Goal: Task Accomplishment & Management: Manage account settings

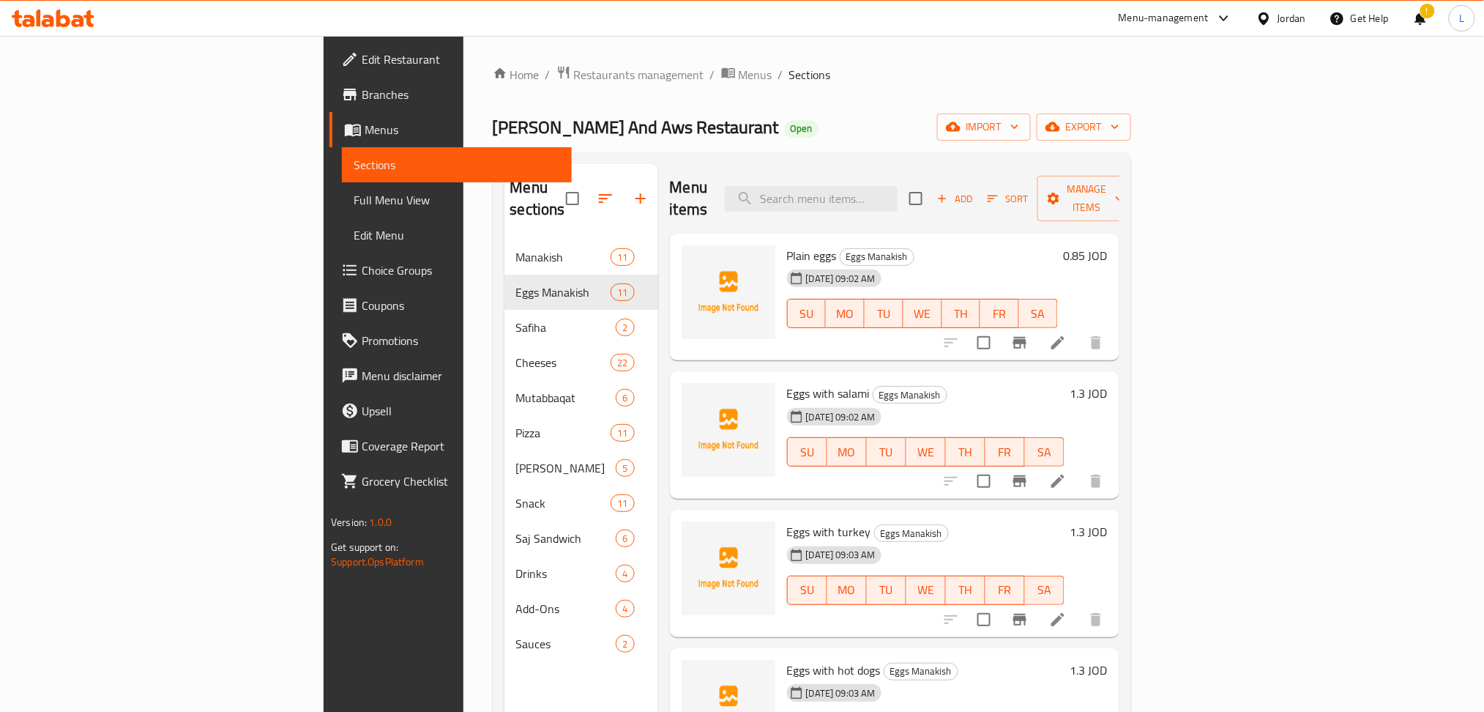
click at [24, 26] on icon at bounding box center [28, 21] width 12 height 12
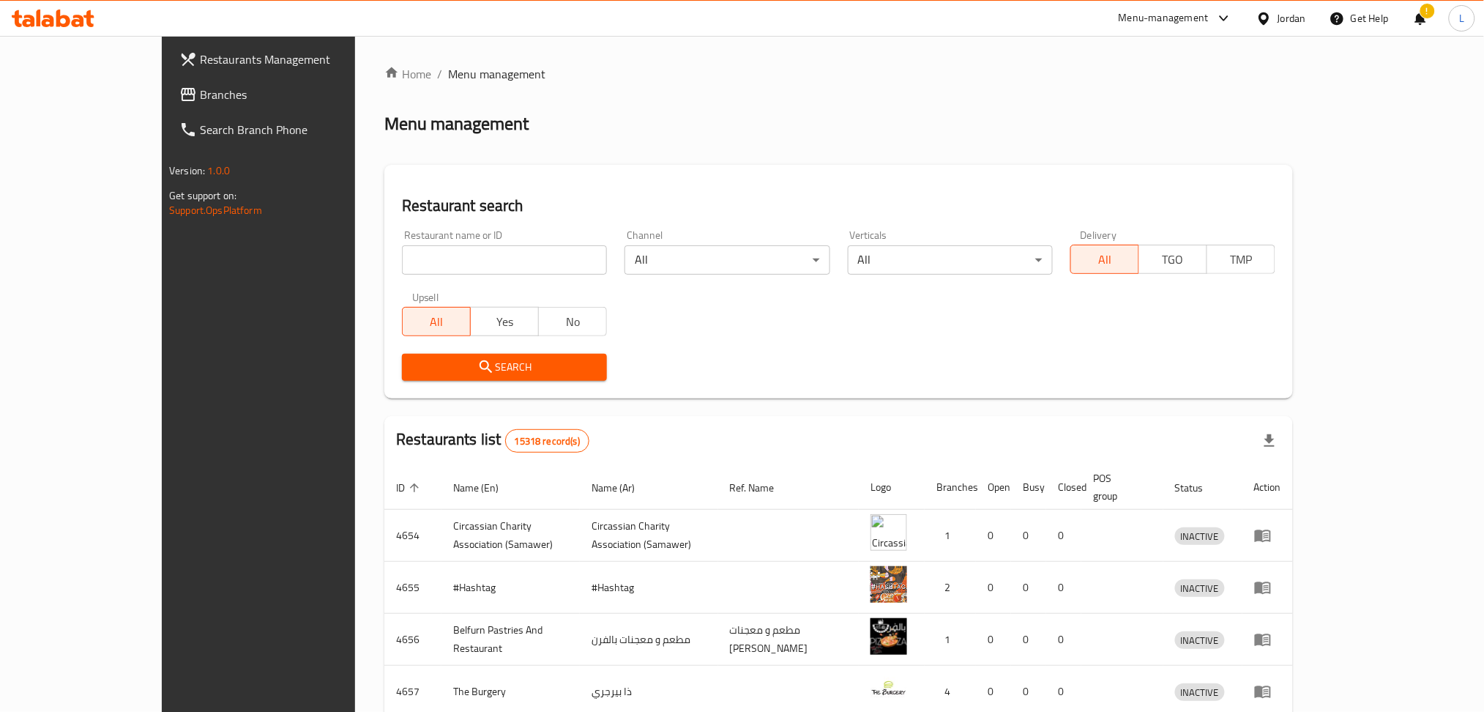
click at [200, 86] on span "Branches" at bounding box center [299, 95] width 198 height 18
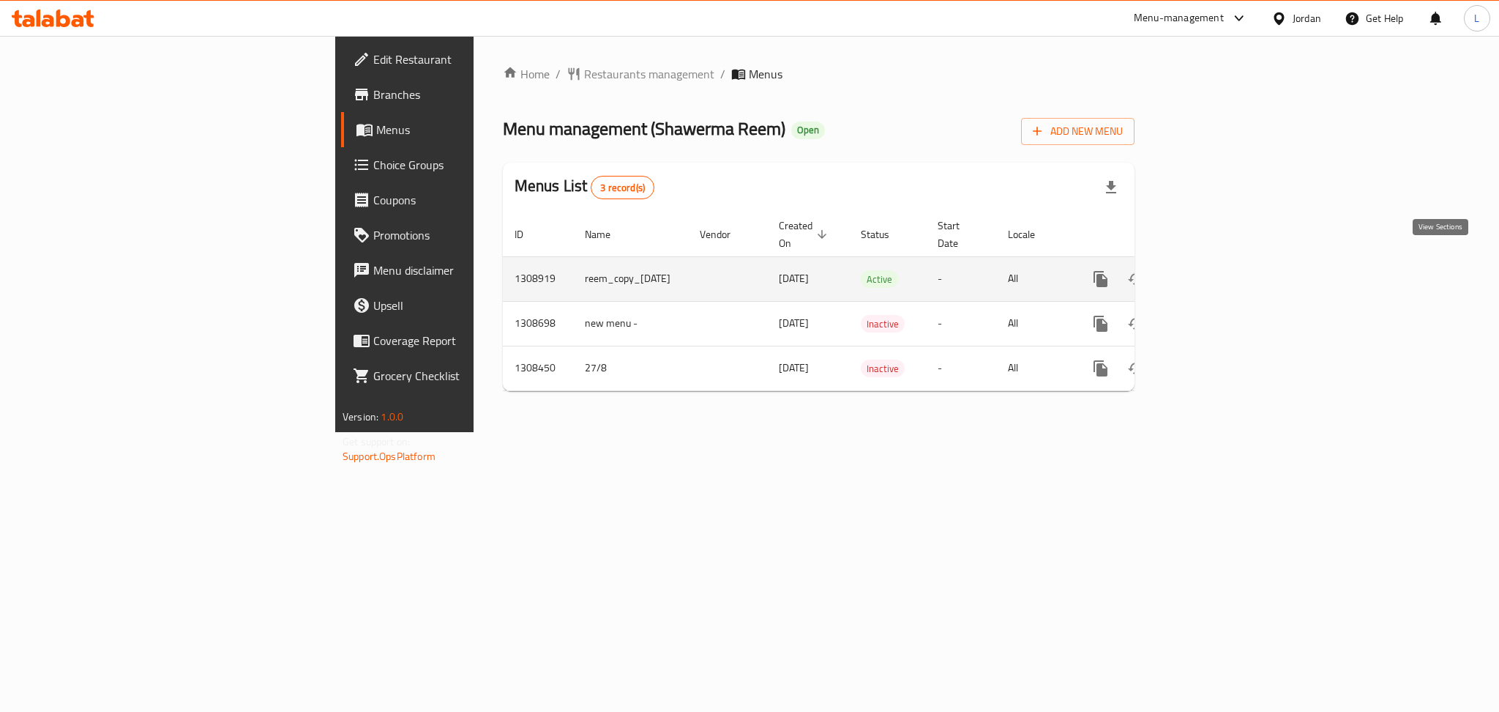
click at [1224, 273] on link "enhanced table" at bounding box center [1206, 278] width 35 height 35
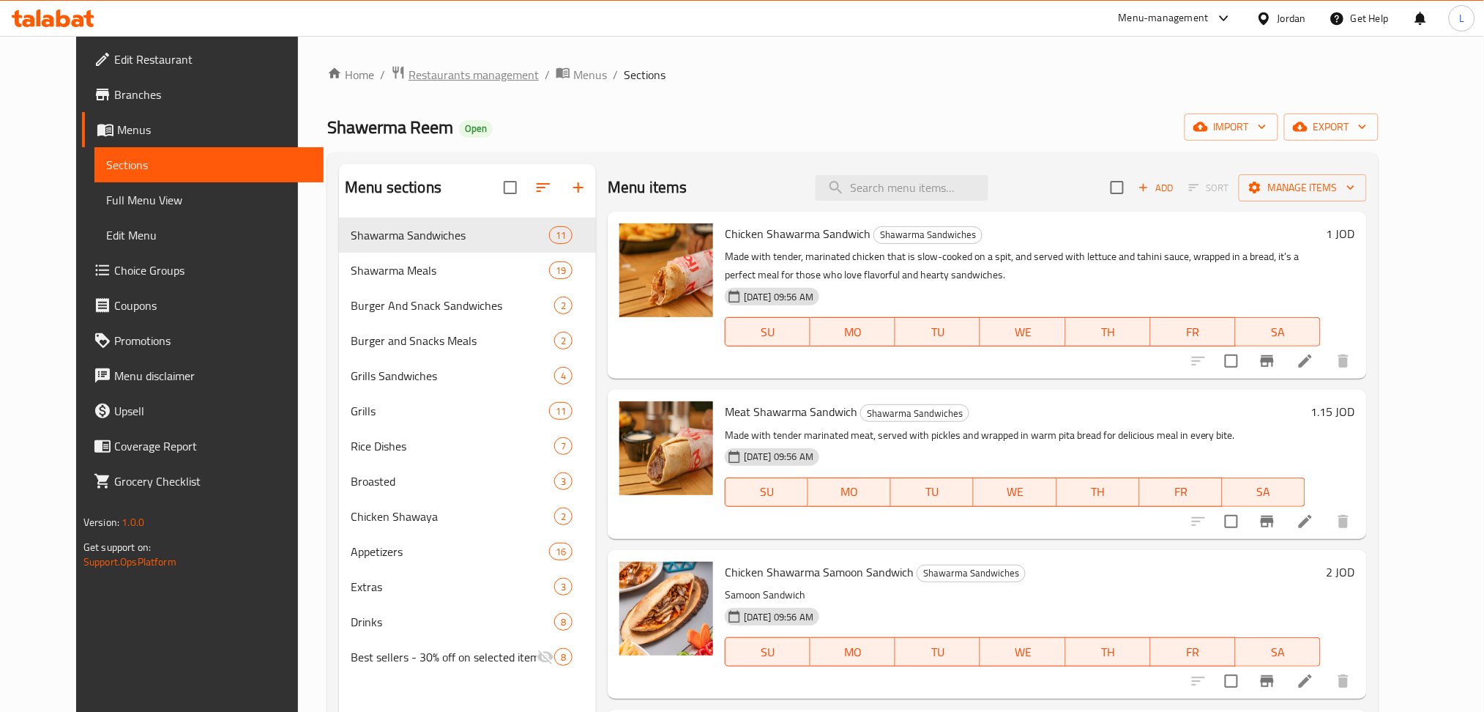
click at [409, 66] on span "Restaurants management" at bounding box center [474, 75] width 130 height 18
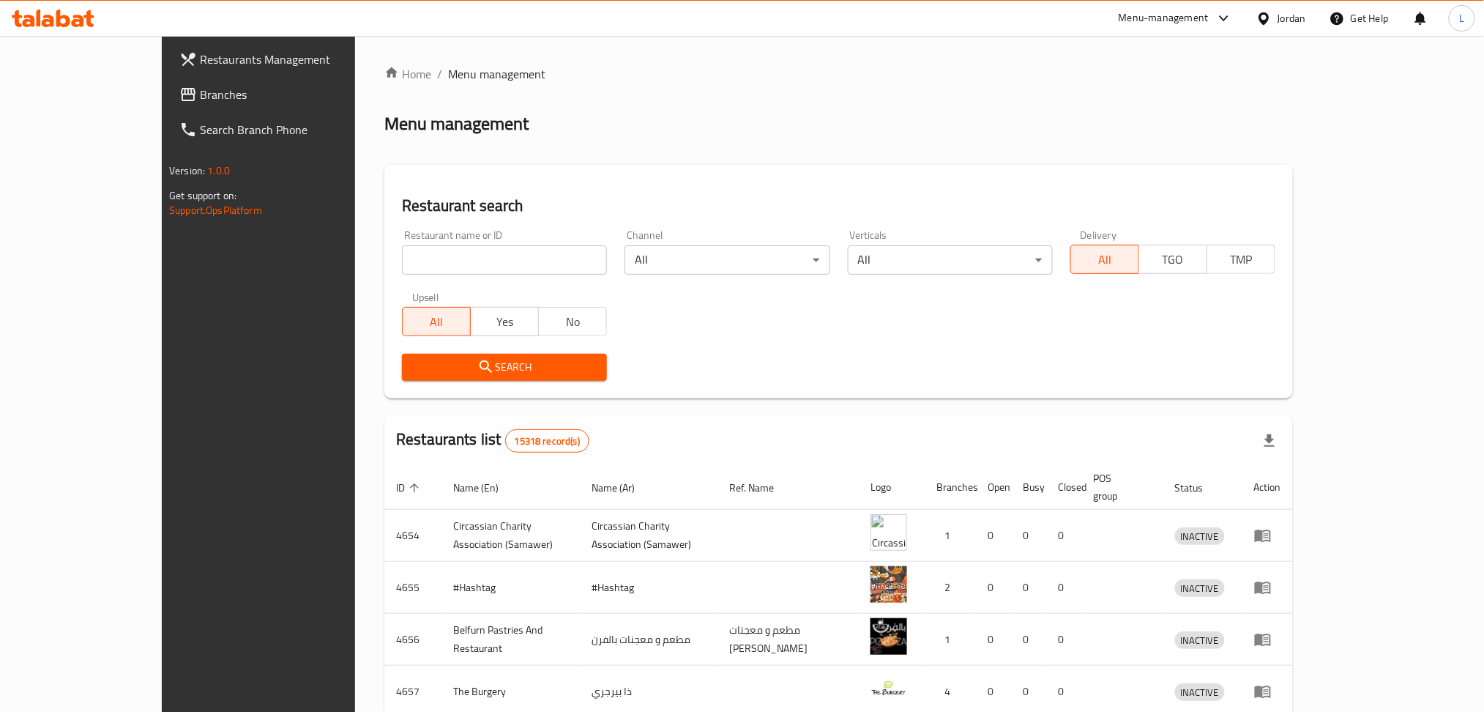
click at [78, 26] on icon at bounding box center [78, 21] width 12 height 12
click at [402, 260] on input "search" at bounding box center [504, 259] width 205 height 29
paste input "775783"
type input "775783"
click at [414, 365] on span "Search" at bounding box center [505, 367] width 182 height 18
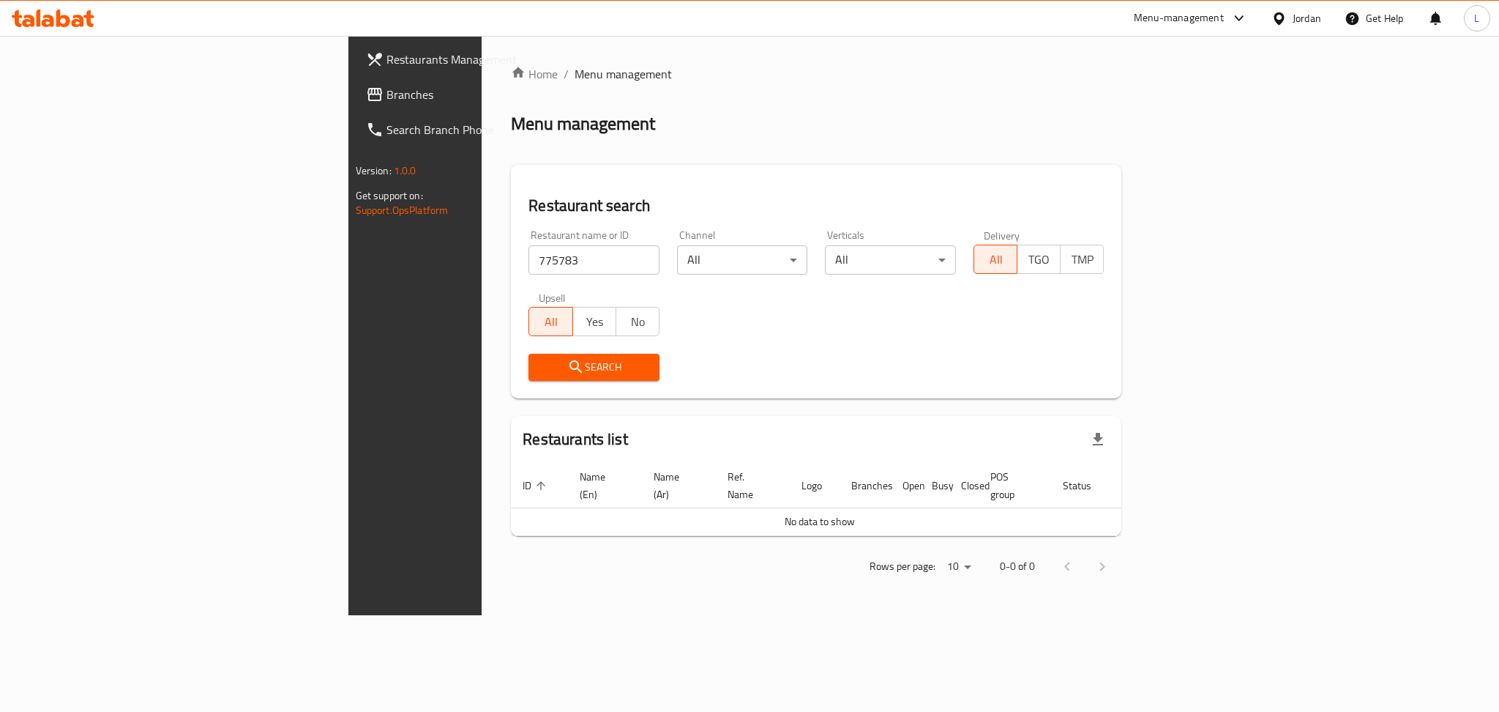
click at [387, 91] on span "Branches" at bounding box center [487, 95] width 201 height 18
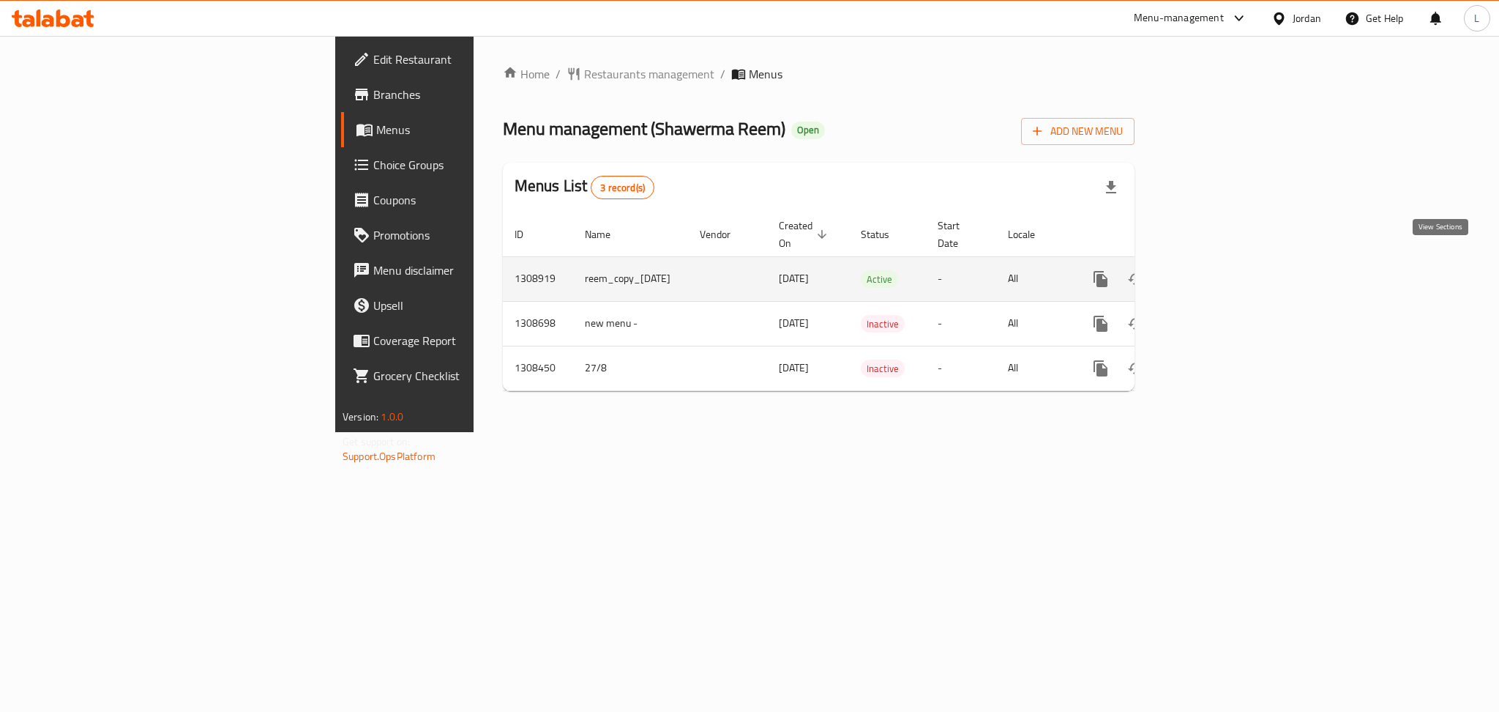
click at [1224, 264] on link "enhanced table" at bounding box center [1206, 278] width 35 height 35
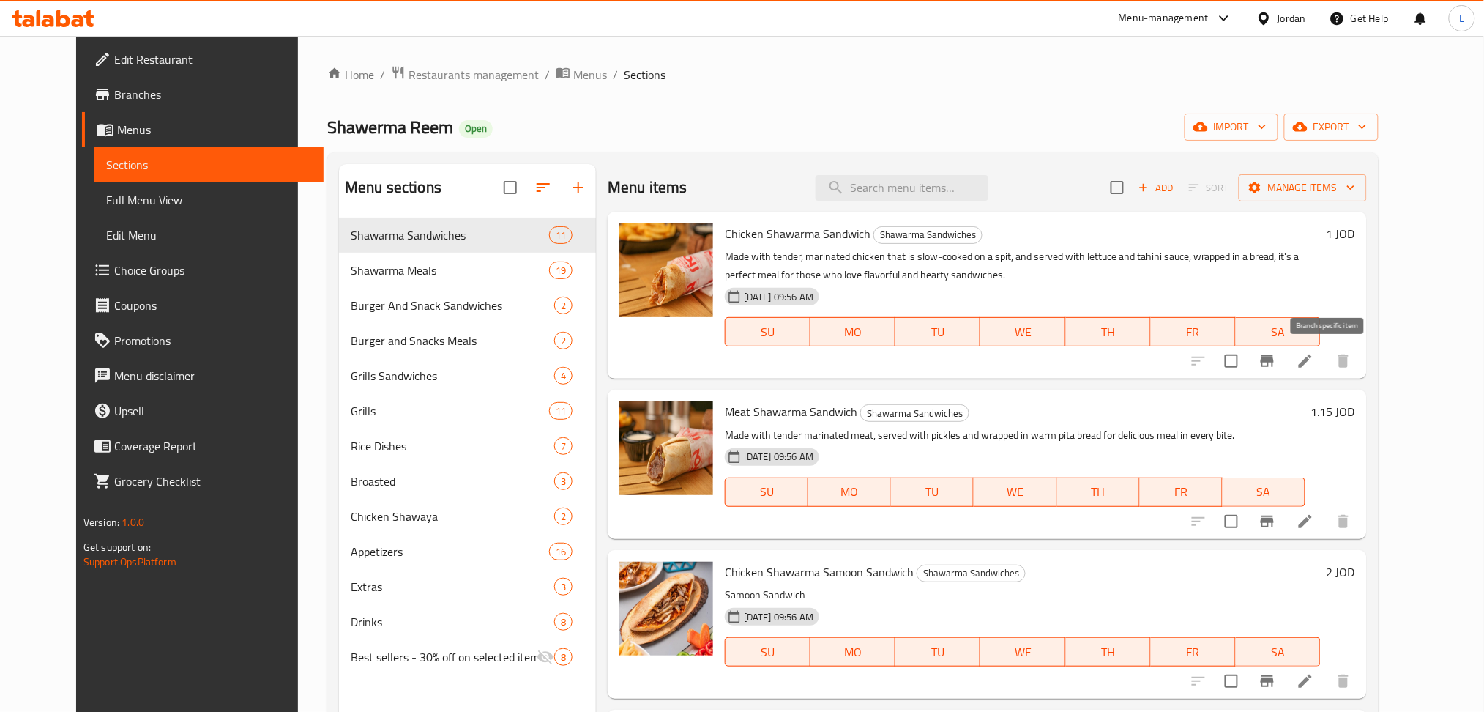
click at [1285, 352] on button "Branch-specific-item" at bounding box center [1267, 360] width 35 height 35
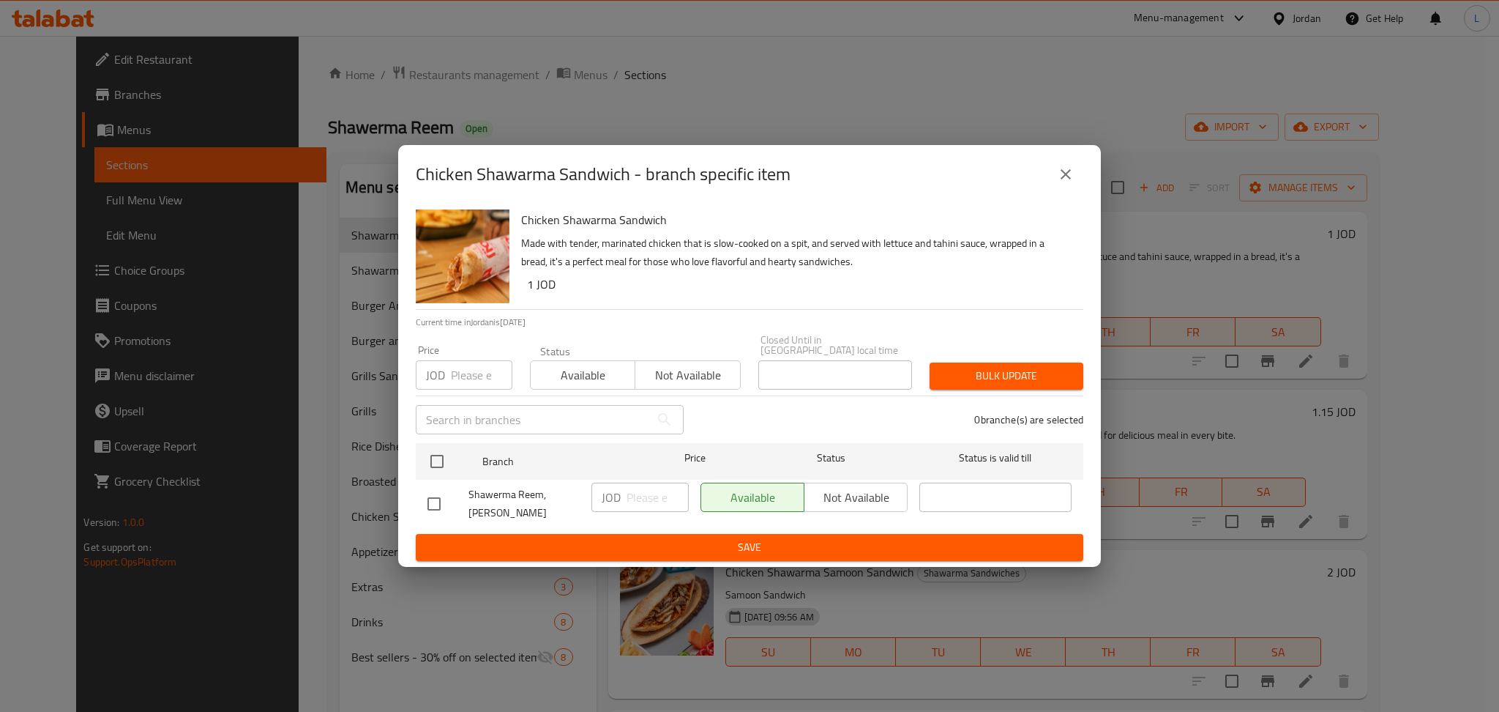
click at [457, 377] on input "number" at bounding box center [482, 374] width 62 height 29
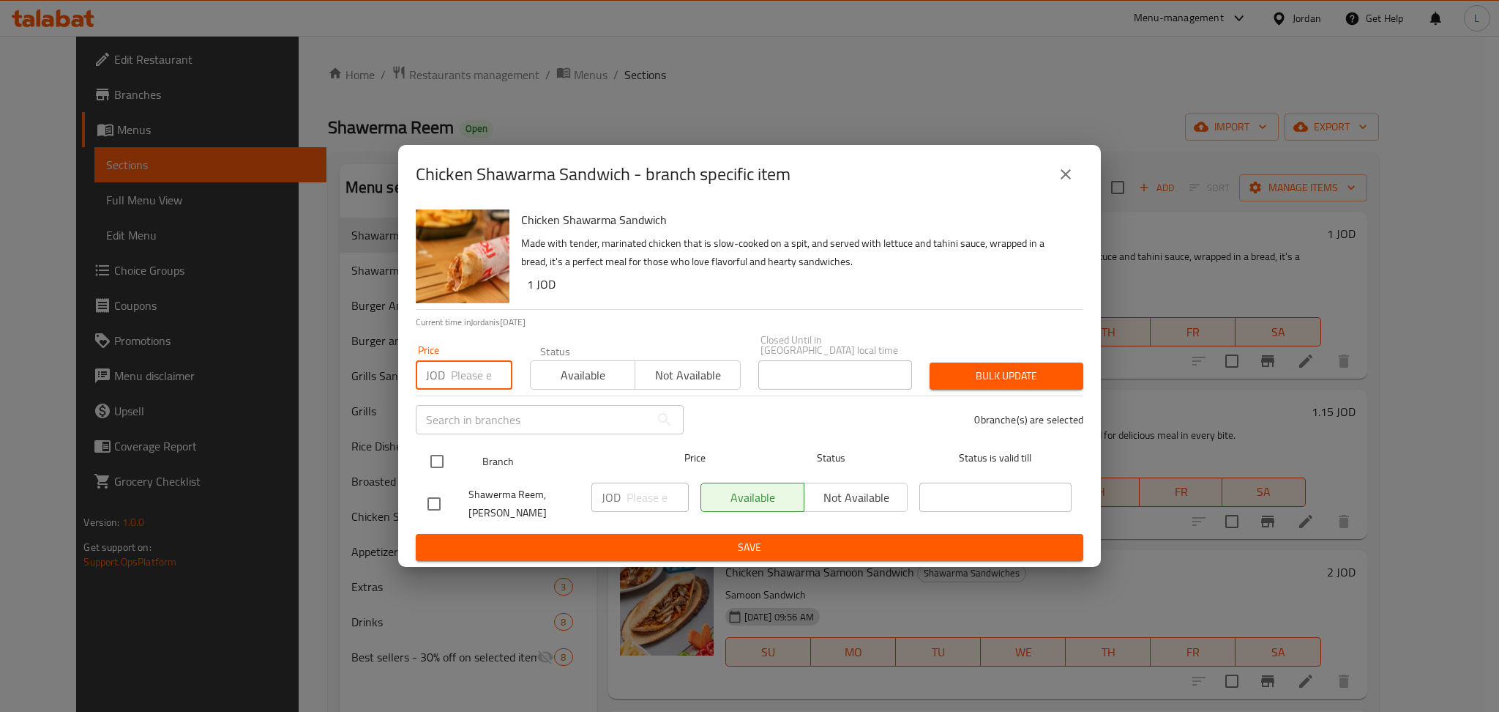
paste input "1.10"
type input "1.10"
click at [436, 457] on input "checkbox" at bounding box center [437, 461] width 31 height 31
checkbox input "true"
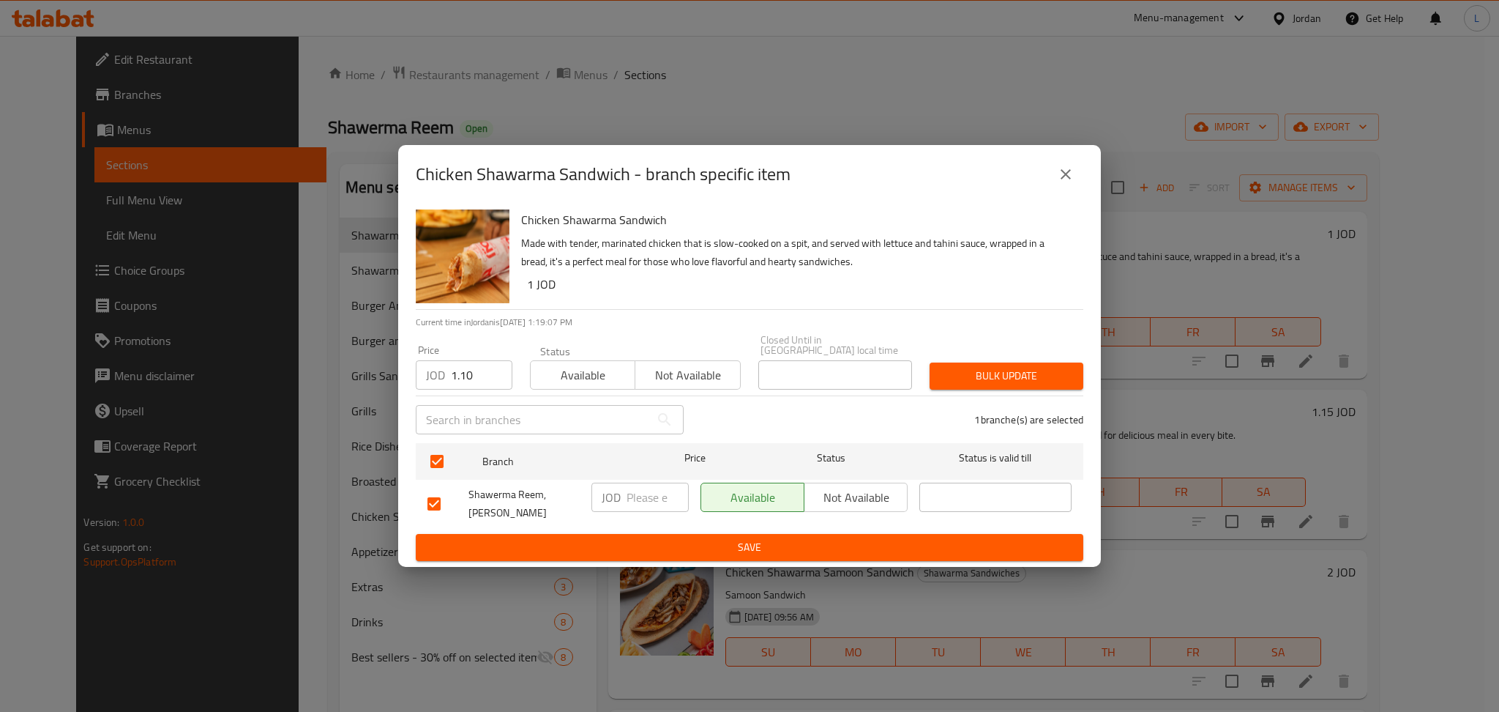
click at [1029, 385] on span "Bulk update" at bounding box center [1007, 376] width 130 height 18
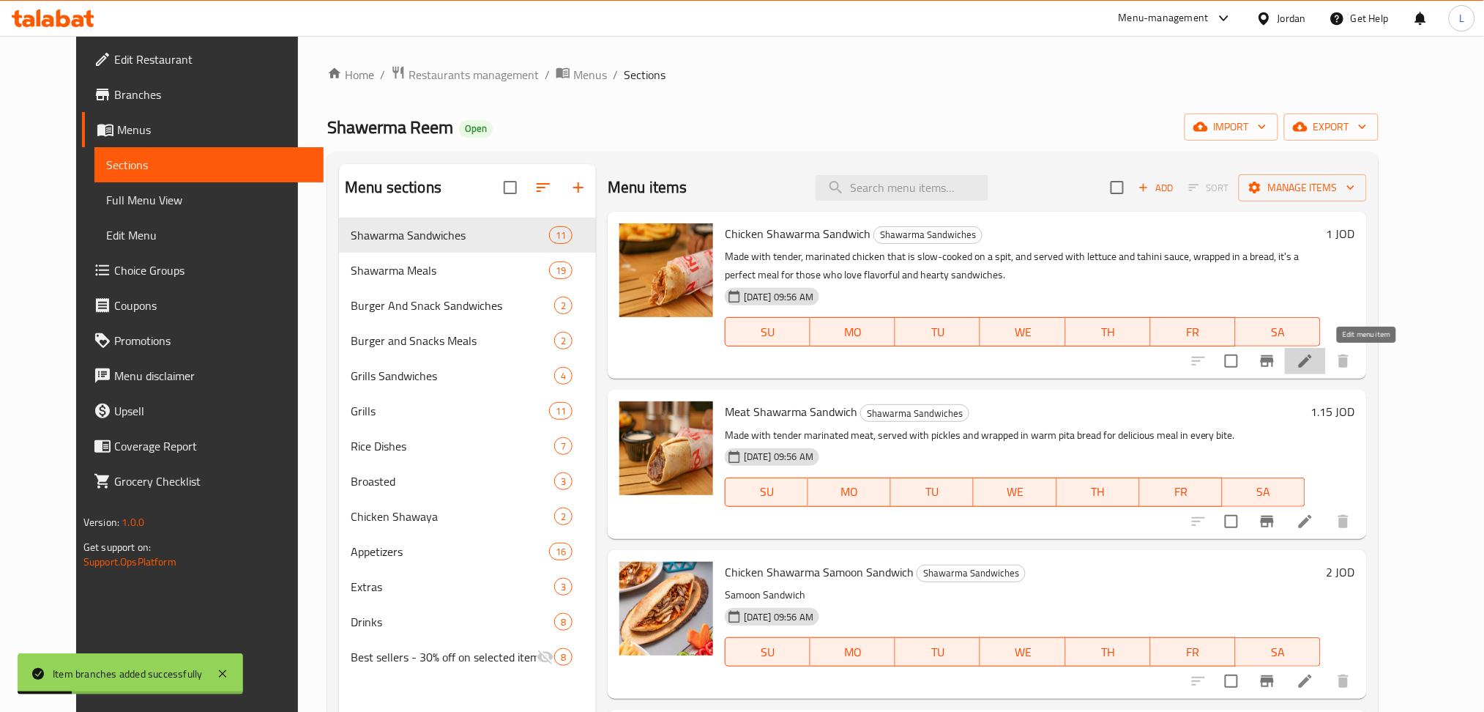
click at [1314, 364] on icon at bounding box center [1306, 361] width 18 height 18
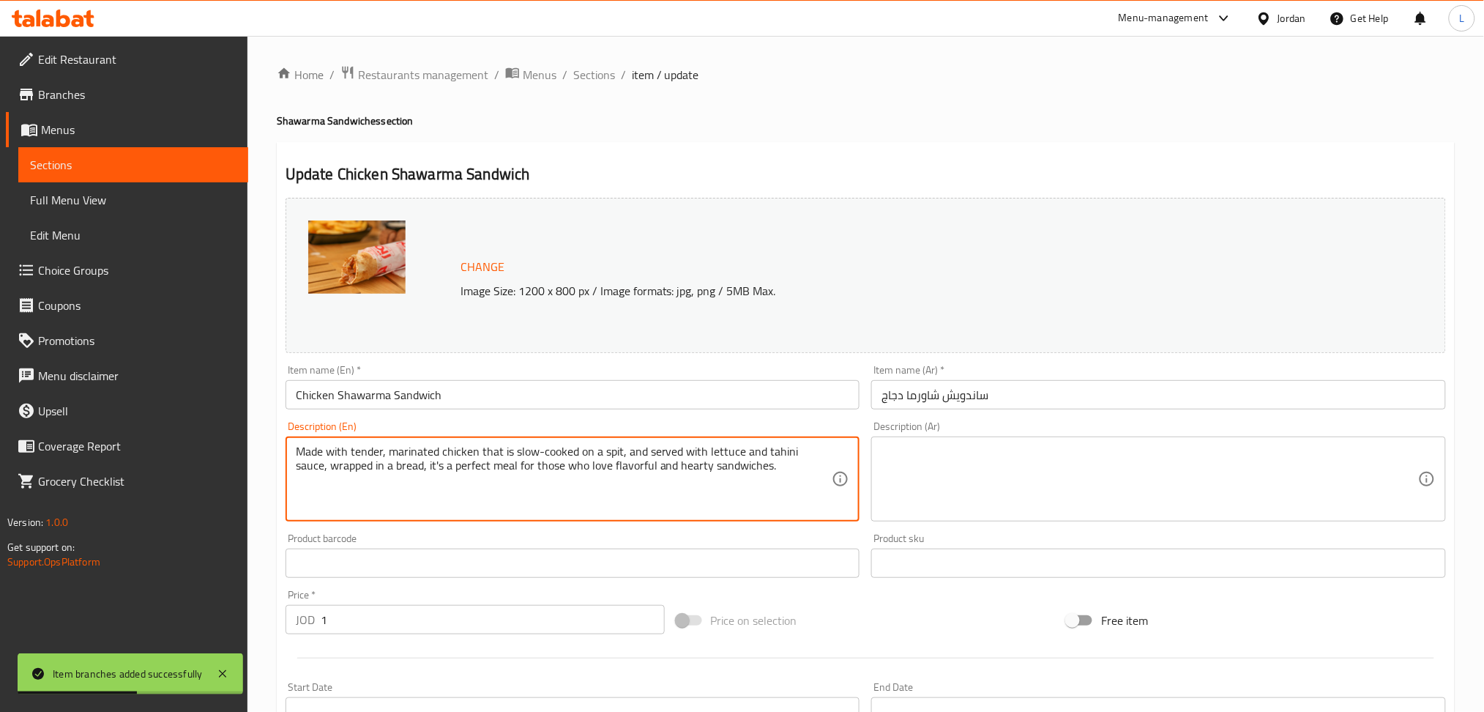
click at [627, 455] on textarea "Made with tender, marinated chicken that is slow-cooked on a spit, and served w…" at bounding box center [564, 479] width 537 height 70
paste textarea "eat Shawarma Sandwich Tomatoes + Onion + Tahini + Meat"
type textarea "Meat Shawarma Sandwich Tomatoes + Onion + Tahini + Meat"
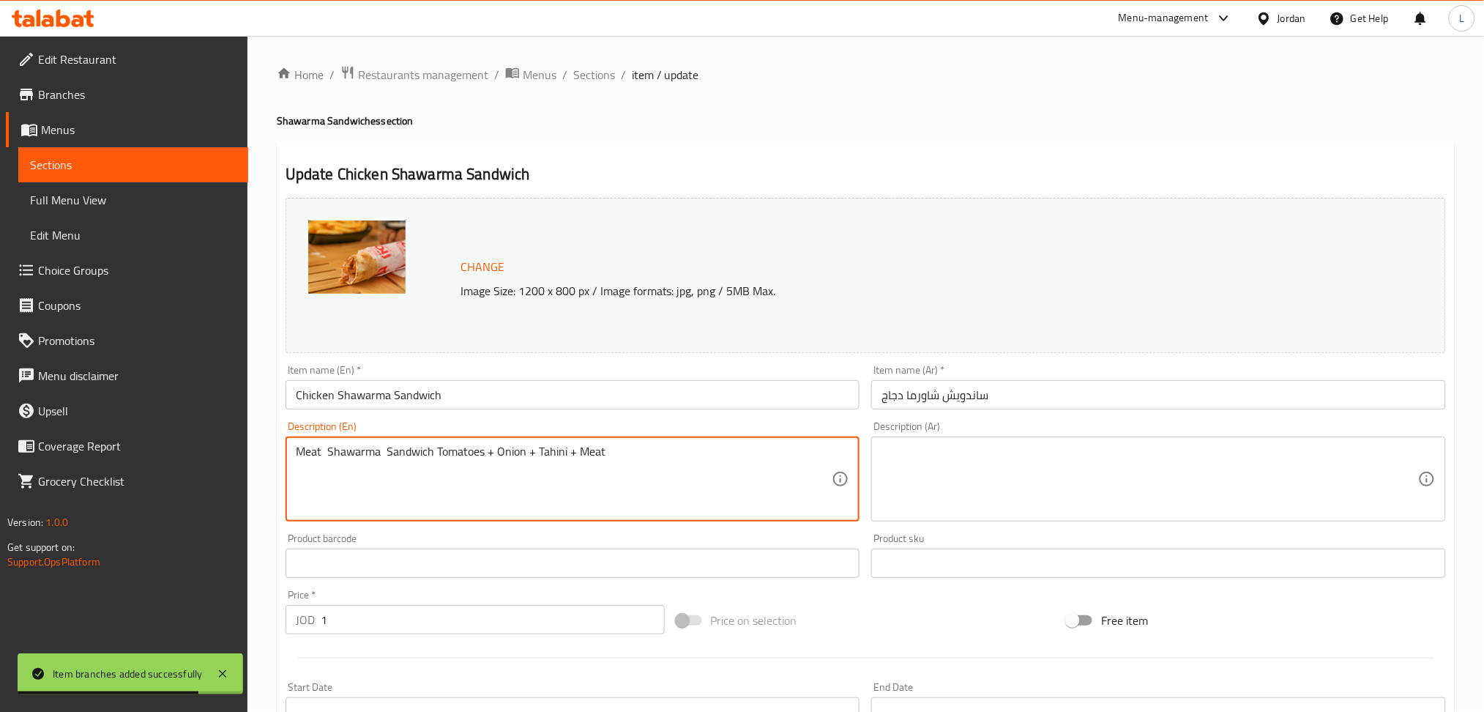
click at [947, 477] on textarea at bounding box center [1150, 479] width 537 height 70
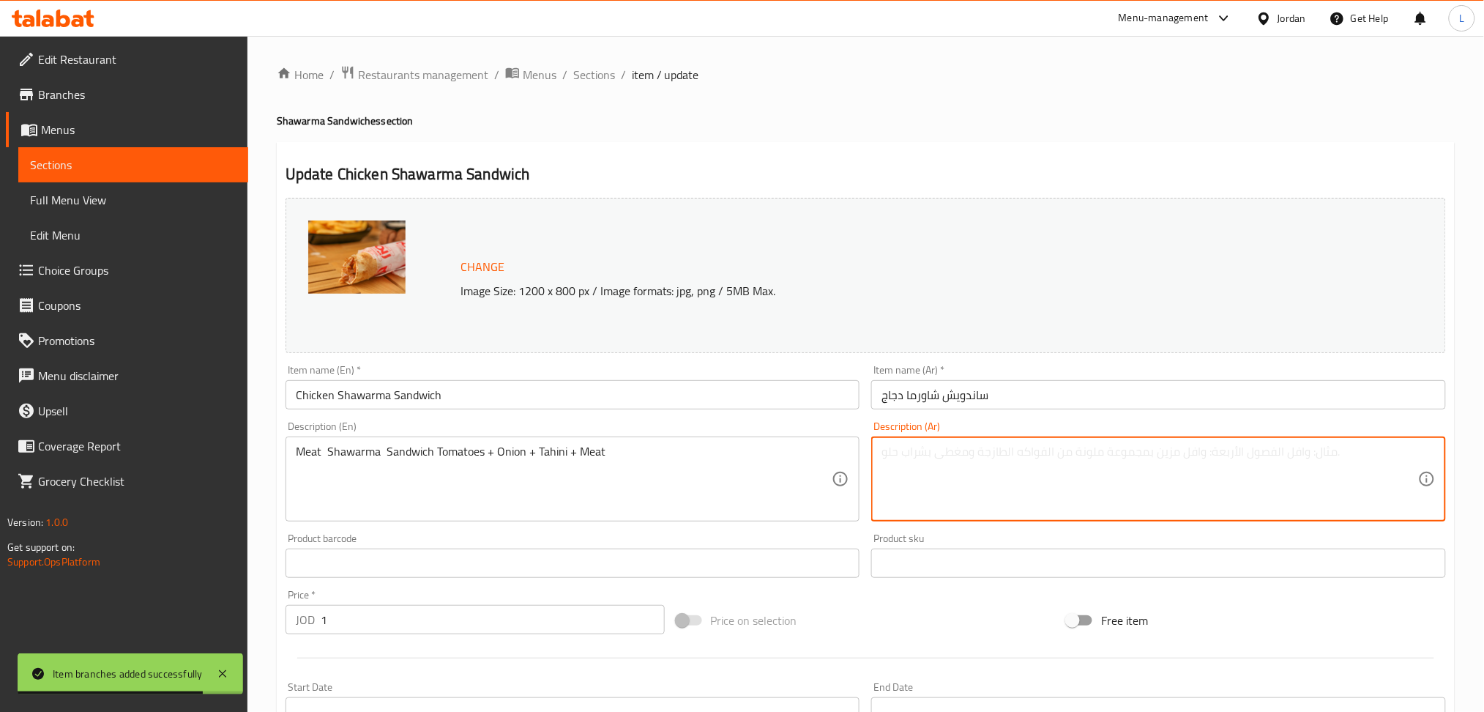
paste textarea "لحمة + بندورة + بصل + طحينة"
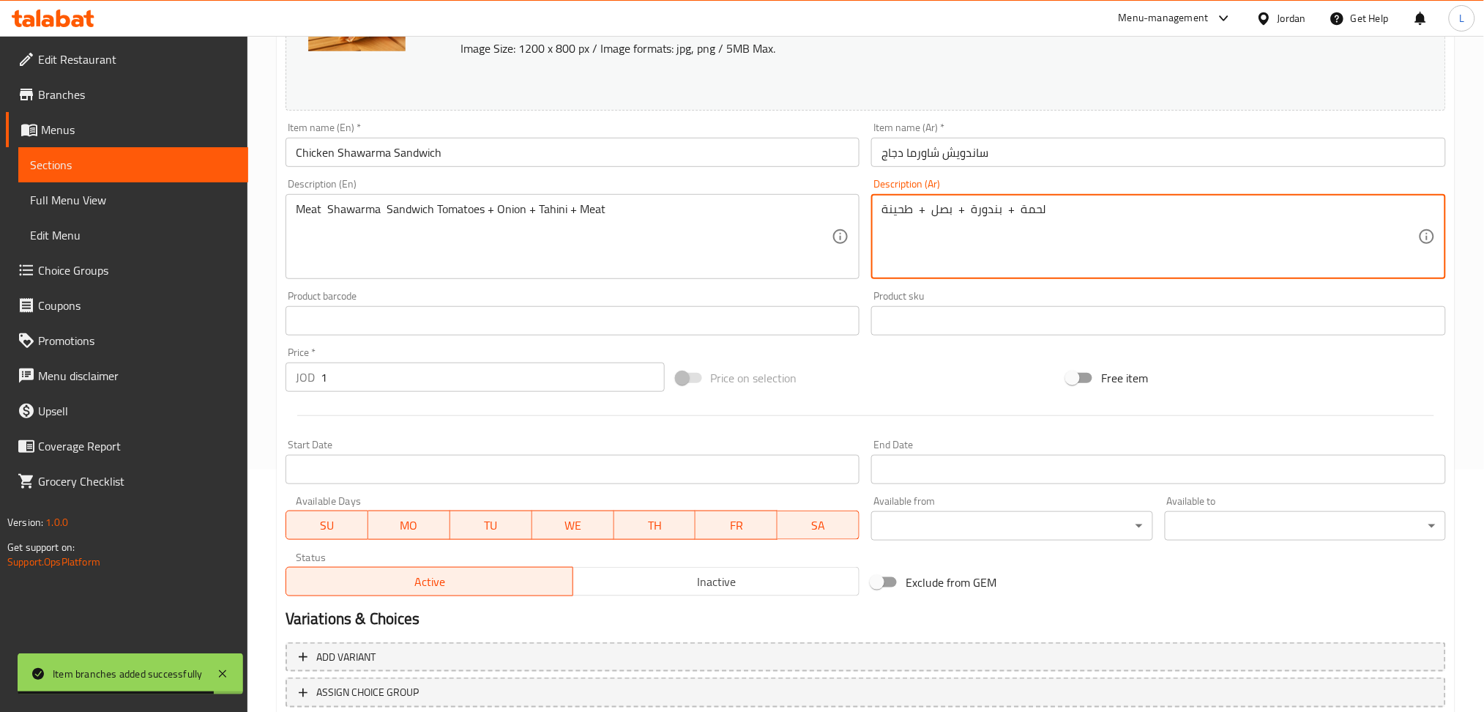
scroll to position [342, 0]
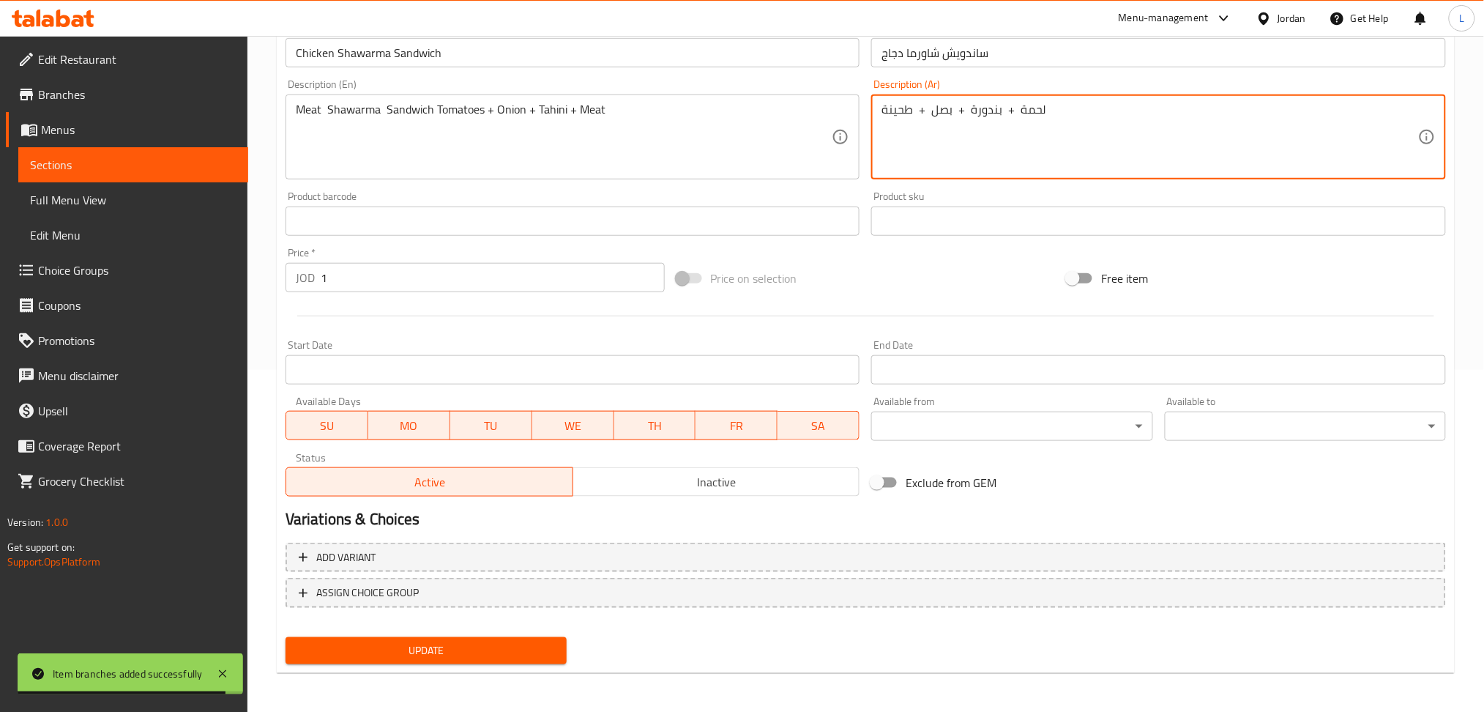
type textarea "لحمة + بندورة + بصل + طحينة"
click at [442, 648] on span "Update" at bounding box center [426, 650] width 258 height 18
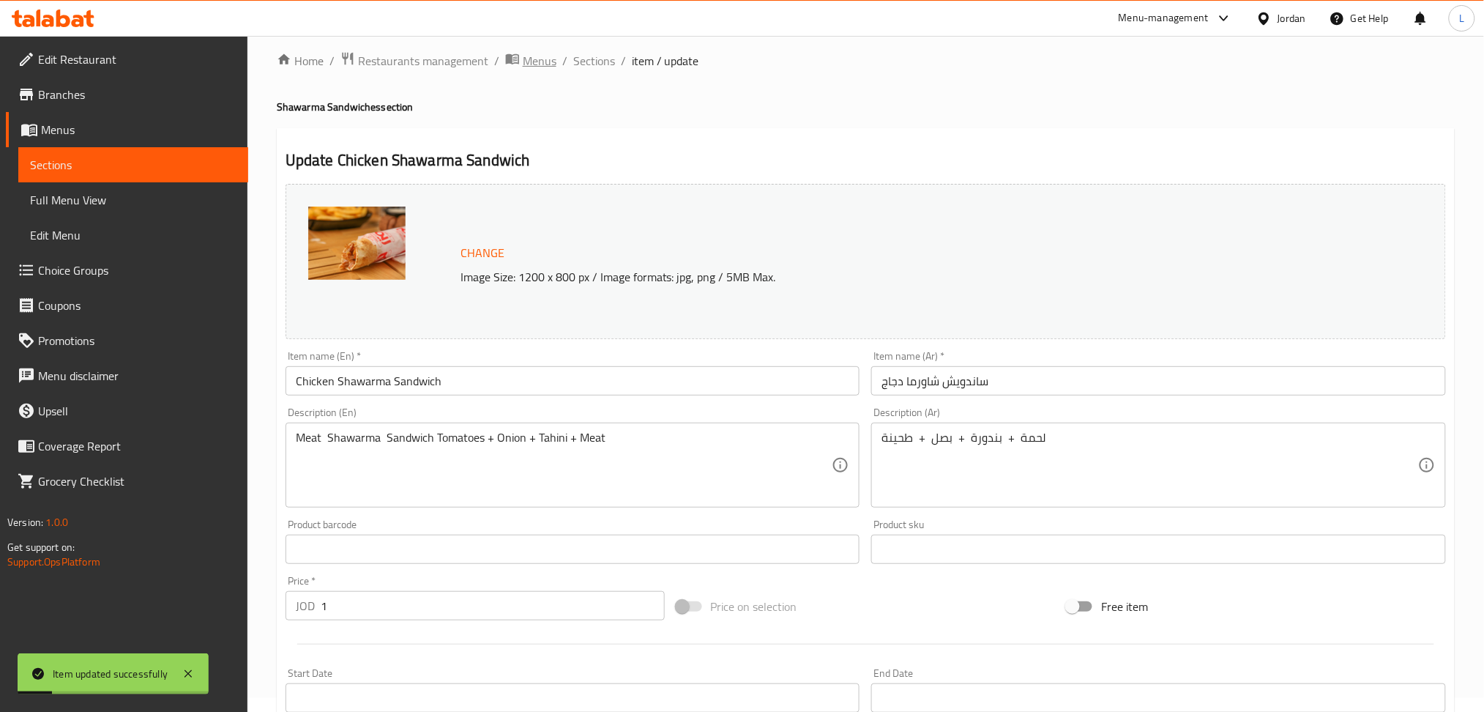
scroll to position [0, 0]
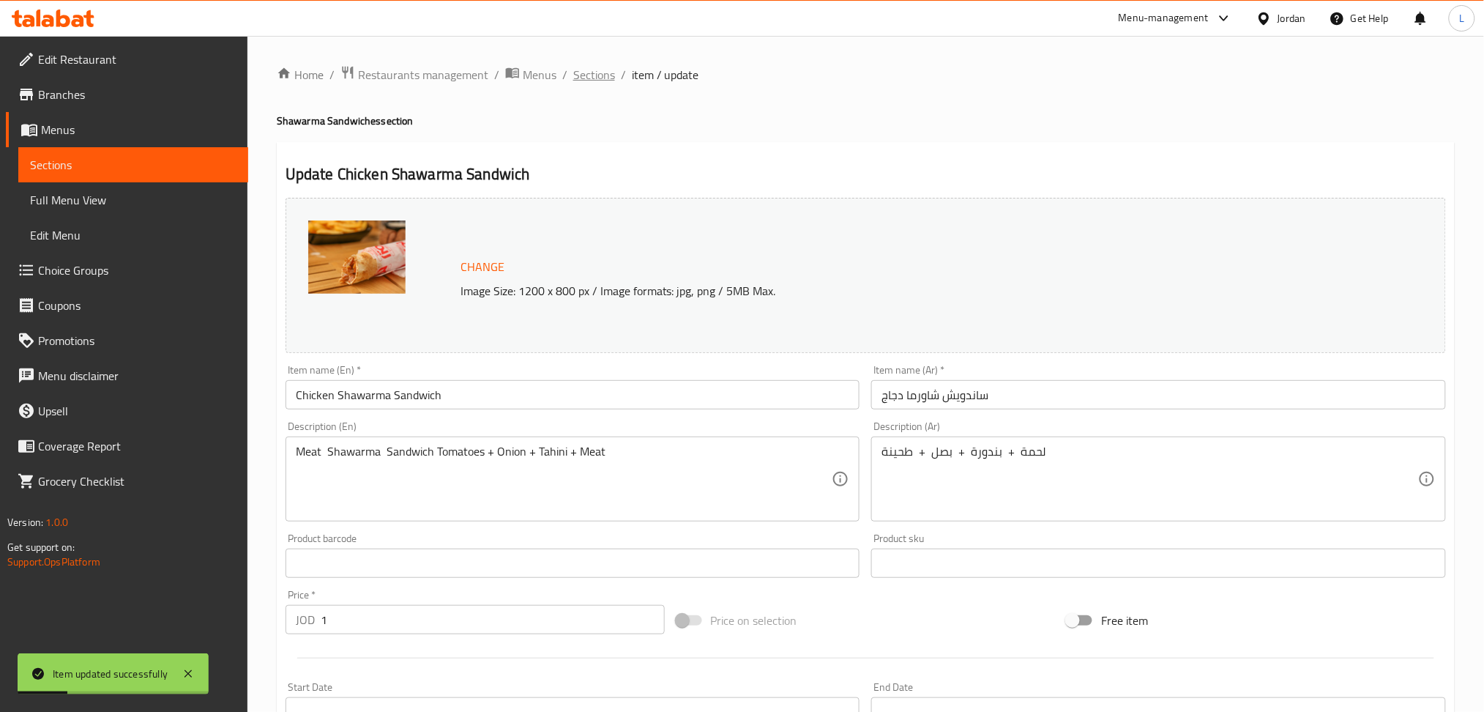
click at [601, 70] on span "Sections" at bounding box center [594, 75] width 42 height 18
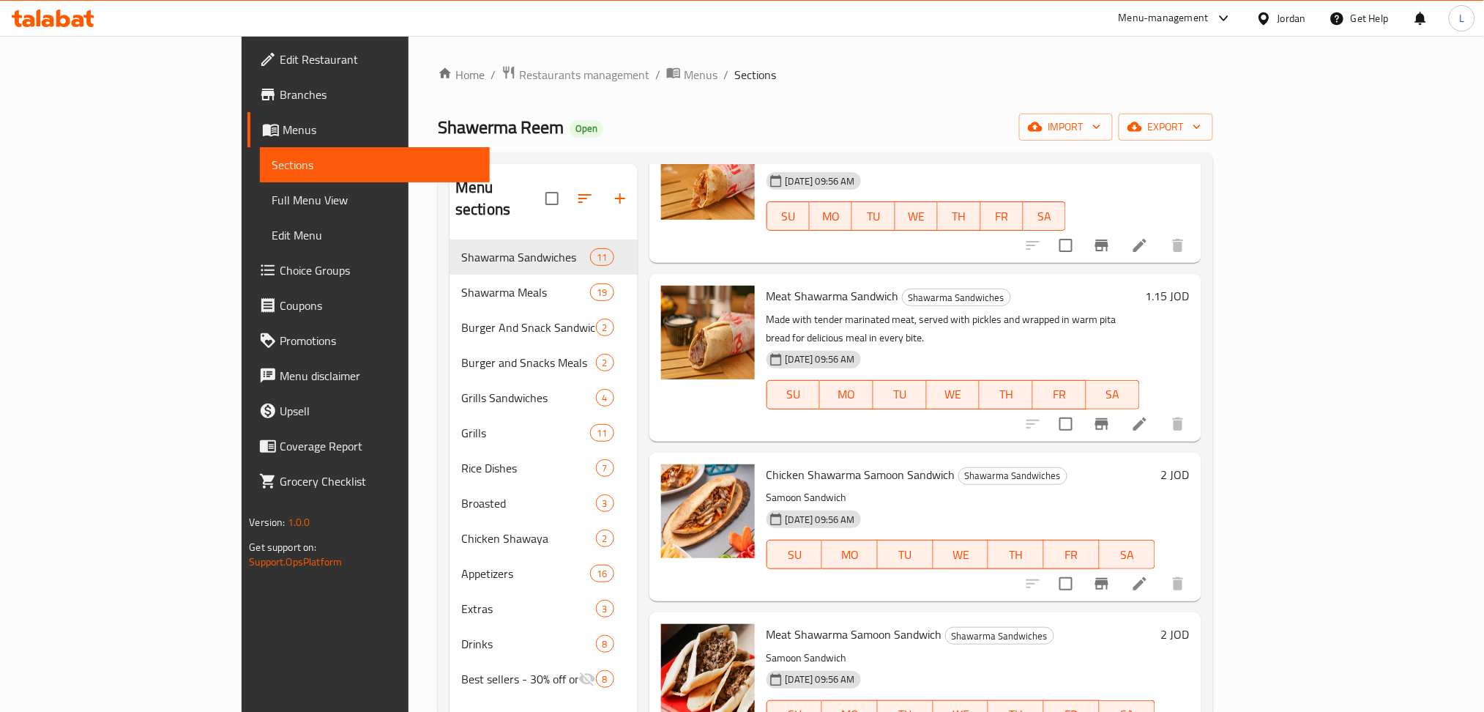
scroll to position [195, 0]
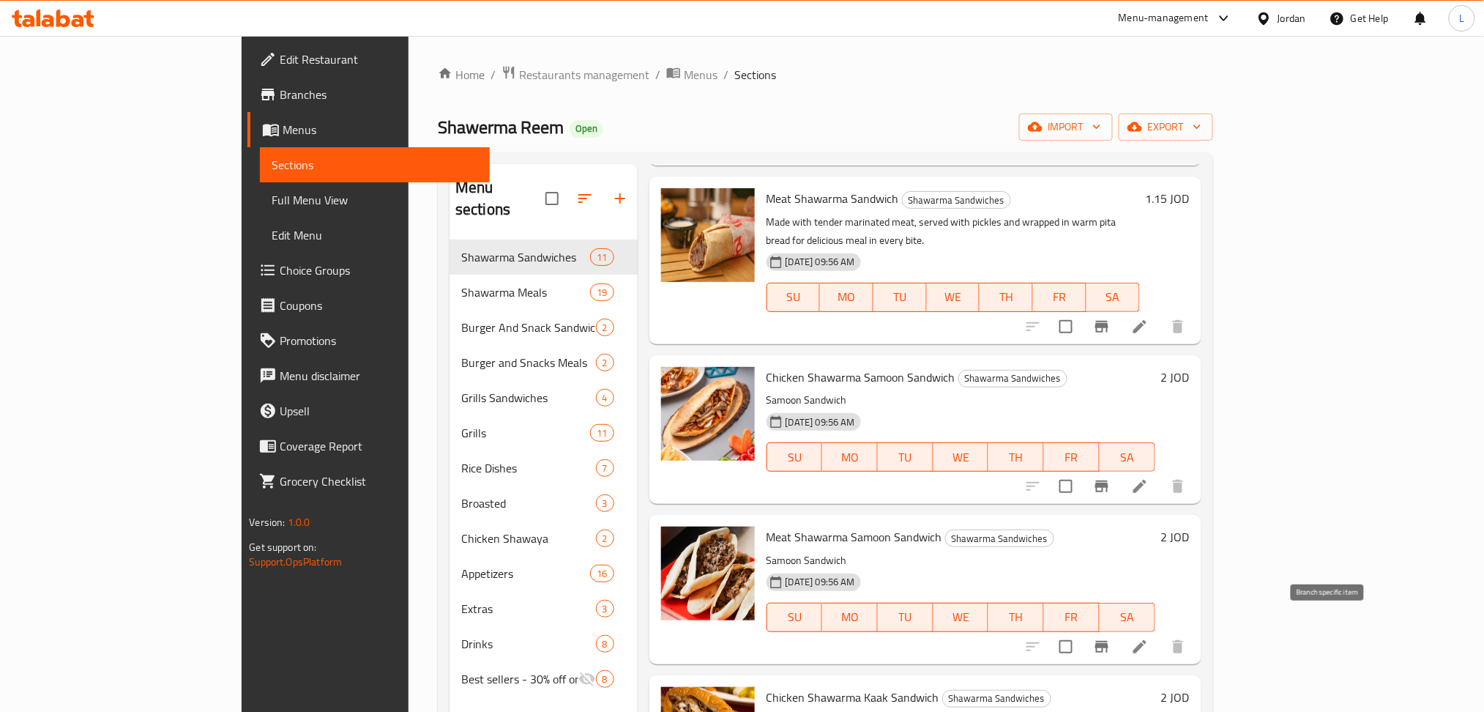
click at [1111, 638] on icon "Branch-specific-item" at bounding box center [1102, 647] width 18 height 18
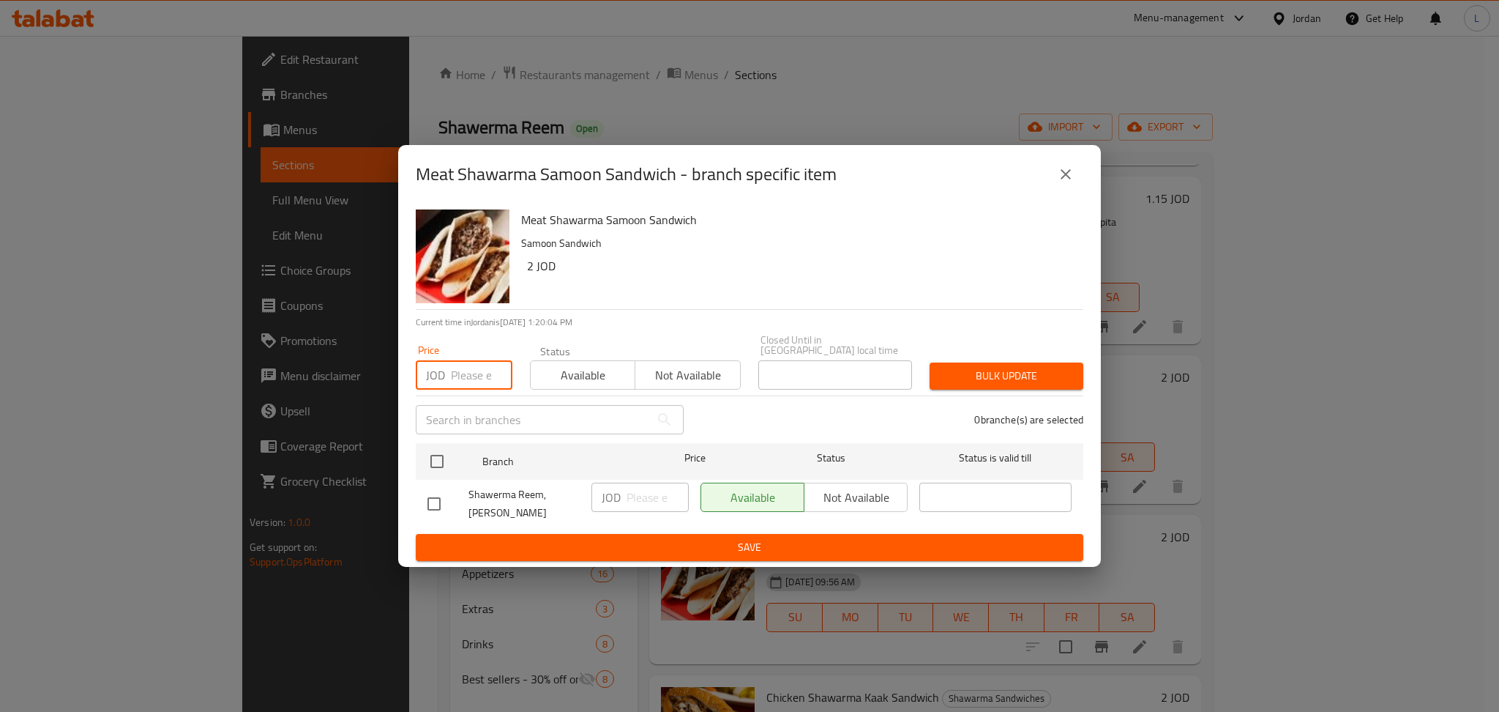
click at [469, 368] on input "number" at bounding box center [482, 374] width 62 height 29
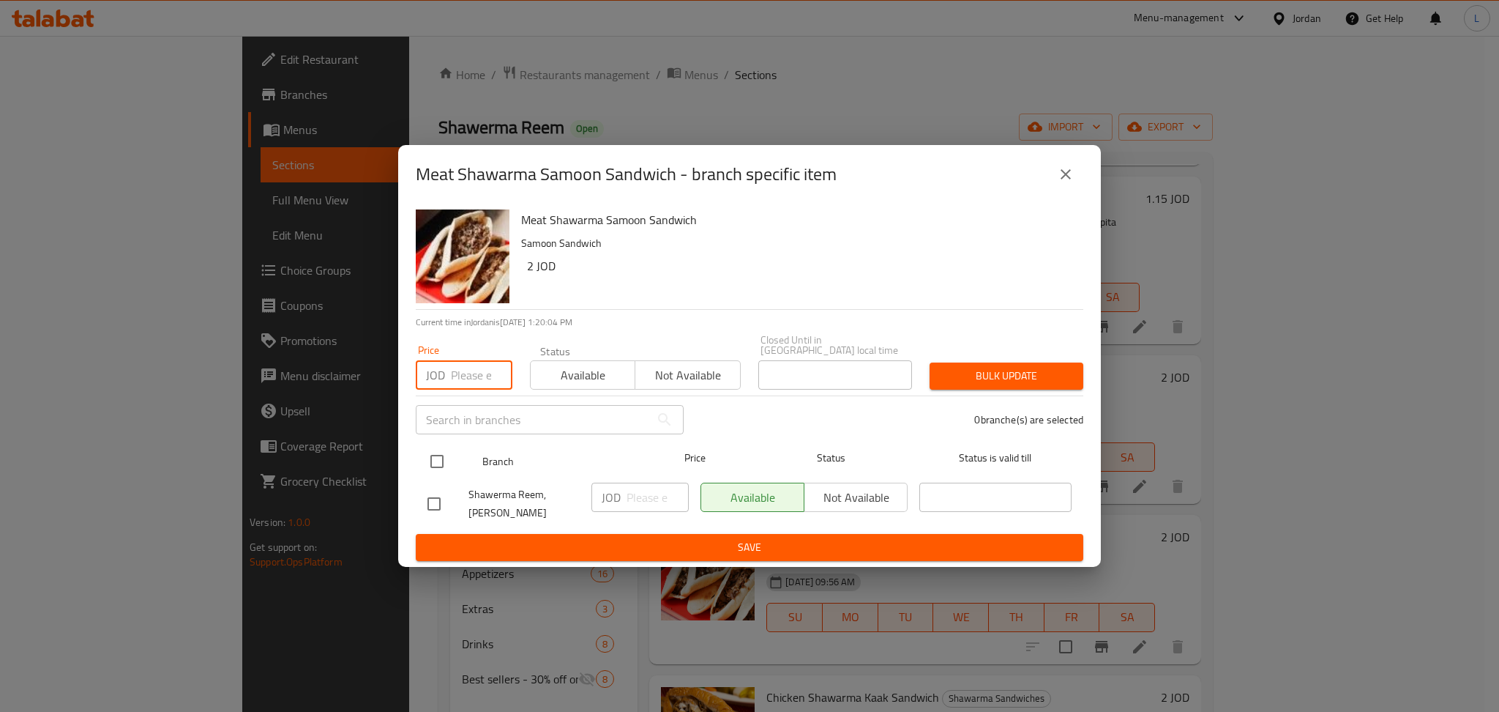
paste input "1.9"
type input "1.9"
drag, startPoint x: 438, startPoint y: 463, endPoint x: 844, endPoint y: 460, distance: 406.4
click at [439, 460] on input "checkbox" at bounding box center [437, 461] width 31 height 31
checkbox input "true"
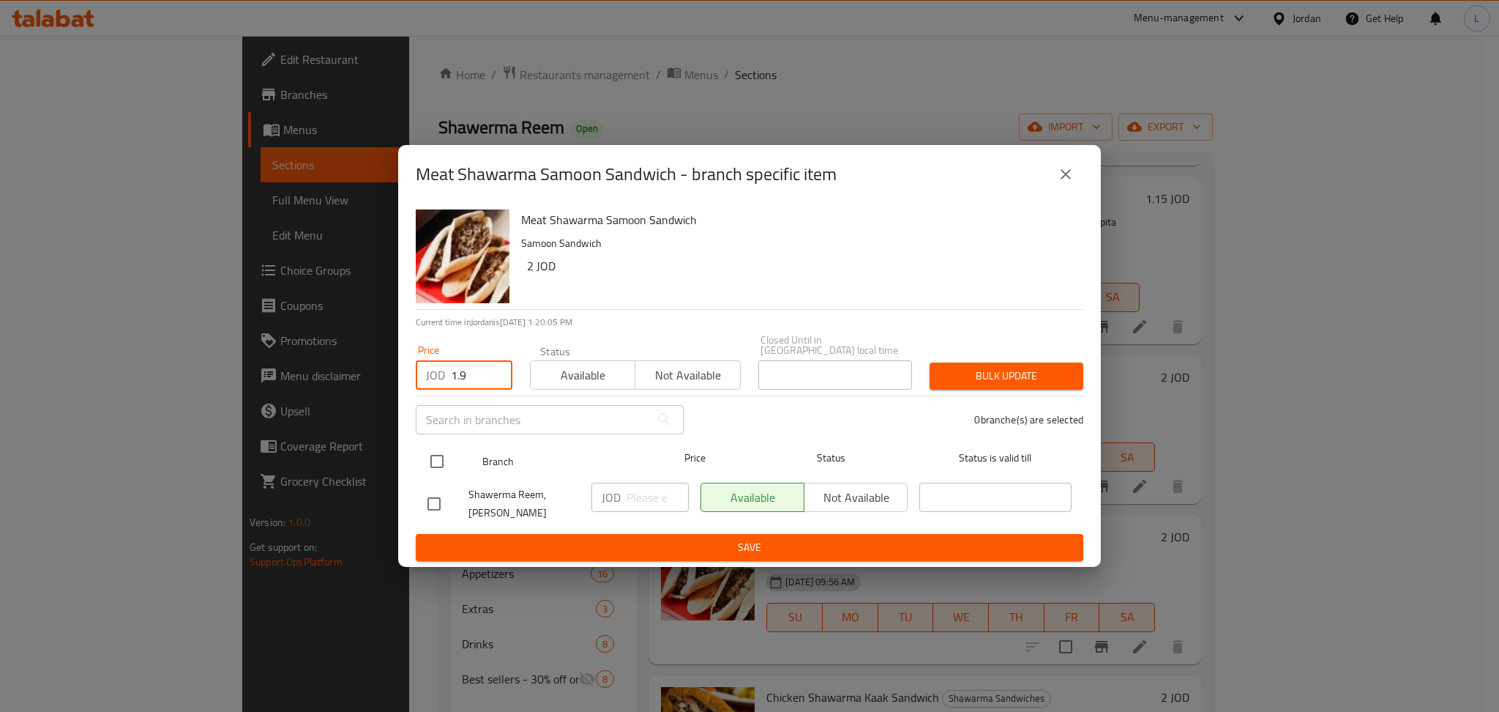
checkbox input "true"
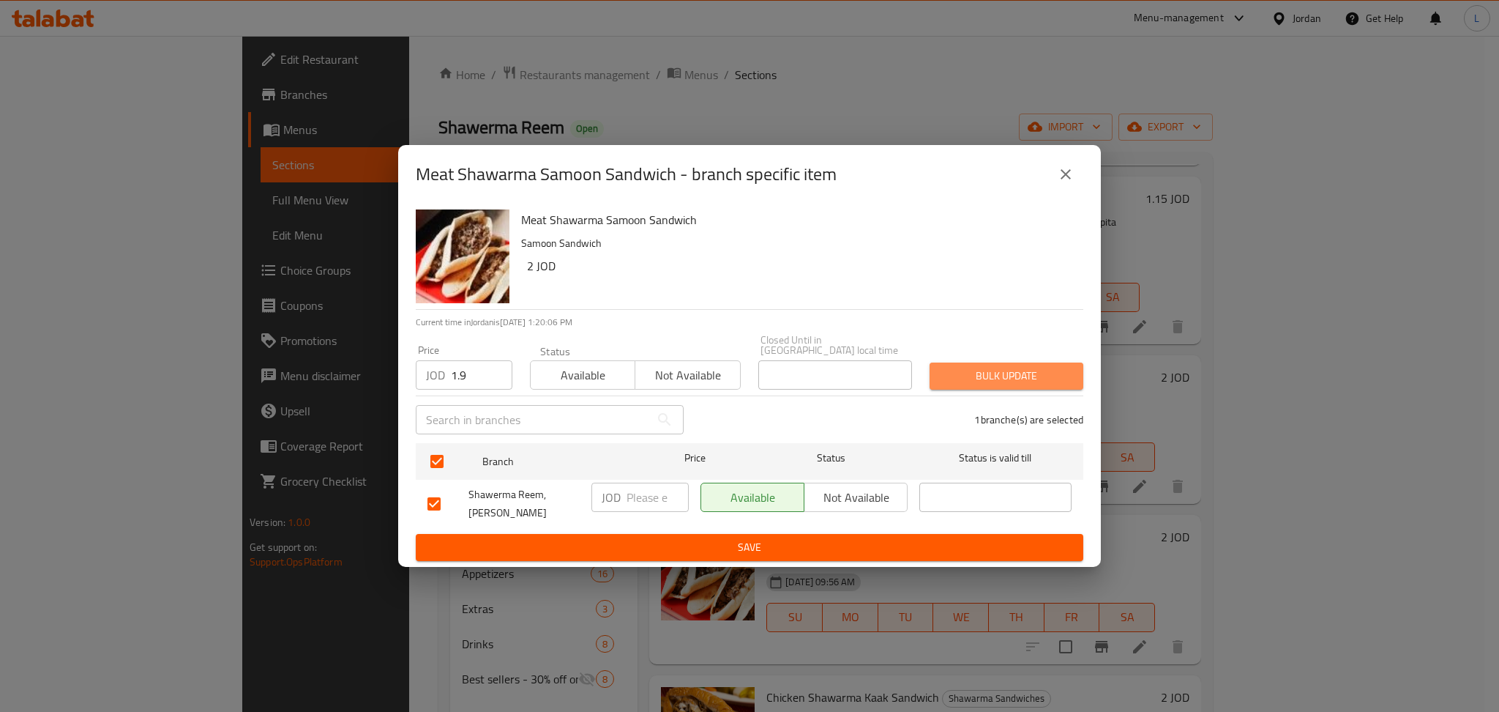
click at [1007, 379] on span "Bulk update" at bounding box center [1007, 376] width 130 height 18
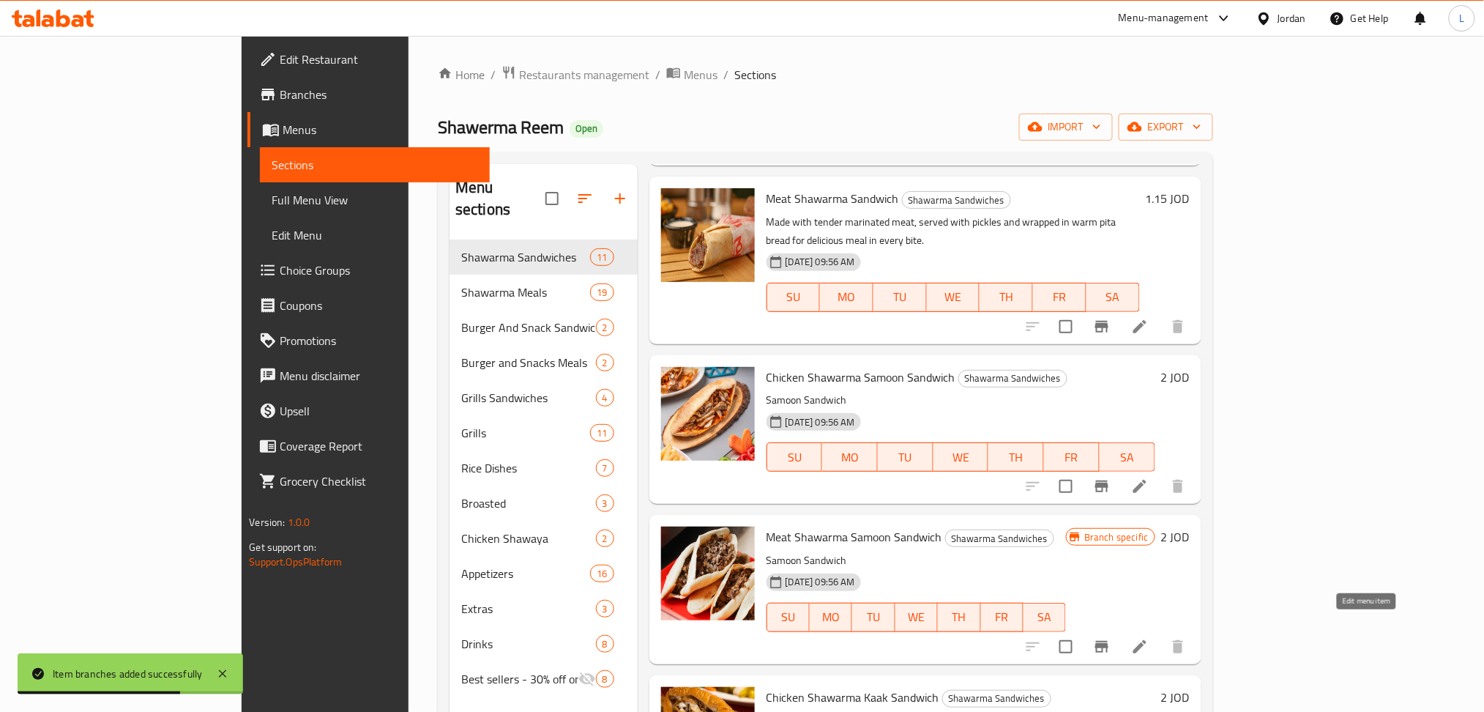
click at [1149, 638] on icon at bounding box center [1140, 647] width 18 height 18
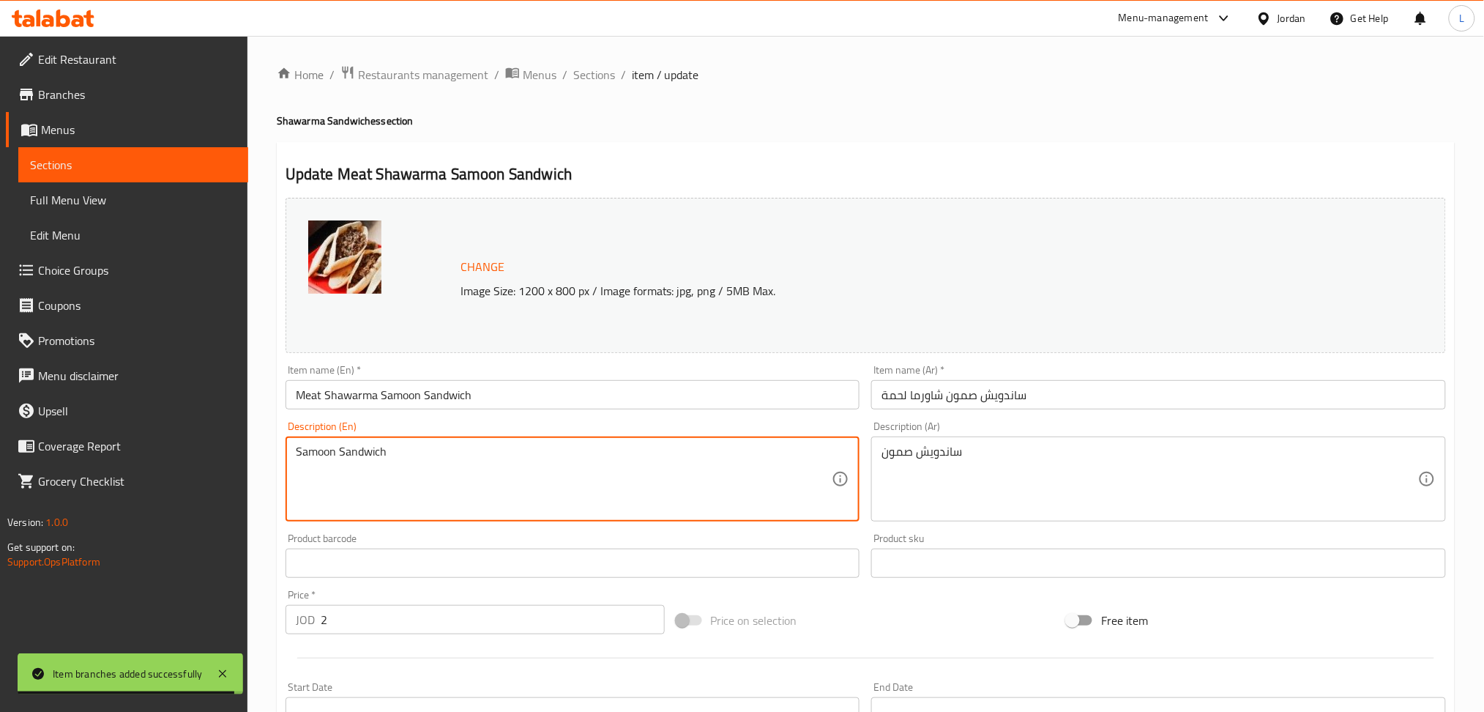
click at [552, 499] on textarea "Samoon Sandwich" at bounding box center [564, 479] width 537 height 70
paste textarea "Meat Shawarma Samoon Sandwich Tomatoes + Onion + Tahini + Meat"
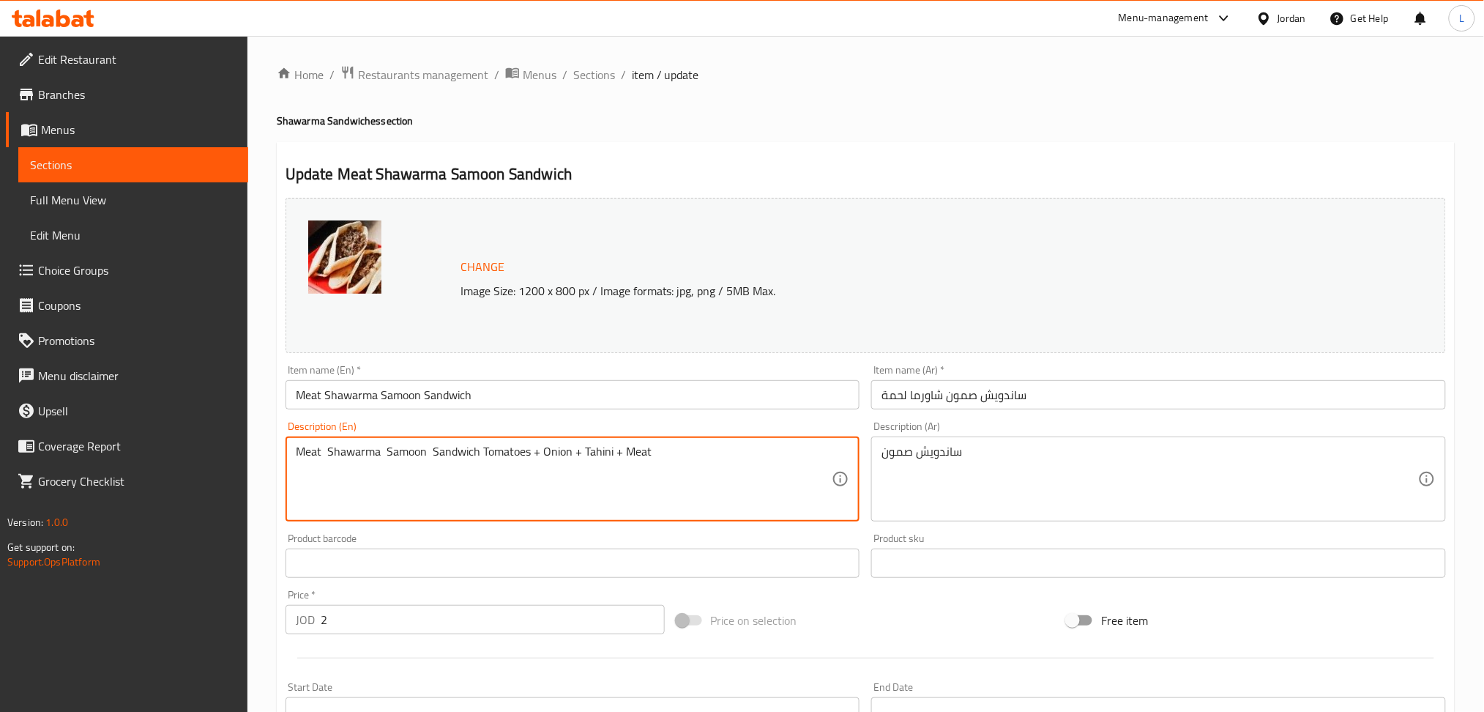
type textarea "Meat Shawarma Samoon Sandwich Tomatoes + Onion + Tahini + Meat"
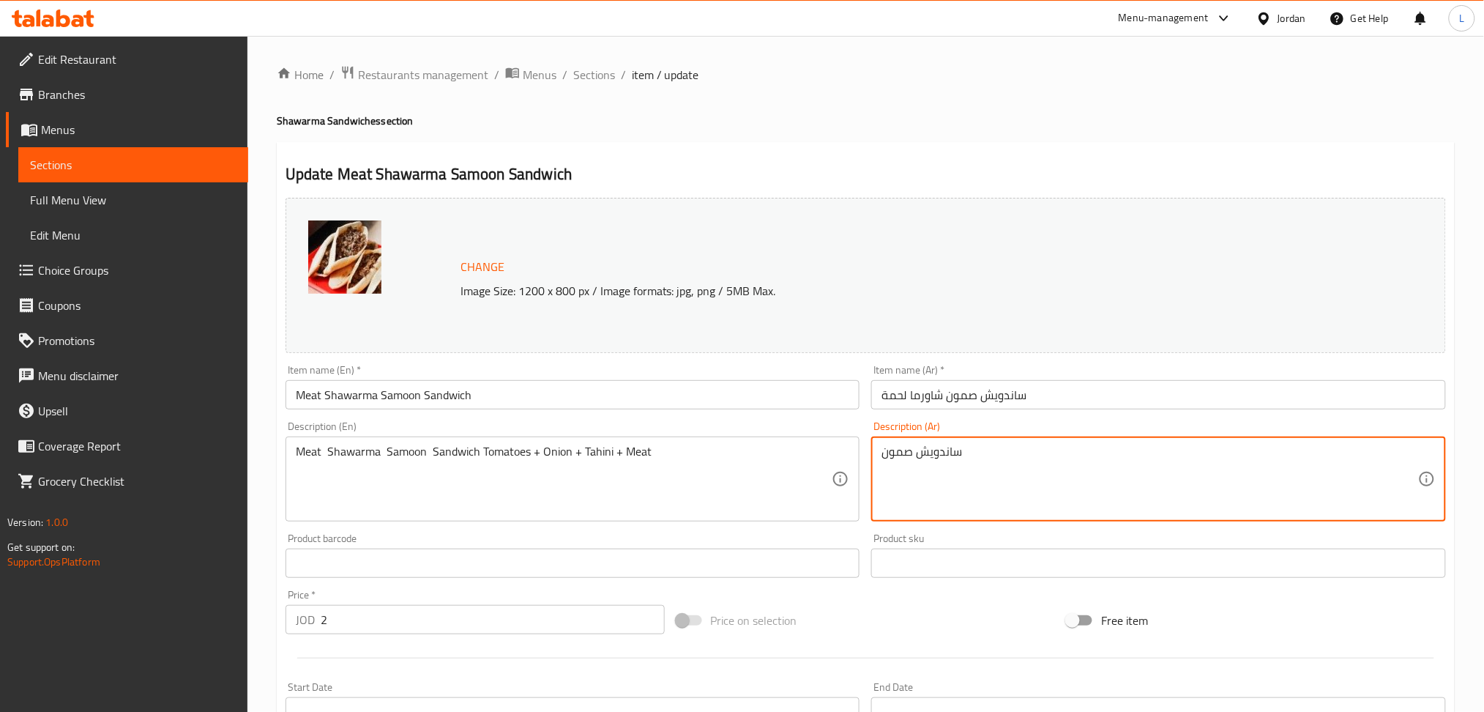
click at [1097, 473] on textarea "ساندويش صمون" at bounding box center [1150, 479] width 537 height 70
paste textarea "لحمه لحمة + بندورة + بصل + طحينة"
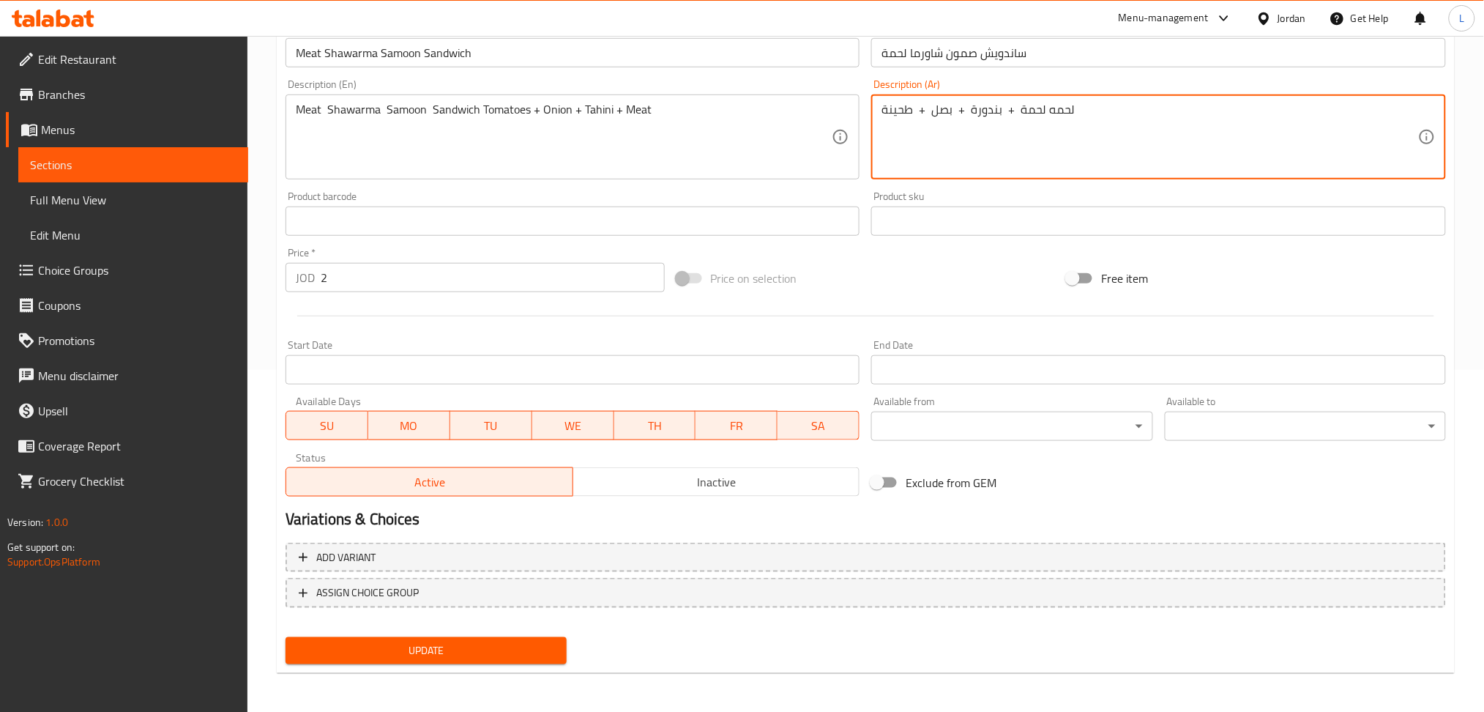
type textarea "لحمه لحمة + بندورة + بصل + طحينة"
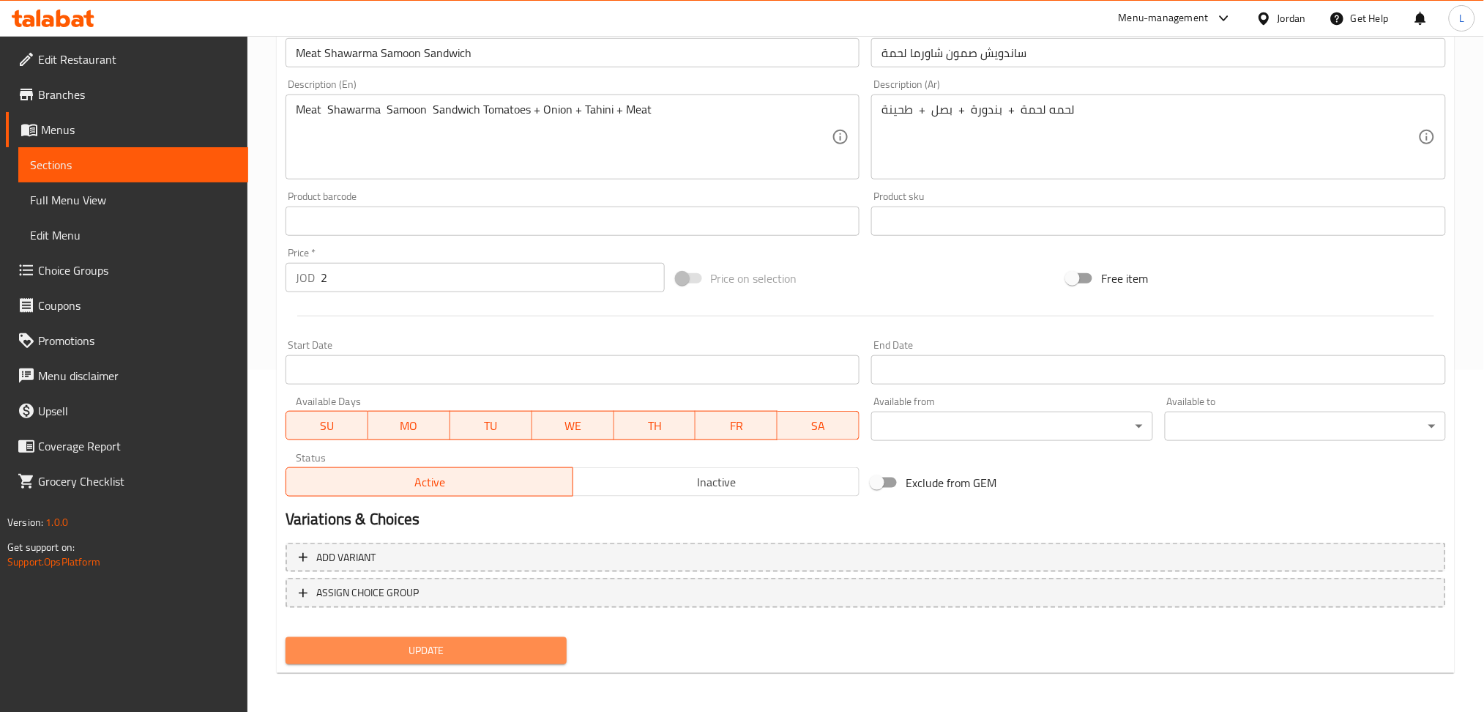
click at [432, 637] on button "Update" at bounding box center [426, 650] width 281 height 27
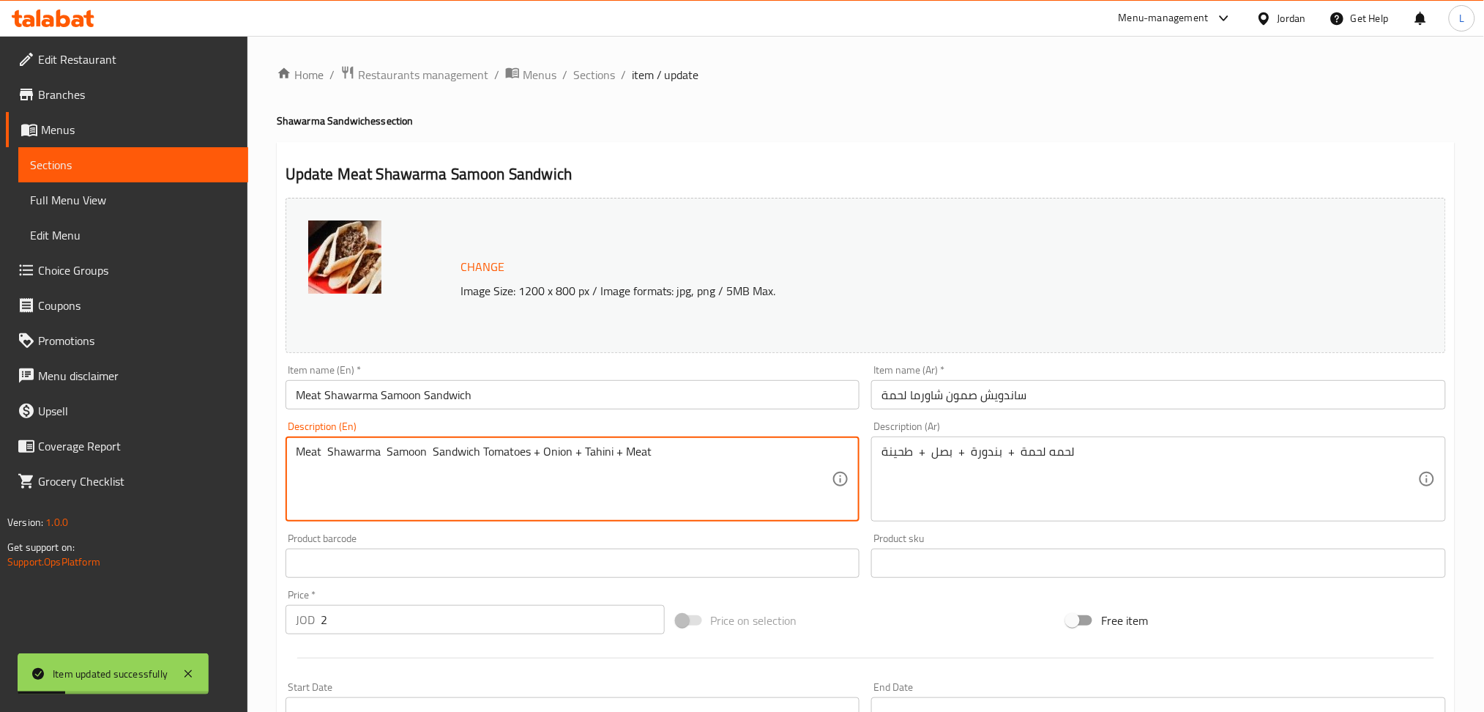
drag, startPoint x: 429, startPoint y: 451, endPoint x: 214, endPoint y: 475, distance: 216.6
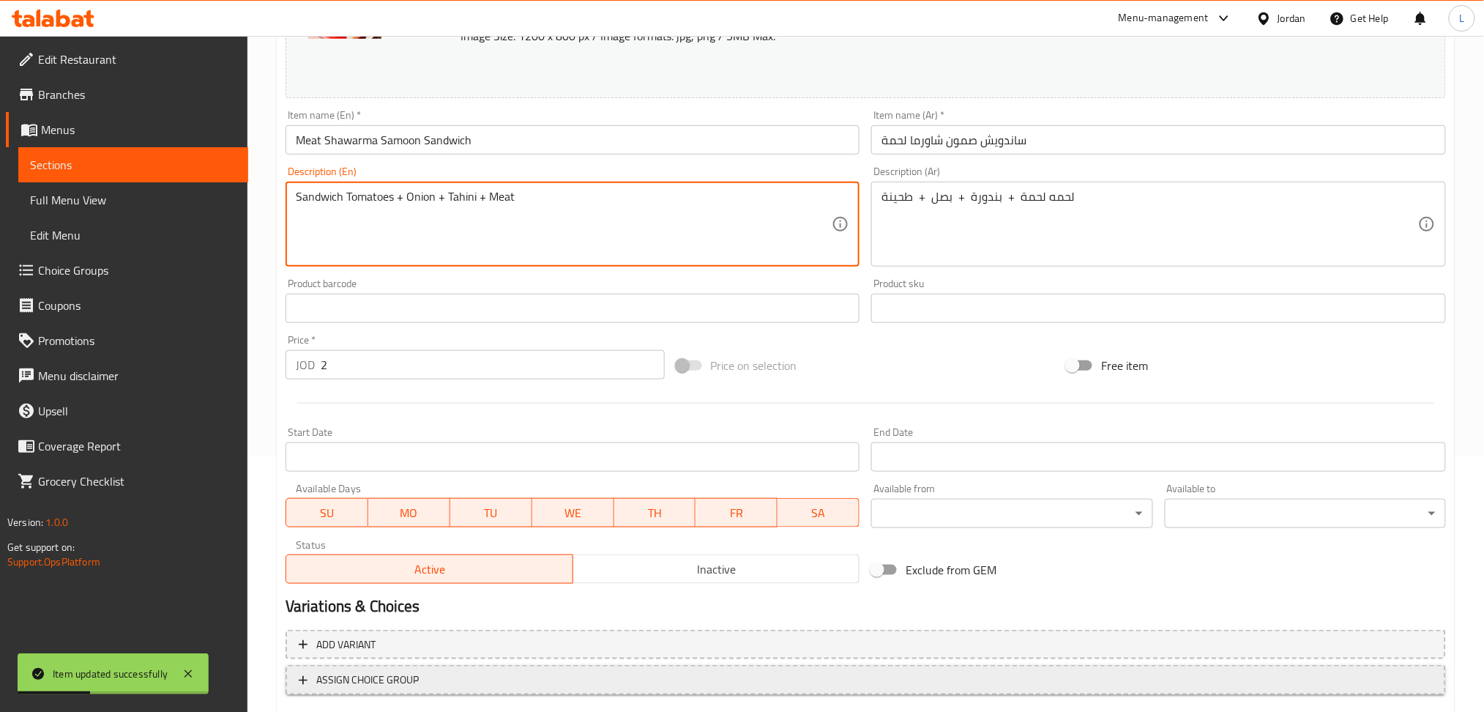
scroll to position [342, 0]
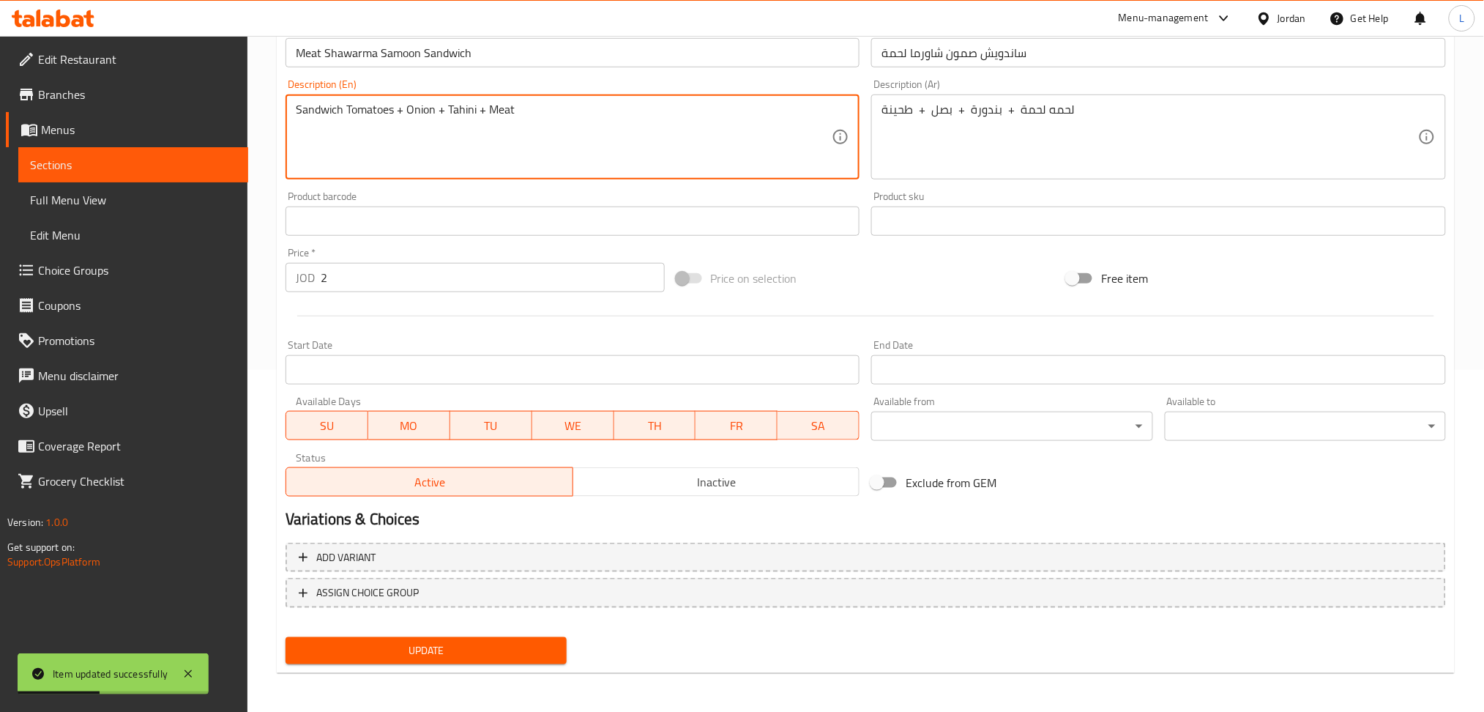
type textarea "Sandwich Tomatoes + Onion + Tahini + Meat"
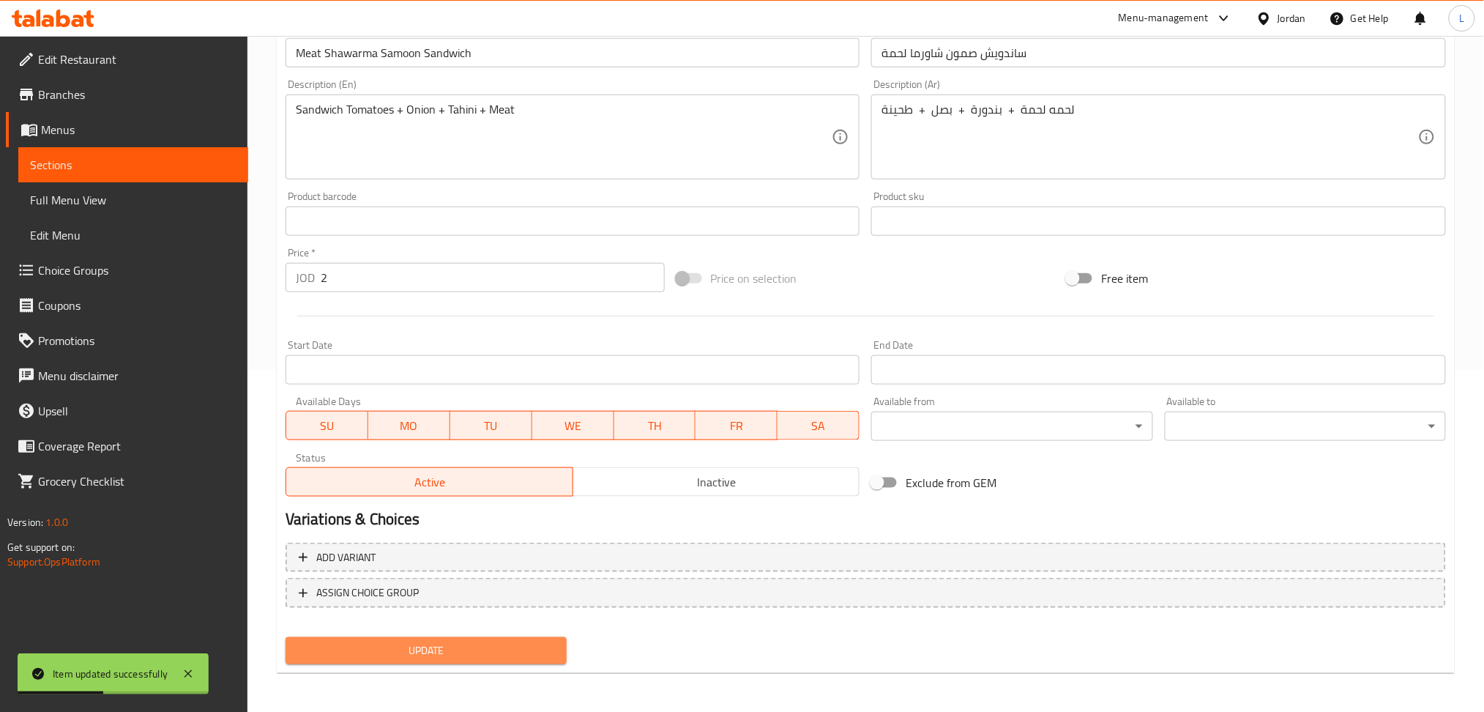
click at [502, 647] on span "Update" at bounding box center [426, 650] width 258 height 18
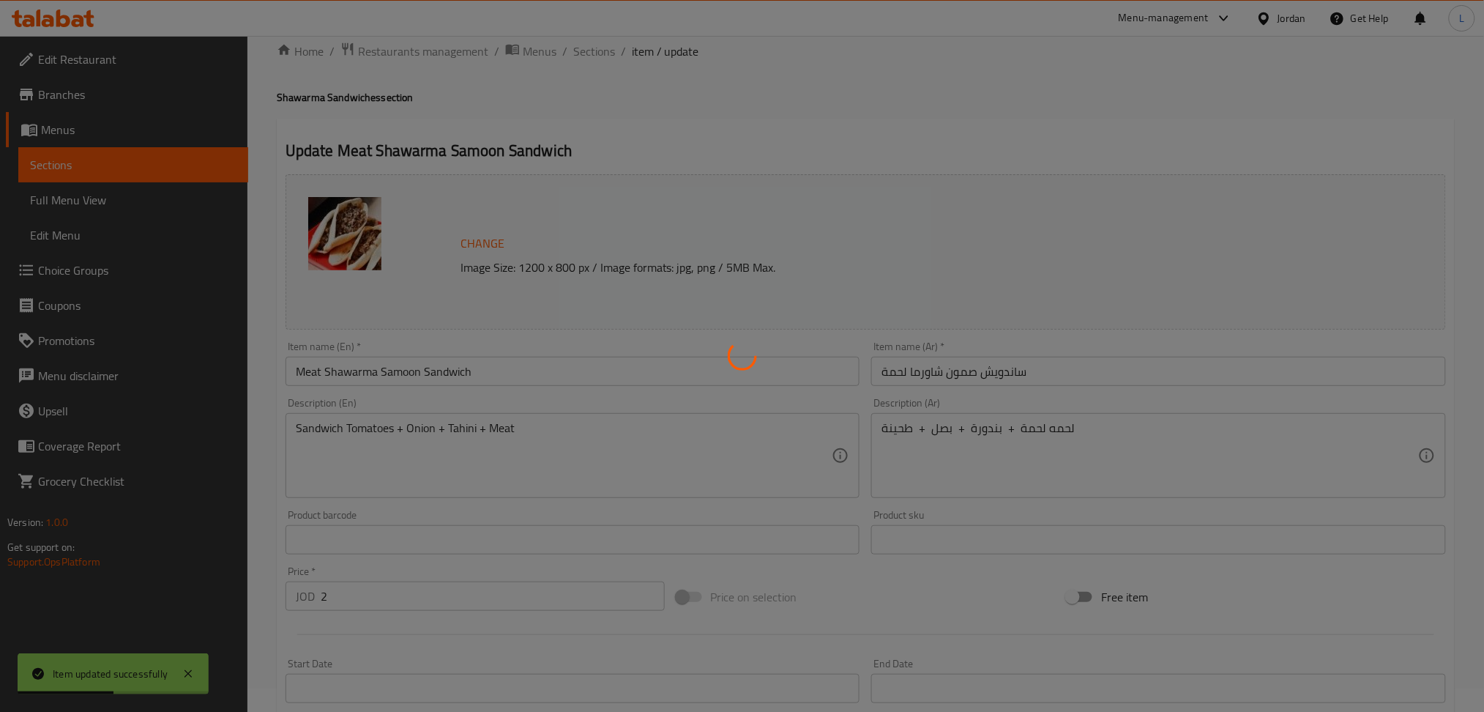
scroll to position [0, 0]
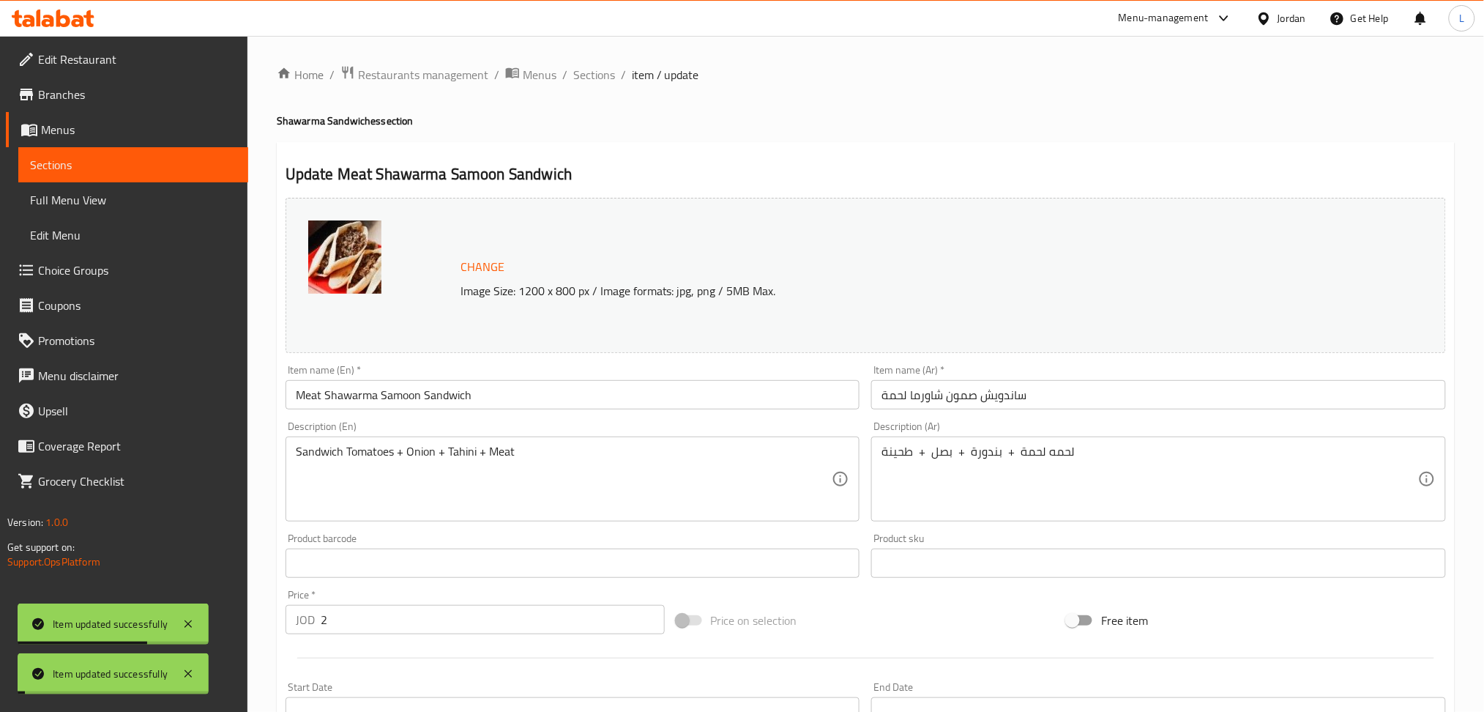
click at [589, 72] on span "Sections" at bounding box center [594, 75] width 42 height 18
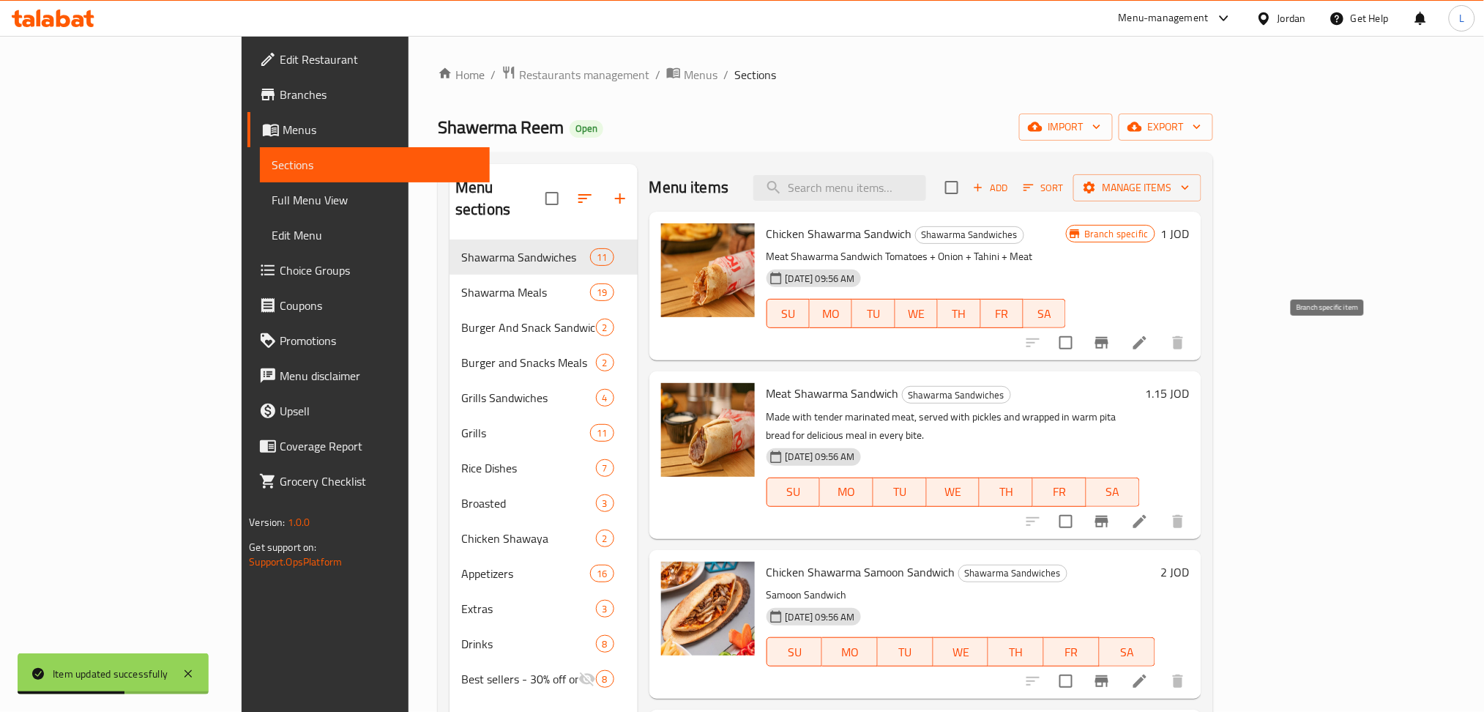
click at [1109, 342] on icon "Branch-specific-item" at bounding box center [1101, 343] width 13 height 12
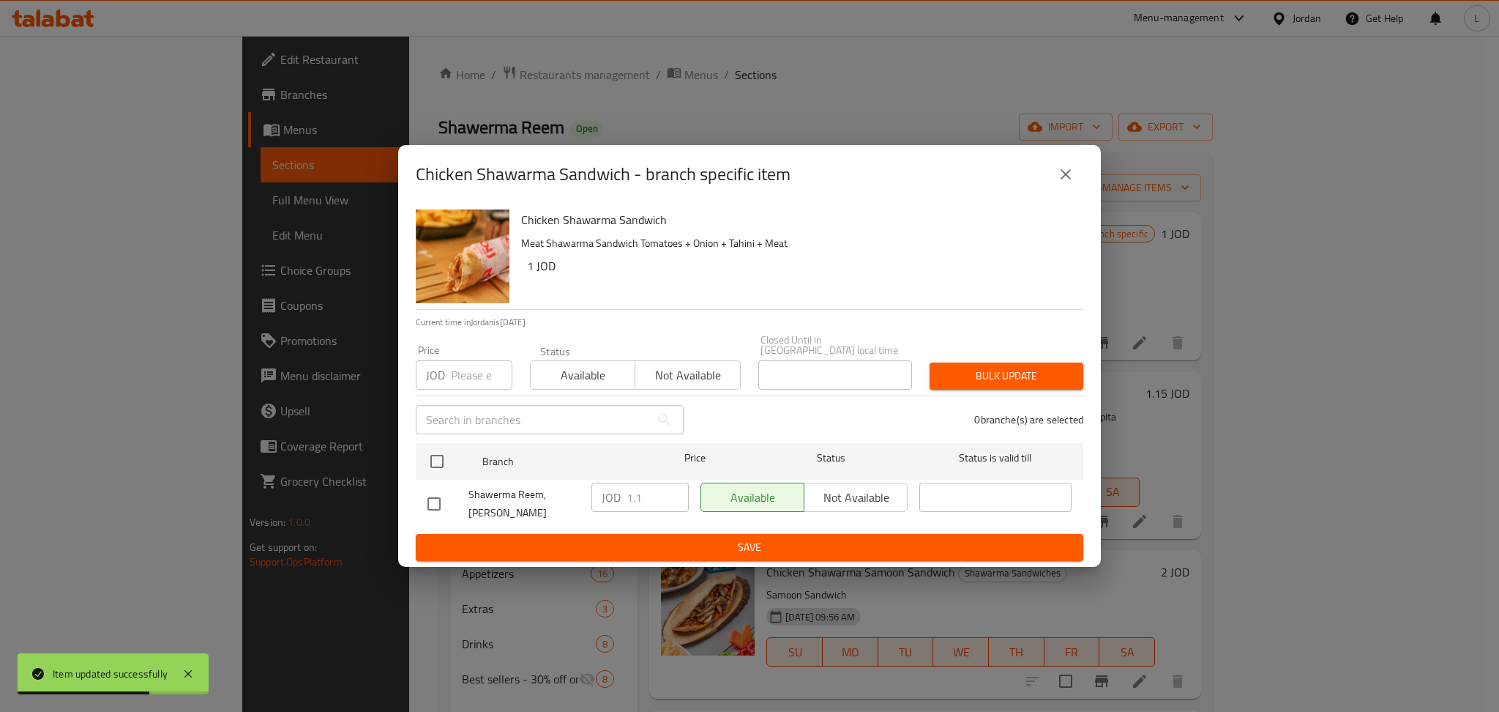
click at [463, 375] on input "number" at bounding box center [482, 374] width 62 height 29
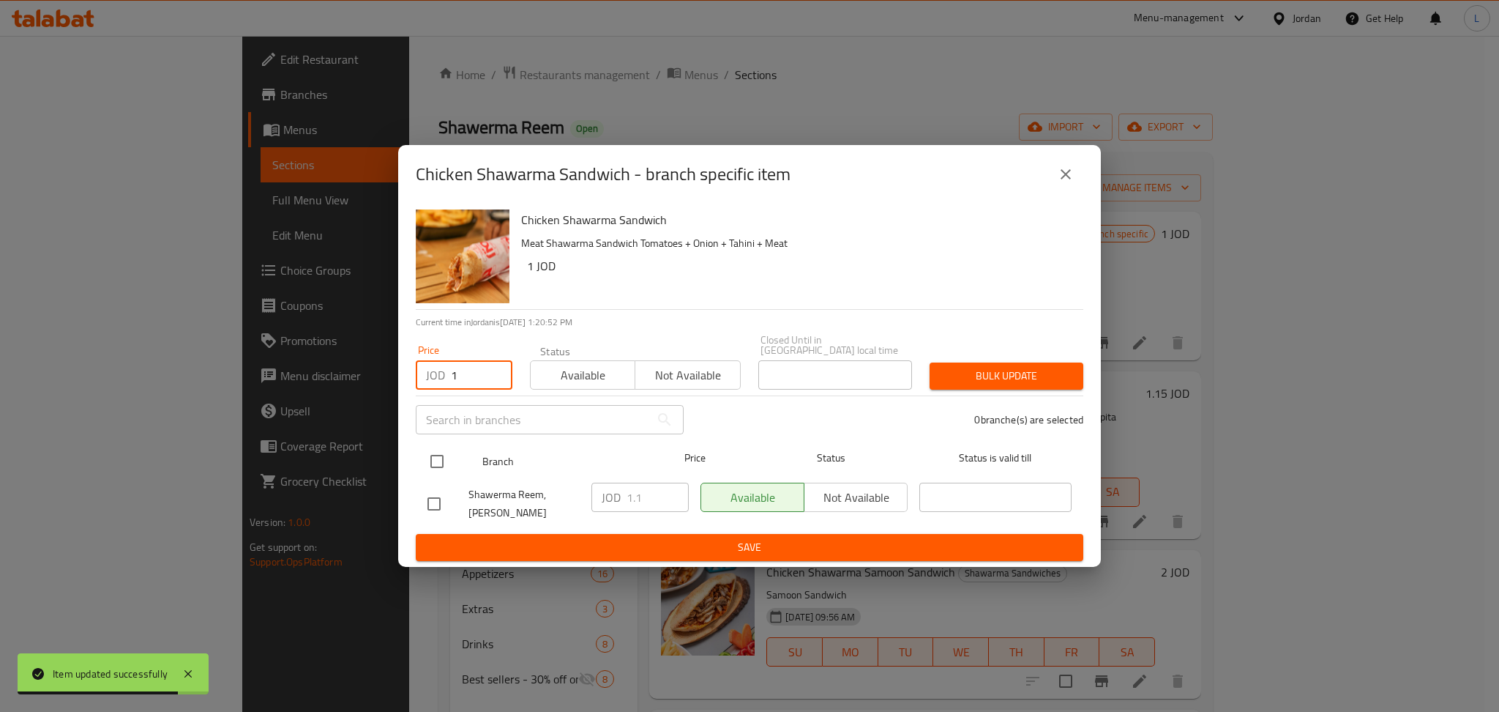
type input "1"
click at [439, 460] on input "checkbox" at bounding box center [437, 461] width 31 height 31
checkbox input "true"
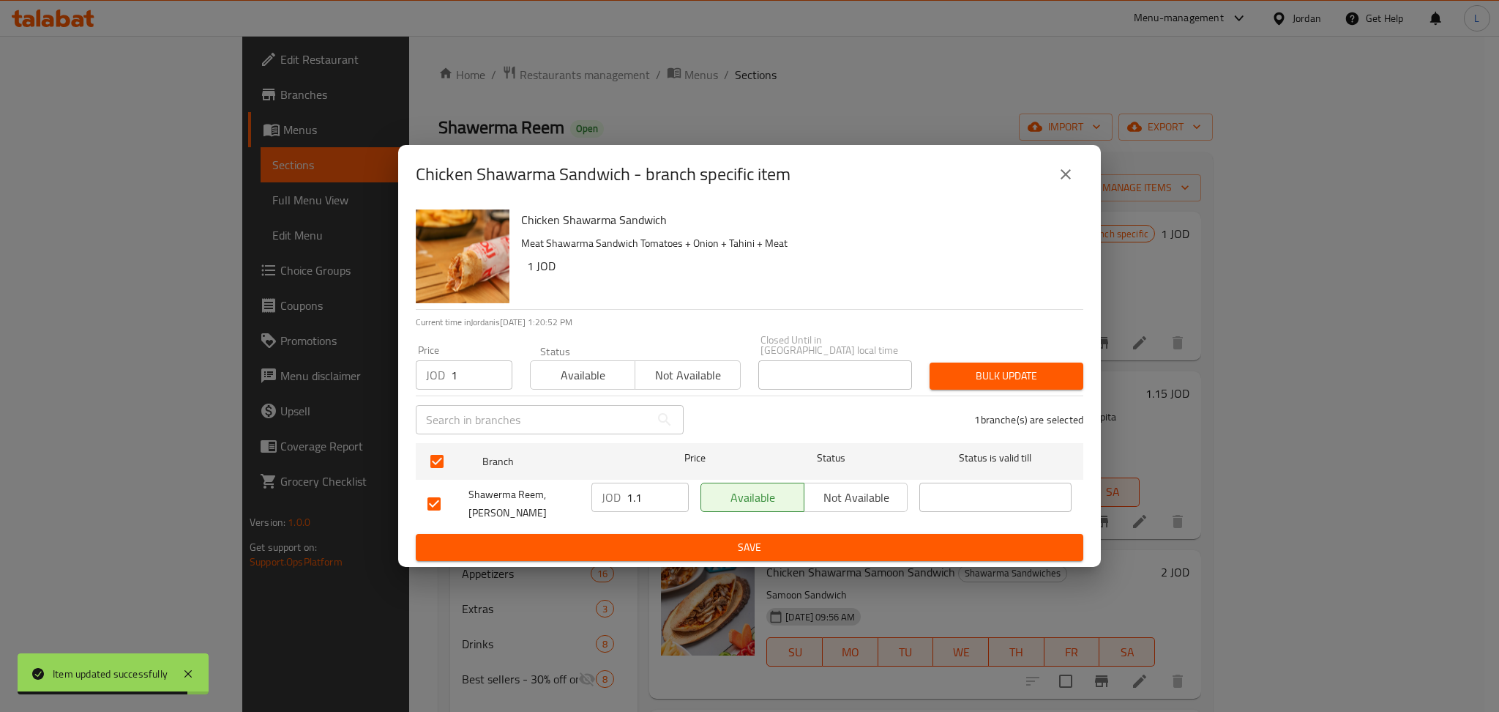
click at [1019, 374] on span "Bulk update" at bounding box center [1007, 376] width 130 height 18
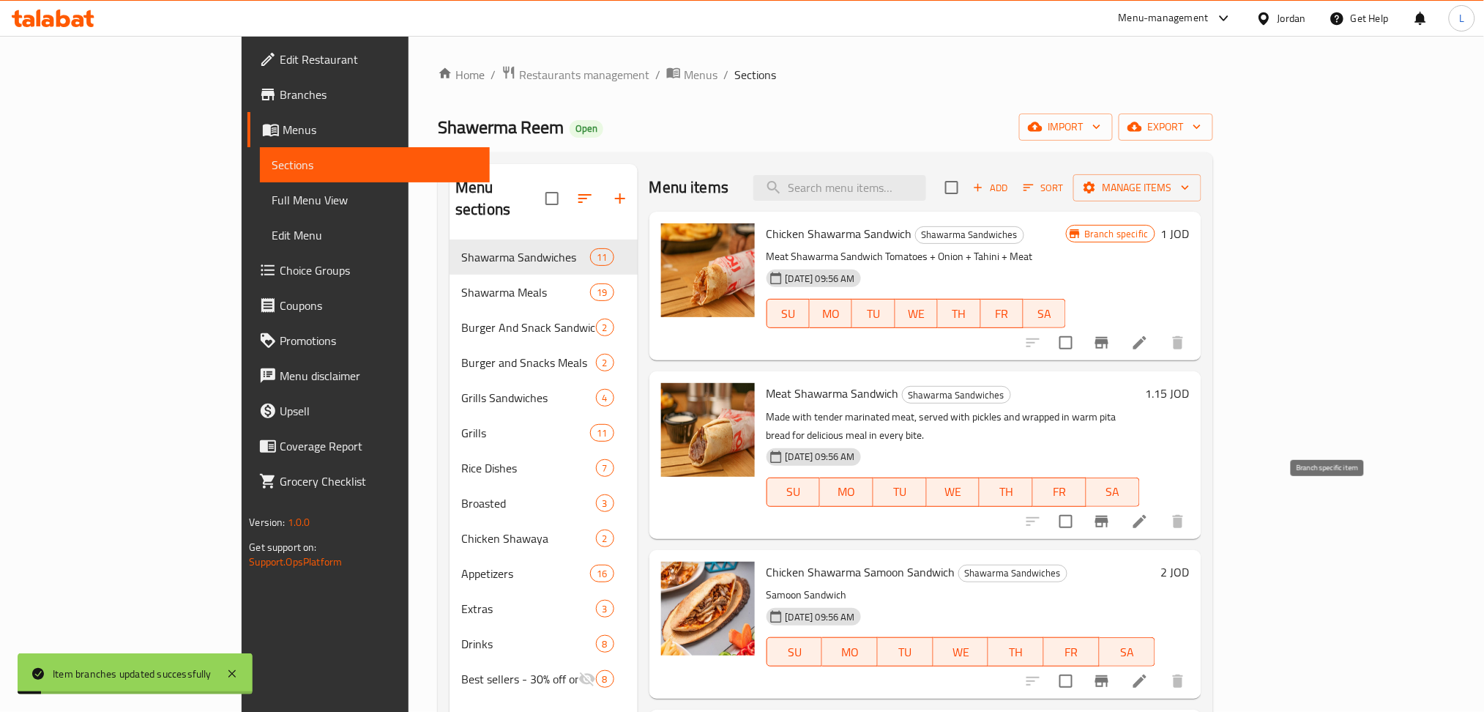
click at [1111, 513] on icon "Branch-specific-item" at bounding box center [1102, 522] width 18 height 18
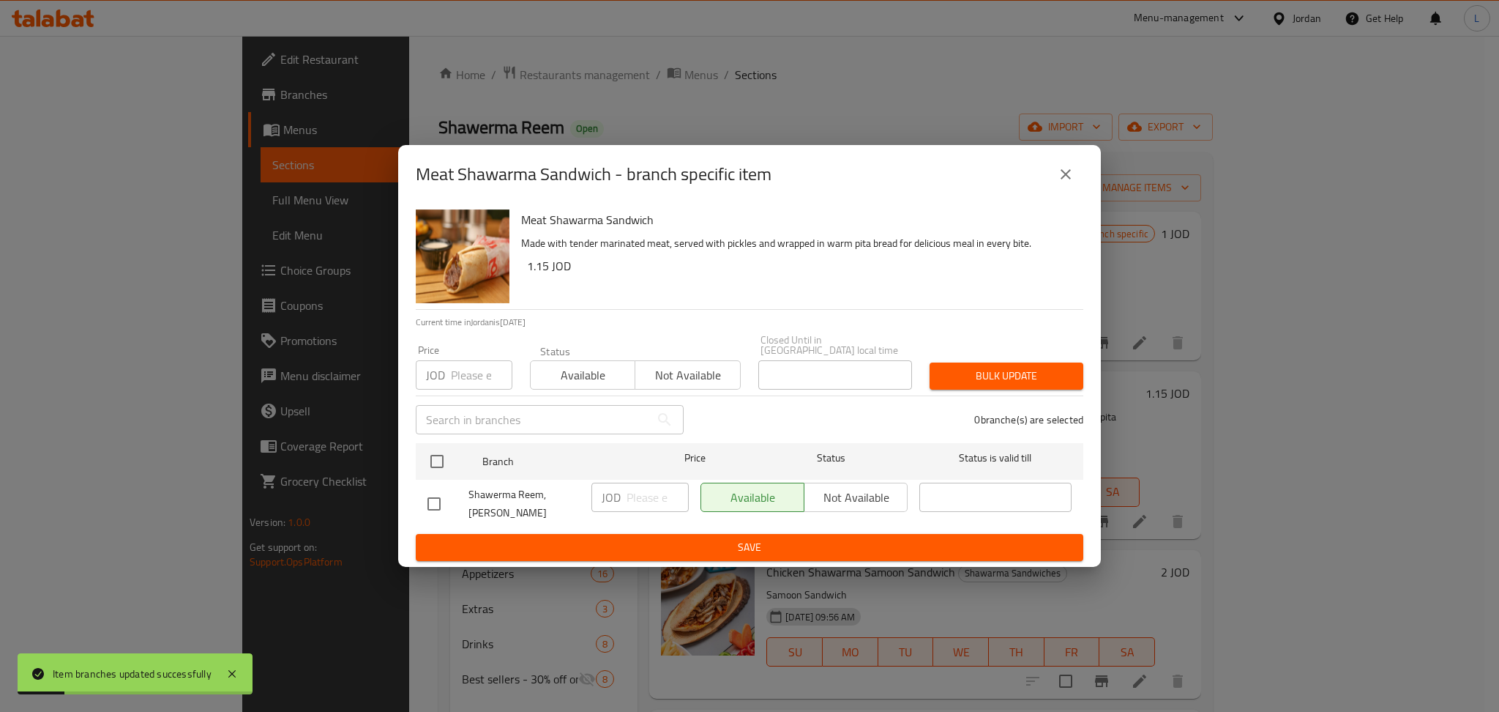
click at [470, 381] on input "number" at bounding box center [482, 374] width 62 height 29
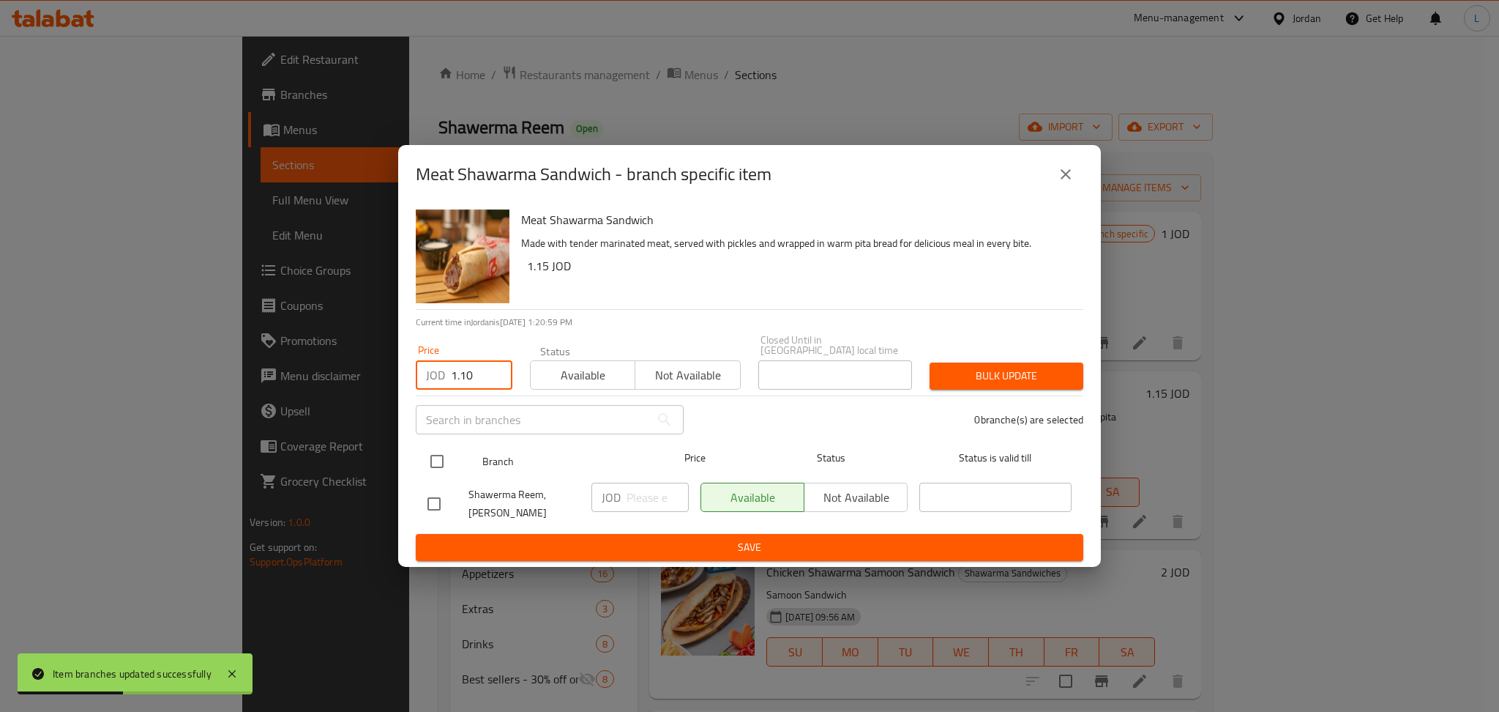
type input "1.10"
click at [434, 466] on input "checkbox" at bounding box center [437, 461] width 31 height 31
checkbox input "true"
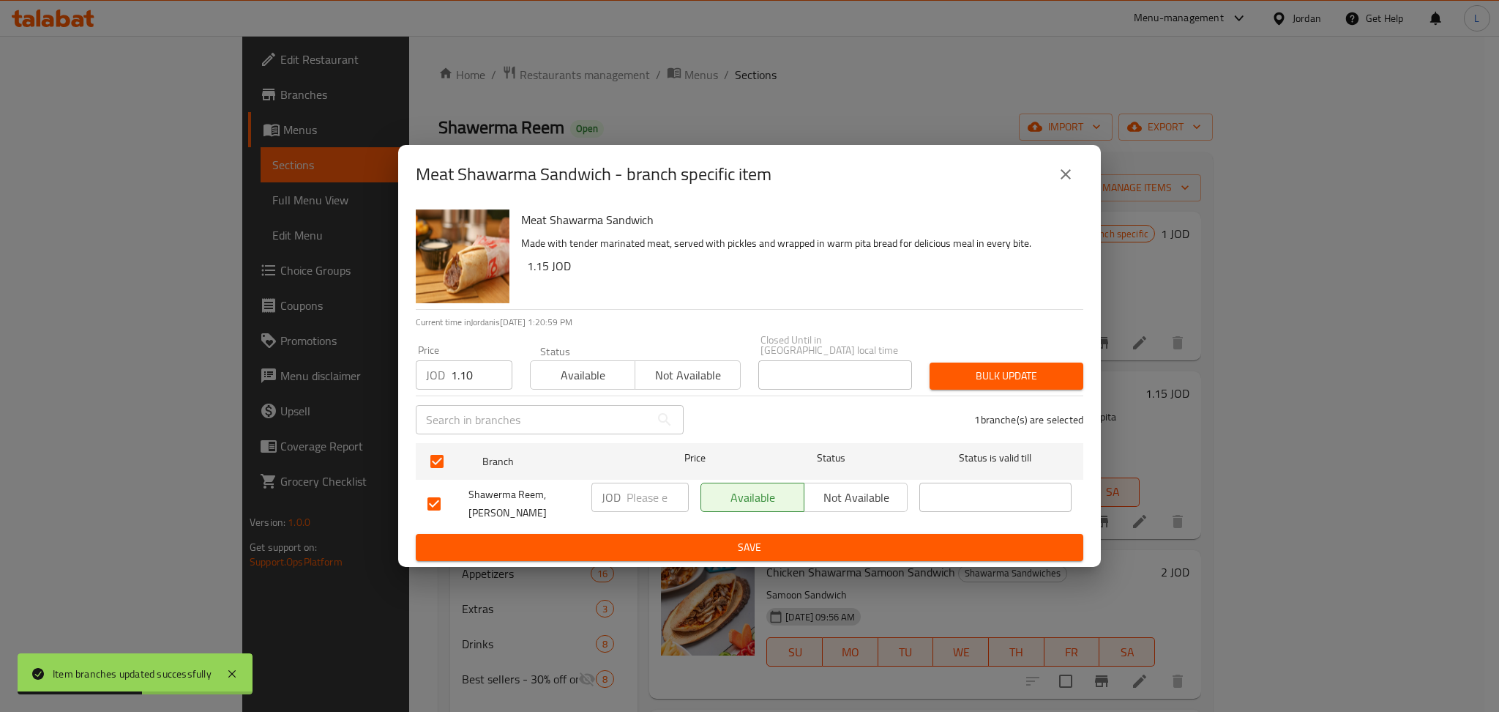
click at [986, 370] on span "Bulk update" at bounding box center [1007, 376] width 130 height 18
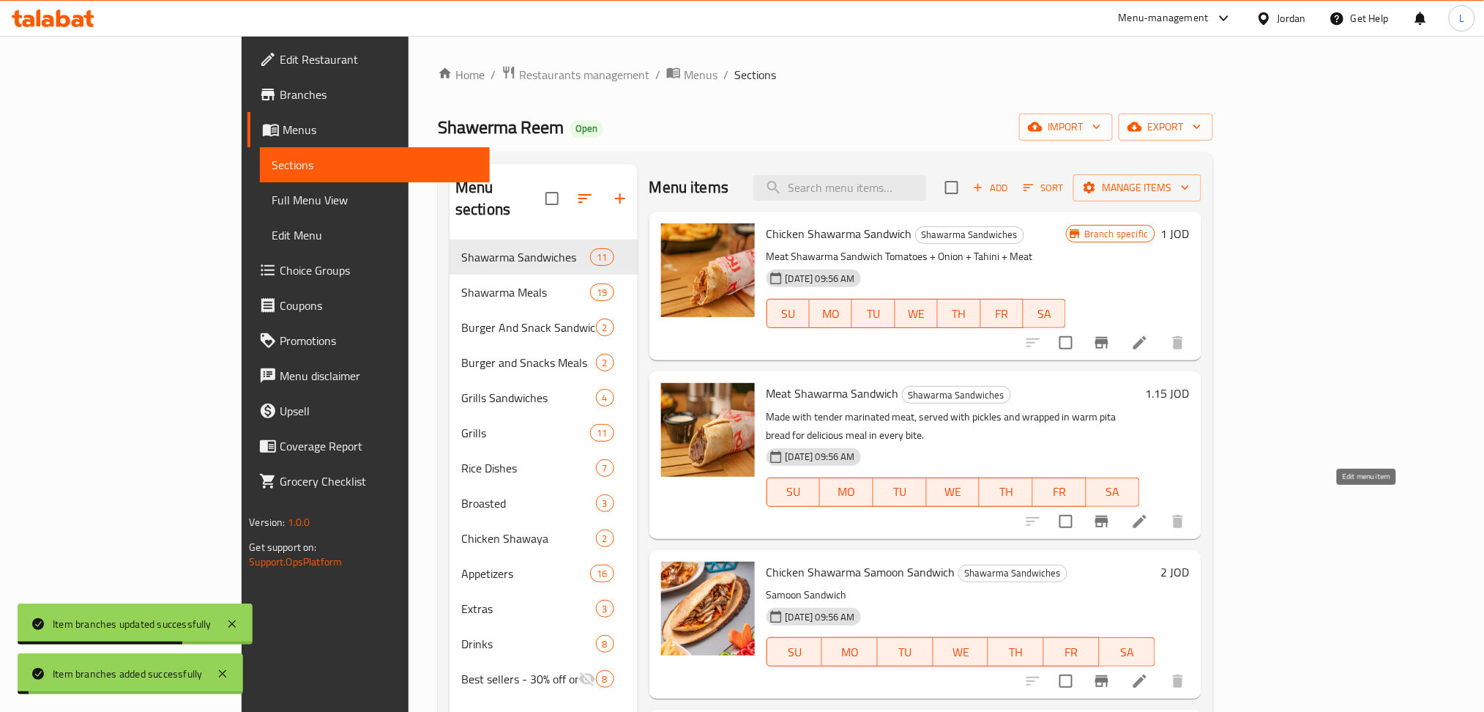
click at [1149, 513] on icon at bounding box center [1140, 522] width 18 height 18
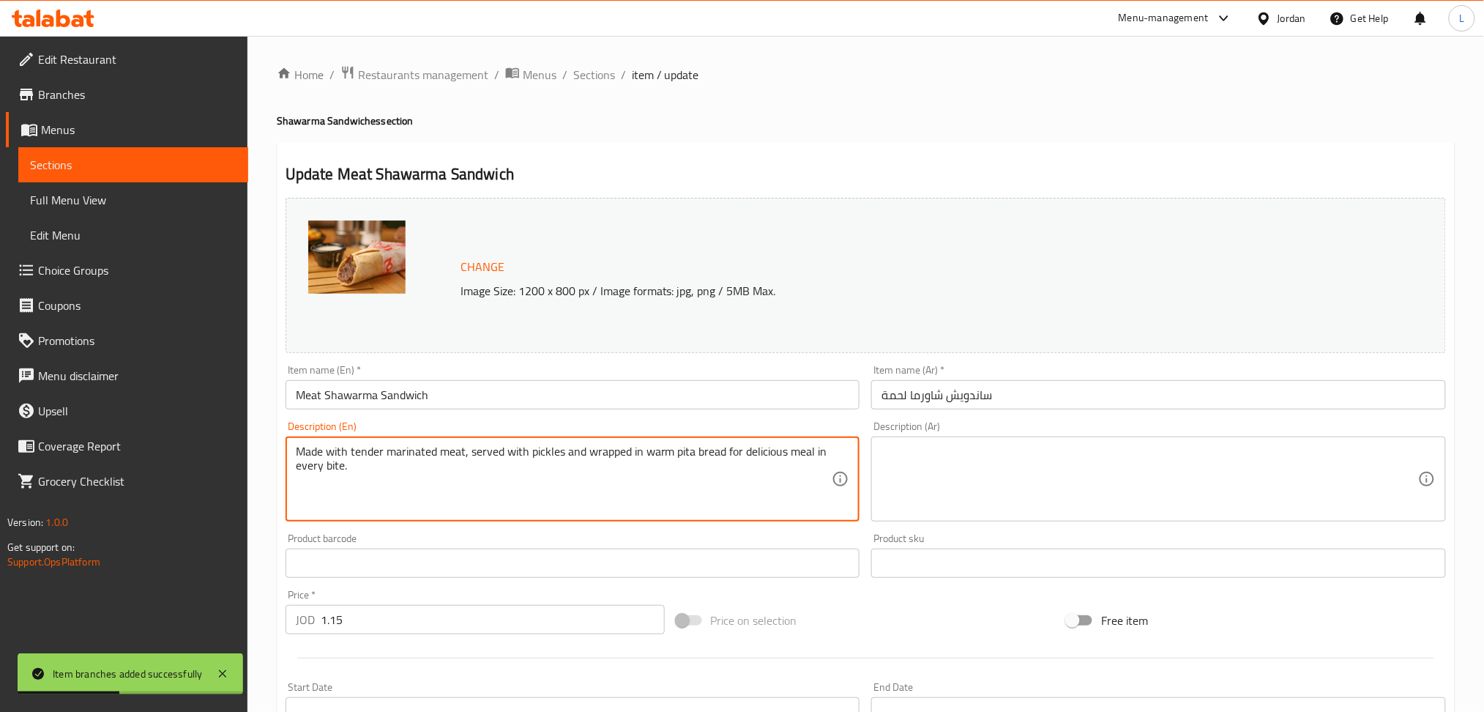
click at [693, 456] on textarea "Made with tender marinated meat, served with pickles and wrapped in warm pita b…" at bounding box center [564, 479] width 537 height 70
paste textarea "eat Shawarma Sandwich Tomatoes + Onion + Tahini + Meat"
type textarea "Meat Shawarma Sandwich Tomatoes + Onion + Tahini + Meat"
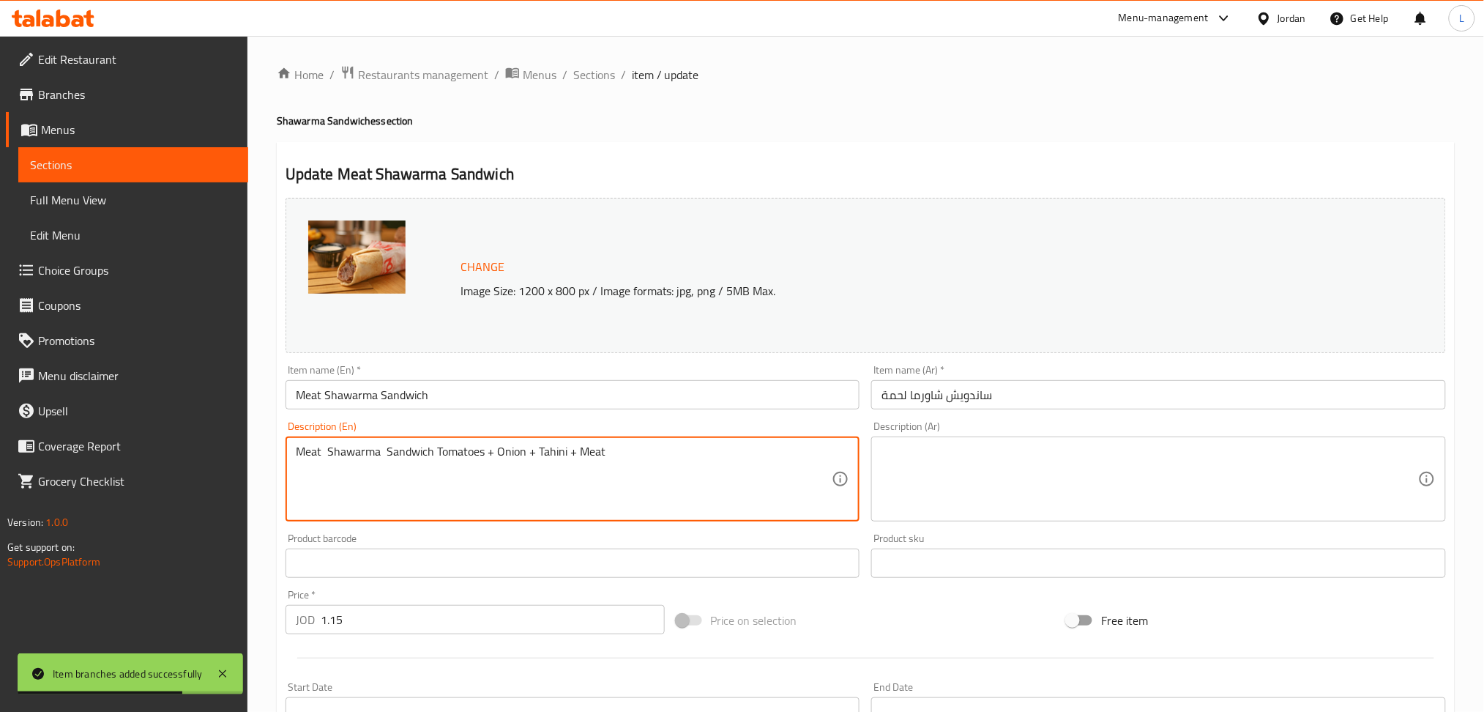
click at [961, 485] on textarea at bounding box center [1150, 479] width 537 height 70
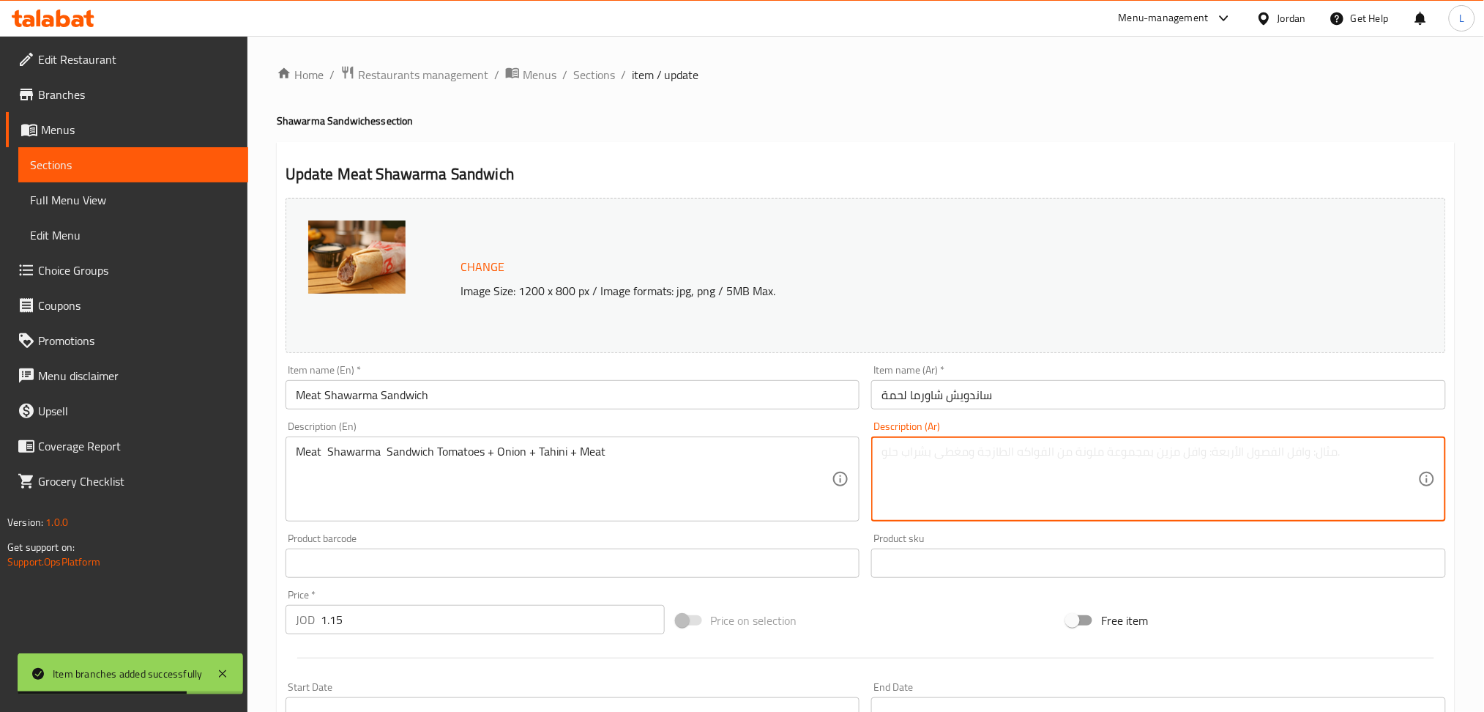
paste textarea "لحمة + بندورة + بصل + طحينة"
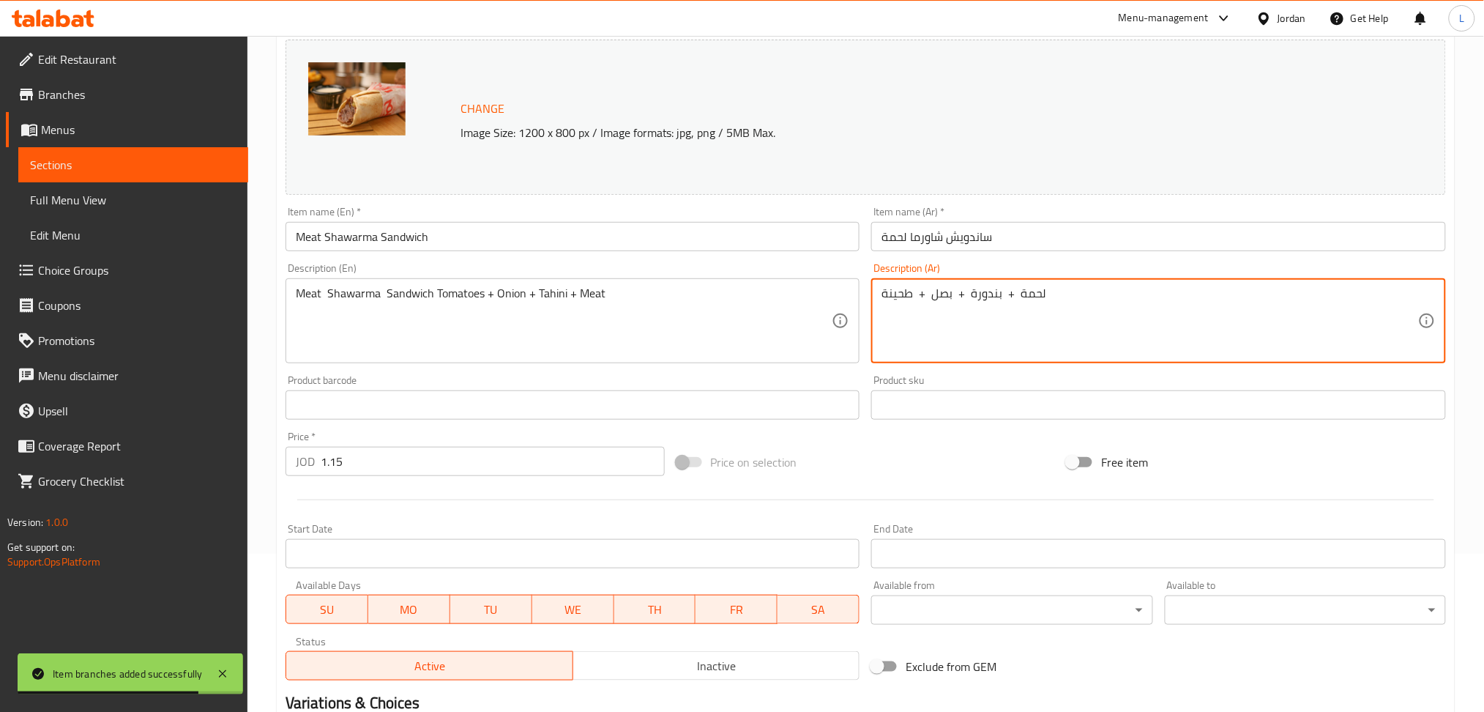
scroll to position [342, 0]
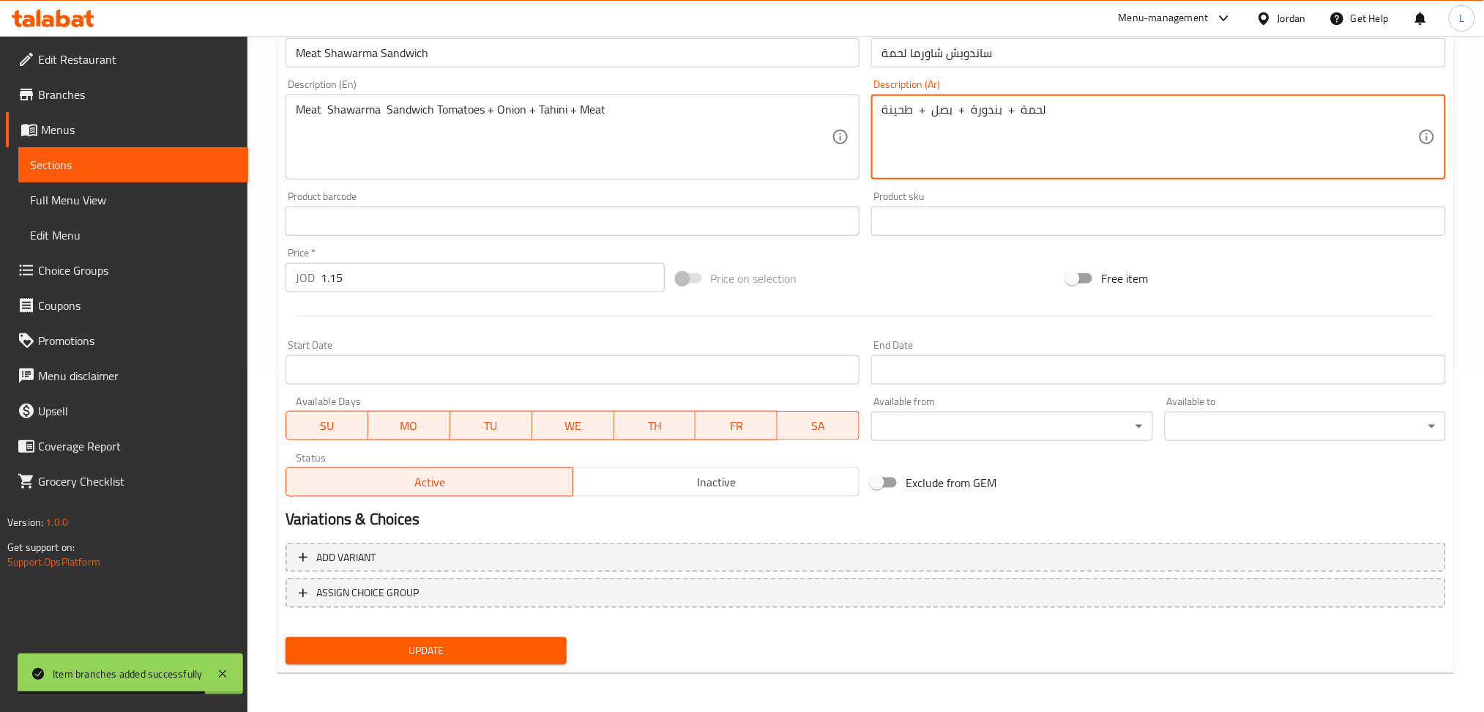
type textarea "لحمة + بندورة + بصل + طحينة"
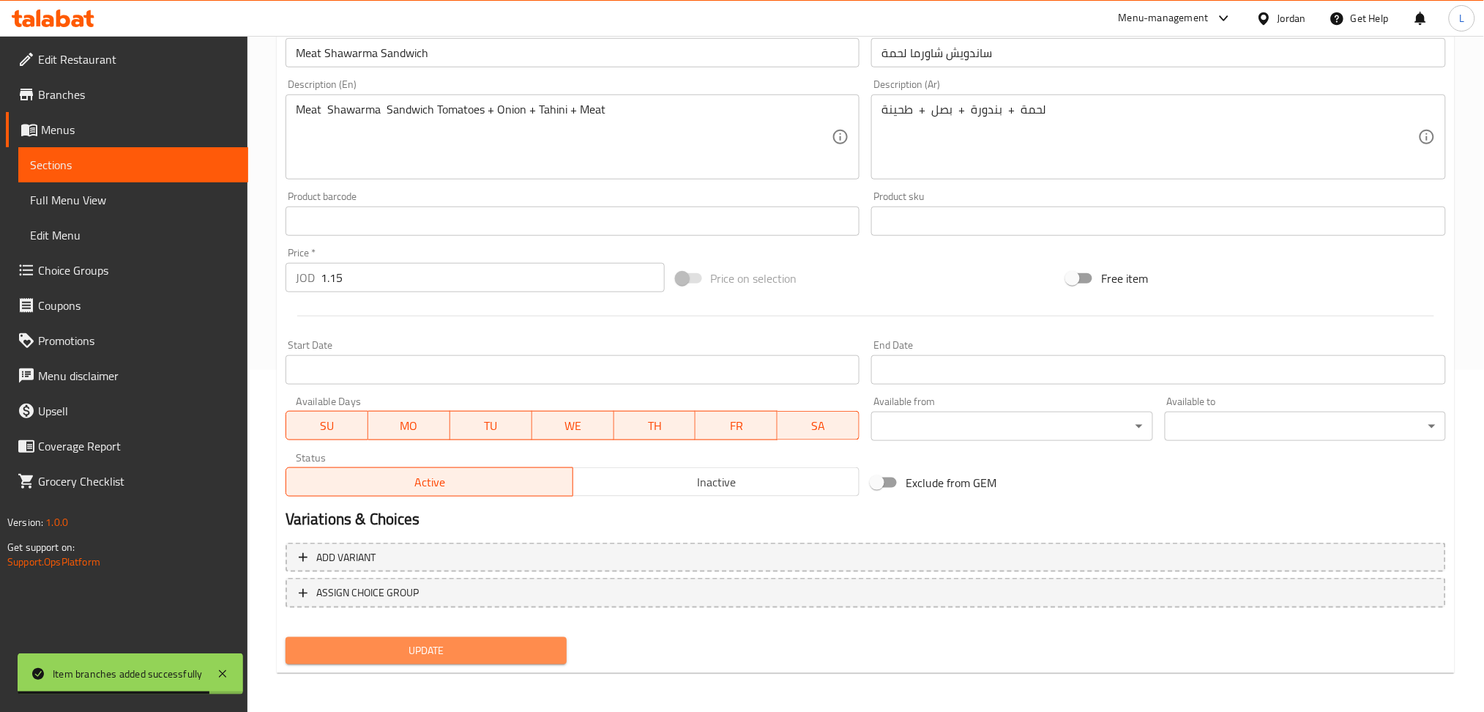
click at [499, 637] on button "Update" at bounding box center [426, 650] width 281 height 27
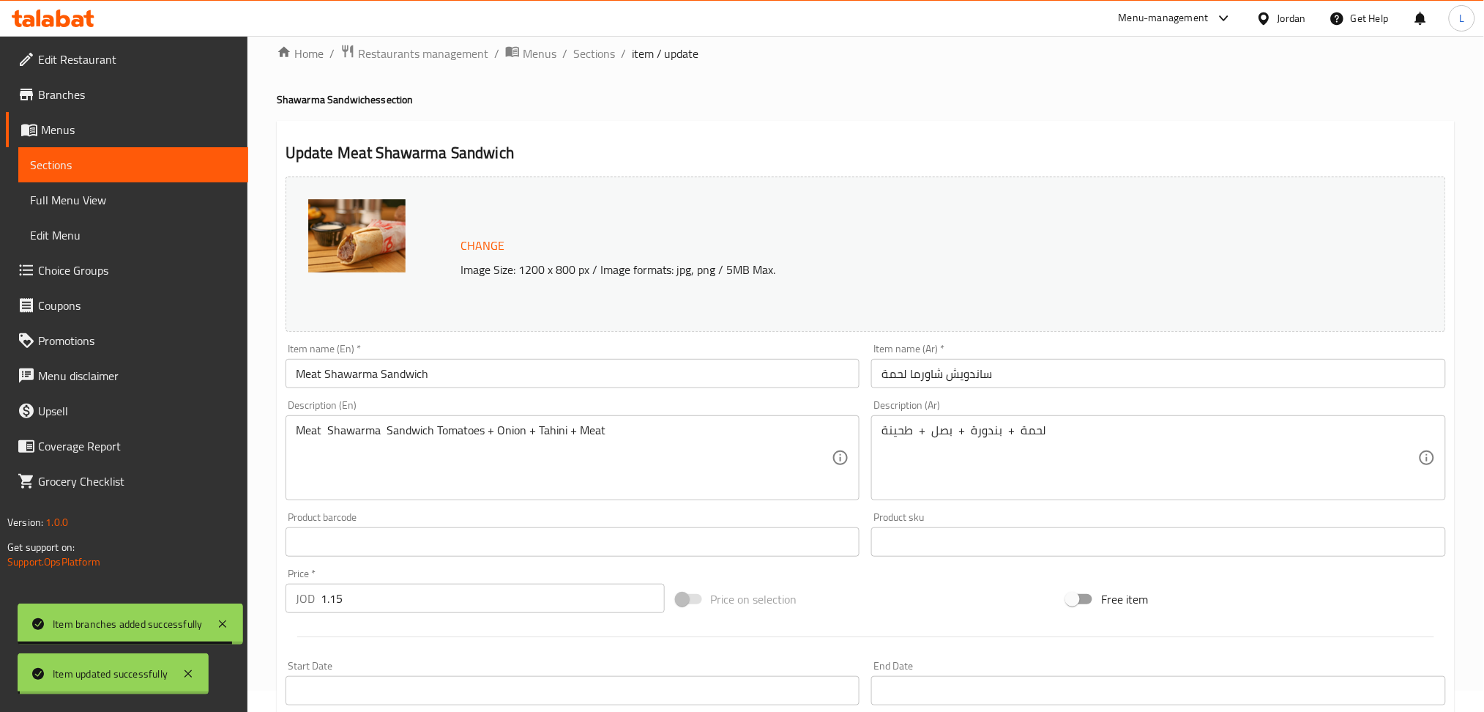
scroll to position [0, 0]
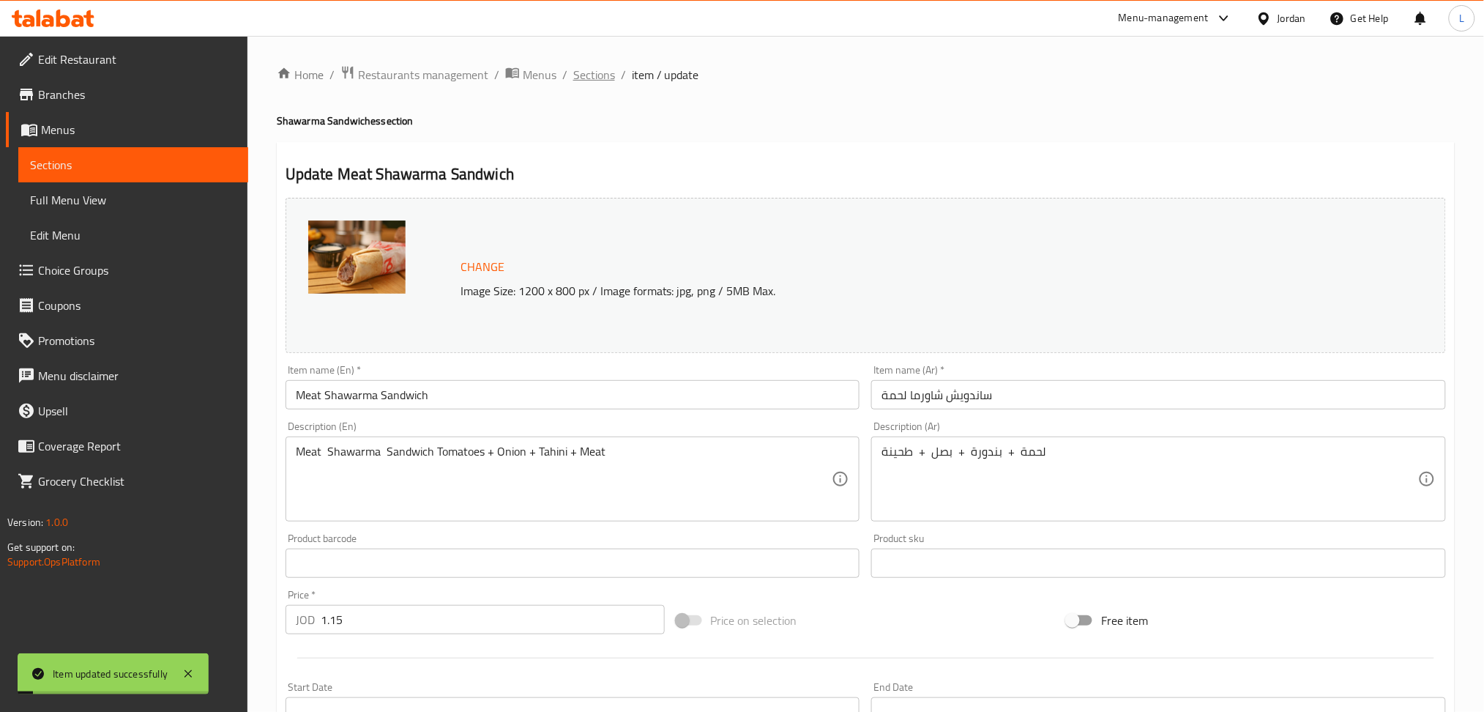
click at [596, 82] on span "Sections" at bounding box center [594, 75] width 42 height 18
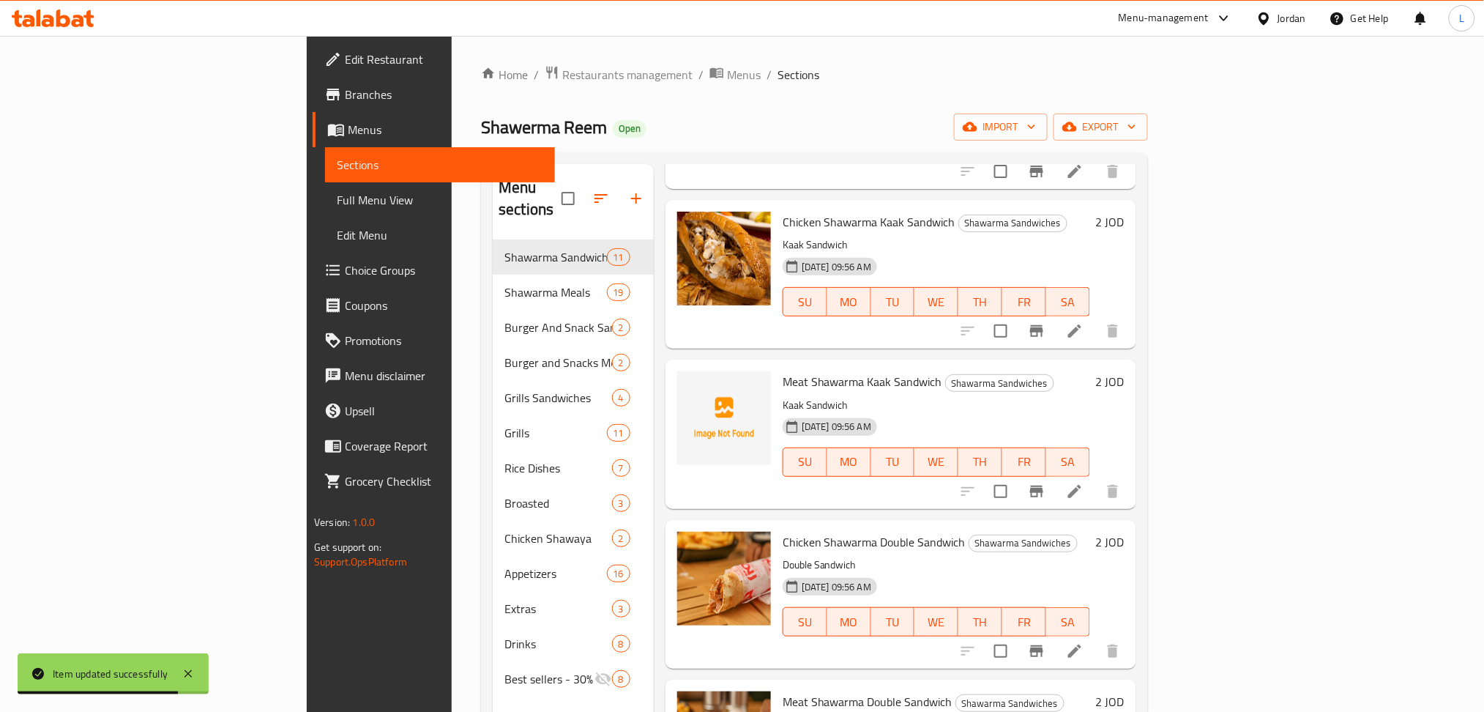
scroll to position [780, 0]
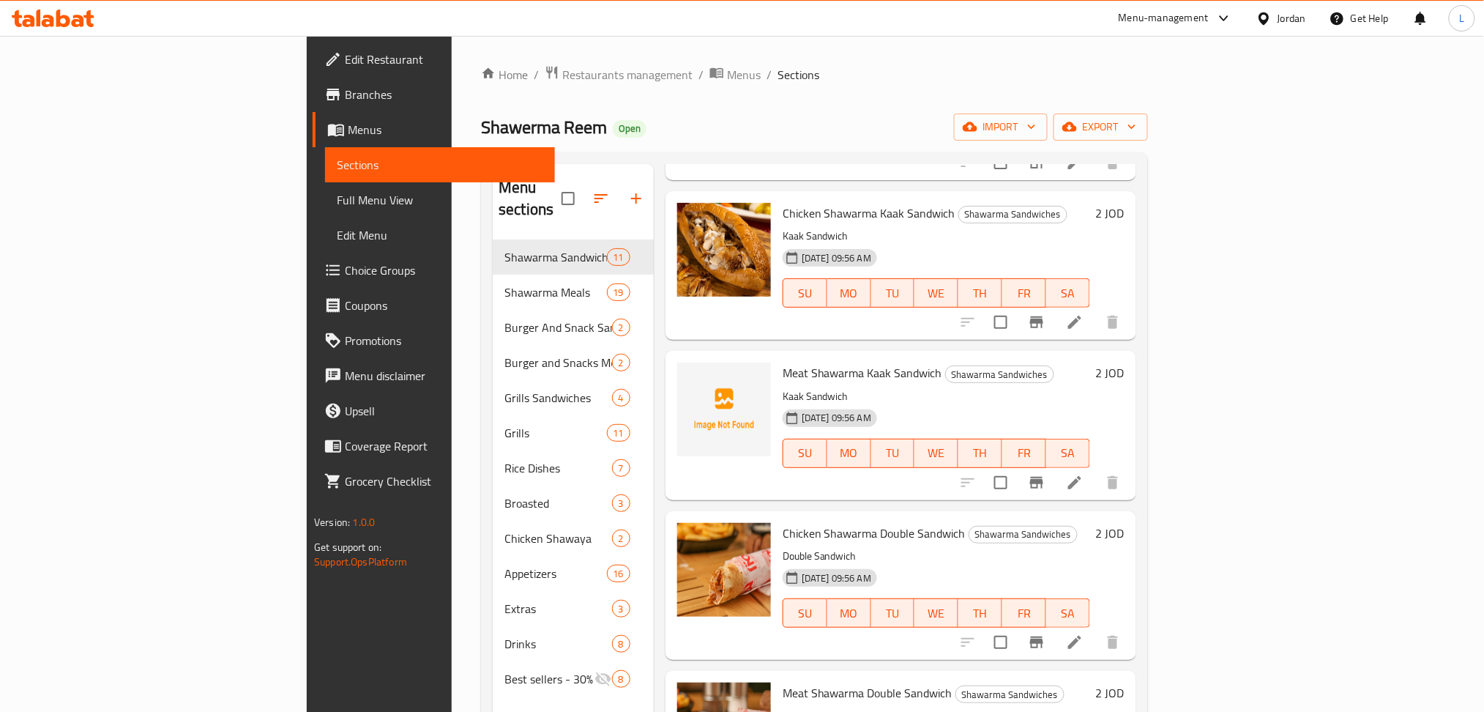
click at [1084, 474] on icon at bounding box center [1075, 483] width 18 height 18
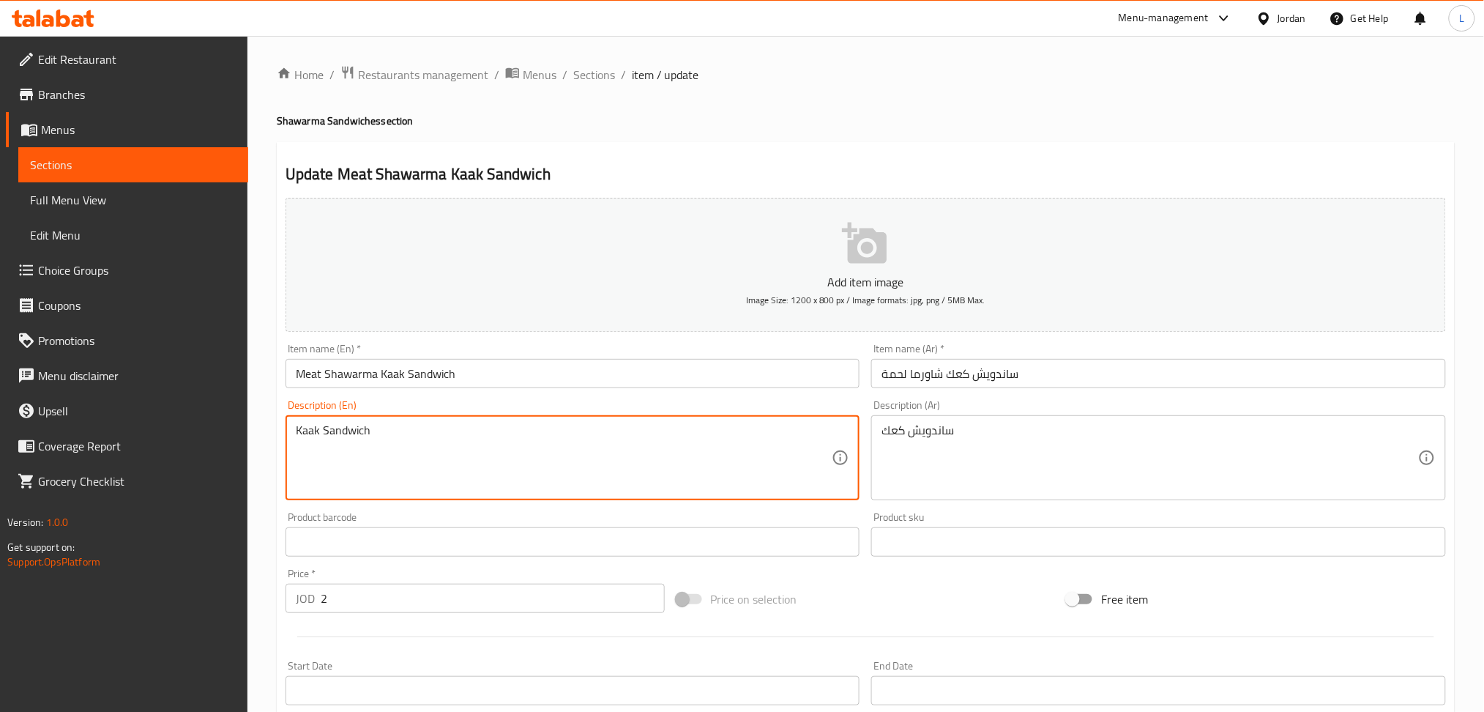
click at [461, 446] on textarea "Kaak Sandwich" at bounding box center [564, 458] width 537 height 70
paste textarea "Meat Shawarma Kaak Sandwich Tomatoes + Onion + Tahini + Meat"
type textarea "Meat Shawarma Kaak Sandwich Tomatoes + Onion + Tahini + Meat"
click at [921, 415] on div "ساندويش كعك Description (Ar)" at bounding box center [1158, 457] width 575 height 85
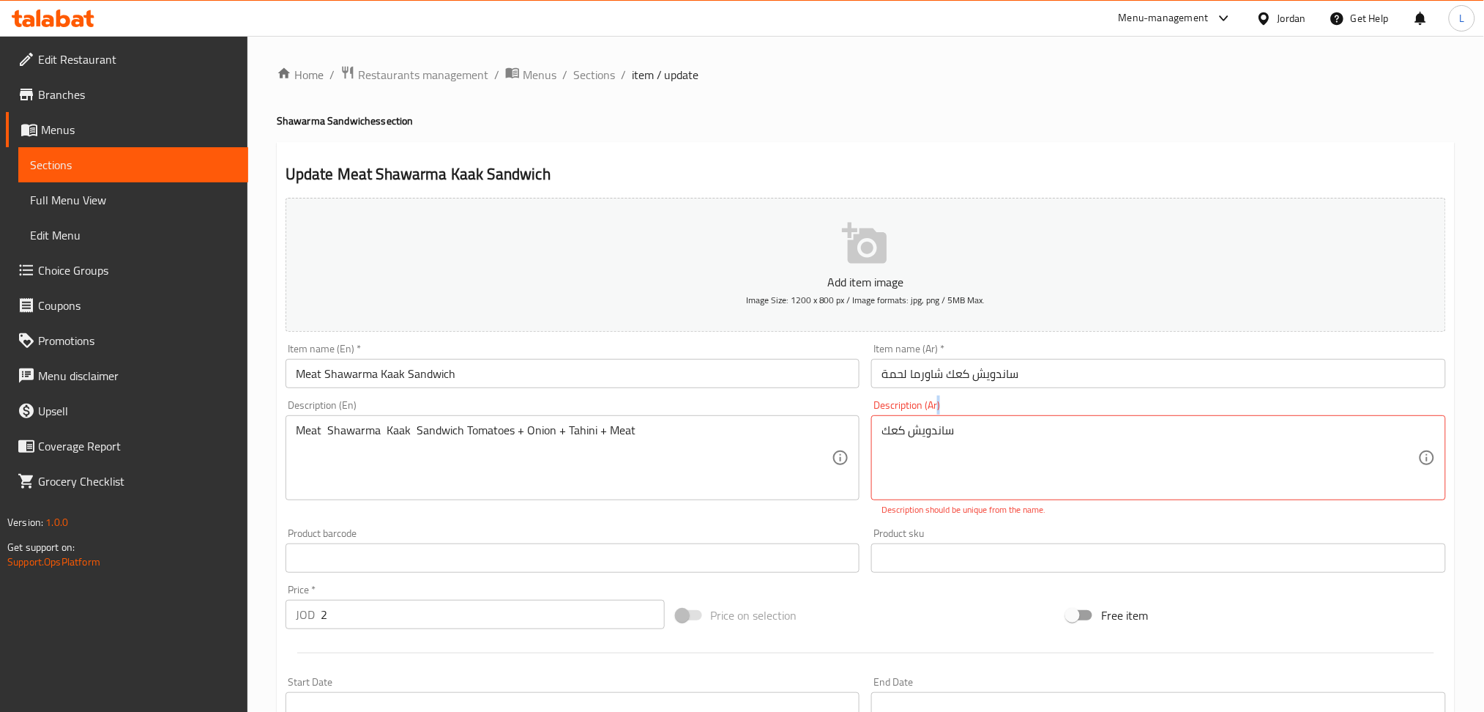
click at [921, 415] on div "ساندويش كعك Description (Ar)" at bounding box center [1158, 457] width 575 height 85
click at [925, 427] on textarea "ساندويش كعك" at bounding box center [1150, 458] width 537 height 70
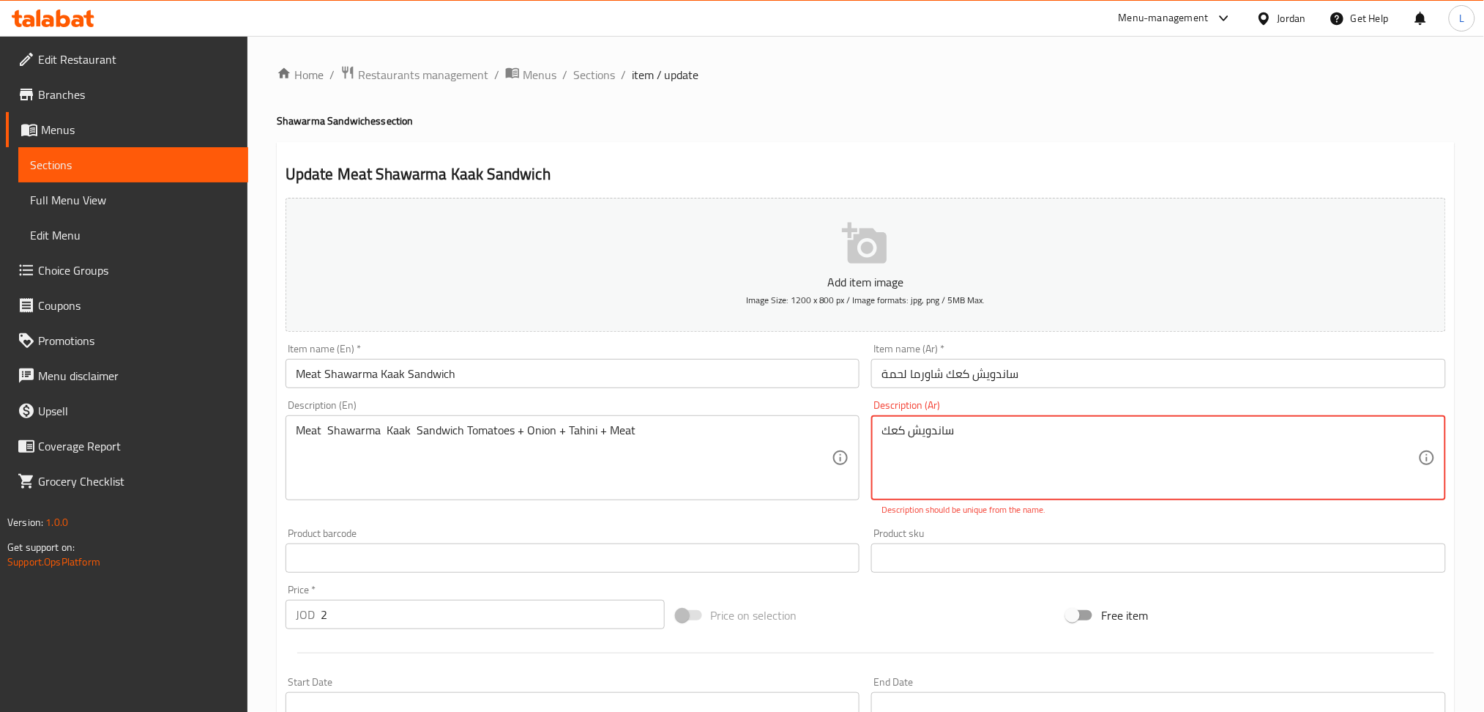
paste textarea "شاورما كعك لحمه لحمة + بندورة + بصل + طحينة"
type textarea "ساندويش شاورما كعك لحمه لحمة + بندورة + بصل + طحينة"
click at [406, 608] on input "2" at bounding box center [493, 614] width 344 height 29
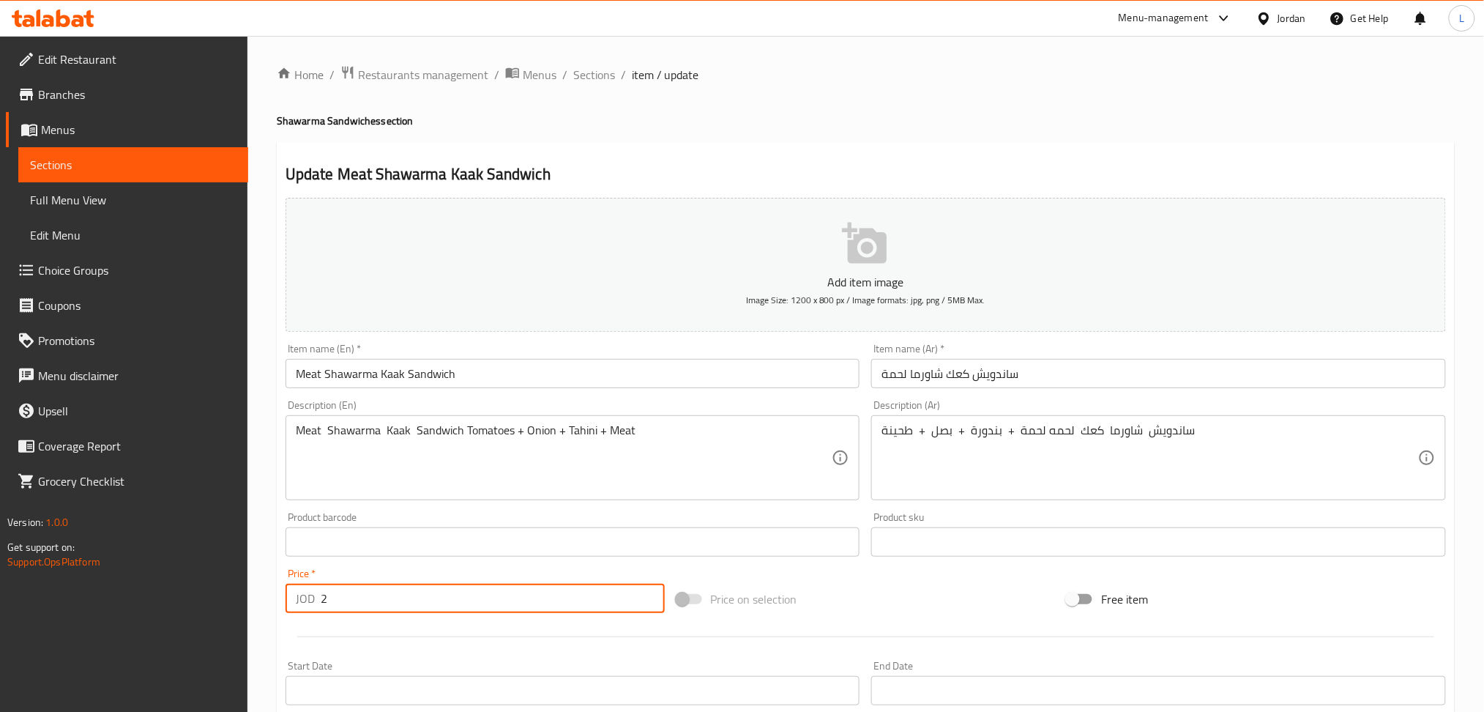
click at [406, 608] on input "2" at bounding box center [493, 598] width 344 height 29
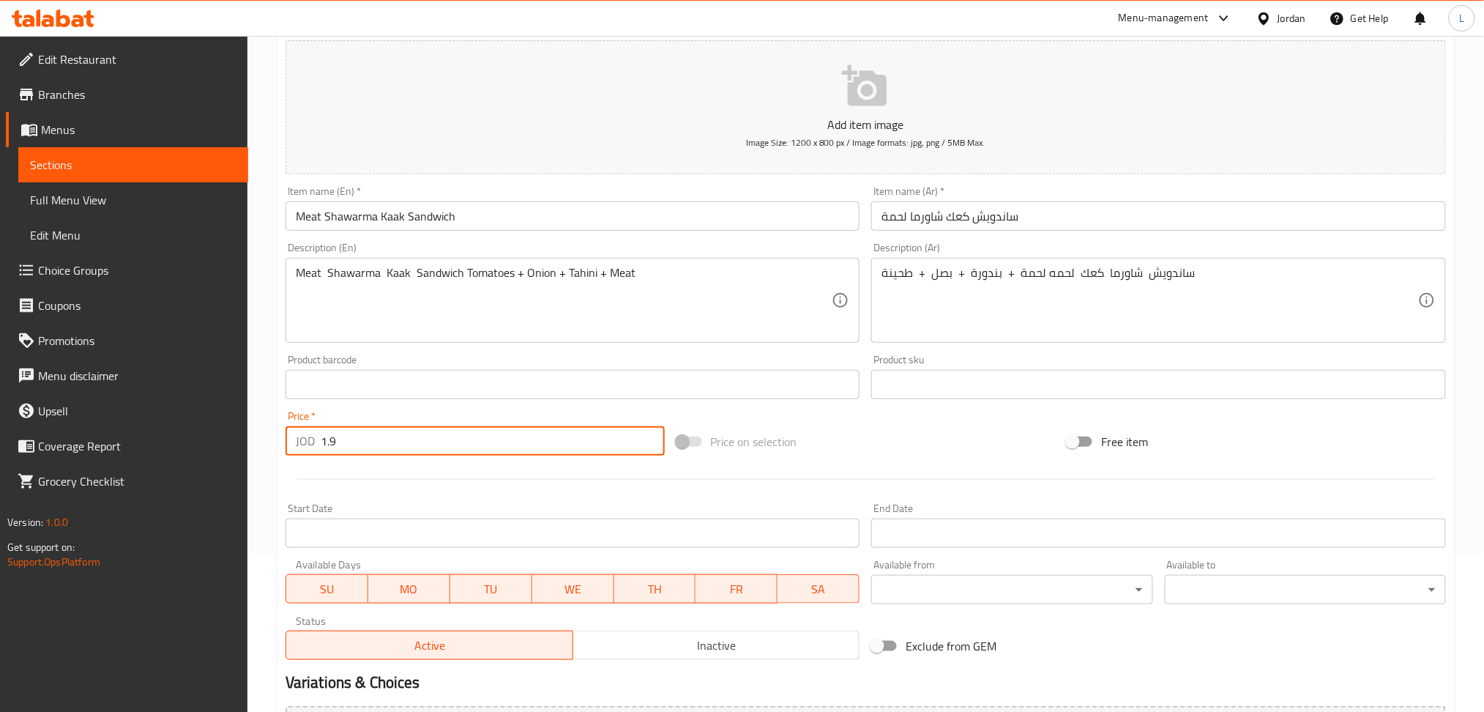
scroll to position [320, 0]
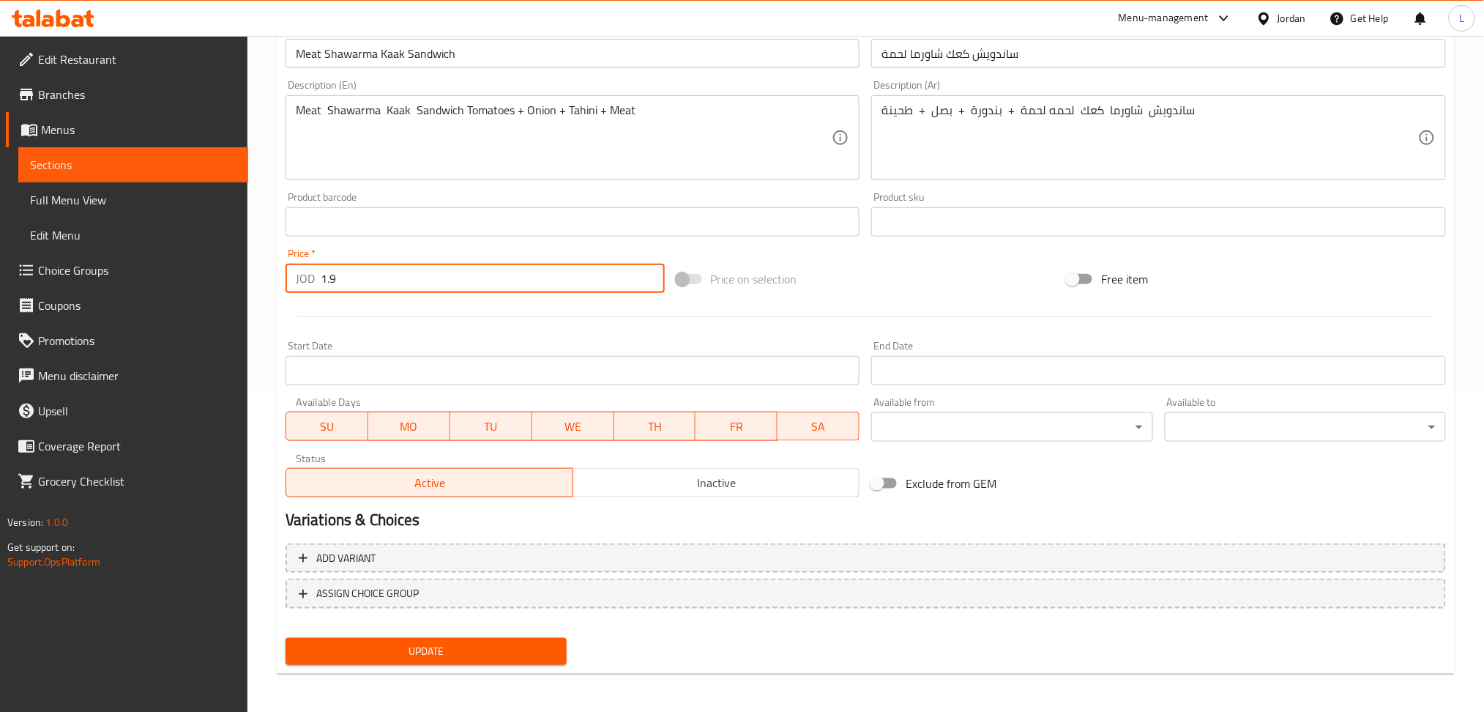
type input "1.9"
click at [416, 666] on div "Update" at bounding box center [426, 651] width 293 height 39
click at [428, 648] on span "Update" at bounding box center [426, 651] width 258 height 18
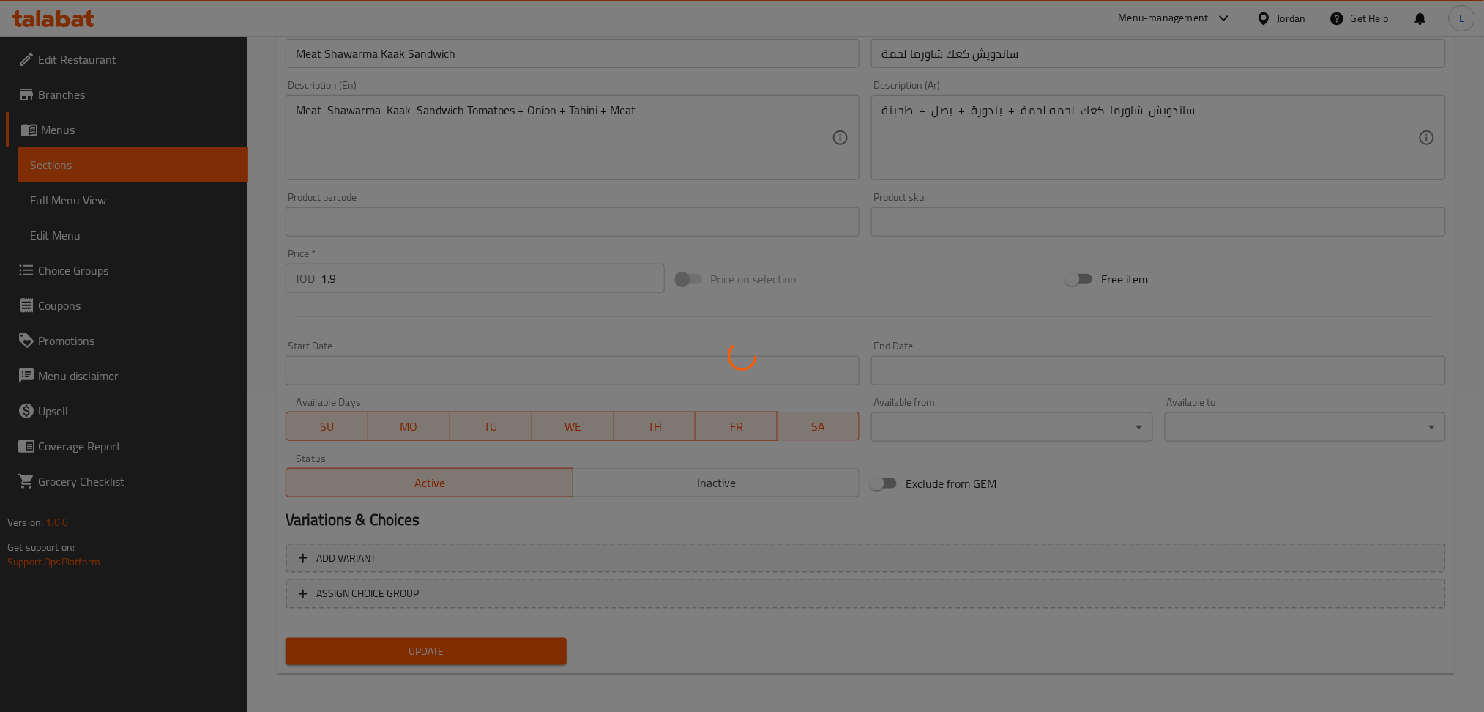
scroll to position [0, 0]
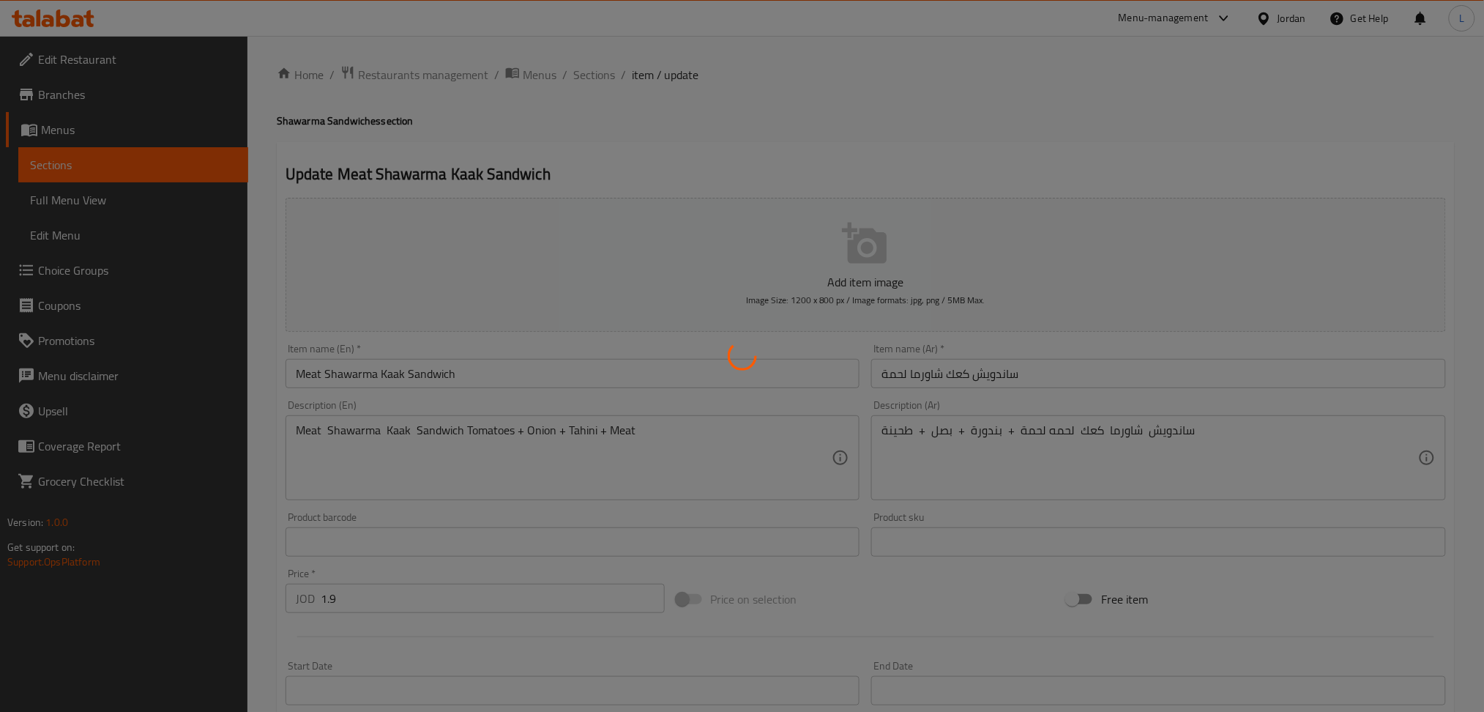
click at [592, 70] on div at bounding box center [742, 356] width 1484 height 712
click at [592, 72] on div at bounding box center [742, 356] width 1484 height 712
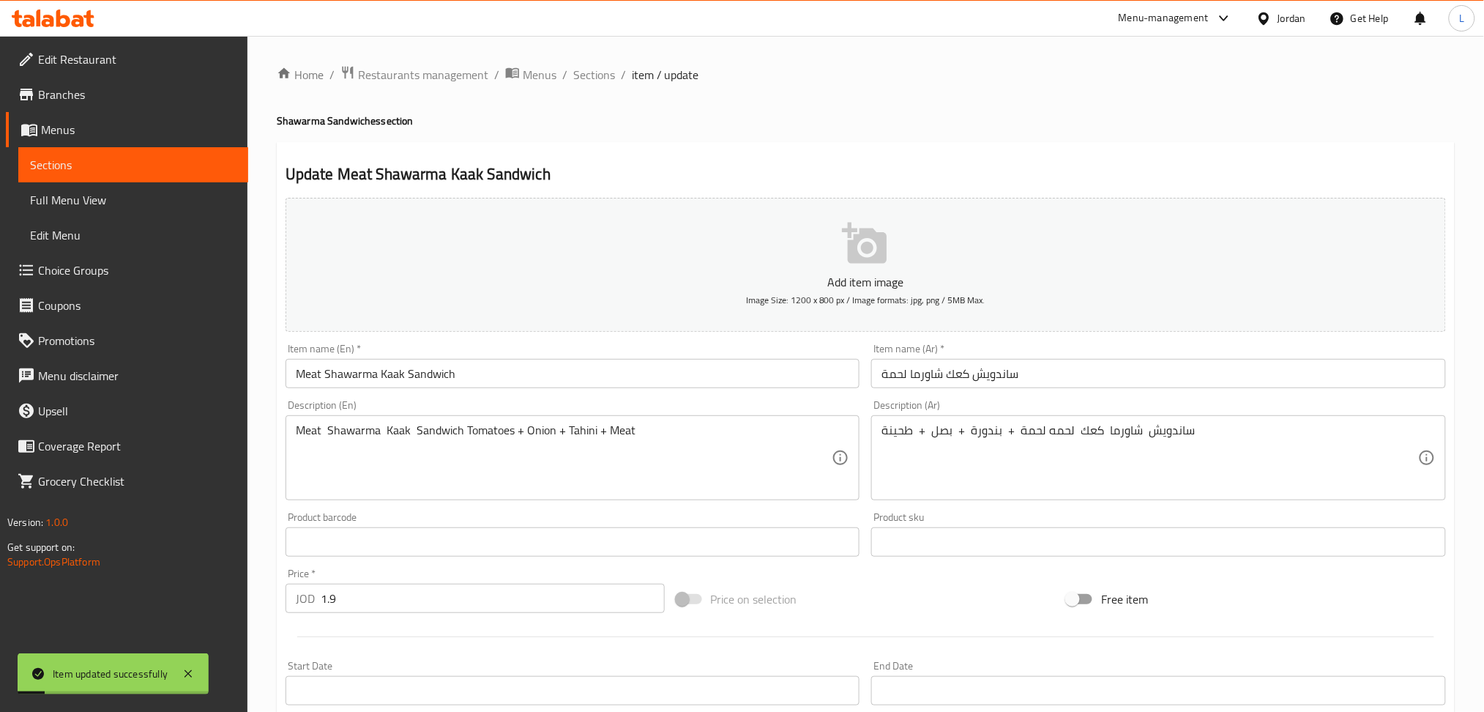
drag, startPoint x: 593, startPoint y: 69, endPoint x: 563, endPoint y: 14, distance: 62.6
click at [593, 69] on span "Sections" at bounding box center [594, 75] width 42 height 18
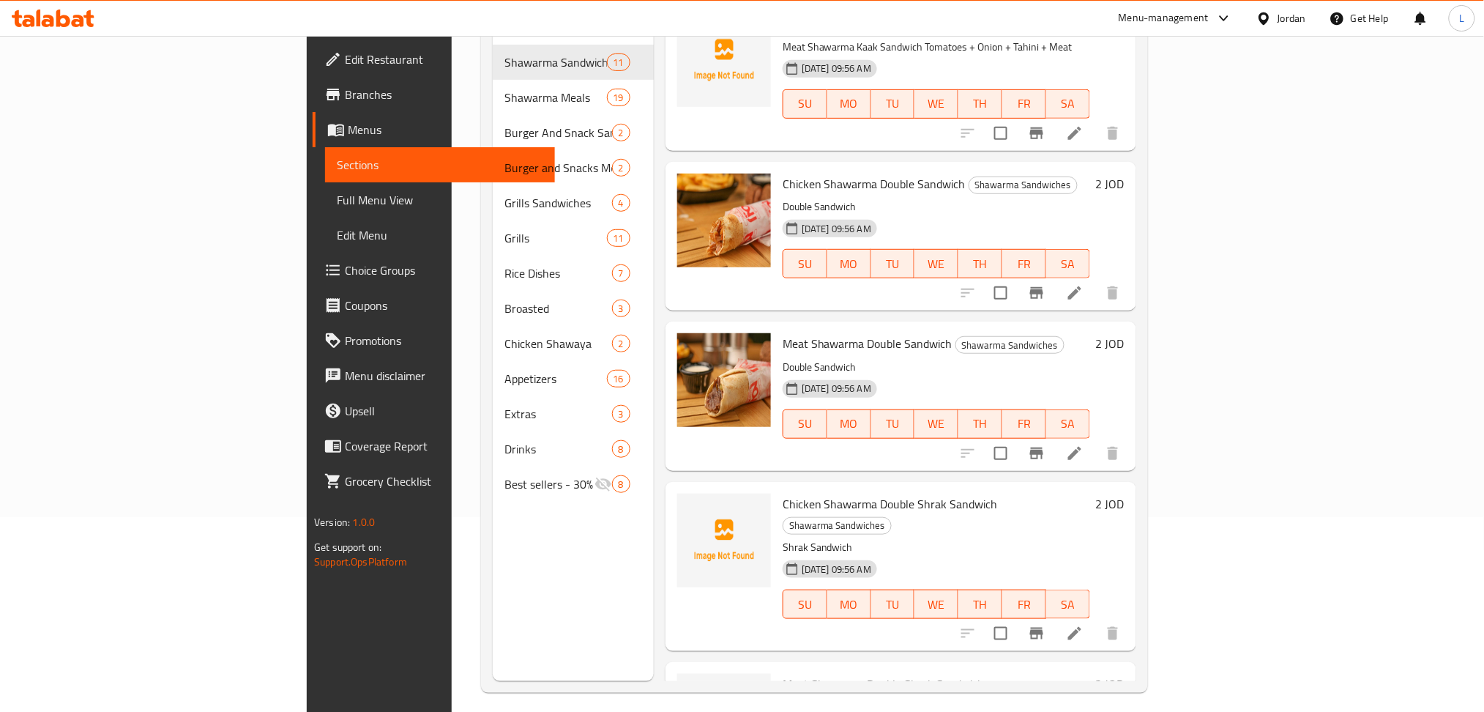
scroll to position [888, 0]
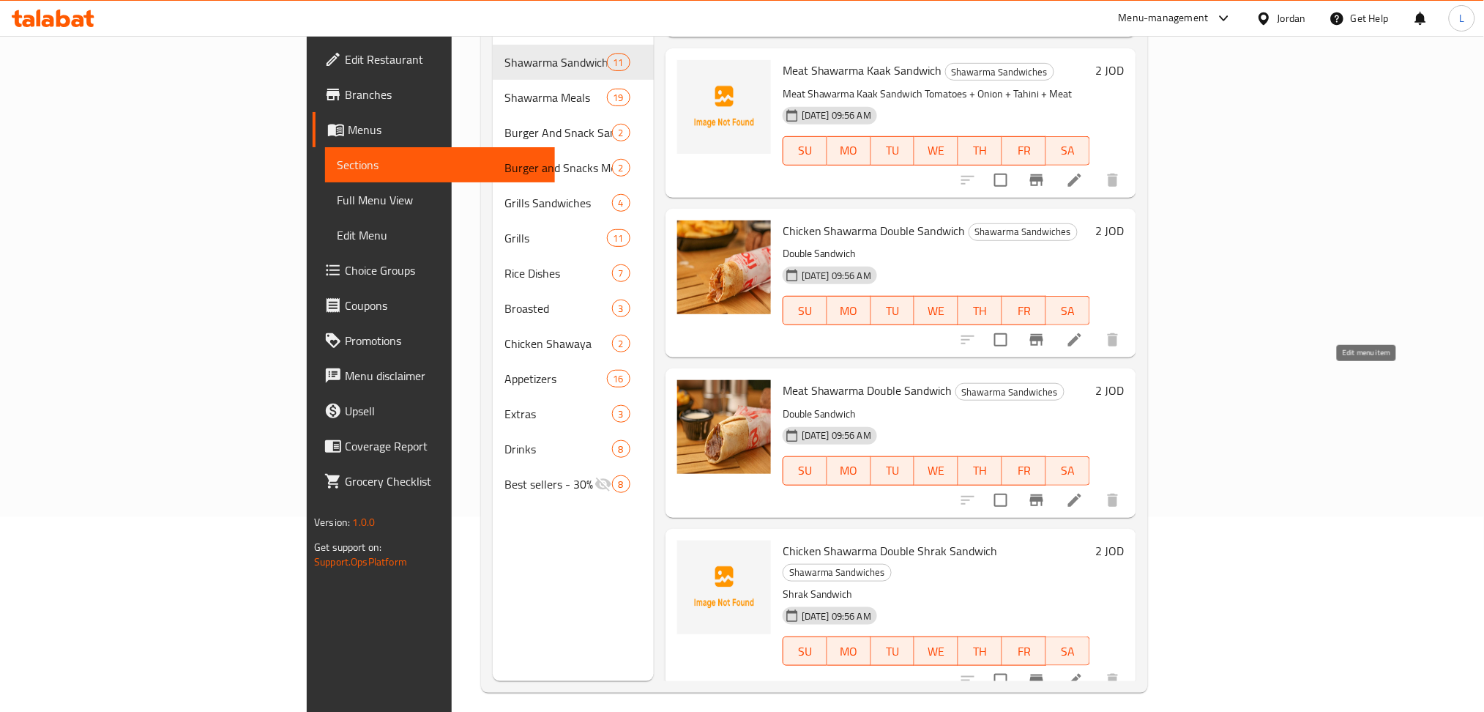
click at [1084, 491] on icon at bounding box center [1075, 500] width 18 height 18
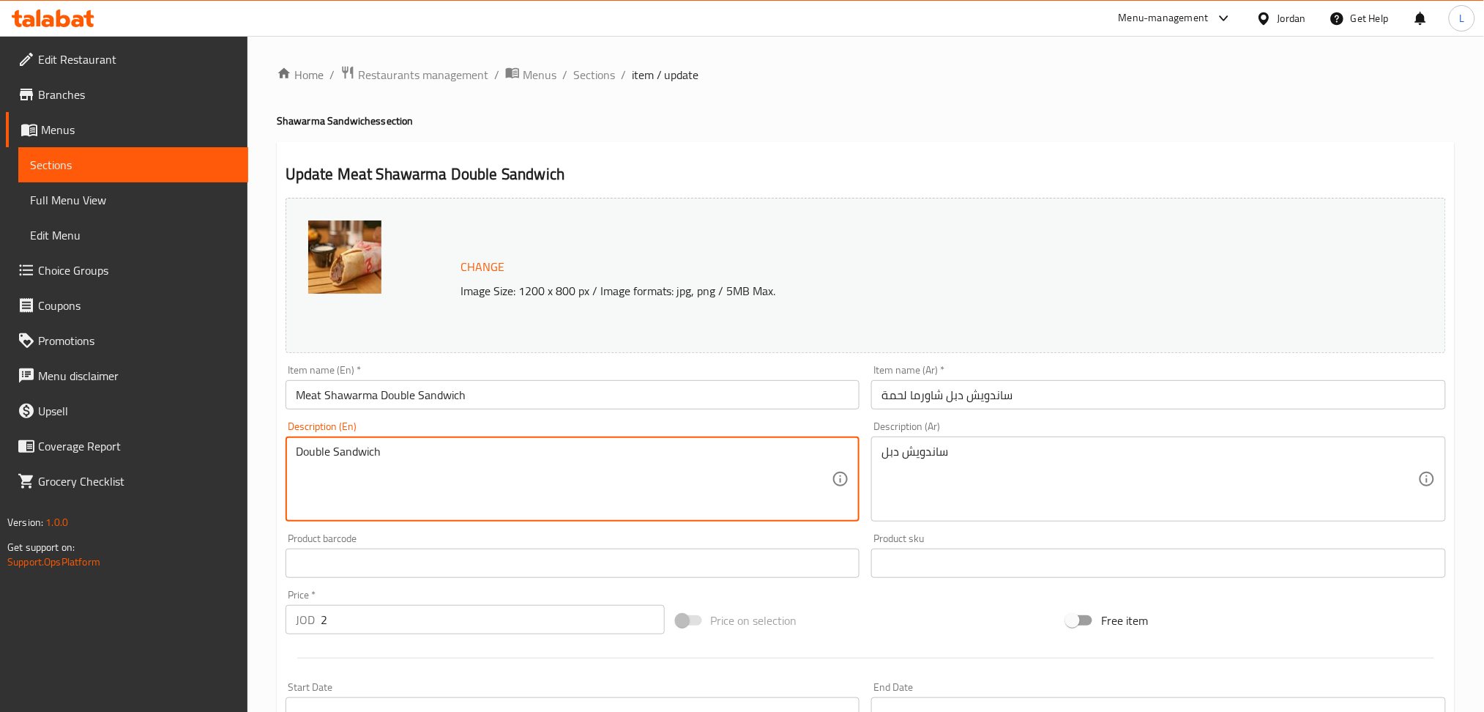
click at [490, 451] on textarea "Double Sandwich" at bounding box center [564, 479] width 537 height 70
paste textarea "Meat Shawarma Sandwich Tomatoes + Onion + Tahini + Meat"
type textarea "Double Meat Shawarma Sandwich Tomatoes + Onion + Tahini + Meat"
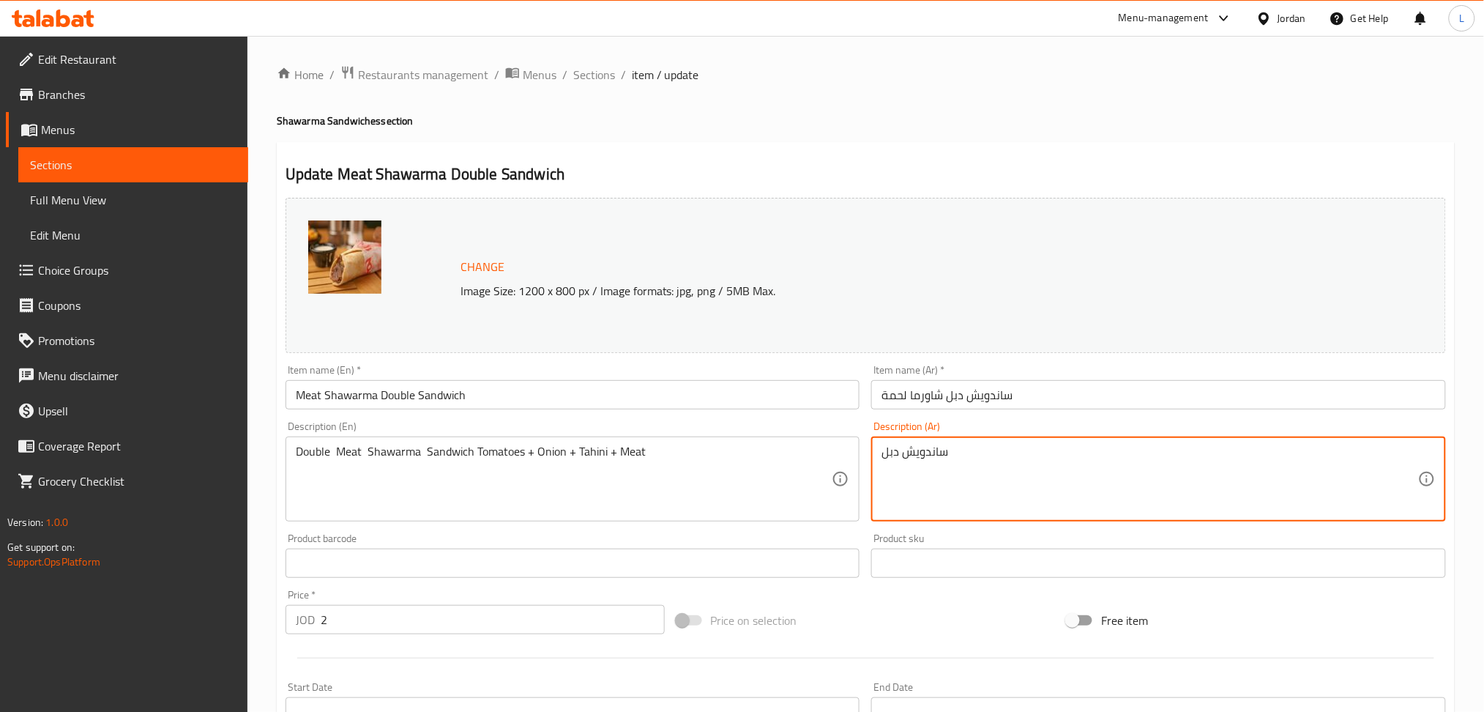
click at [989, 457] on textarea "ساندويش دبل" at bounding box center [1150, 479] width 537 height 70
click at [999, 468] on textarea "ساندويش دبل" at bounding box center [1150, 479] width 537 height 70
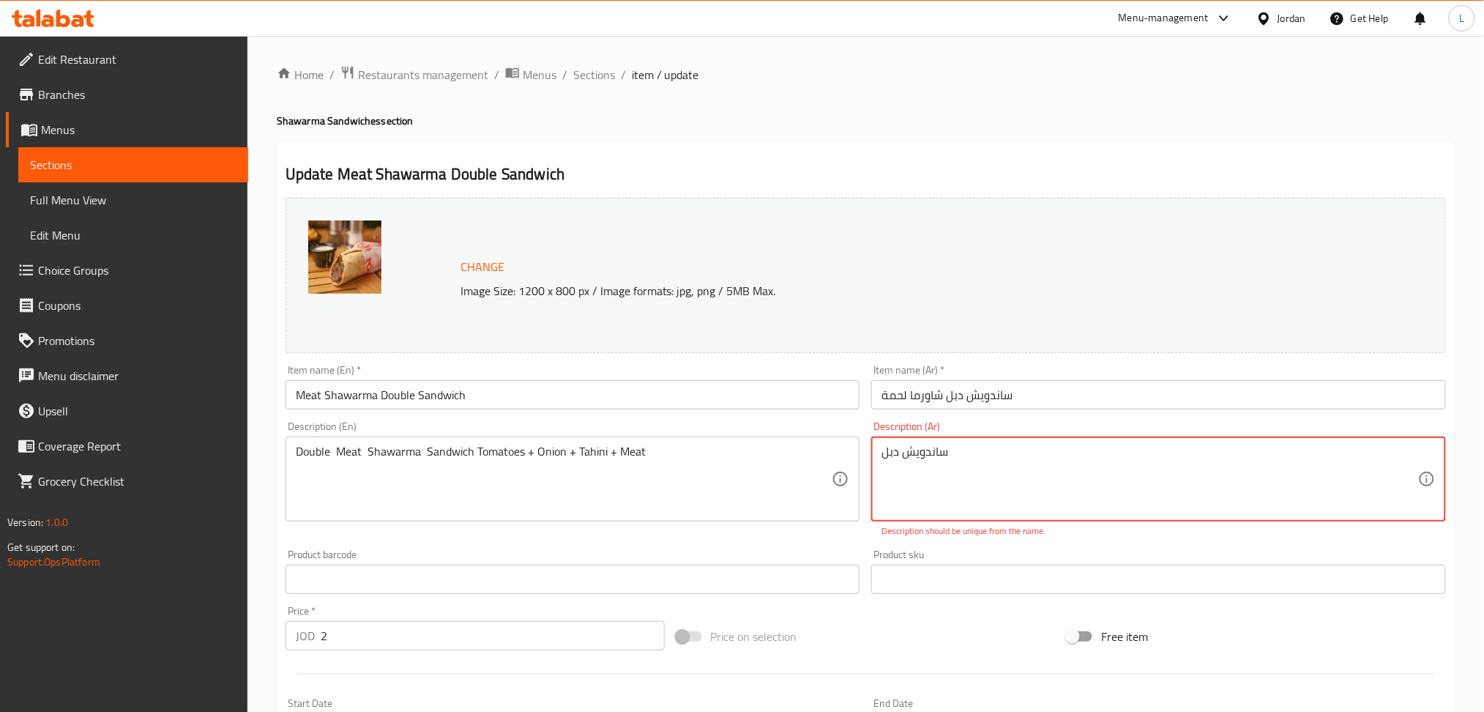
paste textarea "لحمة + بندورة + بصل + طحينة"
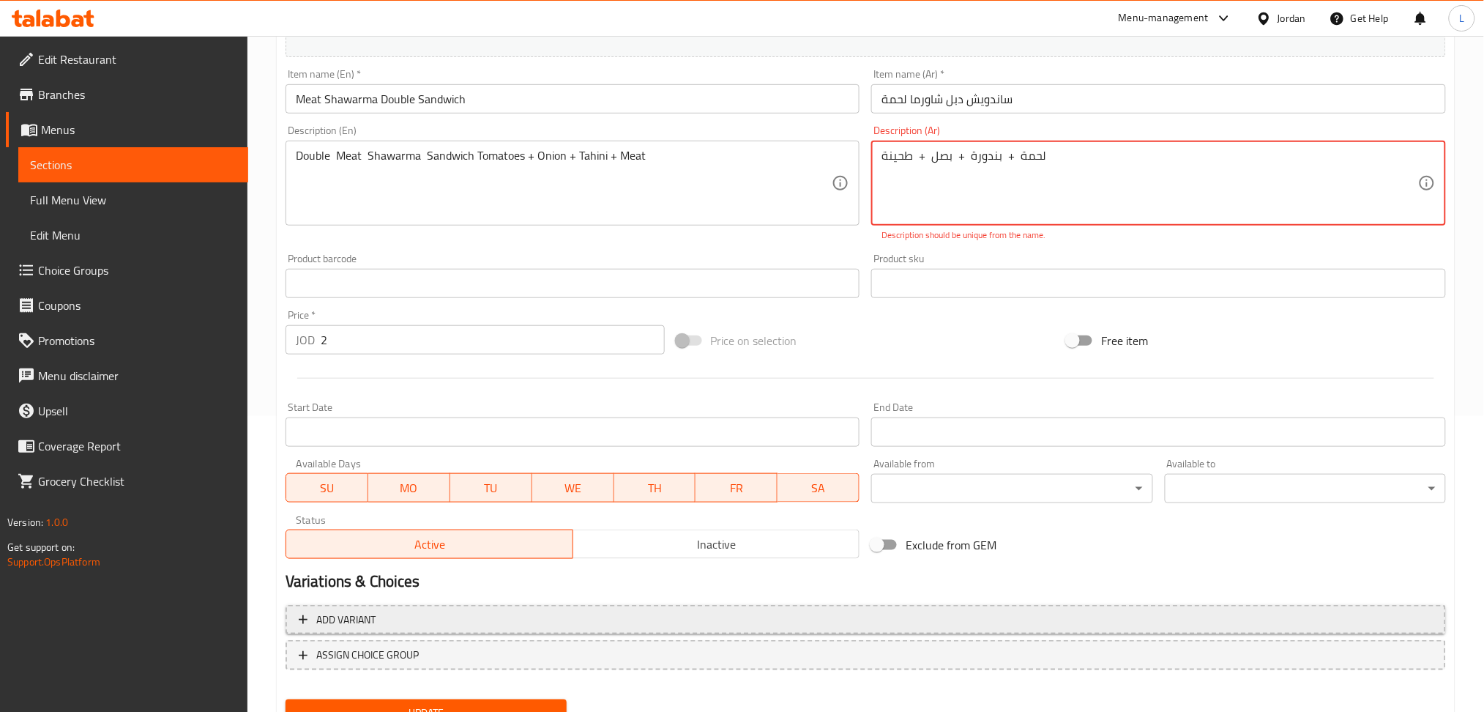
scroll to position [357, 0]
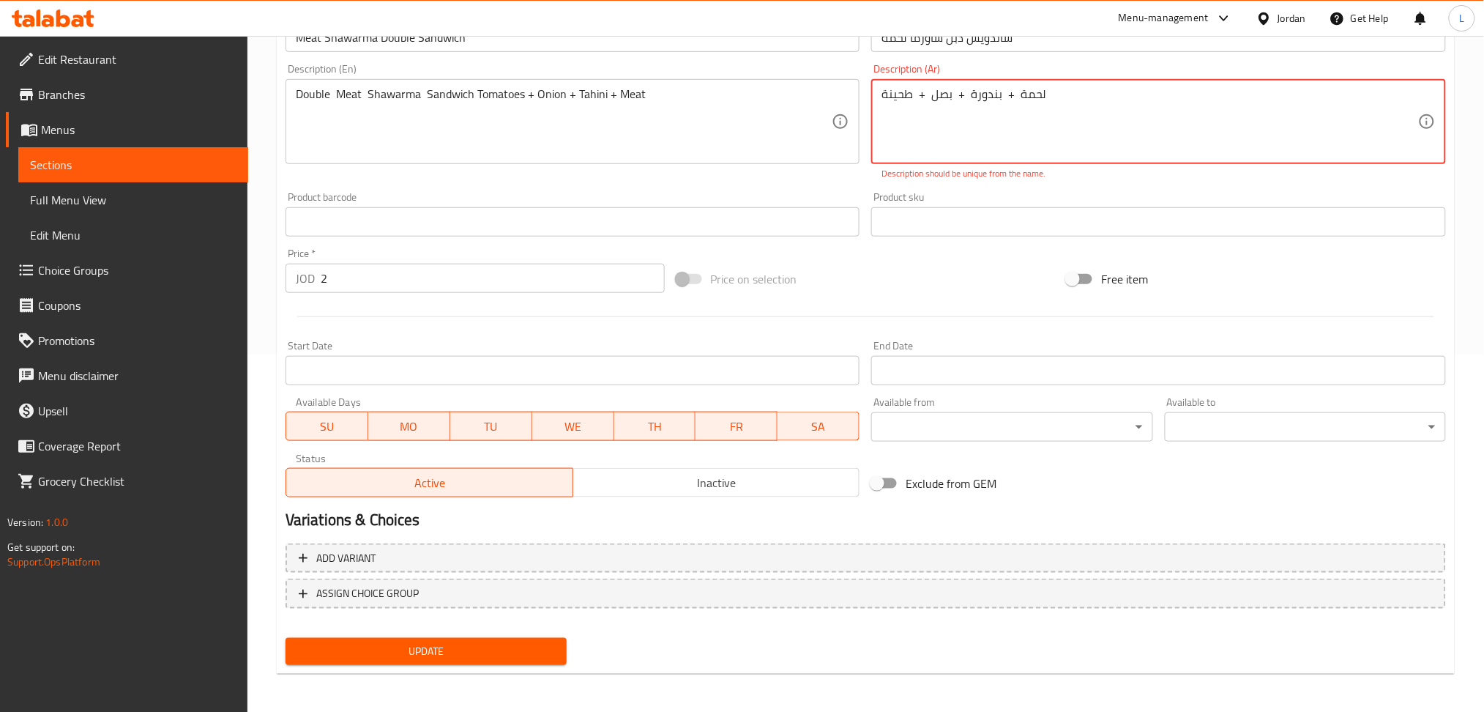
type textarea "لحمة + بندورة + بصل + طحينة"
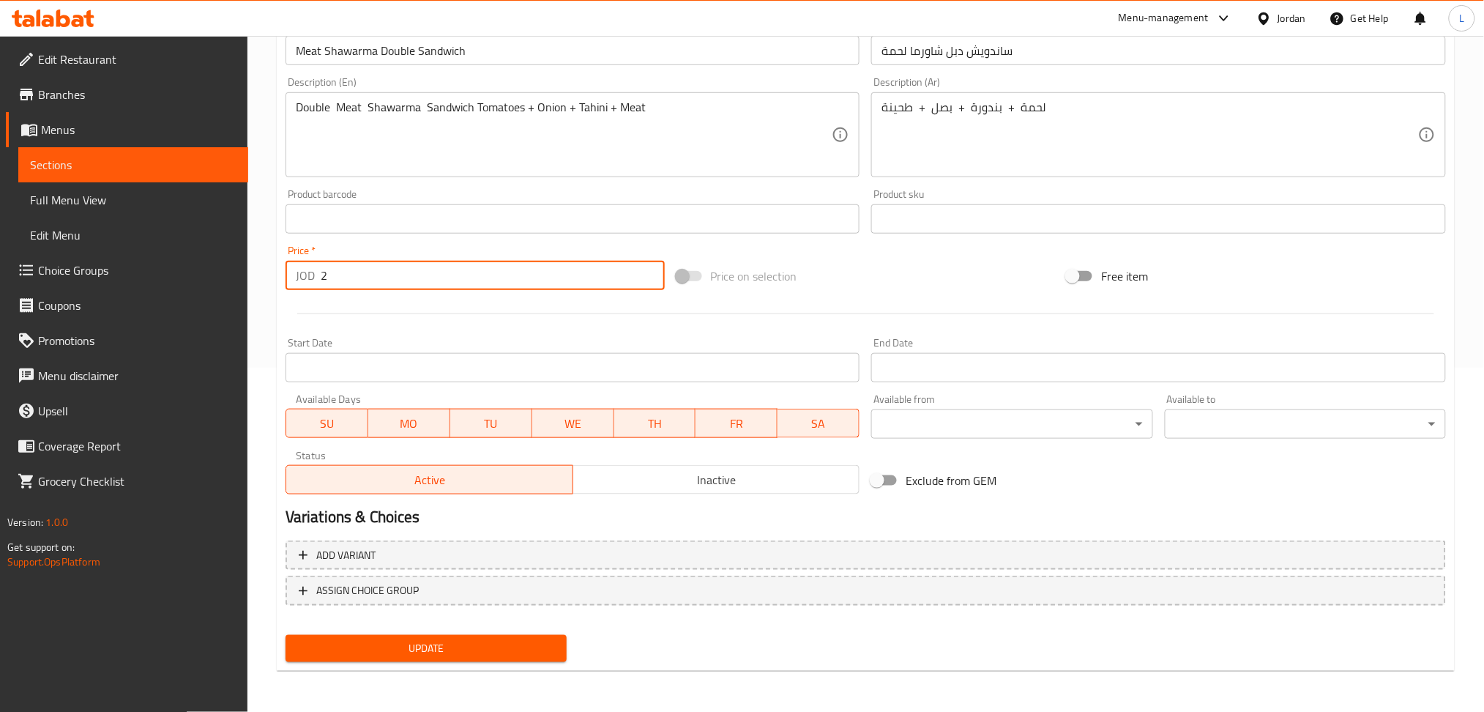
click at [418, 282] on input "2" at bounding box center [493, 275] width 344 height 29
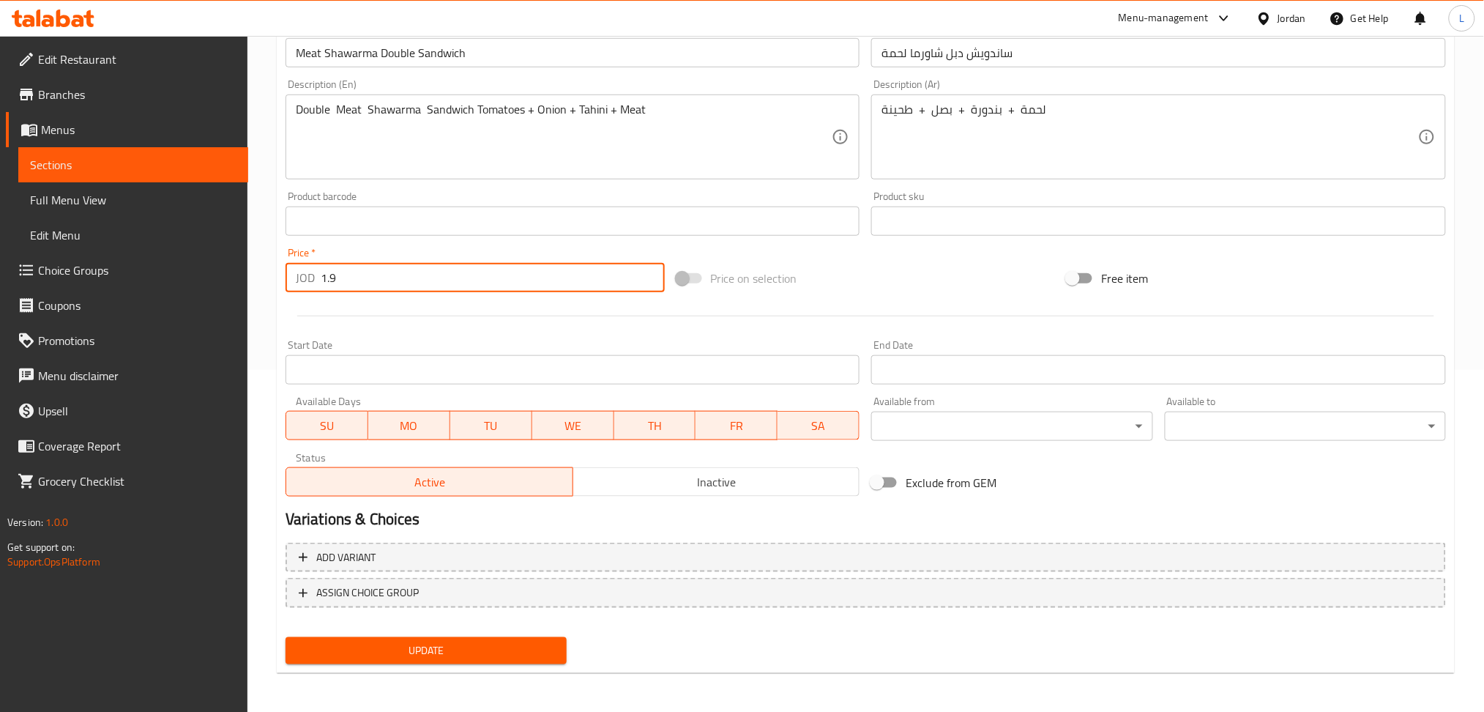
type input "1.9"
click at [286, 637] on button "Update" at bounding box center [426, 650] width 281 height 27
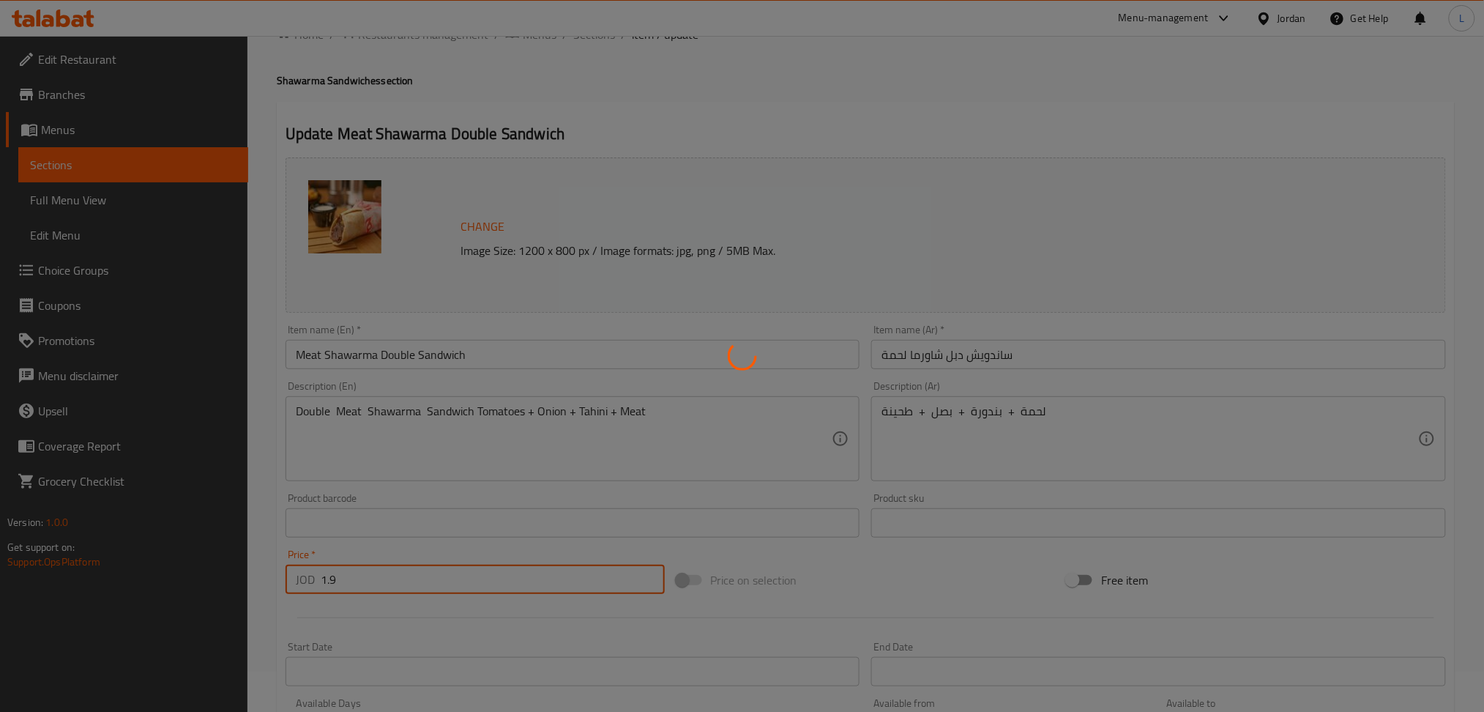
scroll to position [0, 0]
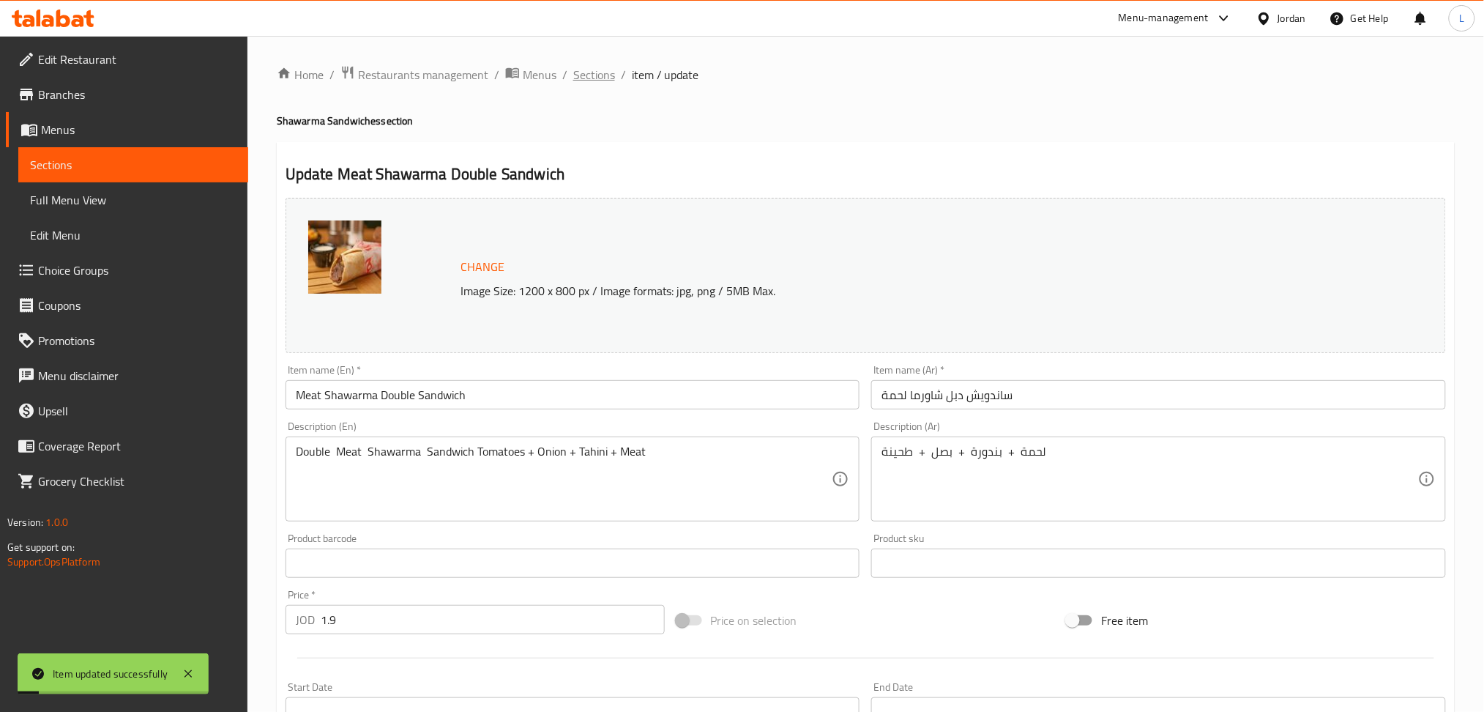
click at [589, 66] on span "Sections" at bounding box center [594, 75] width 42 height 18
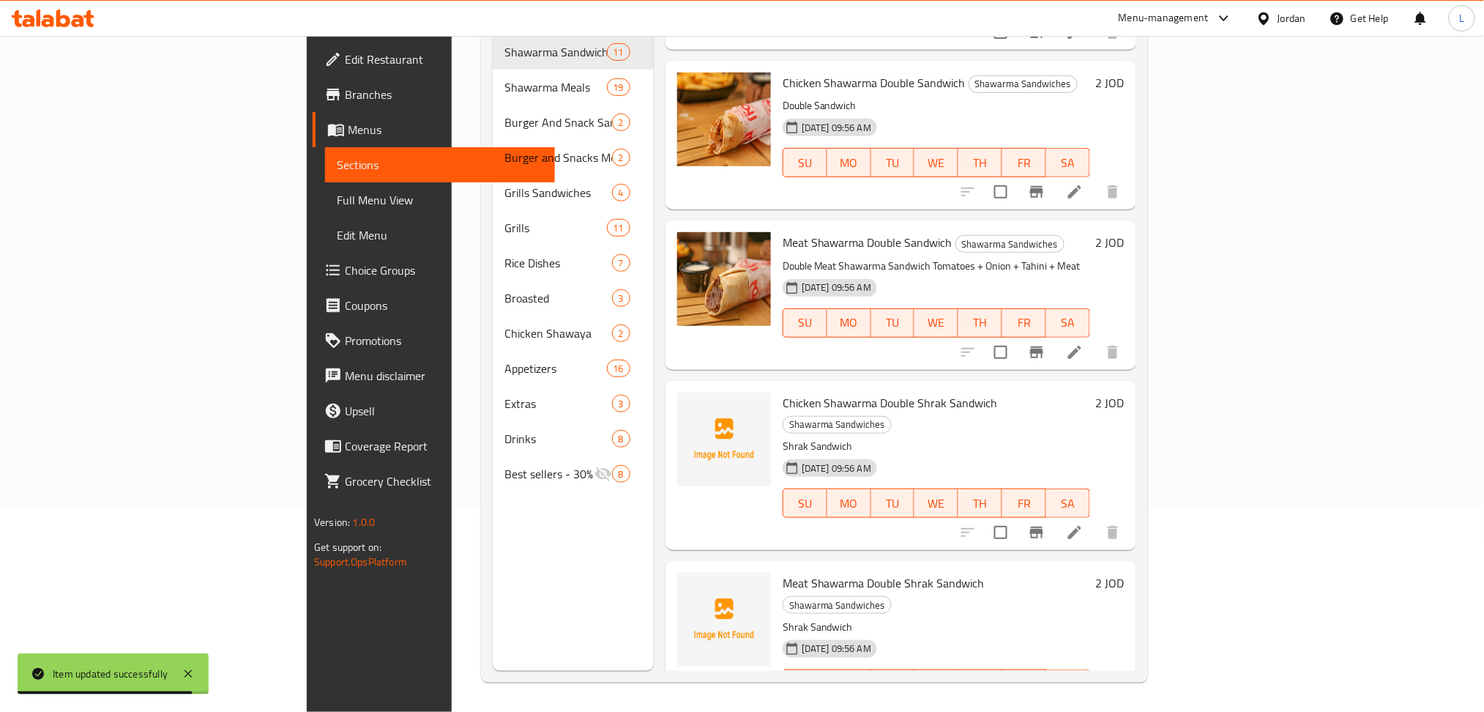
scroll to position [986, 0]
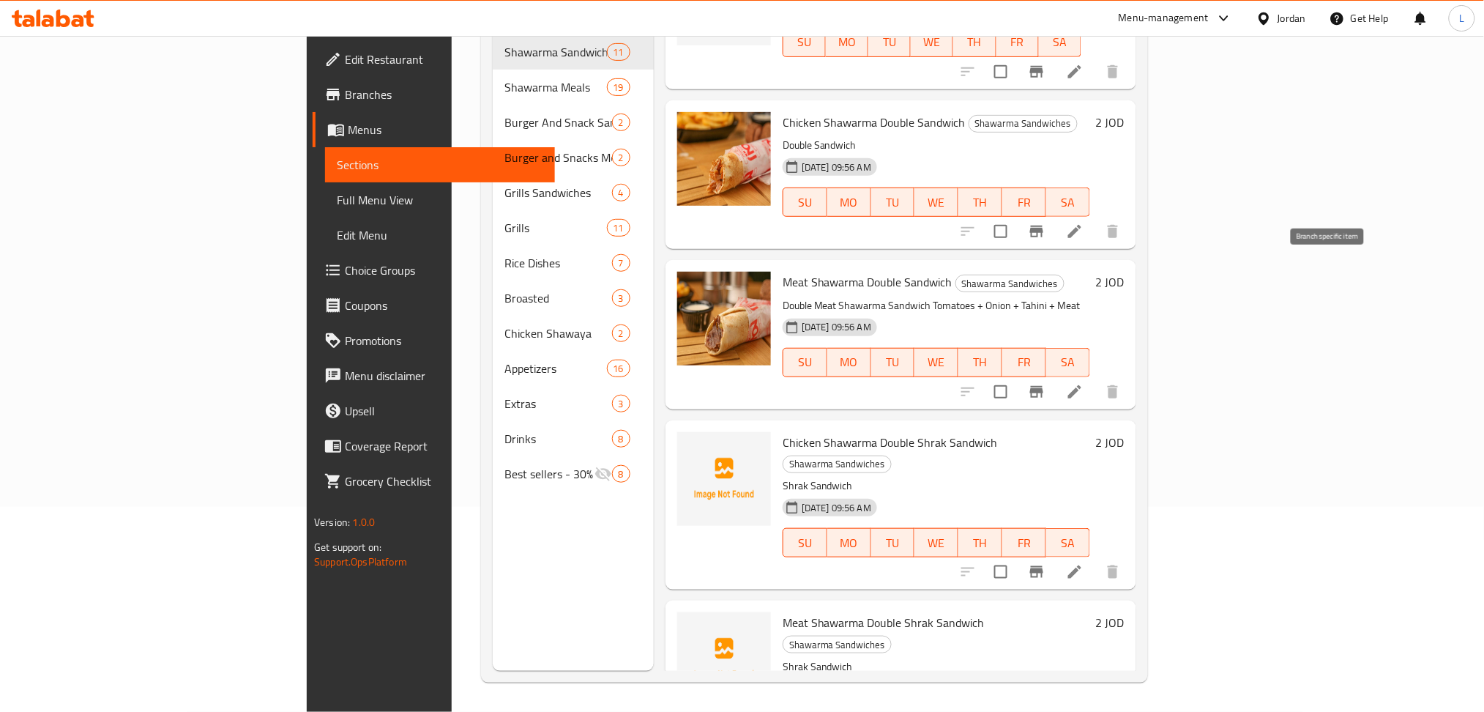
click at [1046, 383] on icon "Branch-specific-item" at bounding box center [1037, 392] width 18 height 18
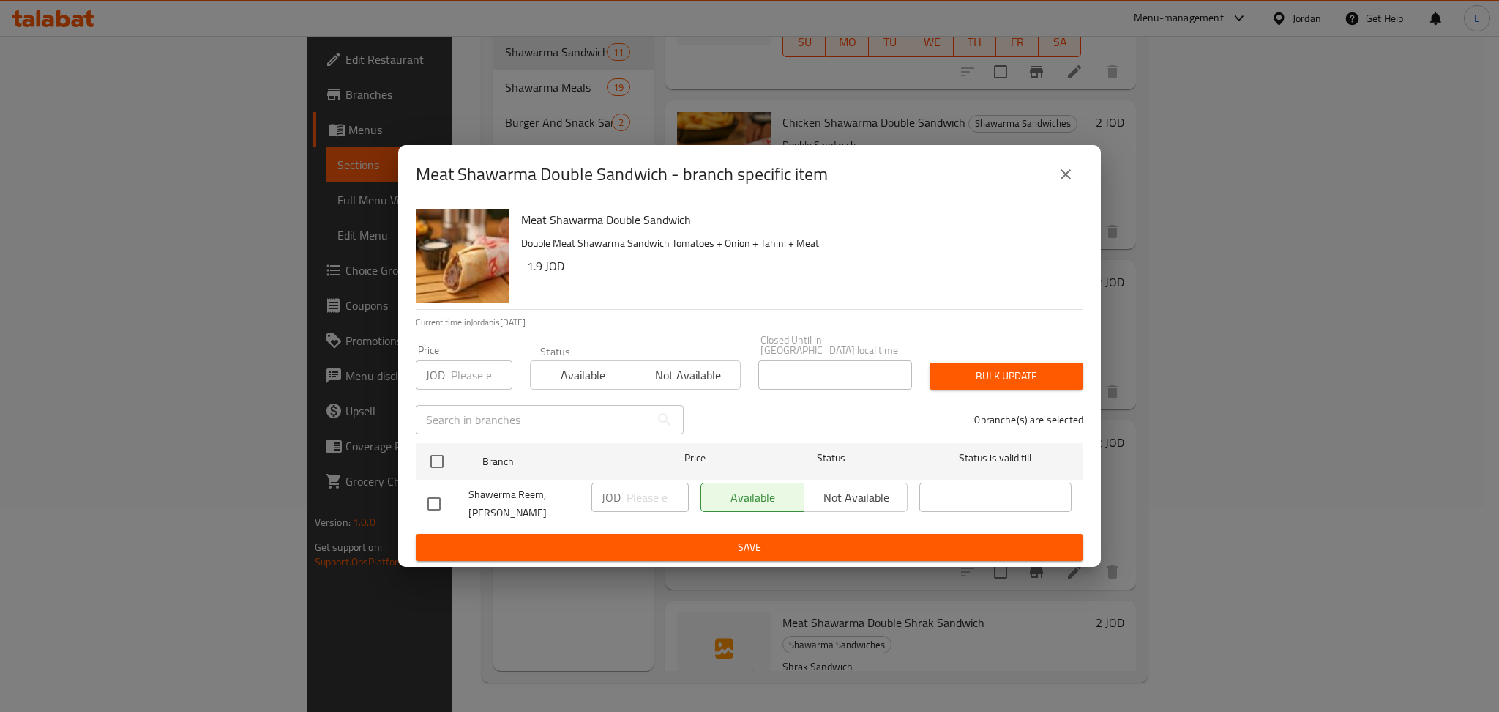
click at [463, 384] on input "number" at bounding box center [482, 374] width 62 height 29
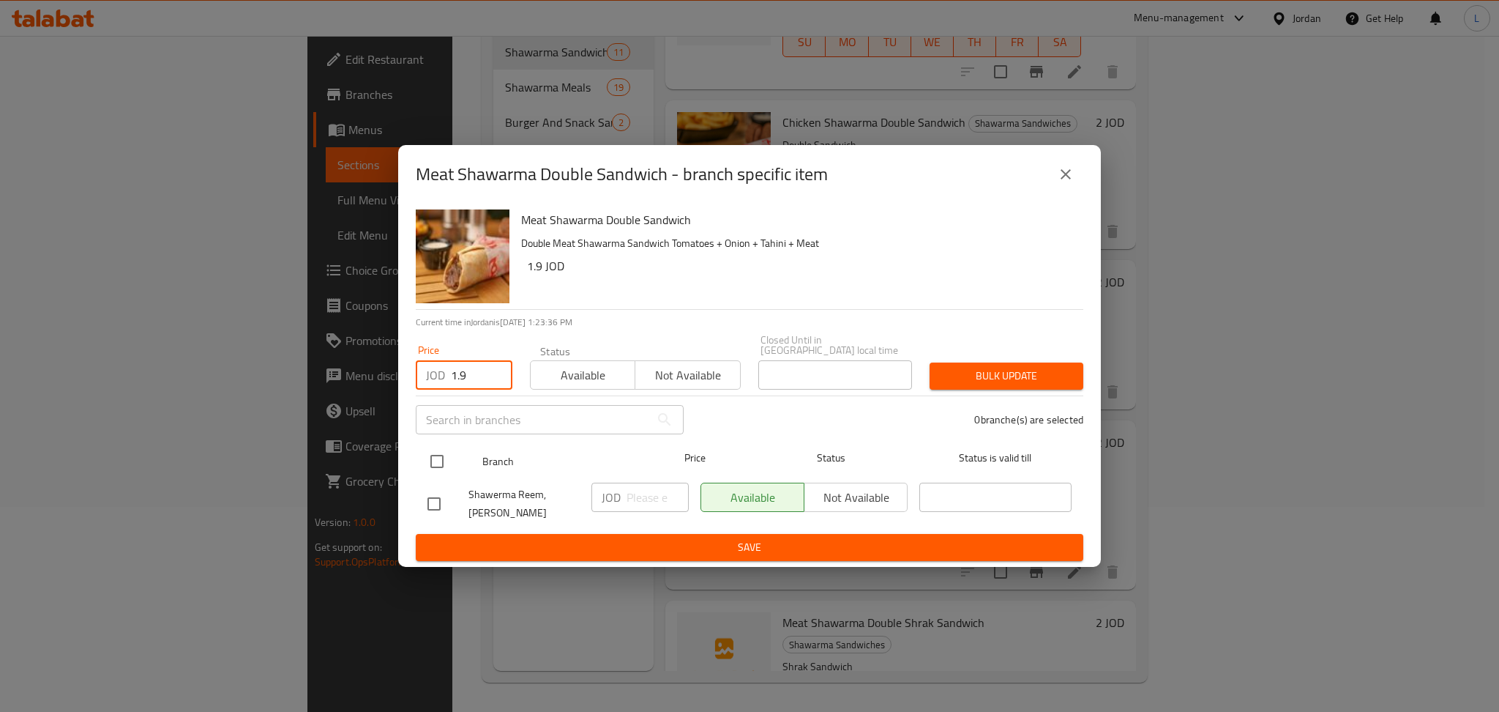
type input "1.9"
click at [439, 464] on input "checkbox" at bounding box center [437, 461] width 31 height 31
checkbox input "true"
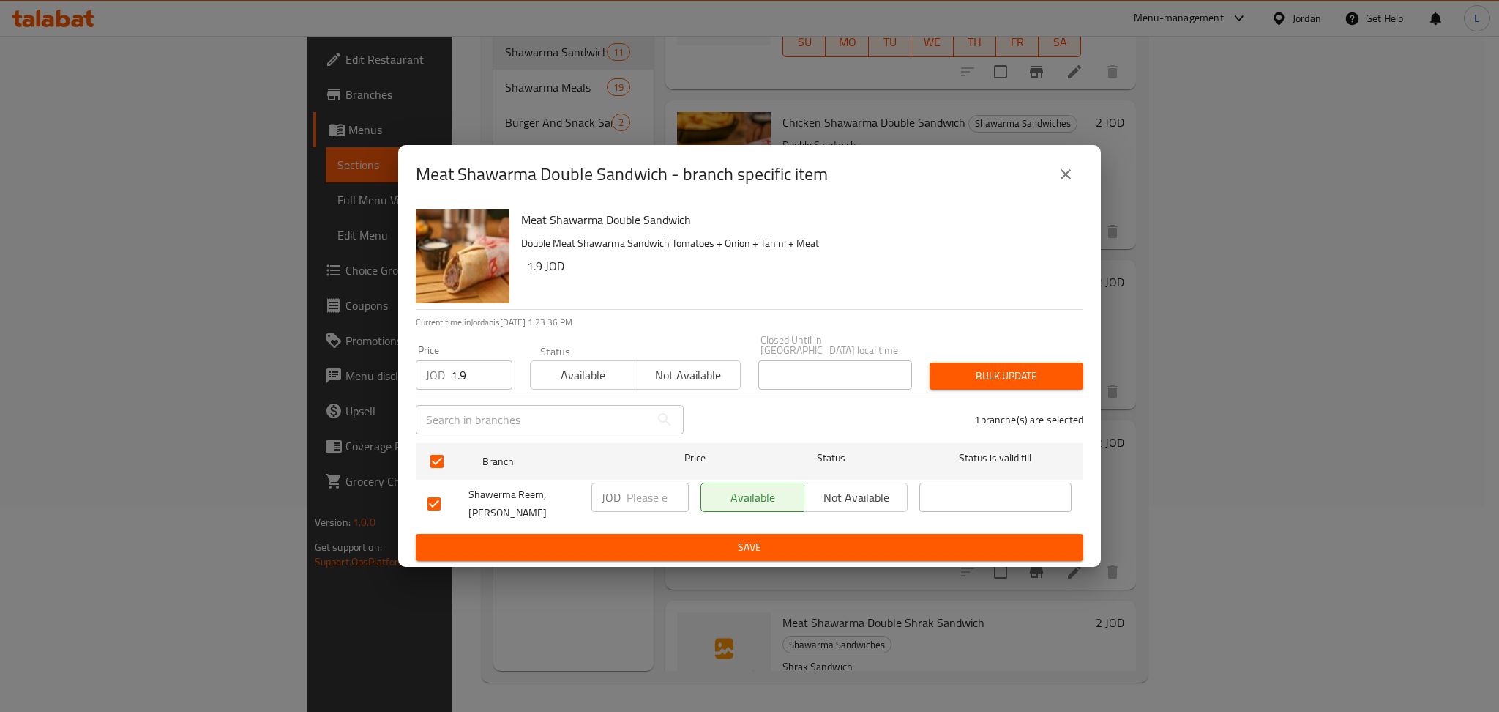
click at [970, 379] on span "Bulk update" at bounding box center [1007, 376] width 130 height 18
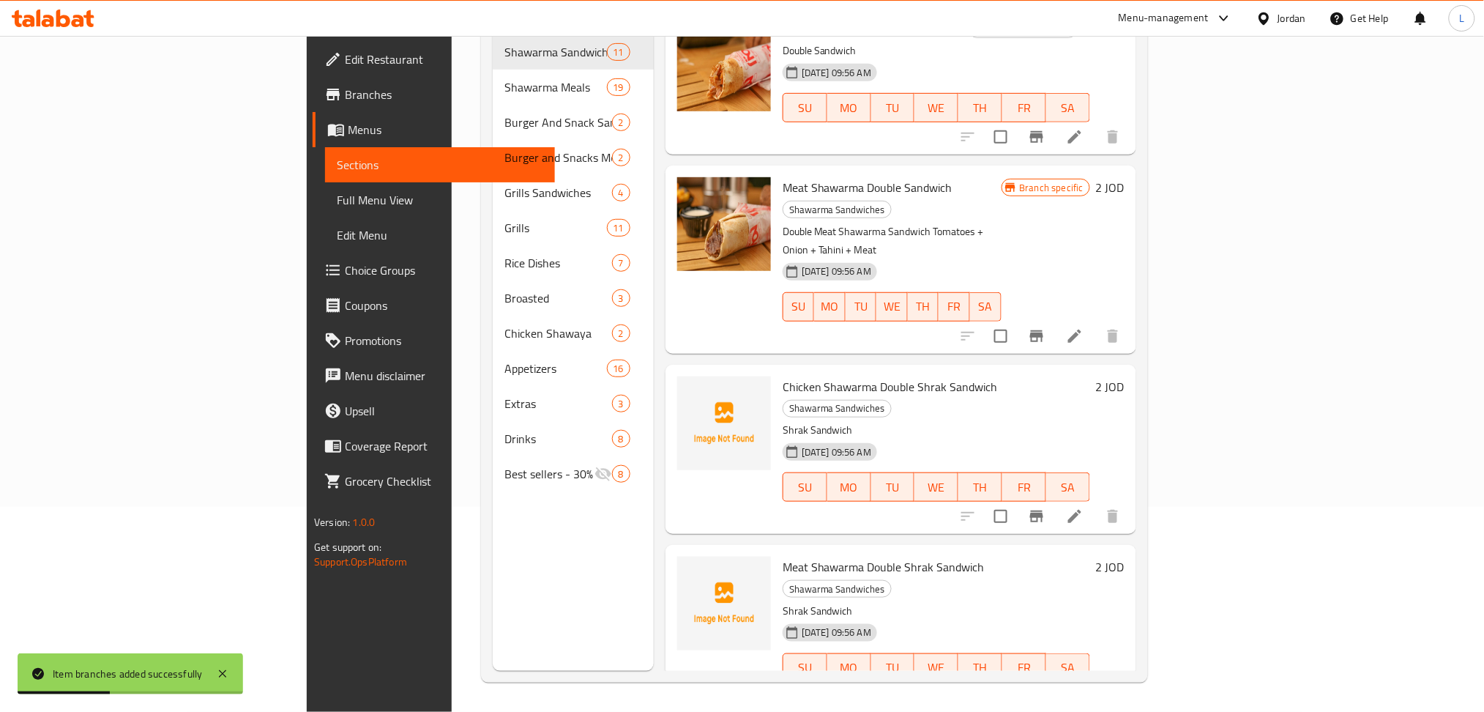
scroll to position [1084, 0]
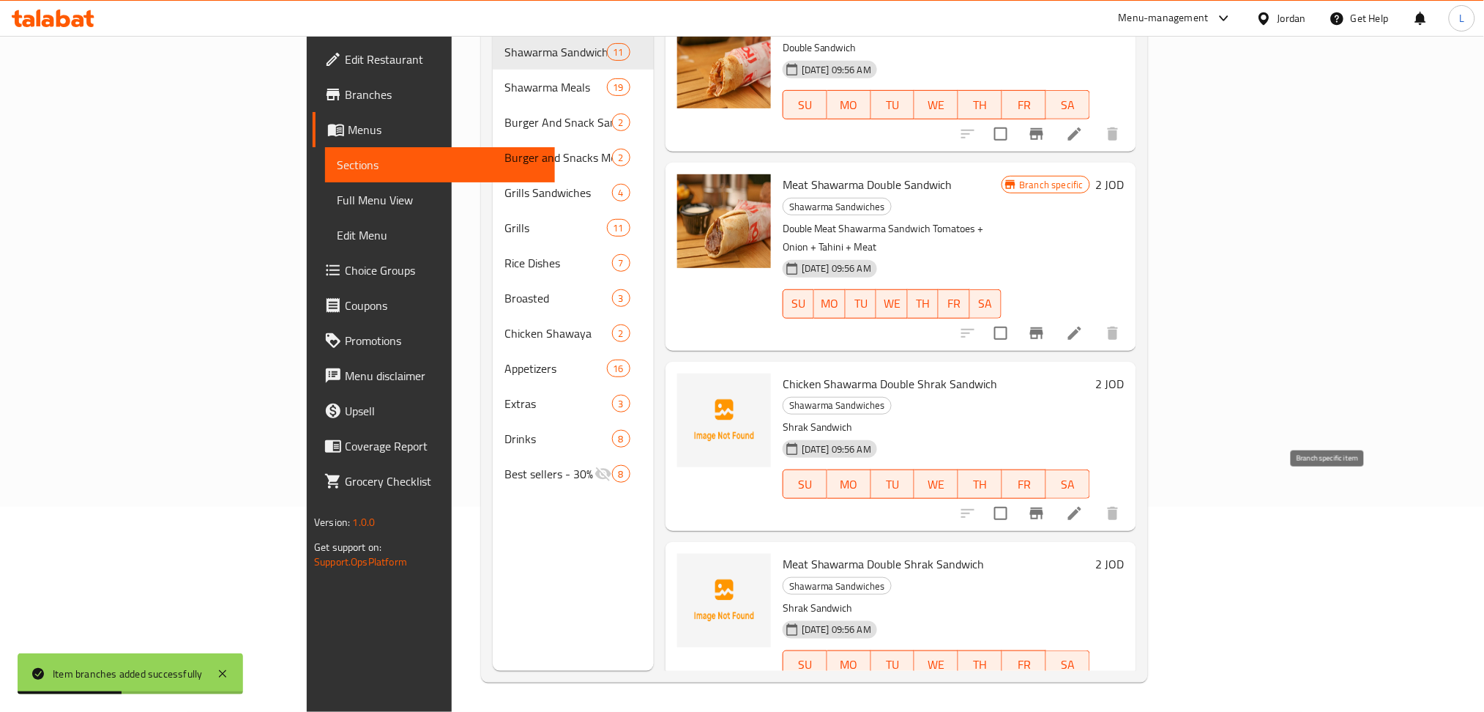
click at [1046, 685] on icon "Branch-specific-item" at bounding box center [1037, 694] width 18 height 18
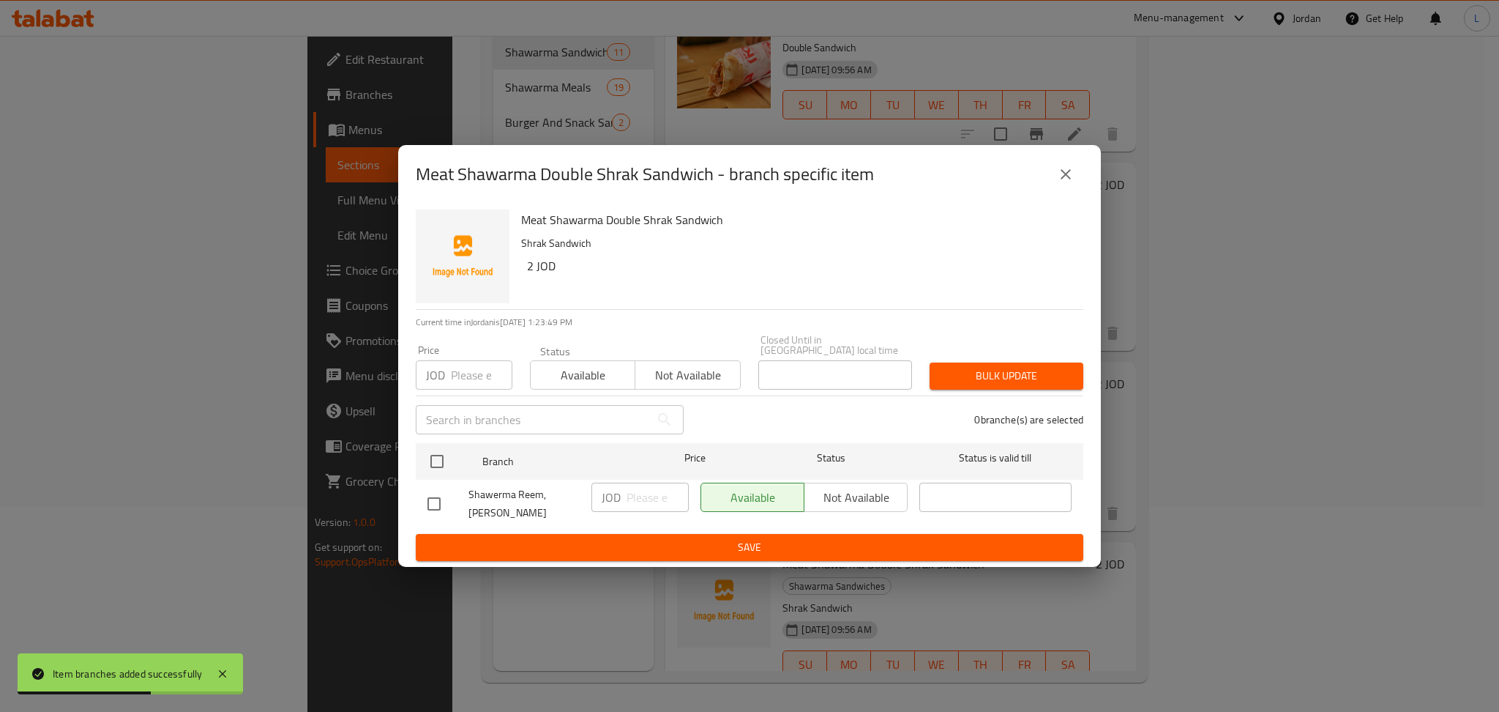
click at [1054, 185] on button "close" at bounding box center [1065, 174] width 35 height 35
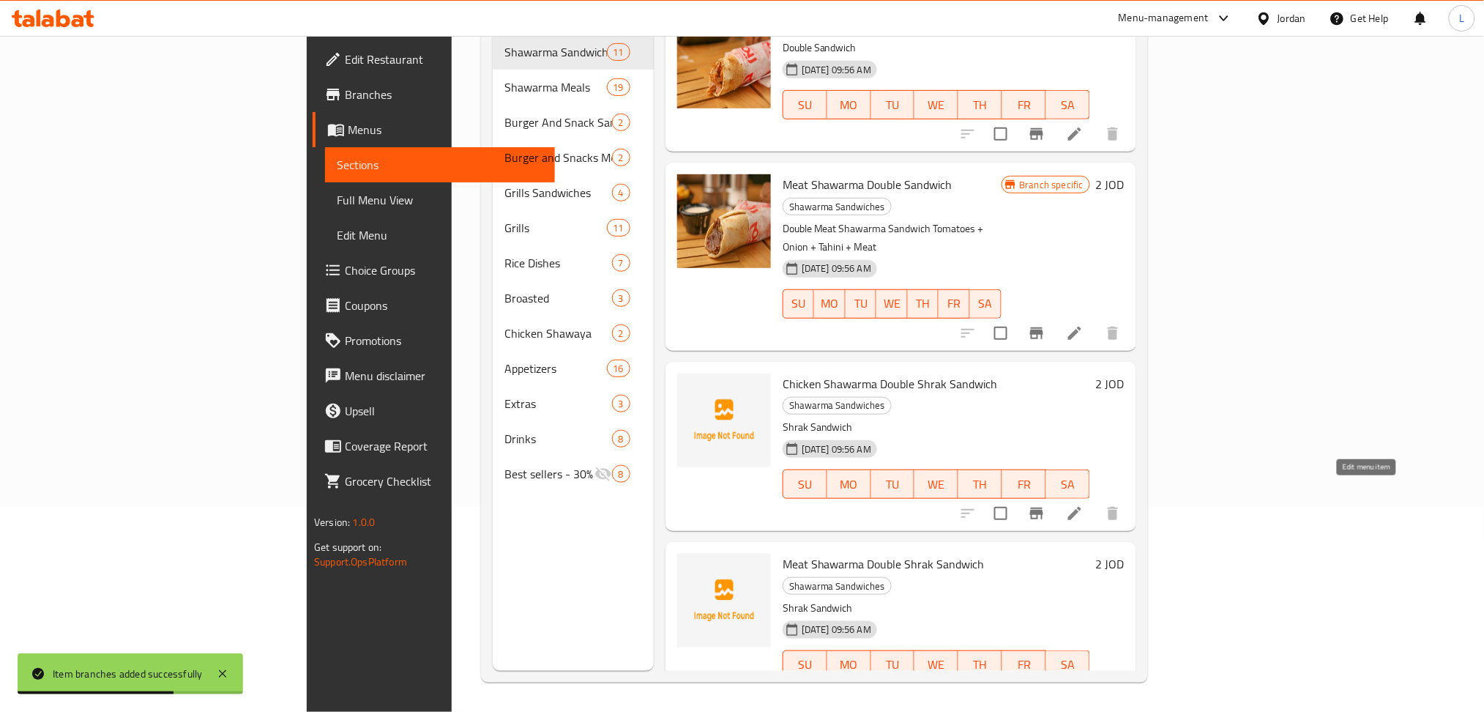
click at [1084, 685] on icon at bounding box center [1075, 694] width 18 height 18
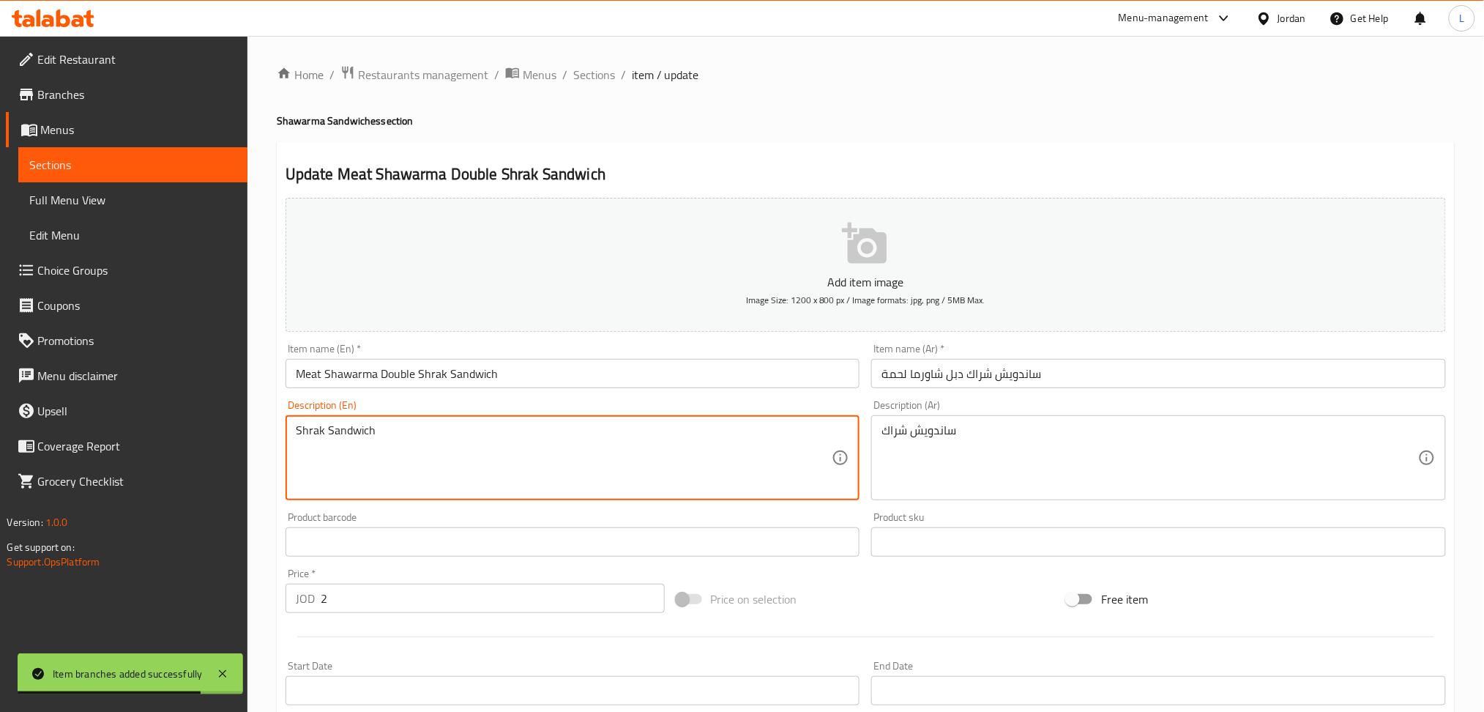
click at [442, 431] on textarea "Shrak Sandwich" at bounding box center [564, 458] width 537 height 70
paste textarea "Tomatoes + Onion + Tahini + Meat"
type textarea "Tomatoes + Onion + Tahini + Meat"
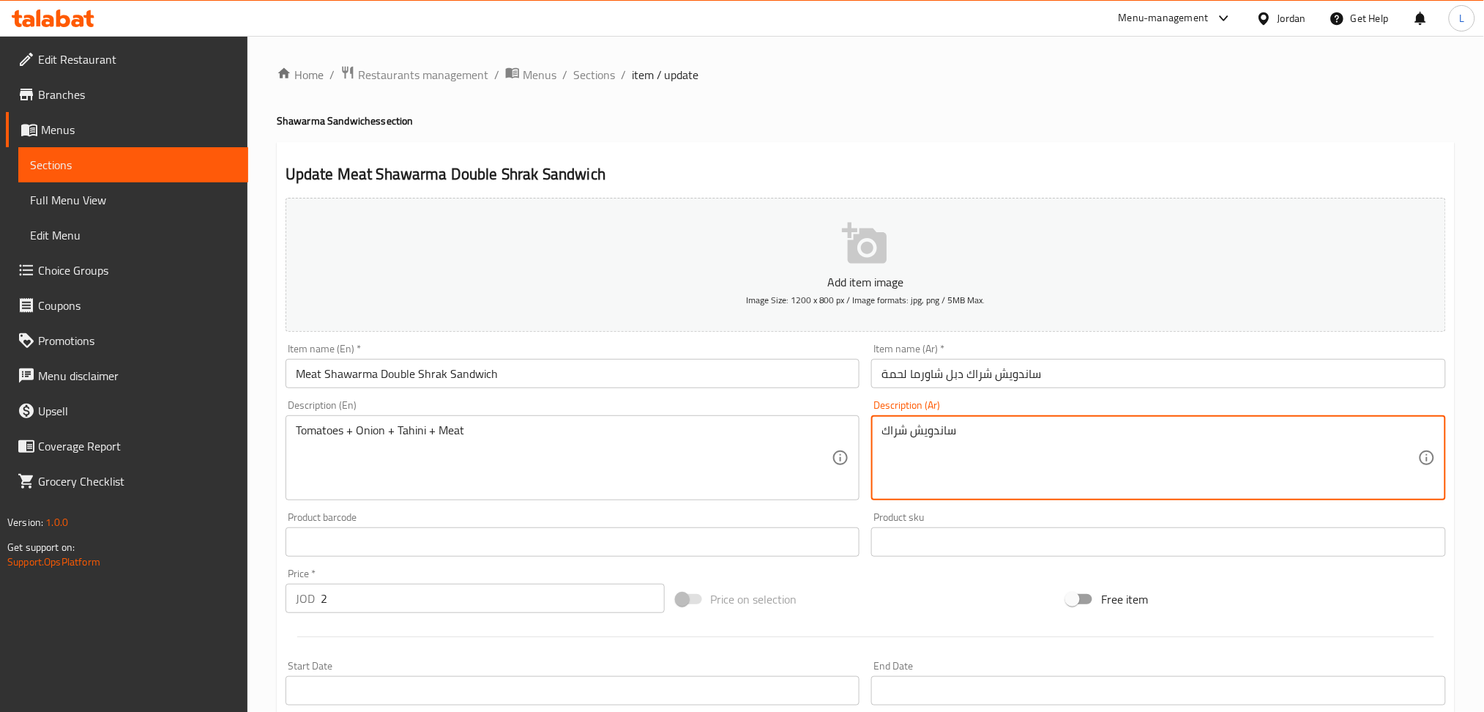
click at [983, 439] on textarea "ساندويش شراك" at bounding box center [1150, 458] width 537 height 70
paste textarea "دبل شاورما شراك لحمه لحمة + بندورة + بصل + طحينة"
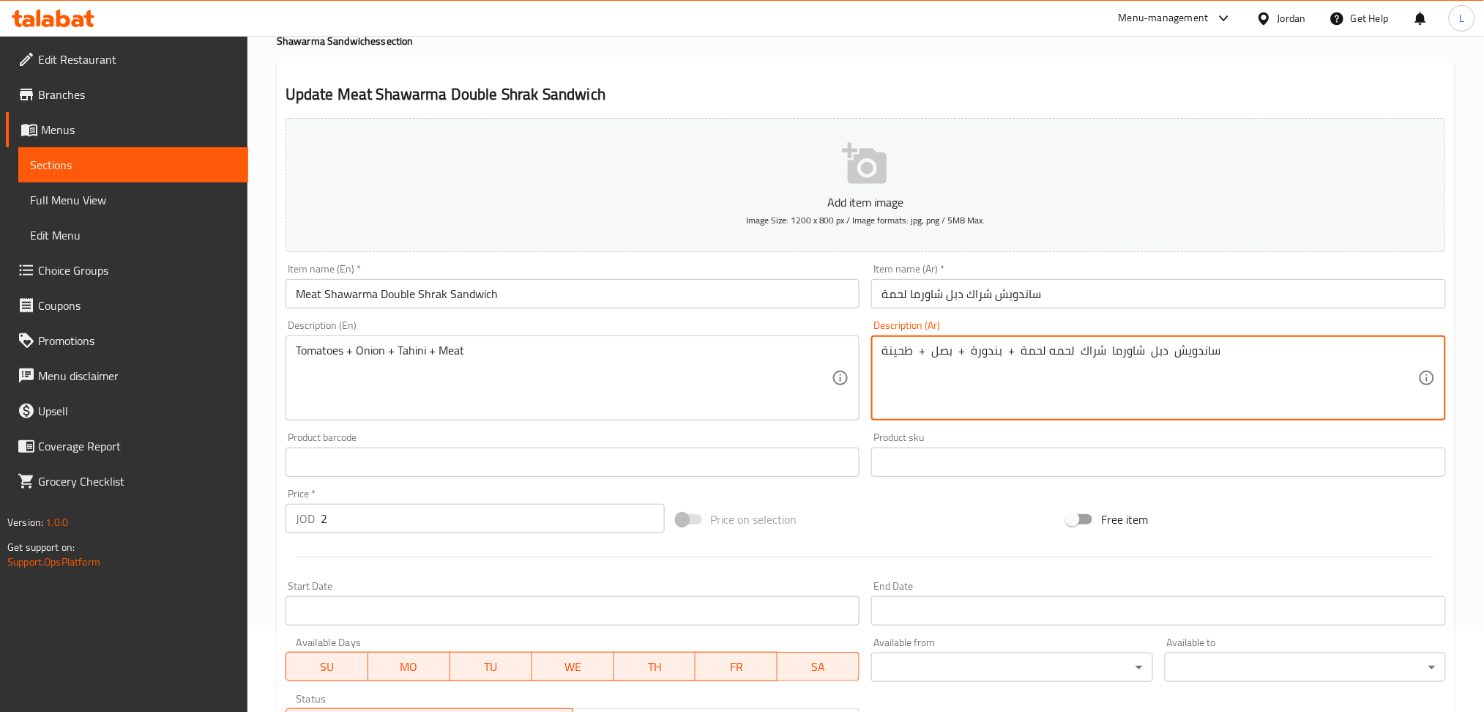
scroll to position [320, 0]
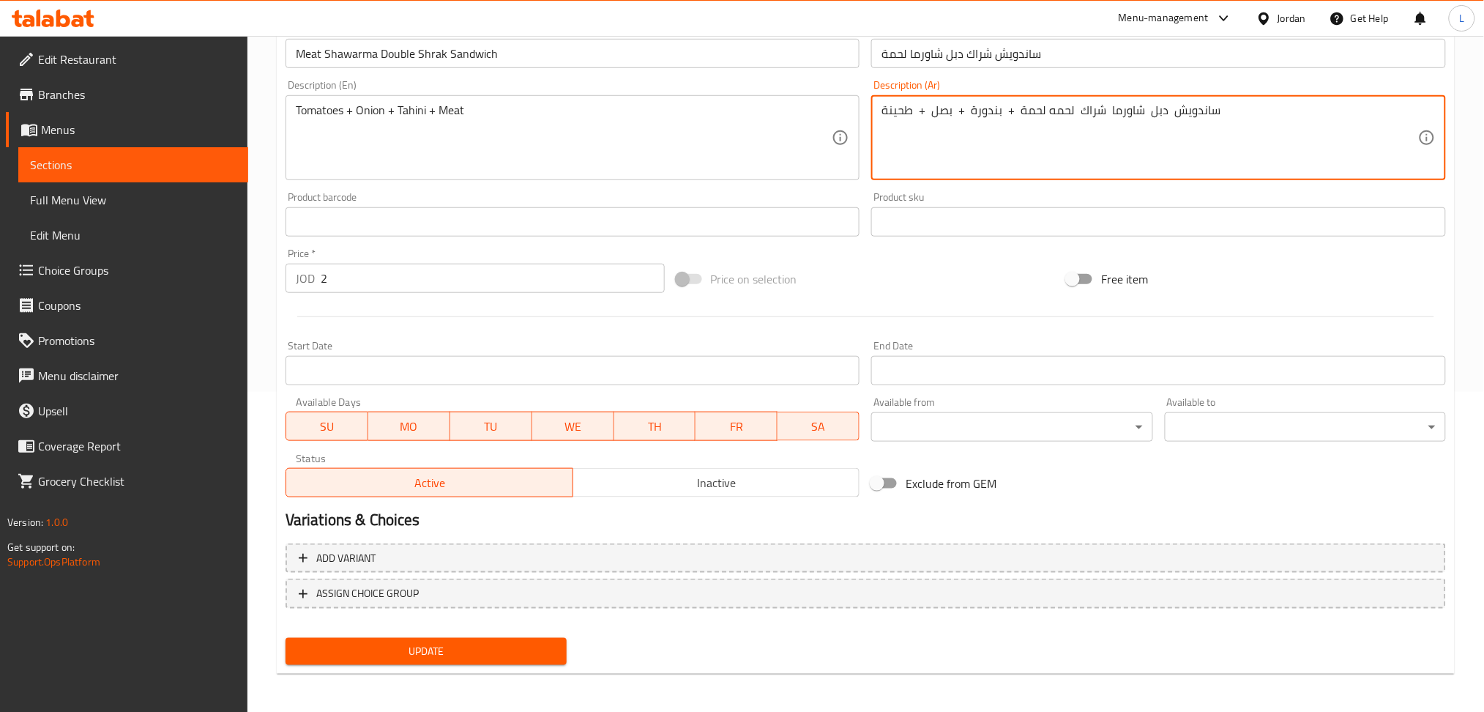
type textarea "ساندويش دبل شاورما شراك لحمه لحمة + بندورة + بصل + طحينة"
click at [431, 281] on input "2" at bounding box center [493, 278] width 344 height 29
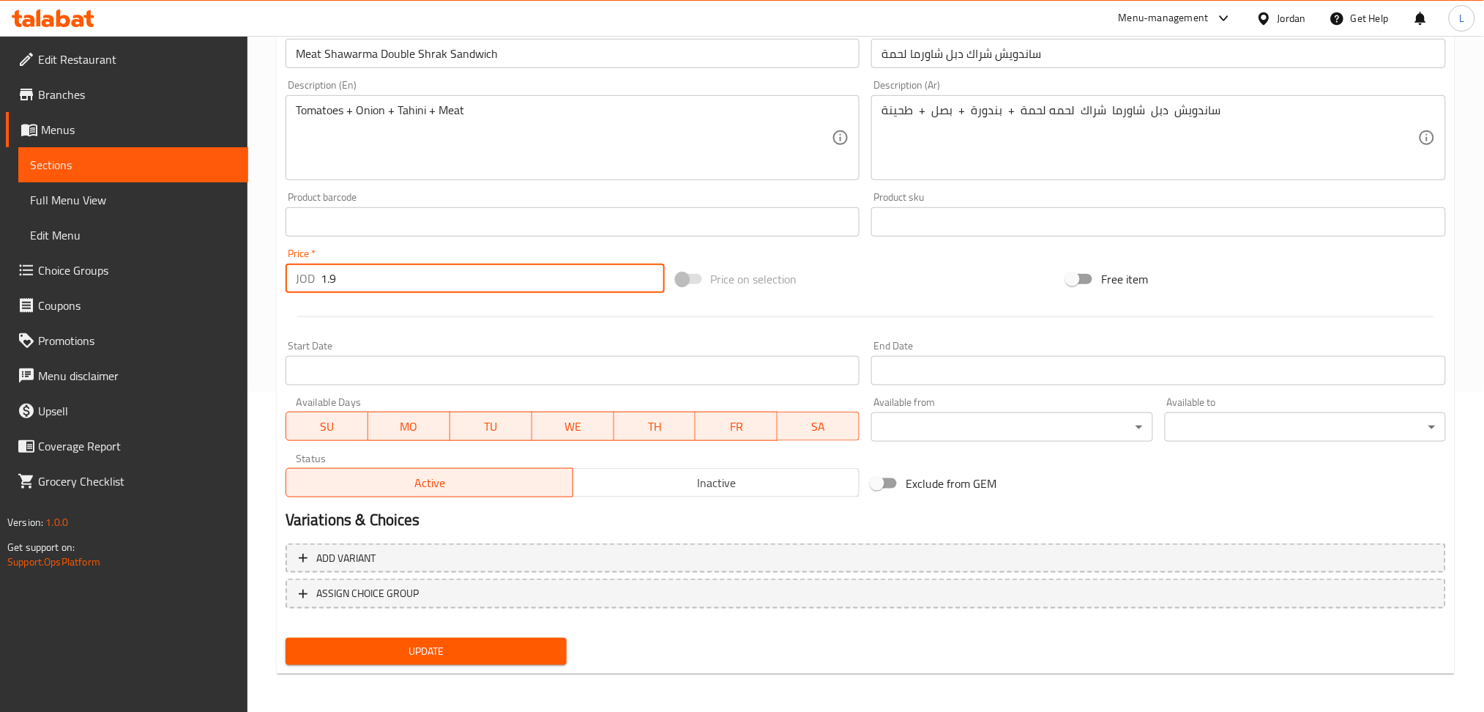
type input "1.9"
click at [286, 638] on button "Update" at bounding box center [426, 651] width 281 height 27
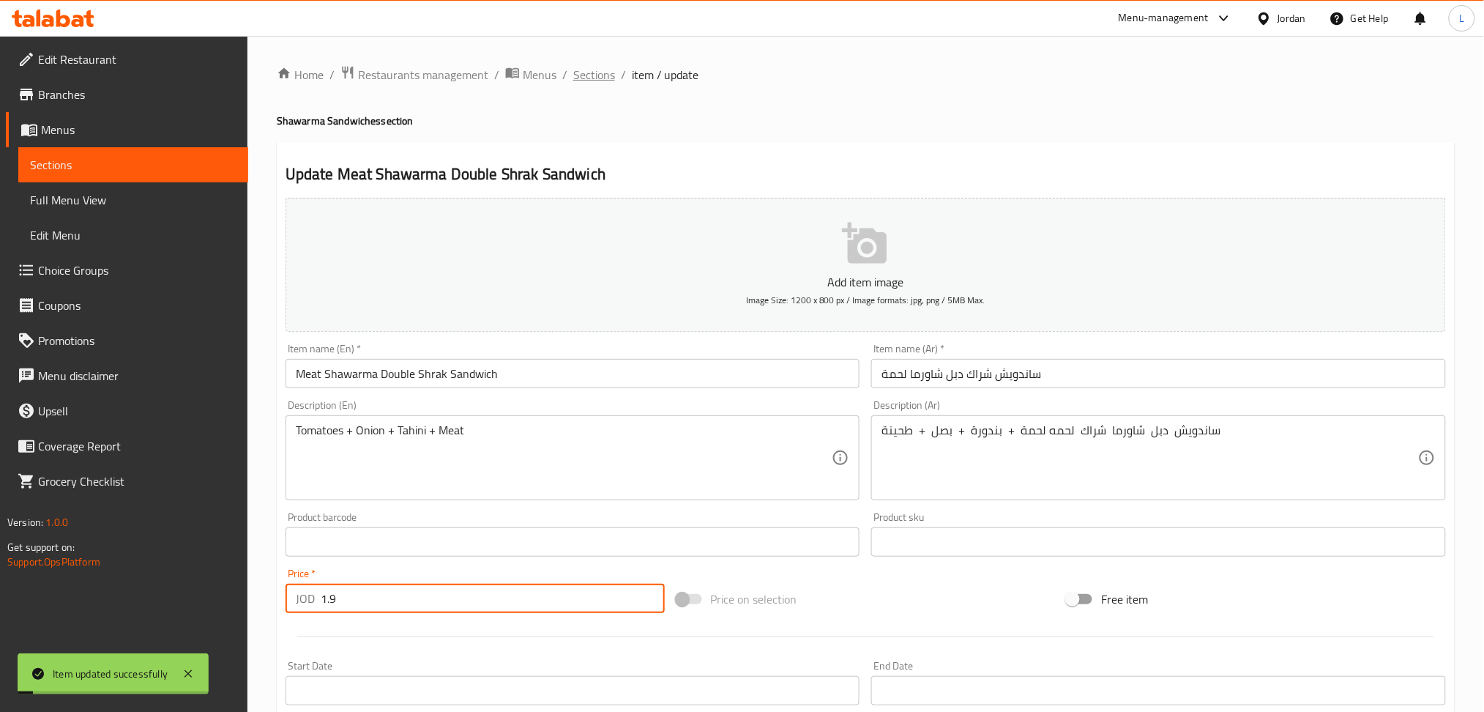
click at [602, 82] on span "Sections" at bounding box center [594, 75] width 42 height 18
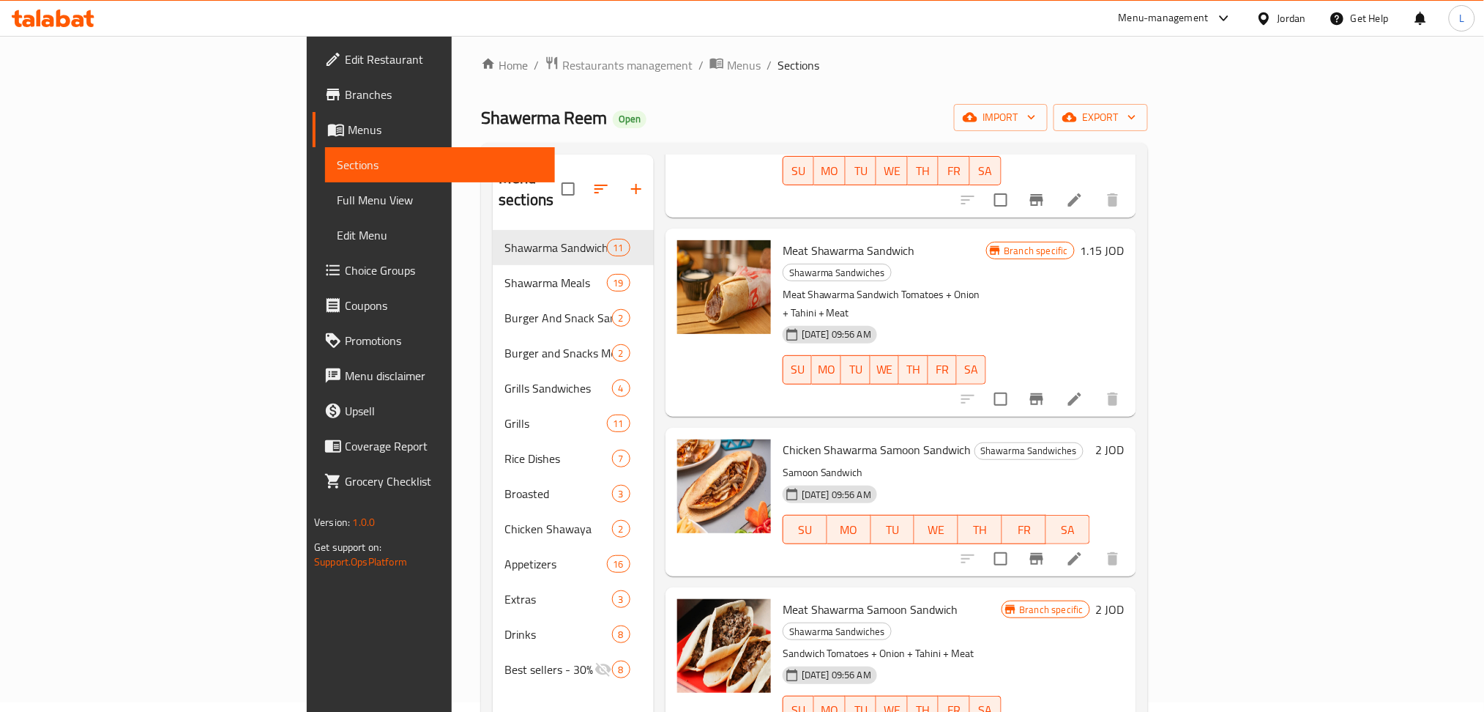
scroll to position [195, 0]
click at [1084, 549] on icon at bounding box center [1075, 558] width 18 height 18
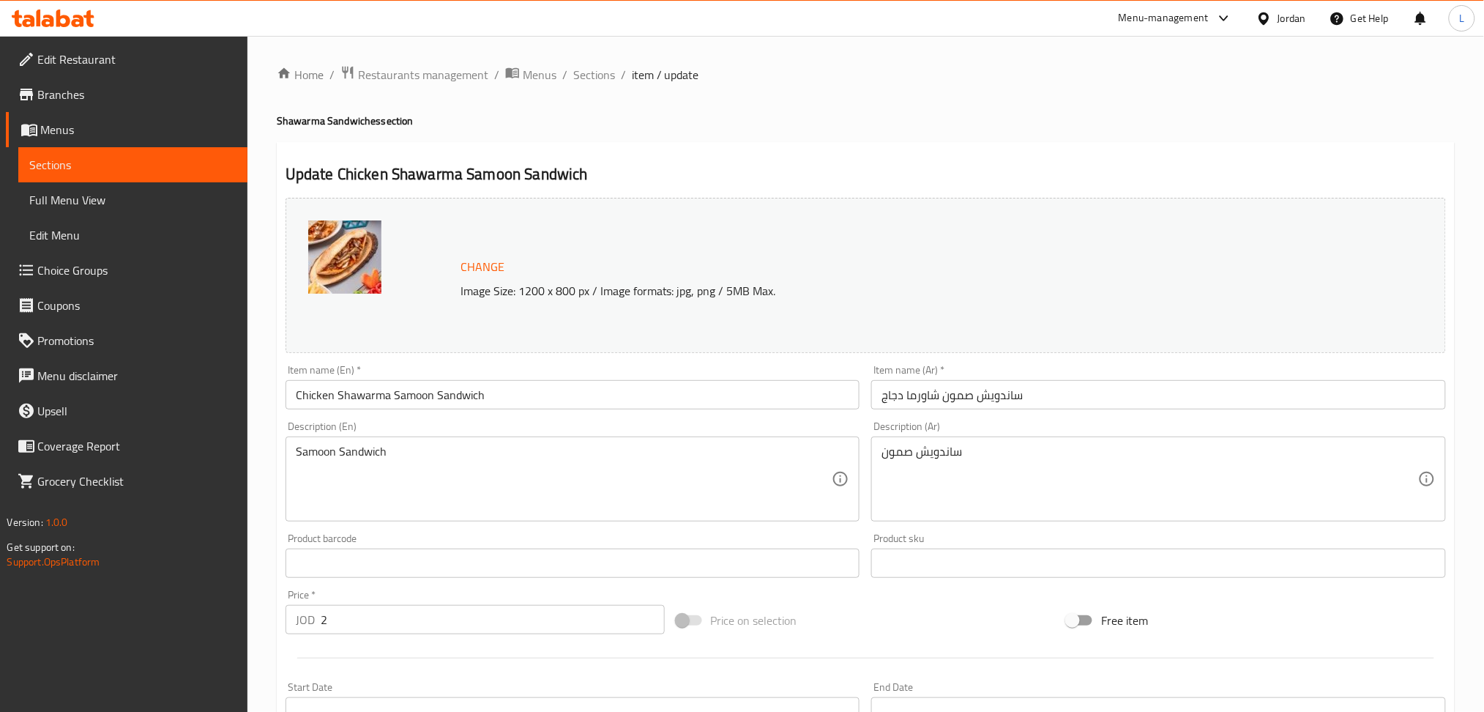
click at [447, 392] on input "Chicken Shawarma Samoon Sandwich" at bounding box center [573, 394] width 575 height 29
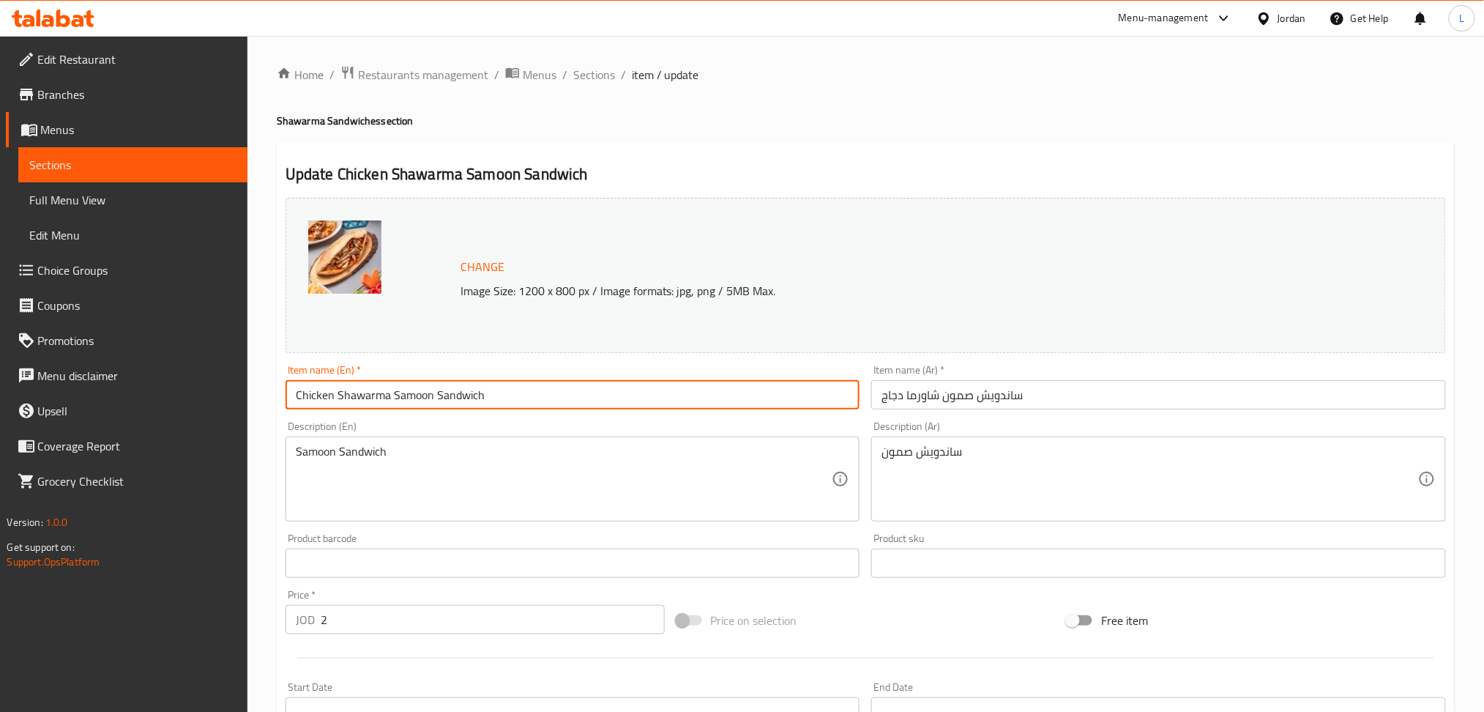
click at [447, 392] on input "Chicken Shawarma Samoon Sandwich" at bounding box center [573, 394] width 575 height 29
click at [436, 433] on div "Description (En) Samoon Sandwich Description (En)" at bounding box center [573, 471] width 575 height 100
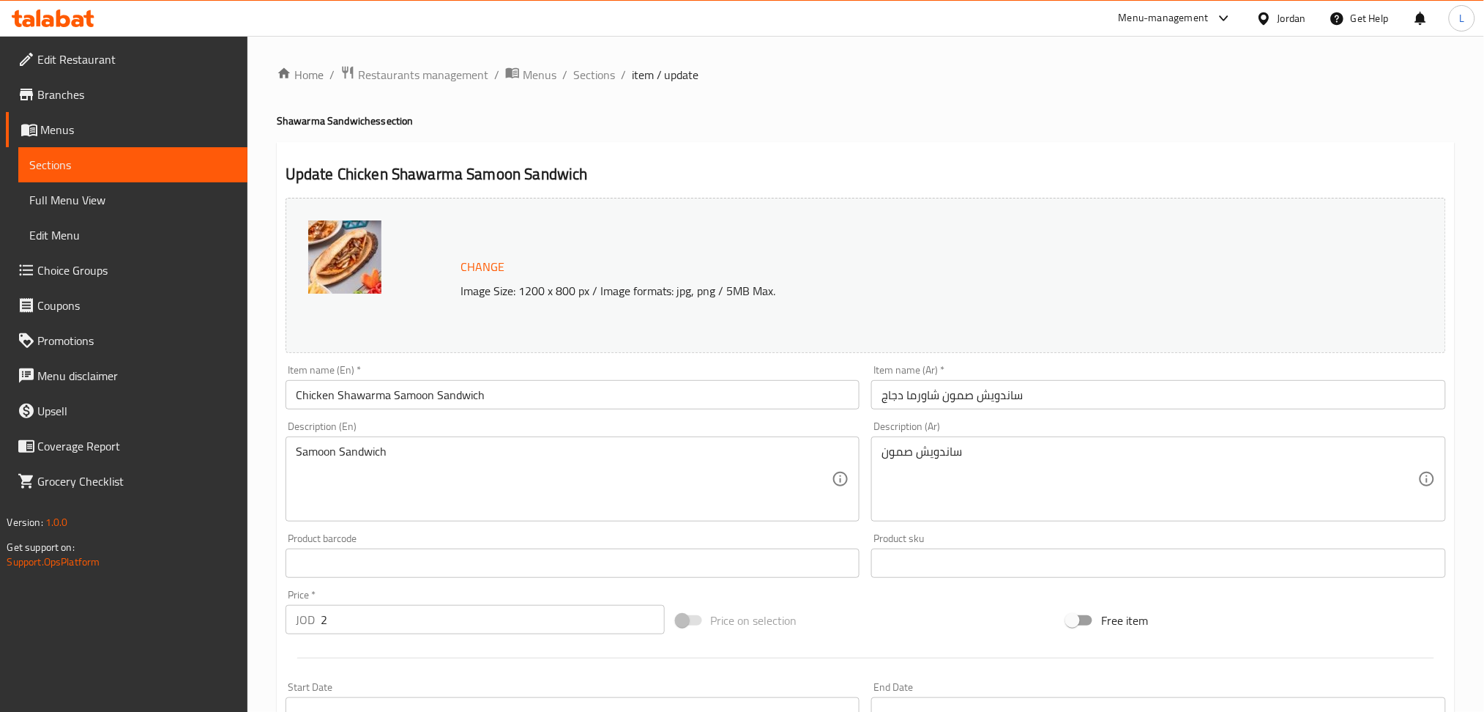
click at [436, 433] on div "Description (En) Samoon Sandwich Description (En)" at bounding box center [573, 471] width 575 height 100
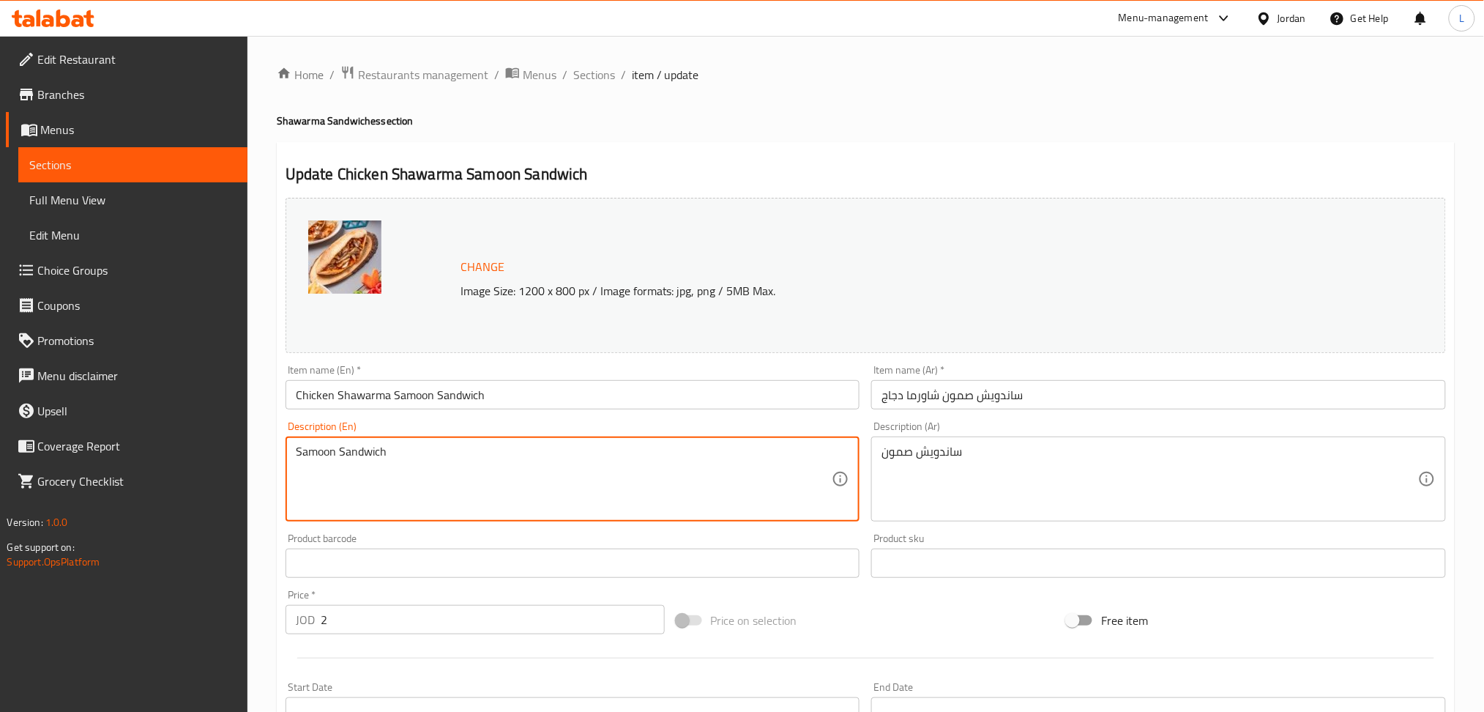
click at [432, 458] on textarea "Samoon Sandwich" at bounding box center [564, 479] width 537 height 70
paste textarea "Chicken Shawarma Samoon Sandwich Mtawameh+ Pickles+ Chicken"
type textarea "Chicken Shawarma Samoon Sandwich Mtawameh+ Pickles+ Chicken"
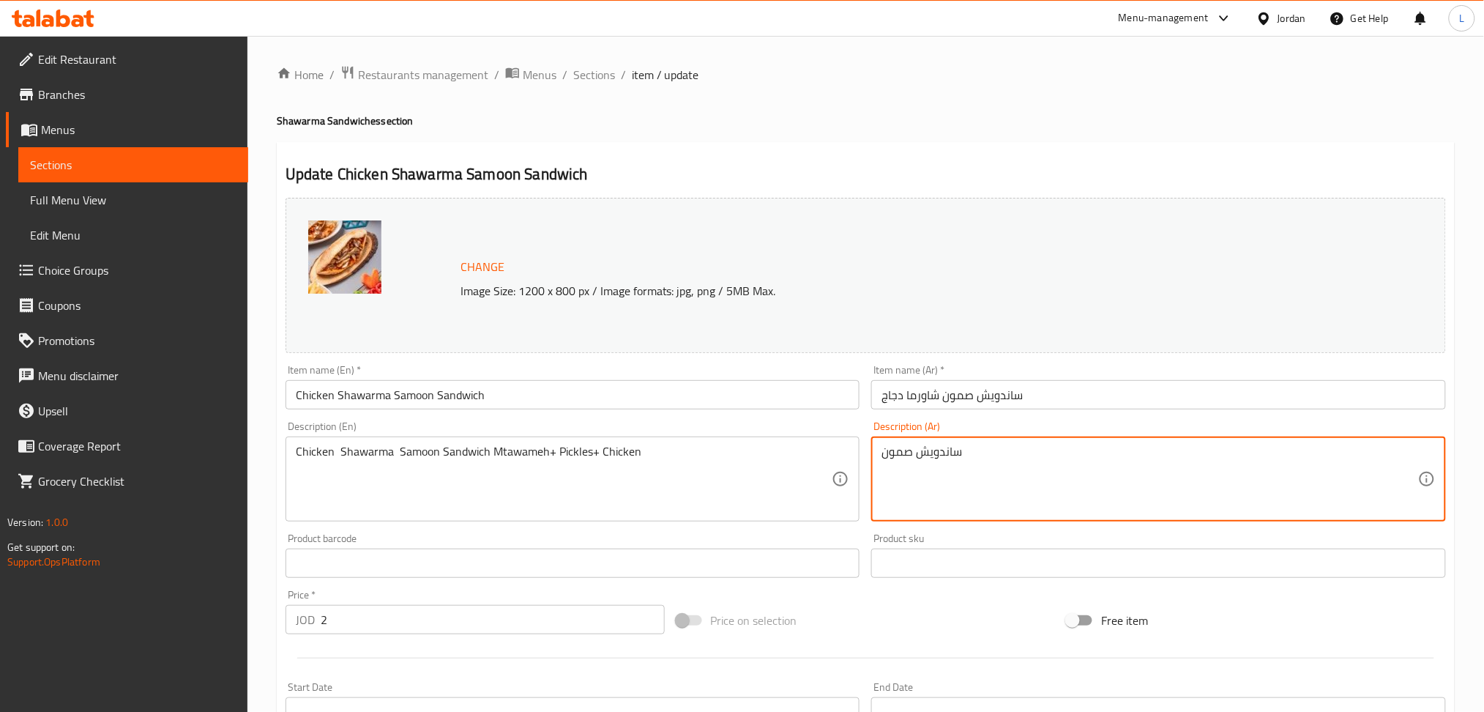
click at [956, 458] on textarea "ساندويش صمون" at bounding box center [1150, 479] width 537 height 70
paste textarea "شاورما سمون دجاج مثومة+مخلل+دجاج"
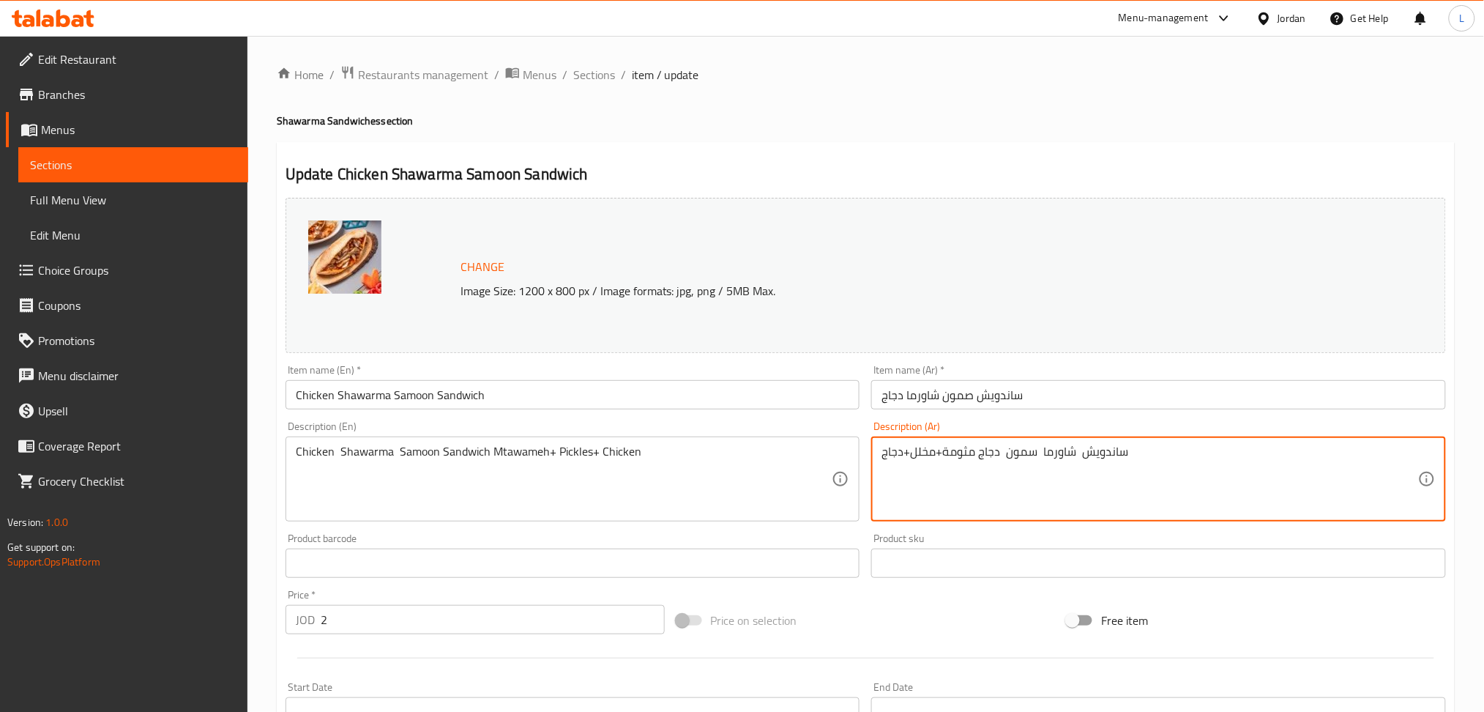
type textarea "ساندويش شاورما سمون دجاج مثومة+مخلل+دجاج"
click at [502, 627] on input "2" at bounding box center [493, 619] width 344 height 29
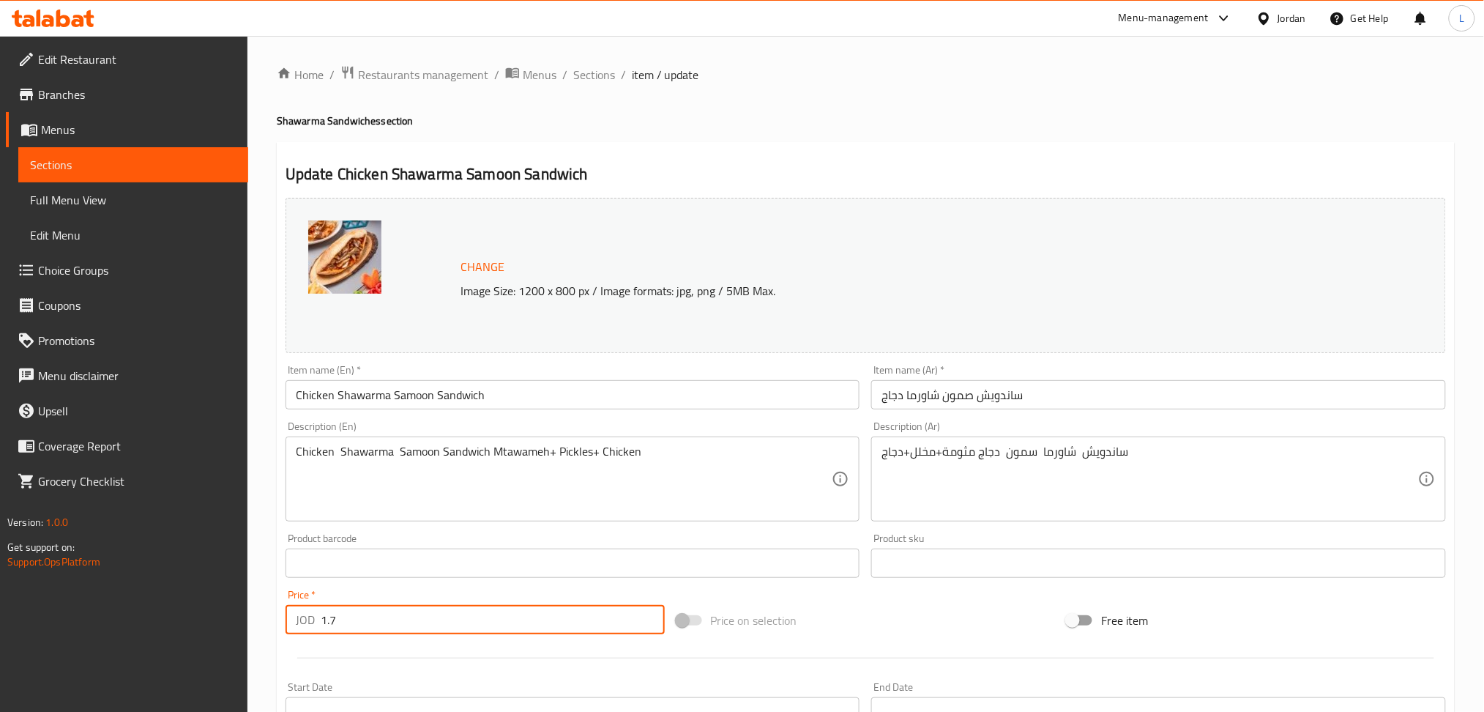
type input "1.7"
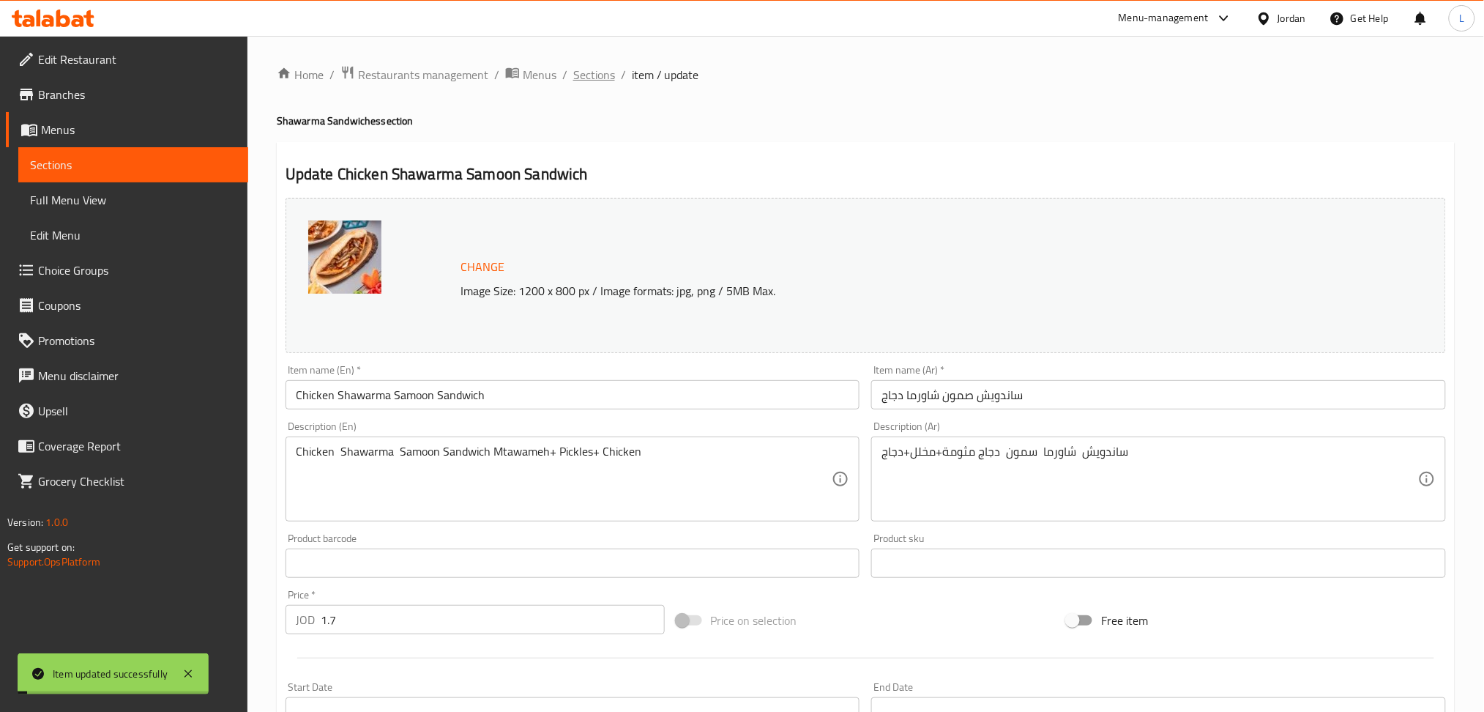
click at [595, 83] on span "Sections" at bounding box center [594, 75] width 42 height 18
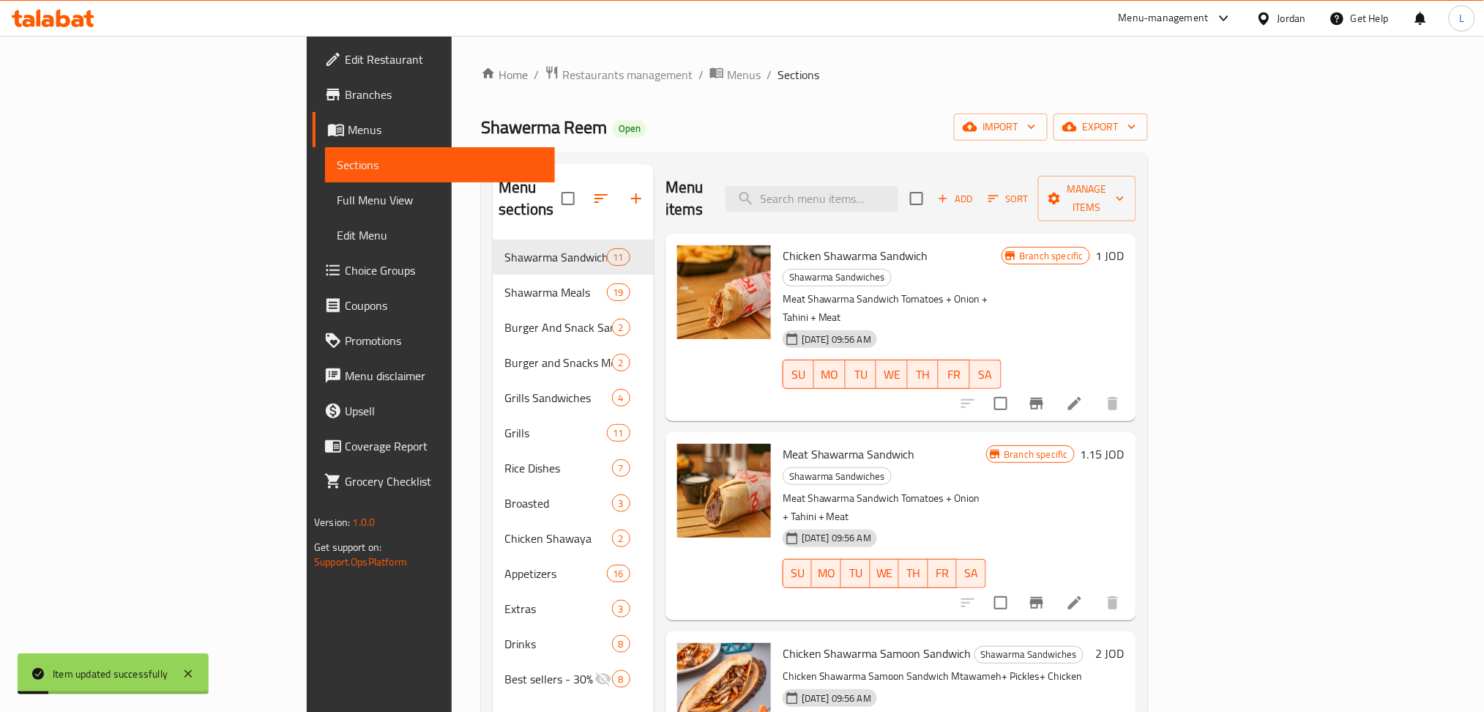
scroll to position [97, 0]
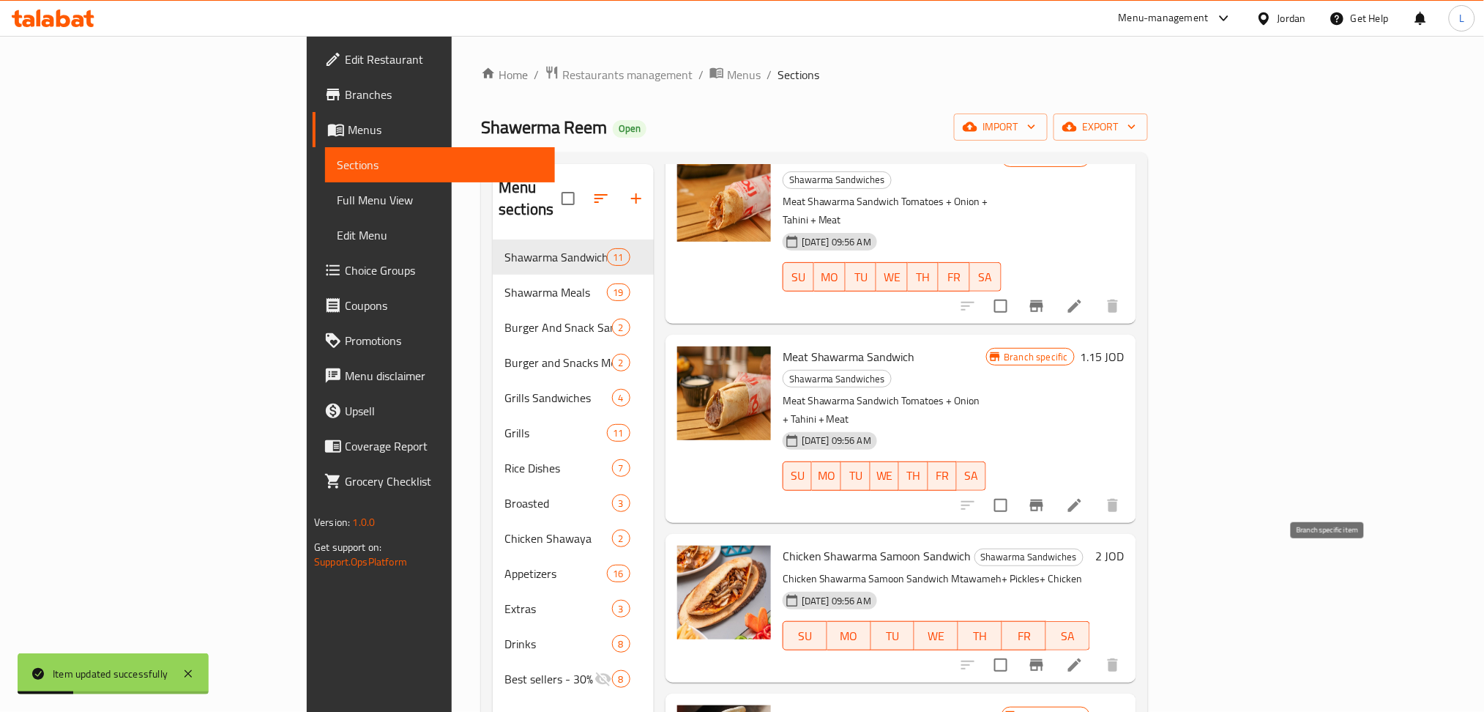
click at [1043, 659] on icon "Branch-specific-item" at bounding box center [1036, 665] width 13 height 12
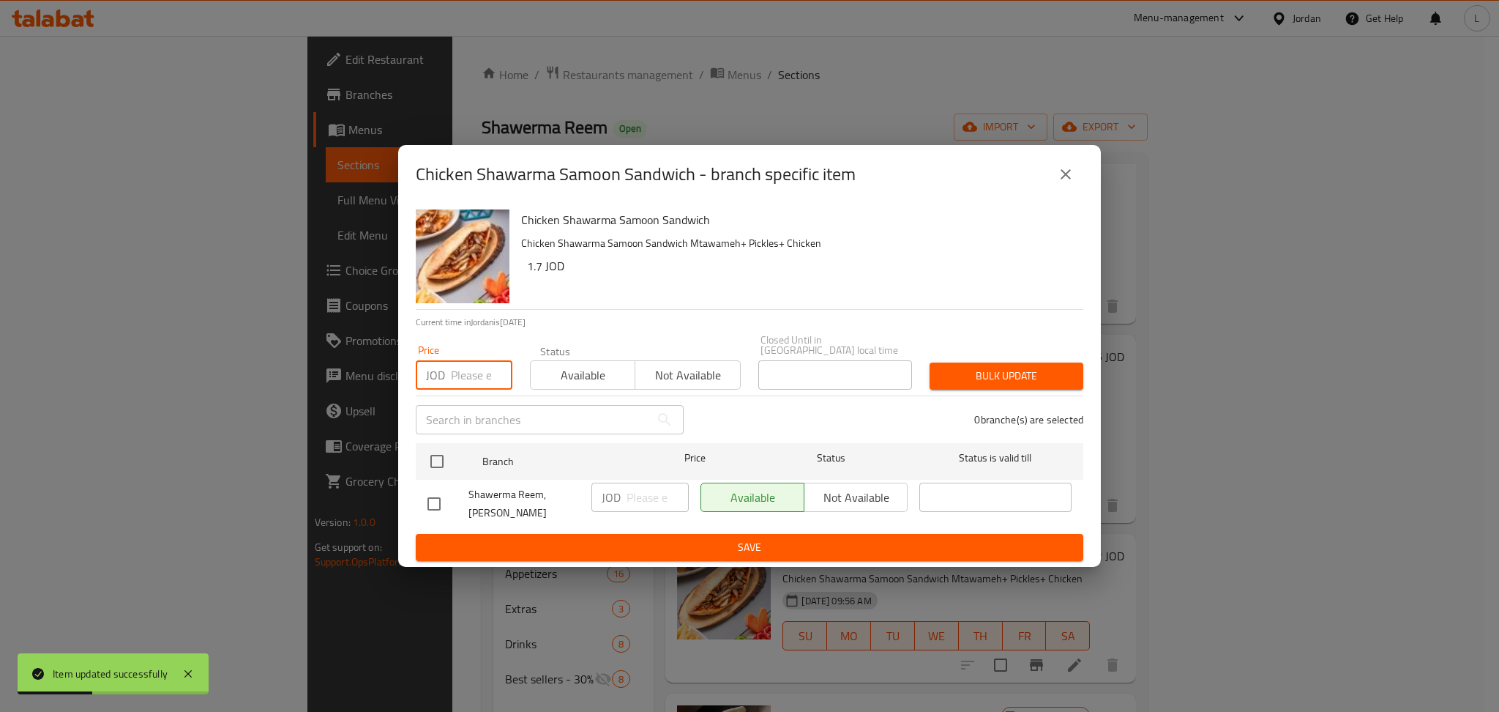
click at [470, 380] on input "number" at bounding box center [482, 374] width 62 height 29
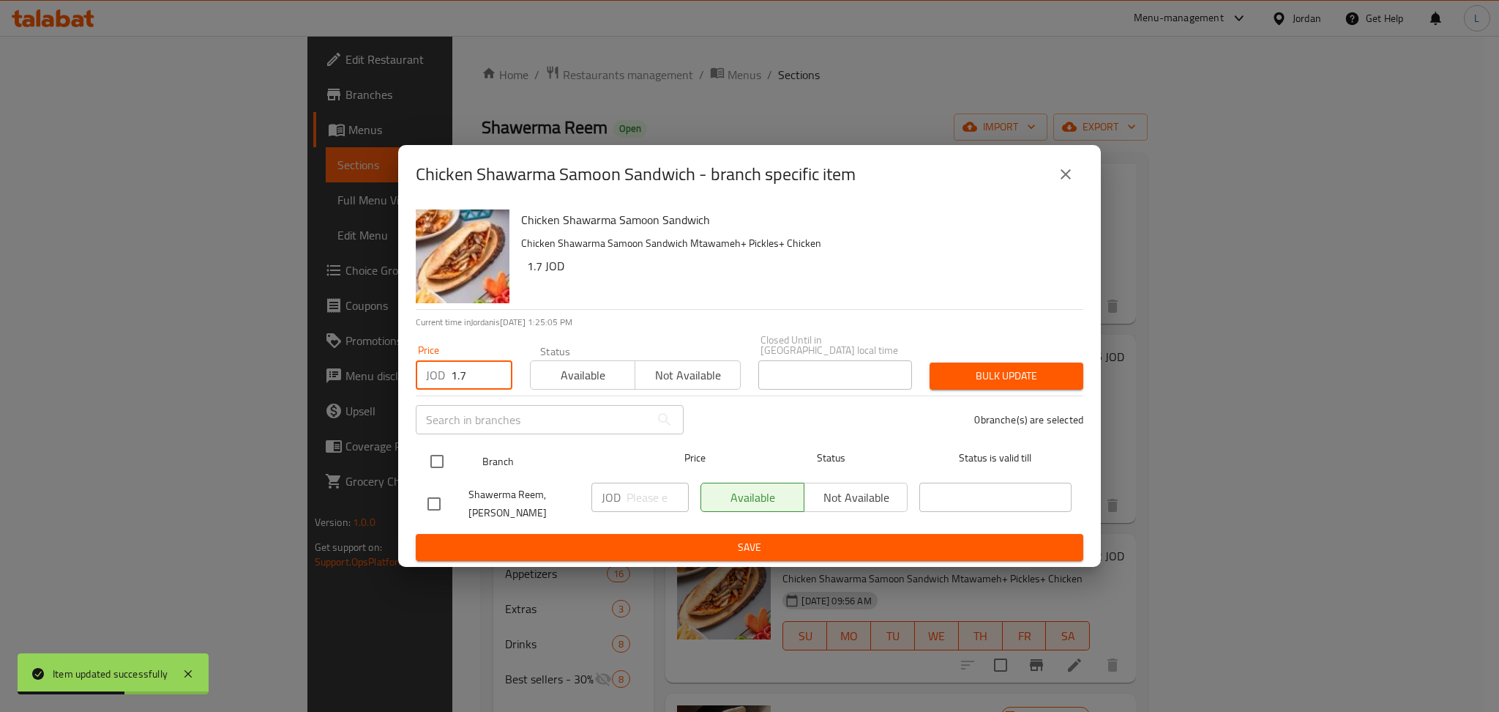
type input "1.7"
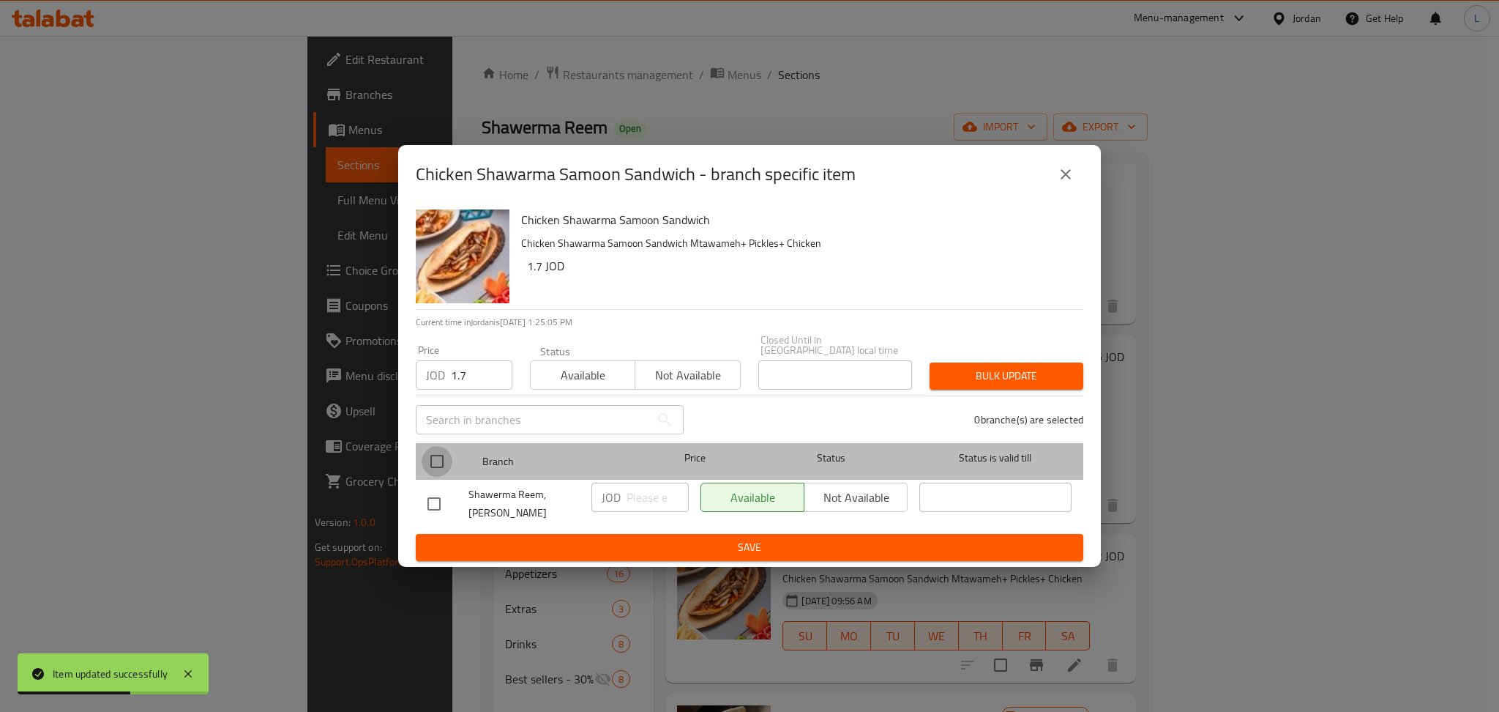
click at [425, 464] on input "checkbox" at bounding box center [437, 461] width 31 height 31
checkbox input "true"
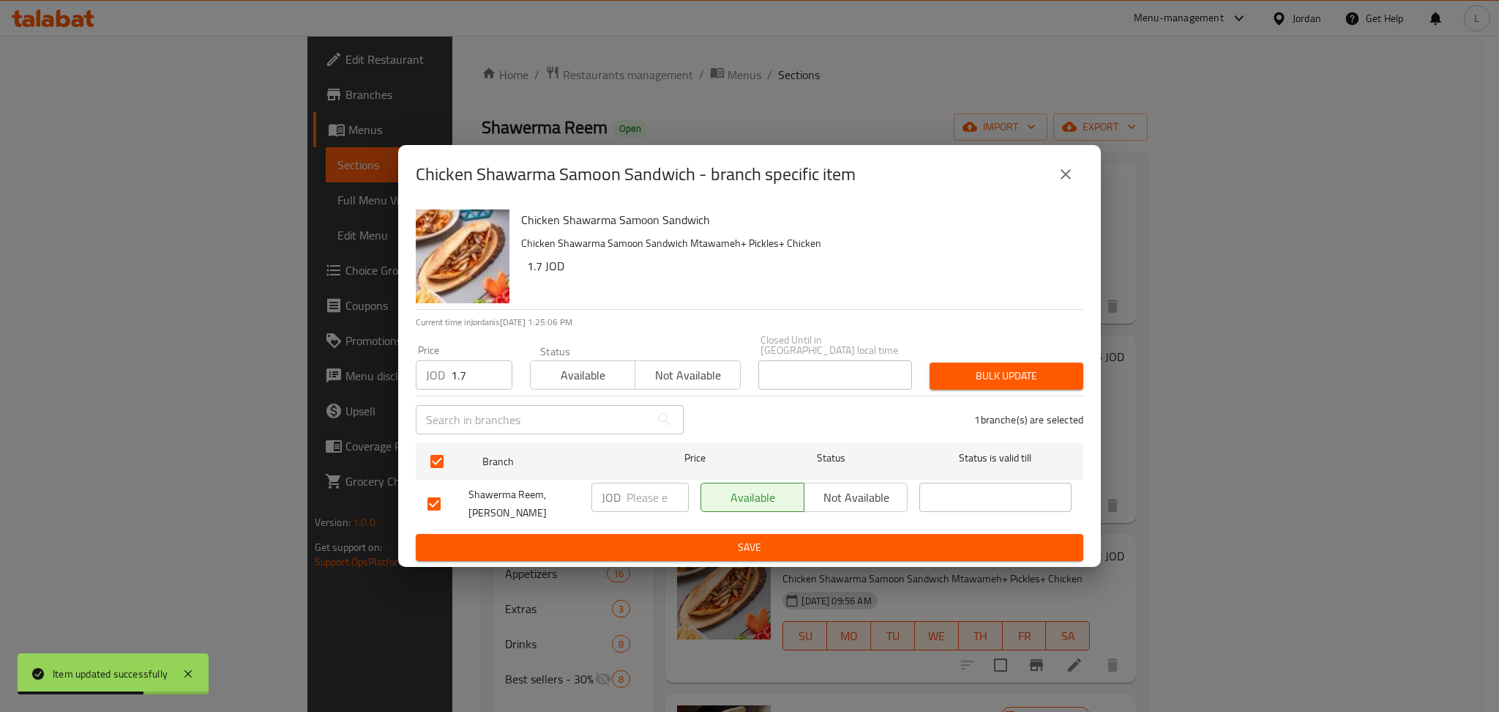
click at [1046, 382] on span "Bulk update" at bounding box center [1007, 376] width 130 height 18
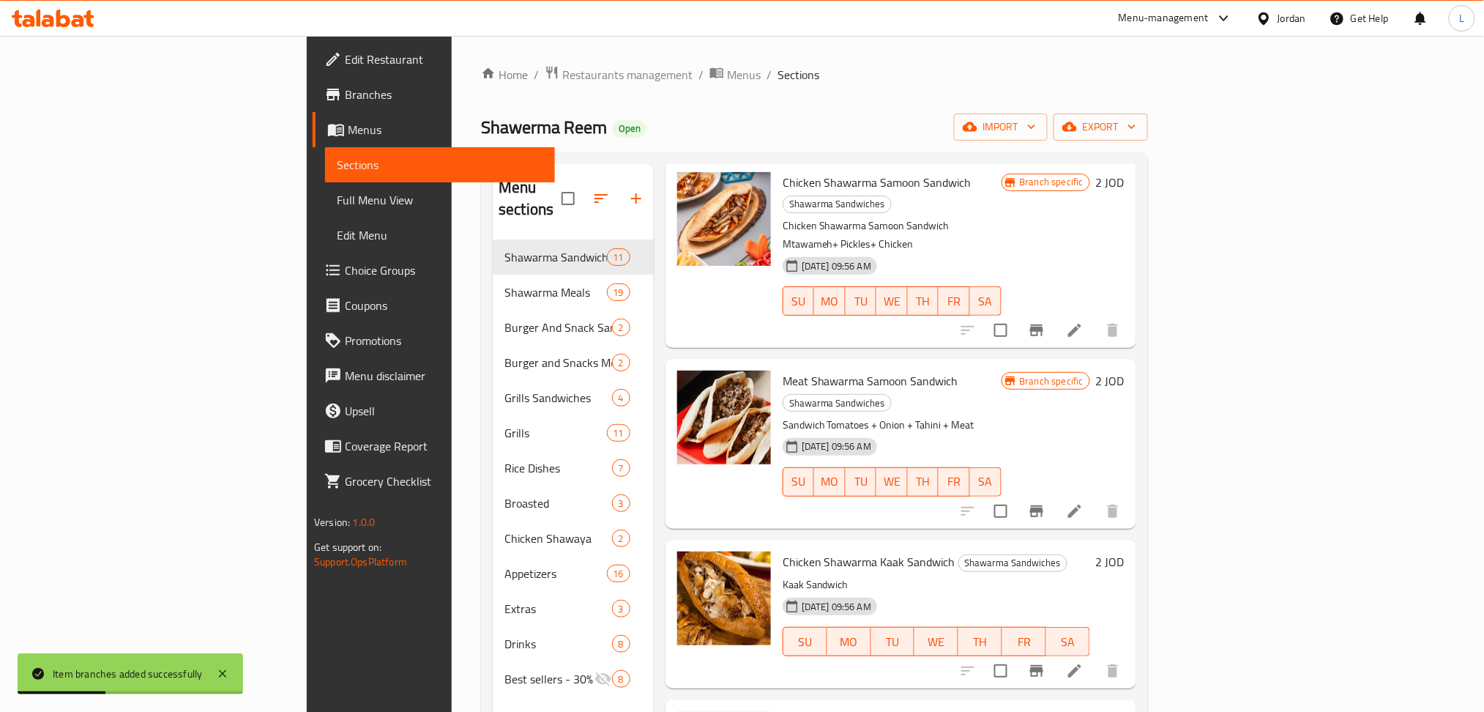
scroll to position [488, 0]
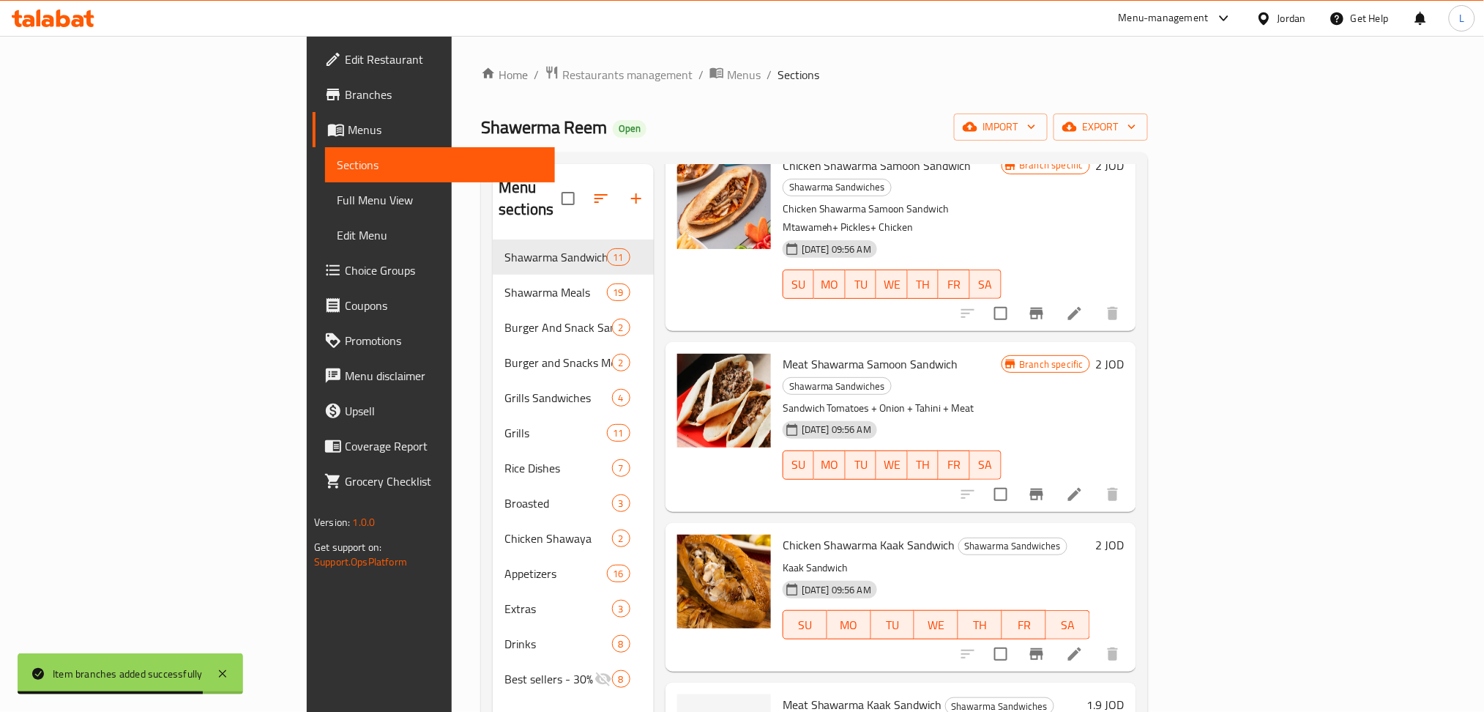
click at [1095, 641] on li at bounding box center [1074, 654] width 41 height 26
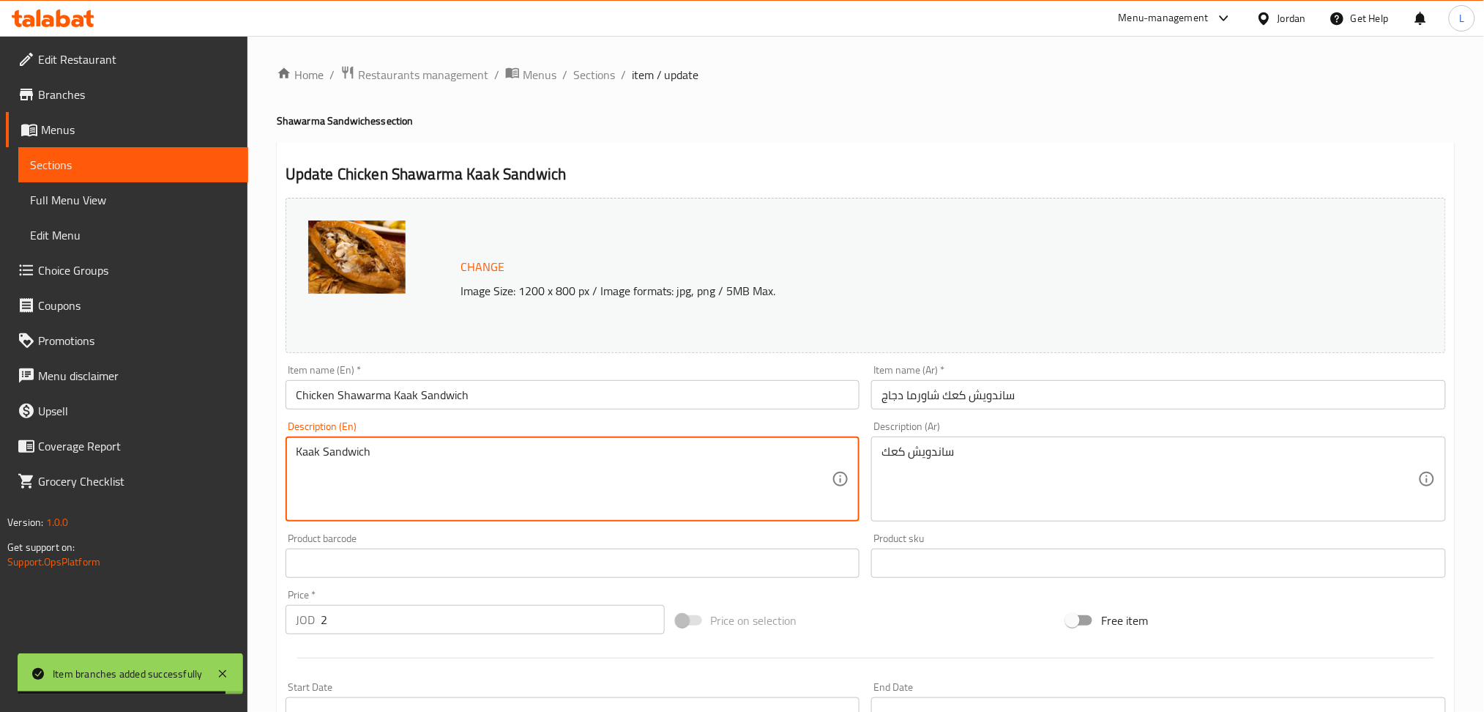
click at [610, 455] on textarea "Kaak Sandwich" at bounding box center [564, 479] width 537 height 70
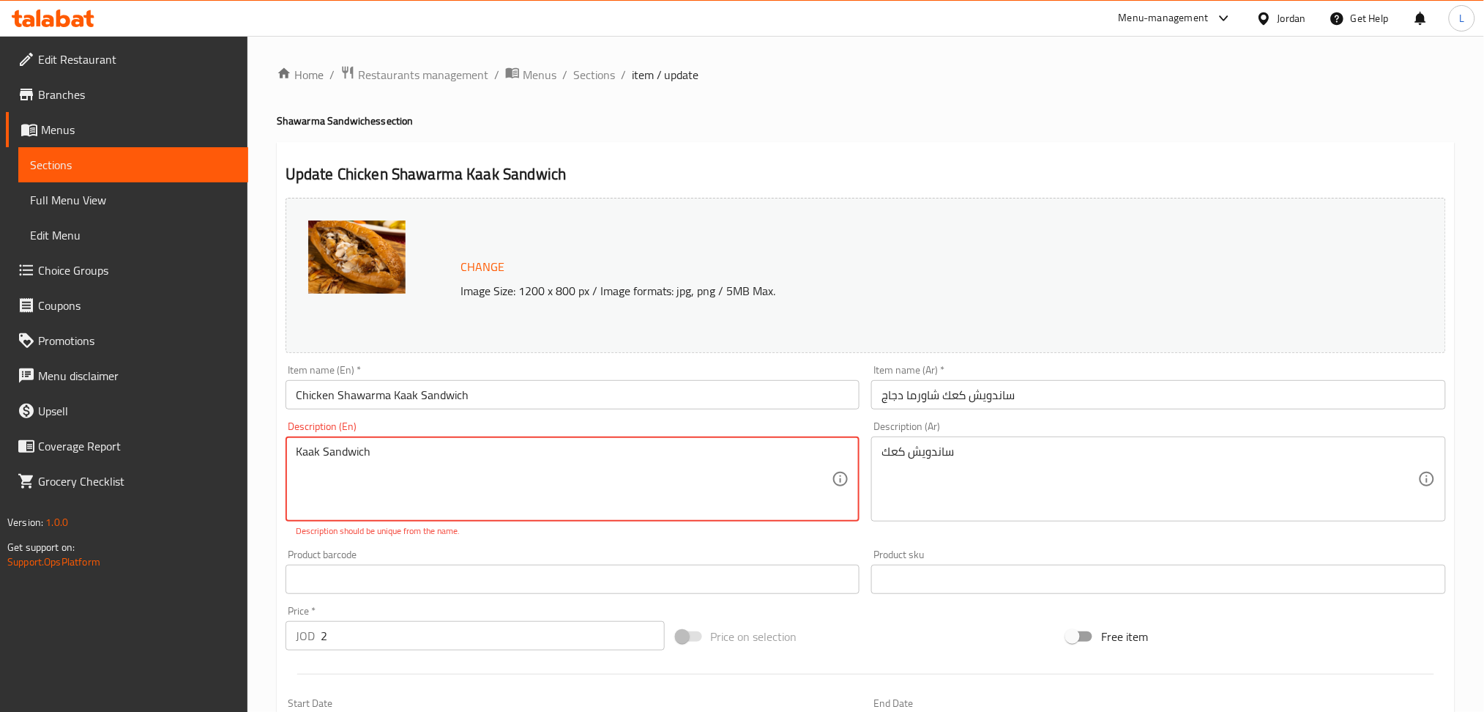
paste textarea "Chicken Shawarma Kaak Sandwich Mtawameh+ Pickles+ Chicken"
type textarea "Chicken Shawarma Kaak Sandwich Mtawameh+ Pickles+ Chicken"
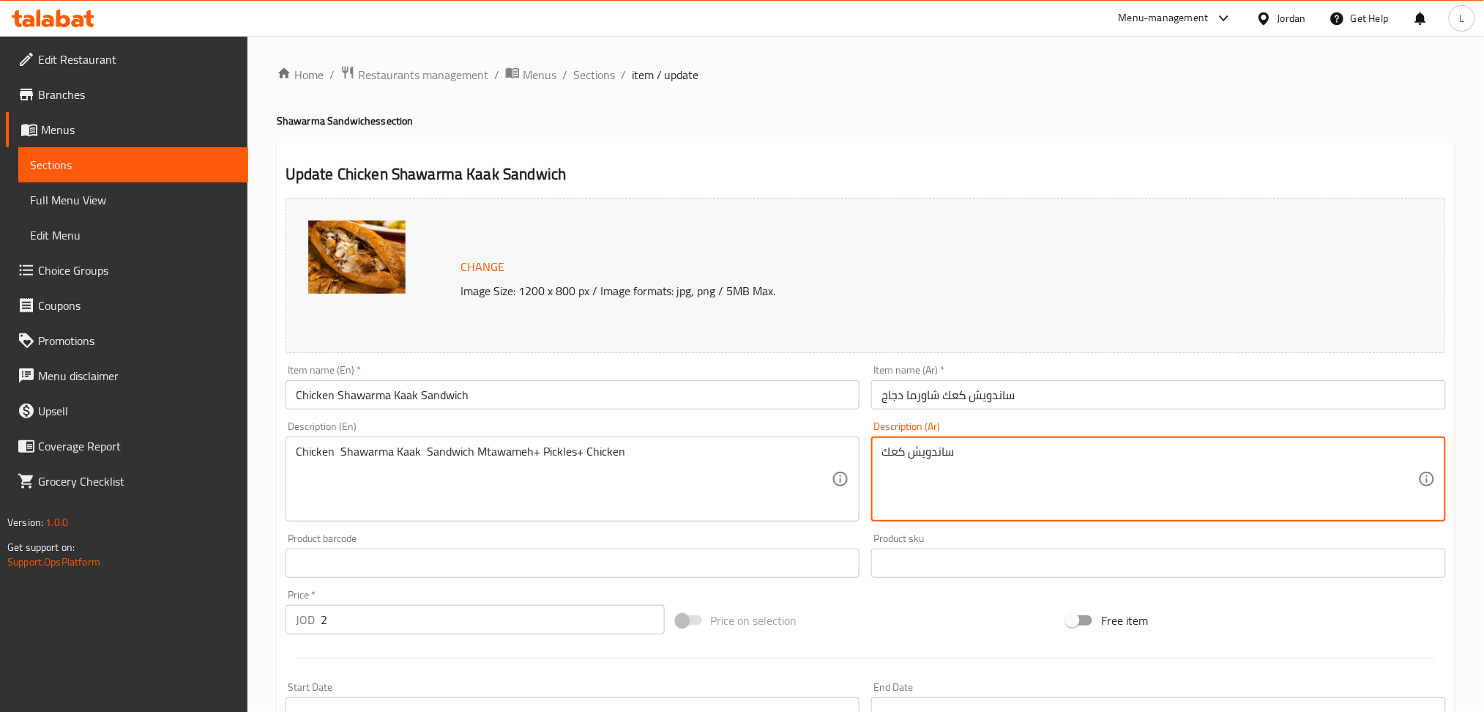
click at [975, 492] on textarea "ساندويش كعك" at bounding box center [1150, 479] width 537 height 70
paste textarea "شاورما كعك لحمه مثومة+مخلل+دجاج"
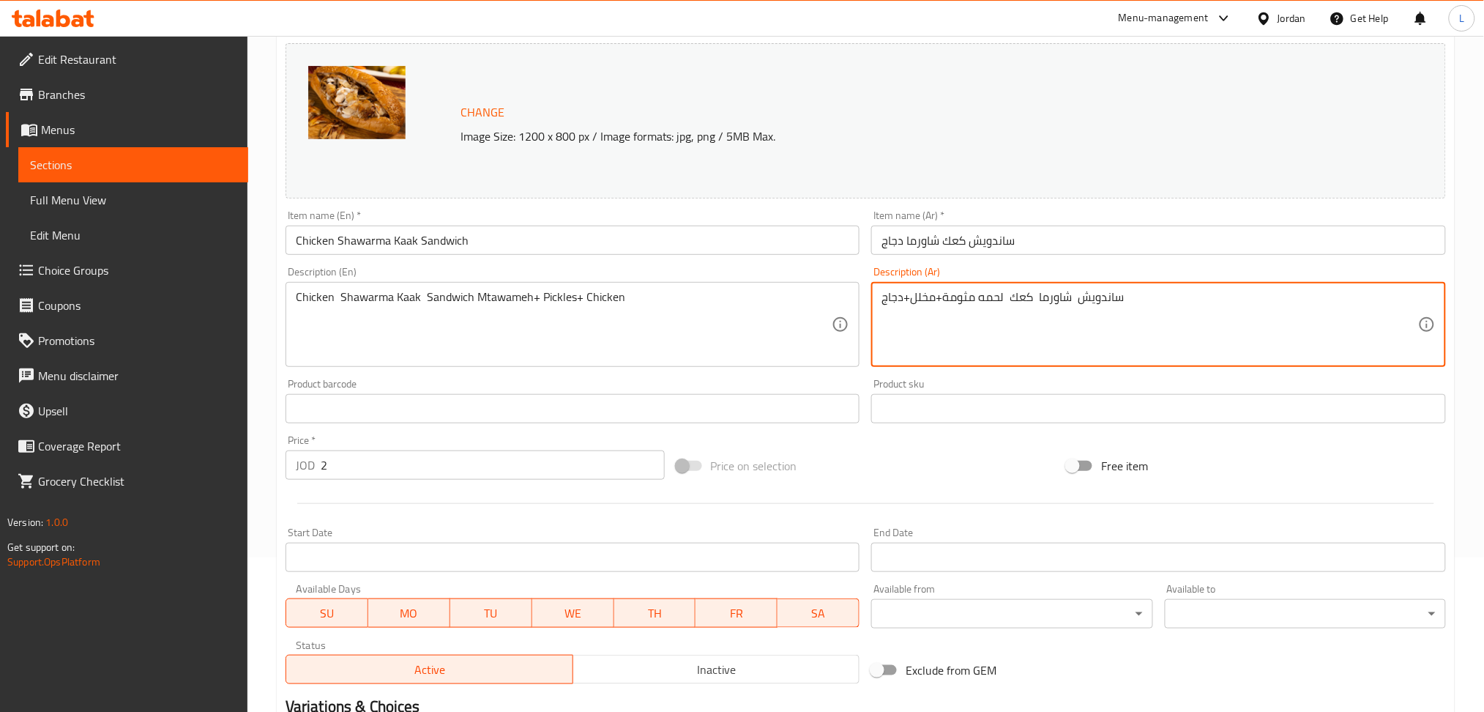
scroll to position [342, 0]
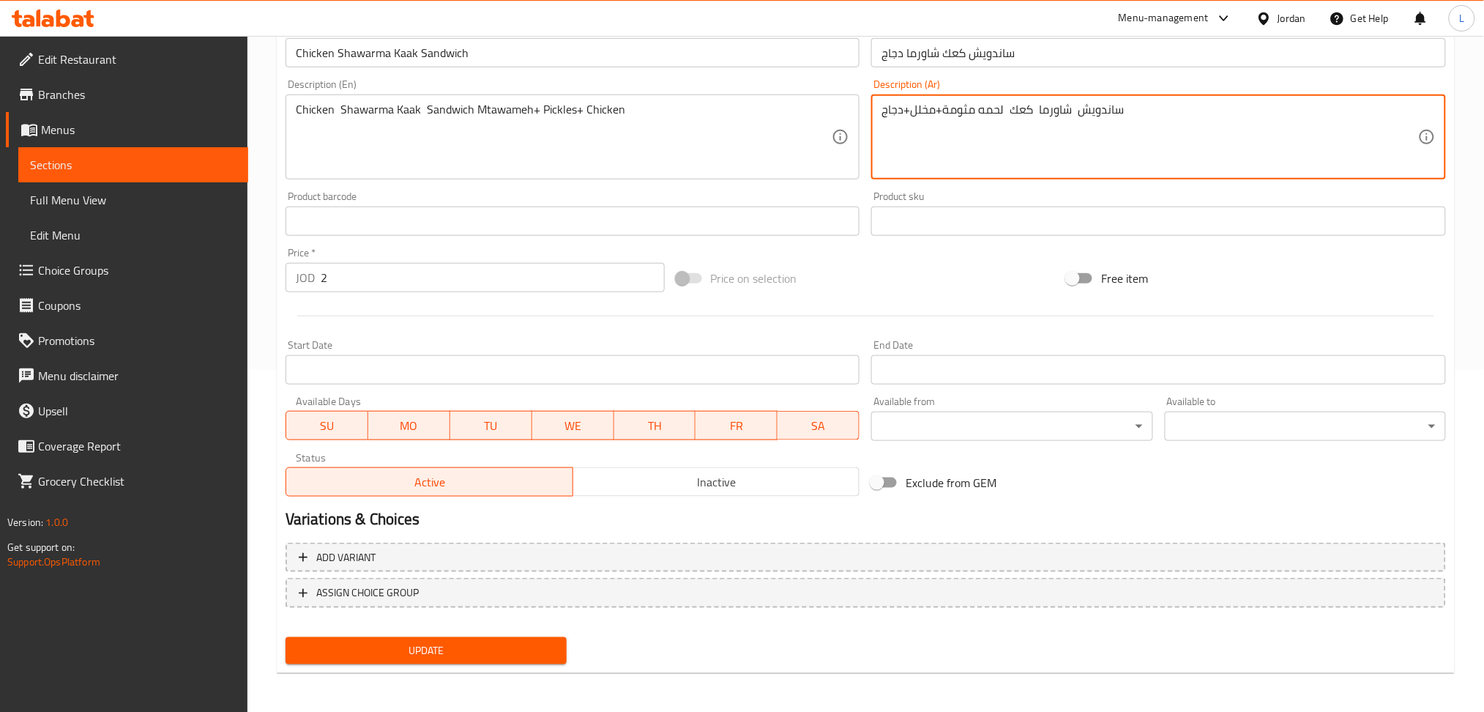
type textarea "ساندويش شاورما كعك لحمه مثومة+مخلل+دجاج"
click at [410, 290] on input "2" at bounding box center [493, 277] width 344 height 29
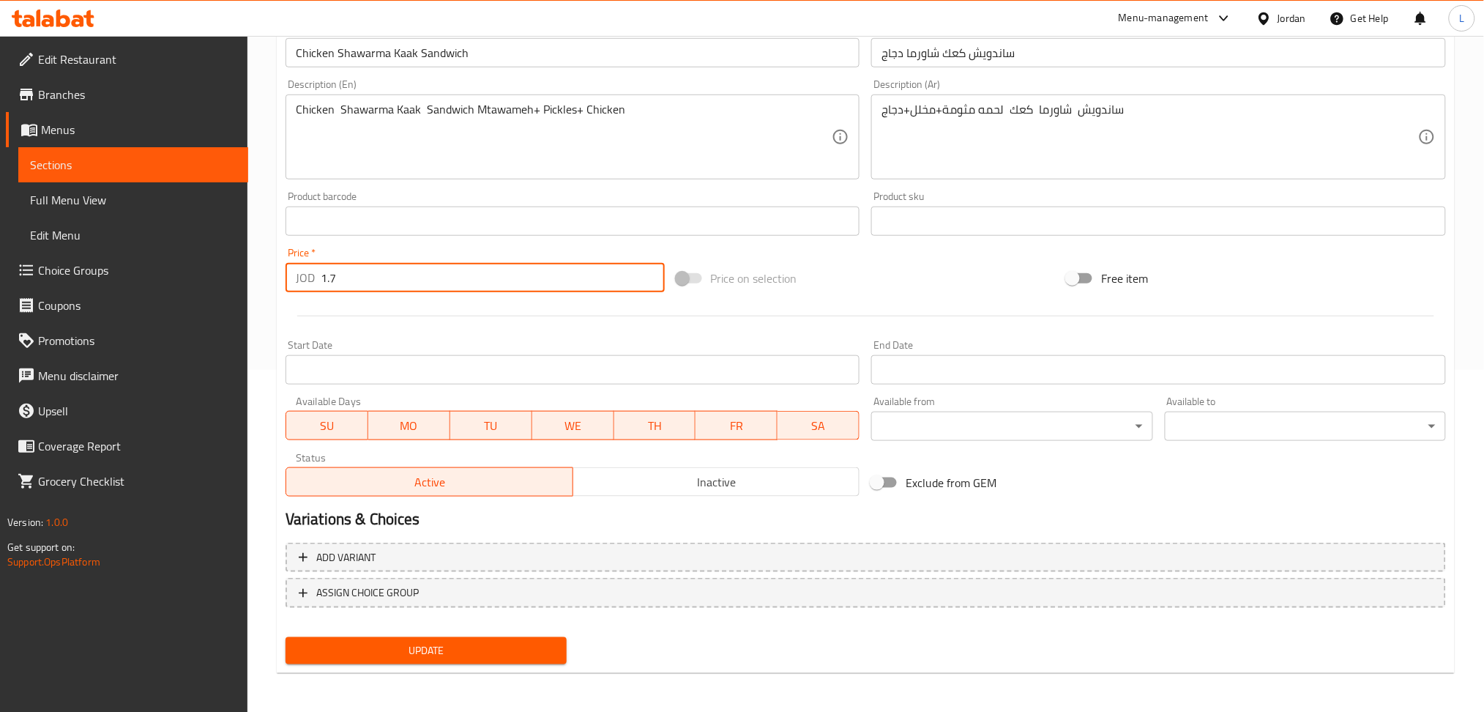
type input "1.7"
click at [286, 637] on button "Update" at bounding box center [426, 650] width 281 height 27
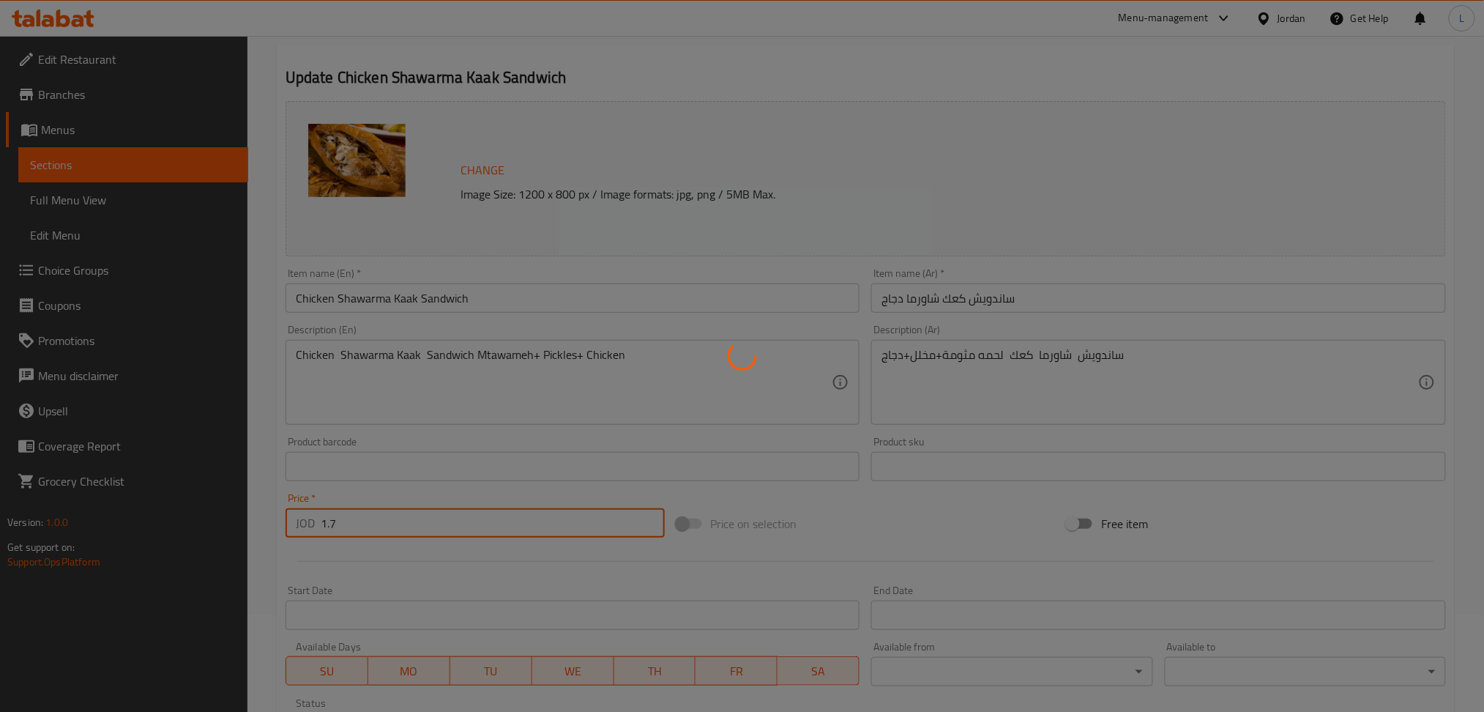
scroll to position [0, 0]
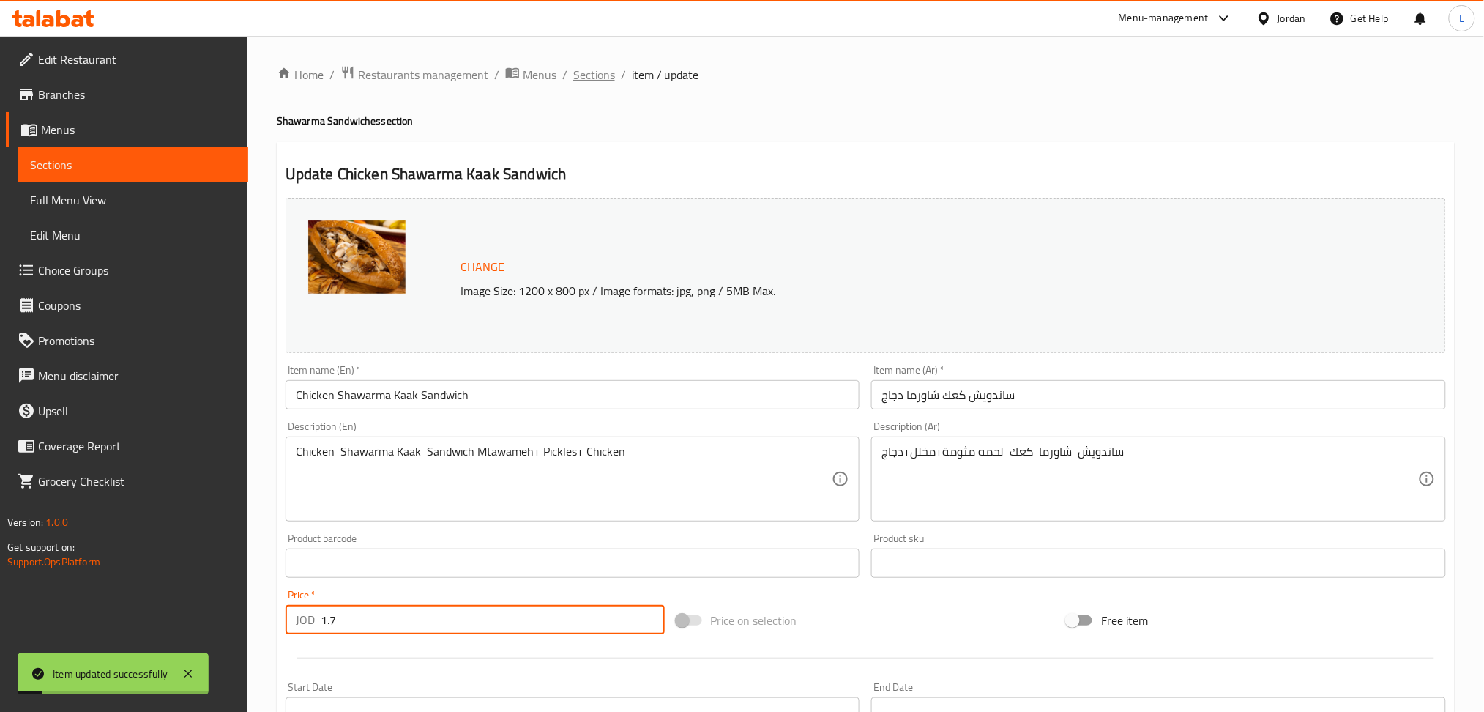
click at [599, 80] on span "Sections" at bounding box center [594, 75] width 42 height 18
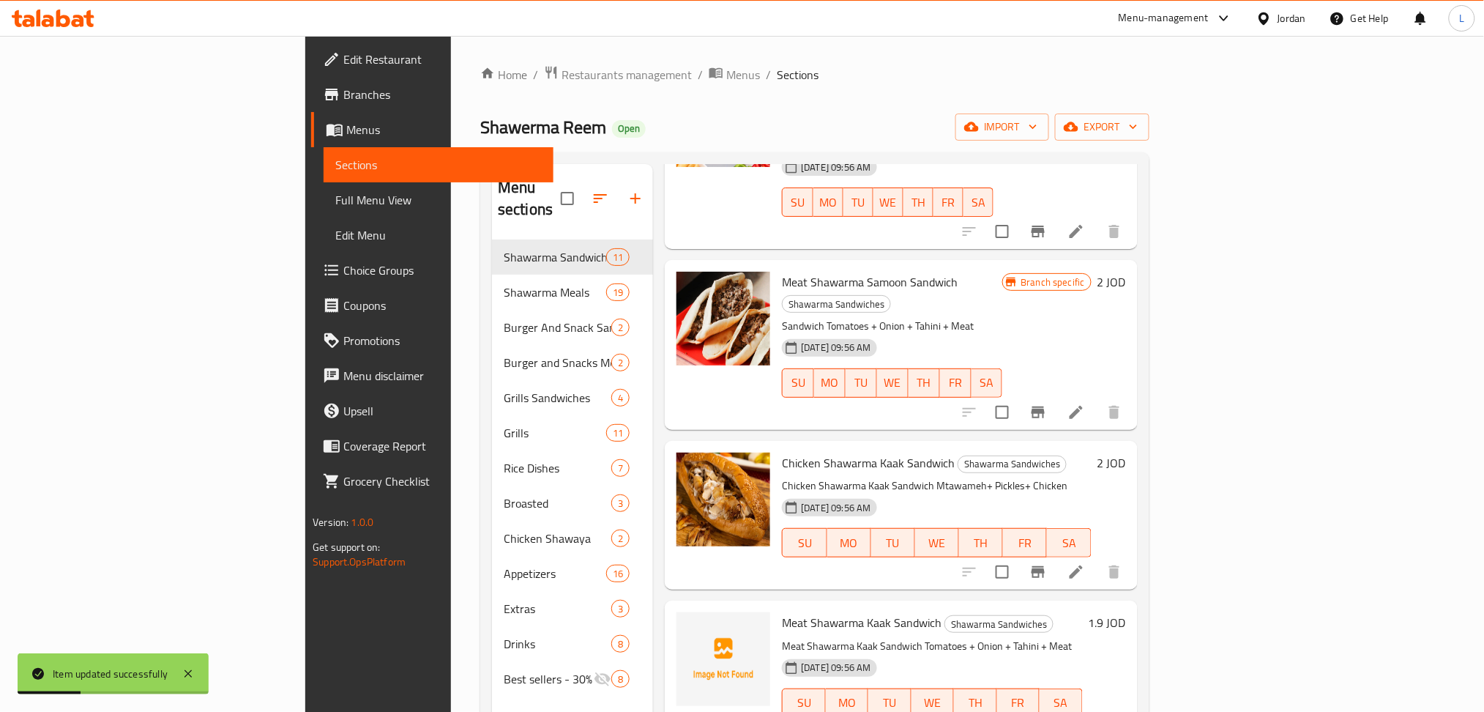
scroll to position [586, 0]
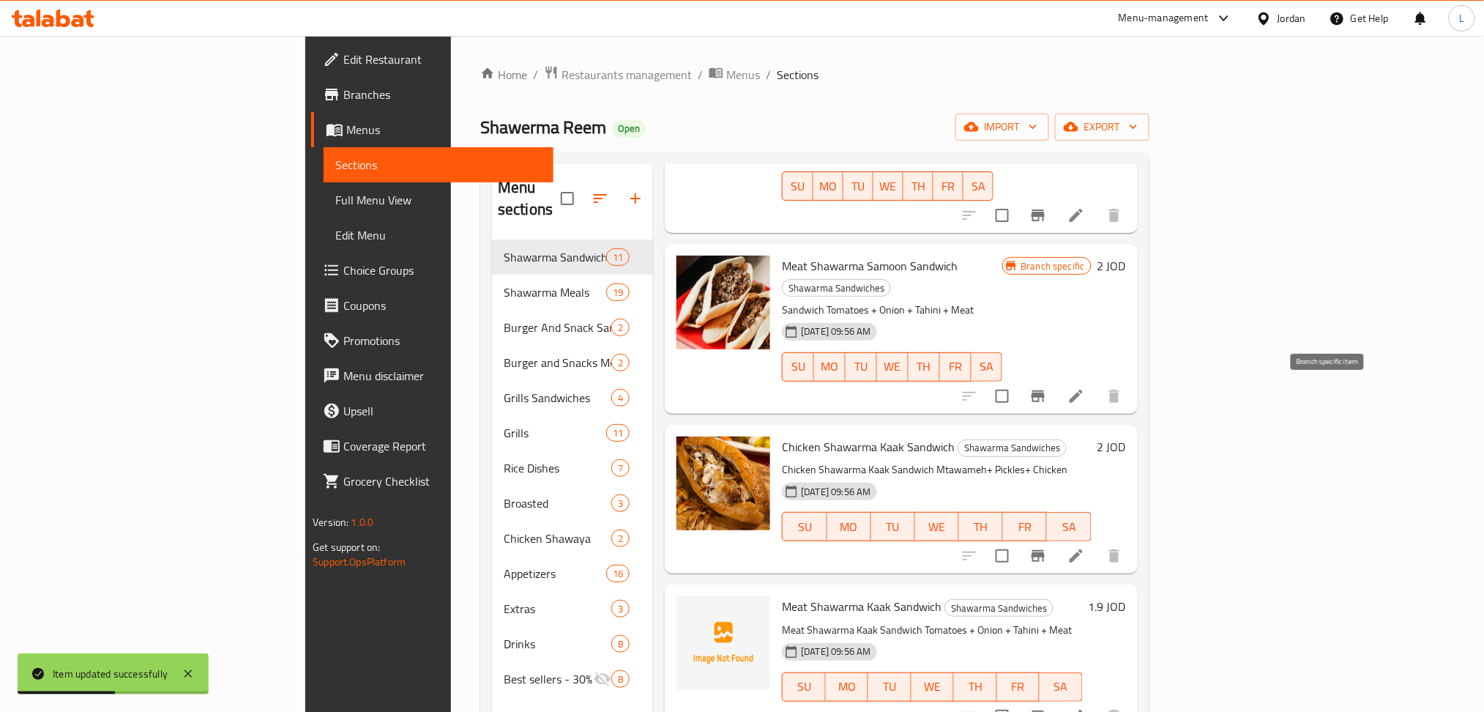
click at [1047, 547] on icon "Branch-specific-item" at bounding box center [1038, 556] width 18 height 18
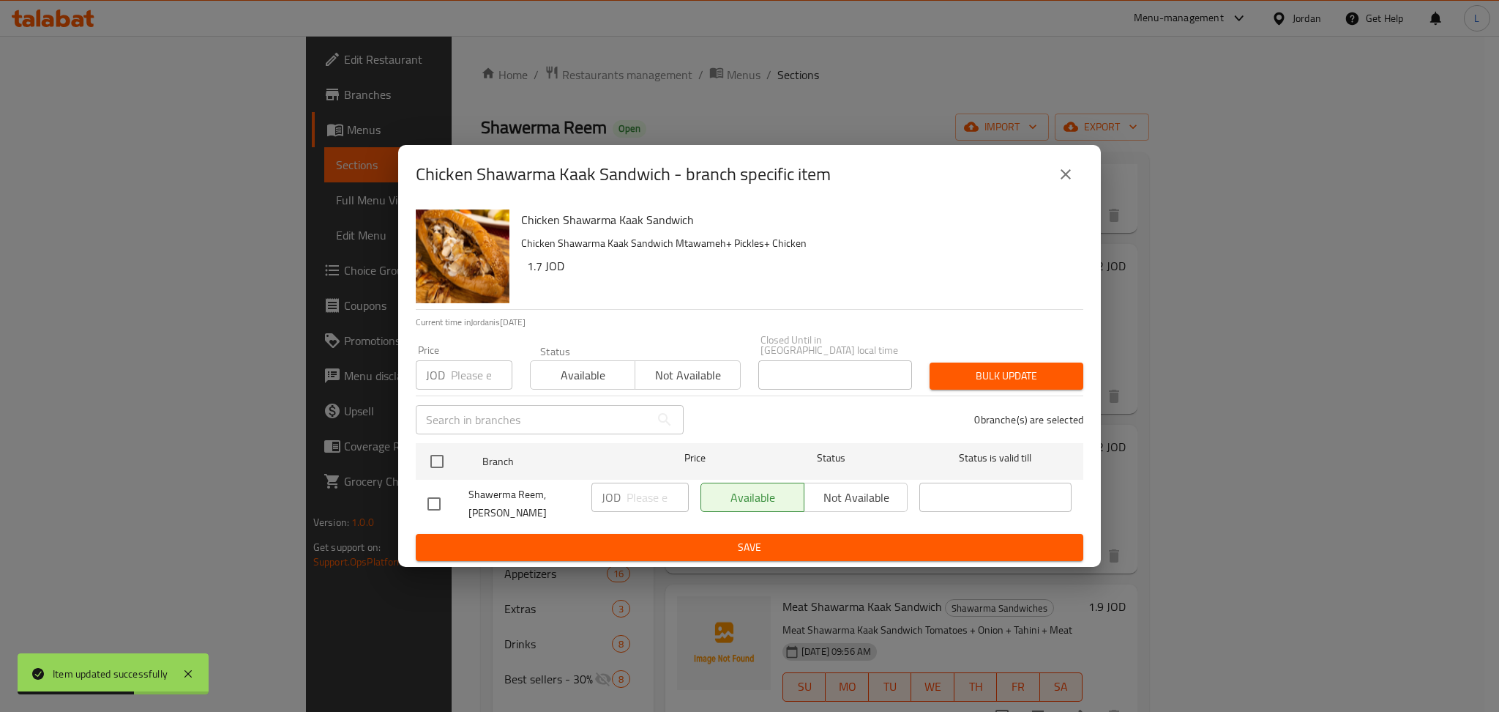
click at [477, 377] on input "number" at bounding box center [482, 374] width 62 height 29
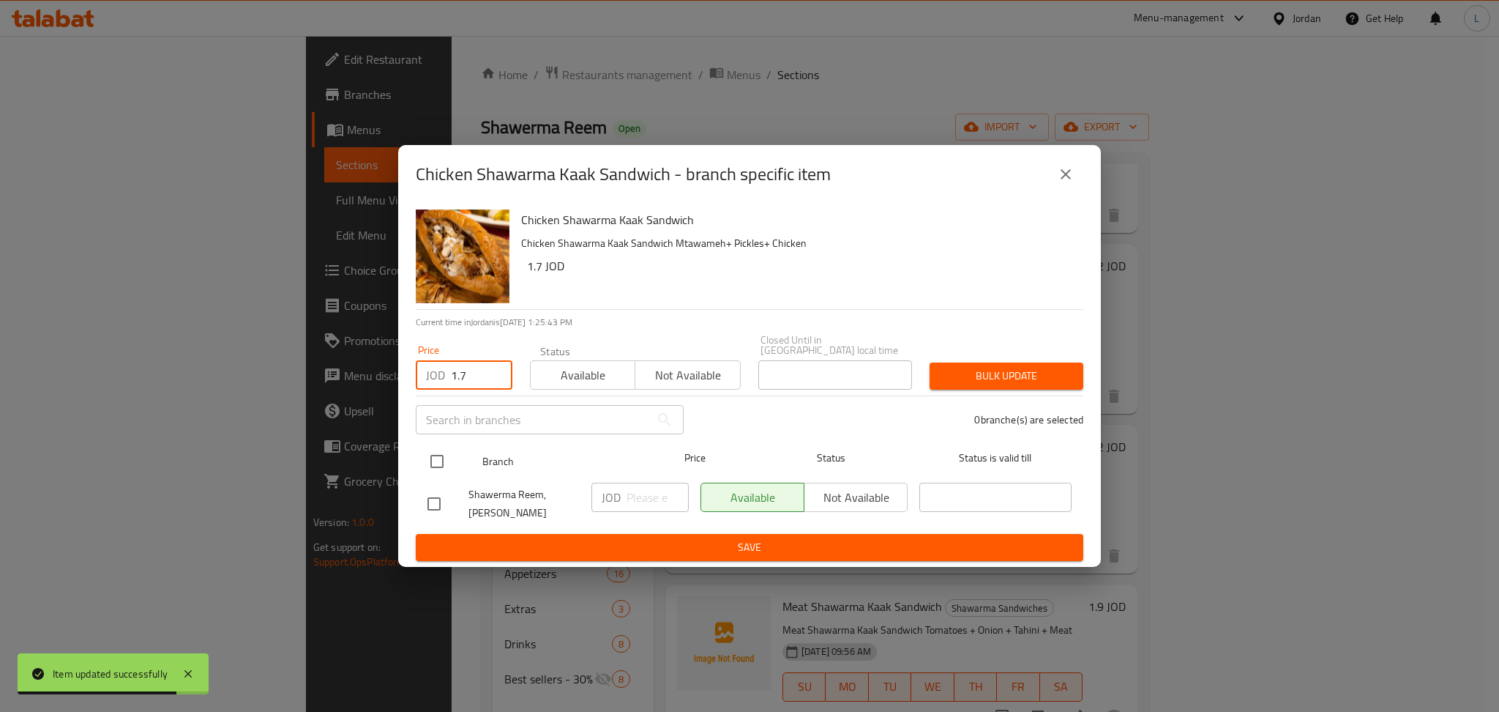
type input "1.7"
click at [446, 462] on input "checkbox" at bounding box center [437, 461] width 31 height 31
checkbox input "true"
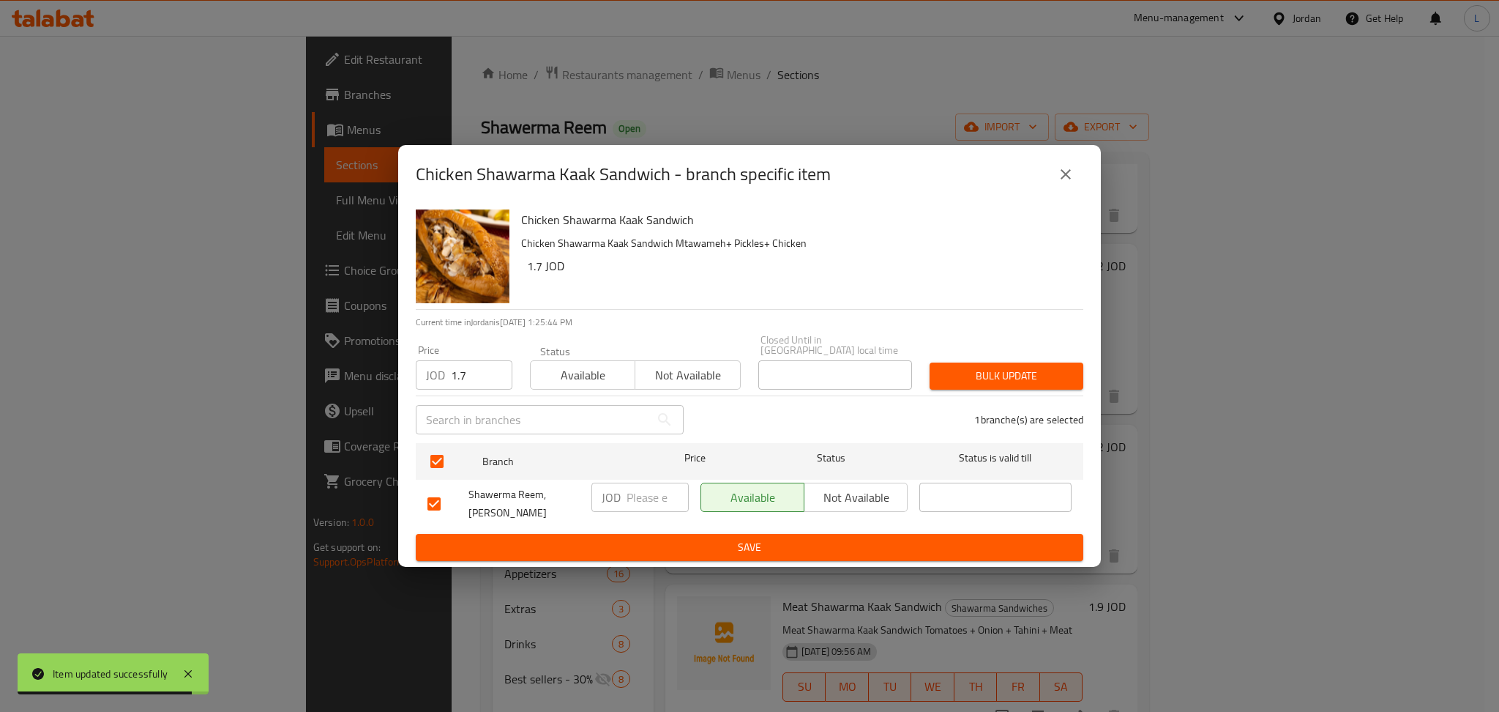
click at [950, 372] on span "Bulk update" at bounding box center [1007, 376] width 130 height 18
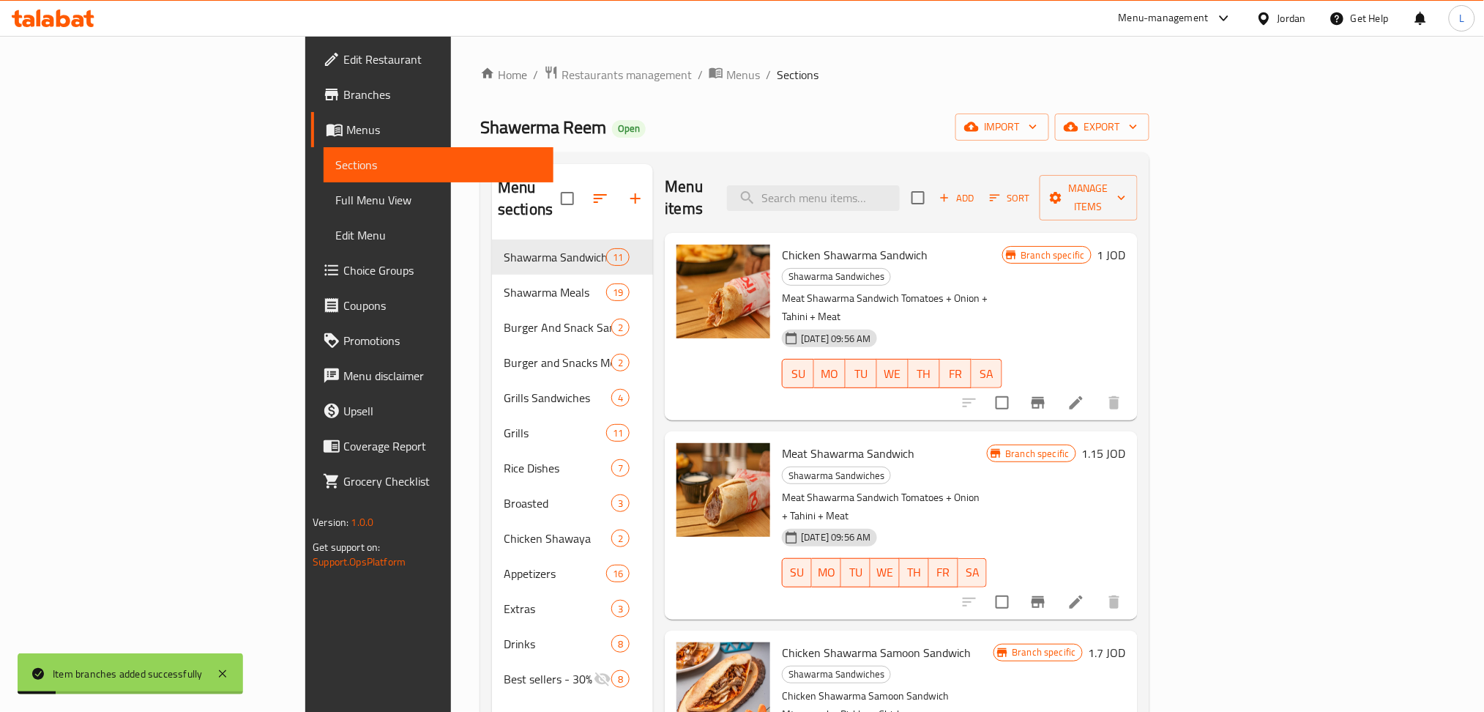
scroll to position [0, 0]
click at [1056, 386] on button "Branch-specific-item" at bounding box center [1038, 403] width 35 height 35
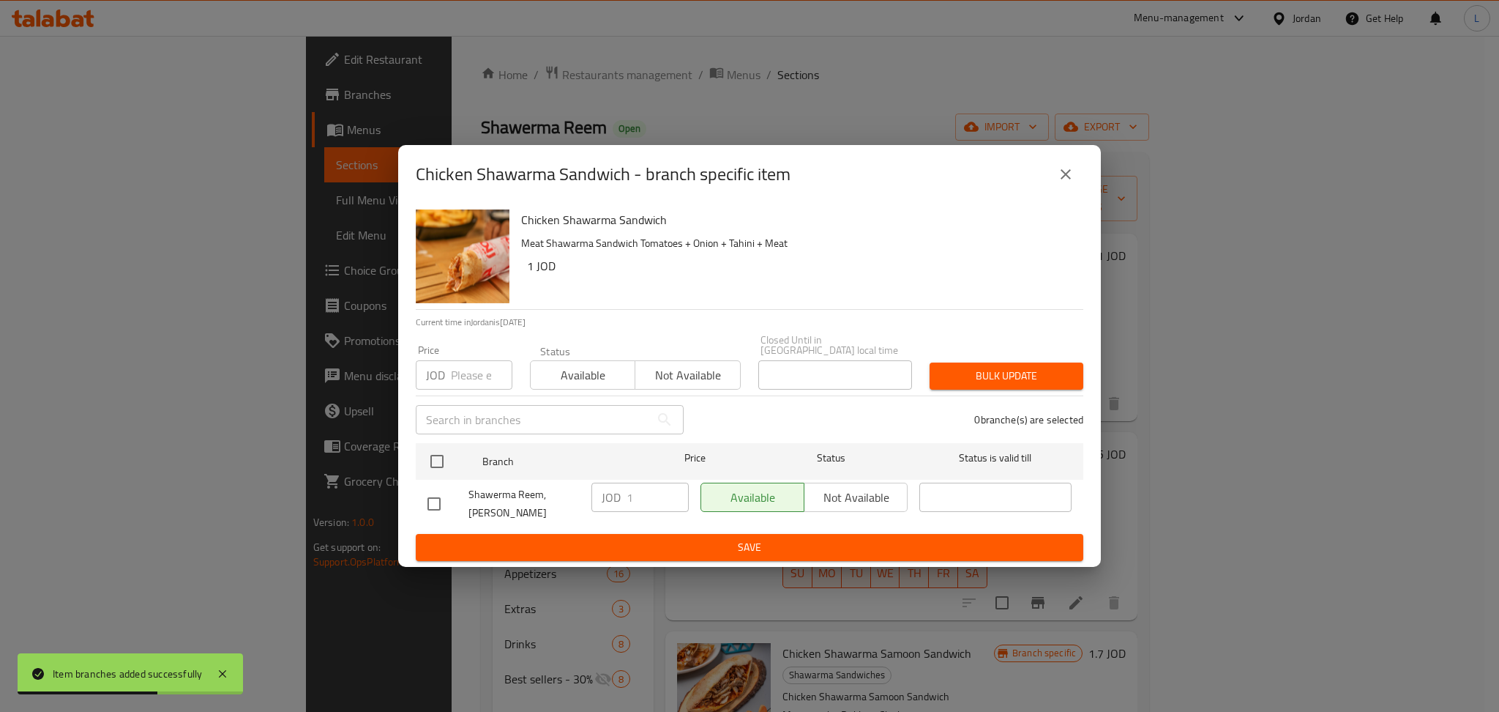
click at [466, 385] on input "number" at bounding box center [482, 374] width 62 height 29
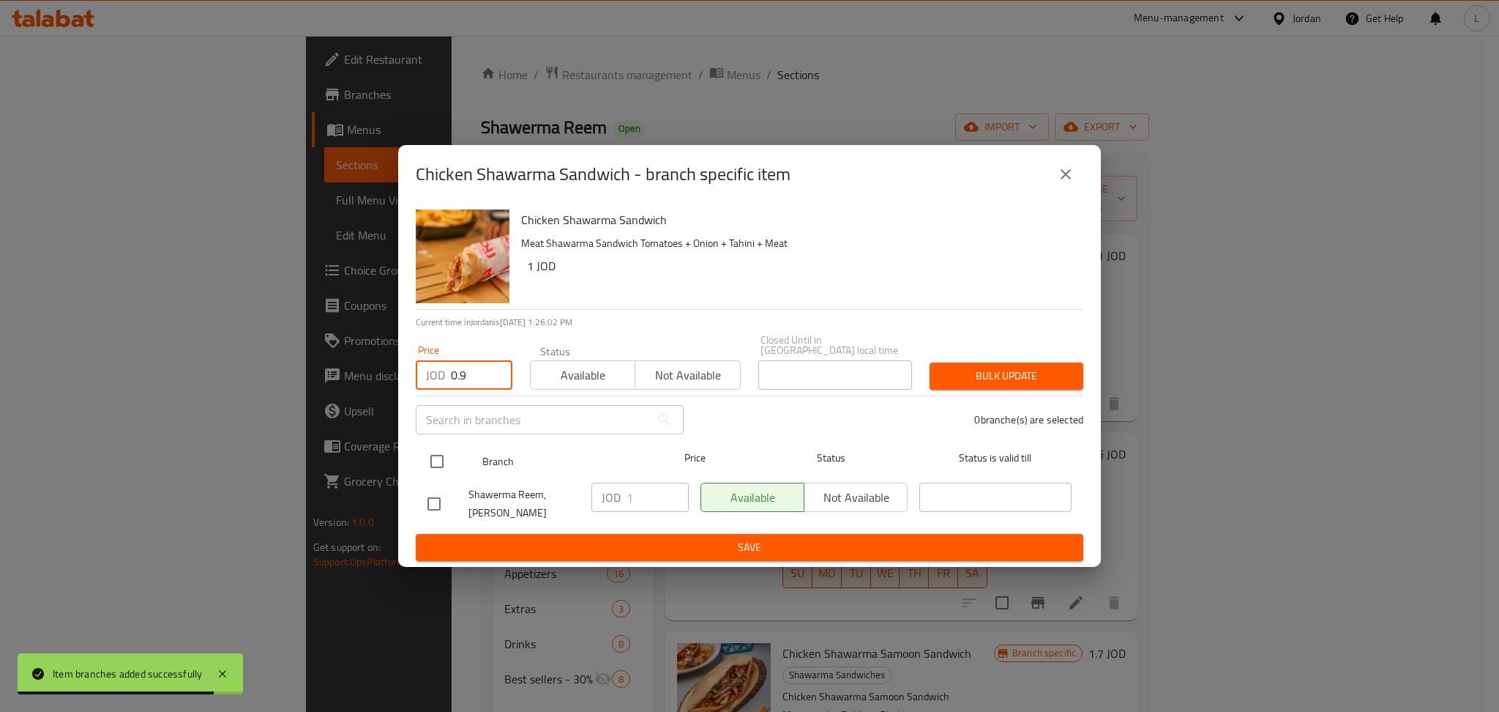
type input "0.9"
click at [442, 461] on input "checkbox" at bounding box center [437, 461] width 31 height 31
checkbox input "true"
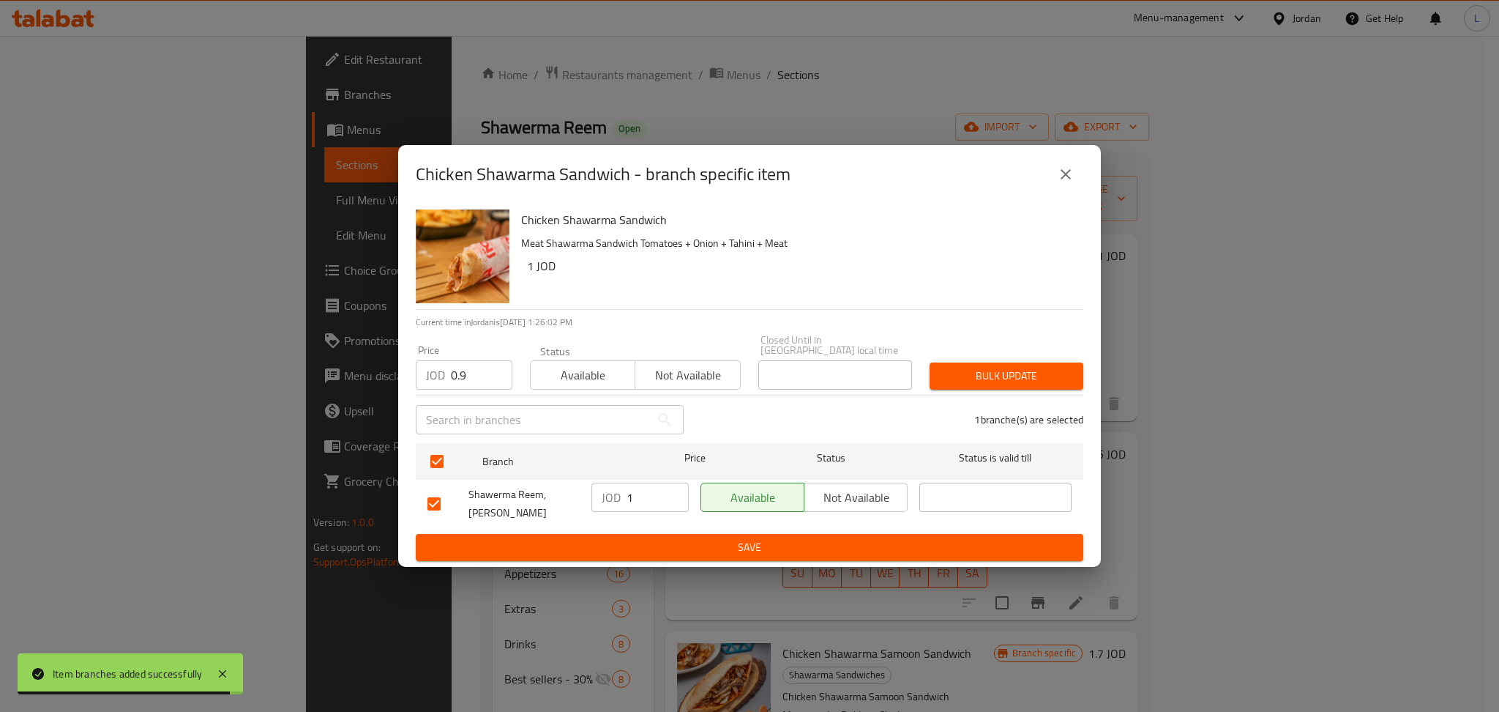
click at [1013, 360] on div "Bulk update" at bounding box center [1006, 376] width 171 height 45
click at [1043, 370] on span "Bulk update" at bounding box center [1007, 376] width 130 height 18
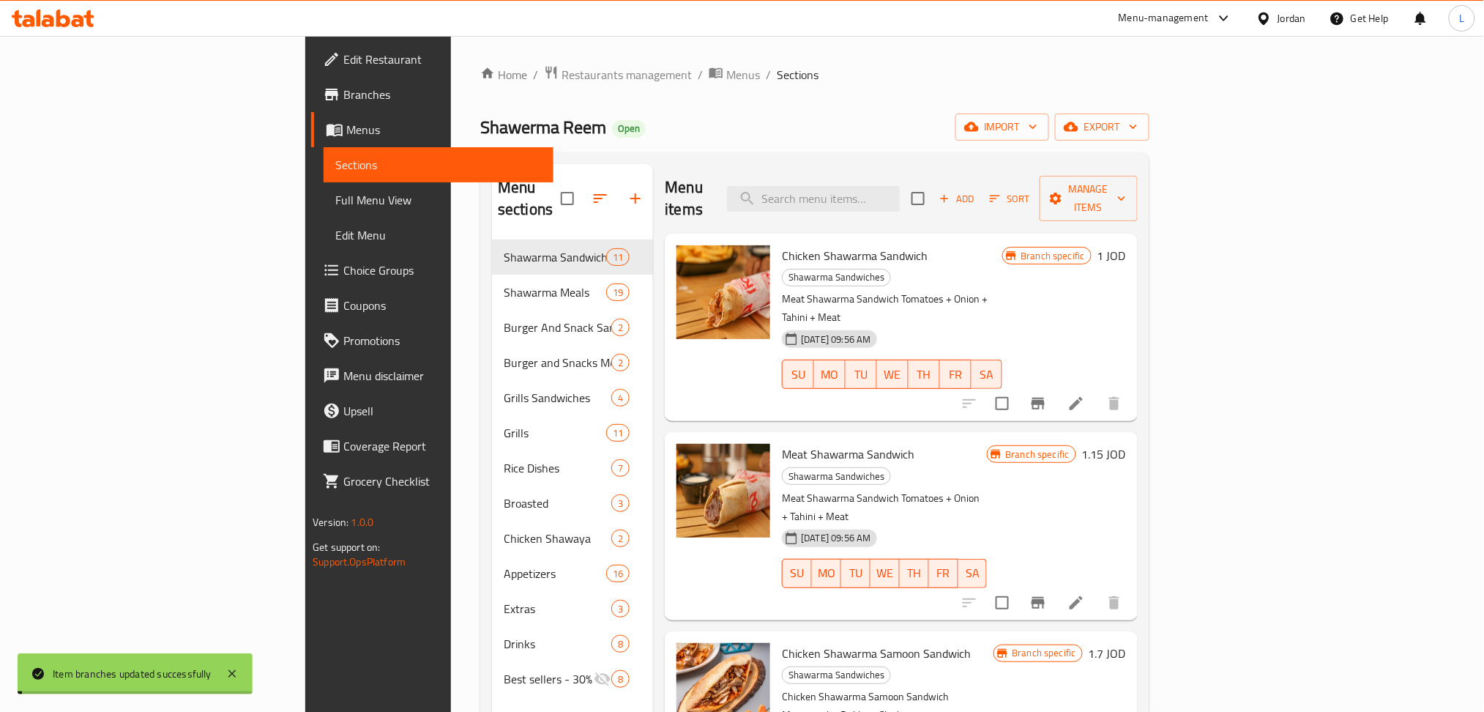
click at [1085, 395] on icon at bounding box center [1077, 404] width 18 height 18
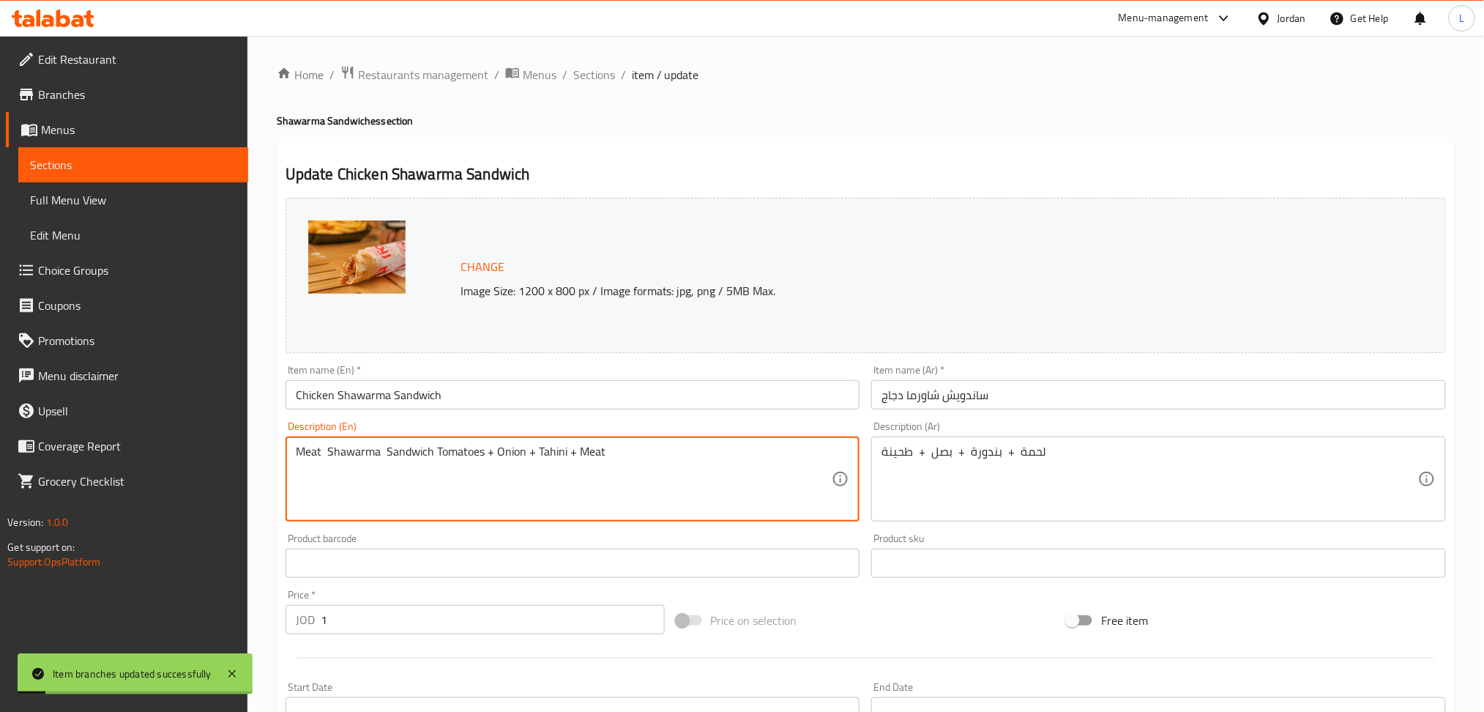
click at [453, 452] on textarea "Meat Shawarma Sandwich Tomatoes + Onion + Tahini + Meat" at bounding box center [564, 479] width 537 height 70
paste textarea "Chicken Shawarma Sandwich Mtawameh+ Pickles+ Chicken"
type textarea "Chicken Shawarma Sandwich Mtawameh+ Pickles+ Chicken"
drag, startPoint x: 975, startPoint y: 398, endPoint x: 976, endPoint y: 410, distance: 11.8
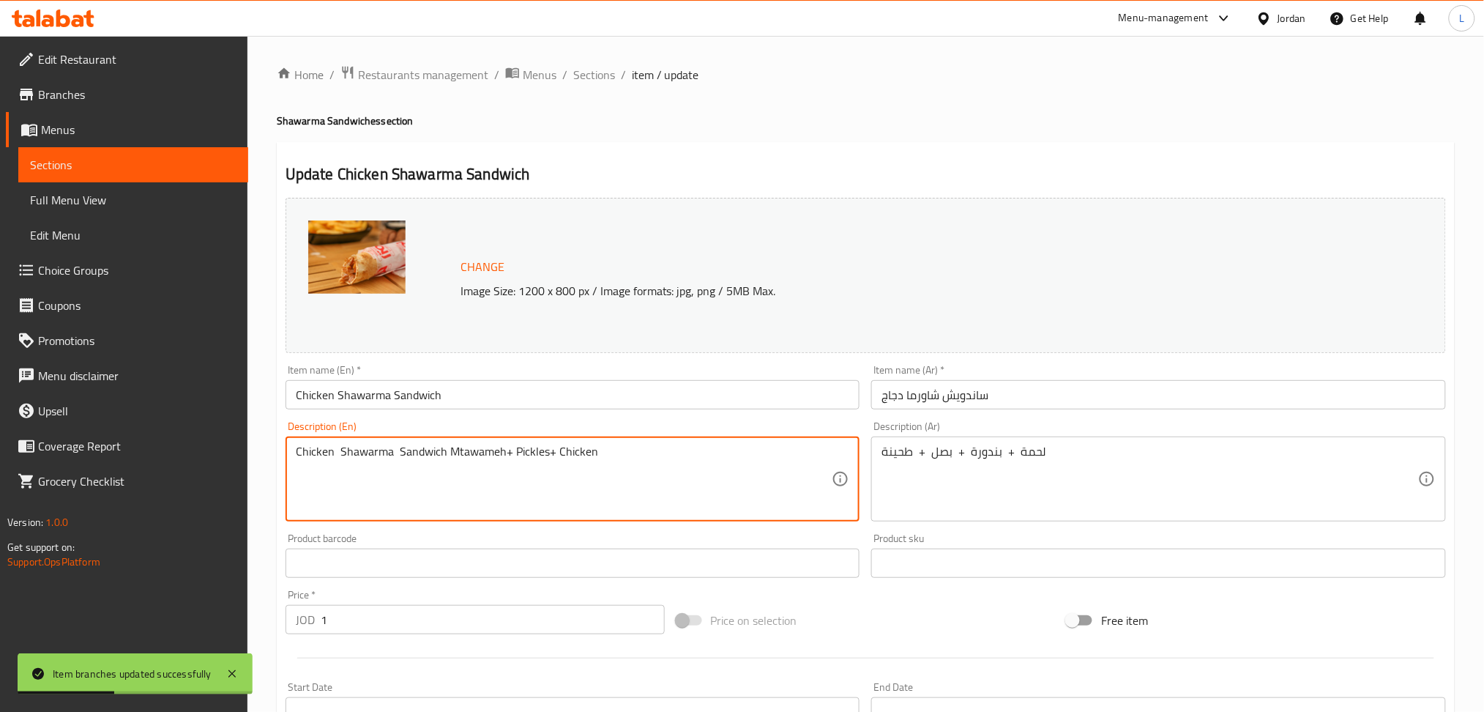
click at [975, 398] on input "ساندويش شاورما دجاج" at bounding box center [1158, 394] width 575 height 29
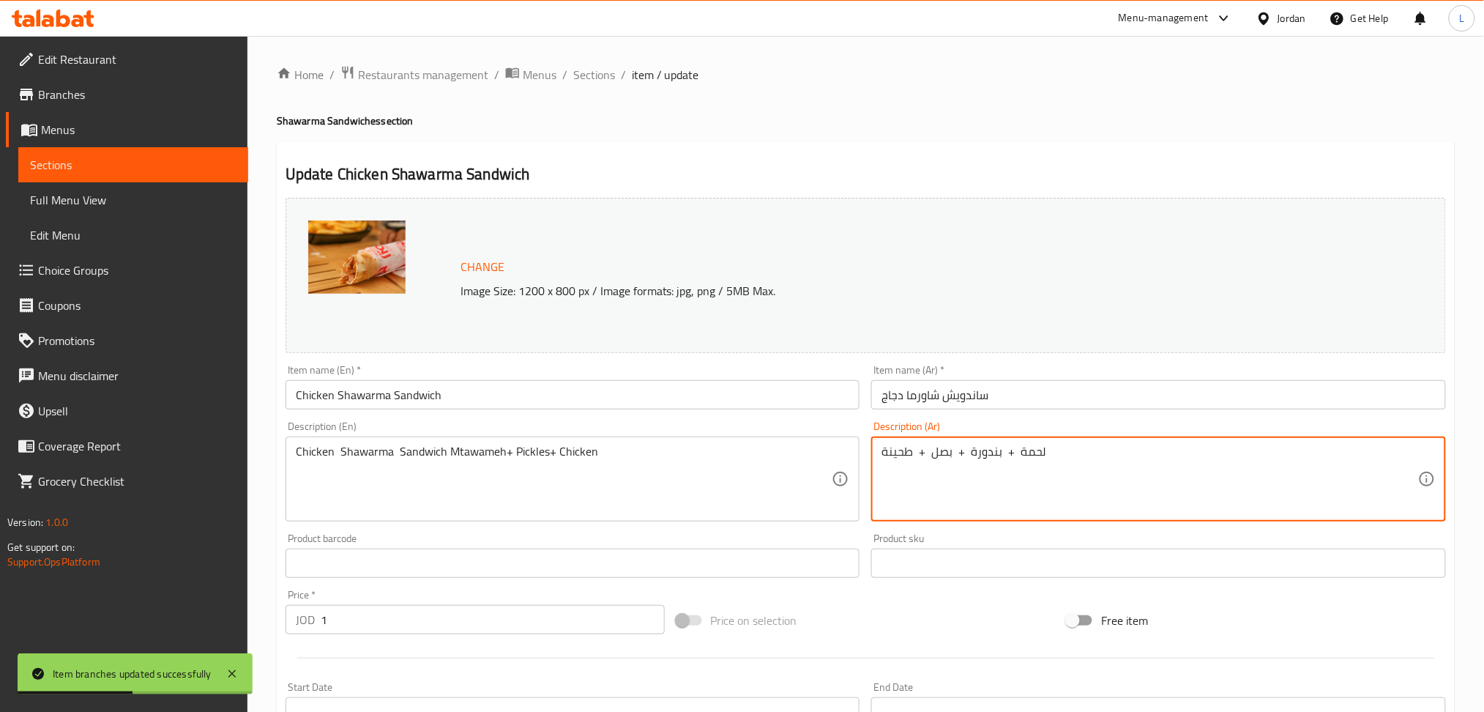
click at [928, 452] on textarea "لحمة + بندورة + بصل + طحينة" at bounding box center [1150, 479] width 537 height 70
paste textarea "ساندويش شاورما دجاج مثومة+مخلل+دجاج"
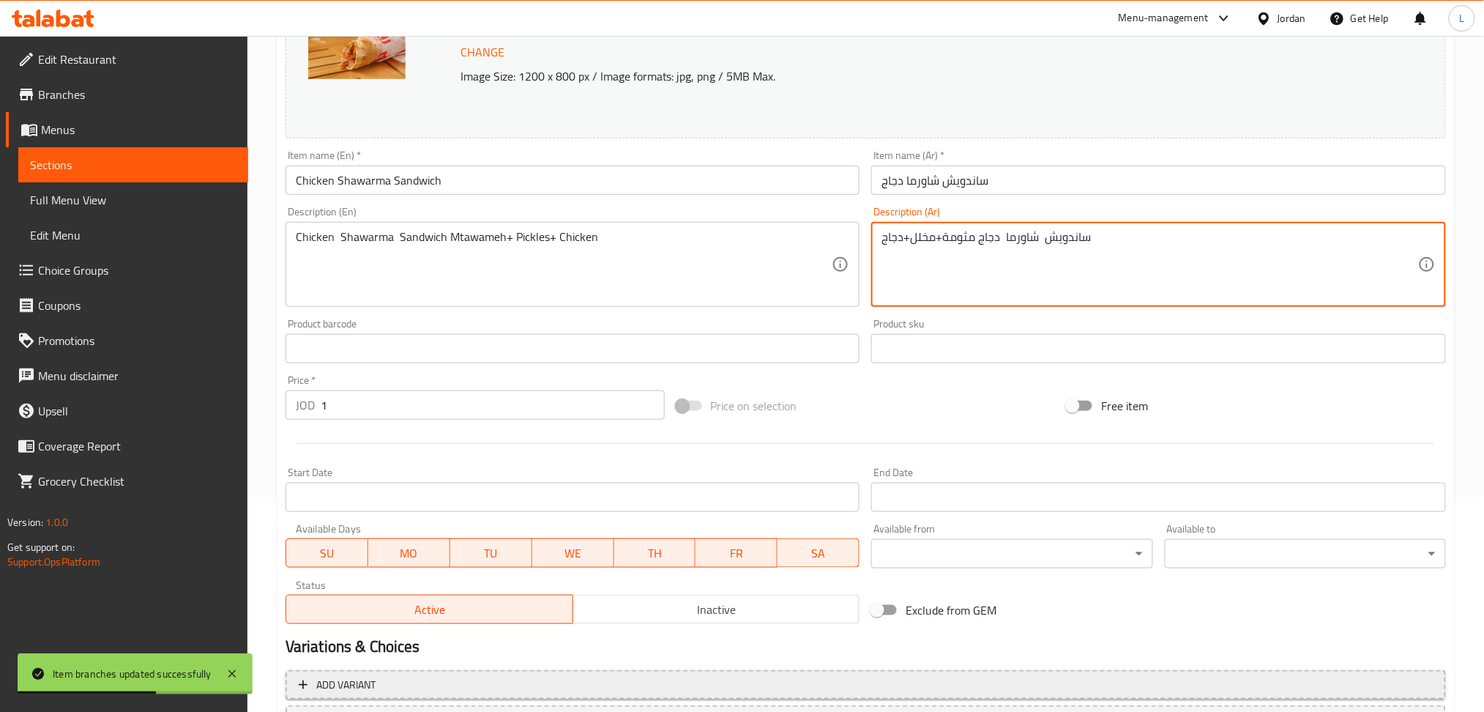
scroll to position [342, 0]
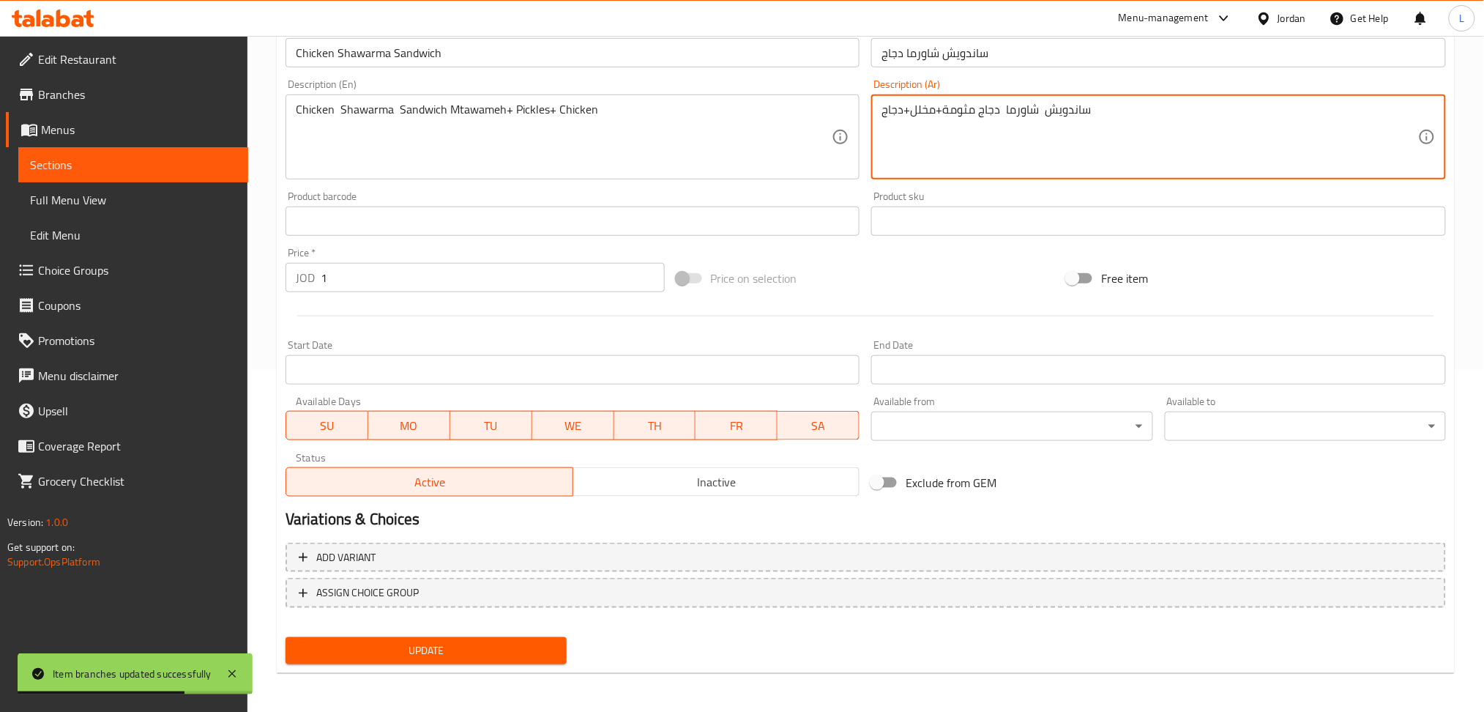
type textarea "ساندويش شاورما دجاج مثومة+مخلل+دجاج"
click at [477, 668] on div "Update Chicken Shawarma Sandwich Change Image Size: 1200 x 800 px / Image forma…" at bounding box center [866, 236] width 1178 height 873
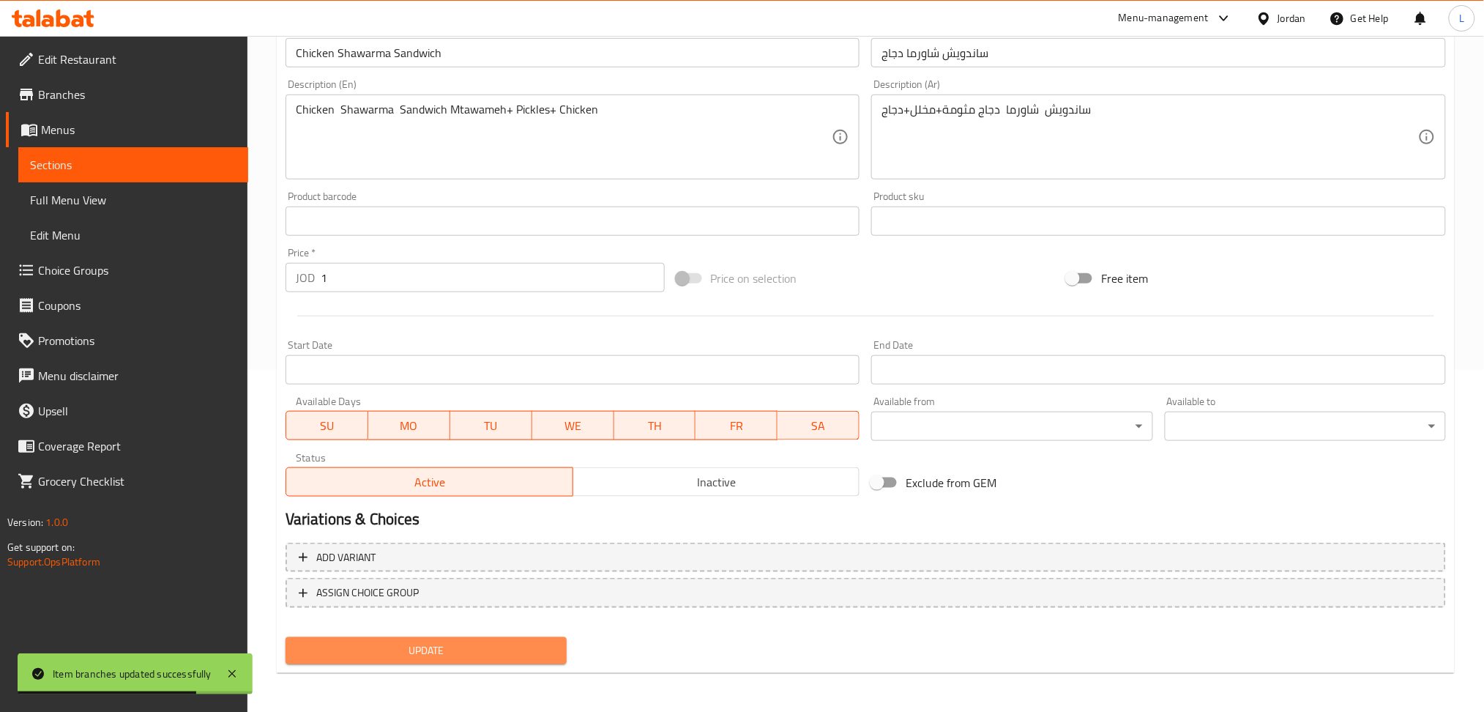
click at [477, 647] on span "Update" at bounding box center [426, 650] width 258 height 18
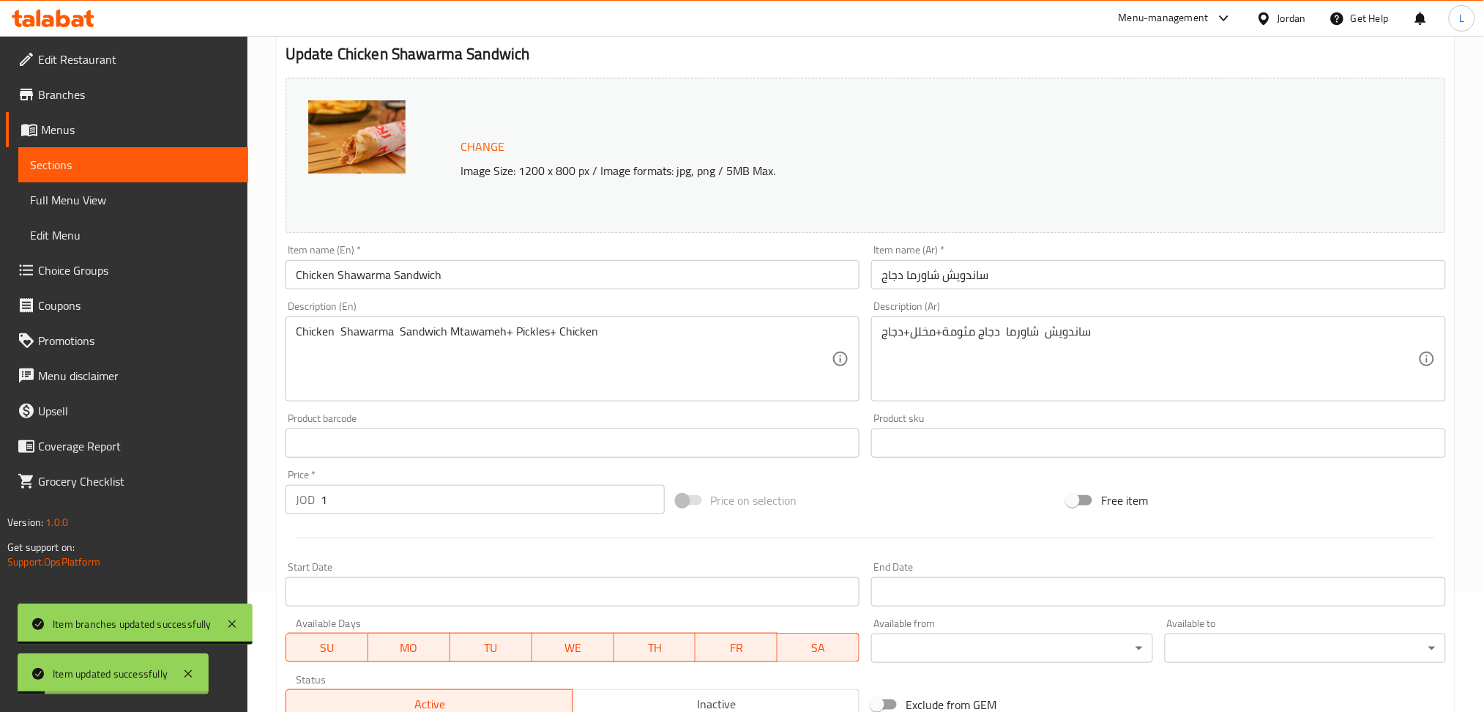
scroll to position [0, 0]
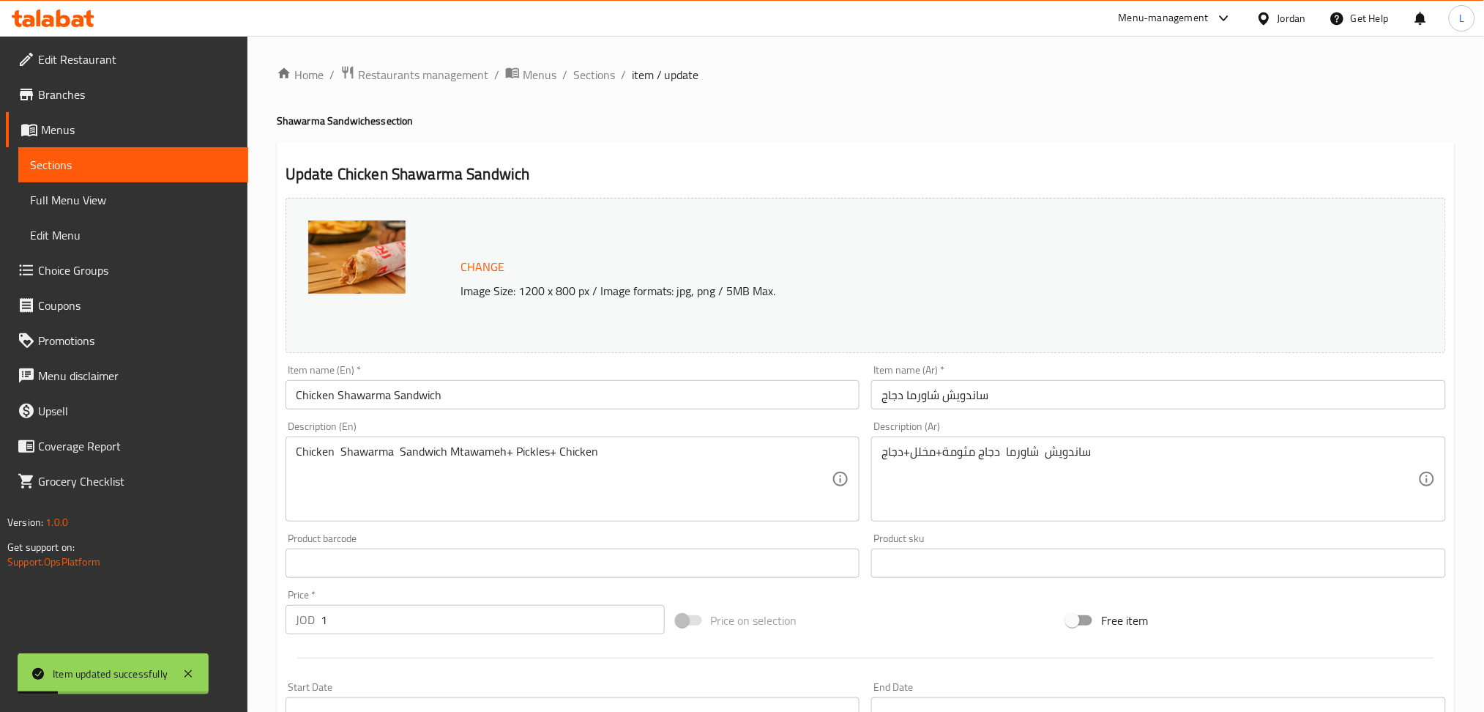
drag, startPoint x: 602, startPoint y: 74, endPoint x: 678, endPoint y: 152, distance: 108.7
click at [602, 74] on span "Sections" at bounding box center [594, 75] width 42 height 18
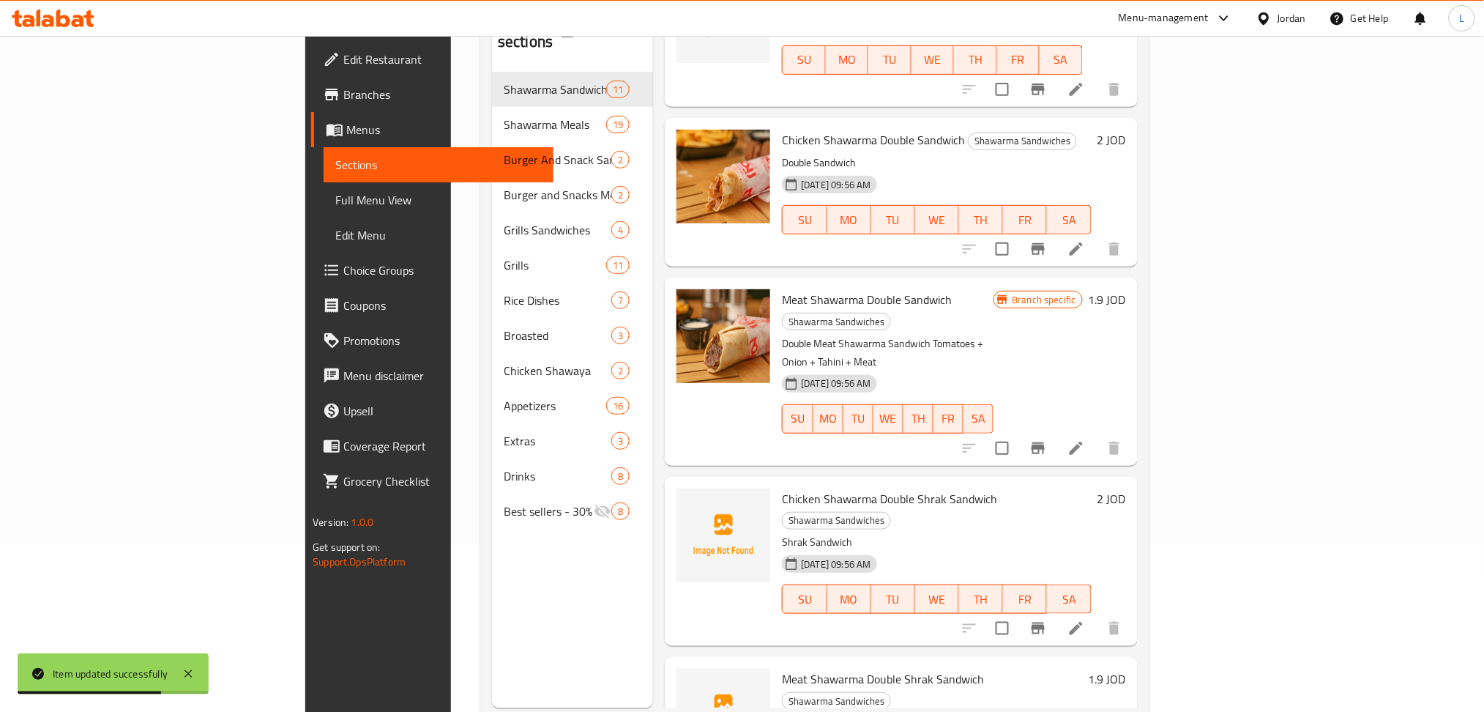
scroll to position [195, 0]
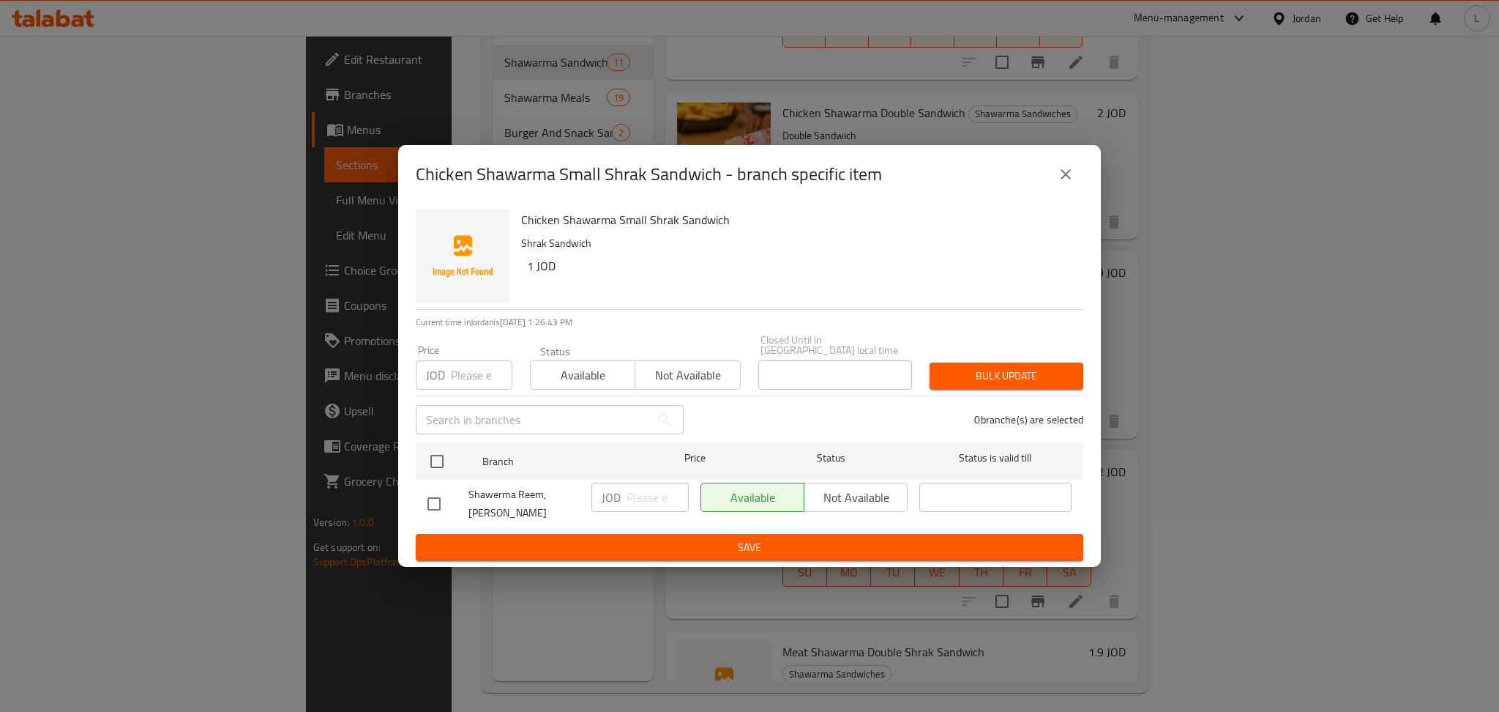
click at [465, 376] on input "number" at bounding box center [482, 374] width 62 height 29
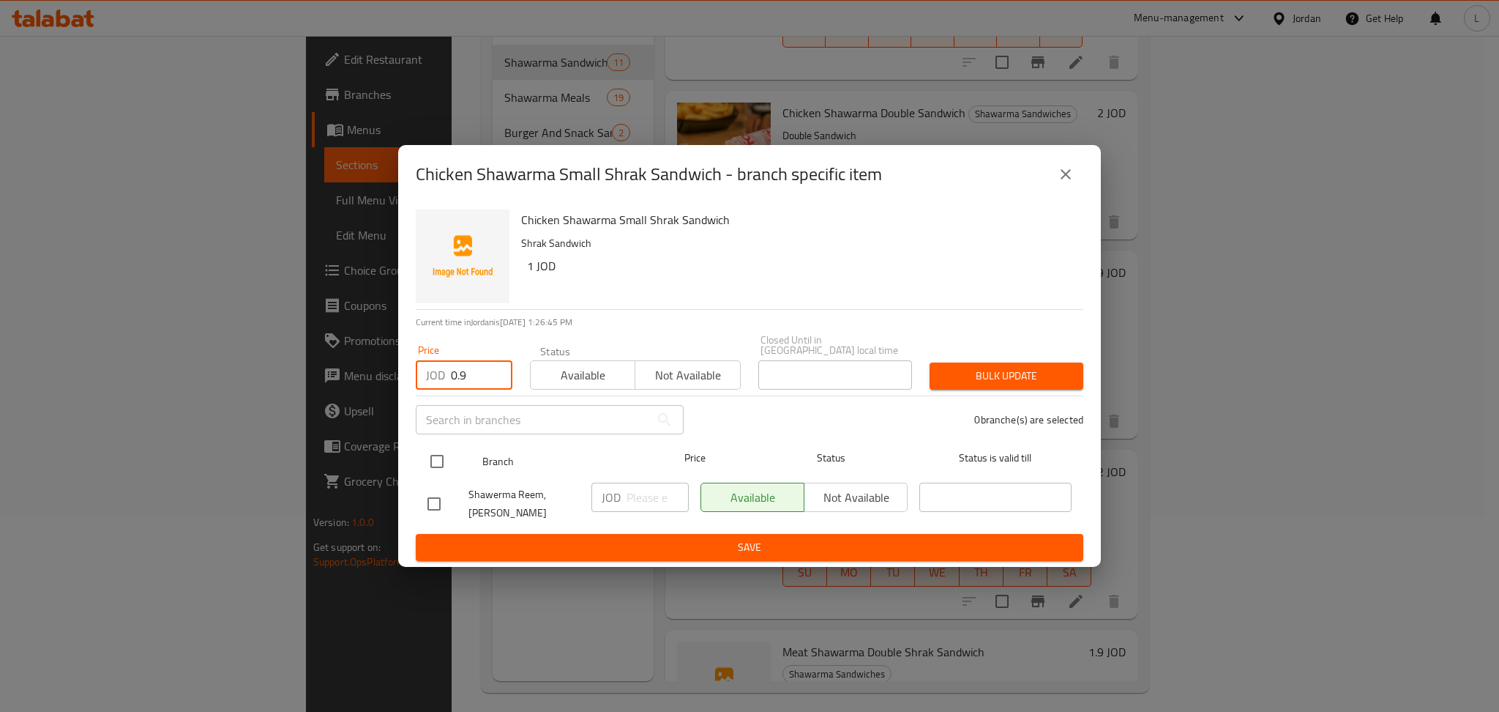
type input "0.9"
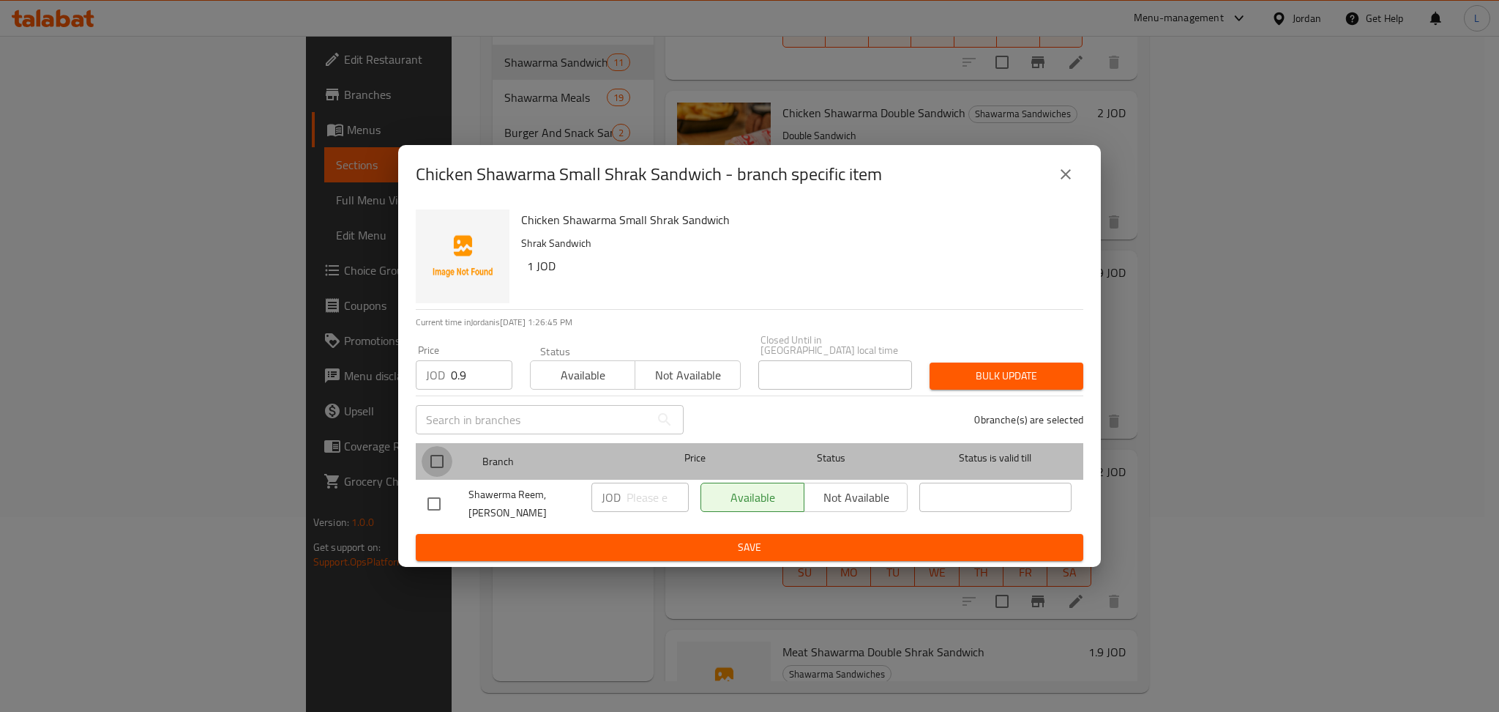
click at [437, 468] on input "checkbox" at bounding box center [437, 461] width 31 height 31
checkbox input "true"
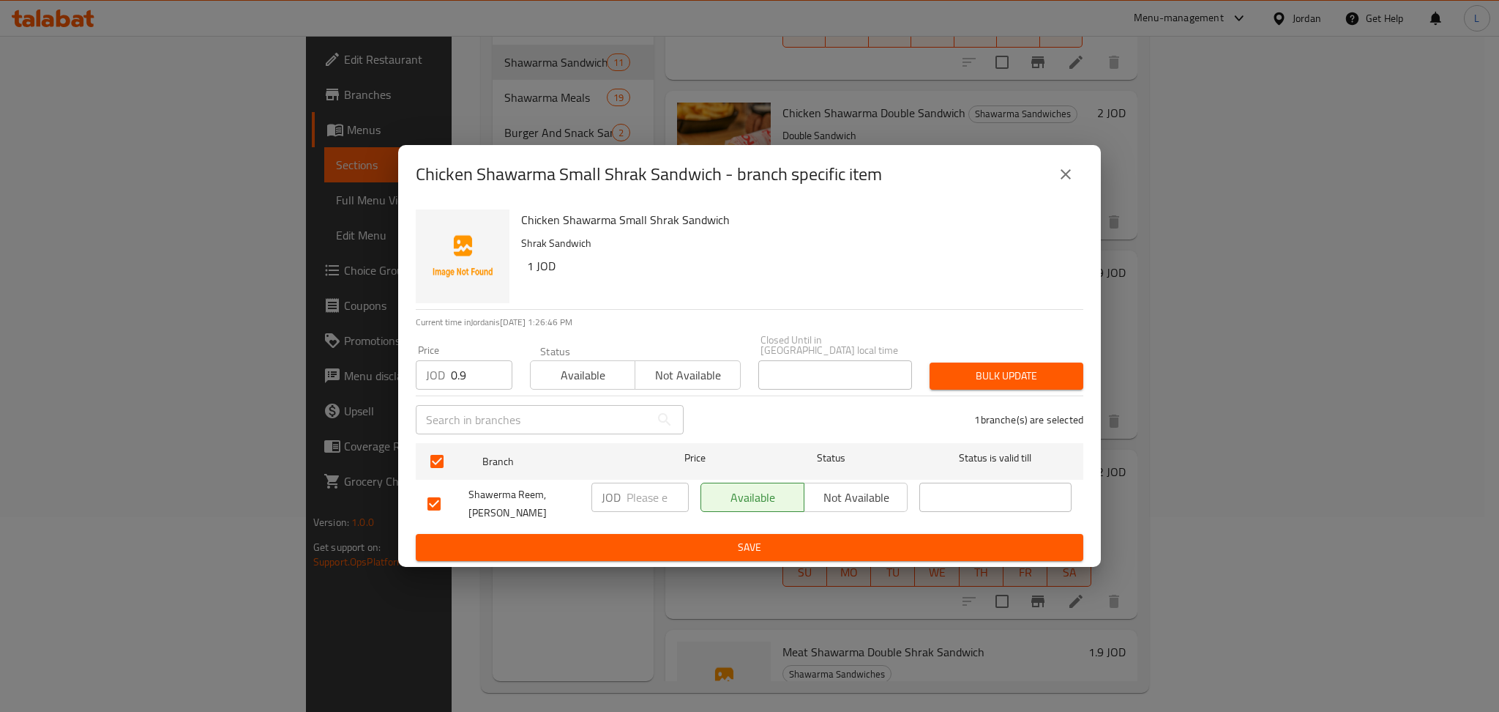
click at [993, 379] on span "Bulk update" at bounding box center [1007, 376] width 130 height 18
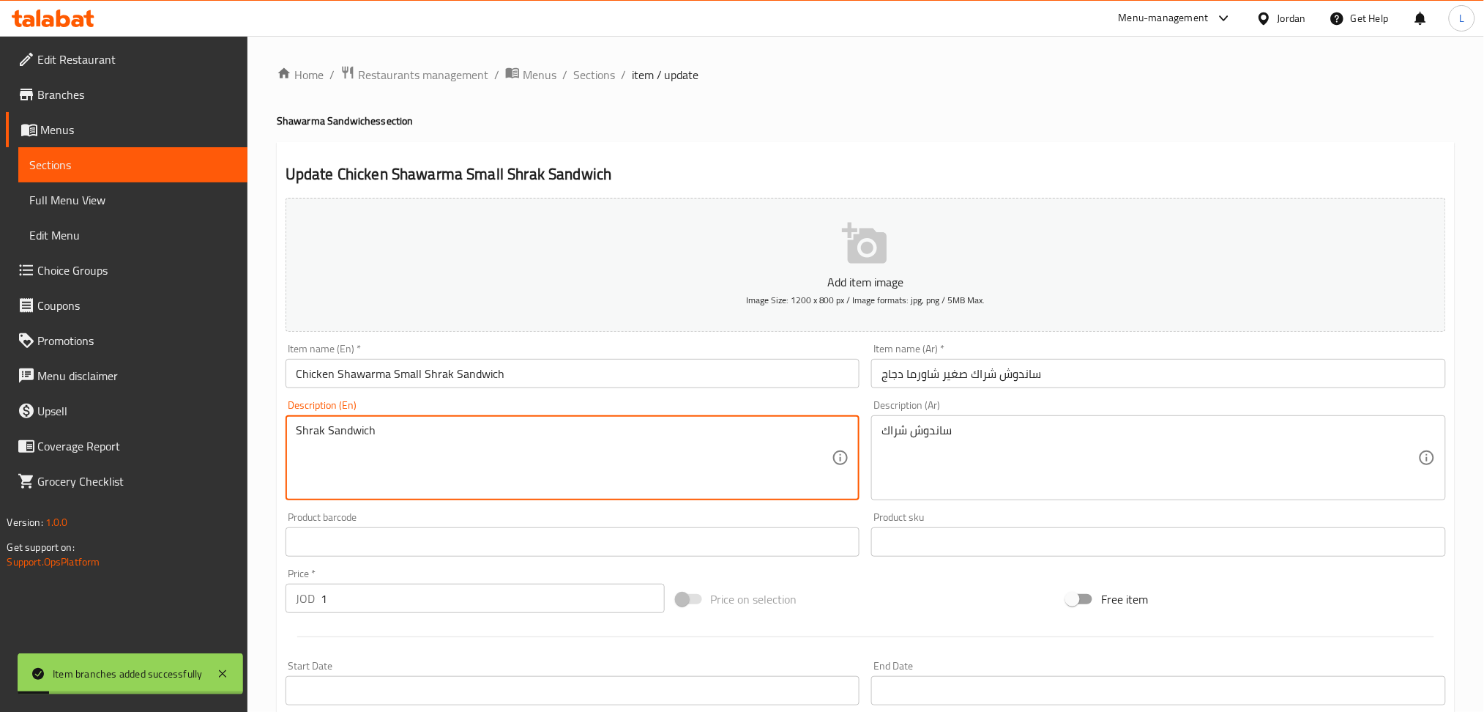
click at [461, 442] on textarea "Shrak Sandwich" at bounding box center [564, 458] width 537 height 70
paste textarea "Mtawameh+ Pickles+ Chicken"
type textarea "Mtawameh+ Pickles+ Chicken"
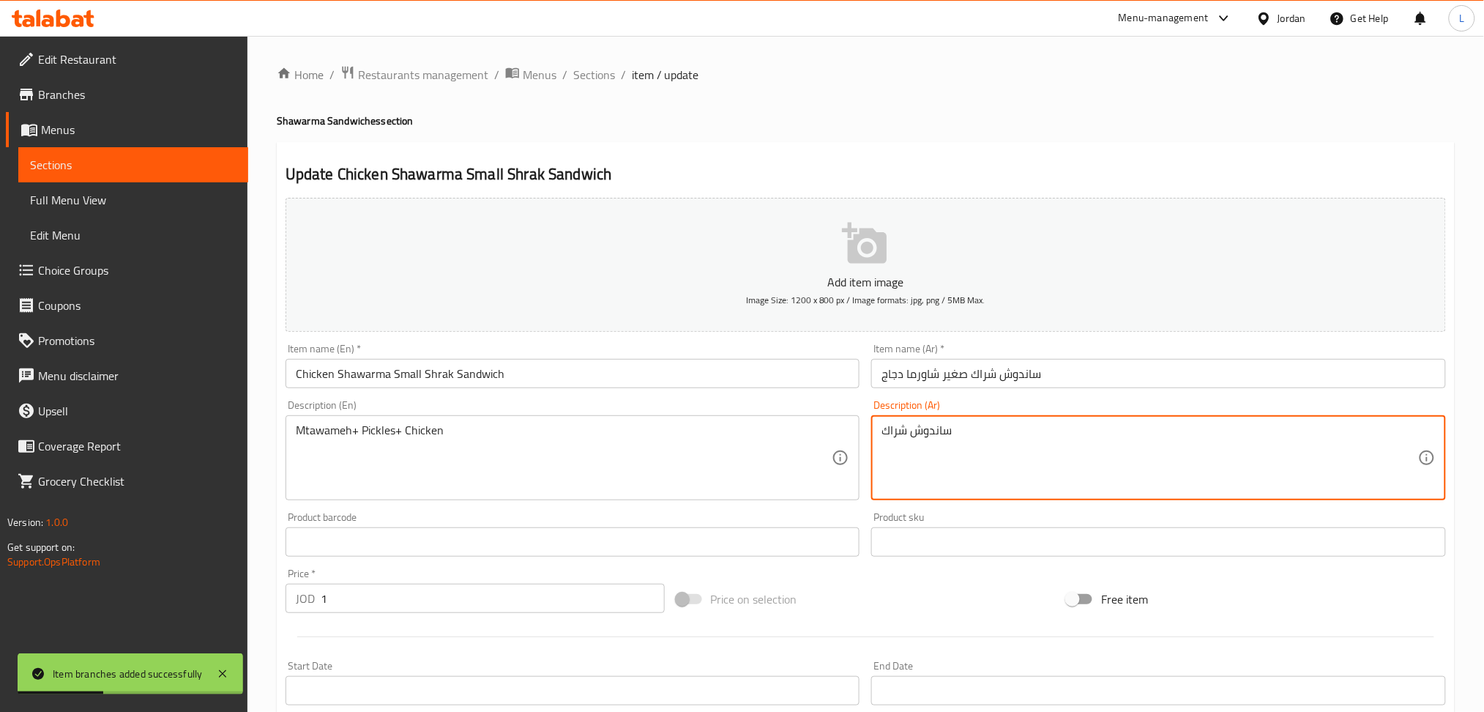
click at [1006, 429] on textarea "ساندوش شراك" at bounding box center [1150, 458] width 537 height 70
paste textarea "يش شاورما دجاج شراك صغير مثومة+مخلل+دجاج"
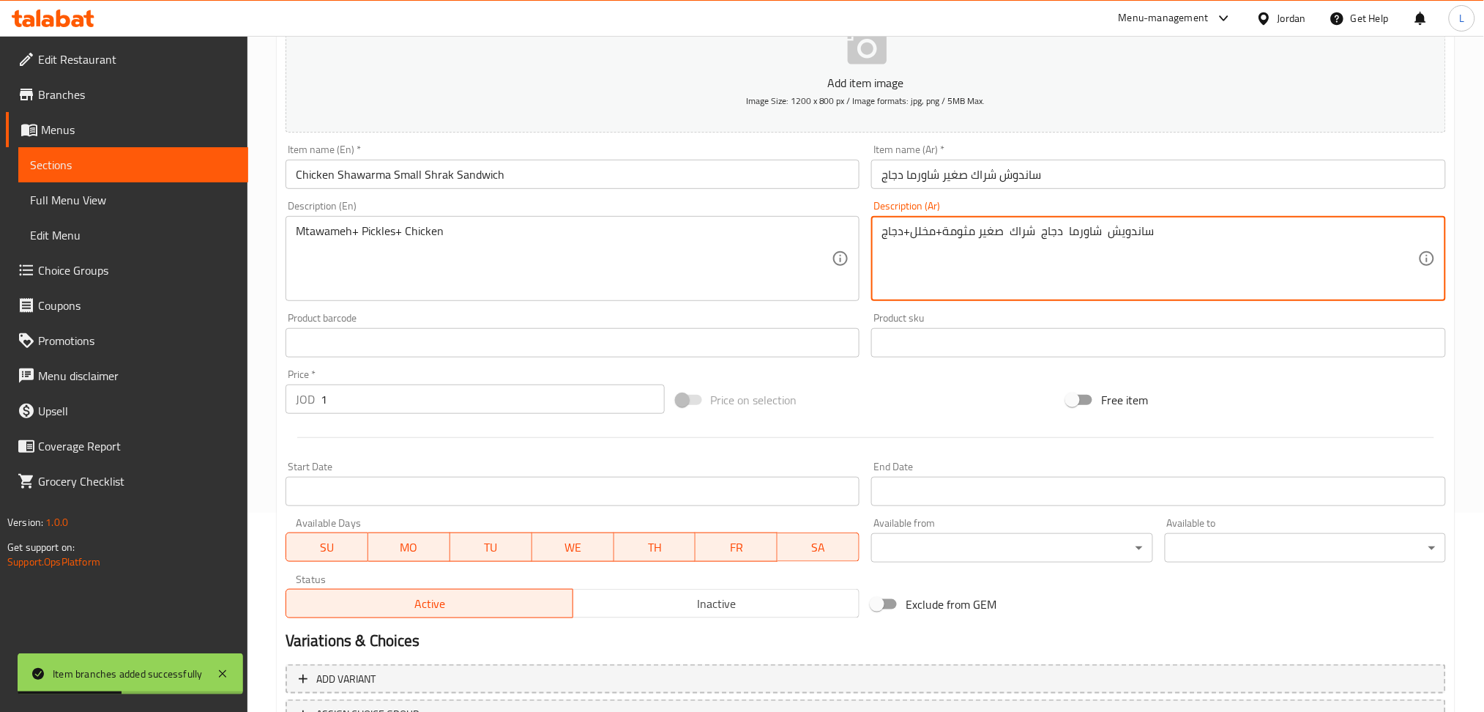
scroll to position [320, 0]
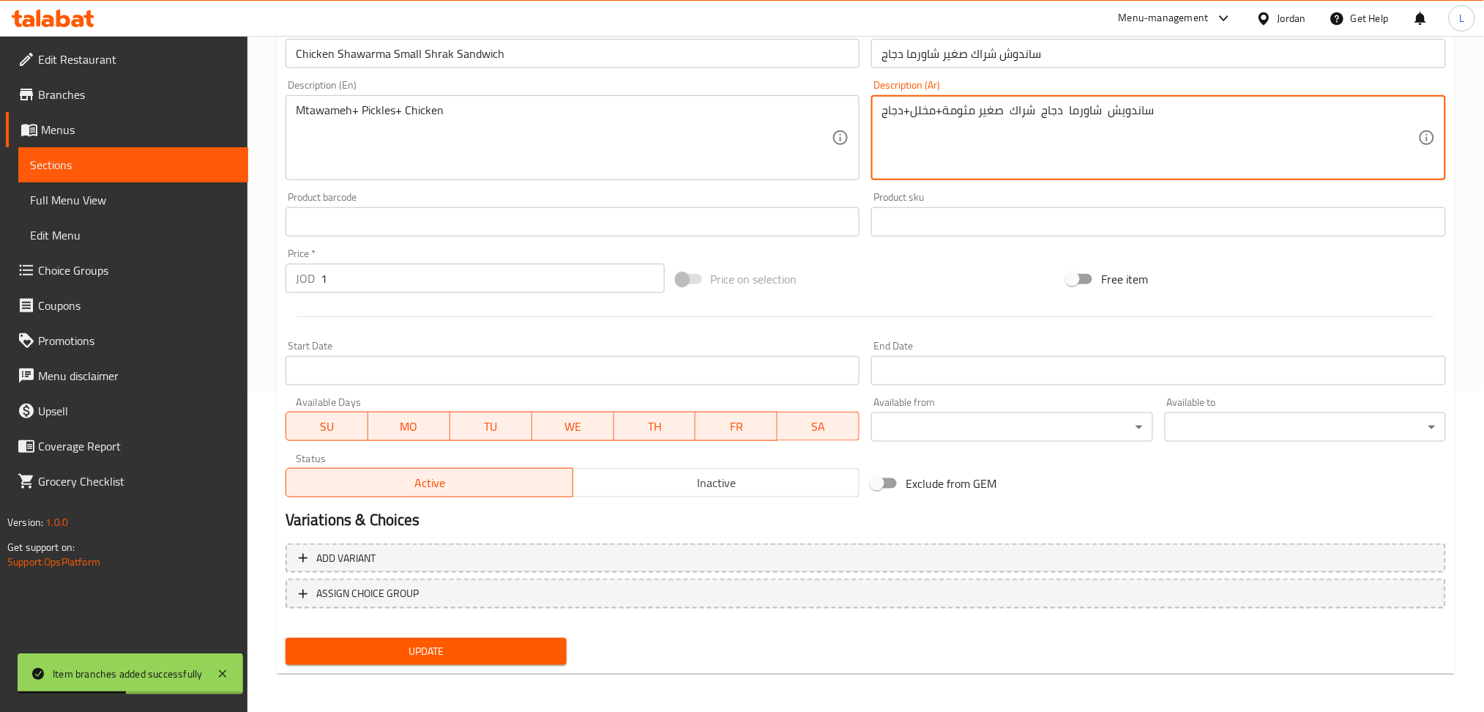
type textarea "ساندويش شاورما دجاج شراك صغير مثومة+مخلل+دجاج"
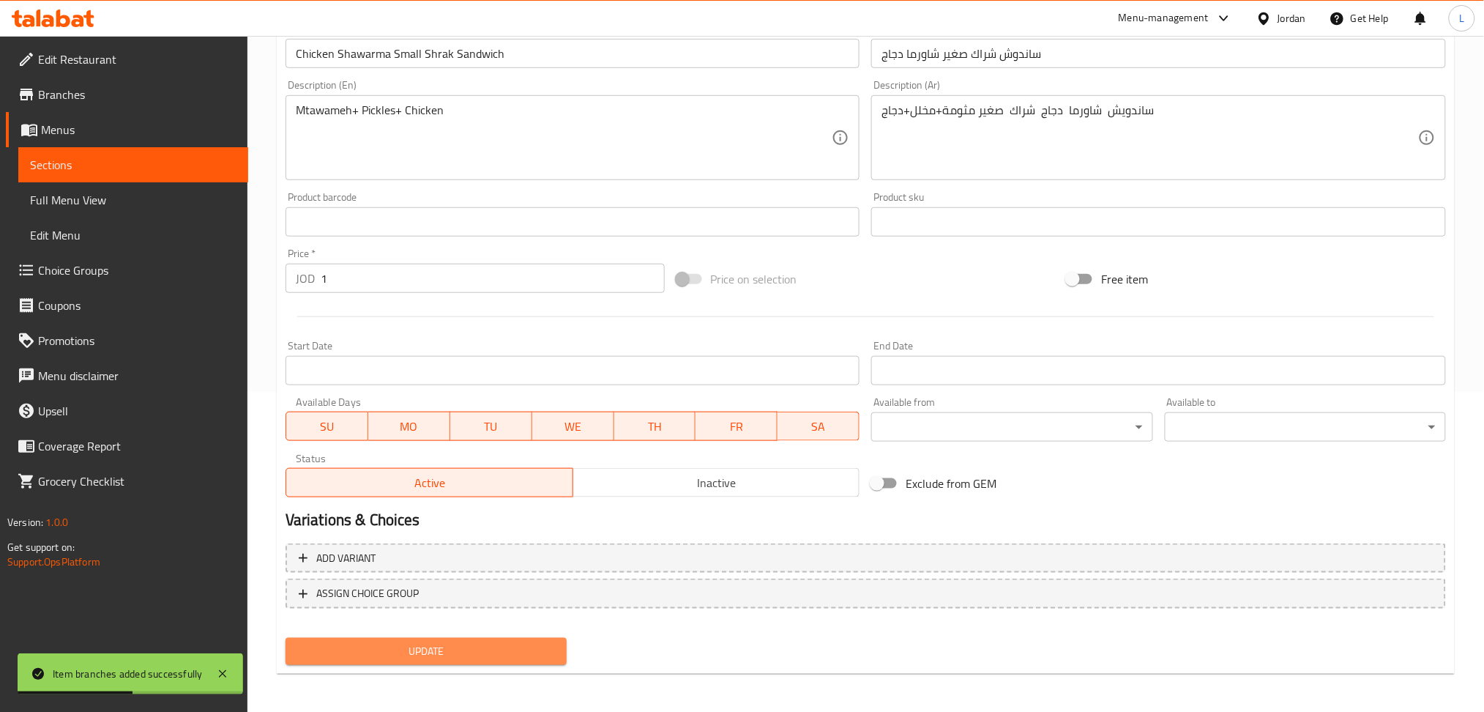
click at [465, 653] on span "Update" at bounding box center [426, 651] width 258 height 18
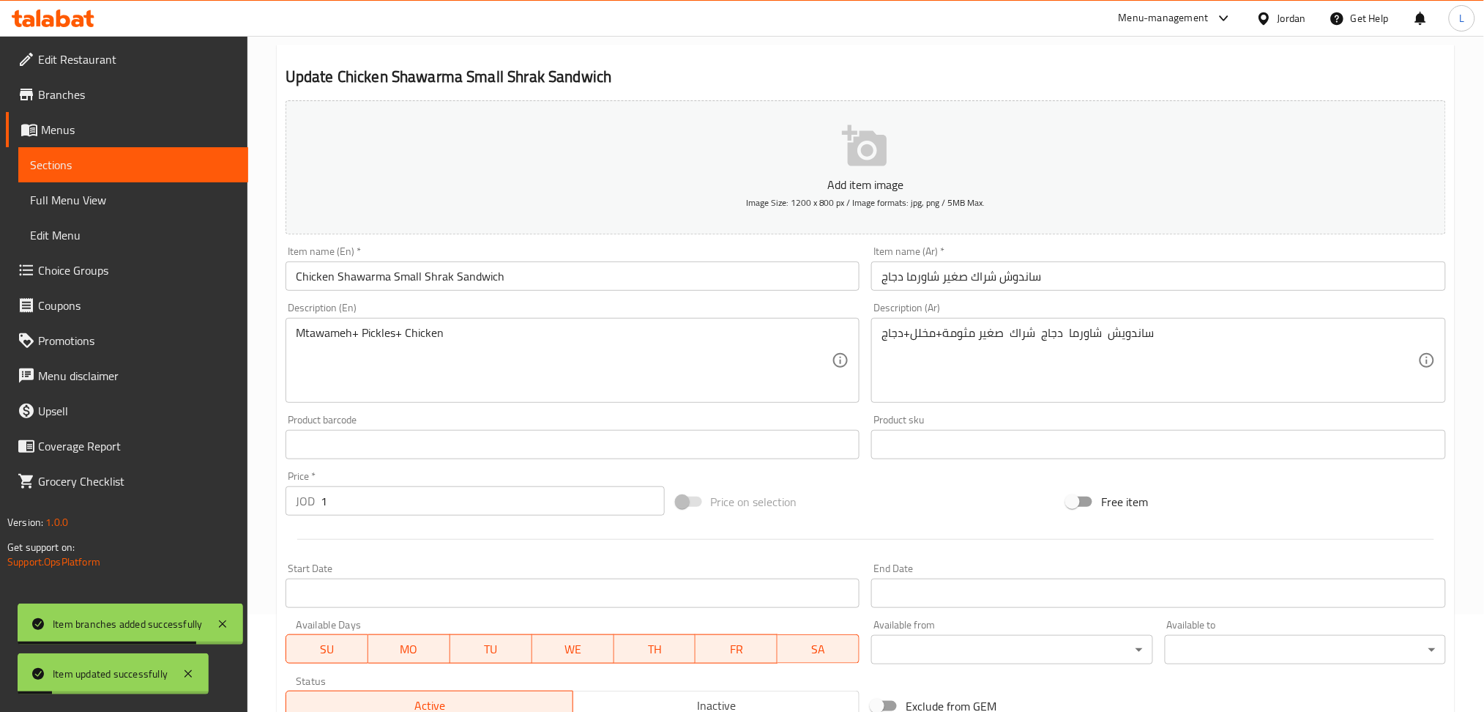
scroll to position [0, 0]
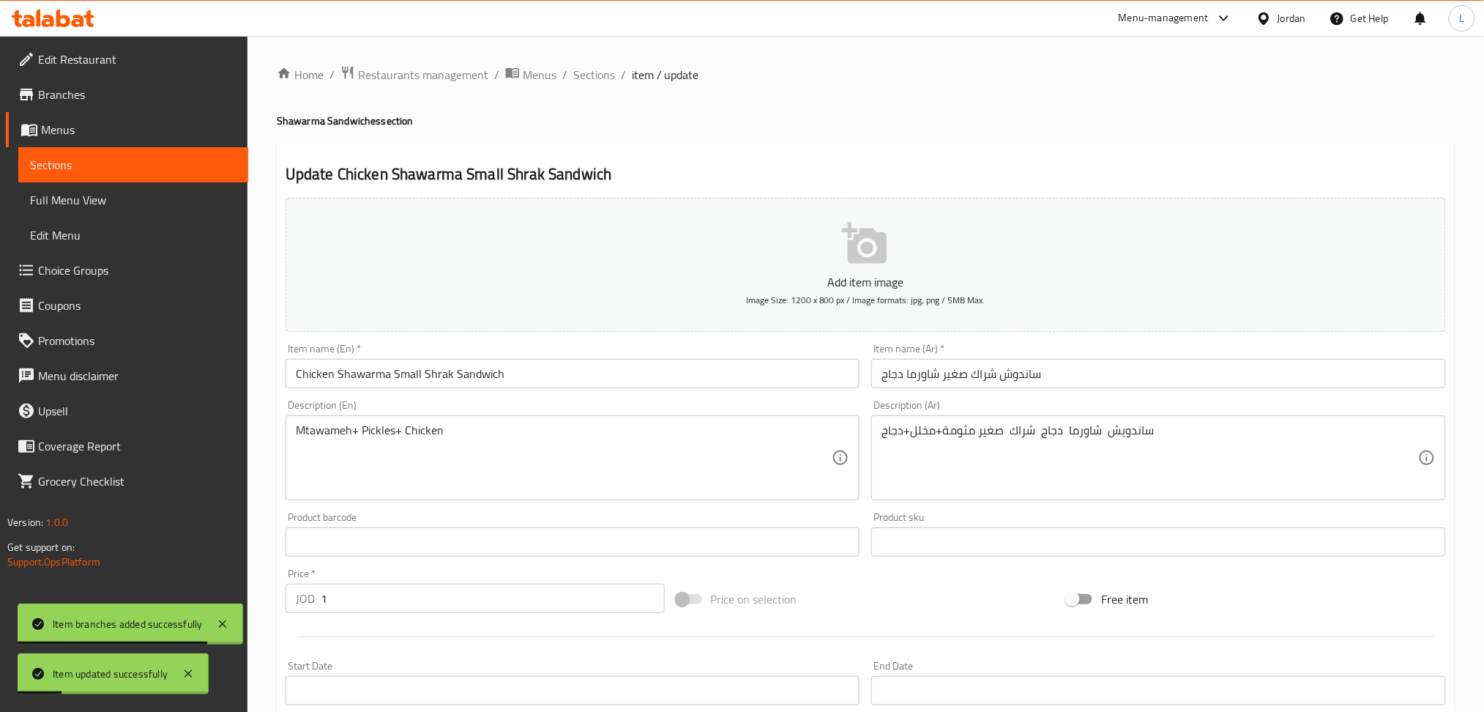
drag, startPoint x: 591, startPoint y: 70, endPoint x: 695, endPoint y: 146, distance: 129.3
click at [591, 70] on span "Sections" at bounding box center [594, 75] width 42 height 18
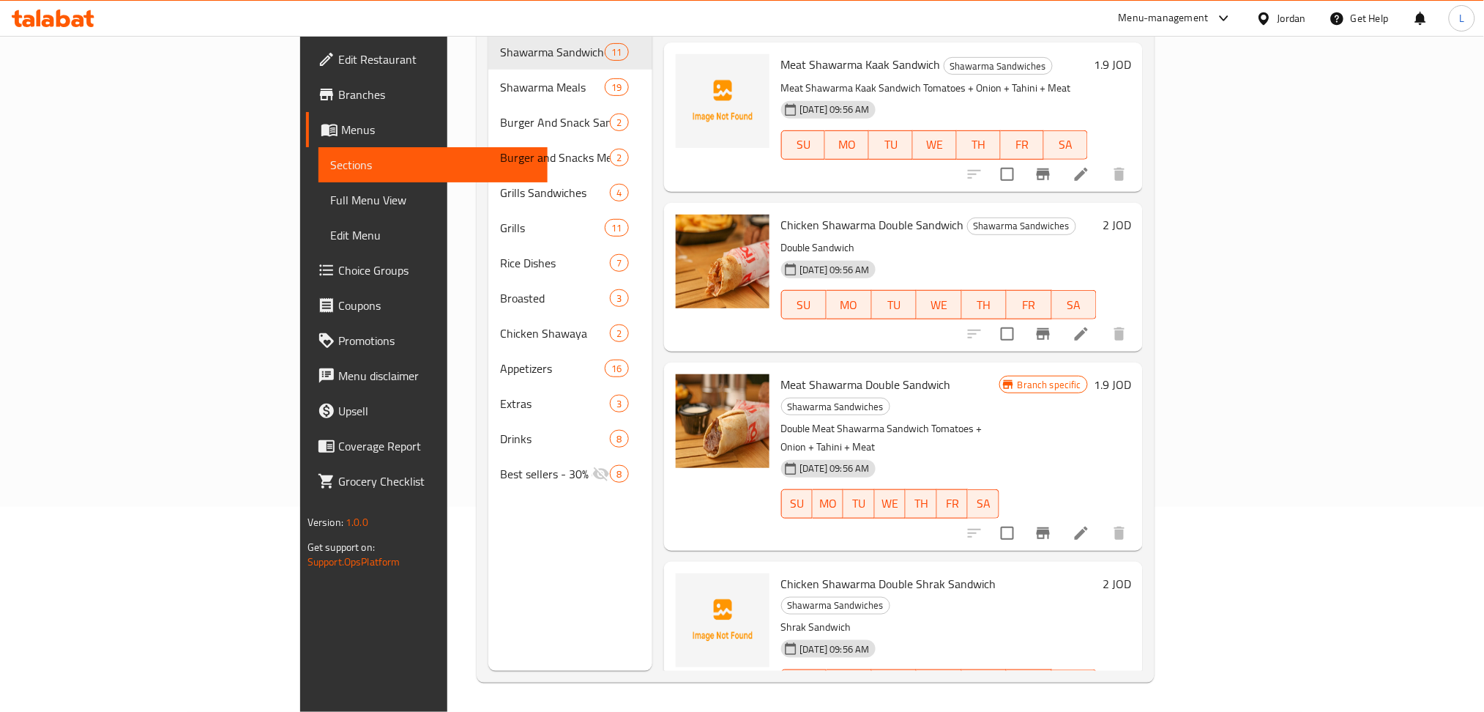
scroll to position [791, 0]
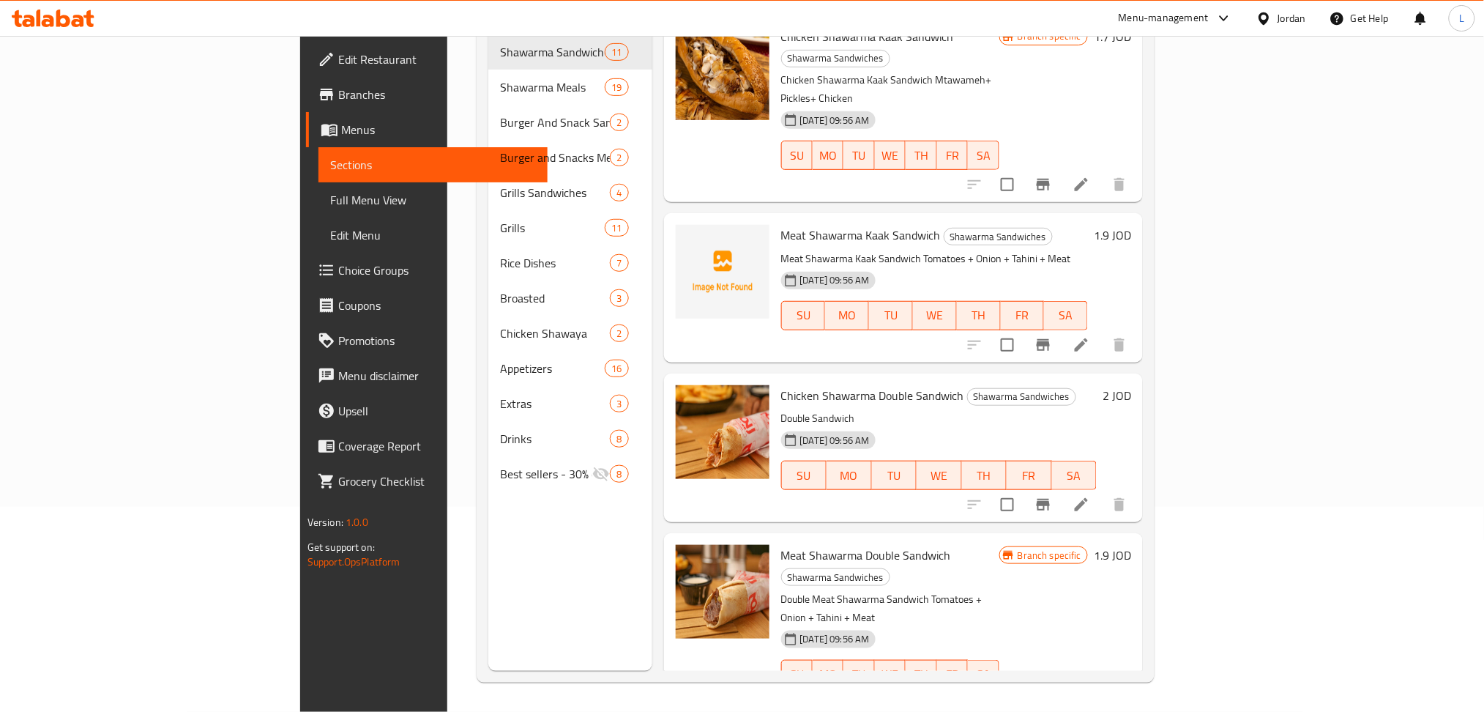
click at [1090, 496] on icon at bounding box center [1082, 505] width 18 height 18
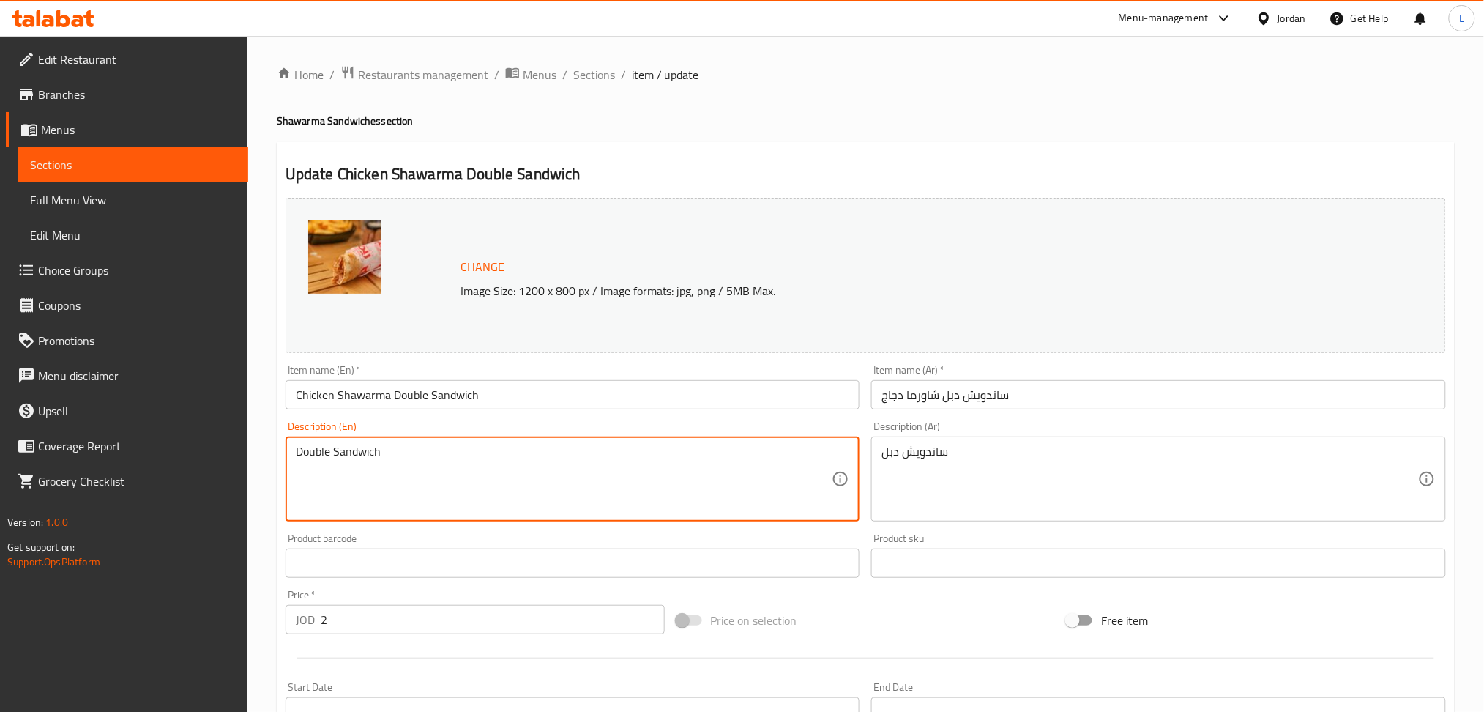
click at [552, 459] on textarea "Double Sandwich" at bounding box center [564, 479] width 537 height 70
paste textarea "Chicken Shawarma Sandwich Mtawameh+ Pickles+ Chicken"
type textarea "Double Chicken Shawarma Sandwich Mtawameh+ Pickles+ Chicken"
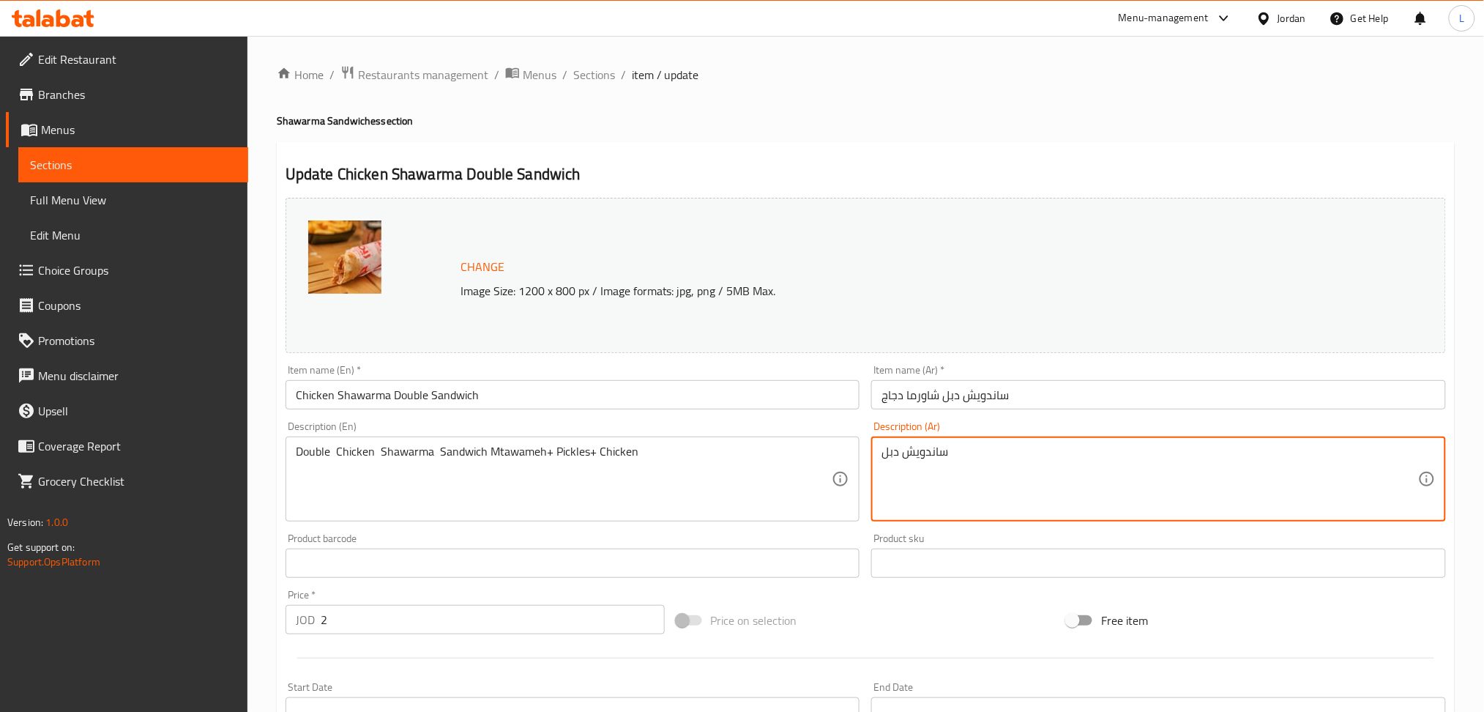
click at [930, 457] on textarea "ساندويش دبل" at bounding box center [1150, 479] width 537 height 70
paste textarea "دبل شاورما دجاج مثومة+مخلل+دجاج"
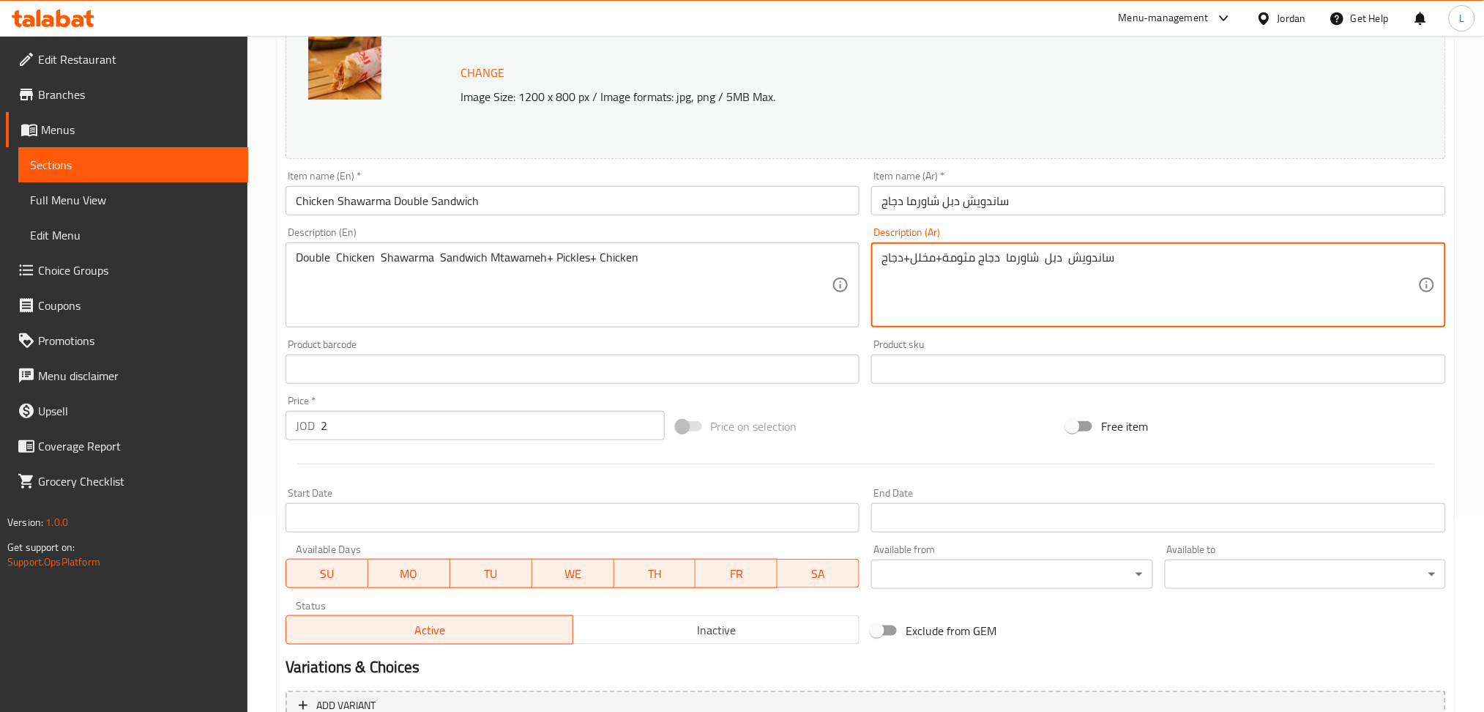
scroll to position [342, 0]
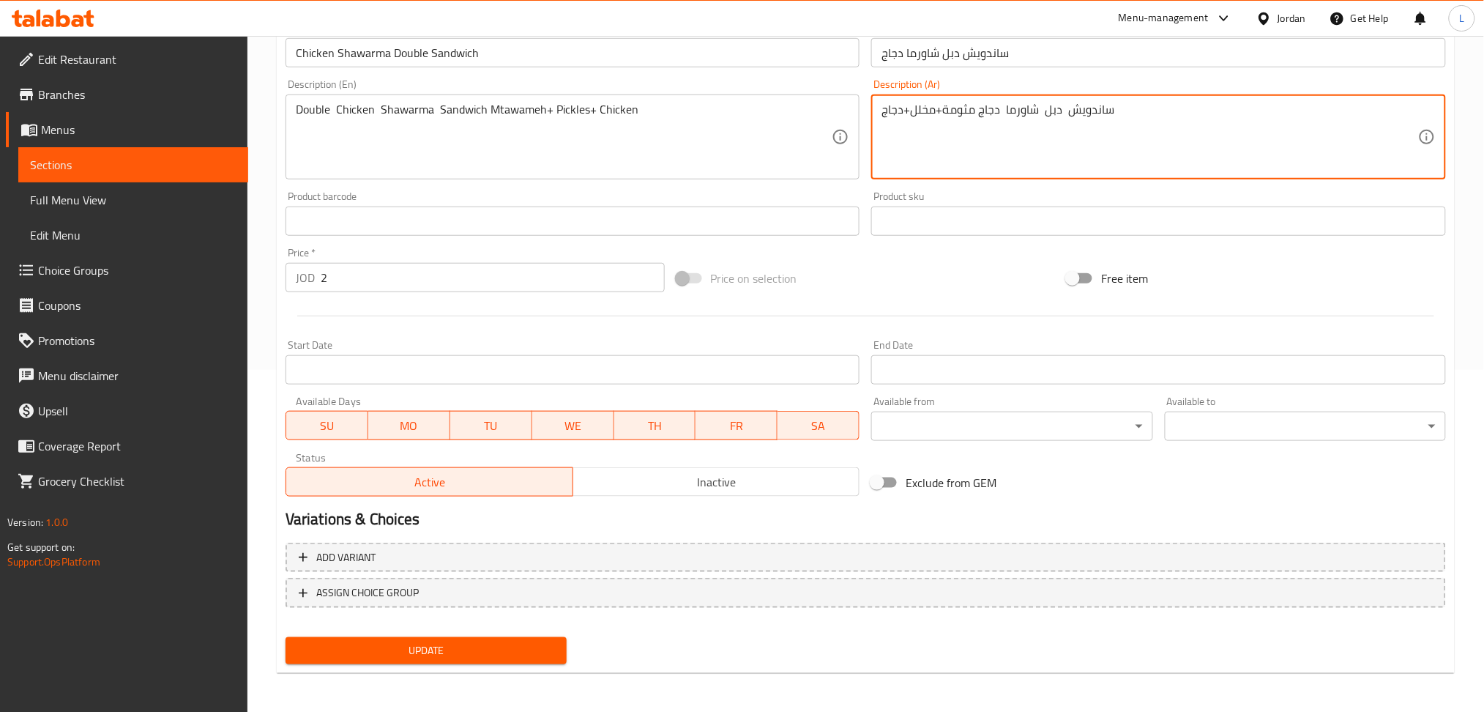
type textarea "ساندويش دبل شاورما دجاج مثومة+مخلل+دجاج"
drag, startPoint x: 448, startPoint y: 631, endPoint x: 459, endPoint y: 661, distance: 32.0
click at [448, 634] on div "Update" at bounding box center [426, 650] width 293 height 39
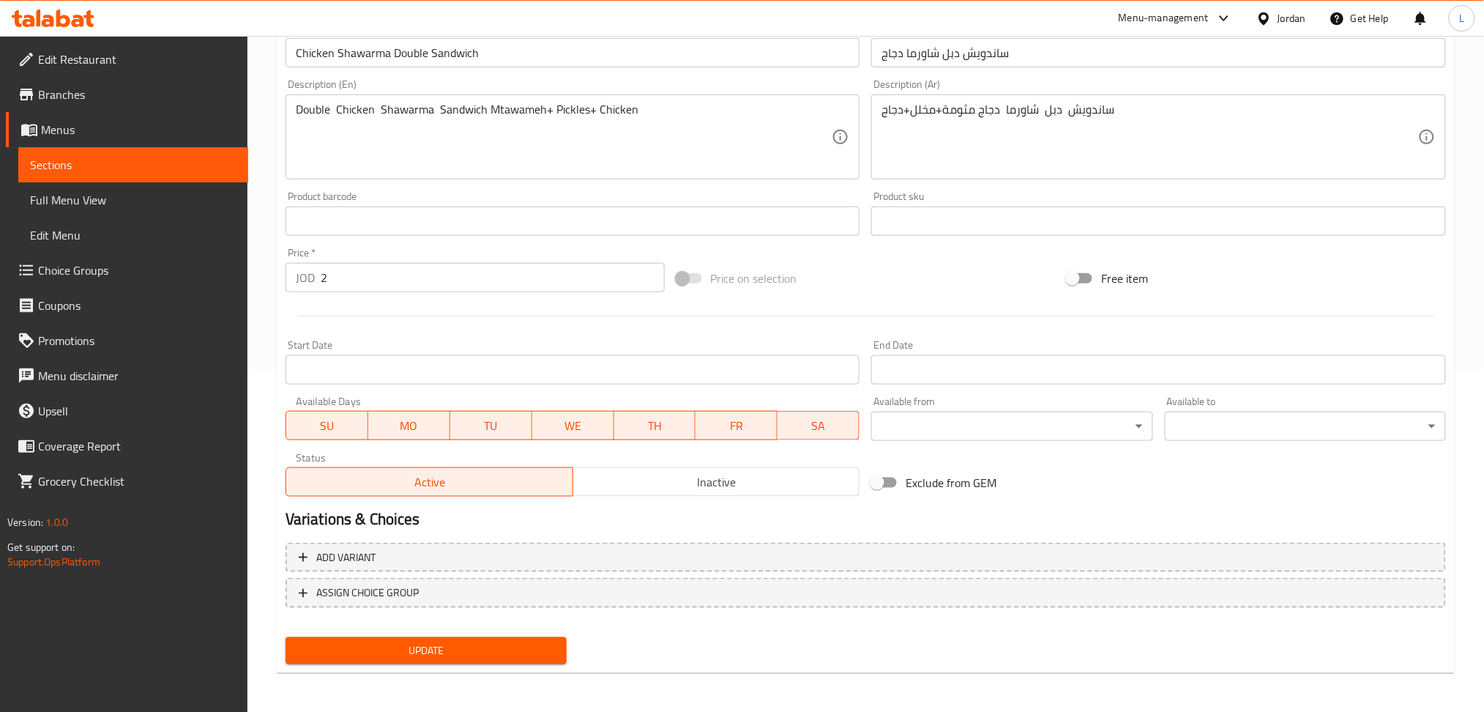
click at [459, 661] on button "Update" at bounding box center [426, 650] width 281 height 27
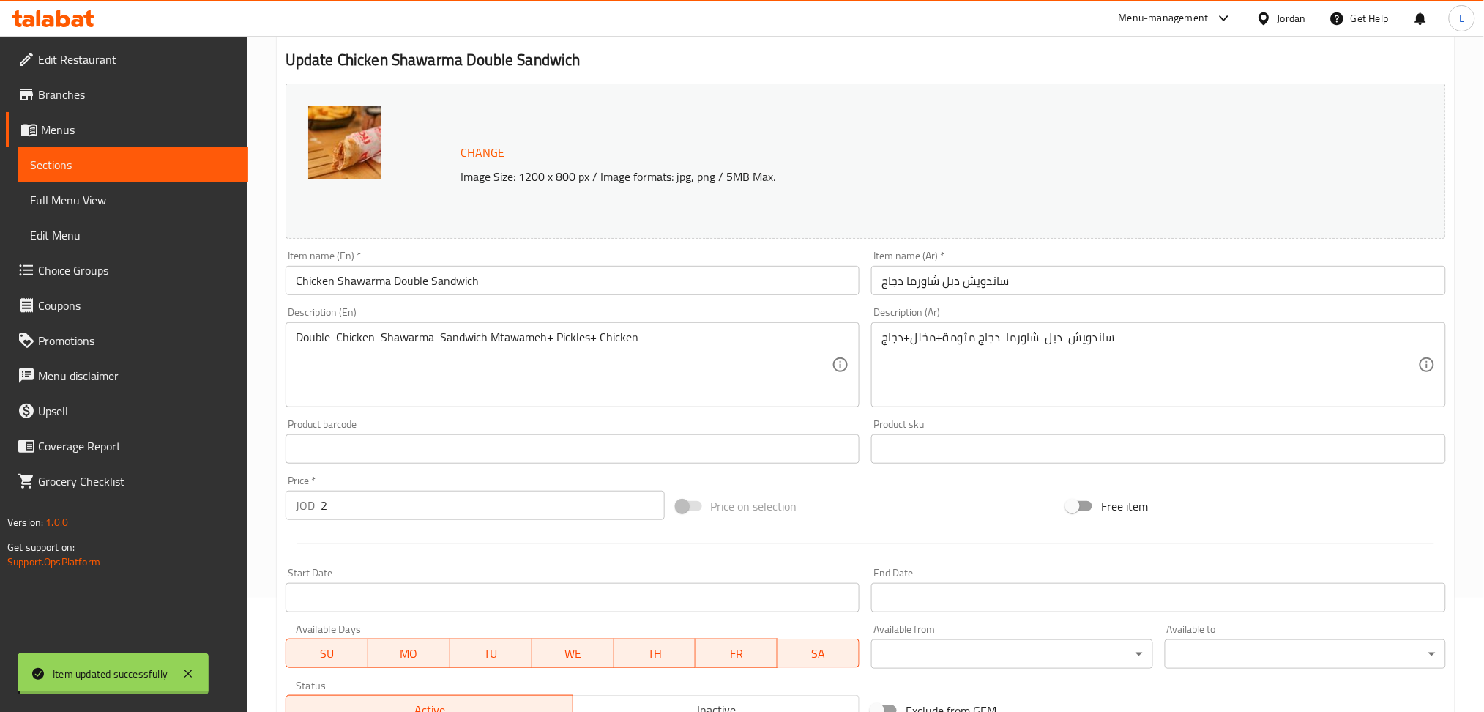
scroll to position [0, 0]
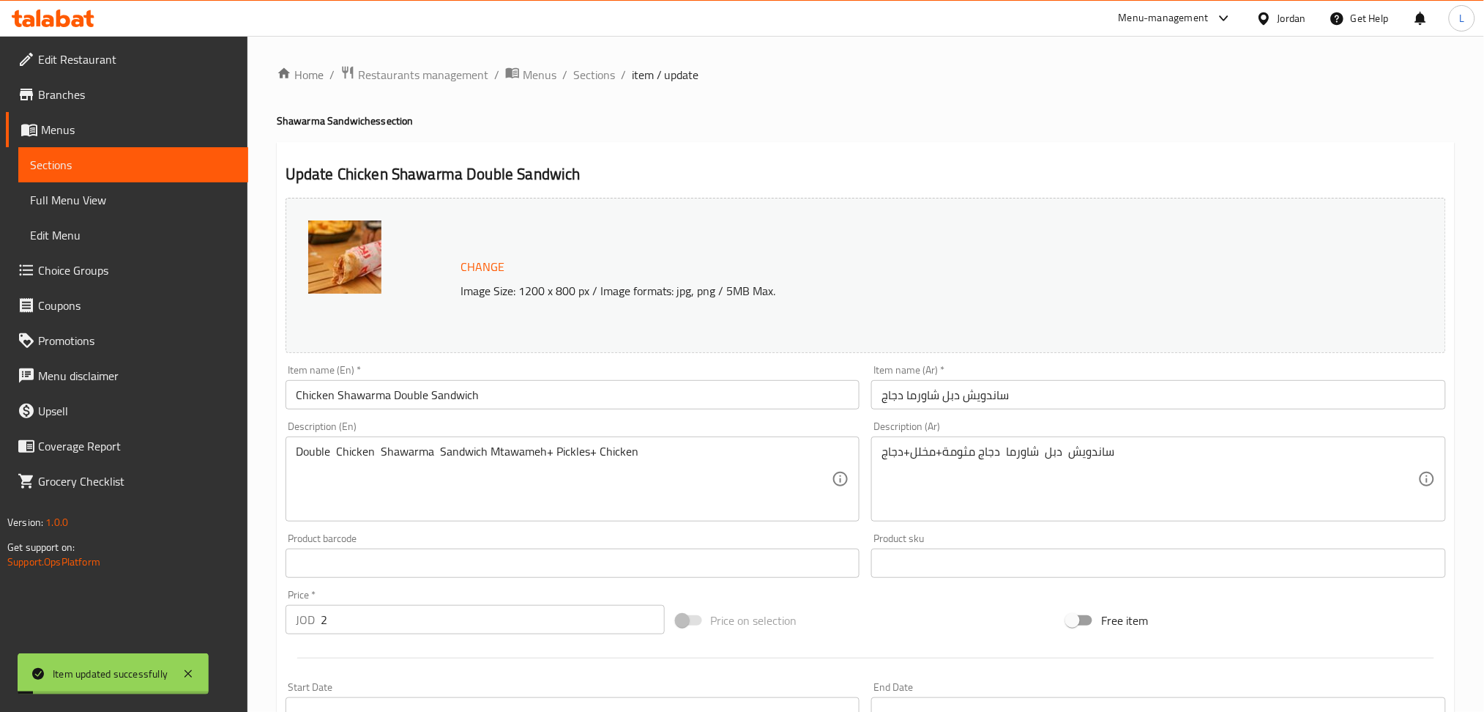
drag, startPoint x: 592, startPoint y: 78, endPoint x: 610, endPoint y: 86, distance: 19.3
click at [592, 78] on span "Sections" at bounding box center [594, 75] width 42 height 18
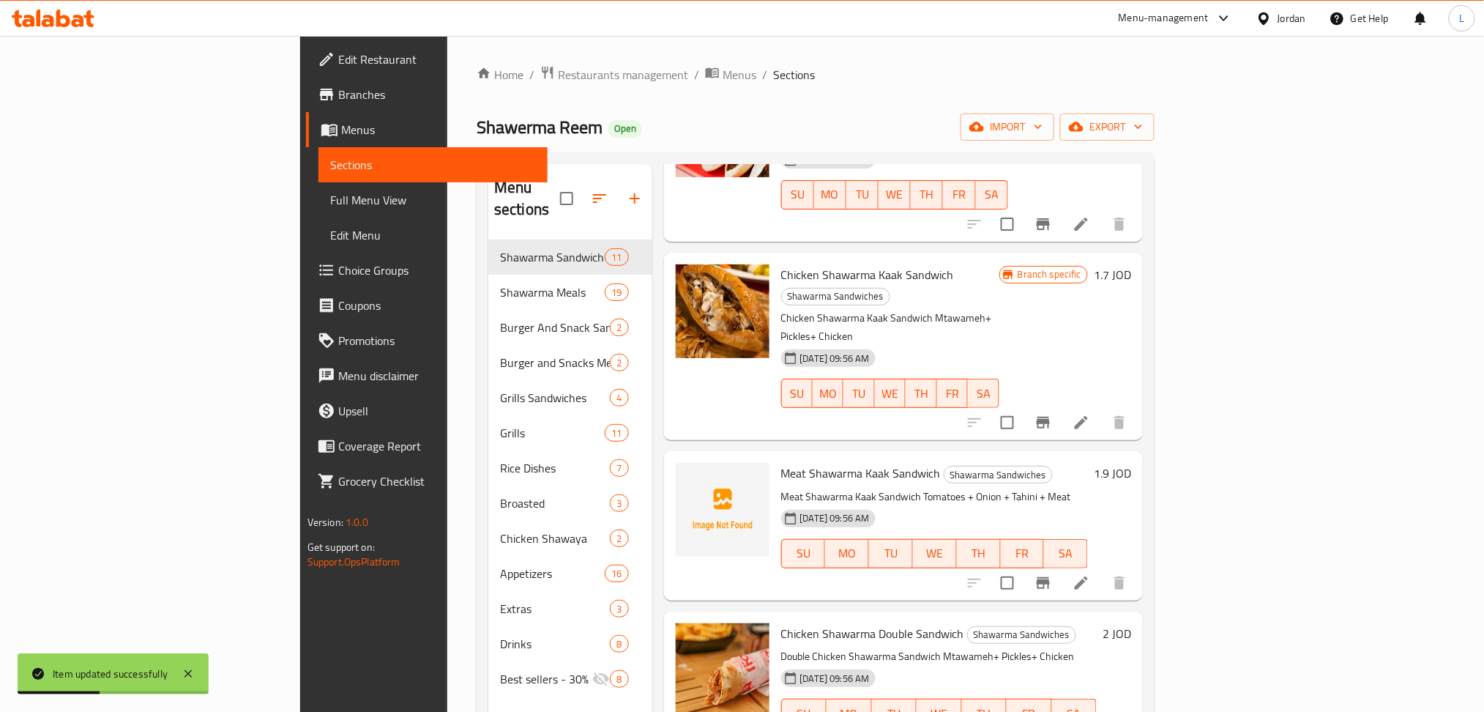
scroll to position [879, 0]
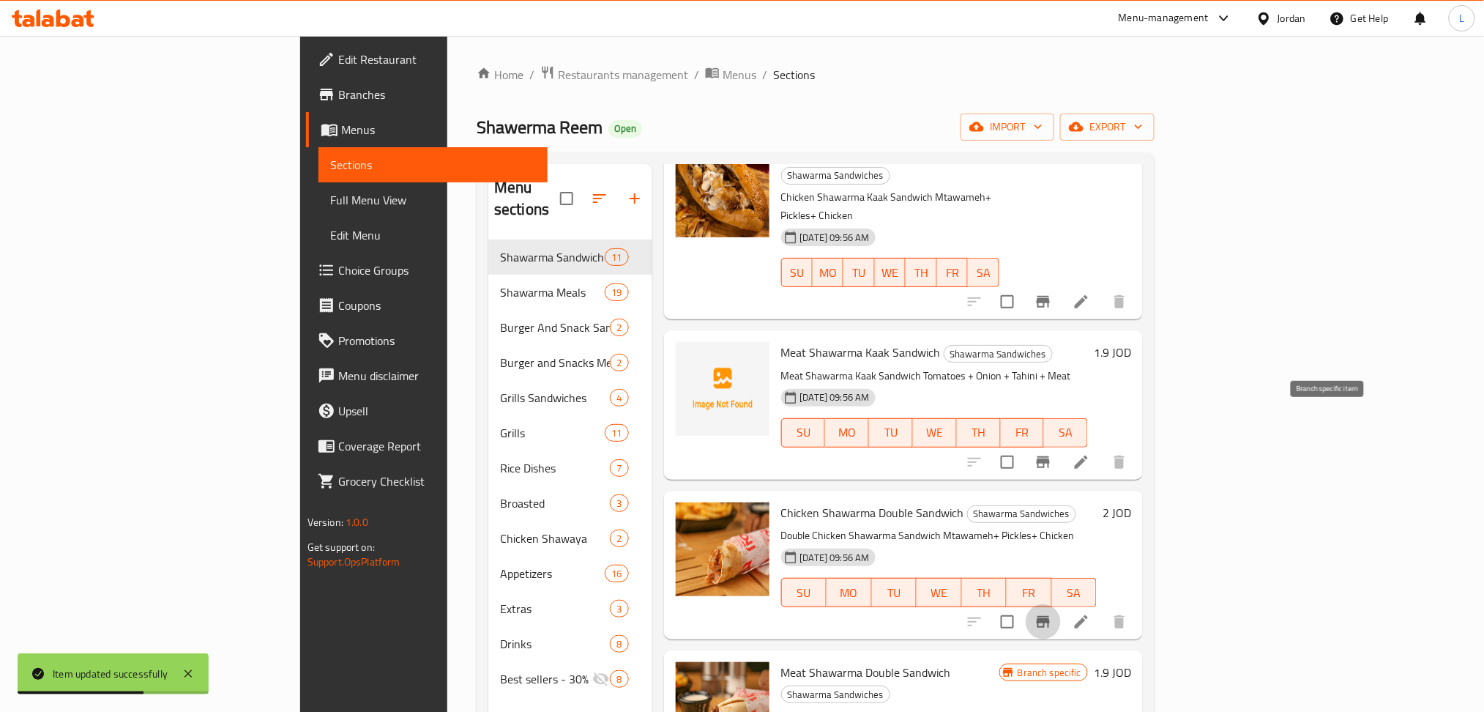
click at [1050, 616] on icon "Branch-specific-item" at bounding box center [1043, 622] width 13 height 12
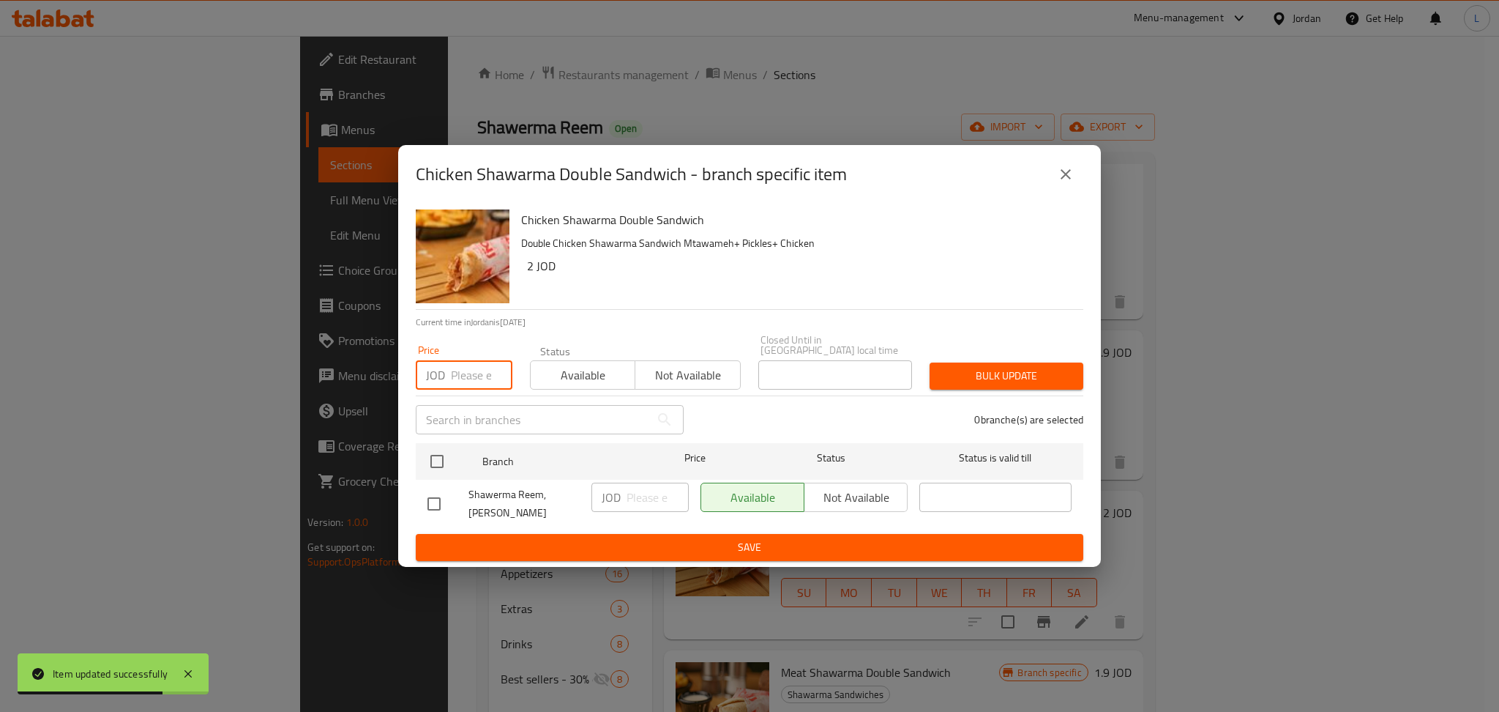
click at [472, 370] on input "number" at bounding box center [482, 374] width 62 height 29
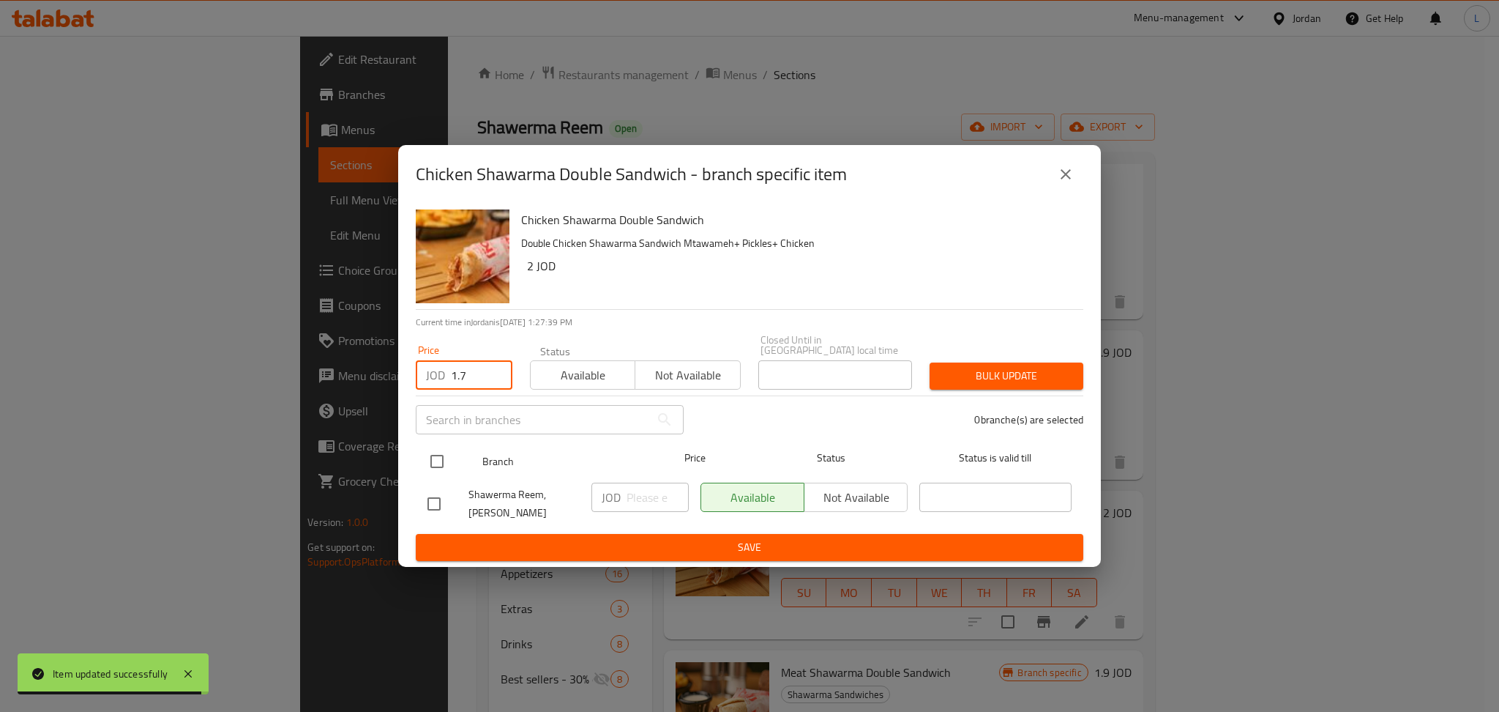
type input "1.7"
click at [436, 471] on input "checkbox" at bounding box center [437, 461] width 31 height 31
checkbox input "true"
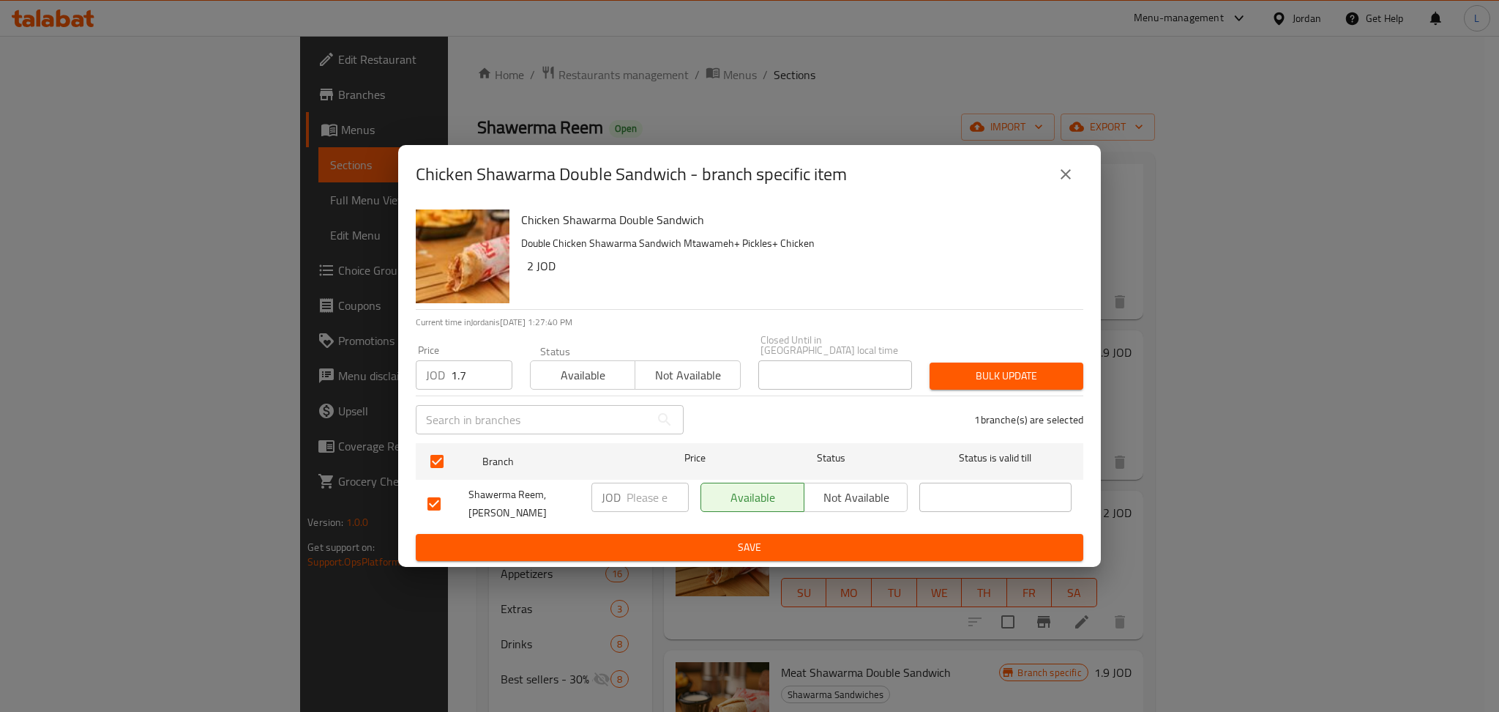
click at [968, 376] on span "Bulk update" at bounding box center [1007, 376] width 130 height 18
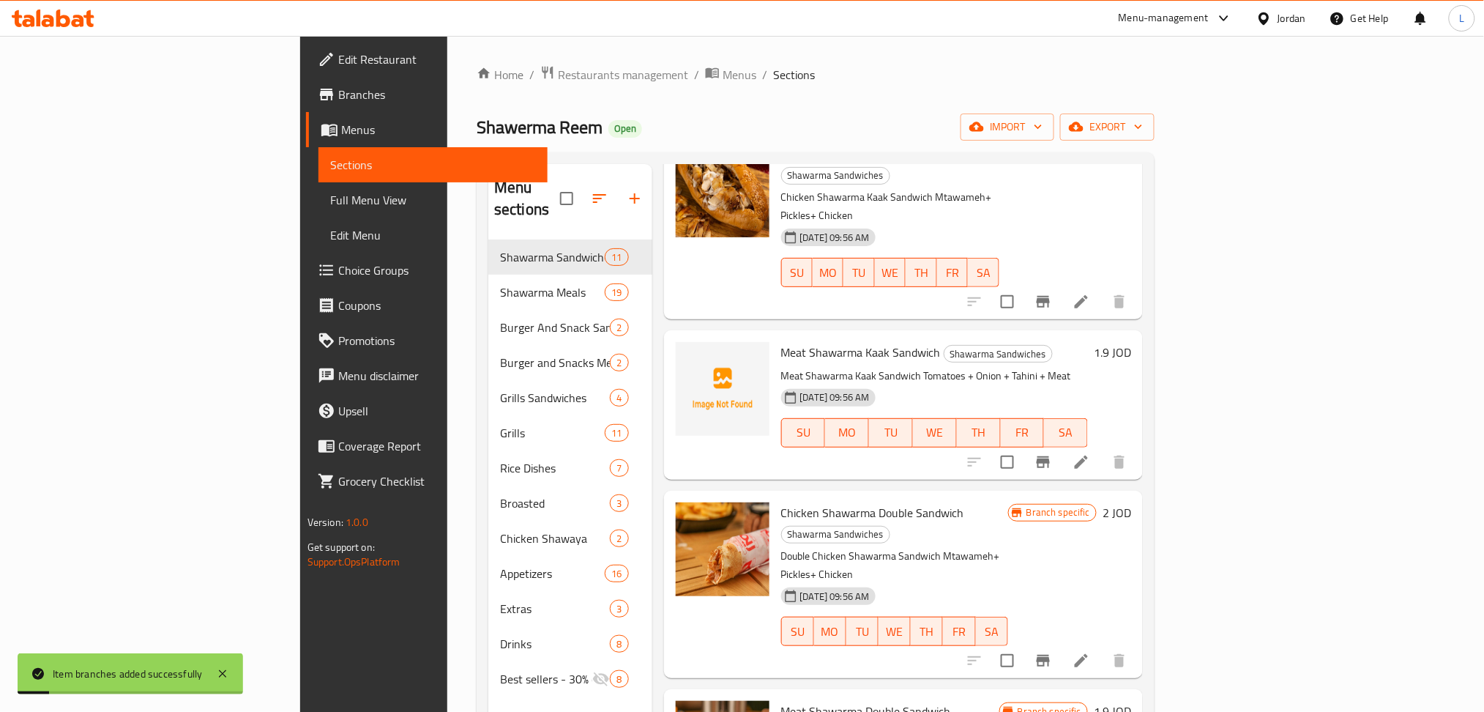
scroll to position [1084, 0]
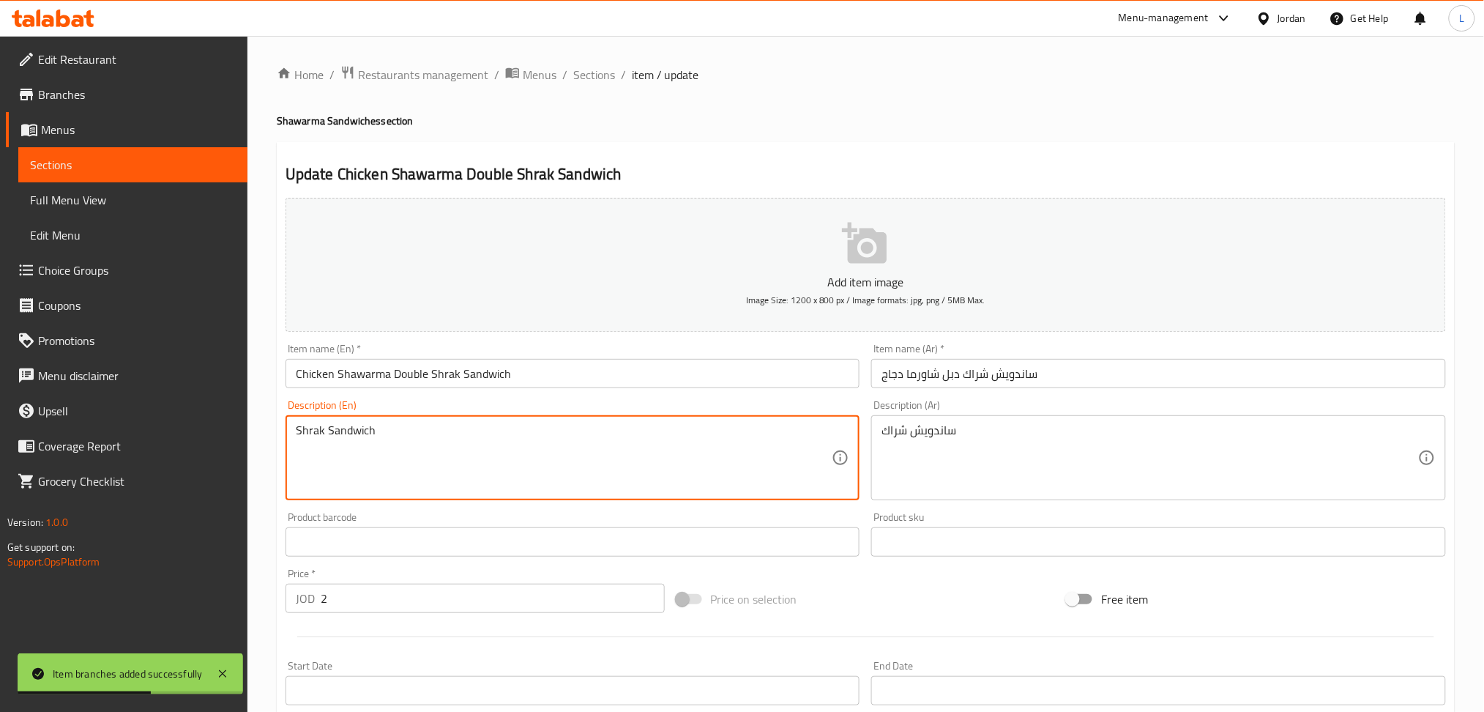
click at [545, 434] on textarea "Shrak Sandwich" at bounding box center [564, 458] width 537 height 70
paste textarea "Mtawameh+ Pickles+ Chicken"
type textarea "Mtawameh+ Pickles+ Chicken"
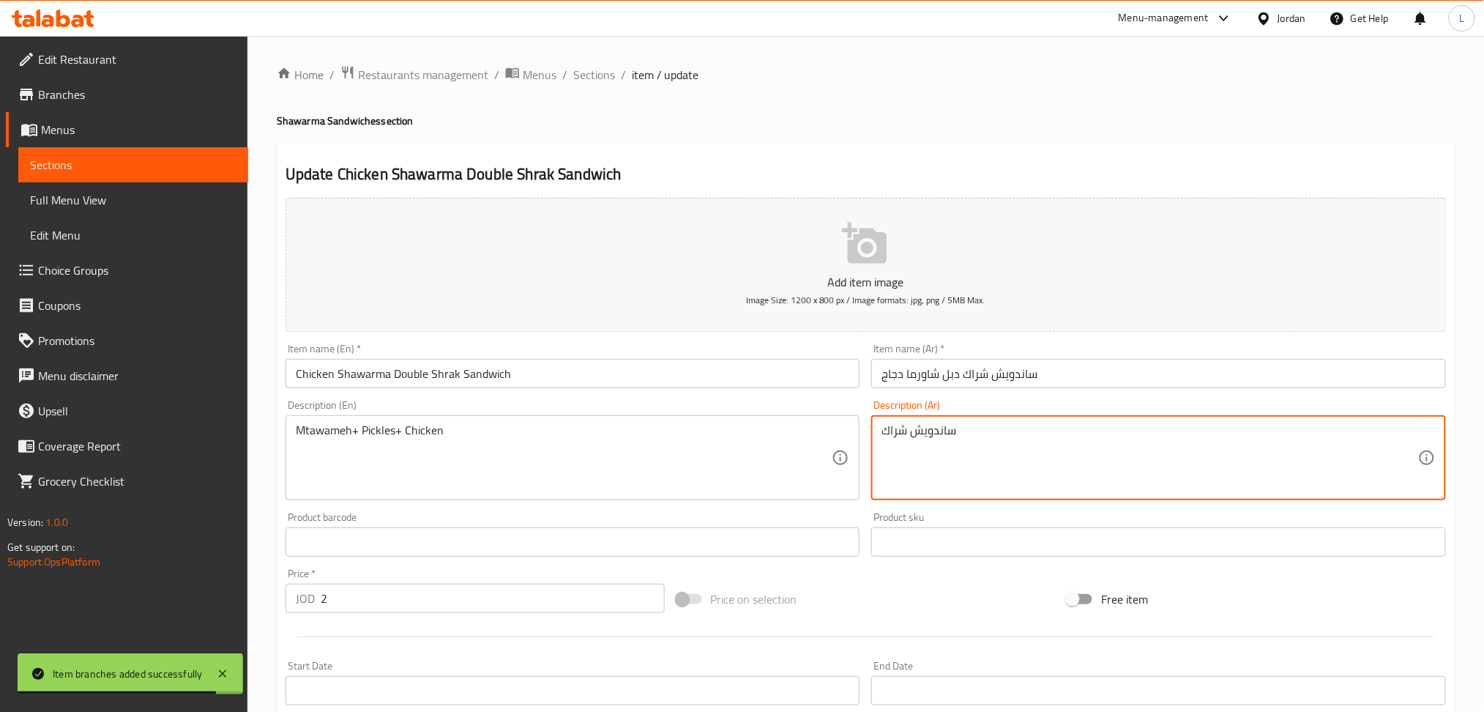
click at [1059, 447] on textarea "ساندويش شراك" at bounding box center [1150, 458] width 537 height 70
paste textarea "دبل شاورما شراك دجاج مثومة+مخلل+دجاج"
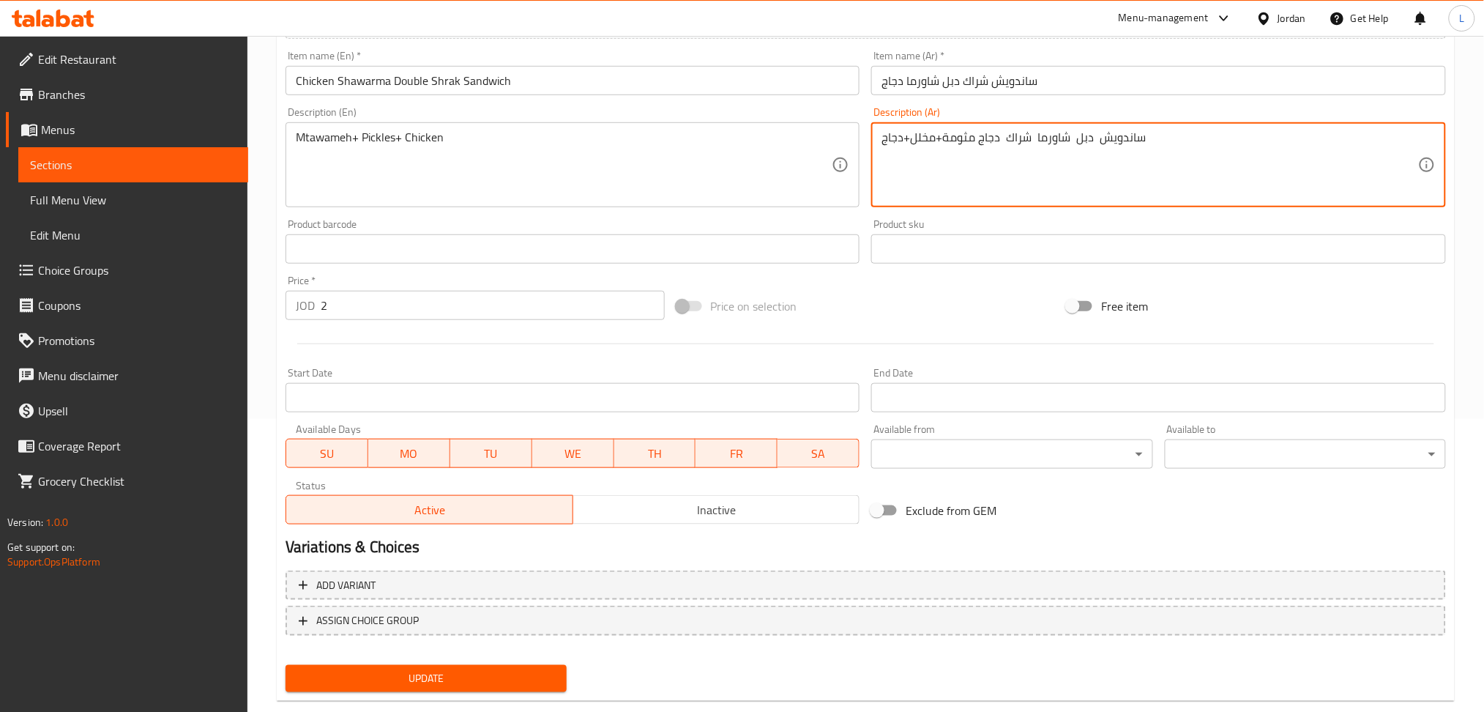
click at [427, 672] on div "Update" at bounding box center [426, 678] width 293 height 39
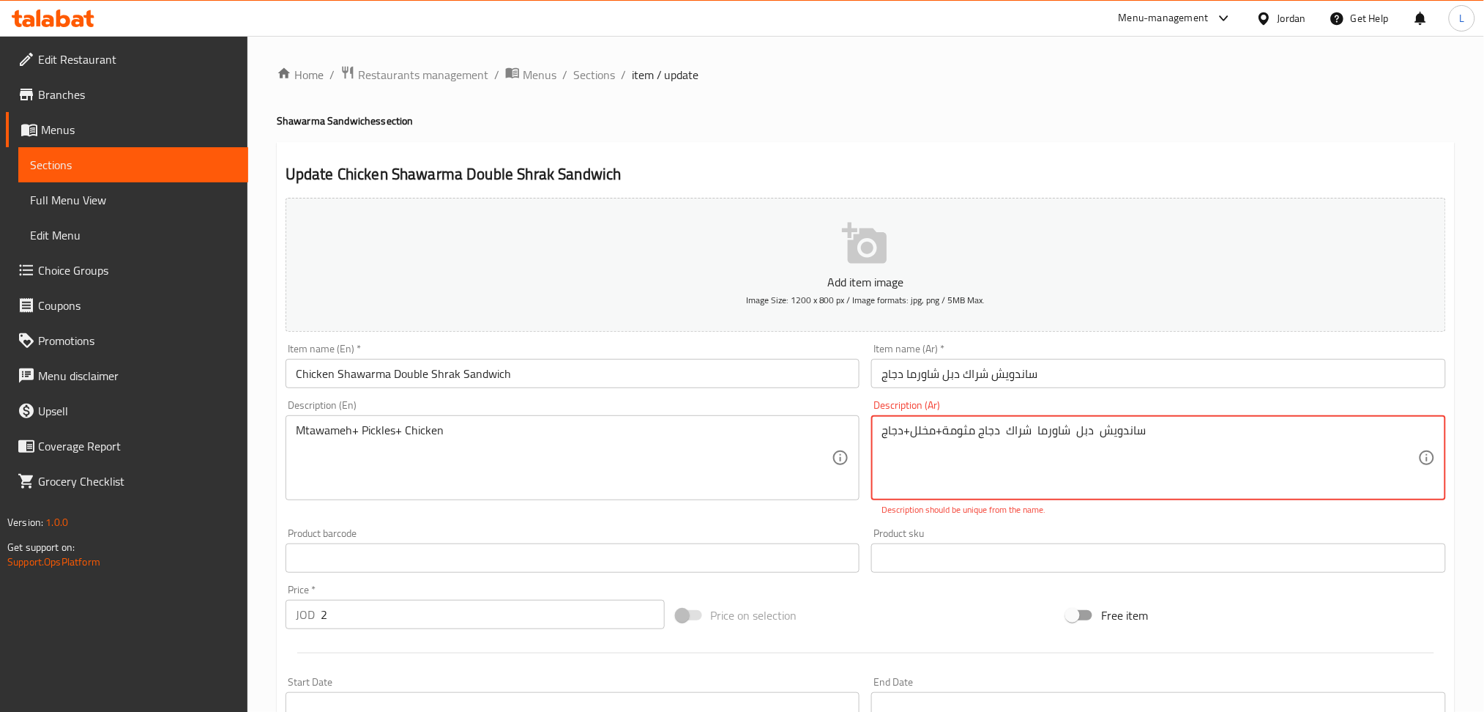
drag, startPoint x: 978, startPoint y: 433, endPoint x: 1218, endPoint y: 439, distance: 240.2
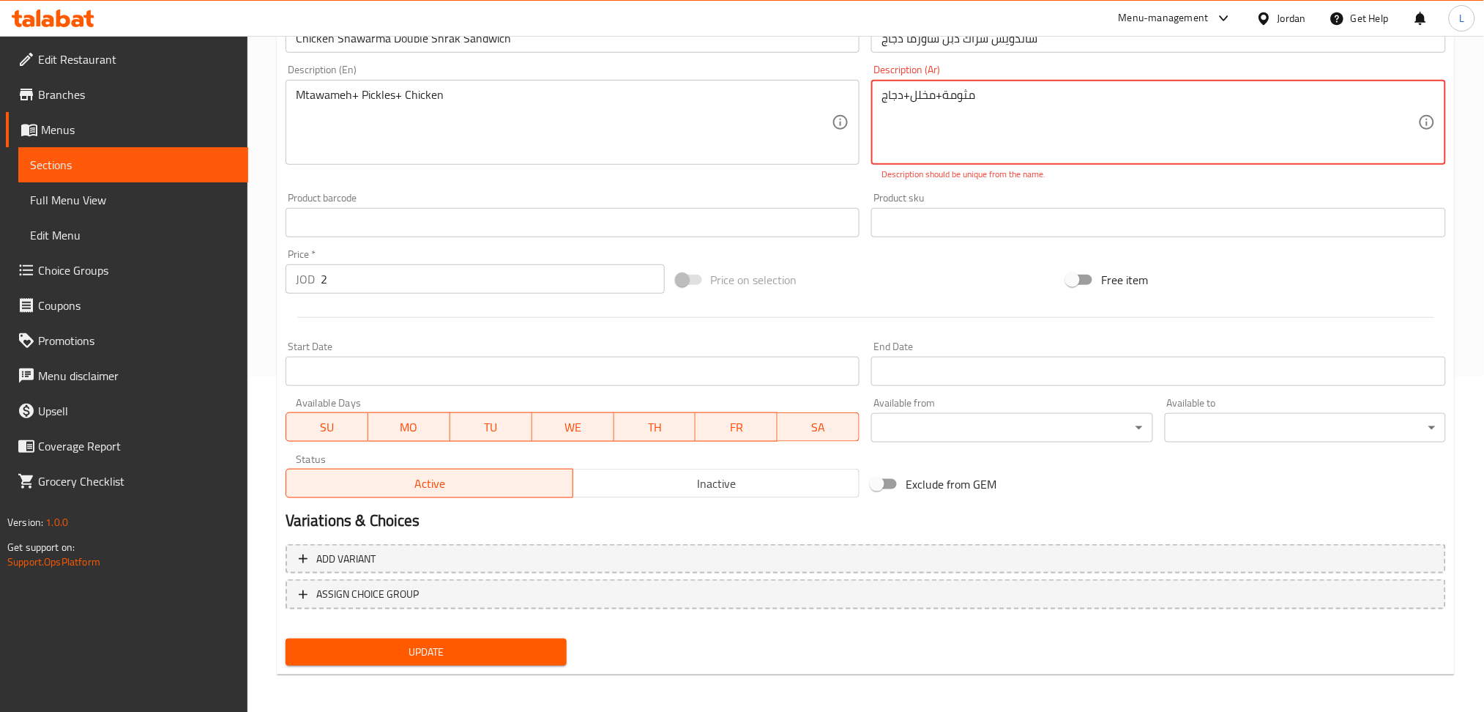
type textarea "مثومة+مخلل+دجاج"
click at [460, 645] on span "Update" at bounding box center [426, 652] width 258 height 18
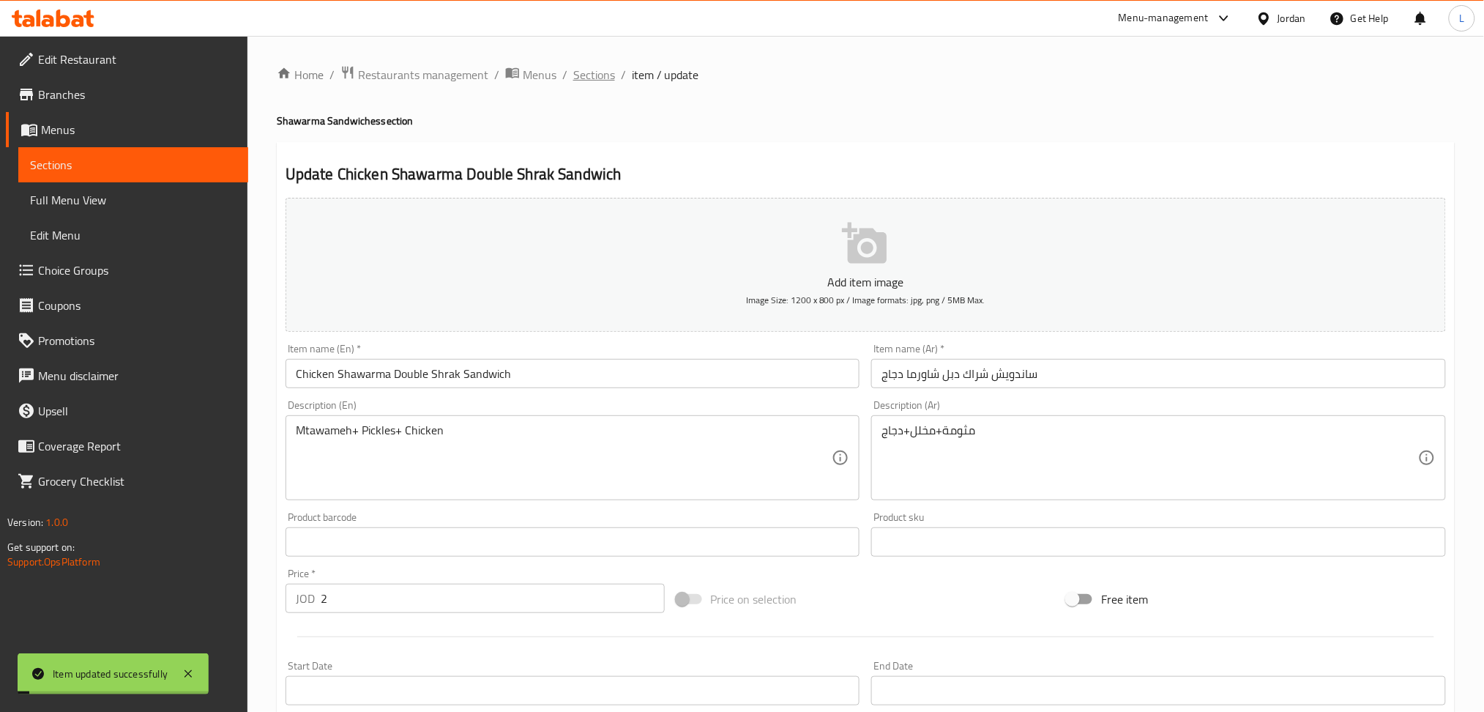
click at [594, 77] on span "Sections" at bounding box center [594, 75] width 42 height 18
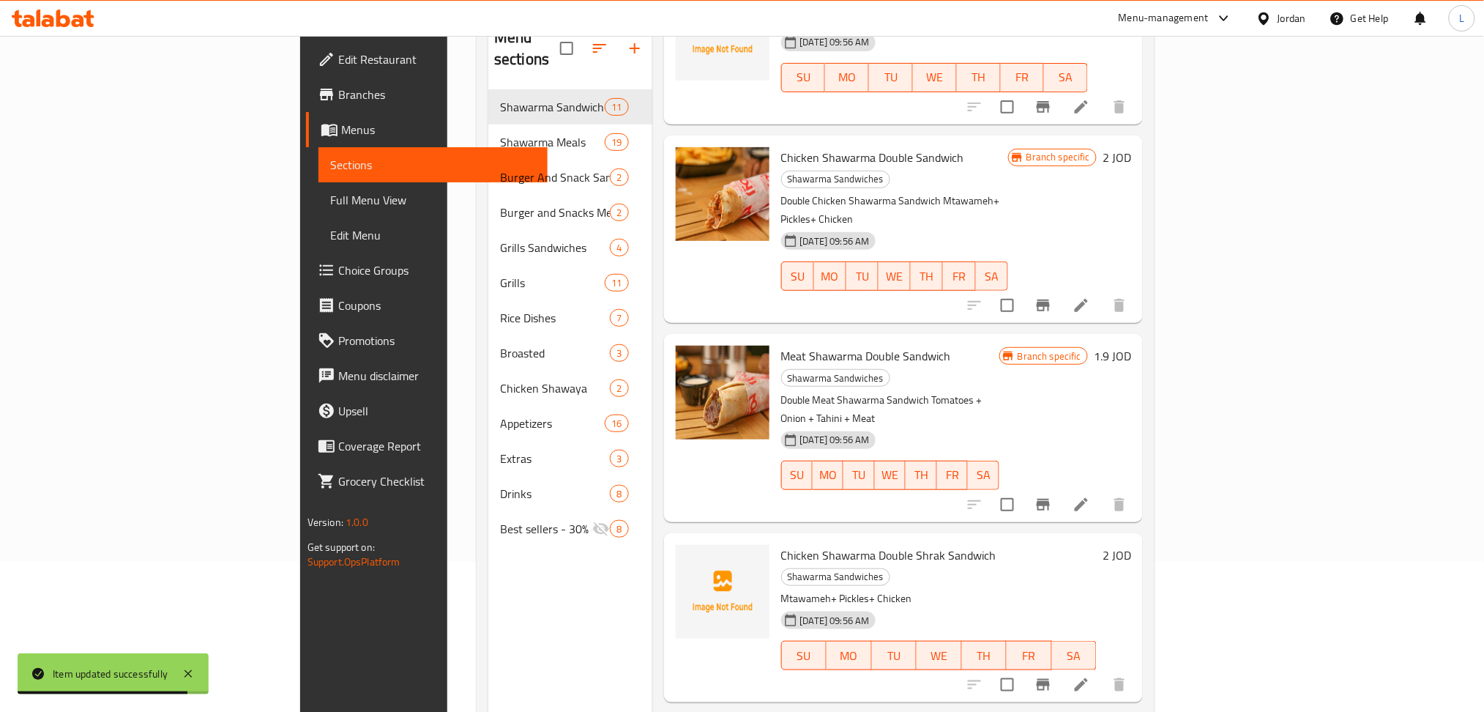
scroll to position [195, 0]
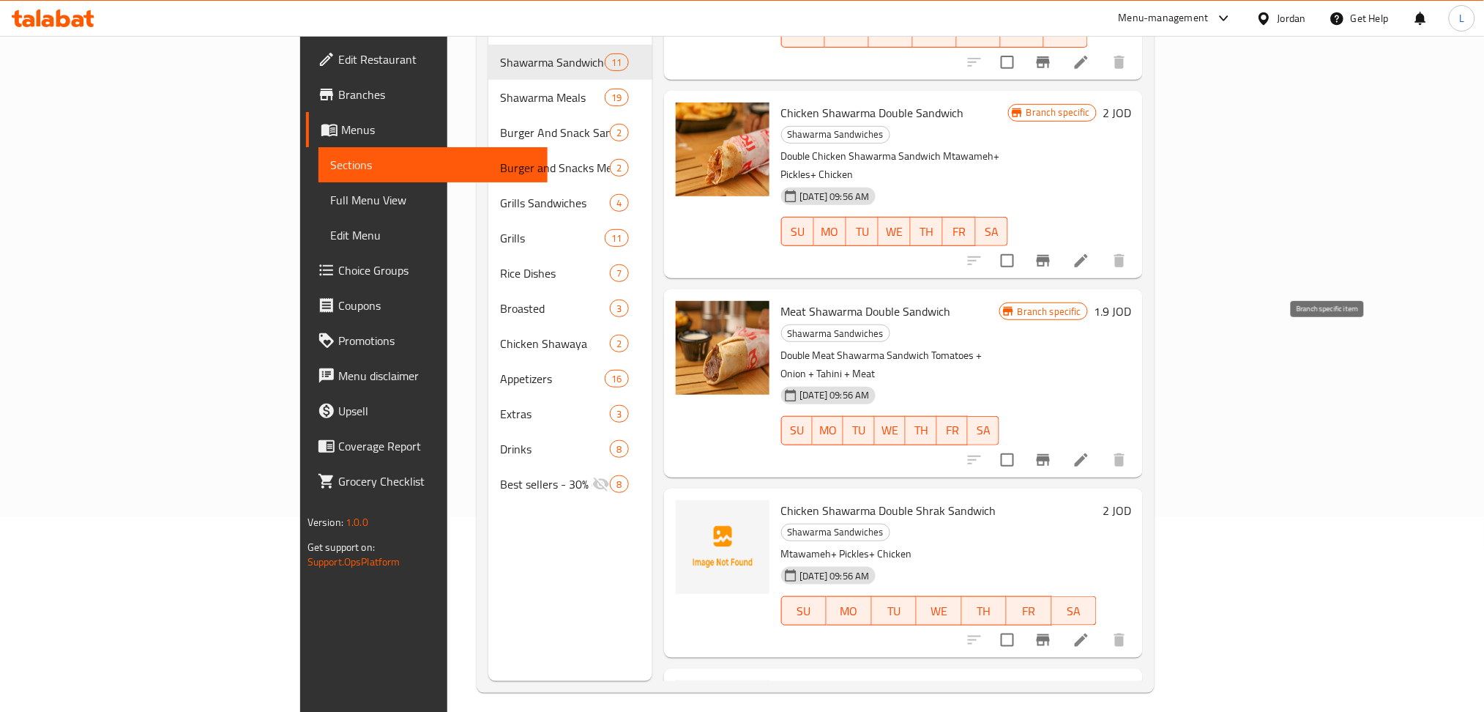
click at [1052, 631] on icon "Branch-specific-item" at bounding box center [1044, 640] width 18 height 18
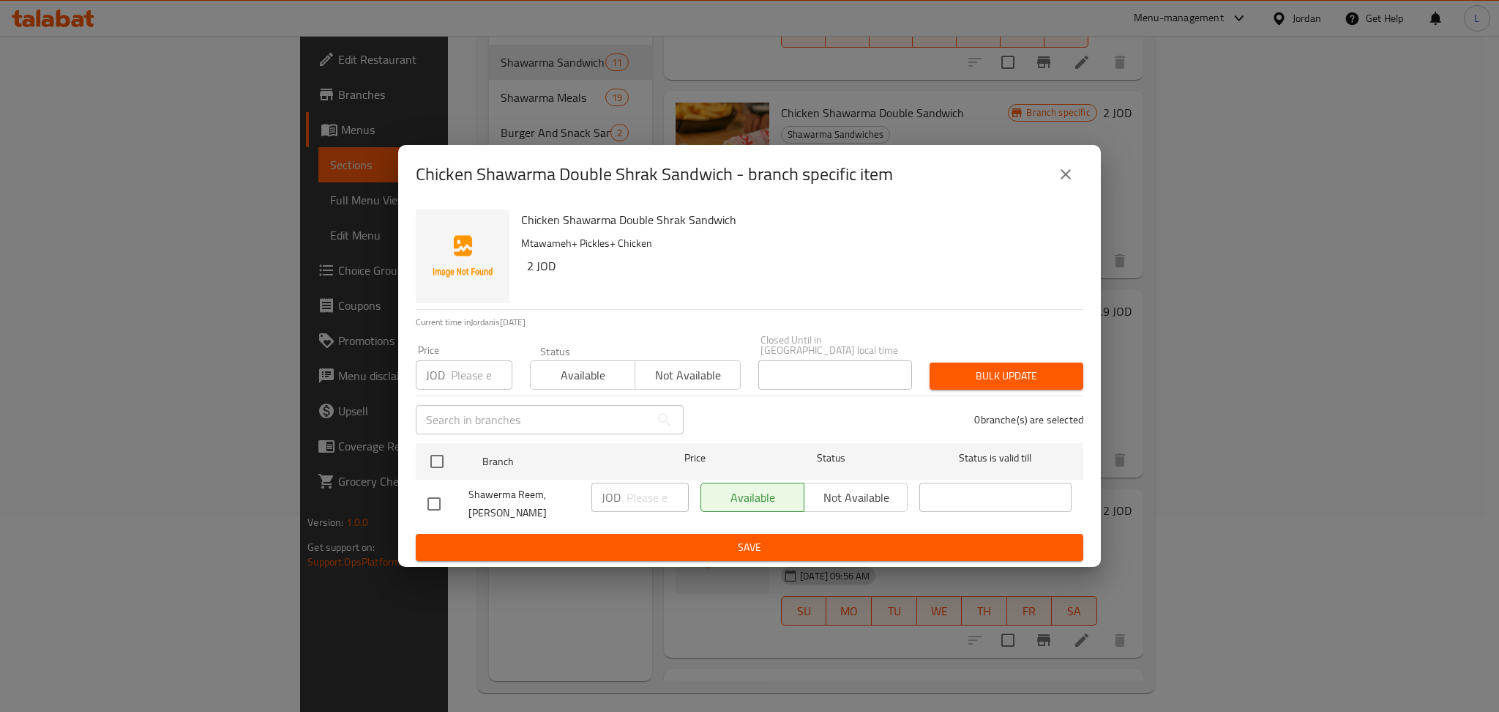
click at [452, 368] on input "number" at bounding box center [482, 374] width 62 height 29
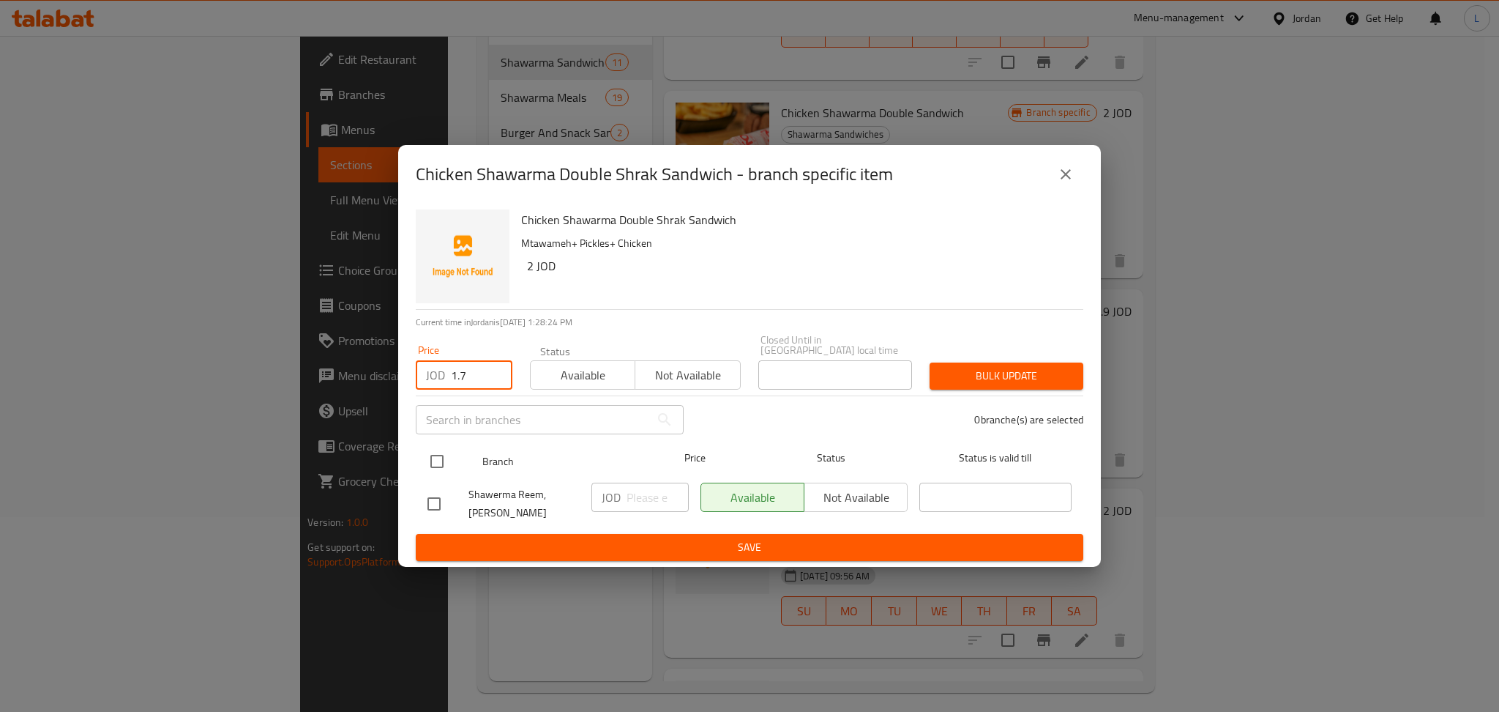
type input "1.7"
click at [431, 471] on input "checkbox" at bounding box center [437, 461] width 31 height 31
checkbox input "true"
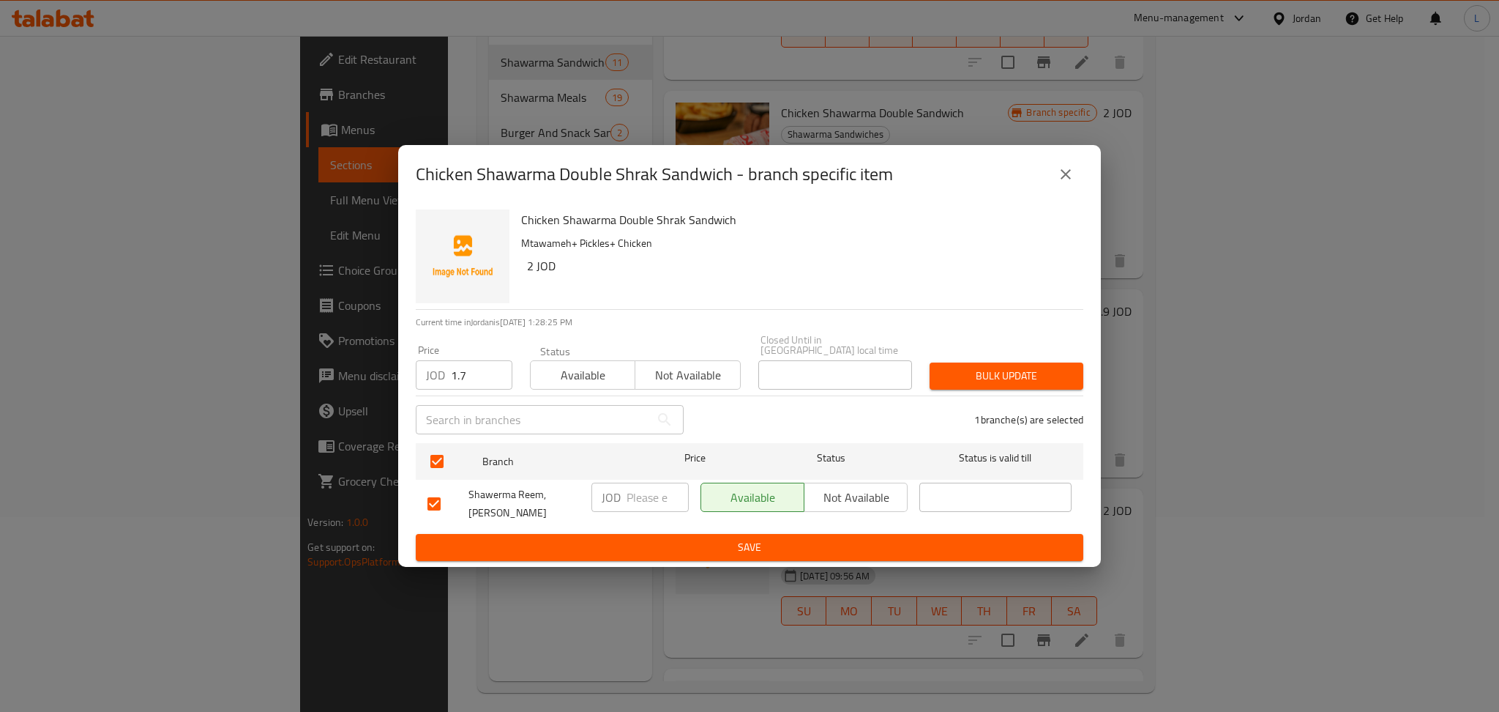
click at [992, 369] on span "Bulk update" at bounding box center [1007, 376] width 130 height 18
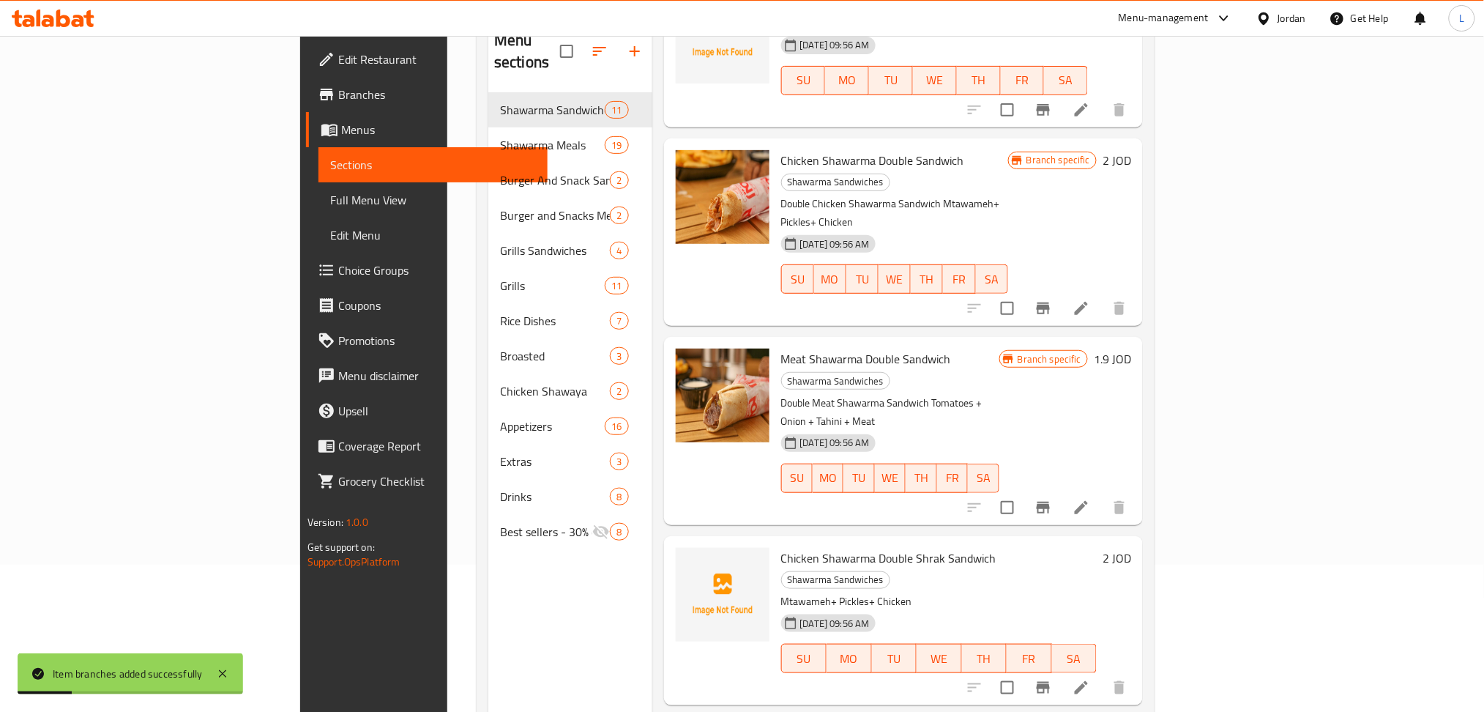
scroll to position [97, 0]
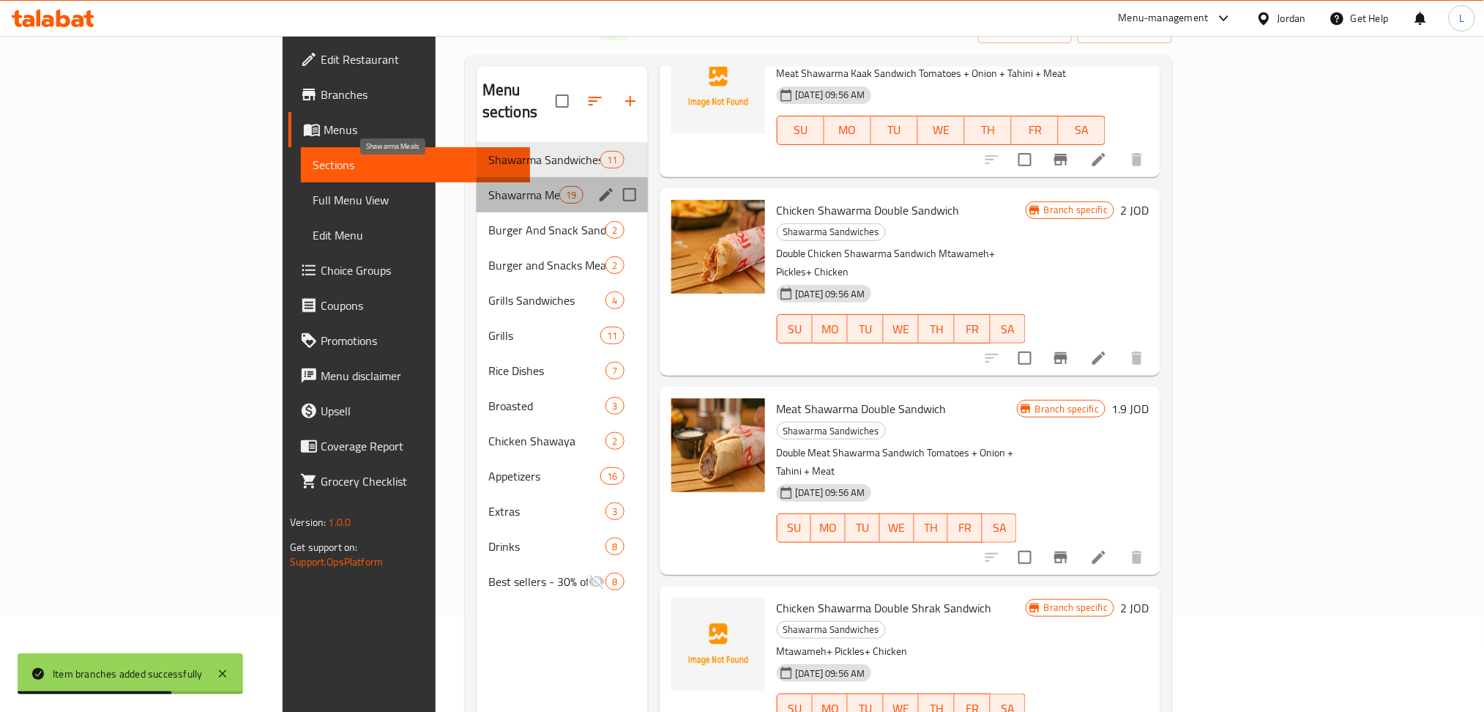
click at [488, 186] on span "Shawarma Meals" at bounding box center [523, 195] width 71 height 18
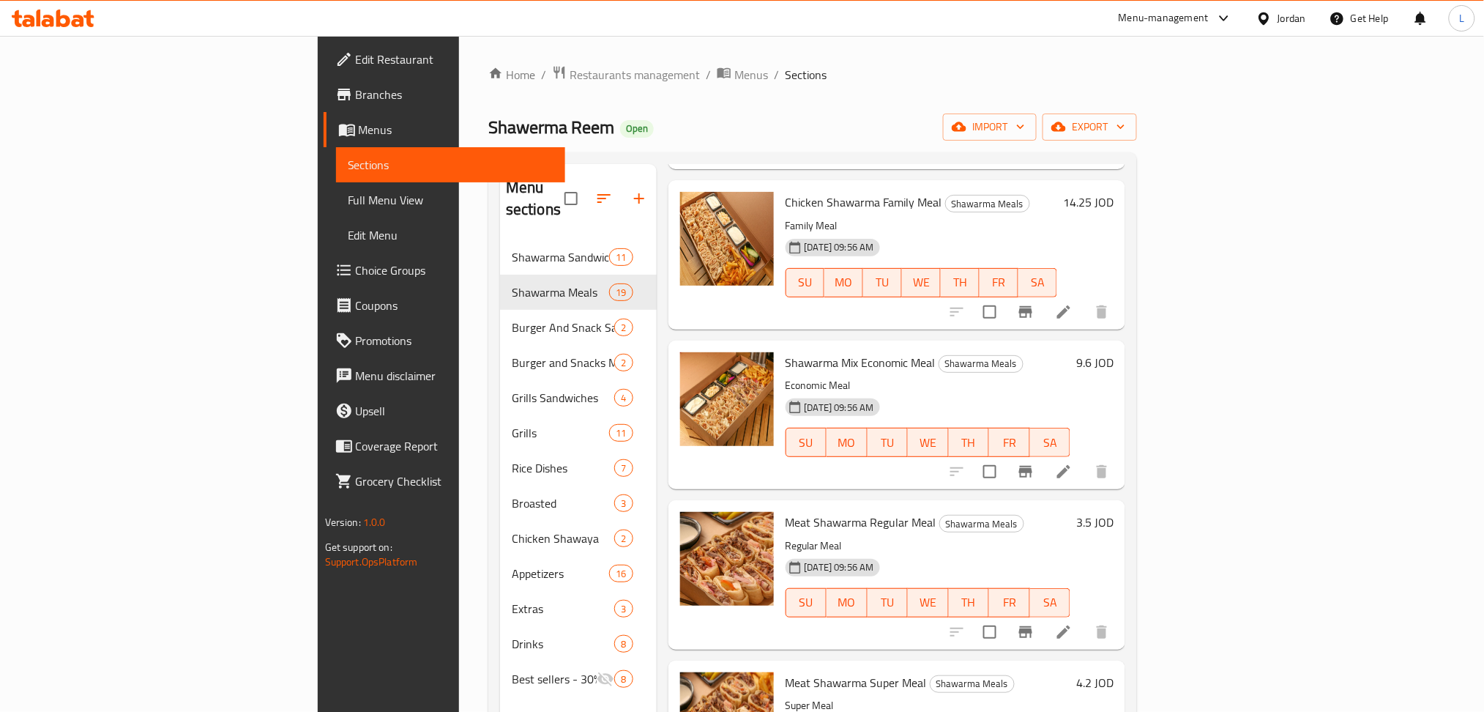
scroll to position [1171, 0]
click at [1035, 625] on icon "Branch-specific-item" at bounding box center [1026, 634] width 18 height 18
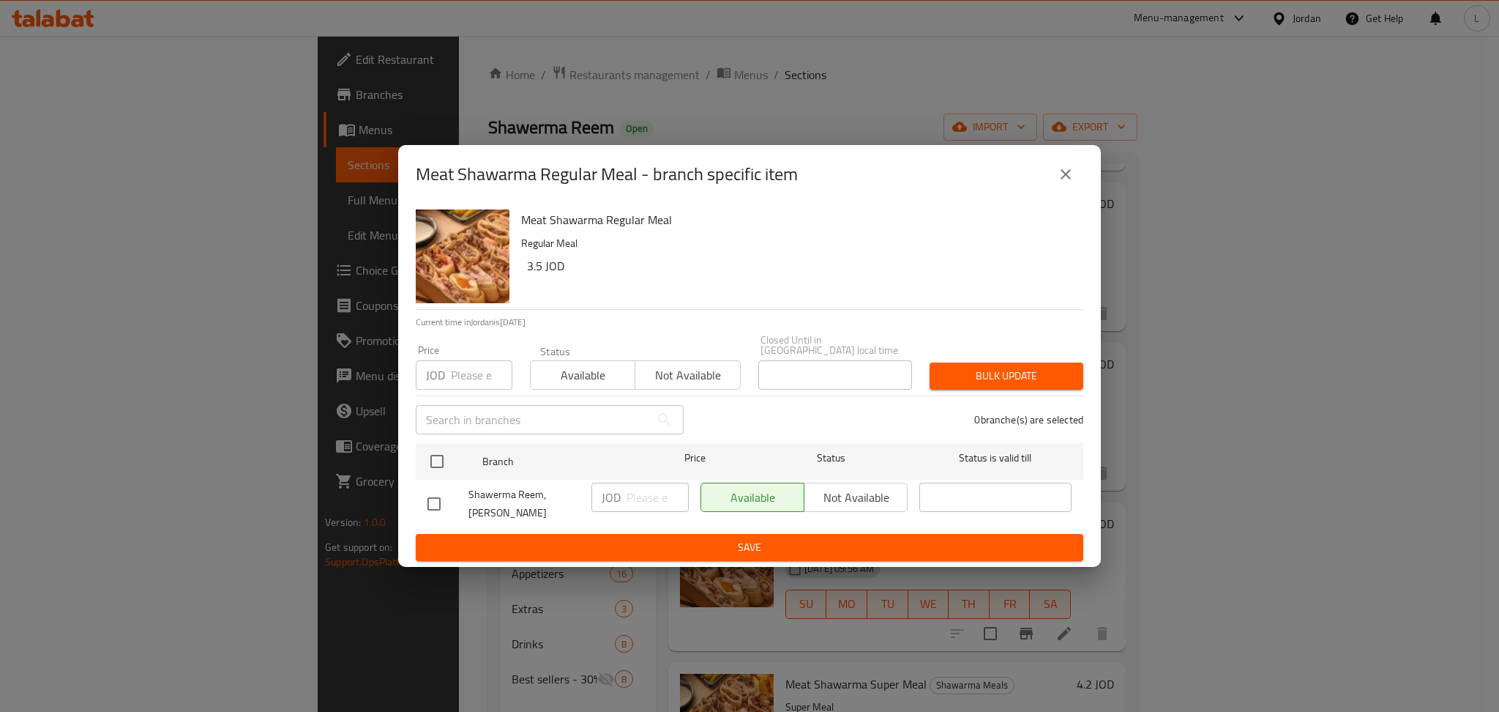
click at [462, 378] on input "number" at bounding box center [482, 374] width 62 height 29
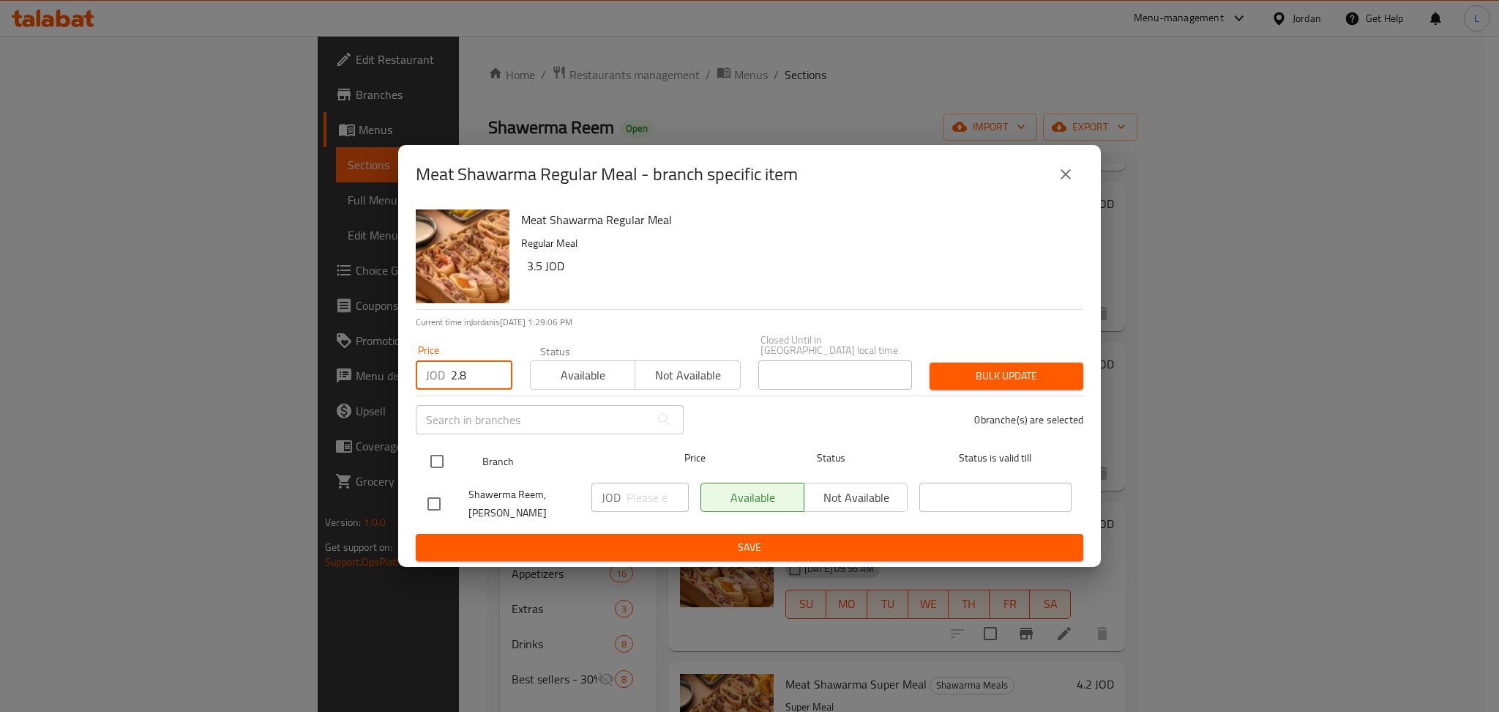
type input "2.8"
click at [439, 461] on input "checkbox" at bounding box center [437, 461] width 31 height 31
checkbox input "true"
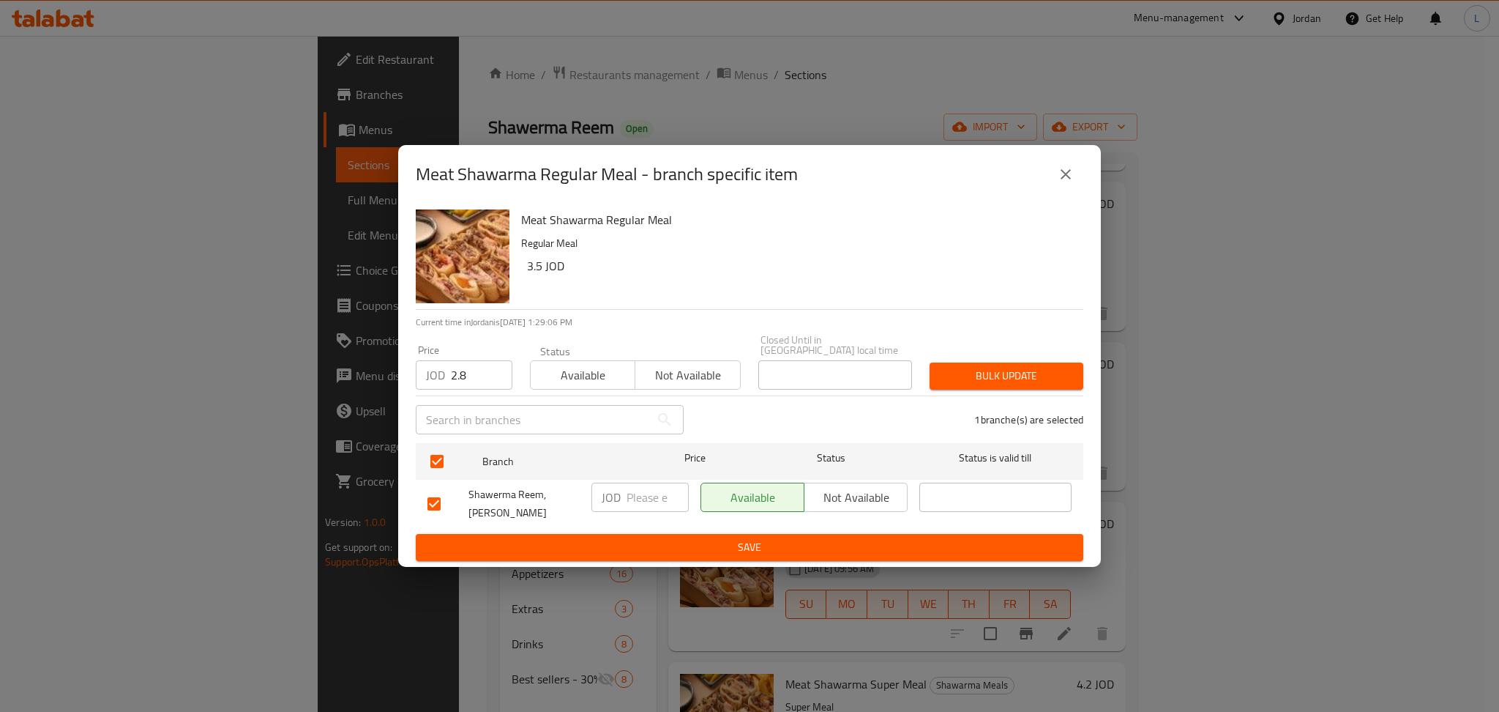
click at [1028, 375] on span "Bulk update" at bounding box center [1007, 376] width 130 height 18
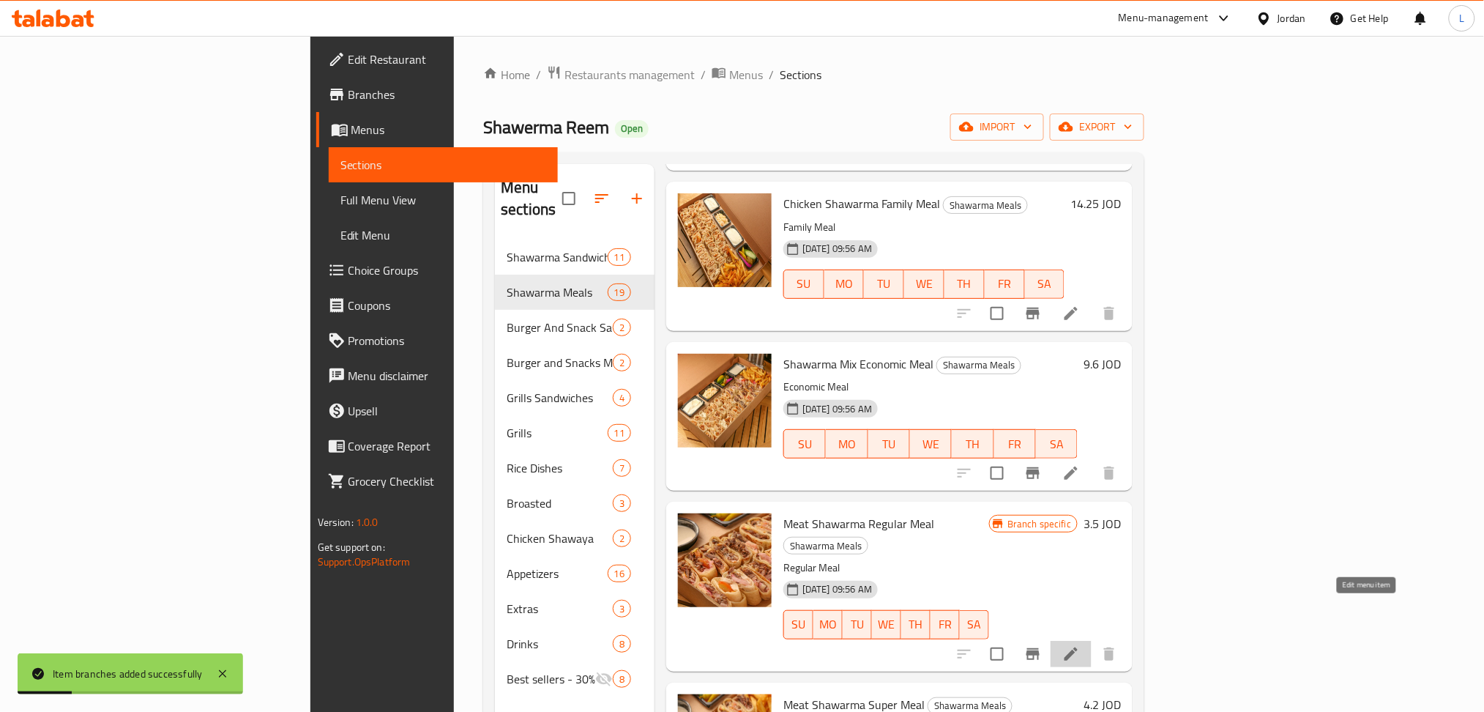
click at [1080, 645] on icon at bounding box center [1071, 654] width 18 height 18
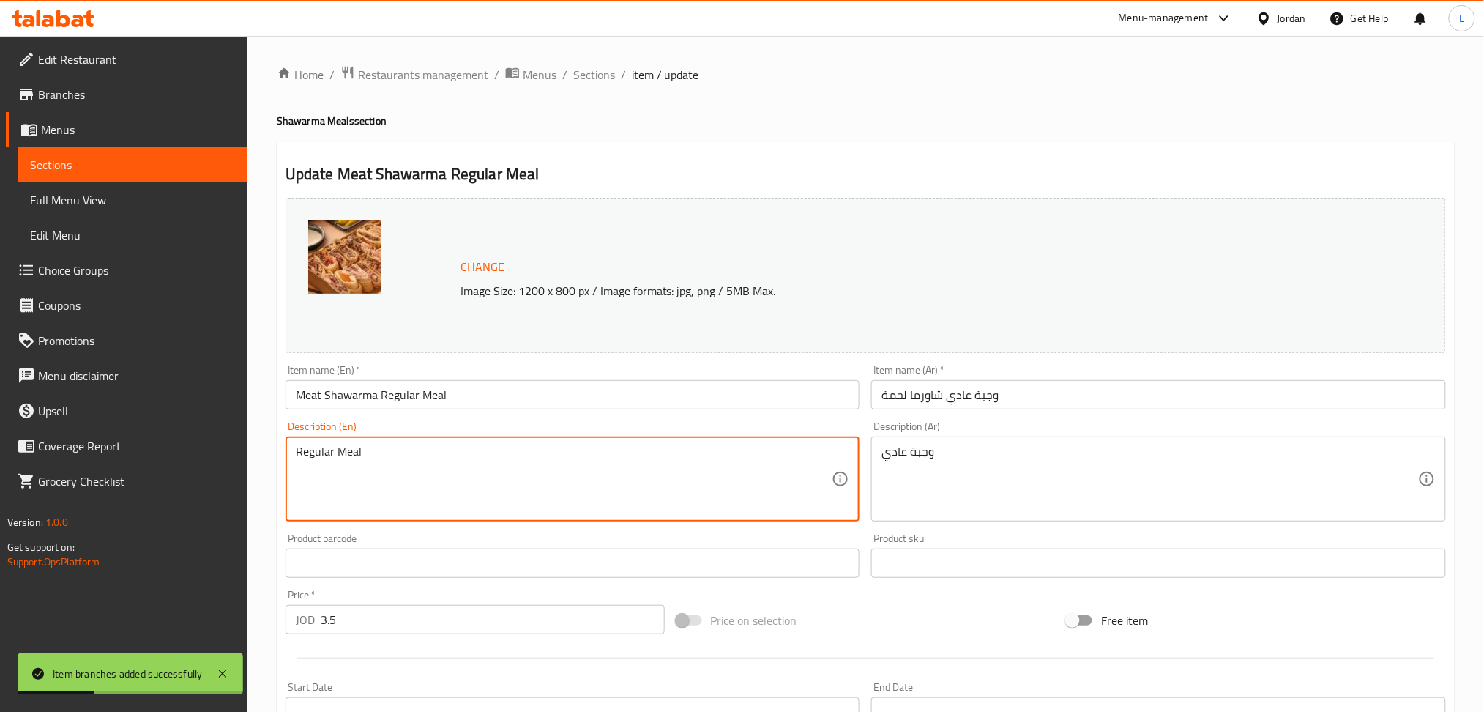
click at [479, 481] on textarea "Regular Meal" at bounding box center [564, 479] width 537 height 70
paste textarea "Meat Shawarma Regular meal meat shrak + pickles + potatoes + tahini"
type textarea "Meat Shawarma Regular meal meat shrak + pickles + potatoes + tahini"
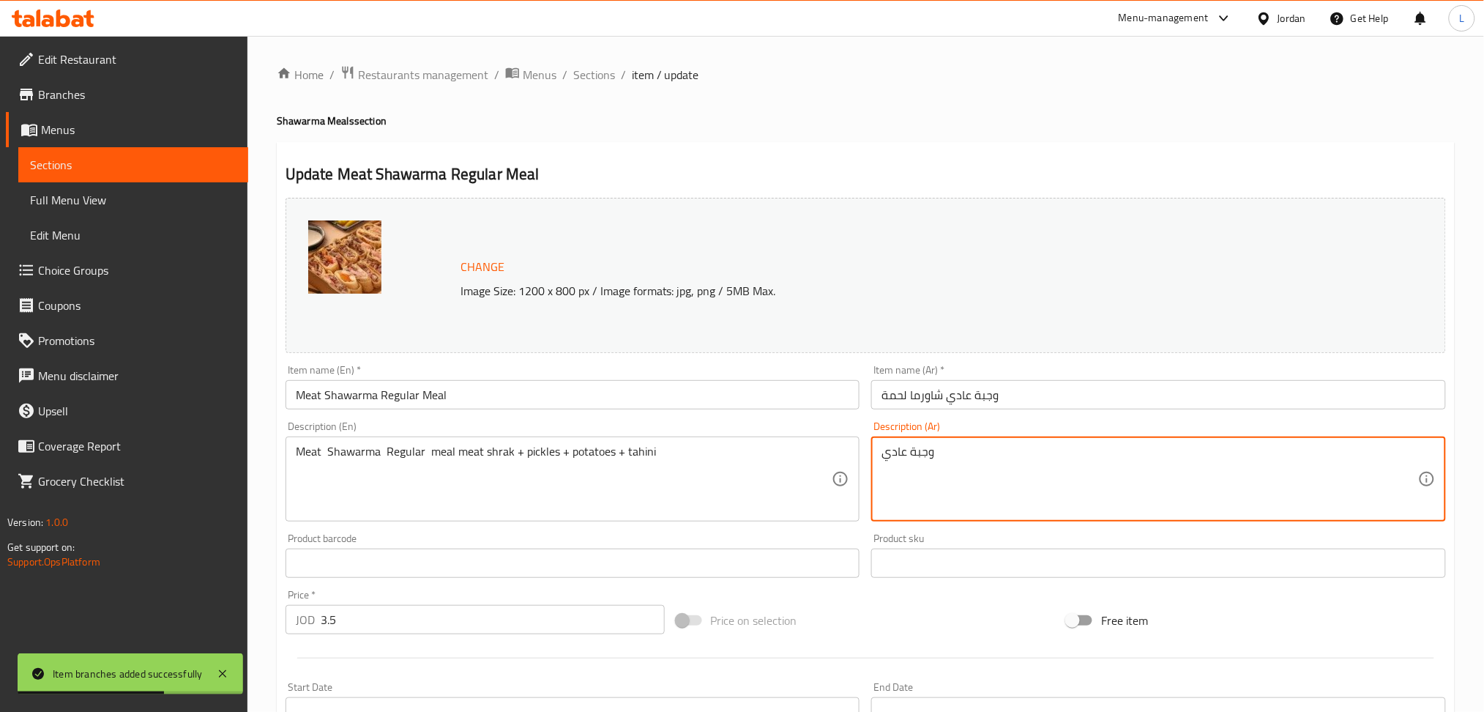
click at [979, 469] on textarea "وجبة عادي" at bounding box center [1150, 479] width 537 height 70
paste textarea "شراك لحمة + مخللات + بطاطا + طحينية"
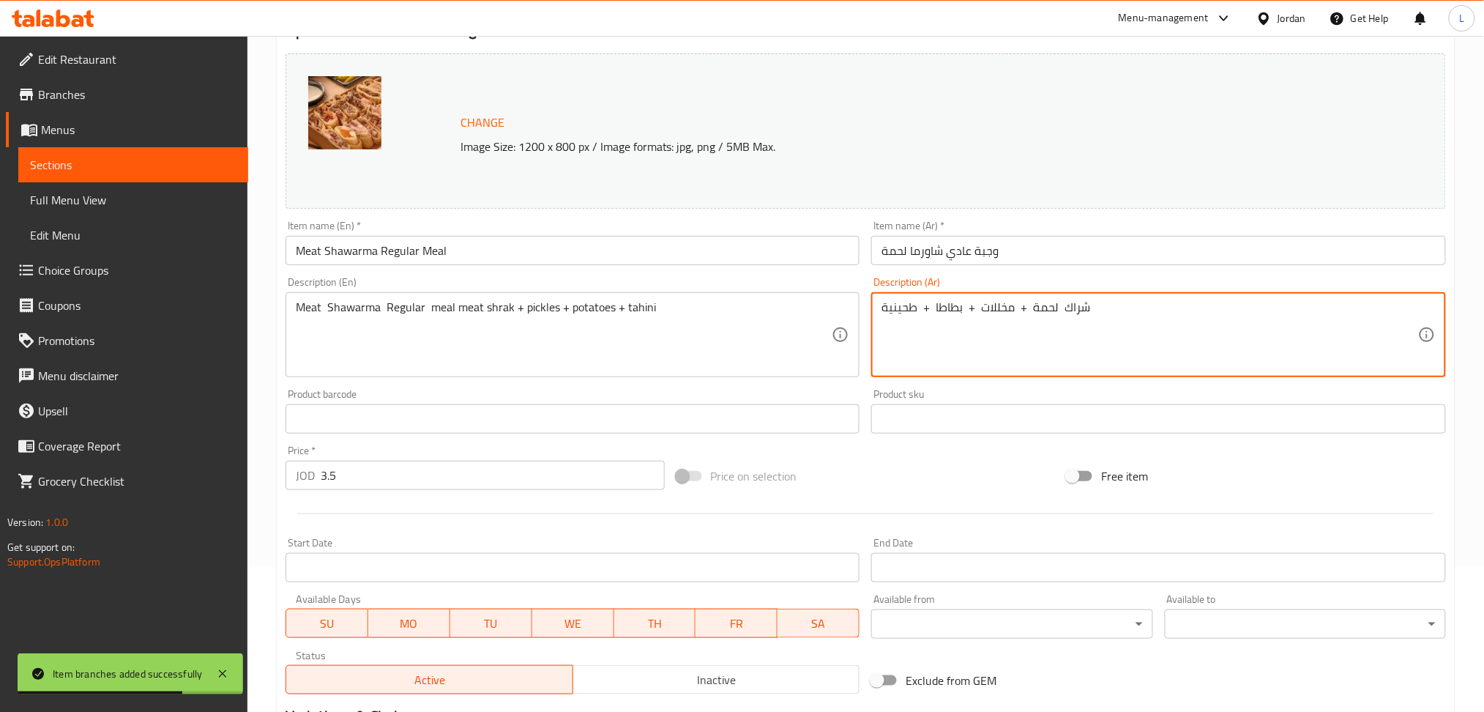
scroll to position [342, 0]
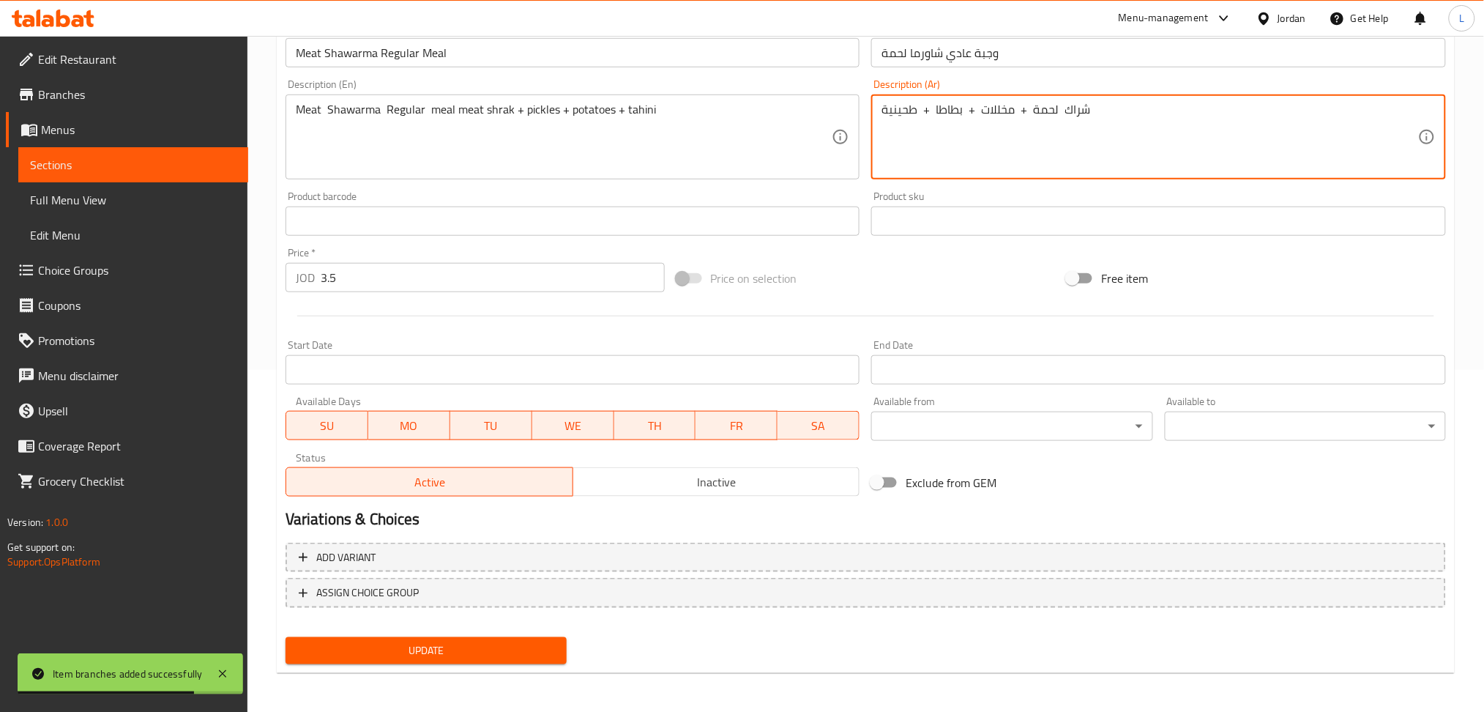
type textarea "شراك لحمة + مخللات + بطاطا + طحينية"
click at [431, 647] on span "Update" at bounding box center [426, 650] width 258 height 18
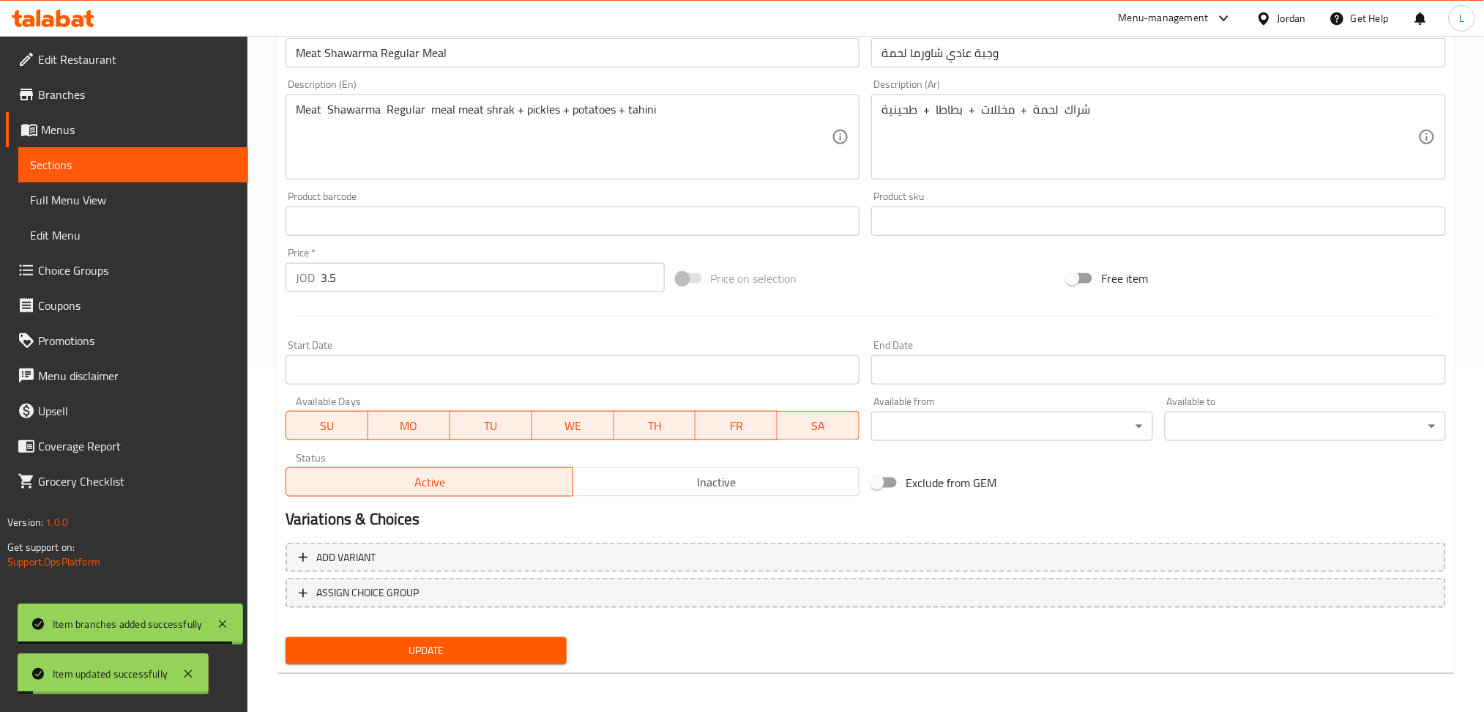
scroll to position [0, 0]
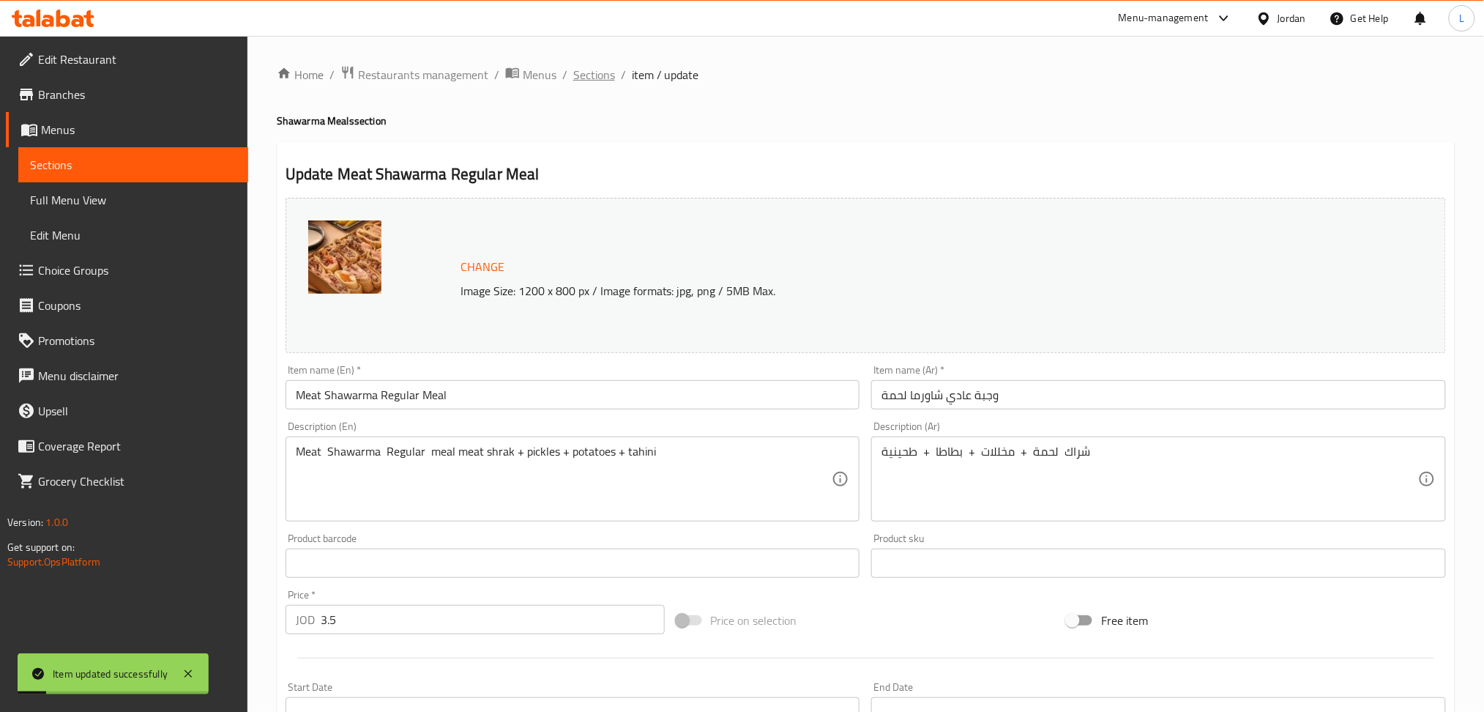
click at [592, 70] on span "Sections" at bounding box center [594, 75] width 42 height 18
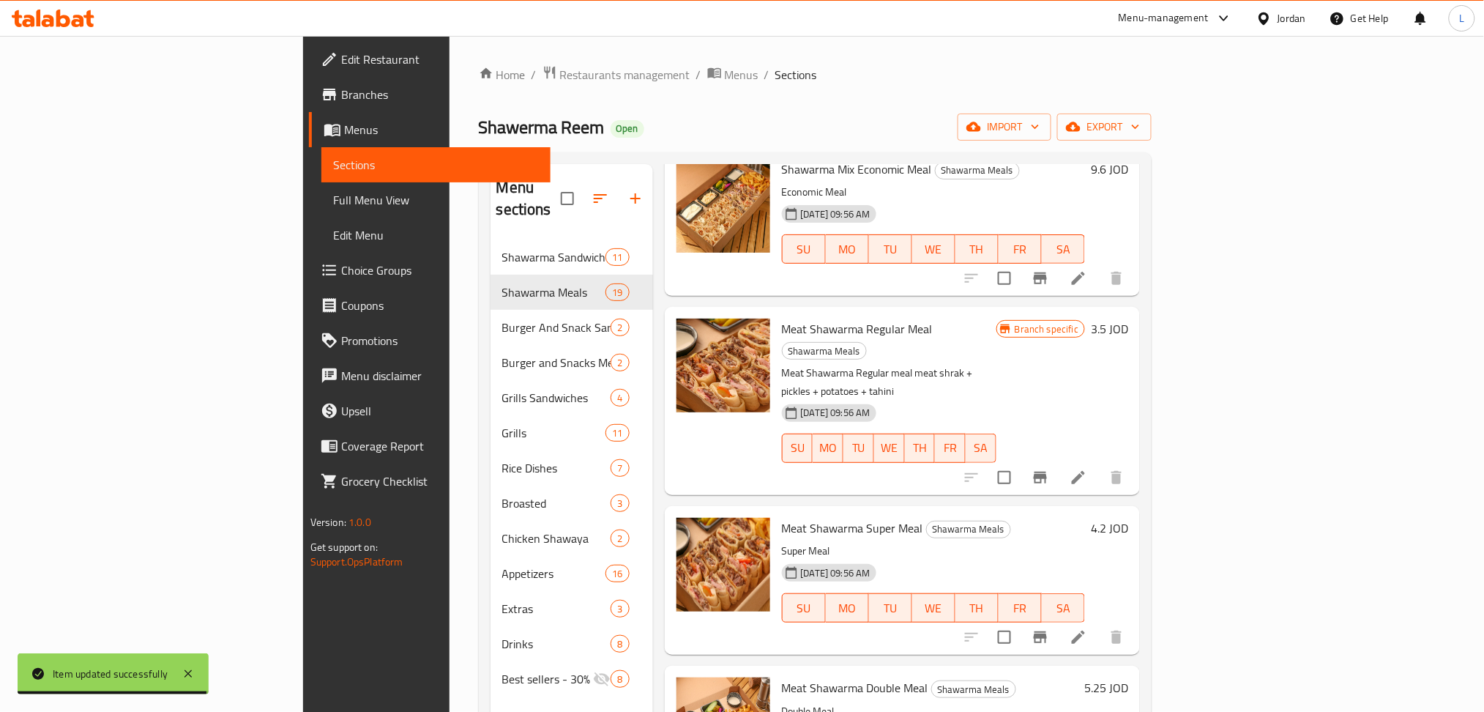
scroll to position [1464, 0]
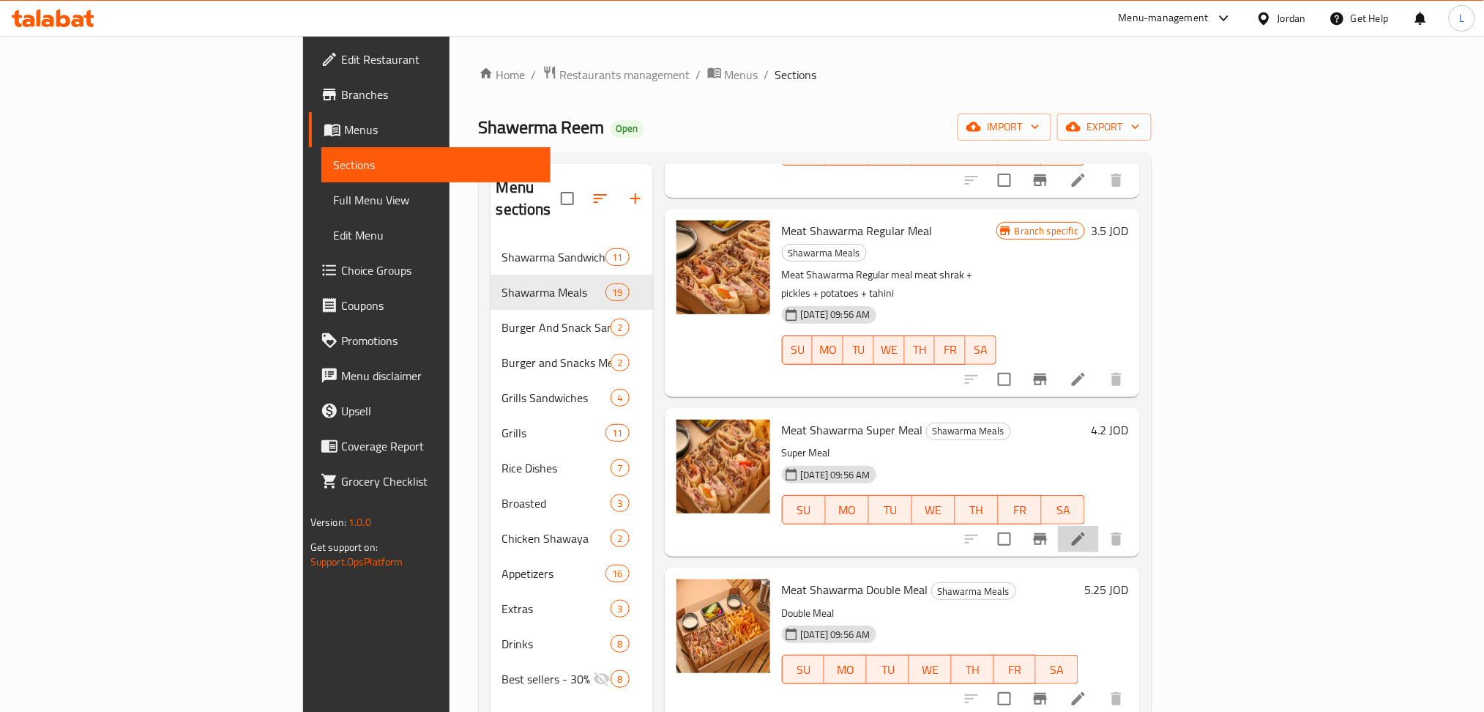
click at [1099, 526] on li at bounding box center [1078, 539] width 41 height 26
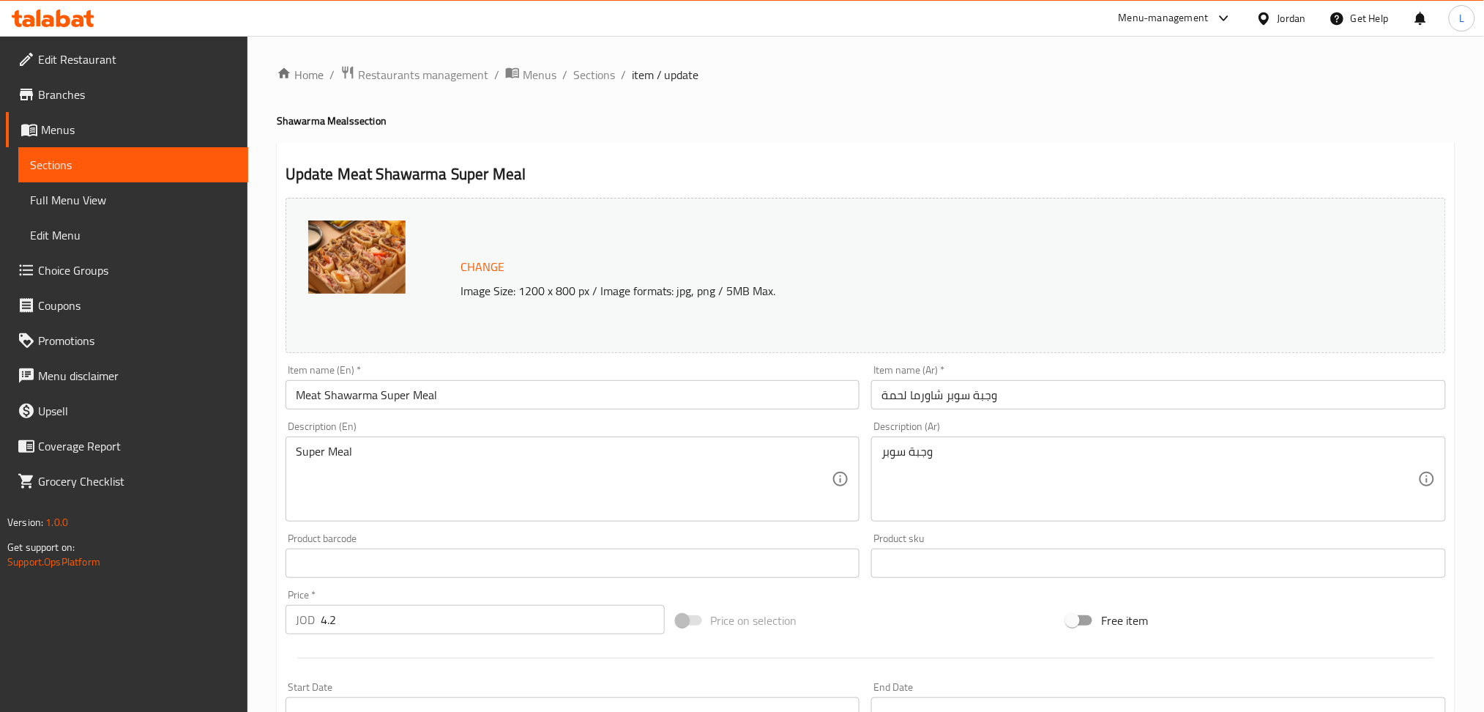
click at [473, 395] on input "Meat Shawarma Super Meal" at bounding box center [573, 394] width 575 height 29
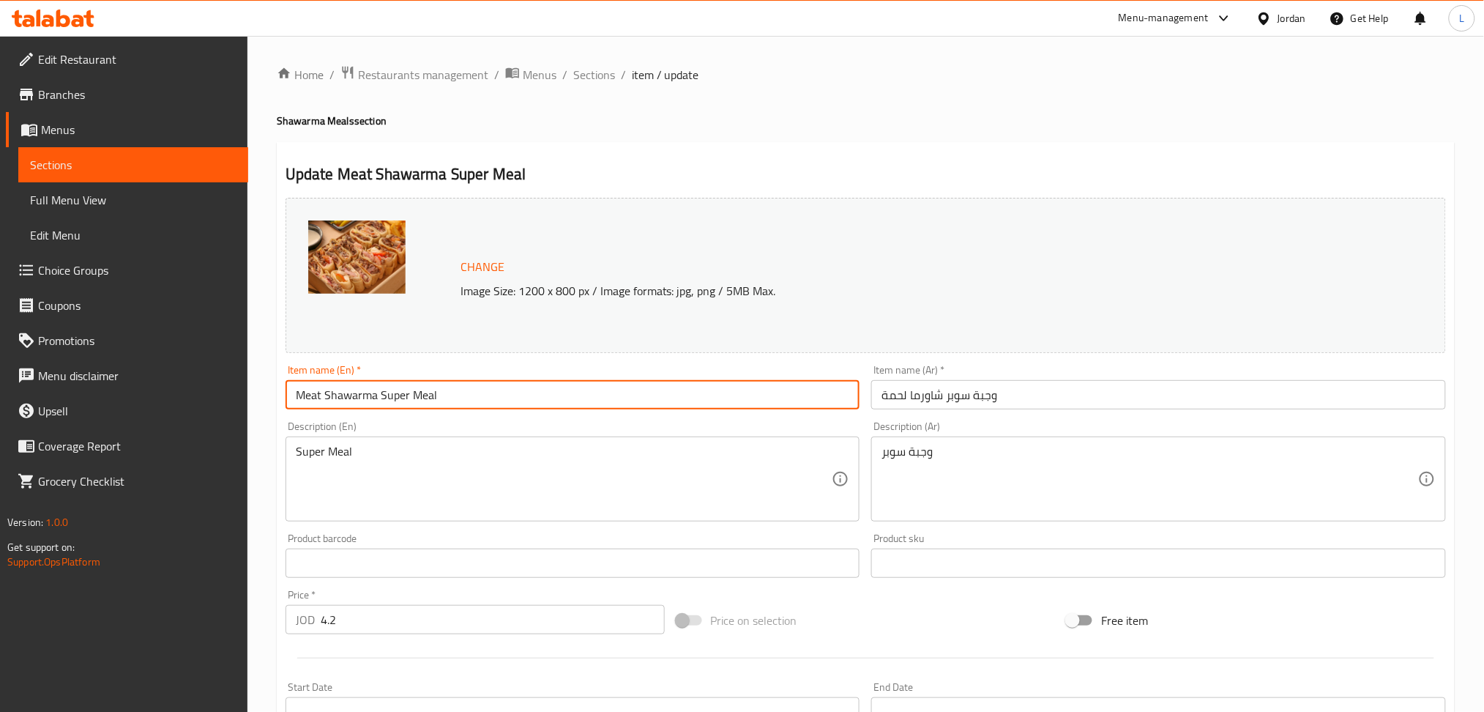
click at [473, 395] on input "Meat Shawarma Super Meal" at bounding box center [573, 394] width 575 height 29
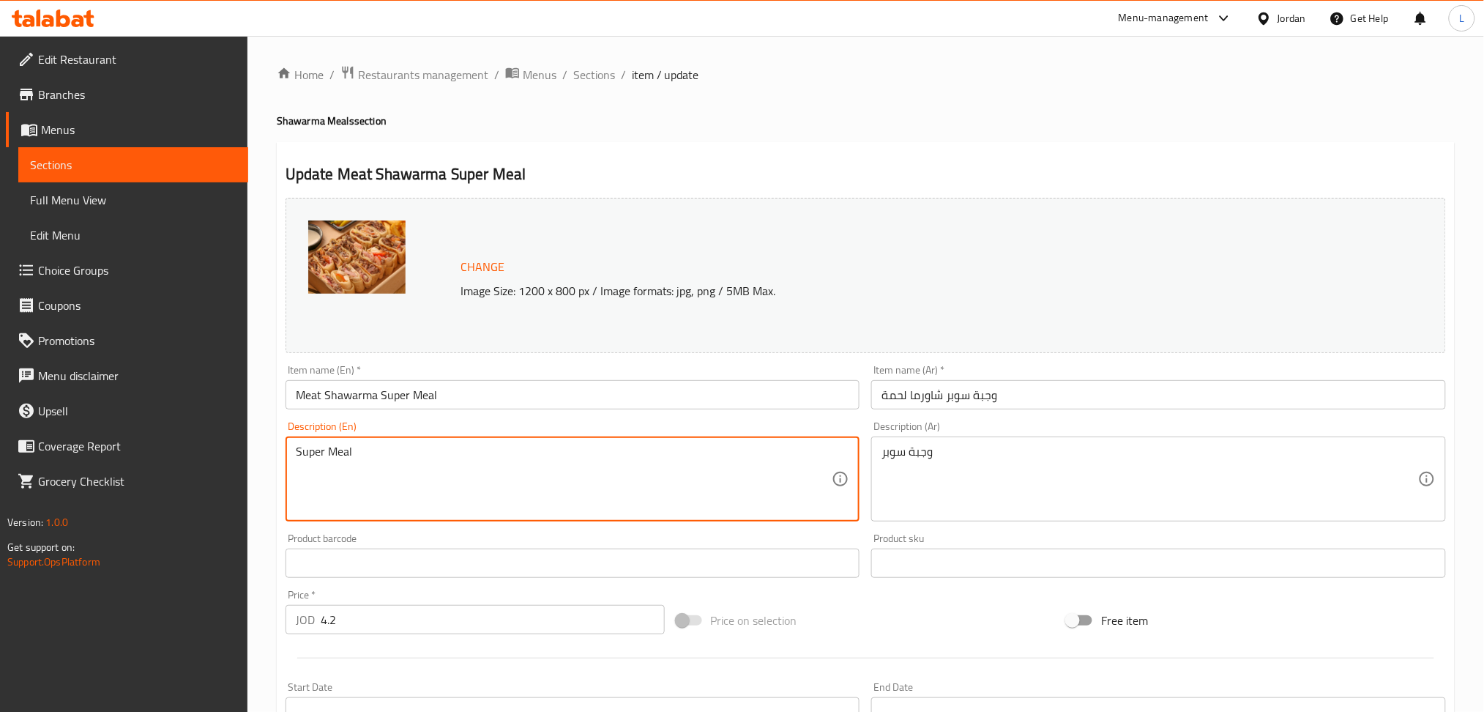
click at [441, 475] on textarea "Super Meal" at bounding box center [564, 479] width 537 height 70
paste textarea "Large meat shrak + small meat shrak + pickles + potatoes + tahini"
type textarea "Large meat shrak + small meat shrak + pickles + potatoes + tahini"
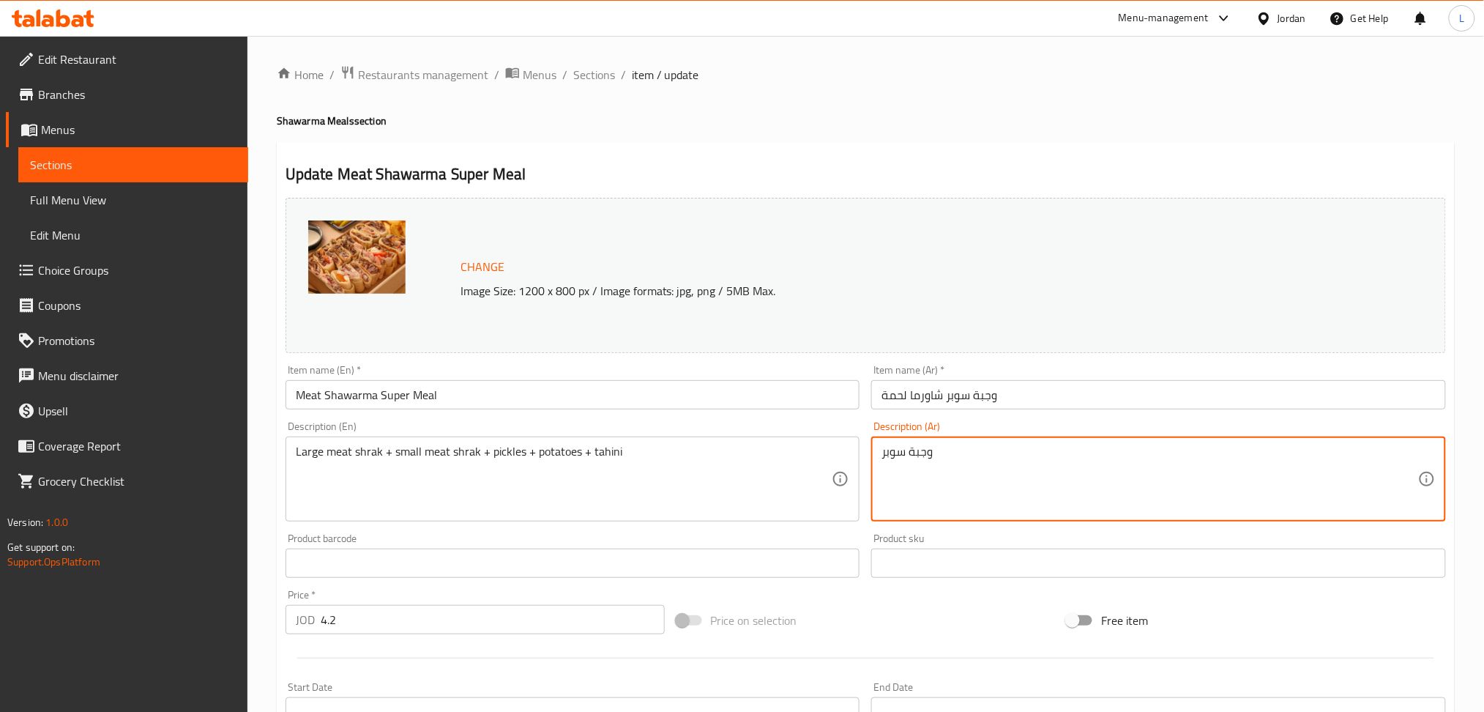
click at [1001, 469] on textarea "وجبة سوبر" at bounding box center [1150, 479] width 537 height 70
paste textarea "شراك لحمة كبير +شراك لحمة صغير + مخللات + بطاطا + طحينية"
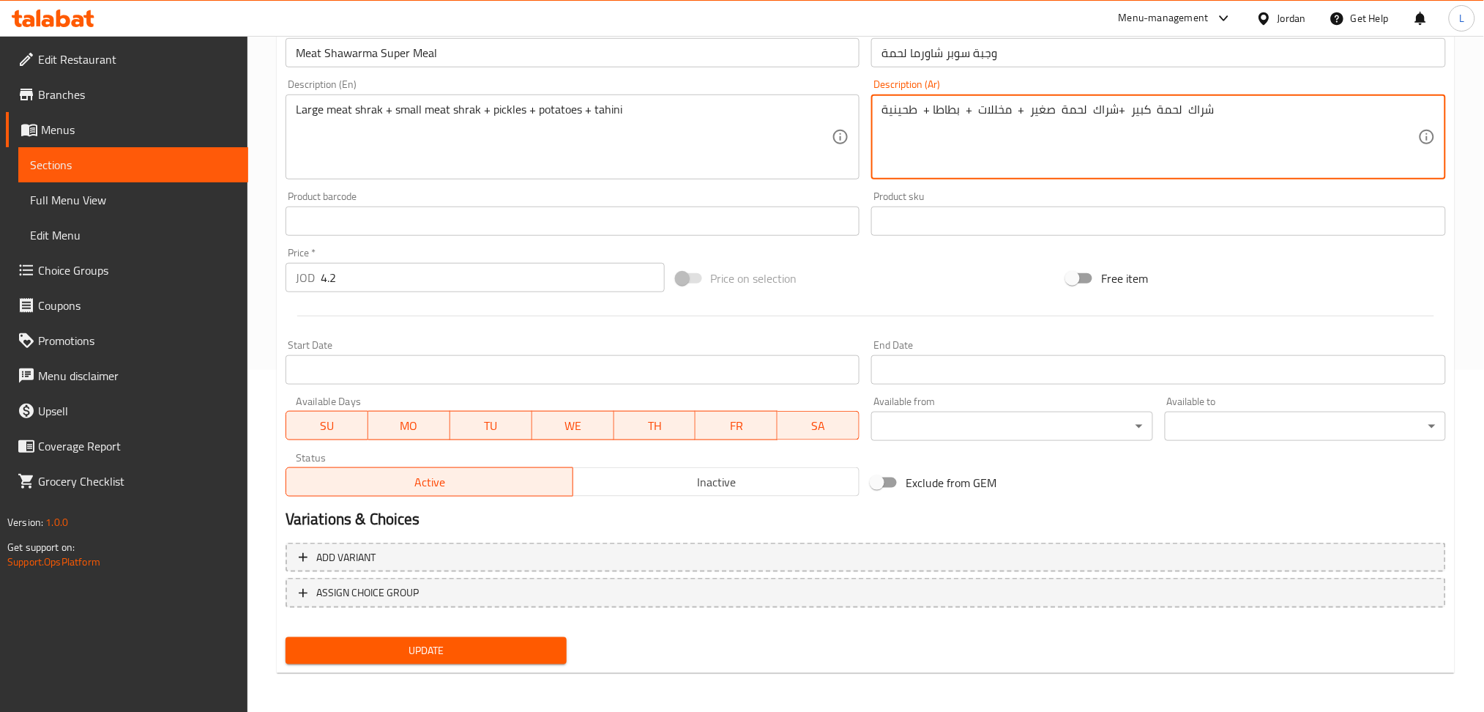
type textarea "شراك لحمة كبير +شراك لحمة صغير + مخللات + بطاطا + طحينية"
click at [385, 643] on span "Update" at bounding box center [426, 650] width 258 height 18
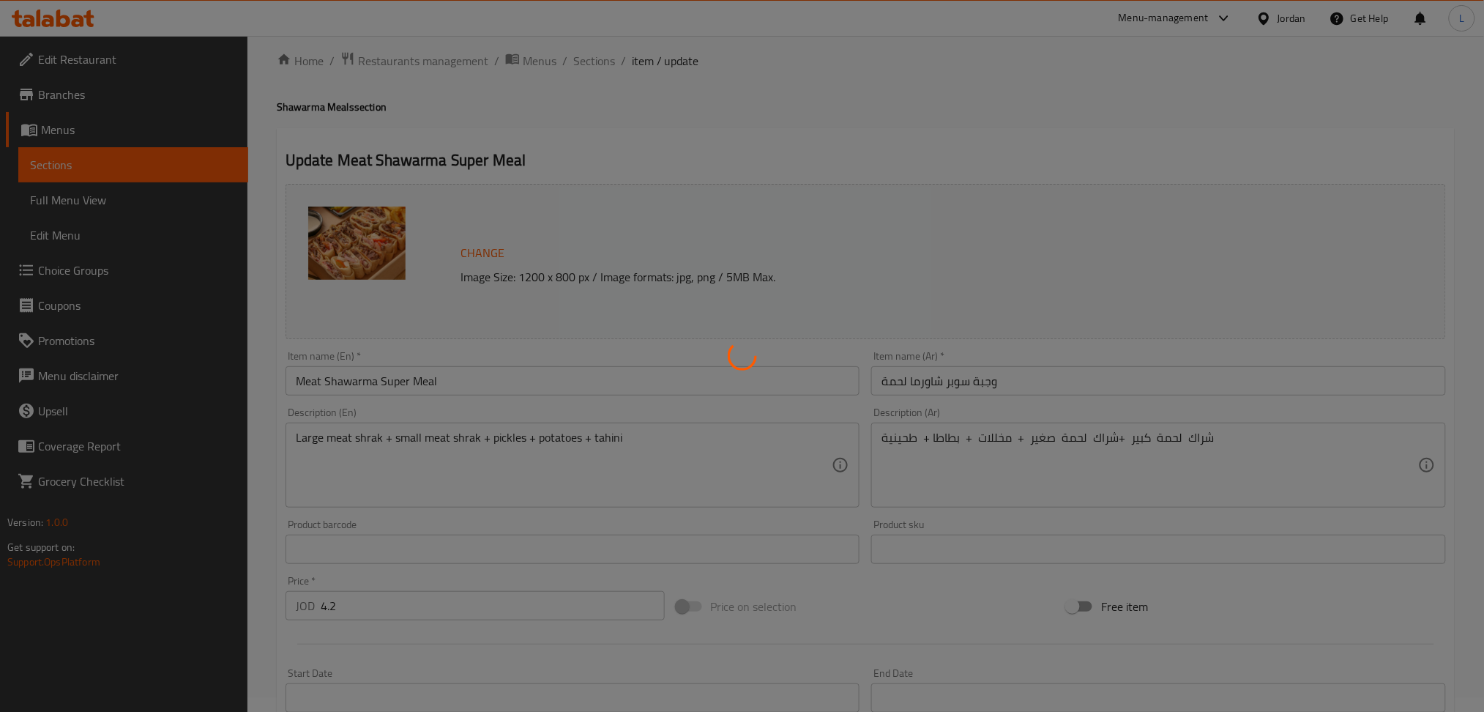
scroll to position [0, 0]
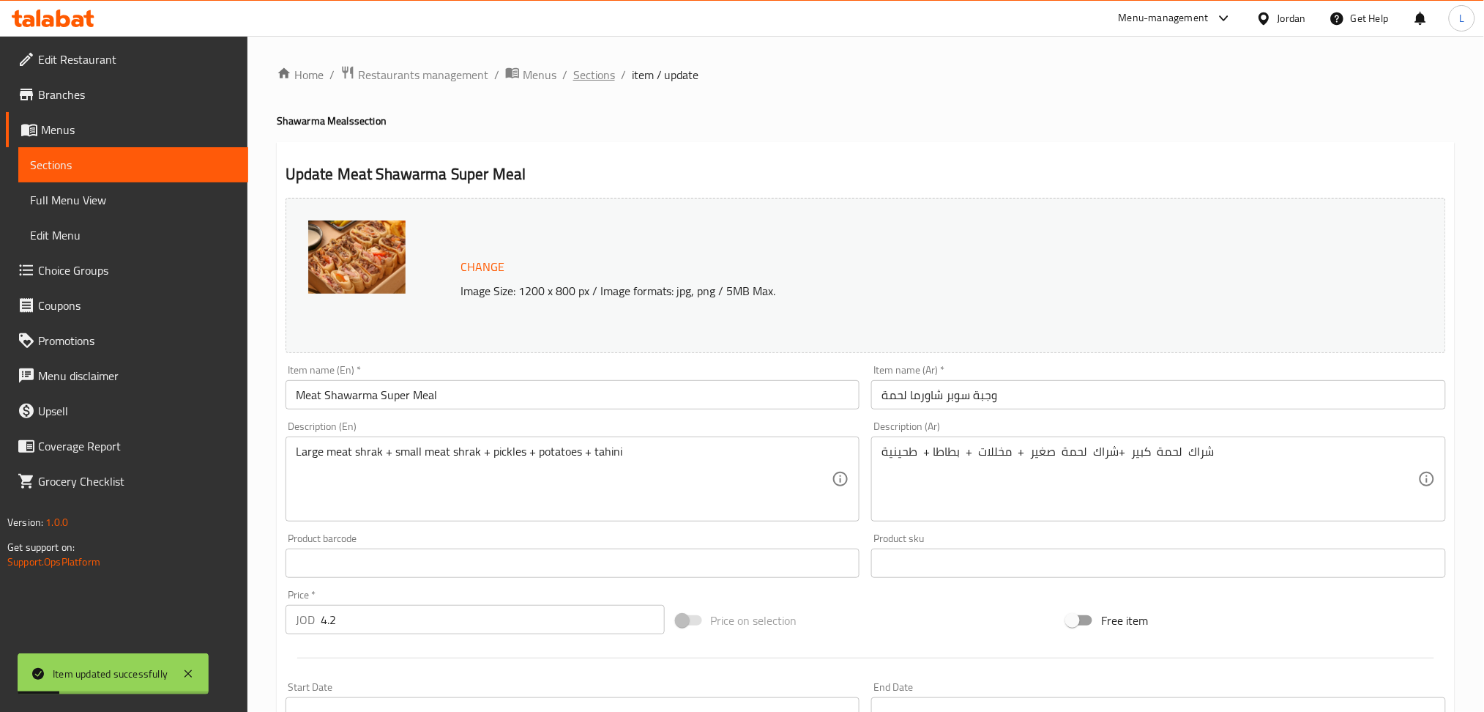
click at [586, 75] on span "Sections" at bounding box center [594, 75] width 42 height 18
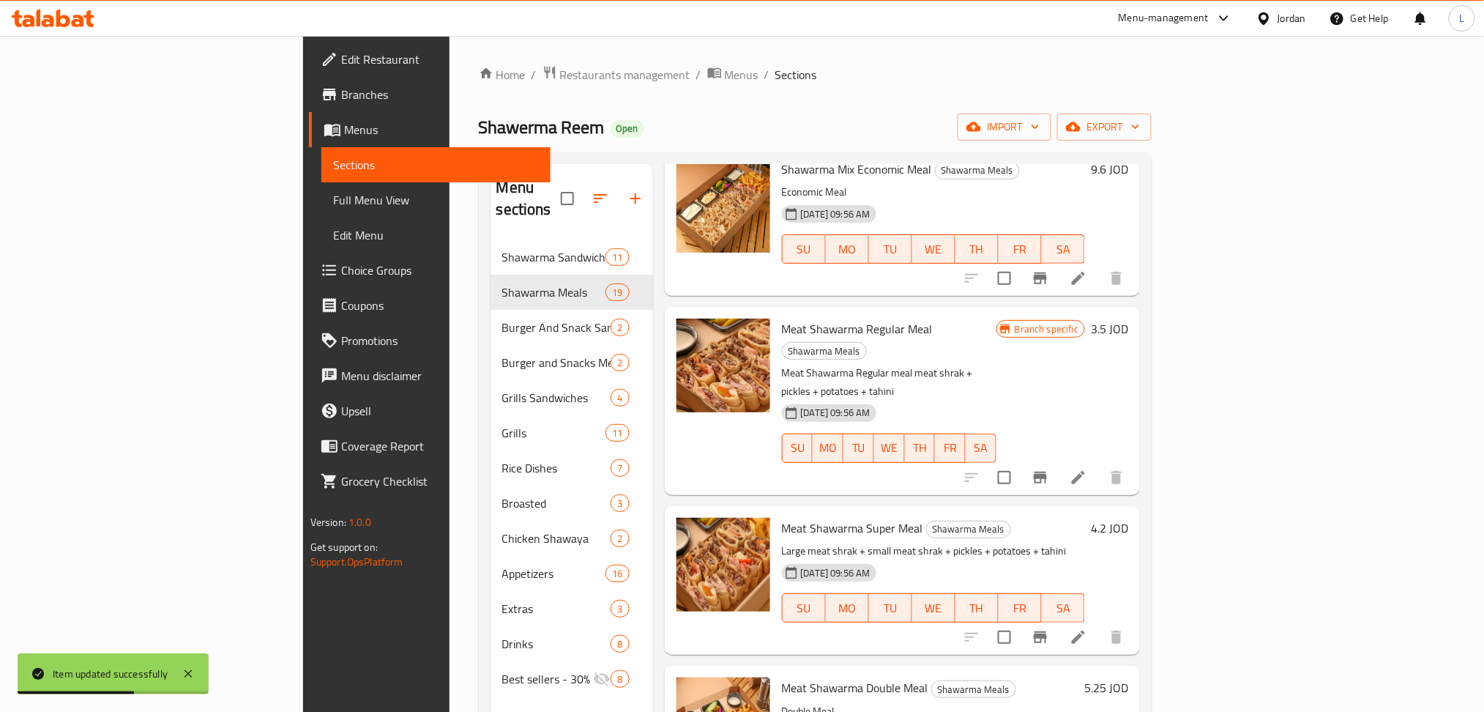
scroll to position [1464, 0]
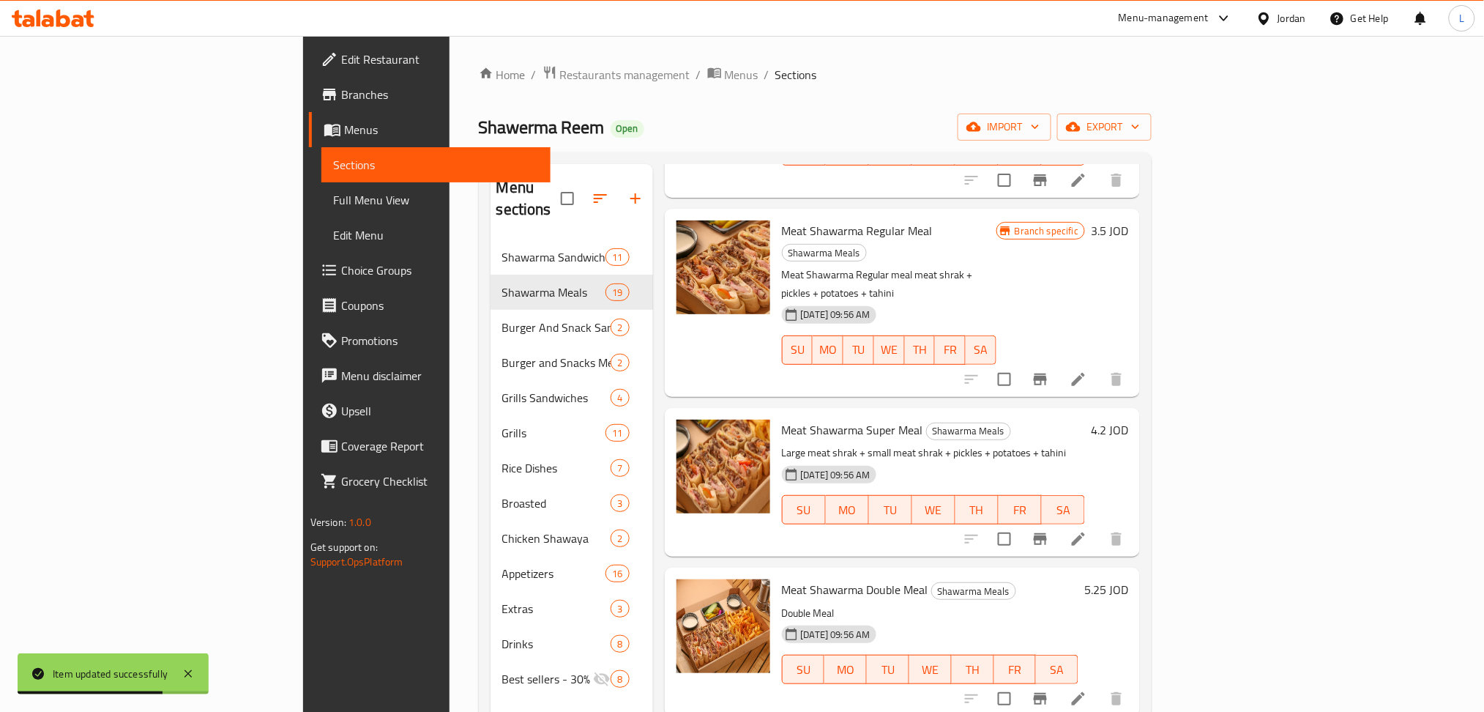
click at [1049, 530] on icon "Branch-specific-item" at bounding box center [1041, 539] width 18 height 18
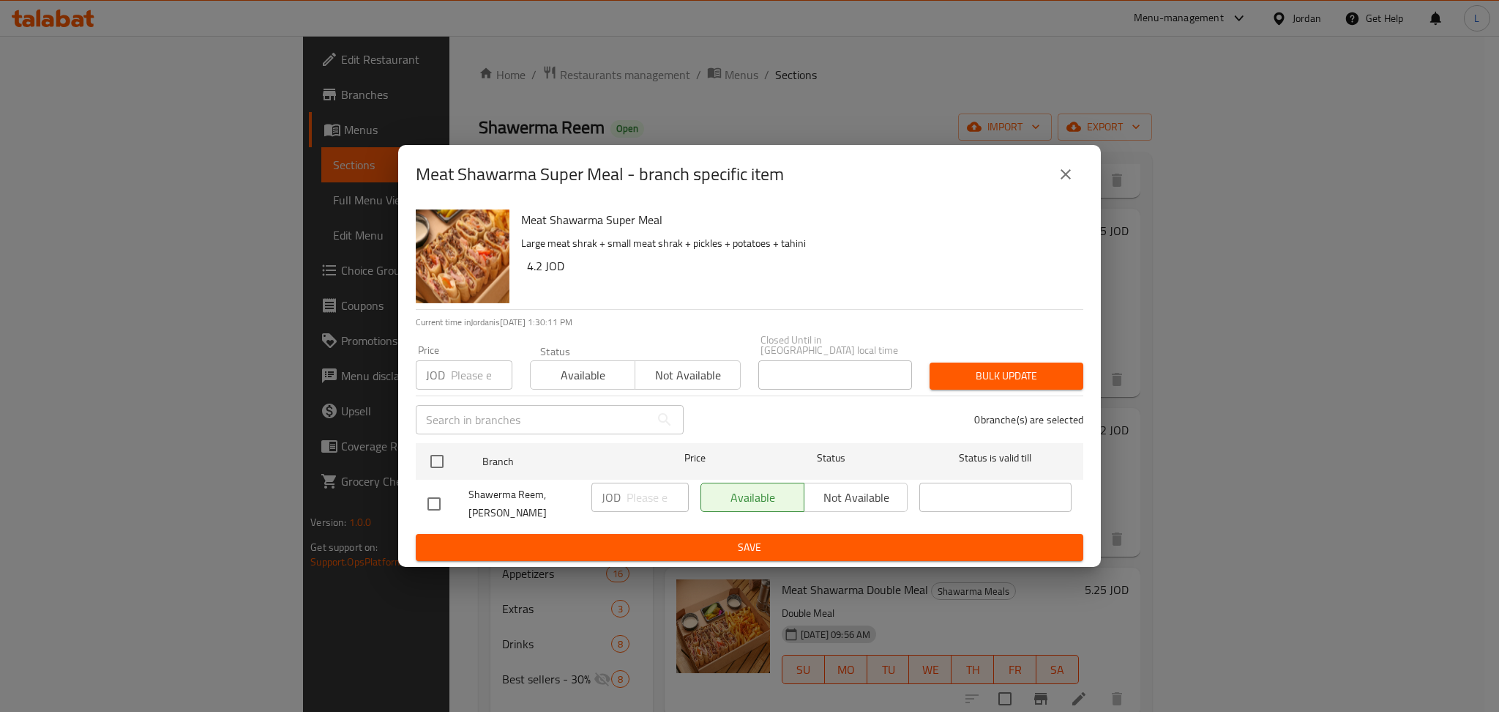
click at [477, 379] on input "number" at bounding box center [482, 374] width 62 height 29
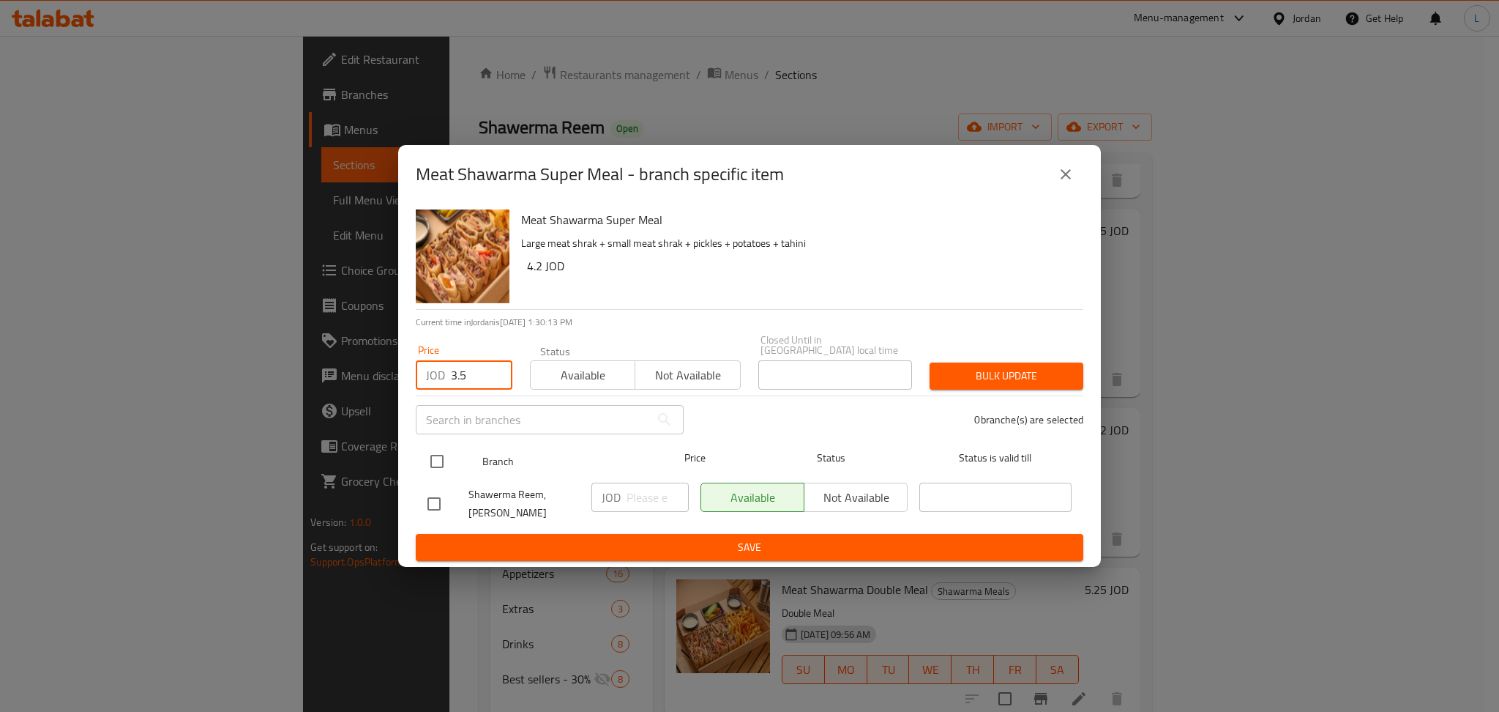
type input "3.5"
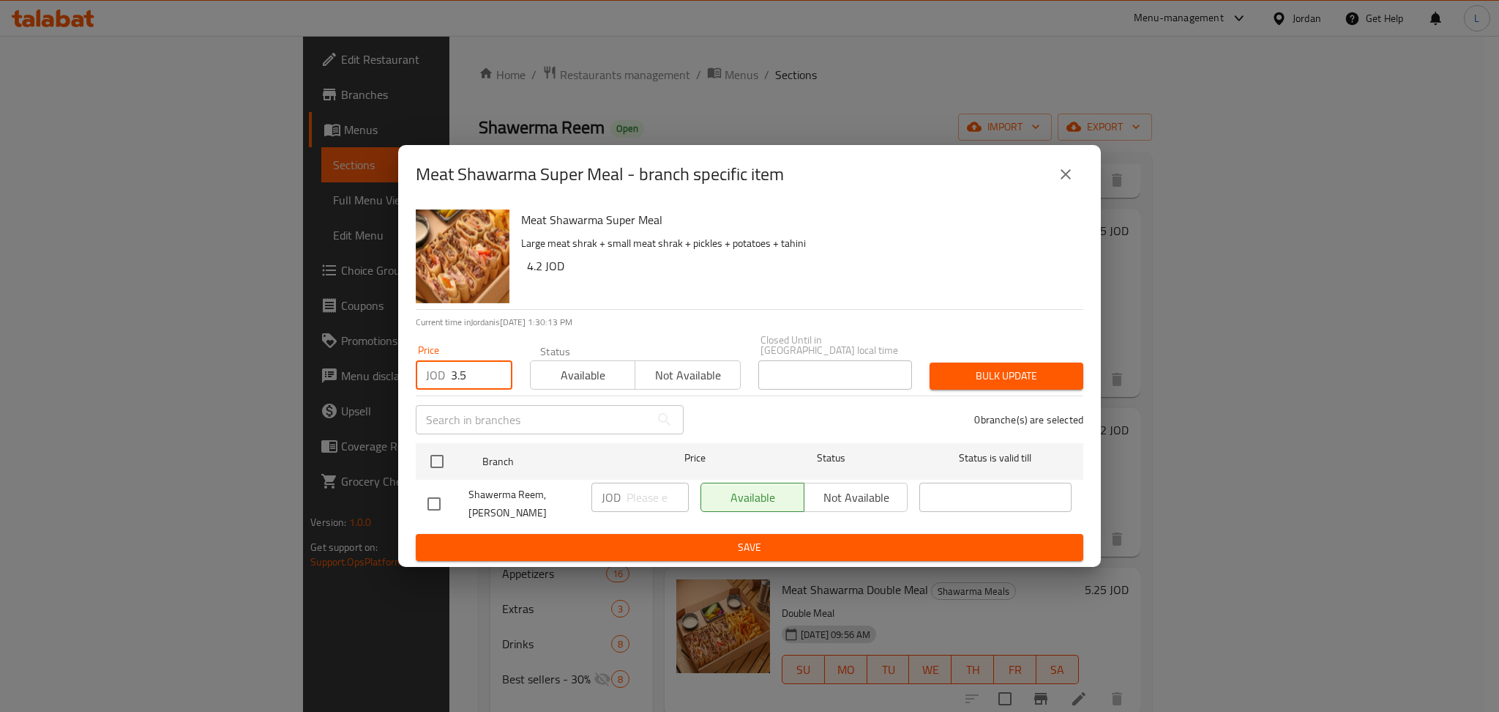
drag, startPoint x: 439, startPoint y: 455, endPoint x: 571, endPoint y: 657, distance: 240.6
click at [439, 459] on input "checkbox" at bounding box center [437, 461] width 31 height 31
checkbox input "true"
click at [1048, 365] on button "Bulk update" at bounding box center [1007, 375] width 154 height 27
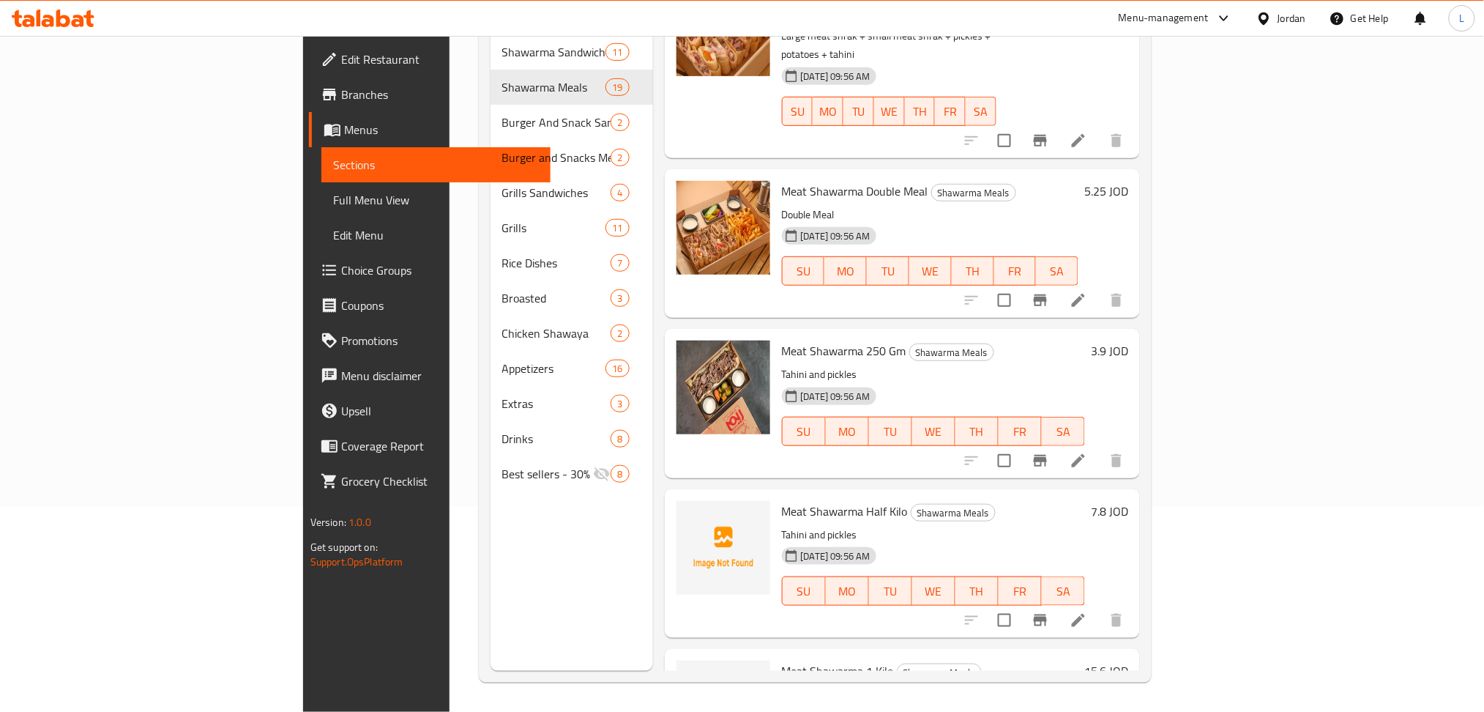
scroll to position [1484, 0]
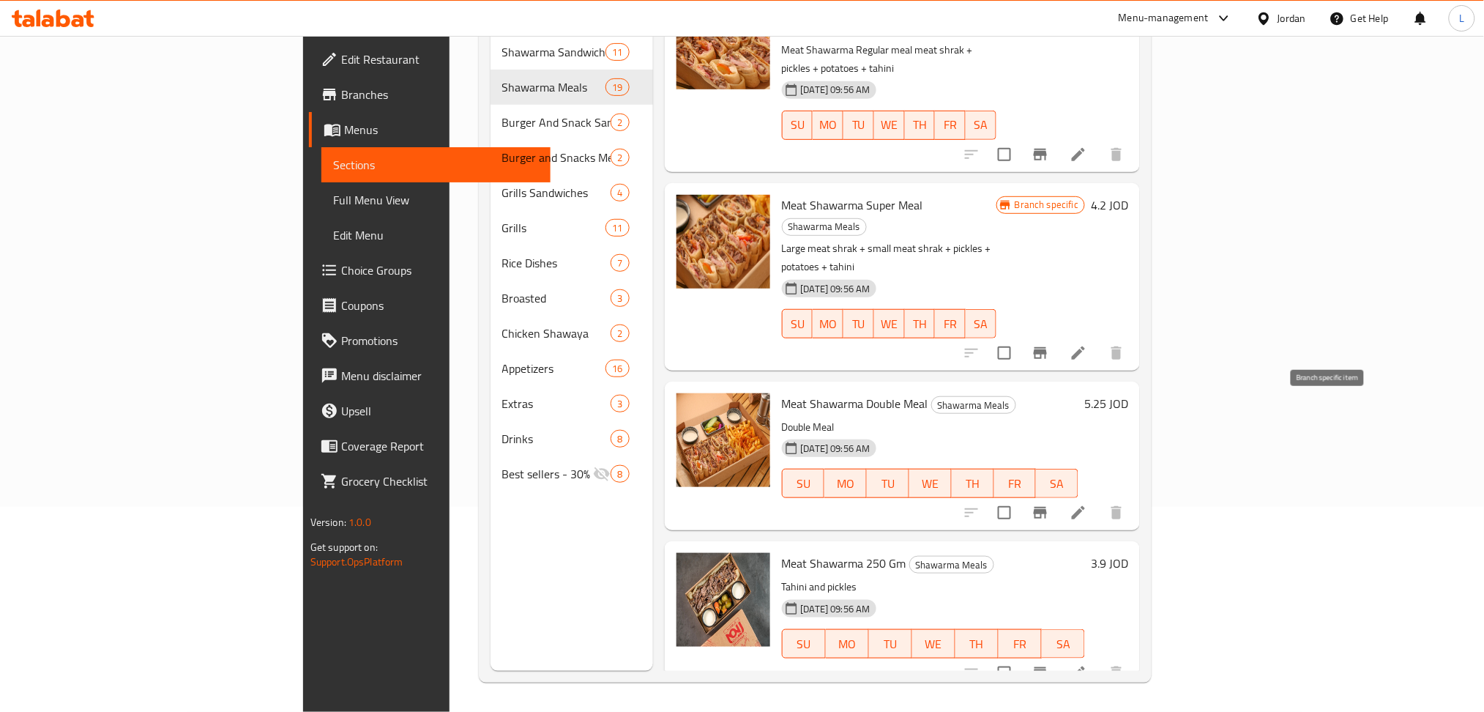
click at [1047, 507] on icon "Branch-specific-item" at bounding box center [1040, 513] width 13 height 12
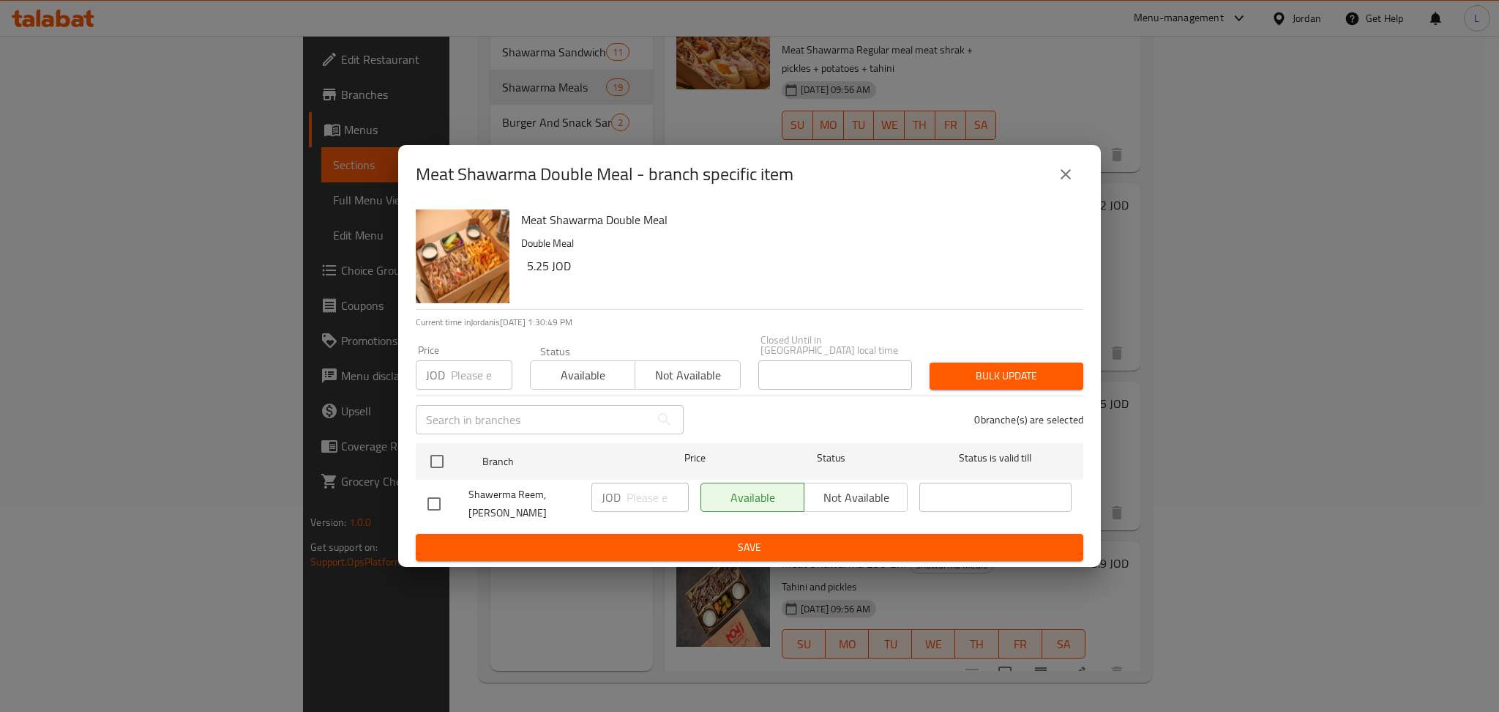
drag, startPoint x: 474, startPoint y: 377, endPoint x: 455, endPoint y: 433, distance: 59.3
click at [474, 376] on input "number" at bounding box center [482, 374] width 62 height 29
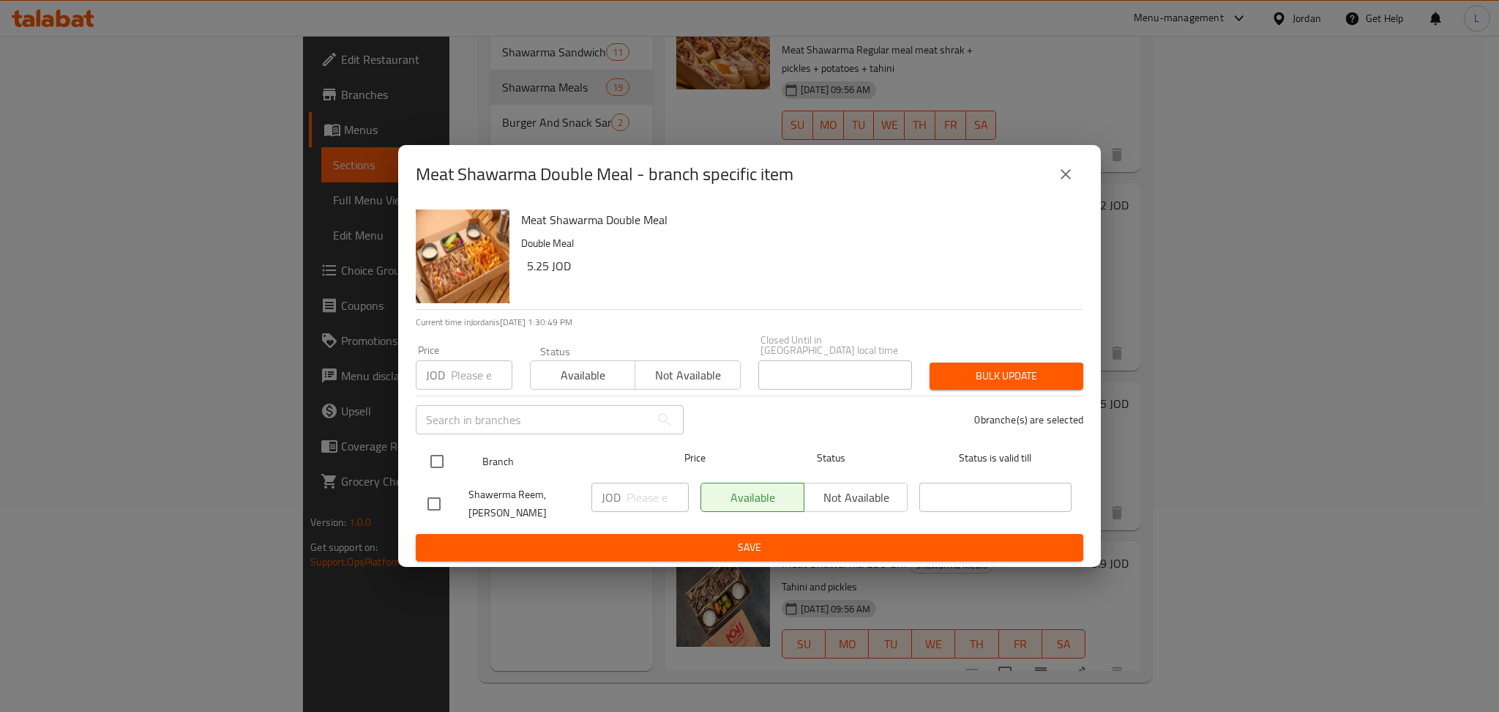
paste input "4.40"
type input "4.40"
click at [430, 461] on input "checkbox" at bounding box center [437, 461] width 31 height 31
checkbox input "true"
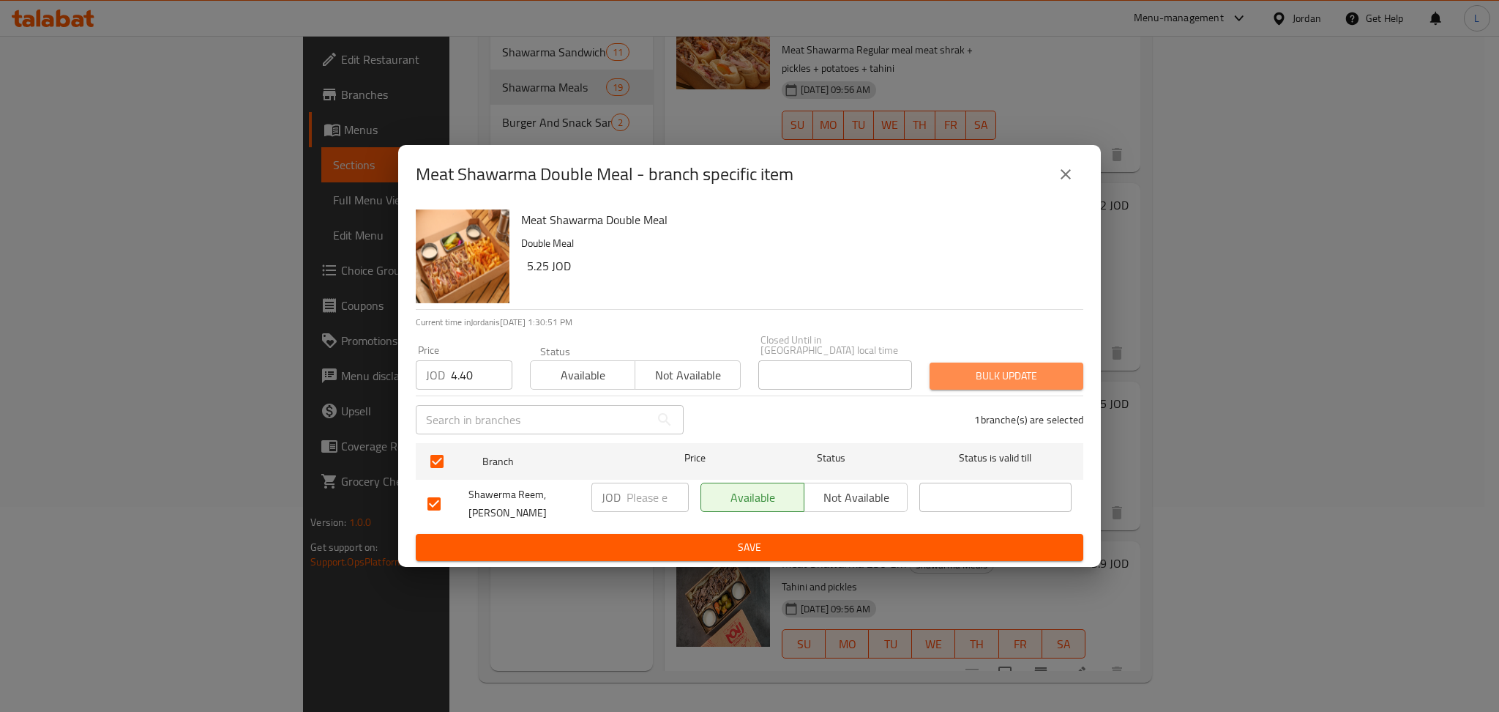
click at [1062, 385] on span "Bulk update" at bounding box center [1007, 376] width 130 height 18
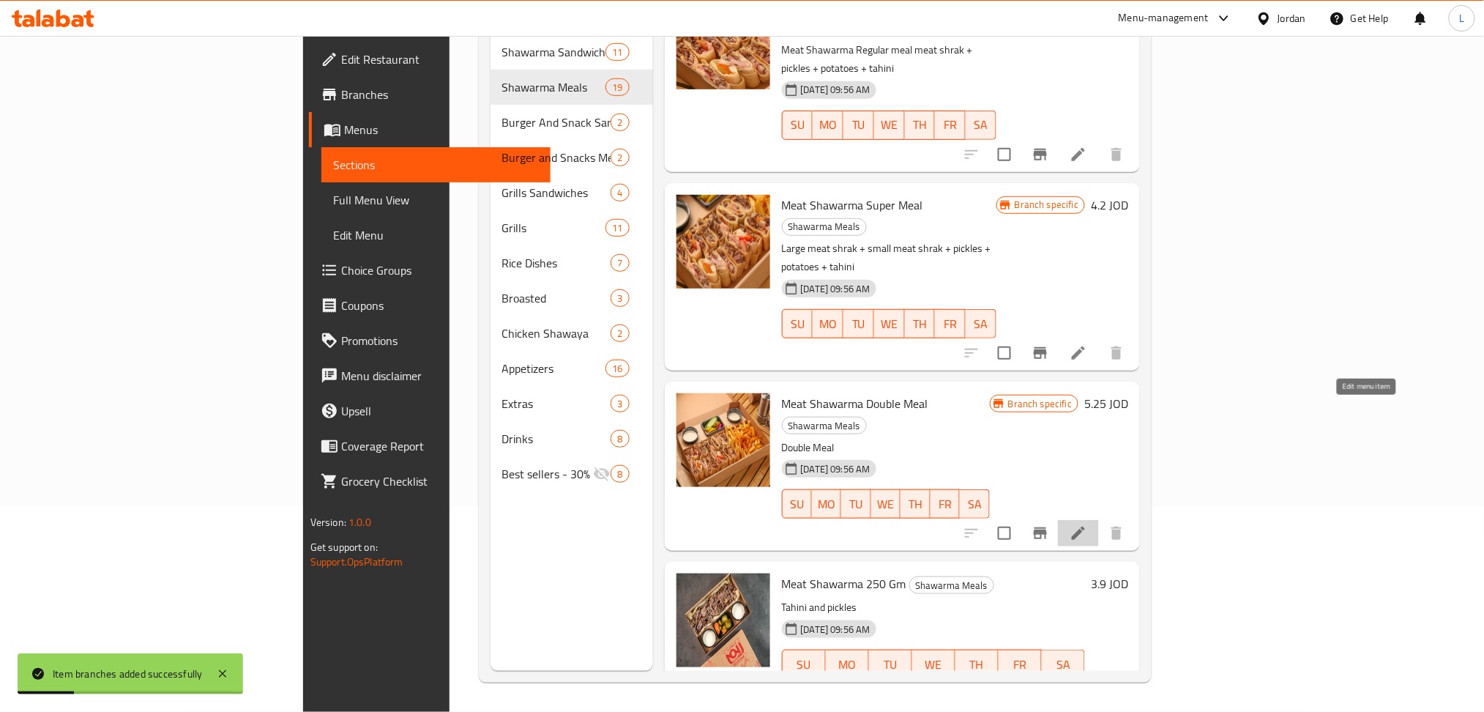
click at [1087, 524] on icon at bounding box center [1079, 533] width 18 height 18
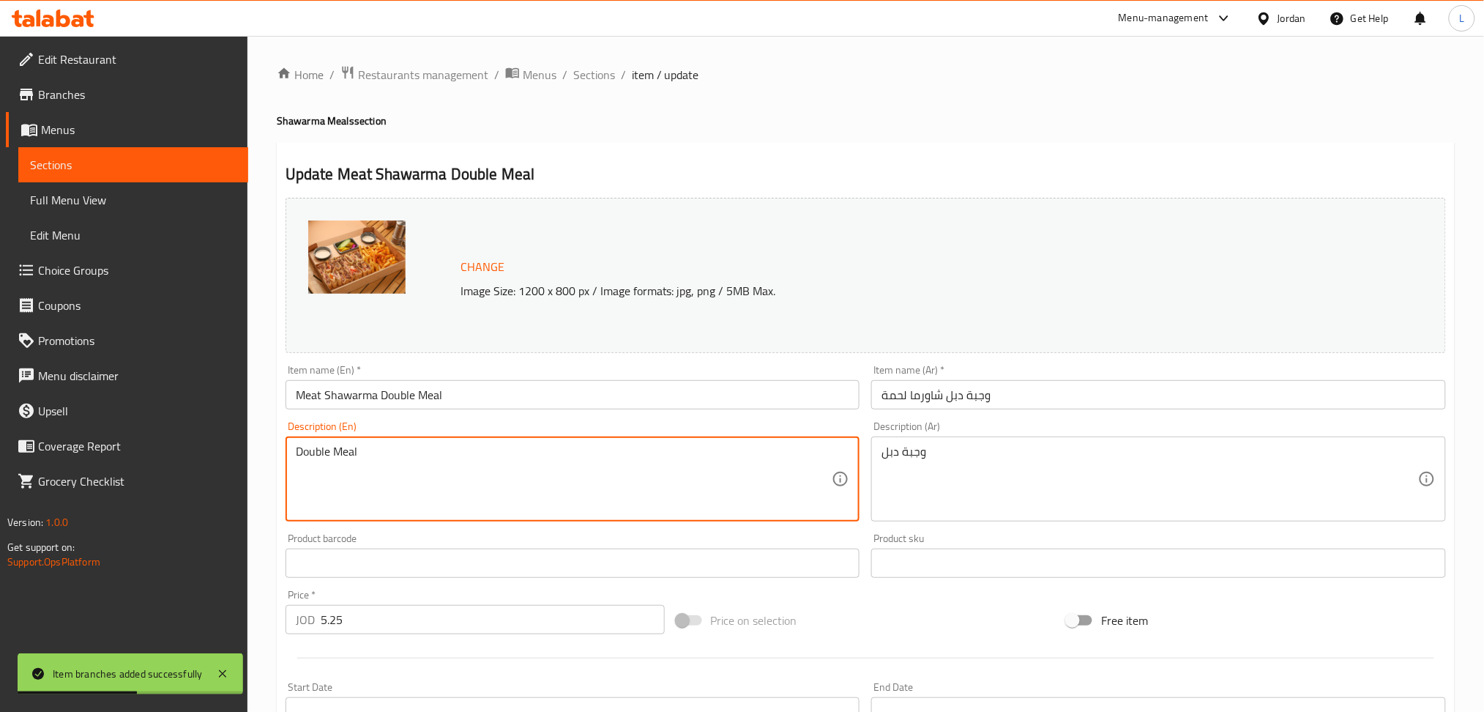
click at [460, 461] on textarea "Double Meal" at bounding box center [564, 479] width 537 height 70
click at [461, 459] on textarea "Double Meal" at bounding box center [564, 479] width 537 height 70
paste textarea "Meat Shawarma Double meal 2large meat skewers + pickles + potatoes + tahini"
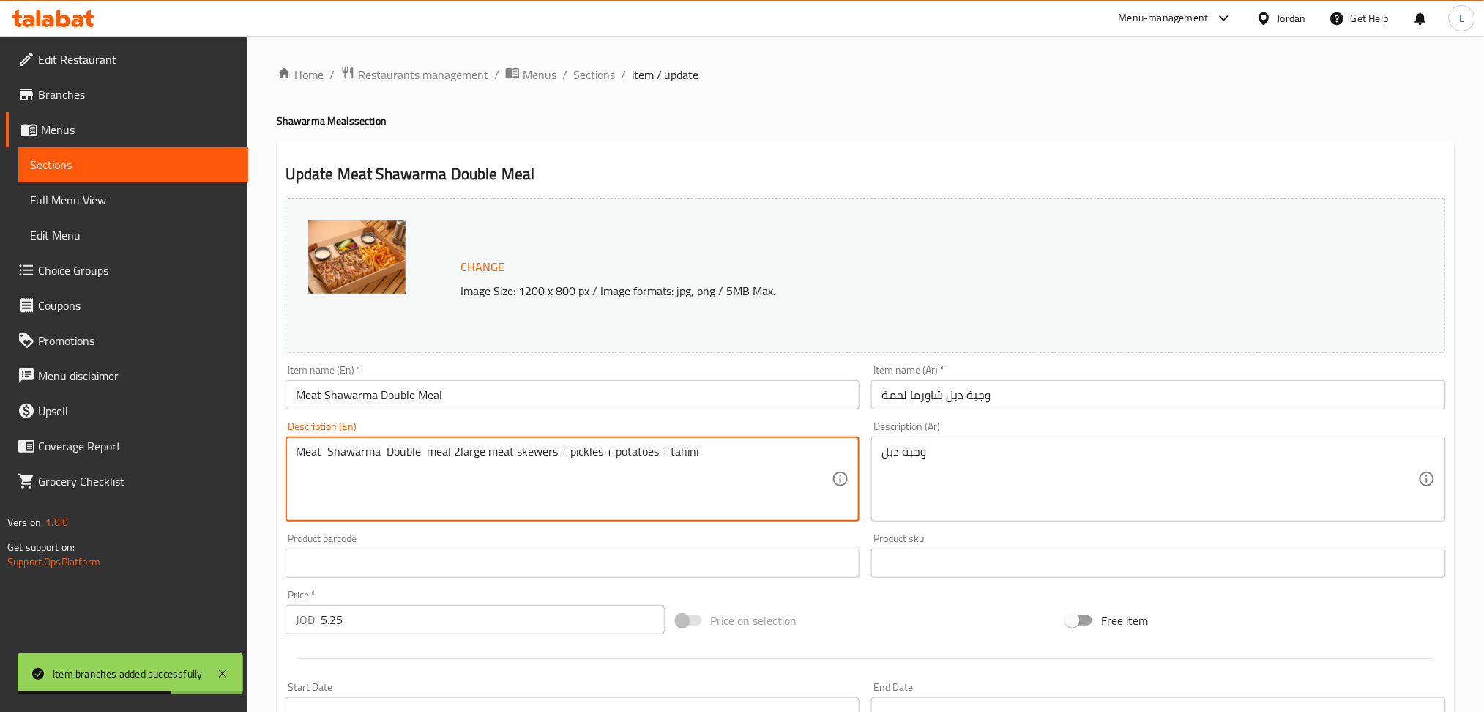
type textarea "Meat Shawarma Double meal 2large meat skewers + pickles + potatoes + tahini"
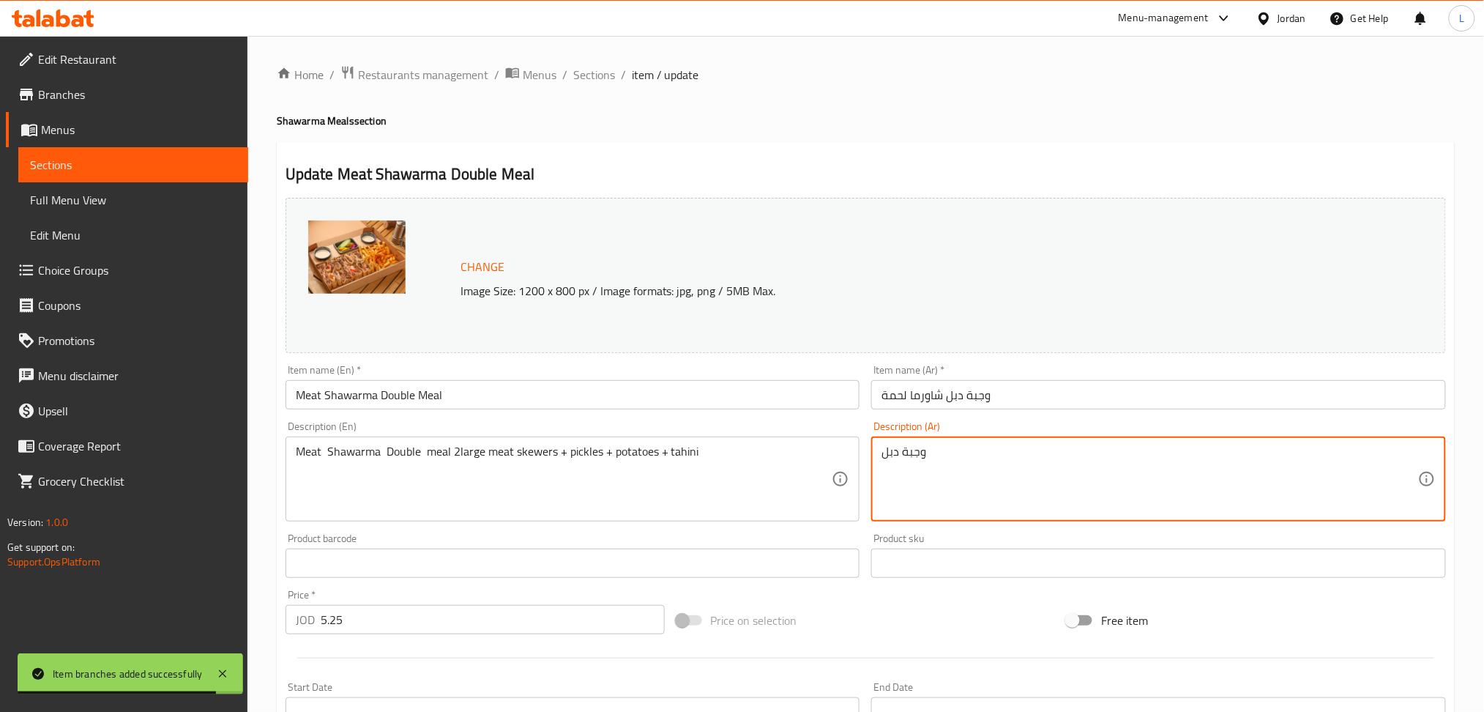
click at [950, 469] on textarea "وجبة دبل" at bounding box center [1150, 479] width 537 height 70
paste textarea "2 شراك لحمة كبير + مخللات + بطاطا + طحينية"
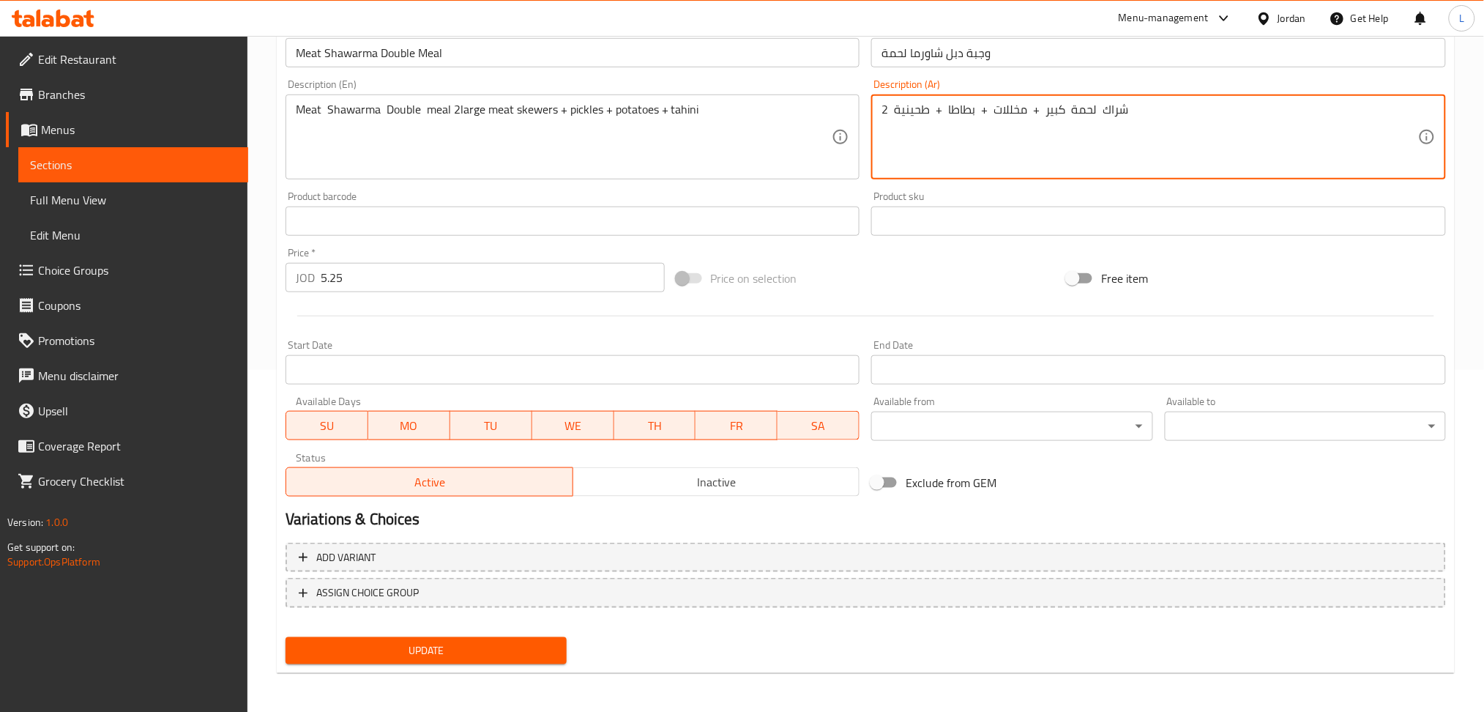
type textarea "2 شراك لحمة كبير + مخللات + بطاطا + طحينية"
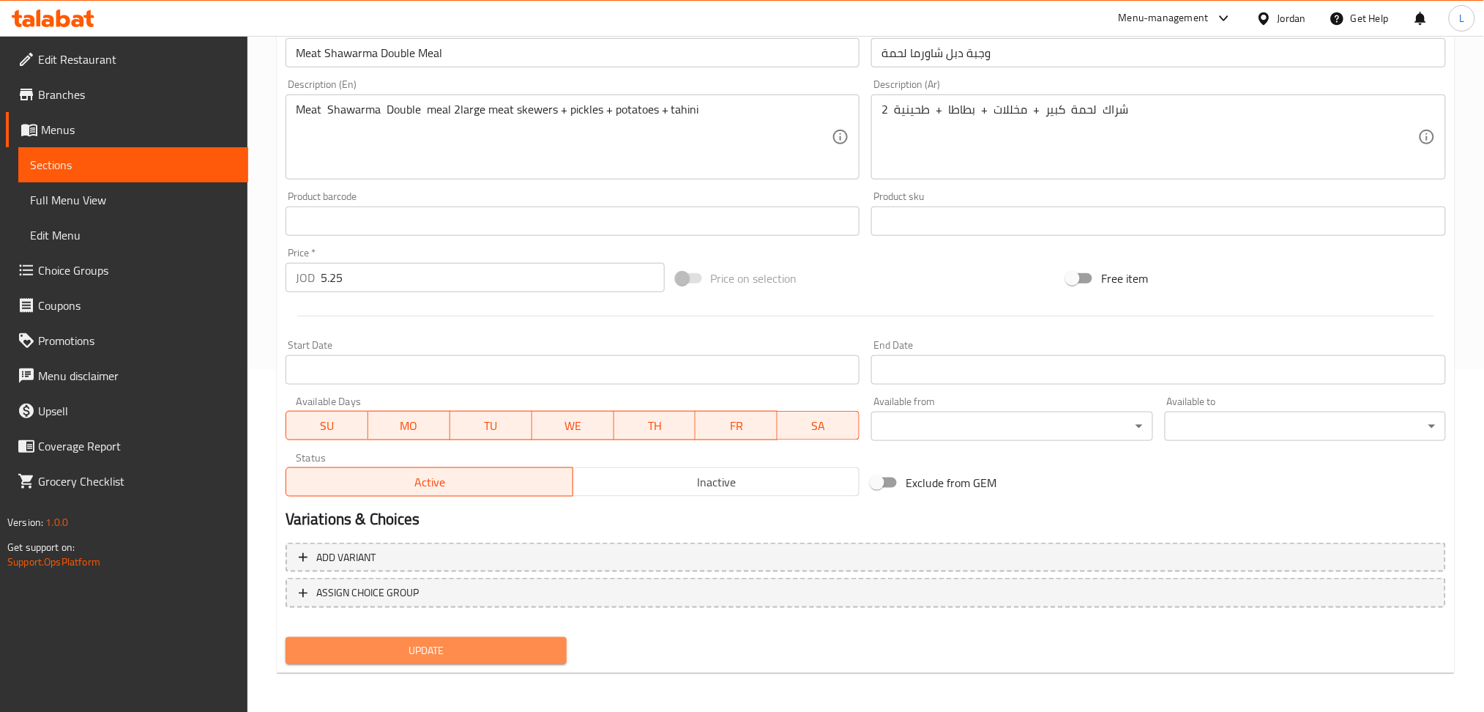
click at [384, 658] on button "Update" at bounding box center [426, 650] width 281 height 27
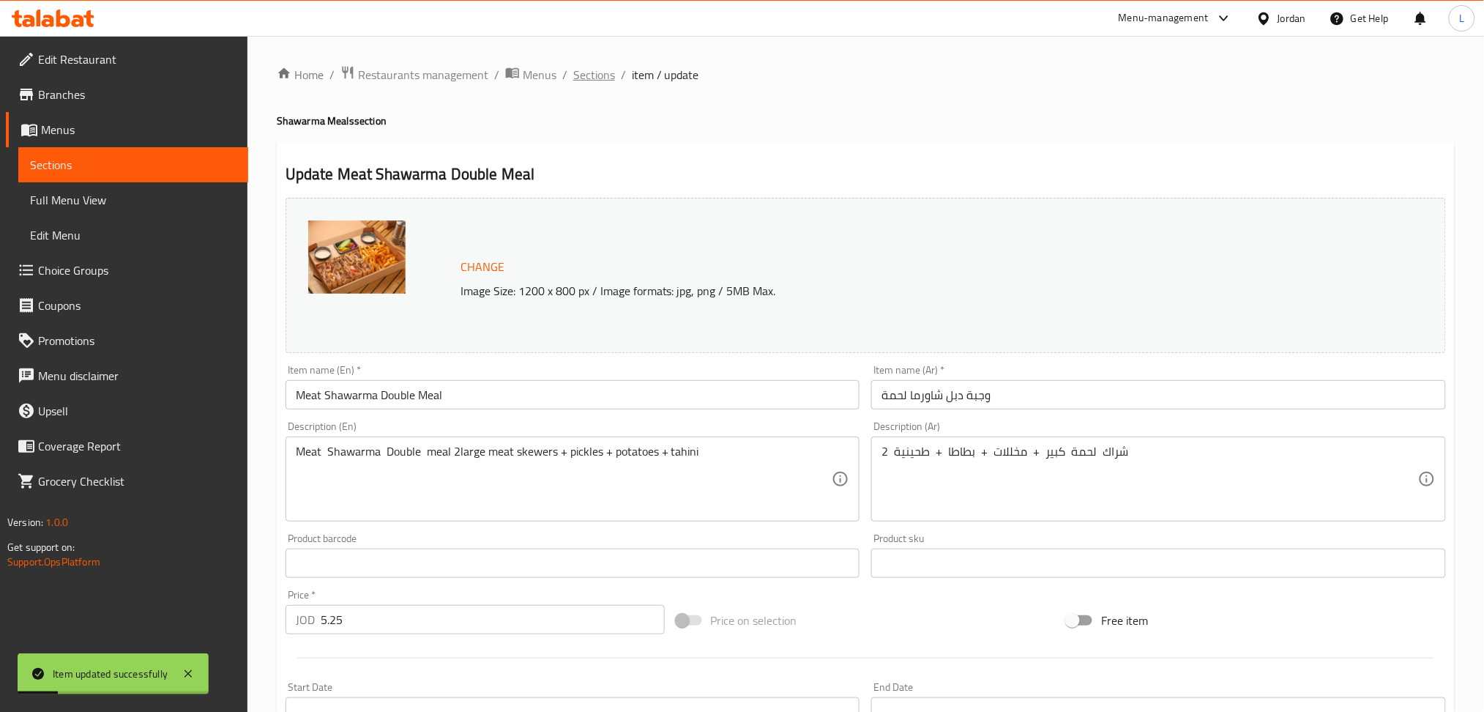
click at [588, 77] on span "Sections" at bounding box center [594, 75] width 42 height 18
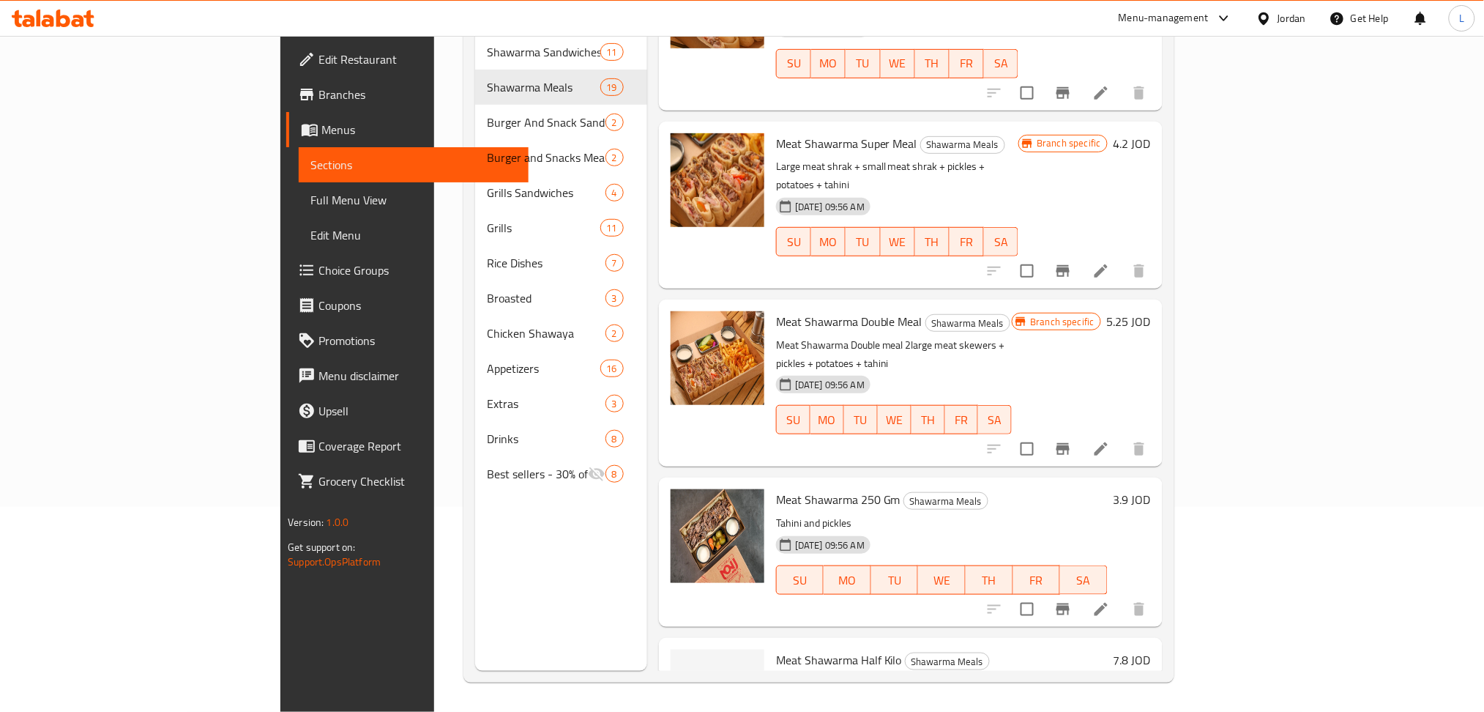
scroll to position [1484, 0]
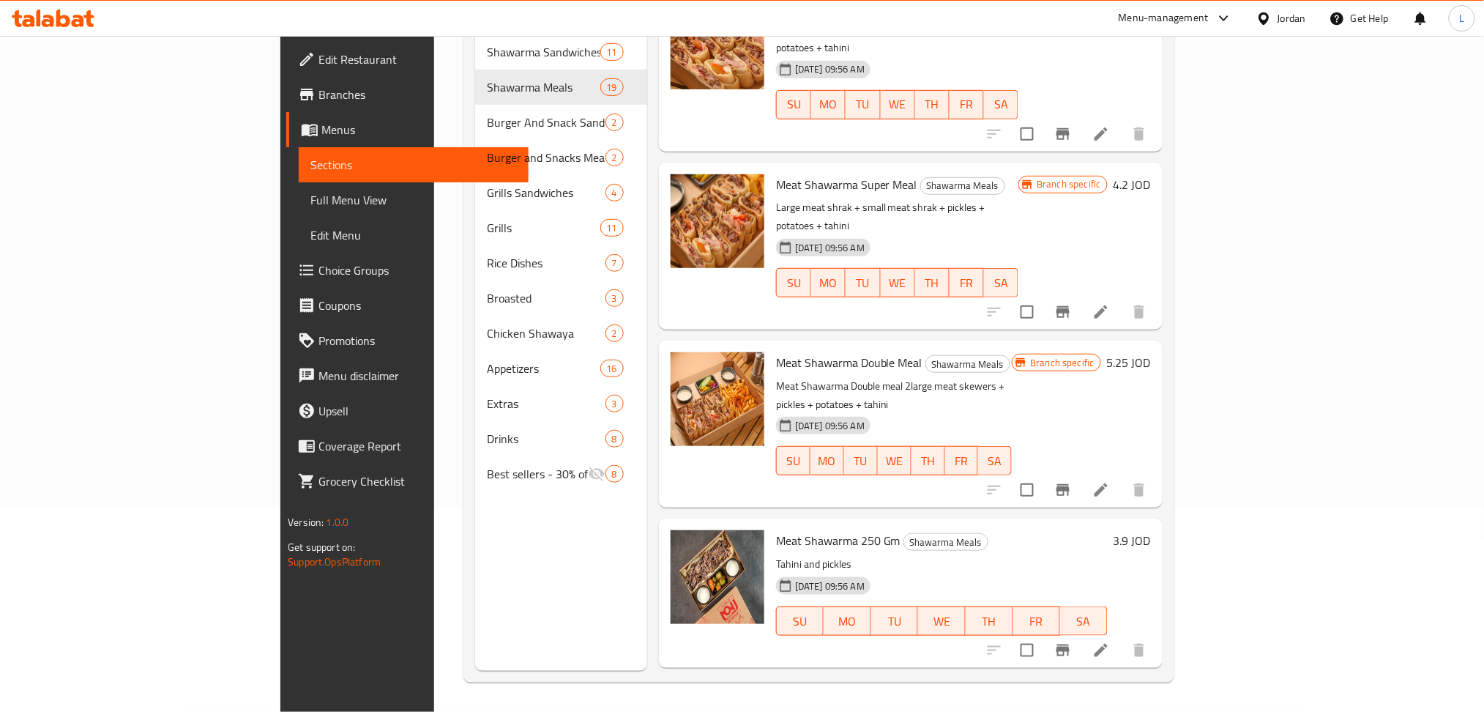
click at [1072, 481] on icon "Branch-specific-item" at bounding box center [1063, 490] width 18 height 18
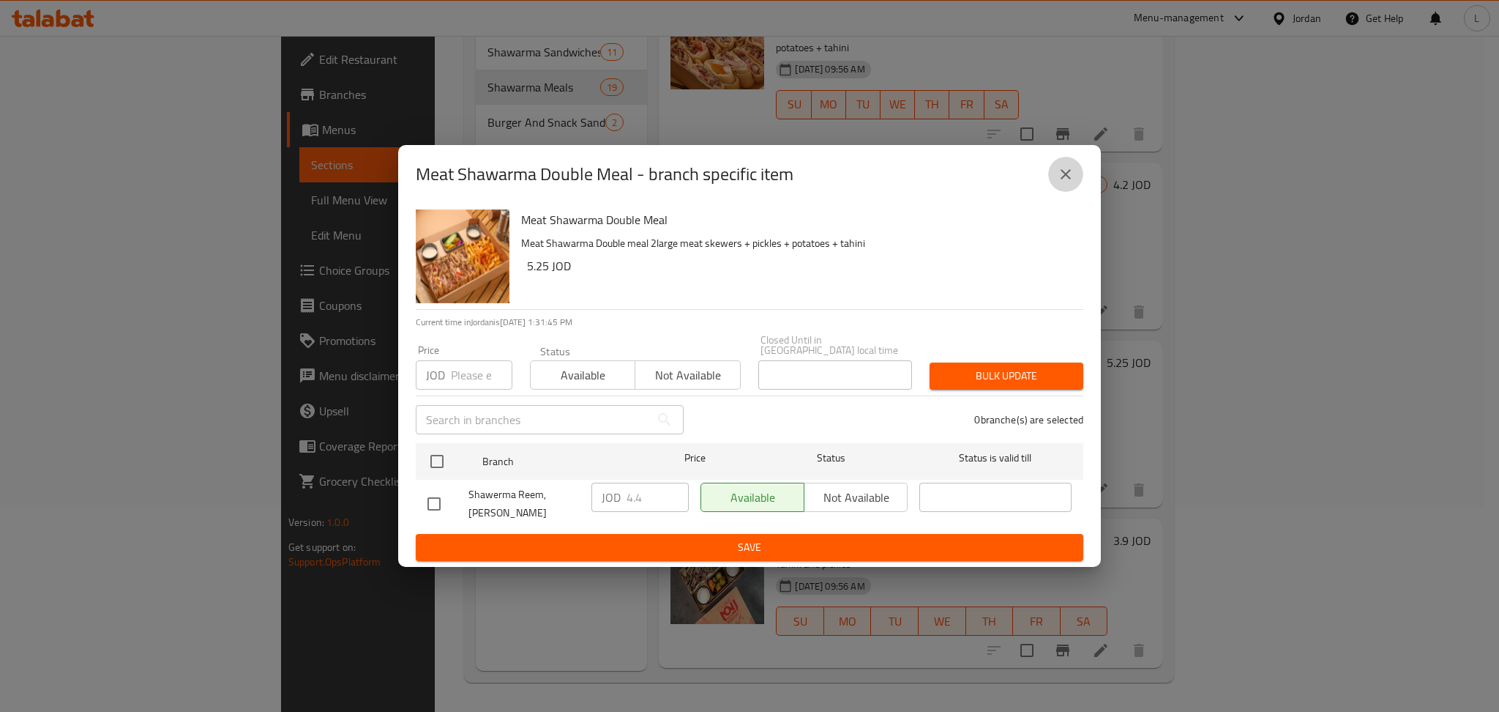
click at [1073, 183] on icon "close" at bounding box center [1066, 174] width 18 height 18
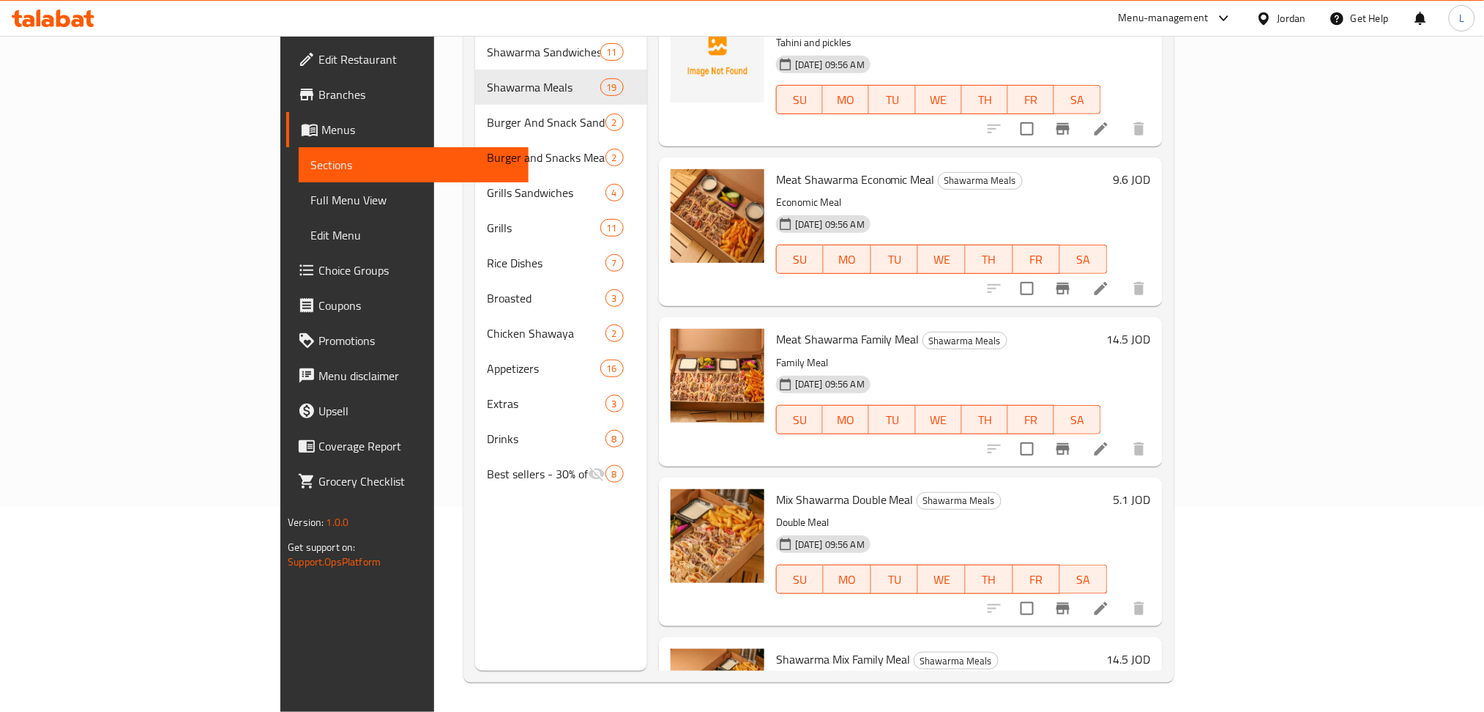
scroll to position [2363, 0]
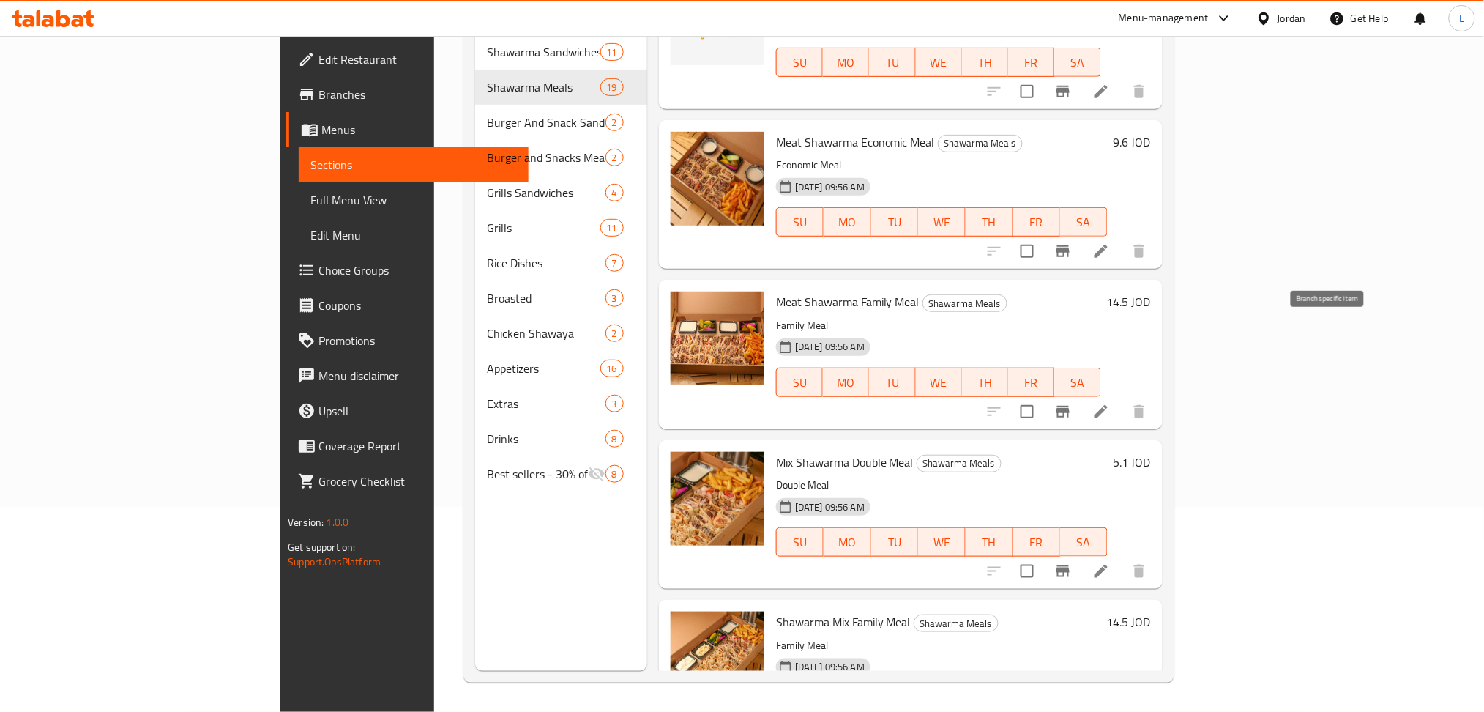
click at [1081, 394] on button "Branch-specific-item" at bounding box center [1063, 411] width 35 height 35
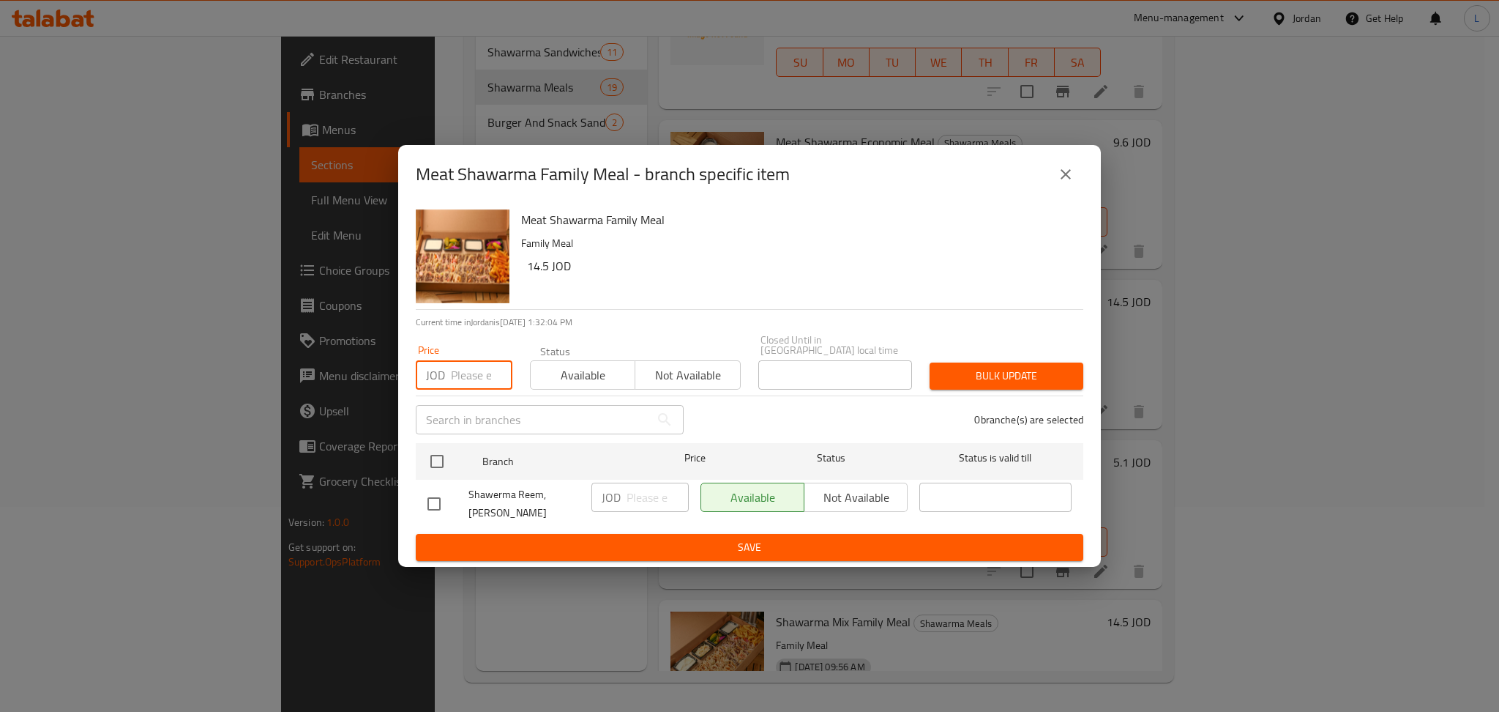
click at [480, 380] on input "number" at bounding box center [482, 374] width 62 height 29
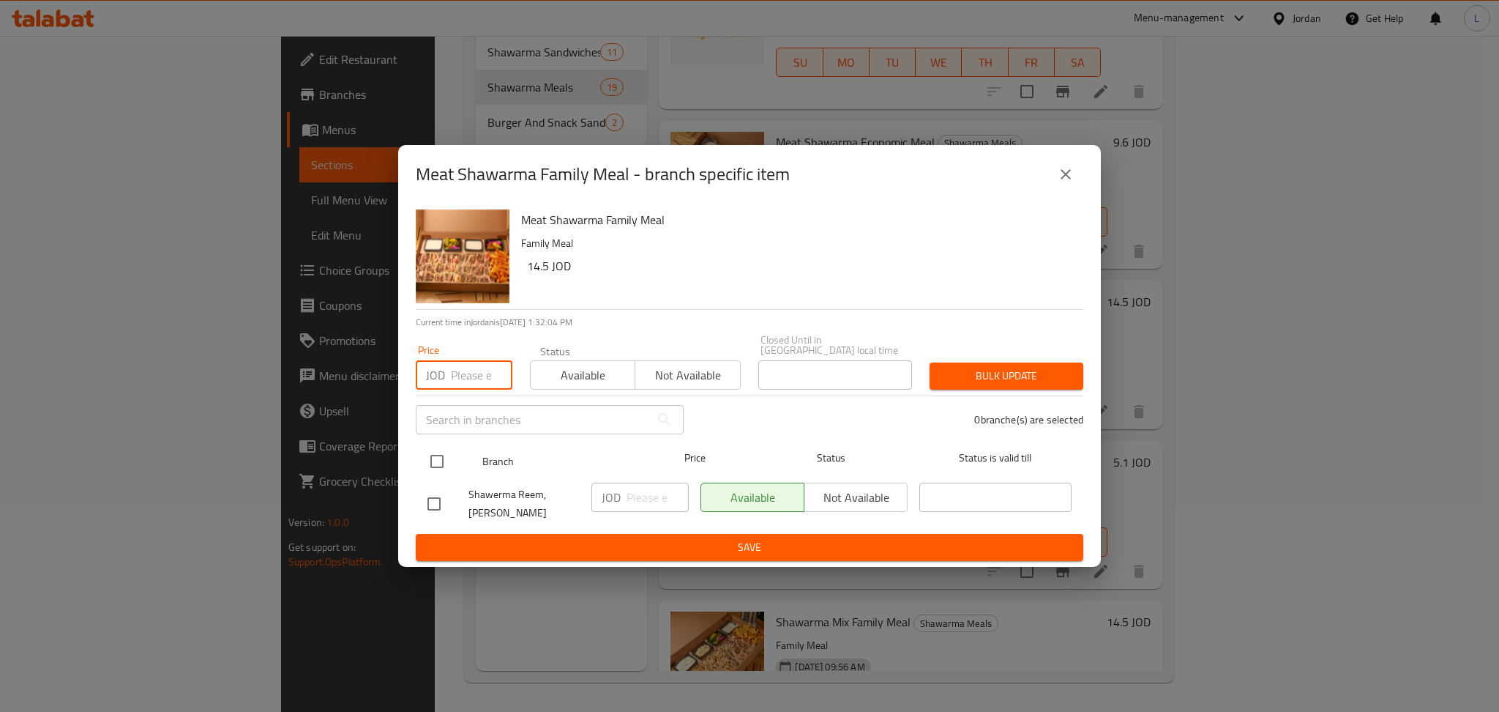
paste input "13.00"
type input "13.00"
click at [433, 469] on input "checkbox" at bounding box center [437, 461] width 31 height 31
checkbox input "true"
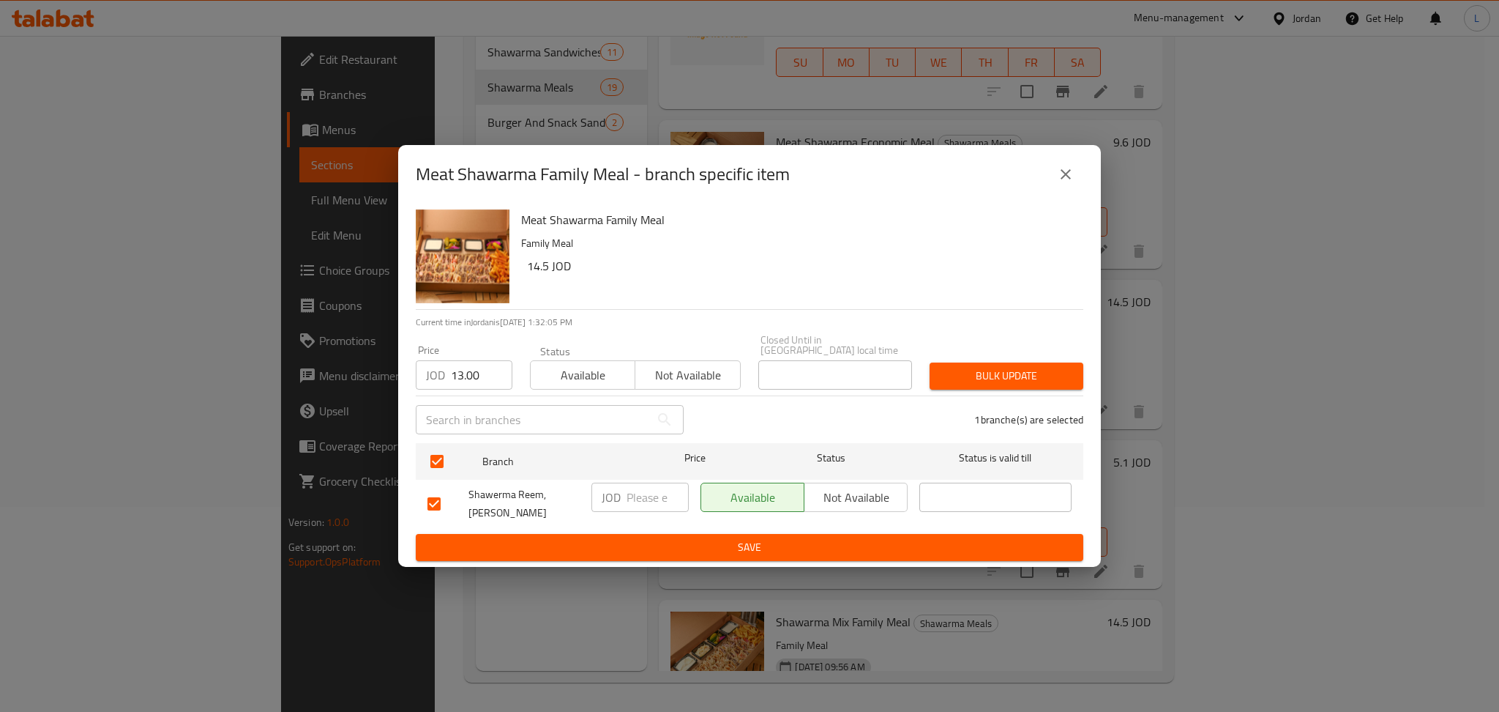
click at [1020, 370] on span "Bulk update" at bounding box center [1007, 376] width 130 height 18
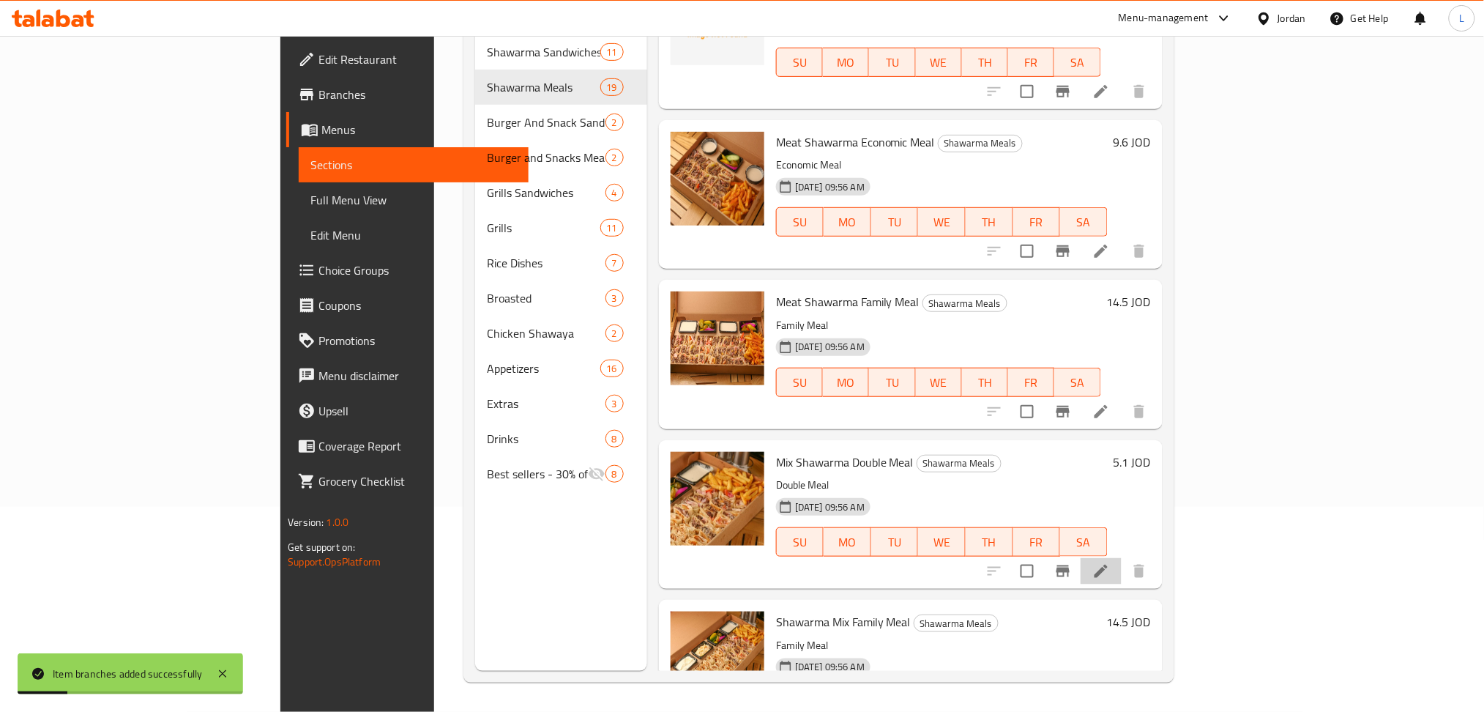
click at [1122, 558] on li at bounding box center [1101, 571] width 41 height 26
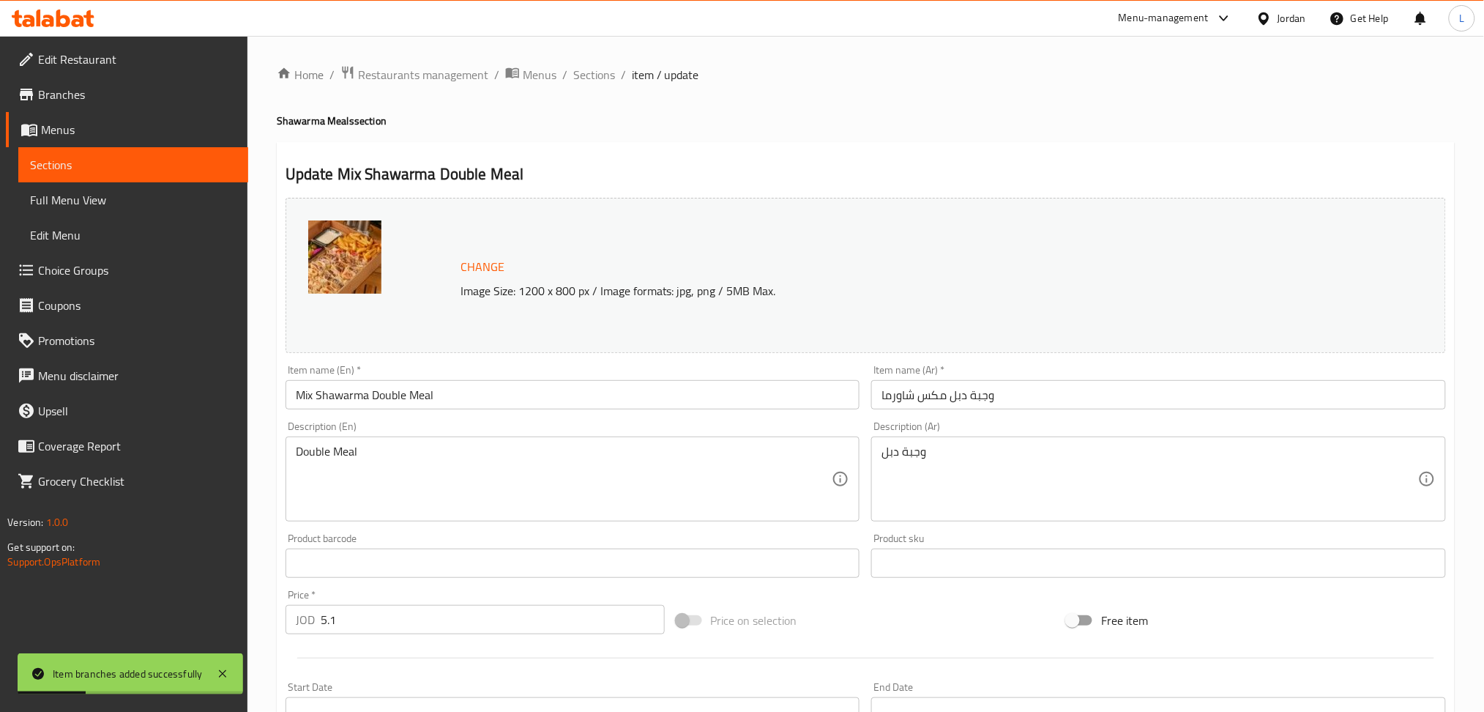
click at [462, 428] on div "Description (En) Double Meal Description (En)" at bounding box center [573, 471] width 575 height 100
click at [462, 458] on textarea "Double Meal" at bounding box center [564, 479] width 537 height 70
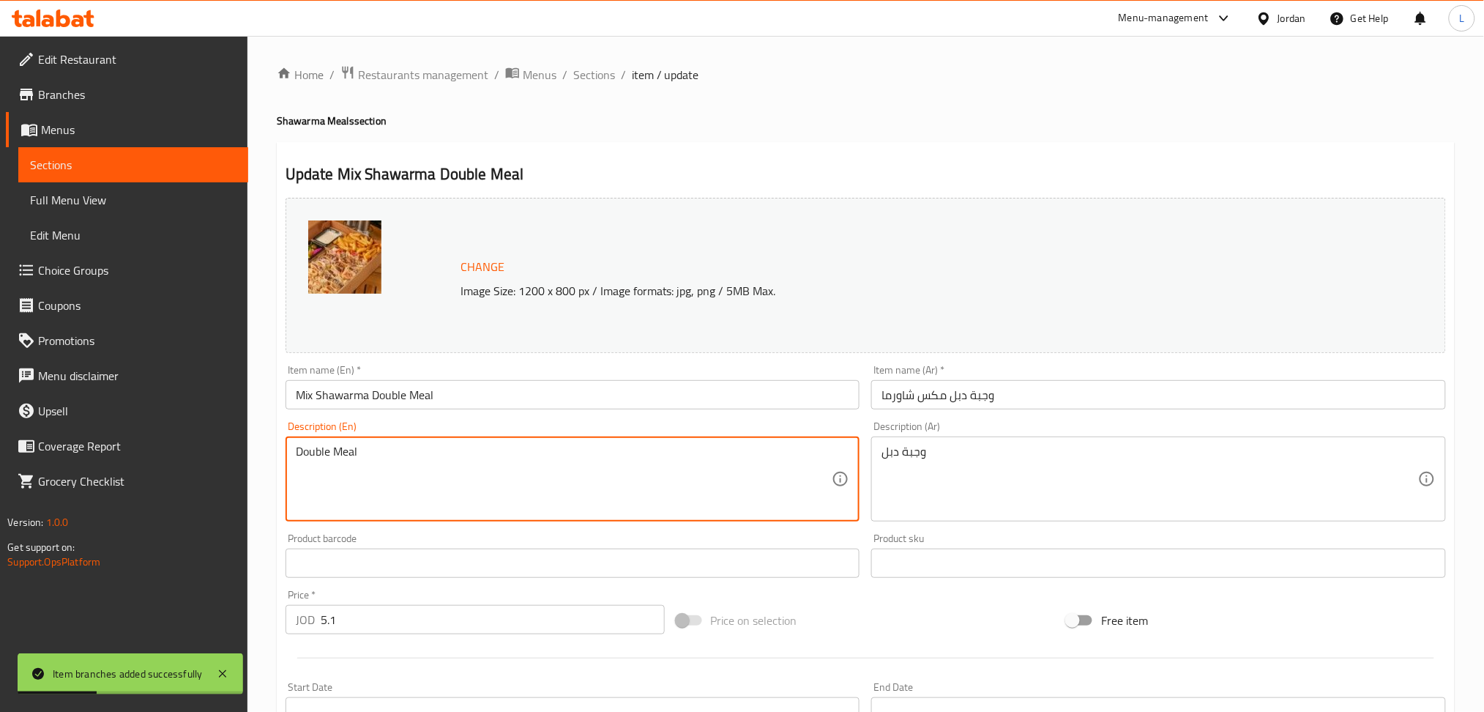
click at [462, 458] on textarea "Double Meal" at bounding box center [564, 479] width 537 height 70
paste textarea "6large shrak + 4 Box of potatoes + 6 with tahini + 4 with ketchup + service"
type textarea "6large shrak + 4 Box of potatoes + 6 with tahini + 4 with ketchup + service"
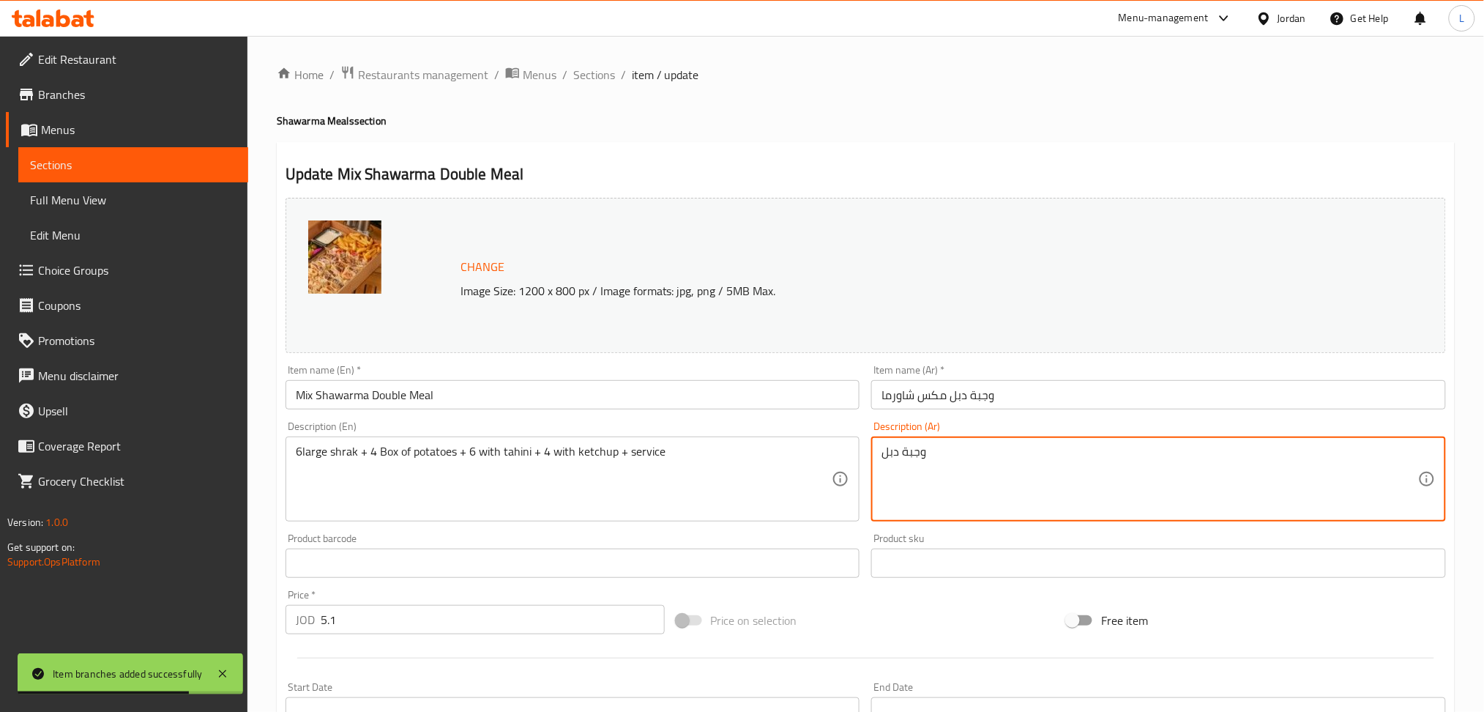
click at [929, 477] on textarea "وجبة دبل" at bounding box center [1150, 479] width 537 height 70
paste textarea "6شراك كبير + 4 علب بطاطا + 6 على طحينية + 4 بالكاتشب + سرفيس"
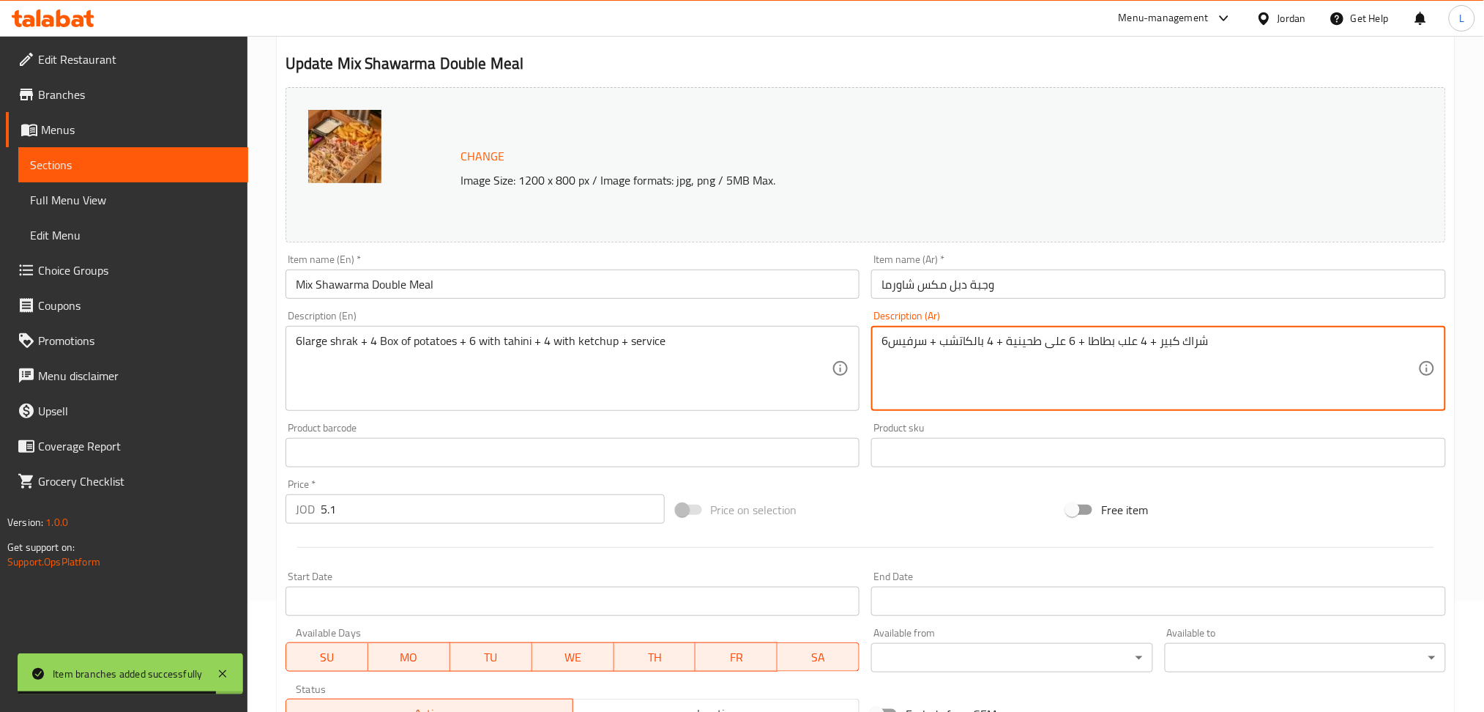
scroll to position [342, 0]
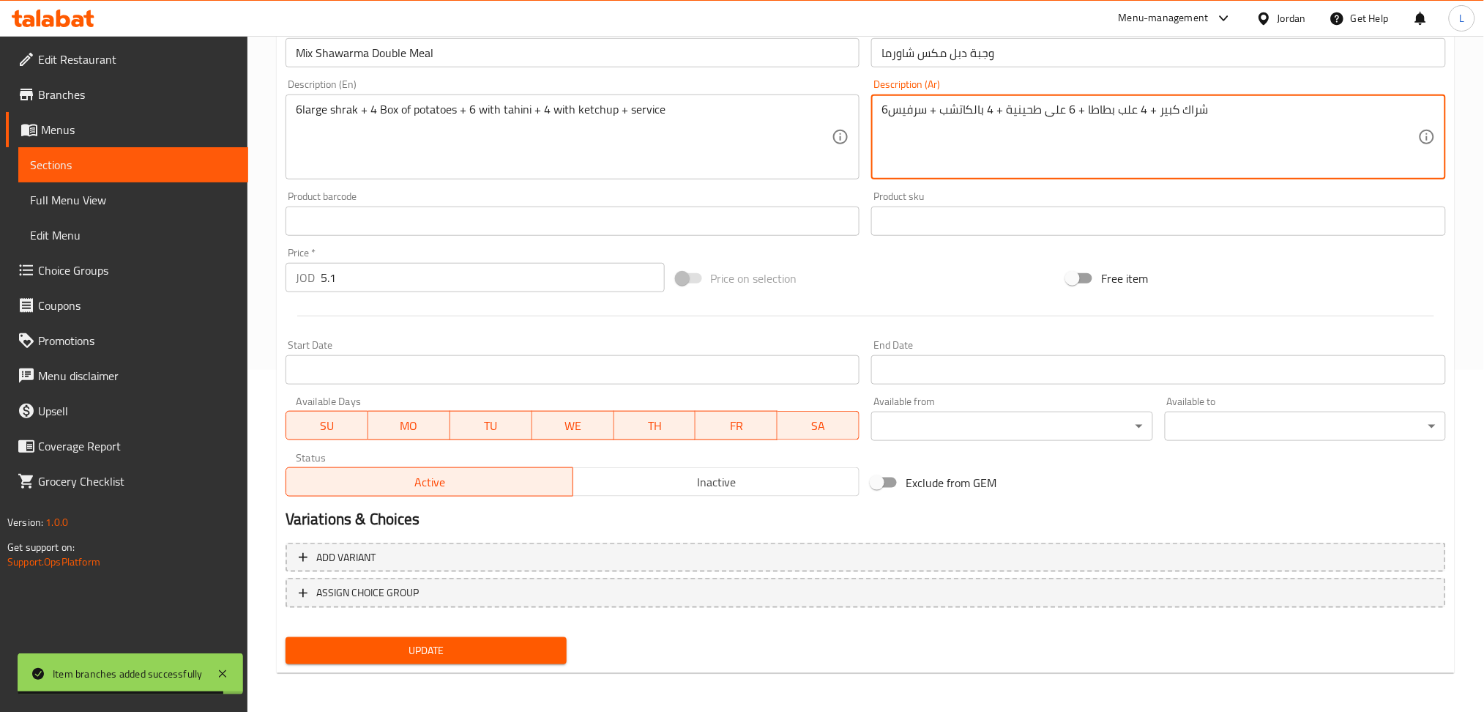
type textarea "6شراك كبير + 4 علب بطاطا + 6 على طحينية + 4 بالكاتشب + سرفيس"
click at [378, 655] on span "Update" at bounding box center [426, 650] width 258 height 18
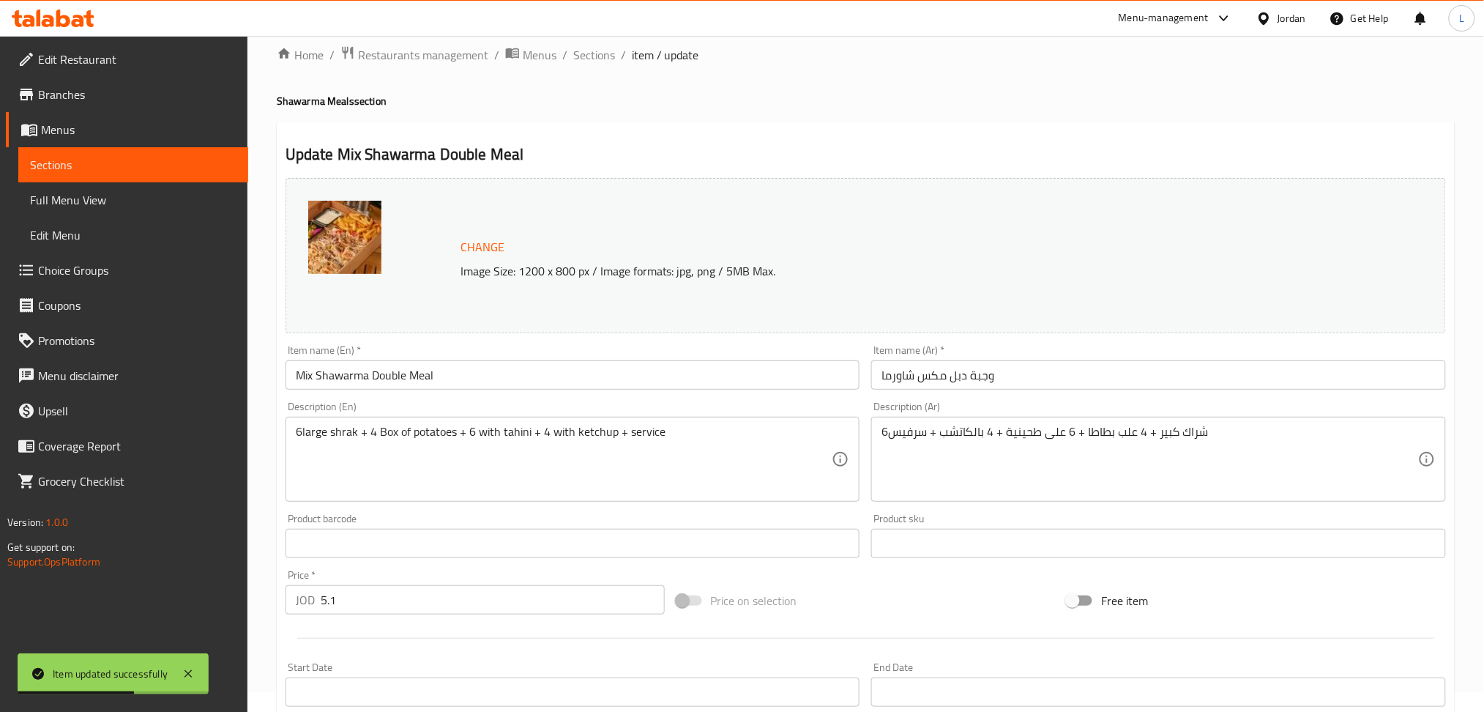
scroll to position [0, 0]
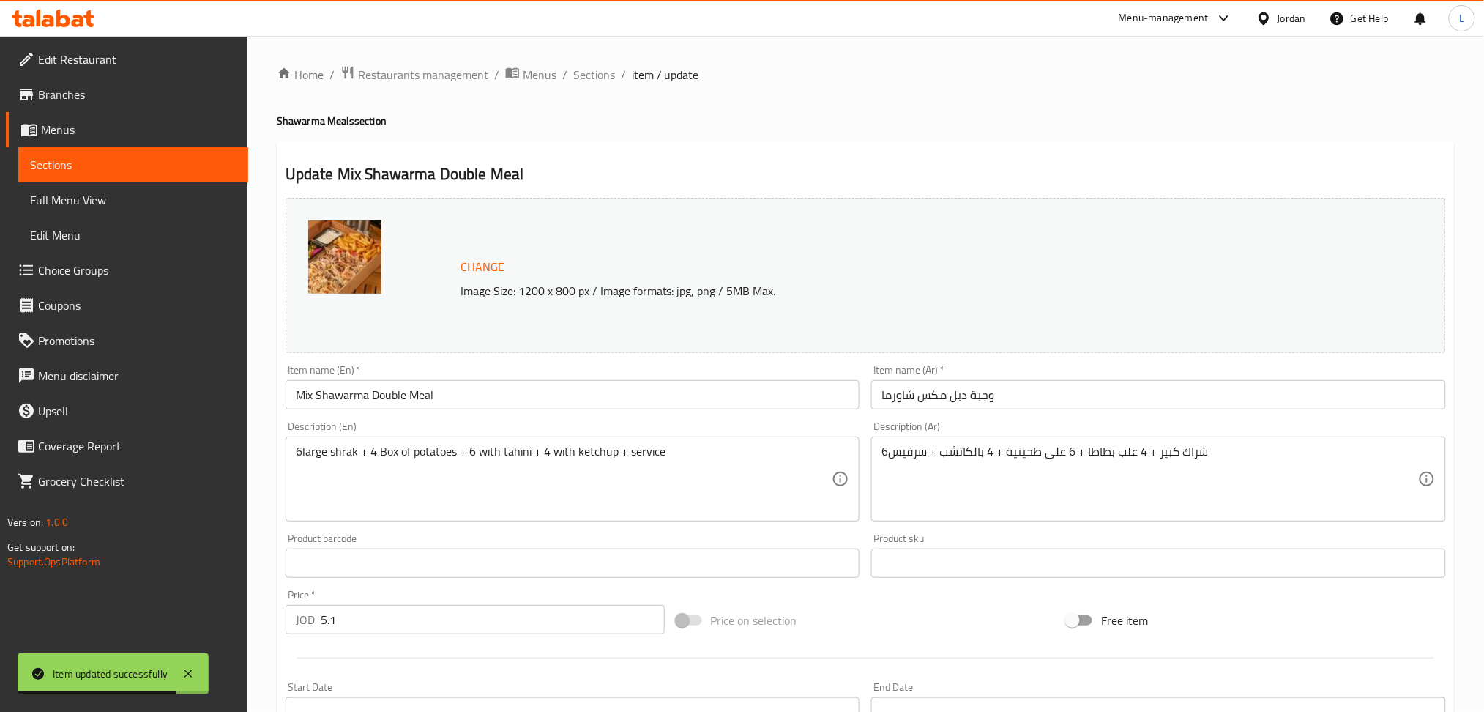
click at [186, 672] on icon at bounding box center [188, 674] width 18 height 18
click at [578, 70] on span "Sections" at bounding box center [594, 75] width 42 height 18
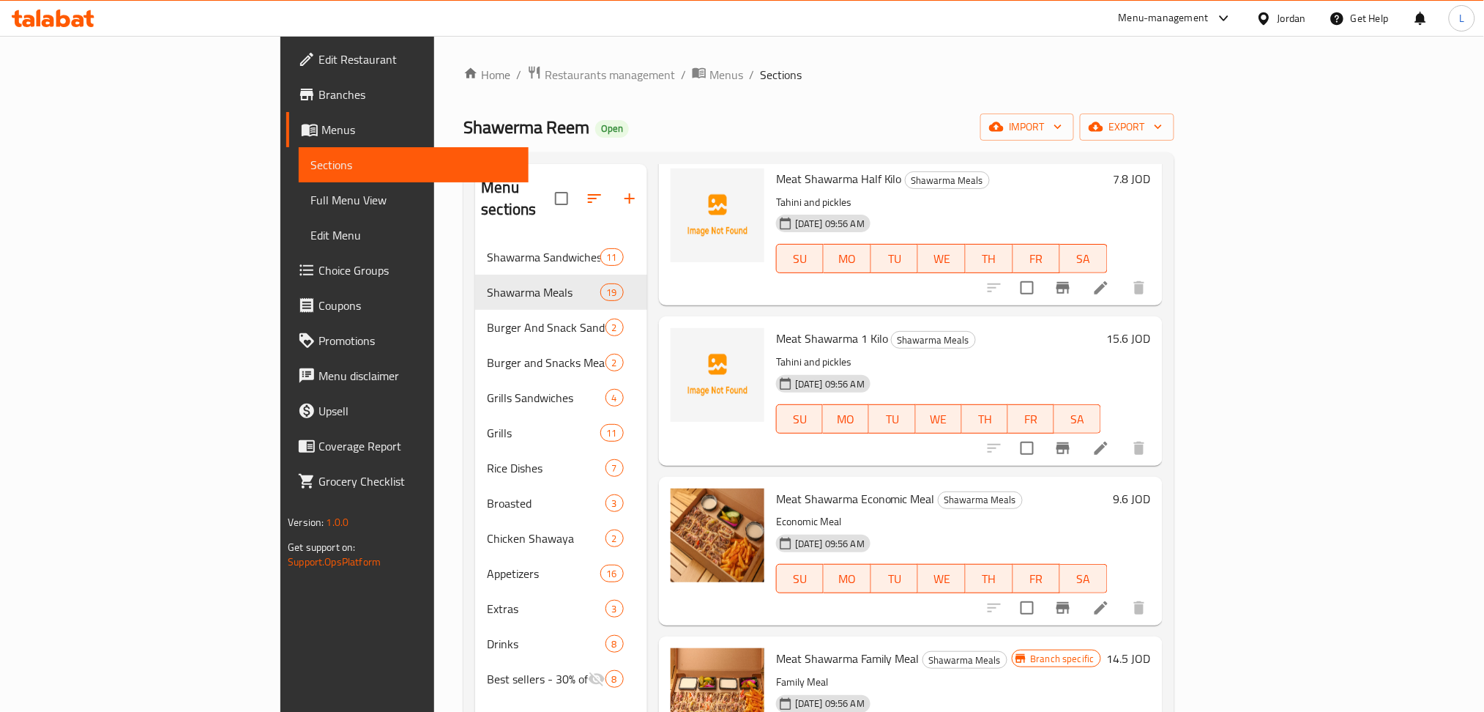
scroll to position [2245, 0]
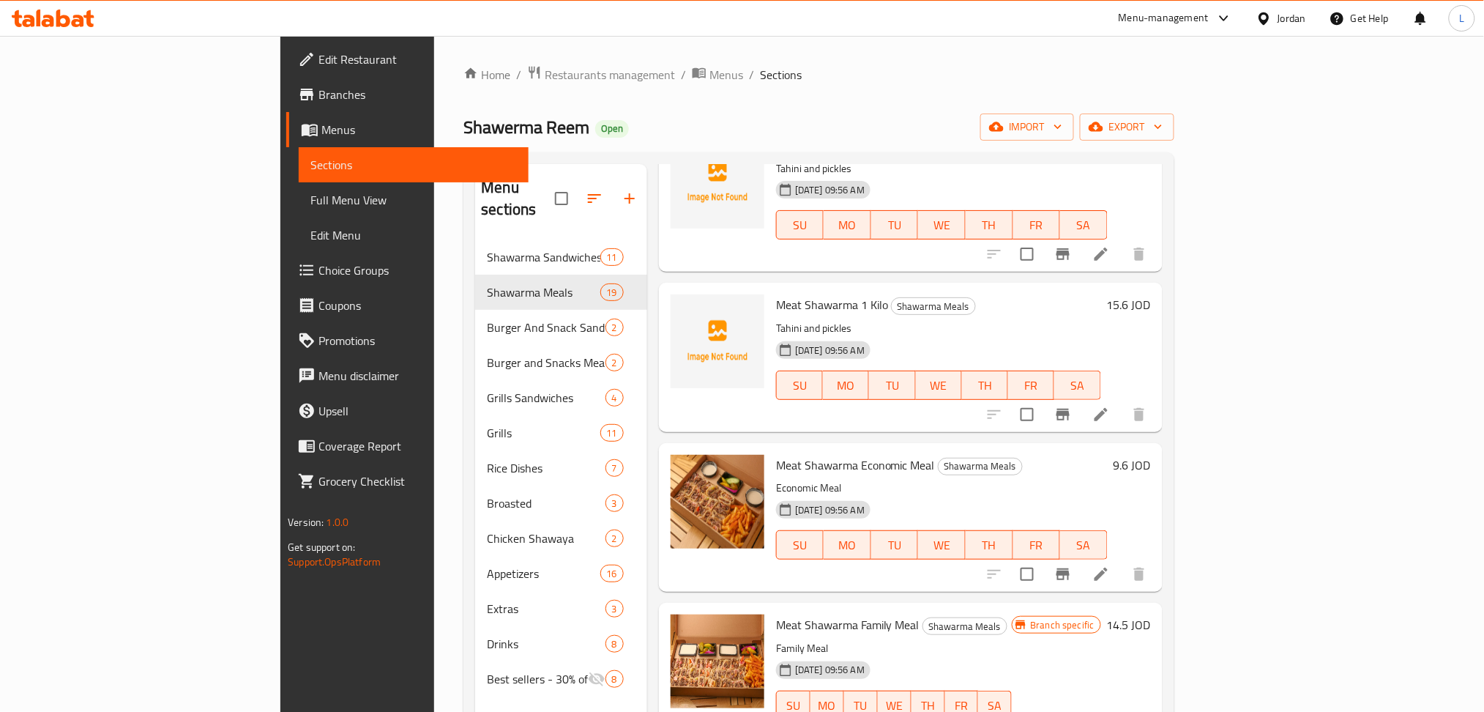
click at [1110, 565] on icon at bounding box center [1101, 574] width 18 height 18
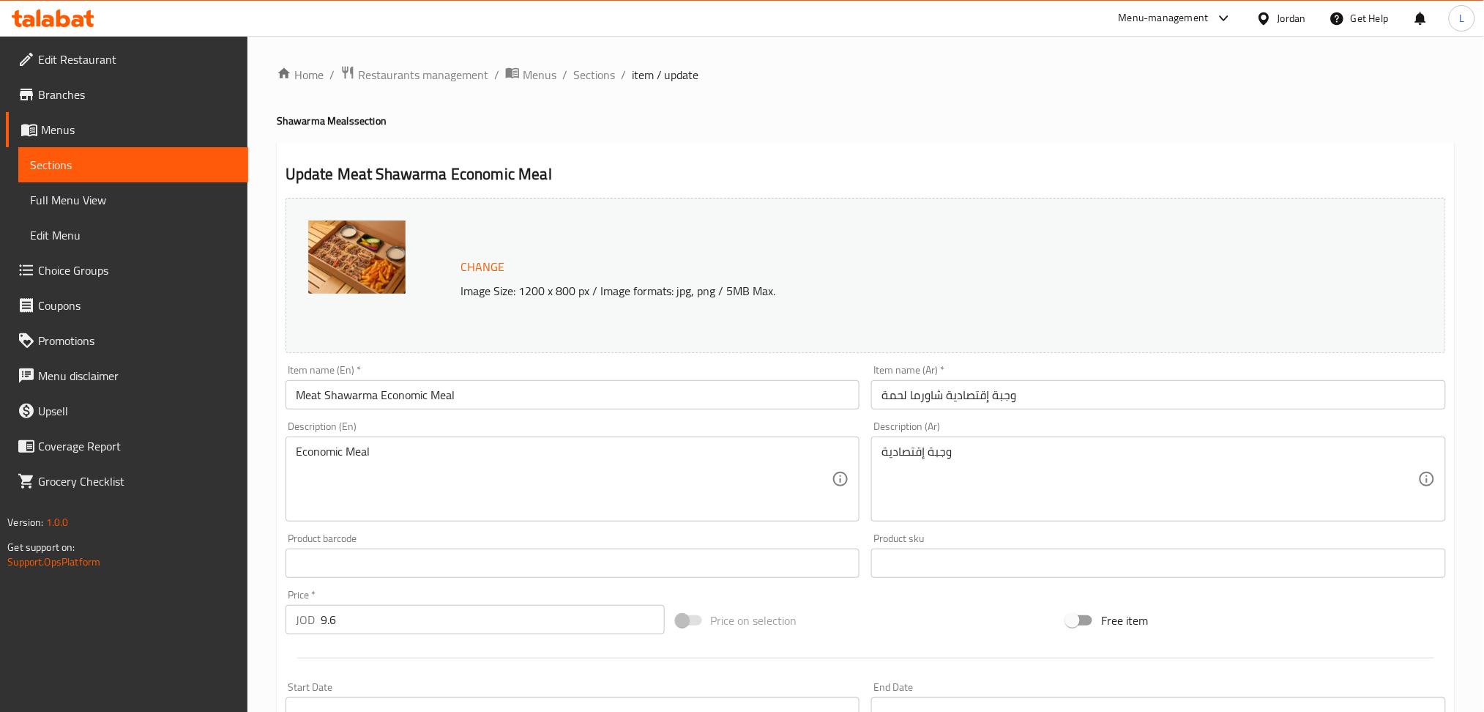
click at [528, 439] on div "Economic Meal Description (En)" at bounding box center [573, 478] width 575 height 85
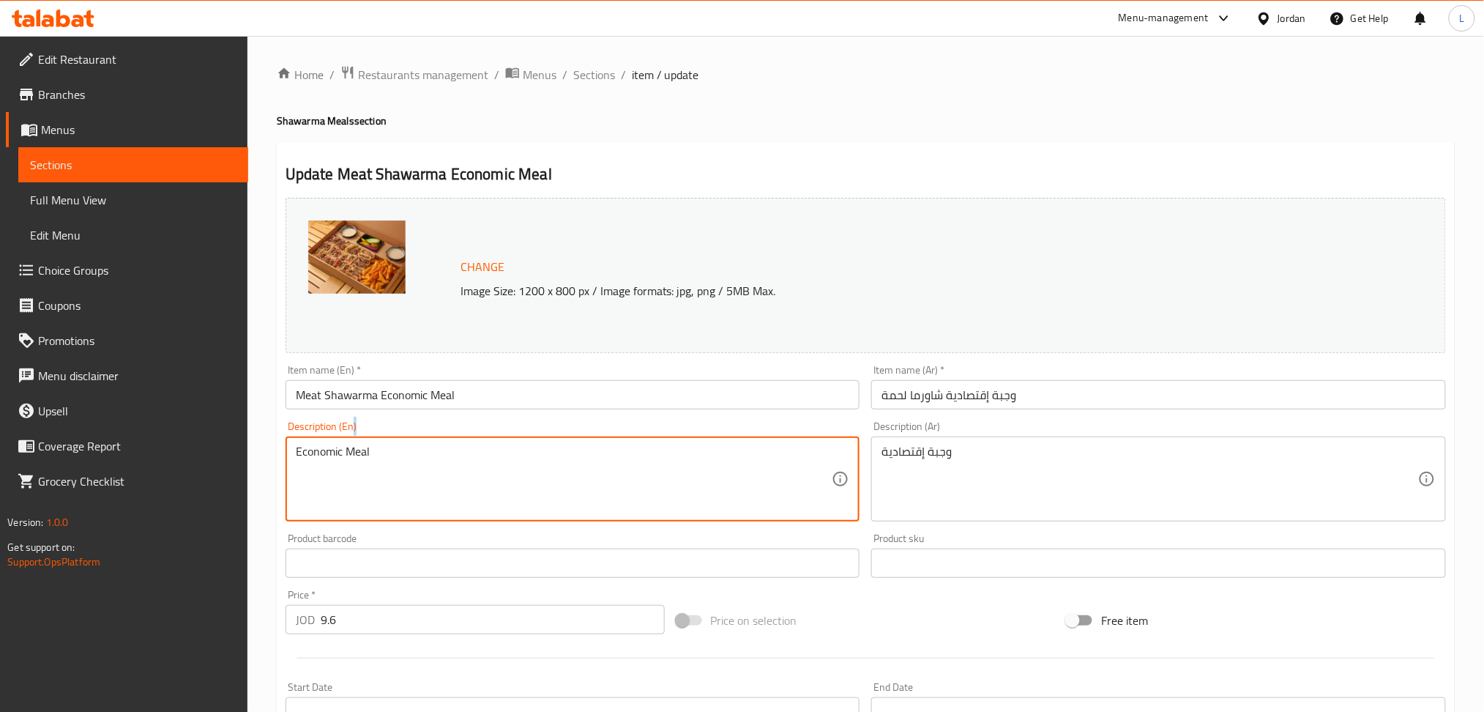
click at [528, 439] on div "Economic Meal Description (En)" at bounding box center [573, 478] width 575 height 85
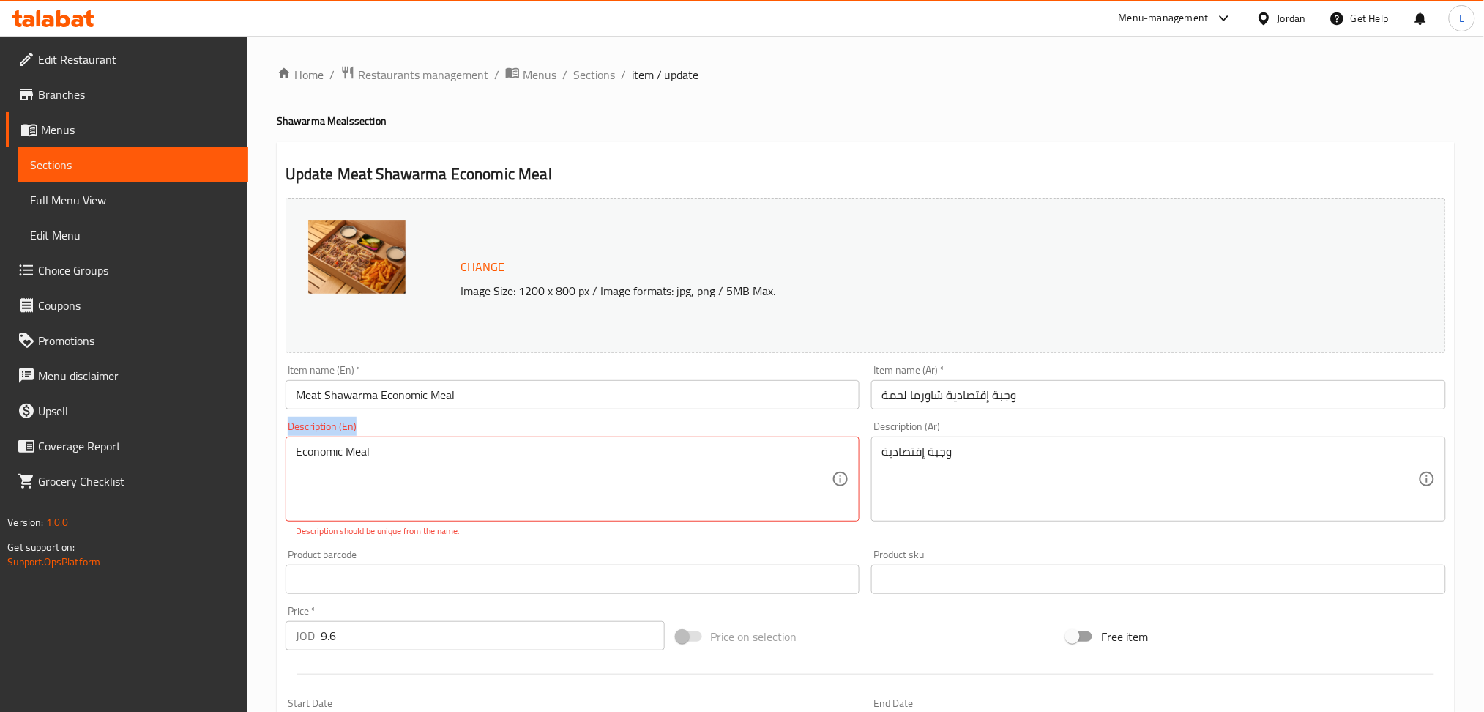
click at [528, 439] on div "Economic Meal Description (En)" at bounding box center [573, 478] width 575 height 85
click at [524, 443] on div "Economic Meal Description (En)" at bounding box center [573, 478] width 575 height 85
click at [510, 463] on textarea "Economic Meal" at bounding box center [564, 479] width 537 height 70
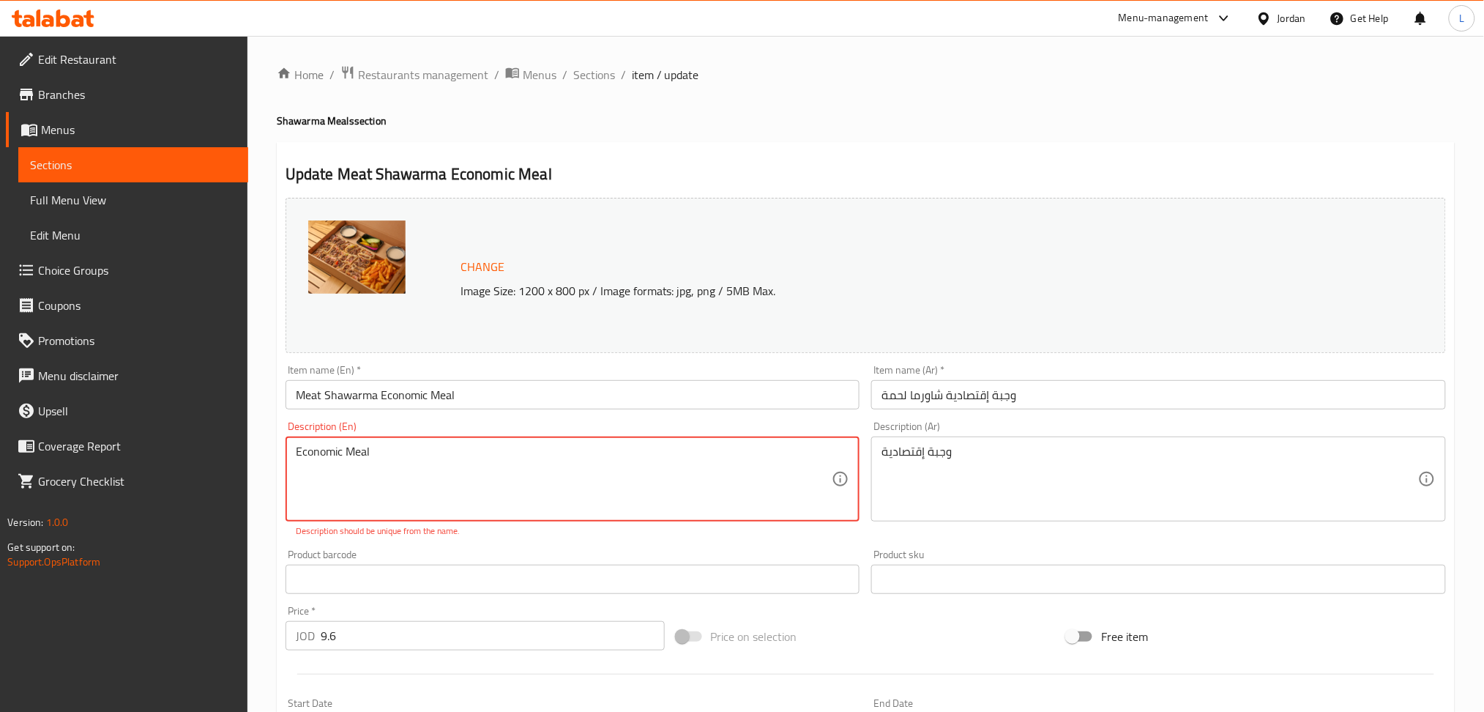
click at [510, 463] on textarea "Economic Meal" at bounding box center [564, 479] width 537 height 70
paste textarea "4large shrak + 2 Box of potatoes + 4 with tahini + 2 with ketchup + service"
type textarea "4large shrak + 2 Box of potatoes + 4 with tahini + 2 with ketchup + service"
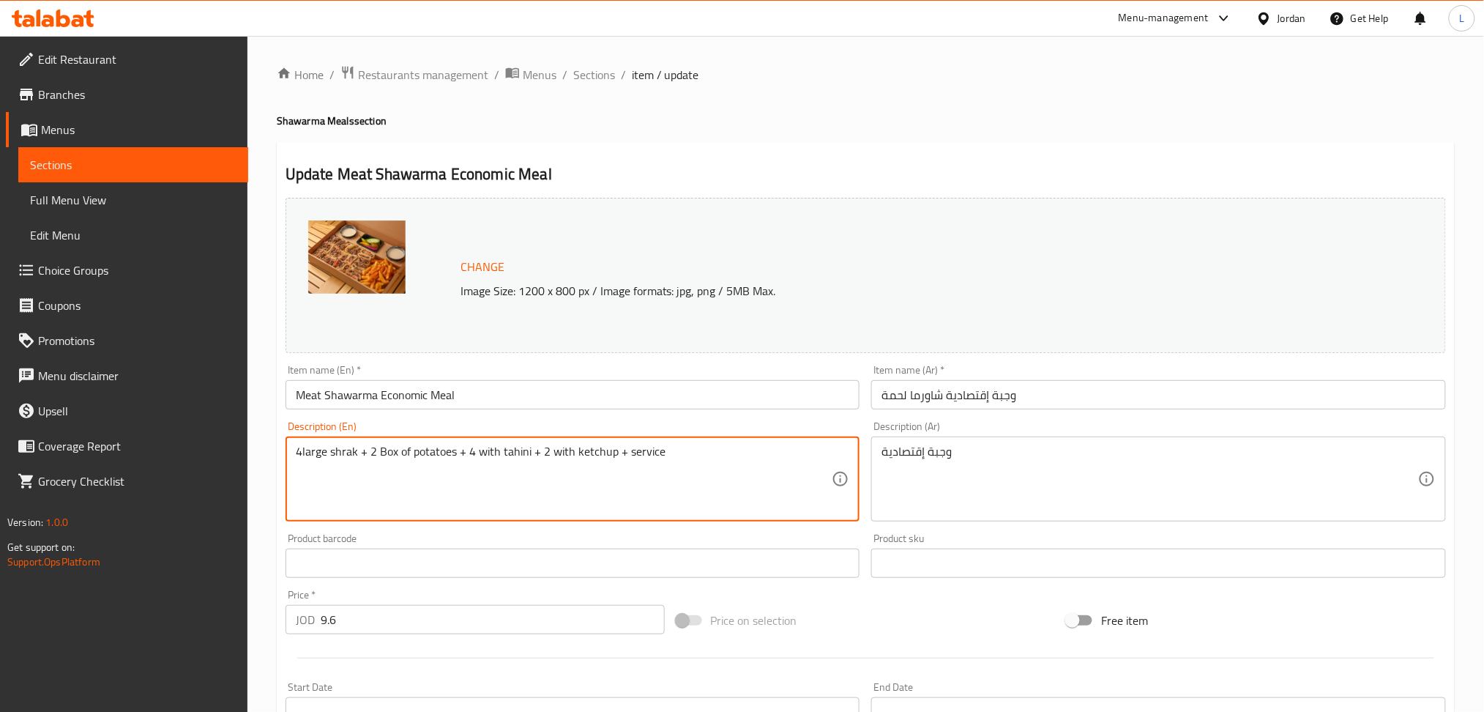
click at [953, 442] on div "وجبة إقتصادية Description (Ar)" at bounding box center [1158, 478] width 575 height 85
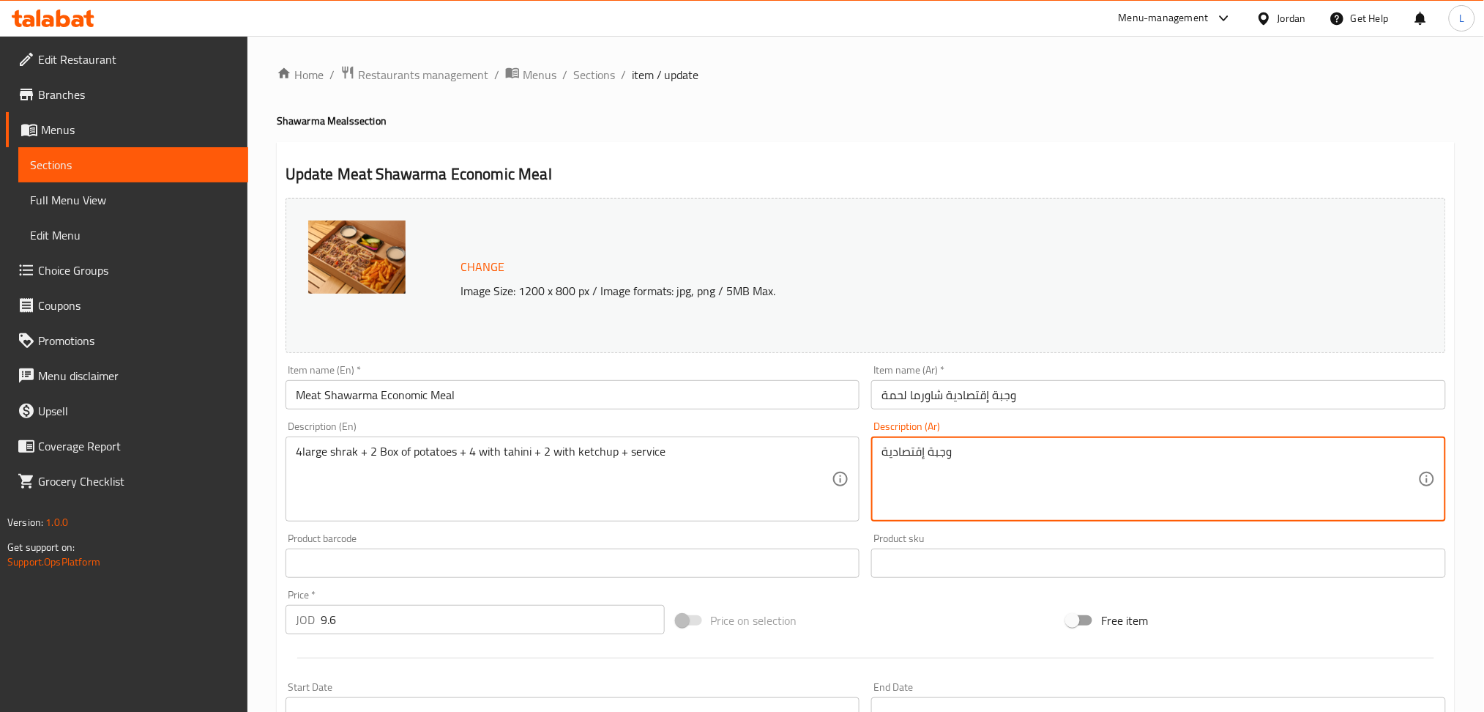
click at [953, 447] on textarea "وجبة إقتصادية" at bounding box center [1150, 479] width 537 height 70
paste textarea "4 شراك كبير + 2 علب بطاطا + 4 على طحينية + 2 بالكاتشب + سرفيس"
type textarea "4 شراك كبير + 2 علب بطاطا + 4 على طحينية + 2 بالكاتشب + سرفيس"
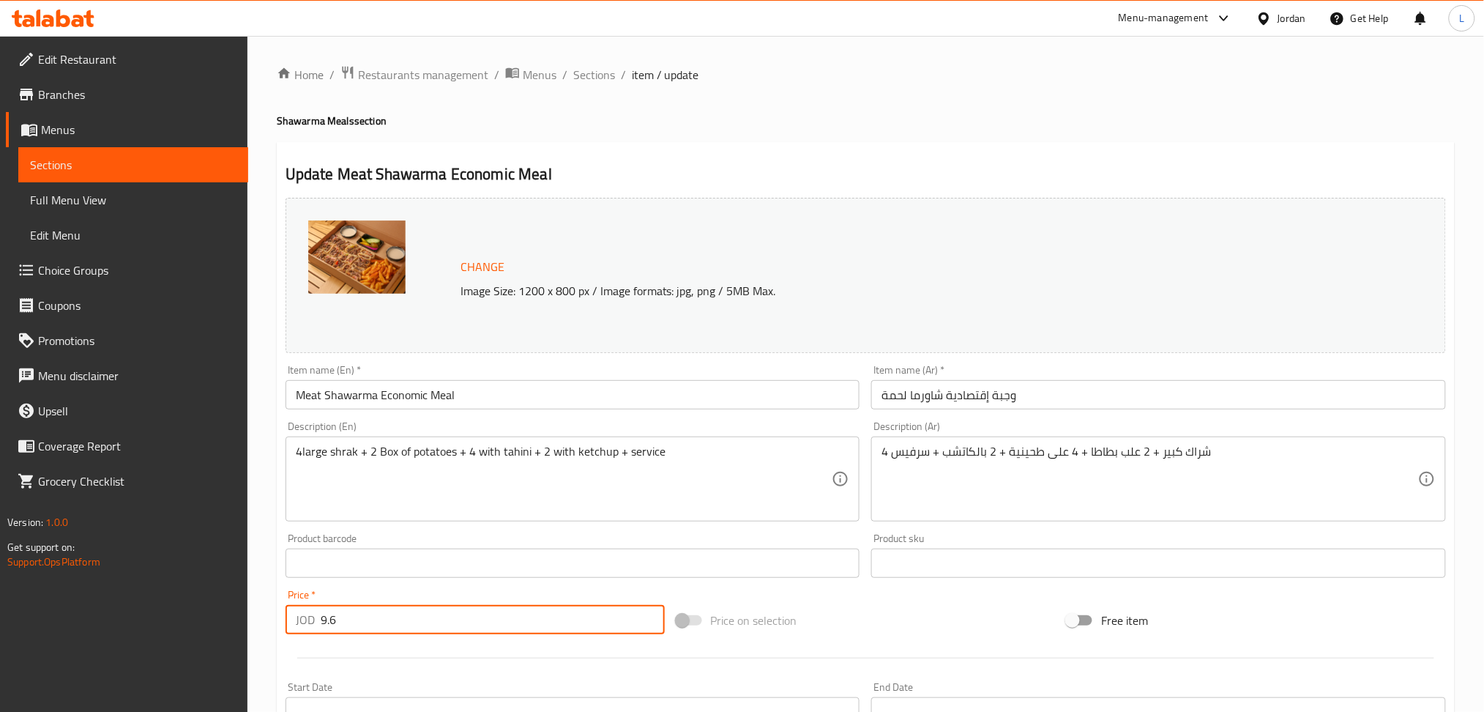
click at [418, 623] on input "9.6" at bounding box center [493, 619] width 344 height 29
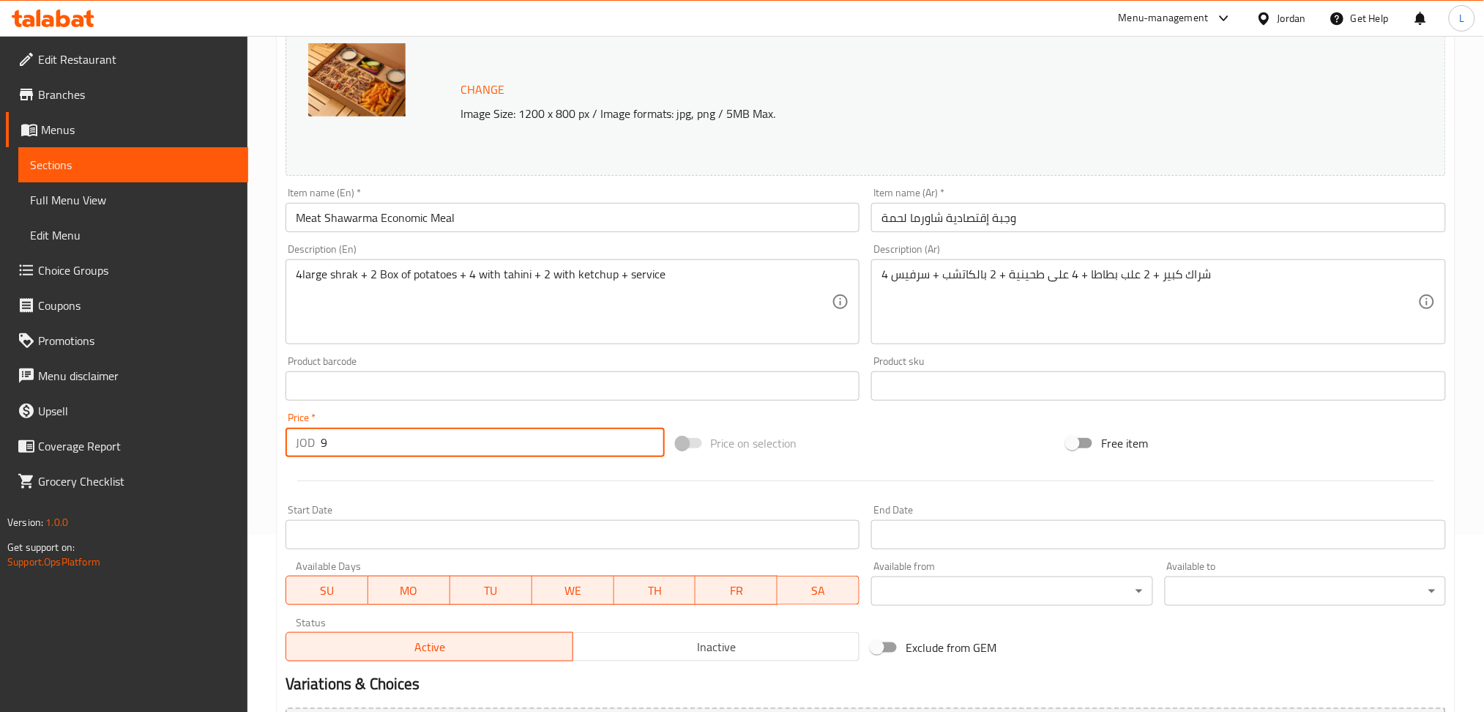
scroll to position [342, 0]
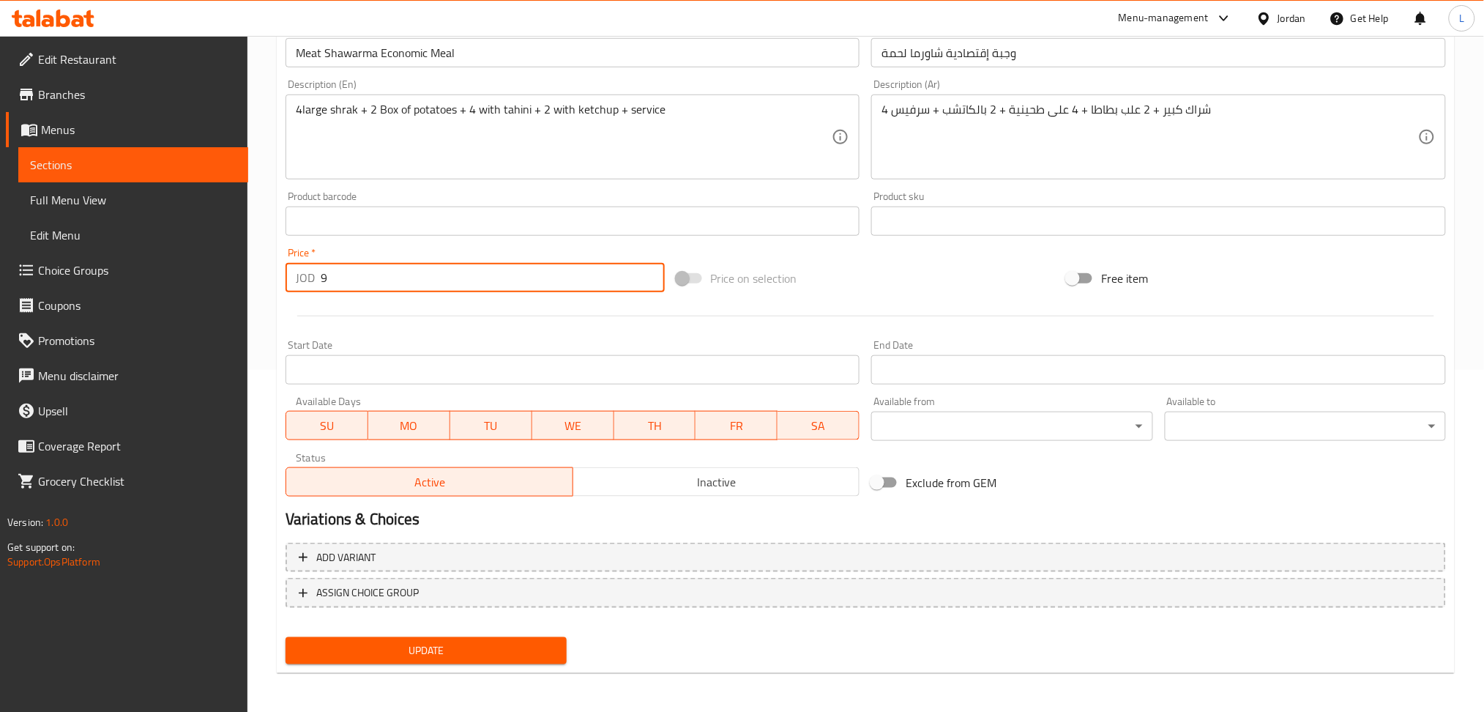
type input "9"
click at [414, 659] on button "Update" at bounding box center [426, 650] width 281 height 27
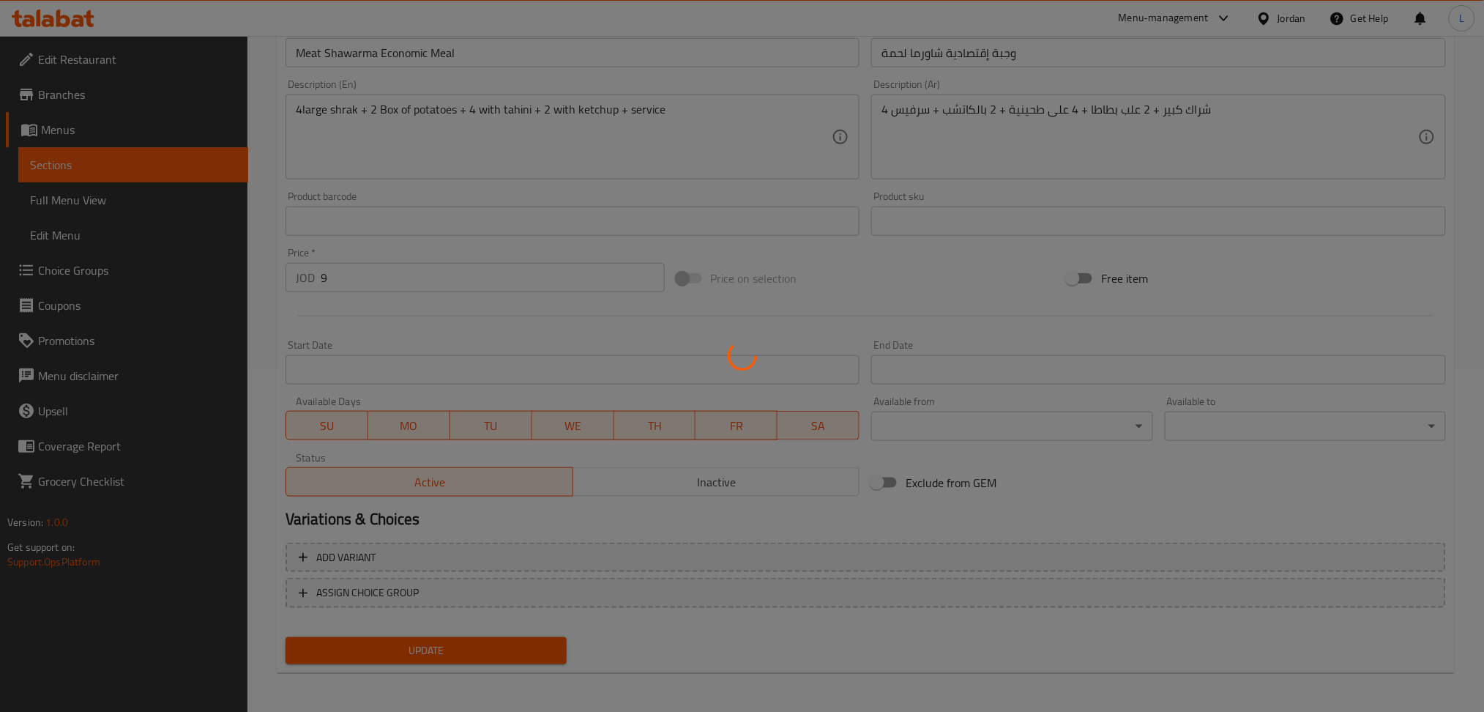
scroll to position [0, 0]
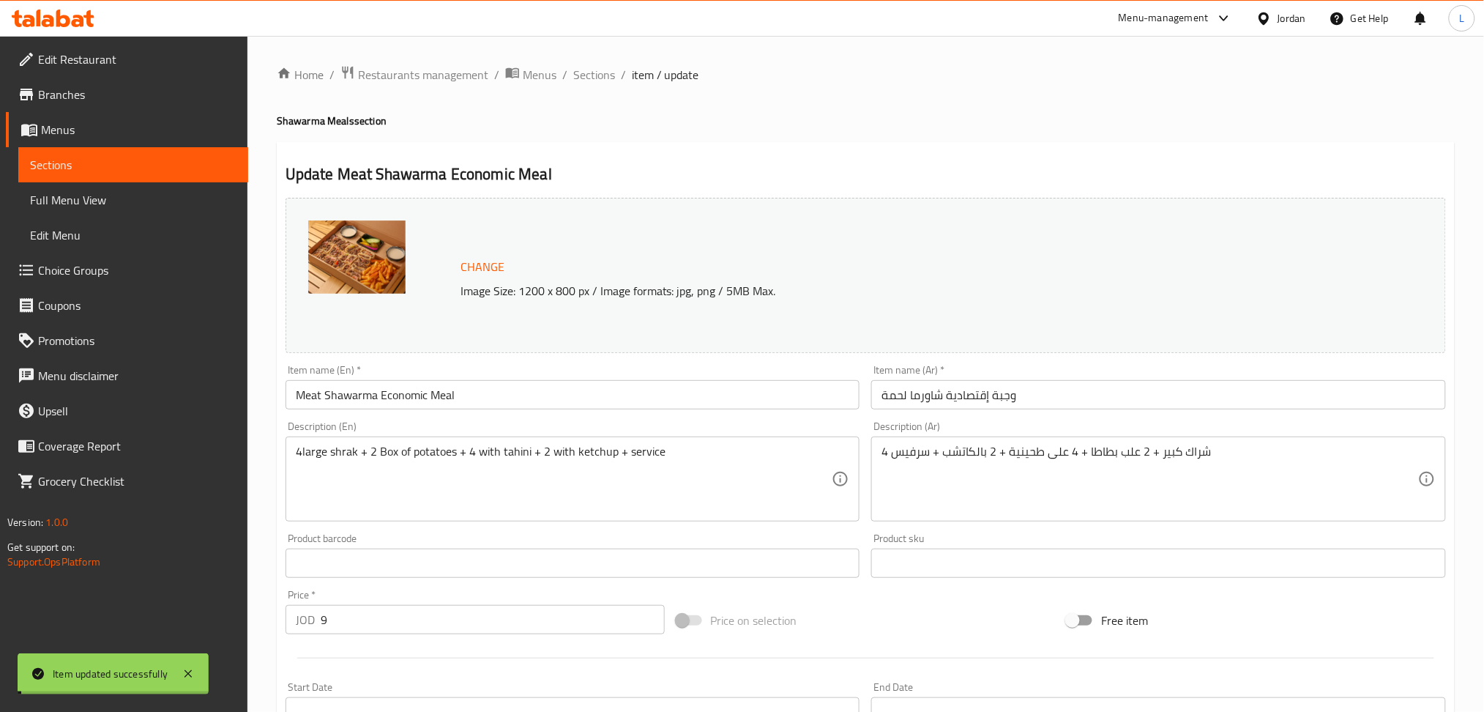
drag, startPoint x: 583, startPoint y: 73, endPoint x: 622, endPoint y: 91, distance: 42.6
click at [583, 73] on span "Sections" at bounding box center [594, 75] width 42 height 18
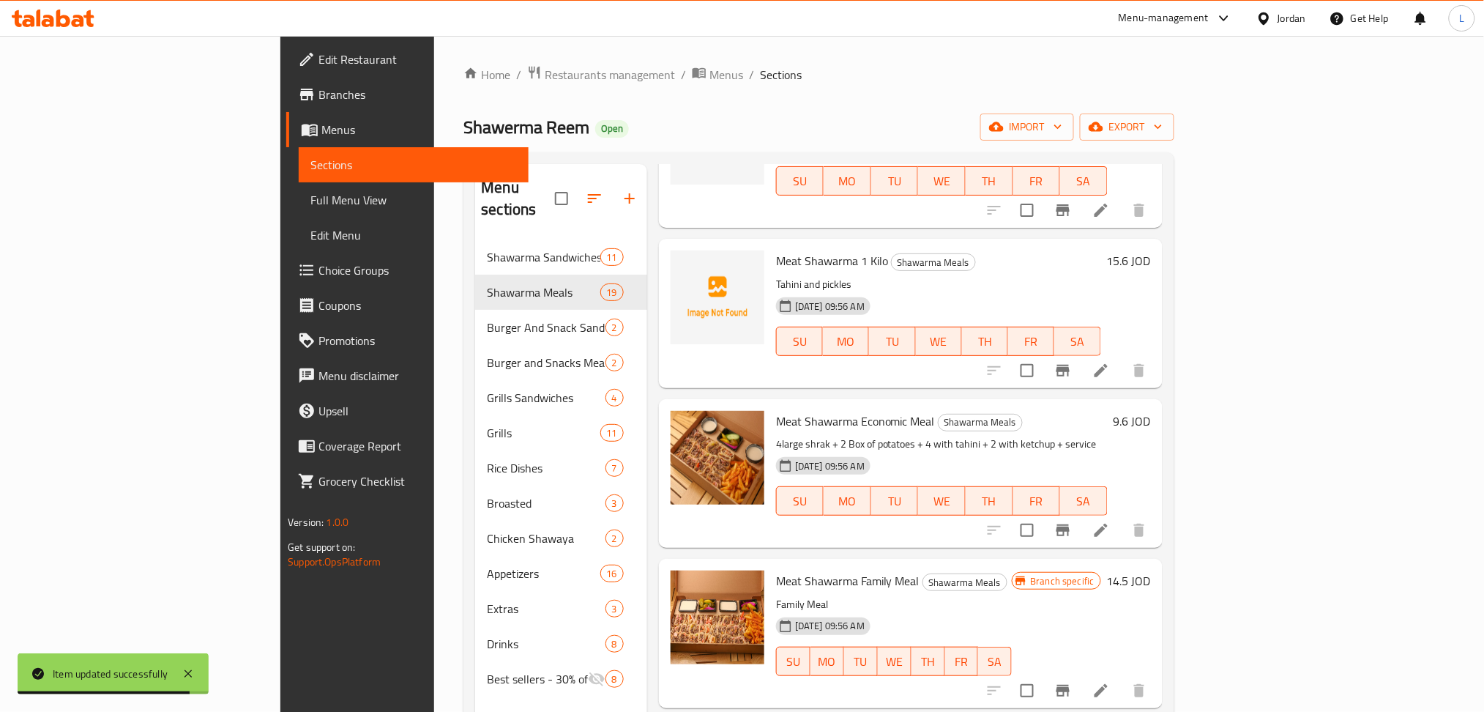
scroll to position [2343, 0]
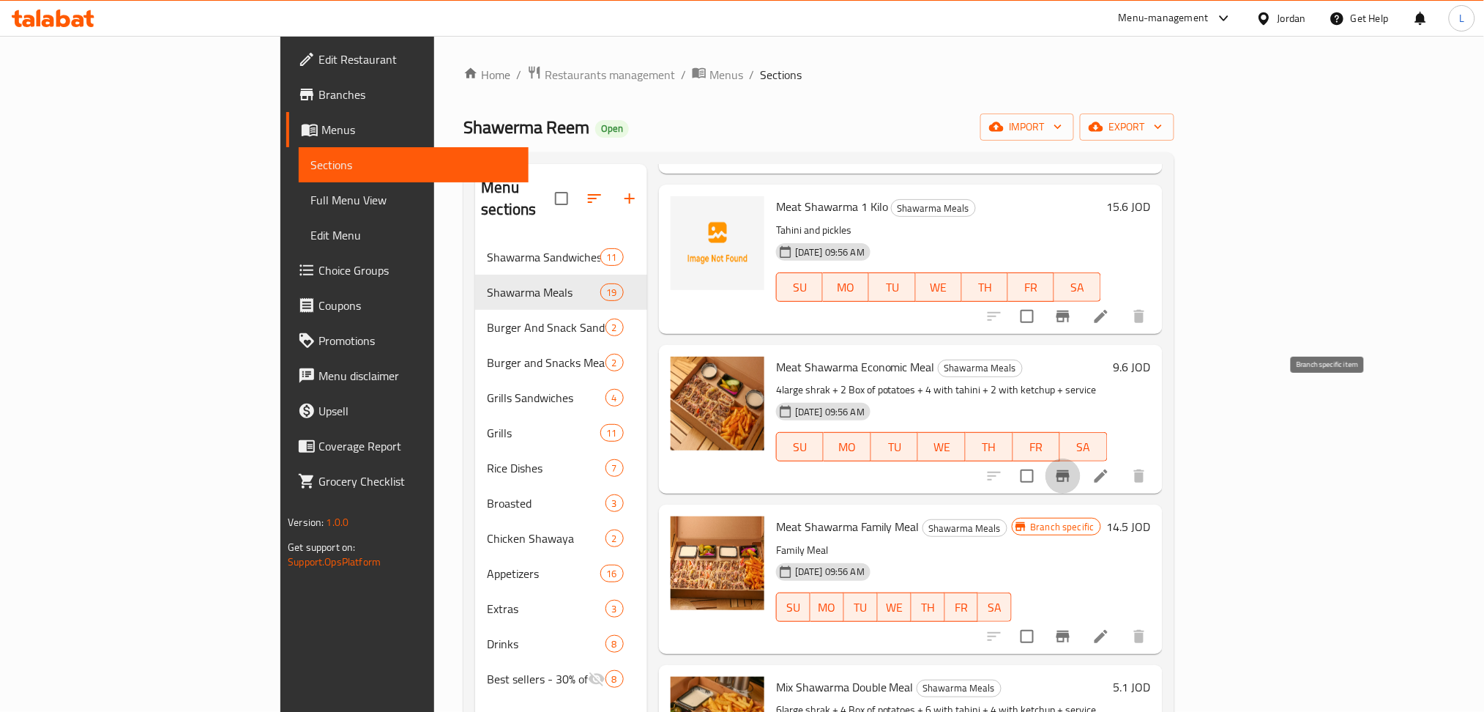
click at [1070, 470] on icon "Branch-specific-item" at bounding box center [1063, 476] width 13 height 12
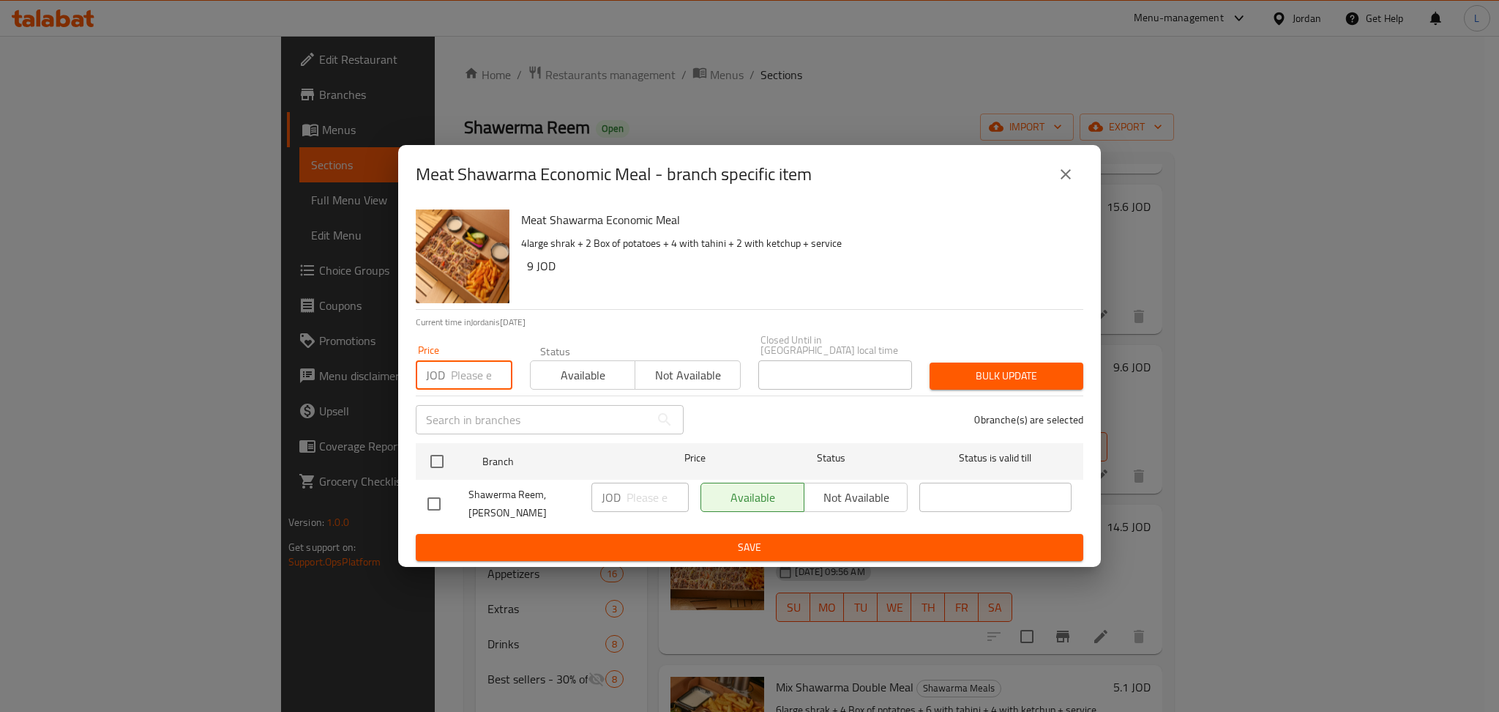
click at [469, 370] on input "number" at bounding box center [482, 374] width 62 height 29
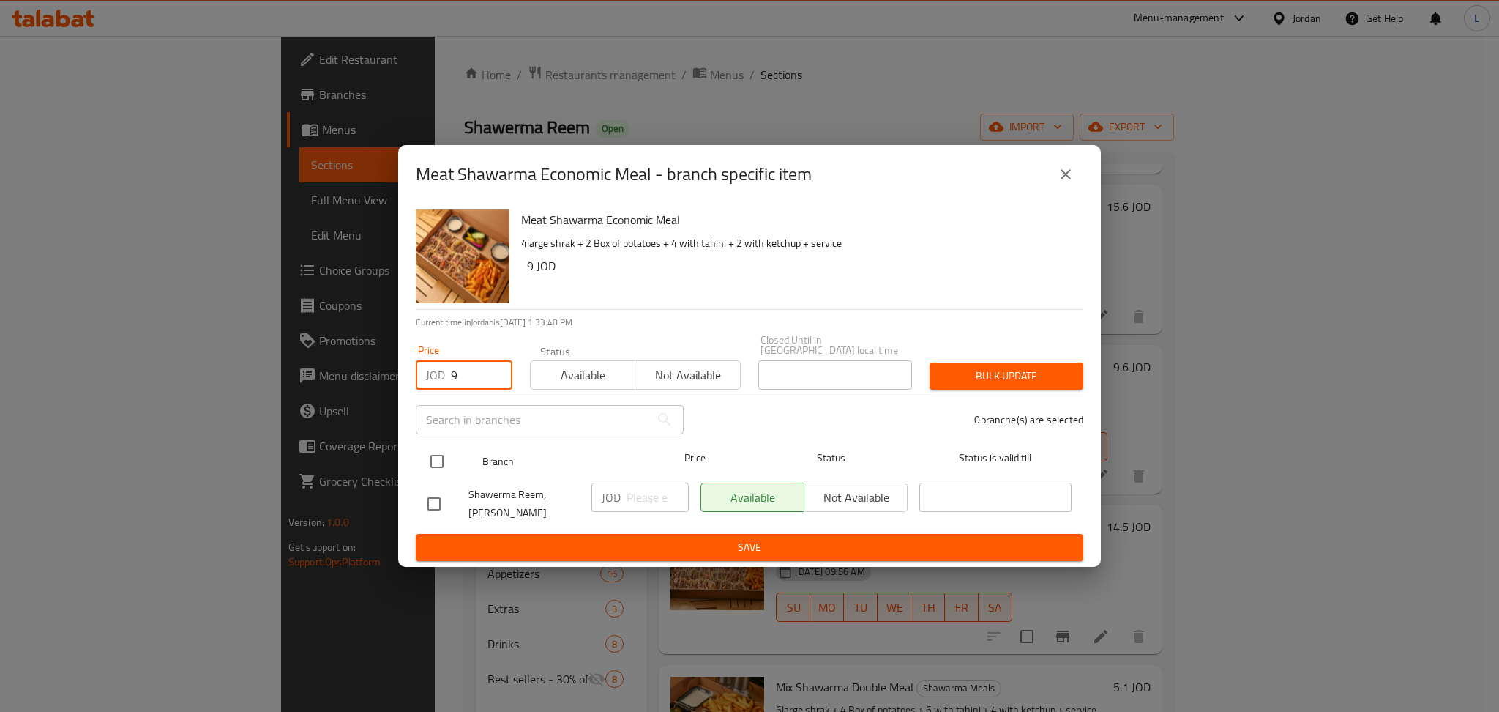
type input "9"
click at [436, 459] on input "checkbox" at bounding box center [437, 461] width 31 height 31
checkbox input "true"
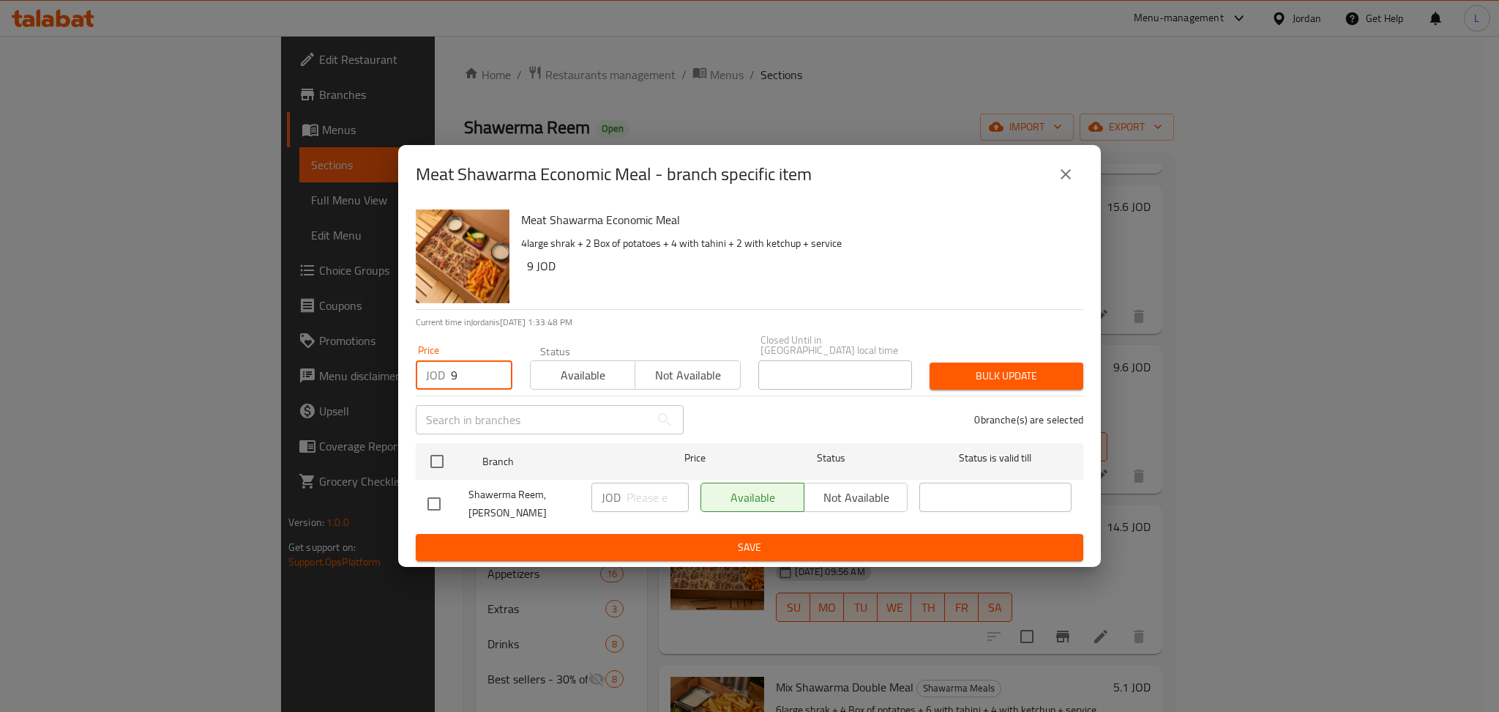
checkbox input "true"
drag, startPoint x: 1080, startPoint y: 379, endPoint x: 1062, endPoint y: 382, distance: 17.9
click at [1081, 378] on button "Bulk update" at bounding box center [1007, 375] width 154 height 27
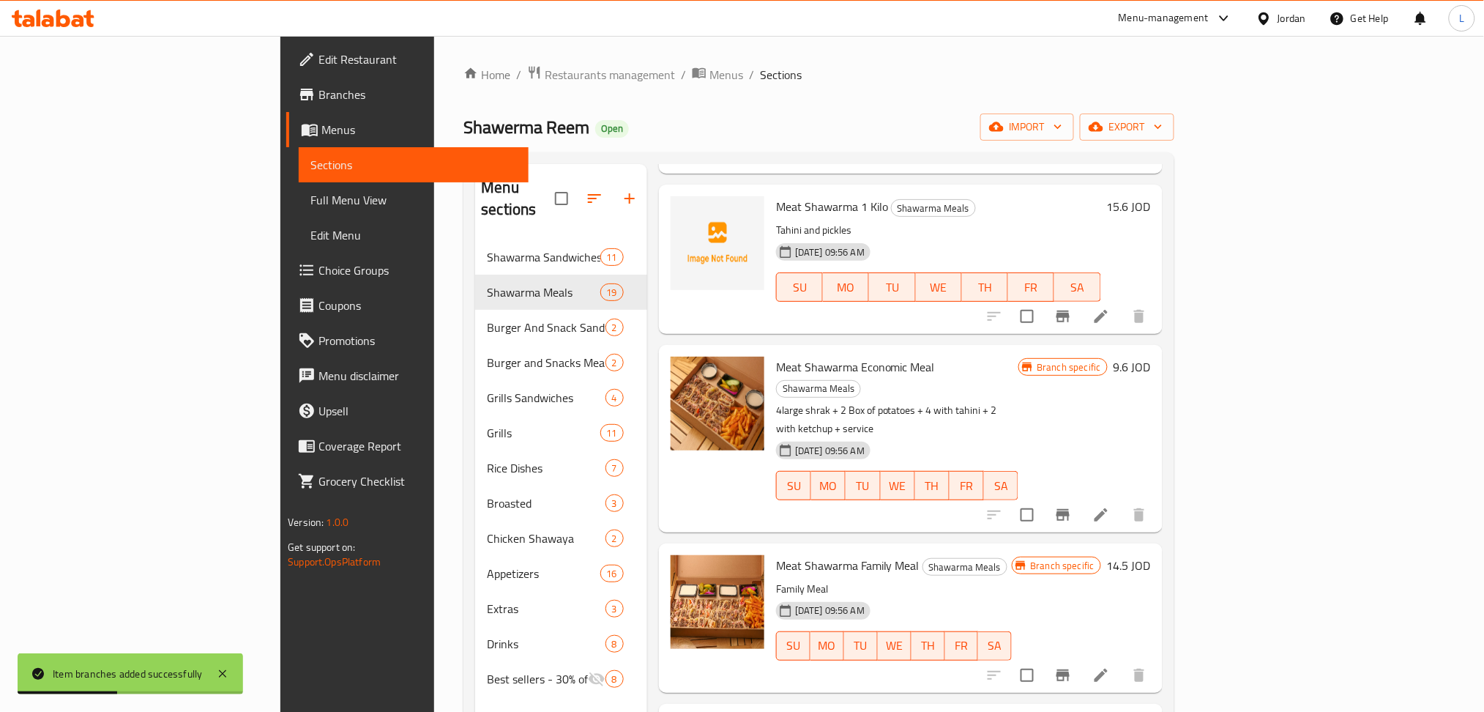
click at [1122, 662] on li at bounding box center [1101, 675] width 41 height 26
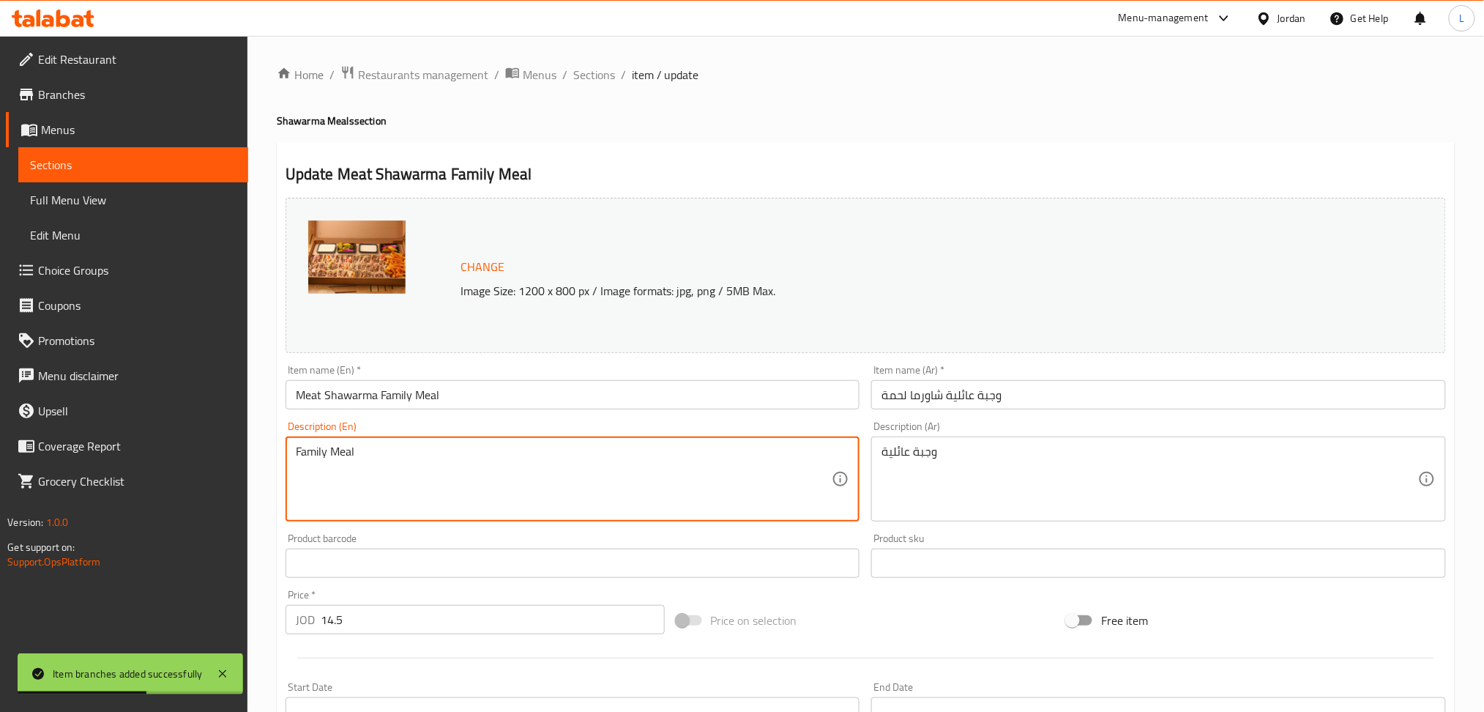
click at [434, 468] on textarea "Family Meal" at bounding box center [564, 479] width 537 height 70
paste textarea "6large shrak + 4 Box of potatoes + 6 with tahini + 4 with ketchup + service"
type textarea "6large shrak + 4 Box of potatoes + 6 with tahini + 4 with ketchup + service"
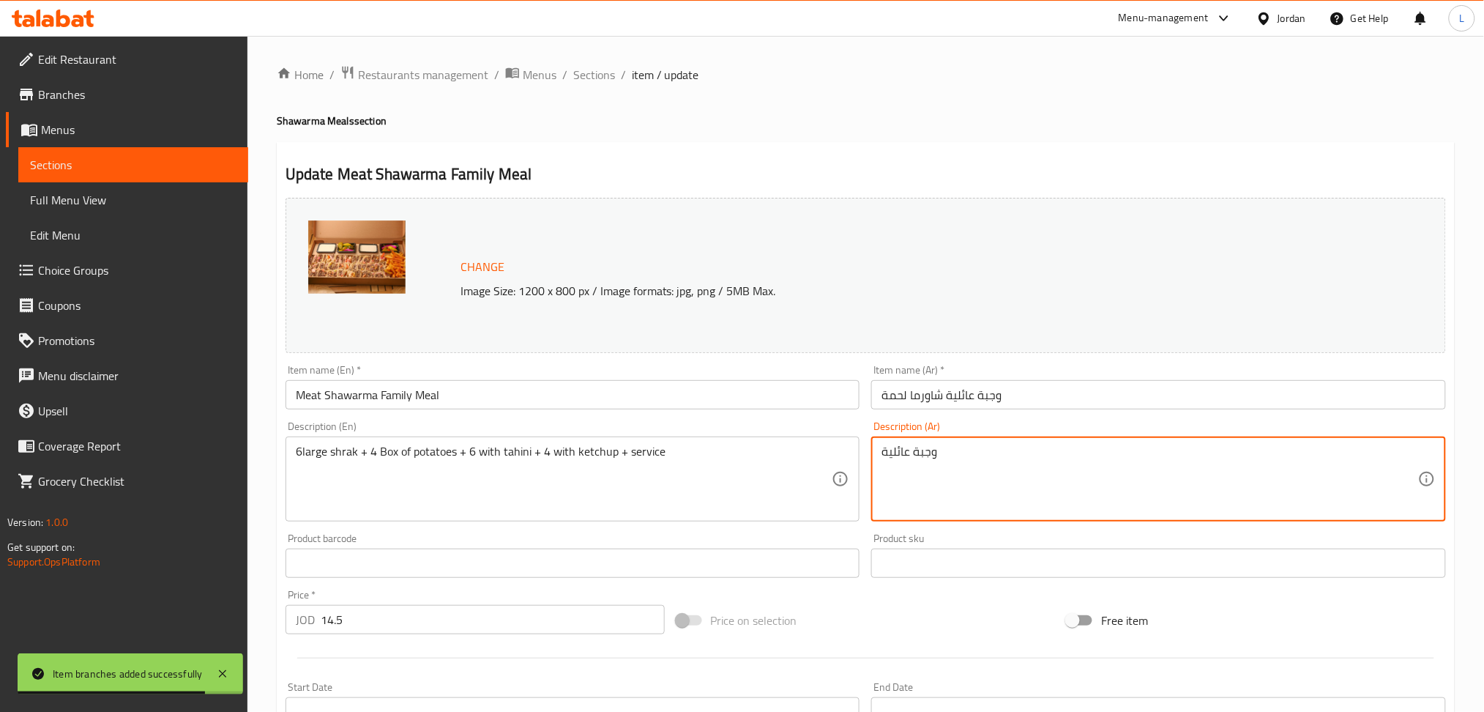
click at [963, 482] on textarea "وجبة عائلية" at bounding box center [1150, 479] width 537 height 70
paste textarea "6شراك كبير + 4 علب بطاطا + 6 على طحينية + 4 بالكاتشب + سرفيس"
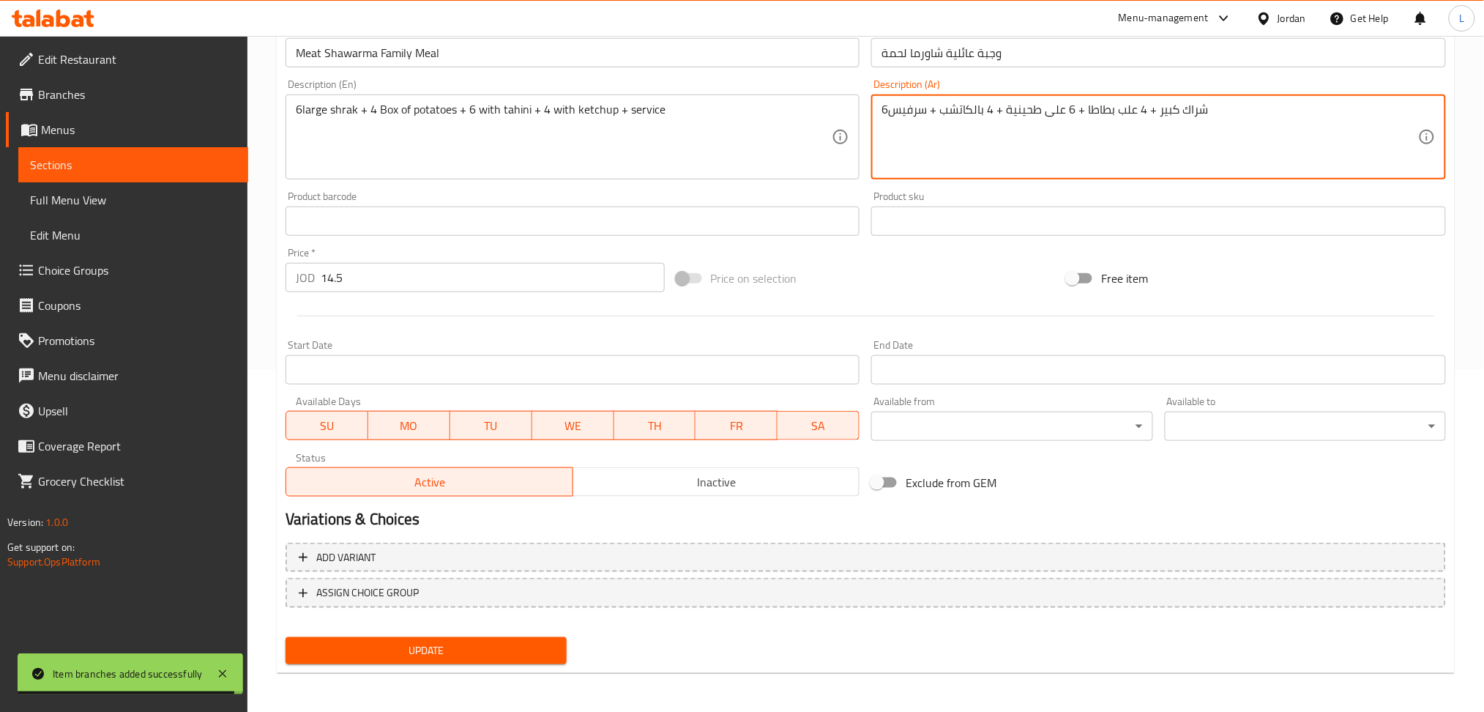
type textarea "6شراك كبير + 4 علب بطاطا + 6 على طحينية + 4 بالكاتشب + سرفيس"
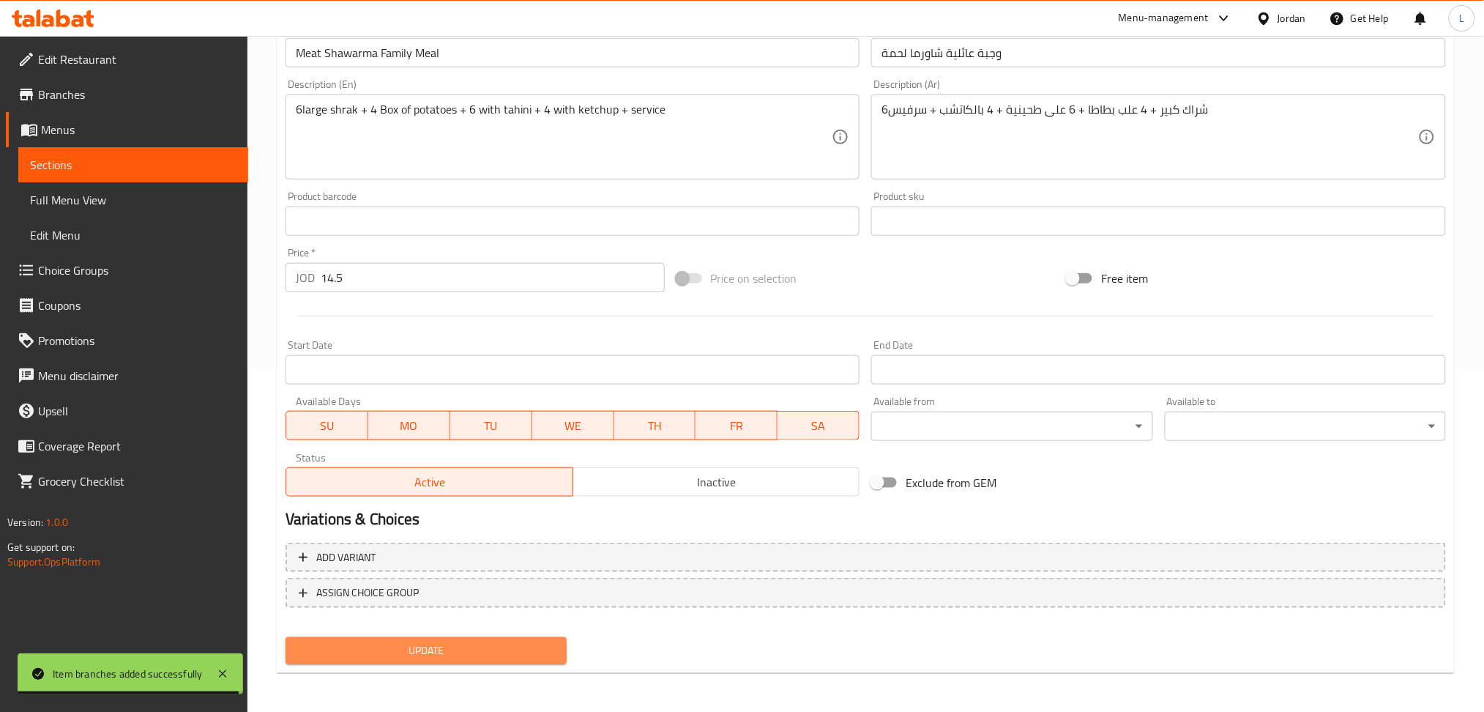
click at [395, 653] on span "Update" at bounding box center [426, 650] width 258 height 18
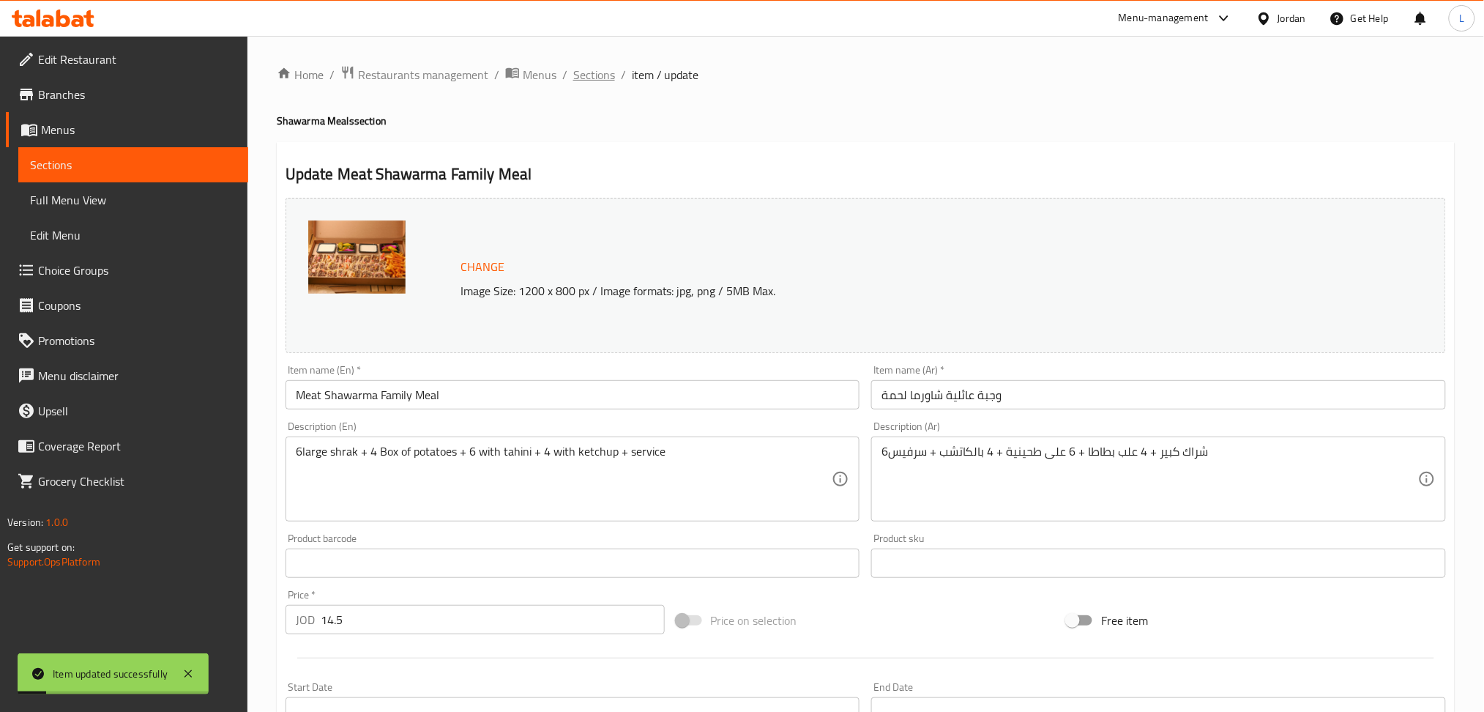
click at [588, 73] on span "Sections" at bounding box center [594, 75] width 42 height 18
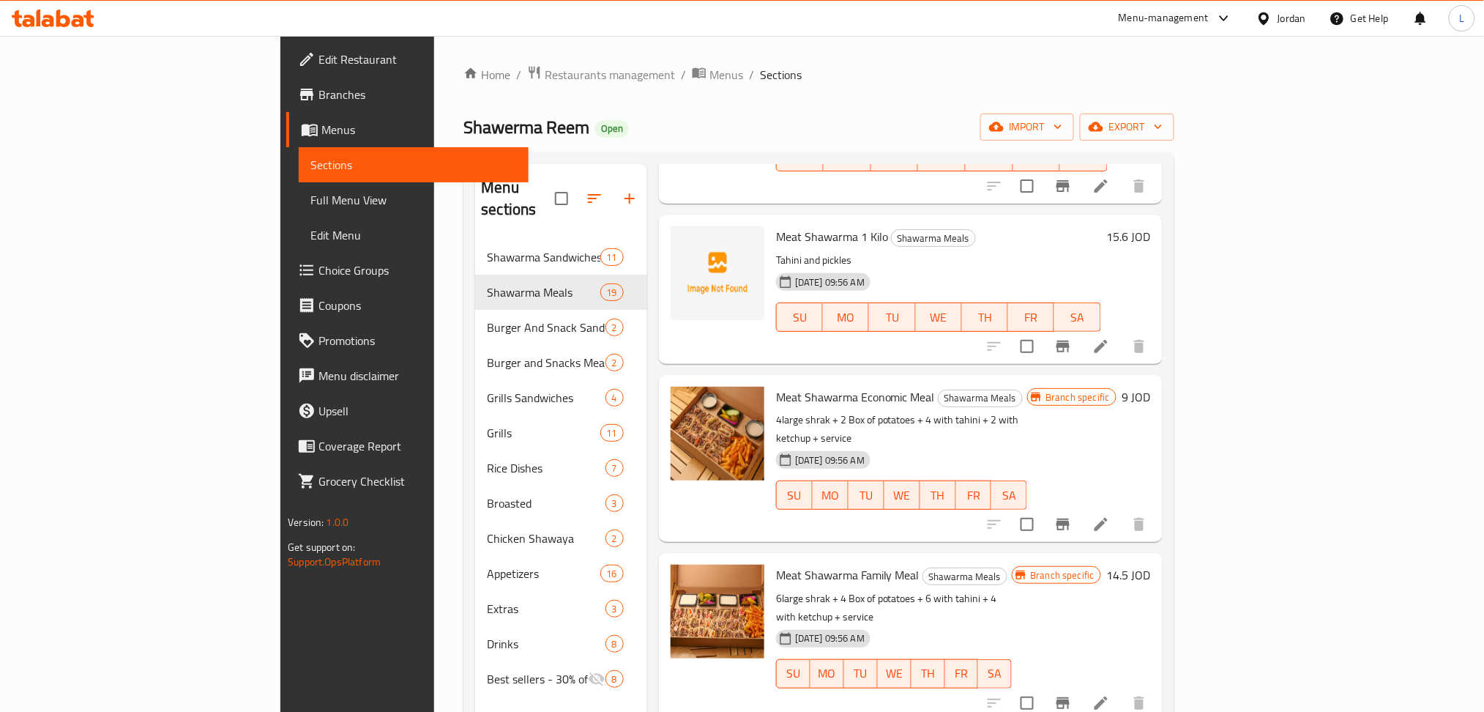
scroll to position [2363, 0]
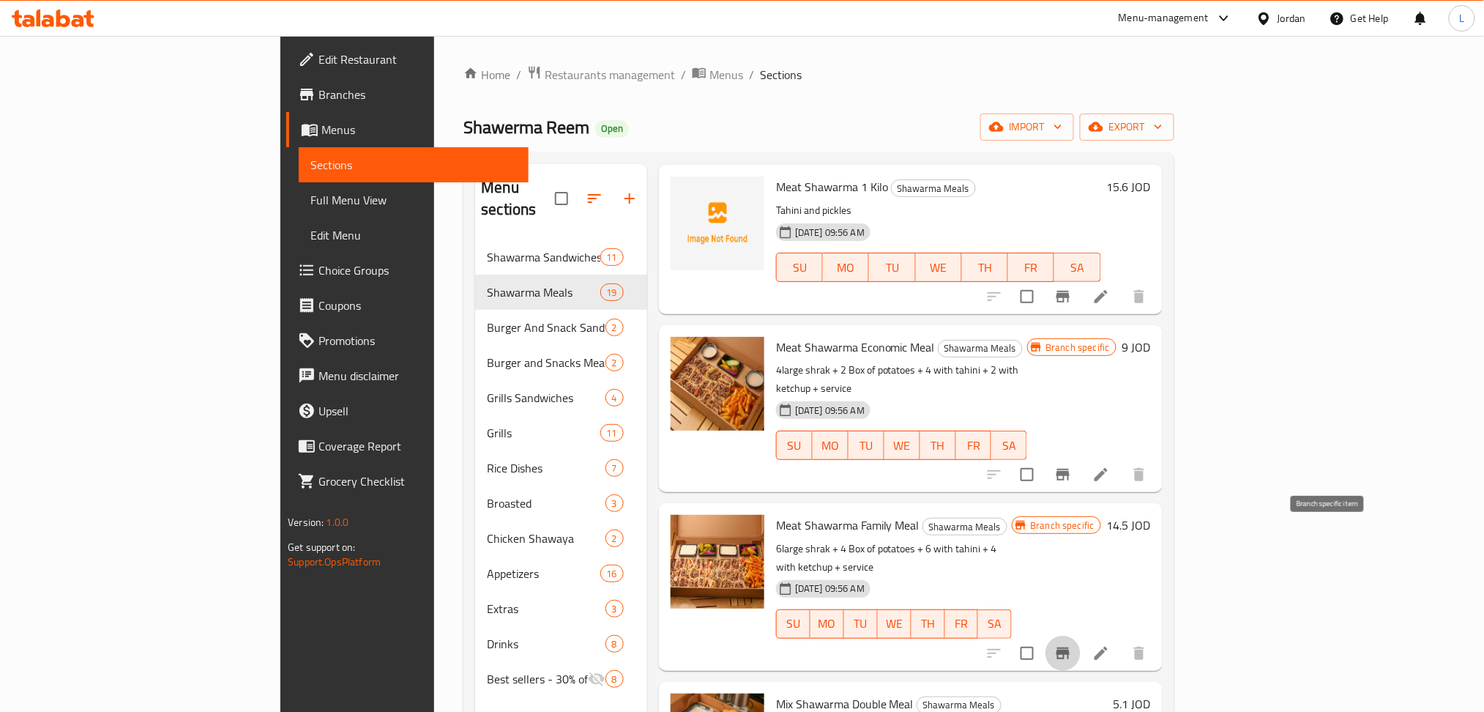
click at [1081, 636] on button "Branch-specific-item" at bounding box center [1063, 653] width 35 height 35
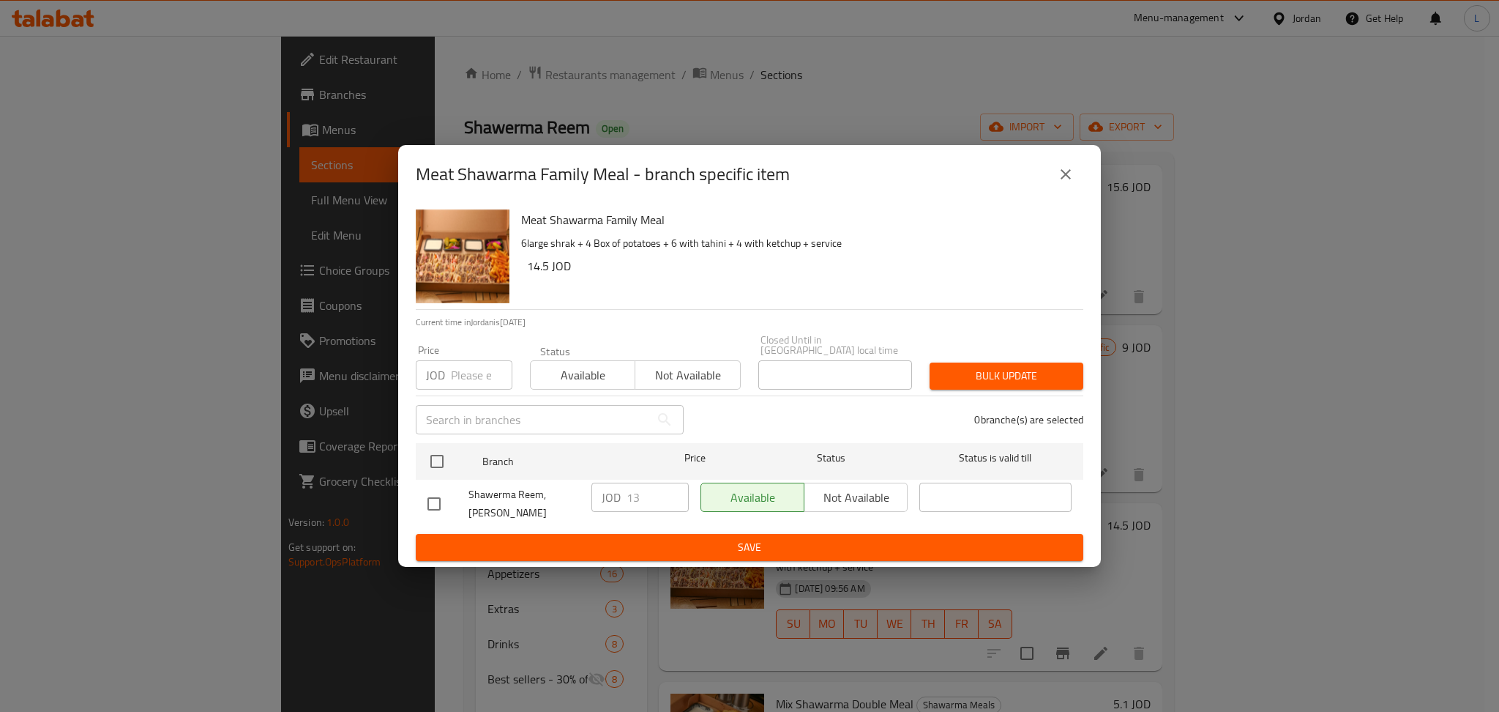
click at [469, 381] on input "number" at bounding box center [482, 374] width 62 height 29
paste input "13.00"
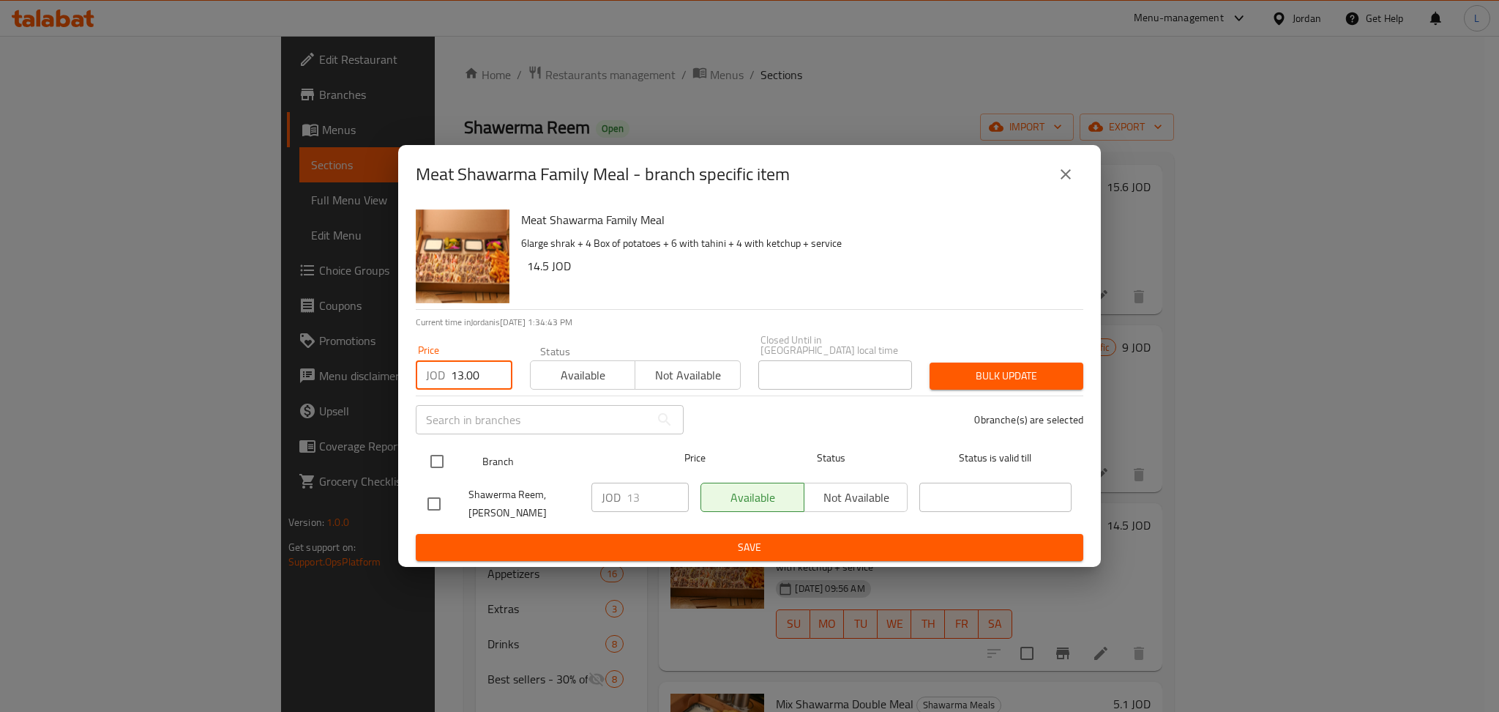
type input "13.00"
click at [441, 461] on input "checkbox" at bounding box center [437, 461] width 31 height 31
checkbox input "true"
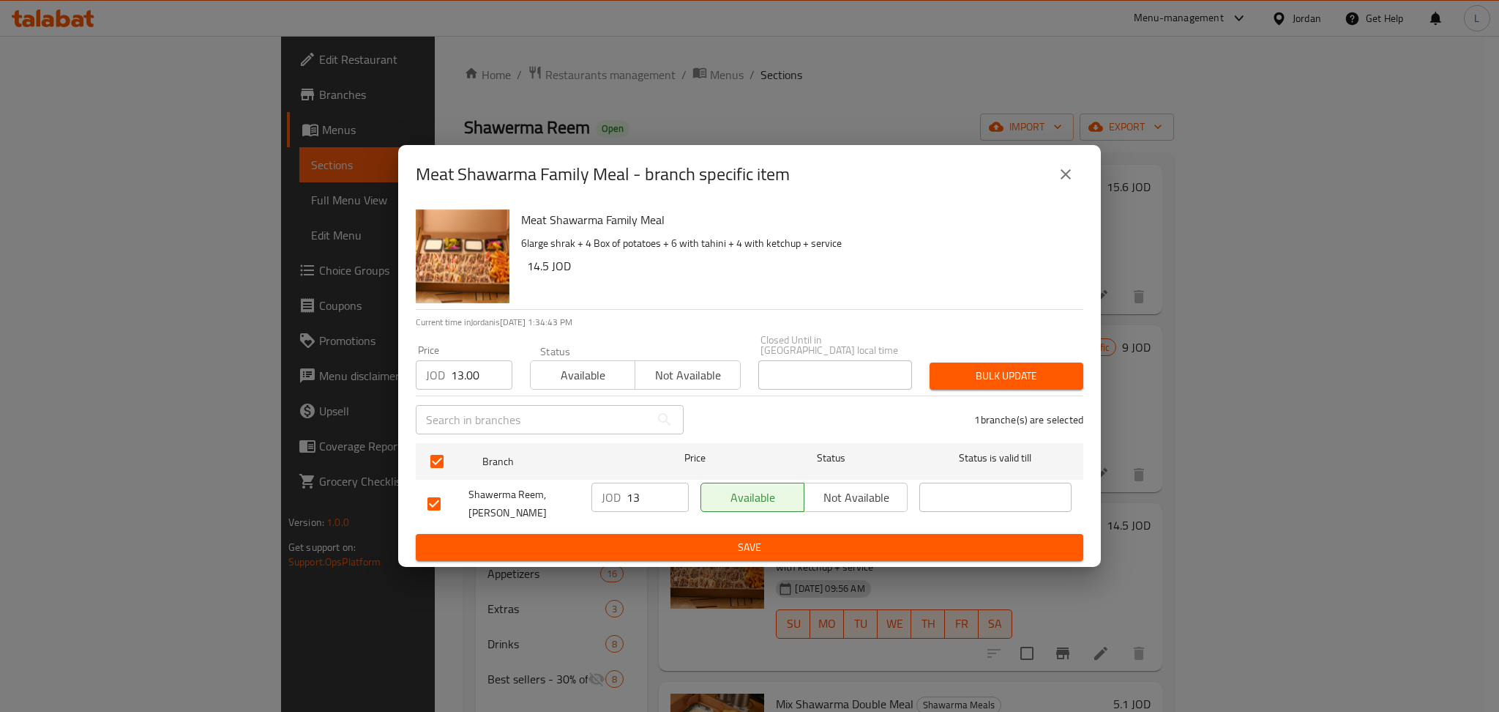
click at [987, 365] on button "Bulk update" at bounding box center [1007, 375] width 154 height 27
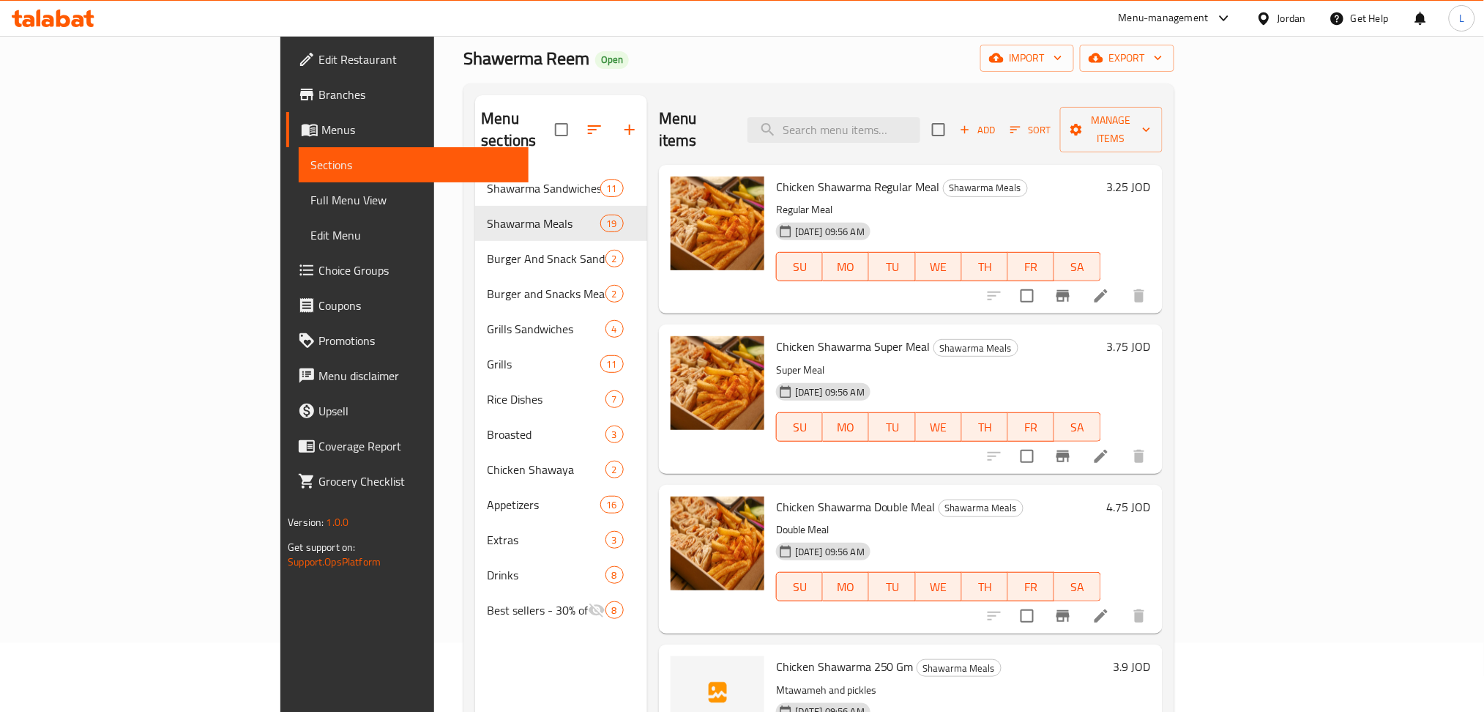
scroll to position [0, 0]
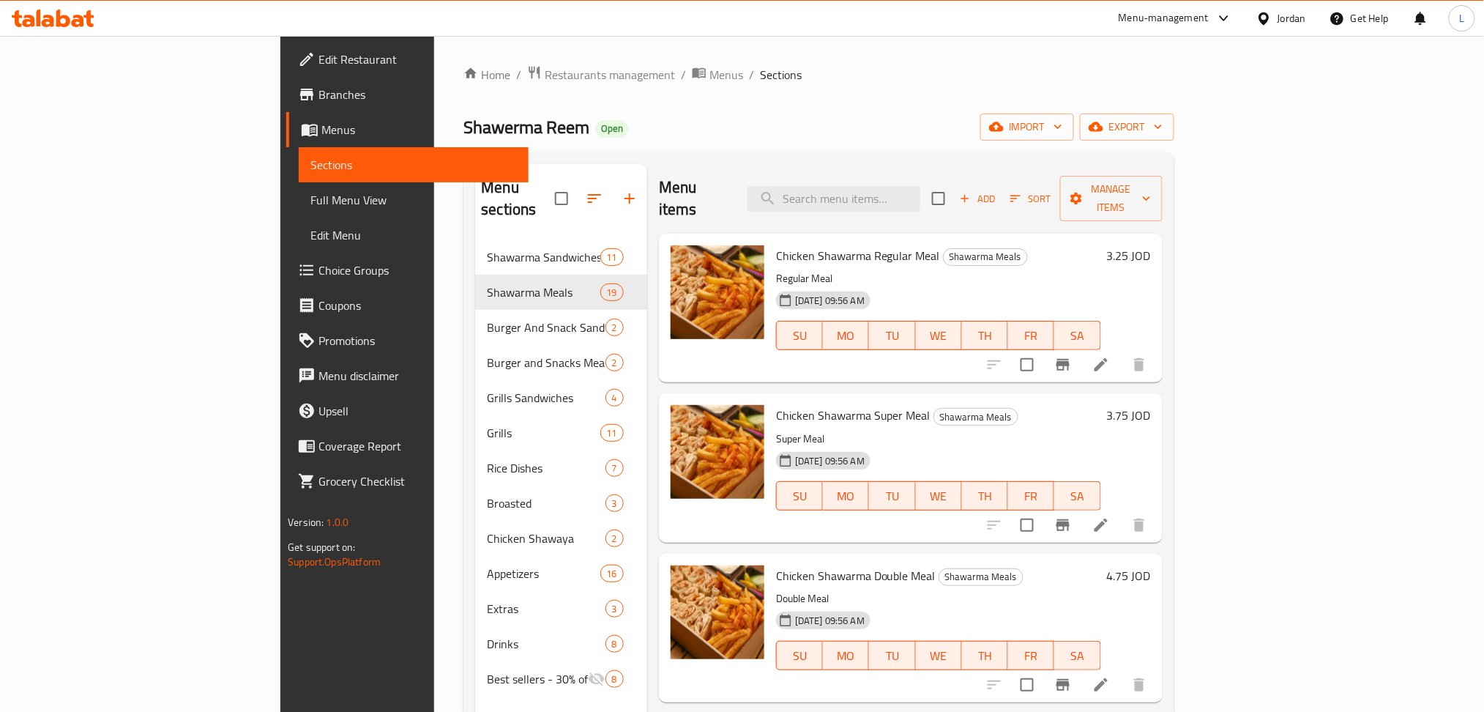
click at [972, 192] on icon "button" at bounding box center [964, 198] width 13 height 13
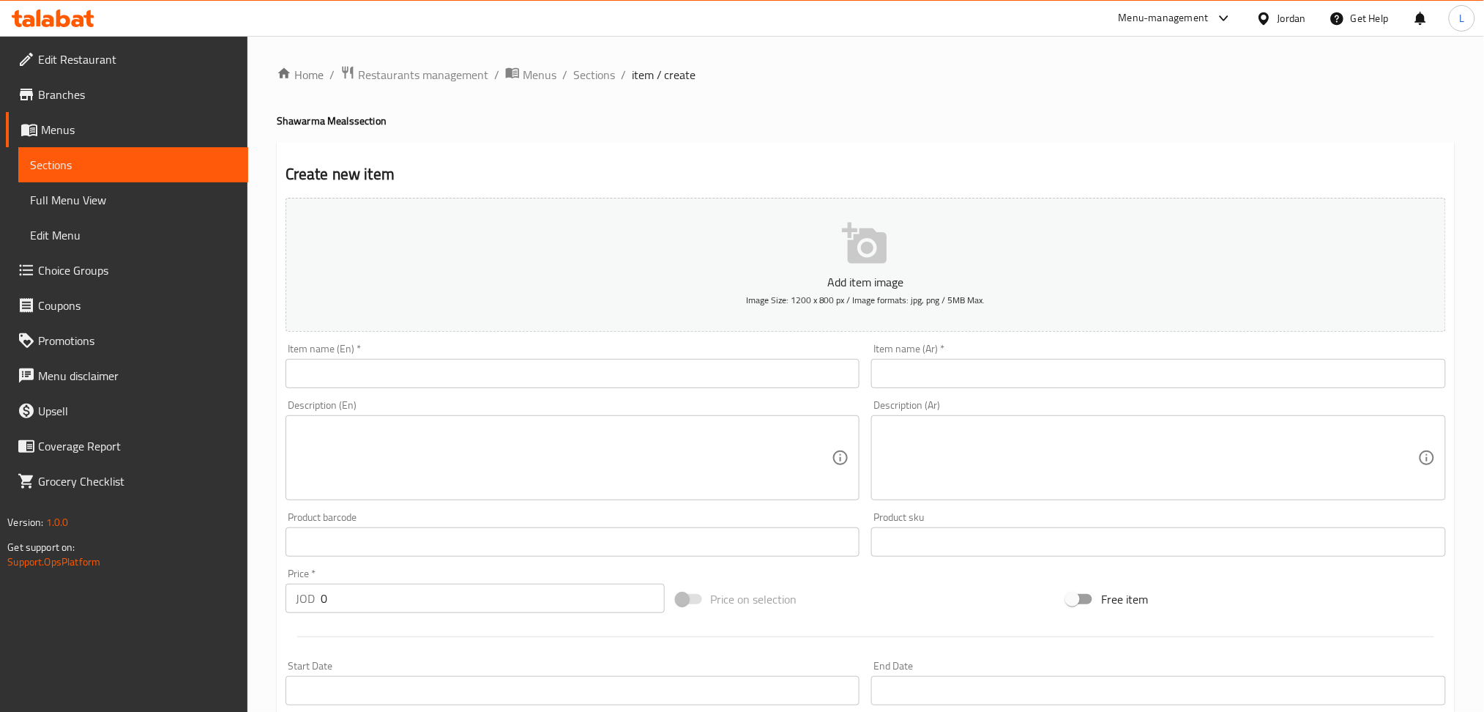
click at [759, 343] on div "Item name (En)   * Item name (En) *" at bounding box center [573, 365] width 575 height 45
click at [797, 373] on input "text" at bounding box center [573, 373] width 575 height 29
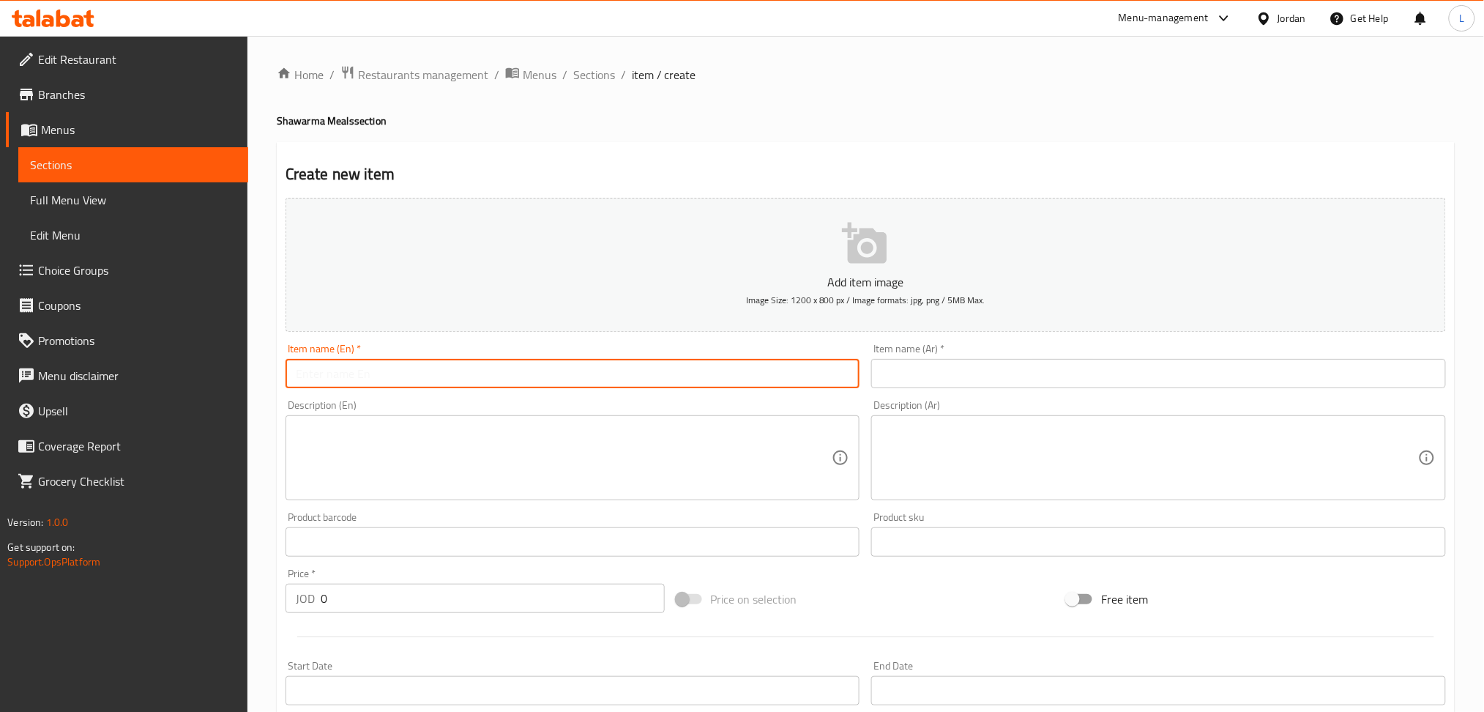
paste input "Meat Shawarma Jampoo Meal"
type input "Meat Shawarma Jampoo Meal"
click at [947, 384] on input "text" at bounding box center [1158, 373] width 575 height 29
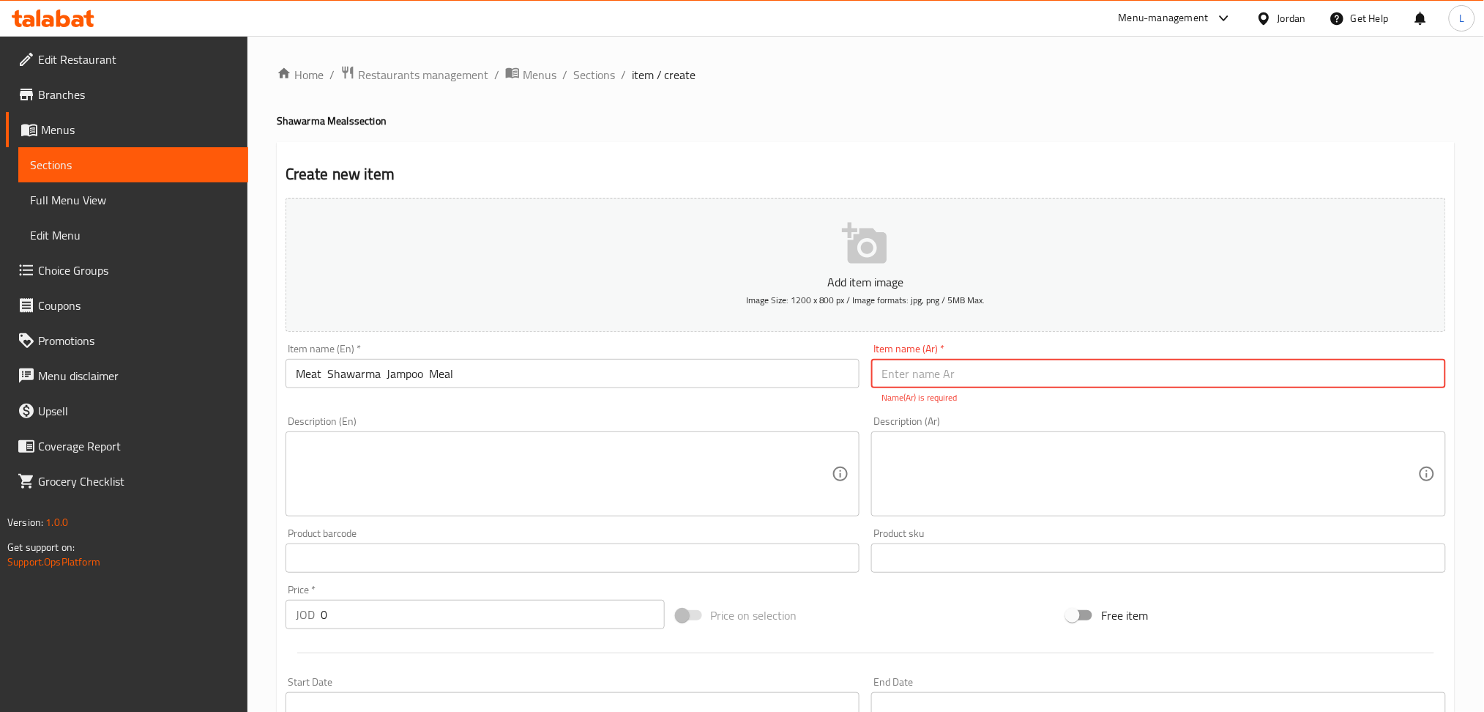
click at [450, 468] on textarea at bounding box center [564, 474] width 537 height 70
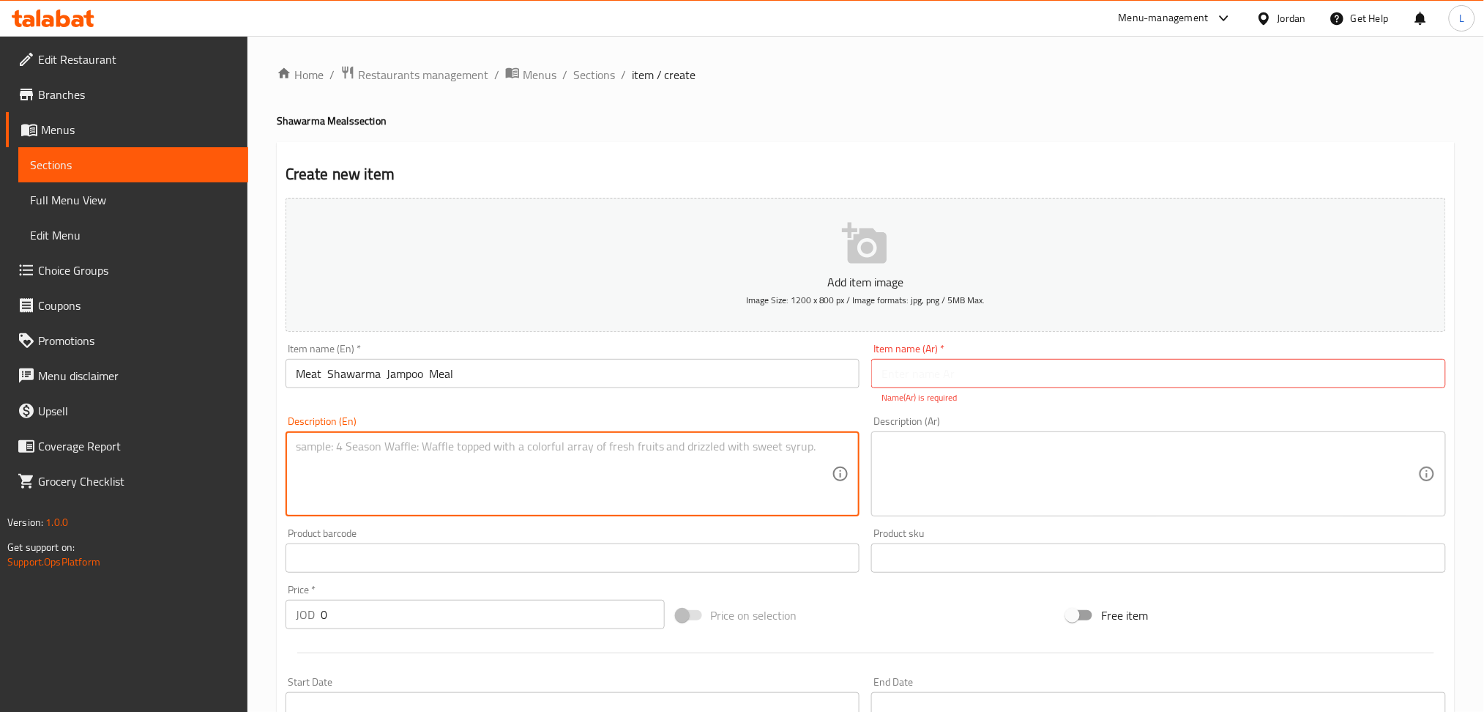
paste textarea "10large shrak + 6 Box of potatoes + 8 with tahini + ketchup + service"
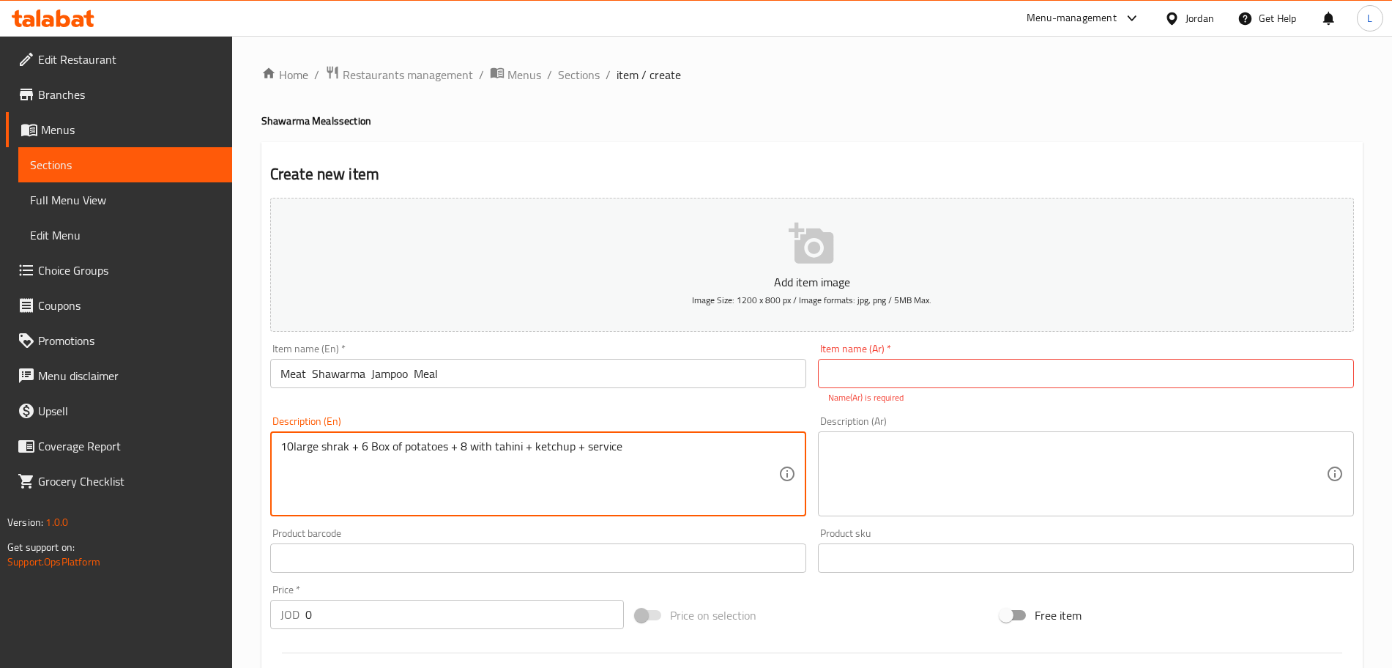
type textarea "10large shrak + 6 Box of potatoes + 8 with tahini + ketchup + service"
drag, startPoint x: 1008, startPoint y: 375, endPoint x: 909, endPoint y: 379, distance: 98.9
click at [1008, 375] on input "text" at bounding box center [1086, 373] width 536 height 29
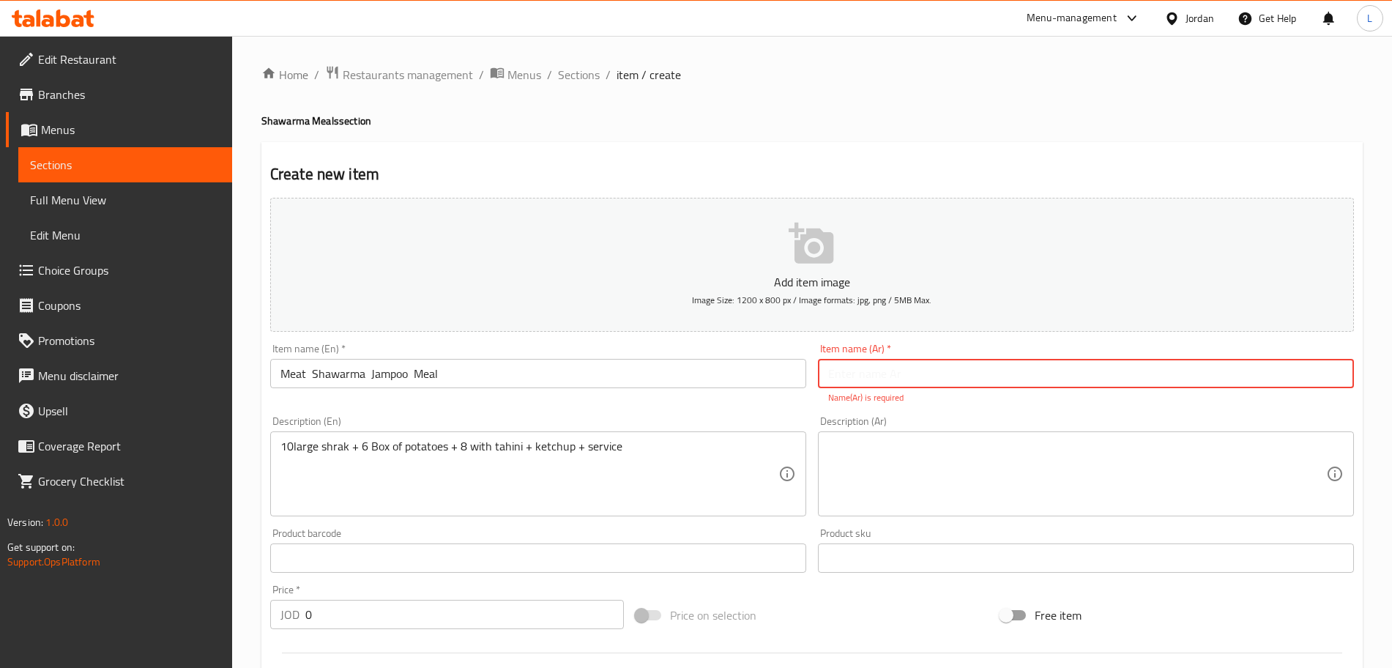
paste input "وجبة العملاقة شاورما لحمة"
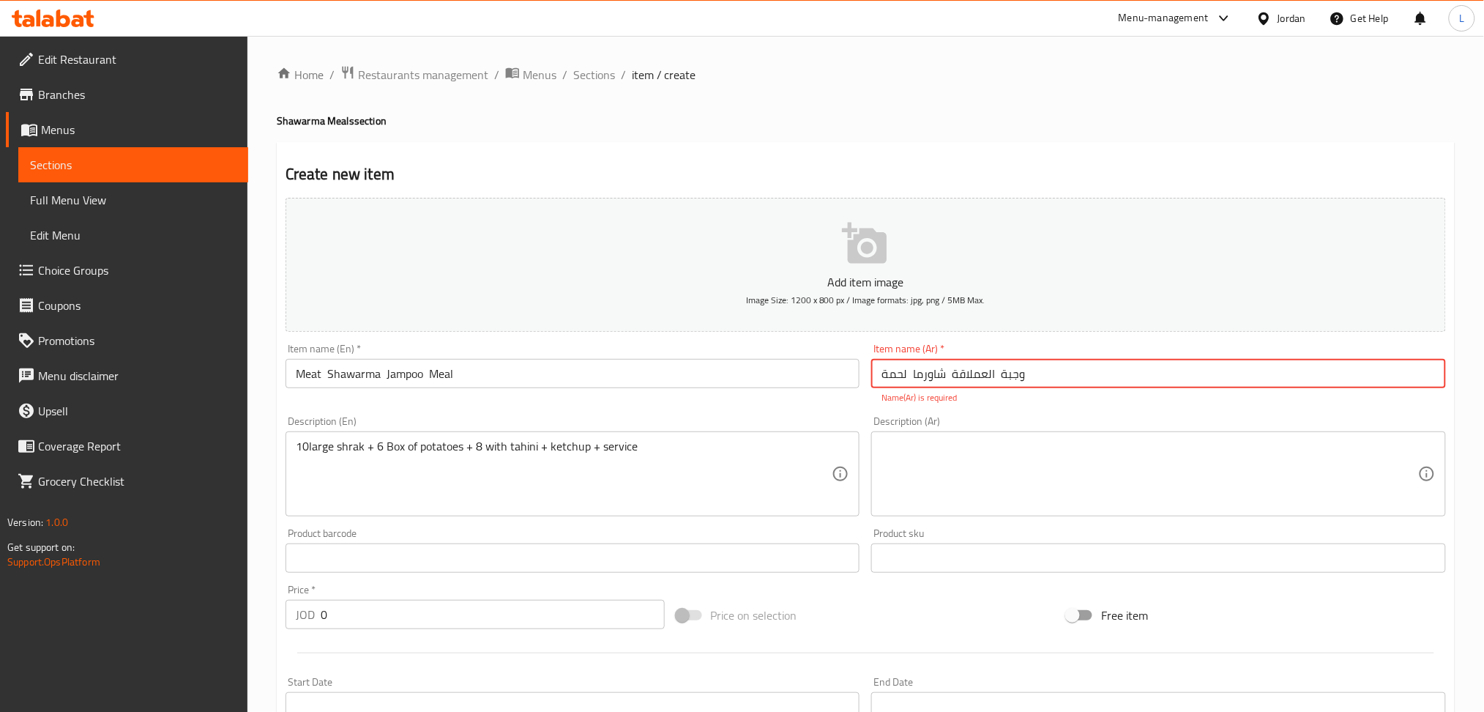
type input "وجبة العملاقة شاورما لحمة"
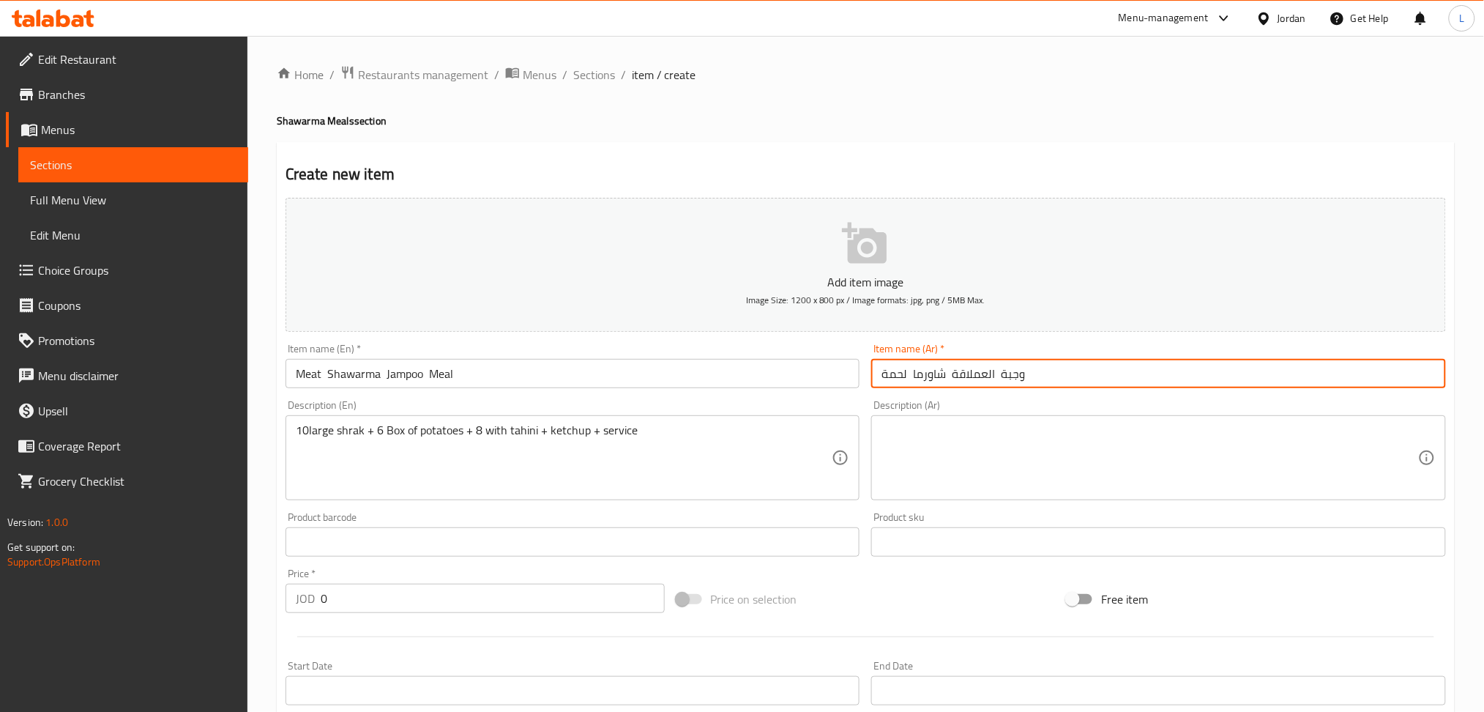
click at [966, 437] on textarea at bounding box center [1150, 458] width 537 height 70
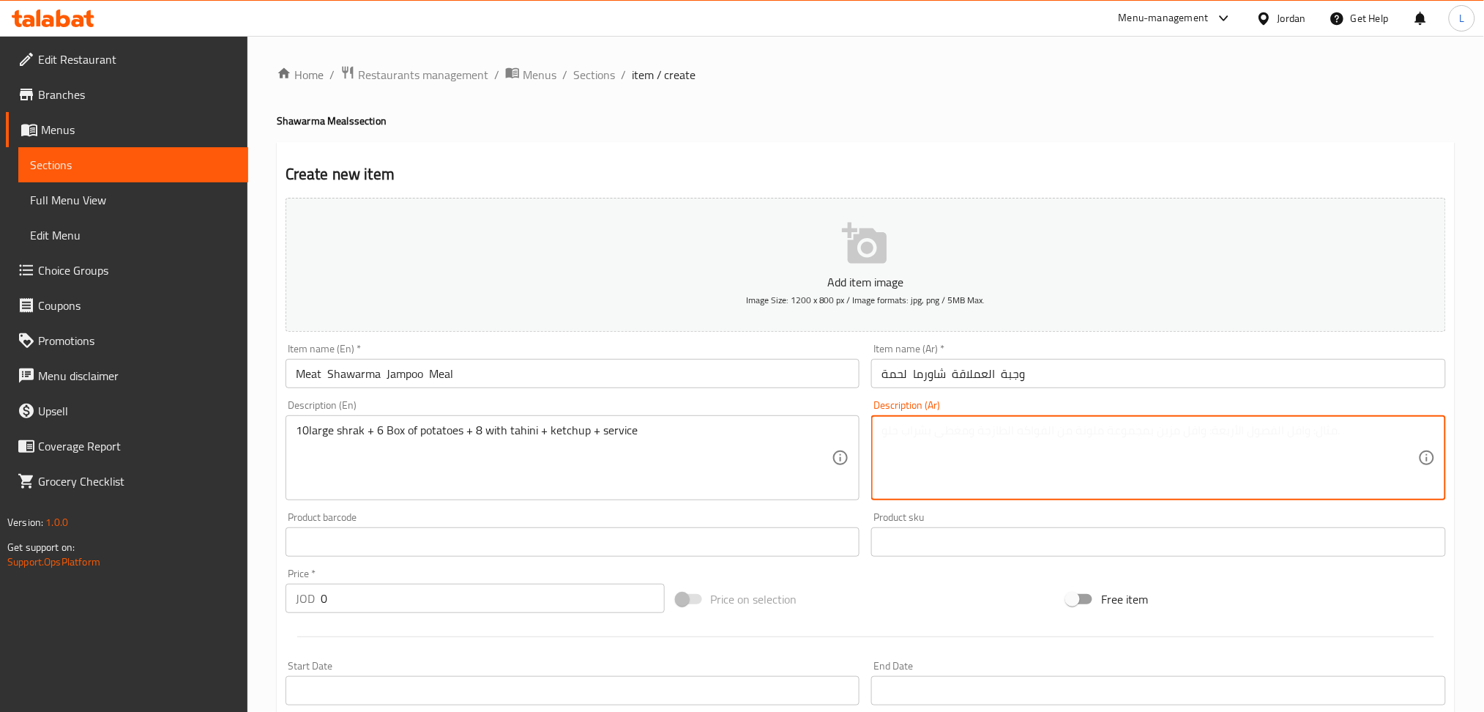
paste textarea "10شراك كبير + 6 علب بطاطا + 8 علب طحينية + كاتشب + سرفيس"
type textarea "10شراك كبير + 6 علب بطاطا + 8 علب طحينية + كاتشب + سرفيس"
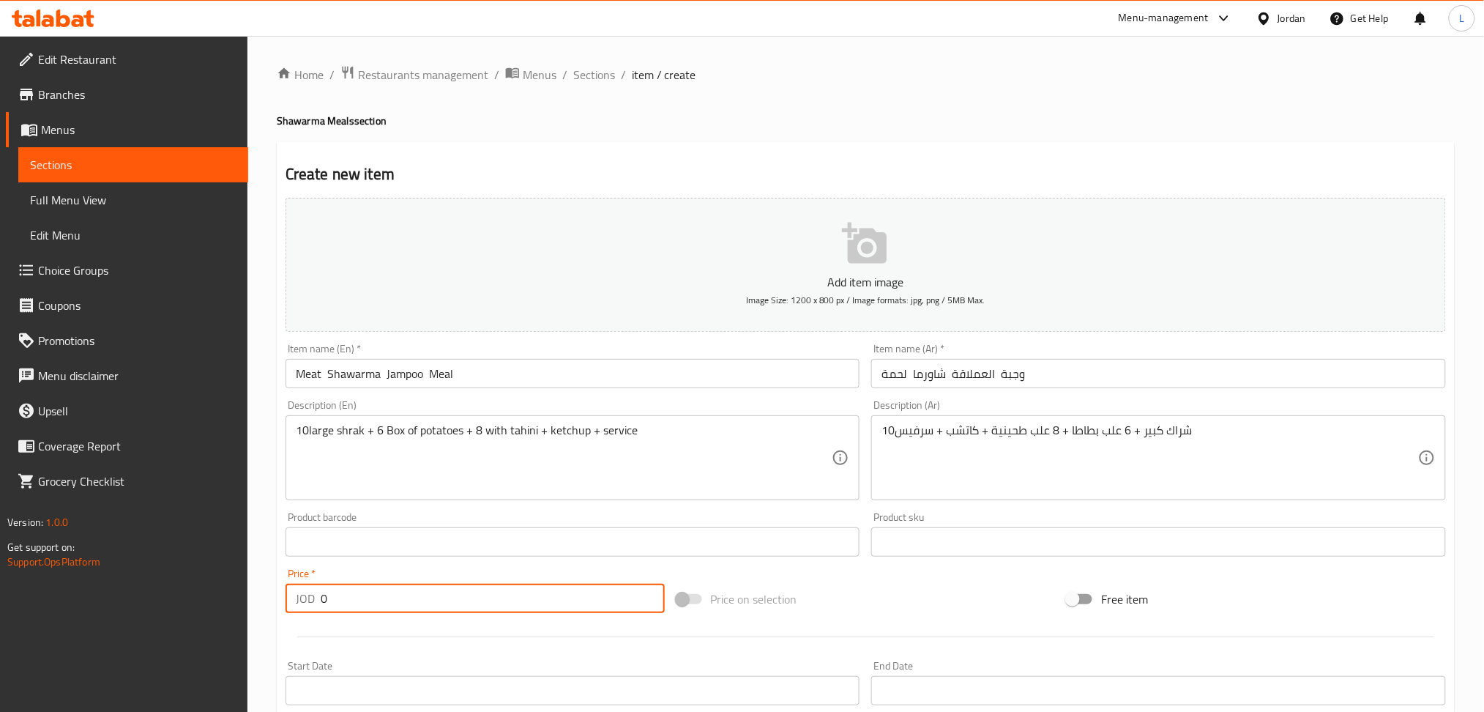
click at [426, 608] on input "0" at bounding box center [493, 598] width 344 height 29
type input "9.2"
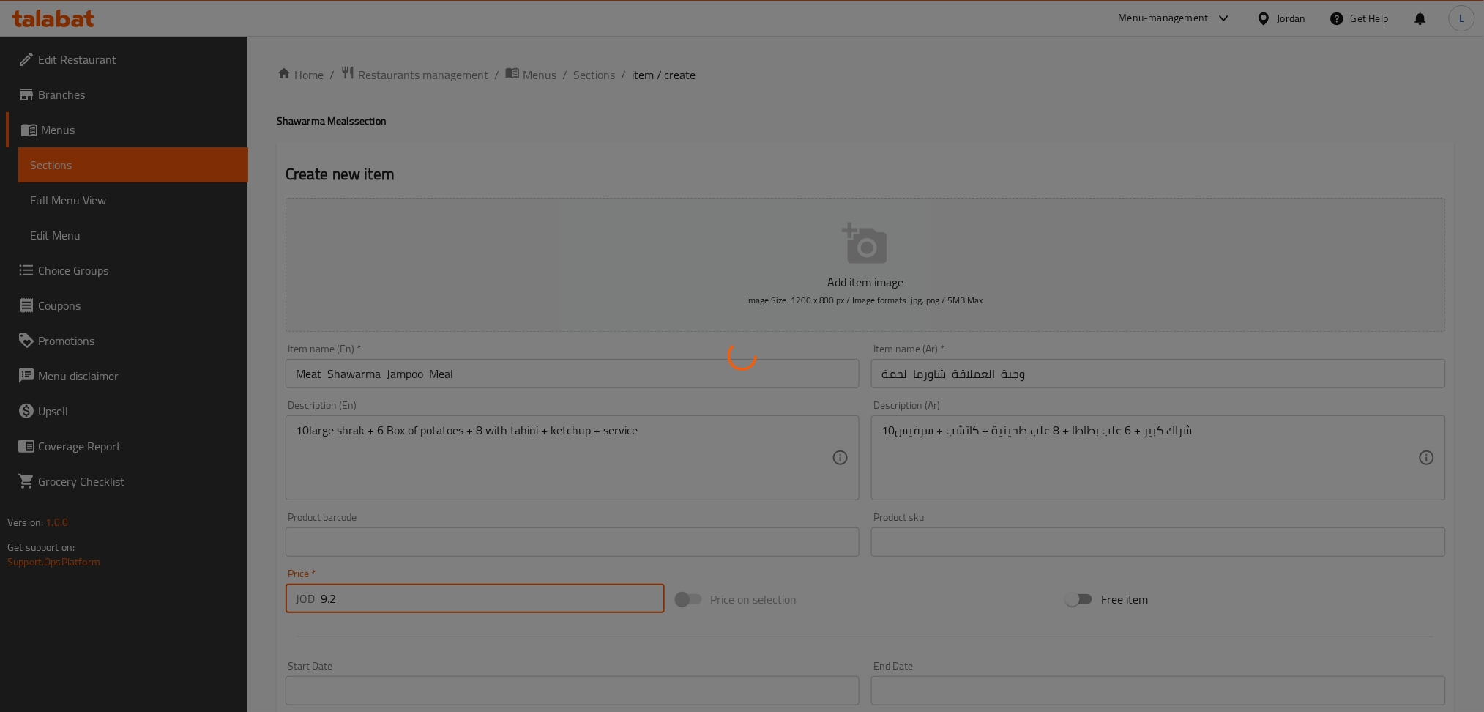
type input "0"
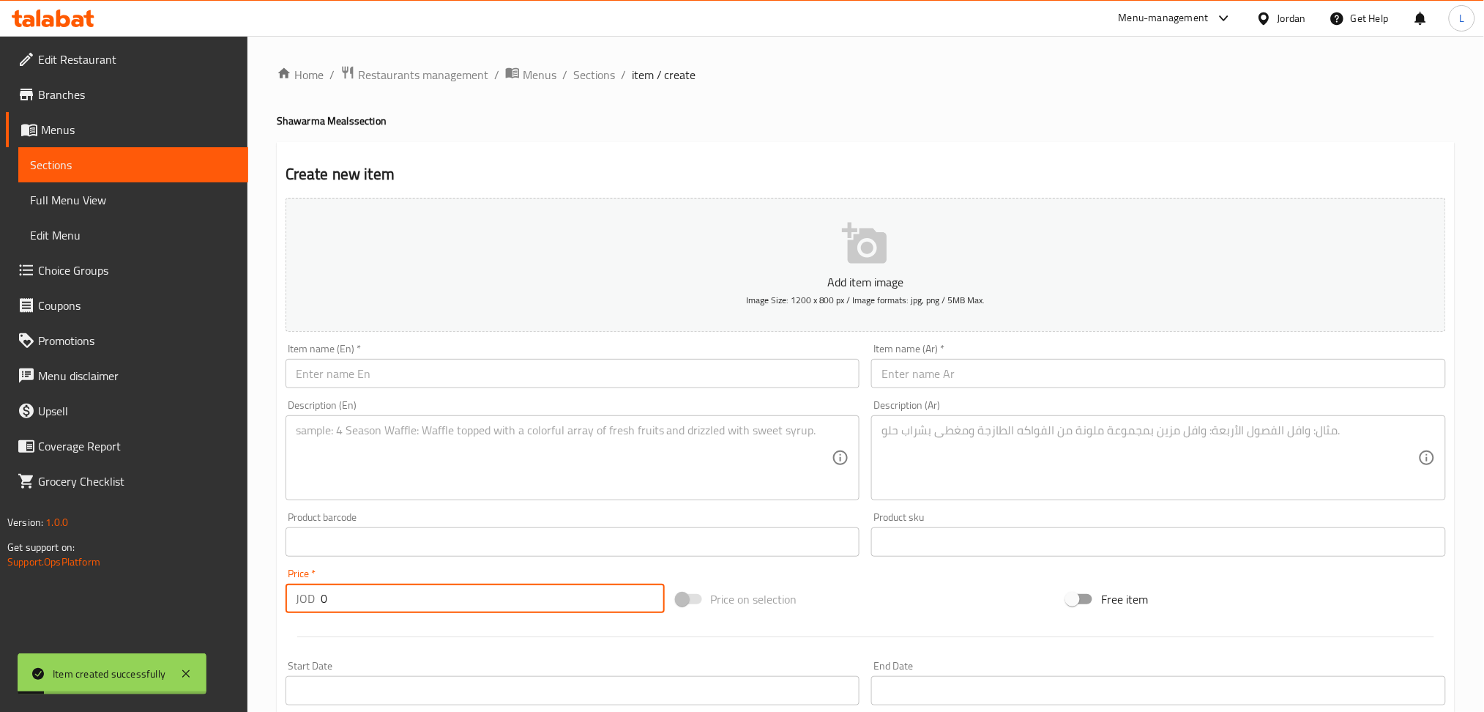
drag, startPoint x: 590, startPoint y: 63, endPoint x: 672, endPoint y: 152, distance: 120.7
click at [590, 66] on span "Sections" at bounding box center [594, 75] width 42 height 18
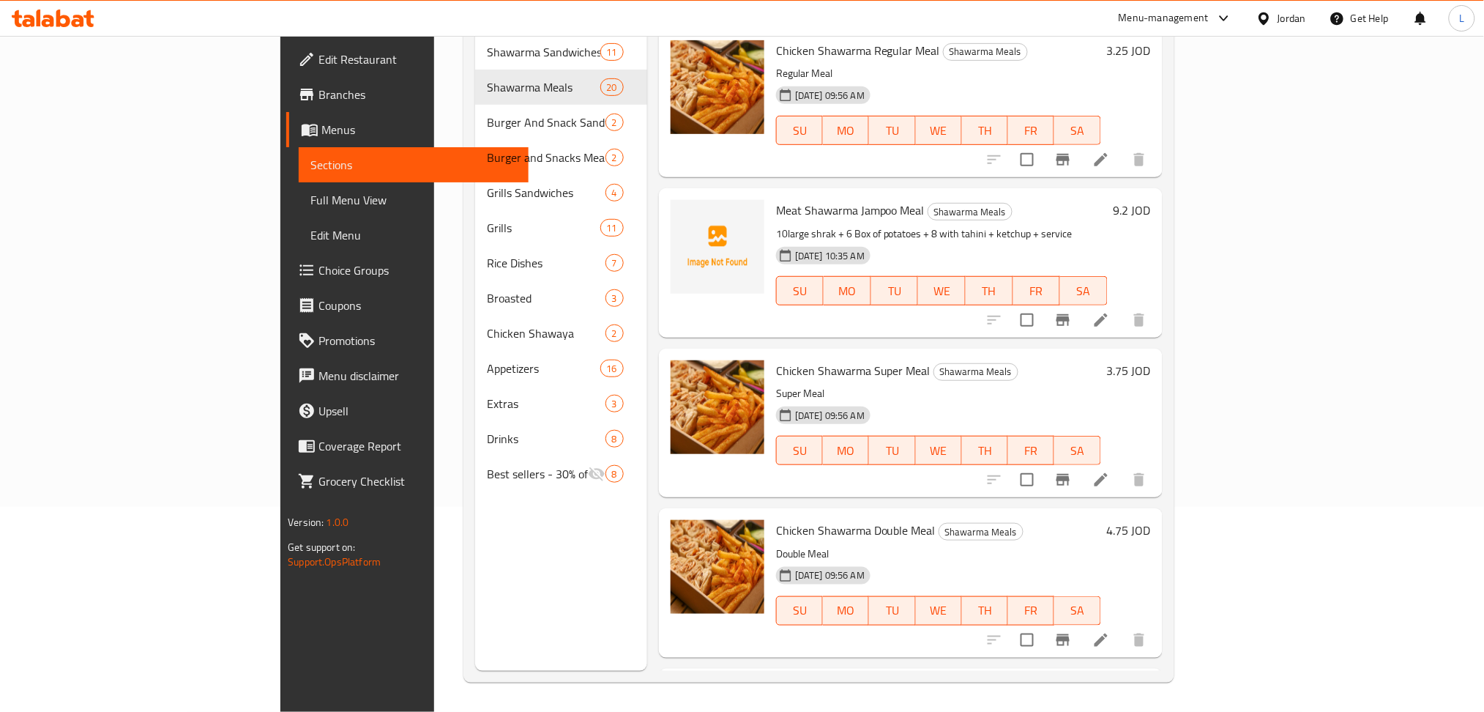
click at [1108, 313] on icon at bounding box center [1101, 319] width 13 height 13
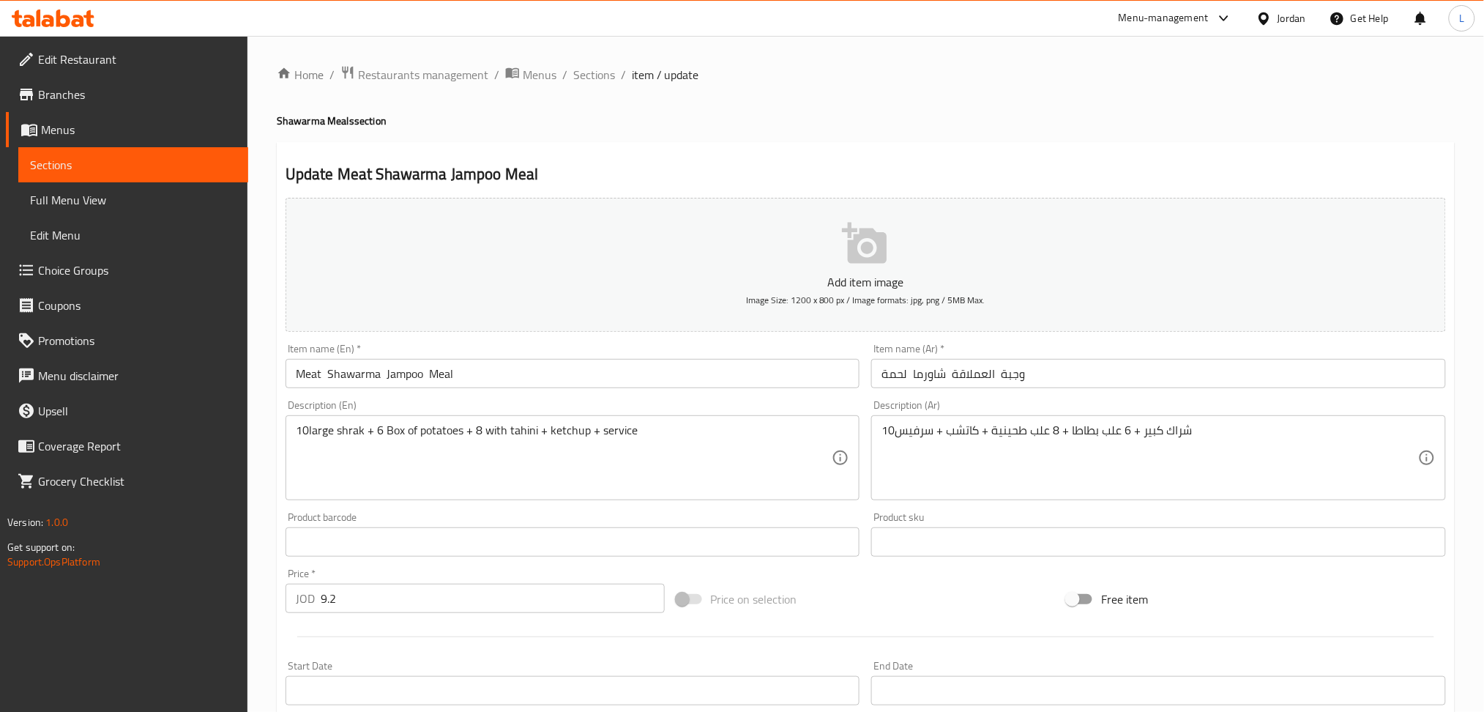
click at [318, 597] on div "JOD 9.2 Price *" at bounding box center [475, 598] width 379 height 29
click at [324, 597] on input "9.2" at bounding box center [493, 598] width 344 height 29
click at [322, 600] on input "9.2" at bounding box center [493, 598] width 344 height 29
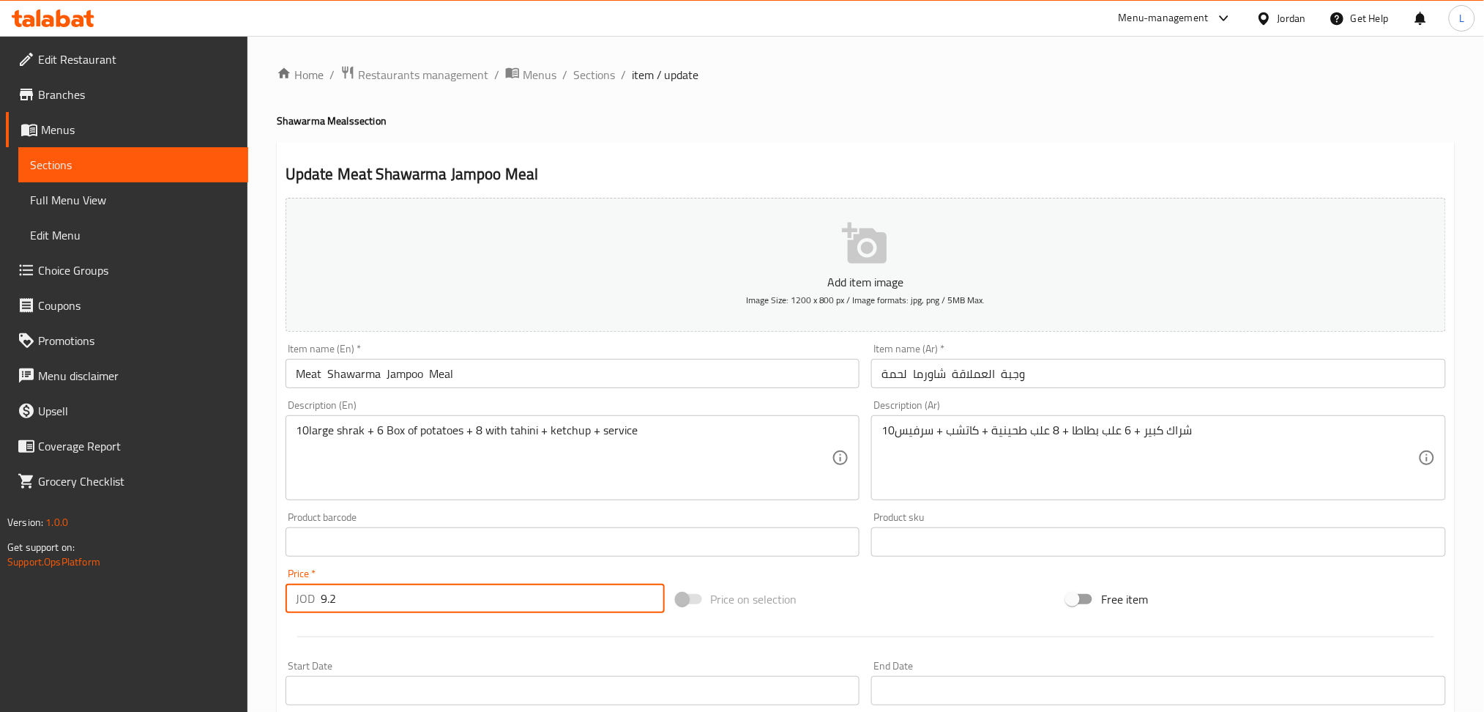
click at [322, 600] on input "9.2" at bounding box center [493, 598] width 344 height 29
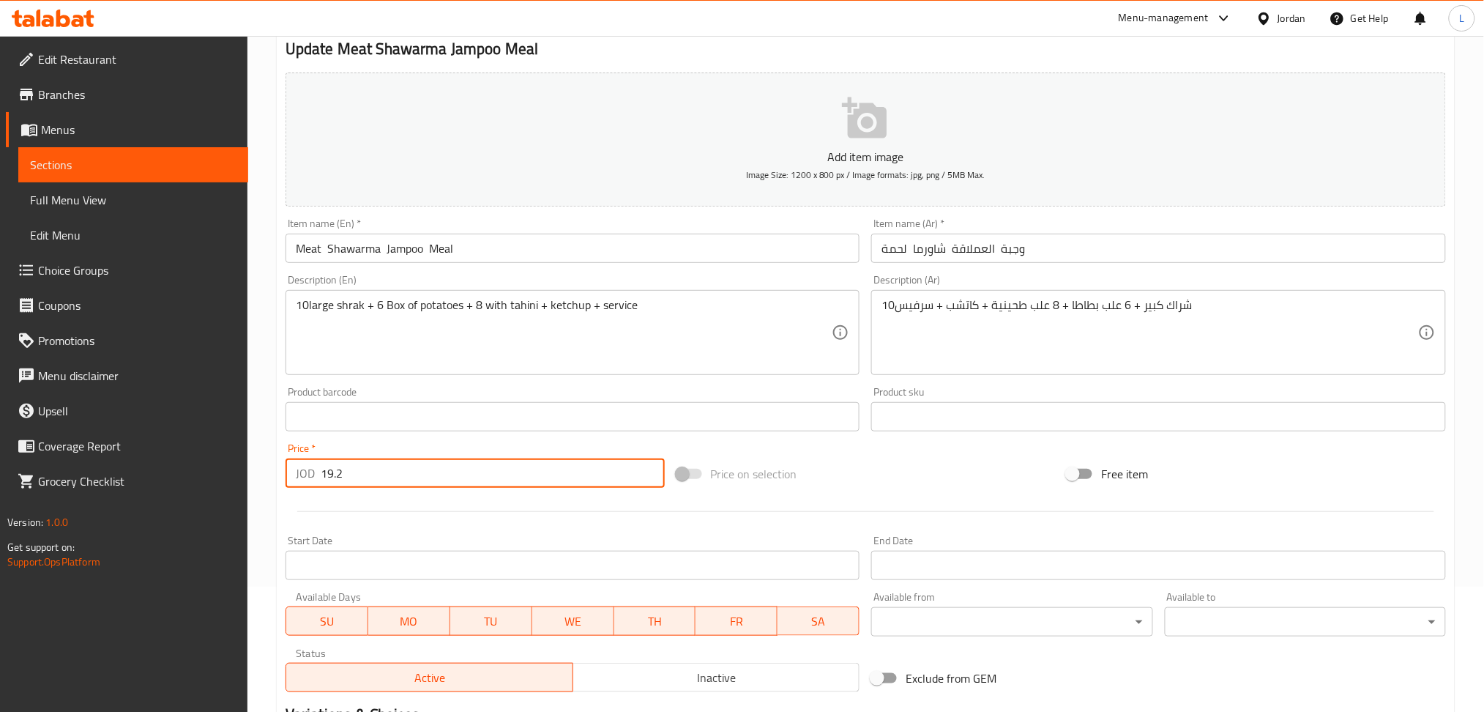
scroll to position [320, 0]
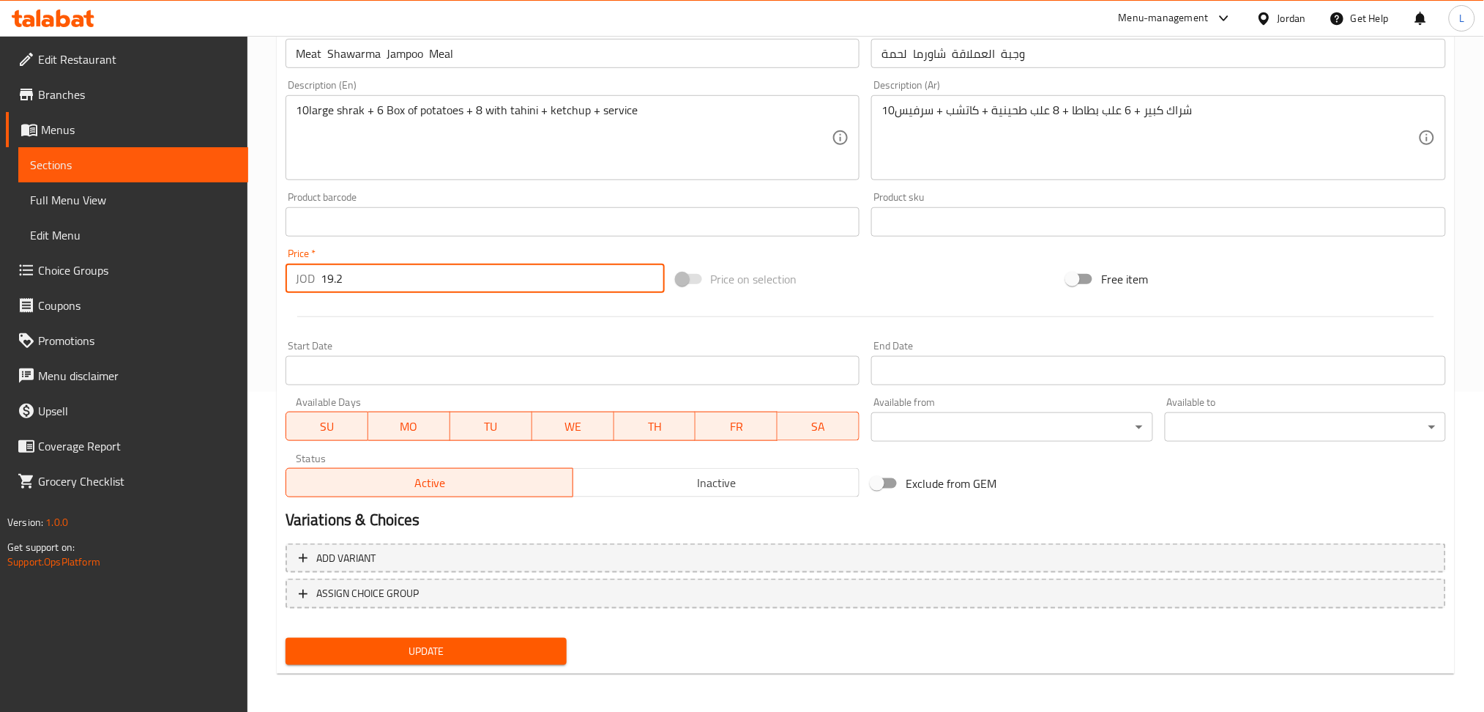
type input "19.2"
click at [438, 646] on span "Update" at bounding box center [426, 651] width 258 height 18
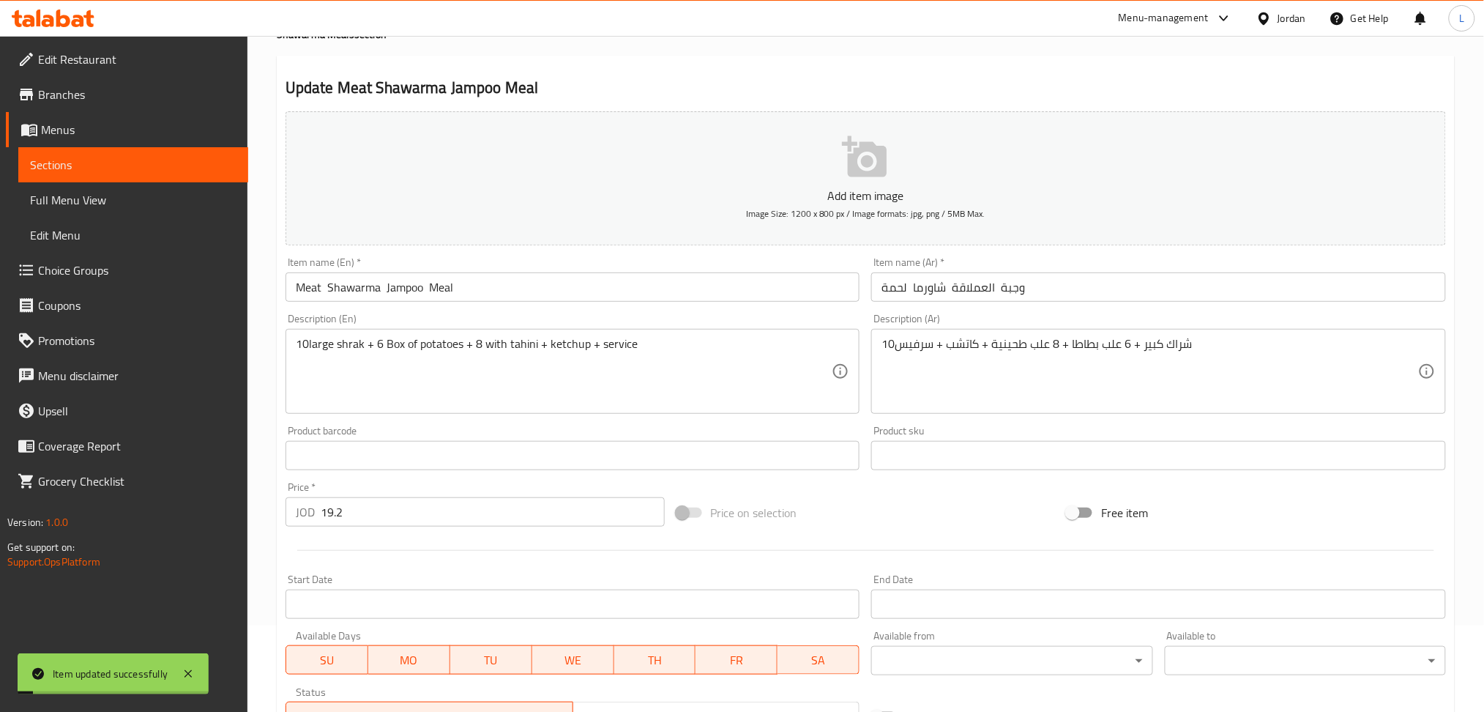
scroll to position [0, 0]
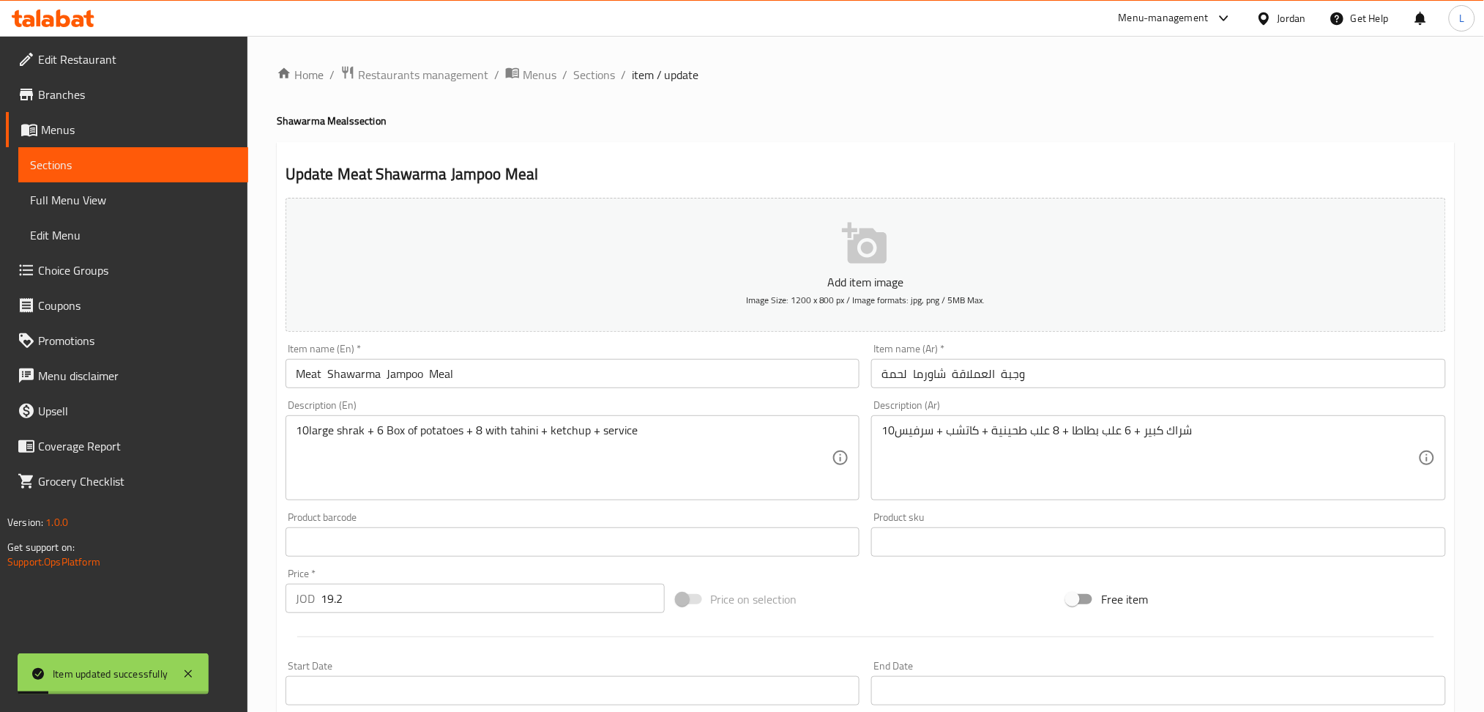
drag, startPoint x: 571, startPoint y: 70, endPoint x: 592, endPoint y: 59, distance: 23.6
click at [573, 70] on span "Sections" at bounding box center [594, 75] width 42 height 18
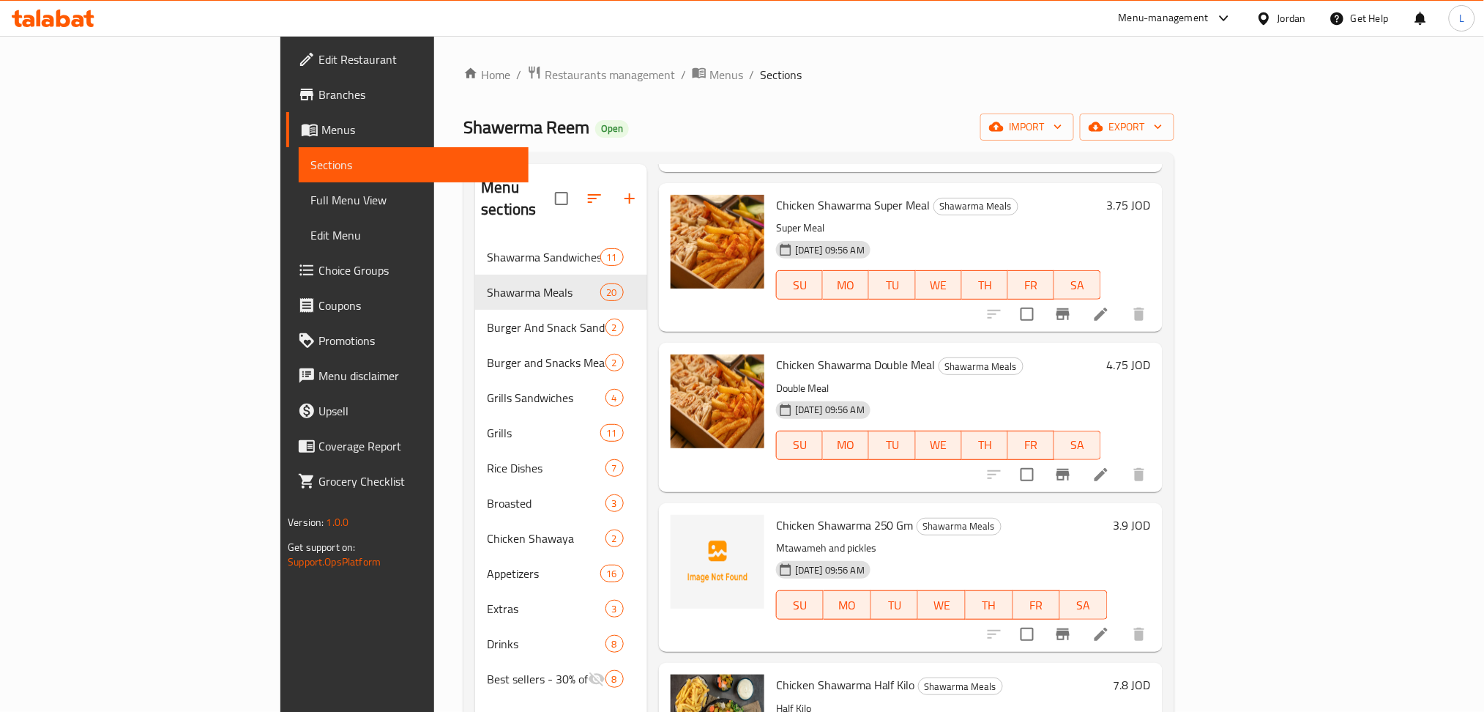
scroll to position [195, 0]
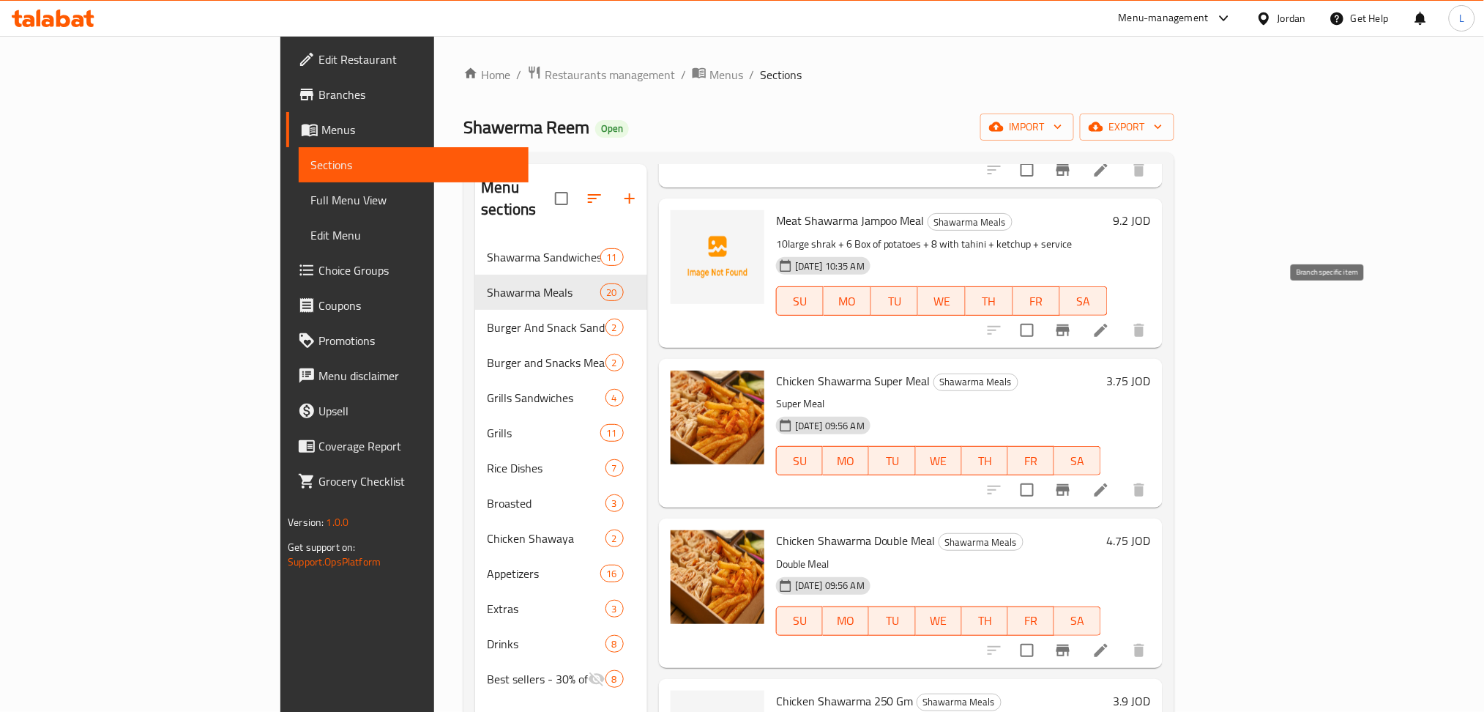
click at [1070, 324] on icon "Branch-specific-item" at bounding box center [1063, 330] width 13 height 12
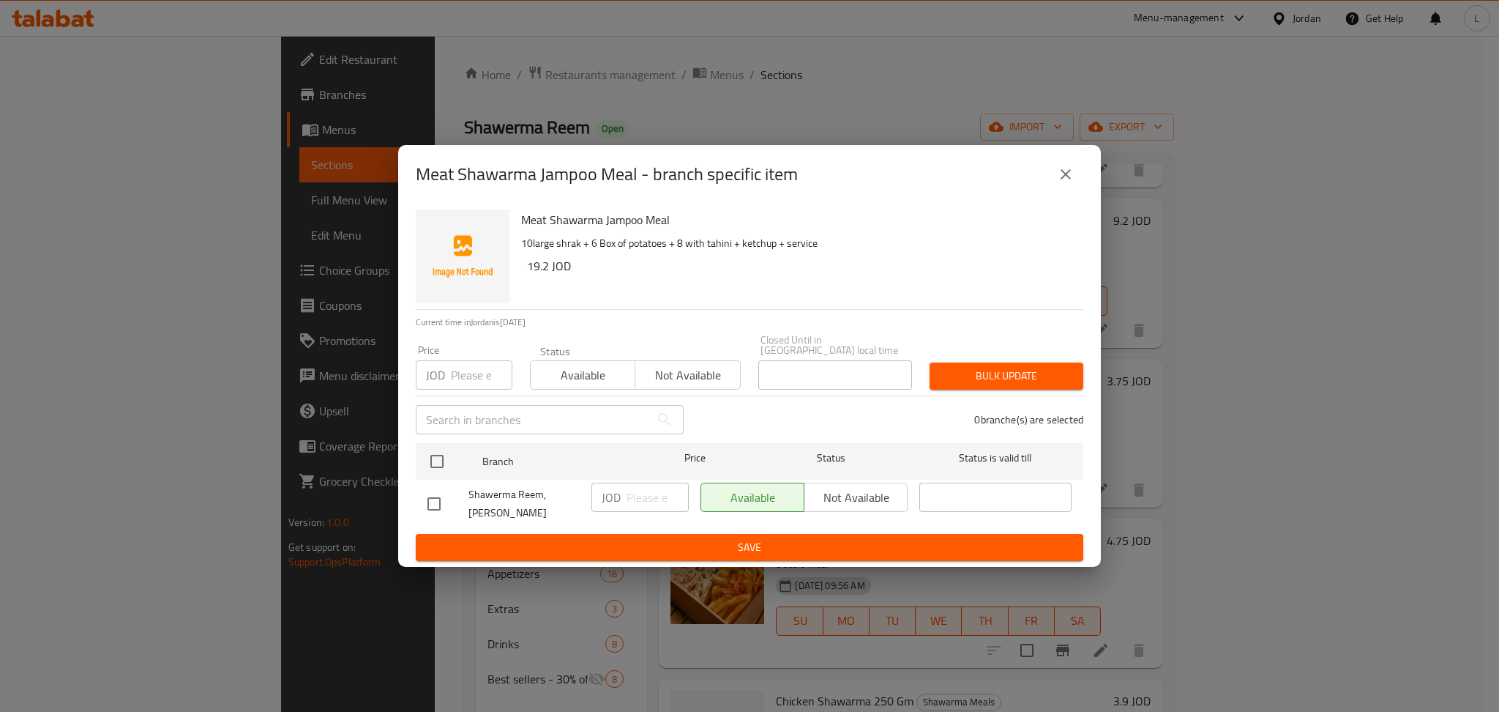
click at [465, 384] on input "number" at bounding box center [482, 374] width 62 height 29
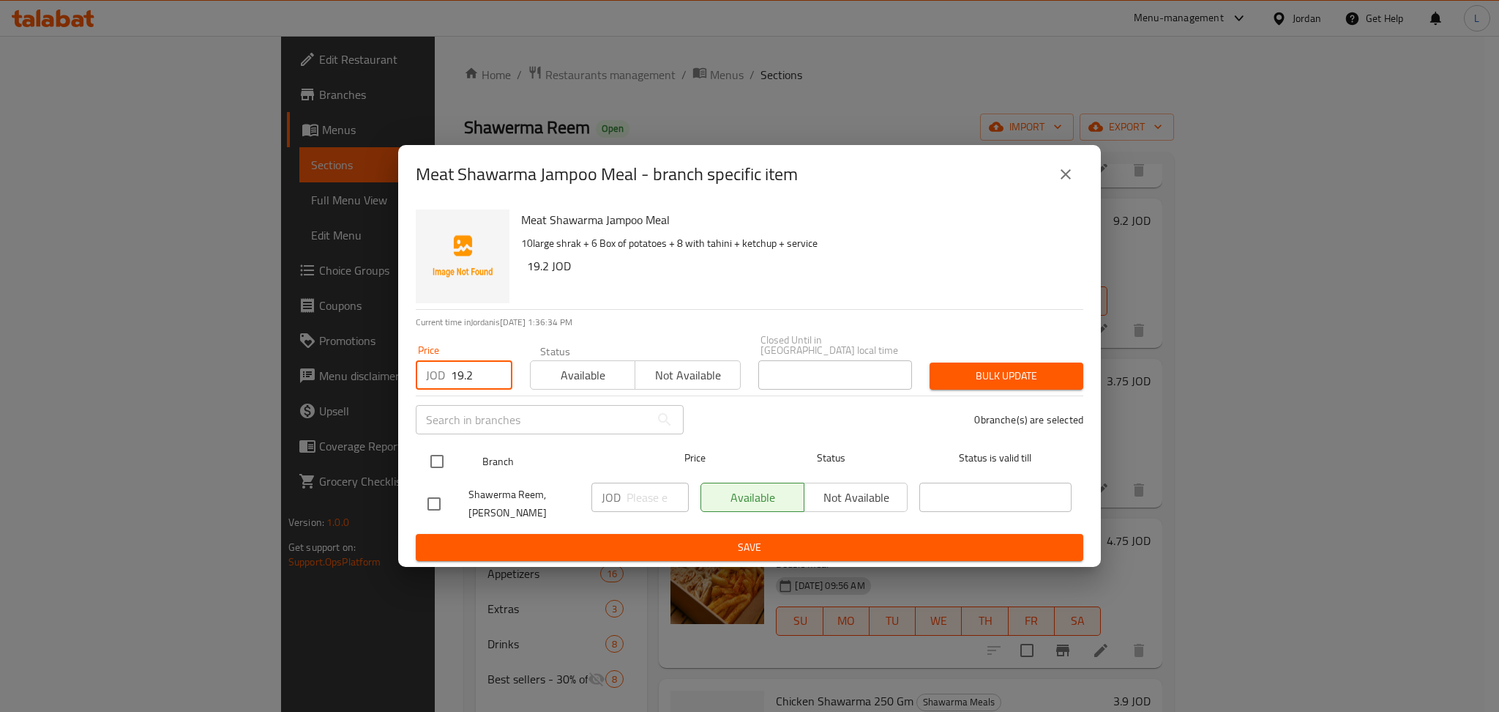
type input "19.2"
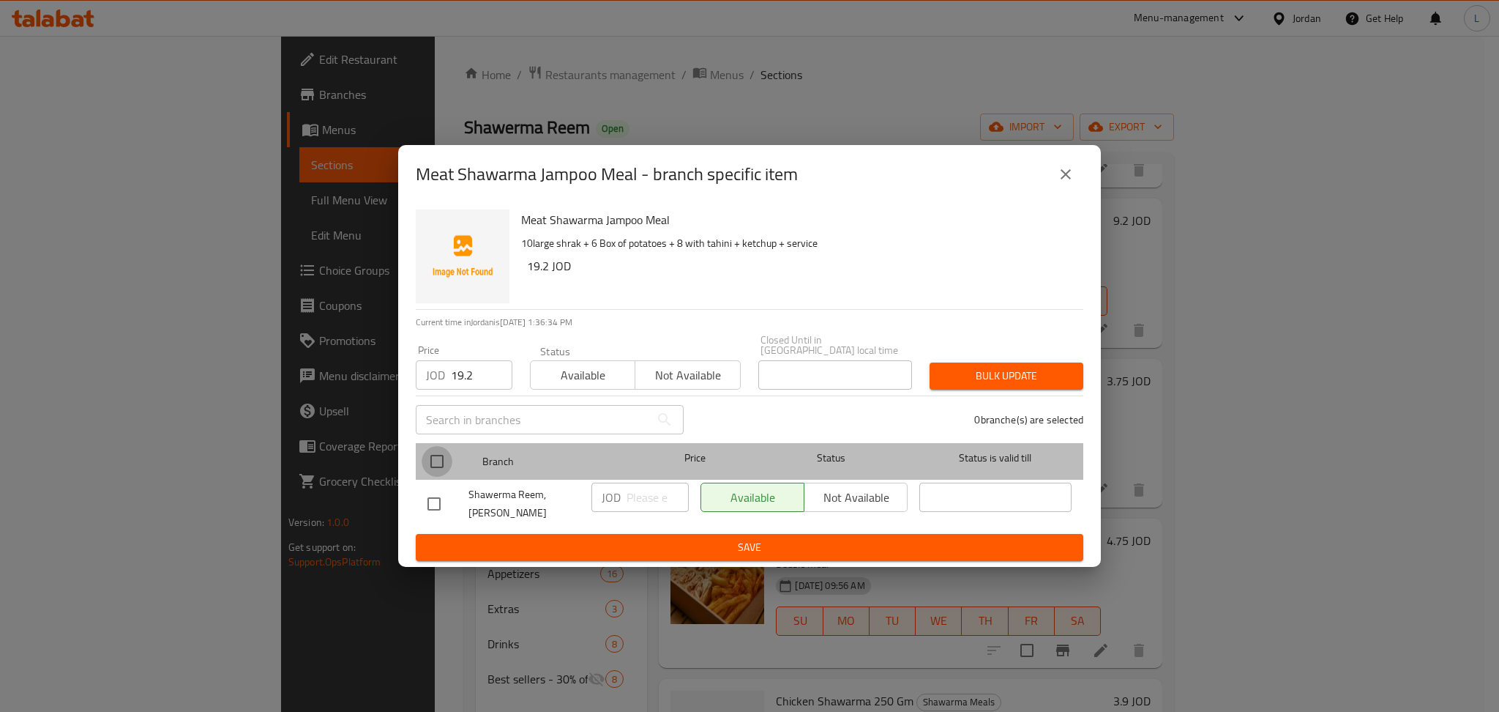
click at [451, 458] on input "checkbox" at bounding box center [437, 461] width 31 height 31
checkbox input "true"
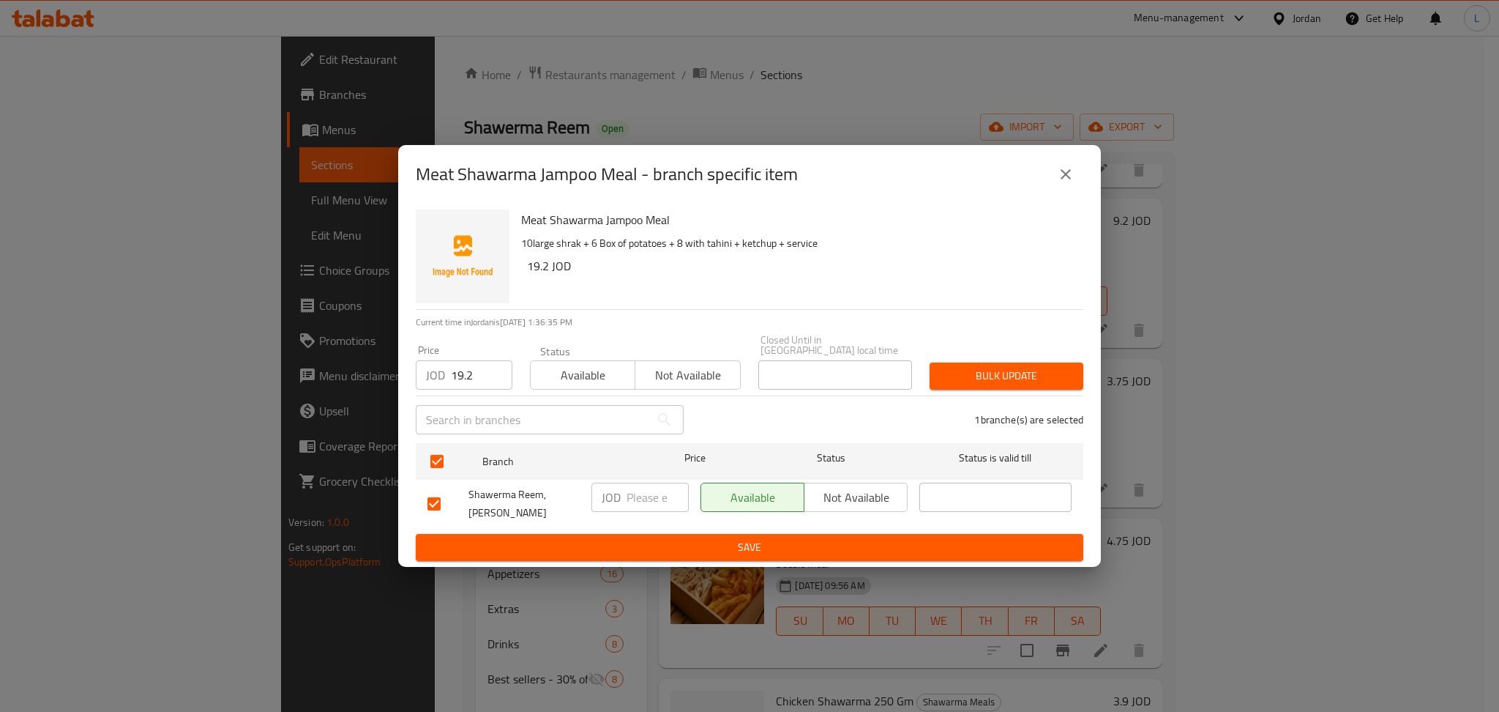
click at [999, 370] on span "Bulk update" at bounding box center [1007, 376] width 130 height 18
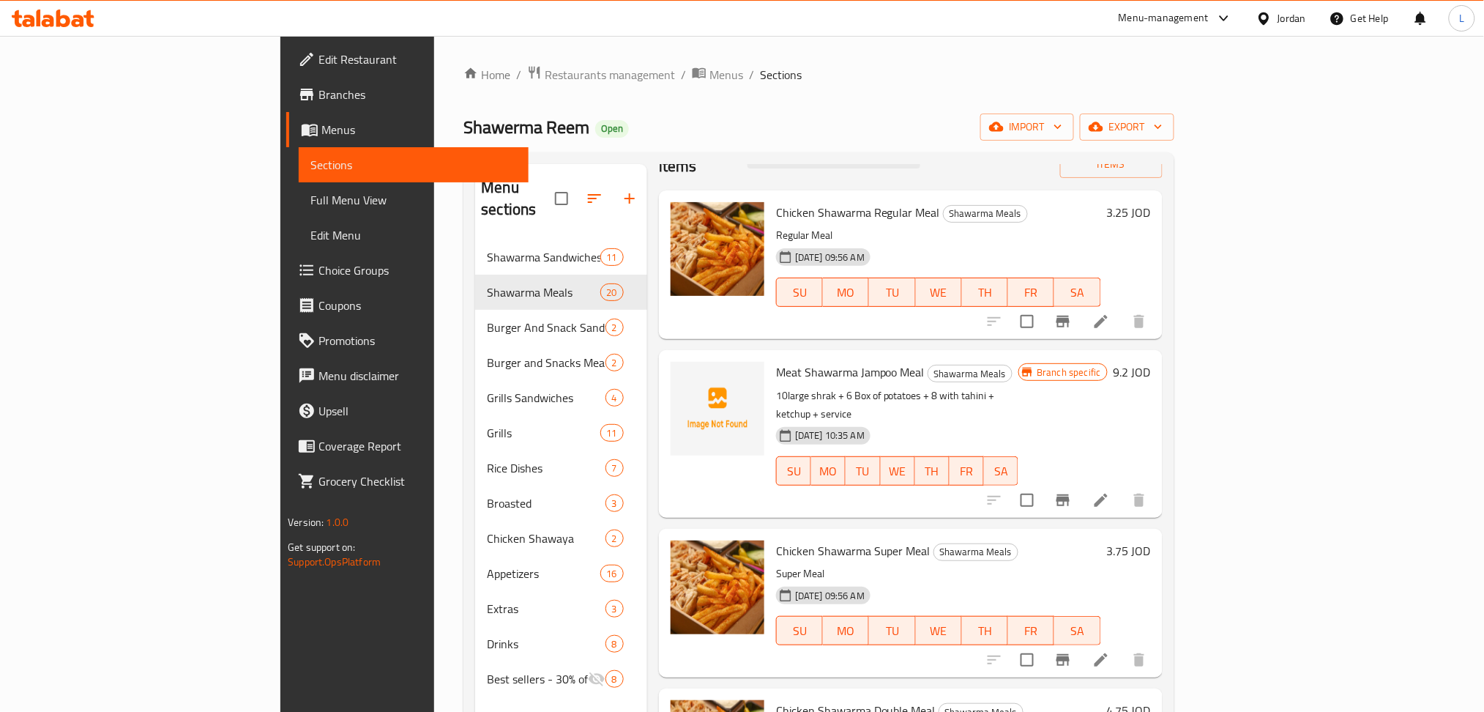
scroll to position [0, 0]
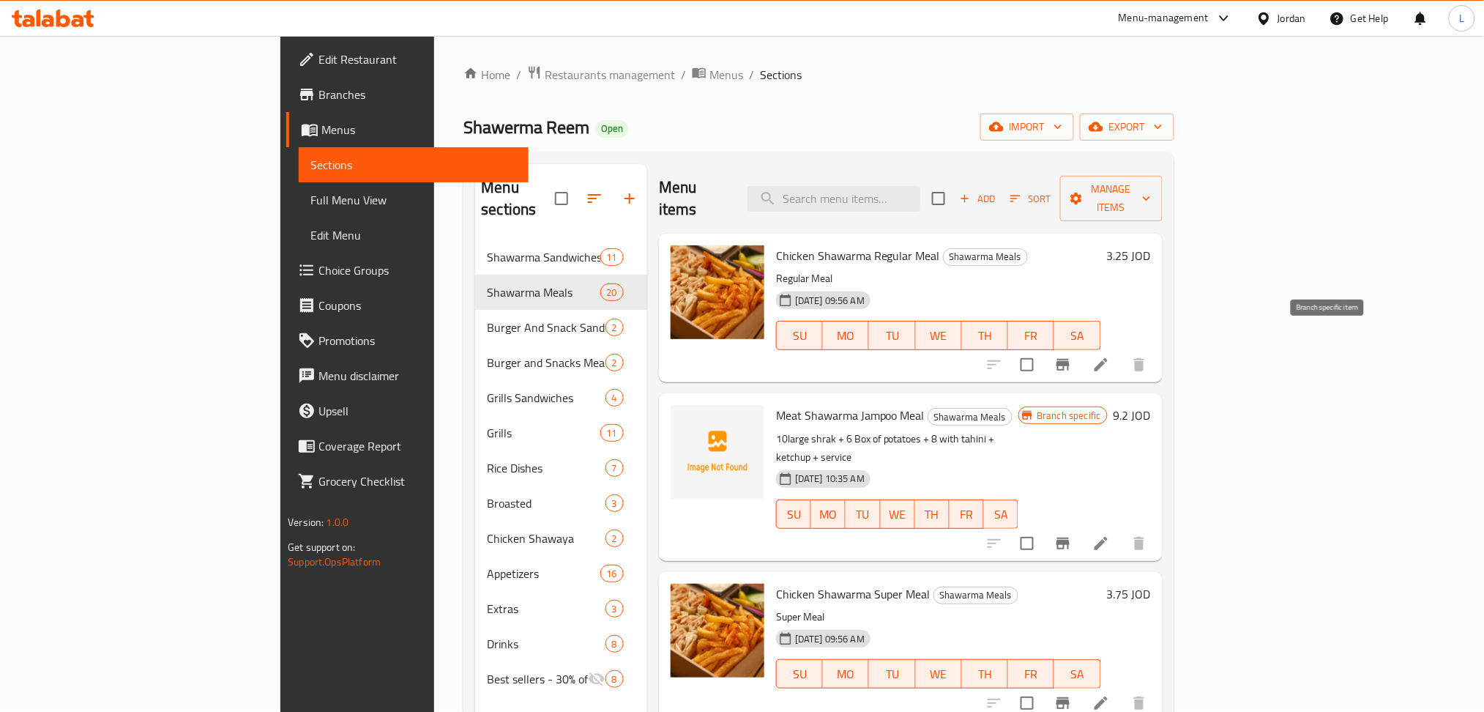
click at [1070, 359] on icon "Branch-specific-item" at bounding box center [1063, 365] width 13 height 12
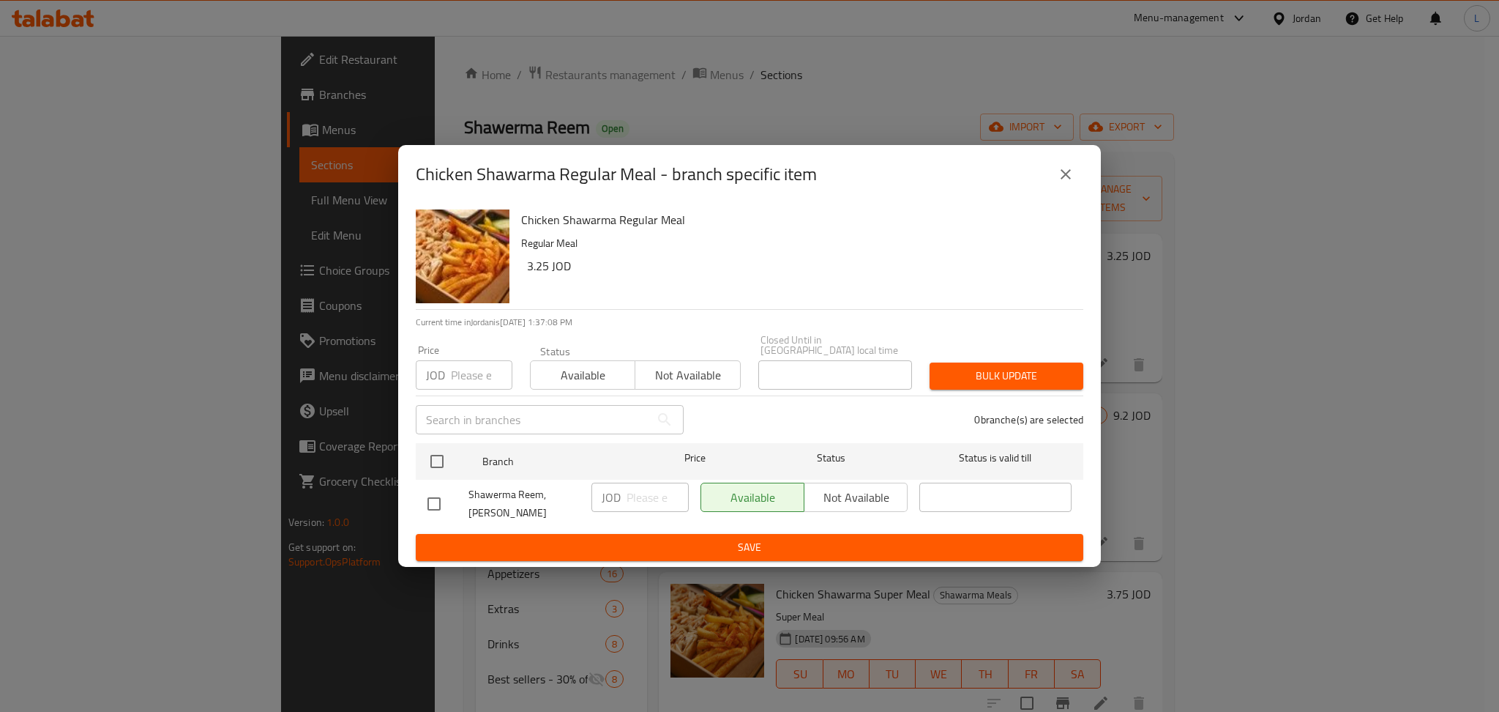
click at [477, 369] on input "number" at bounding box center [482, 374] width 62 height 29
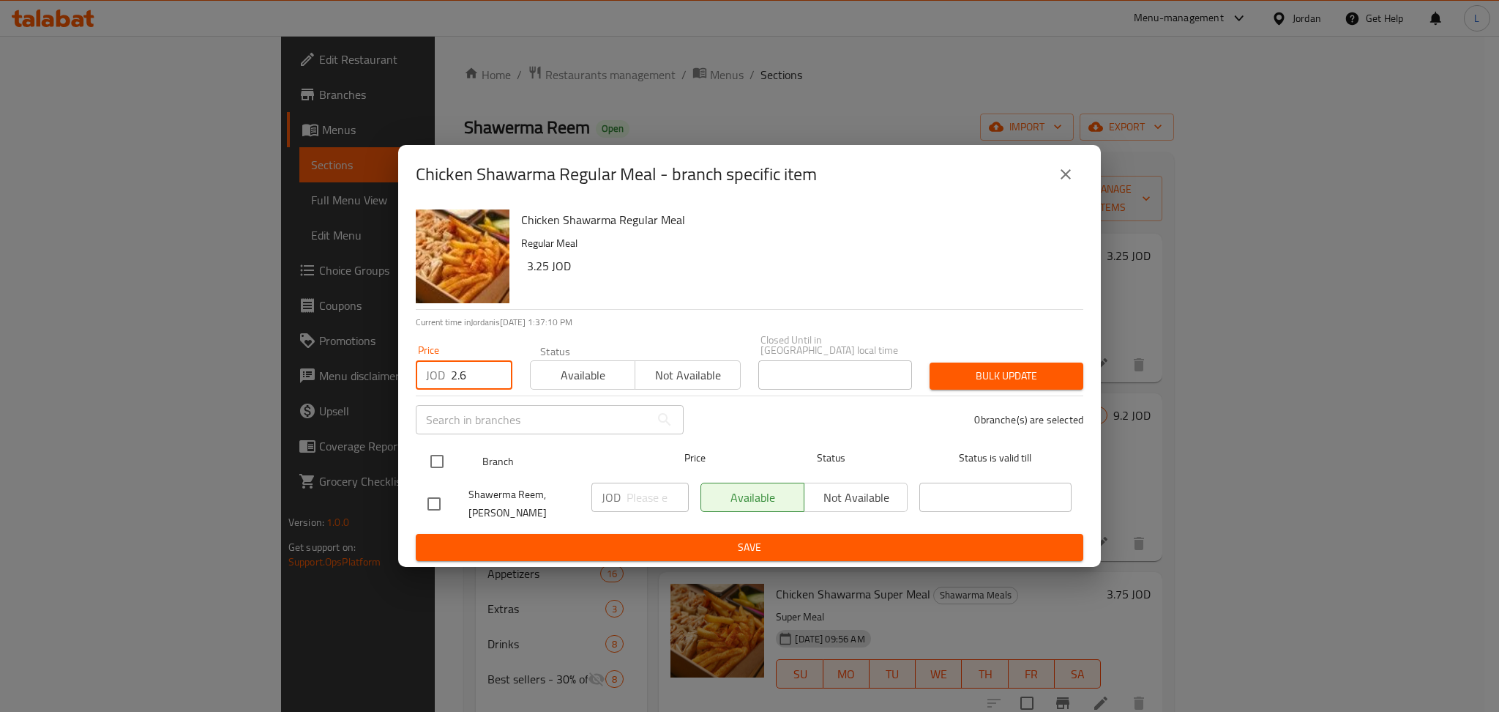
type input "2.6"
click at [446, 463] on input "checkbox" at bounding box center [437, 461] width 31 height 31
checkbox input "true"
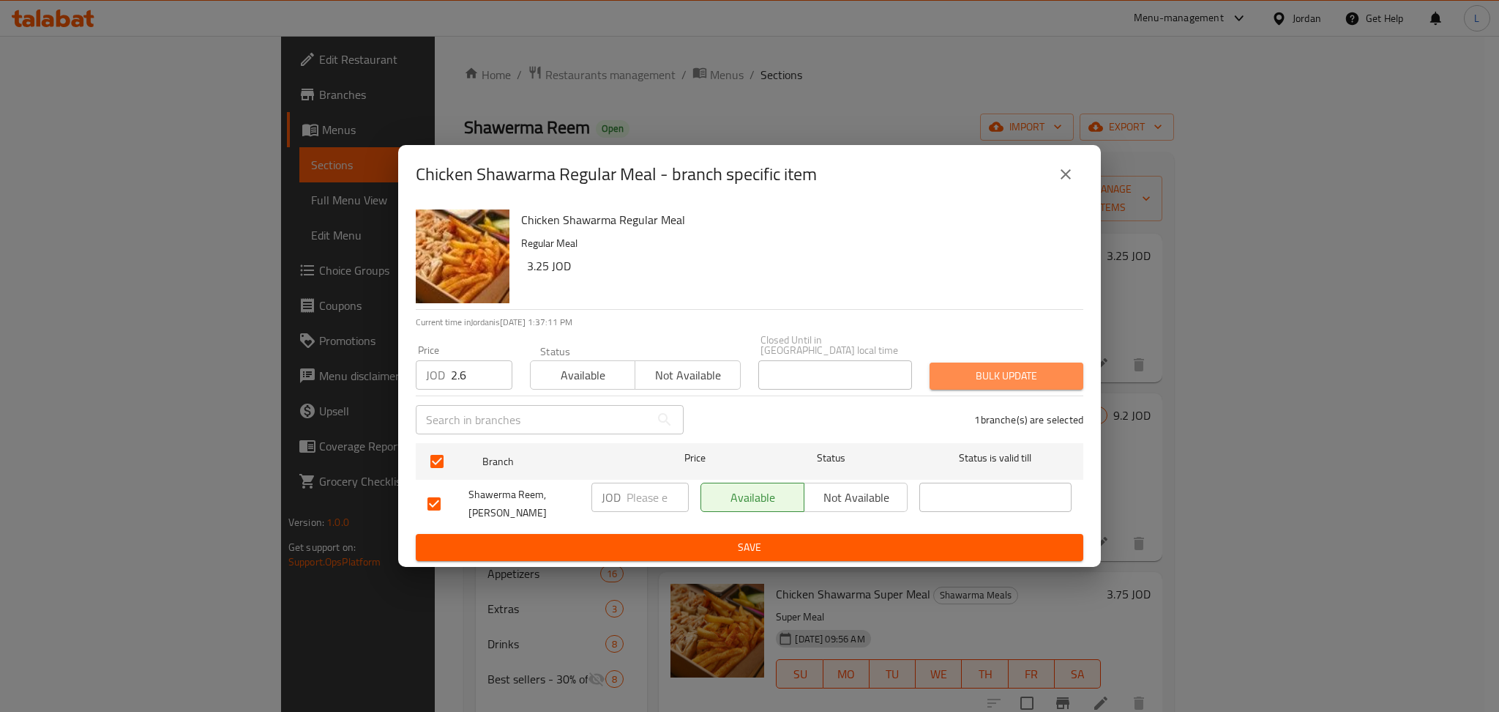
click at [942, 368] on span "Bulk update" at bounding box center [1007, 376] width 130 height 18
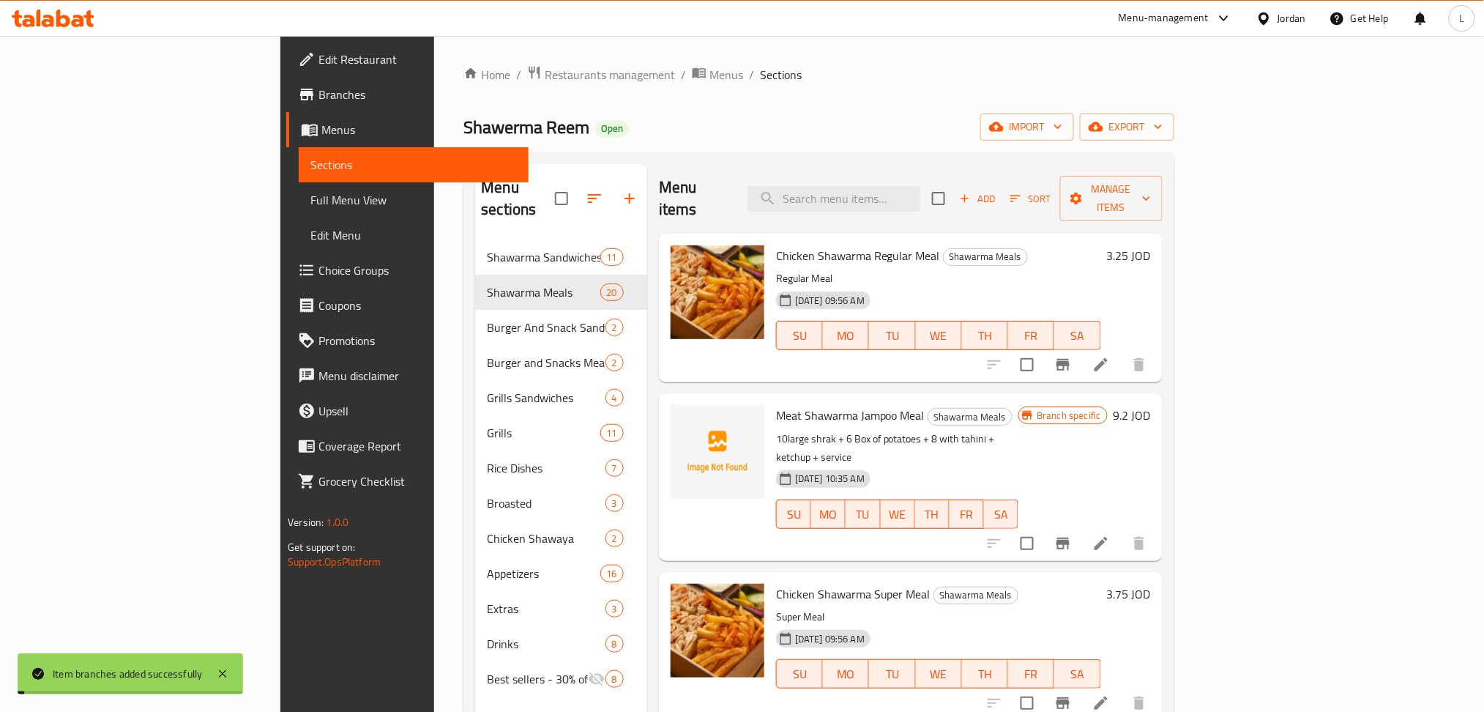
click at [1122, 351] on li at bounding box center [1101, 364] width 41 height 26
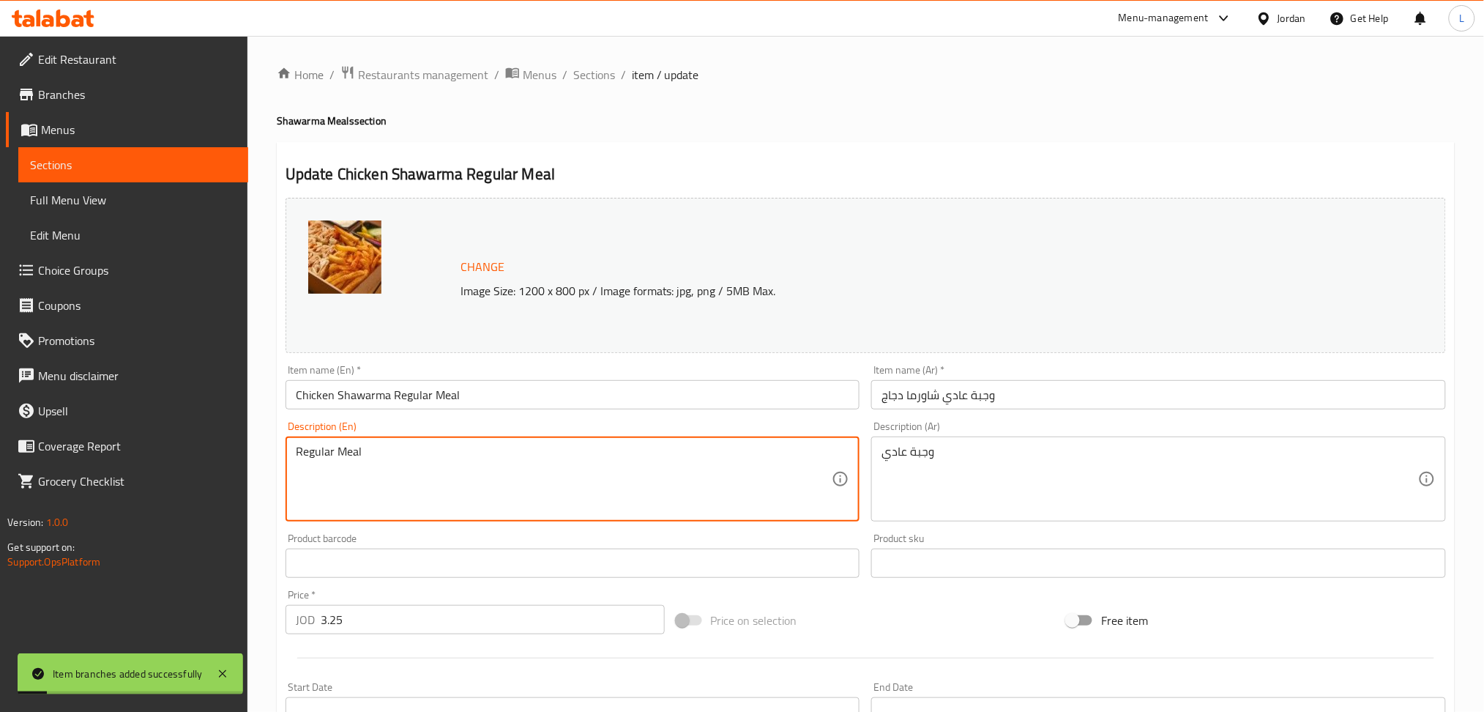
click at [505, 462] on textarea "Regular Meal" at bounding box center [564, 479] width 537 height 70
paste textarea "Chicken Shawarma Regular meal Shrak Chicken + Pickles + Fries + Mtawameh"
type textarea "Chicken Shawarma Regular meal Shrak Chicken + Pickles + Fries + Mtawameh"
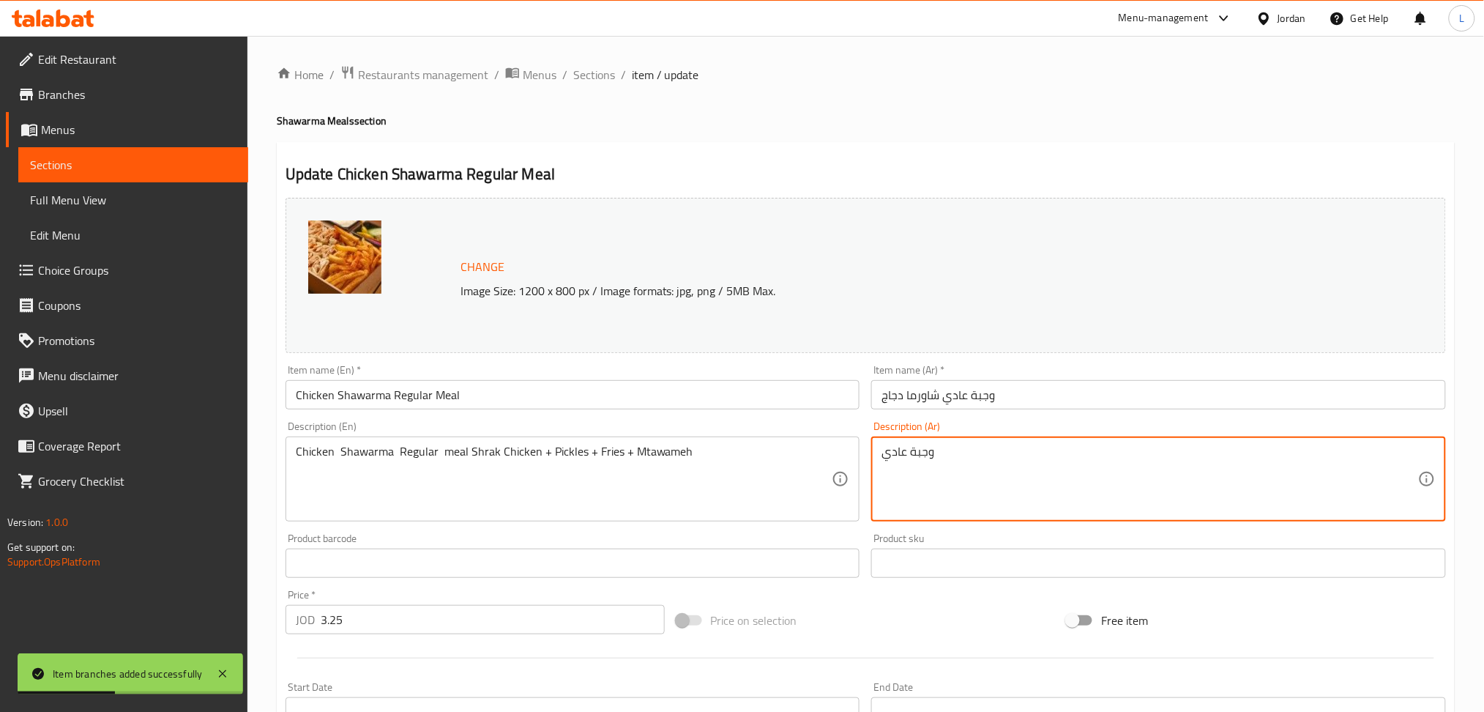
click at [957, 479] on textarea "وجبة عادي" at bounding box center [1150, 479] width 537 height 70
paste textarea "شراك دبل دجاج + مخللات + بطاطا + مثومة"
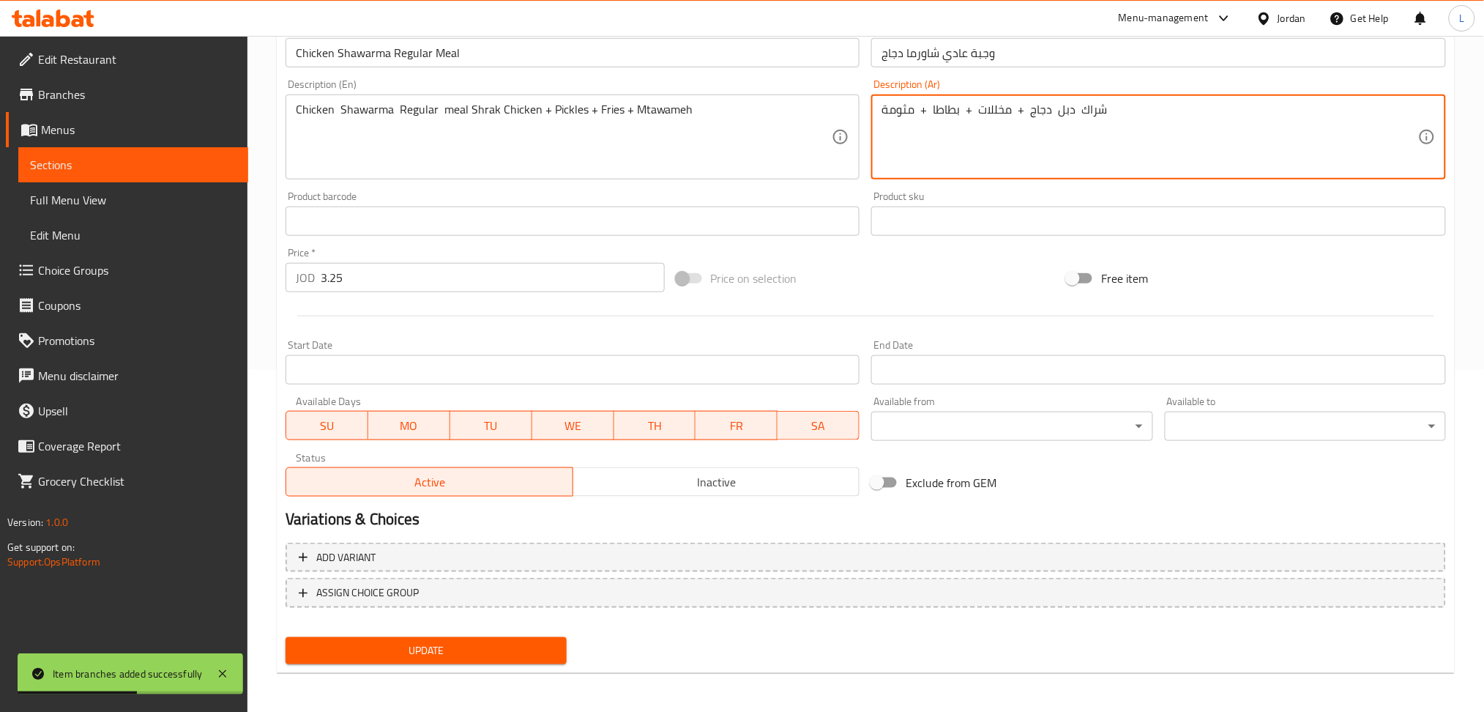
type textarea "شراك دبل دجاج + مخللات + بطاطا + مثومة"
click at [461, 646] on span "Update" at bounding box center [426, 650] width 258 height 18
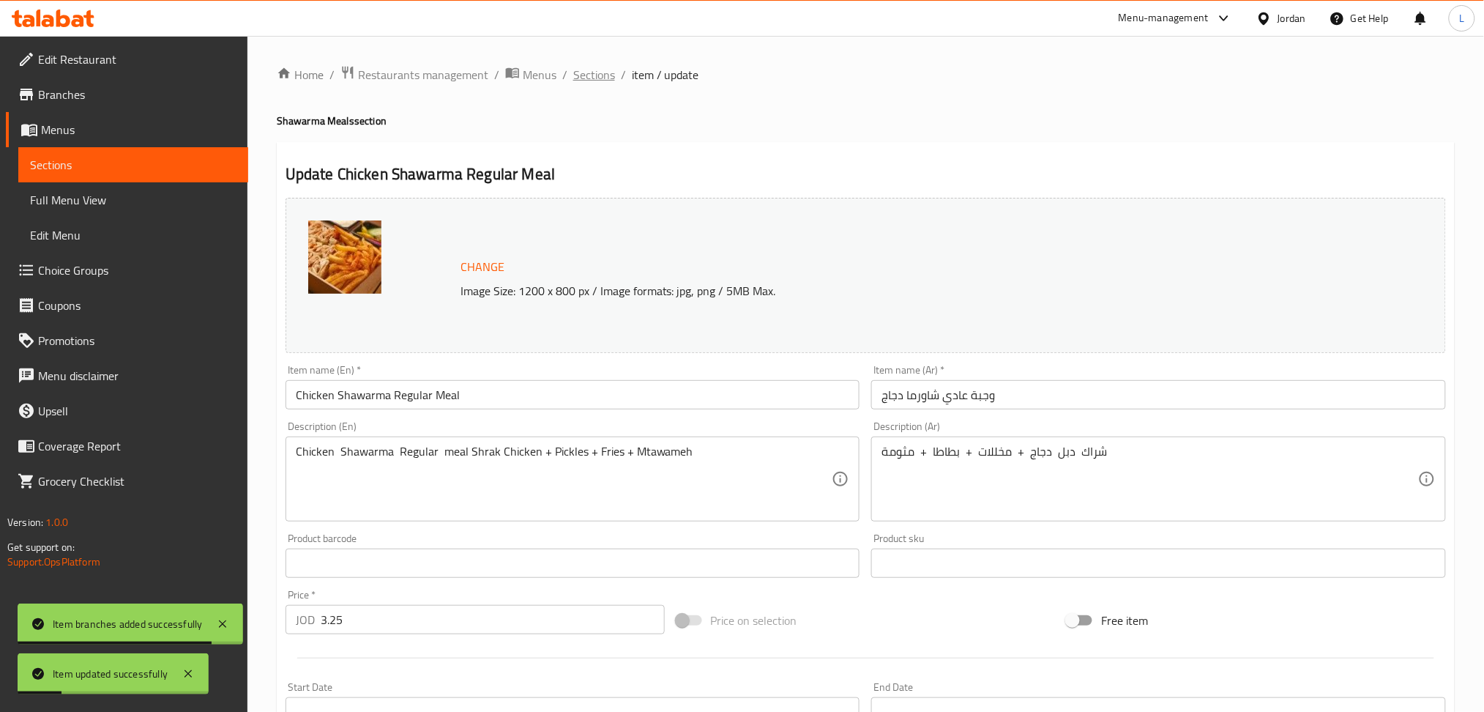
click at [584, 76] on span "Sections" at bounding box center [594, 75] width 42 height 18
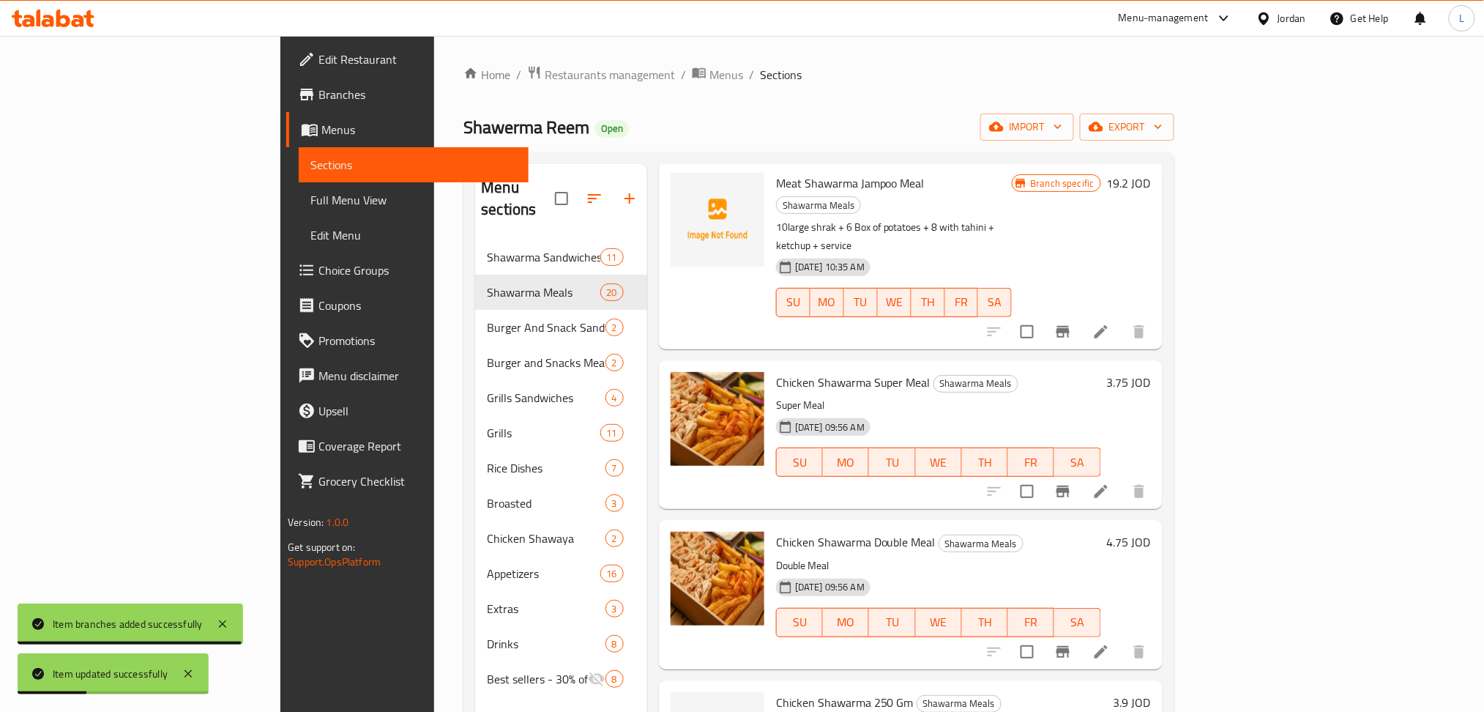
scroll to position [293, 0]
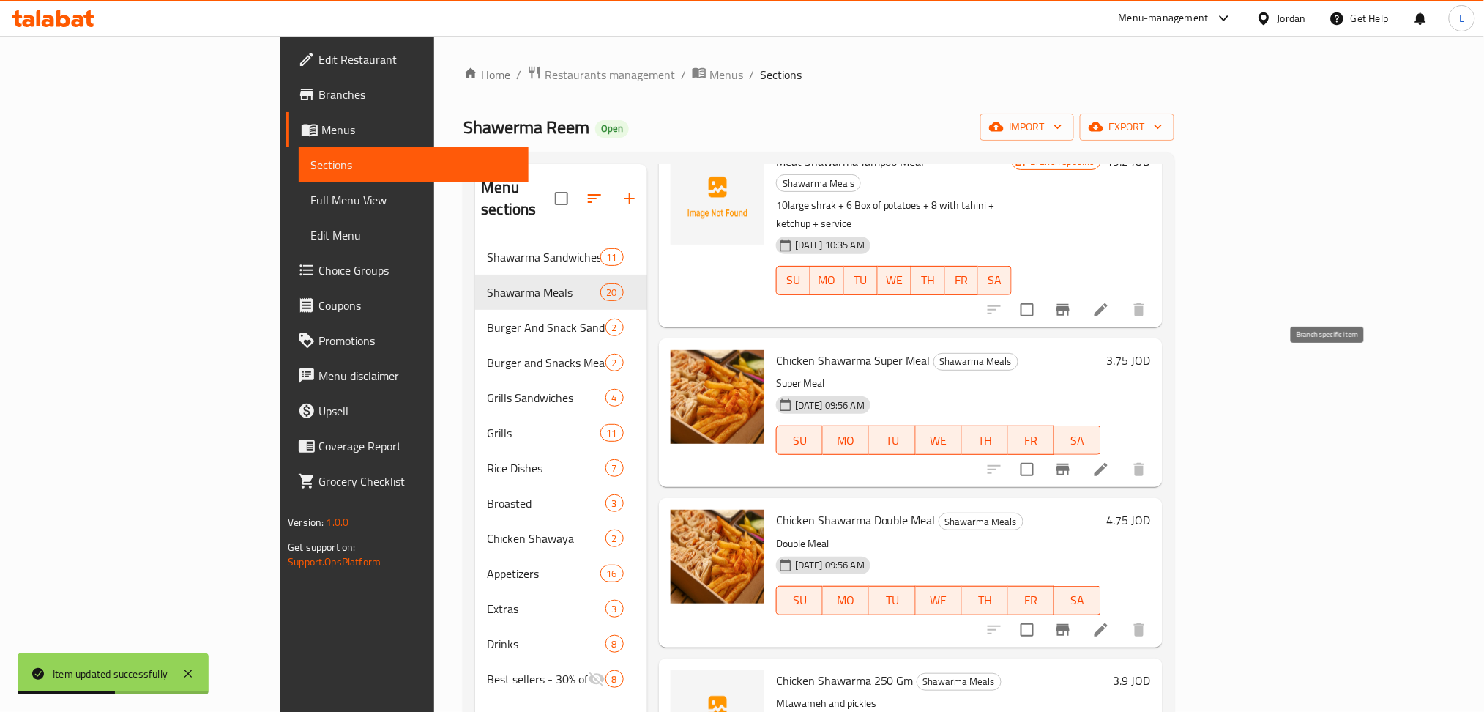
click at [1072, 461] on icon "Branch-specific-item" at bounding box center [1063, 470] width 18 height 18
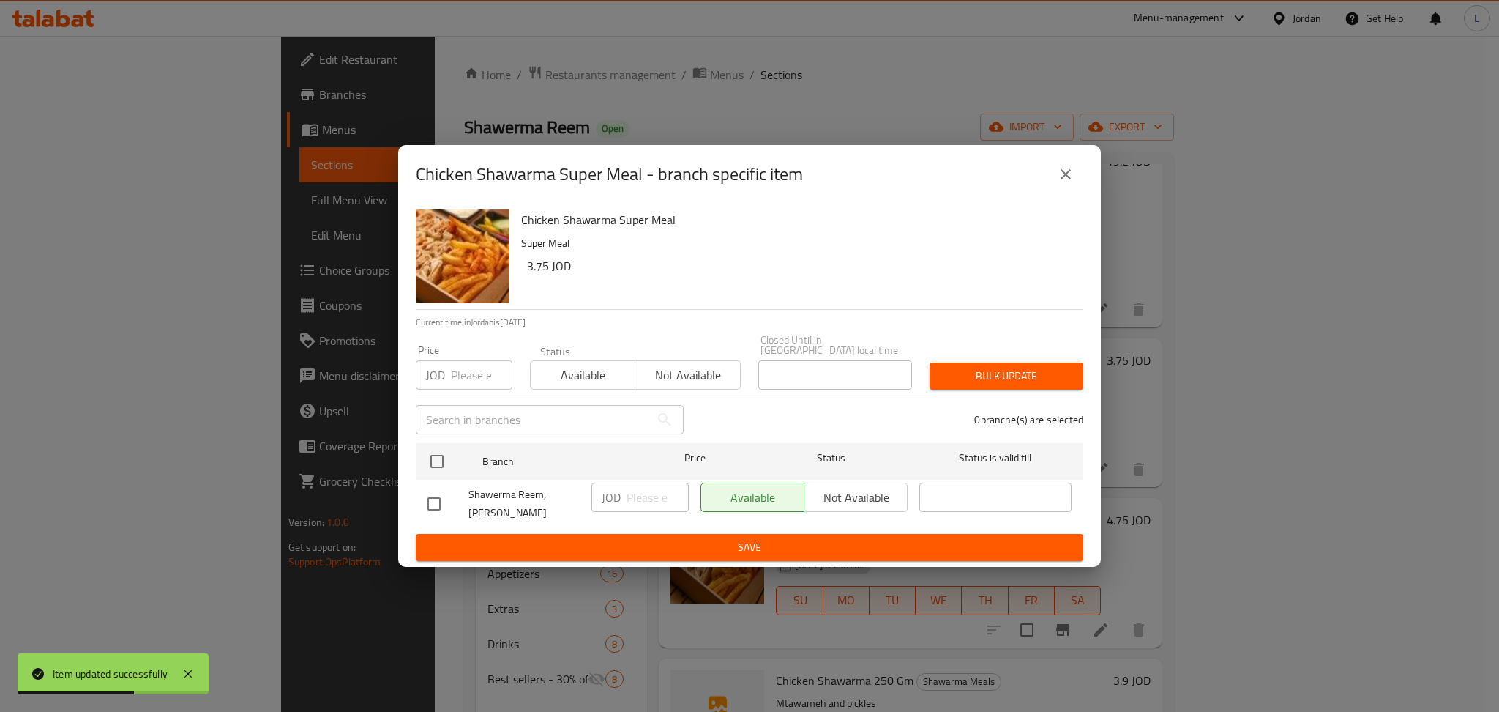
click at [477, 381] on input "number" at bounding box center [482, 374] width 62 height 29
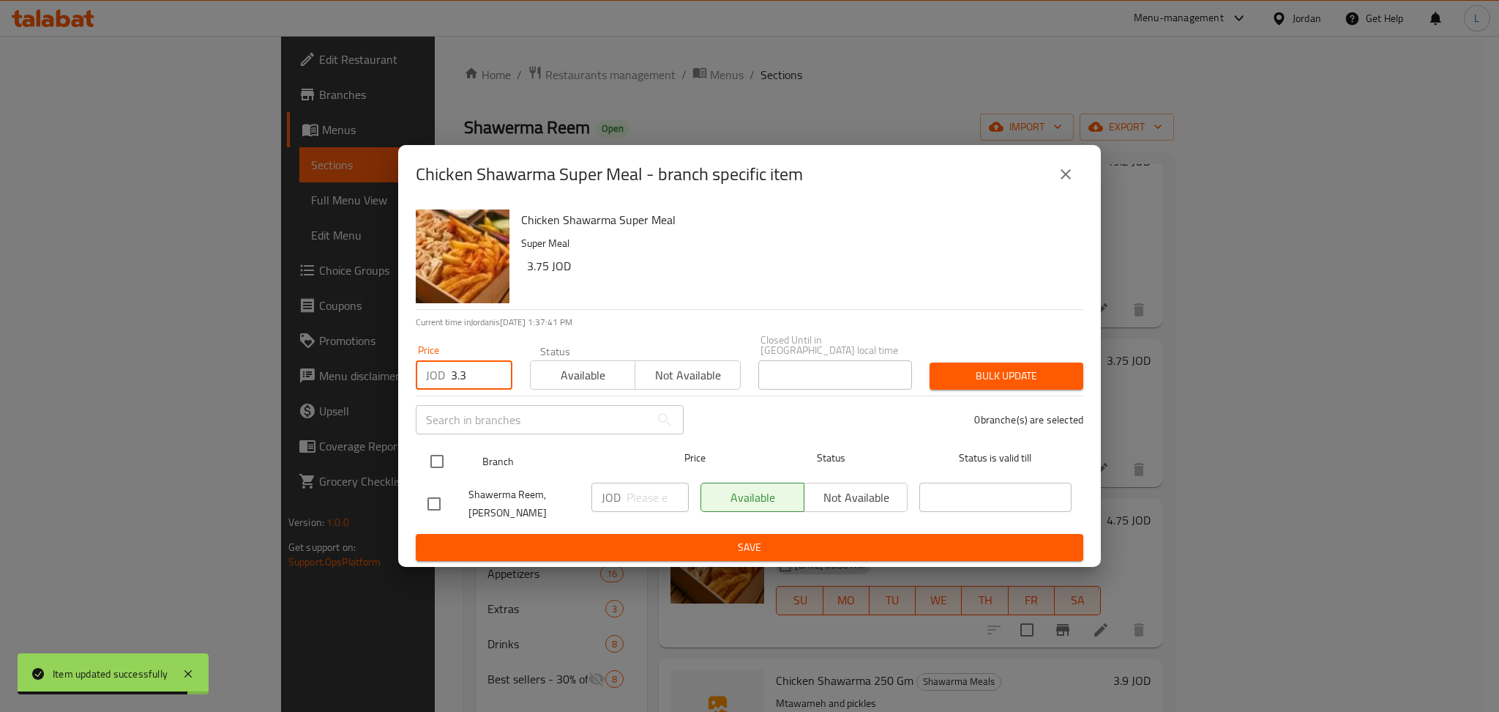
type input "3.3"
click at [433, 455] on input "checkbox" at bounding box center [437, 461] width 31 height 31
checkbox input "true"
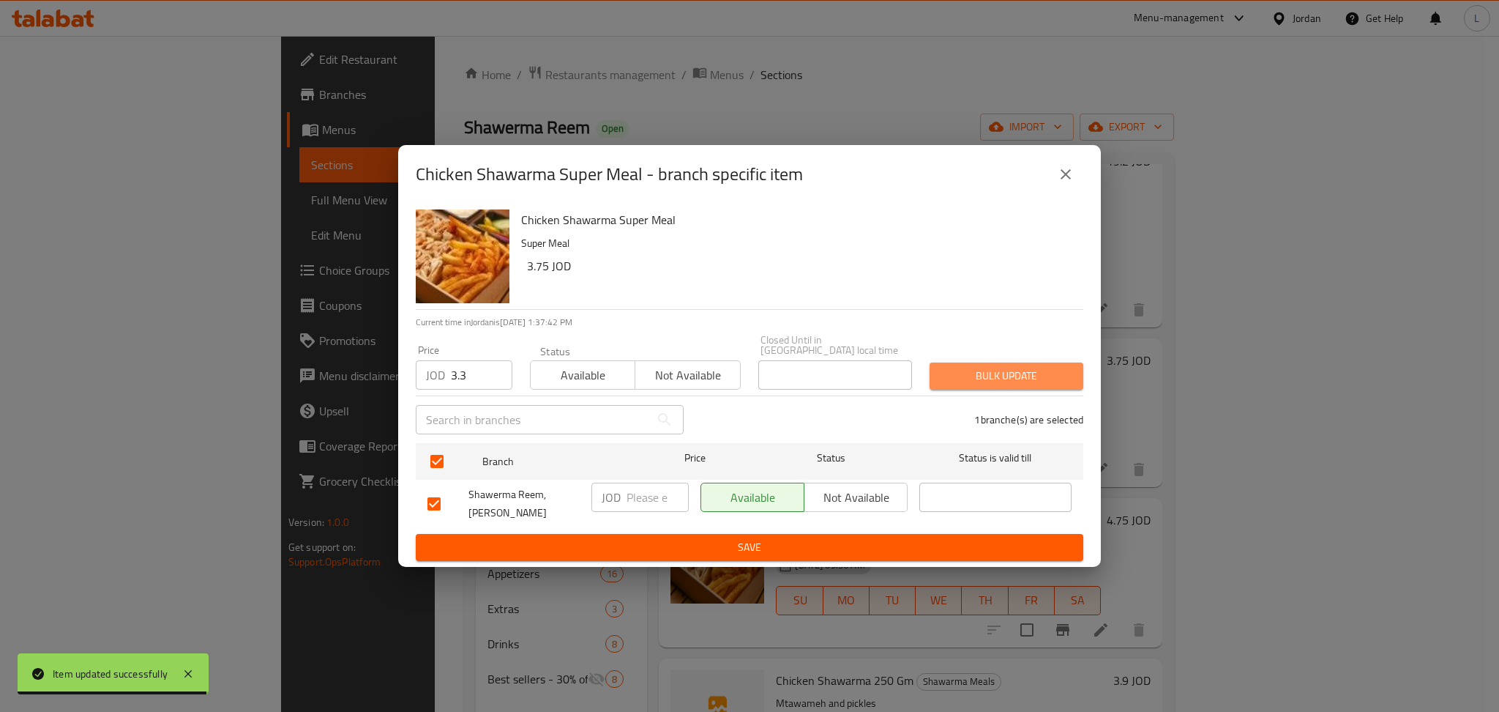
click at [1051, 373] on span "Bulk update" at bounding box center [1007, 376] width 130 height 18
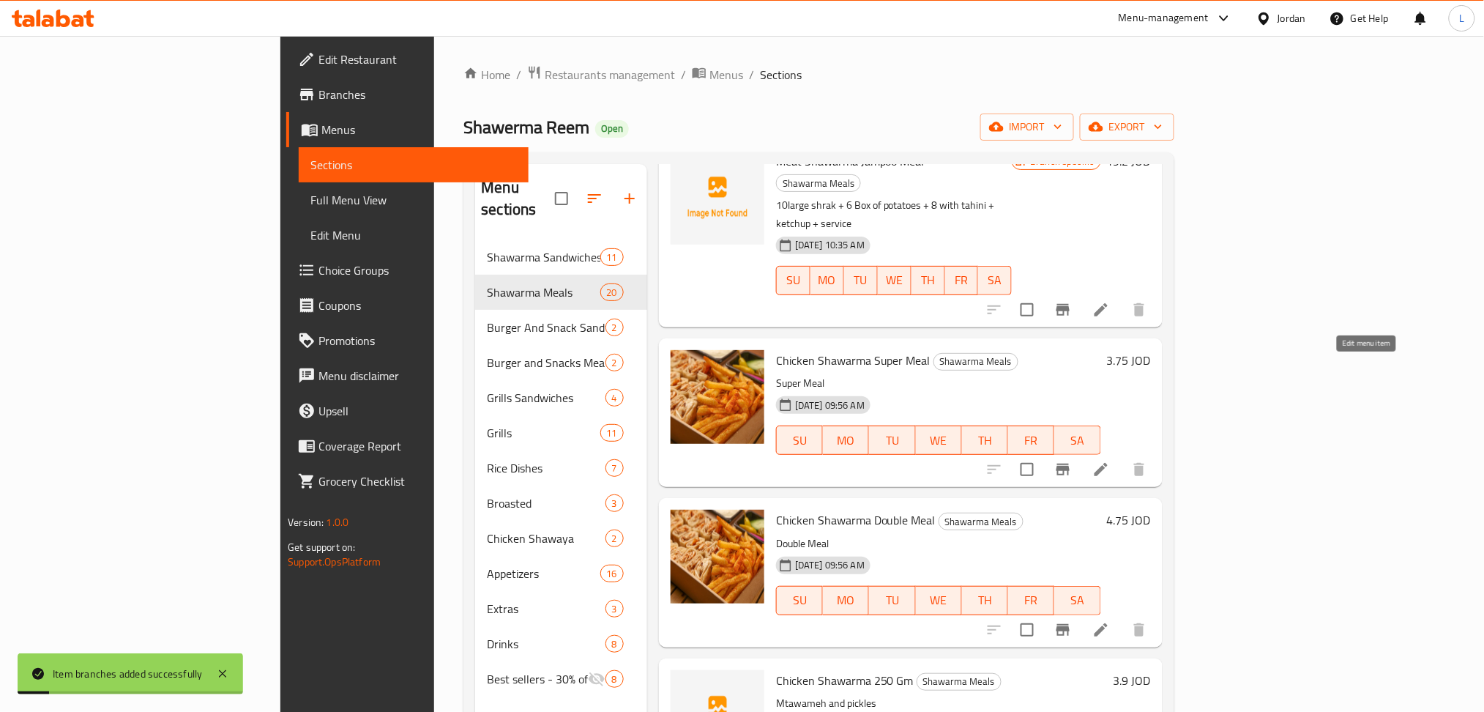
click at [1108, 463] on icon at bounding box center [1101, 469] width 13 height 13
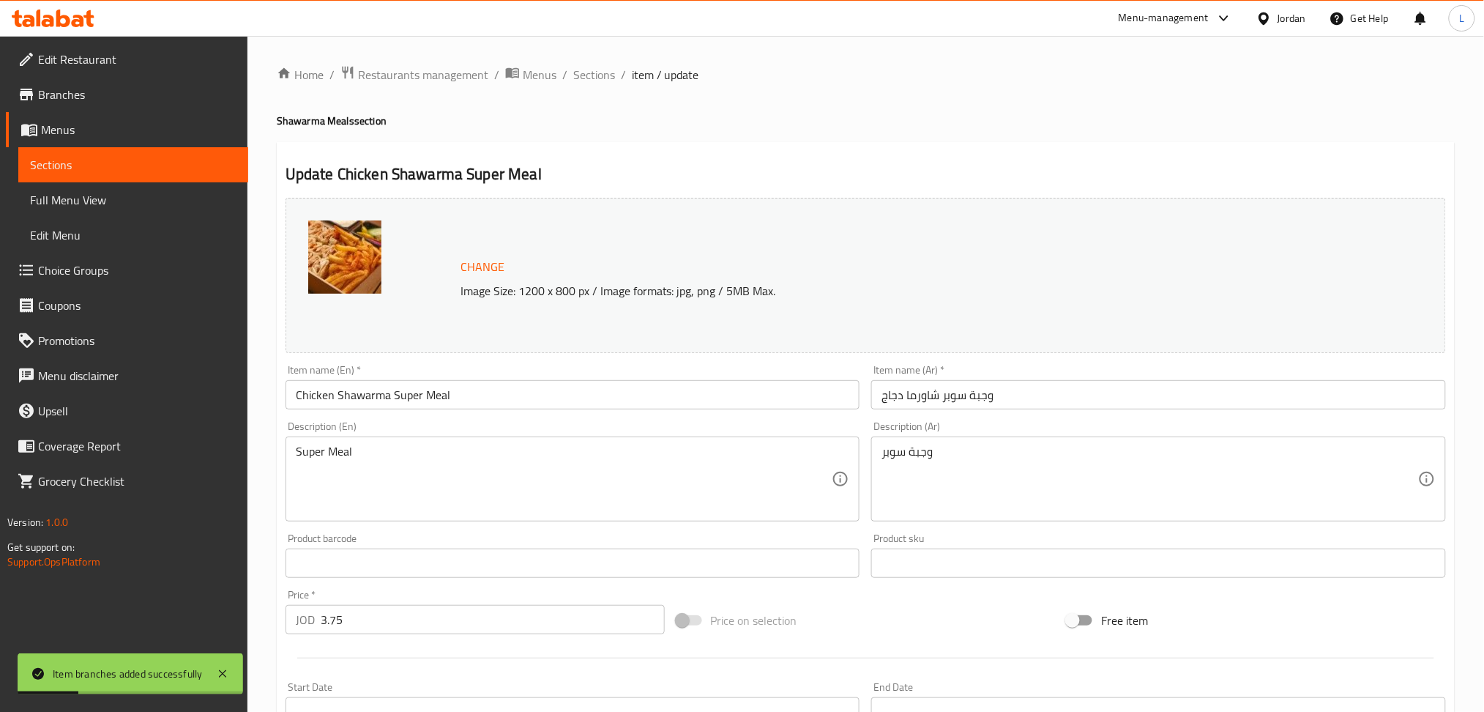
click at [435, 476] on textarea "Super Meal" at bounding box center [564, 479] width 537 height 70
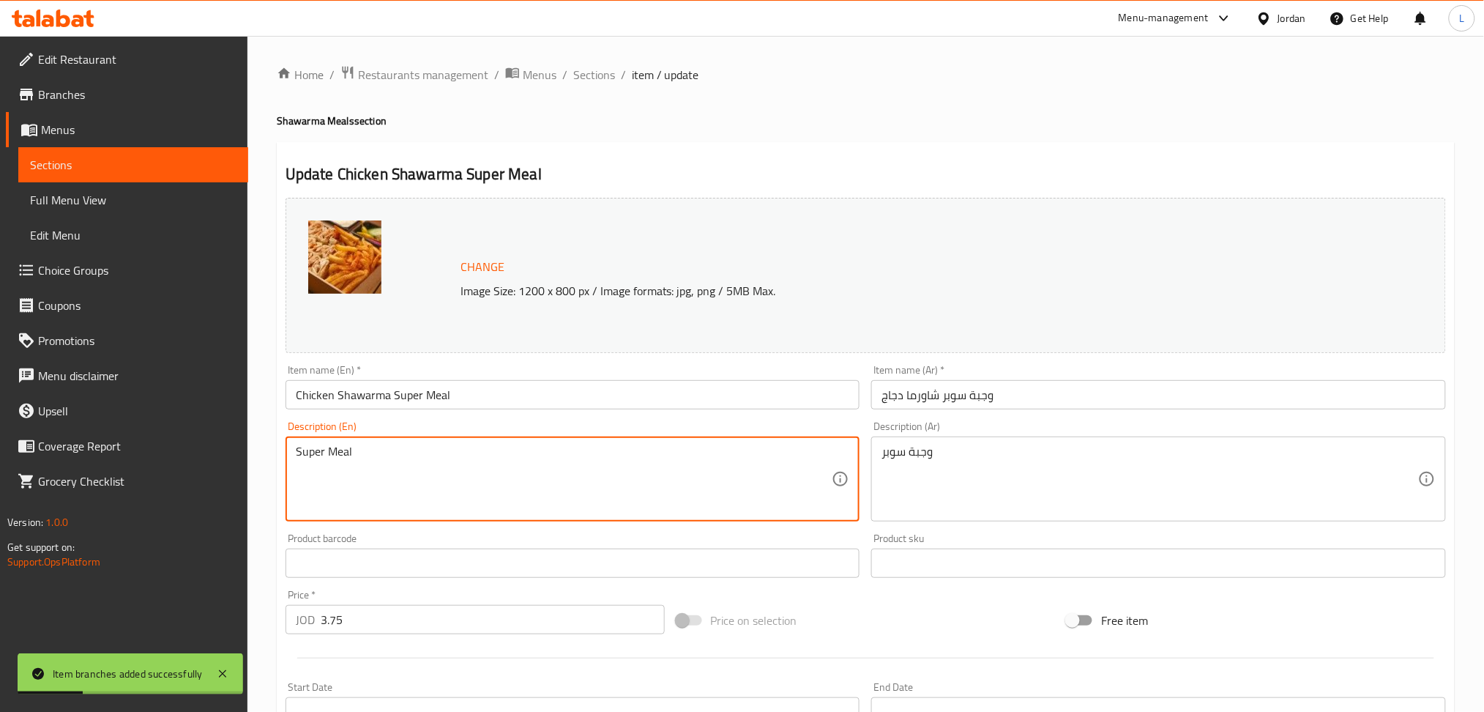
click at [435, 476] on textarea "Super Meal" at bounding box center [564, 479] width 537 height 70
paste textarea "hrak Chicken Larg + Shrak Chicken Small + Pickles + Fries + Mtawameh"
type textarea "Shrak Chicken Larg + Shrak Chicken Small + Pickles + Fries + Mtawameh"
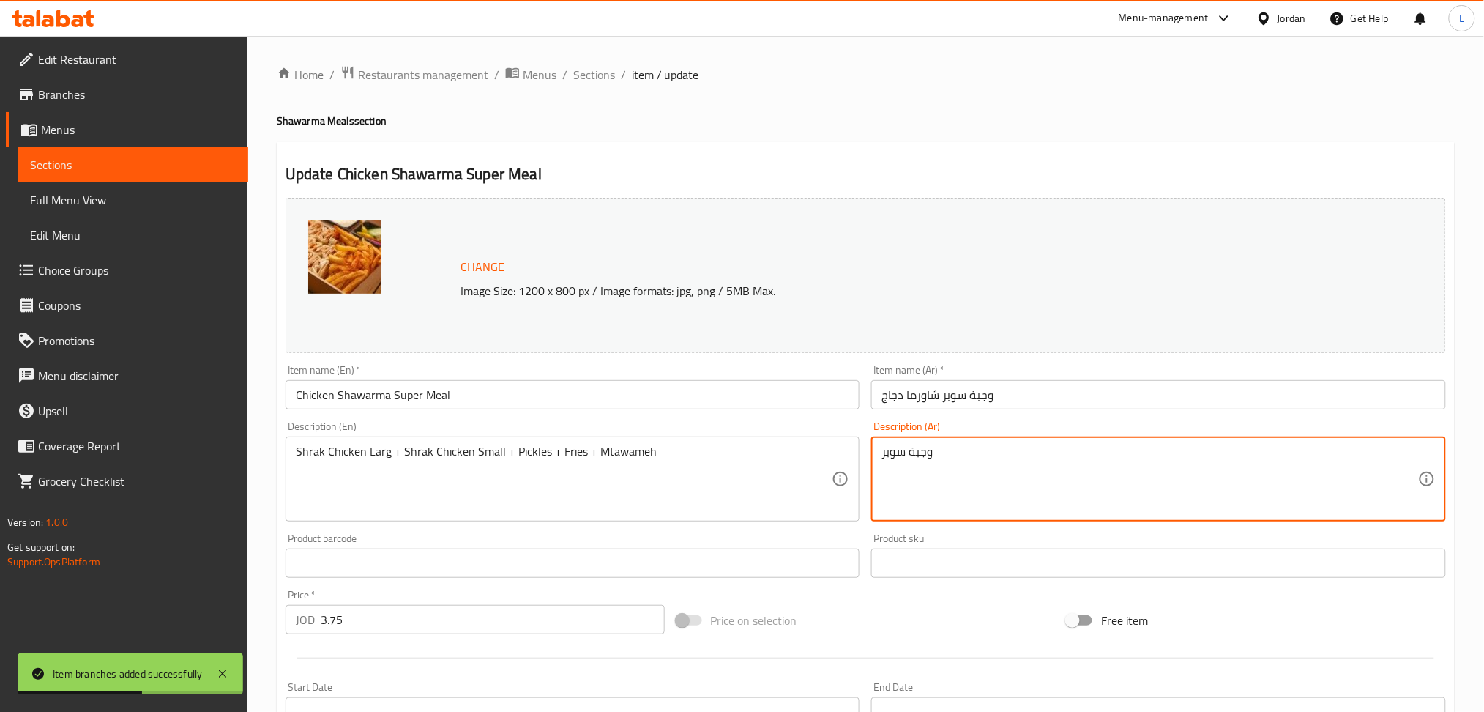
click at [910, 461] on textarea "وجبة سوبر" at bounding box center [1150, 479] width 537 height 70
paste textarea "شراك دجاج كبير+ شراك دجاج صغير + مخللات + بطاطا + مثومة"
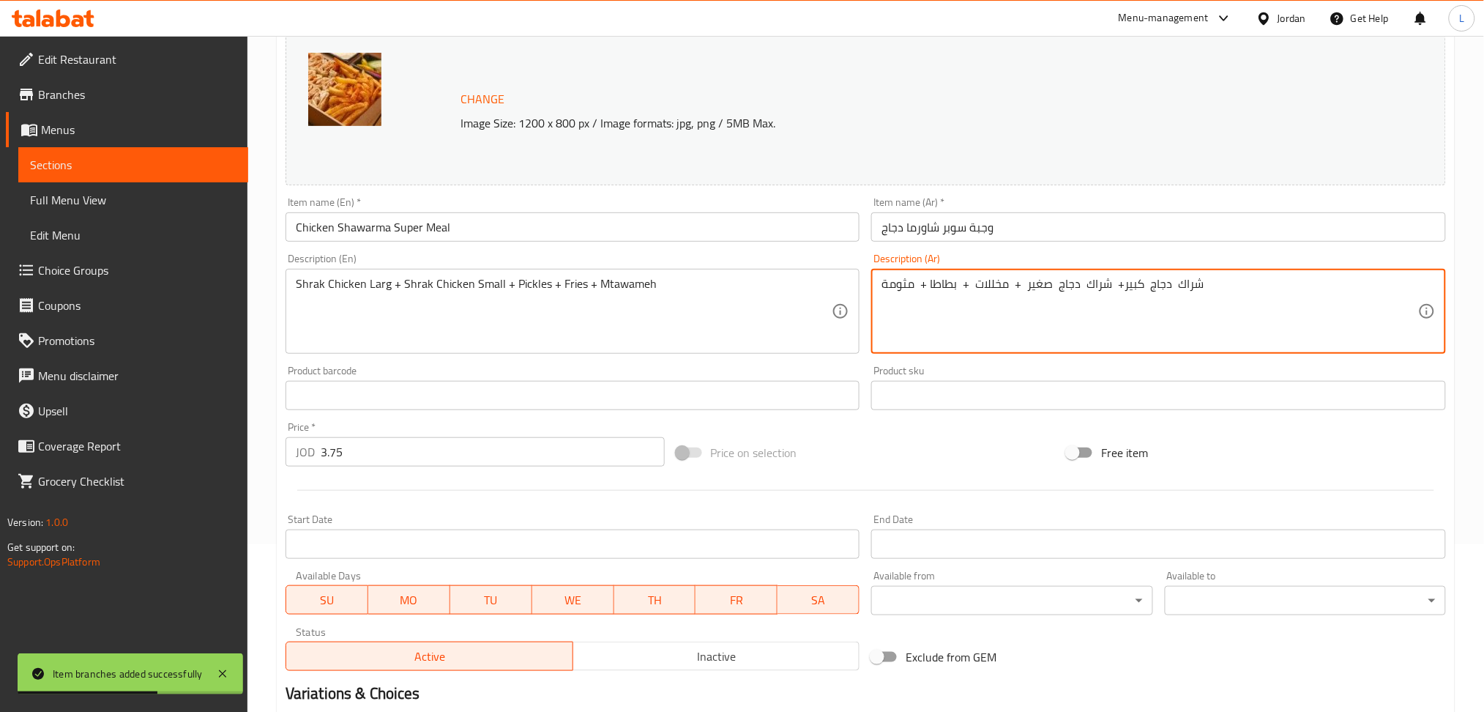
scroll to position [342, 0]
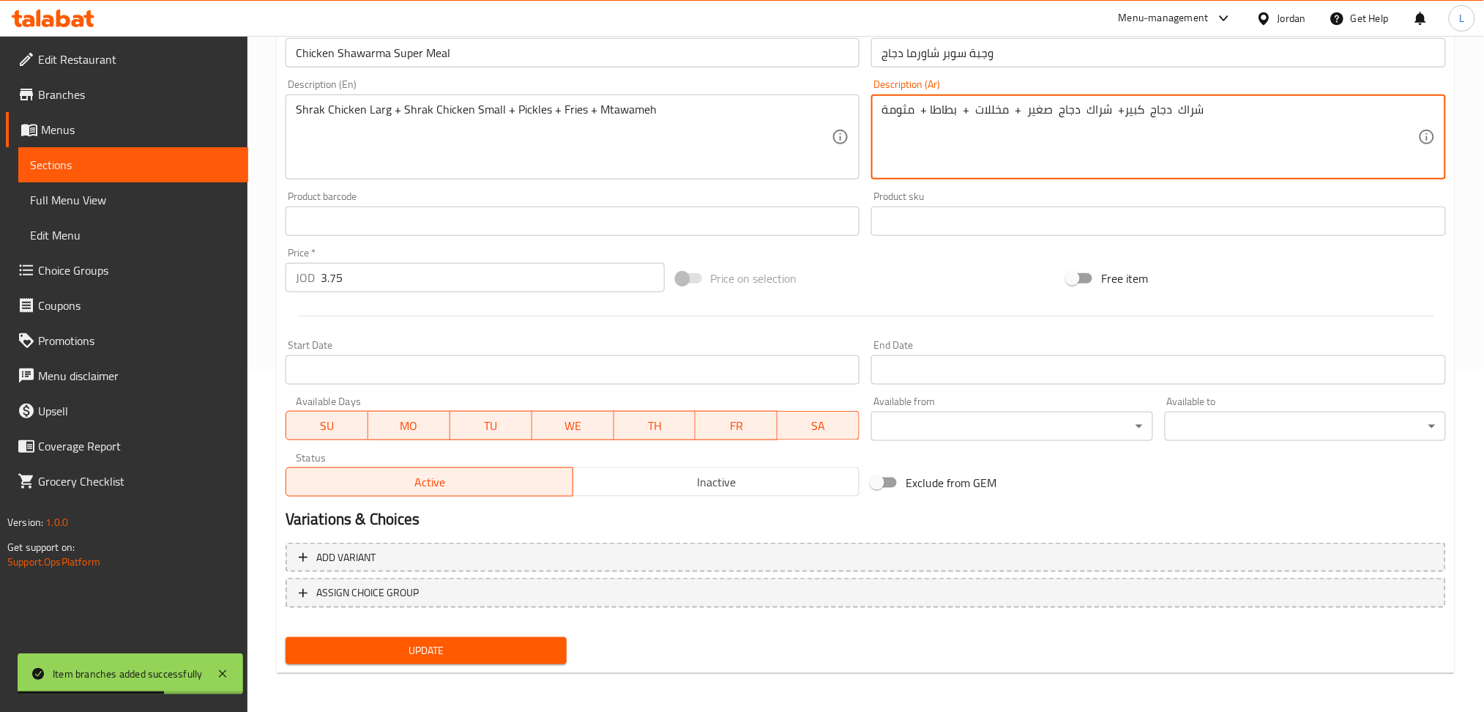
type textarea "شراك دجاج كبير+ شراك دجاج صغير + مخللات + بطاطا + مثومة"
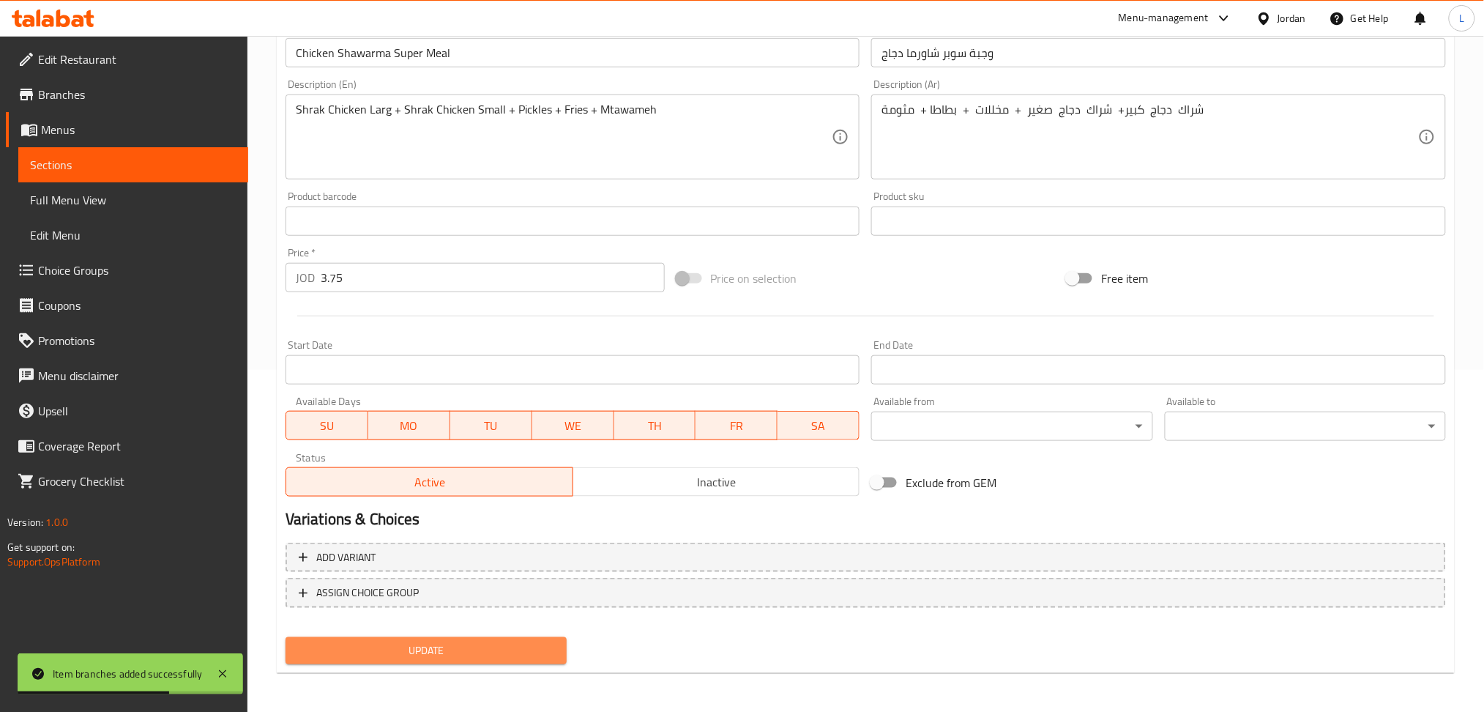
click at [422, 649] on span "Update" at bounding box center [426, 650] width 258 height 18
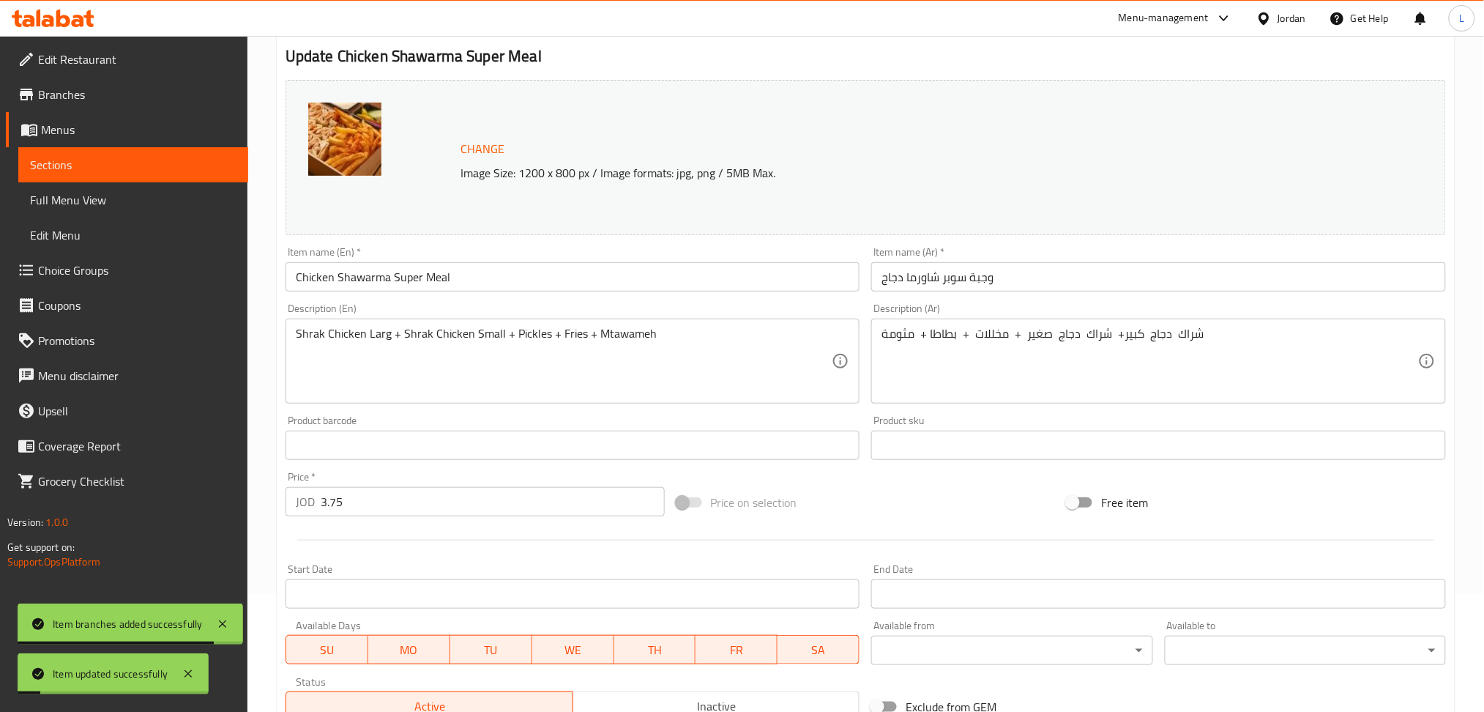
scroll to position [0, 0]
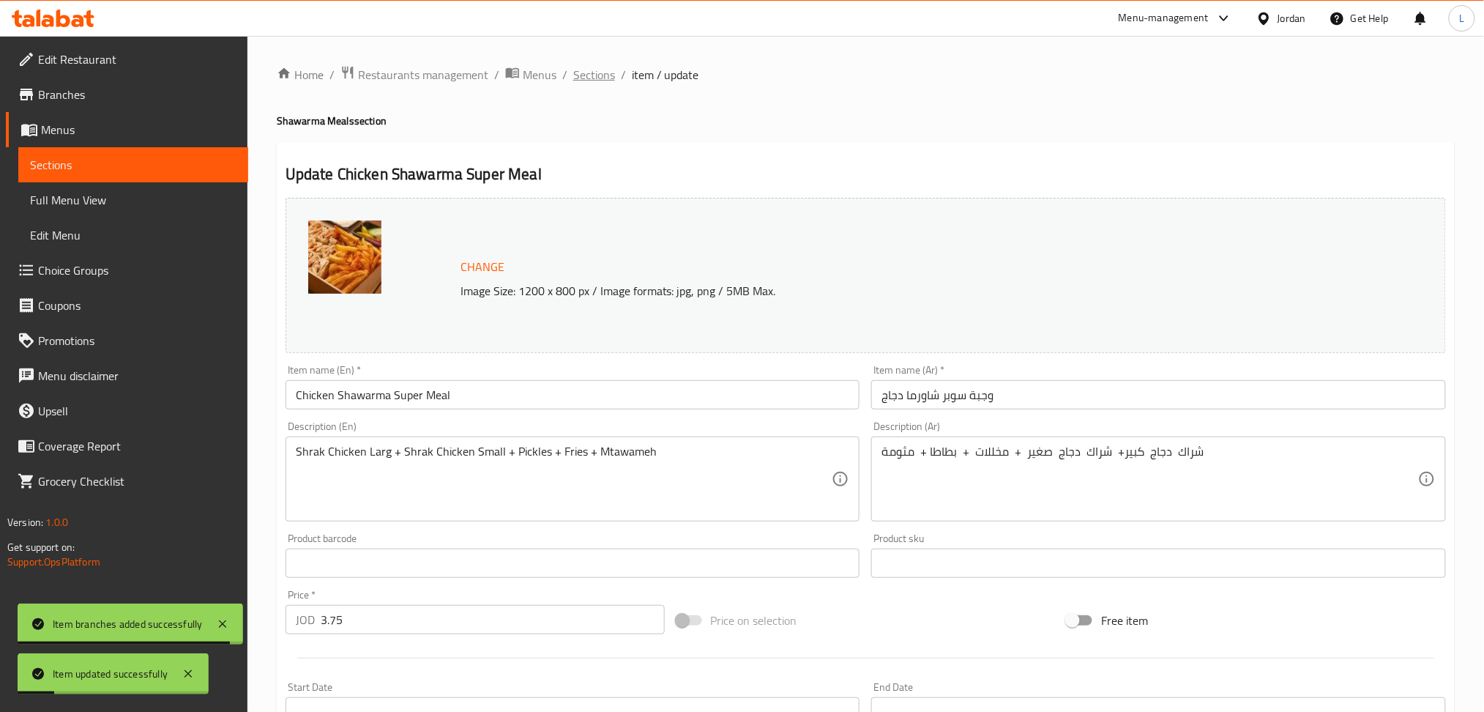
click at [584, 73] on span "Sections" at bounding box center [594, 75] width 42 height 18
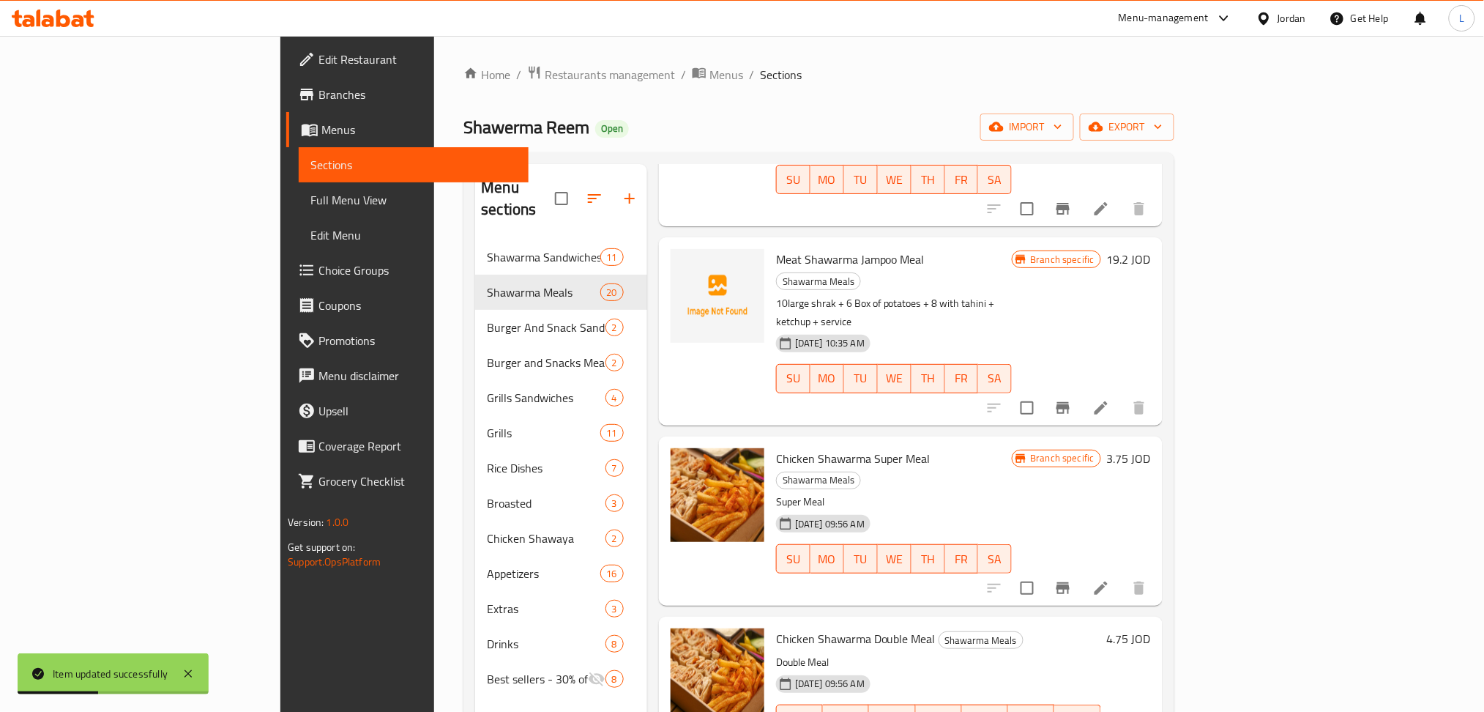
scroll to position [293, 0]
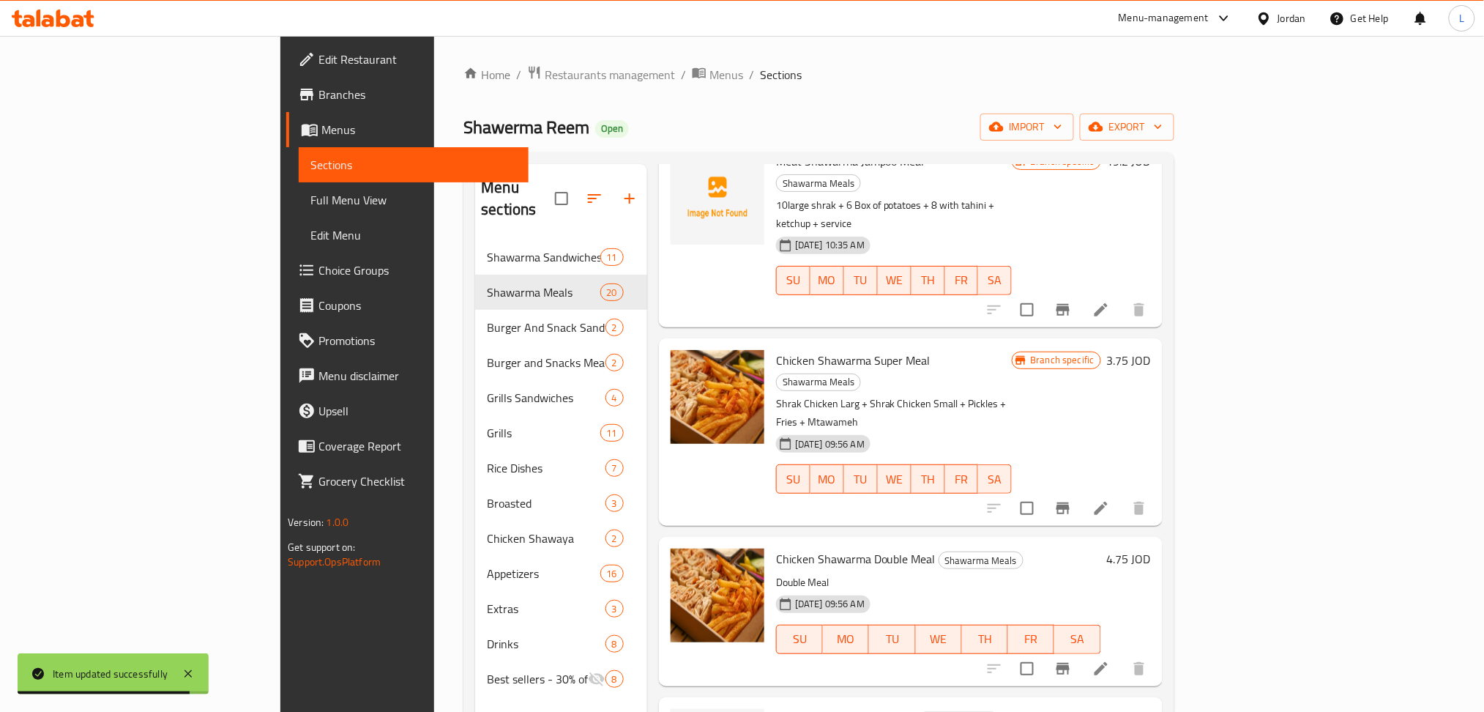
drag, startPoint x: 1106, startPoint y: 489, endPoint x: 1369, endPoint y: 532, distance: 266.3
click at [1110, 660] on icon at bounding box center [1101, 669] width 18 height 18
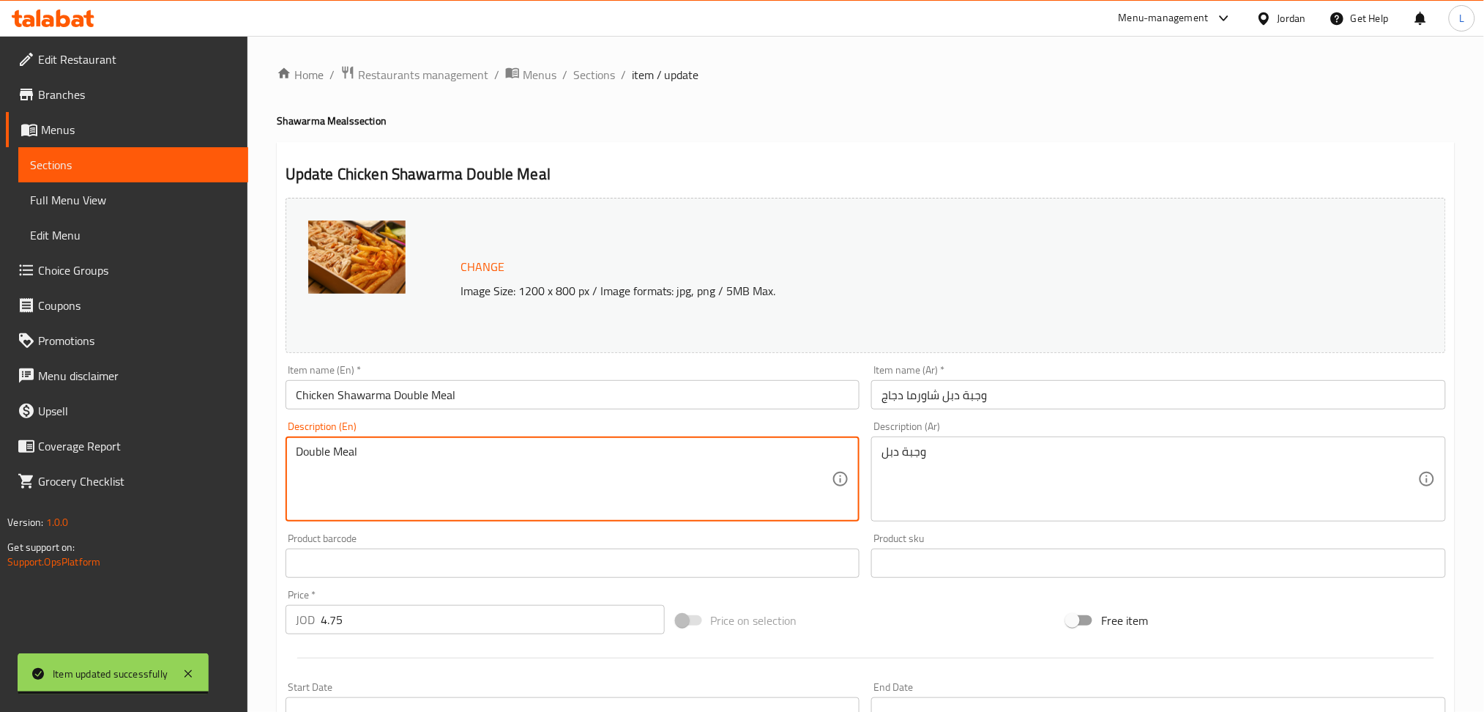
click at [445, 487] on textarea "Double Meal" at bounding box center [564, 479] width 537 height 70
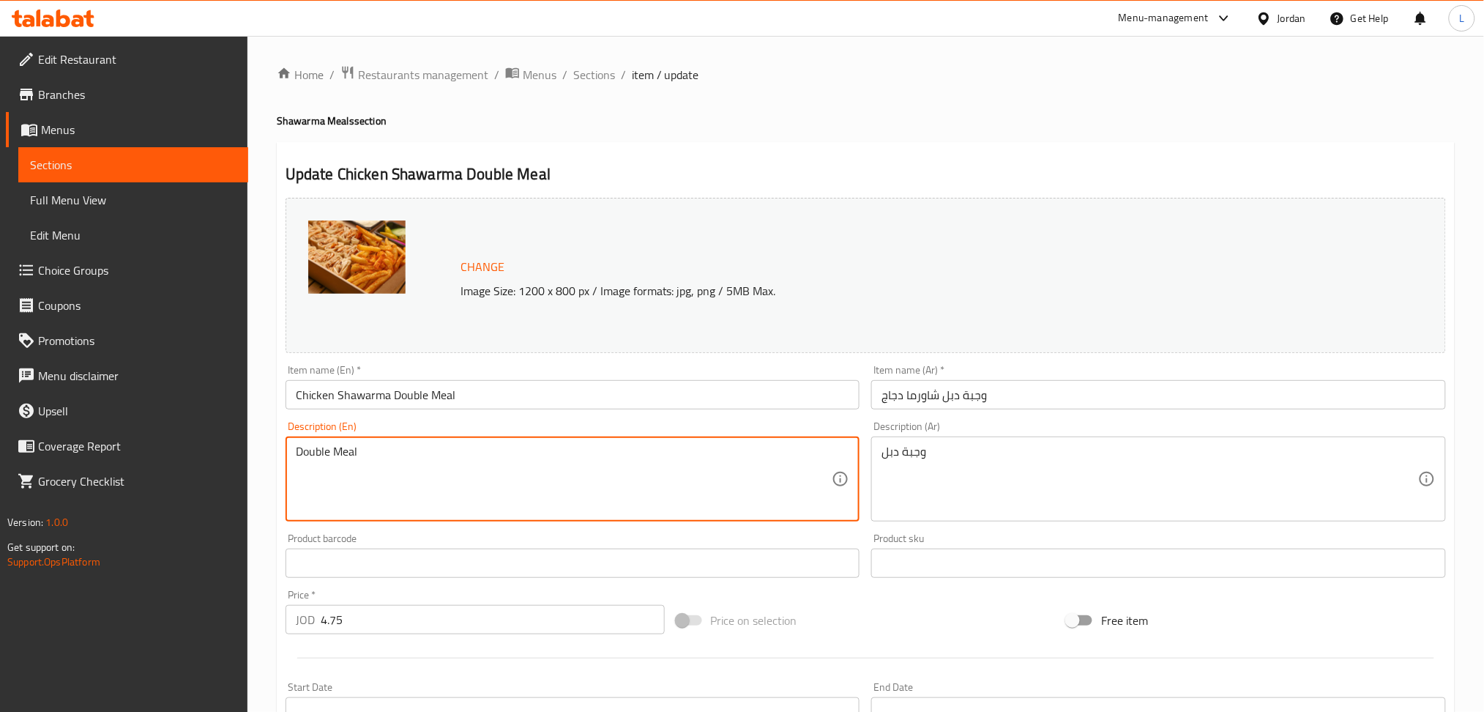
paste textarea "Chicken Shawarma Double meal 2Shrak Chicken Larg + Pickles + Fries + Mtawameh"
type textarea "Chicken Shawarma Double meal 2Shrak Chicken Larg + Pickles + Fries + Mtawameh"
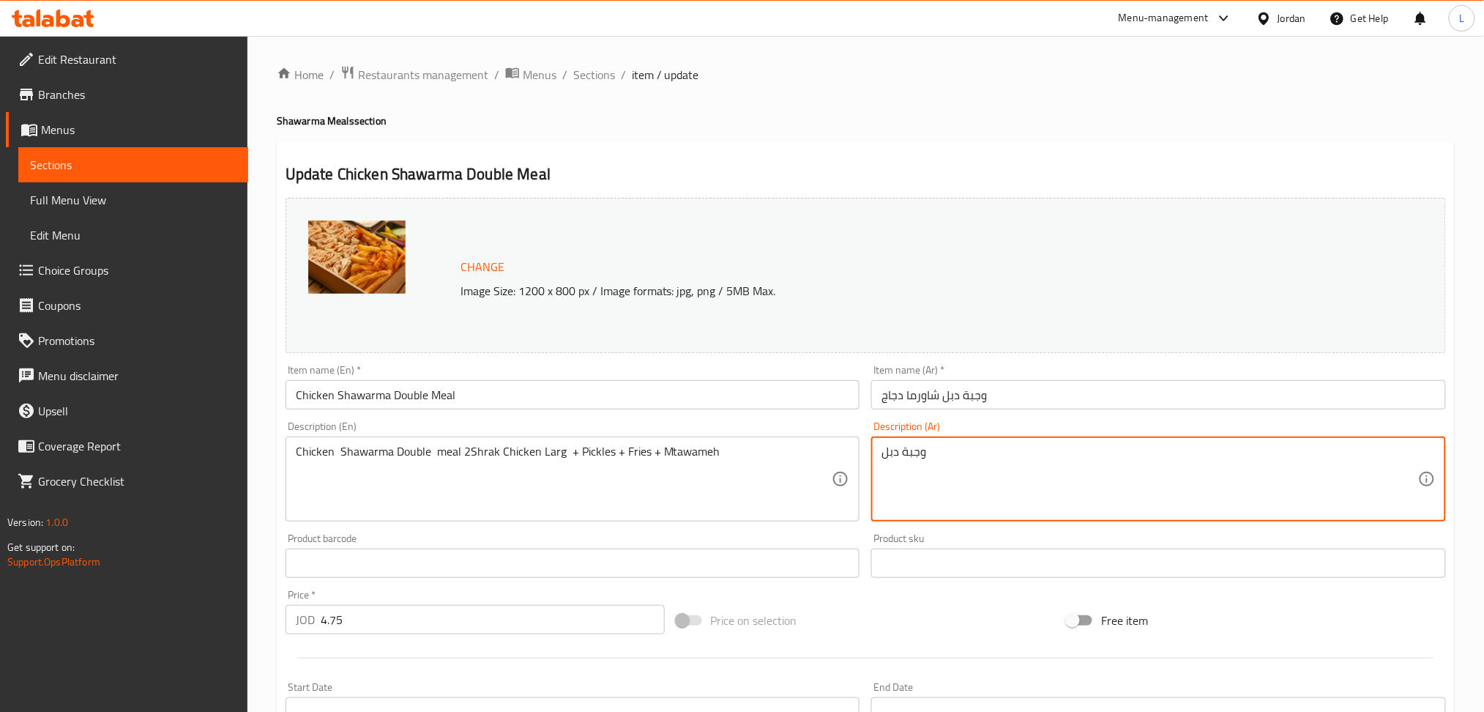
click at [882, 452] on textarea "وجبة دبل" at bounding box center [1150, 479] width 537 height 70
paste textarea "2 شراك دجاج كبير+ مخللات + بطاطا + مثومة"
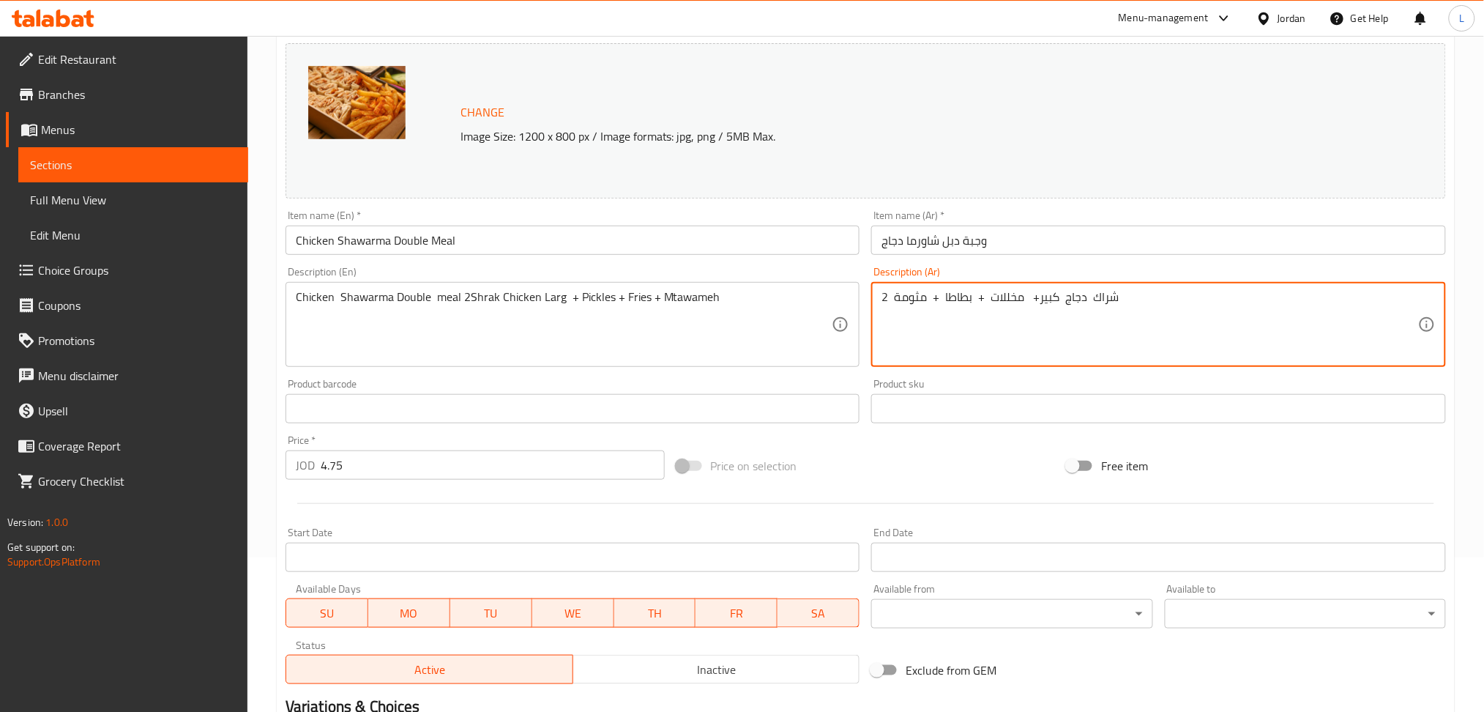
scroll to position [342, 0]
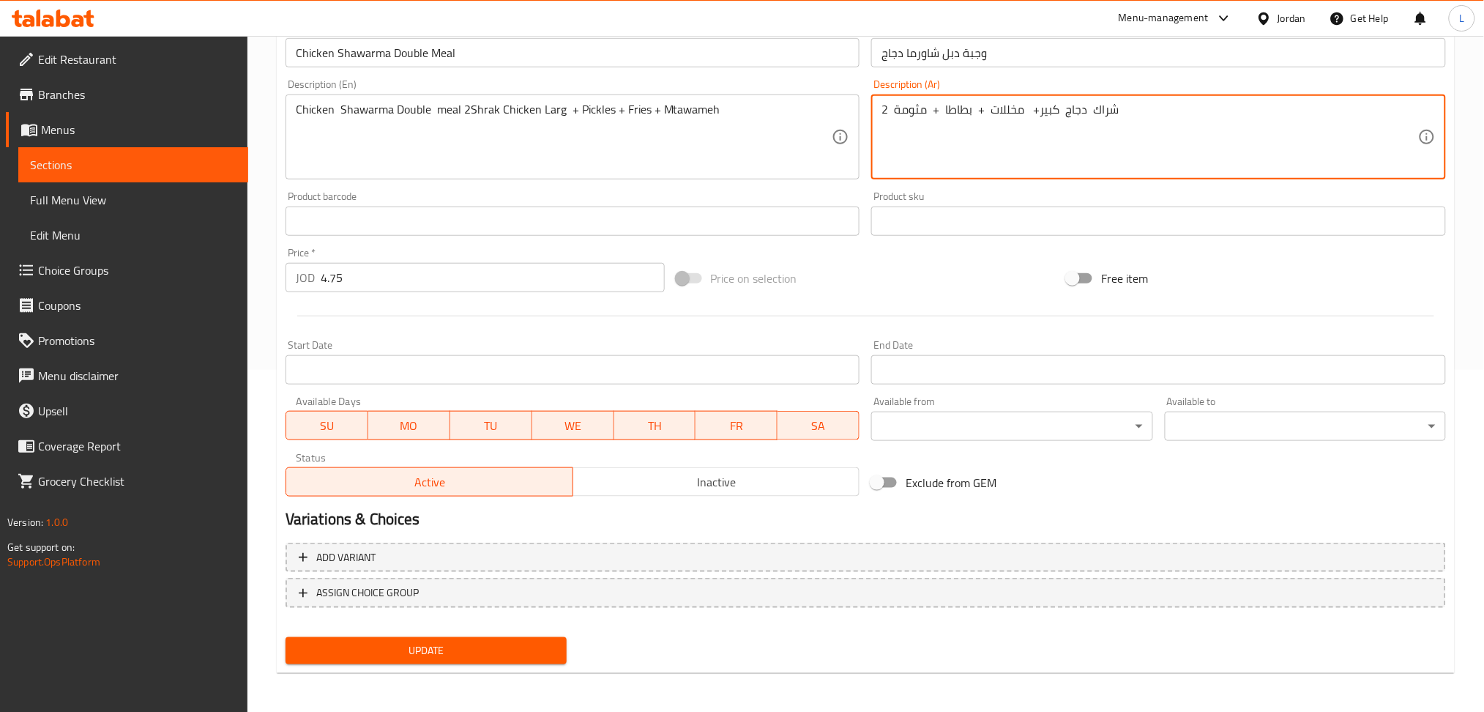
type textarea "2 شراك دجاج كبير+ مخللات + بطاطا + مثومة"
click at [398, 637] on button "Update" at bounding box center [426, 650] width 281 height 27
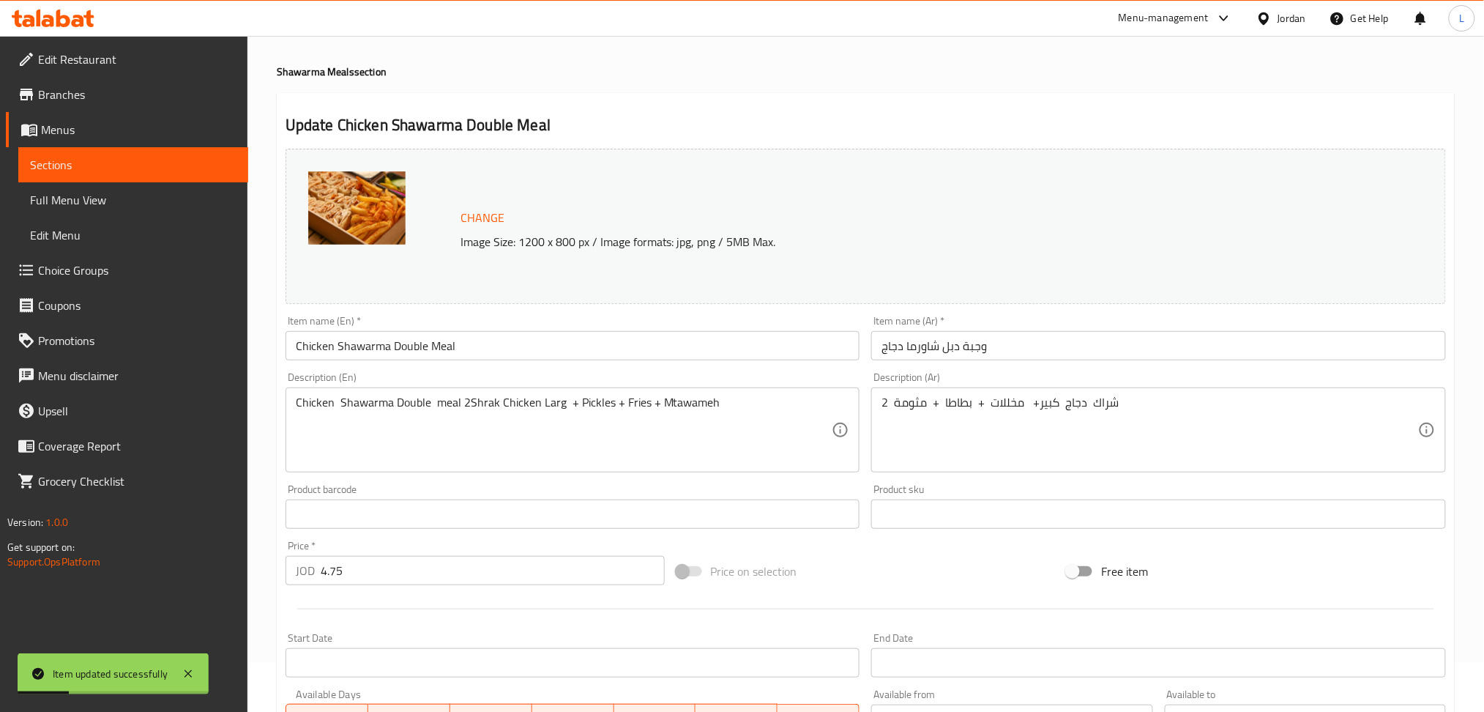
scroll to position [0, 0]
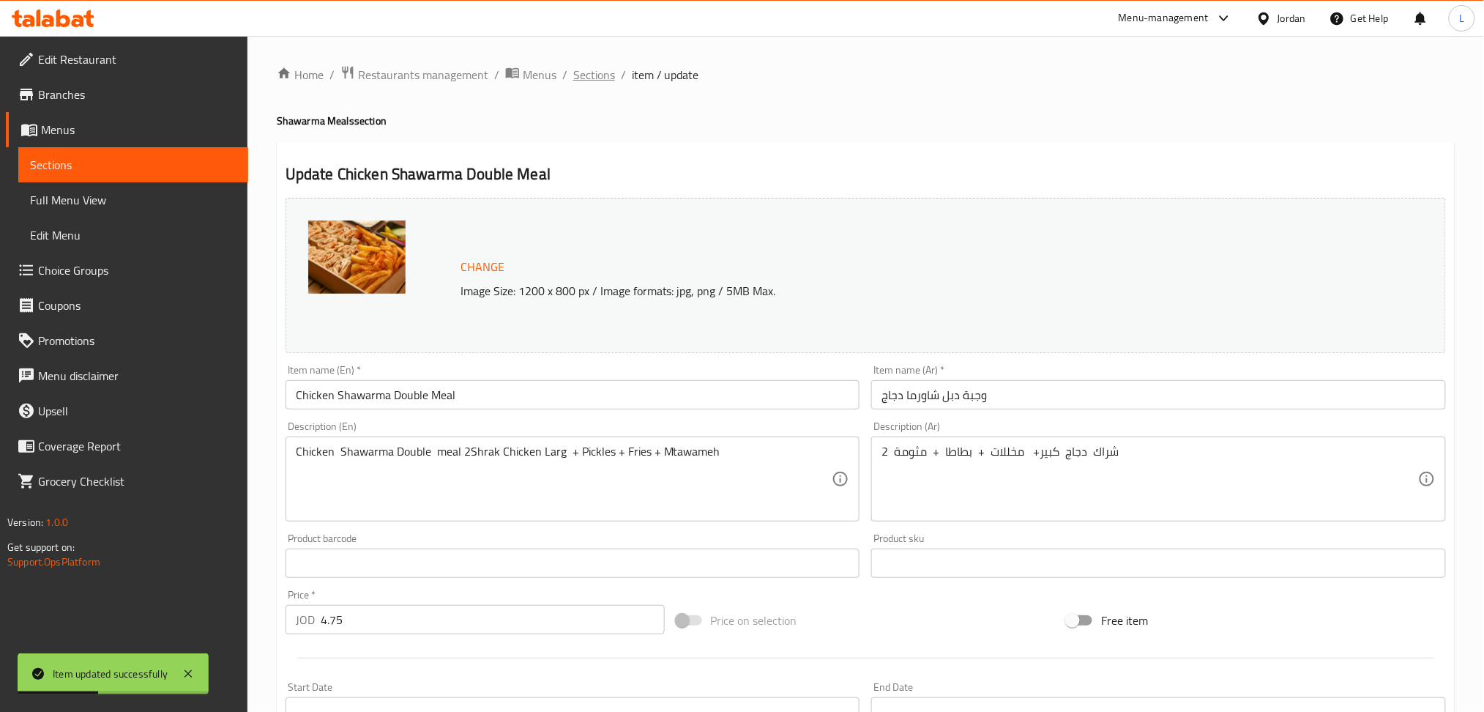
click at [582, 75] on span "Sections" at bounding box center [594, 75] width 42 height 18
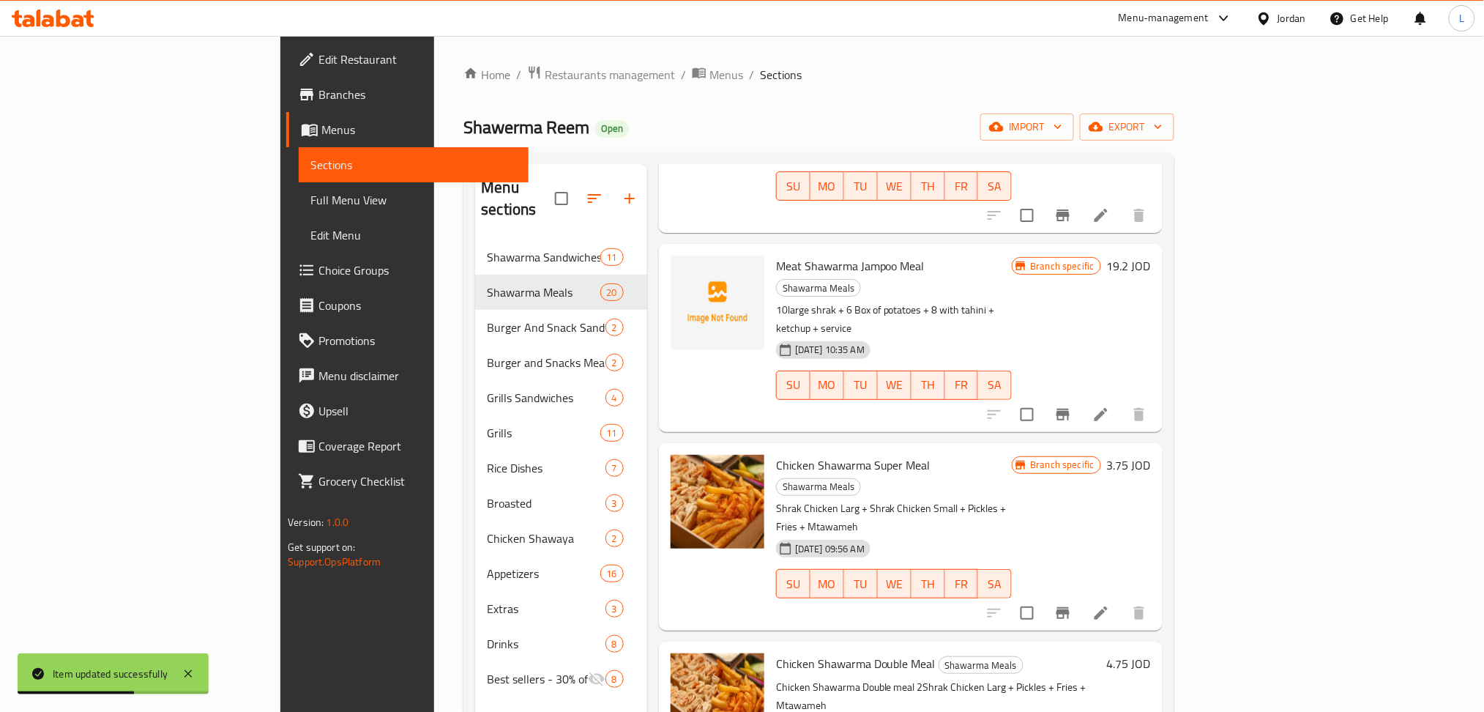
scroll to position [390, 0]
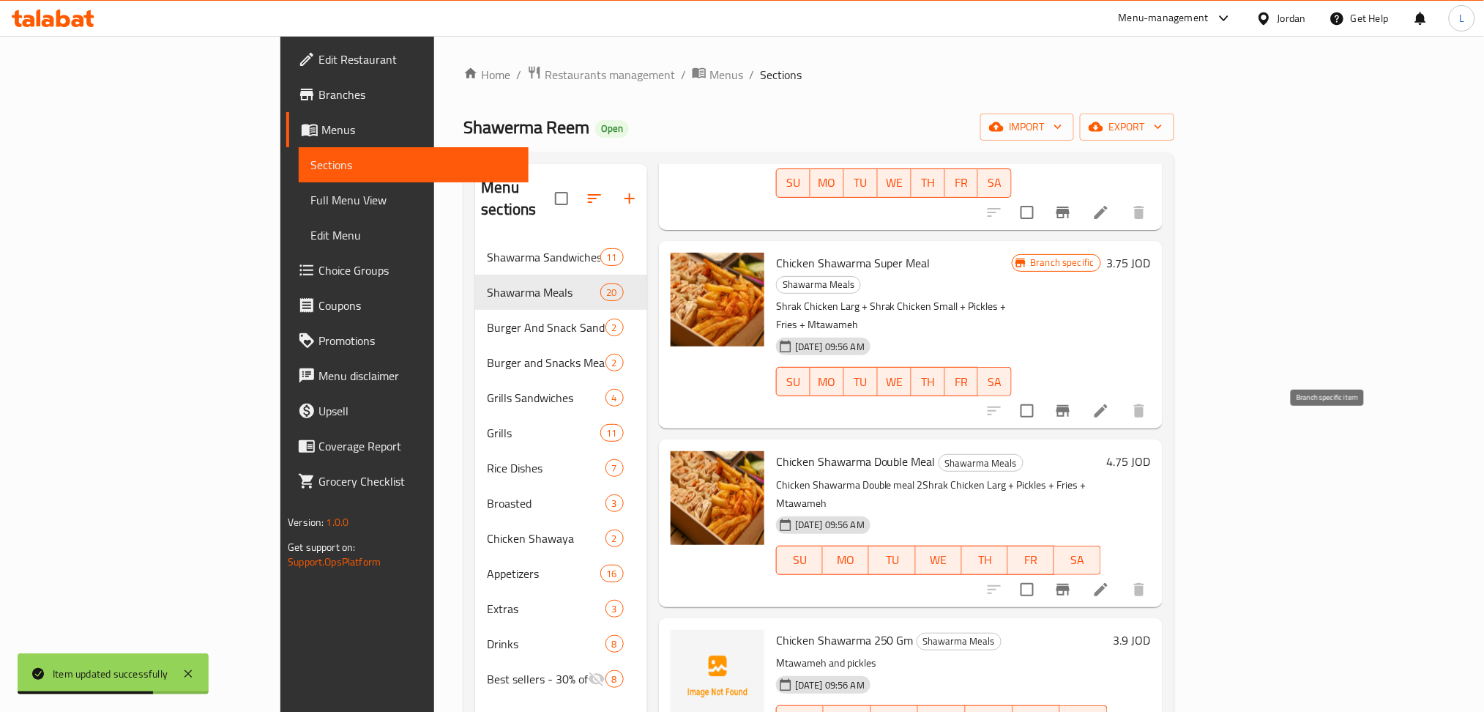
click at [1072, 581] on icon "Branch-specific-item" at bounding box center [1063, 590] width 18 height 18
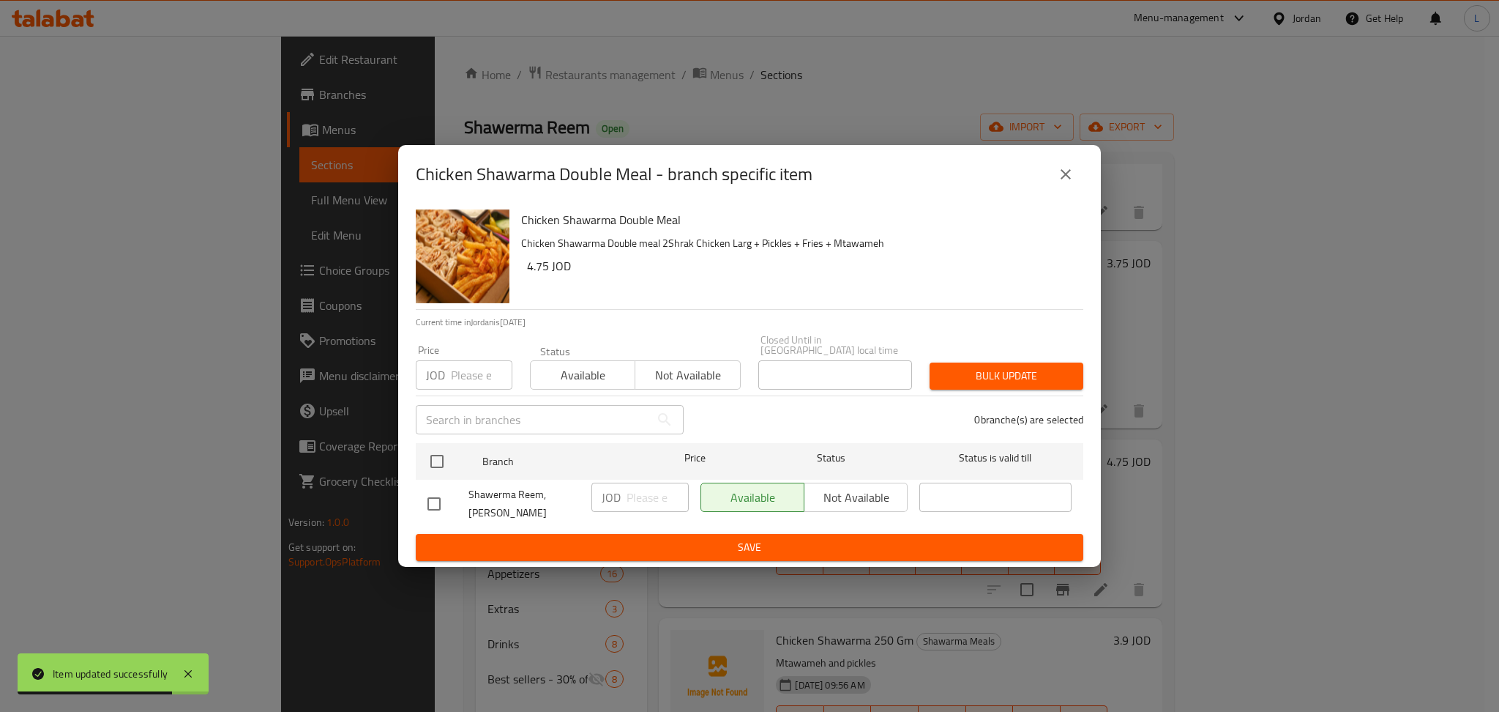
click at [452, 382] on input "number" at bounding box center [482, 374] width 62 height 29
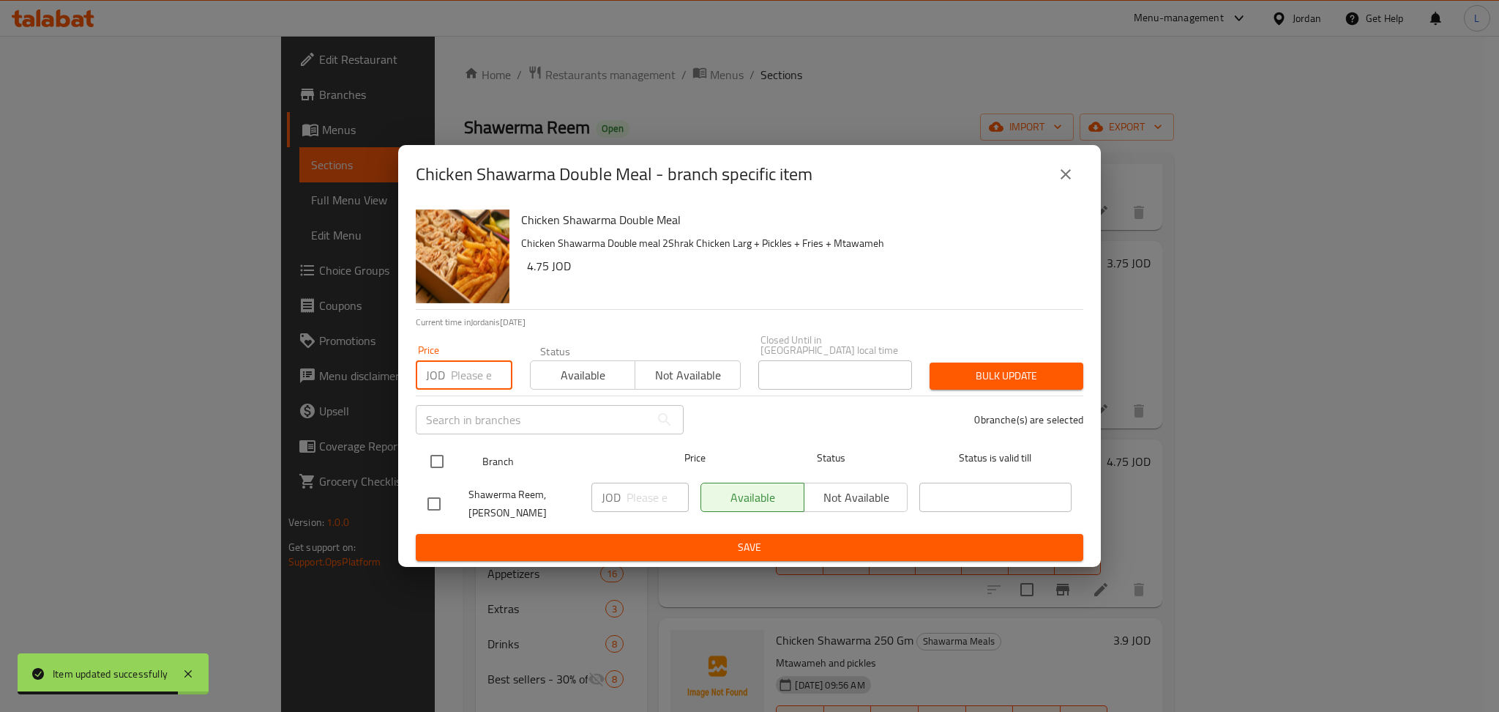
paste input "4.00"
type input "4.00"
click at [426, 466] on input "checkbox" at bounding box center [437, 461] width 31 height 31
checkbox input "true"
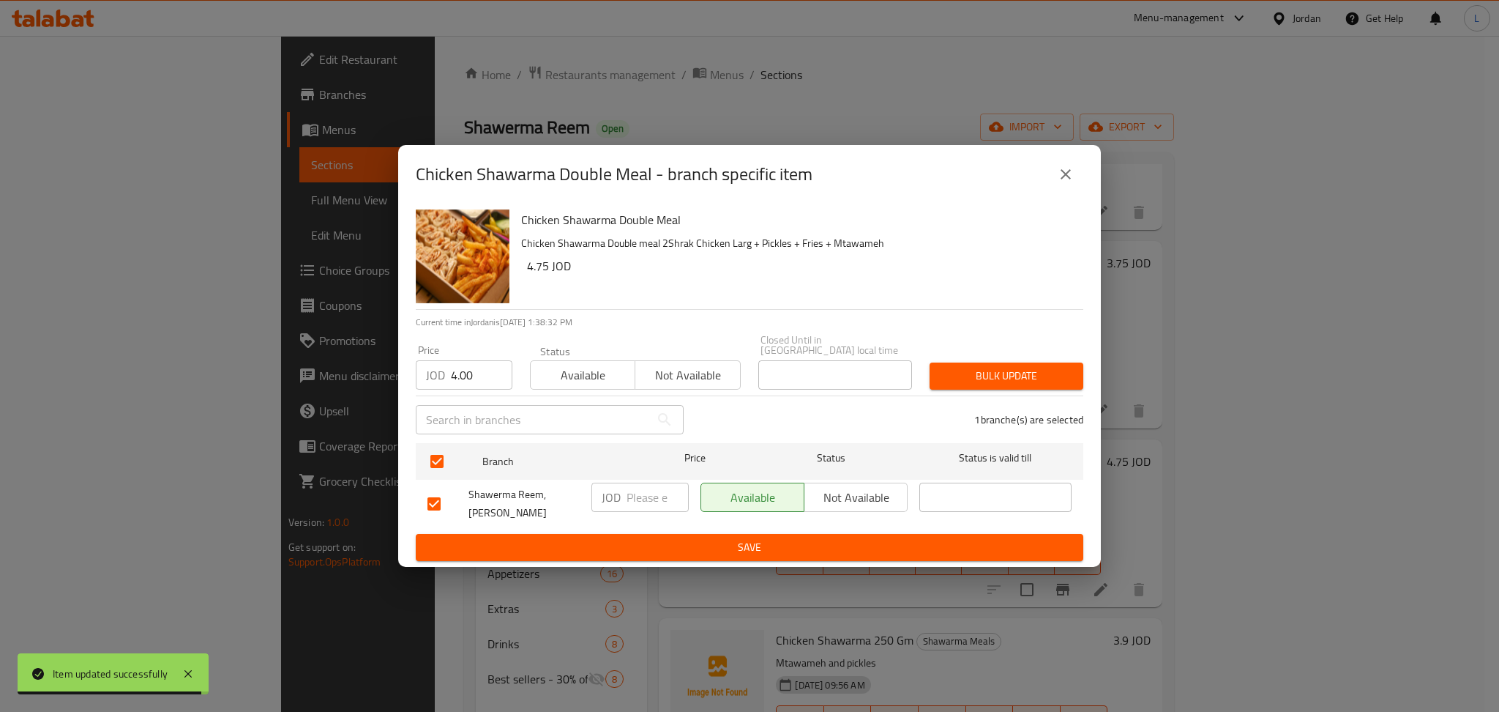
click at [1057, 391] on div "Bulk update" at bounding box center [1006, 376] width 171 height 45
click at [1049, 372] on span "Bulk update" at bounding box center [1007, 376] width 130 height 18
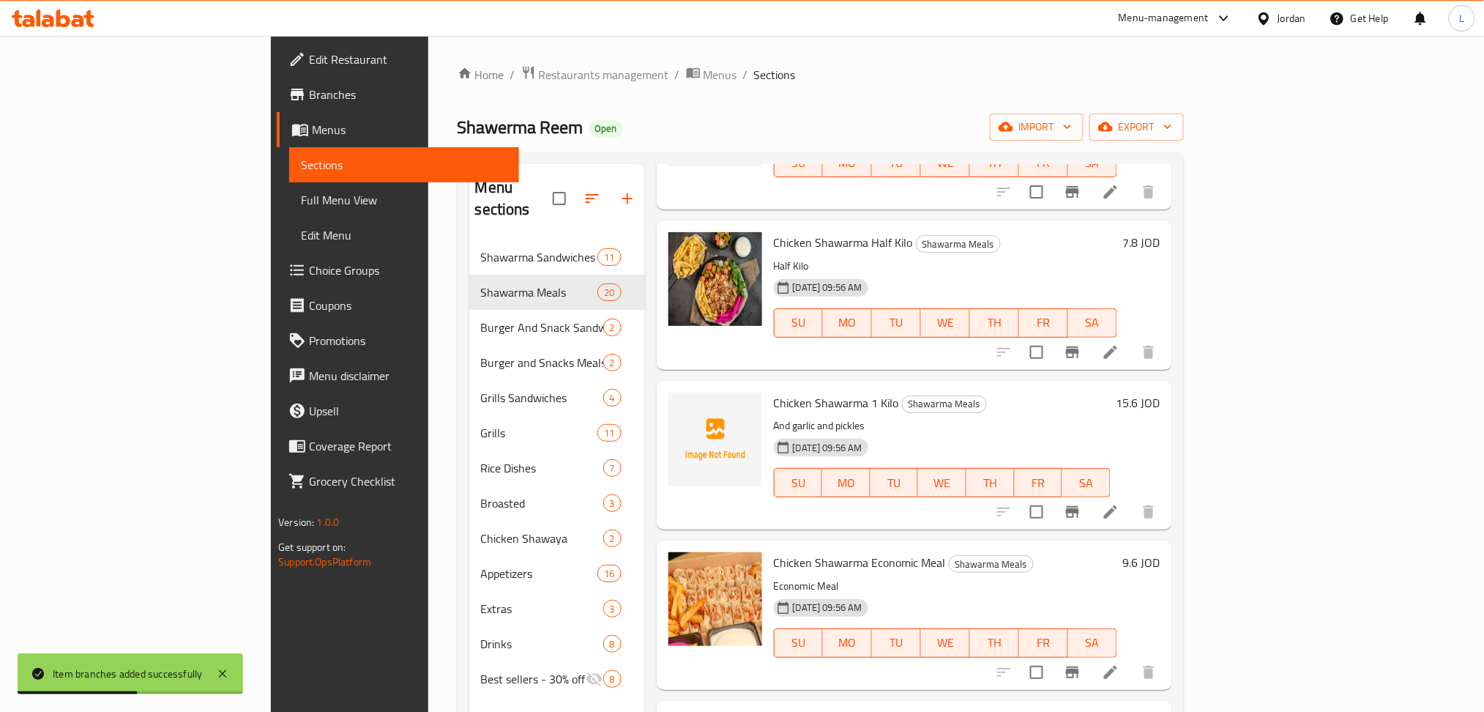
scroll to position [976, 0]
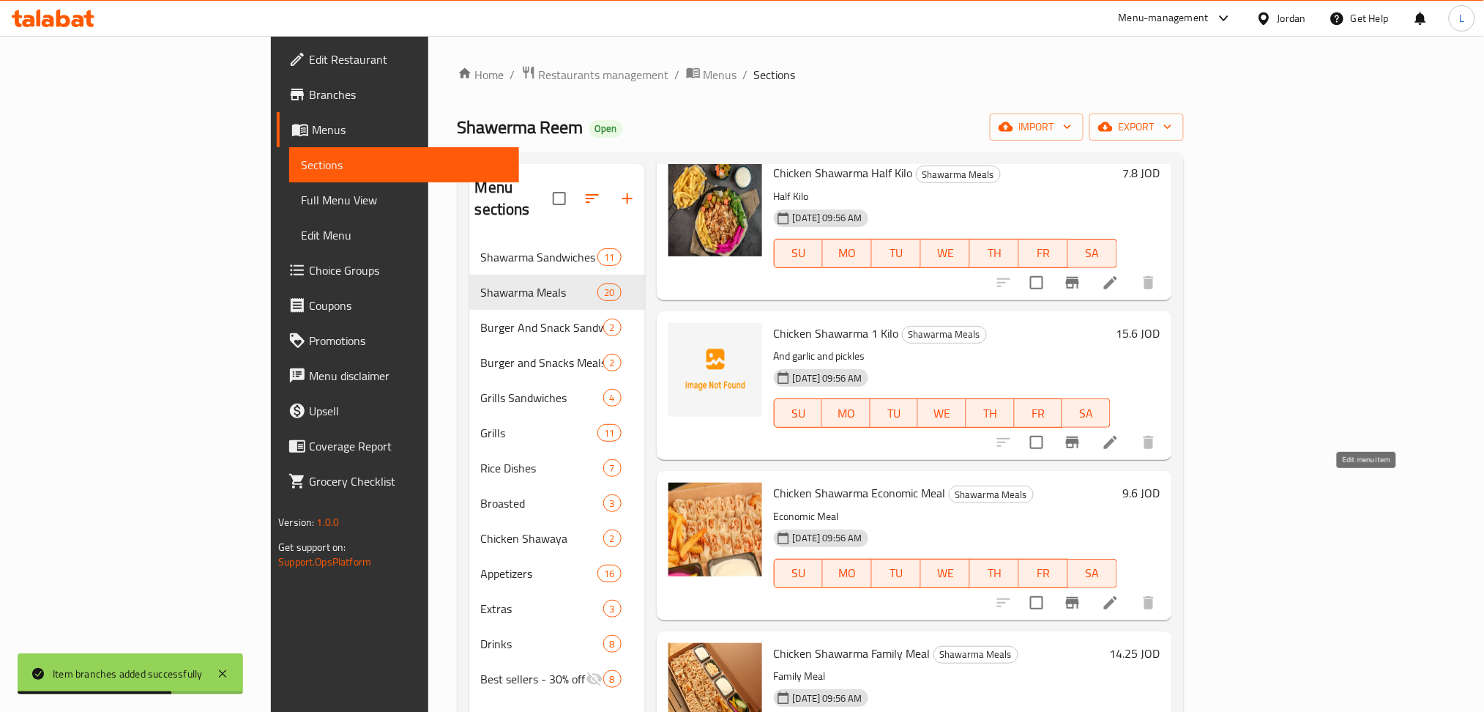
click at [1119, 594] on icon at bounding box center [1111, 603] width 18 height 18
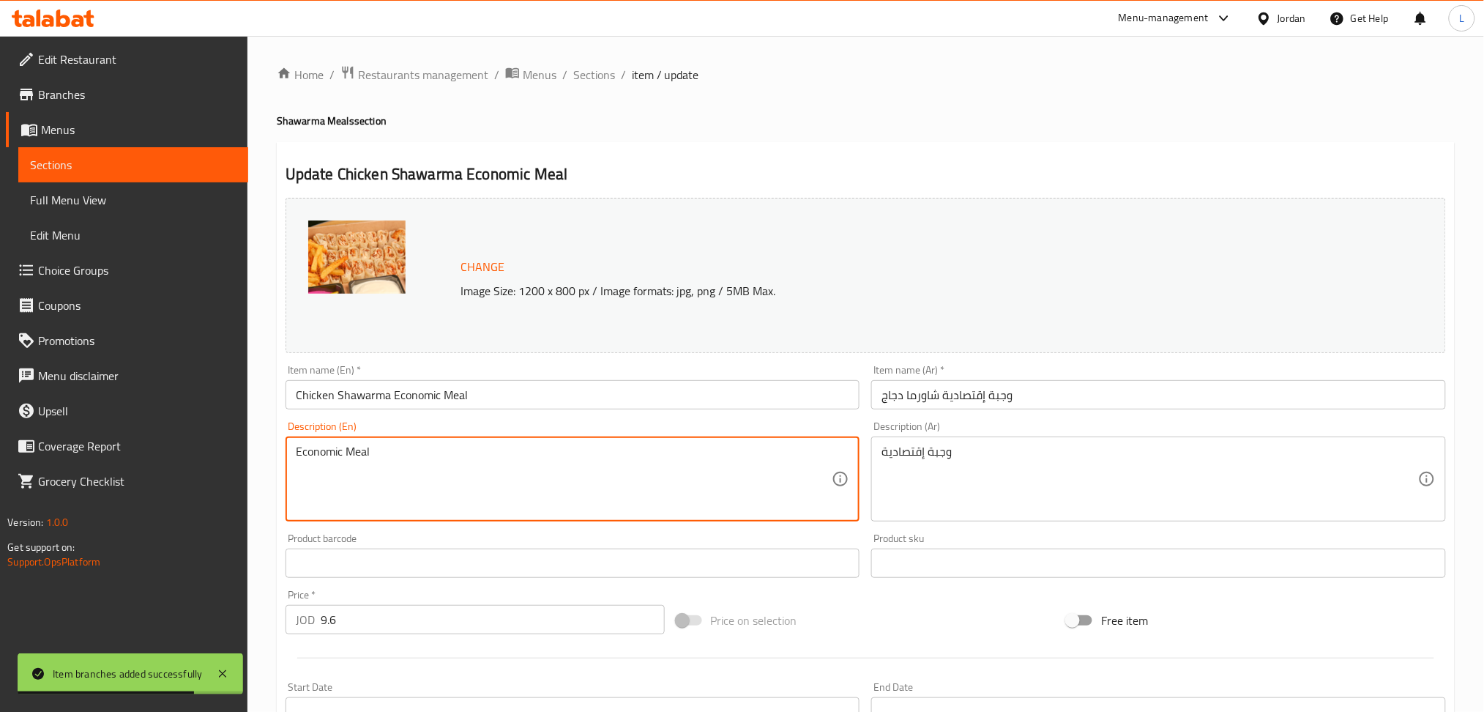
click at [390, 496] on textarea "Economic Meal" at bounding box center [564, 479] width 537 height 70
paste textarea "Chicken Shawarma Economic Meal 4Shrak Chicken Larg + 2 Box of potatoes + 4 Box …"
type textarea "Chicken Shawarma Economic Meal 4Shrak Chicken Larg + 2 Box of potatoes + 4 Box …"
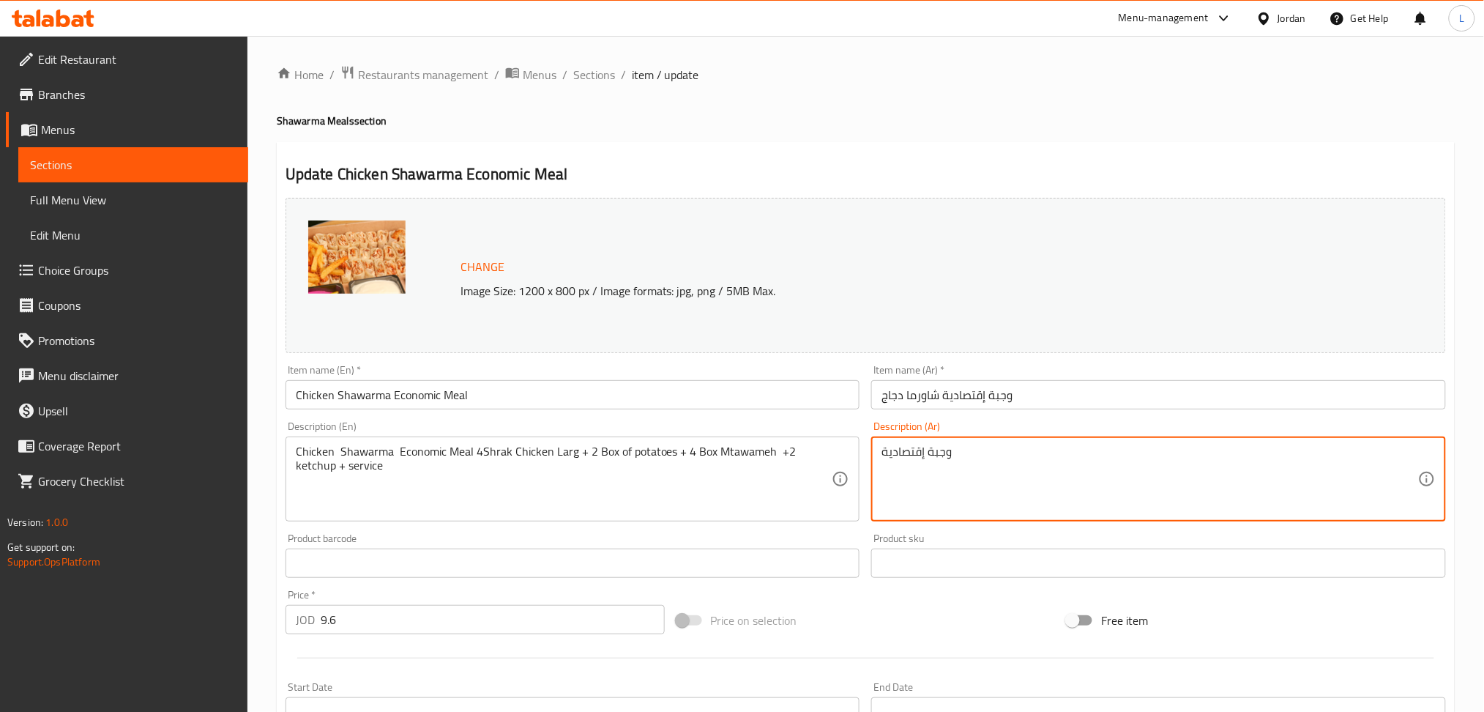
click at [926, 471] on textarea "وجبة إقتصادية" at bounding box center [1150, 479] width 537 height 70
paste textarea "4شراك كبير + 2 علب بطاطا + 4 مثومة + 2 بالكاتشب + سرفيس"
type textarea "4شراك كبير + 2 علب بطاطا + 4 مثومة + 2 بالكاتشب + سرفيس"
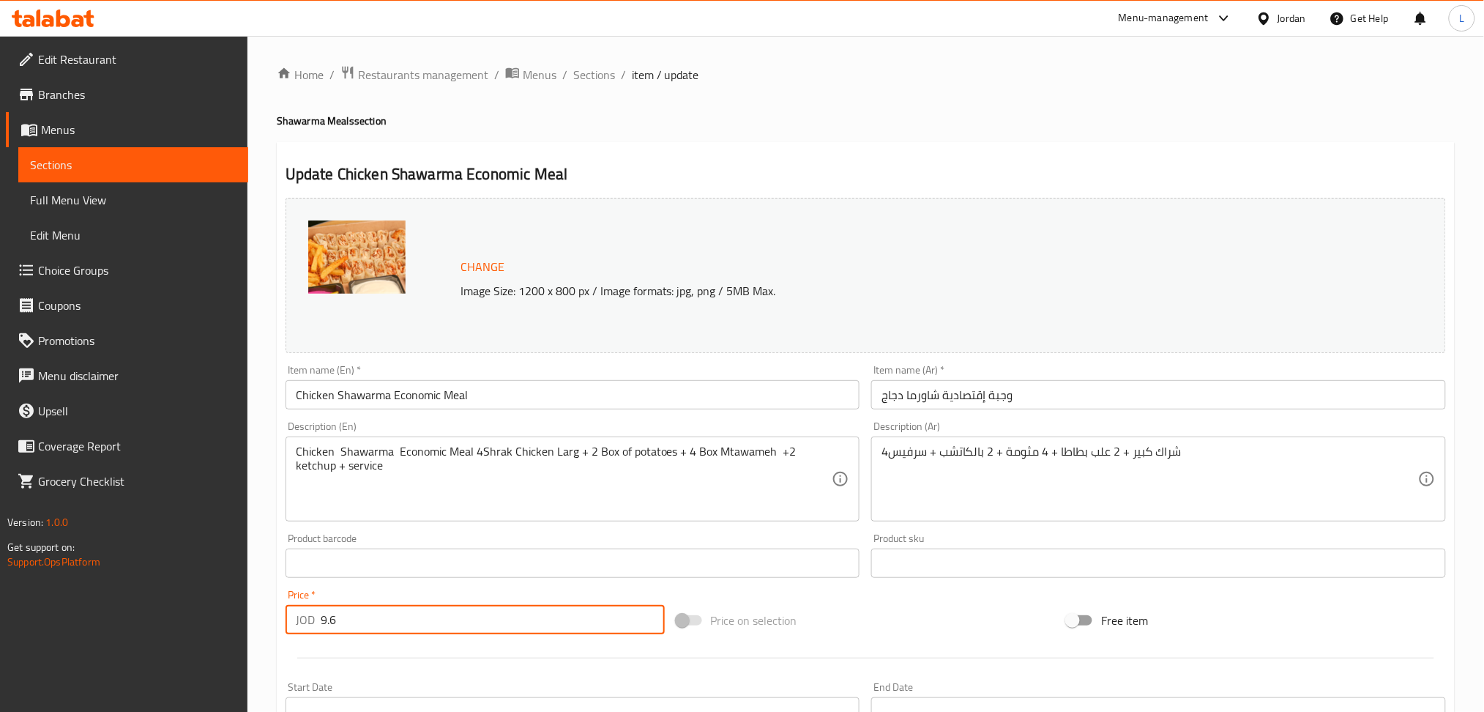
click at [404, 621] on input "9.6" at bounding box center [493, 619] width 344 height 29
type input "9"
type input "8"
click at [600, 82] on span "Sections" at bounding box center [594, 75] width 42 height 18
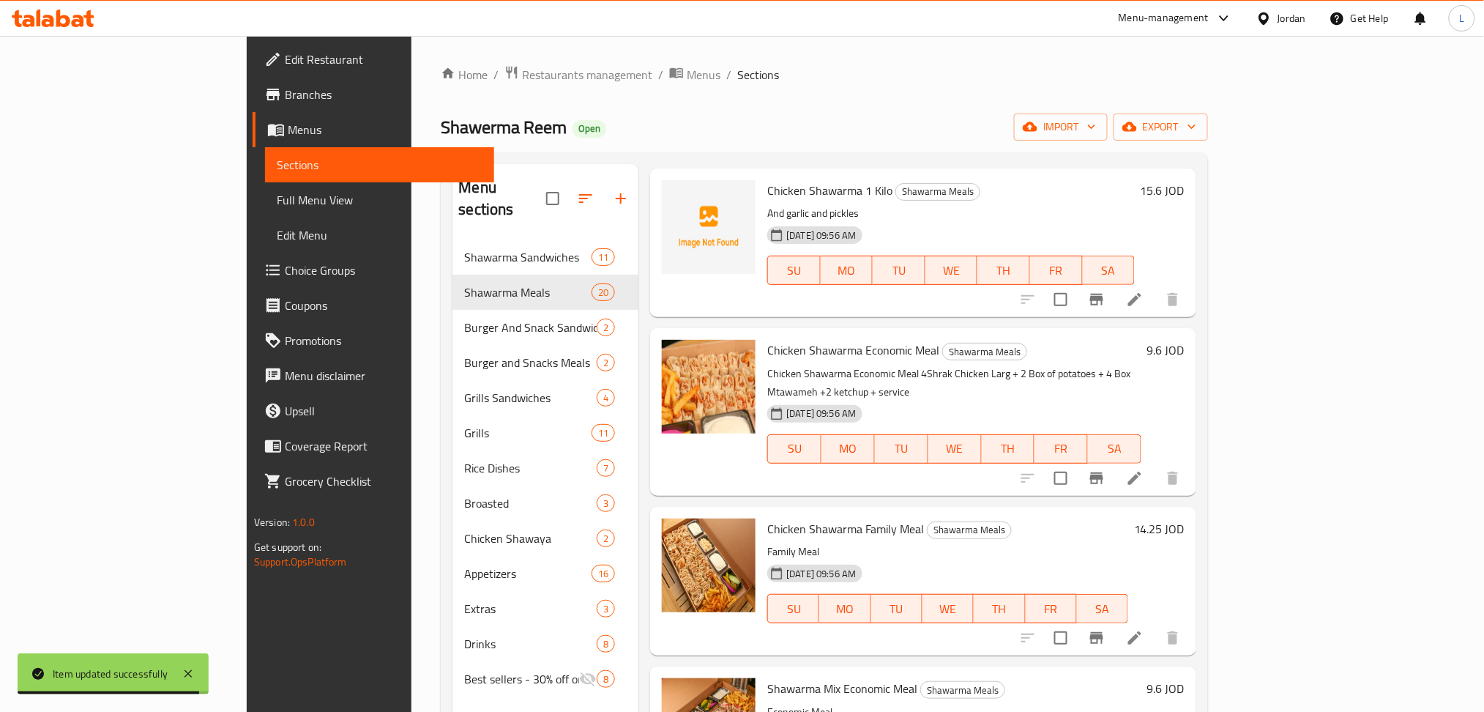
scroll to position [1073, 0]
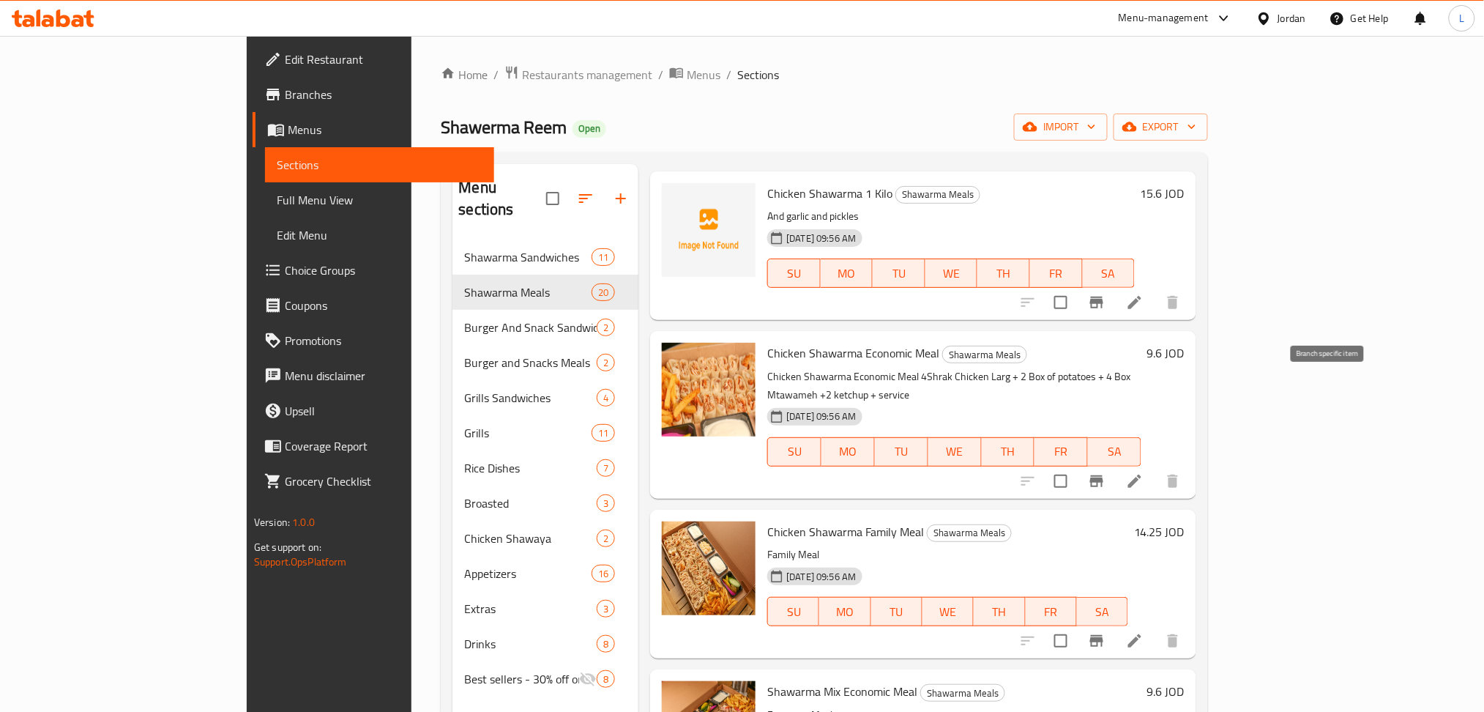
click at [1103, 475] on icon "Branch-specific-item" at bounding box center [1096, 481] width 13 height 12
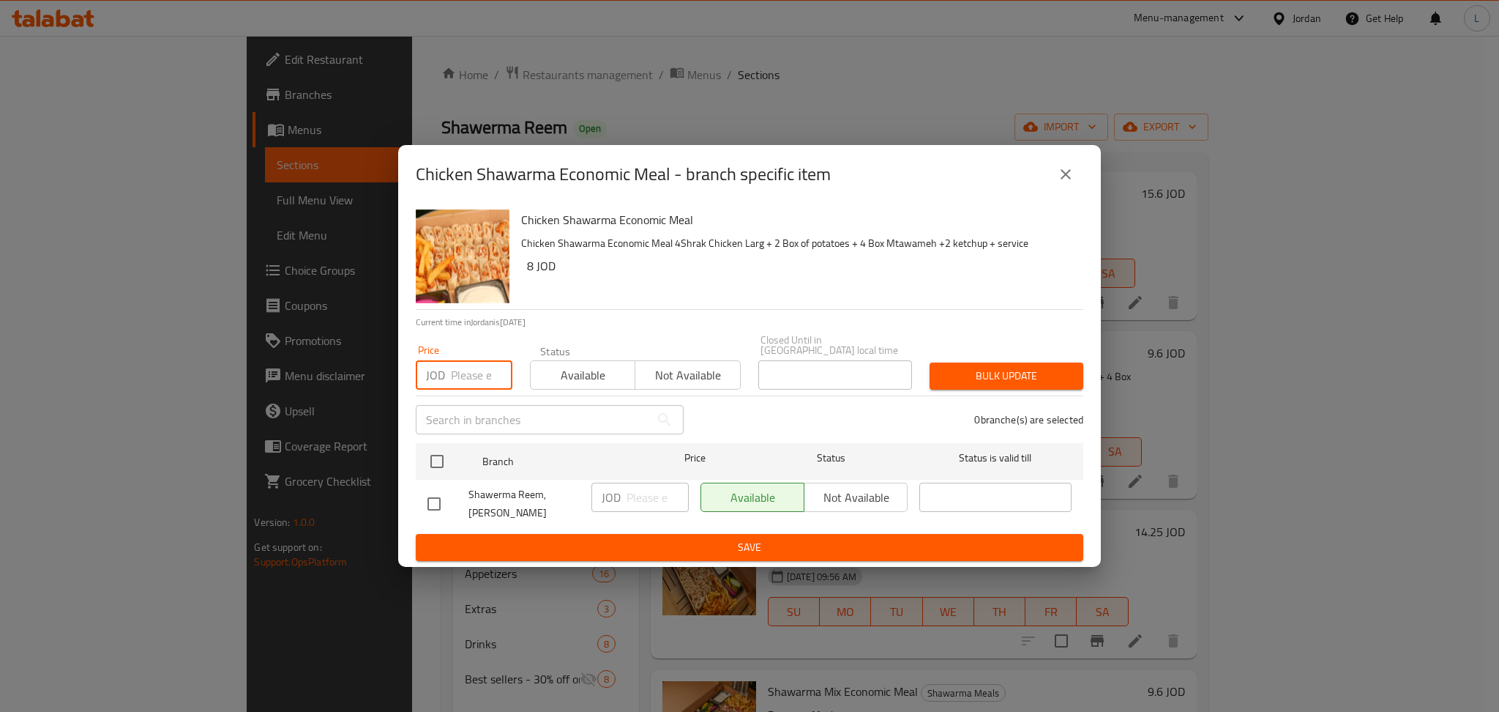
click at [472, 376] on input "number" at bounding box center [482, 374] width 62 height 29
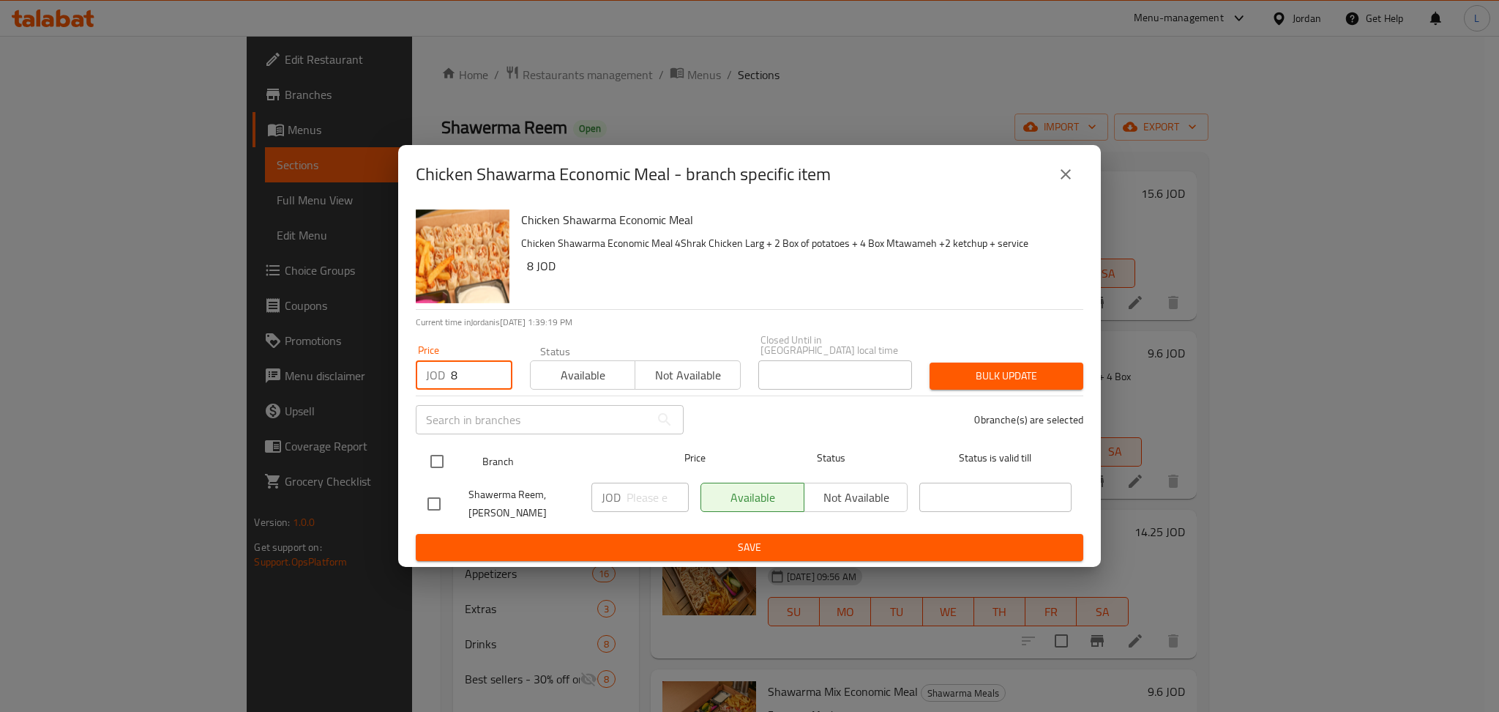
type input "8"
click at [435, 461] on input "checkbox" at bounding box center [437, 461] width 31 height 31
checkbox input "true"
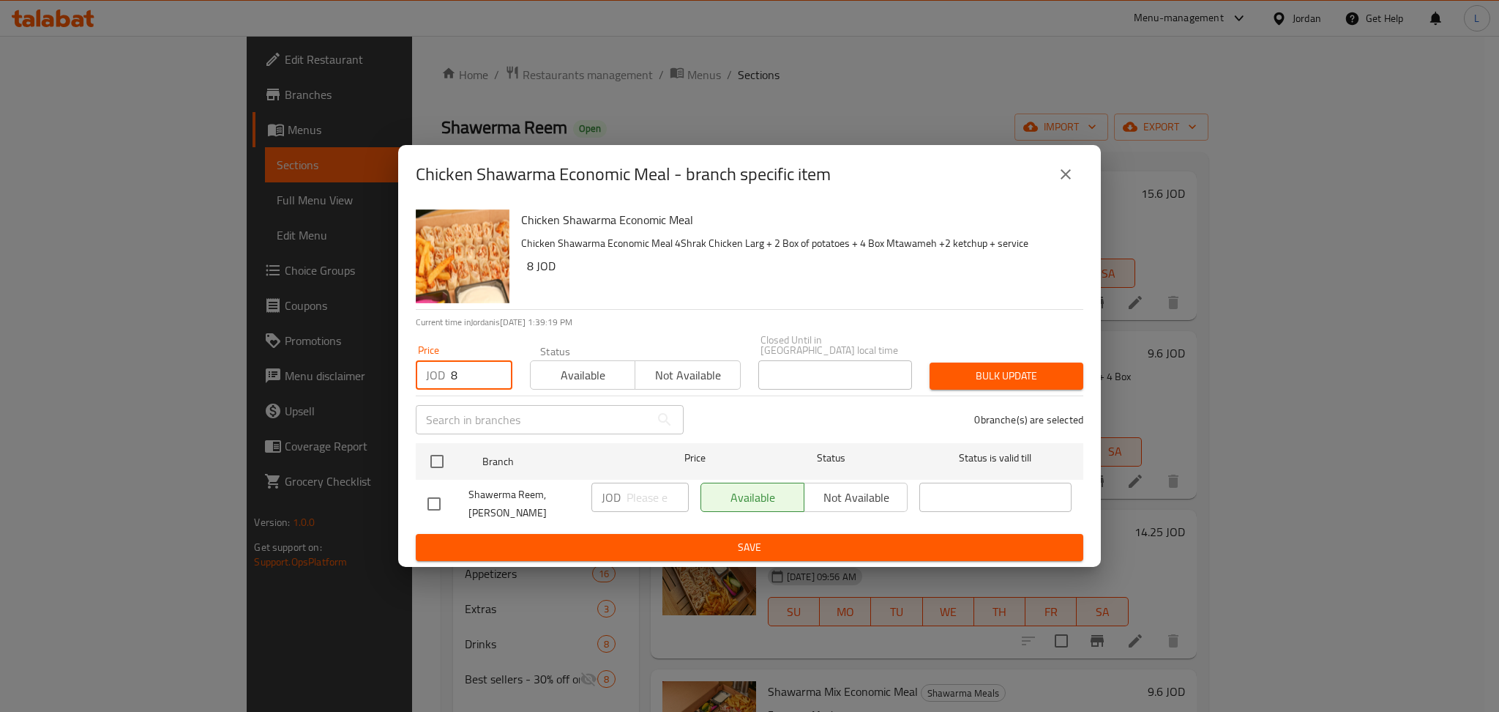
checkbox input "true"
click at [970, 364] on button "Bulk update" at bounding box center [1007, 375] width 154 height 27
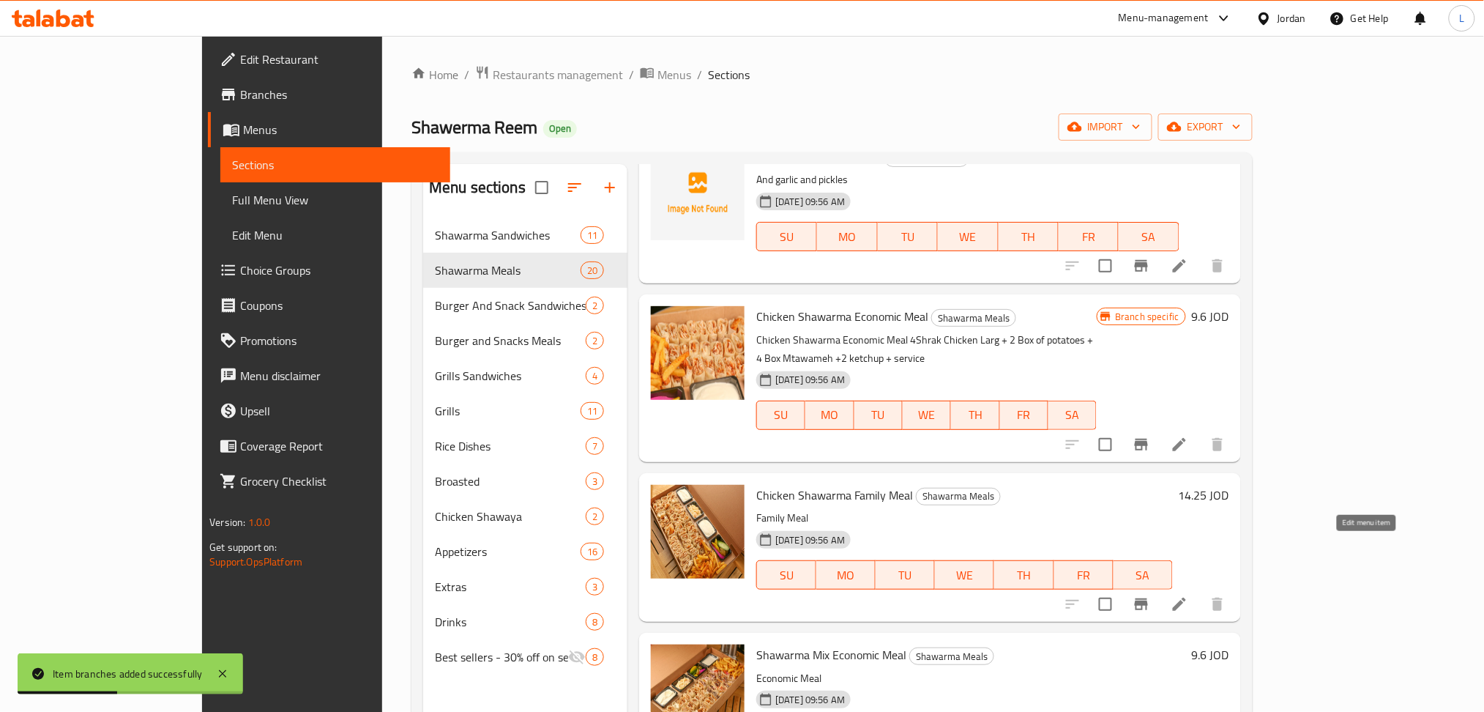
click at [1188, 595] on icon at bounding box center [1180, 604] width 18 height 18
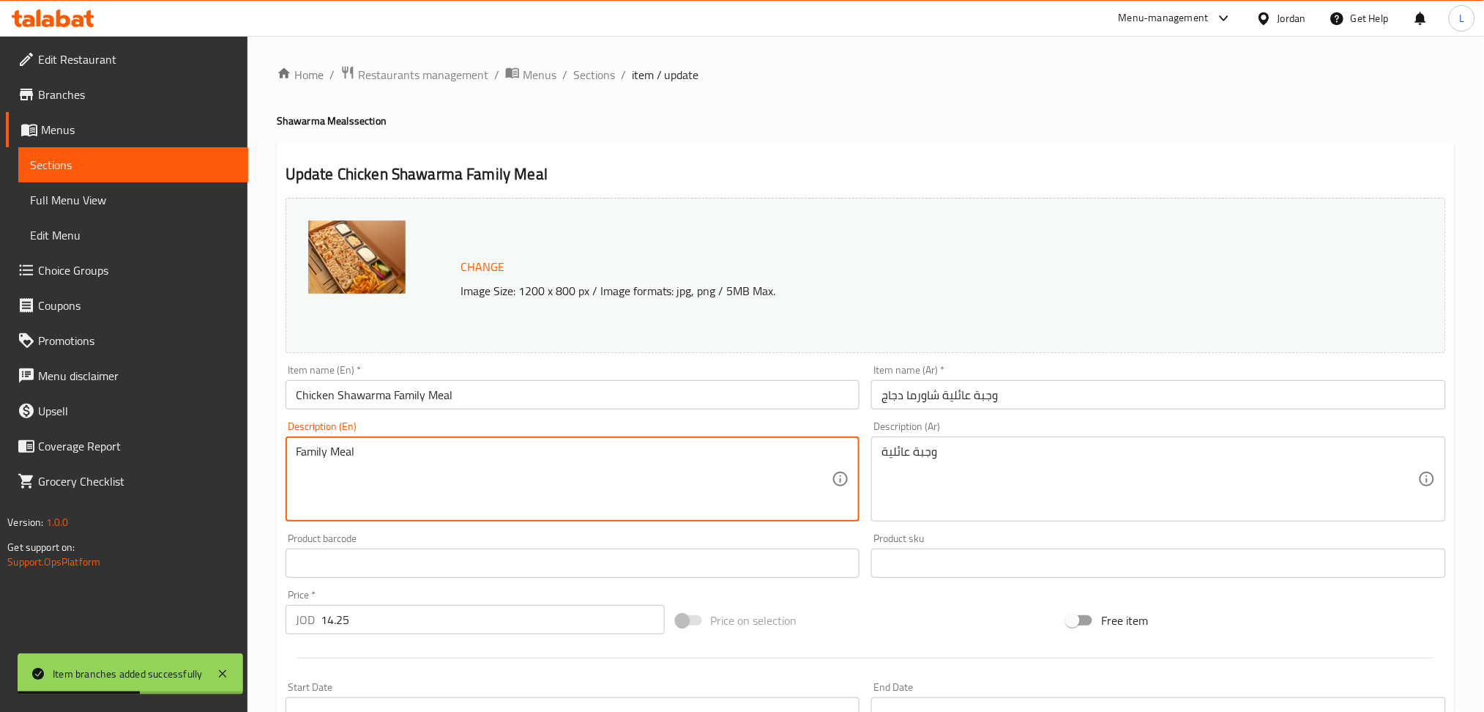
click at [430, 475] on textarea "Family Meal" at bounding box center [564, 479] width 537 height 70
click at [431, 474] on textarea "Family Meal" at bounding box center [564, 479] width 537 height 70
paste textarea "6Shrak Chicken Larg + 4 Box of potatoes + 6 Box Mtawameh +4 ketchup + service"
type textarea "6Shrak Chicken Larg + 4 Box of potatoes + 6 Box Mtawameh +4 ketchup + service"
click at [1040, 444] on div "وجبة عائلية Description (Ar)" at bounding box center [1158, 478] width 575 height 85
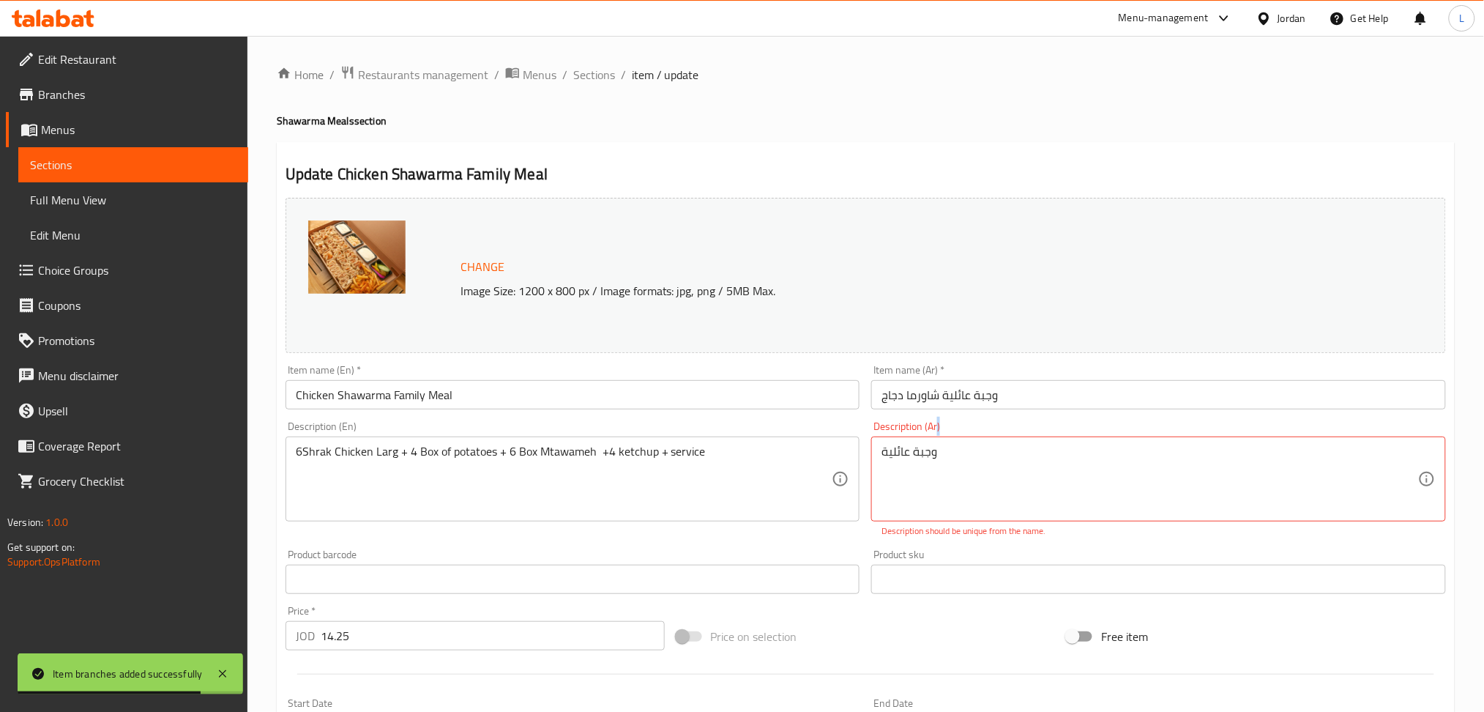
click at [1040, 444] on div "وجبة عائلية Description (Ar)" at bounding box center [1158, 478] width 575 height 85
click at [1040, 455] on textarea "وجبة عائلية" at bounding box center [1150, 479] width 537 height 70
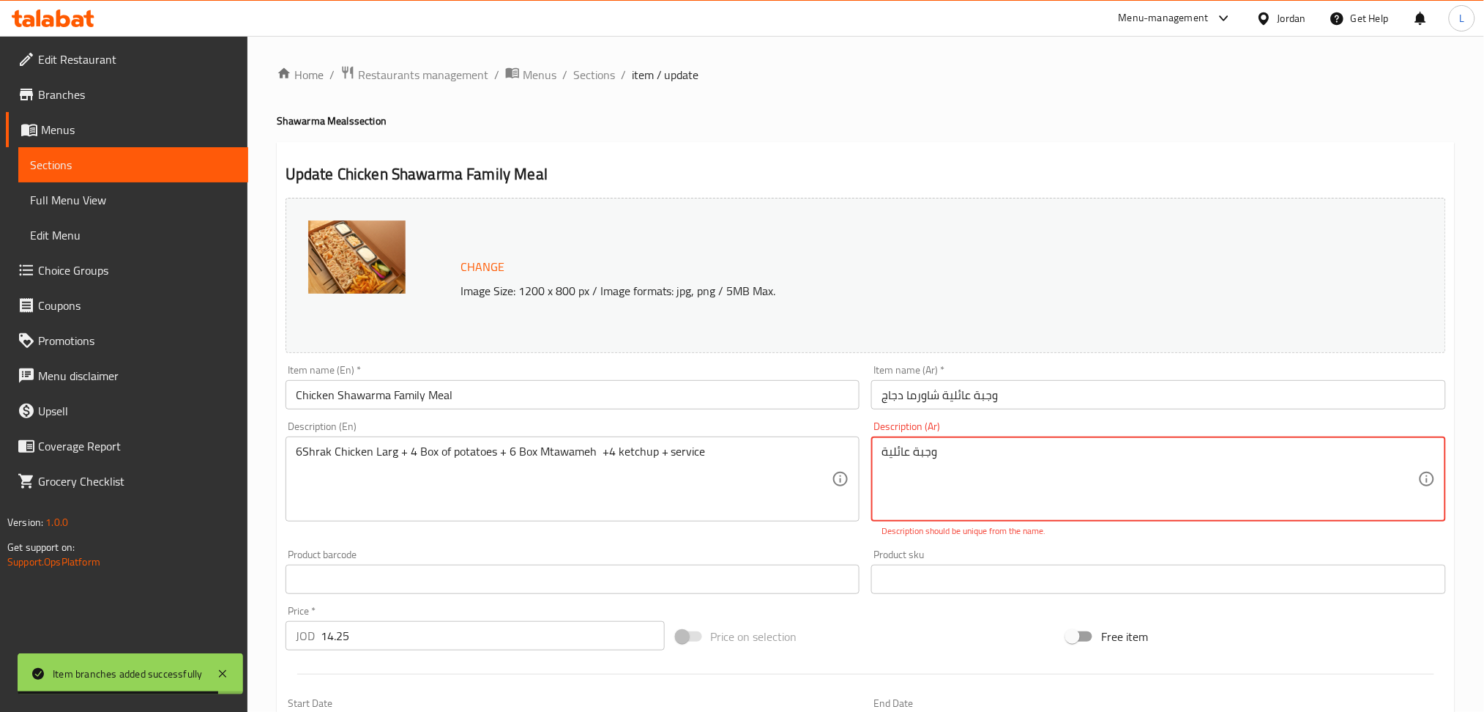
paste textarea "6شراك كبير + 4 علب بطاطا + 6 مثومة + 4 بالكاتشب + سرفيس"
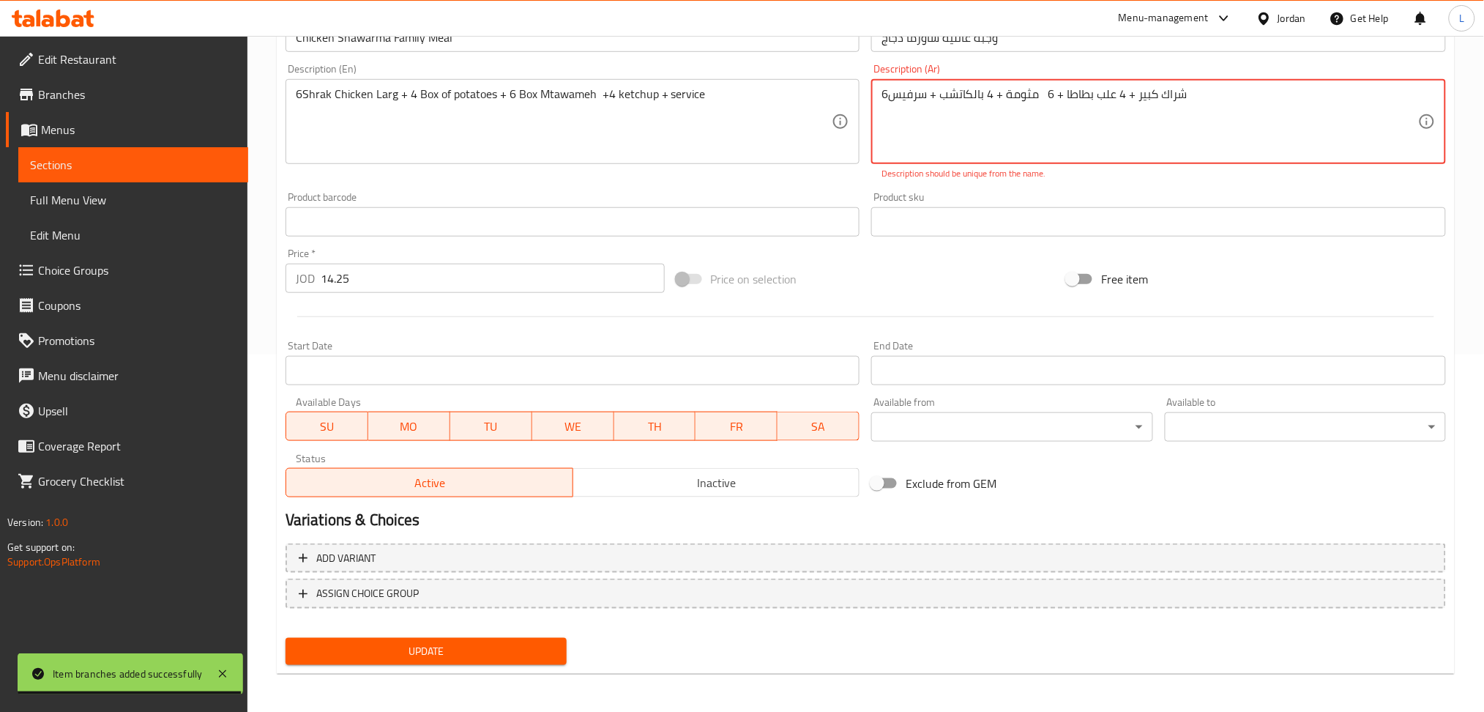
type textarea "6شراك كبير + 4 علب بطاطا + 6 مثومة + 4 بالكاتشب + سرفيس"
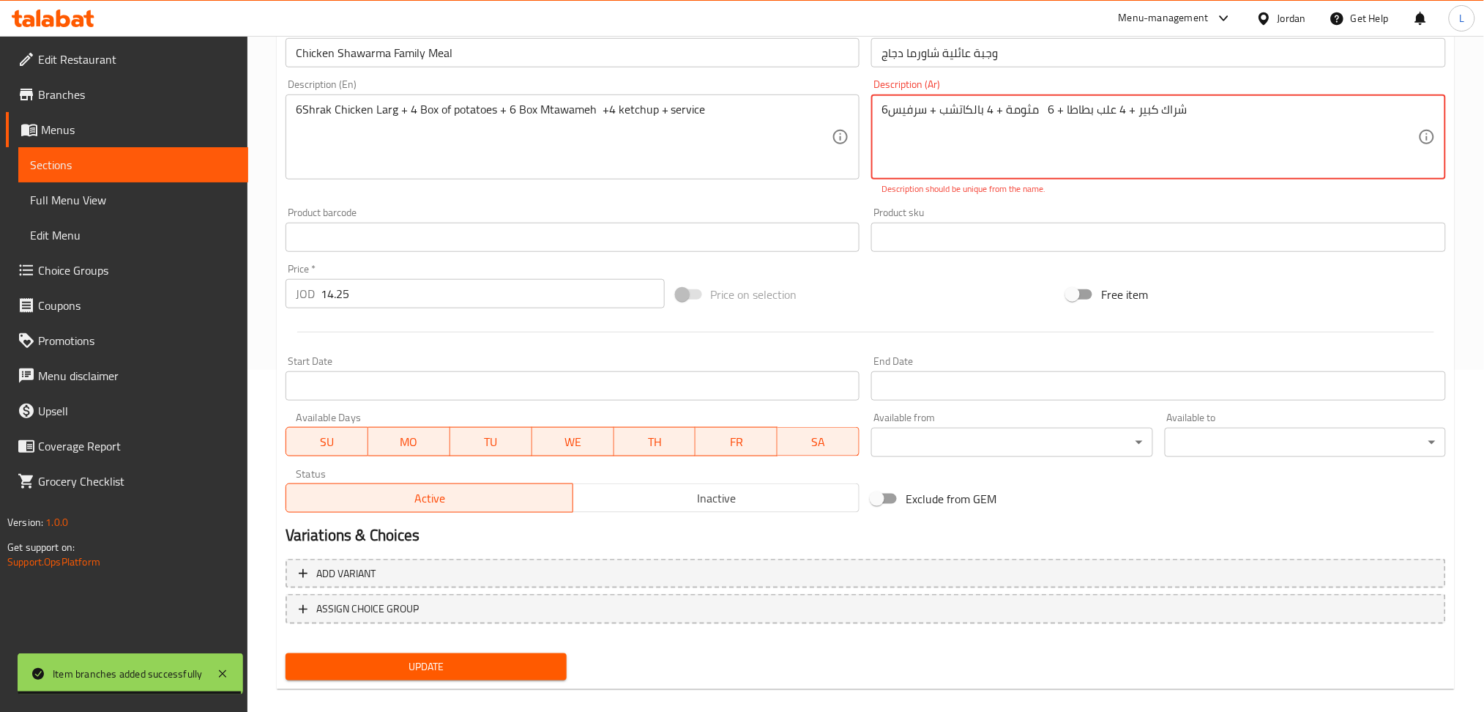
click at [446, 657] on span "Update" at bounding box center [426, 666] width 258 height 18
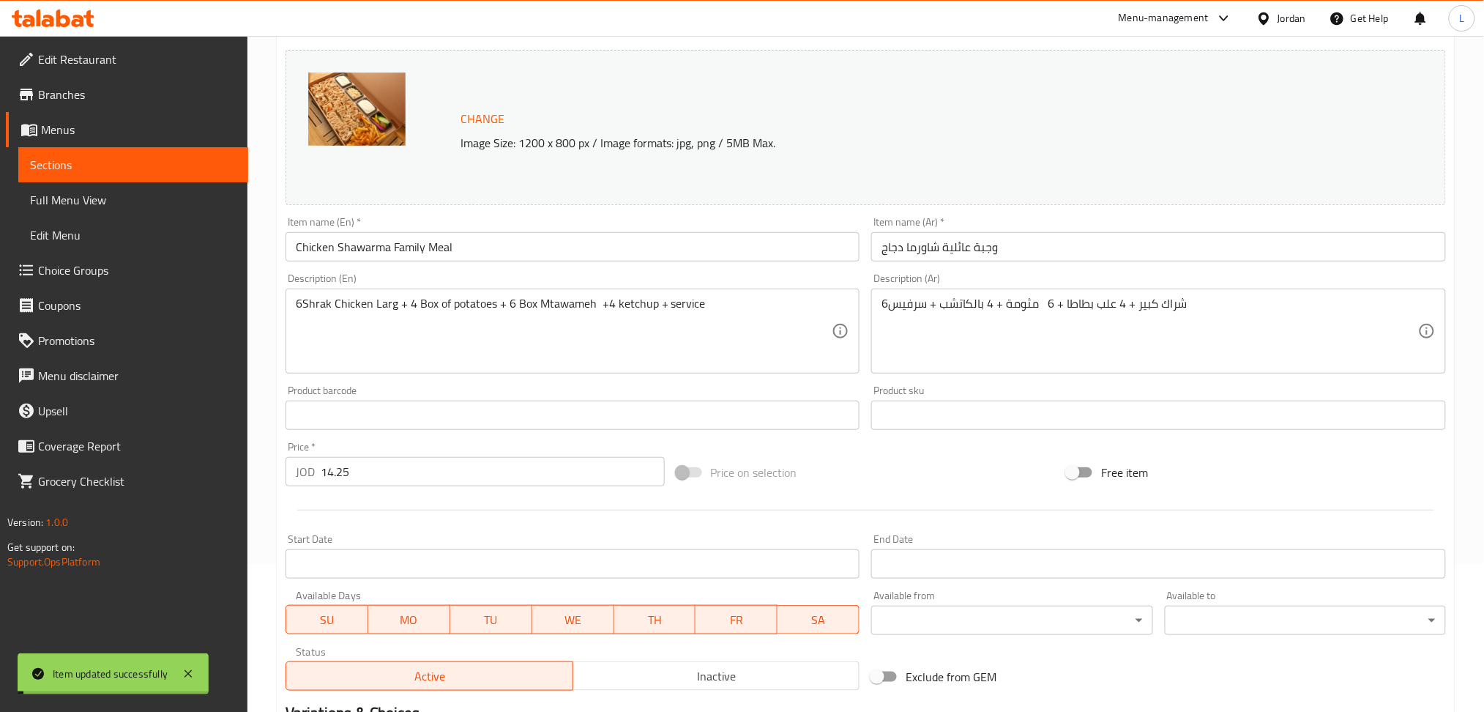
scroll to position [0, 0]
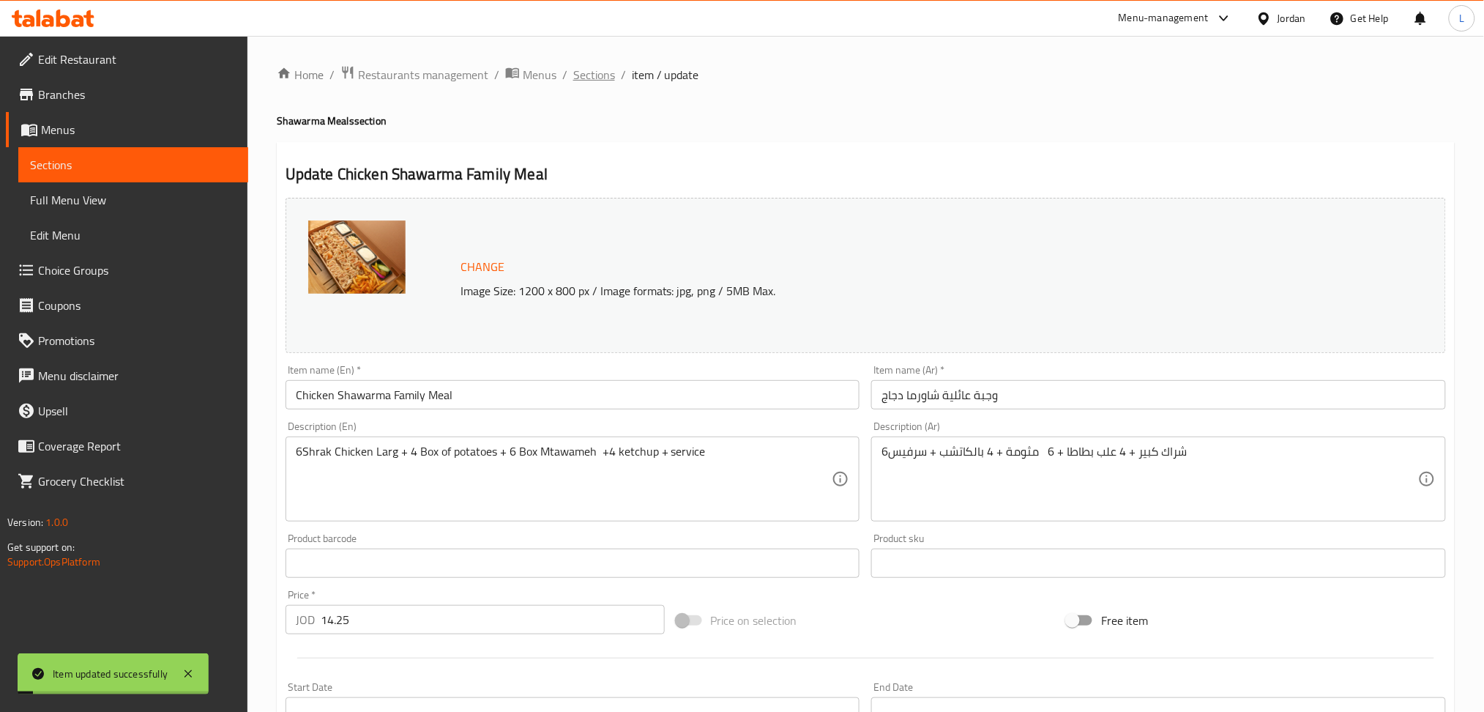
click at [592, 72] on span "Sections" at bounding box center [594, 75] width 42 height 18
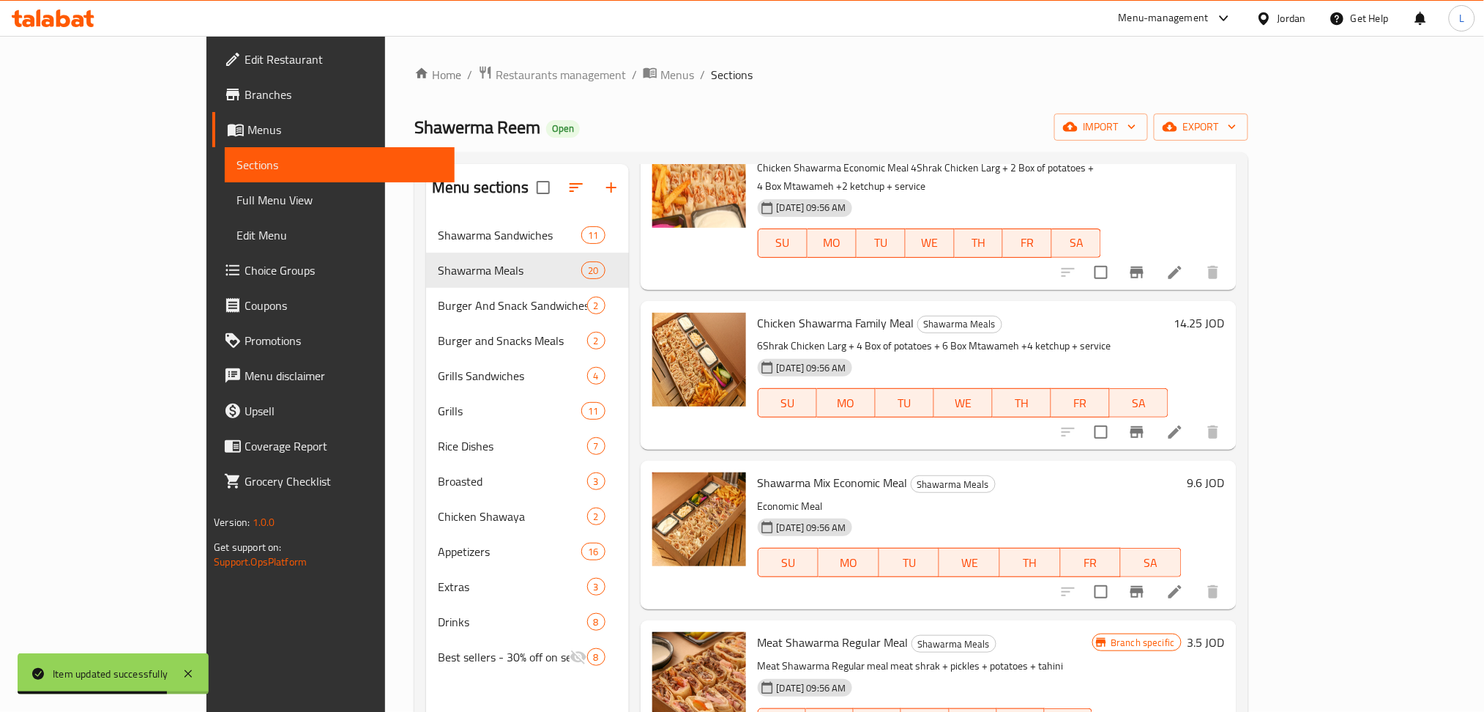
scroll to position [1269, 0]
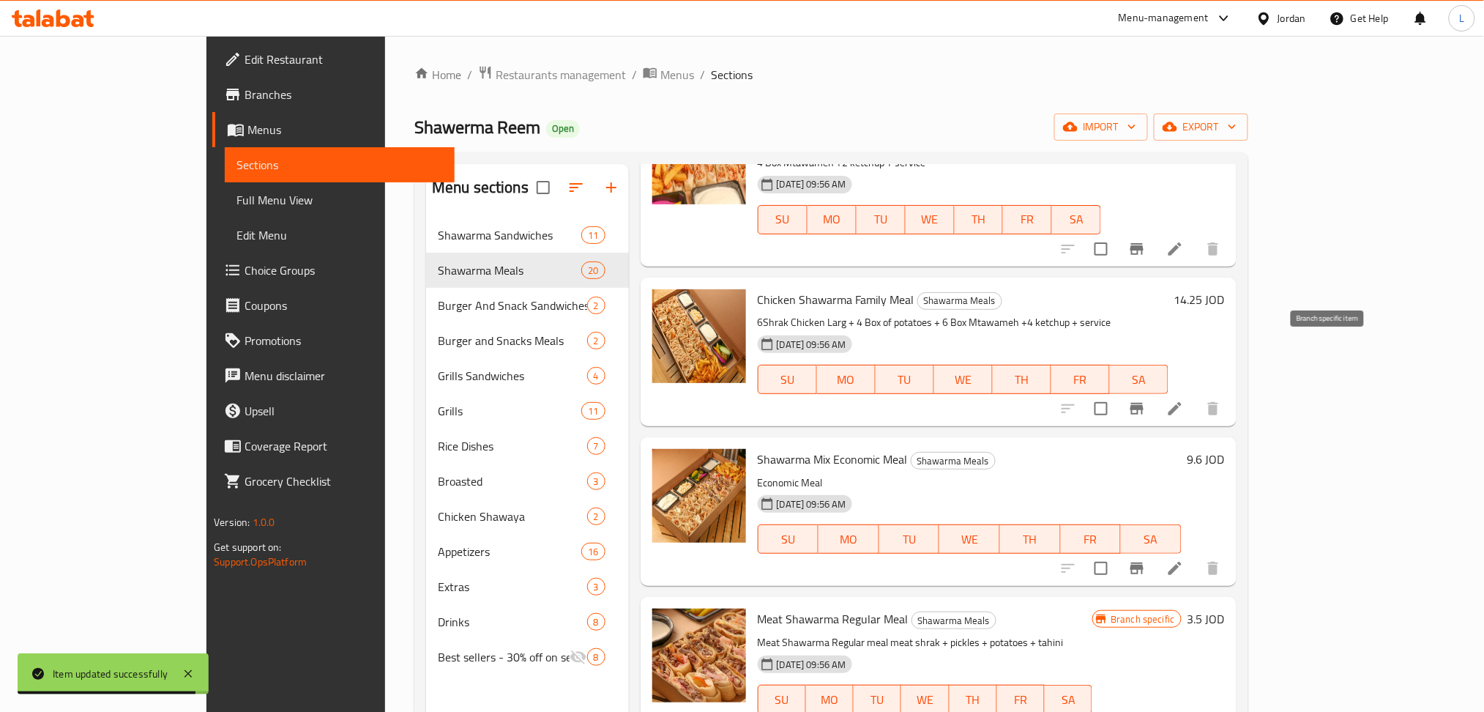
click at [1146, 400] on icon "Branch-specific-item" at bounding box center [1137, 409] width 18 height 18
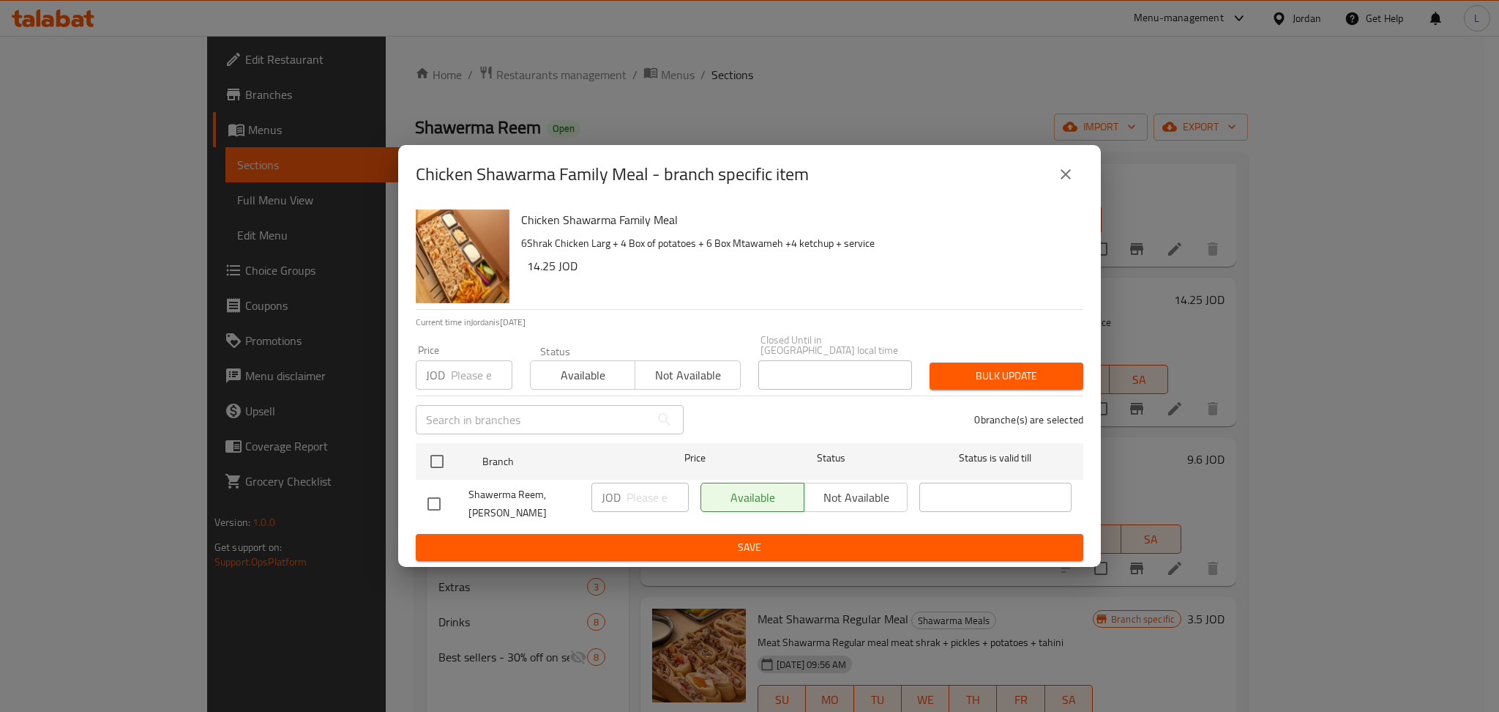
click at [477, 376] on input "number" at bounding box center [482, 374] width 62 height 29
type input "12"
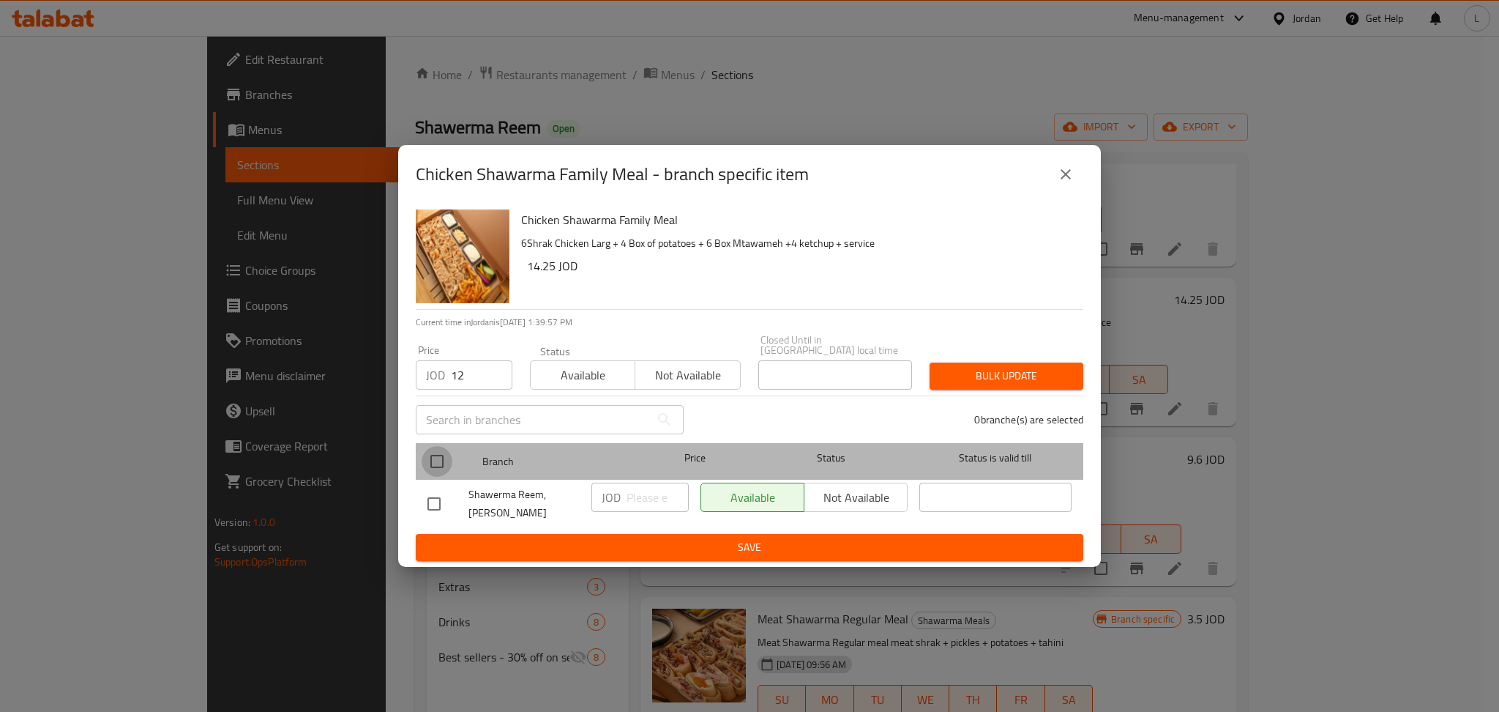
drag, startPoint x: 439, startPoint y: 459, endPoint x: 647, endPoint y: 423, distance: 211.0
click at [439, 459] on input "checkbox" at bounding box center [437, 461] width 31 height 31
checkbox input "true"
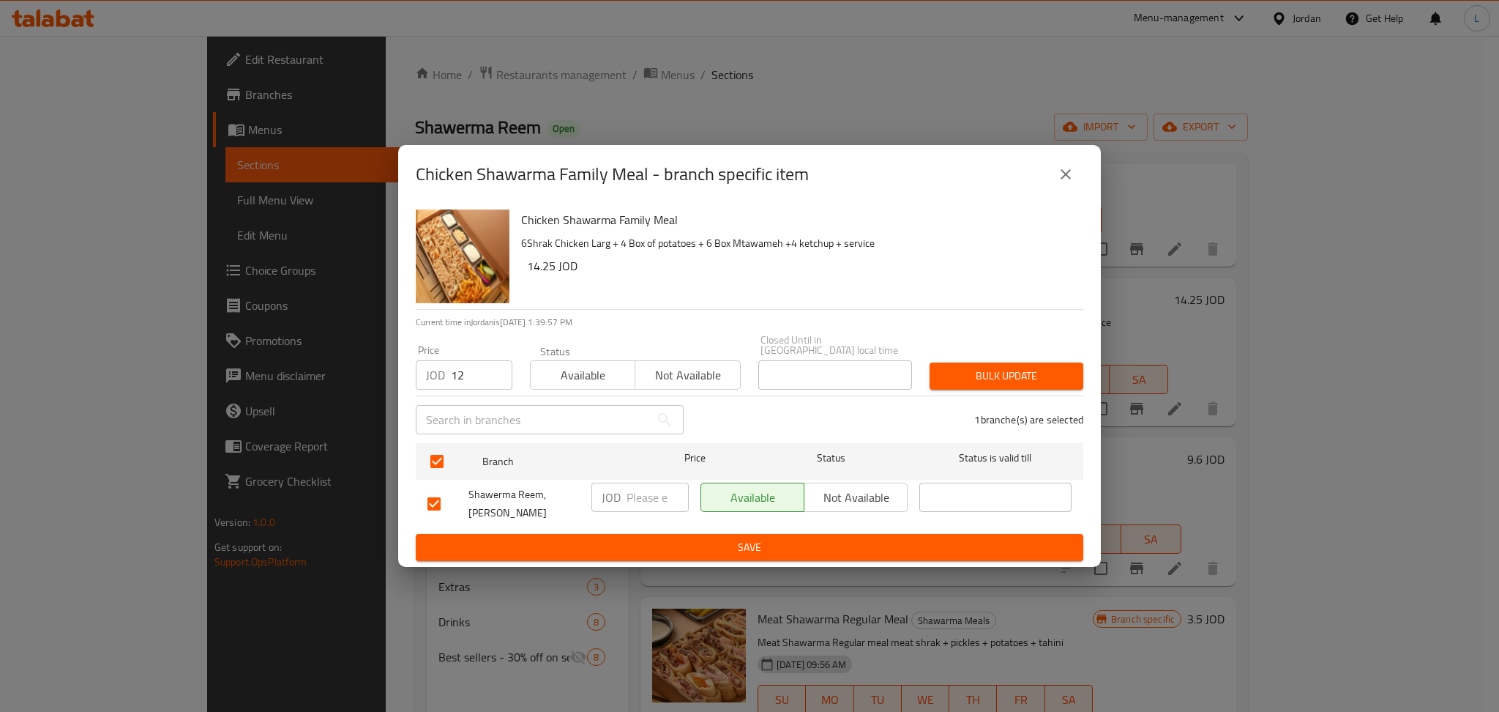
click at [1029, 385] on span "Bulk update" at bounding box center [1007, 376] width 130 height 18
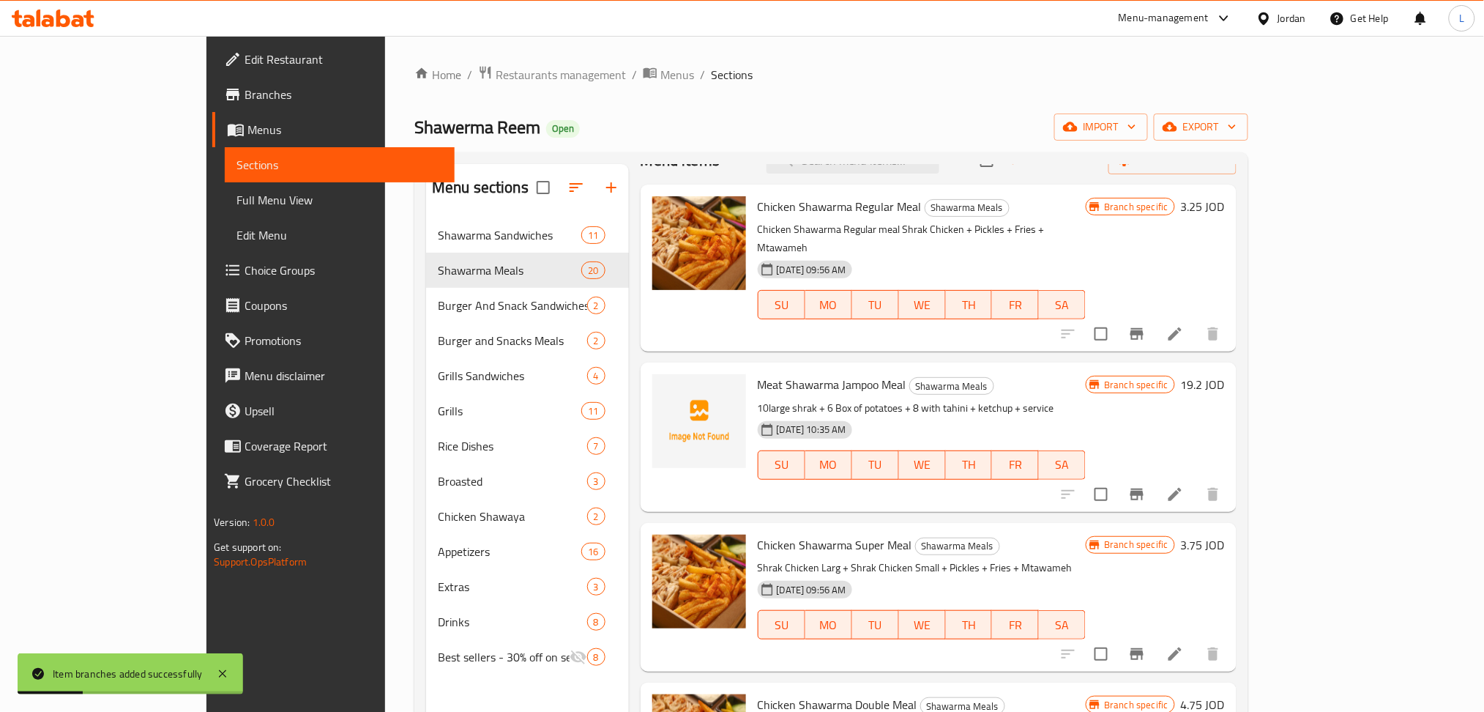
scroll to position [0, 0]
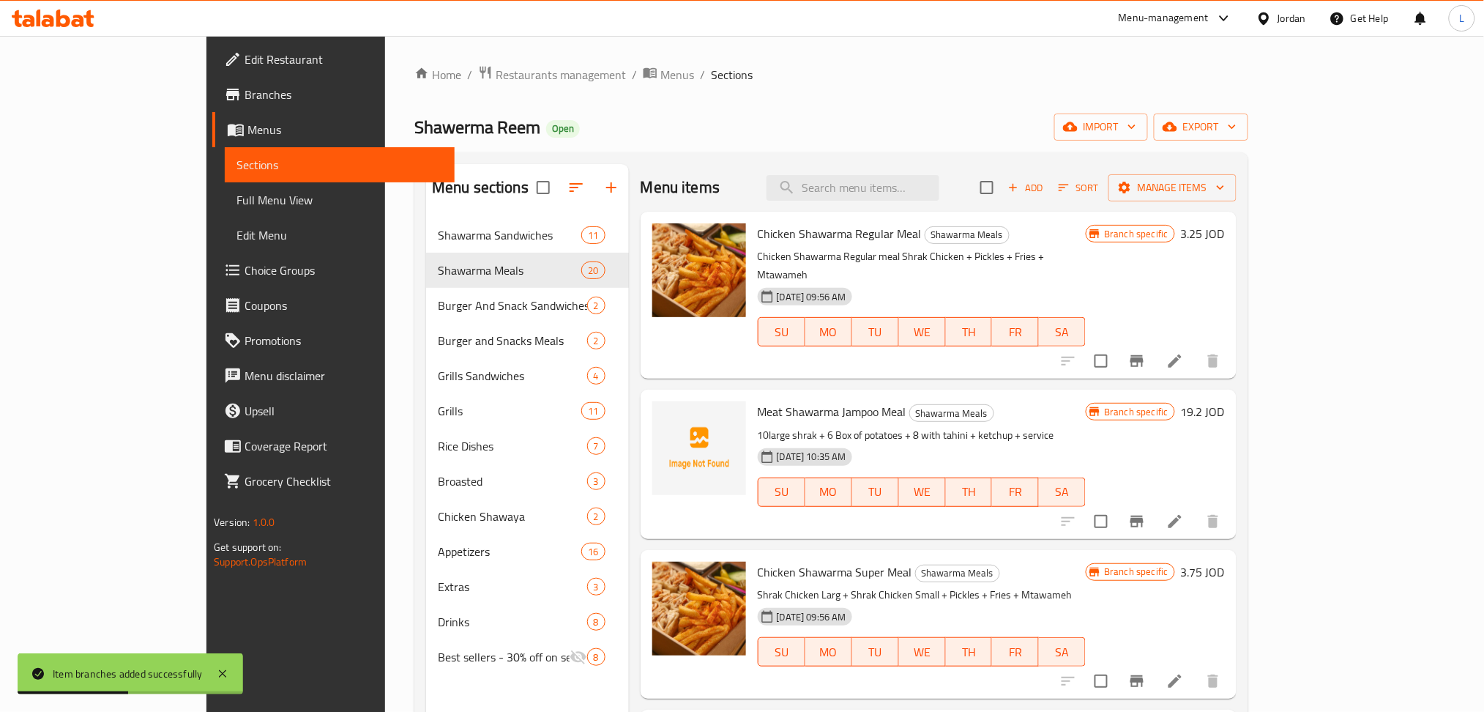
click at [1020, 193] on icon "button" at bounding box center [1013, 187] width 13 height 13
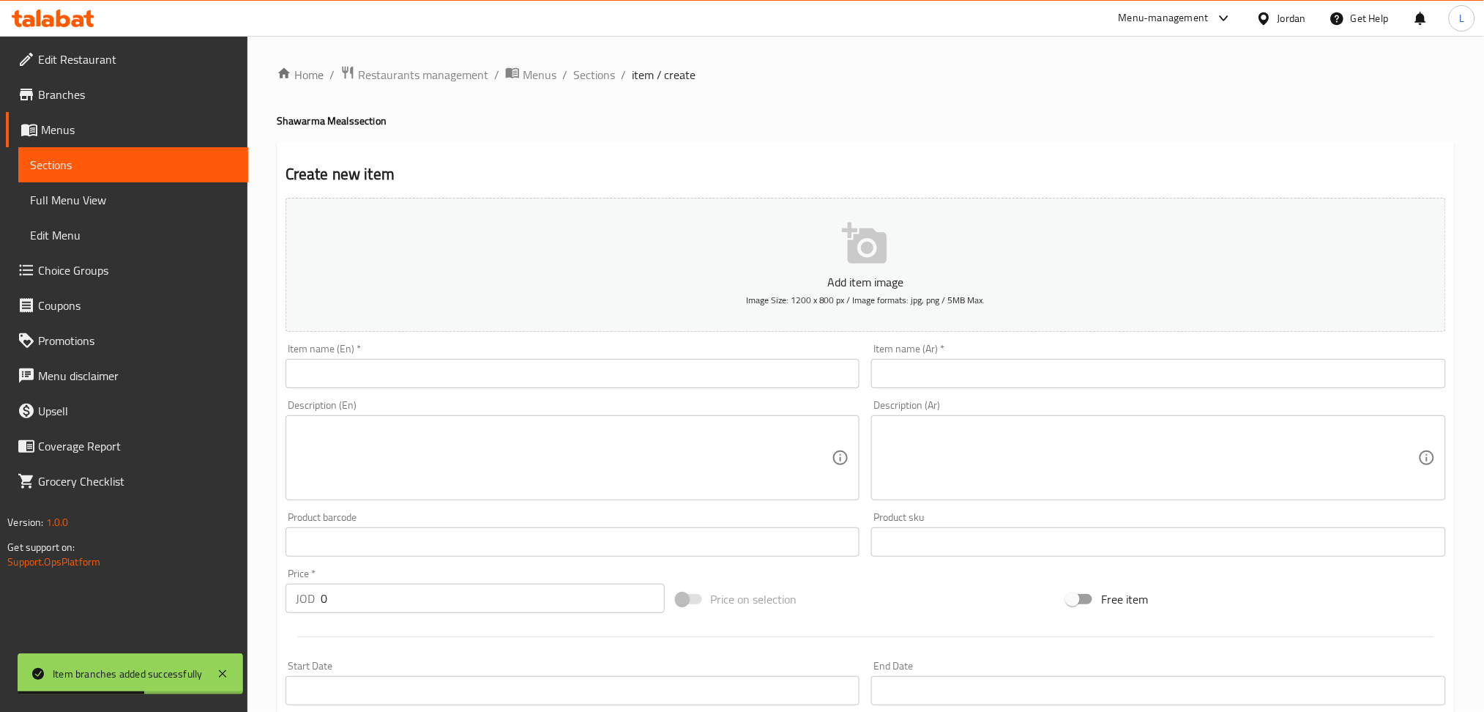
drag, startPoint x: 619, startPoint y: 385, endPoint x: 689, endPoint y: 604, distance: 229.7
click at [619, 384] on input "text" at bounding box center [573, 373] width 575 height 29
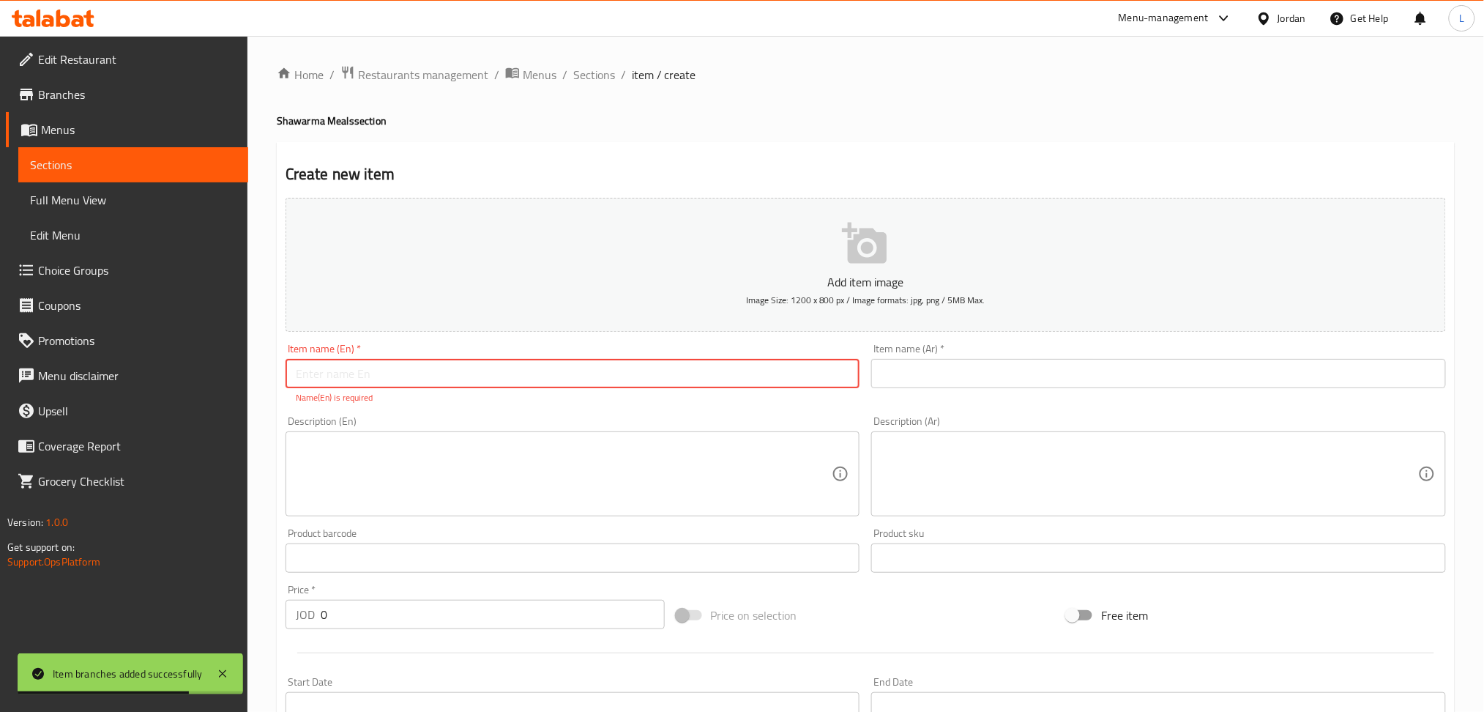
paste input "Chicken Shawarma Jampoo Meal"
type input "Chicken Shawarma Jampoo Meal"
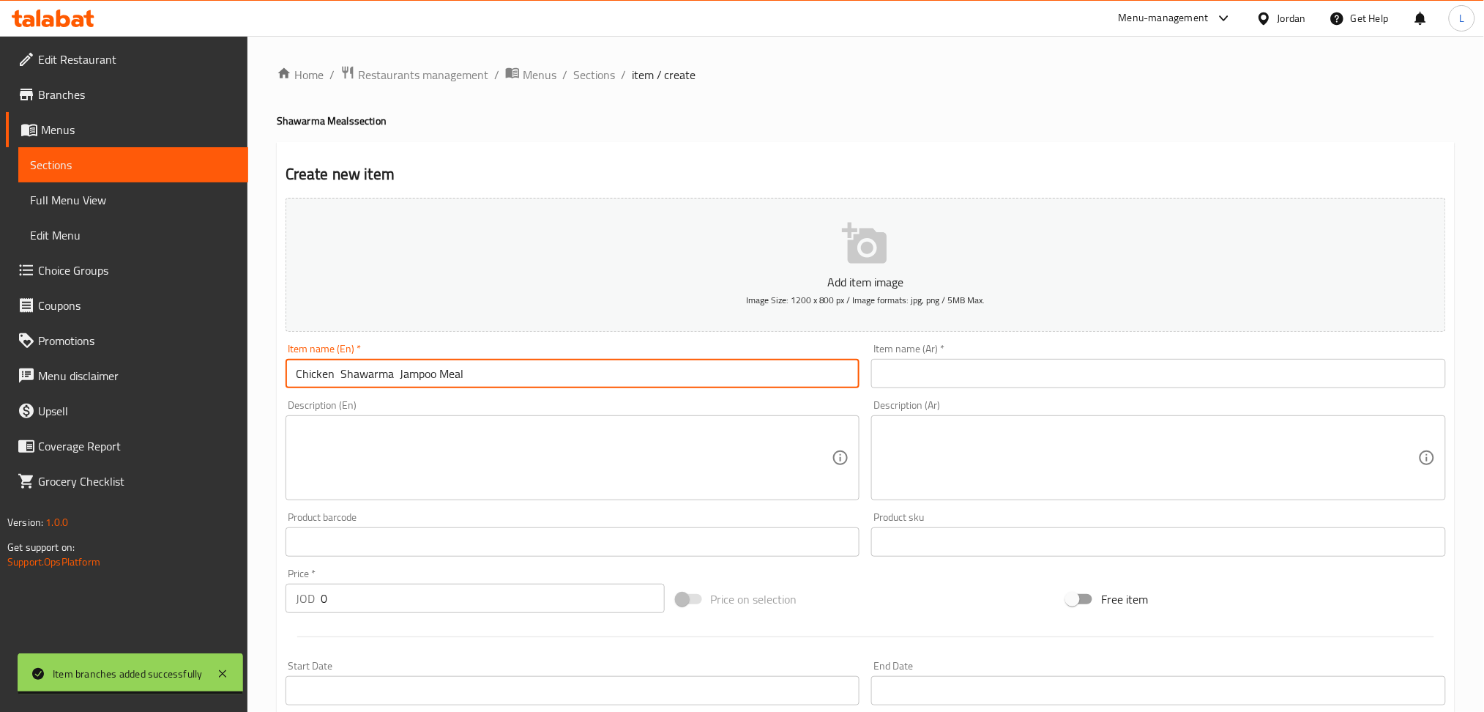
drag, startPoint x: 910, startPoint y: 375, endPoint x: 795, endPoint y: 403, distance: 118.4
click at [910, 375] on input "text" at bounding box center [1158, 373] width 575 height 29
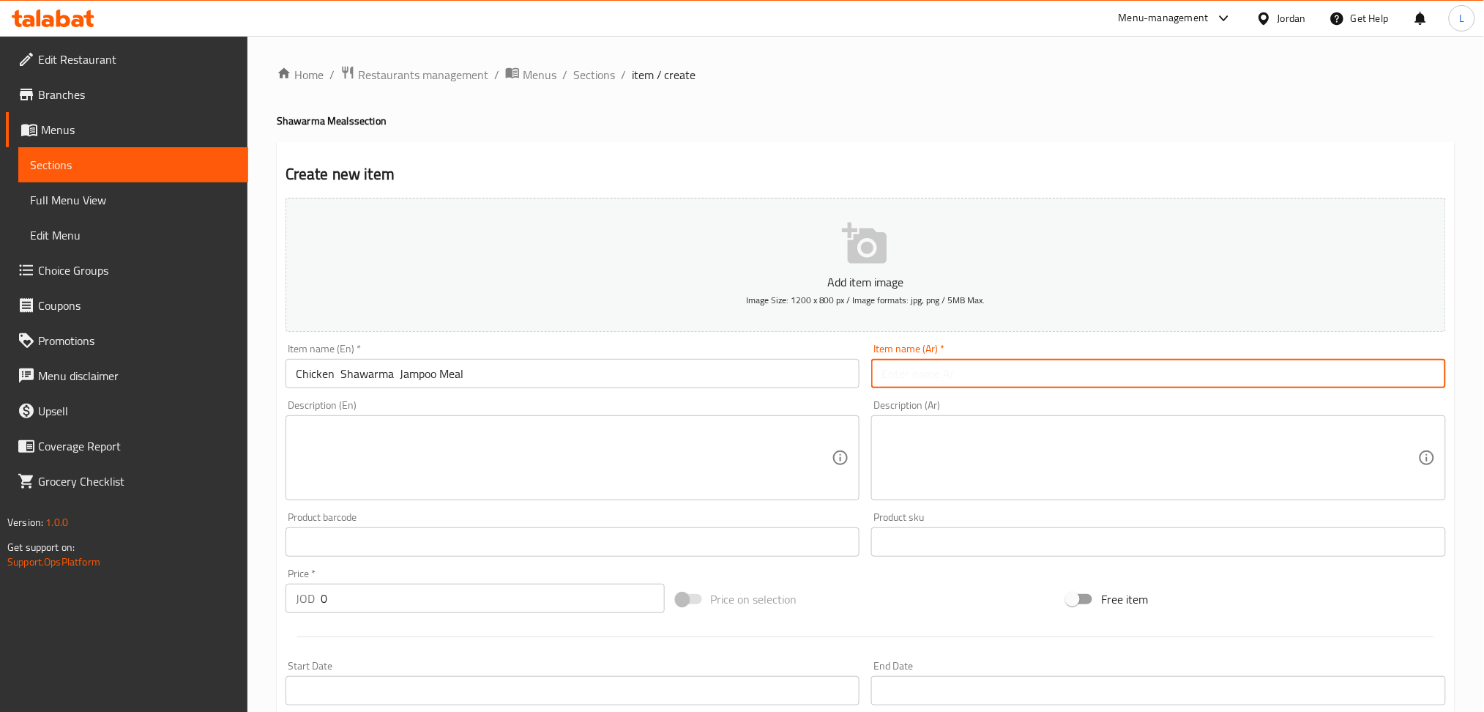
paste input "وجبة العملاقة شاورما دجاج"
type input "وجبة العملاقة شاورما دجاج"
click at [633, 452] on textarea at bounding box center [564, 458] width 537 height 70
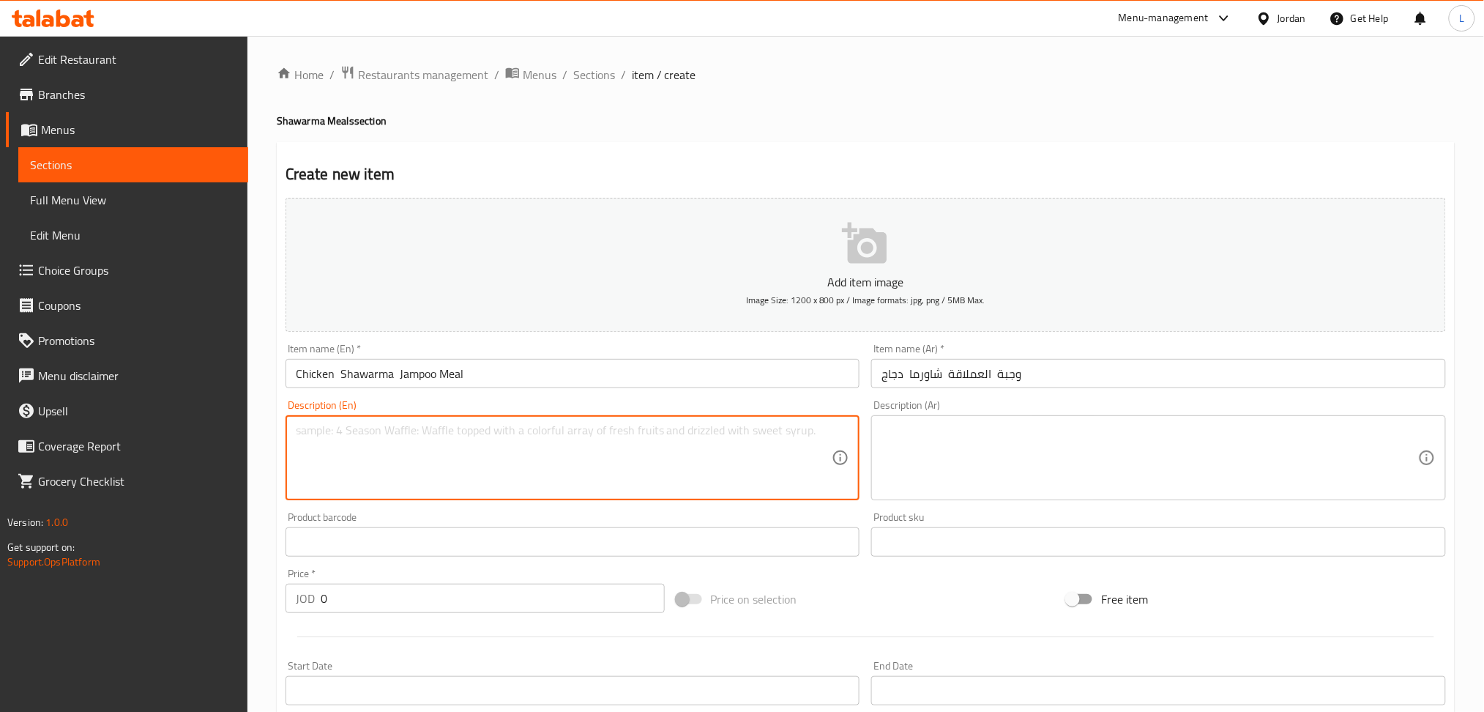
paste textarea "10Shrak Chicken Larg + 6 Box of potatoes + 8 Box Mtawameh +6 ketchup + service"
type textarea "10Shrak Chicken Larg + 6 Box of potatoes + 8 Box Mtawameh +6 ketchup + service"
click at [946, 451] on textarea at bounding box center [1150, 458] width 537 height 70
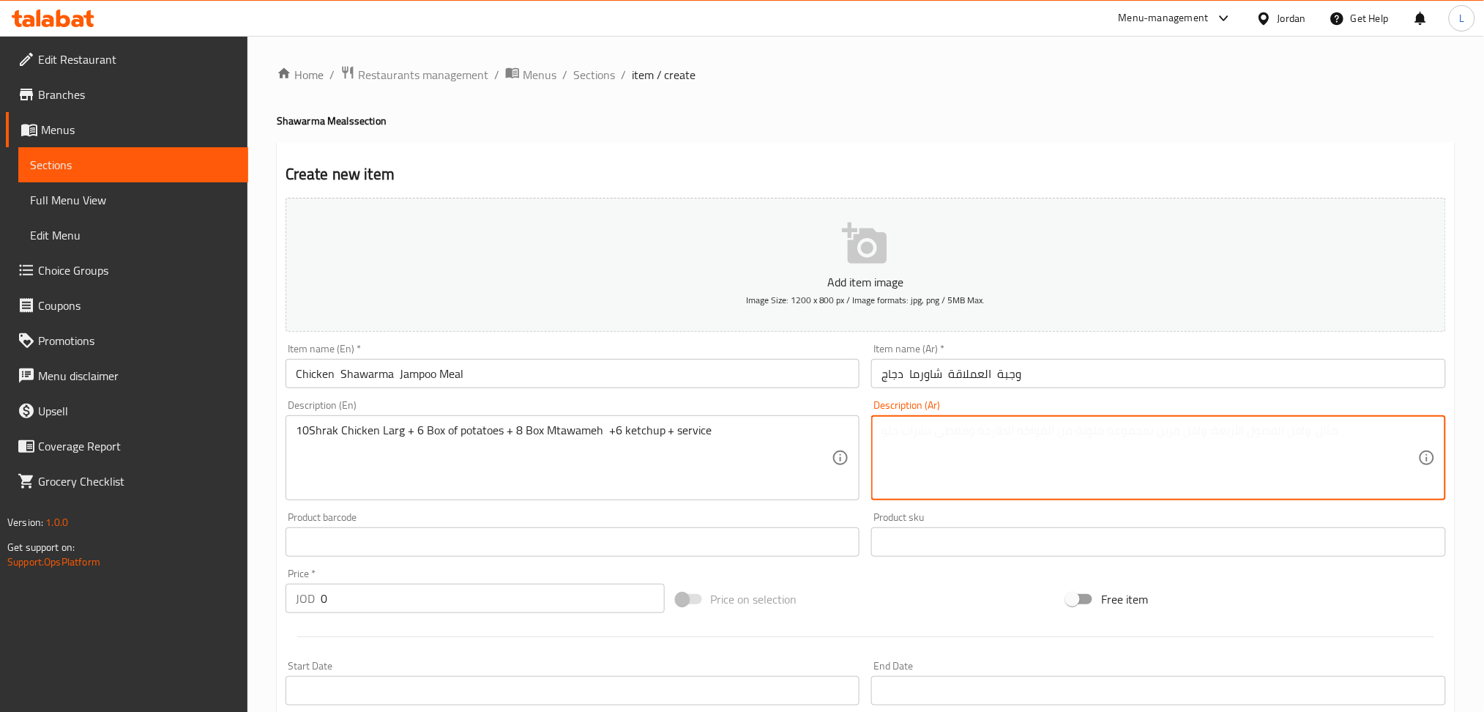
paste textarea "10شراك كبير + 6 علب بطاطا + 8 علب مثومة + 6 بالكاتشب + سرفيس"
type textarea "10شراك كبير + 6 علب بطاطا + 8 علب مثومة + 6 بالكاتشب + سرفيس"
click at [442, 611] on input "0" at bounding box center [493, 598] width 344 height 29
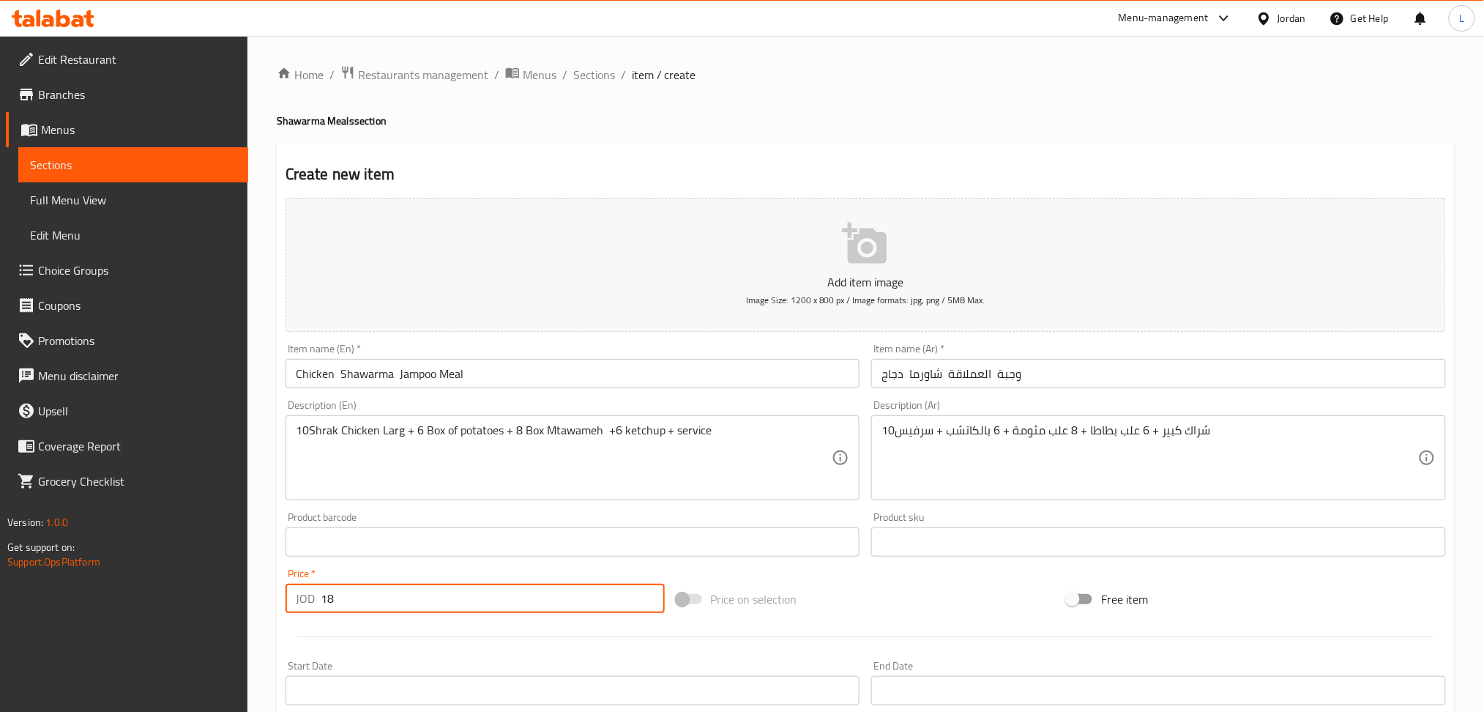
type input "18"
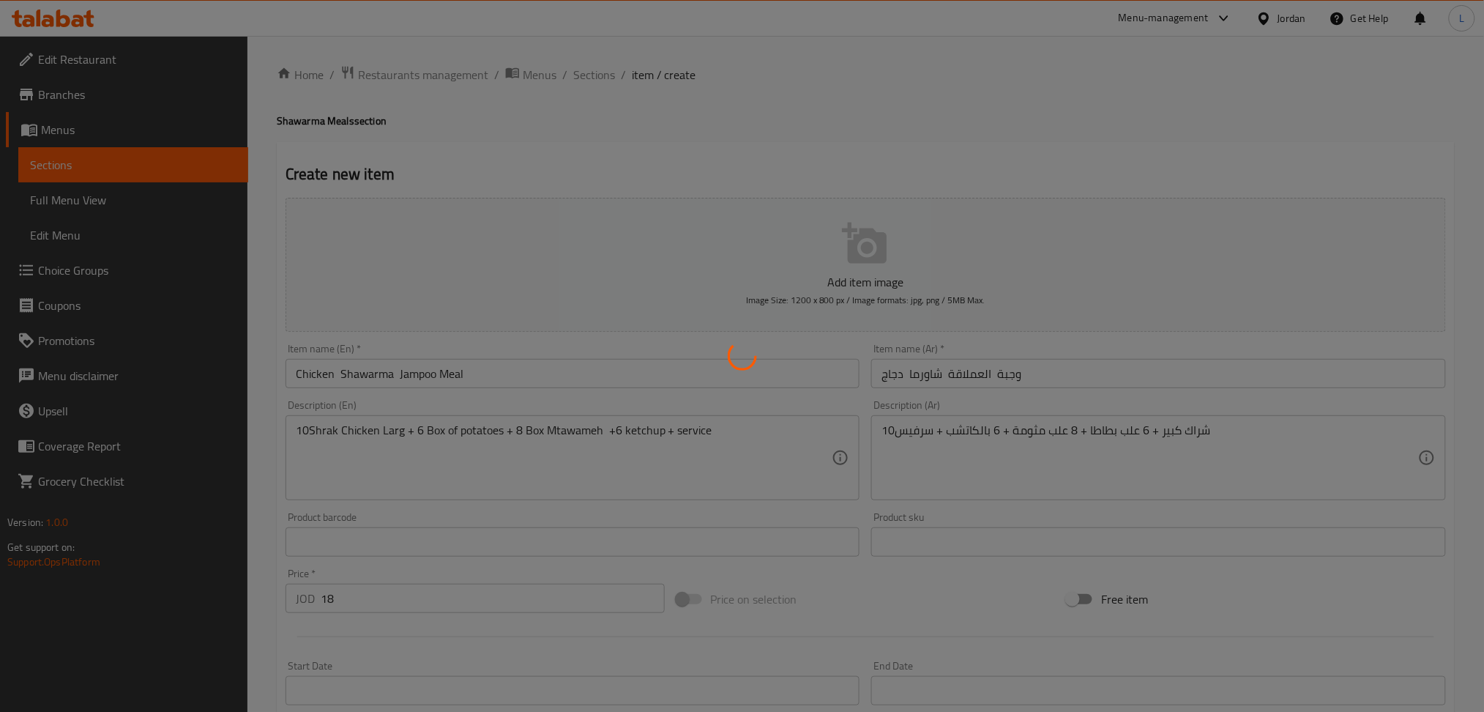
type input "0"
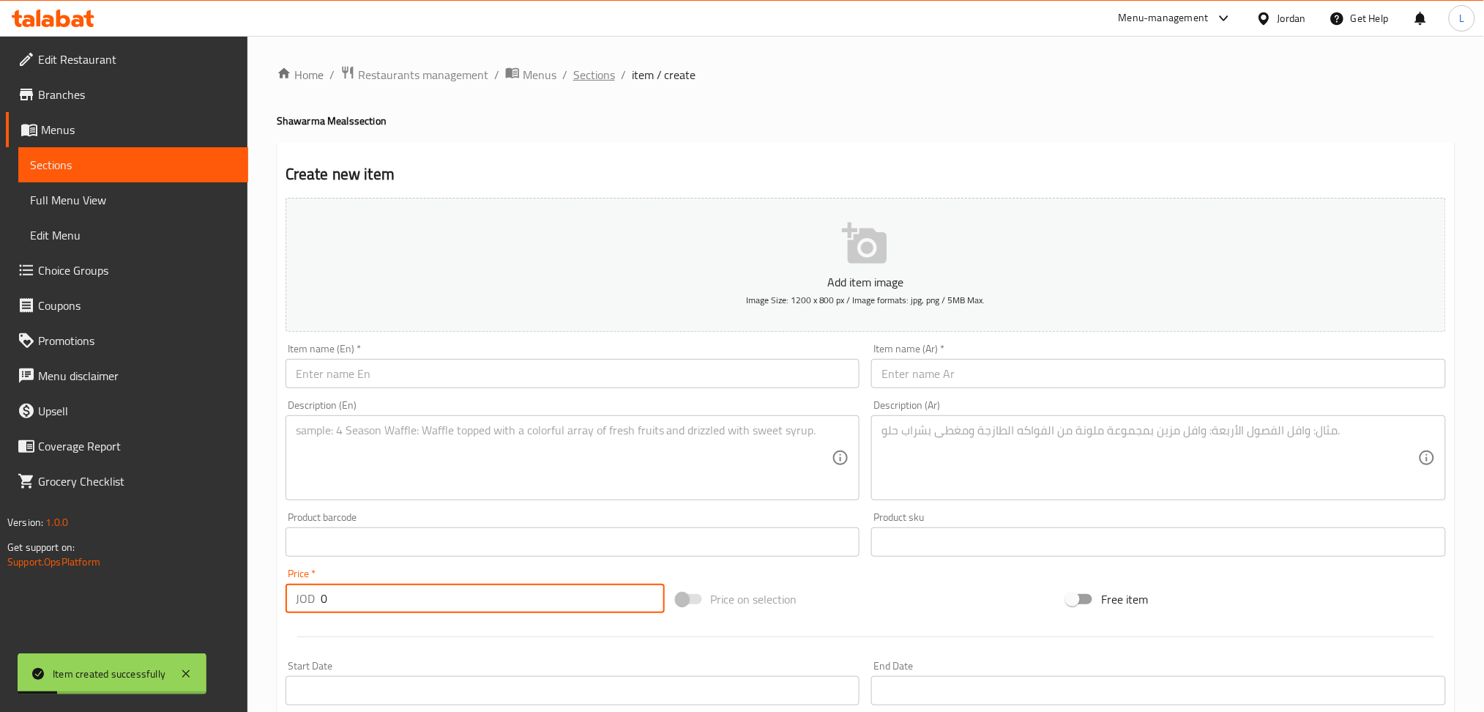
click at [604, 82] on span "Sections" at bounding box center [594, 75] width 42 height 18
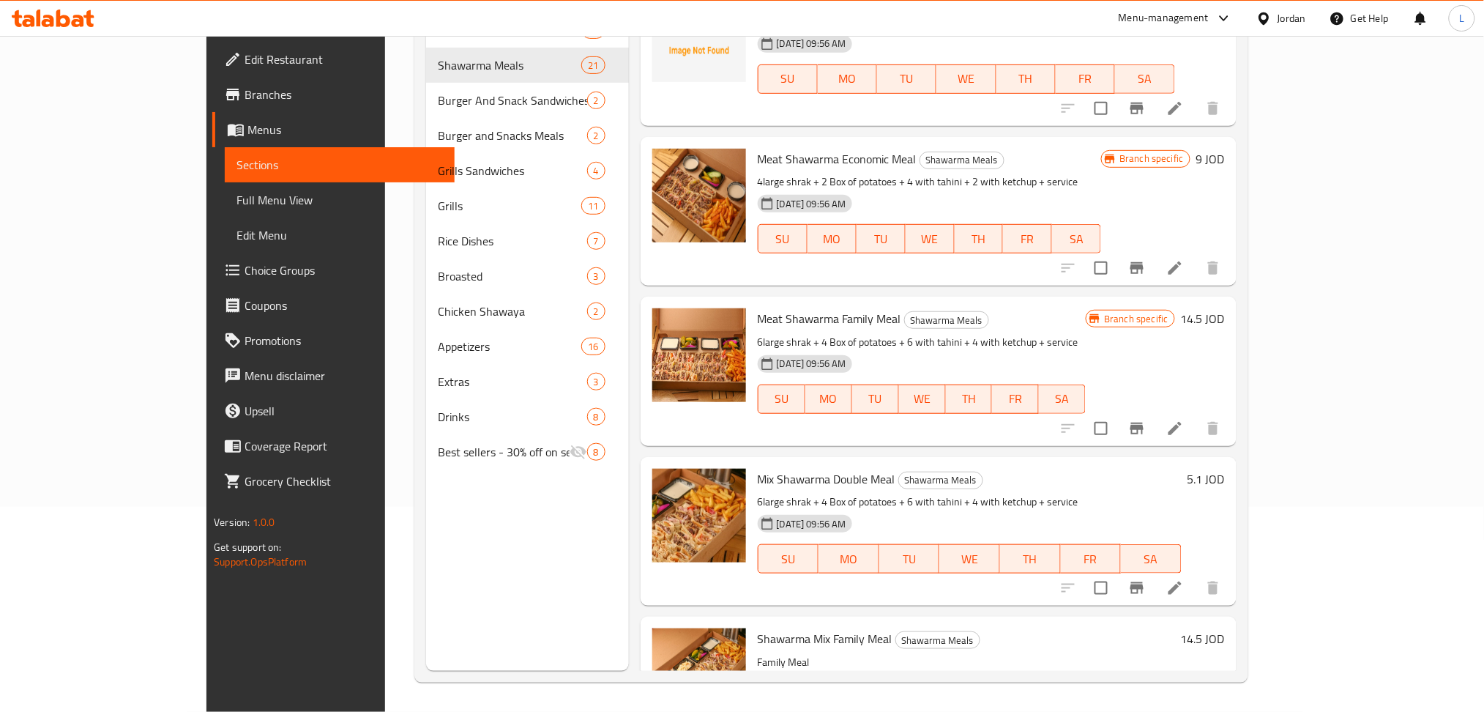
scroll to position [2683, 0]
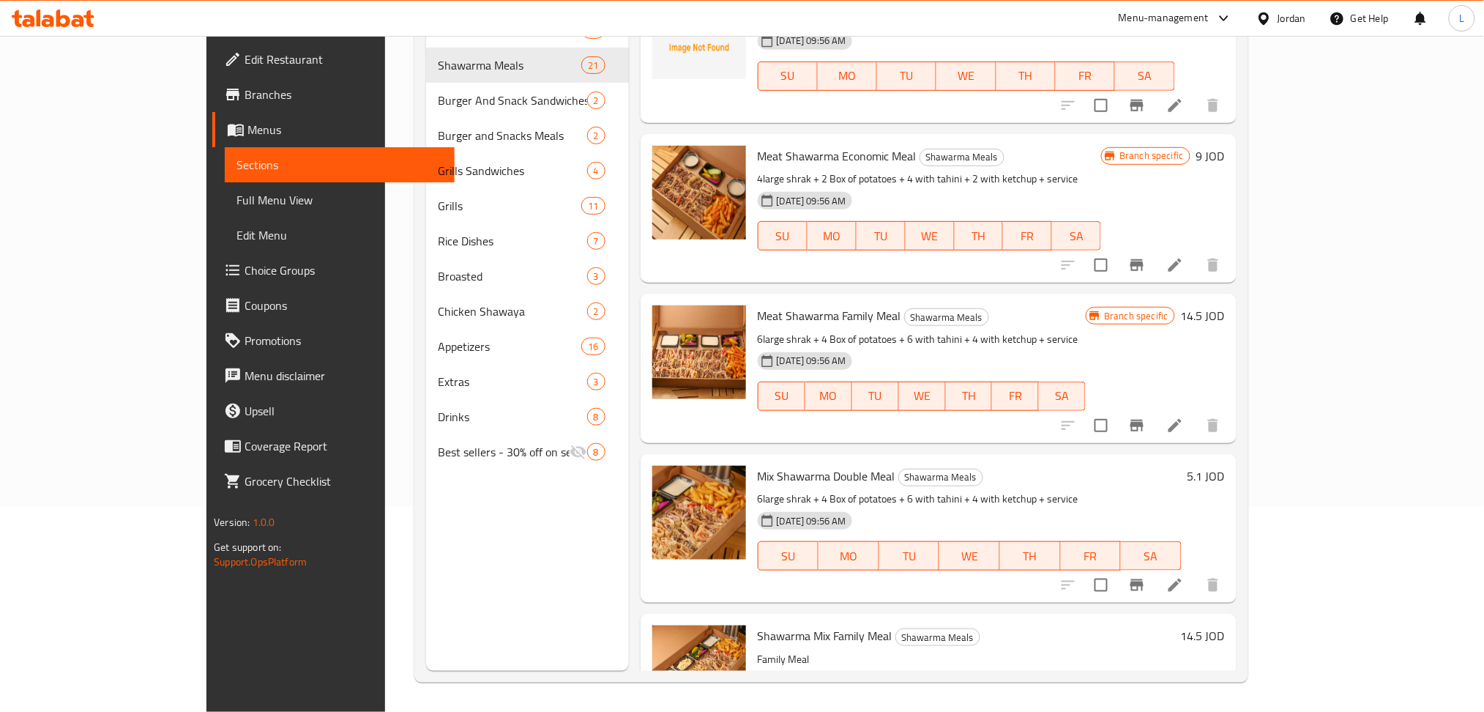
click at [1196, 572] on li at bounding box center [1175, 585] width 41 height 26
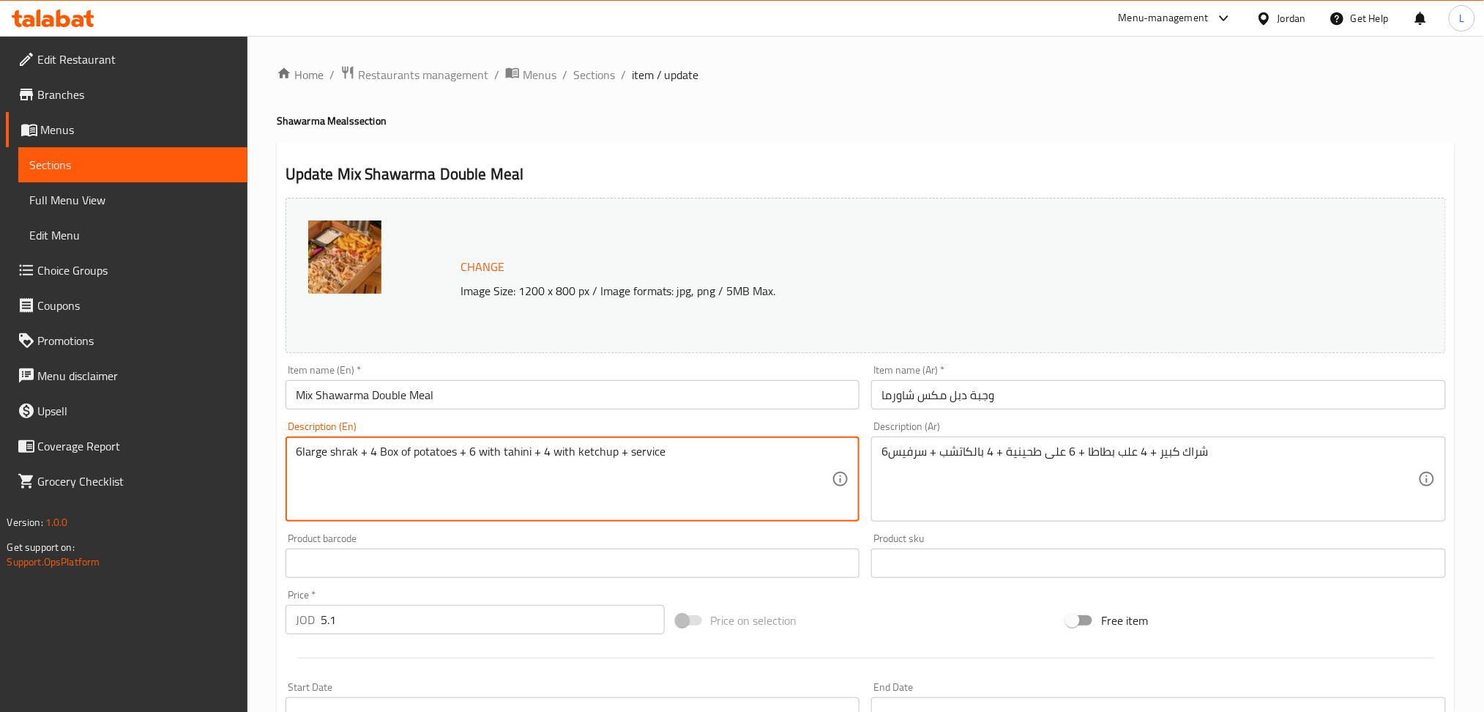
click at [452, 458] on textarea "6large shrak + 4 Box of potatoes + 6 with tahini + 4 with ketchup + service" at bounding box center [564, 479] width 537 height 70
paste textarea "meat shrak + Shrak Chicken + pickles + potatoes + tahini + Mtawameh"
type textarea "meat shrak + Shrak Chicken + pickles + potatoes + tahini + Mtawameh"
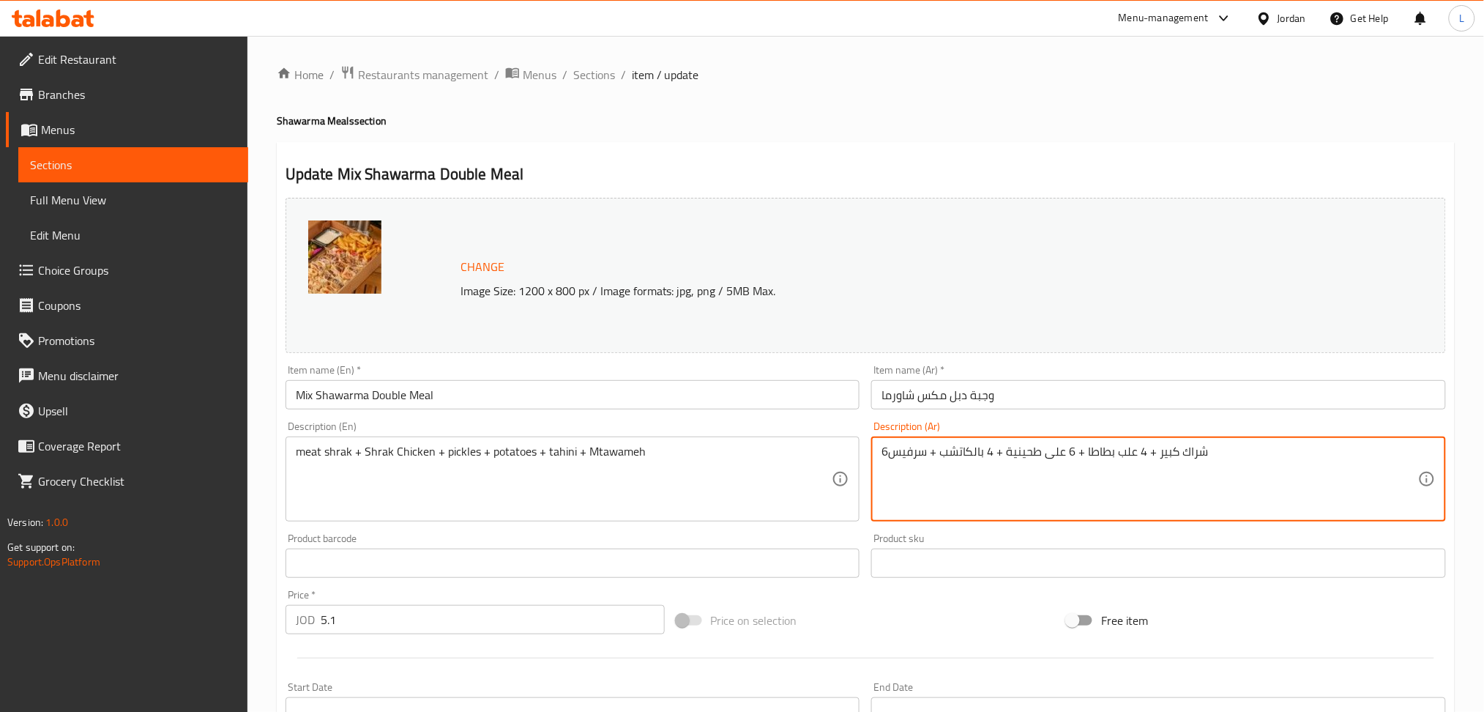
click at [978, 471] on textarea "6شراك كبير + 4 علب بطاطا + 6 على طحينية + 4 بالكاتشب + سرفيس" at bounding box center [1150, 479] width 537 height 70
click at [978, 470] on textarea "6شراك كبير + 4 علب بطاطا + 6 على طحينية + 4 بالكاتشب + سرفيس" at bounding box center [1150, 479] width 537 height 70
paste textarea "شراك لحمة كبير + شراك دجاج كبير + مخلل + بطاطا + طحينية + مثومة"
type textarea "شراك لحمة كبير + شراك دجاج كبير + مخلل + بطاطا + طحينية + مثومة"
click at [414, 627] on input "5.1" at bounding box center [493, 619] width 344 height 29
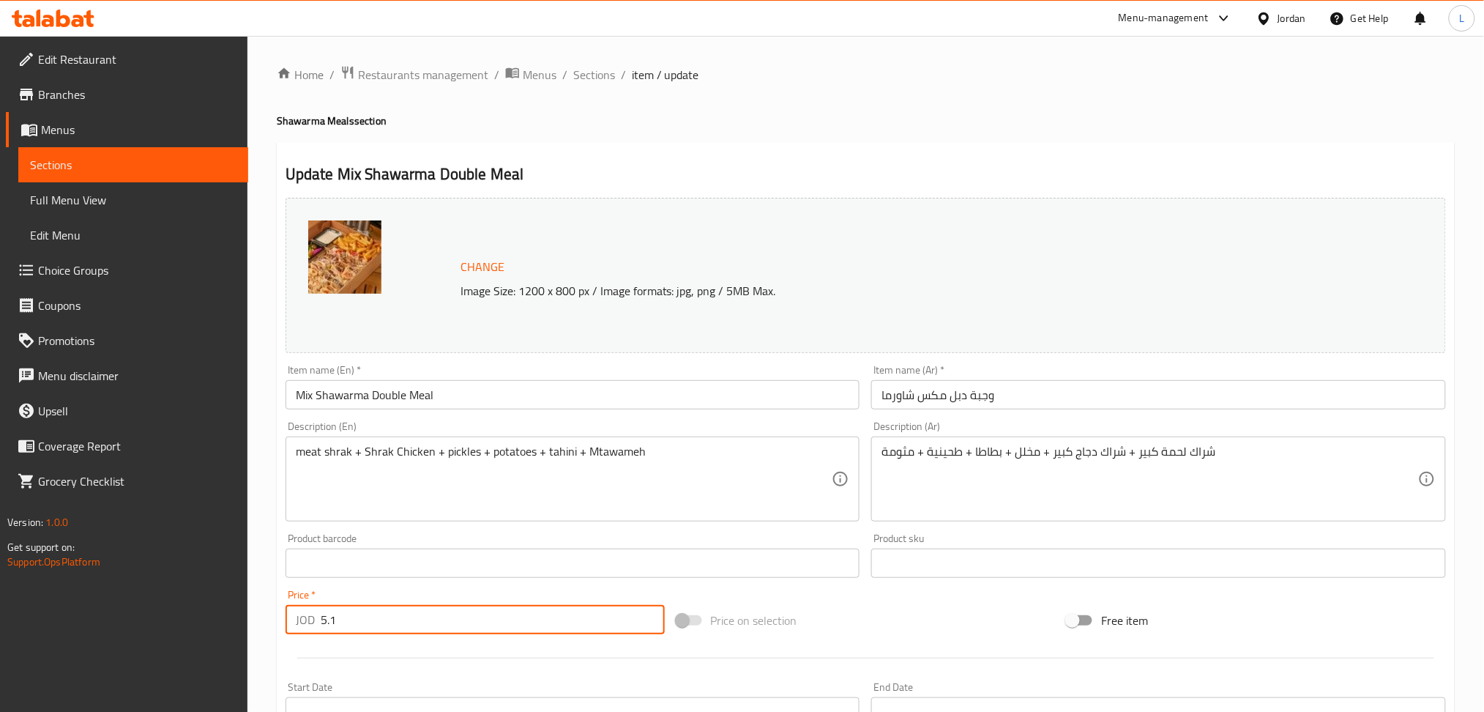
type input "5"
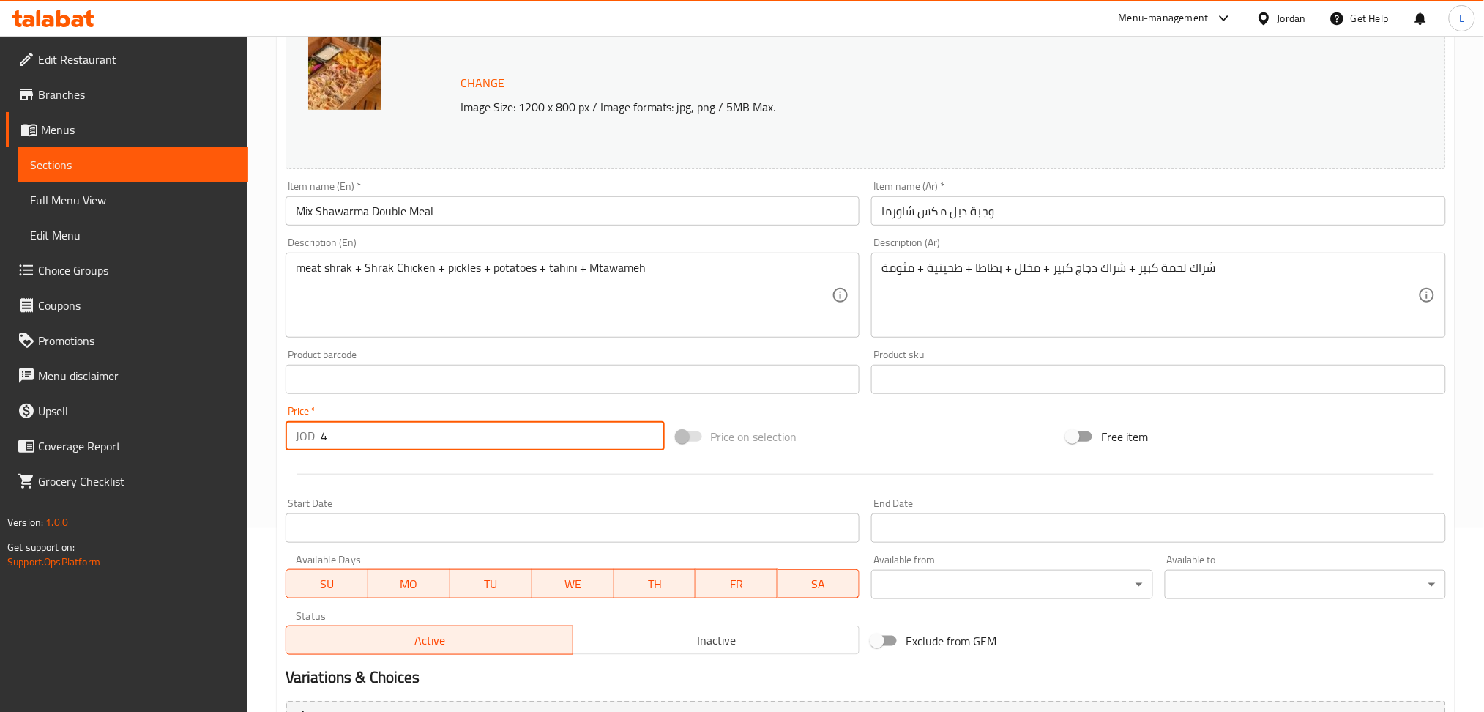
scroll to position [342, 0]
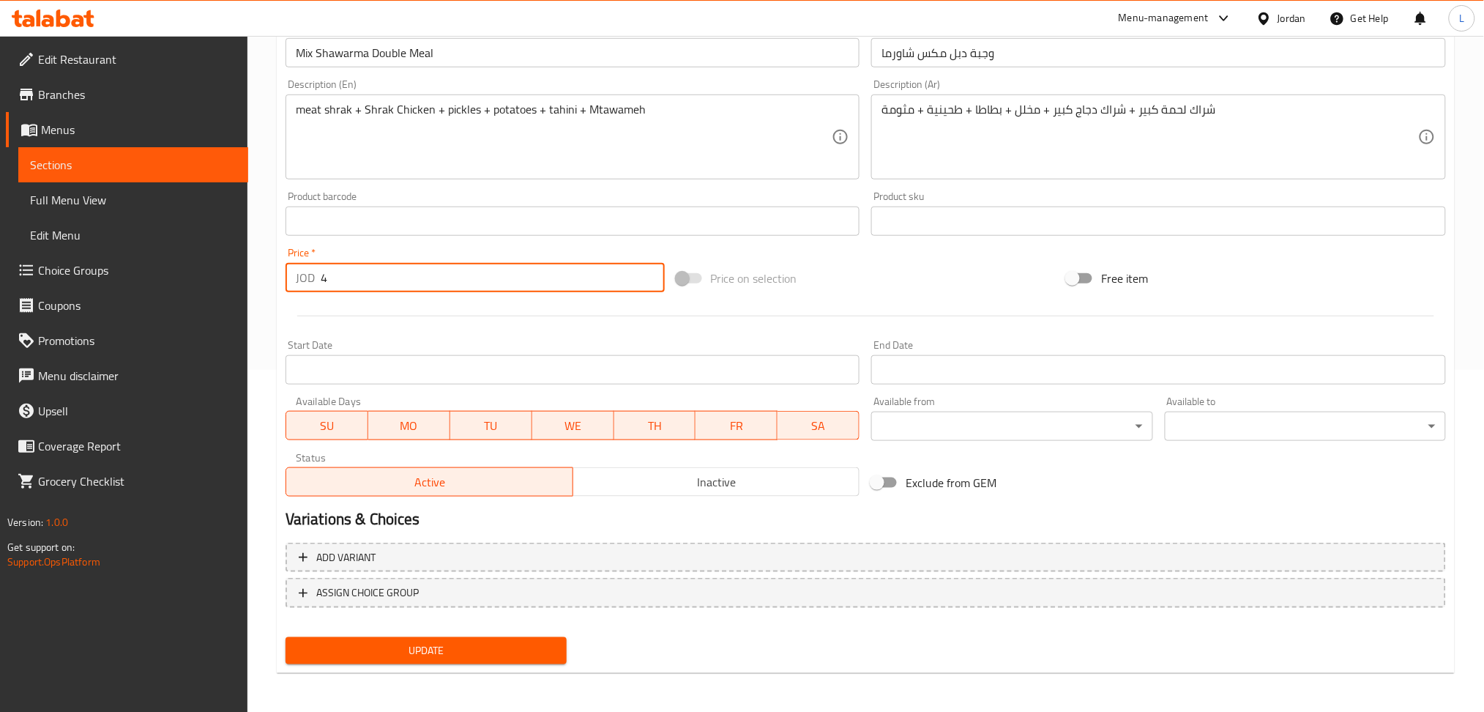
type input "4"
click at [393, 666] on div "Update" at bounding box center [426, 650] width 293 height 39
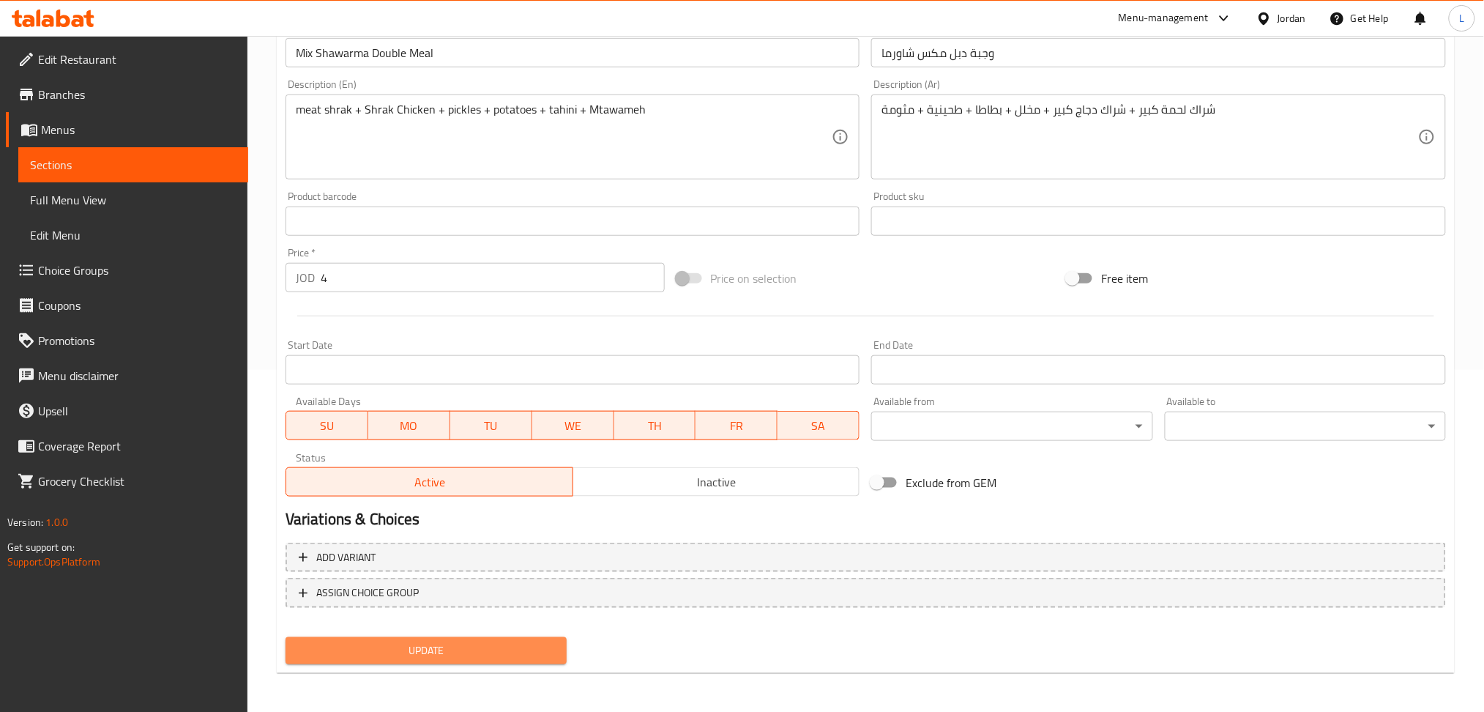
click at [395, 648] on span "Update" at bounding box center [426, 650] width 258 height 18
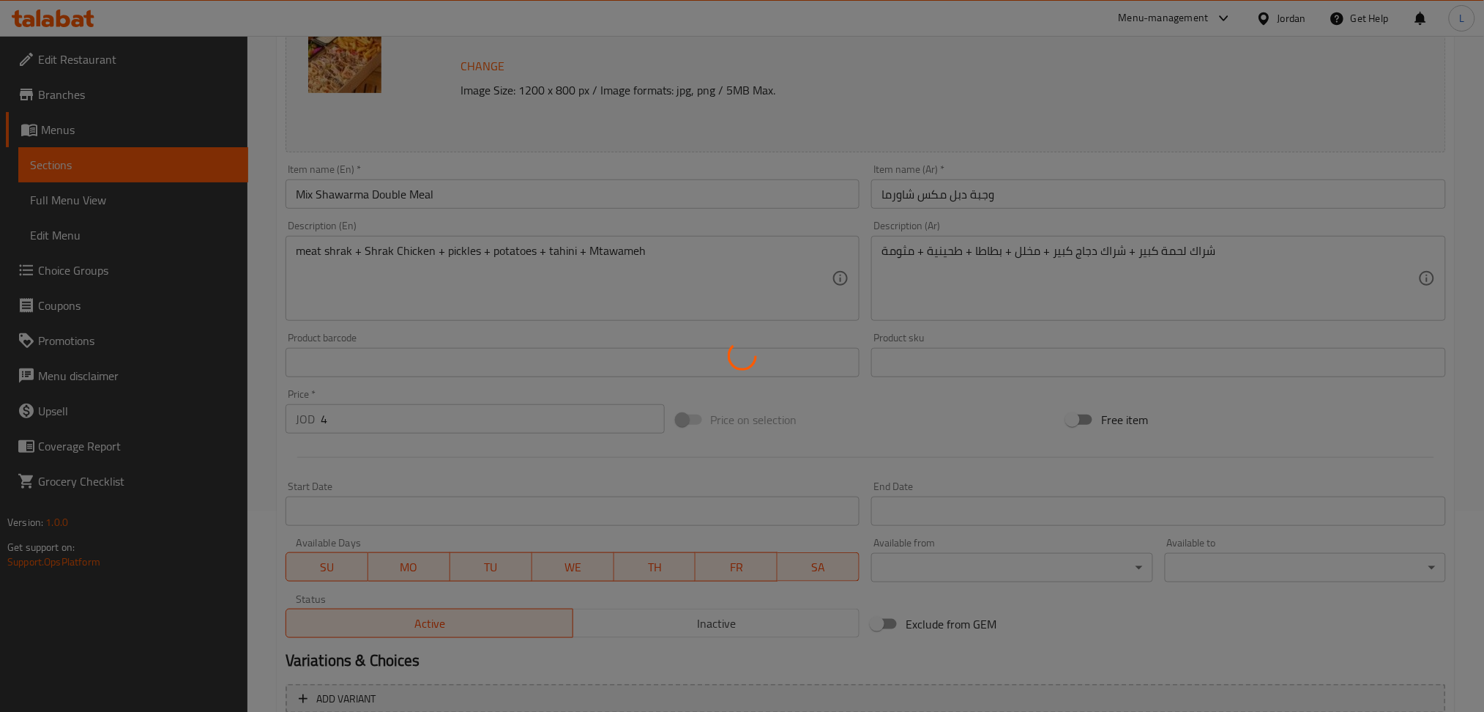
scroll to position [0, 0]
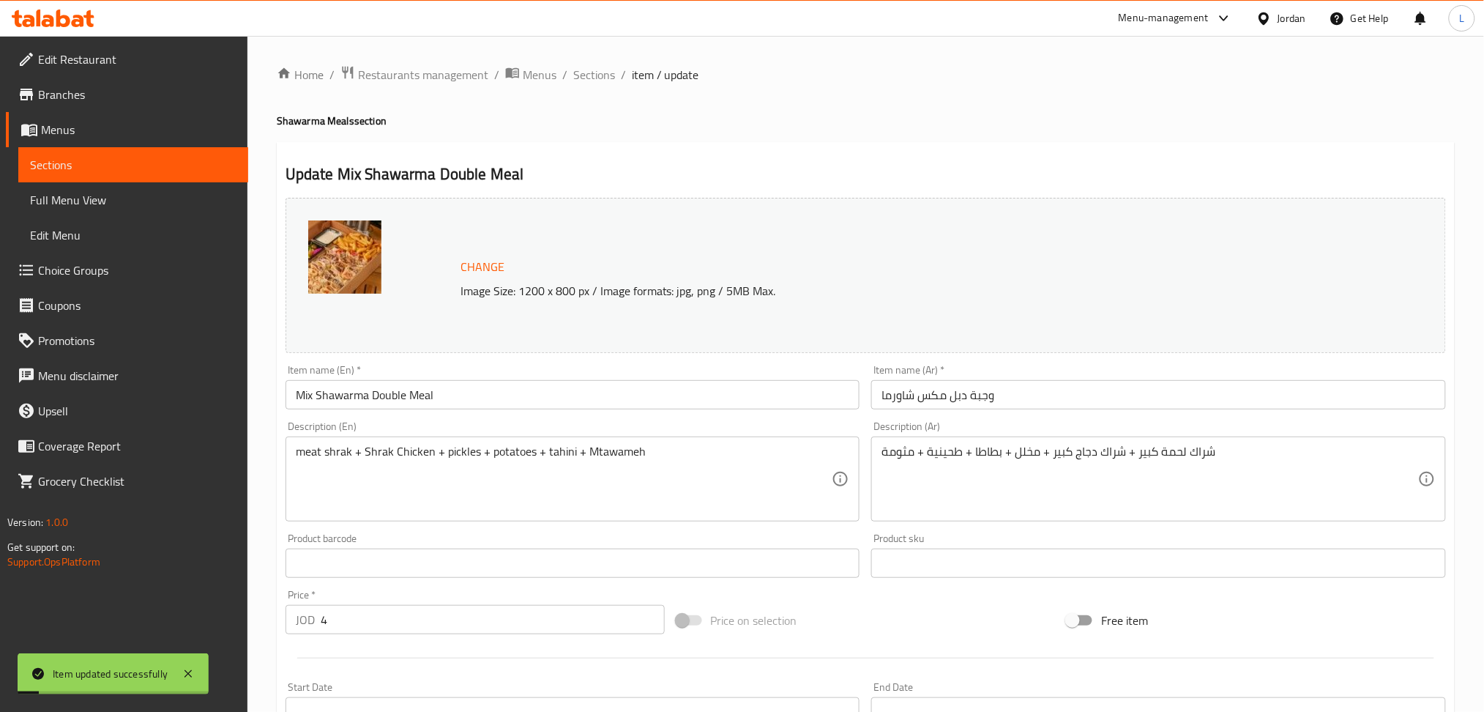
drag, startPoint x: 578, startPoint y: 70, endPoint x: 630, endPoint y: 107, distance: 63.6
click at [578, 70] on span "Sections" at bounding box center [594, 75] width 42 height 18
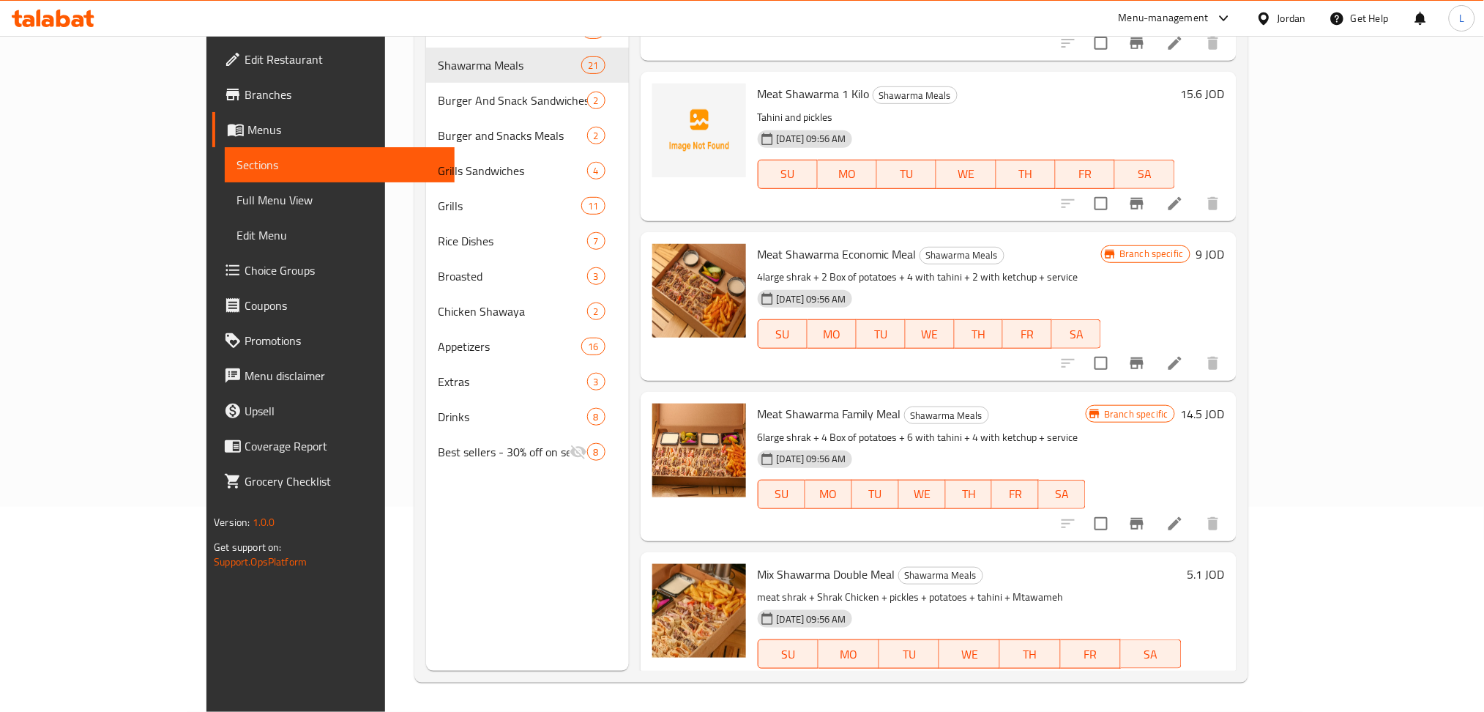
scroll to position [2683, 0]
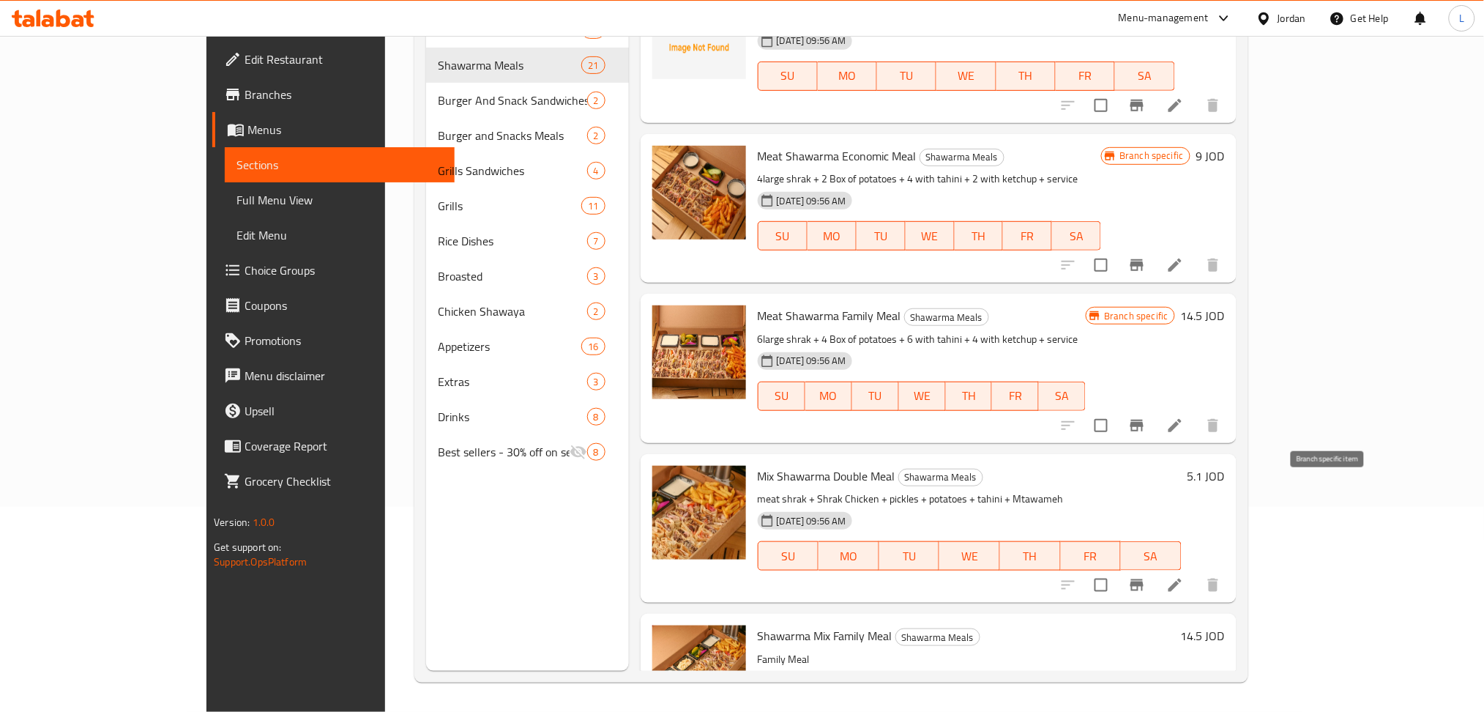
click at [1146, 576] on icon "Branch-specific-item" at bounding box center [1137, 585] width 18 height 18
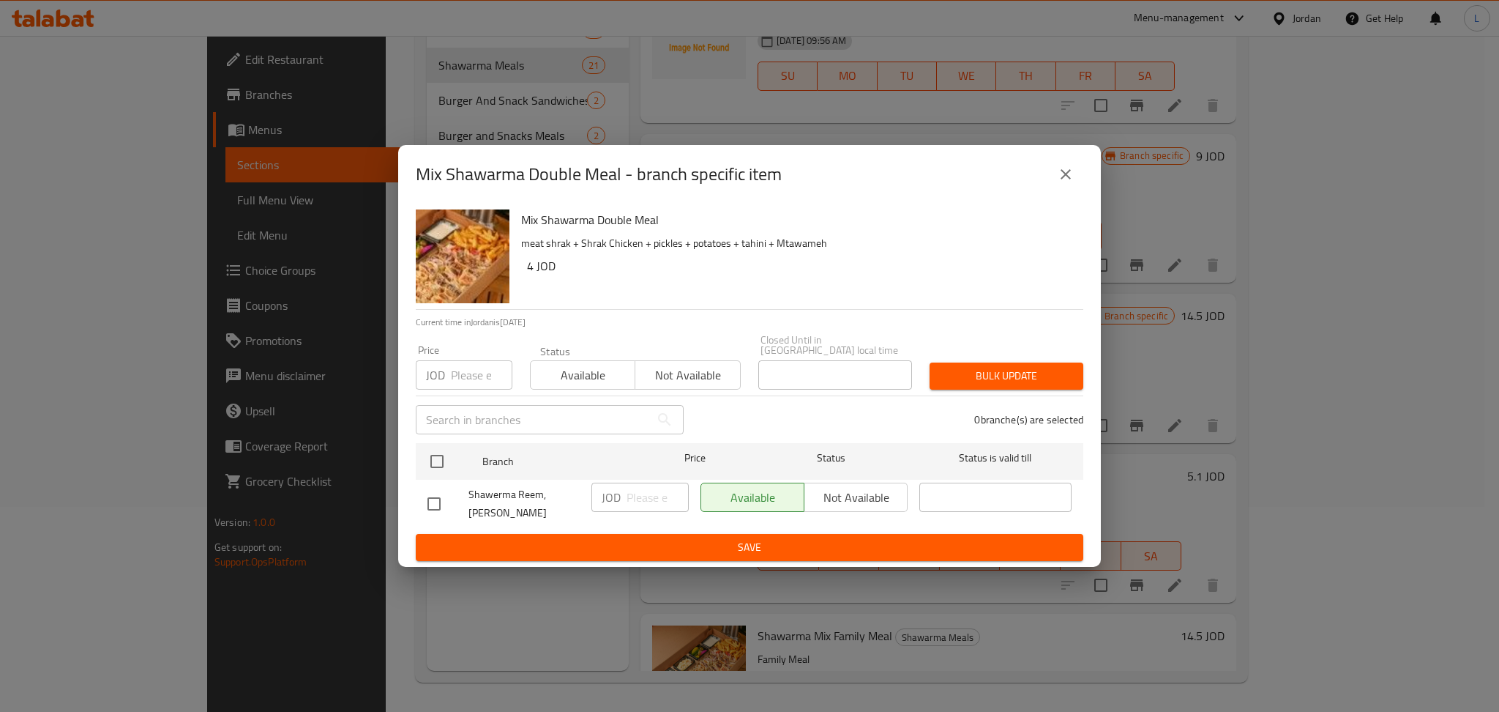
click at [488, 373] on input "number" at bounding box center [482, 374] width 62 height 29
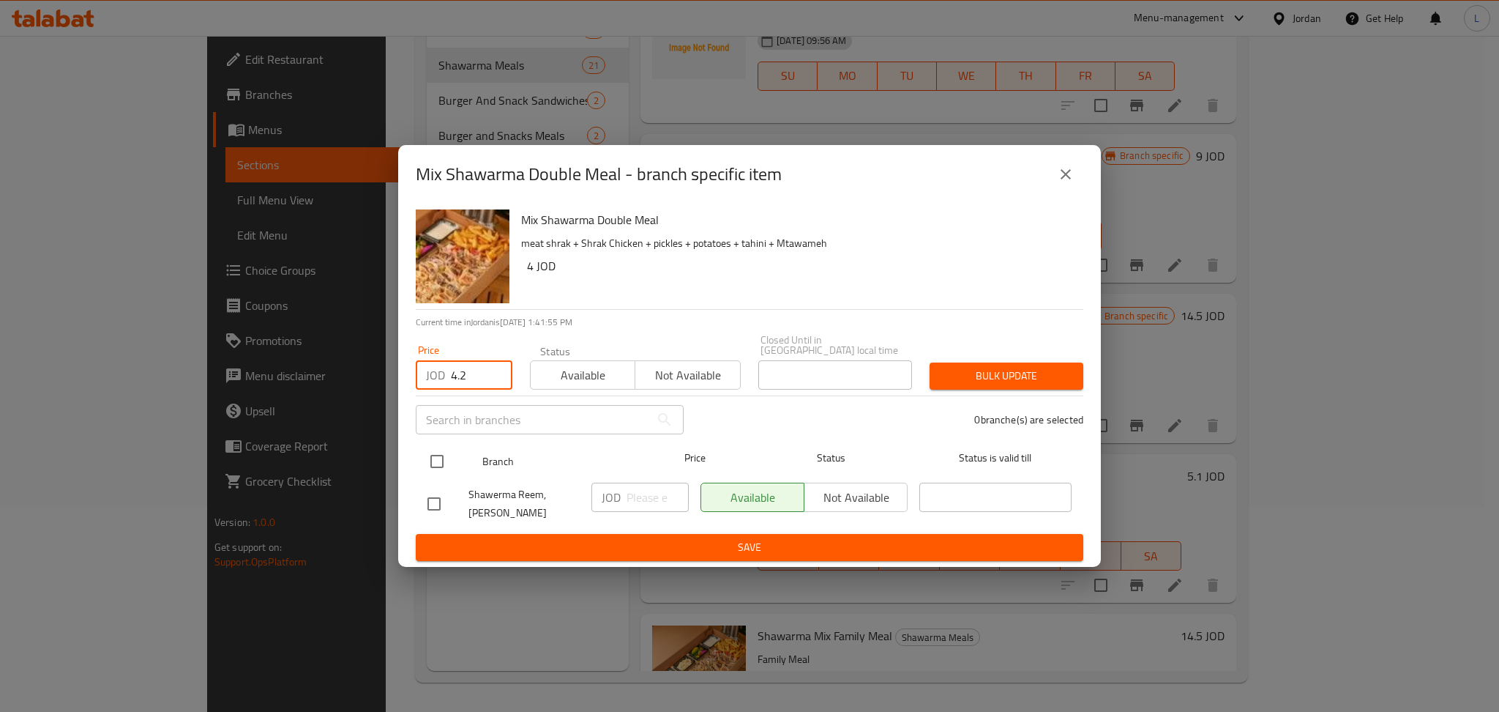
type input "4.2"
click at [442, 468] on input "checkbox" at bounding box center [437, 461] width 31 height 31
checkbox input "true"
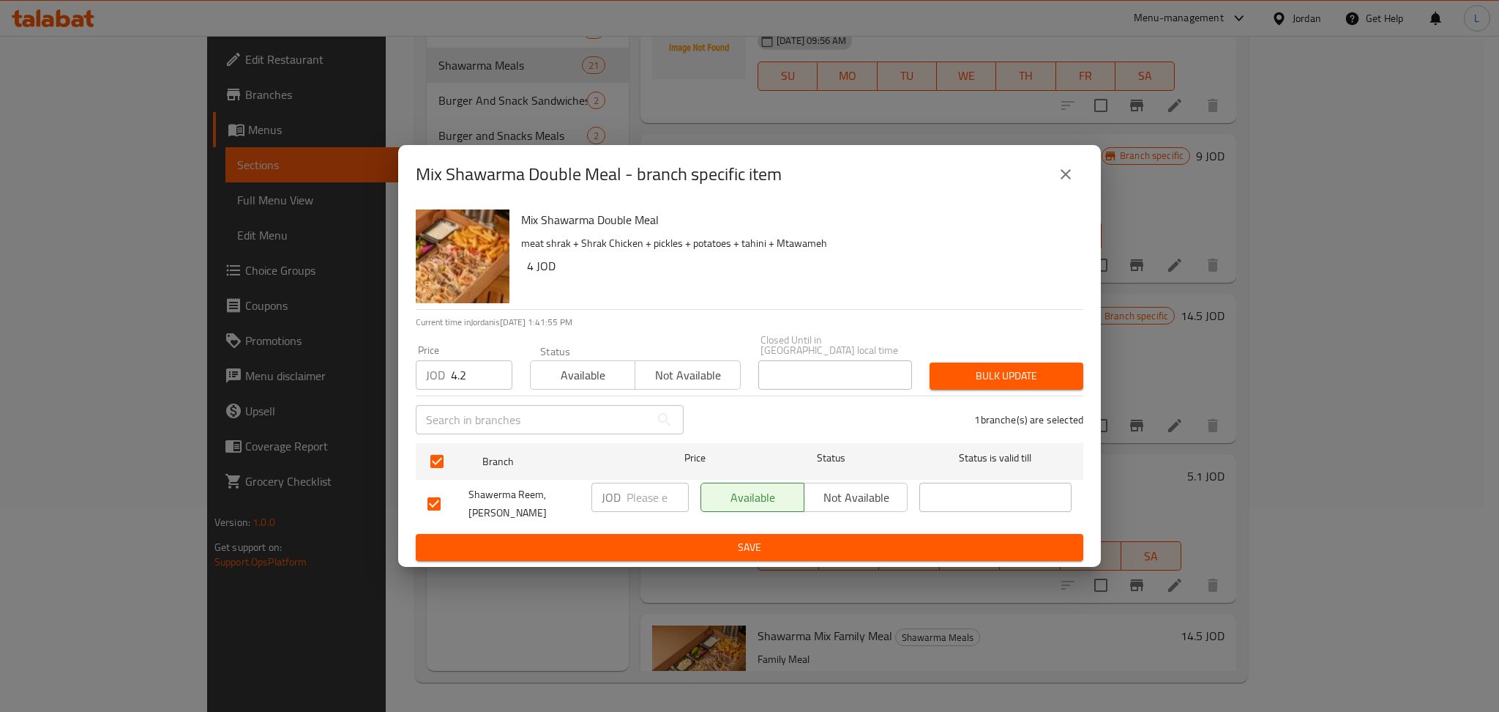
click at [955, 377] on span "Bulk update" at bounding box center [1007, 376] width 130 height 18
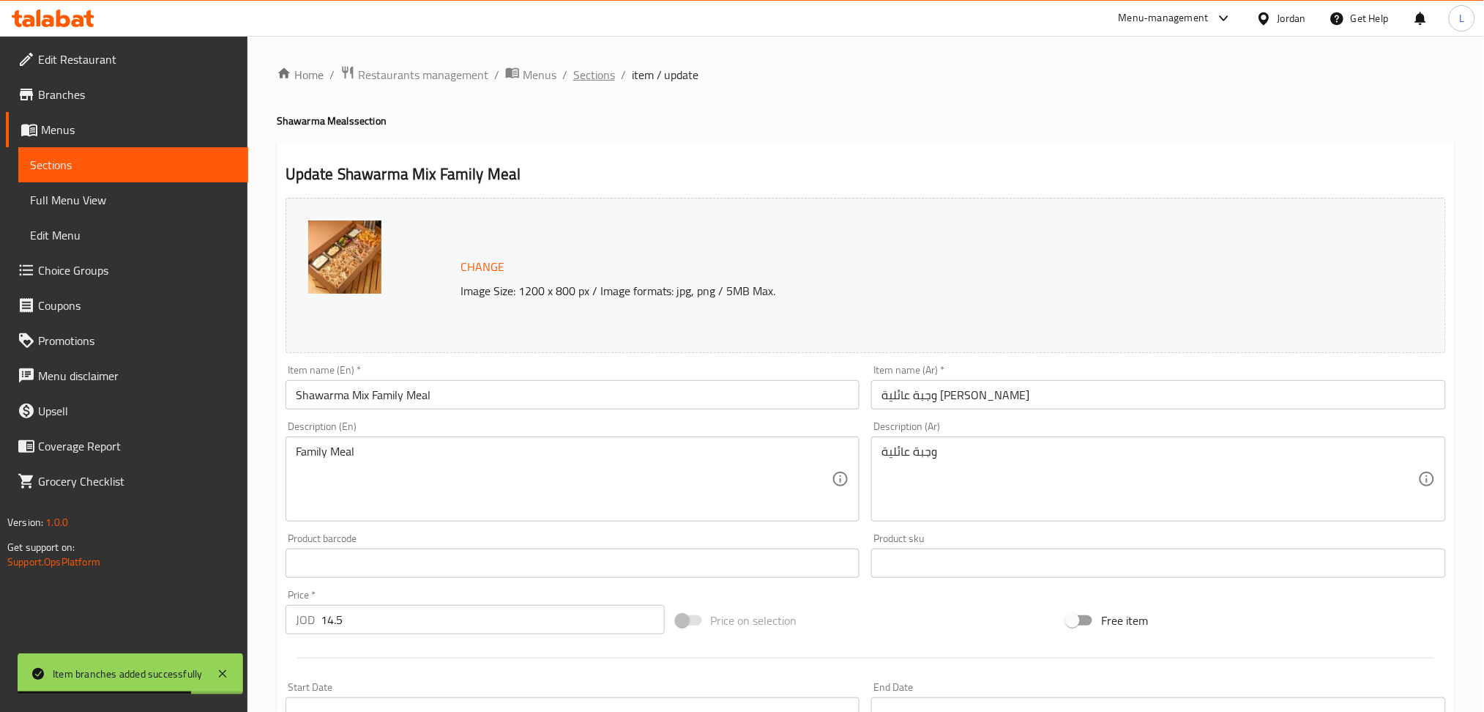
click at [590, 76] on span "Sections" at bounding box center [594, 75] width 42 height 18
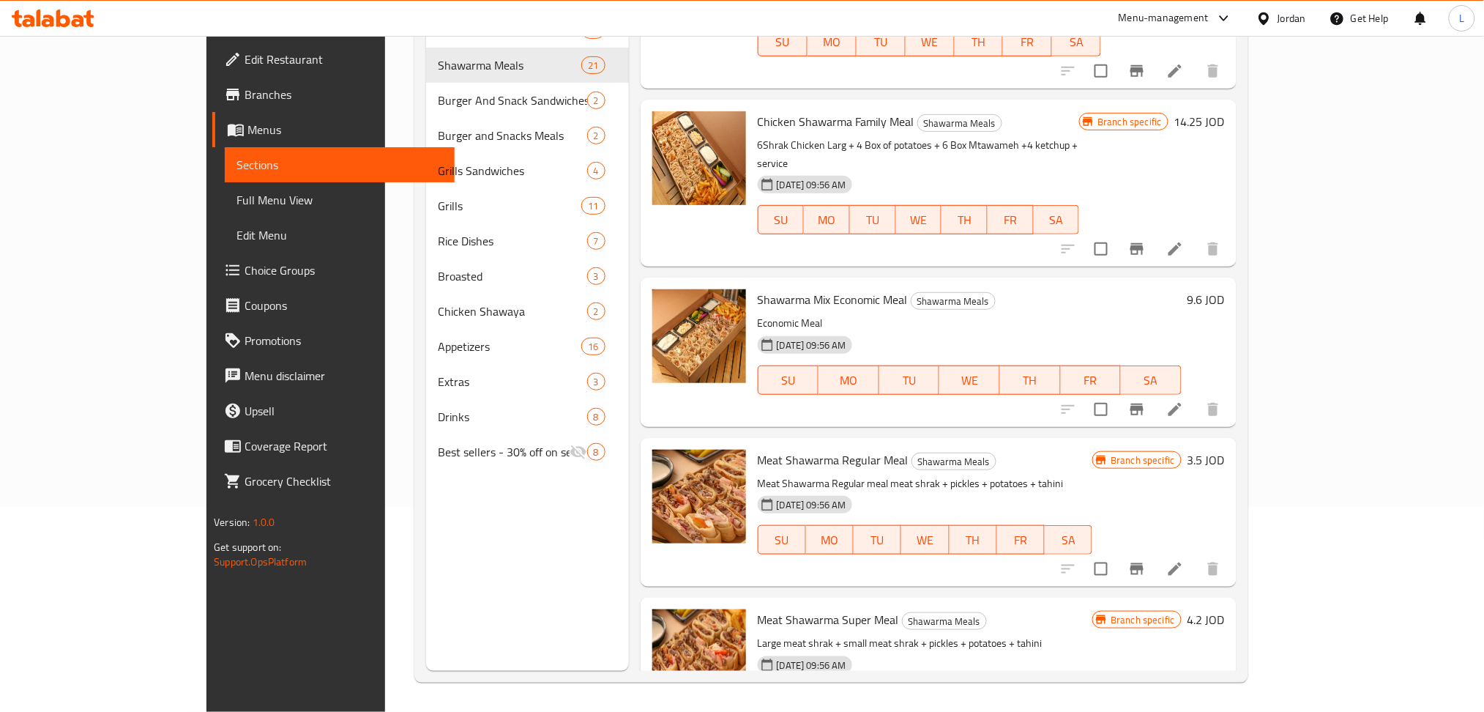
scroll to position [1316, 0]
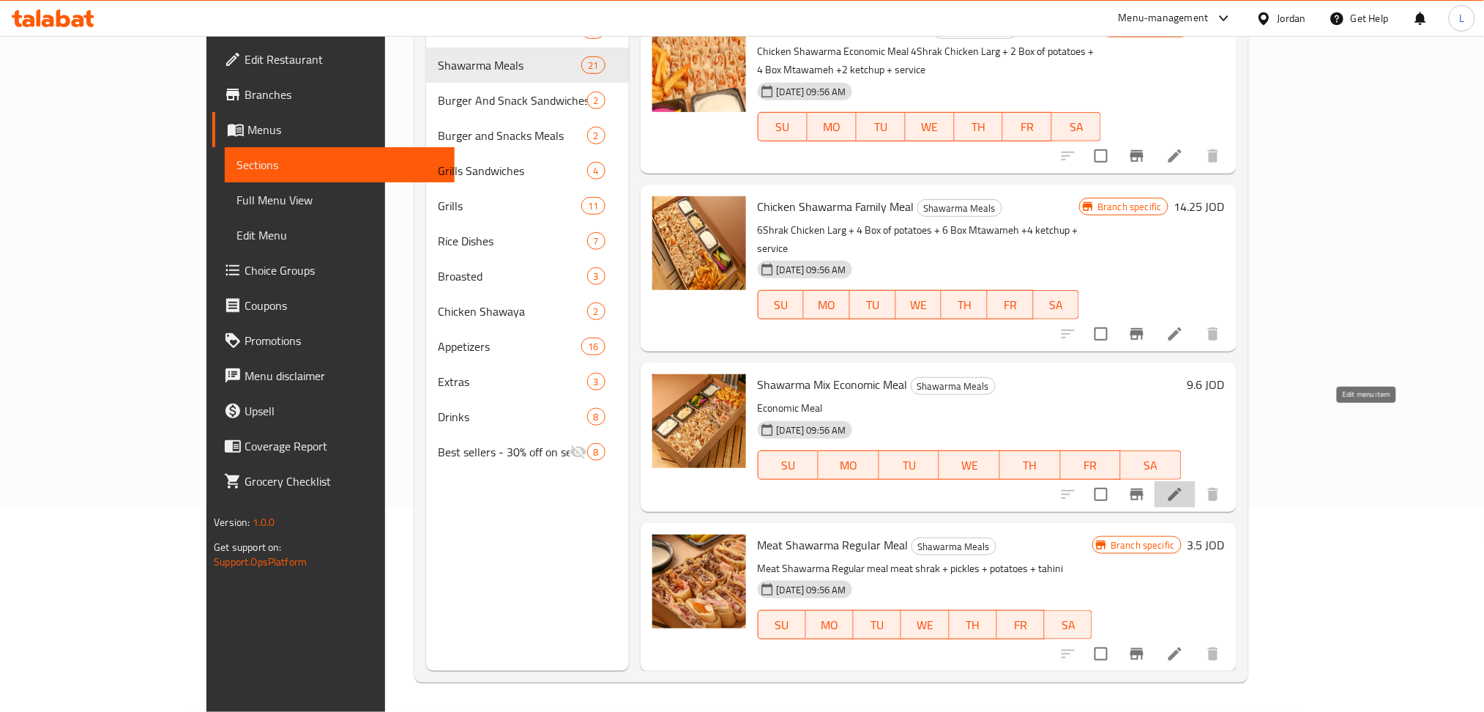
click at [1184, 485] on icon at bounding box center [1175, 494] width 18 height 18
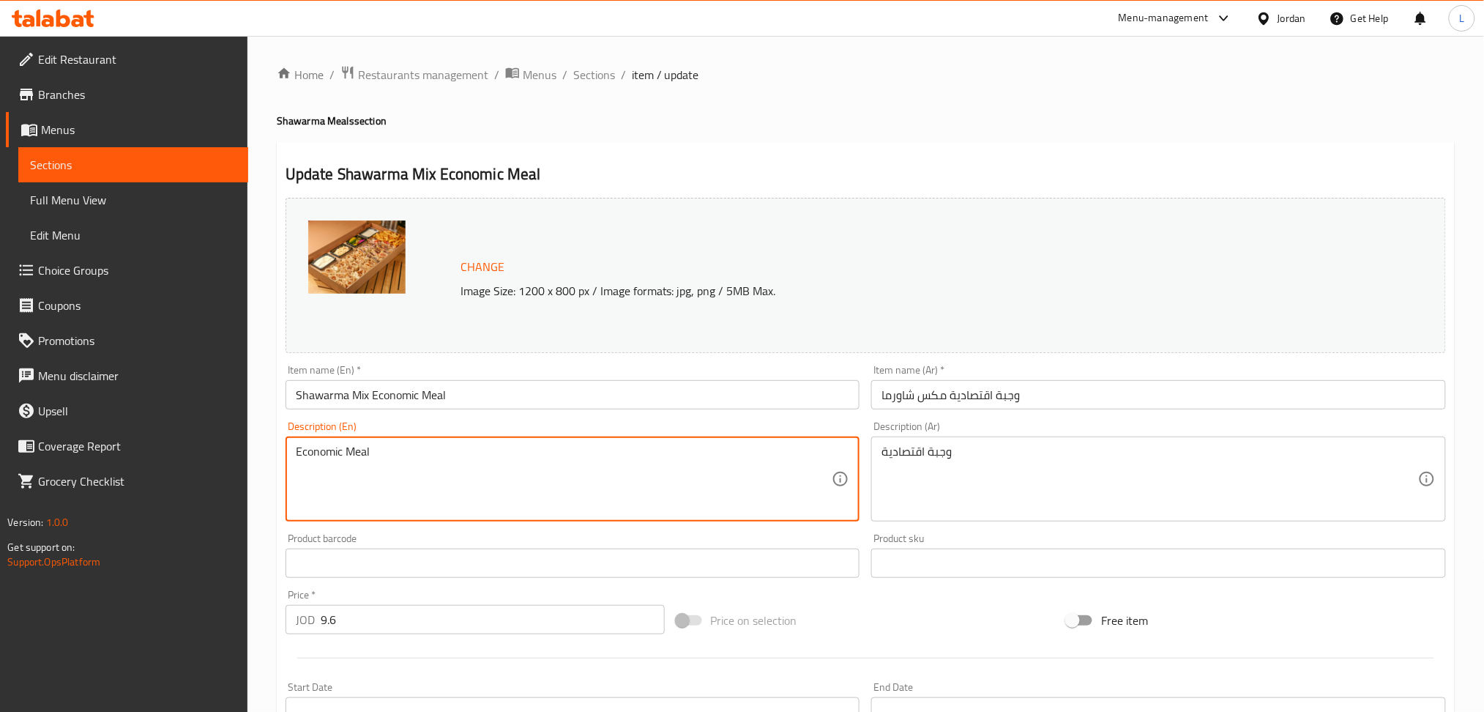
click at [425, 455] on textarea "Economic Meal" at bounding box center [564, 479] width 537 height 70
paste textarea "2meat shrak +2 Shrak Chicken + 2 potatoes + 4 tahini + 4 Mtawameh + 2 ketchup +…"
type textarea "2meat shrak +2 Shrak Chicken + 2 potatoes + 4 tahini + 4 Mtawameh + 2 ketchup +…"
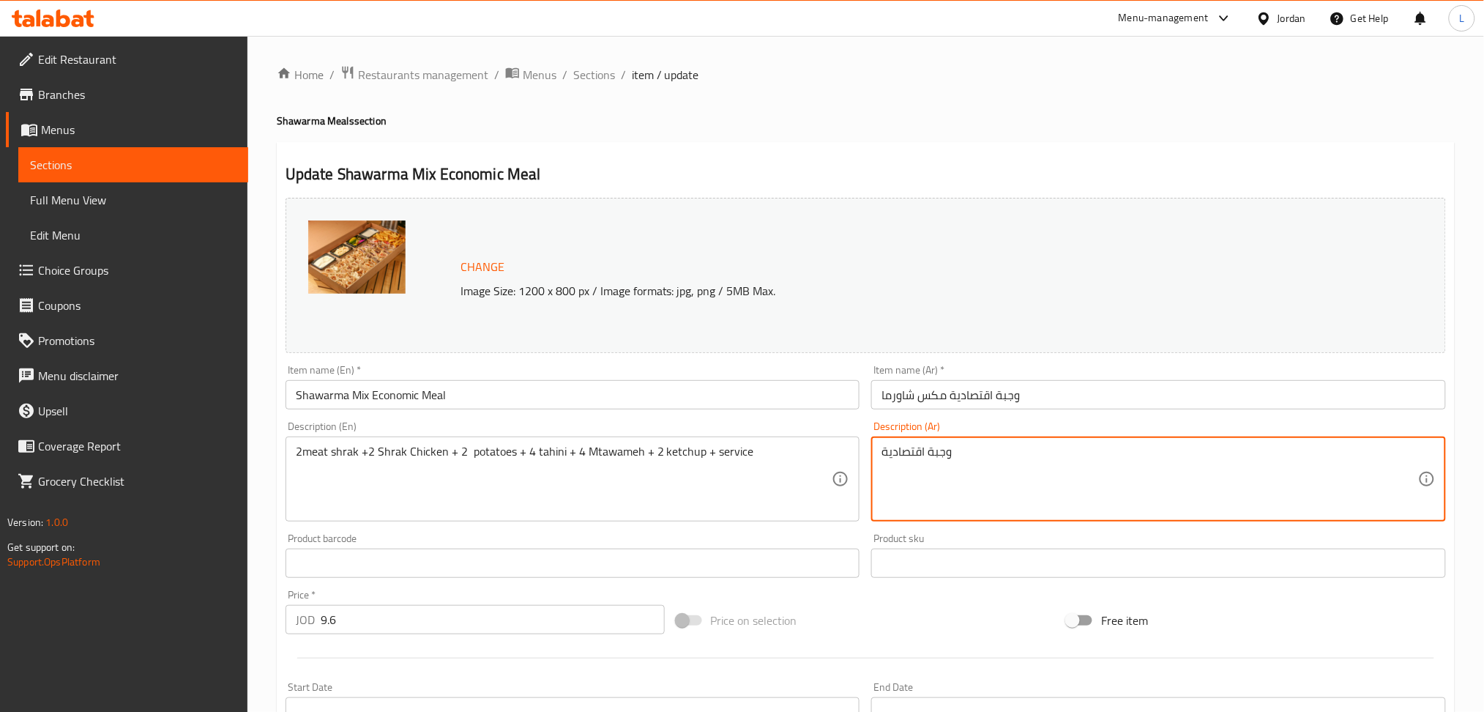
click at [916, 457] on textarea "وجبة اقتصادية" at bounding box center [1150, 479] width 537 height 70
paste textarea "2 شراك كبير لحمة + 2 شراك كبير دجاج + 2 علب بطاطا + 4 مثومة + 4 طحينية + 2 بالك…"
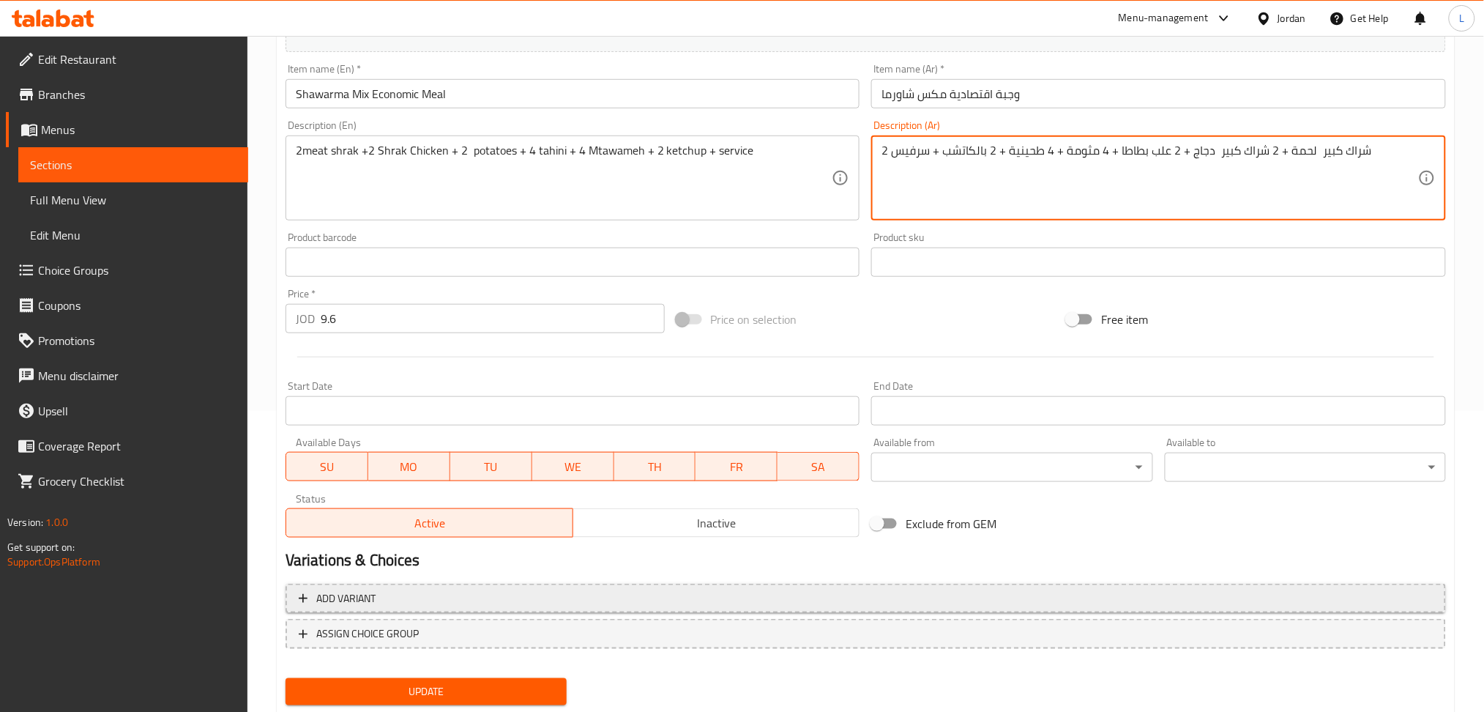
scroll to position [342, 0]
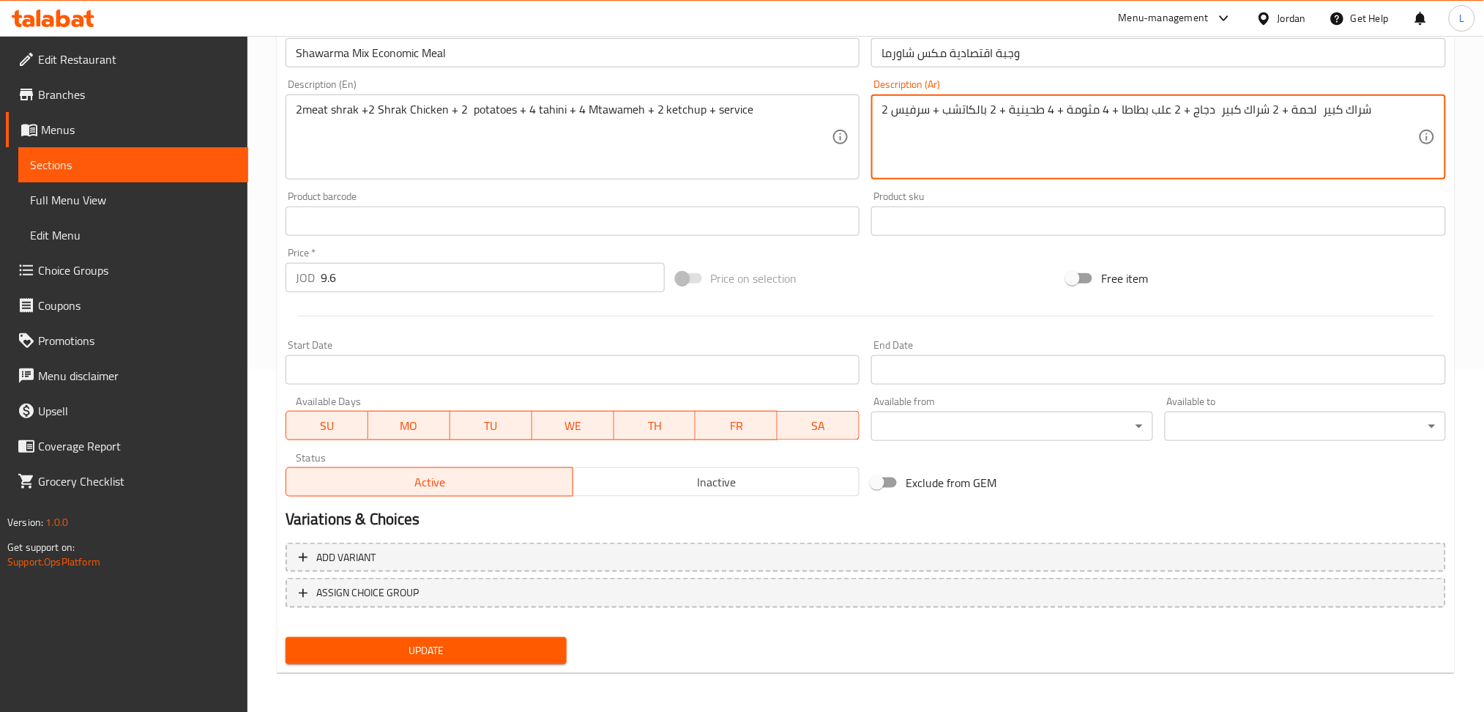
type textarea "2 شراك كبير لحمة + 2 شراك كبير دجاج + 2 علب بطاطا + 4 مثومة + 4 طحينية + 2 بالك…"
click at [441, 641] on span "Update" at bounding box center [426, 650] width 258 height 18
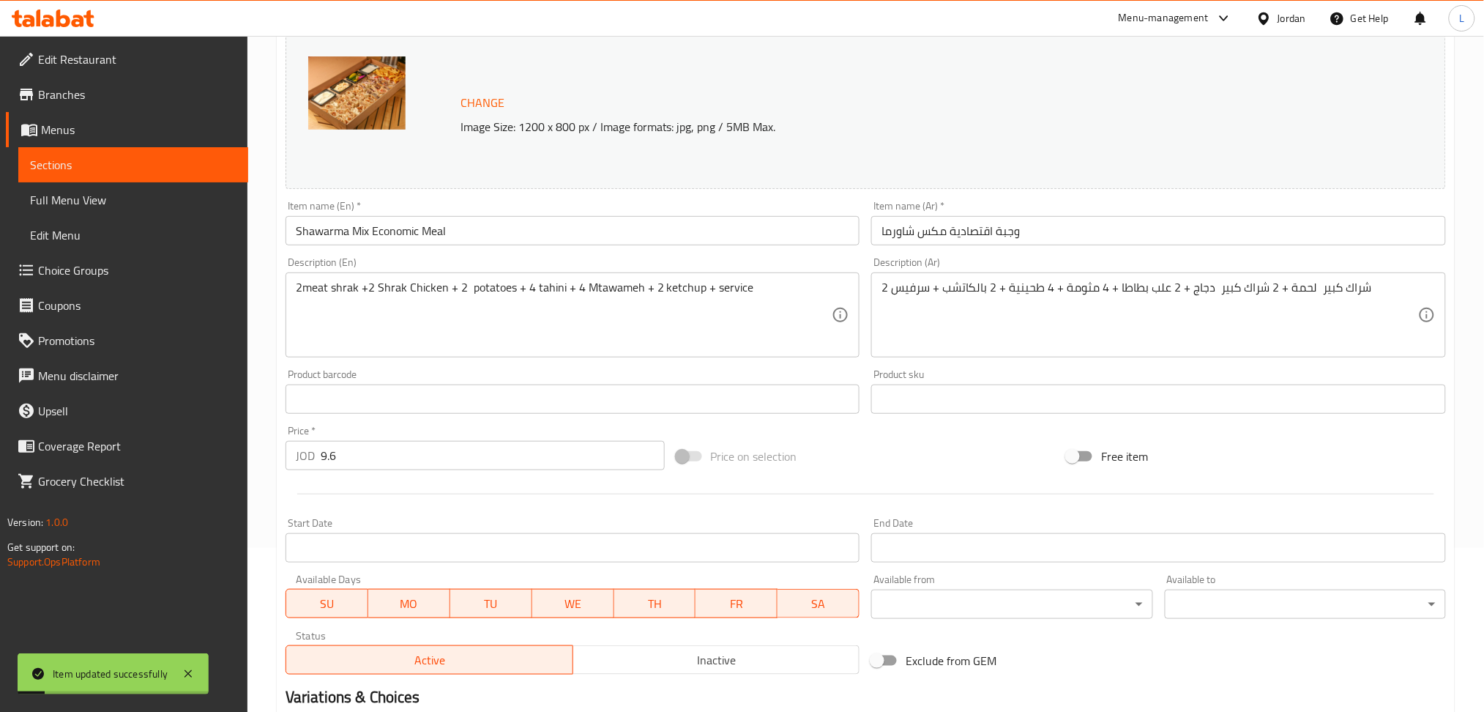
scroll to position [0, 0]
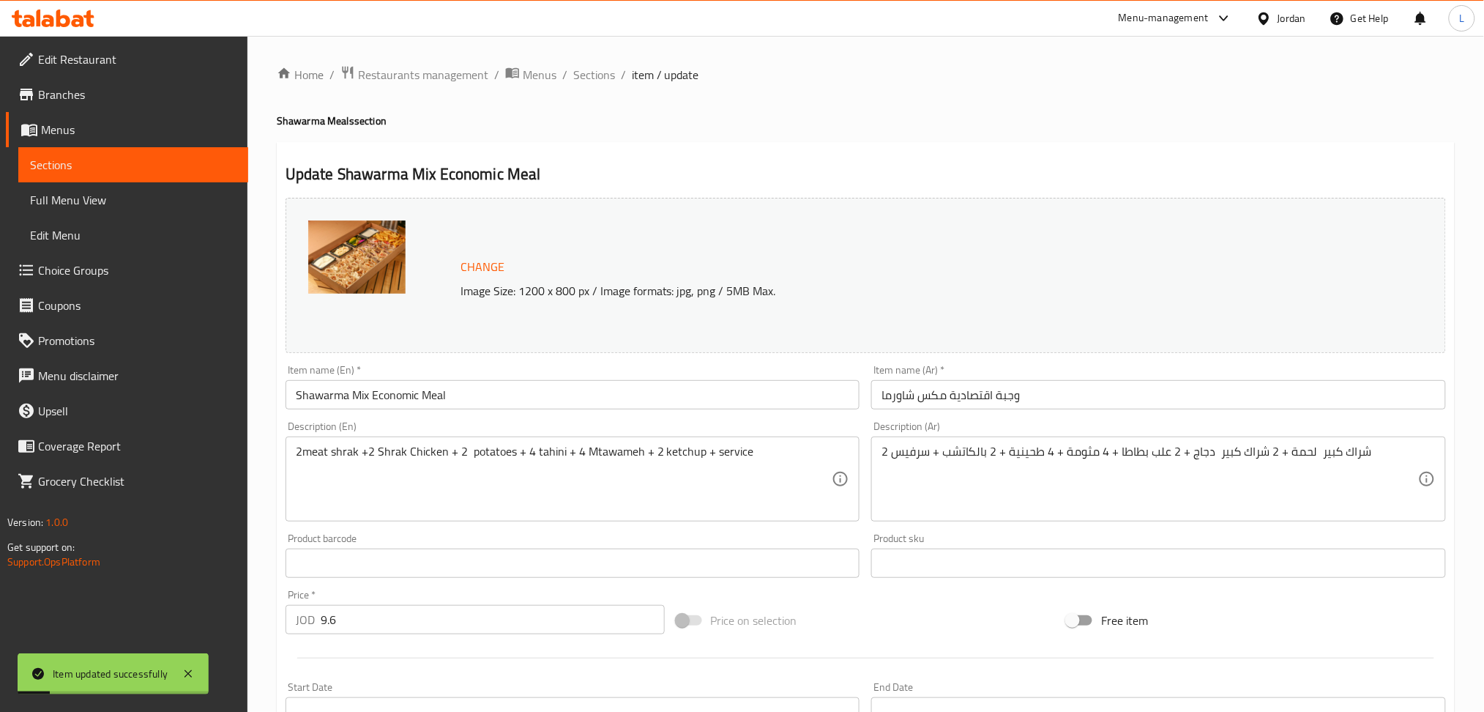
drag, startPoint x: 588, startPoint y: 66, endPoint x: 641, endPoint y: 97, distance: 61.0
click at [588, 66] on span "Sections" at bounding box center [594, 75] width 42 height 18
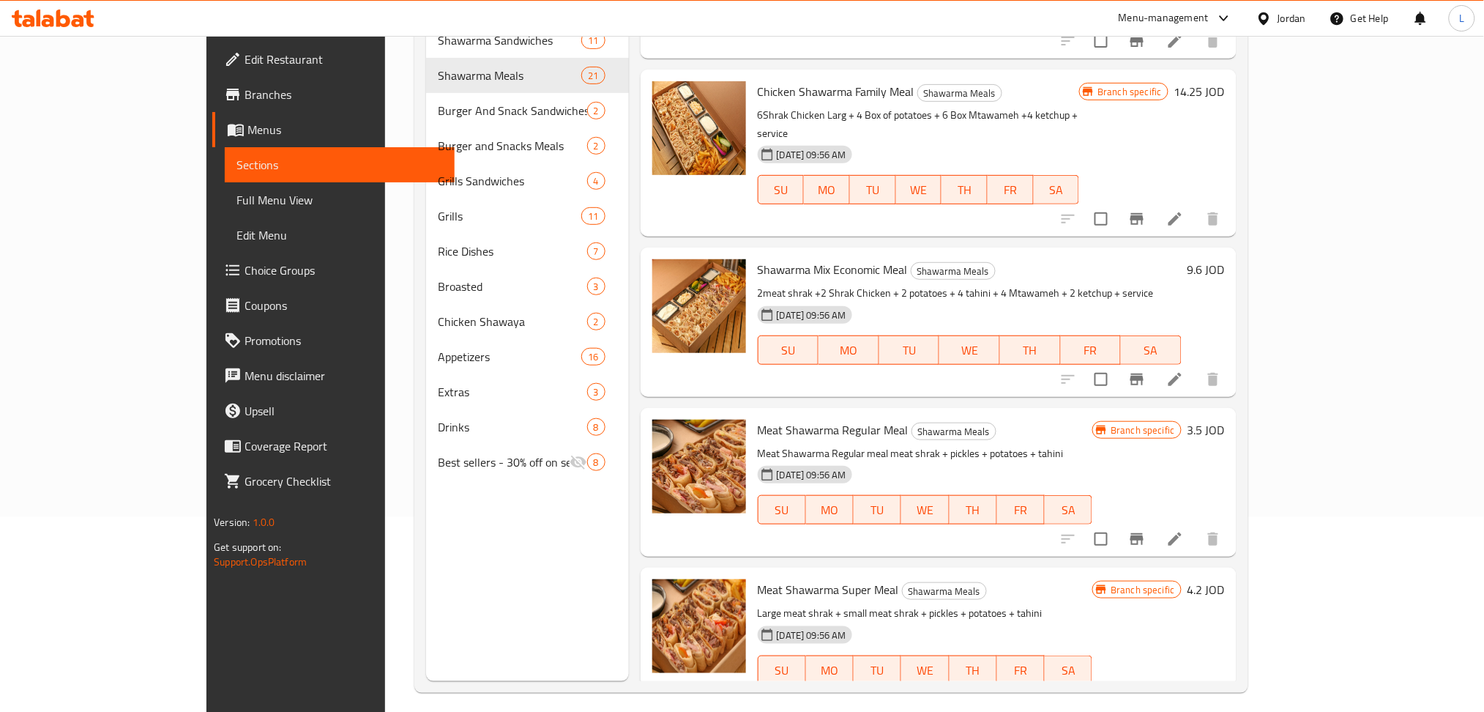
scroll to position [1414, 0]
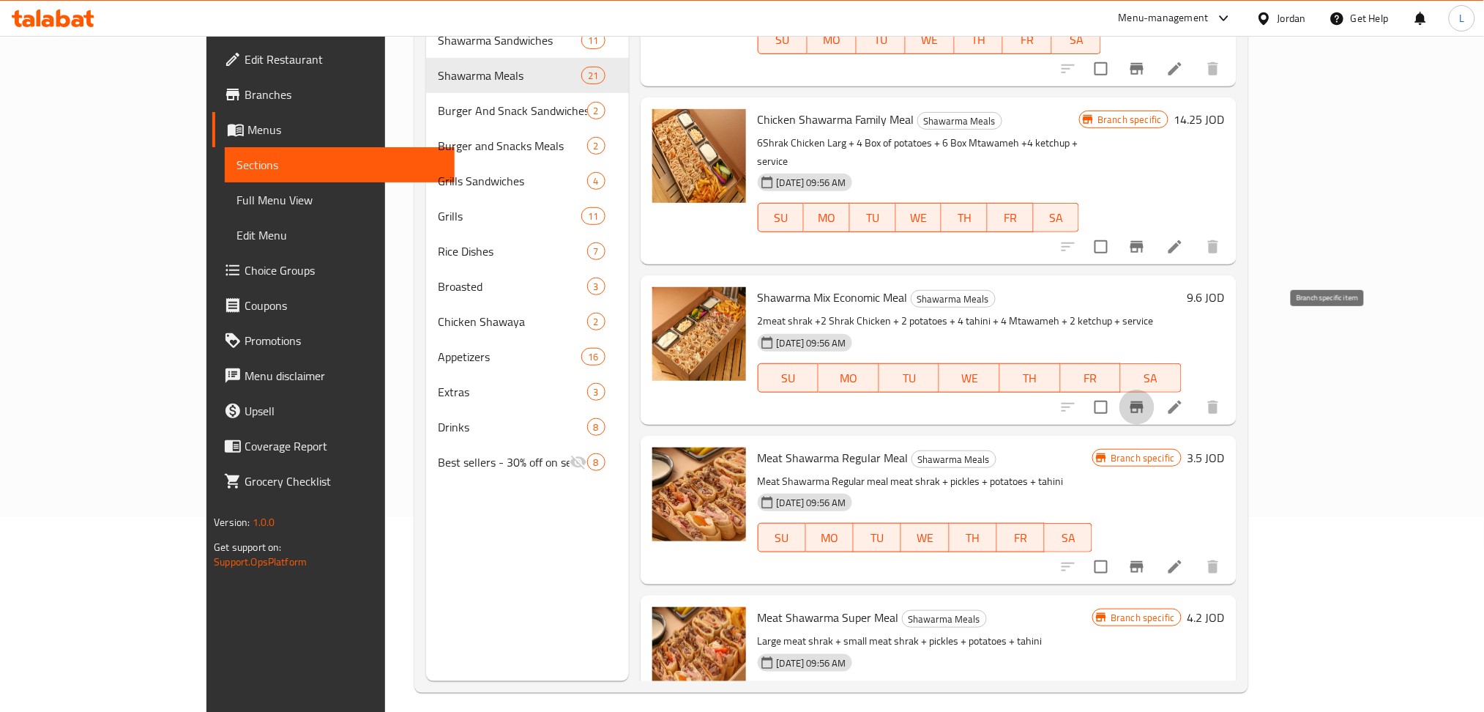
click at [1144, 401] on icon "Branch-specific-item" at bounding box center [1136, 407] width 13 height 12
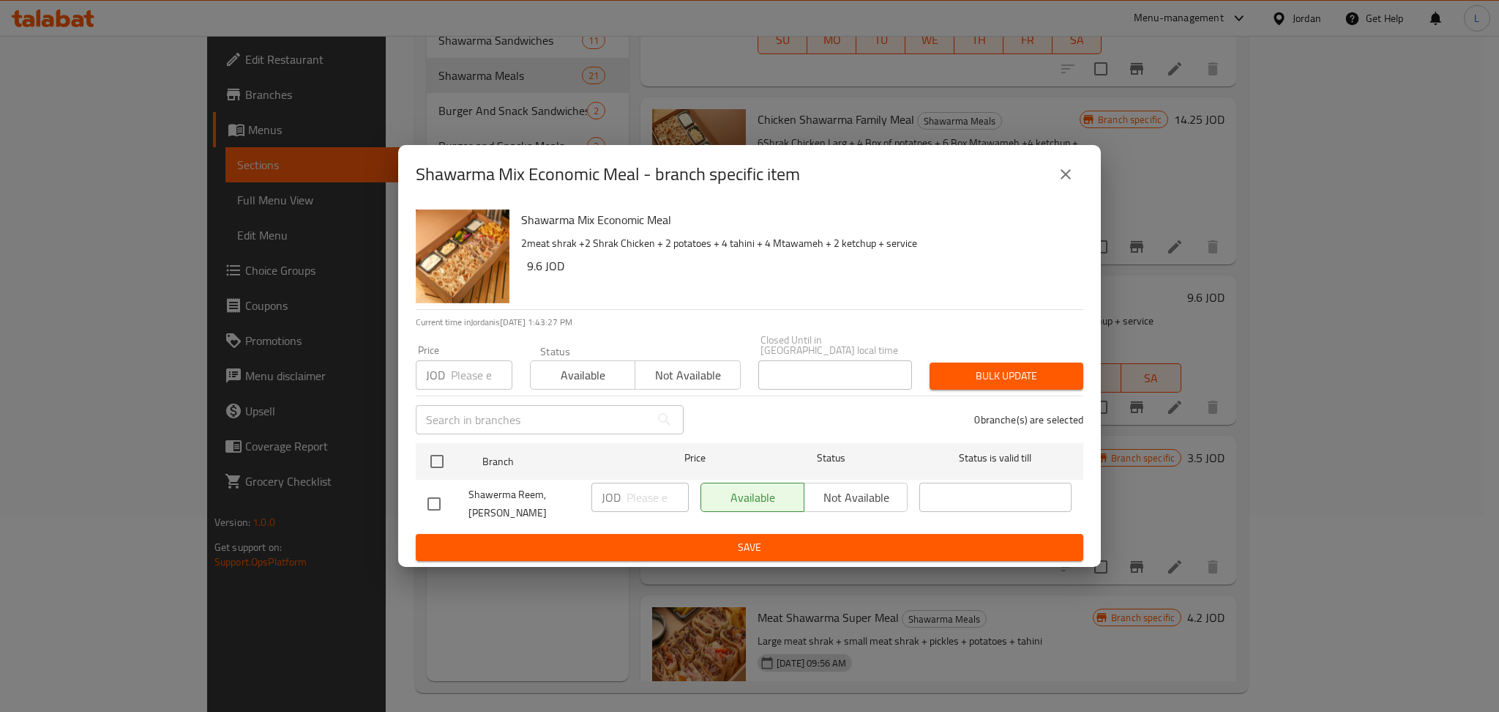
click at [470, 372] on input "number" at bounding box center [482, 374] width 62 height 29
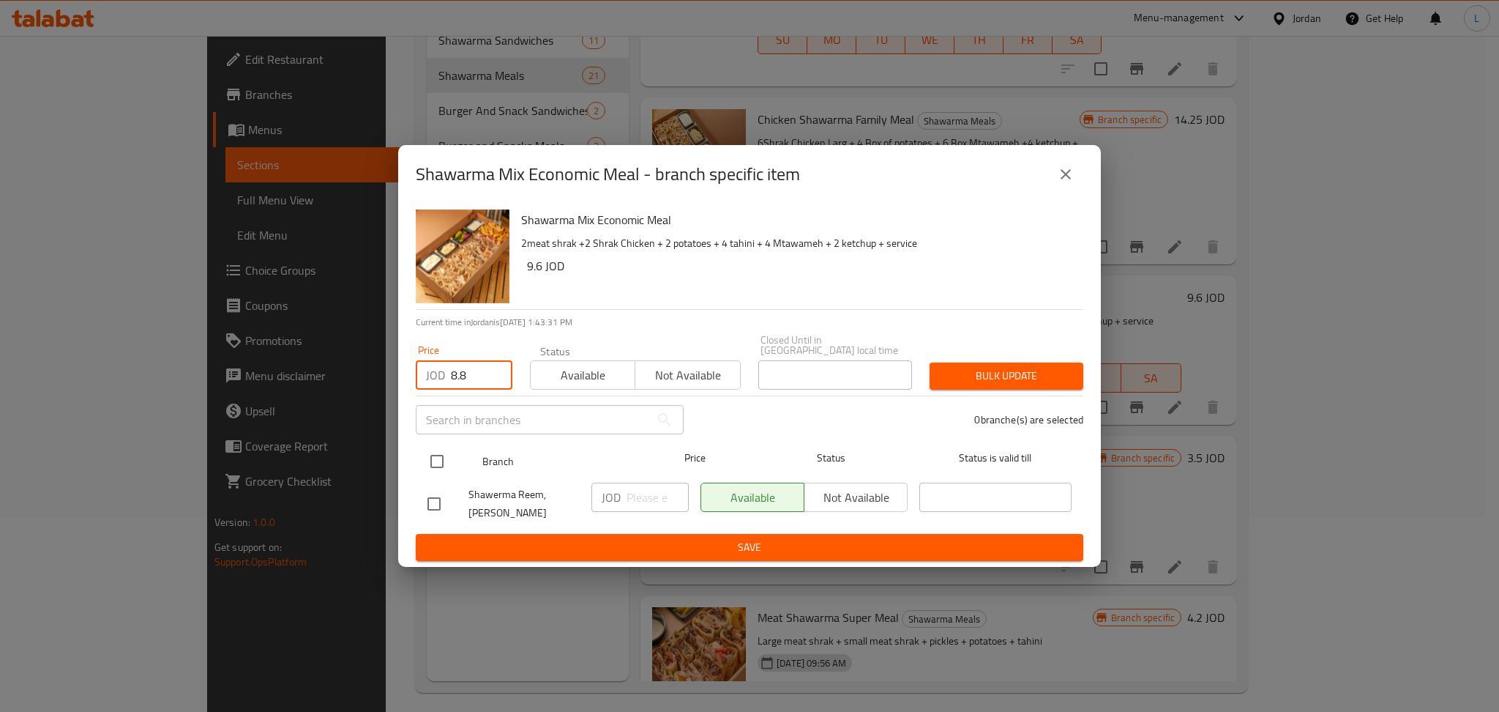
type input "8.8"
click at [441, 461] on input "checkbox" at bounding box center [437, 461] width 31 height 31
checkbox input "true"
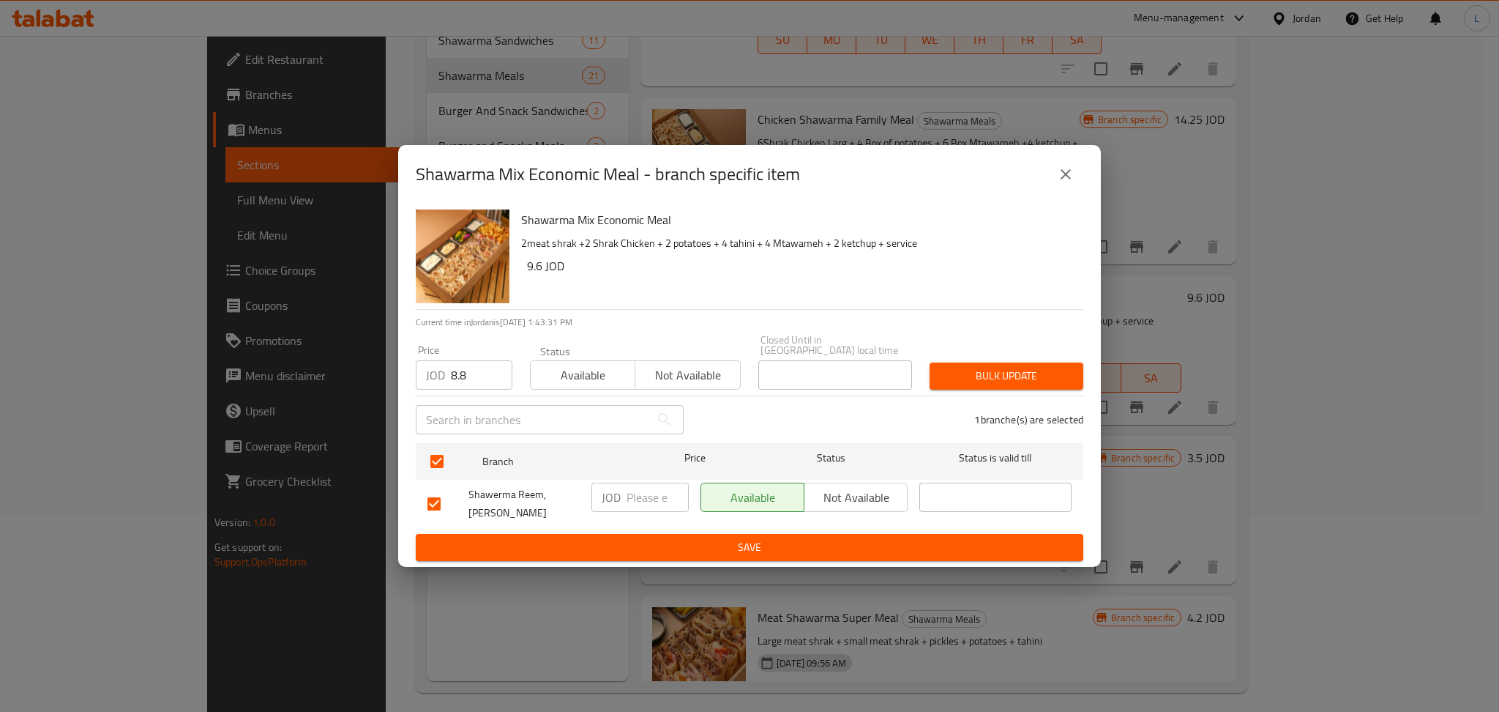
click at [978, 379] on span "Bulk update" at bounding box center [1007, 376] width 130 height 18
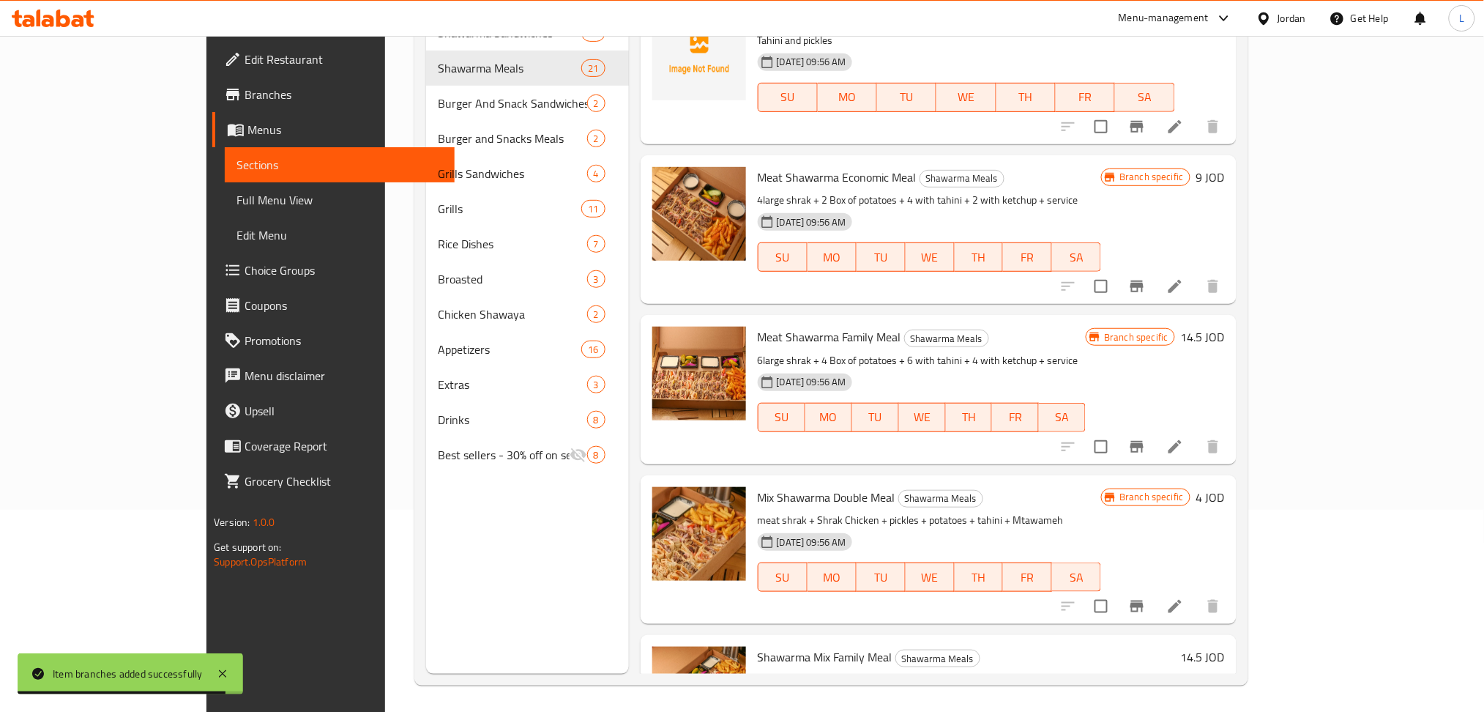
scroll to position [205, 0]
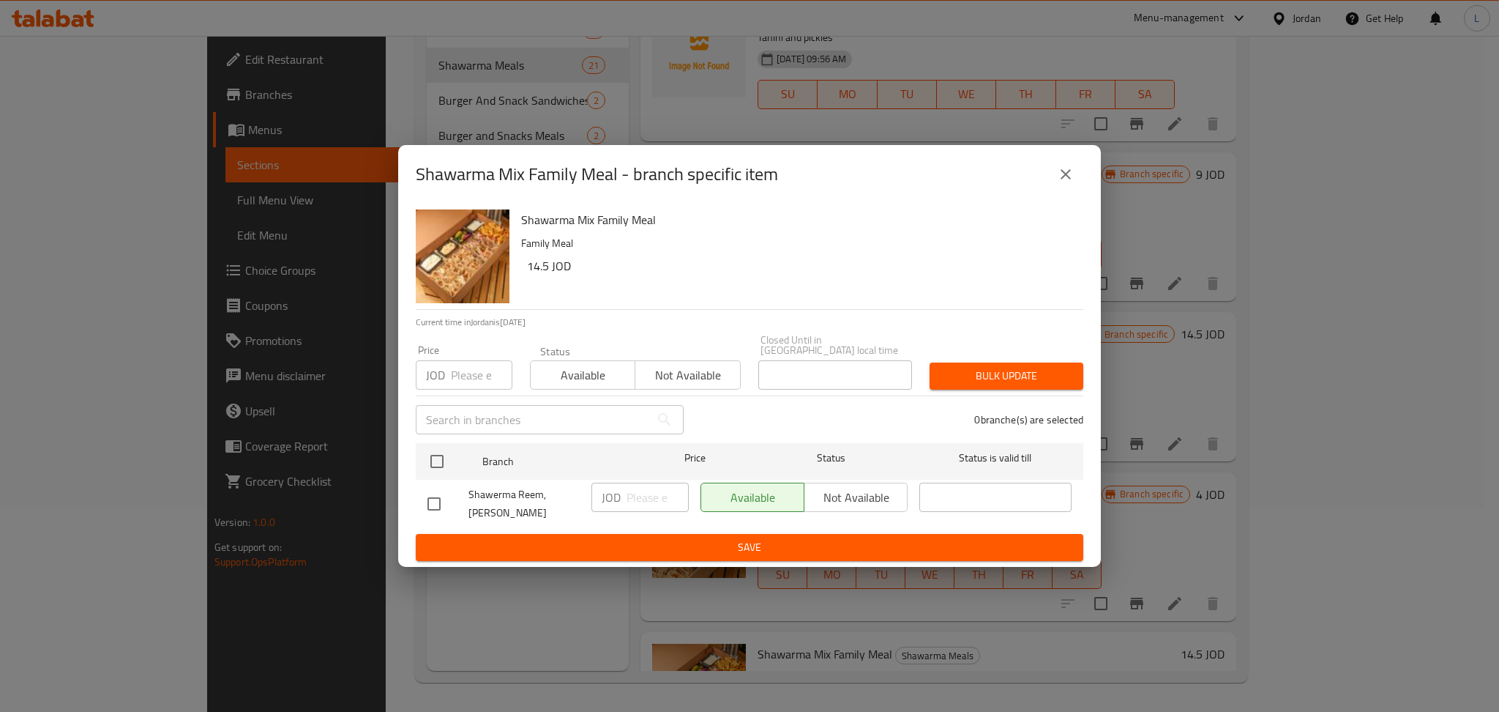
drag, startPoint x: 477, startPoint y: 360, endPoint x: 460, endPoint y: 367, distance: 18.8
click at [475, 361] on div "Price JOD Price" at bounding box center [464, 367] width 97 height 45
click at [455, 370] on input "number" at bounding box center [482, 374] width 62 height 29
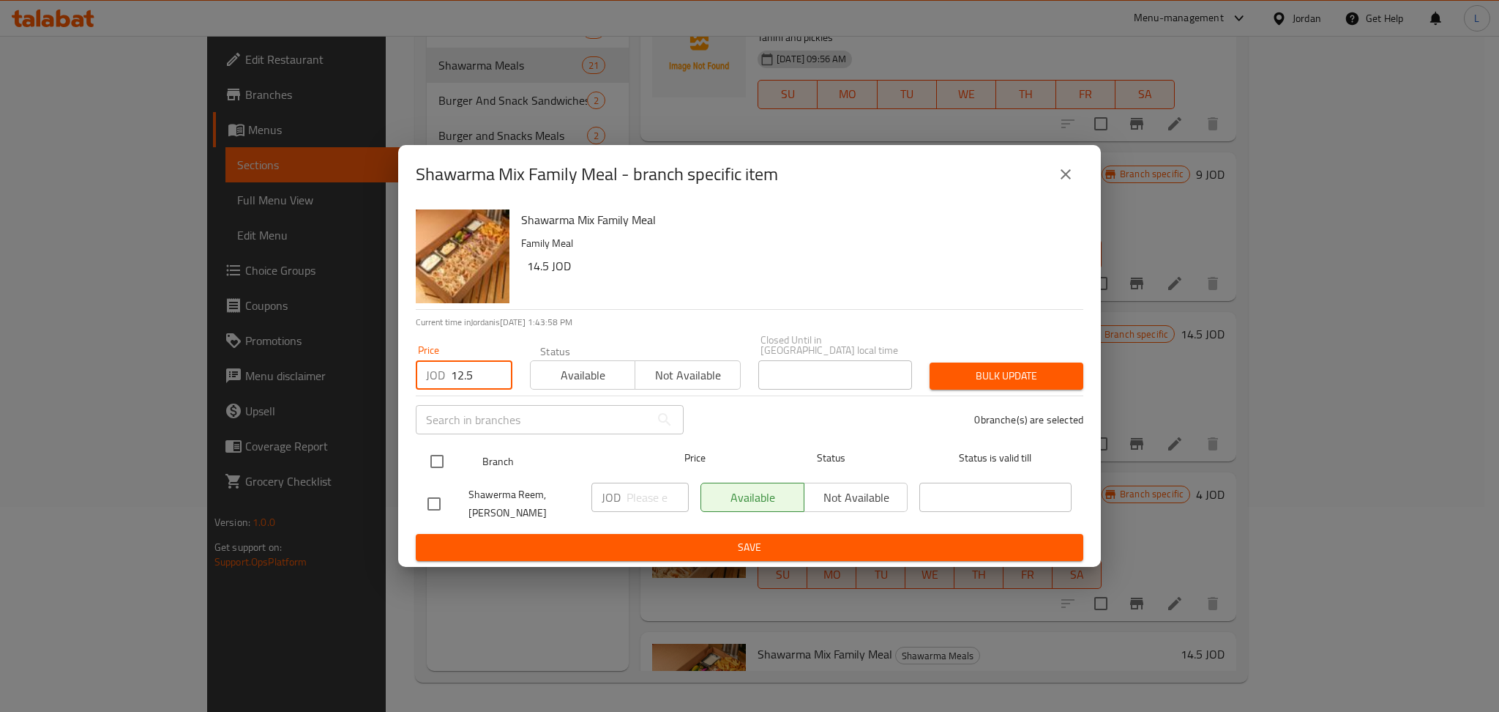
type input "12.5"
click at [448, 472] on input "checkbox" at bounding box center [437, 461] width 31 height 31
checkbox input "true"
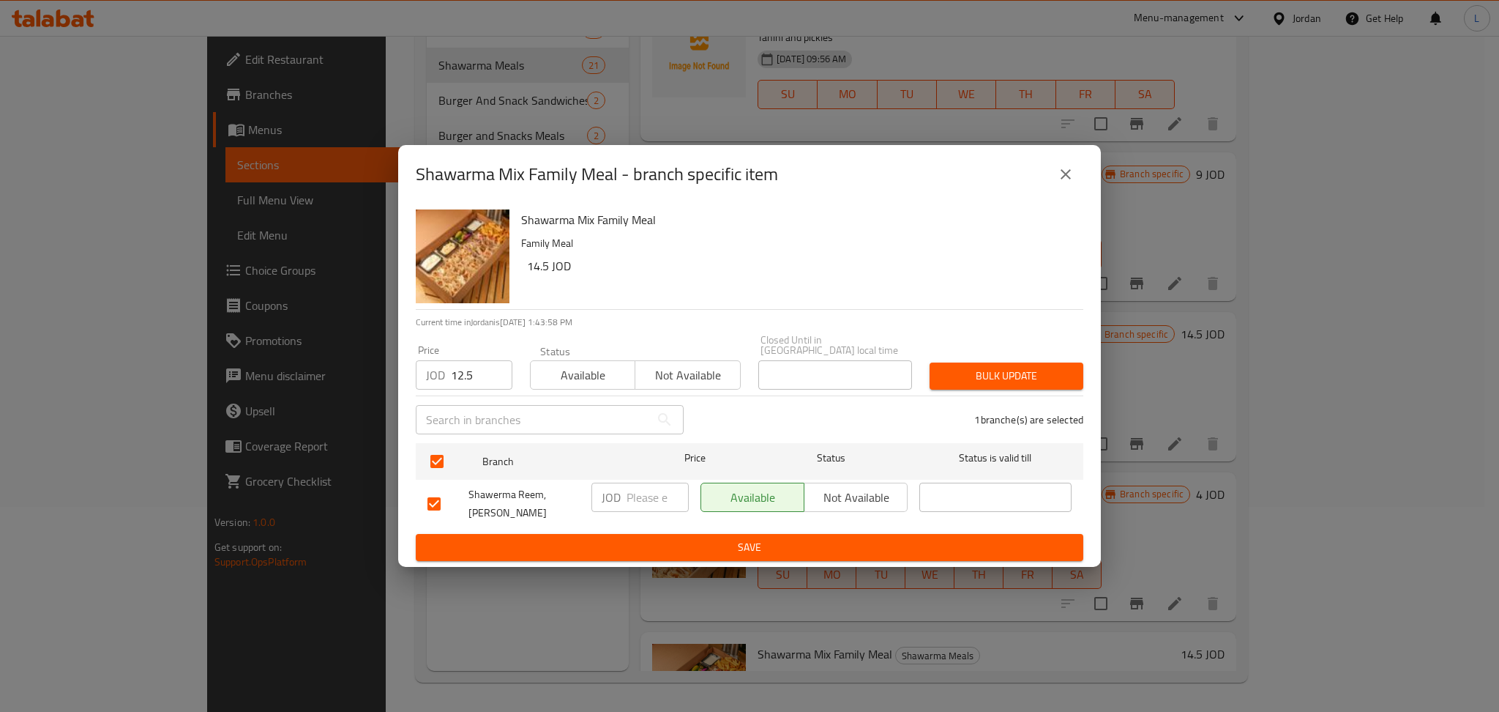
click at [961, 388] on button "Bulk update" at bounding box center [1007, 375] width 154 height 27
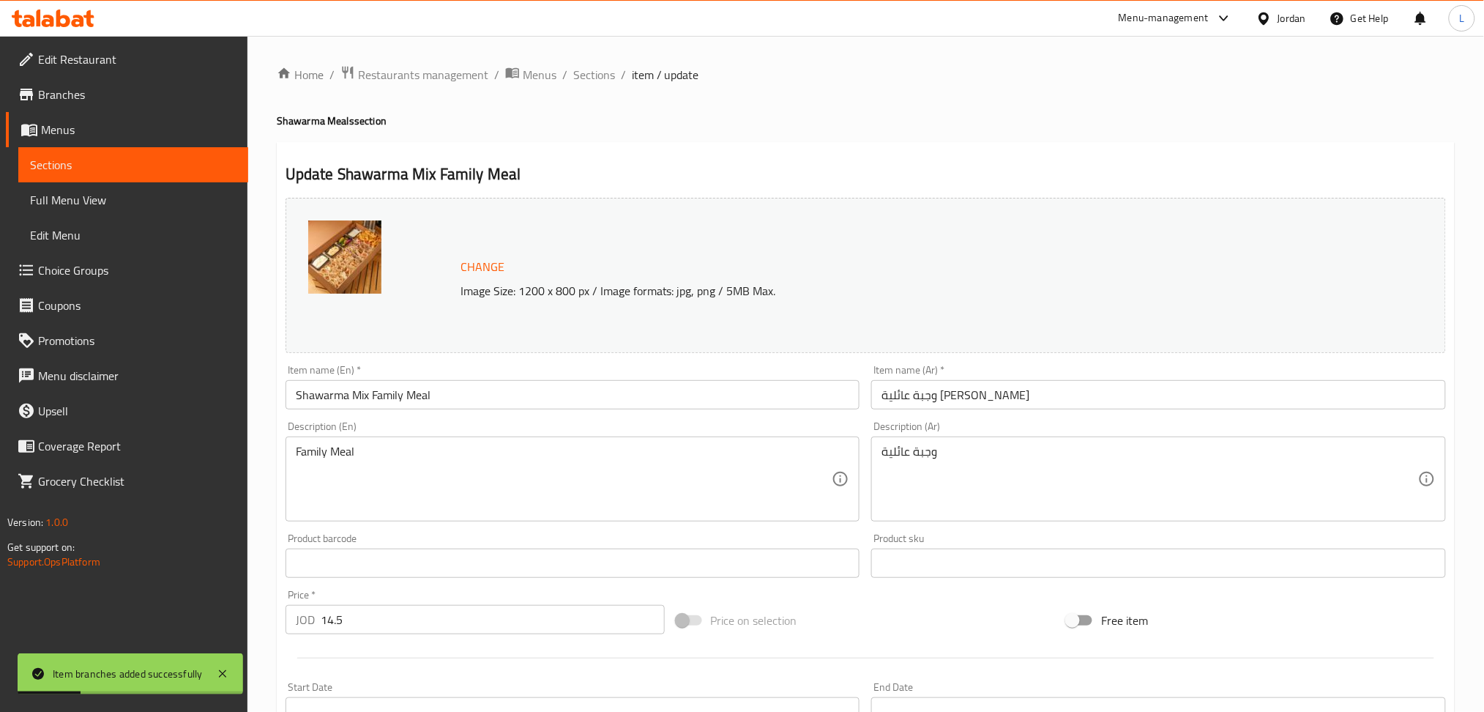
click at [433, 452] on textarea "Family Meal" at bounding box center [564, 479] width 537 height 70
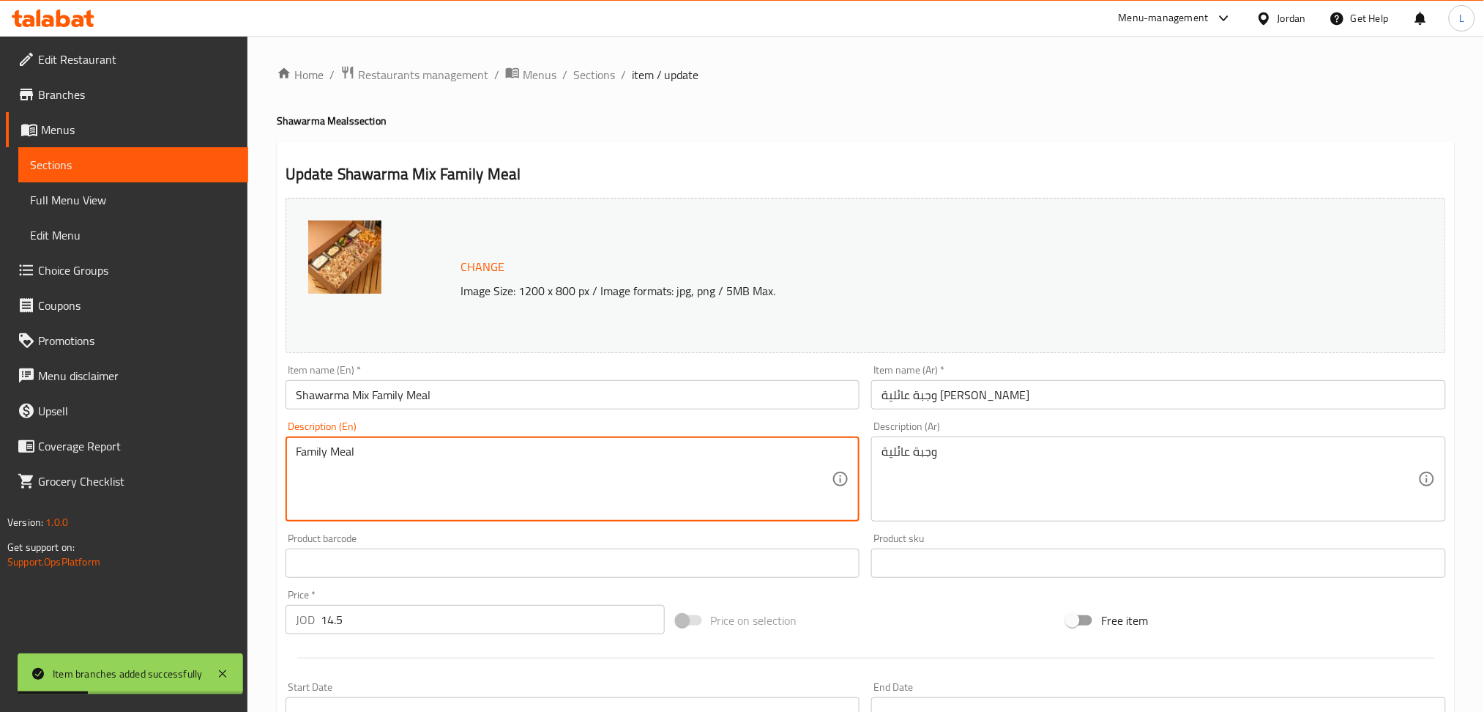
click at [433, 452] on textarea "Family Meal" at bounding box center [564, 479] width 537 height 70
paste textarea "3meat shrak +3 Shrak Chicken + 4 potatoes + 6 tahini + 6 Mtawameh + 4 ketchup +…"
click at [455, 459] on textarea "Family Meal3meat shrak +3 Shrak Chicken + 4 potatoes + 6 tahini + 6 Mtawameh + …" at bounding box center [564, 479] width 537 height 70
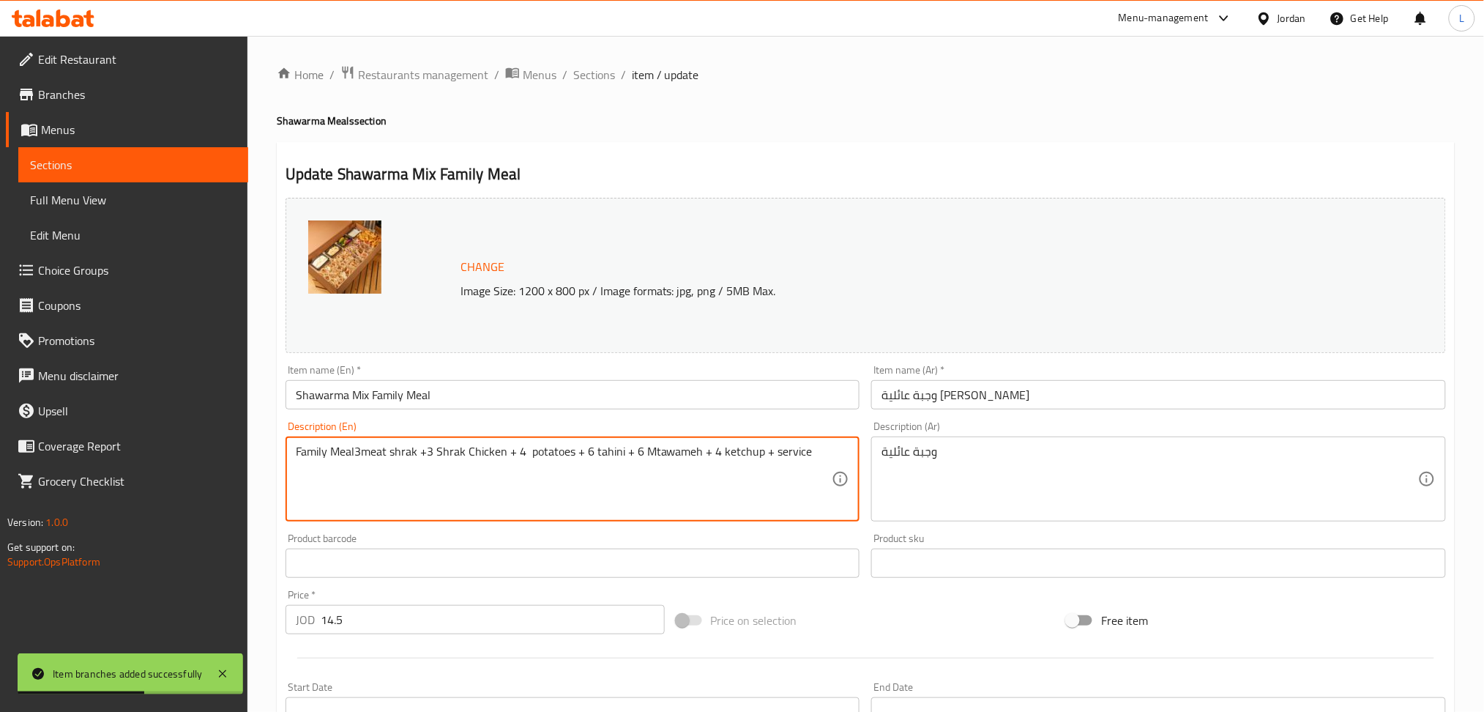
paste textarea
type textarea "3meat shrak +3 Shrak Chicken + 4 potatoes + 6 tahini + 6 Mtawameh + 4 ketchup +…"
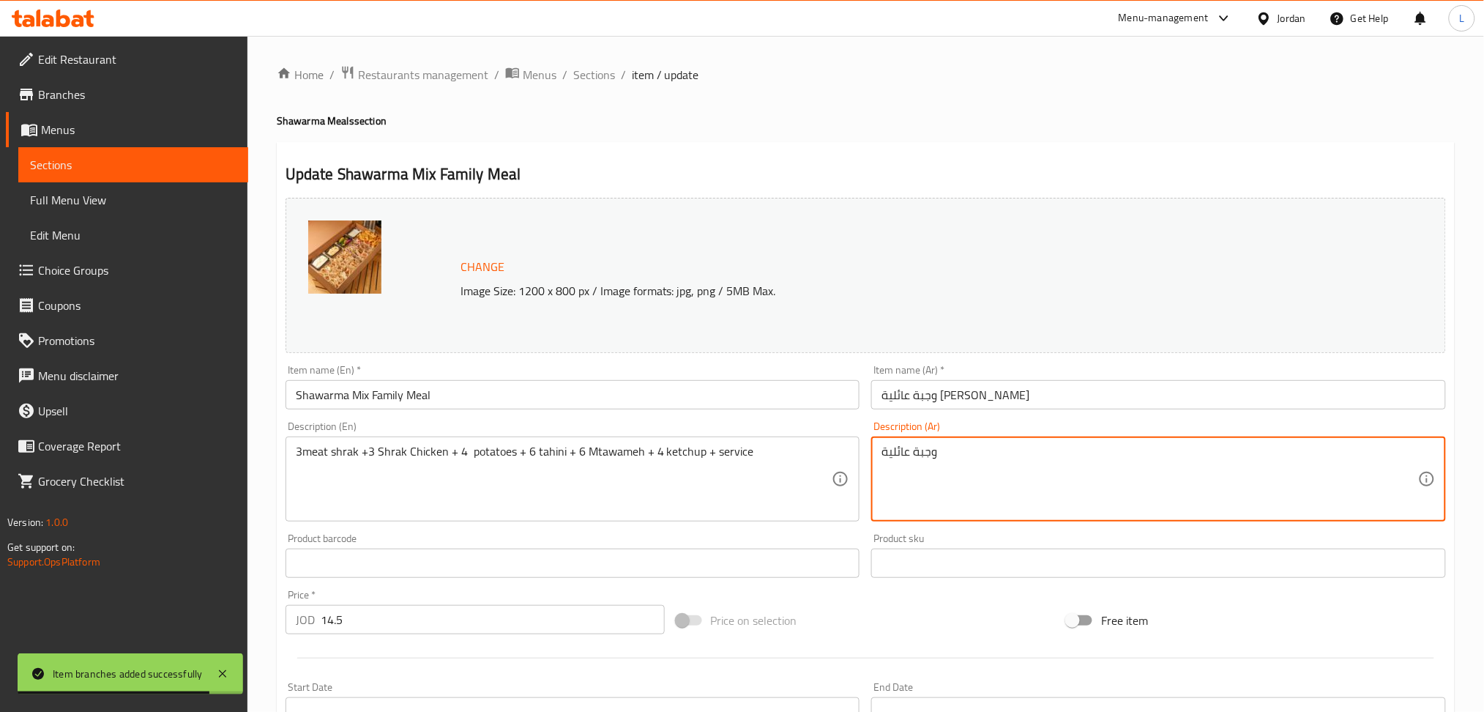
click at [993, 469] on textarea "وجبة عائلية" at bounding box center [1150, 479] width 537 height 70
paste textarea "3 شراك كبير لحمة + 3 شراك كبير دجاج + 4 علب بطاطا + 6 مثومة + 6 طحينية + 4 بالك…"
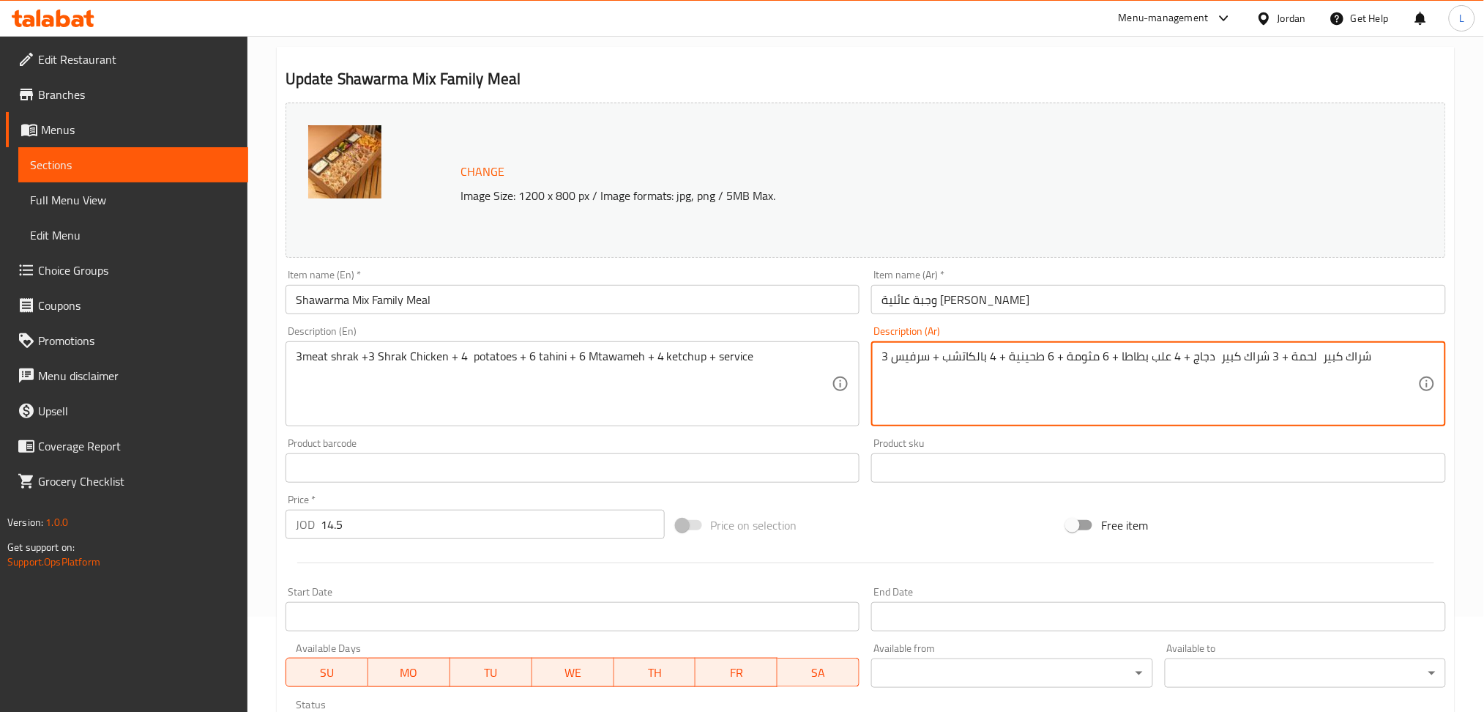
scroll to position [342, 0]
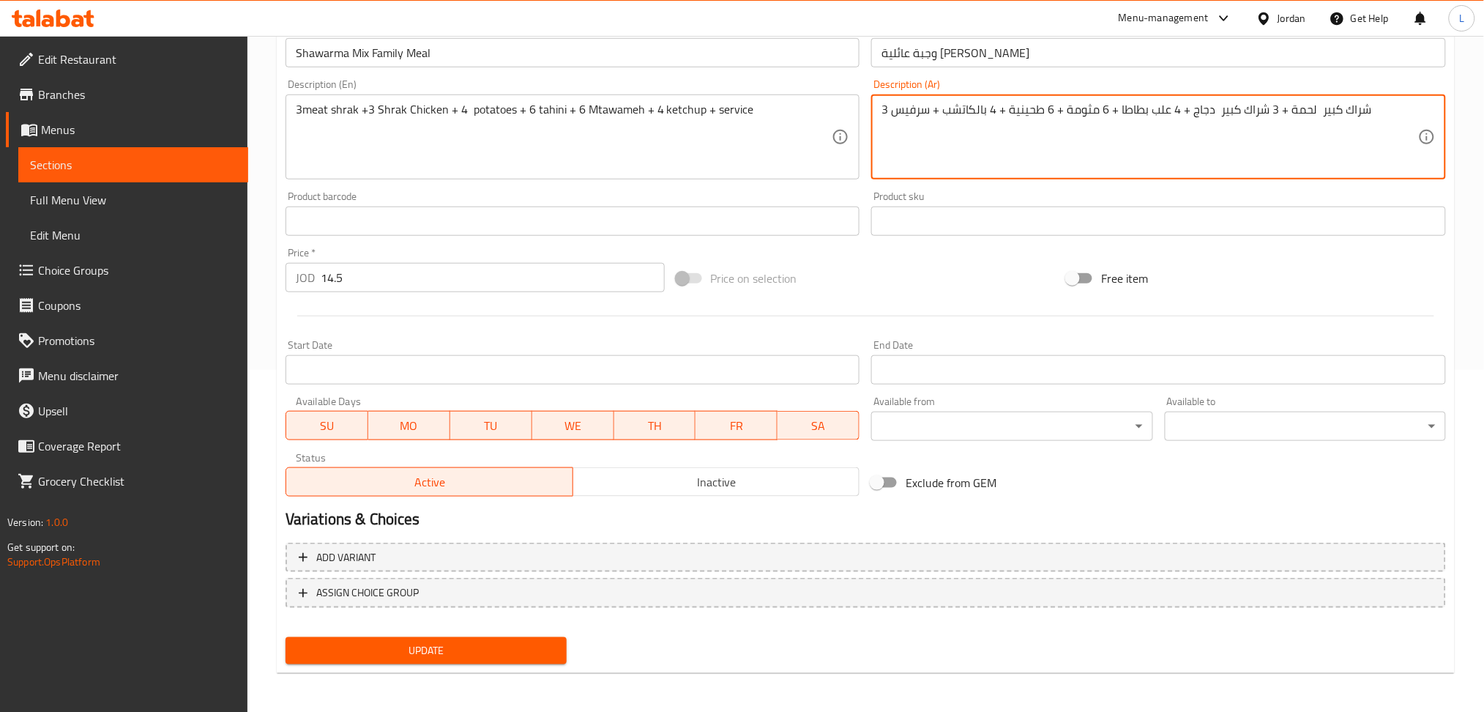
type textarea "3 شراك كبير لحمة + 3 شراك كبير دجاج + 4 علب بطاطا + 6 مثومة + 6 طحينية + 4 بالك…"
click at [358, 641] on span "Update" at bounding box center [426, 650] width 258 height 18
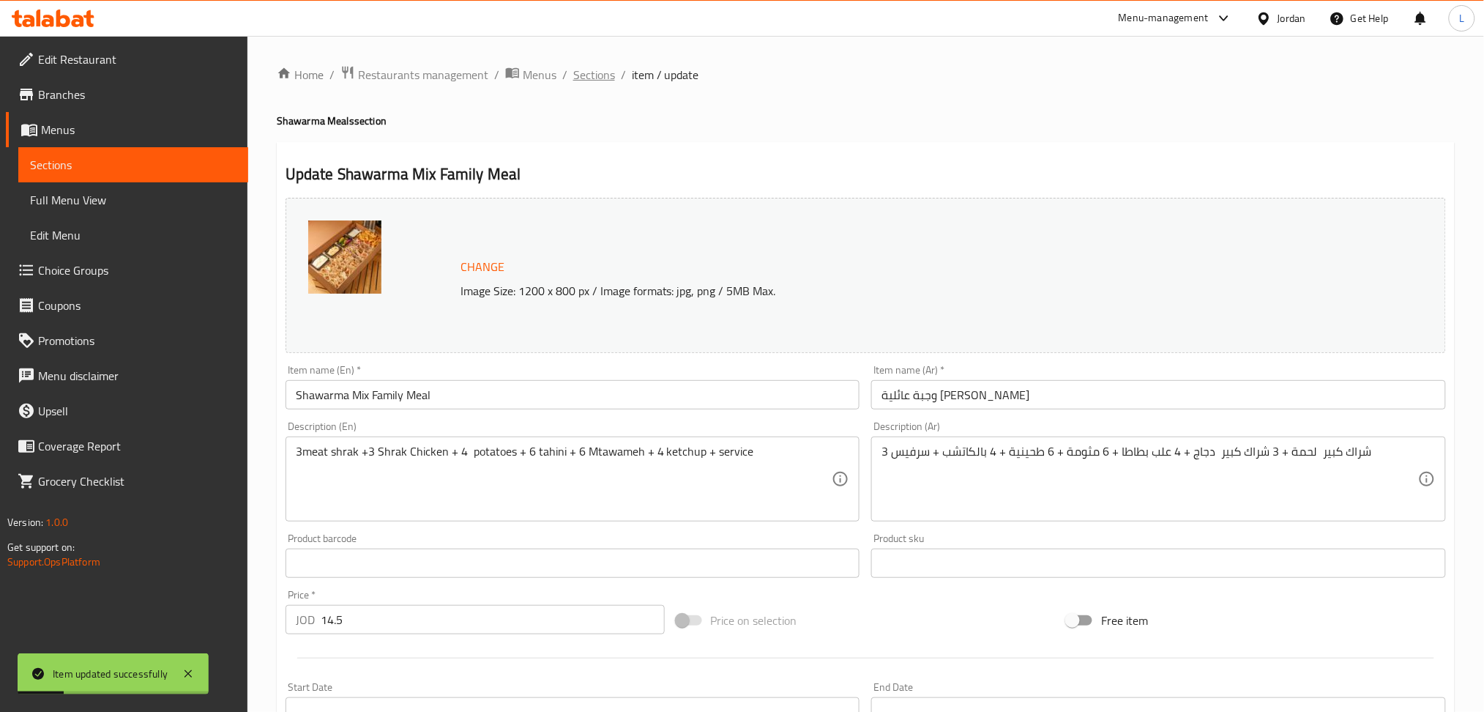
click at [595, 72] on span "Sections" at bounding box center [594, 75] width 42 height 18
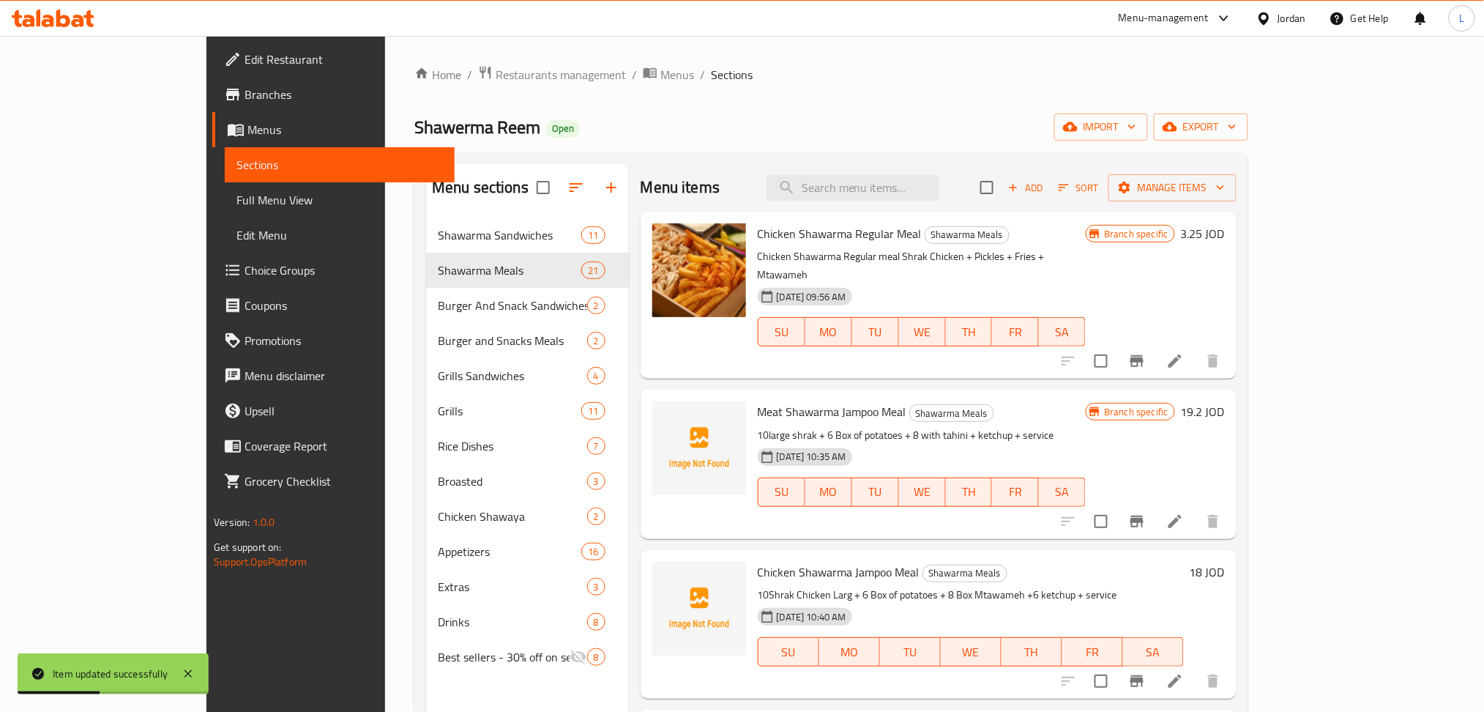
click at [1020, 185] on icon "button" at bounding box center [1013, 187] width 13 height 13
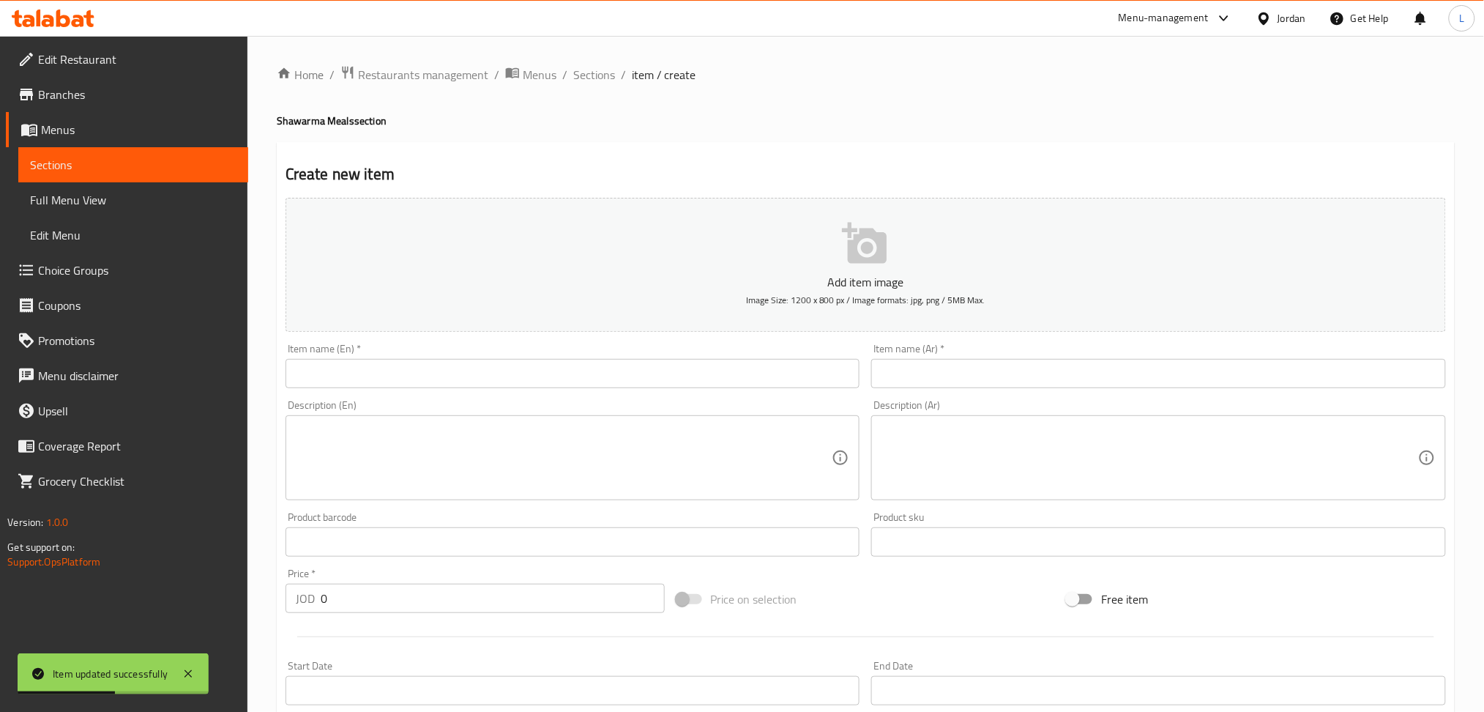
click at [707, 374] on input "text" at bounding box center [573, 373] width 575 height 29
paste input "Shawarma Mix Jampoo Meal"
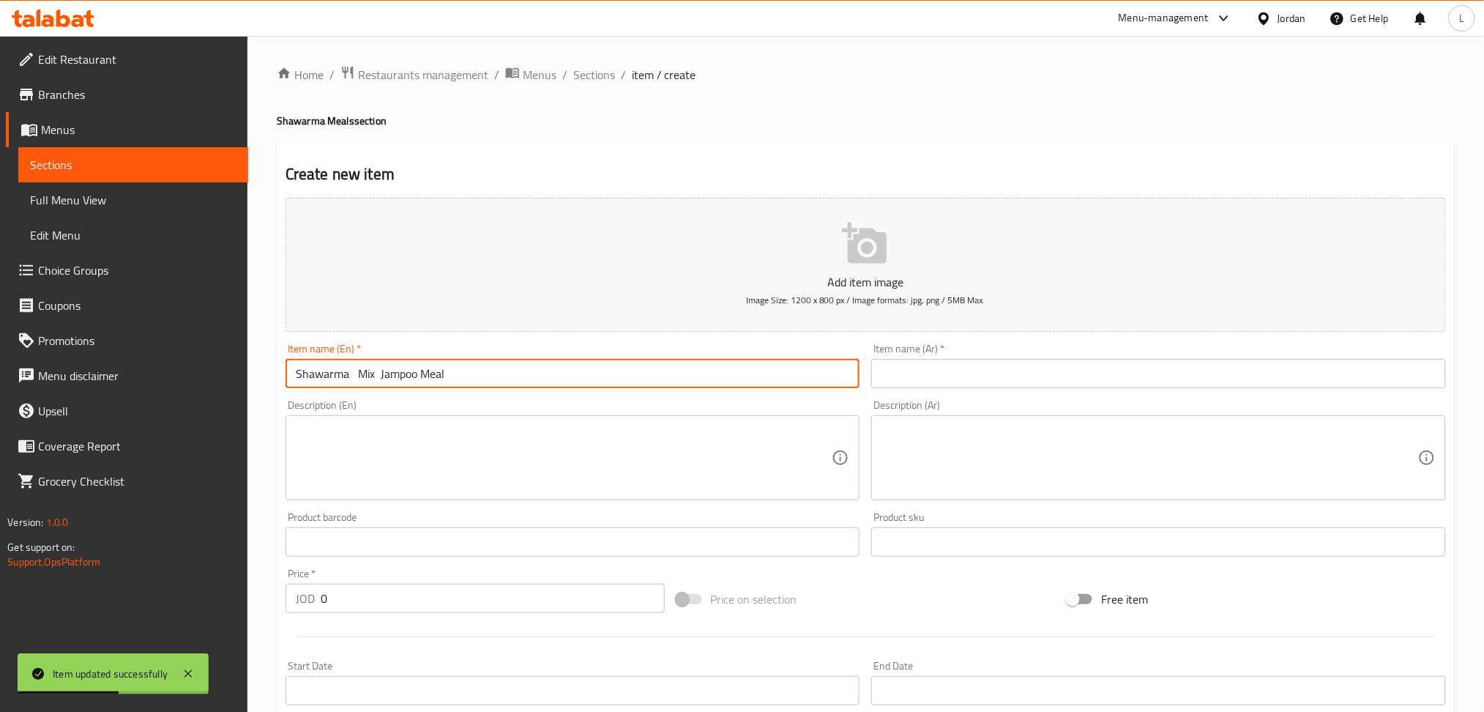
type input "Shawarma Mix Jampoo Meal"
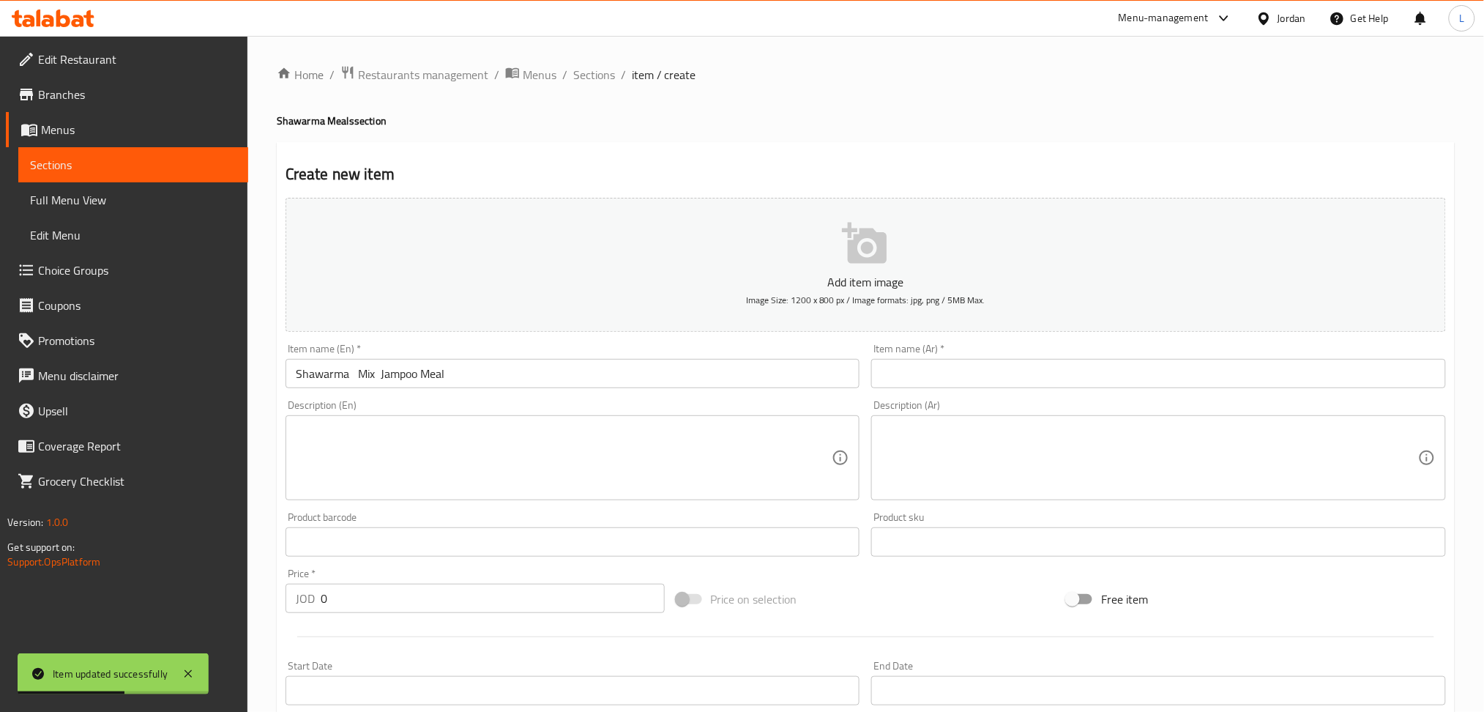
click at [1072, 354] on div "Item name (Ar)   * Item name (Ar) *" at bounding box center [1158, 365] width 575 height 45
drag, startPoint x: 992, startPoint y: 370, endPoint x: 928, endPoint y: 373, distance: 63.8
click at [990, 373] on input "text" at bounding box center [1158, 373] width 575 height 29
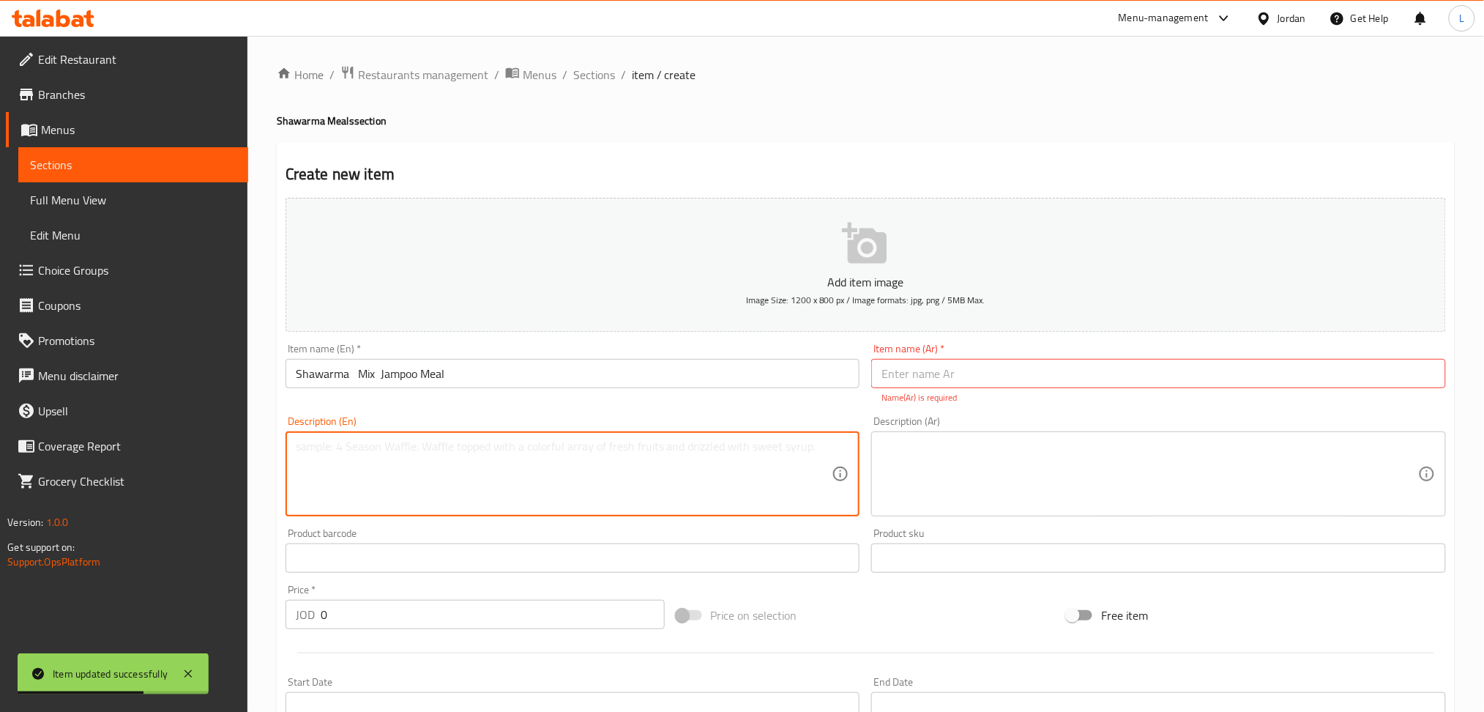
drag, startPoint x: 541, startPoint y: 458, endPoint x: 533, endPoint y: 436, distance: 23.4
click at [540, 458] on textarea at bounding box center [564, 474] width 537 height 70
paste textarea "5meat shrak +5 Shrak Chicken + 6 potatoes + 8 tahini + 8 Mtawameh + 6 ketchup +…"
type textarea "5meat shrak +5 Shrak Chicken + 6 potatoes + 8 tahini + 8 Mtawameh + 6 ketchup +…"
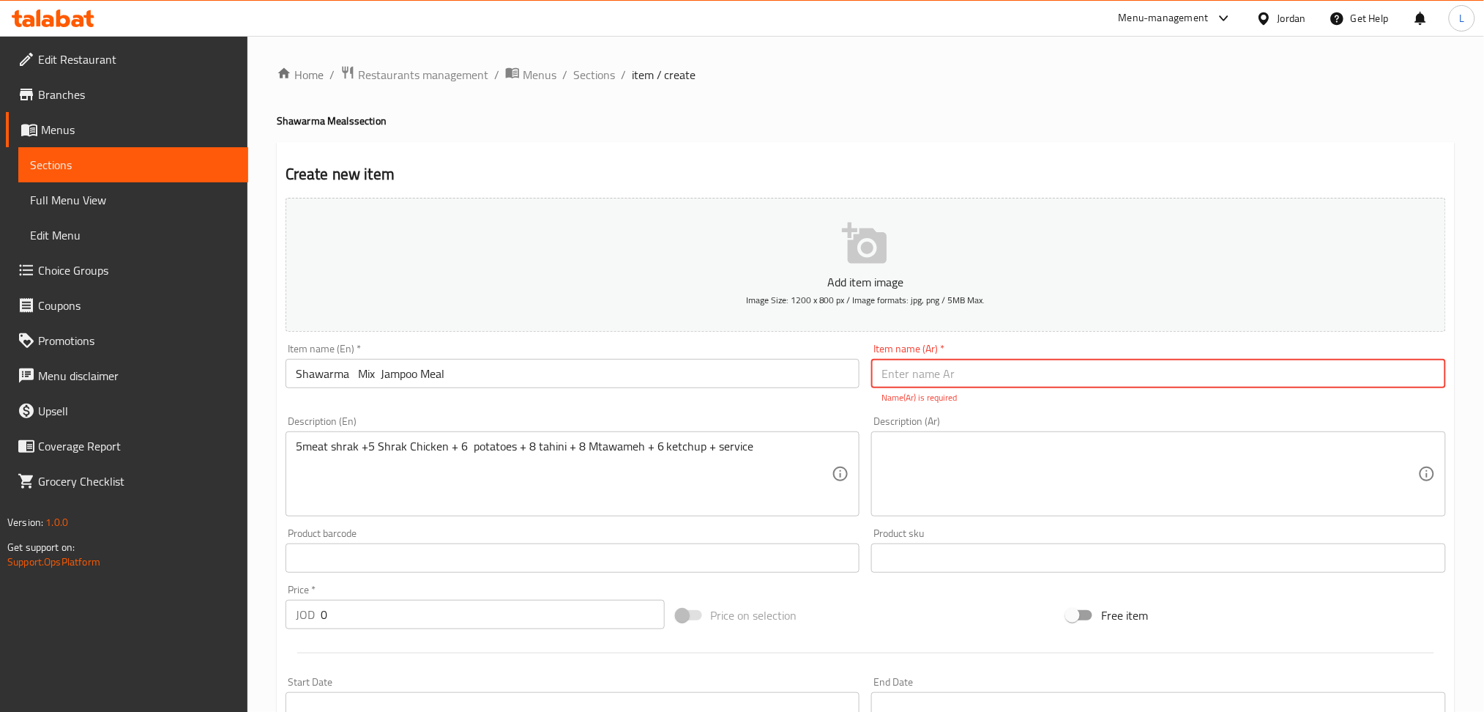
click at [993, 379] on input "text" at bounding box center [1158, 373] width 575 height 29
paste input "وجبة العملاقة مكس شاورما"
type input "وجبة العملاقة مكس شاورما"
click at [929, 499] on div "Description (Ar)" at bounding box center [1158, 473] width 575 height 85
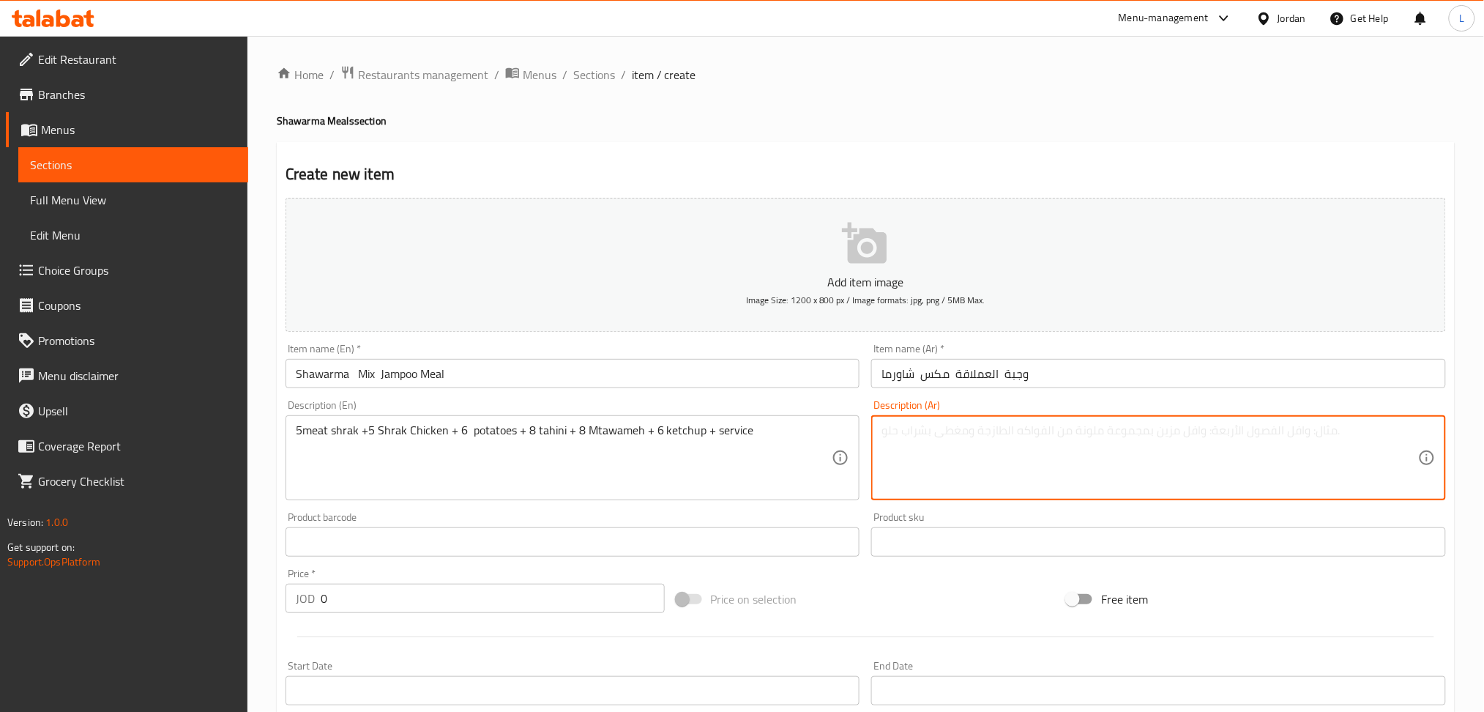
paste textarea "5 شراك كبير لحمة + 5 شراك كبير دجاج + 6 علب بطاطا + 8 مثومة + 8 طحينية + 6 بالك…"
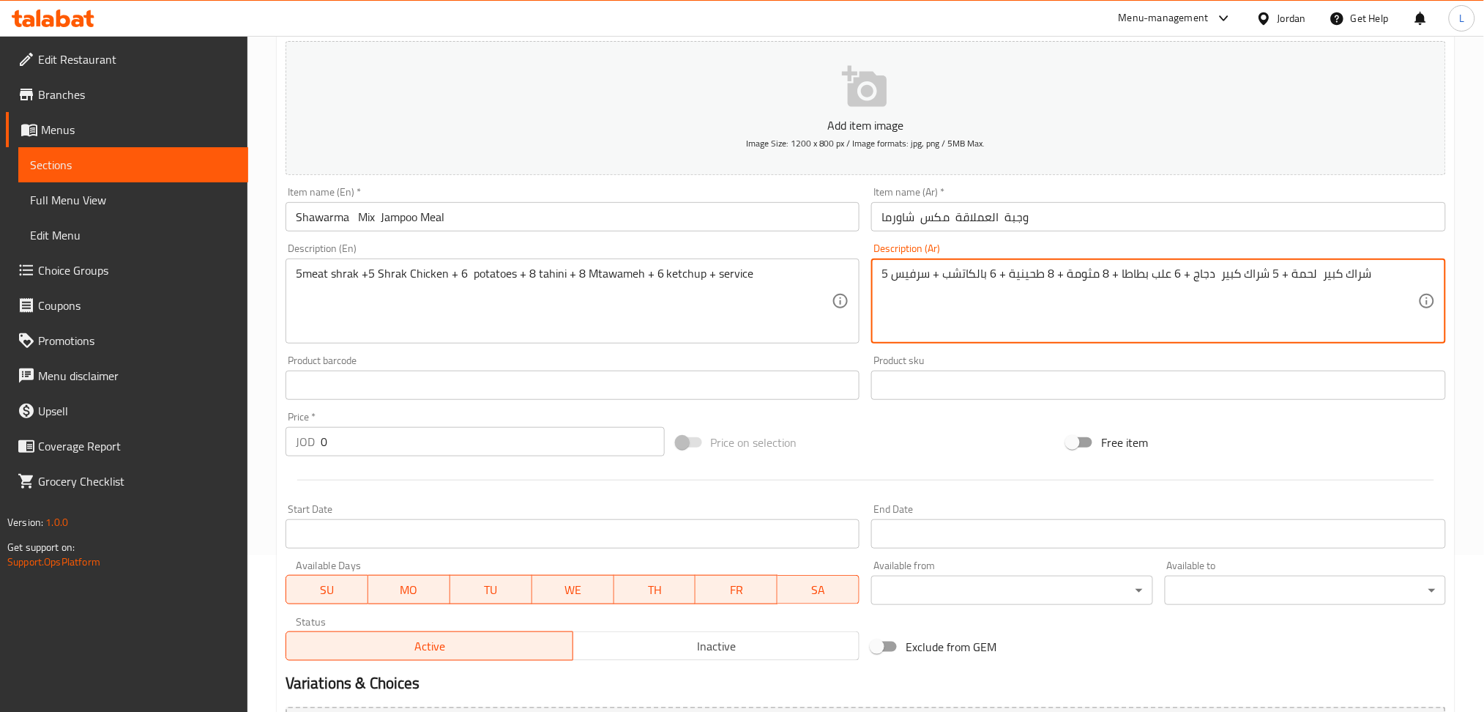
scroll to position [195, 0]
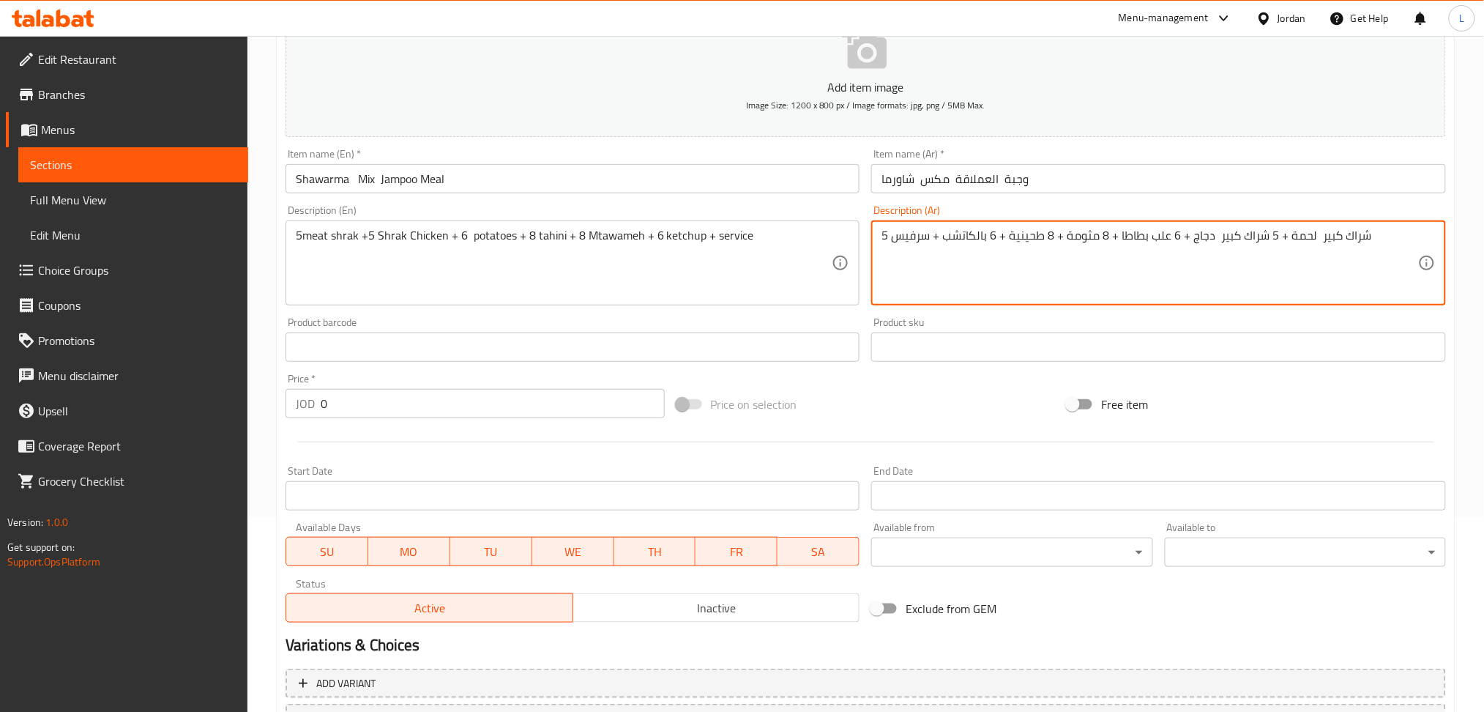
type textarea "5 شراك كبير لحمة + 5 شراك كبير دجاج + 6 علب بطاطا + 8 مثومة + 8 طحينية + 6 بالك…"
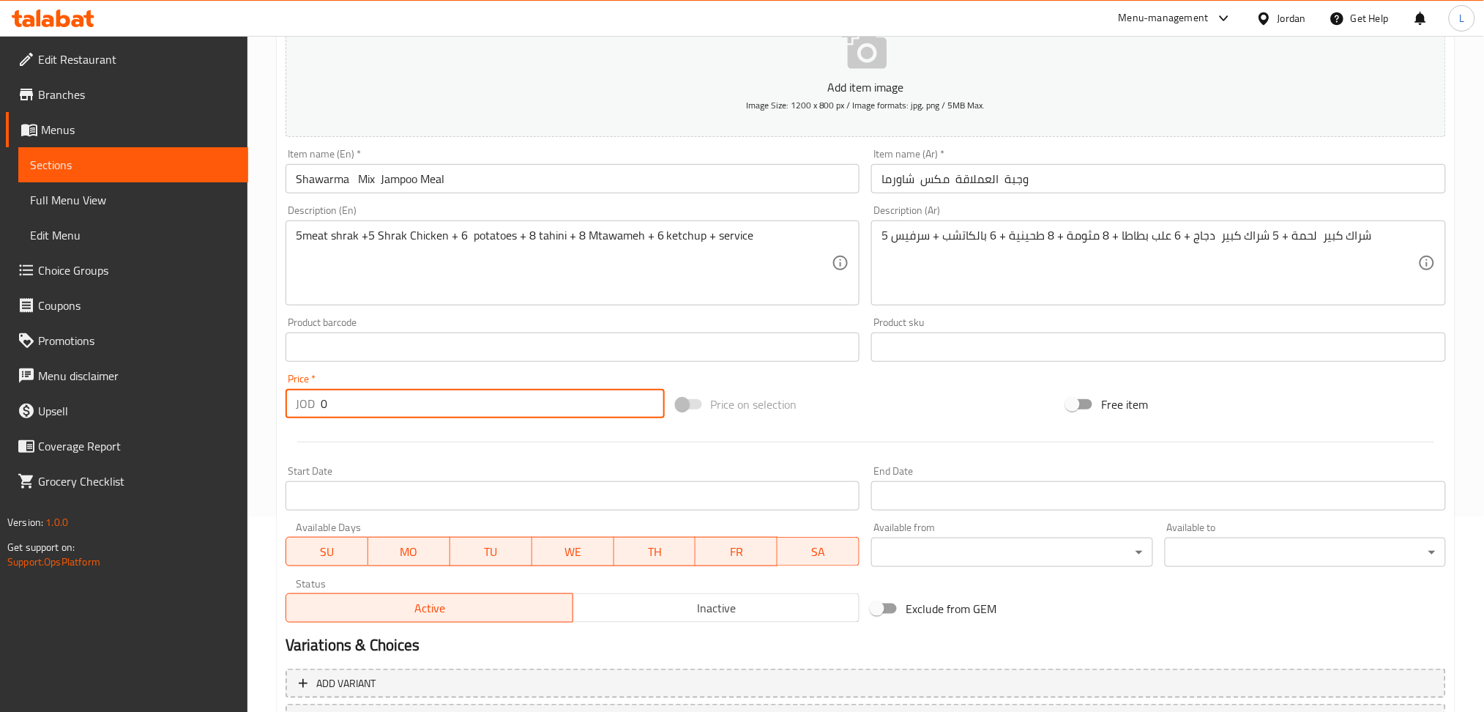
click at [445, 410] on input "0" at bounding box center [493, 403] width 344 height 29
type input "18.6"
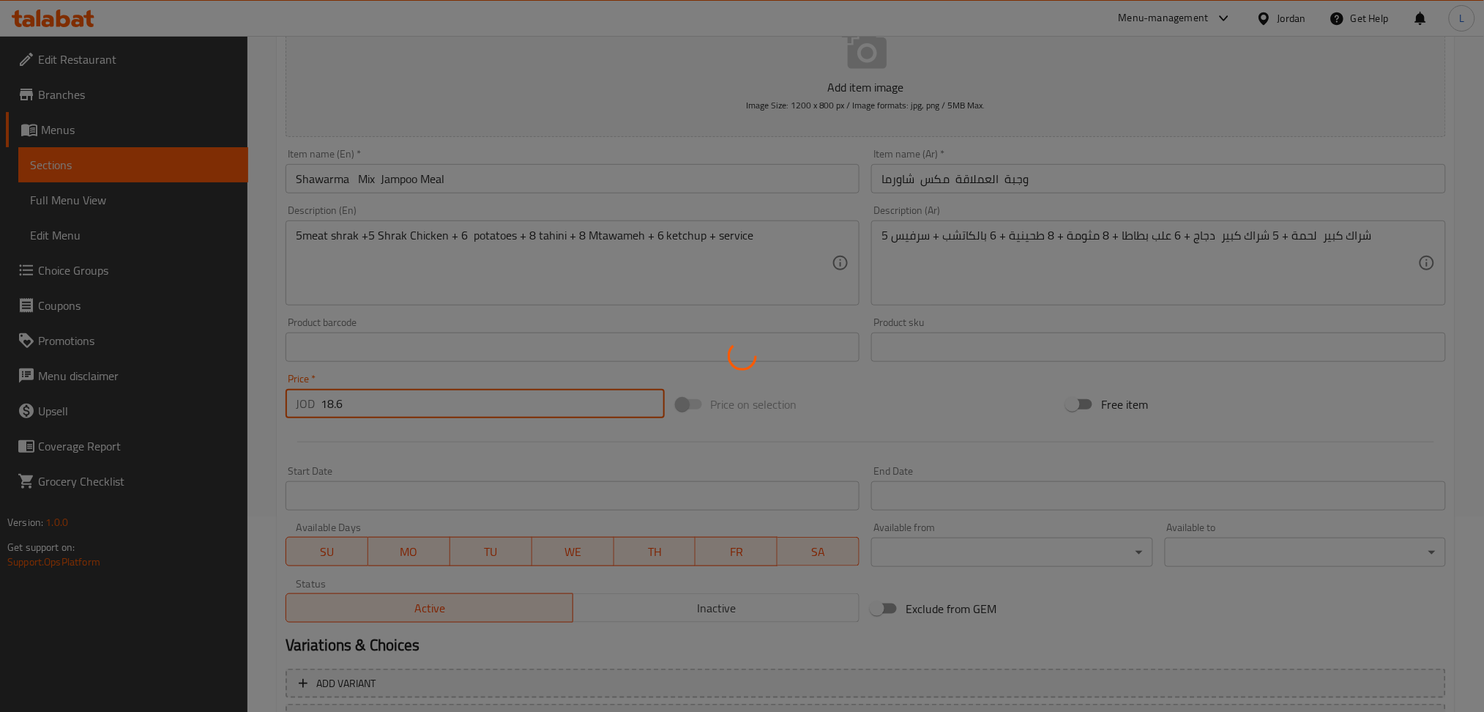
type input "0"
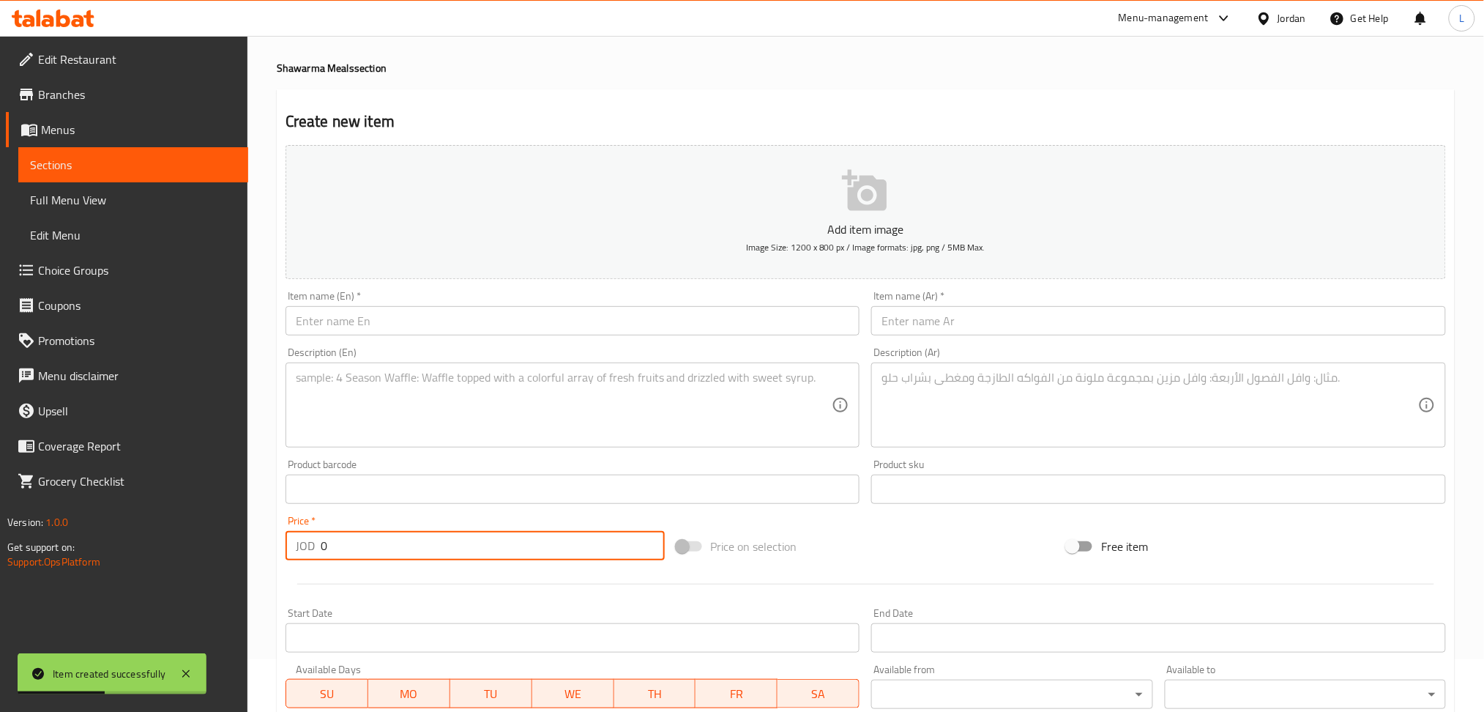
scroll to position [0, 0]
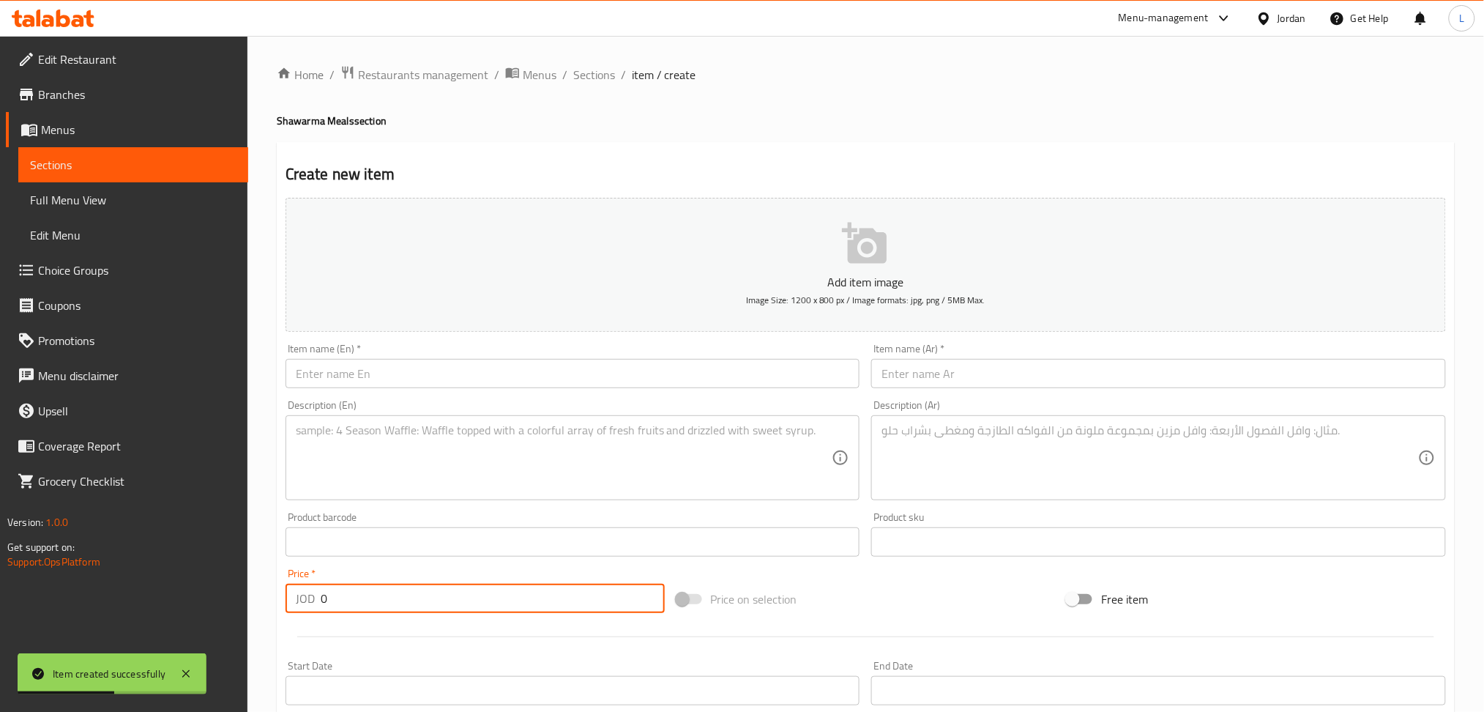
click at [595, 83] on span "Sections" at bounding box center [594, 75] width 42 height 18
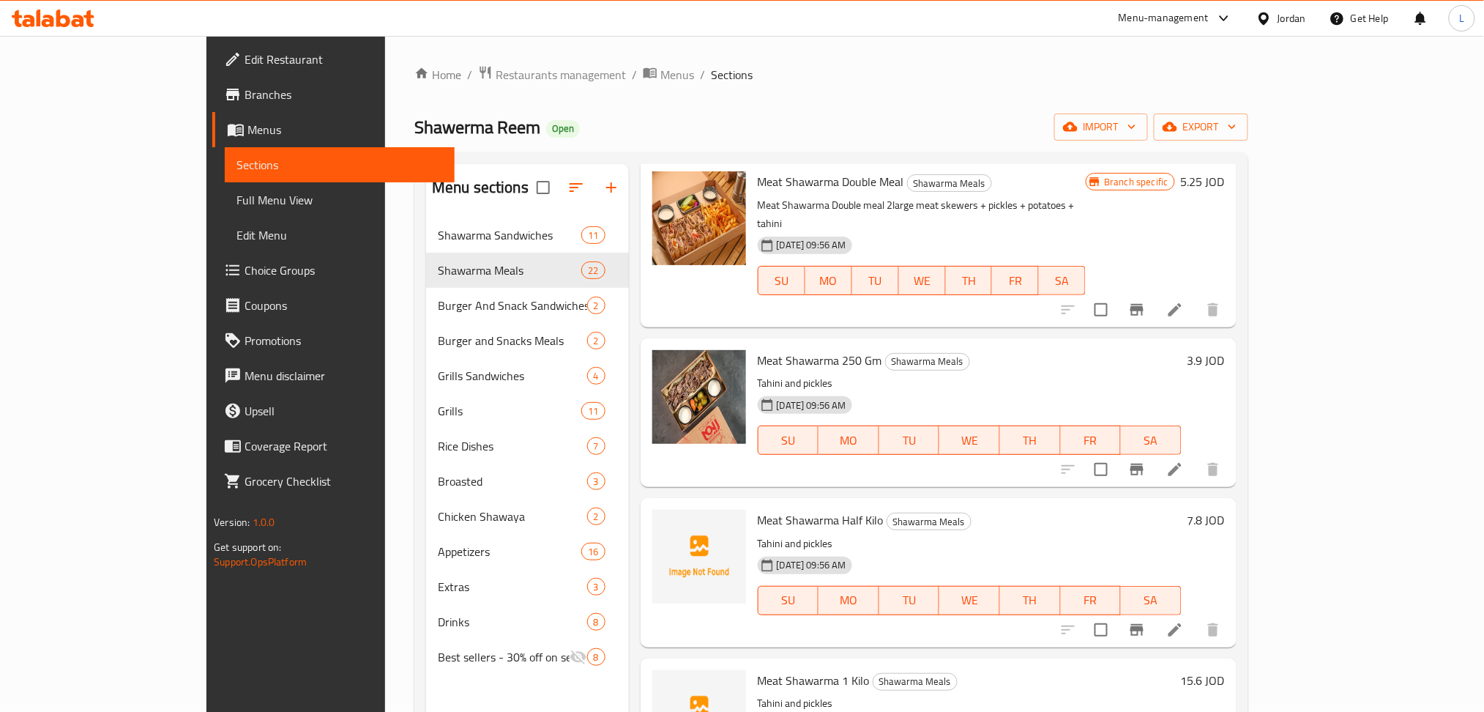
scroll to position [2343, 0]
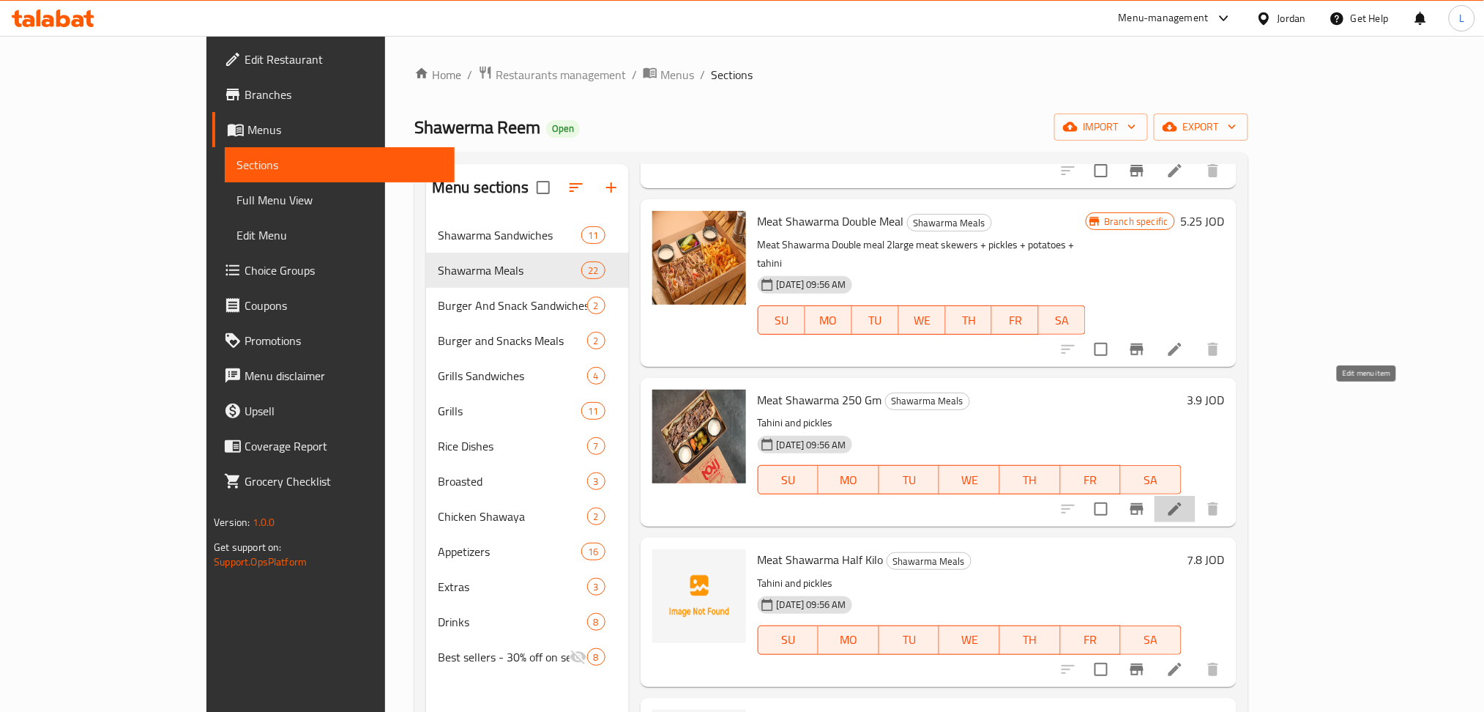
click at [1182, 502] on icon at bounding box center [1175, 508] width 13 height 13
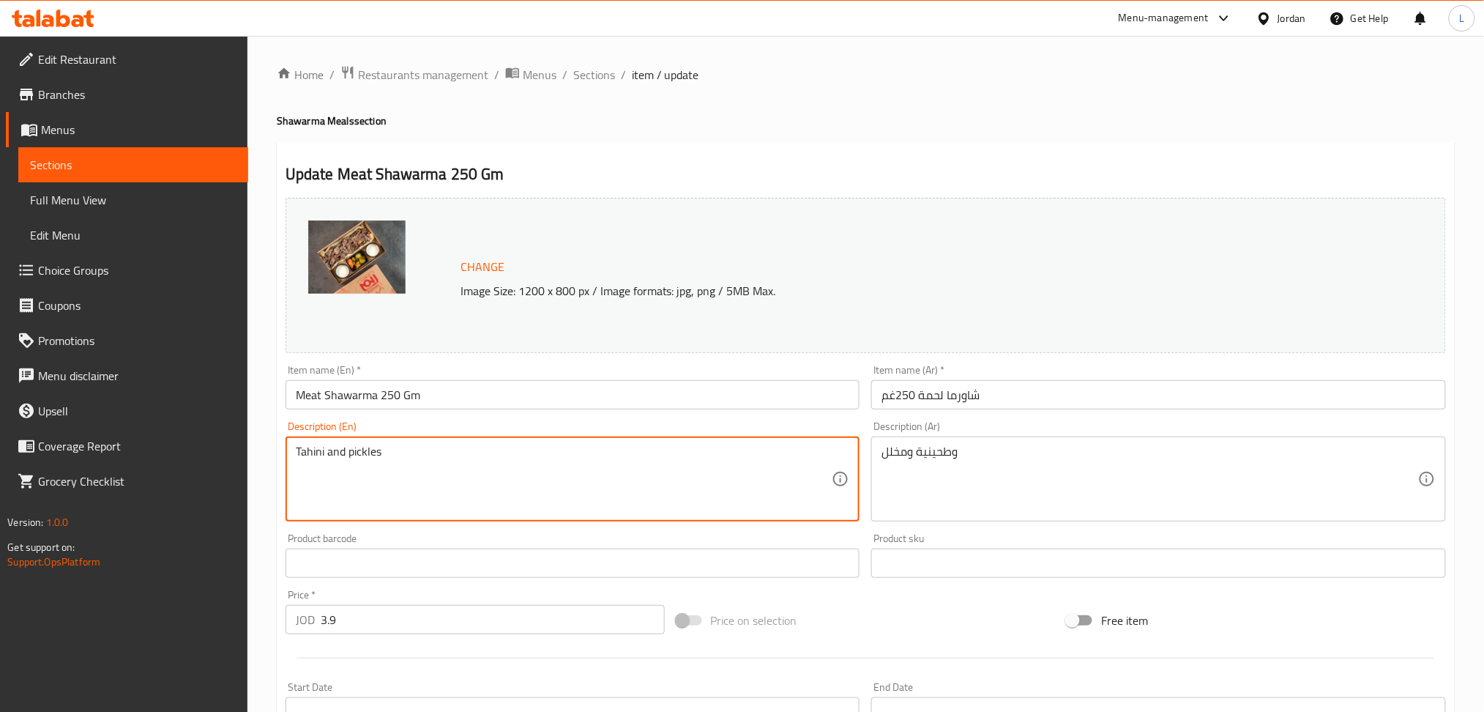
click at [373, 499] on textarea "Tahini and pickles" at bounding box center [564, 479] width 537 height 70
paste textarea "Meat Shawarma 250g Onion + Tomatoes + 2 Tahini + 2 Bread"
type textarea "Meat Shawarma 250g Onion + Tomatoes + 2 Tahini + 2 Breads"
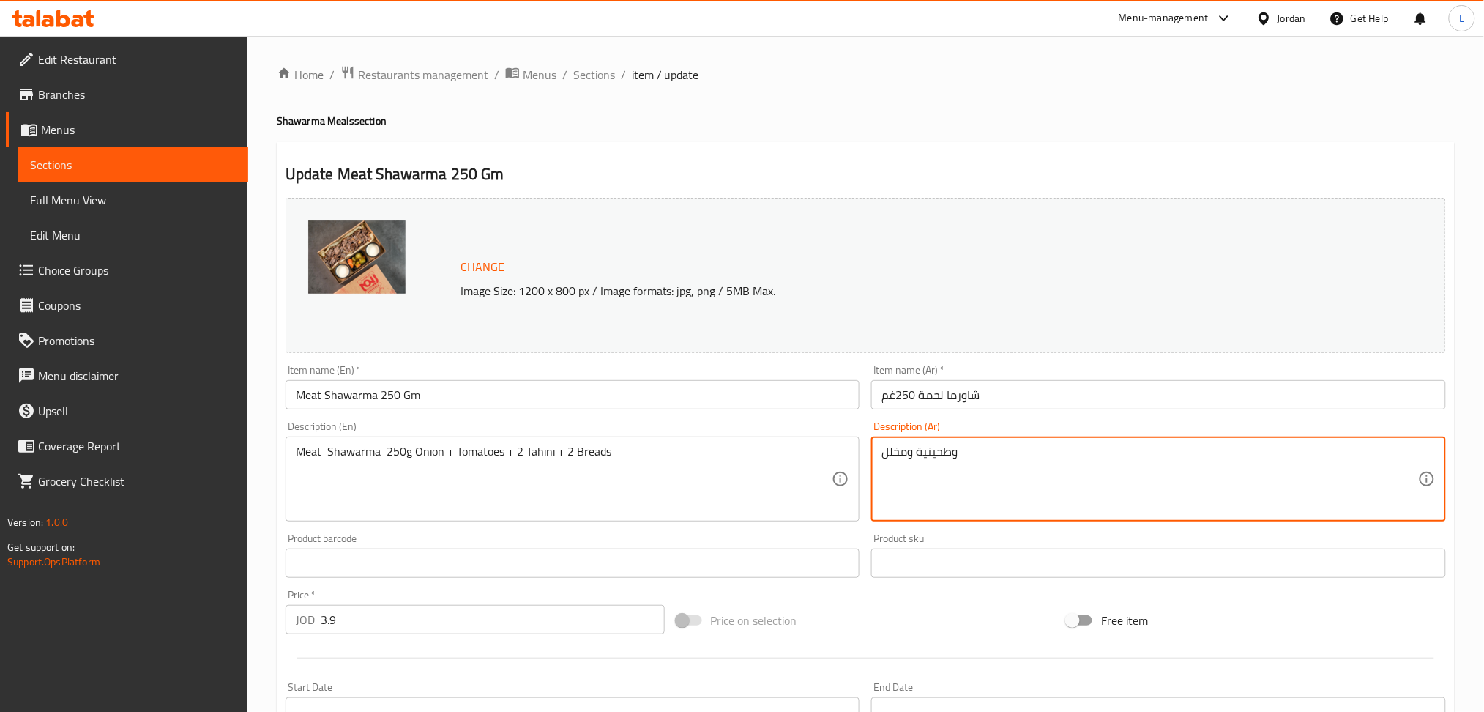
click at [935, 464] on textarea "وطحينية ومخلل" at bounding box center [1150, 479] width 537 height 70
click at [936, 464] on textarea "وطحينية ومخلل" at bounding box center [1150, 479] width 537 height 70
paste textarea "بصل + بندورة + 2 طحينية + 4 خبز"
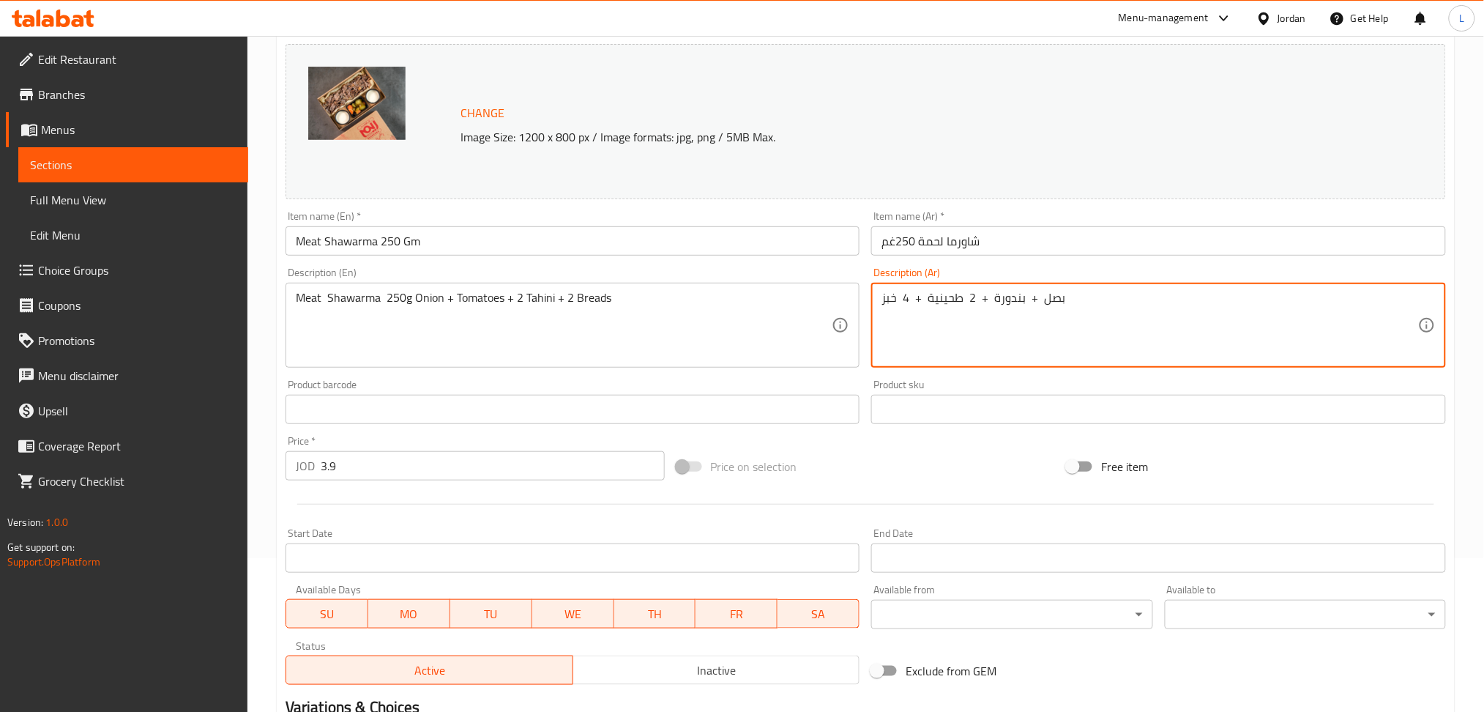
scroll to position [342, 0]
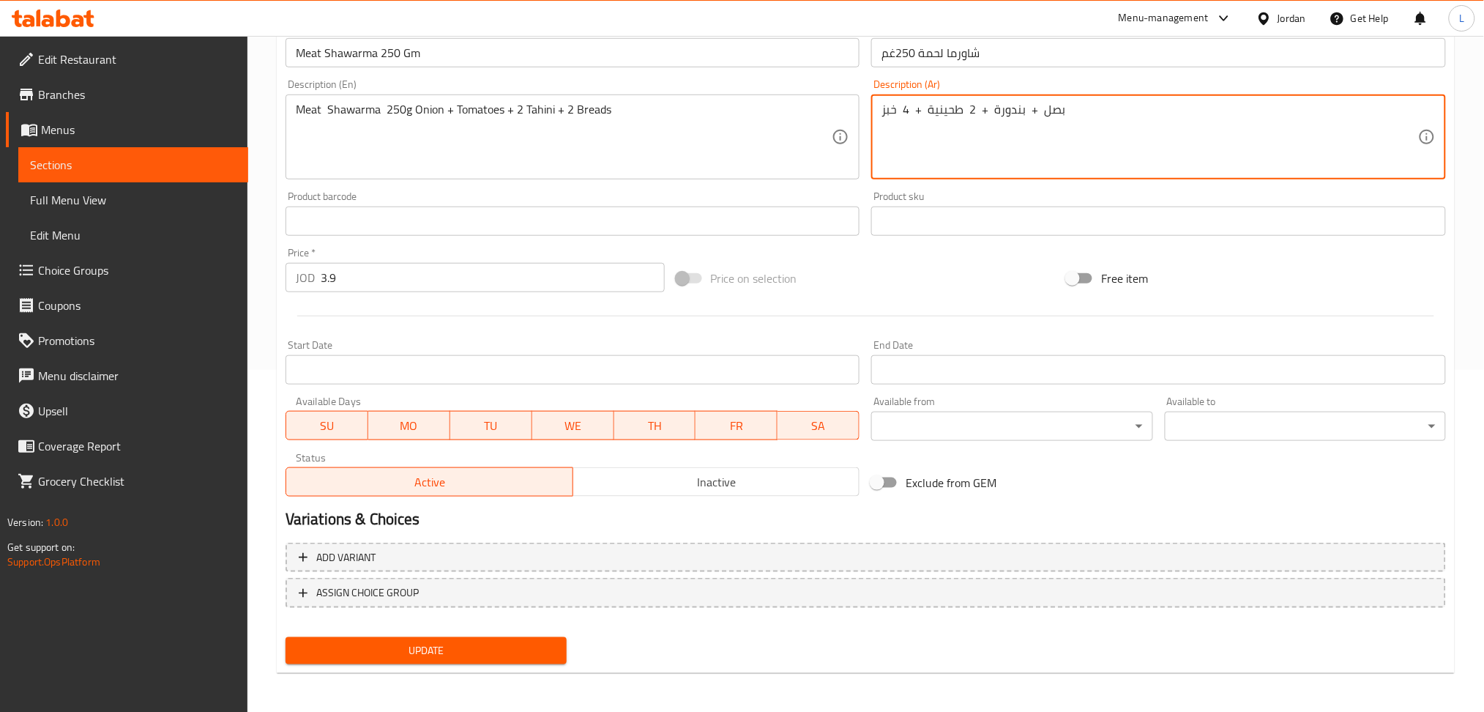
type textarea "بصل + بندورة + 2 طحينية + 4 خبز"
click at [370, 649] on span "Update" at bounding box center [426, 650] width 258 height 18
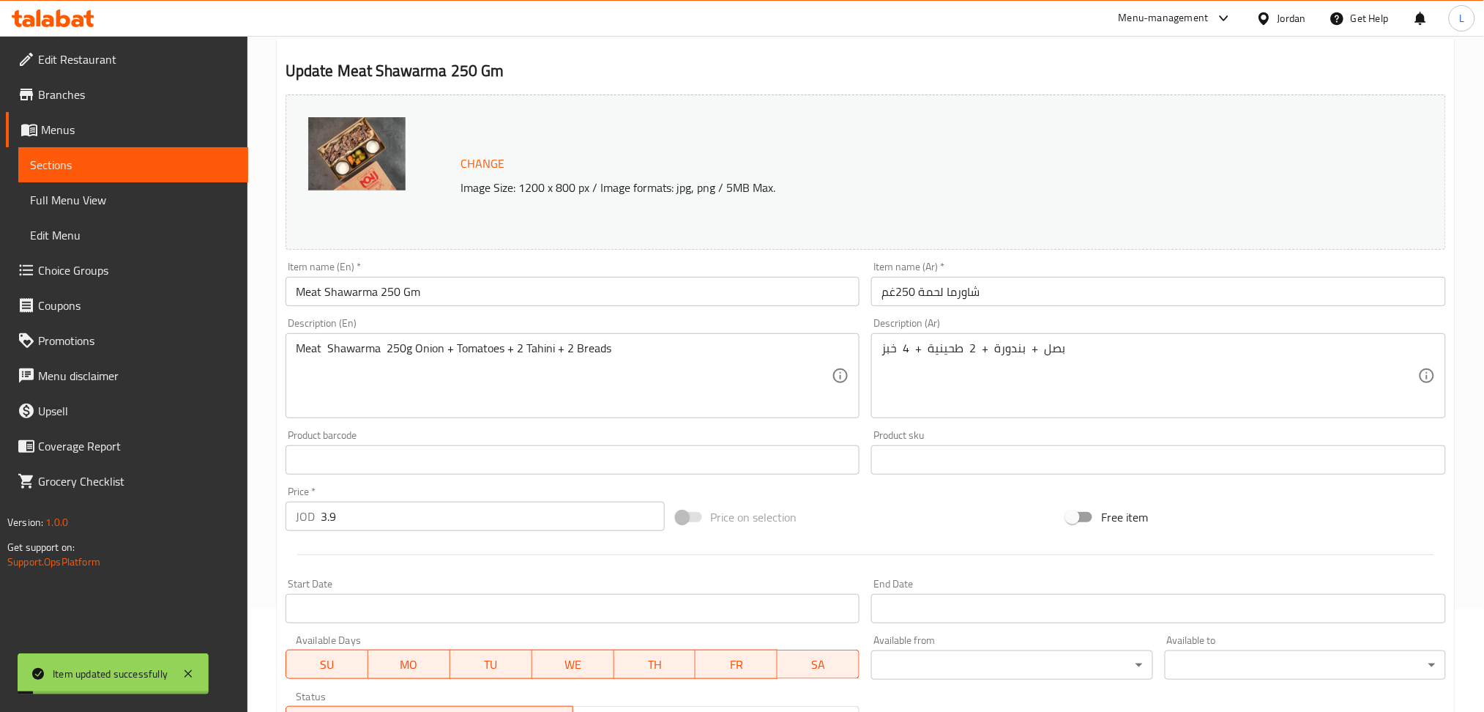
scroll to position [0, 0]
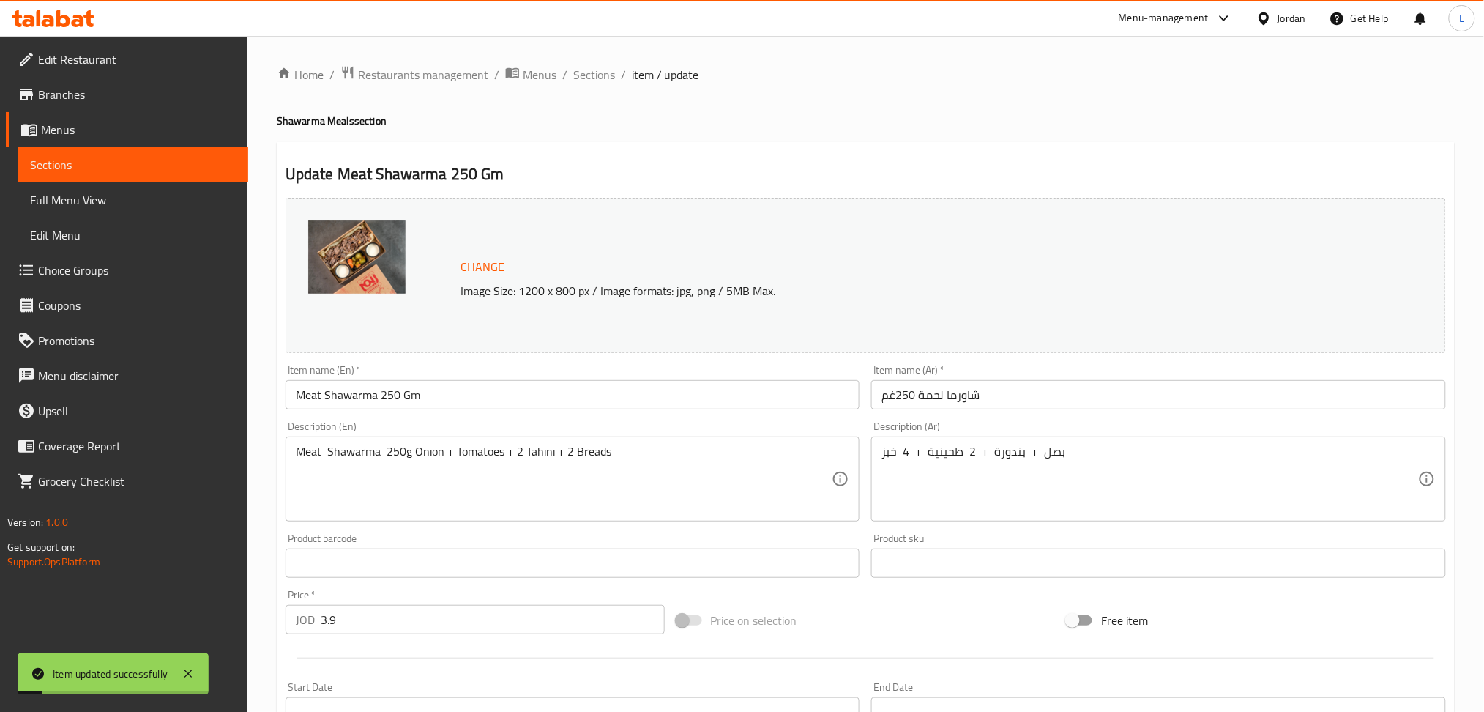
drag, startPoint x: 589, startPoint y: 80, endPoint x: 608, endPoint y: 89, distance: 21.3
click at [589, 79] on span "Sections" at bounding box center [594, 75] width 42 height 18
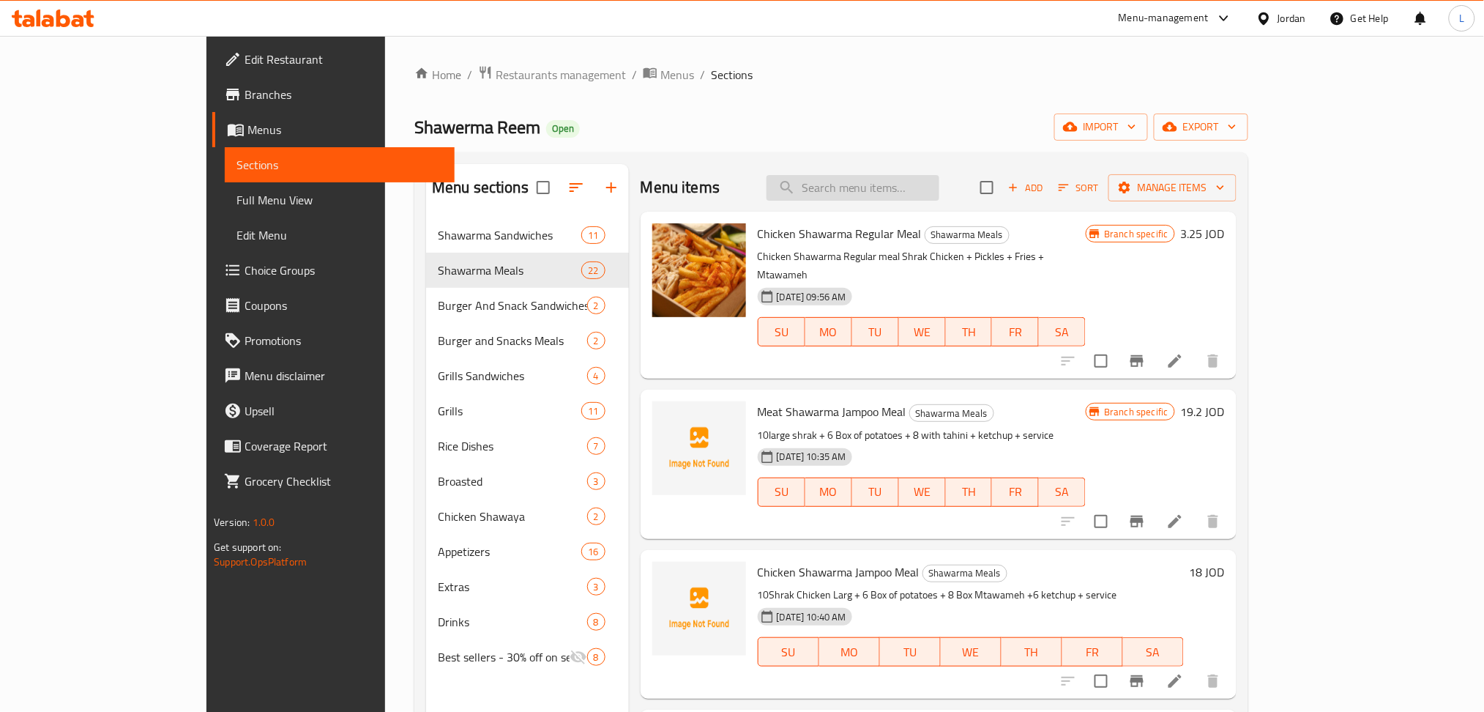
click at [925, 196] on input "search" at bounding box center [853, 188] width 173 height 26
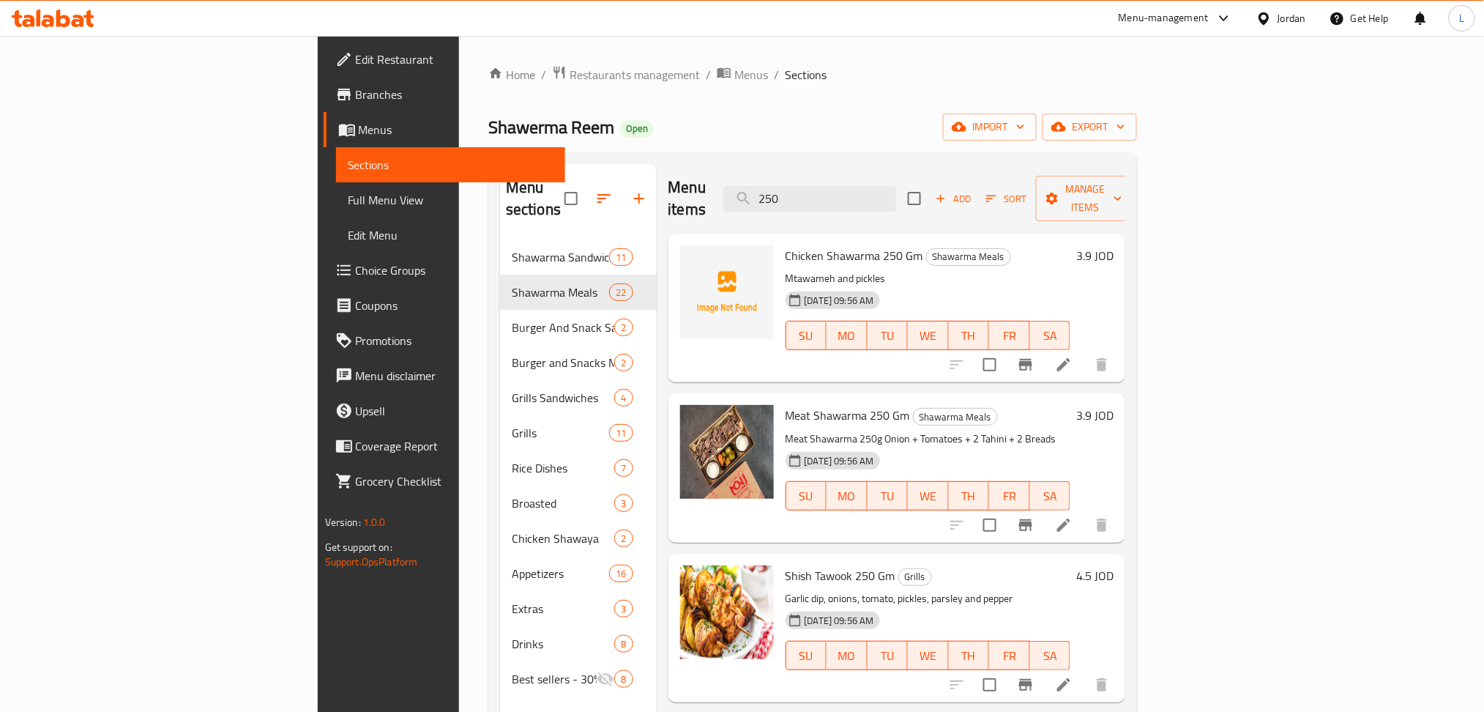
type input "250"
click at [1043, 507] on button "Branch-specific-item" at bounding box center [1025, 524] width 35 height 35
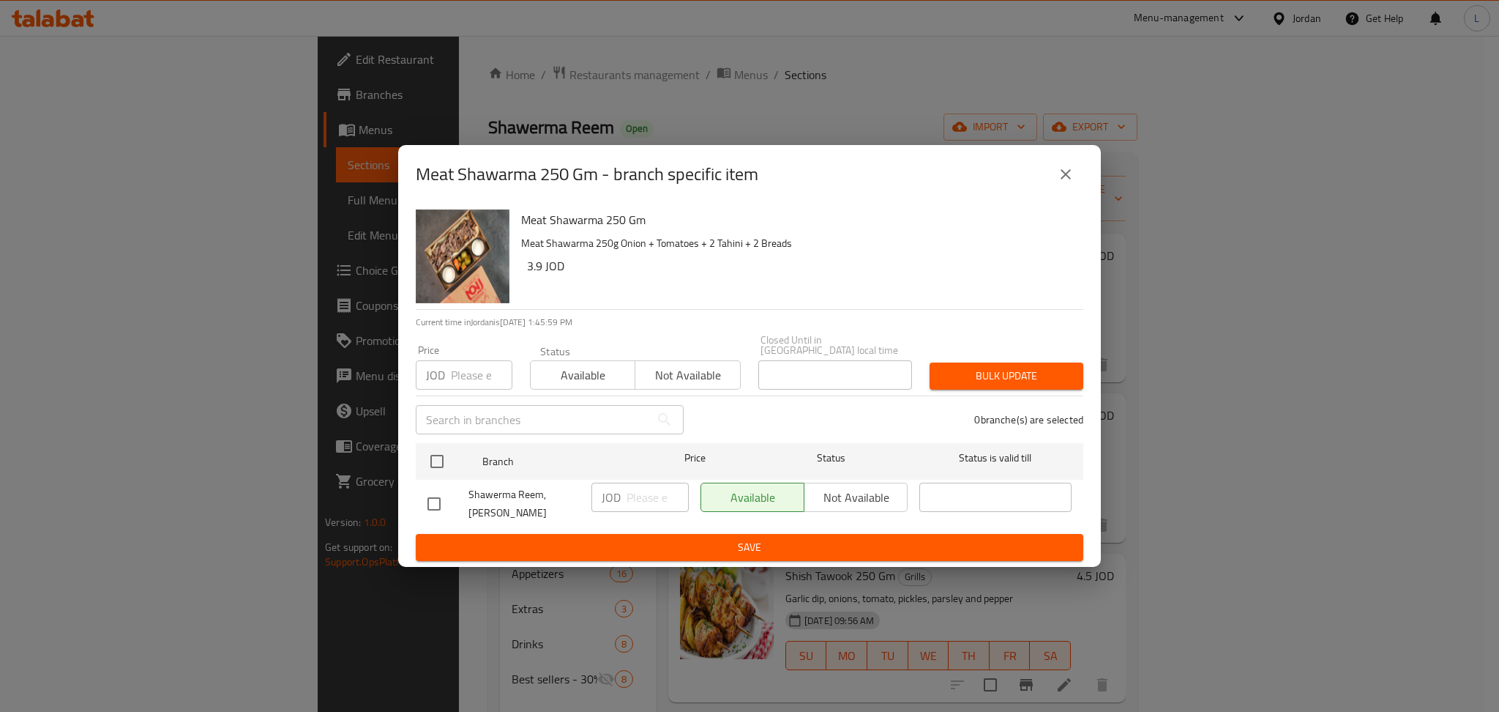
click at [466, 387] on input "number" at bounding box center [482, 374] width 62 height 29
paste input "4.50"
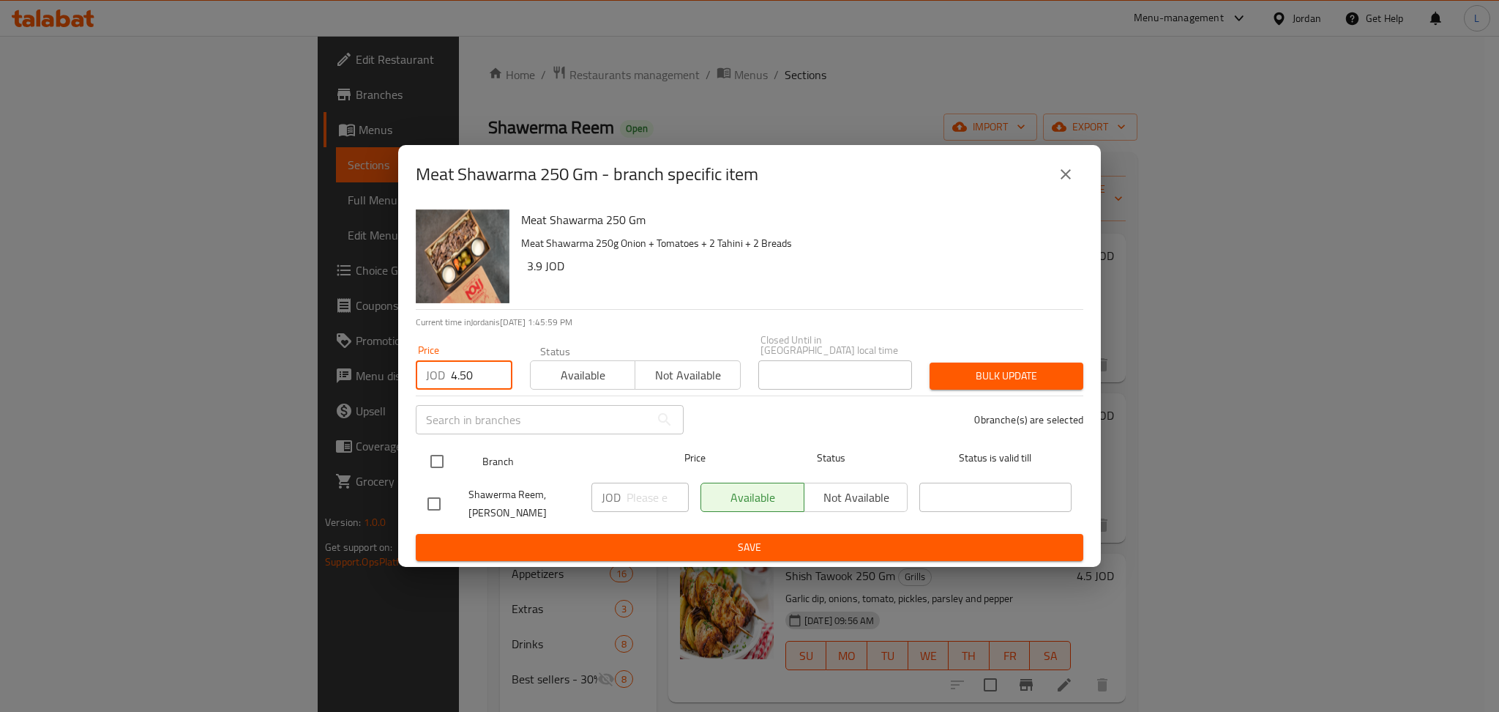
type input "4.50"
click at [430, 459] on input "checkbox" at bounding box center [437, 461] width 31 height 31
checkbox input "true"
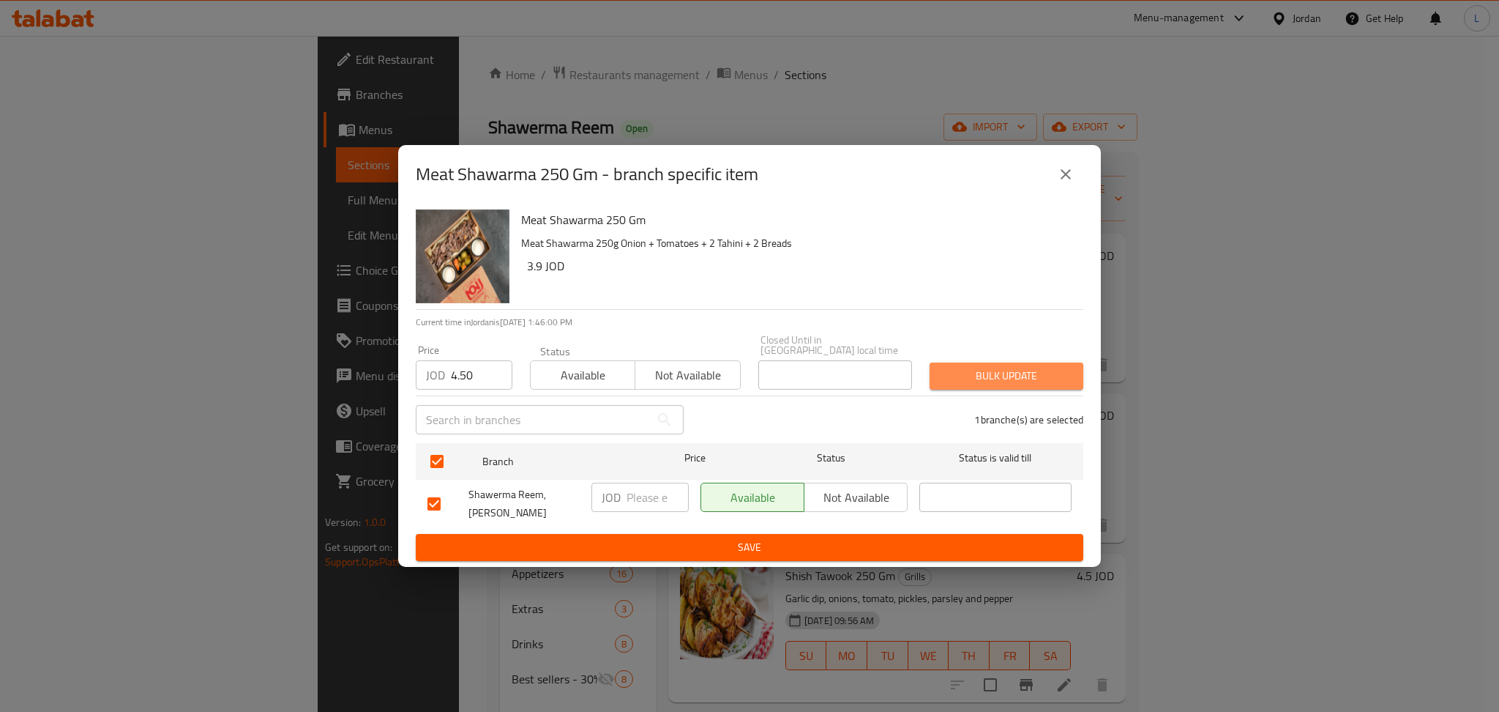
click at [959, 375] on span "Bulk update" at bounding box center [1007, 376] width 130 height 18
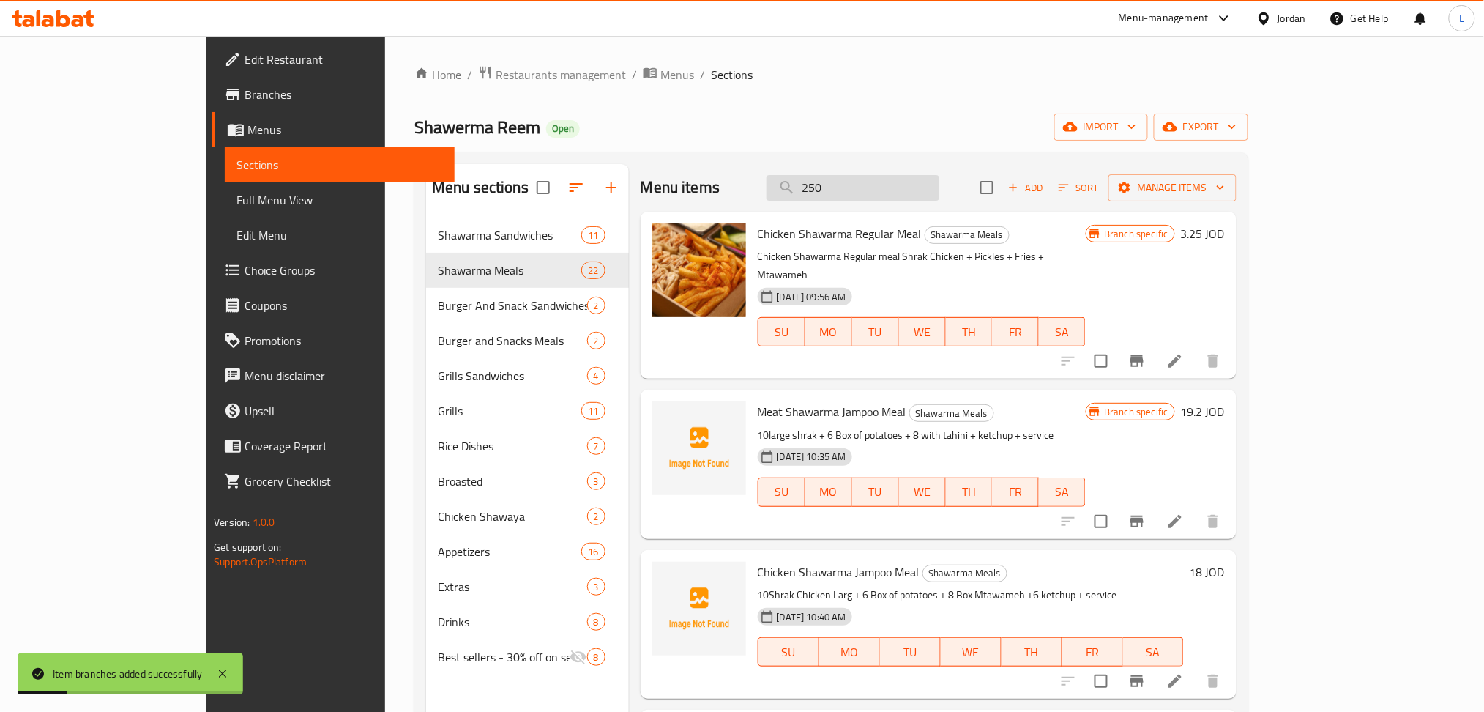
click at [923, 190] on input "250" at bounding box center [853, 188] width 173 height 26
type input "500"
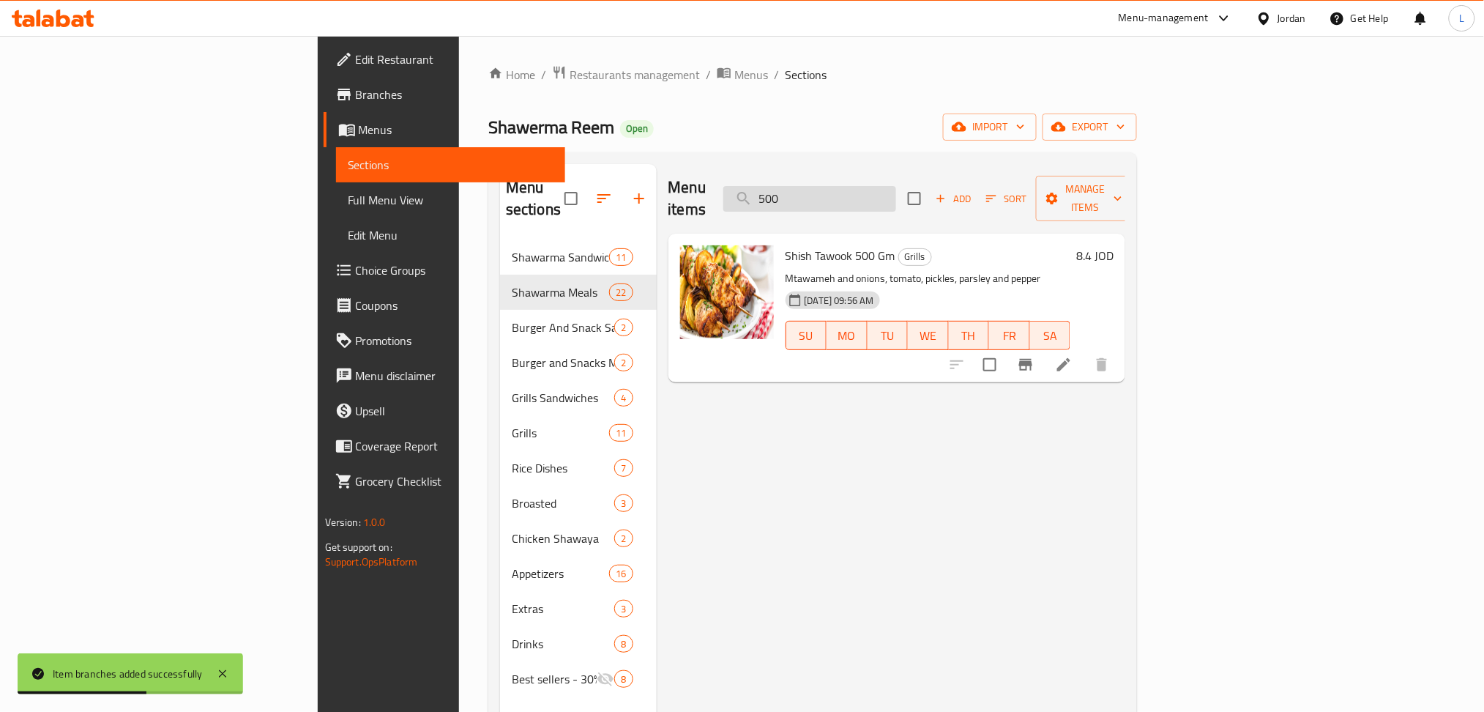
click at [896, 187] on input "500" at bounding box center [809, 199] width 173 height 26
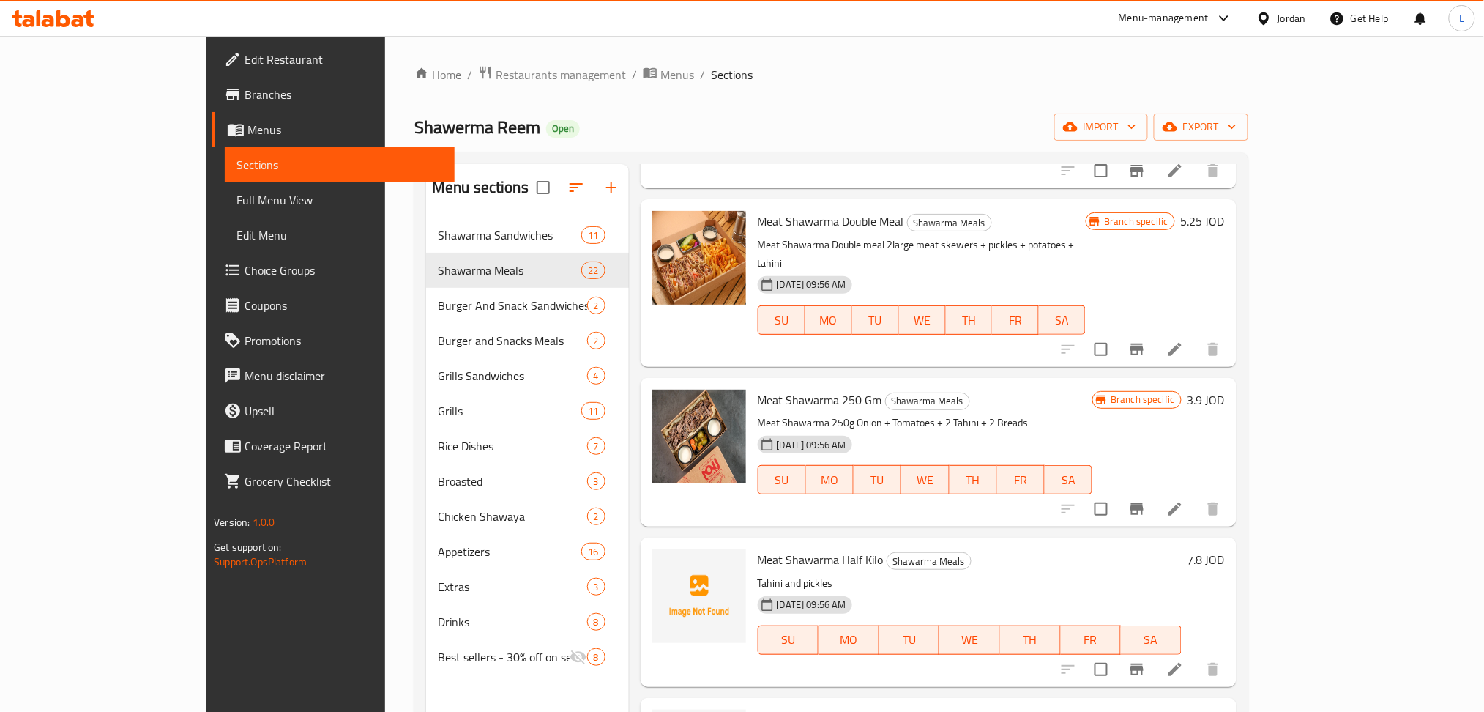
scroll to position [2245, 0]
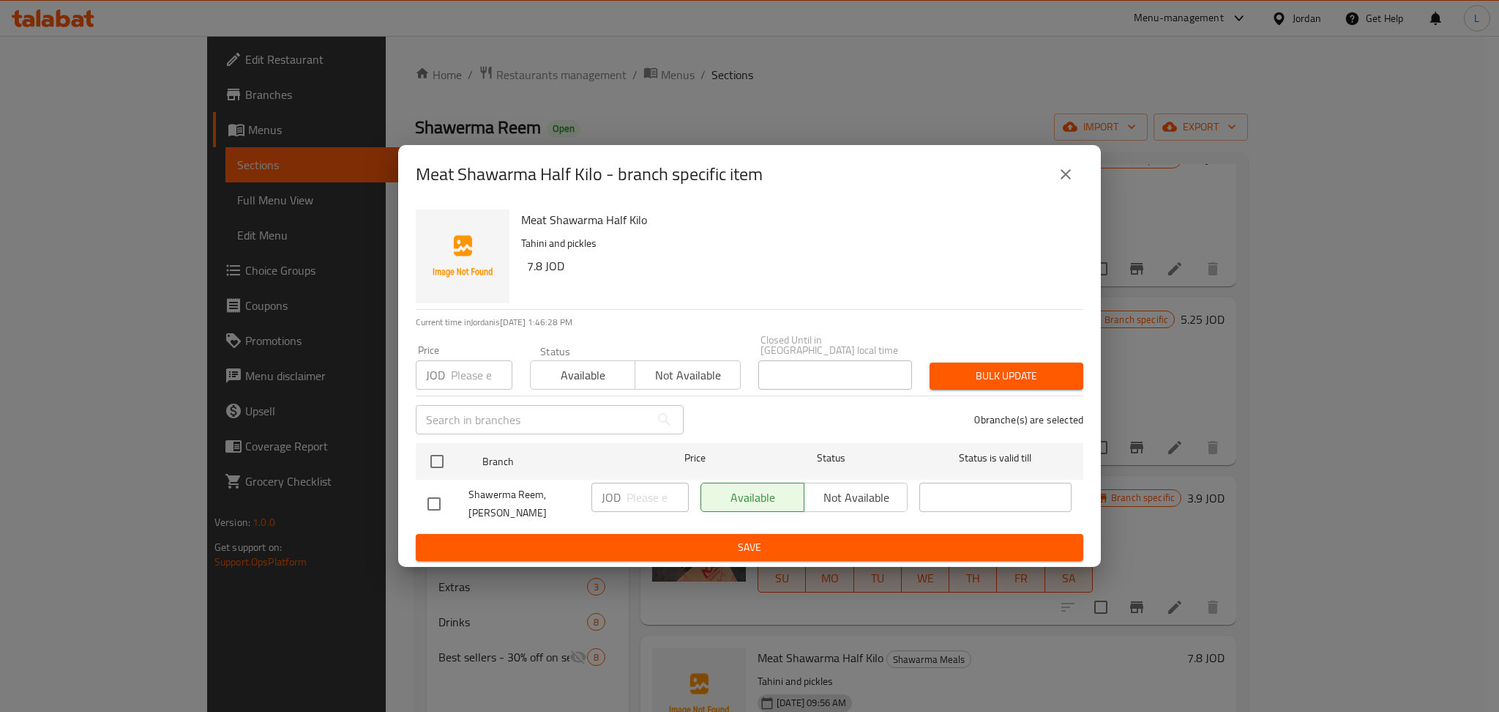
click at [477, 370] on input "number" at bounding box center [482, 374] width 62 height 29
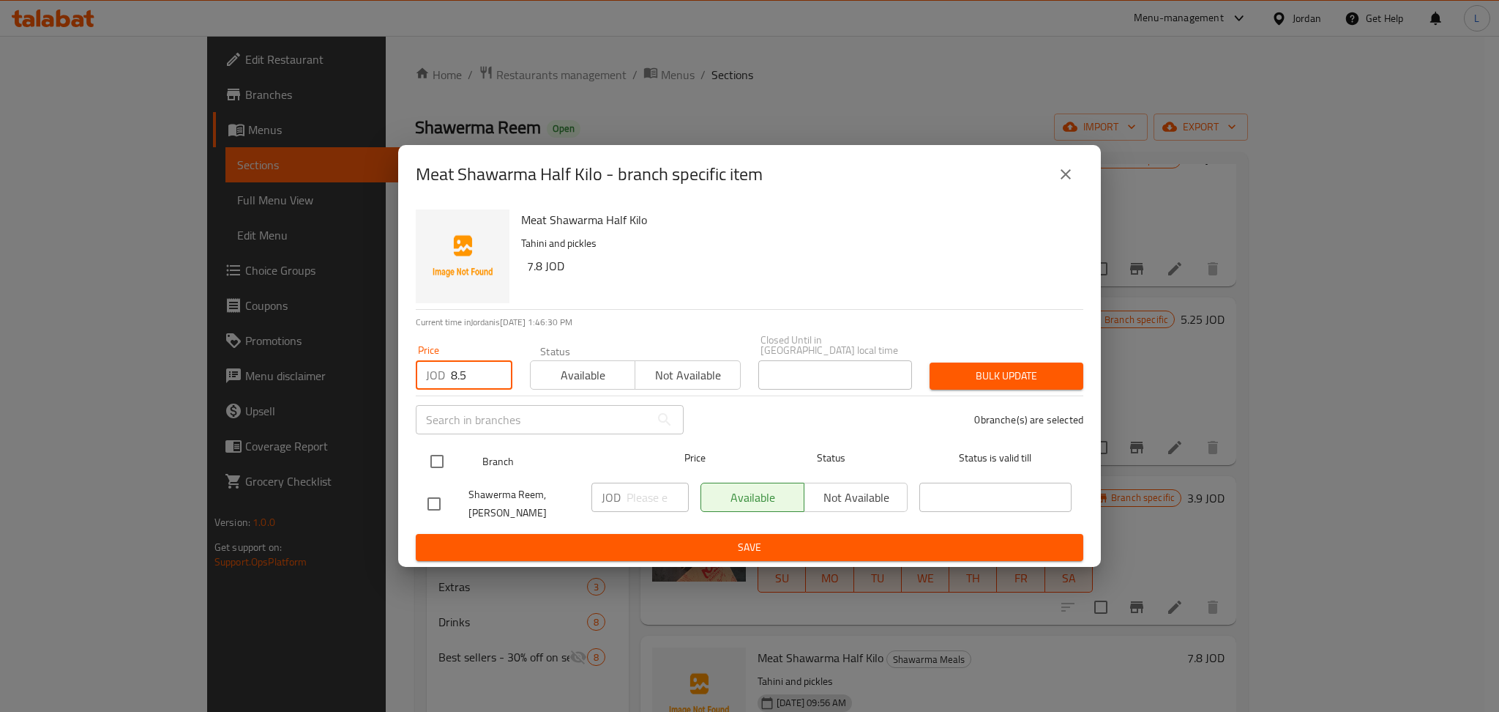
type input "8.5"
click at [447, 452] on input "checkbox" at bounding box center [437, 461] width 31 height 31
checkbox input "true"
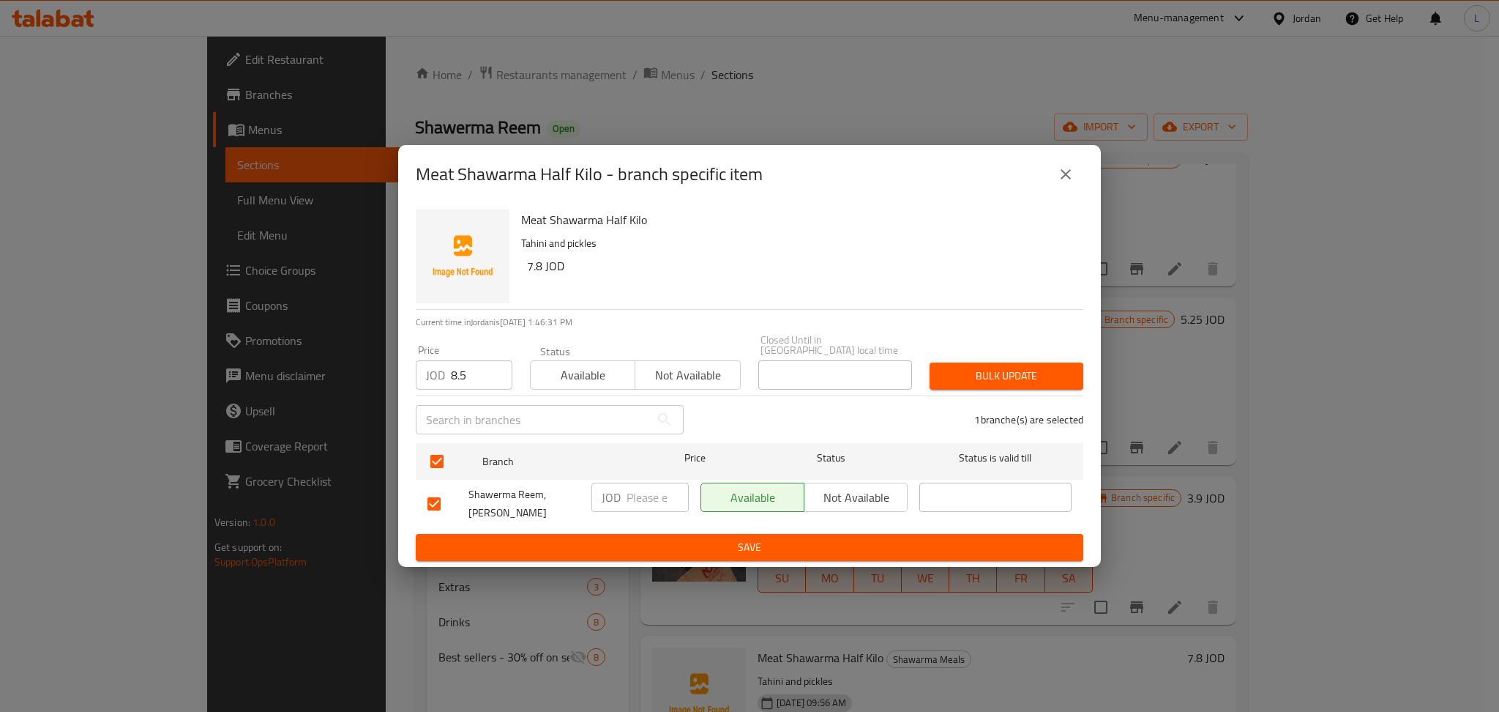
click at [1059, 381] on span "Bulk update" at bounding box center [1007, 376] width 130 height 18
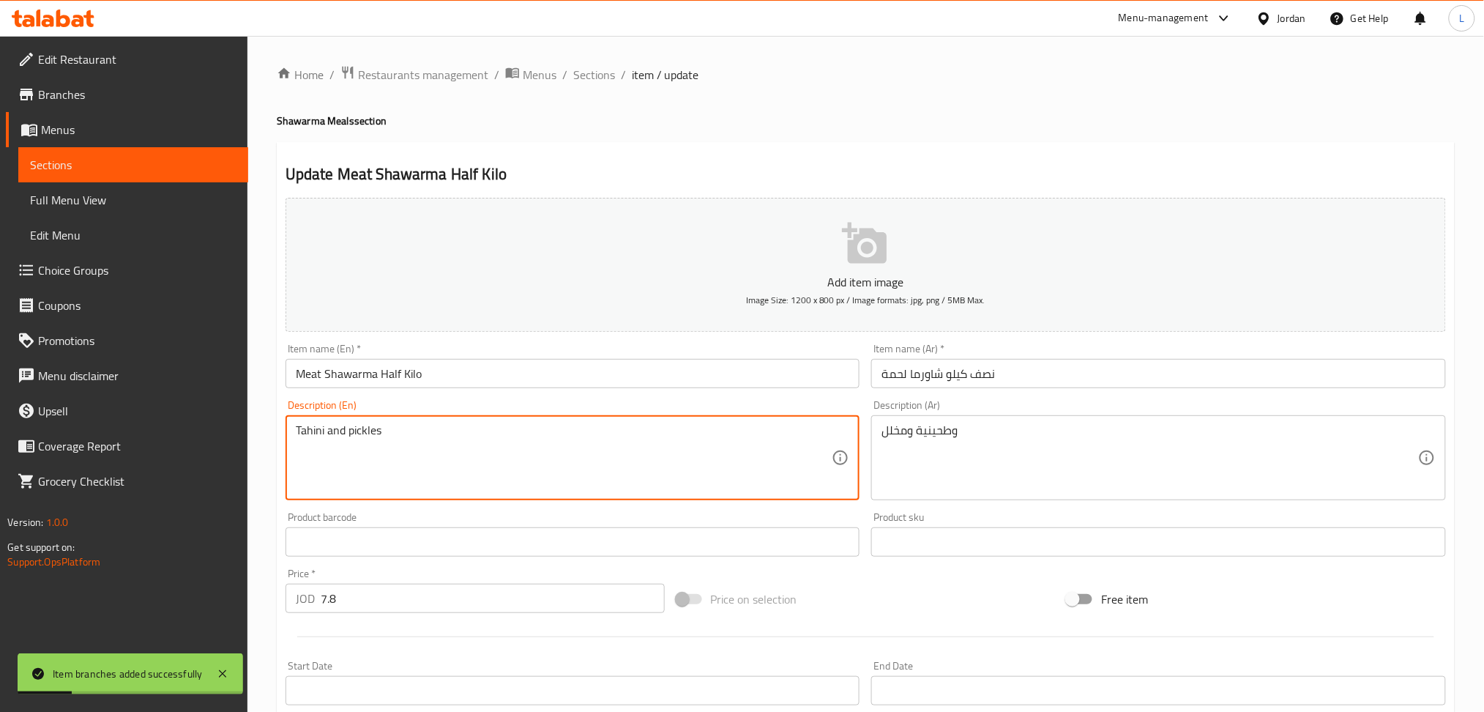
click at [465, 451] on textarea "Tahini and pickles" at bounding box center [564, 458] width 537 height 70
paste textarea "Onion + Tomatoes + Box potatoes 4+ Tahini + 8 Bread"
type textarea "Onion + Tomatoes + Box potatoes 4+ Tahini + 8 Breads"
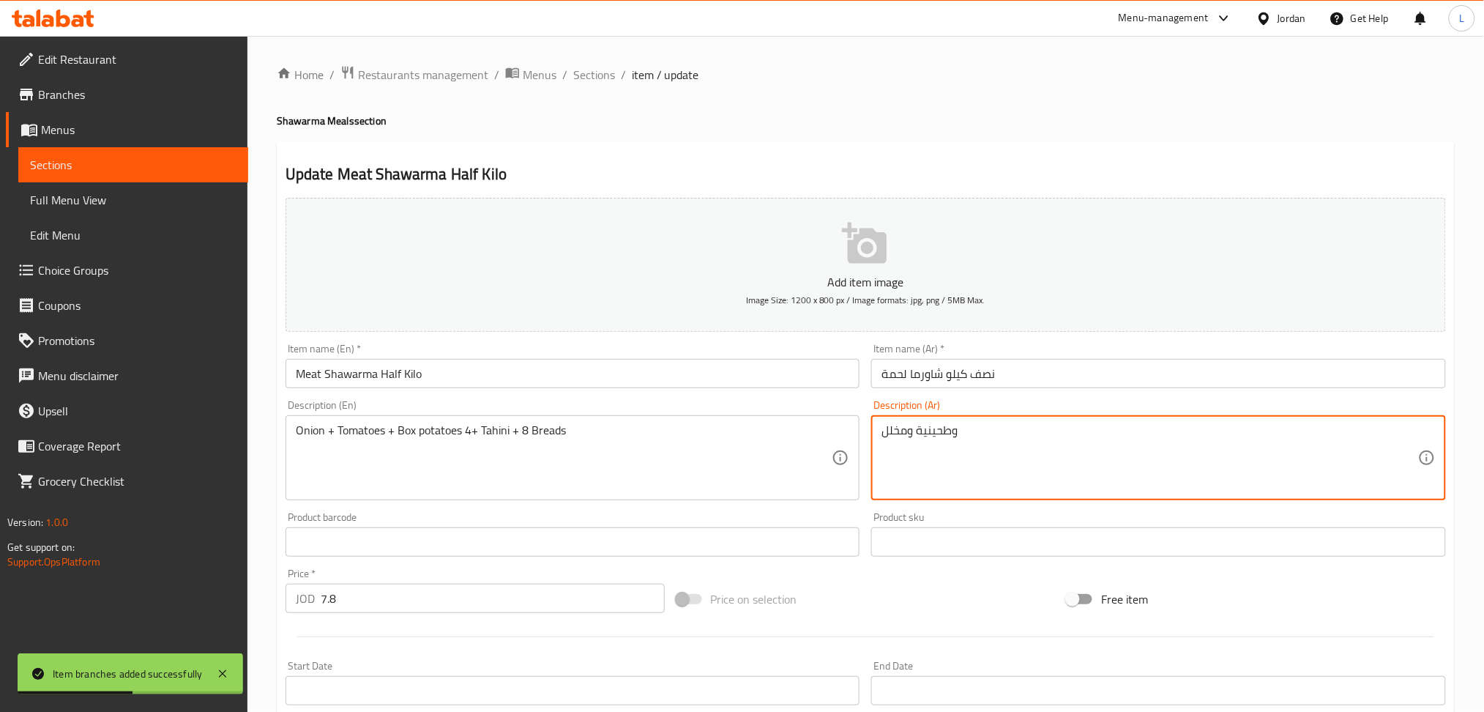
click at [987, 450] on textarea "وطحينية ومخلل" at bounding box center [1150, 458] width 537 height 70
paste textarea "بصل + بندورة + 2 طحينية + 4 خبز"
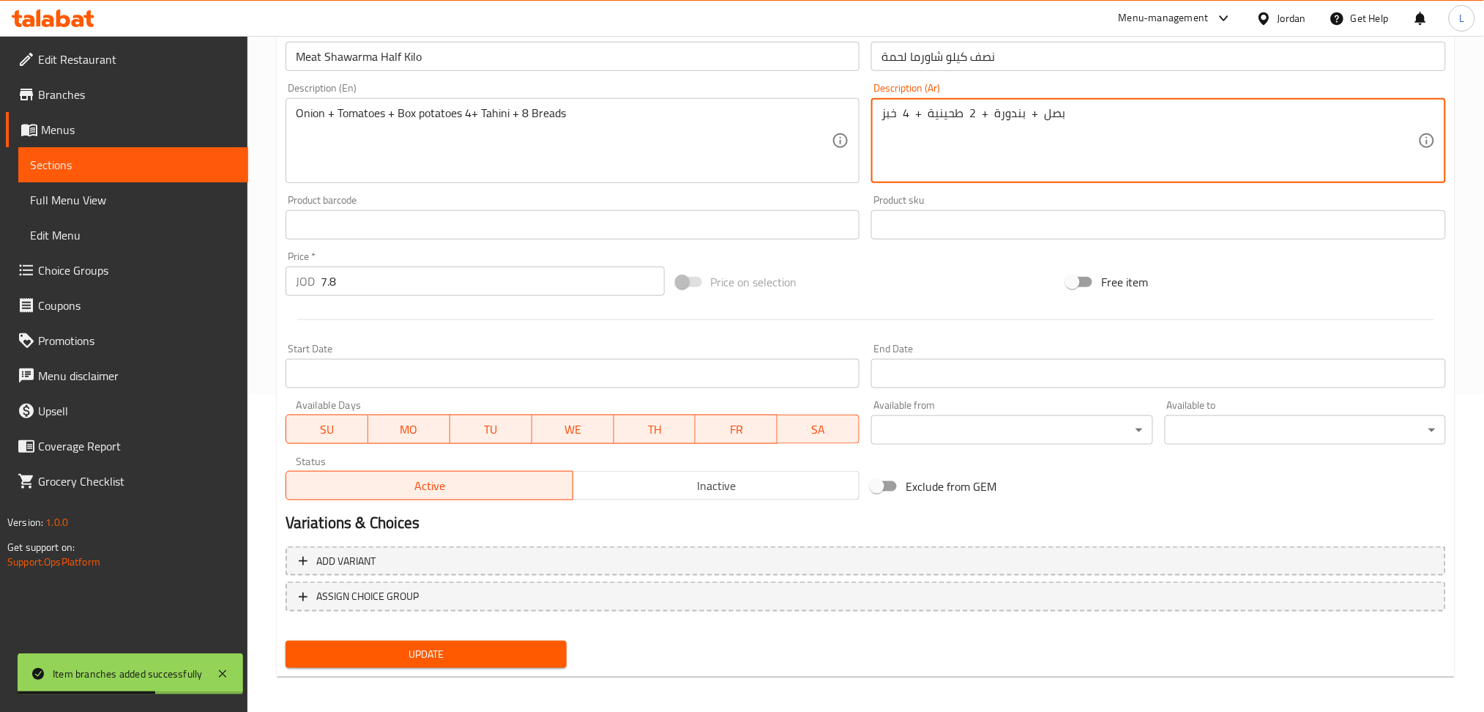
scroll to position [320, 0]
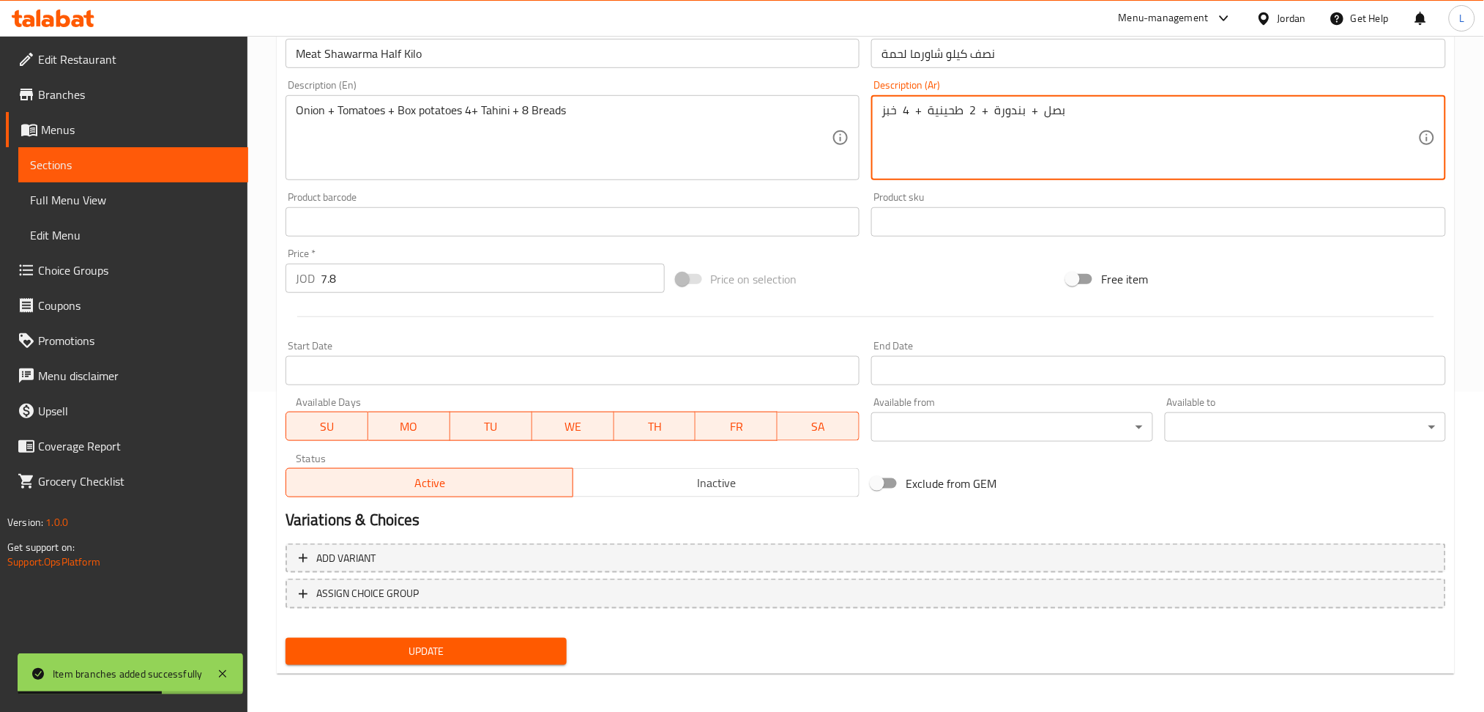
type textarea "بصل + بندورة + 2 طحينية + 4 خبز"
click at [429, 638] on button "Update" at bounding box center [426, 651] width 281 height 27
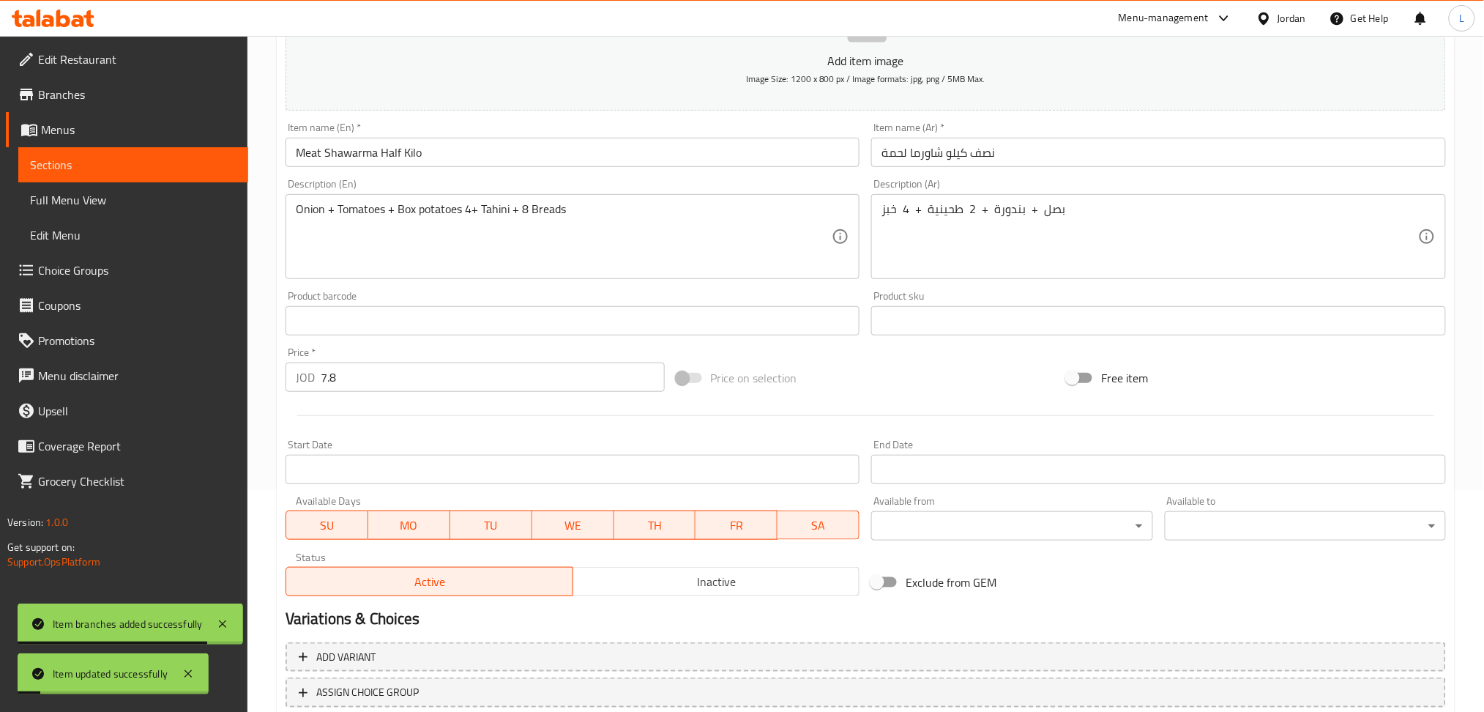
scroll to position [0, 0]
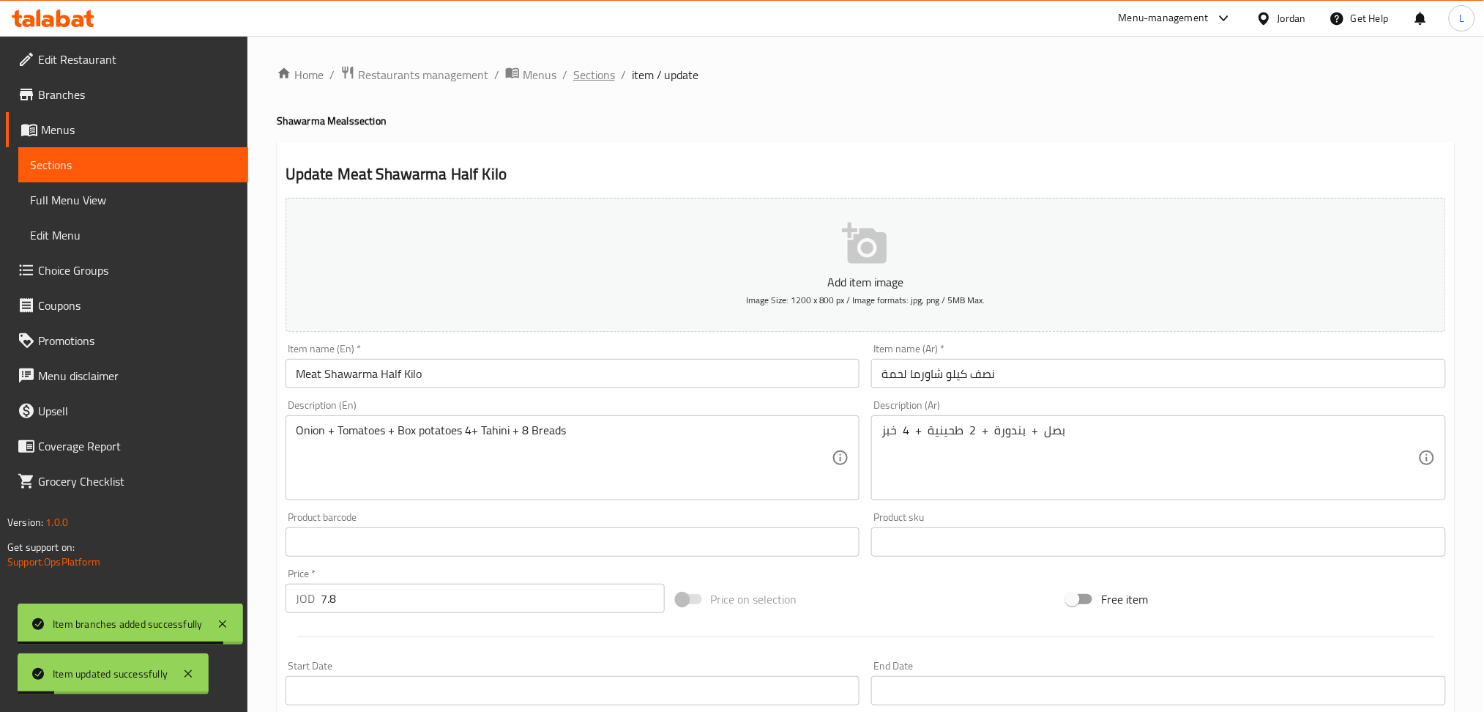
click at [588, 66] on span "Sections" at bounding box center [594, 75] width 42 height 18
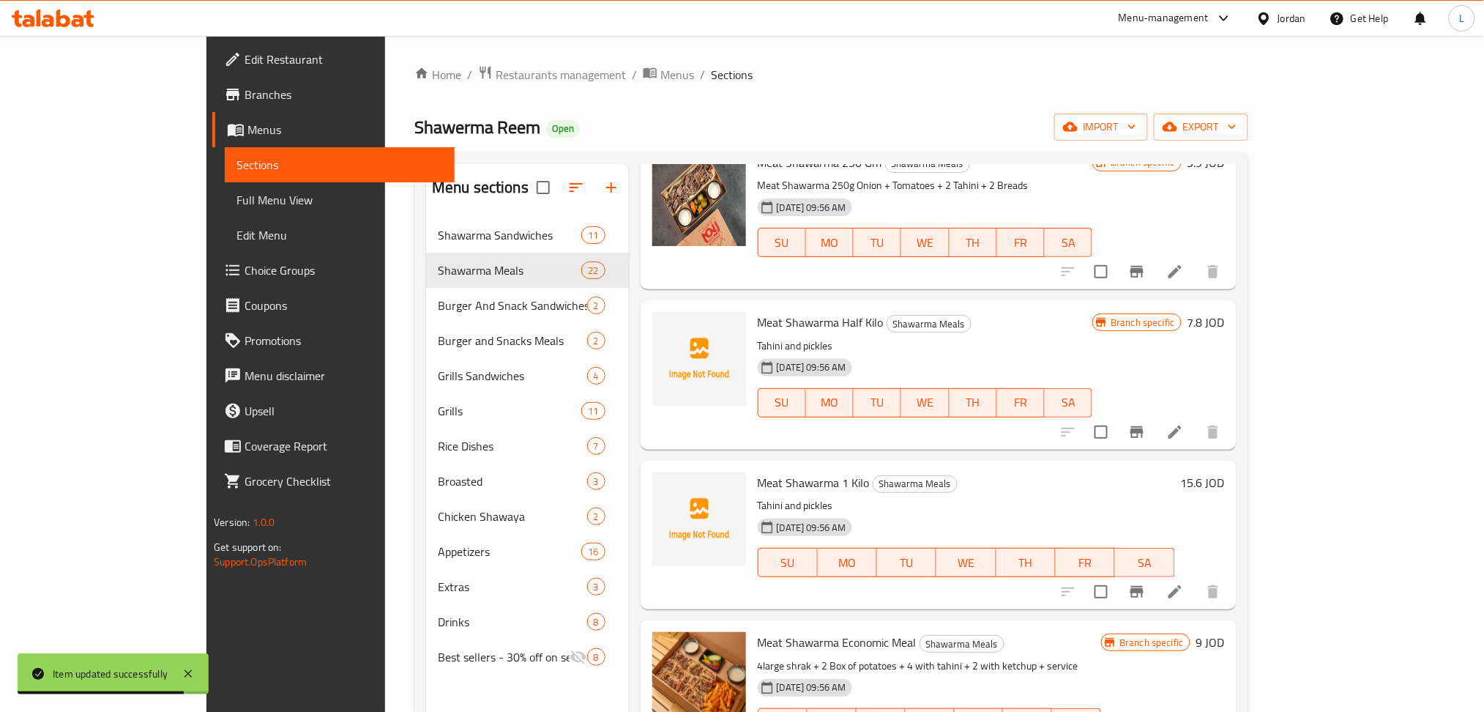
scroll to position [2636, 0]
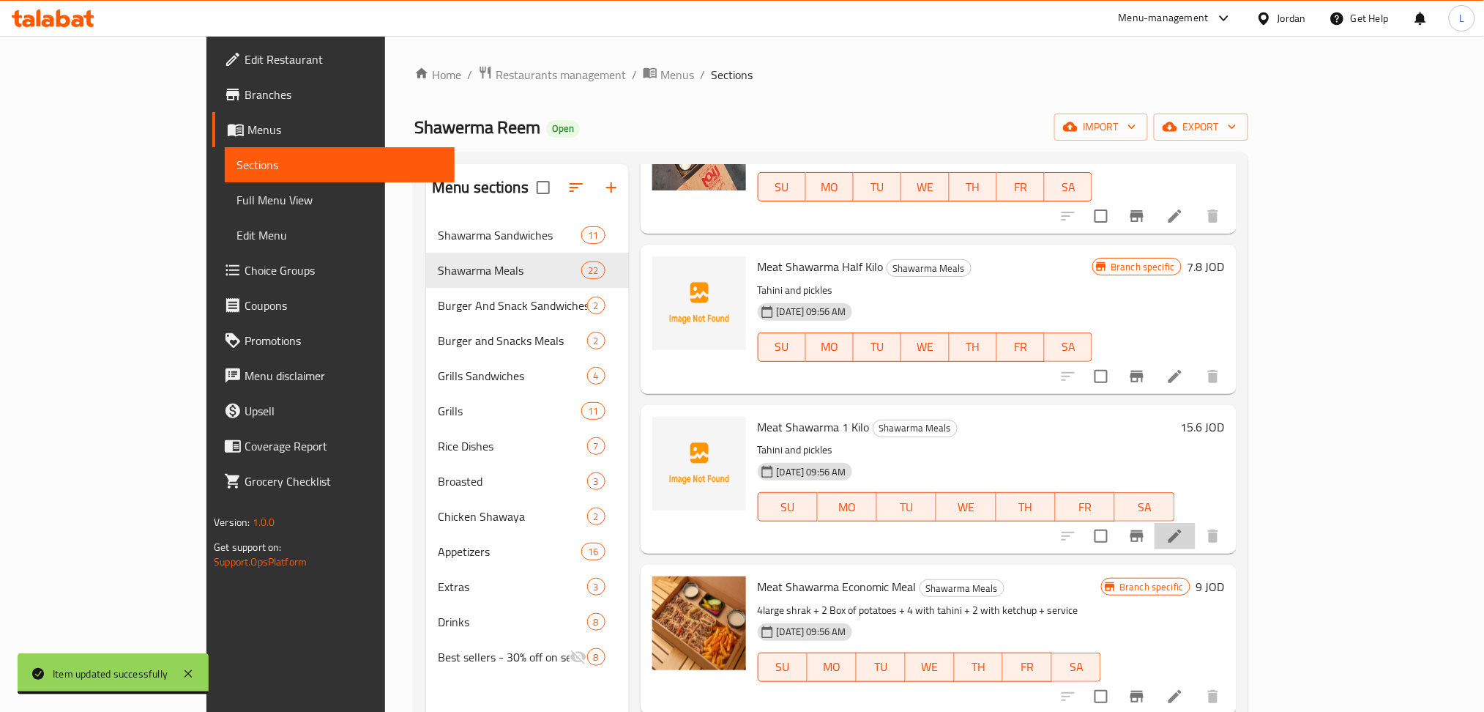
click at [1196, 523] on li at bounding box center [1175, 536] width 41 height 26
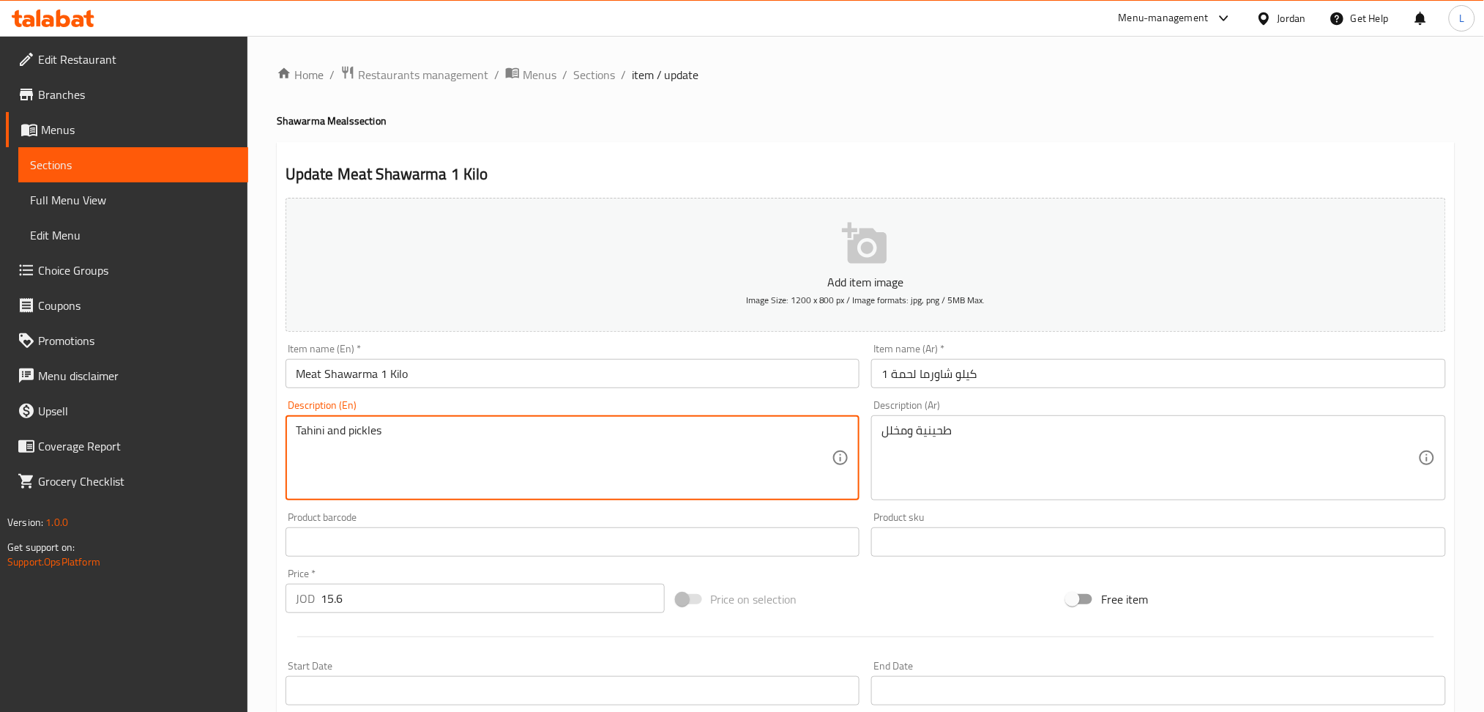
click at [460, 437] on textarea "Tahini and pickles" at bounding box center [564, 458] width 537 height 70
paste textarea "Onion + Tomatoes +2 Box potatoes 8+ Tahini + 16 Bread"
type textarea "Onion + Tomatoes +2 Box potatoes 8+ Tahini + 16 Breads"
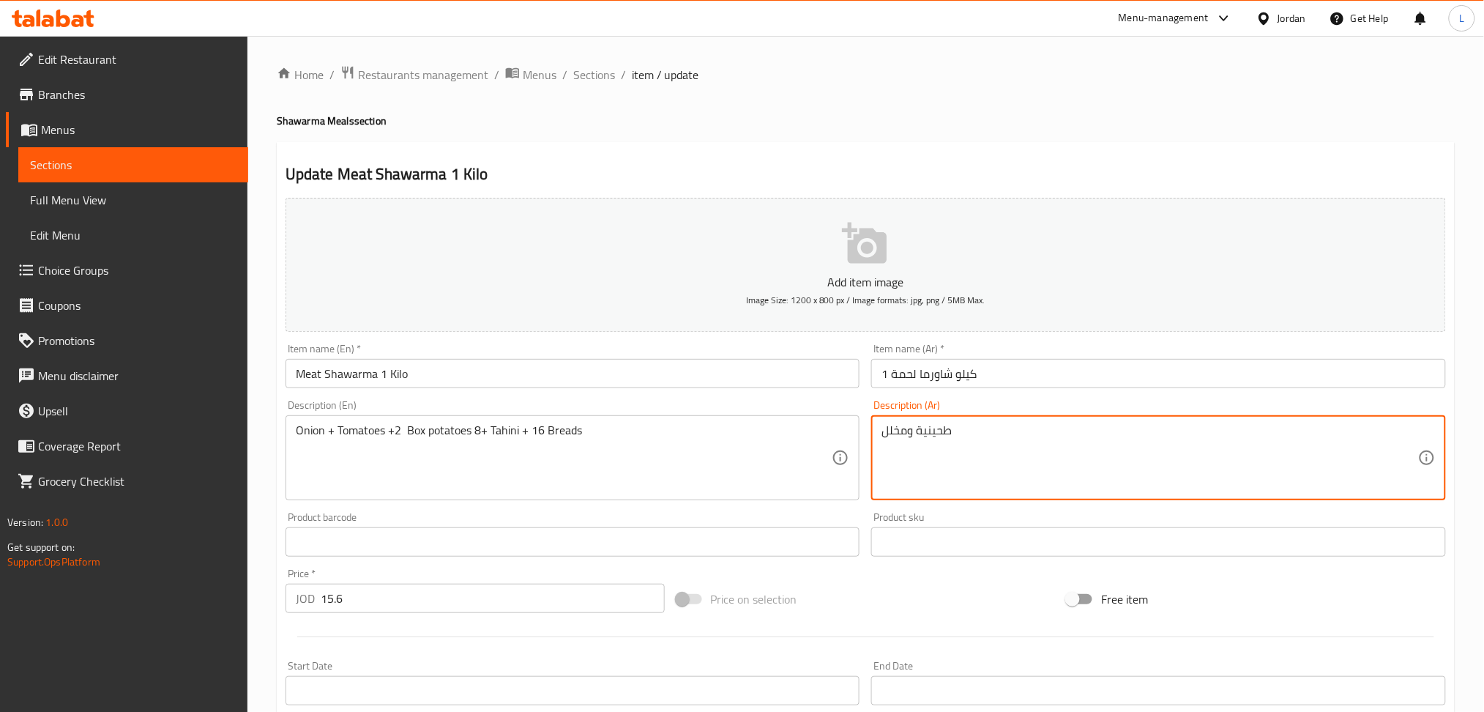
click at [933, 458] on textarea "طحينية ومخلل" at bounding box center [1150, 458] width 537 height 70
paste textarea "صل + بندورة + 2 علبة بطاطا + 8 طحينية + 16 خبز"
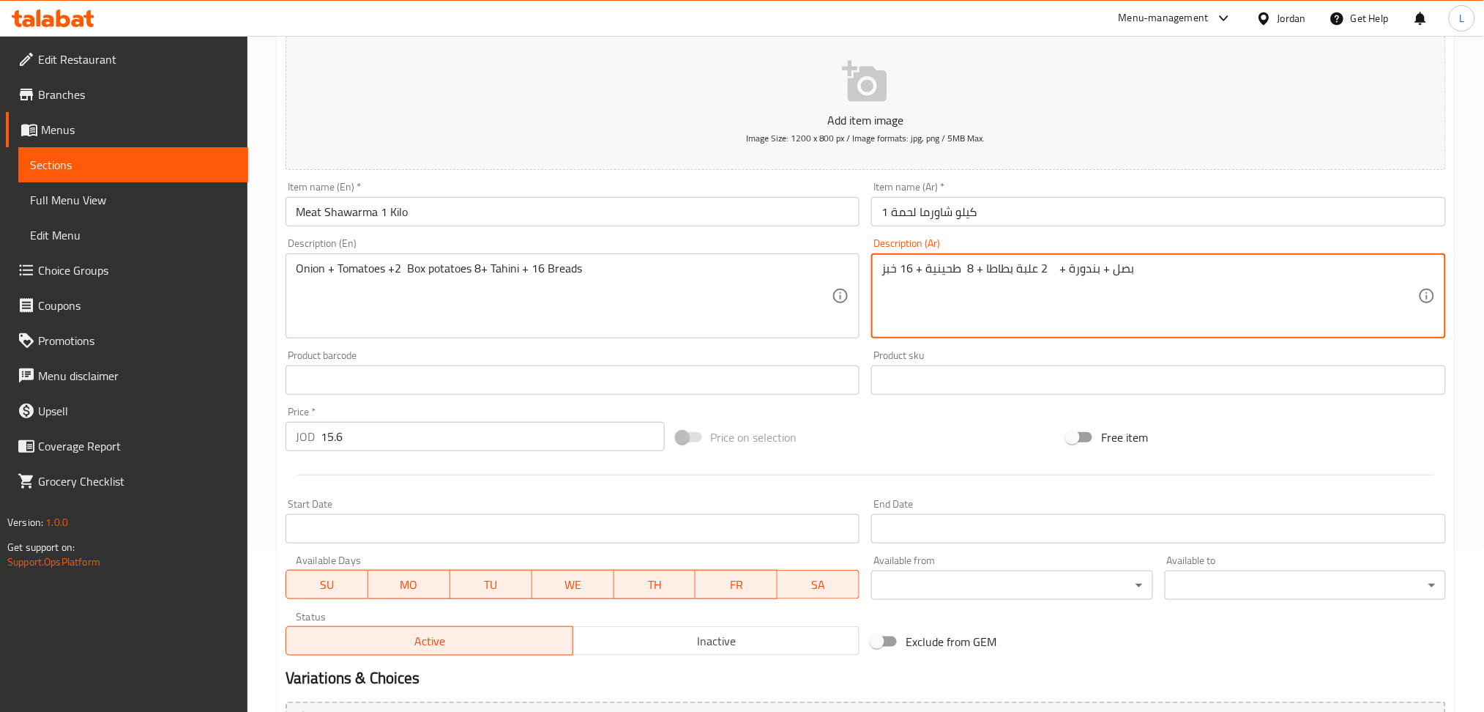
scroll to position [293, 0]
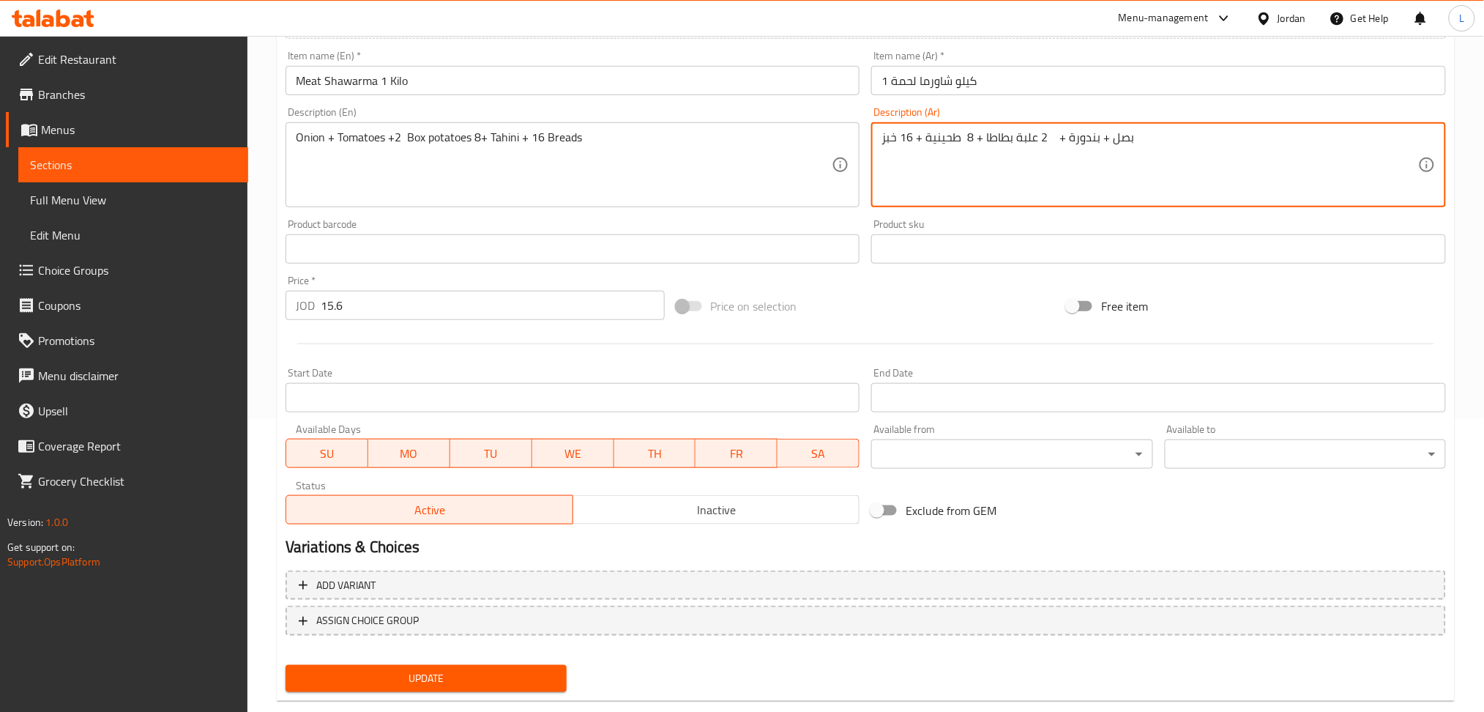
type textarea "بصل + بندورة + 2 علبة بطاطا + 8 طحينية + 16 خبز"
click at [357, 678] on span "Update" at bounding box center [426, 678] width 258 height 18
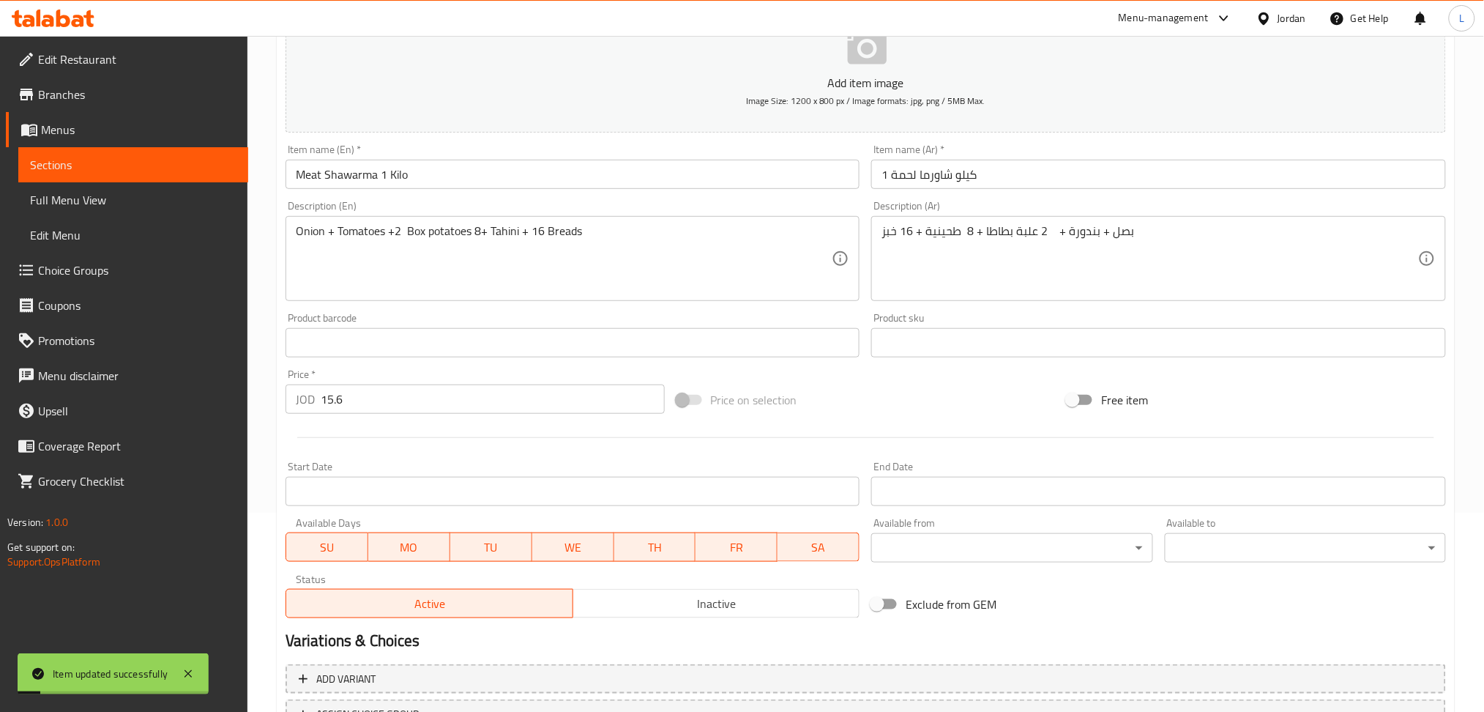
scroll to position [0, 0]
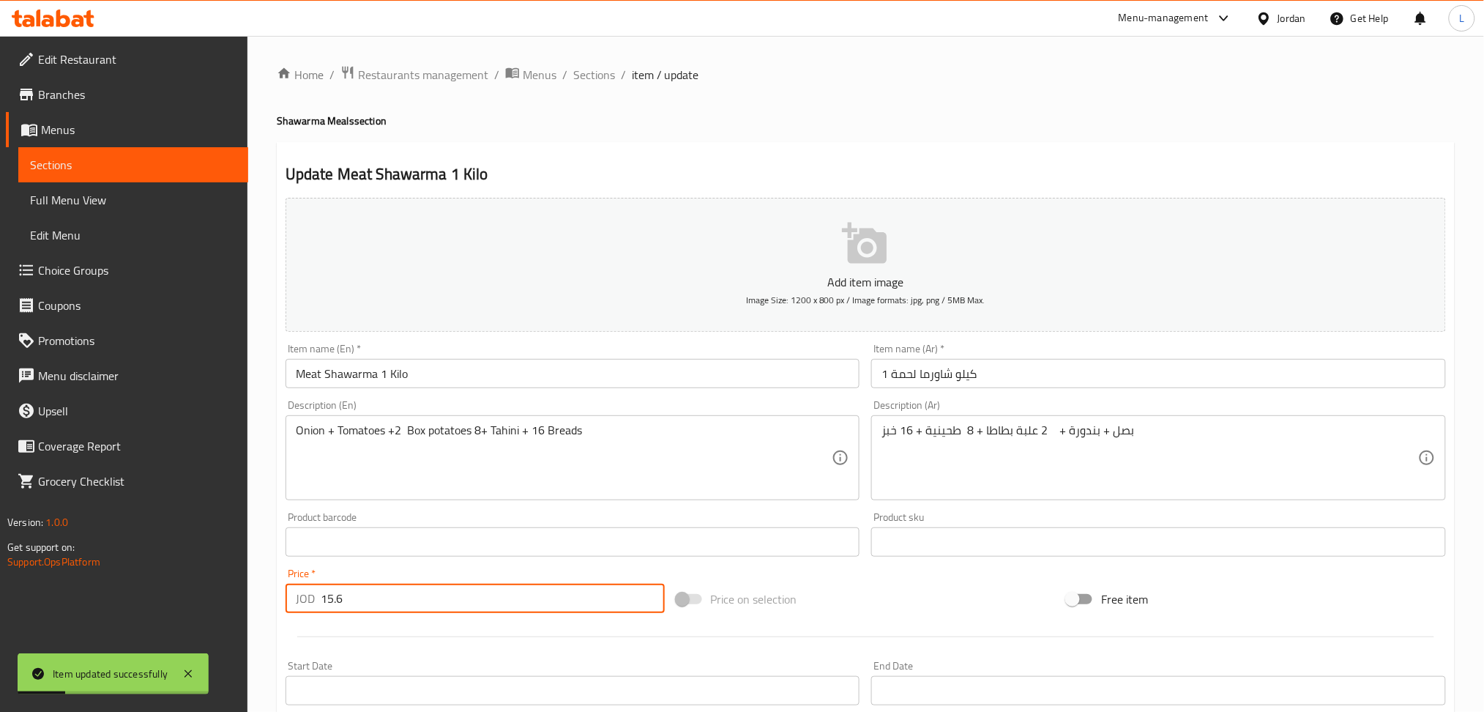
click at [428, 608] on input "15.6" at bounding box center [493, 598] width 344 height 29
type input "16"
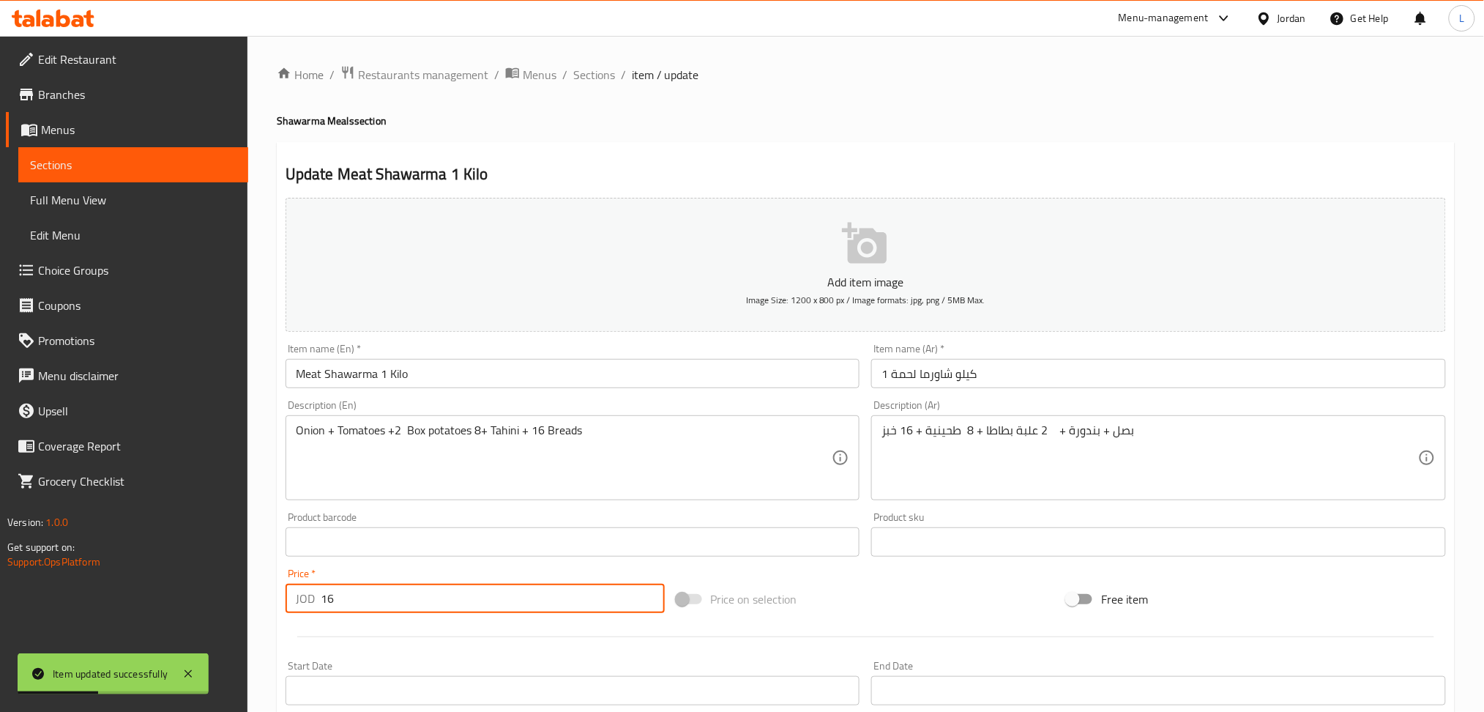
click at [599, 77] on span "Sections" at bounding box center [594, 75] width 42 height 18
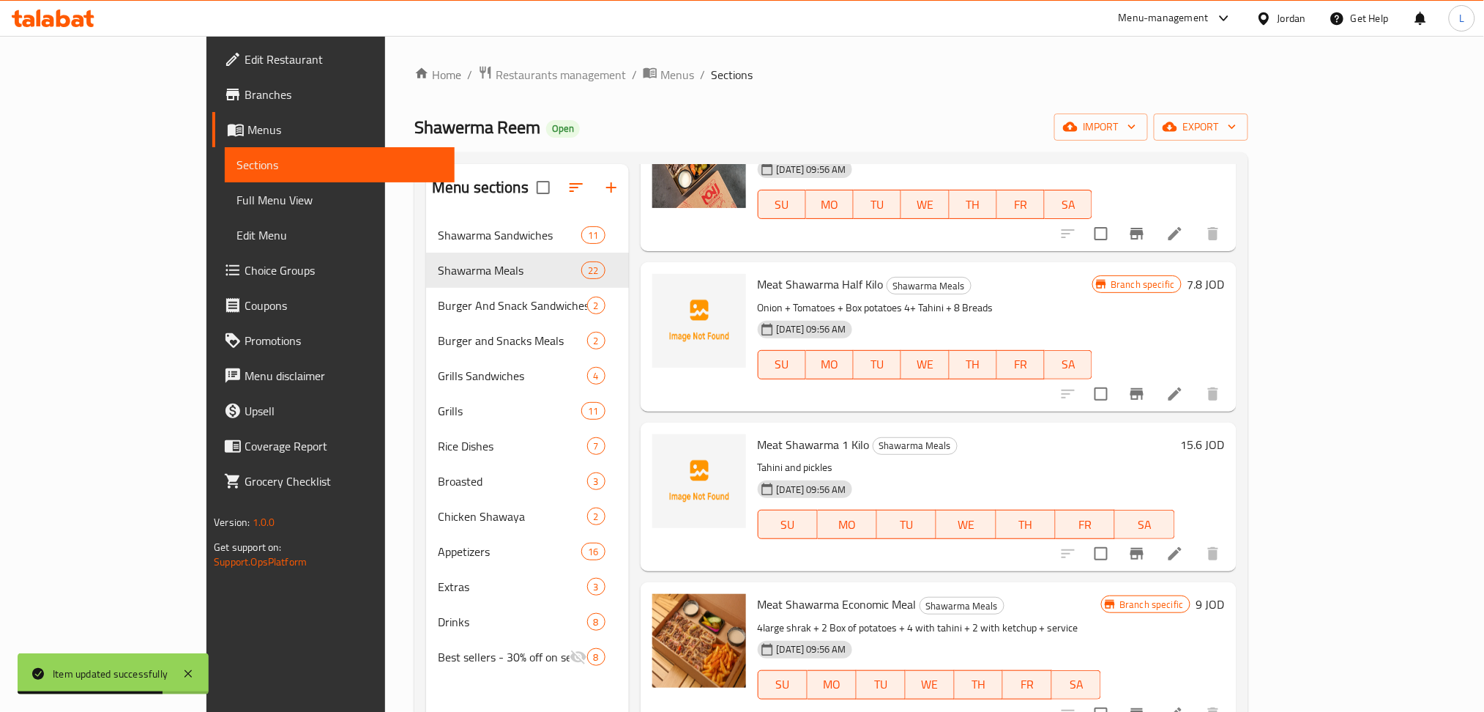
scroll to position [2636, 0]
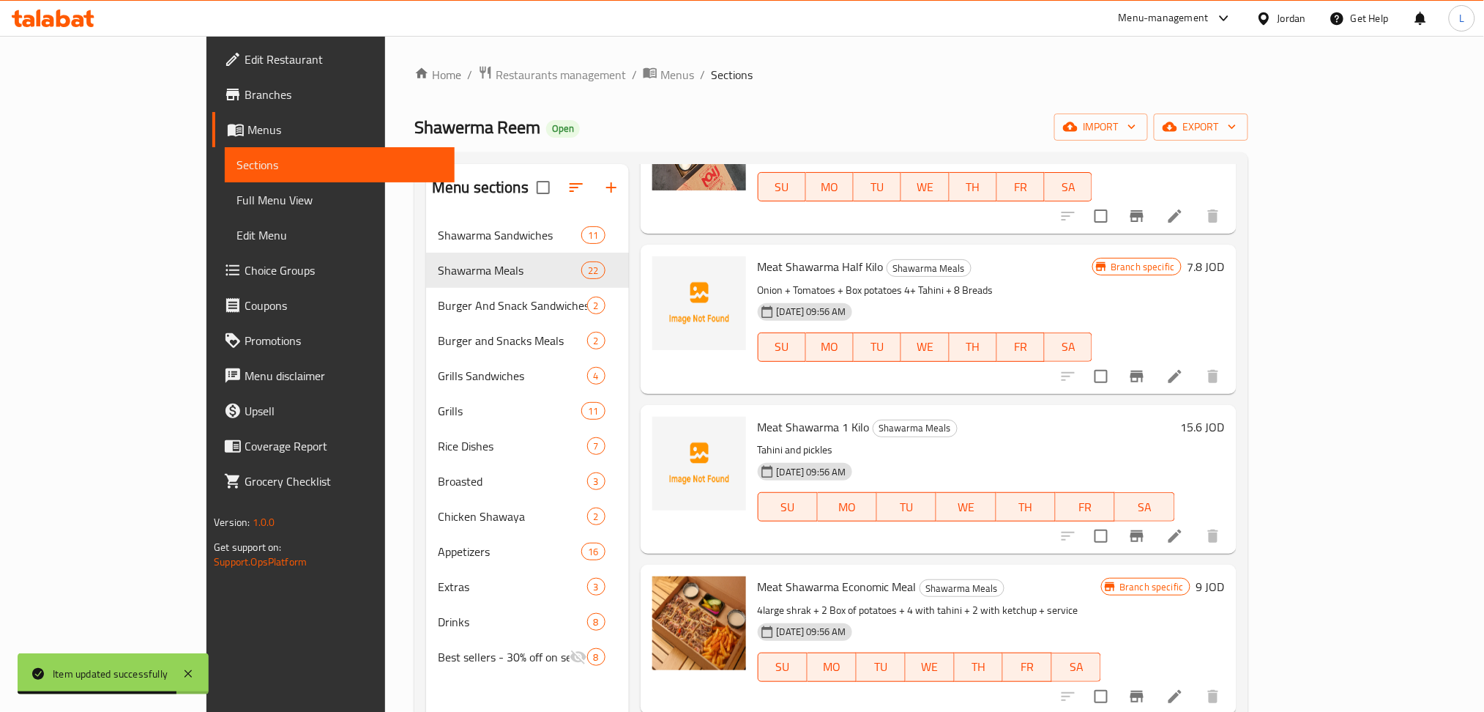
click at [1146, 527] on icon "Branch-specific-item" at bounding box center [1137, 536] width 18 height 18
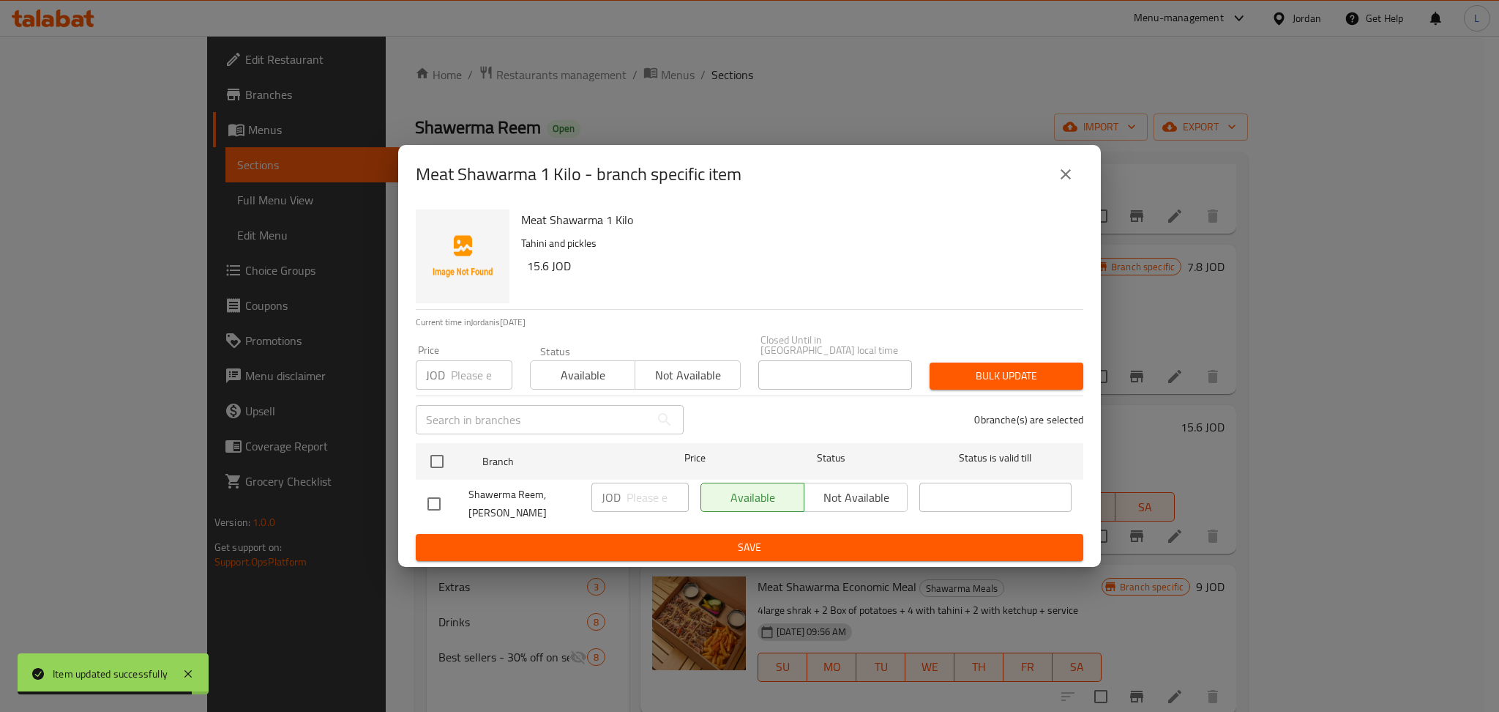
click at [461, 372] on input "number" at bounding box center [482, 374] width 62 height 29
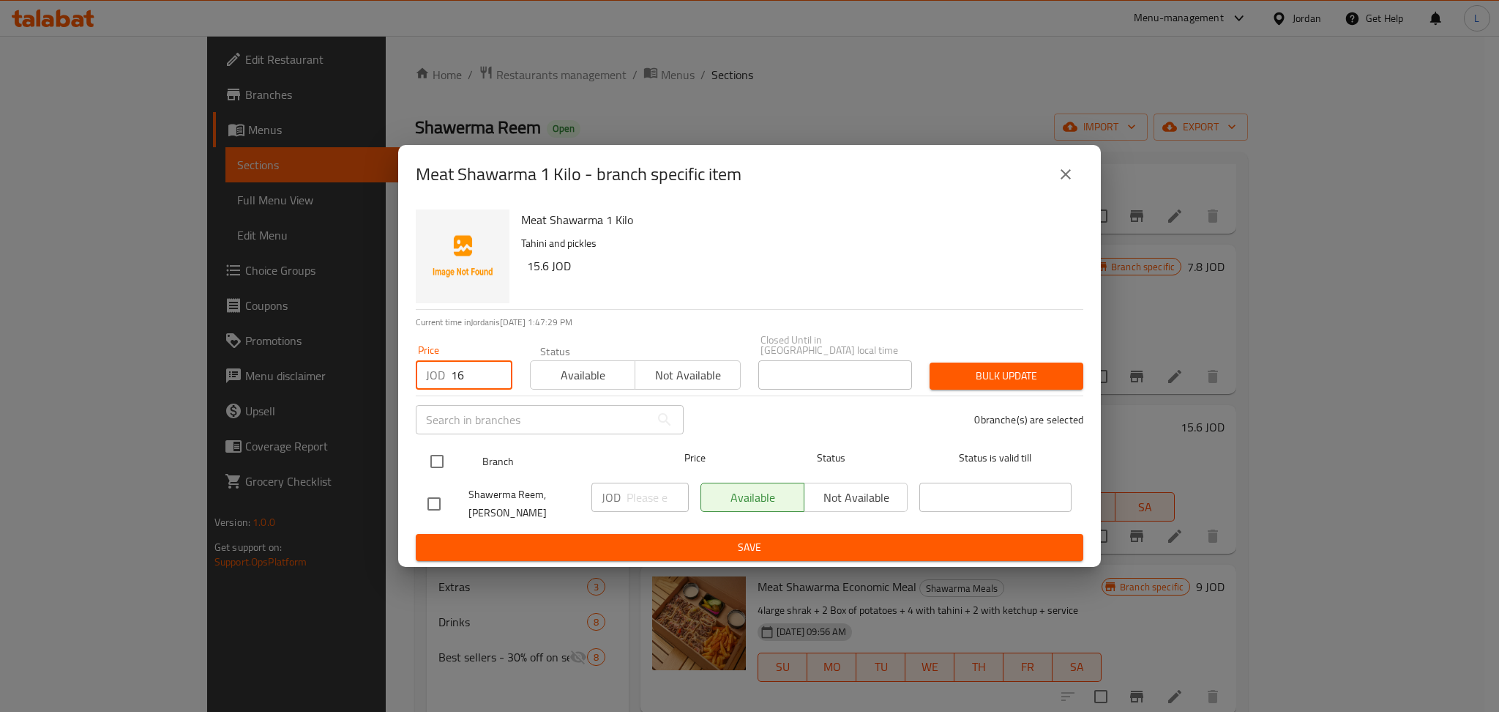
type input "16"
click at [431, 458] on input "checkbox" at bounding box center [437, 461] width 31 height 31
checkbox input "true"
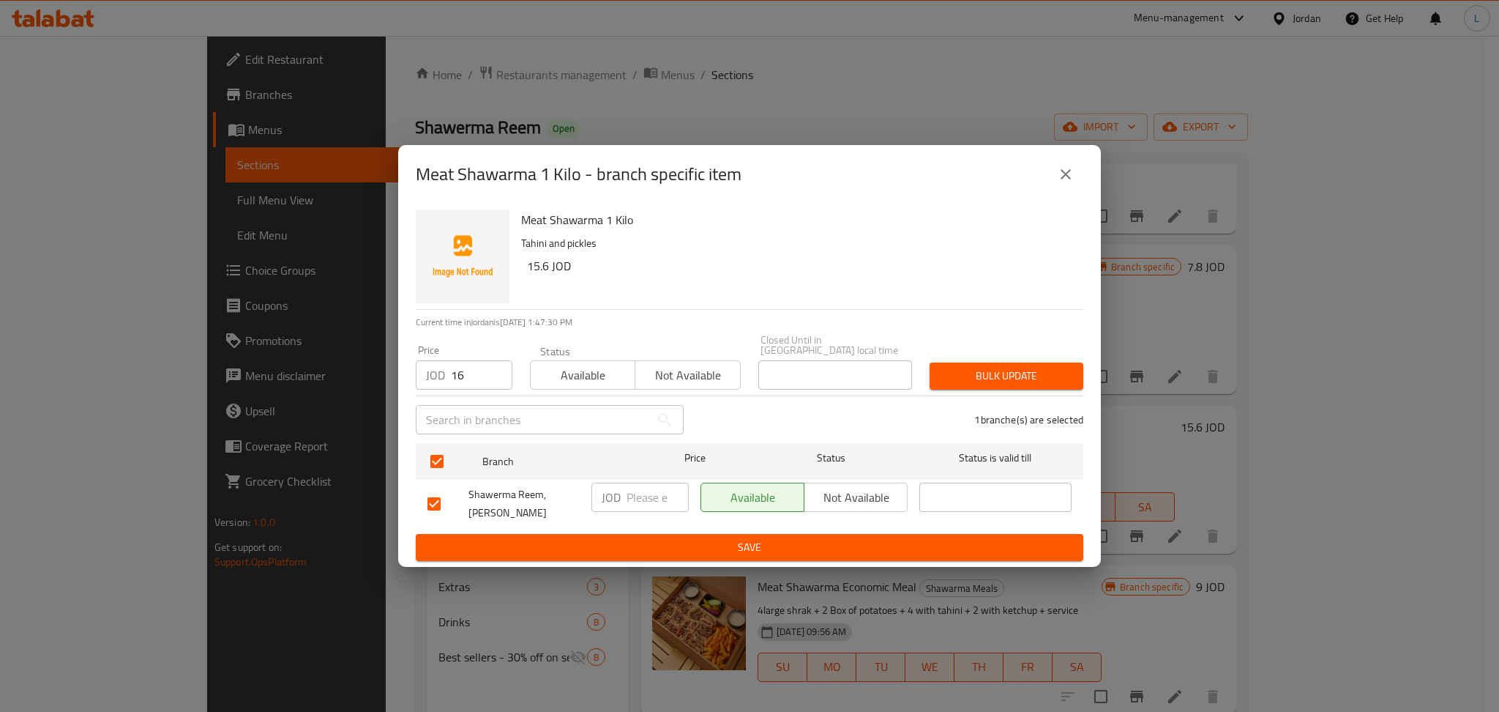
click at [994, 378] on span "Bulk update" at bounding box center [1007, 376] width 130 height 18
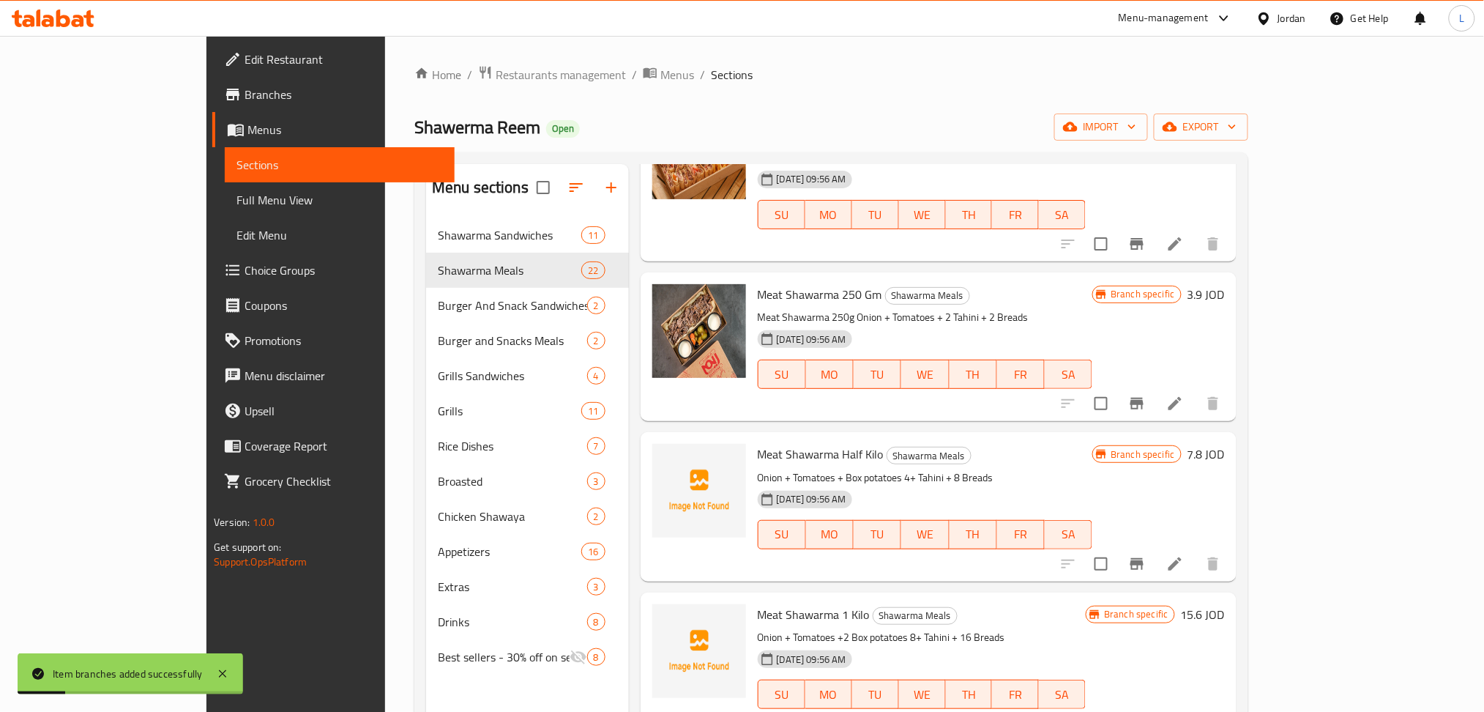
scroll to position [2440, 0]
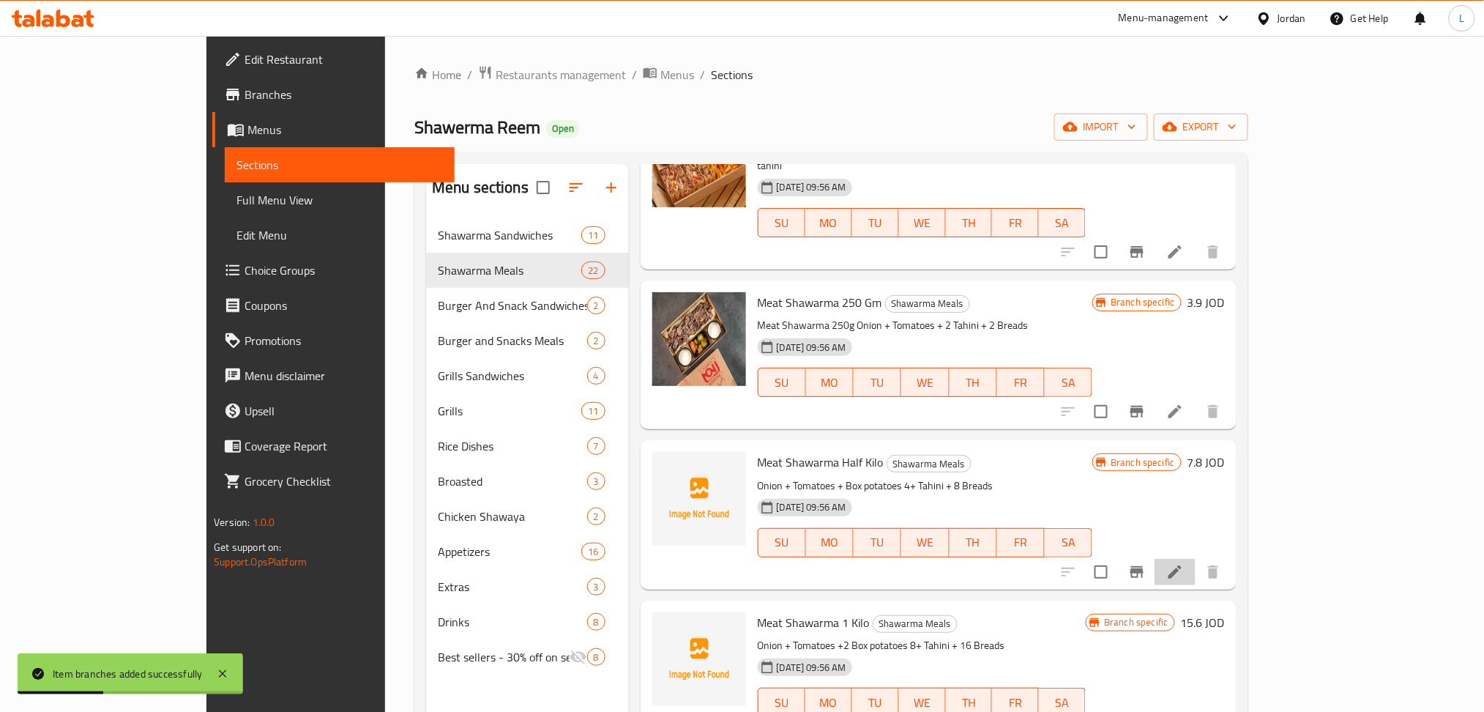
click at [1182, 565] on icon at bounding box center [1175, 571] width 13 height 13
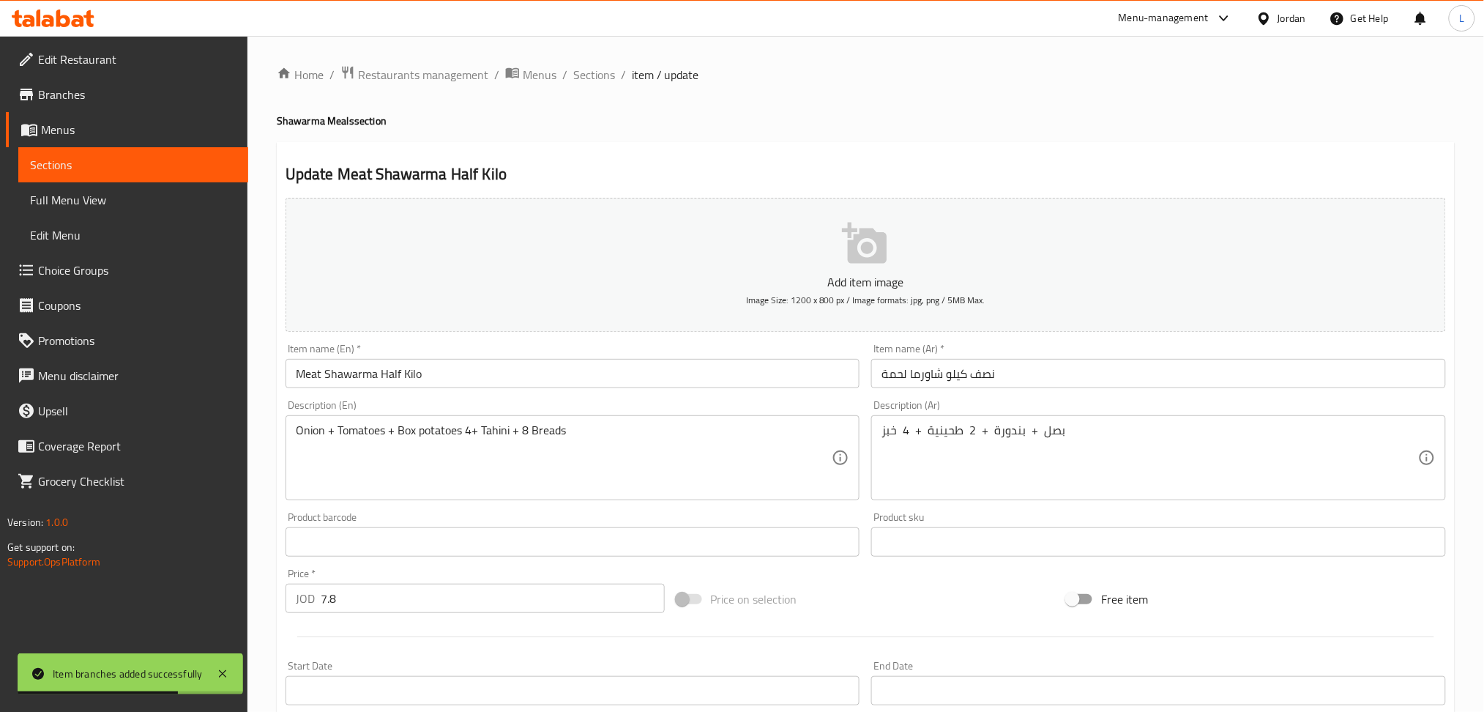
click at [959, 420] on div "بصل + بندورة + 2 طحينية + 4 خبز Description (Ar)" at bounding box center [1158, 457] width 575 height 85
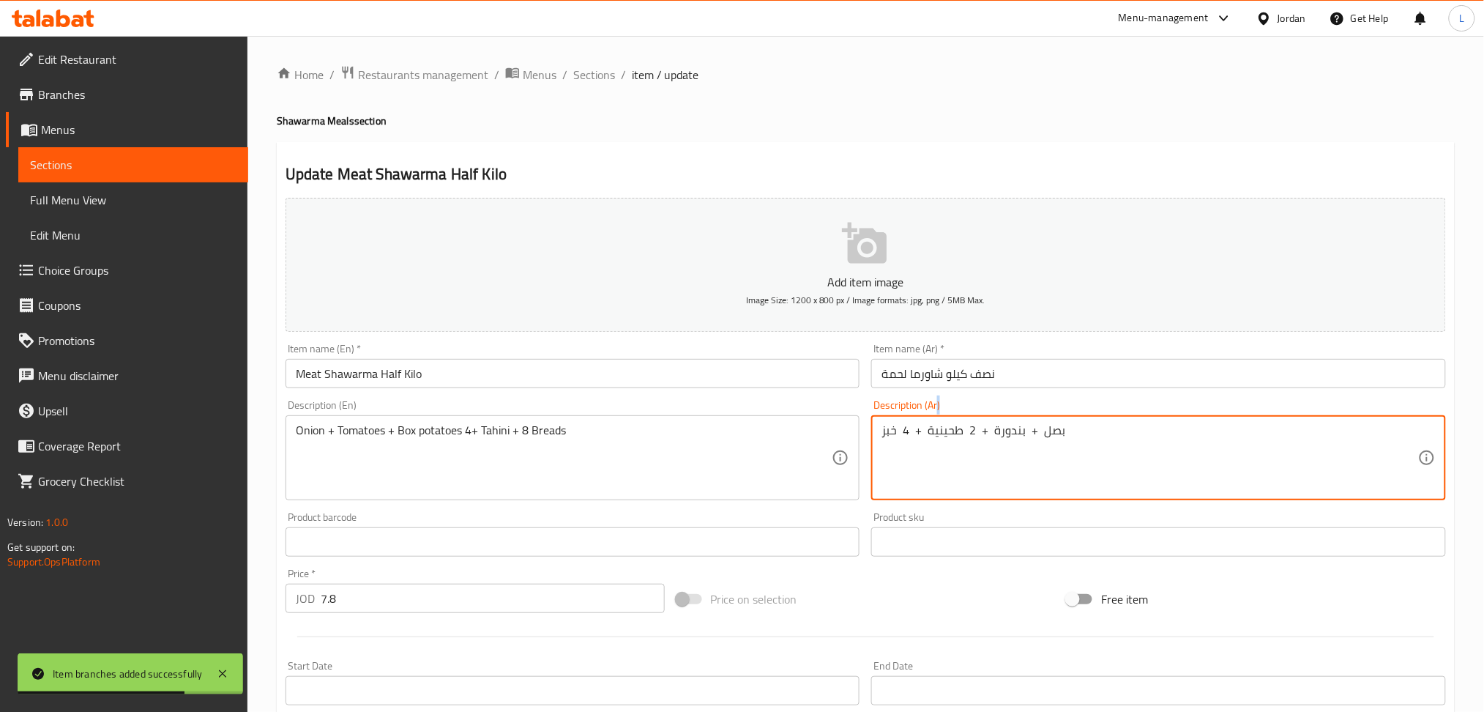
click at [959, 420] on div "بصل + بندورة + 2 طحينية + 4 خبز Description (Ar)" at bounding box center [1158, 457] width 575 height 85
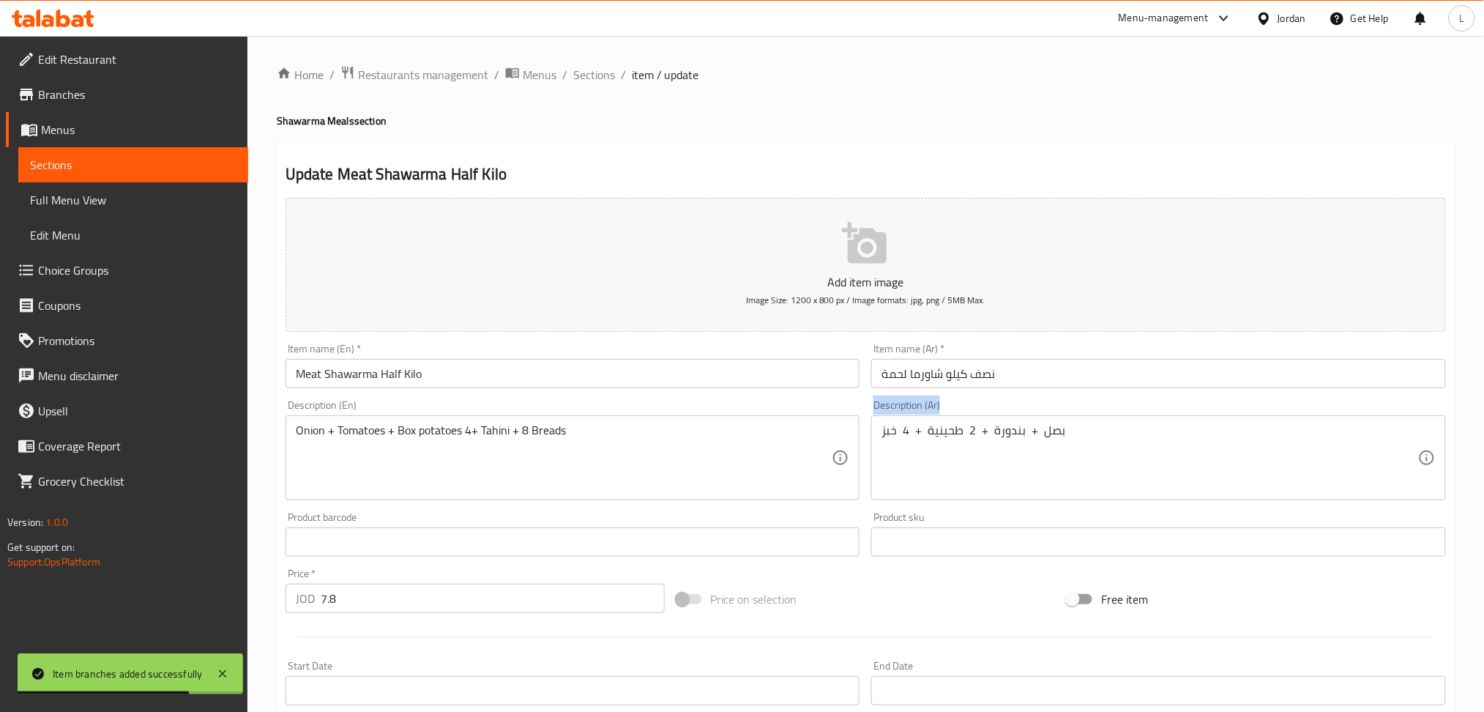
click at [959, 420] on div "بصل + بندورة + 2 طحينية + 4 خبز Description (Ar)" at bounding box center [1158, 457] width 575 height 85
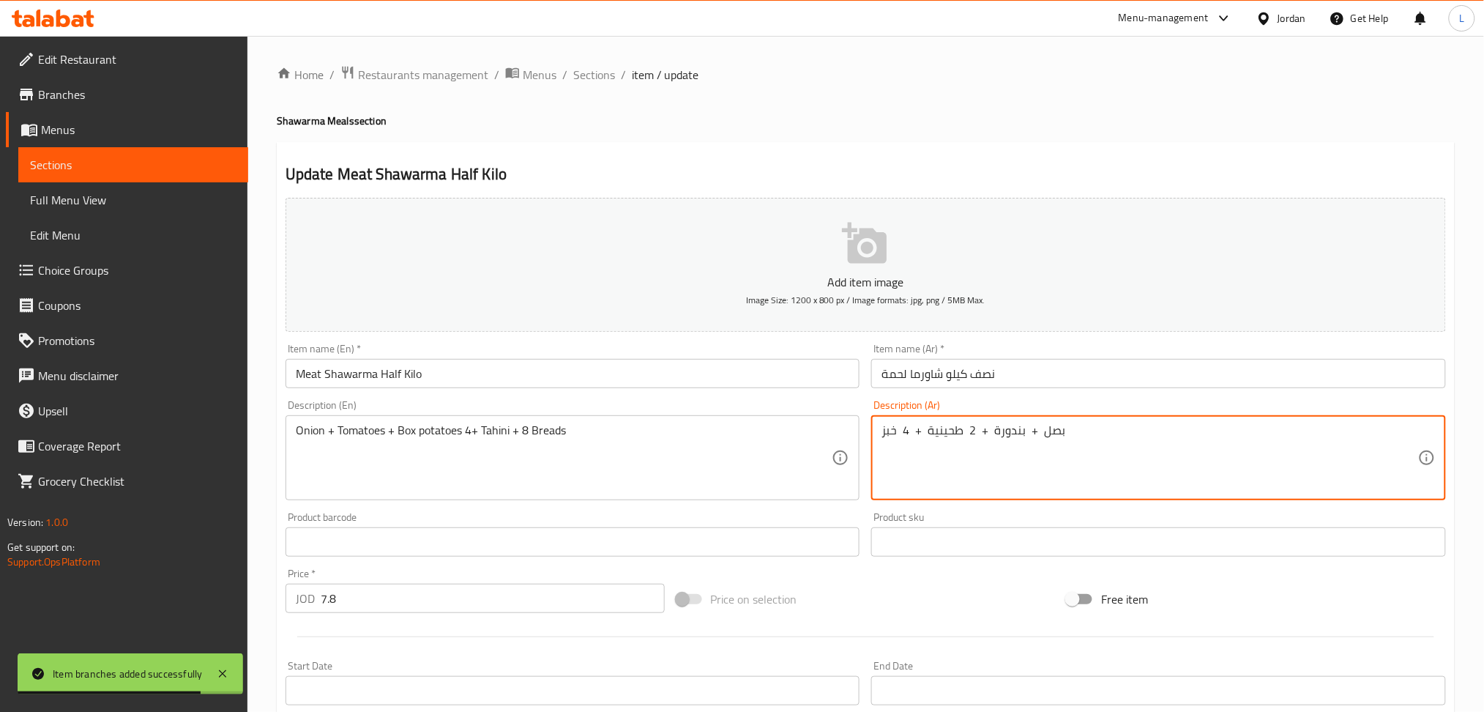
click at [957, 428] on textarea "بصل + بندورة + 2 طحينية + 4 خبز" at bounding box center [1150, 458] width 537 height 70
click at [958, 428] on textarea "بصل + بندورة + 2 طحينية + 4 خبز" at bounding box center [1150, 458] width 537 height 70
paste textarea "+ بندورة +علبة بطاطا + 4 طحينية + 8"
type textarea "بصل + بندورة +علبة بطاطا + 4 طحينية + 8خبز"
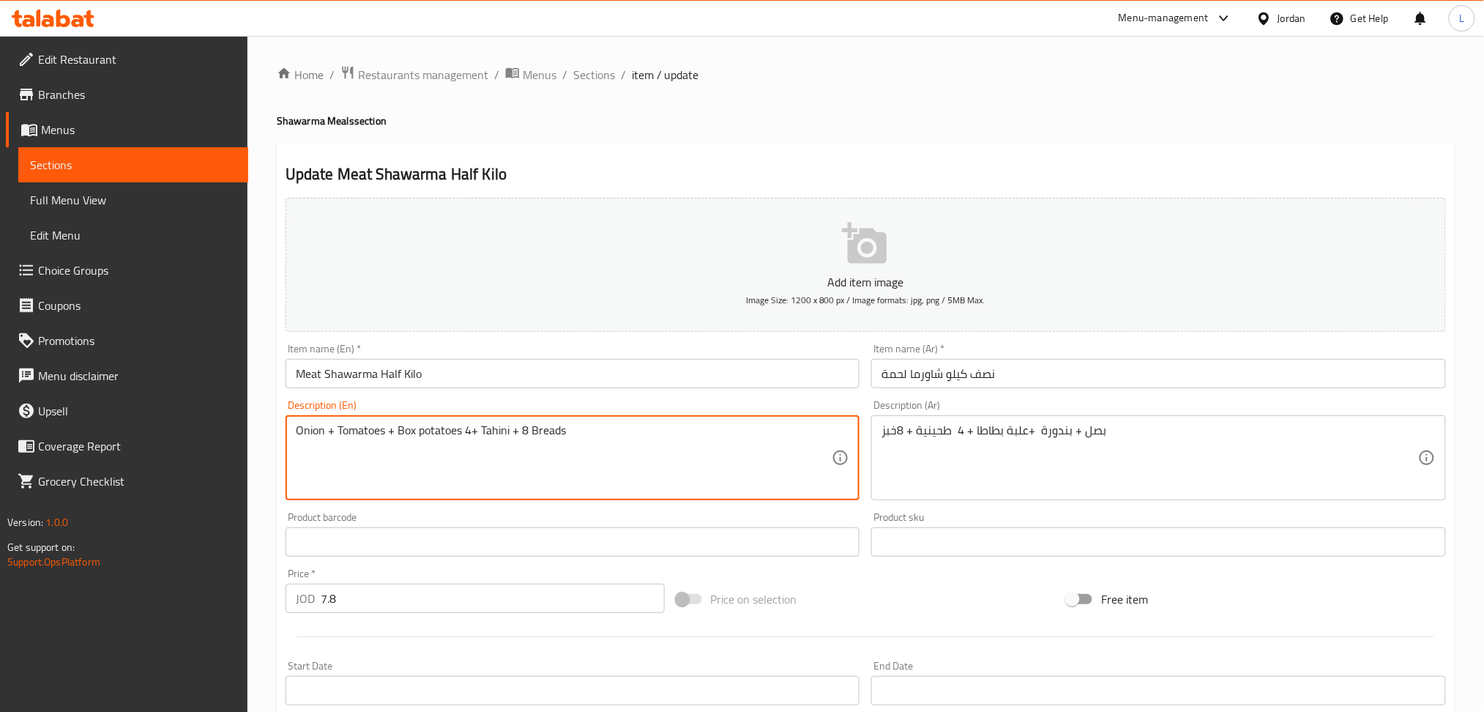
click at [490, 423] on textarea "Onion + Tomatoes + Box potatoes 4+ Tahini + 8 Breads" at bounding box center [564, 458] width 537 height 70
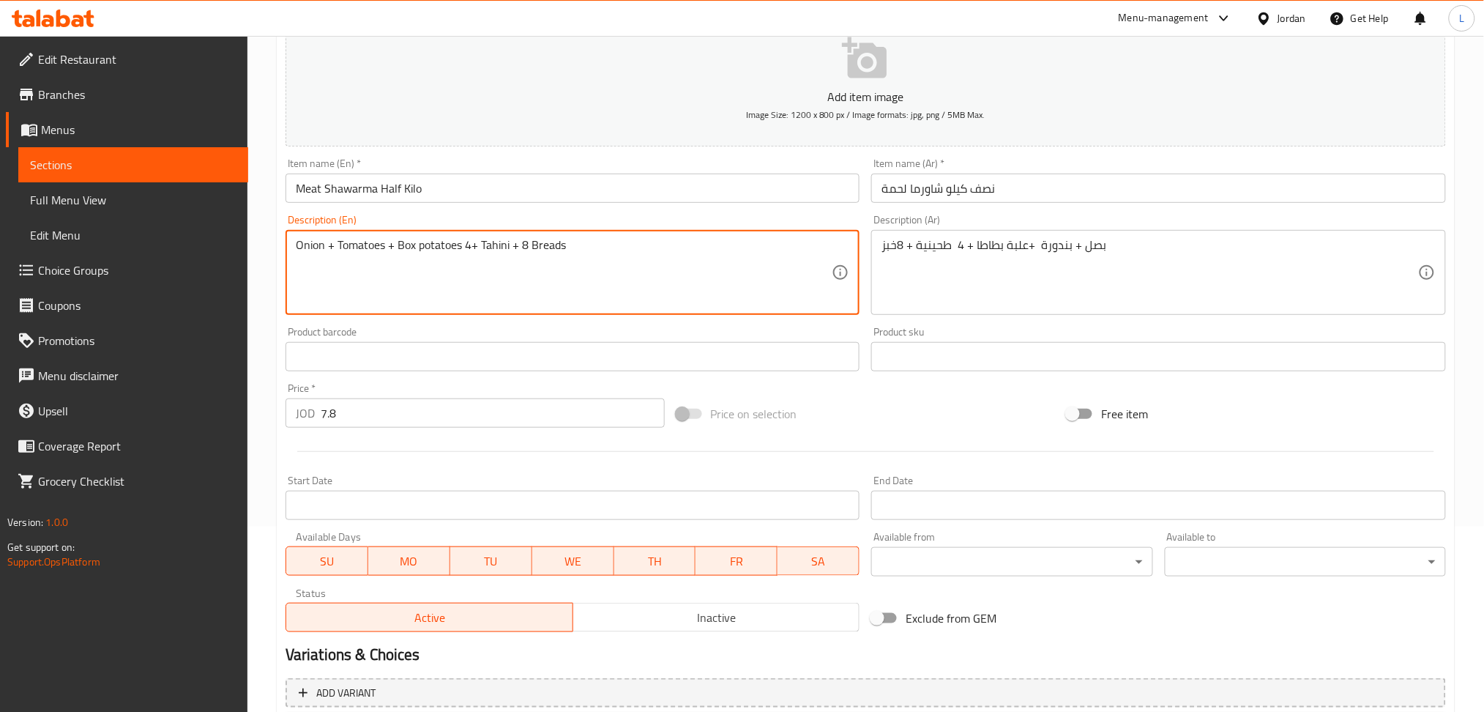
scroll to position [293, 0]
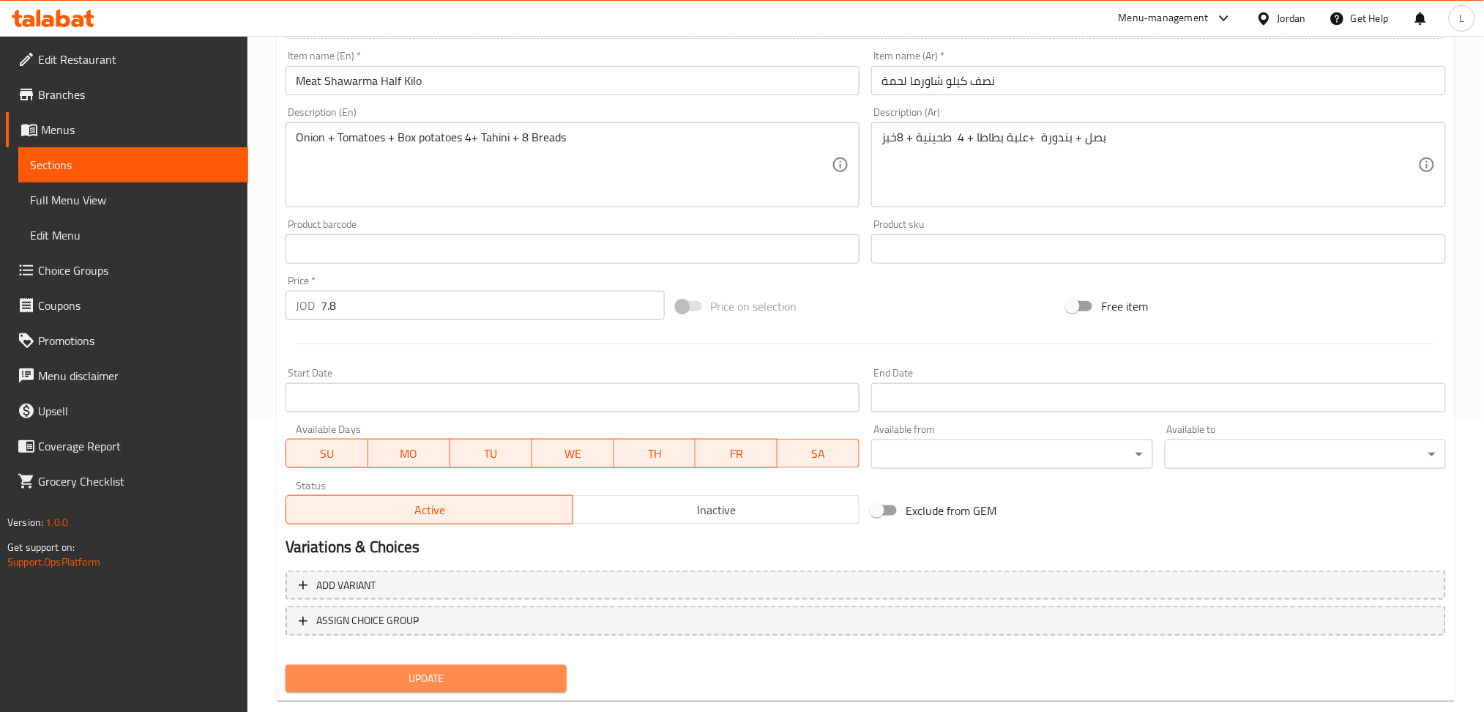
click at [403, 669] on span "Update" at bounding box center [426, 678] width 258 height 18
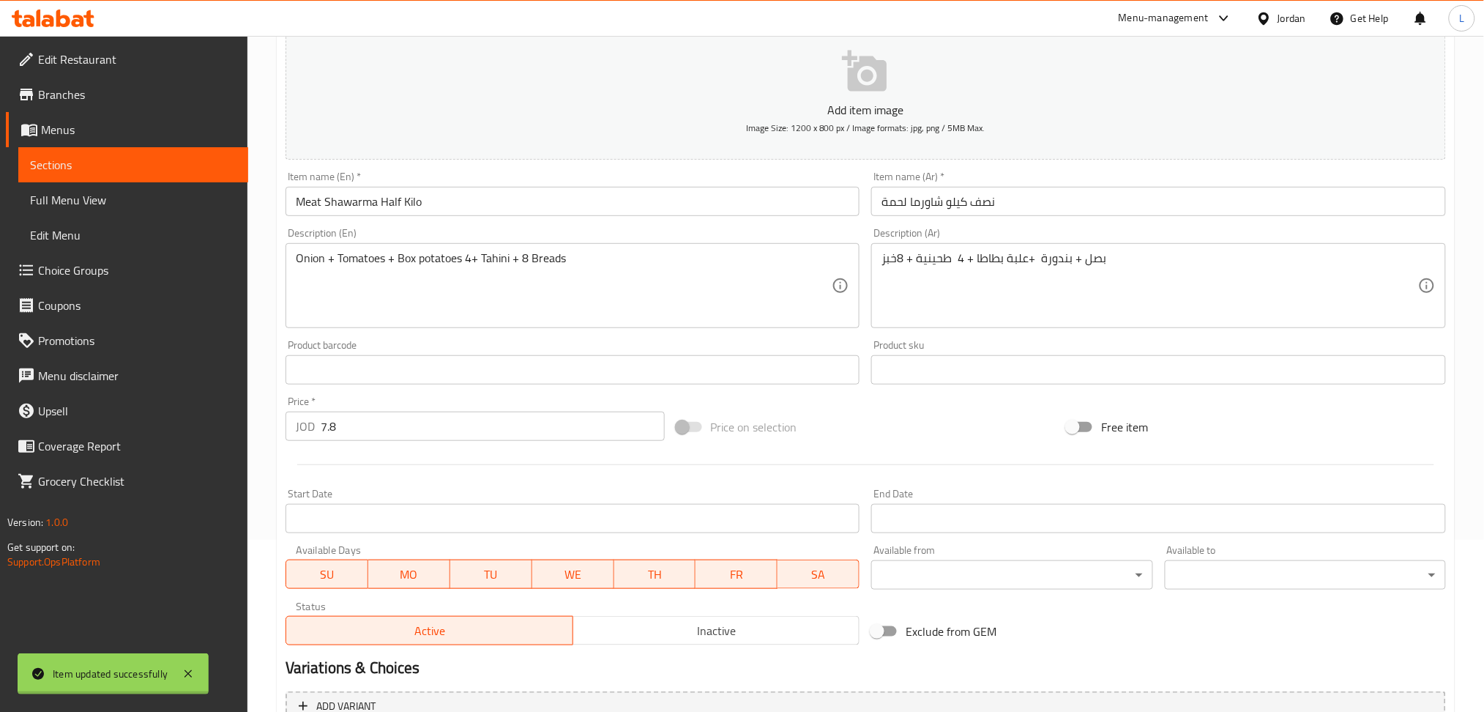
scroll to position [0, 0]
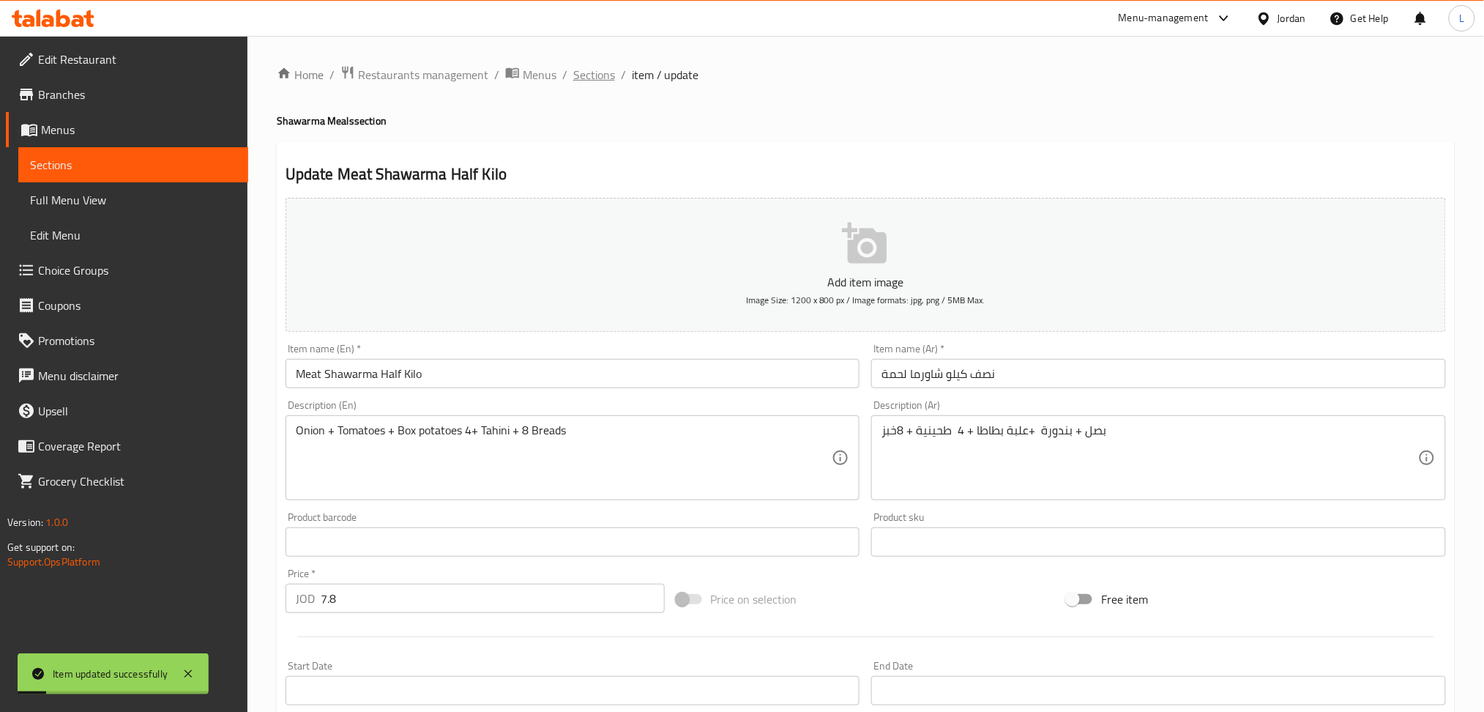
click at [603, 69] on span "Sections" at bounding box center [594, 75] width 42 height 18
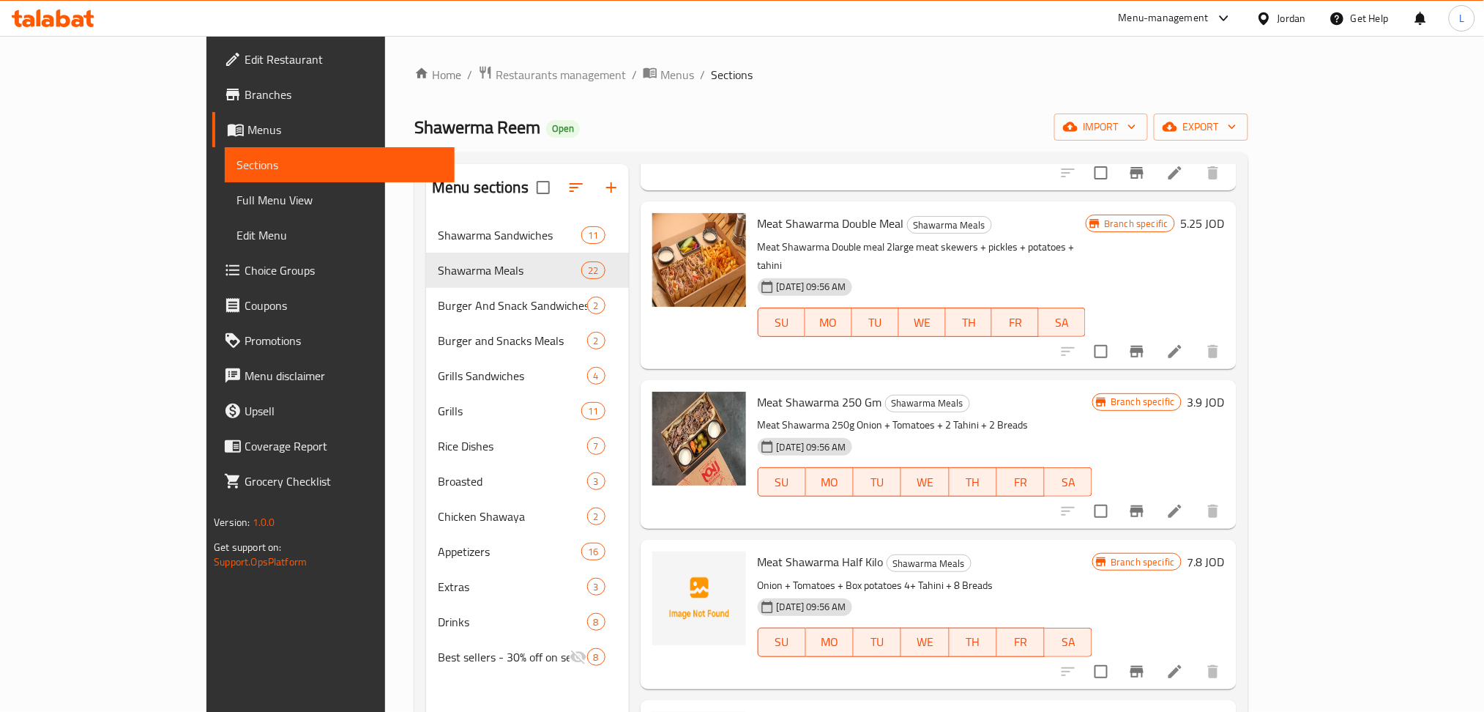
scroll to position [2343, 0]
click at [1146, 500] on icon "Branch-specific-item" at bounding box center [1137, 509] width 18 height 18
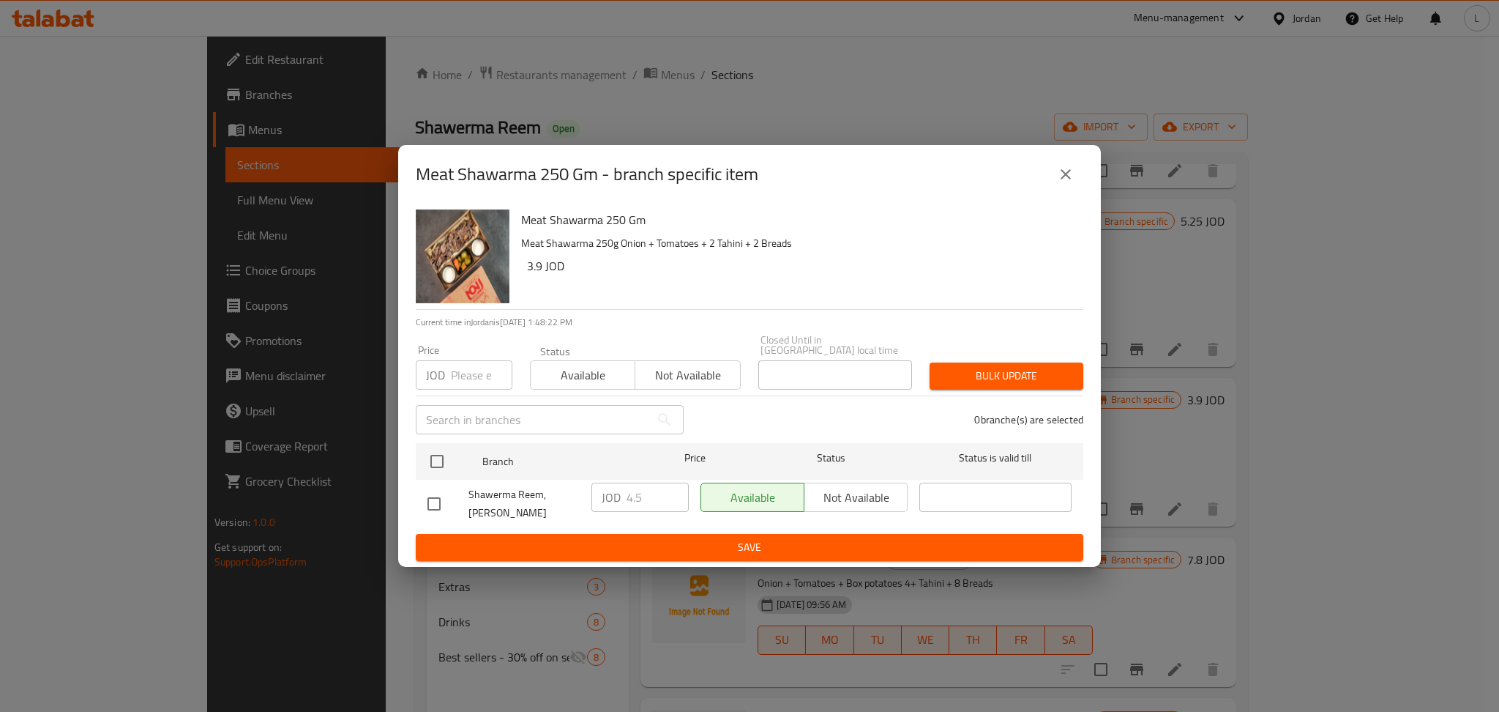
click at [1068, 181] on icon "close" at bounding box center [1066, 174] width 18 height 18
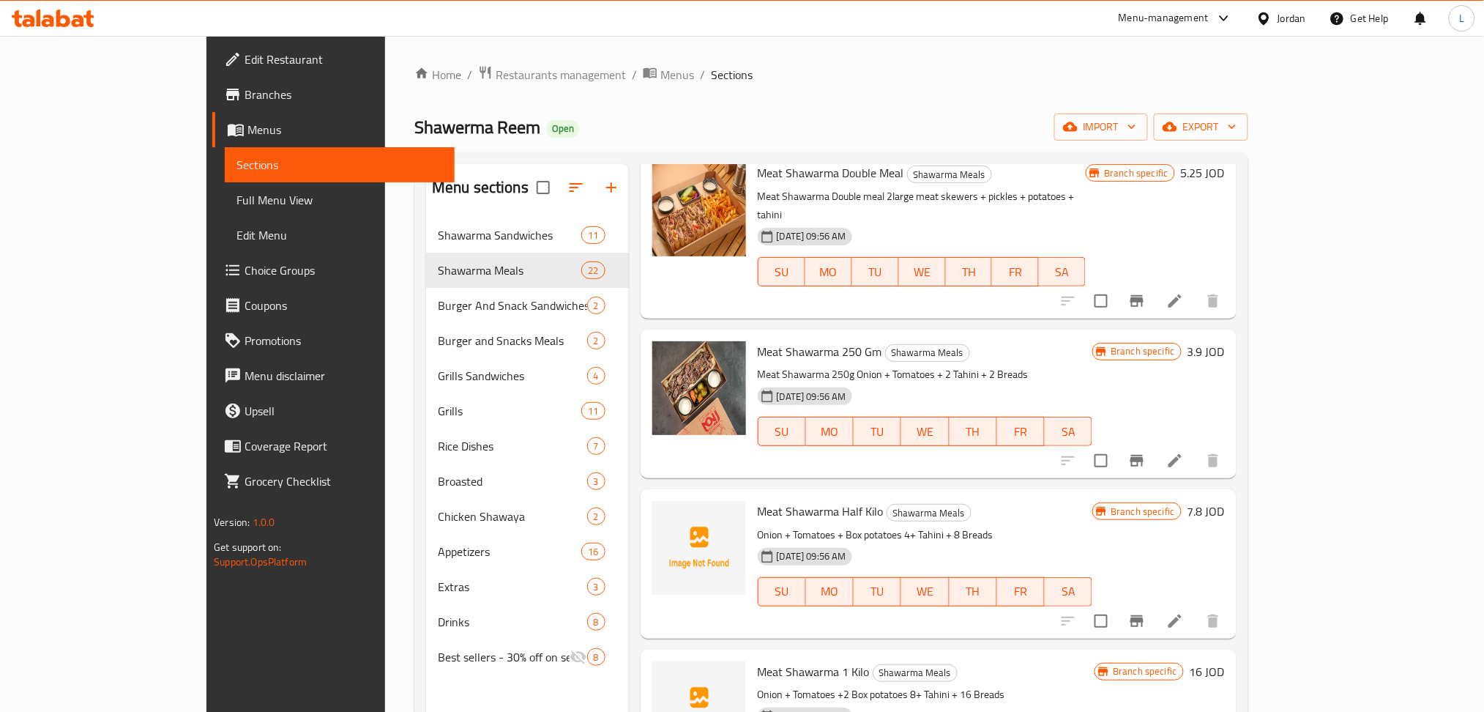
scroll to position [2440, 0]
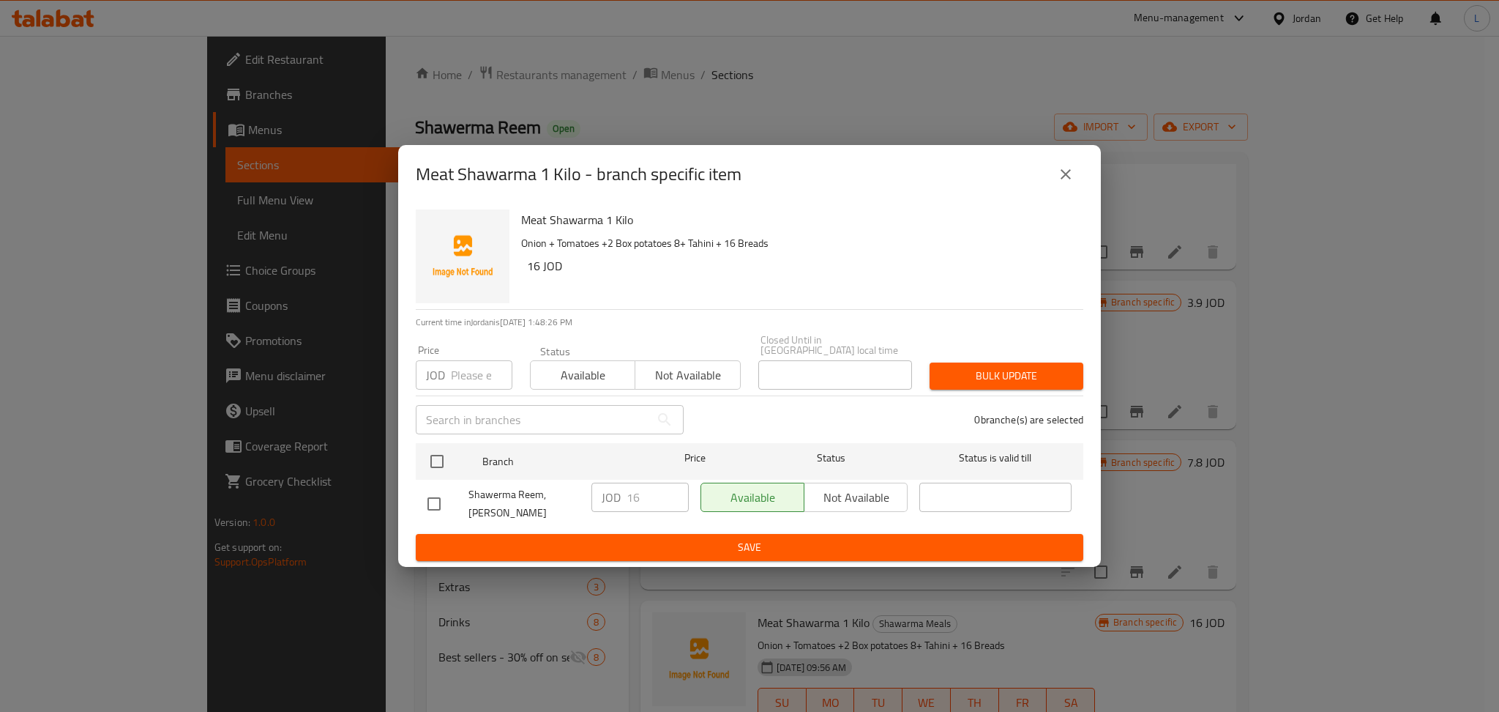
click at [1062, 183] on icon "close" at bounding box center [1066, 174] width 18 height 18
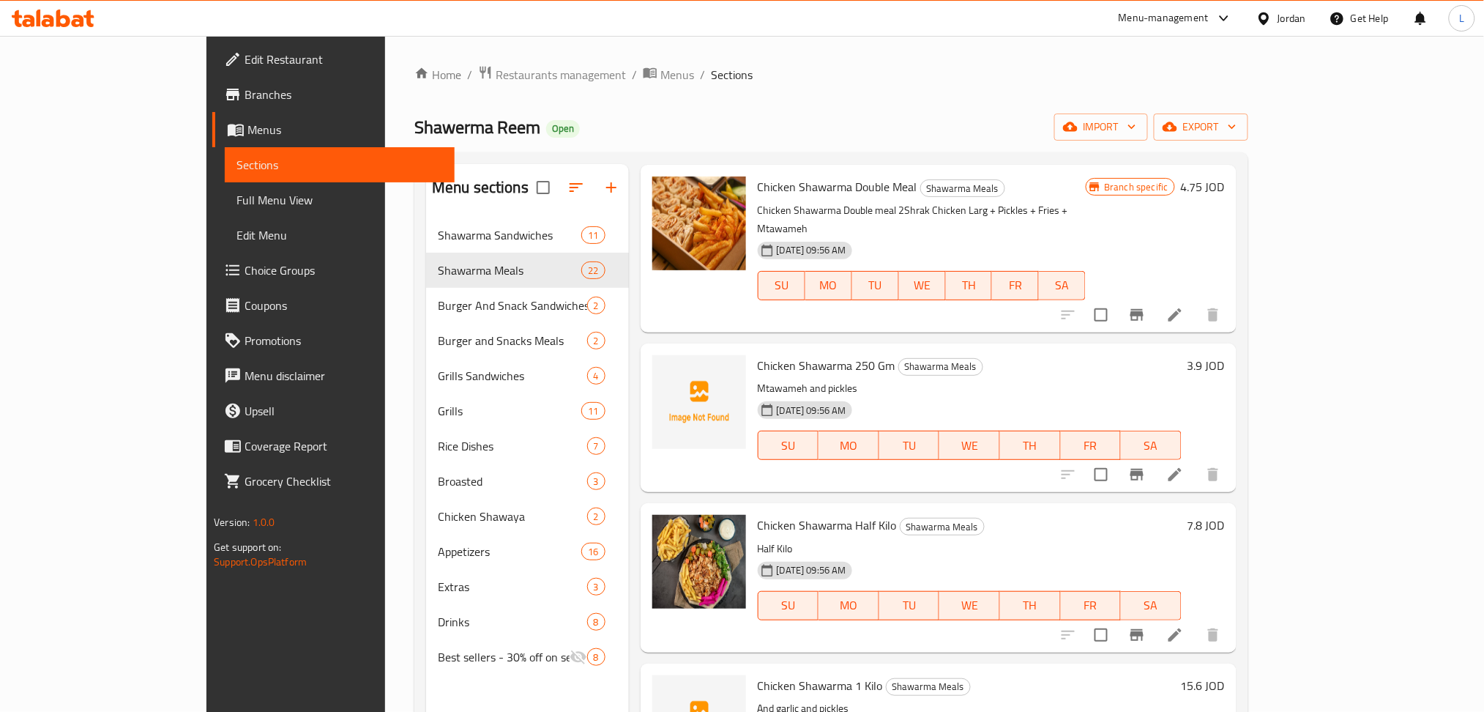
scroll to position [879, 0]
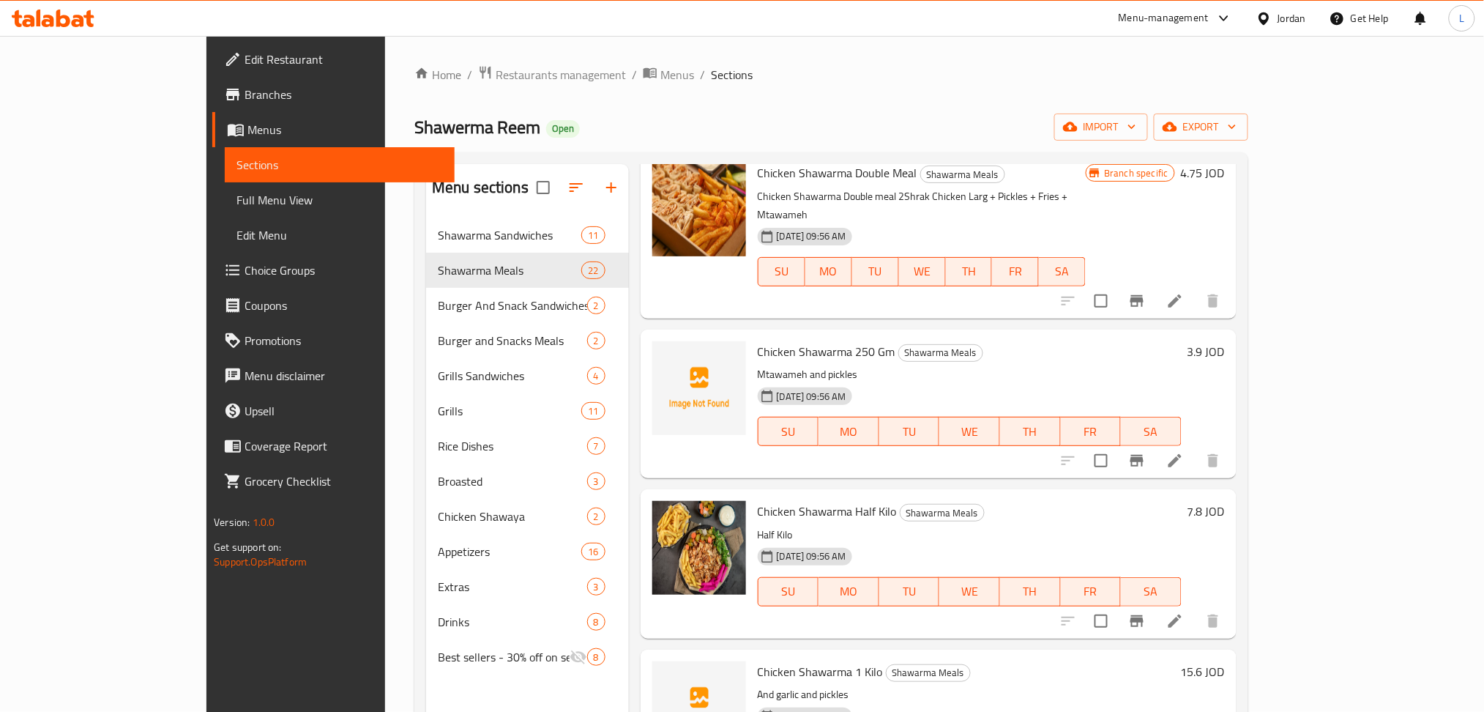
click at [1182, 454] on icon at bounding box center [1175, 460] width 13 height 13
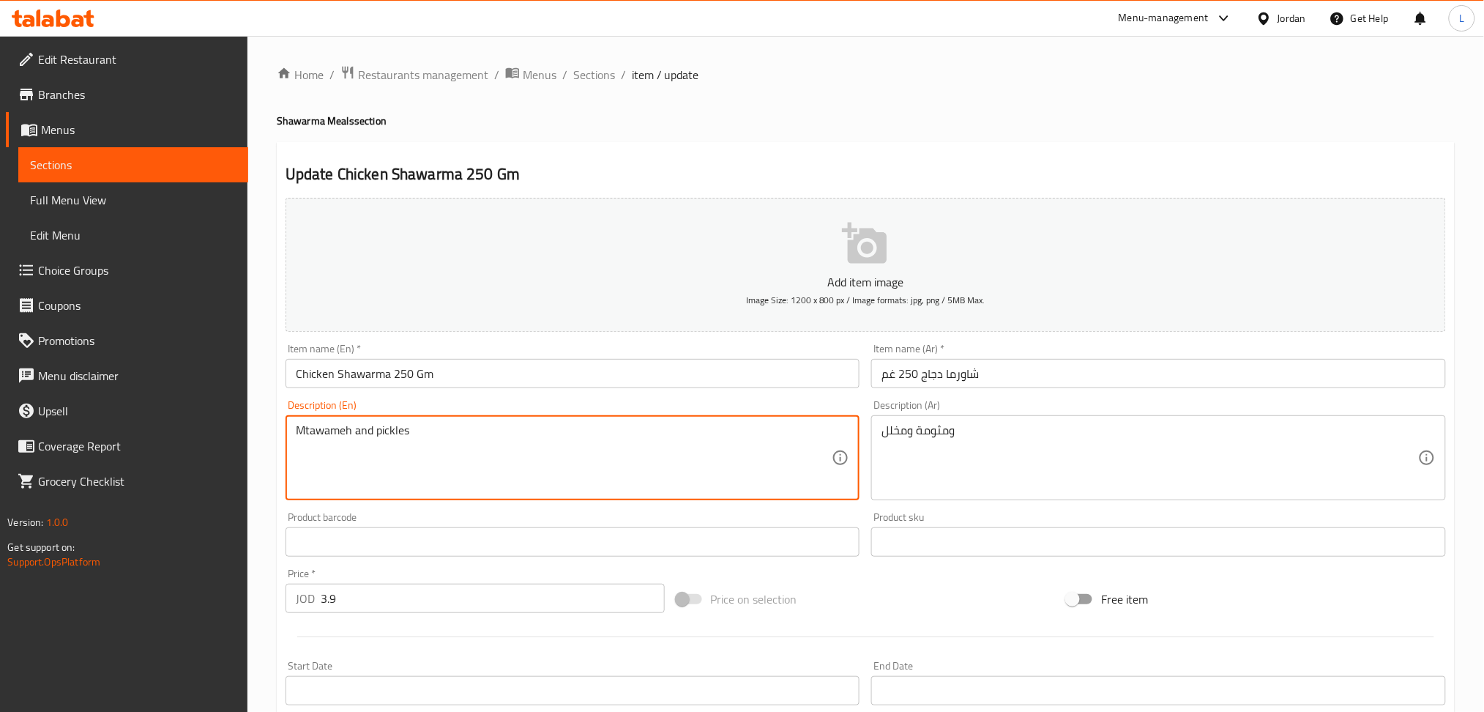
click at [419, 455] on textarea "Mtawameh and pickles" at bounding box center [564, 458] width 537 height 70
paste textarea "Chicken Shawarma 250 g Pickles + 2 Mtawameh + Box potatoes + 4 Breads"
type textarea "Chicken Shawarma 250 g Pickles + 2 Mtawameh + Box potatoes + 4 Breads"
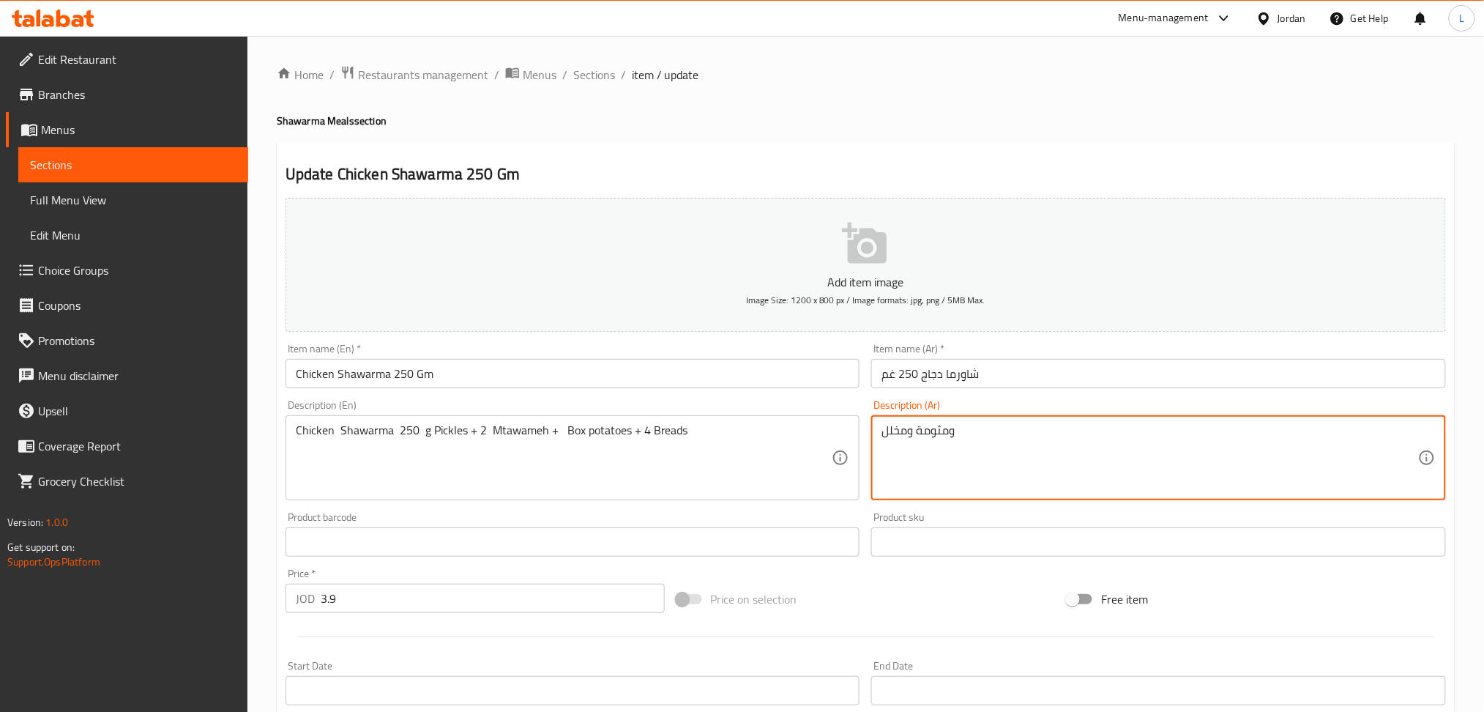
click at [1035, 425] on textarea "ومثومة ومخلل" at bounding box center [1150, 458] width 537 height 70
paste textarea "خلل + 2 مثومة + بطاطا + 4 خبز"
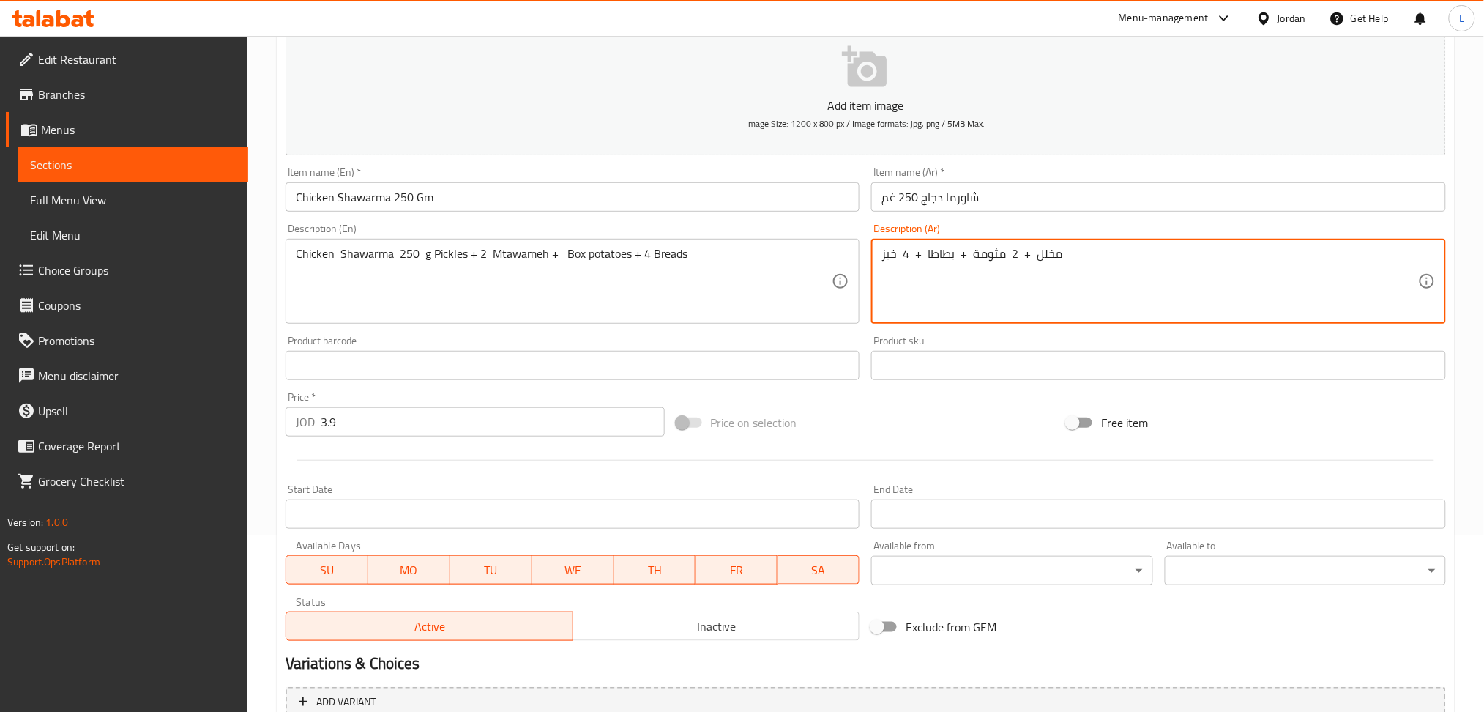
scroll to position [320, 0]
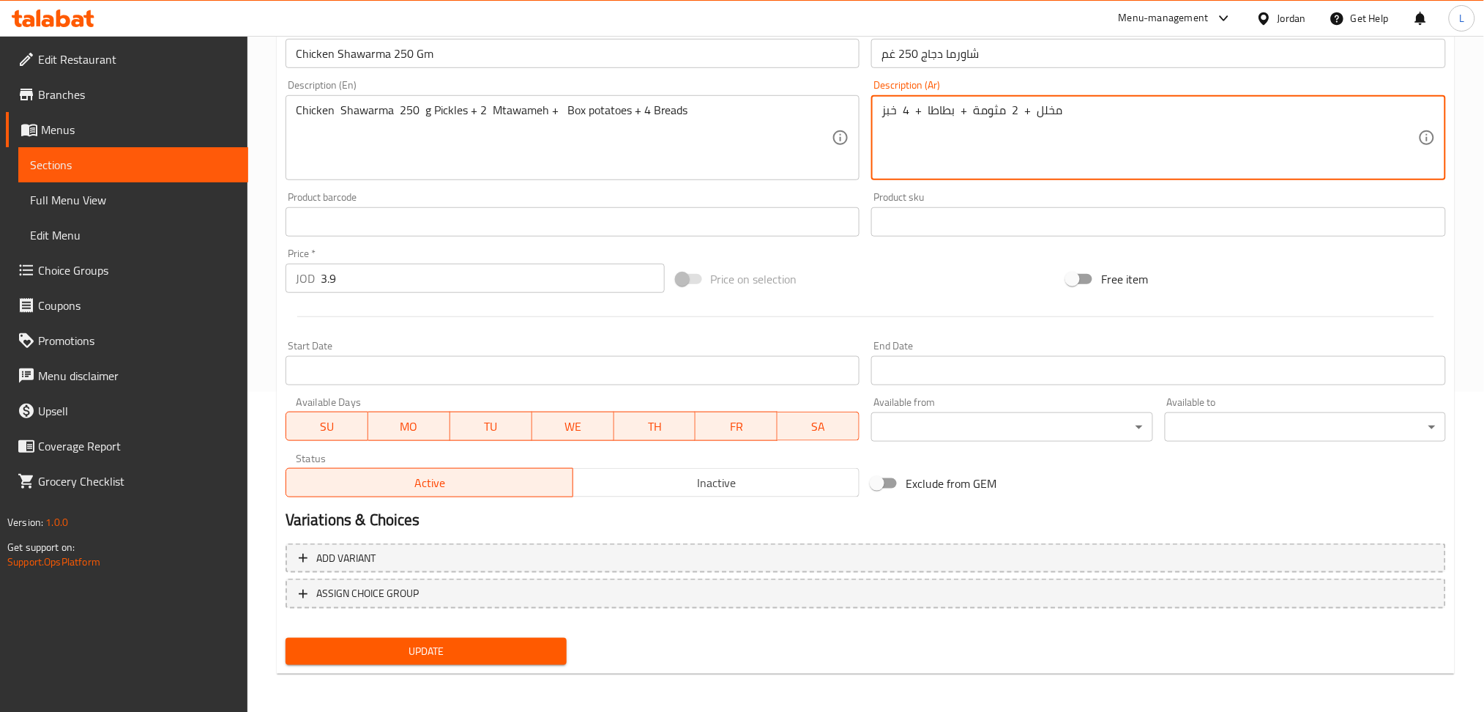
type textarea "مخلل + 2 مثومة + بطاطا + 4 خبز"
click at [479, 647] on span "Update" at bounding box center [426, 651] width 258 height 18
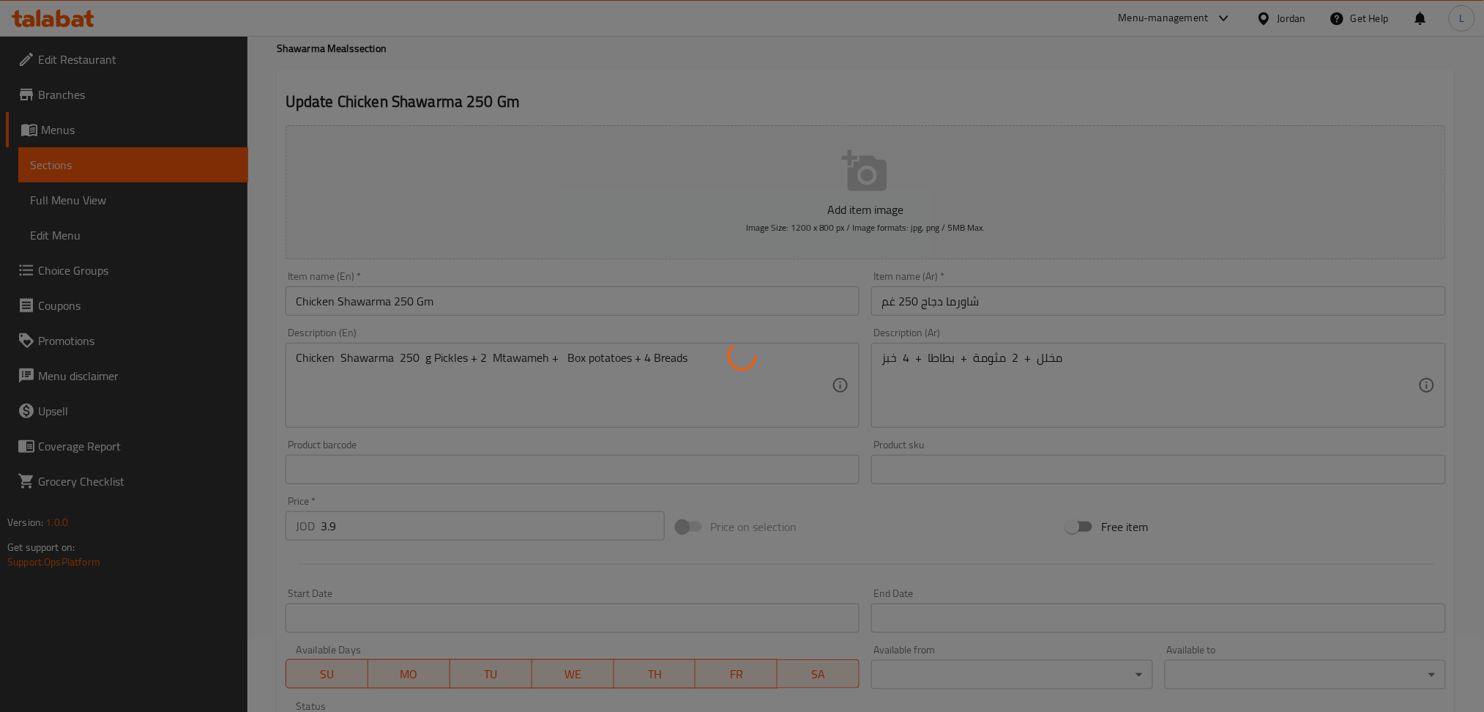
scroll to position [0, 0]
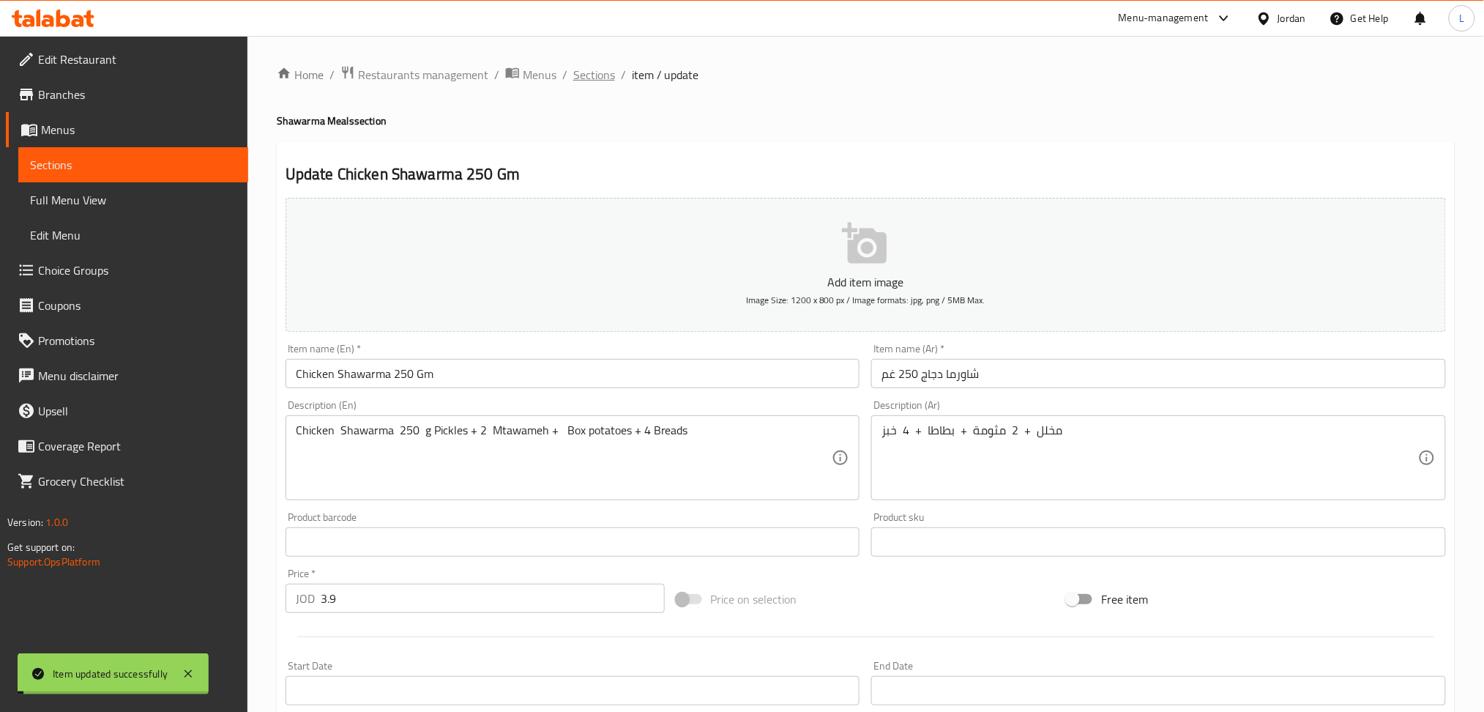
click at [593, 71] on span "Sections" at bounding box center [594, 75] width 42 height 18
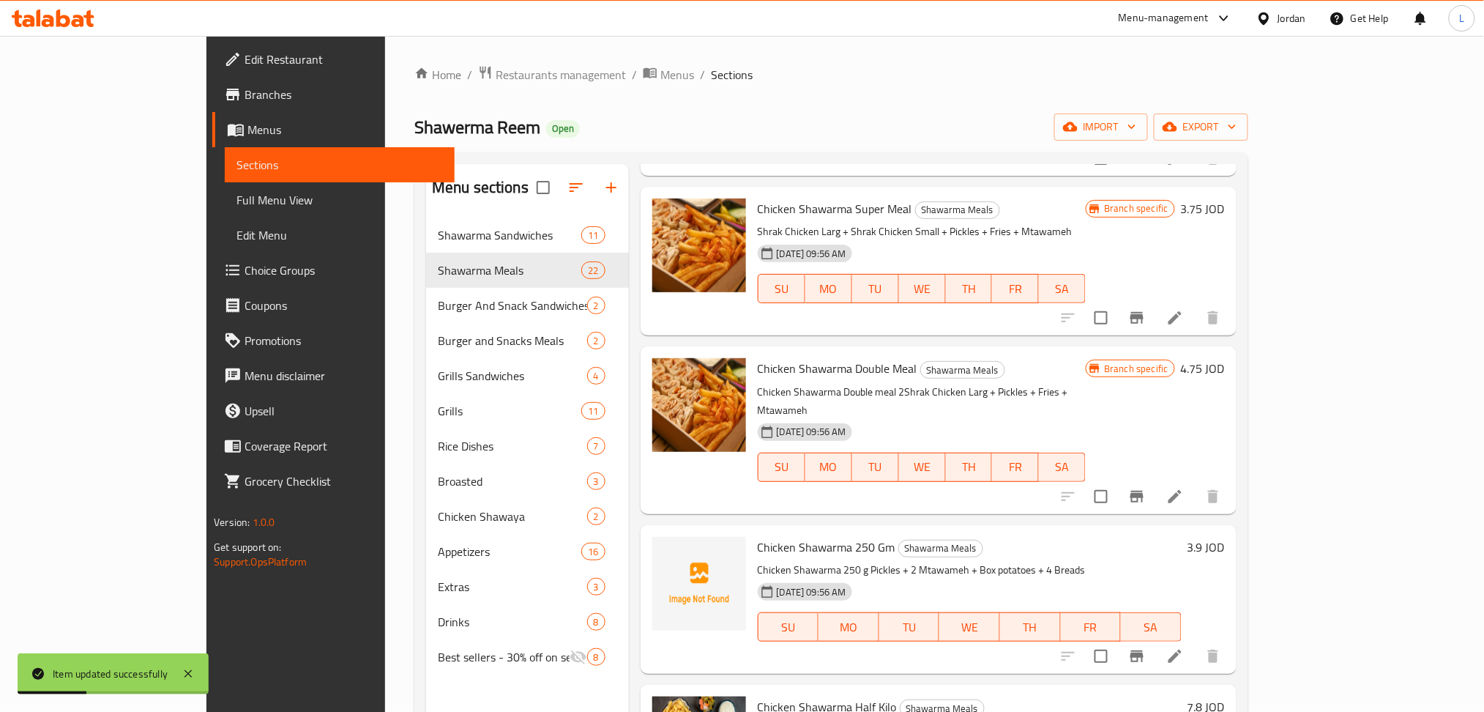
scroll to position [780, 0]
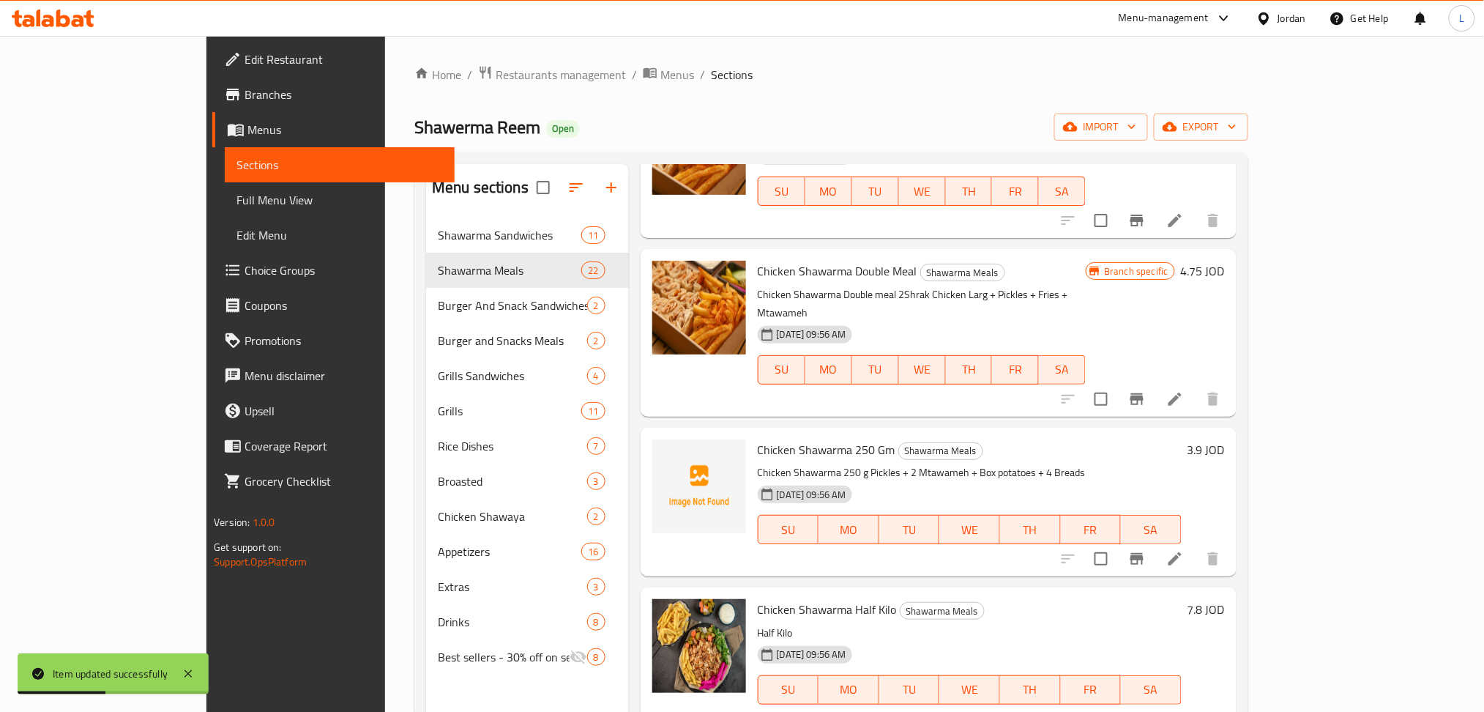
click at [1144, 553] on icon "Branch-specific-item" at bounding box center [1136, 559] width 13 height 12
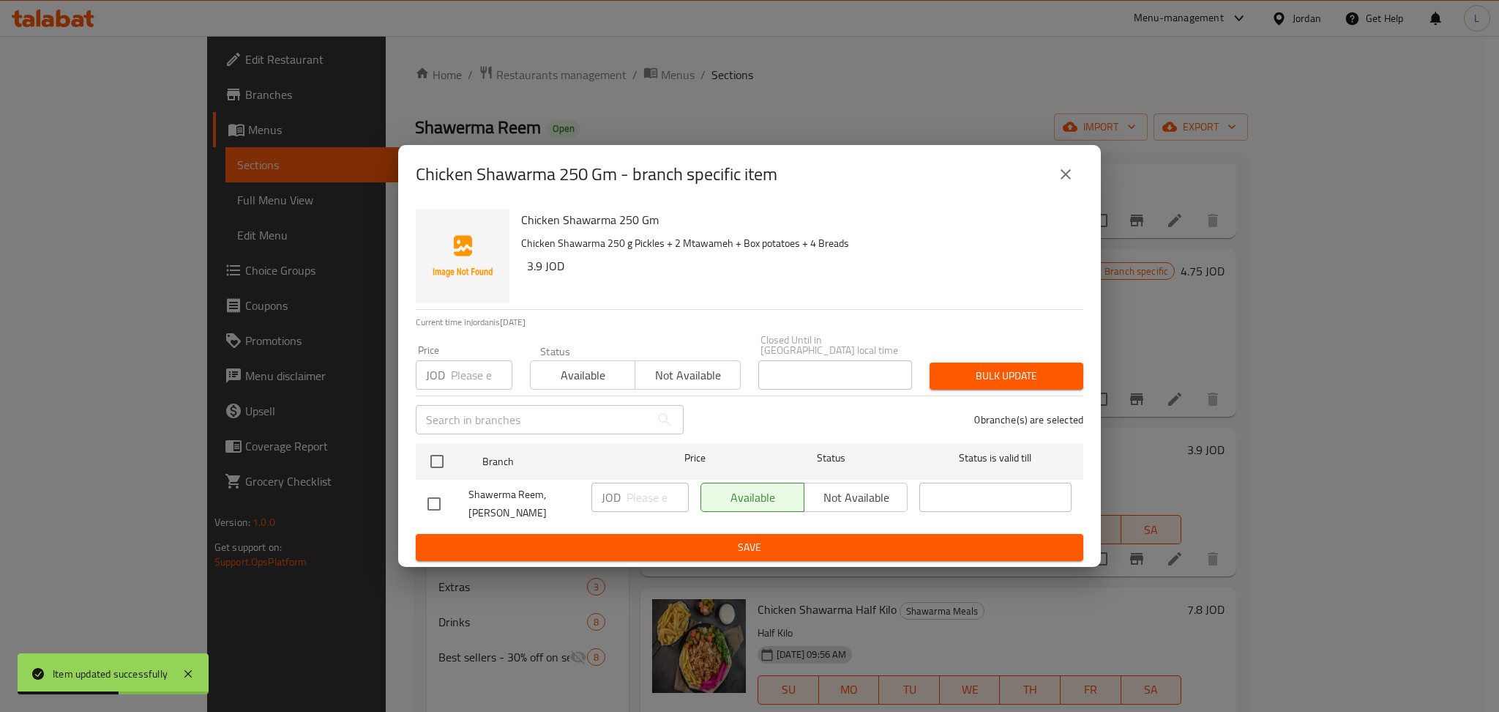
click at [474, 374] on input "number" at bounding box center [482, 374] width 62 height 29
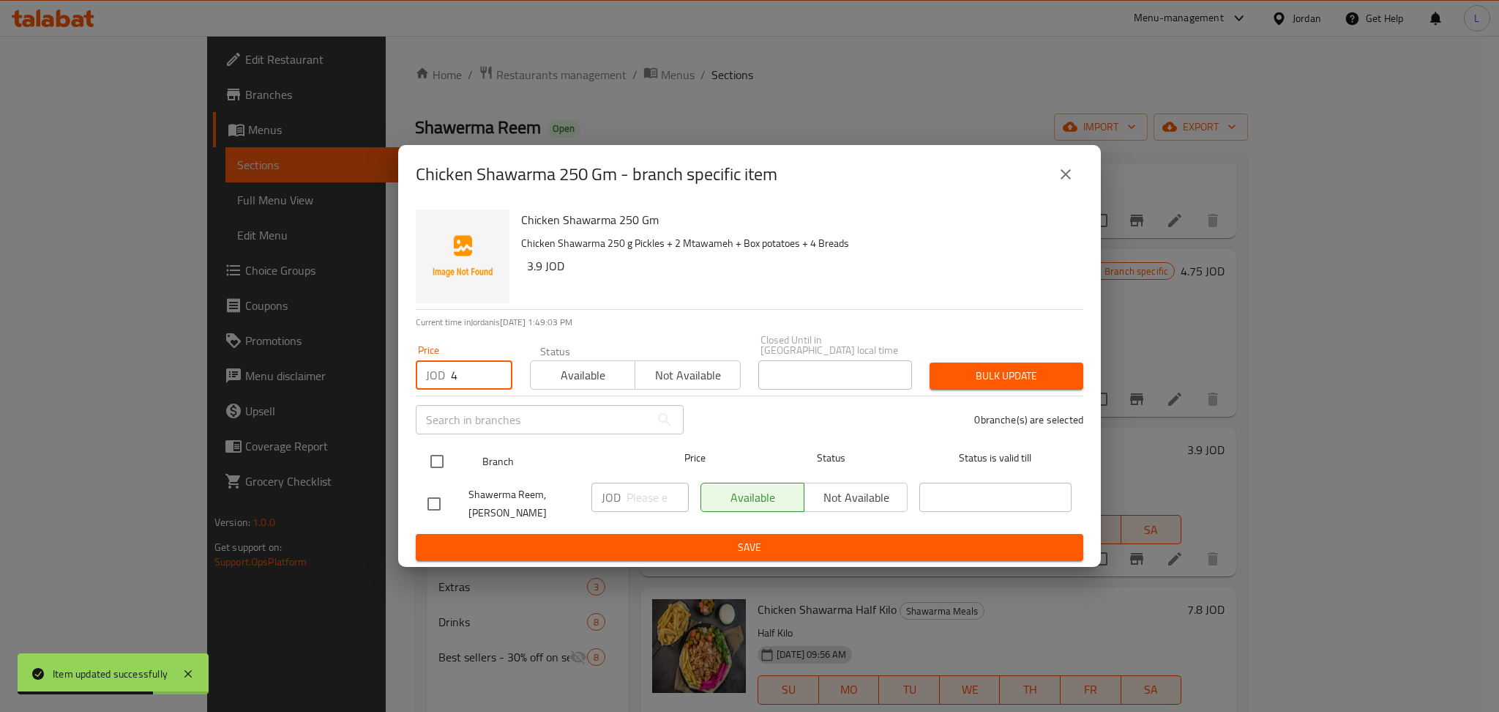
type input "4"
click at [445, 461] on input "checkbox" at bounding box center [437, 461] width 31 height 31
checkbox input "true"
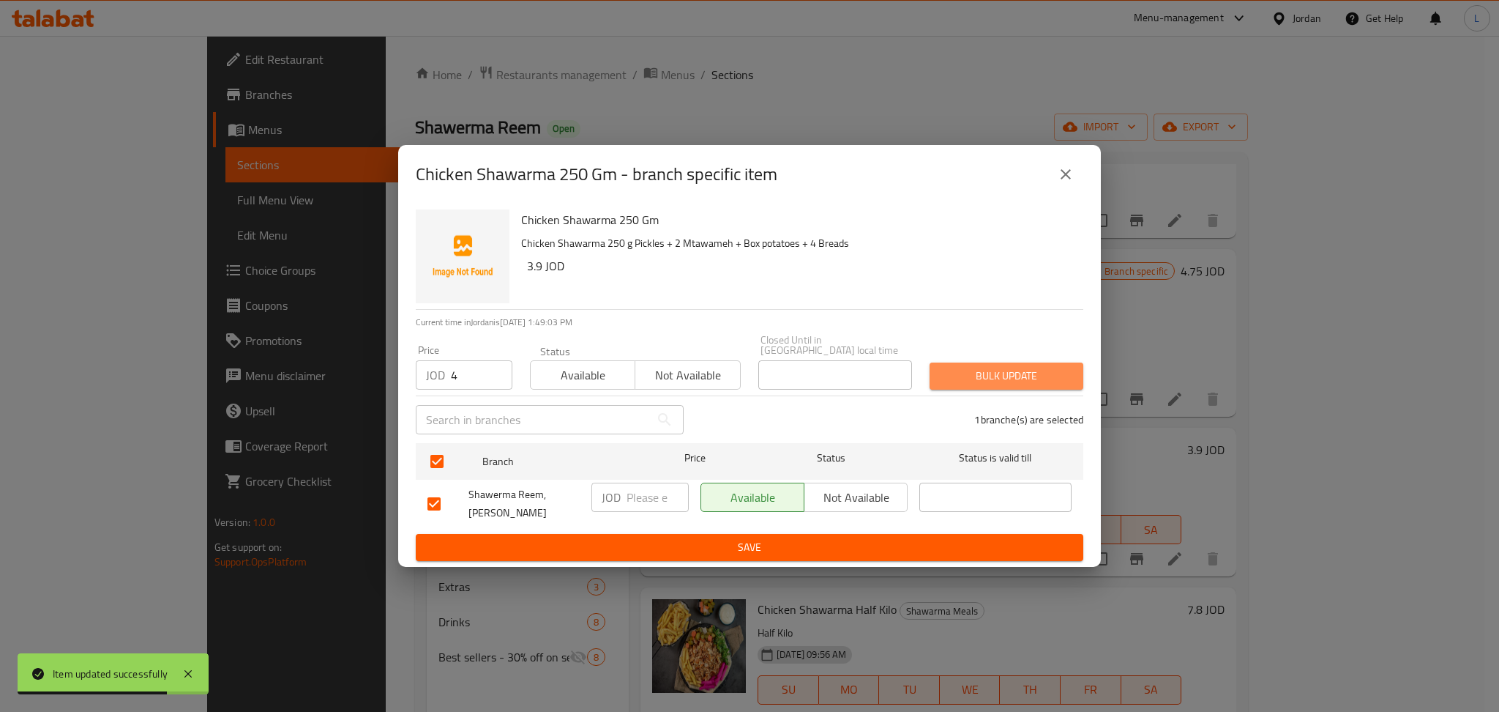
click at [992, 364] on button "Bulk update" at bounding box center [1007, 375] width 154 height 27
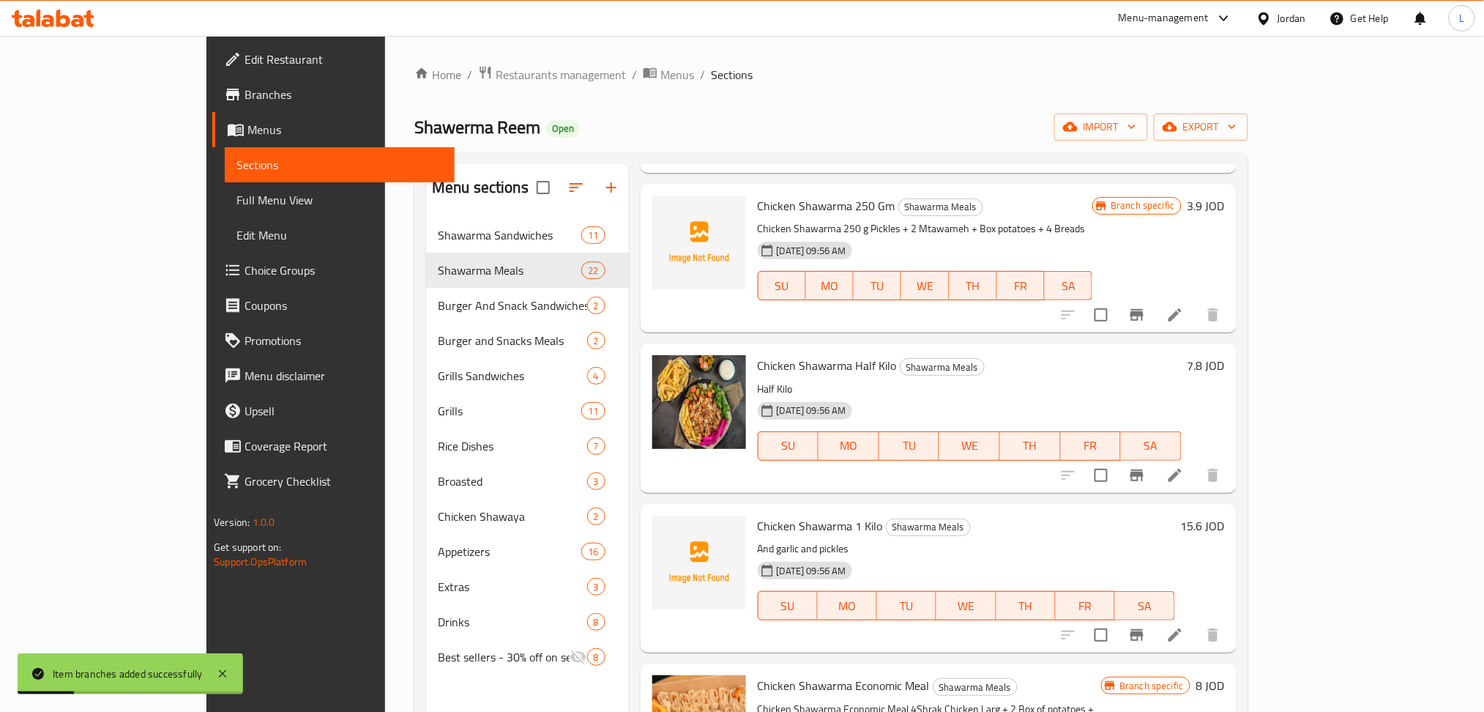
scroll to position [1073, 0]
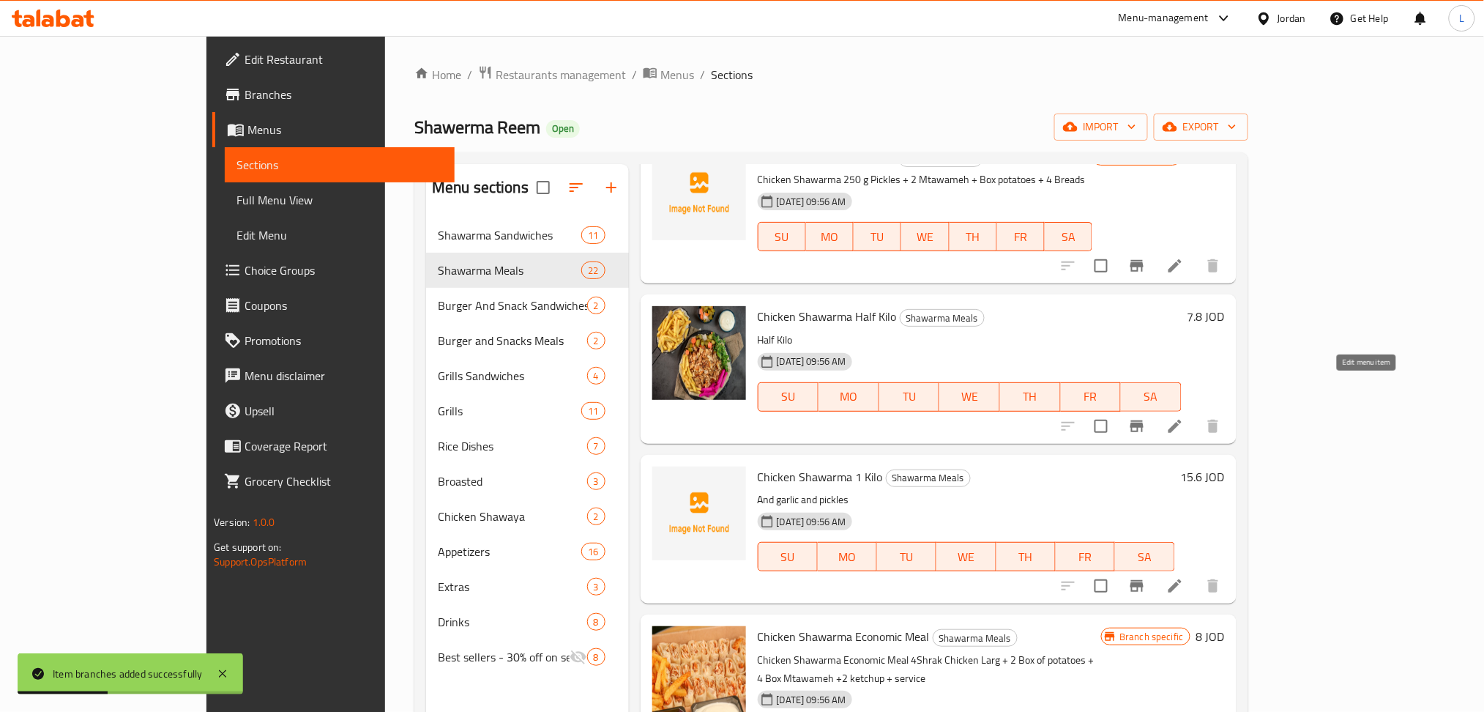
click at [1184, 417] on icon at bounding box center [1175, 426] width 18 height 18
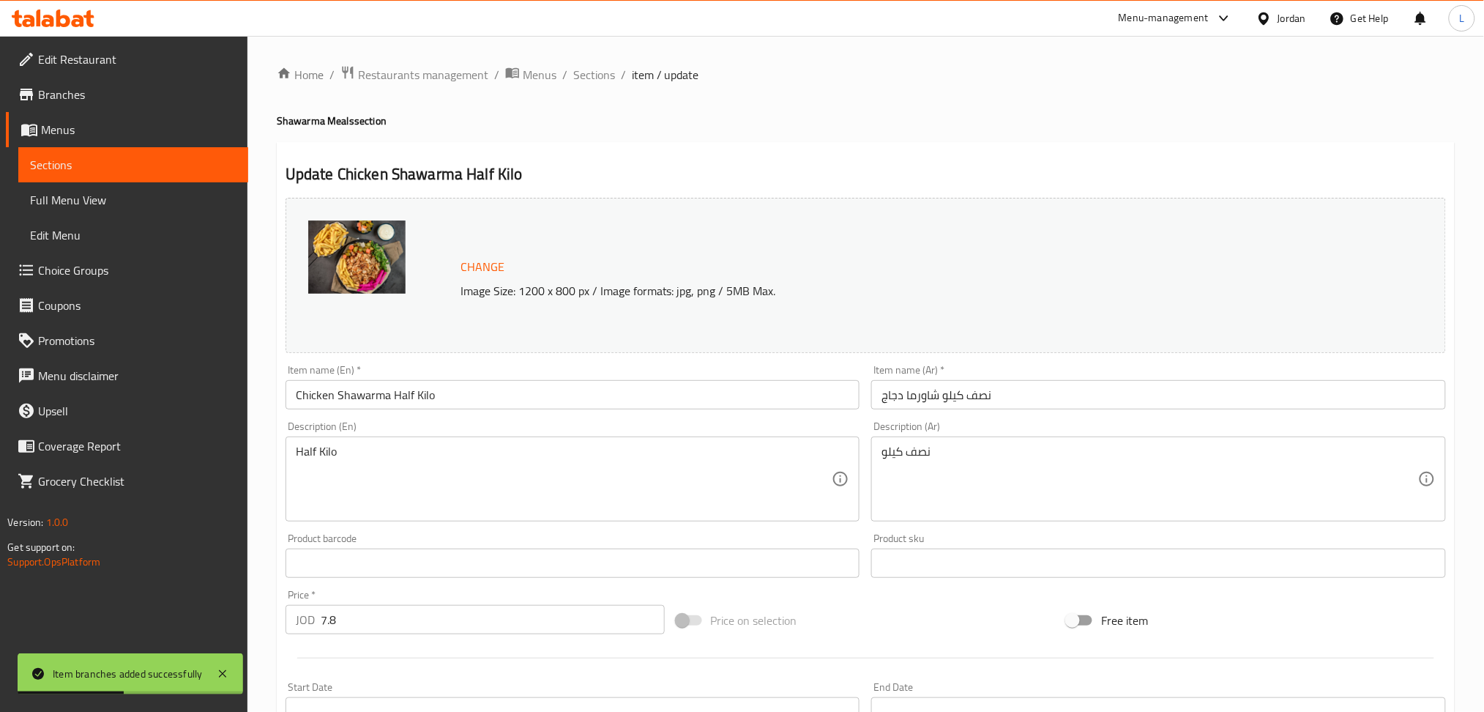
click at [426, 487] on textarea "Half Kilo" at bounding box center [564, 479] width 537 height 70
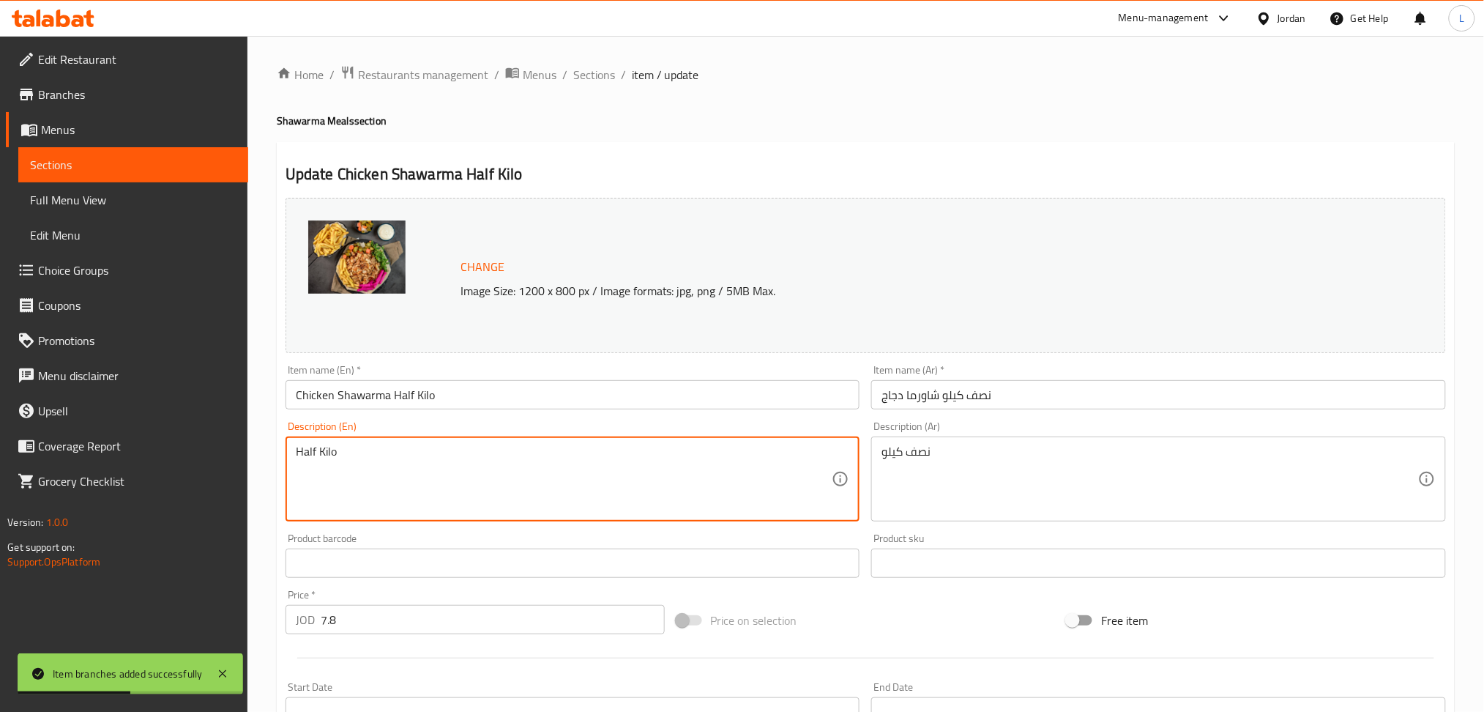
click at [426, 487] on textarea "Half Kilo" at bounding box center [564, 479] width 537 height 70
paste textarea "Pickles + 4 Mtawameh + Box potatoes + 8 Breads + ketchup"
type textarea "Pickles + 4 Mtawameh + Box potatoes + 8 Breads + ketchup"
click at [928, 467] on textarea "نصف كيلو" at bounding box center [1150, 479] width 537 height 70
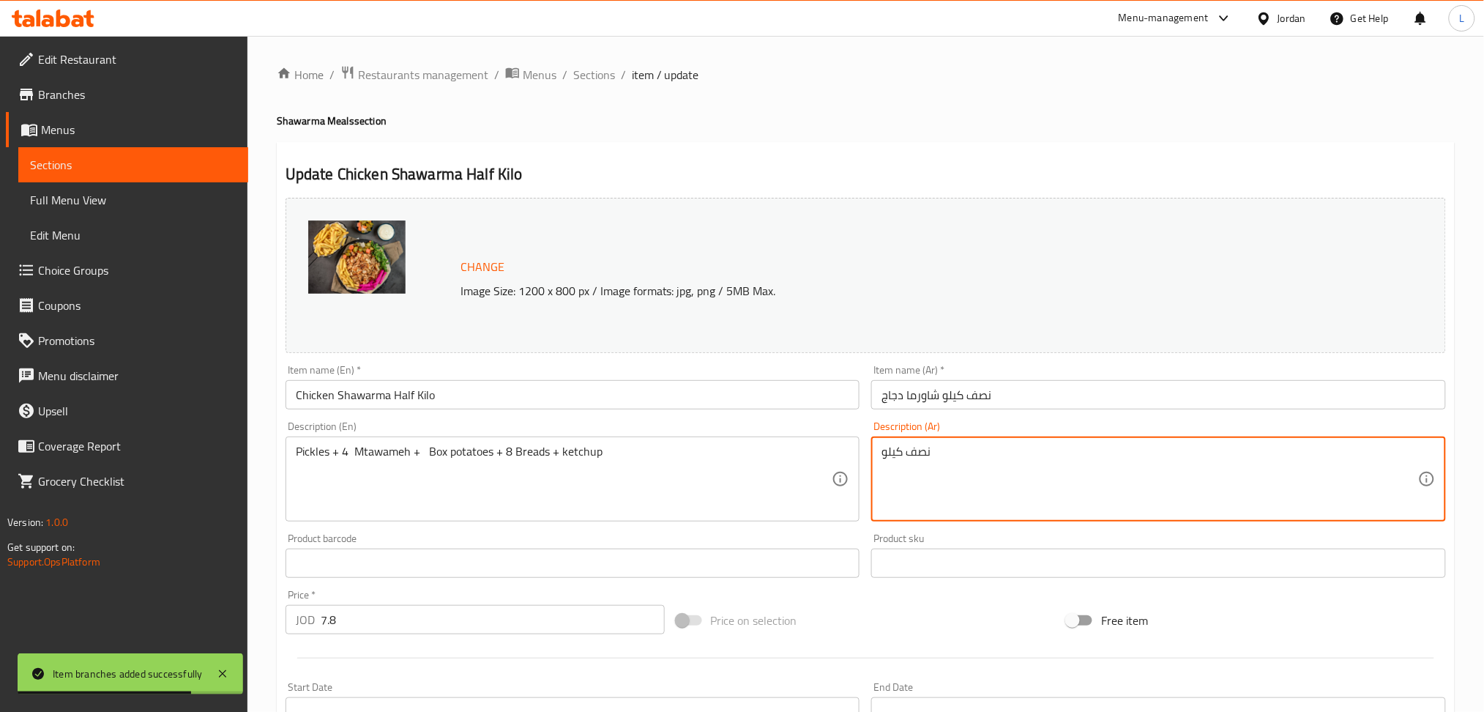
click at [928, 467] on textarea "نصف كيلو" at bounding box center [1150, 479] width 537 height 70
paste textarea "خلل + 4 مثومة + بطاطا + 8 خبز + كاتشاب"
type textarea "مخلل + 4 مثومة + بطاطا + 8 خبز + كاتشاب"
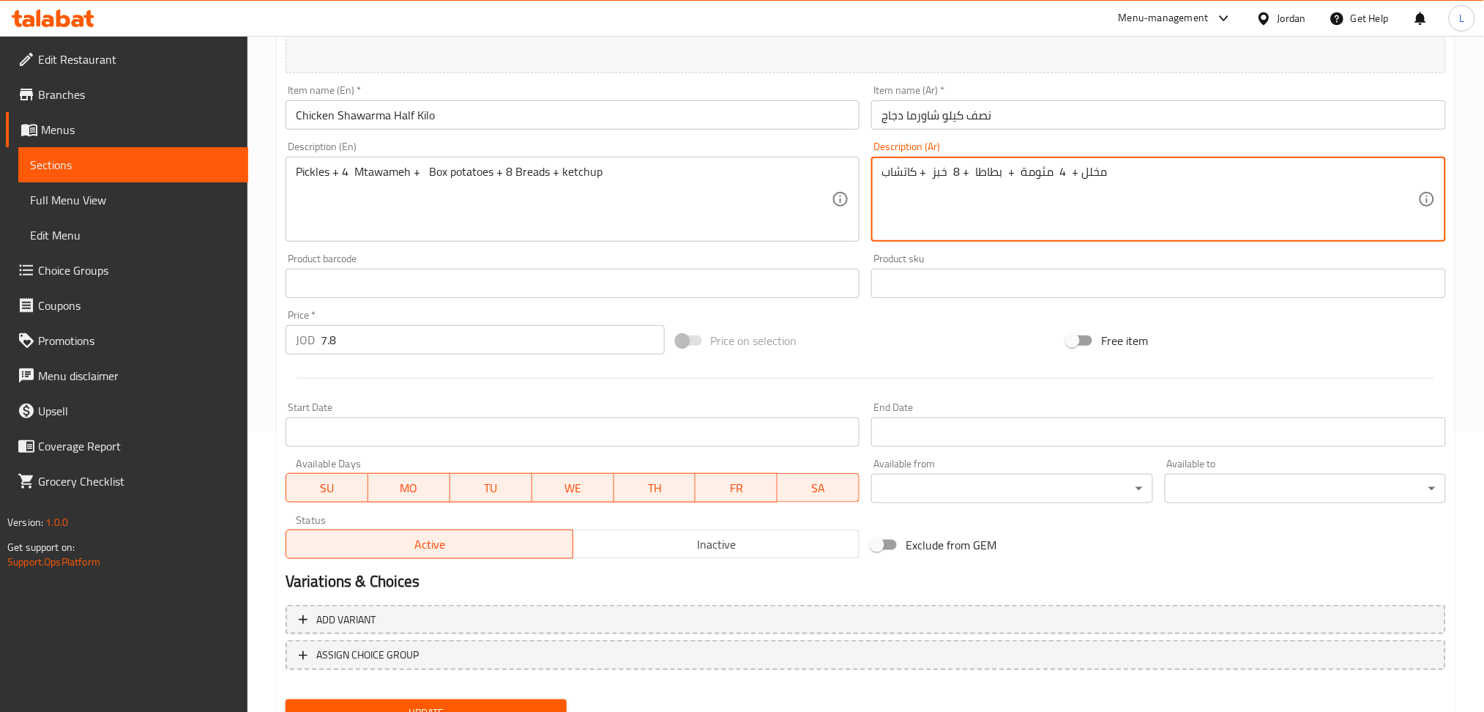
scroll to position [342, 0]
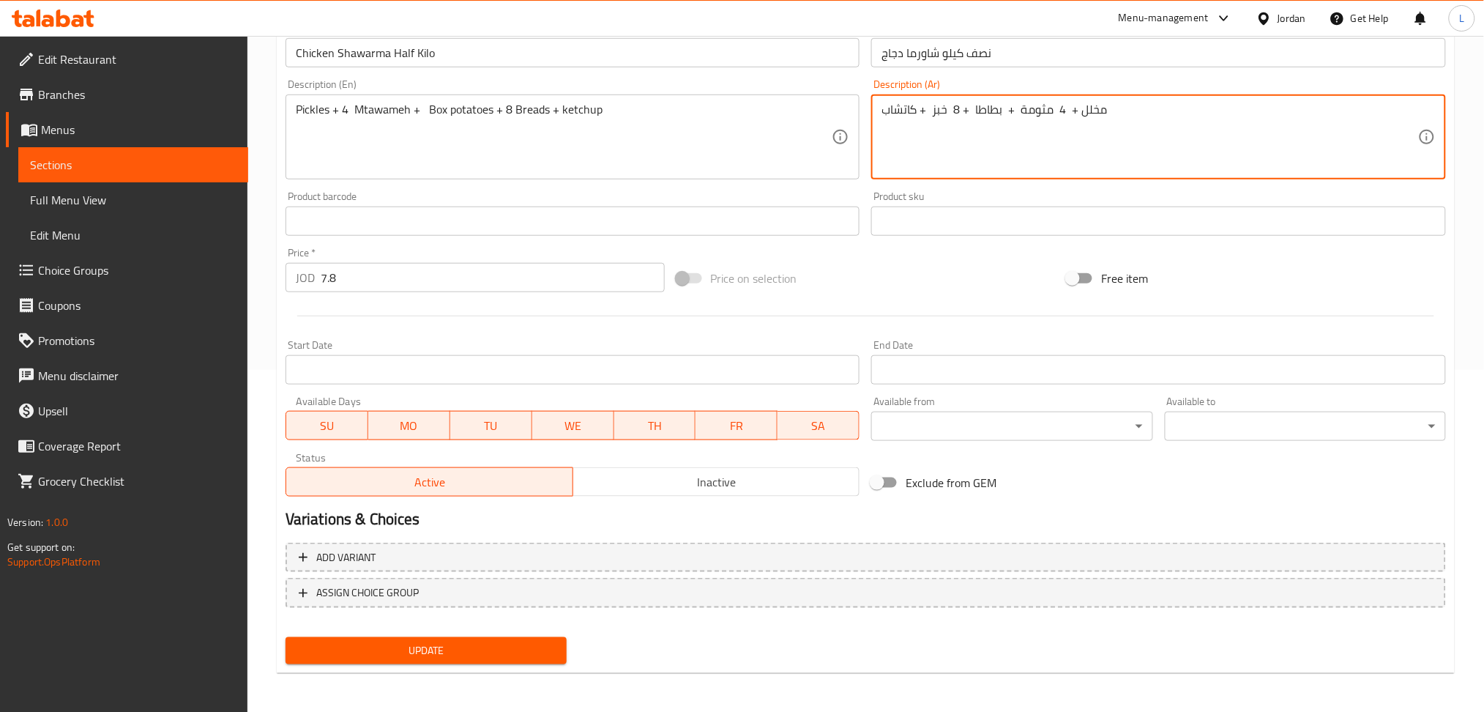
click at [420, 633] on div "Update" at bounding box center [426, 650] width 293 height 39
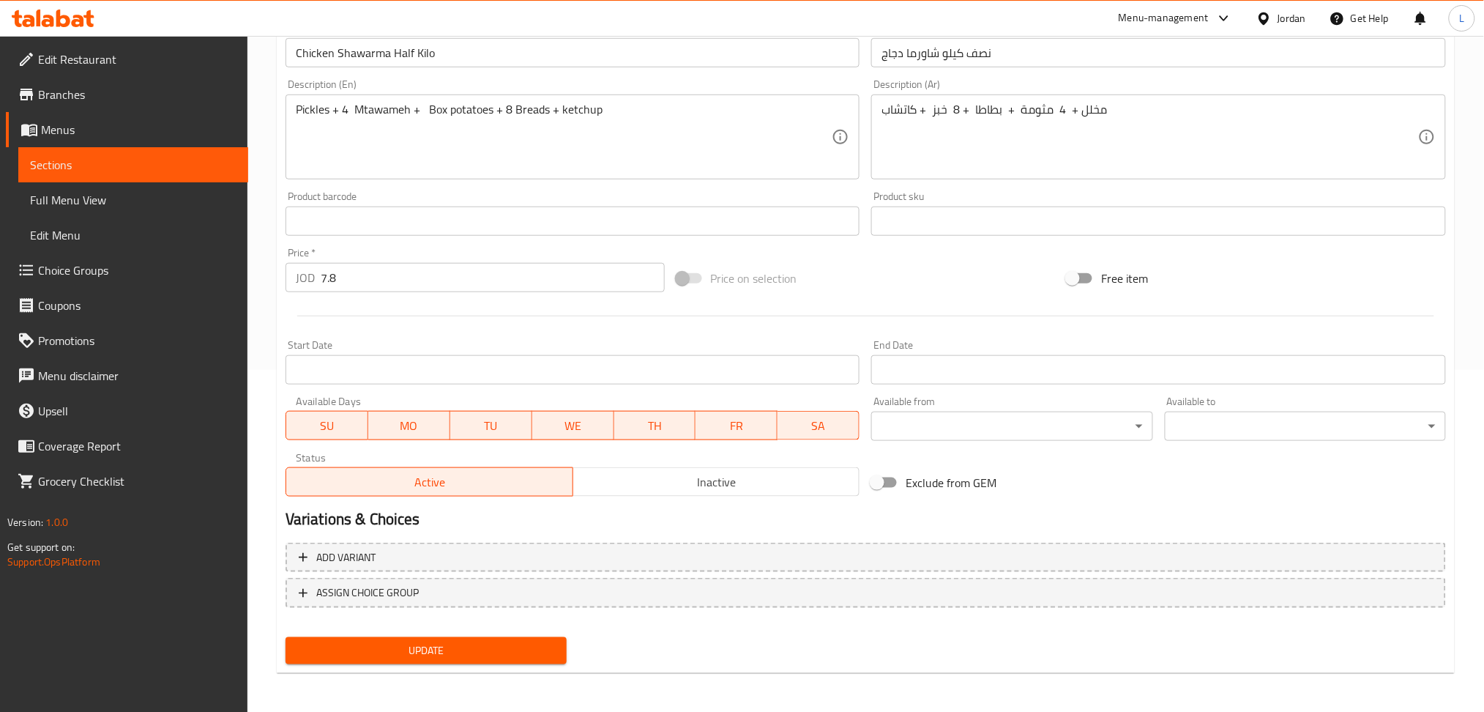
click at [422, 642] on span "Update" at bounding box center [426, 650] width 258 height 18
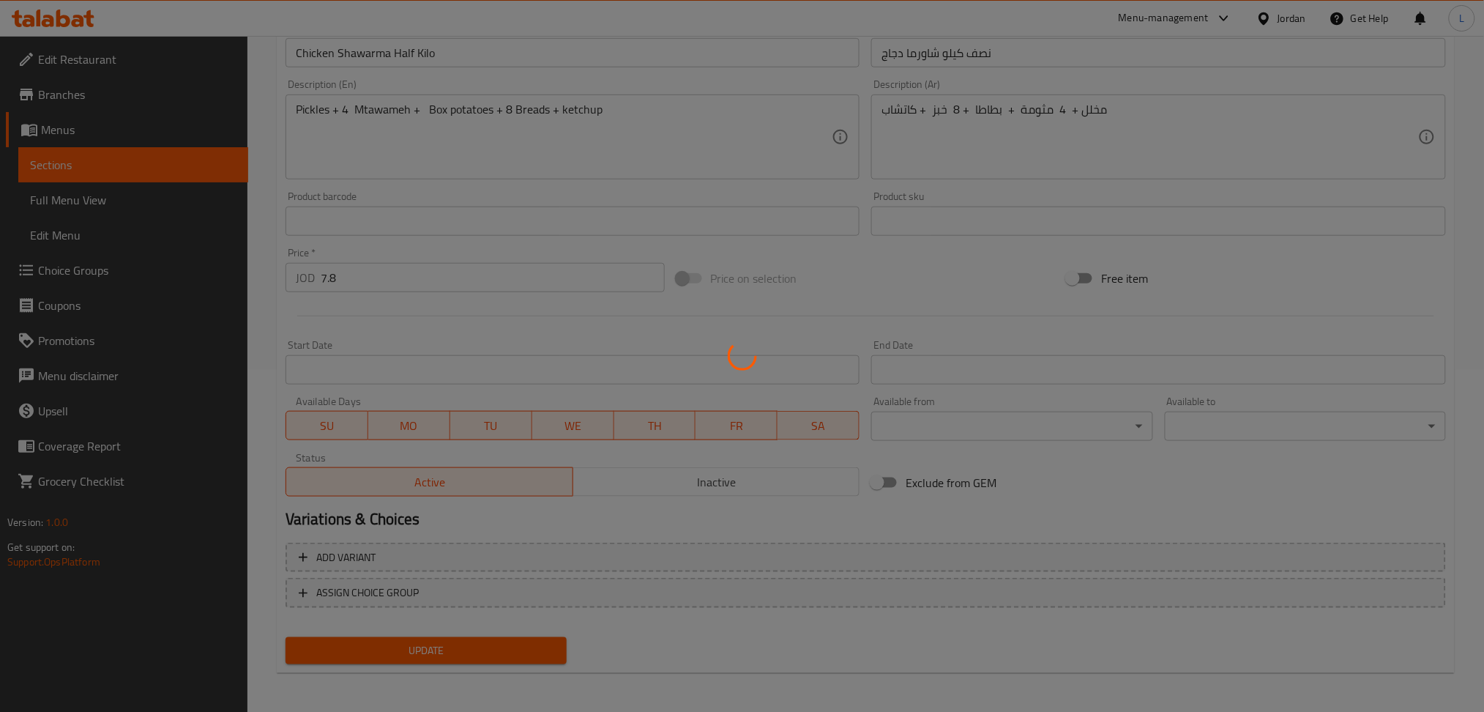
scroll to position [0, 0]
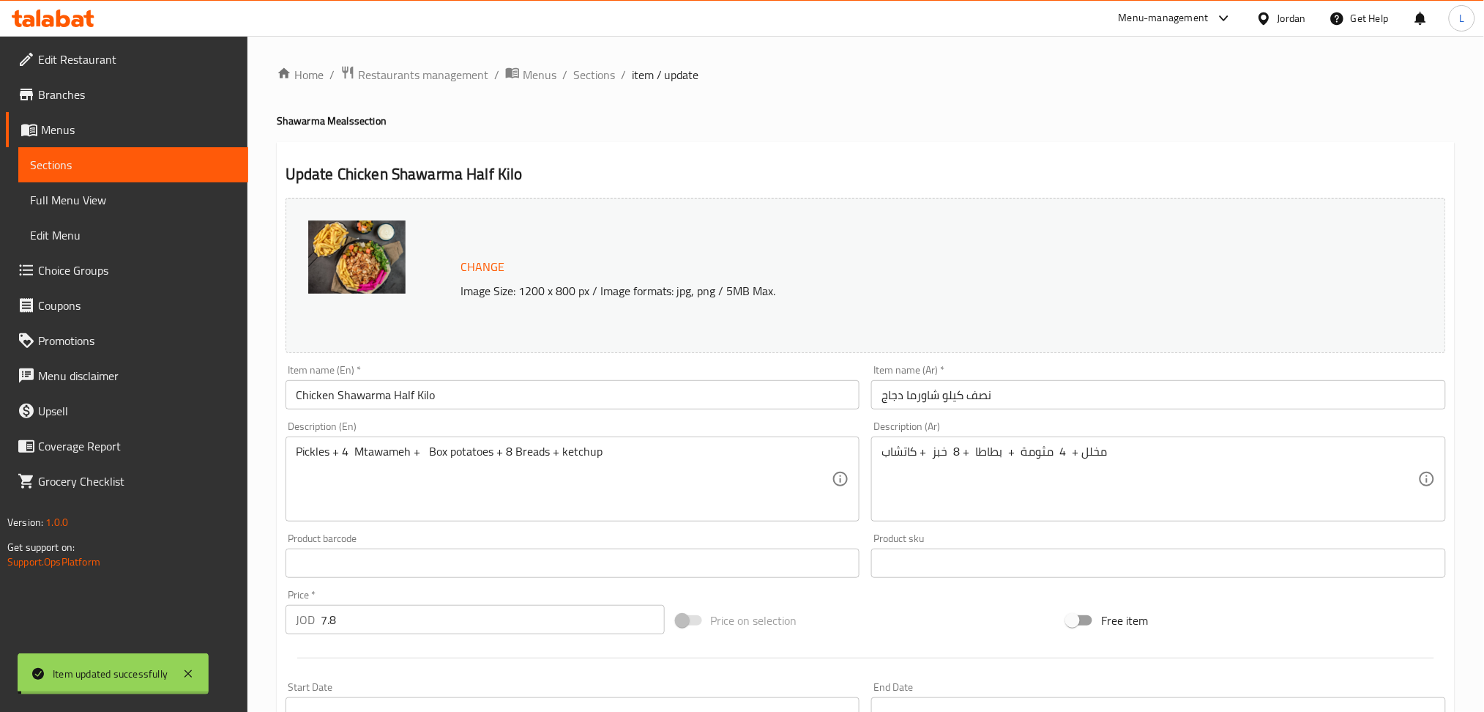
drag, startPoint x: 602, startPoint y: 71, endPoint x: 666, endPoint y: 111, distance: 76.0
click at [602, 71] on span "Sections" at bounding box center [594, 75] width 42 height 18
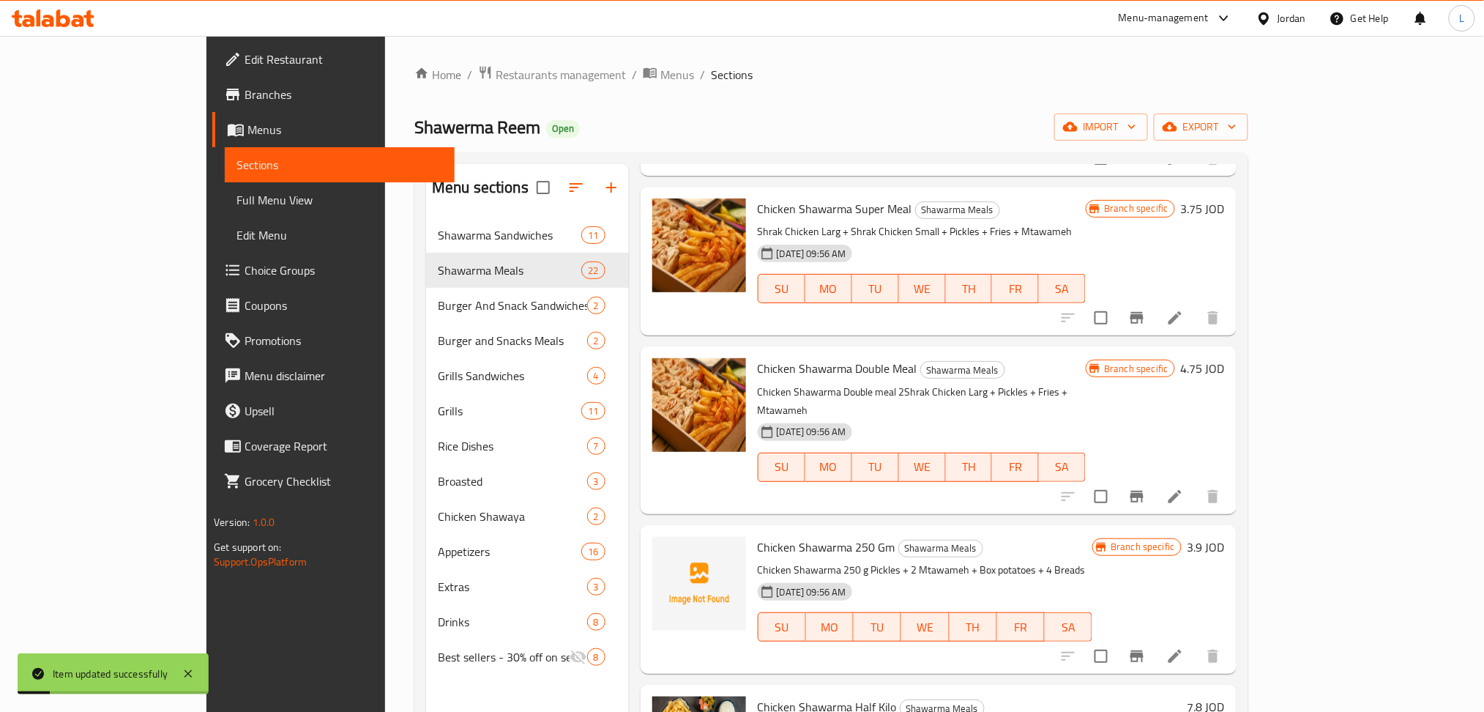
scroll to position [1073, 0]
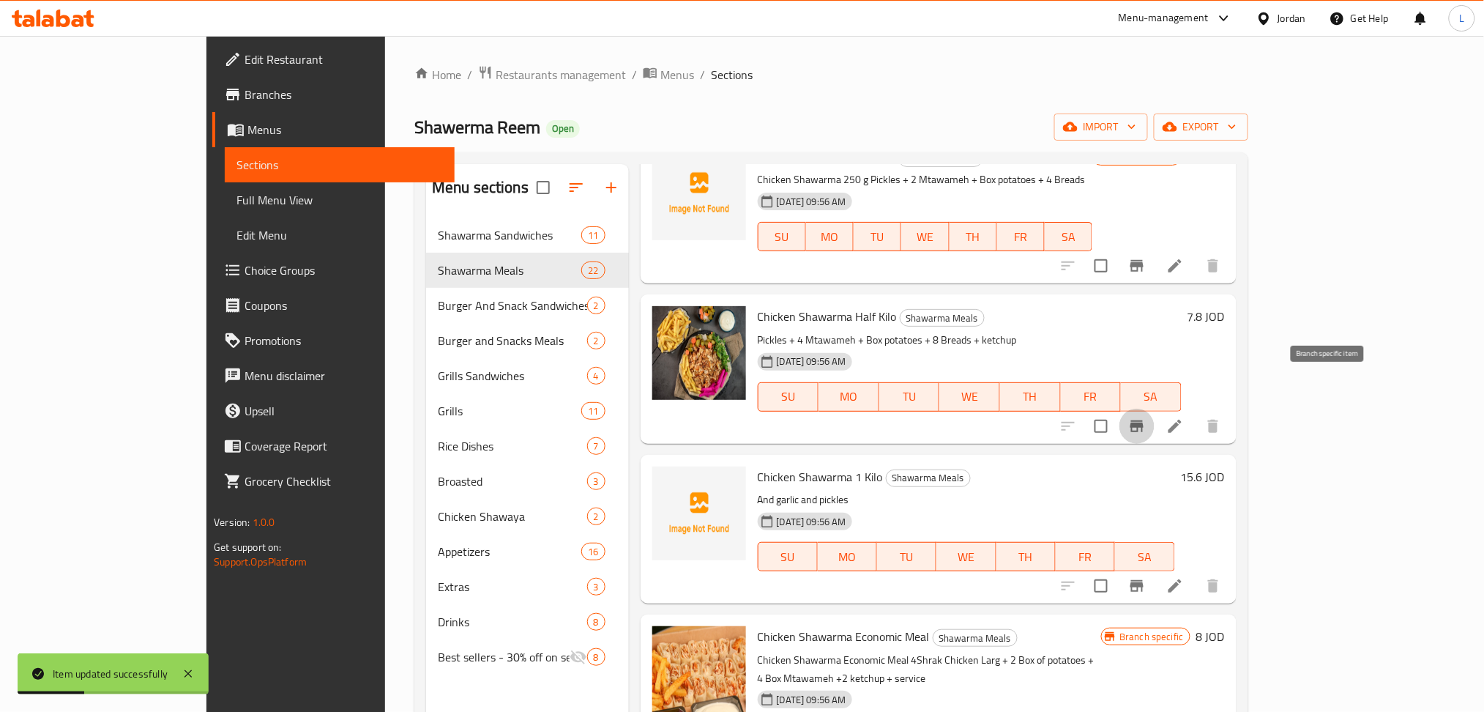
click at [1146, 417] on icon "Branch-specific-item" at bounding box center [1137, 426] width 18 height 18
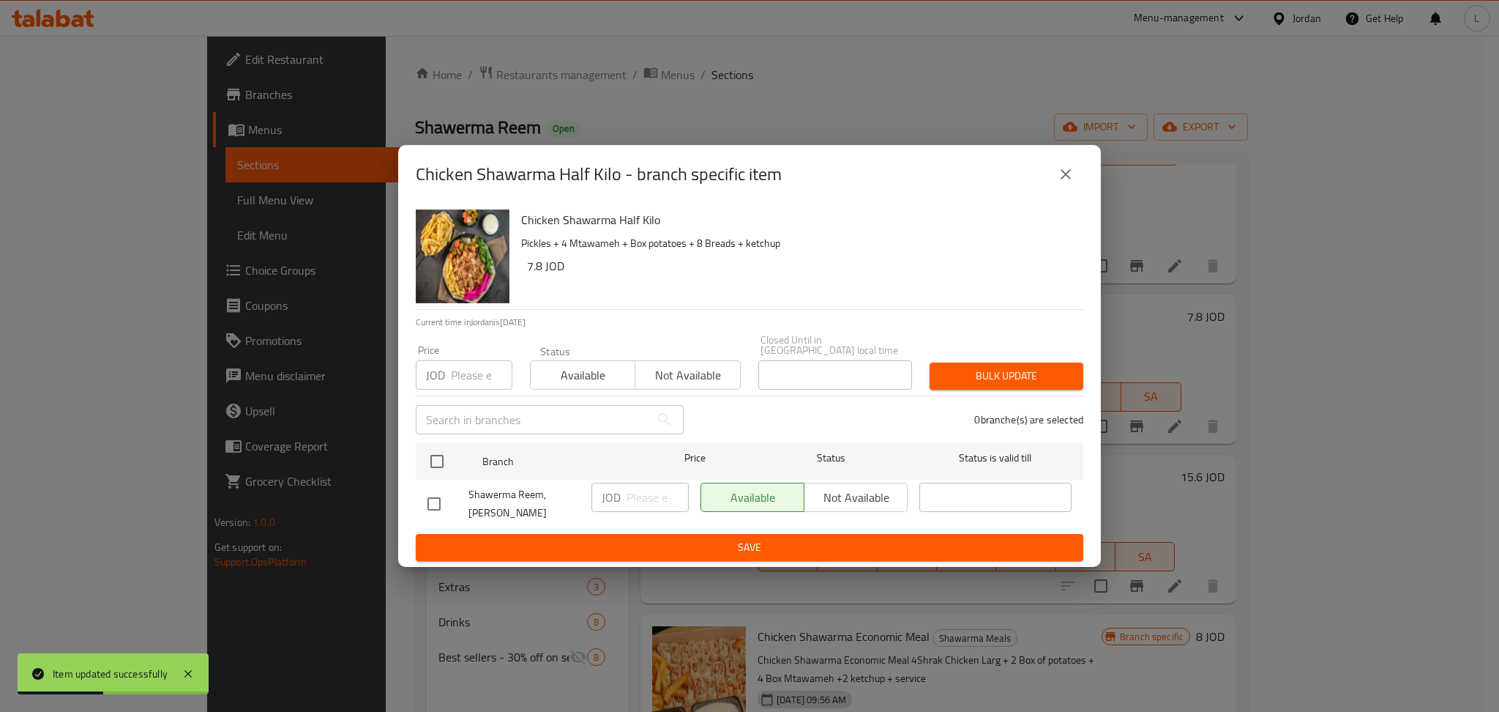
click at [470, 374] on input "number" at bounding box center [482, 374] width 62 height 29
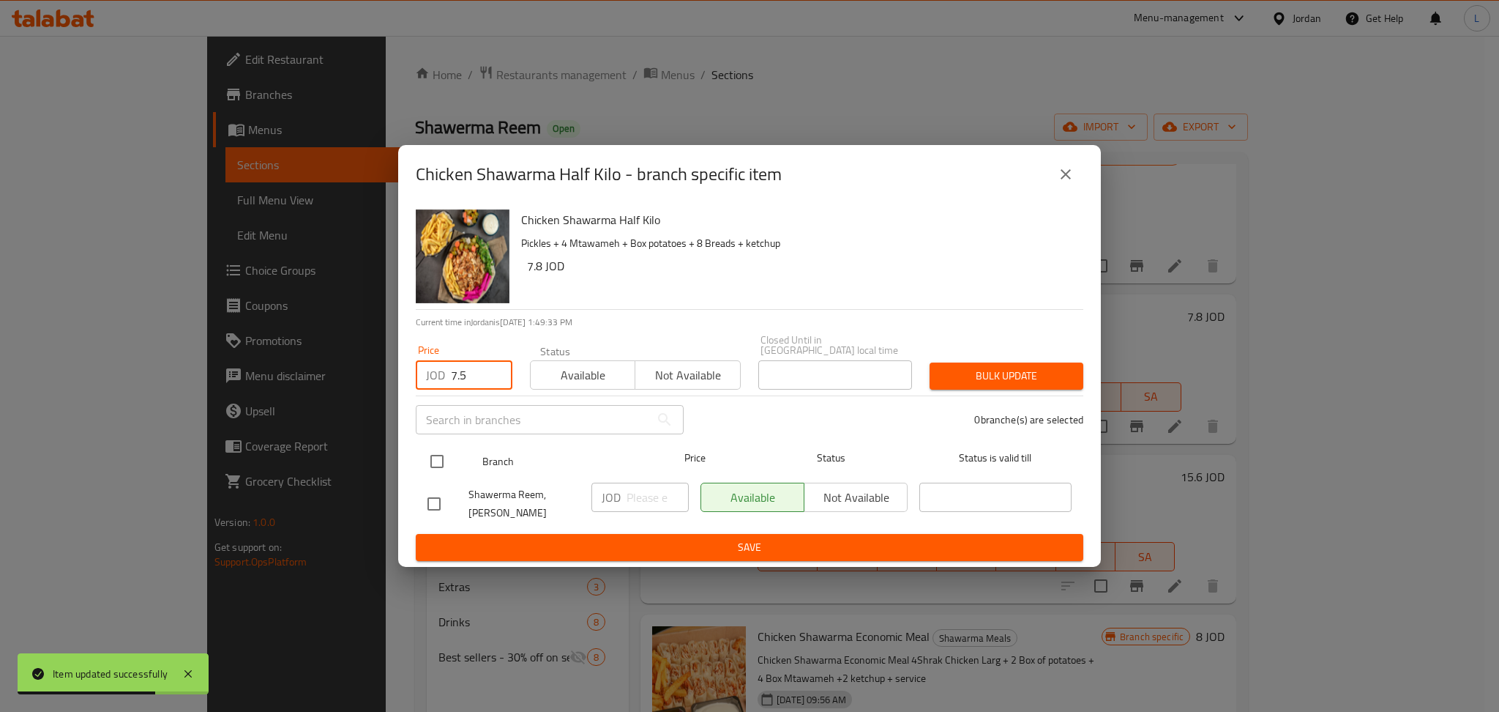
type input "7.5"
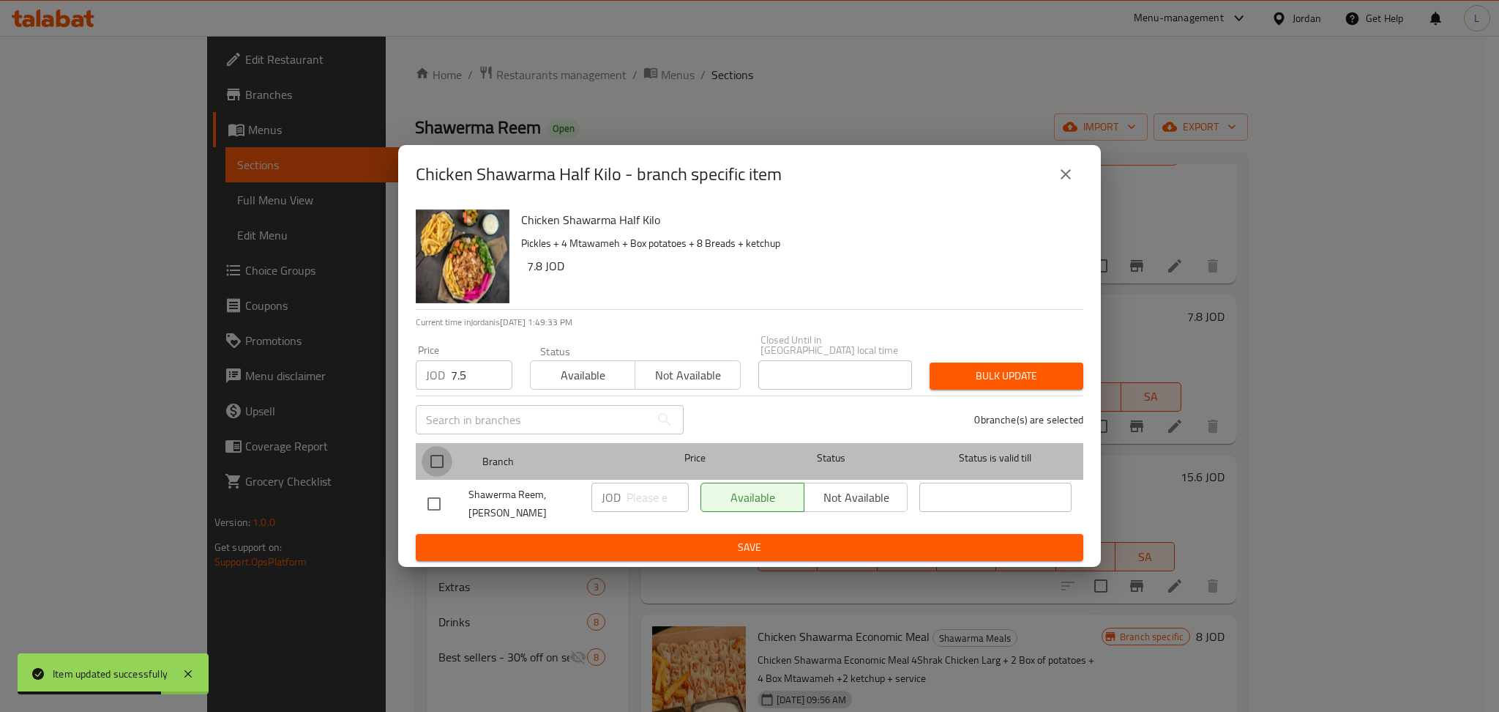
drag, startPoint x: 446, startPoint y: 460, endPoint x: 1088, endPoint y: 372, distance: 648.1
click at [446, 459] on input "checkbox" at bounding box center [437, 461] width 31 height 31
checkbox input "true"
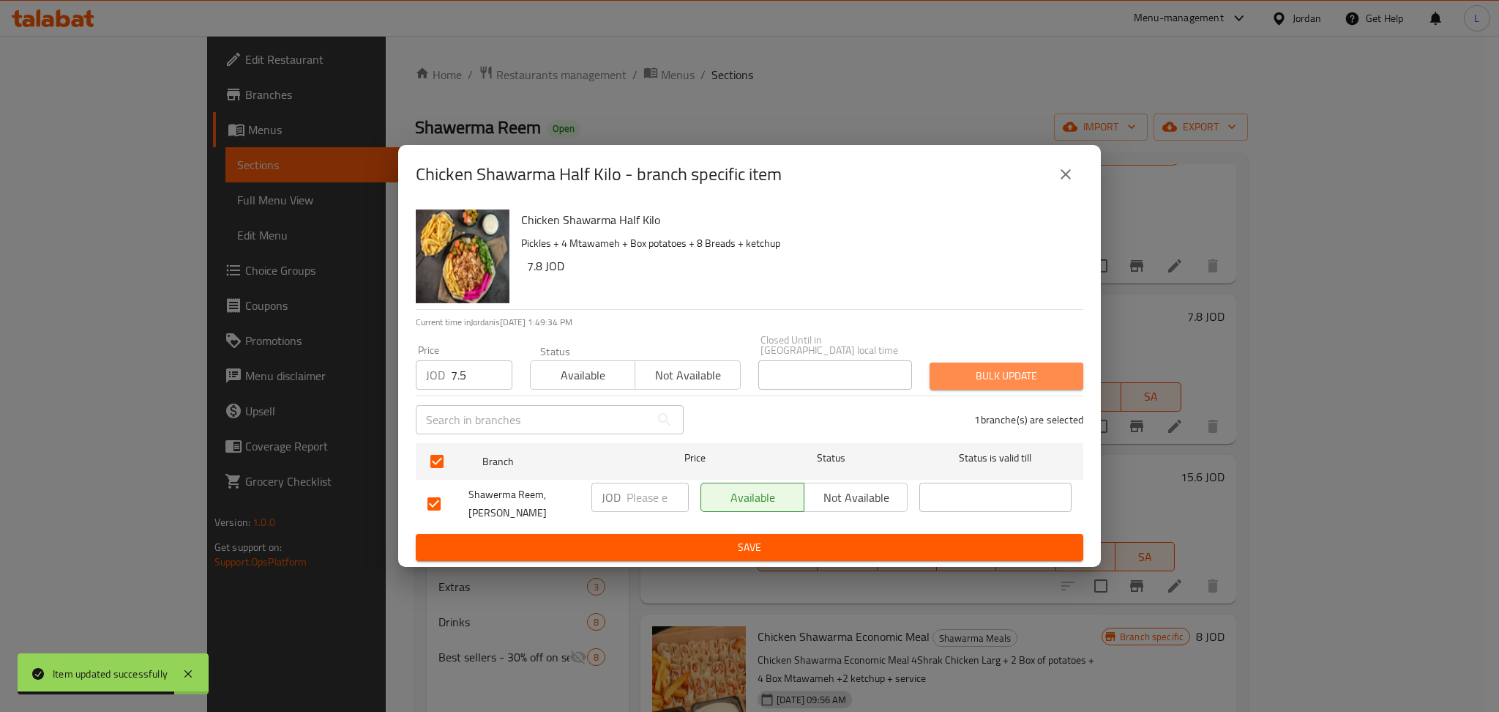
click at [1063, 373] on span "Bulk update" at bounding box center [1007, 376] width 130 height 18
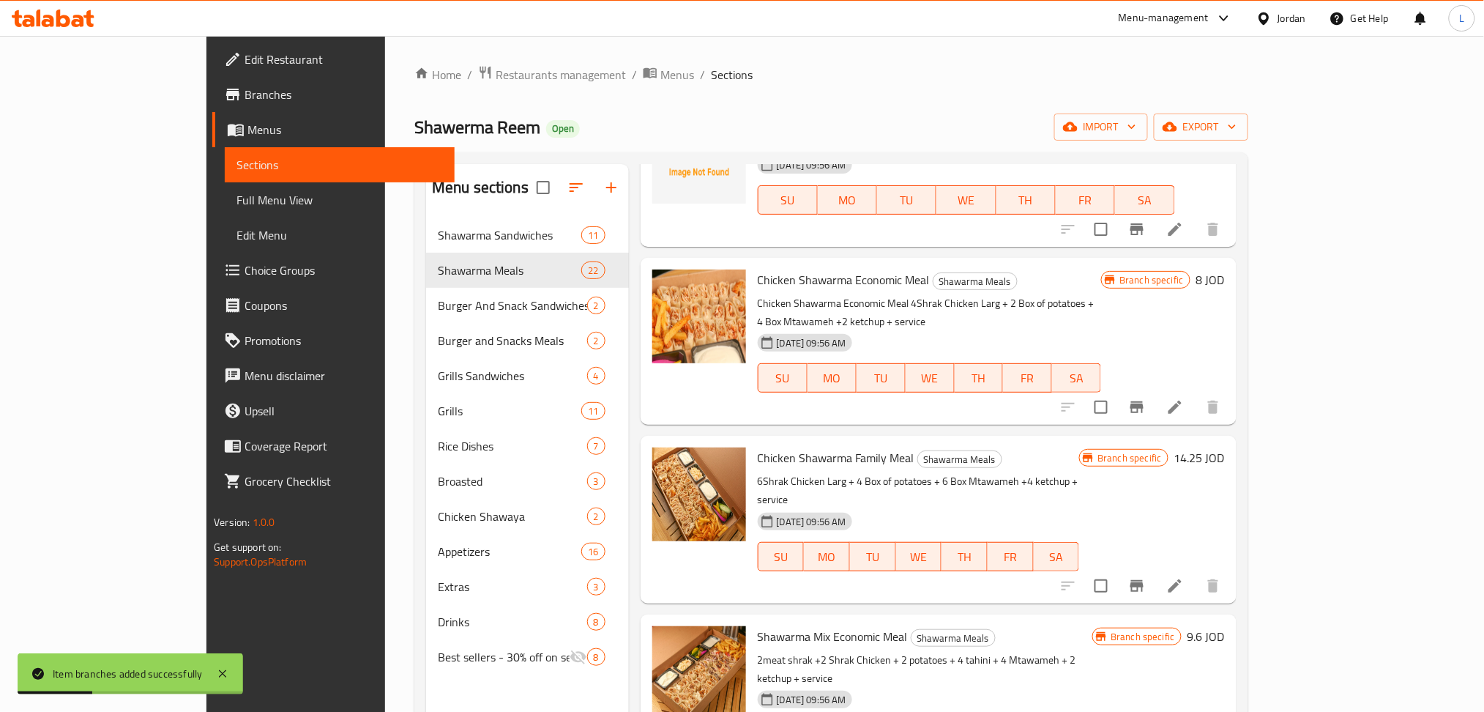
scroll to position [1171, 0]
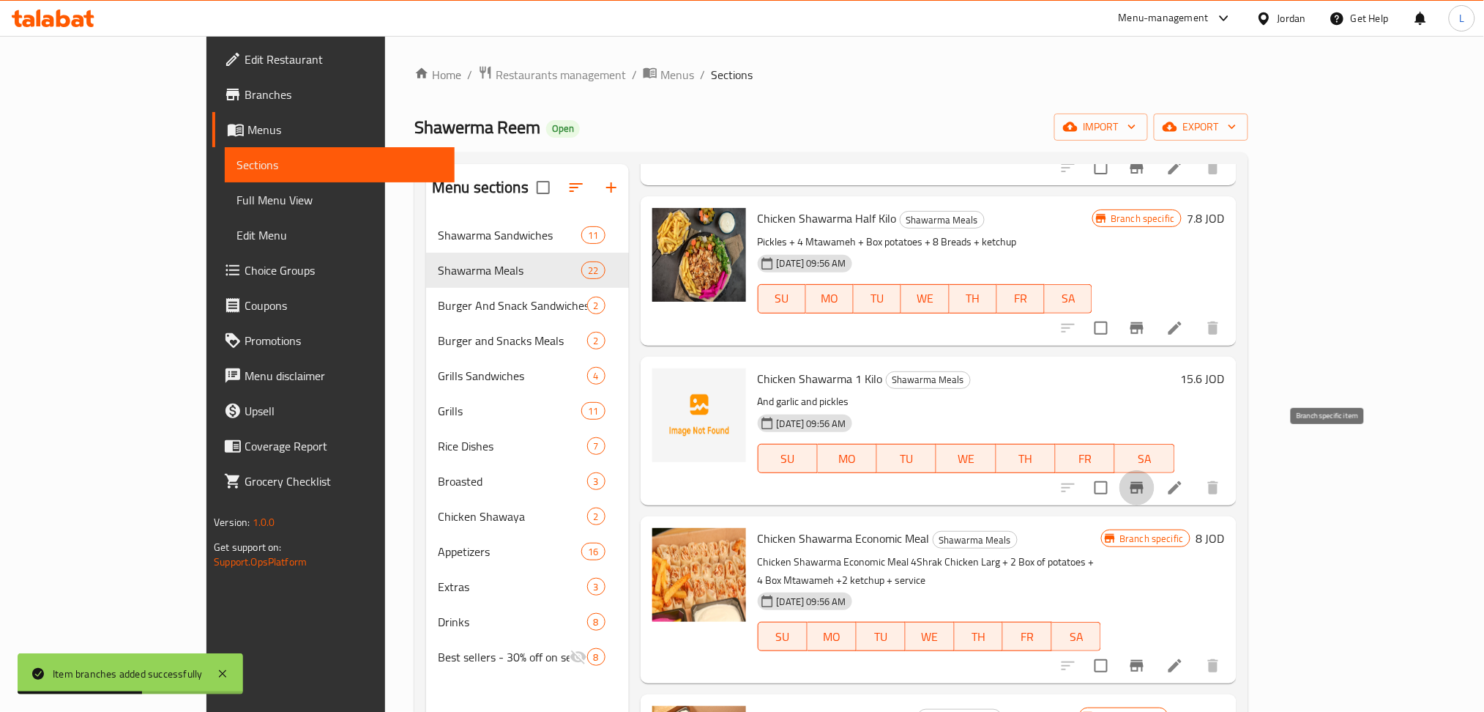
click at [1144, 482] on icon "Branch-specific-item" at bounding box center [1136, 488] width 13 height 12
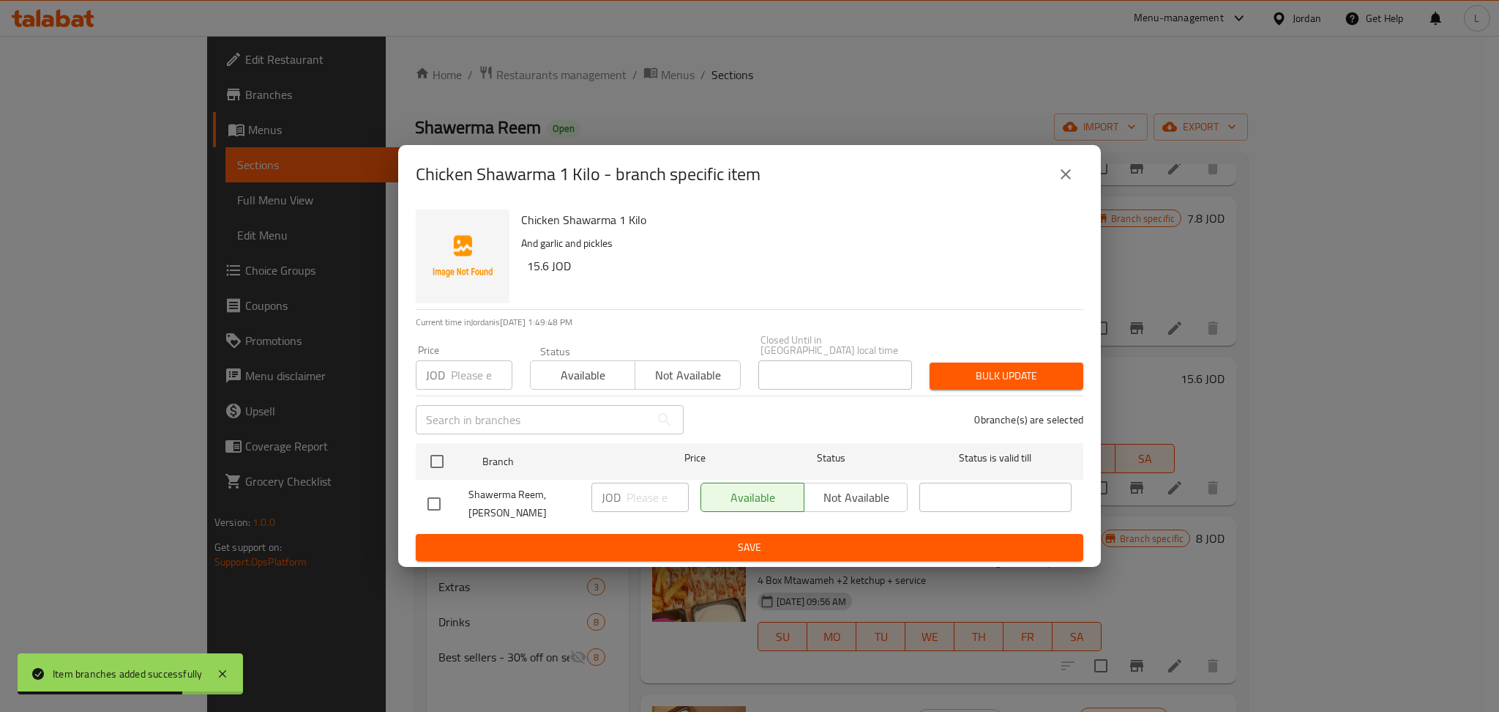
click at [473, 375] on input "number" at bounding box center [482, 374] width 62 height 29
paste input "15.00"
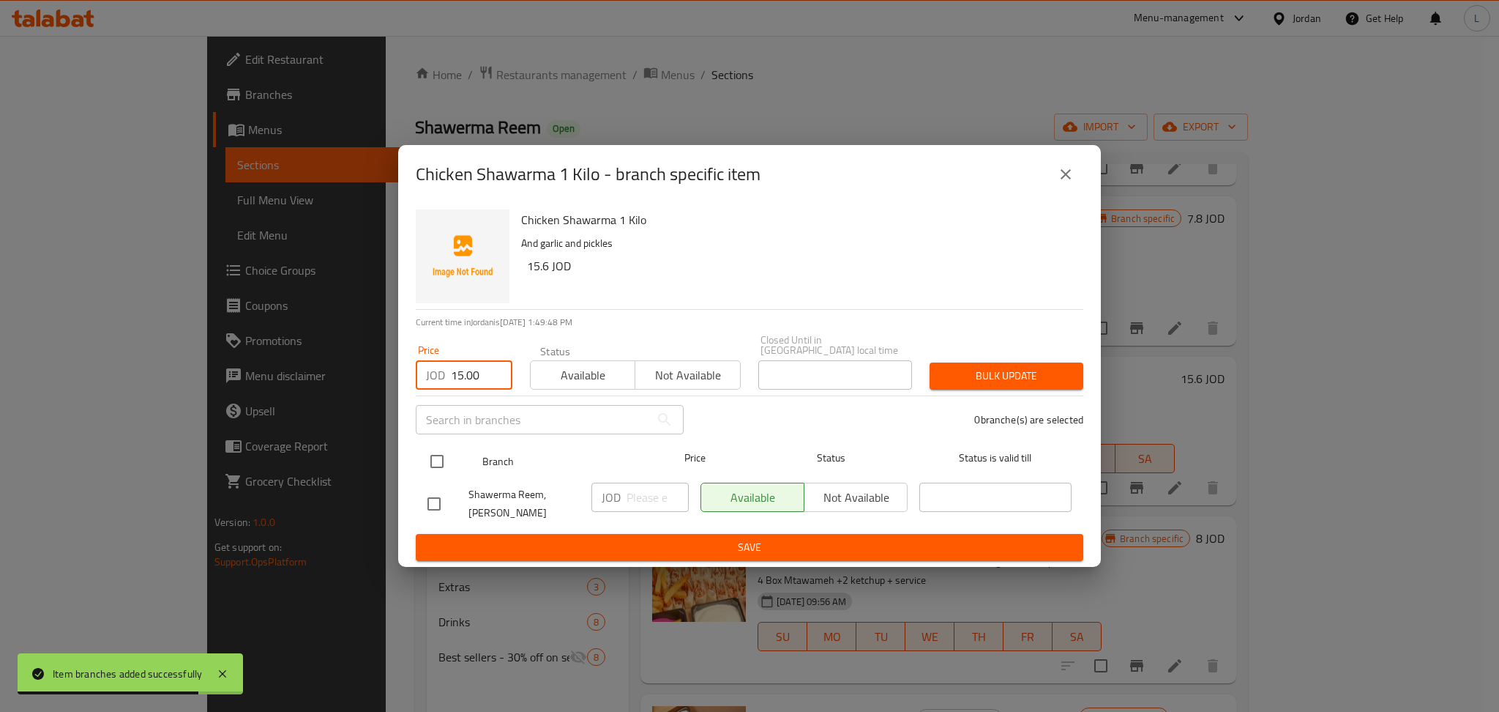
type input "15.00"
click at [431, 450] on input "checkbox" at bounding box center [437, 461] width 31 height 31
checkbox input "true"
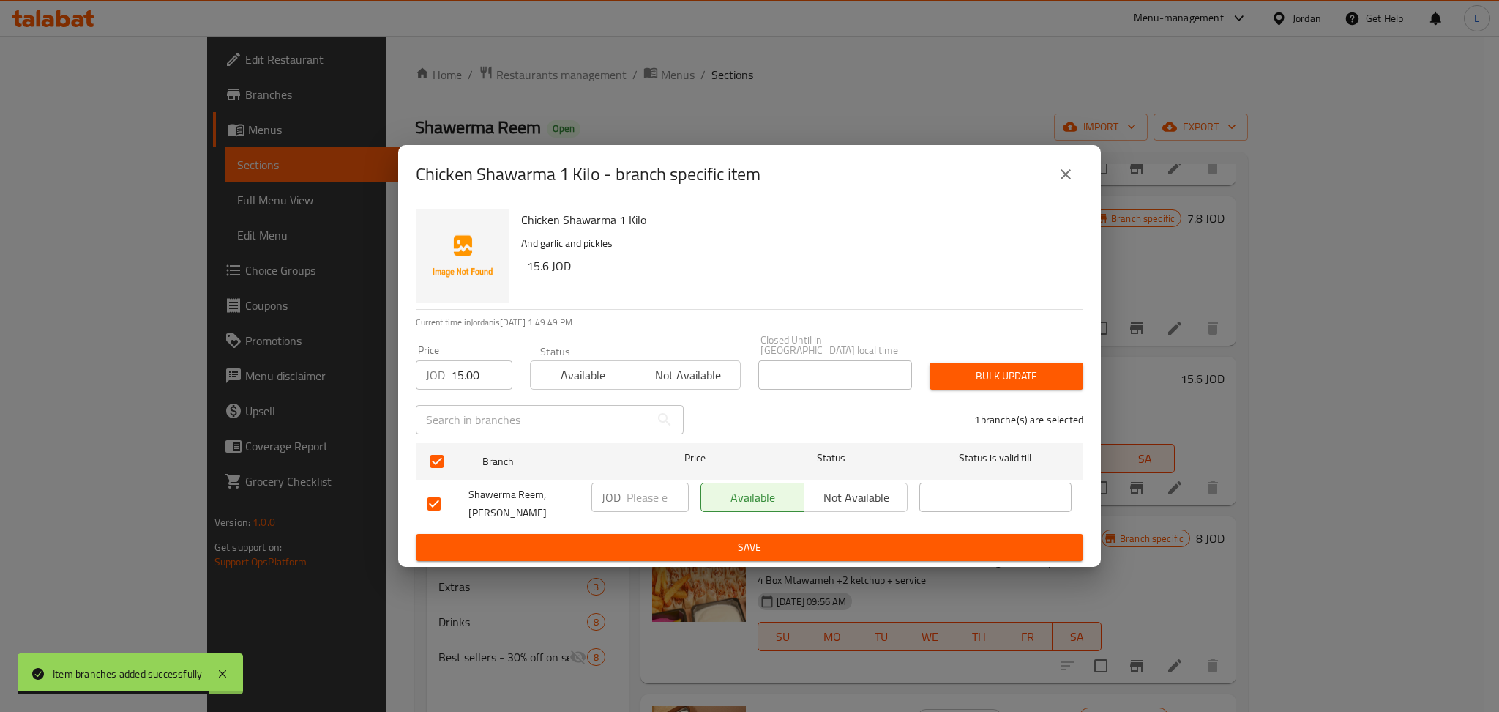
click at [947, 374] on span "Bulk update" at bounding box center [1007, 376] width 130 height 18
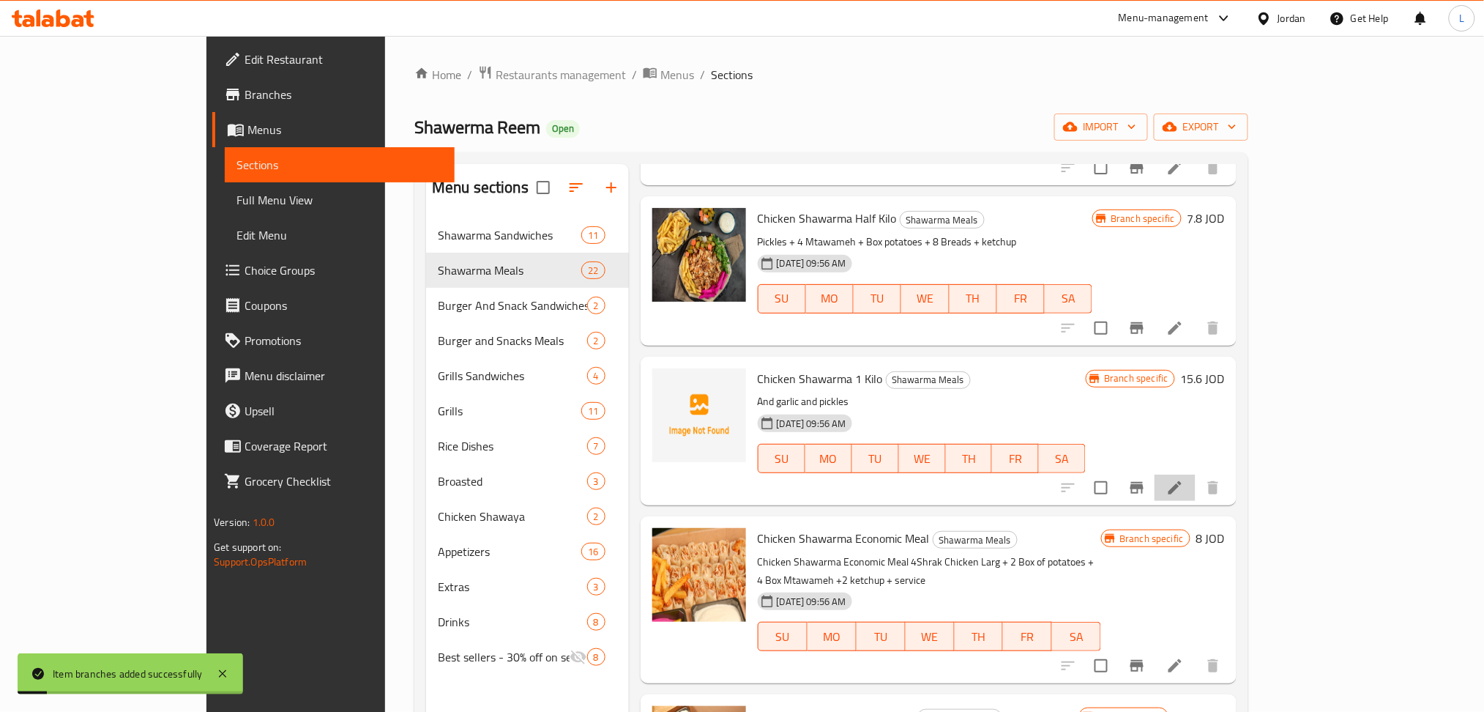
click at [1184, 479] on icon at bounding box center [1175, 488] width 18 height 18
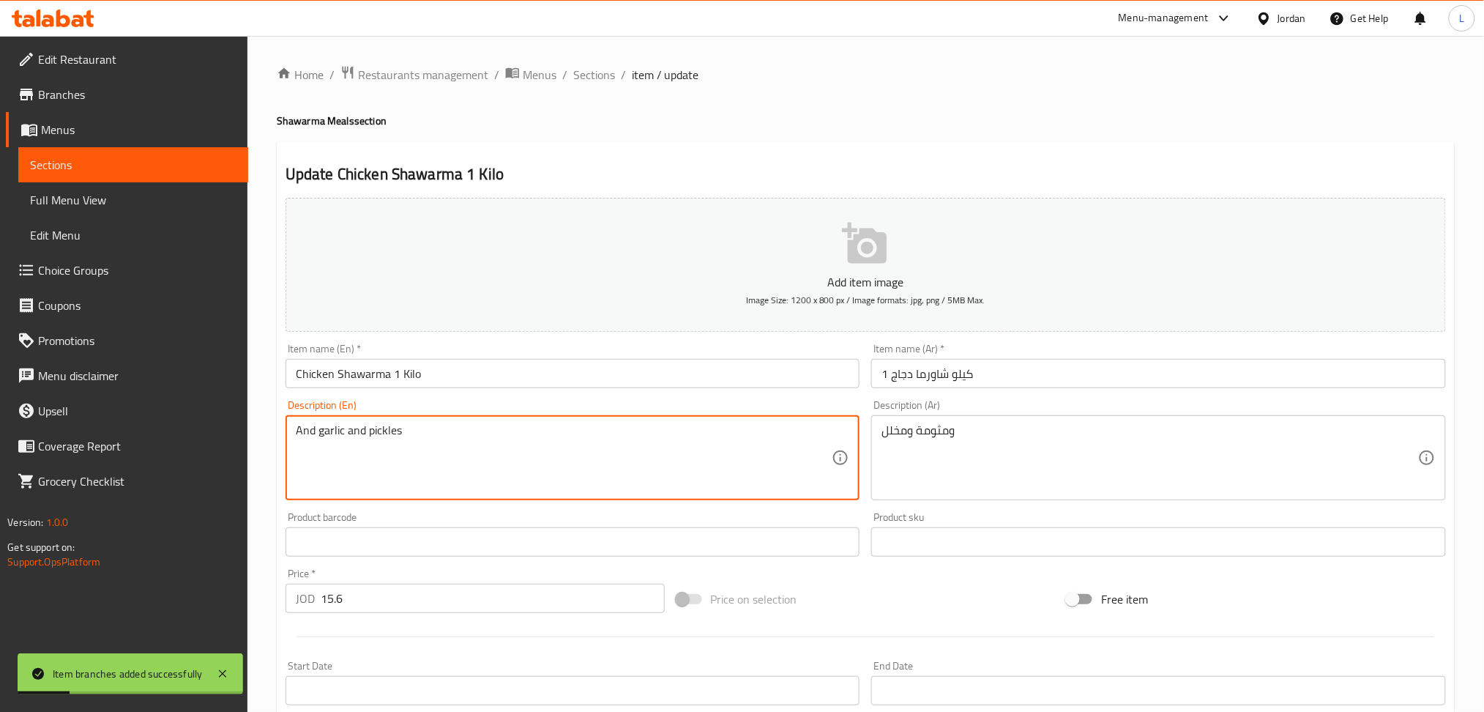
click at [424, 450] on textarea "And garlic and pickles" at bounding box center [564, 458] width 537 height 70
paste textarea "15.00"
click at [417, 438] on textarea "15.00" at bounding box center [564, 458] width 537 height 70
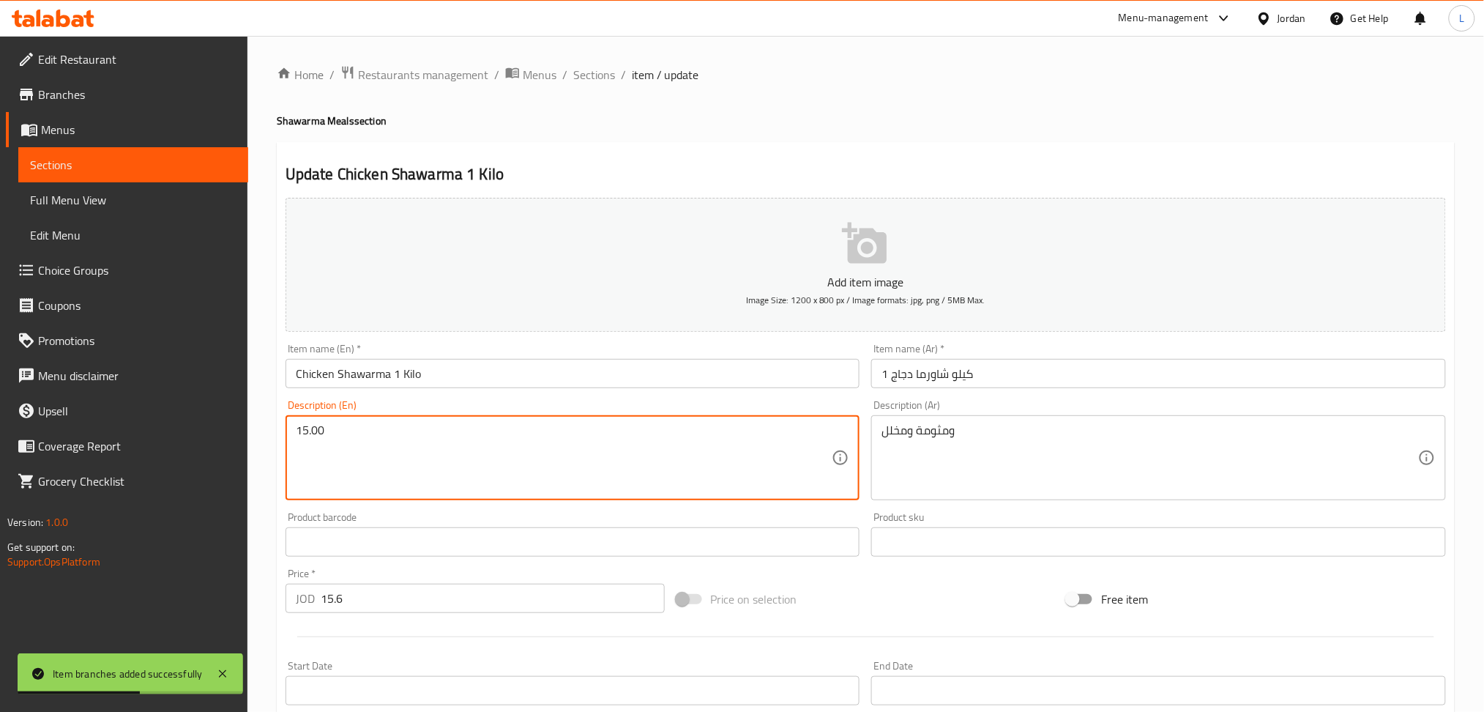
paste textarea "Pickles + 8 Mtawameh + Box potatoes + 12 Breads + ketchup"
type textarea "Pickles + 8 Mtawameh + Box potatoes + 12 Breads + ketchup"
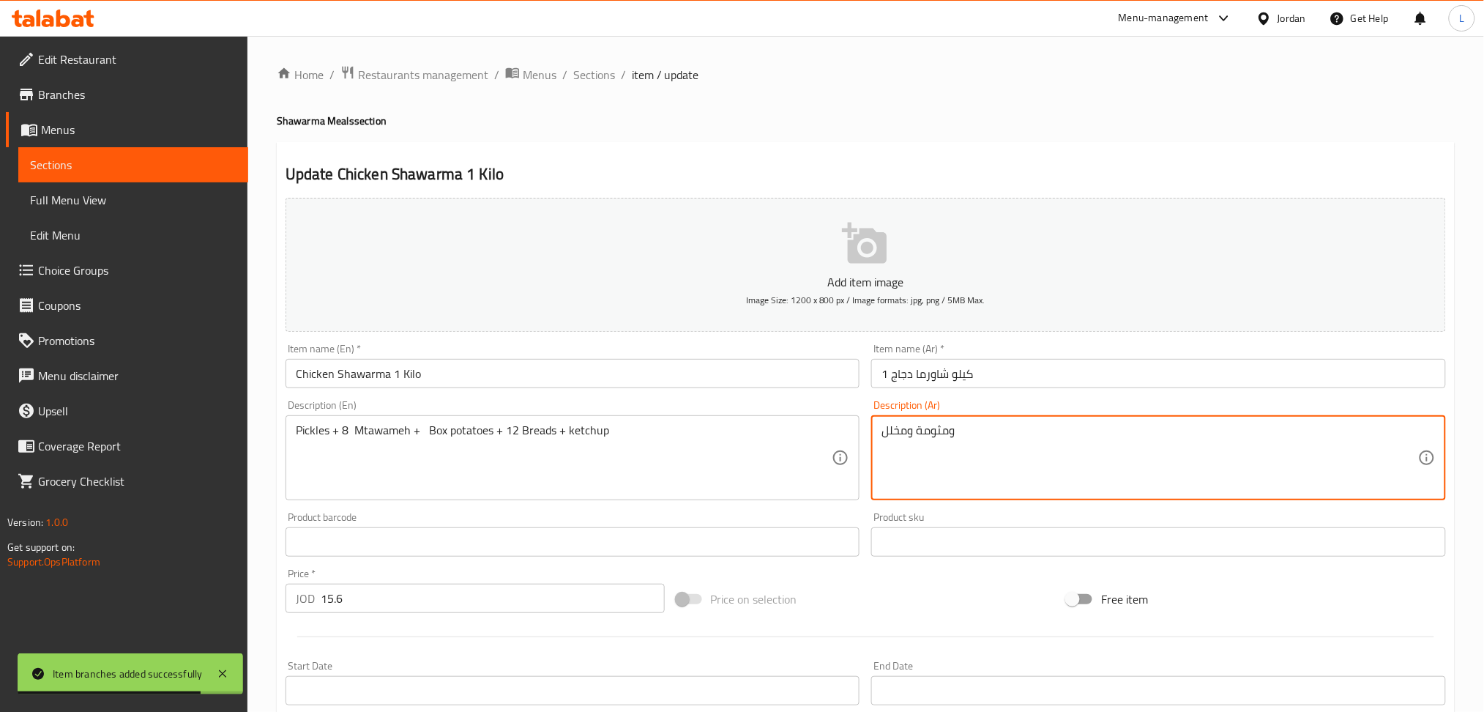
click at [950, 451] on textarea "ومثومة ومخلل" at bounding box center [1150, 458] width 537 height 70
paste textarea "خلل + 8 مثومة + بطاطا + 12خبز + كاتشاب"
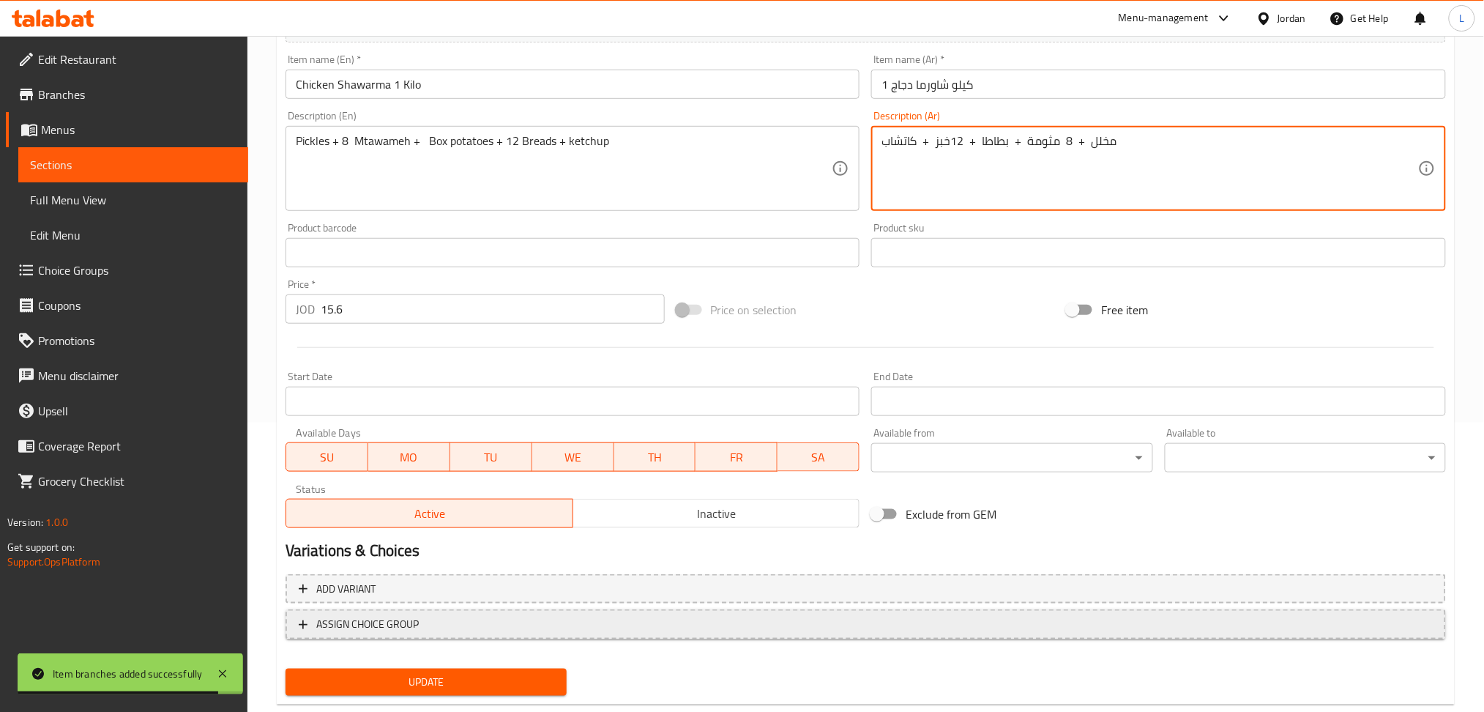
scroll to position [320, 0]
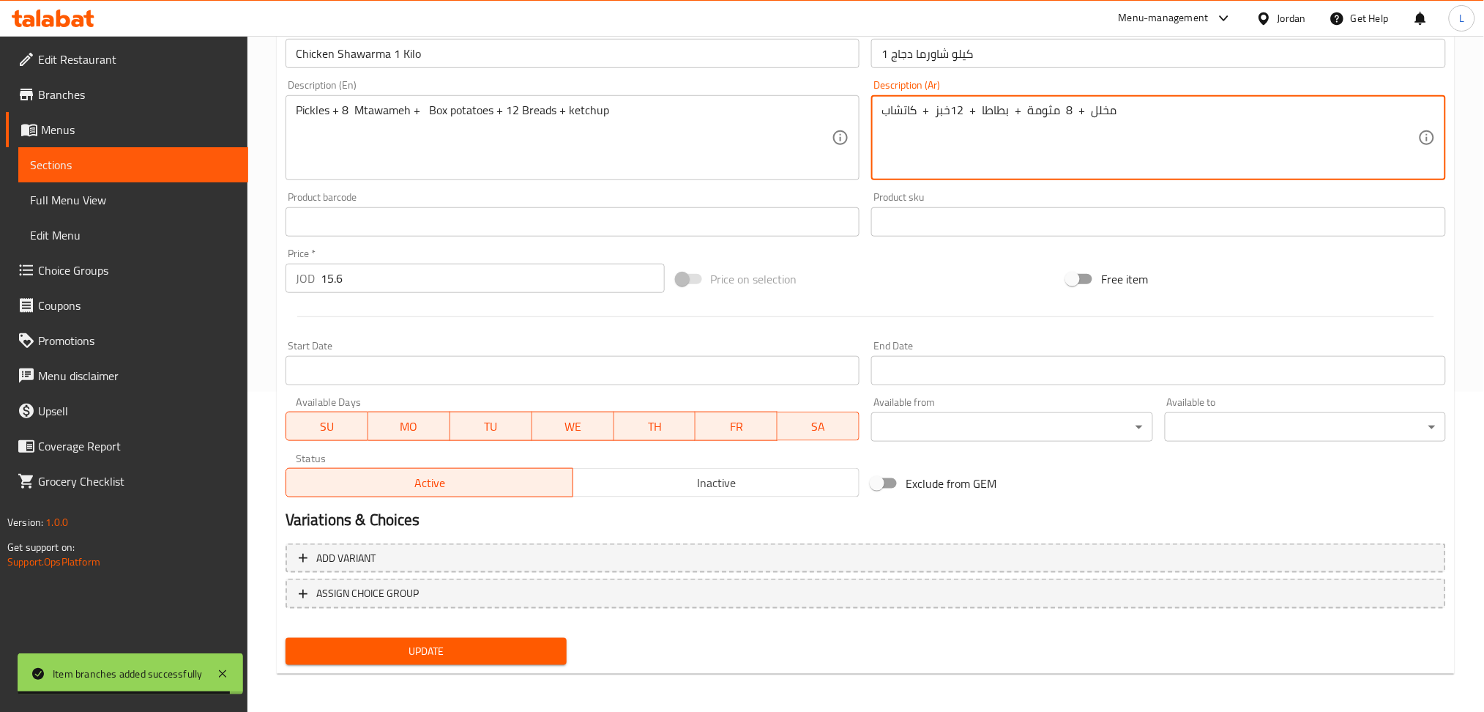
type textarea "مخلل + 8 مثومة + بطاطا + 12خبز + كاتشاب"
click at [472, 643] on span "Update" at bounding box center [426, 651] width 258 height 18
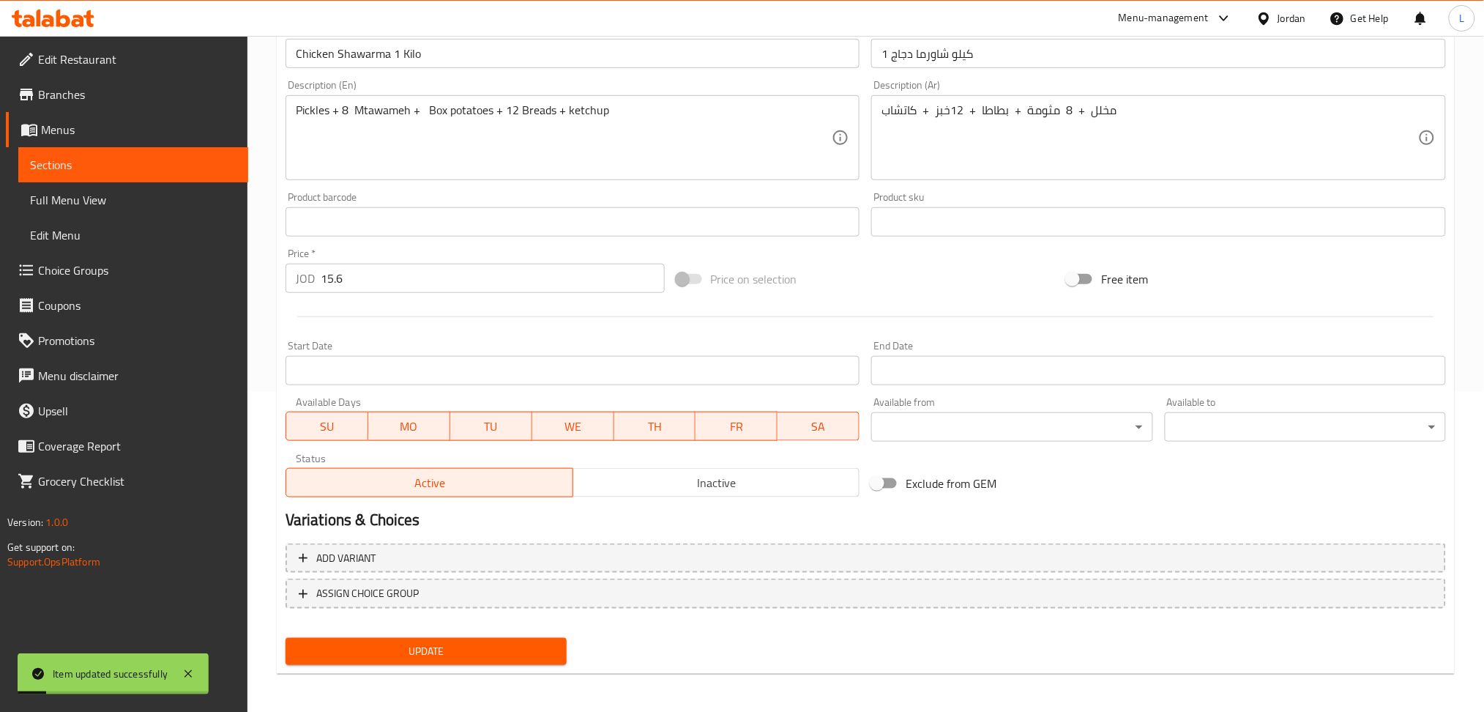
scroll to position [0, 0]
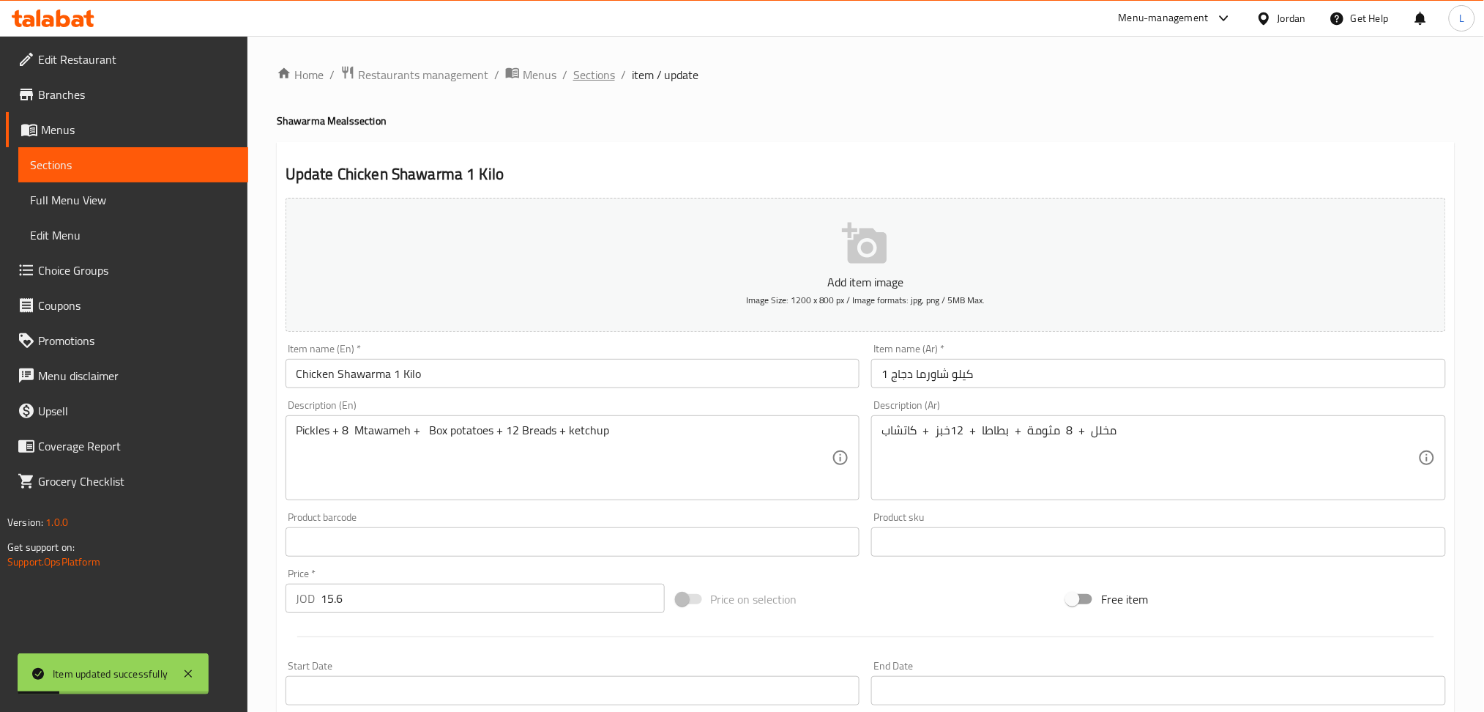
click at [593, 72] on span "Sections" at bounding box center [594, 75] width 42 height 18
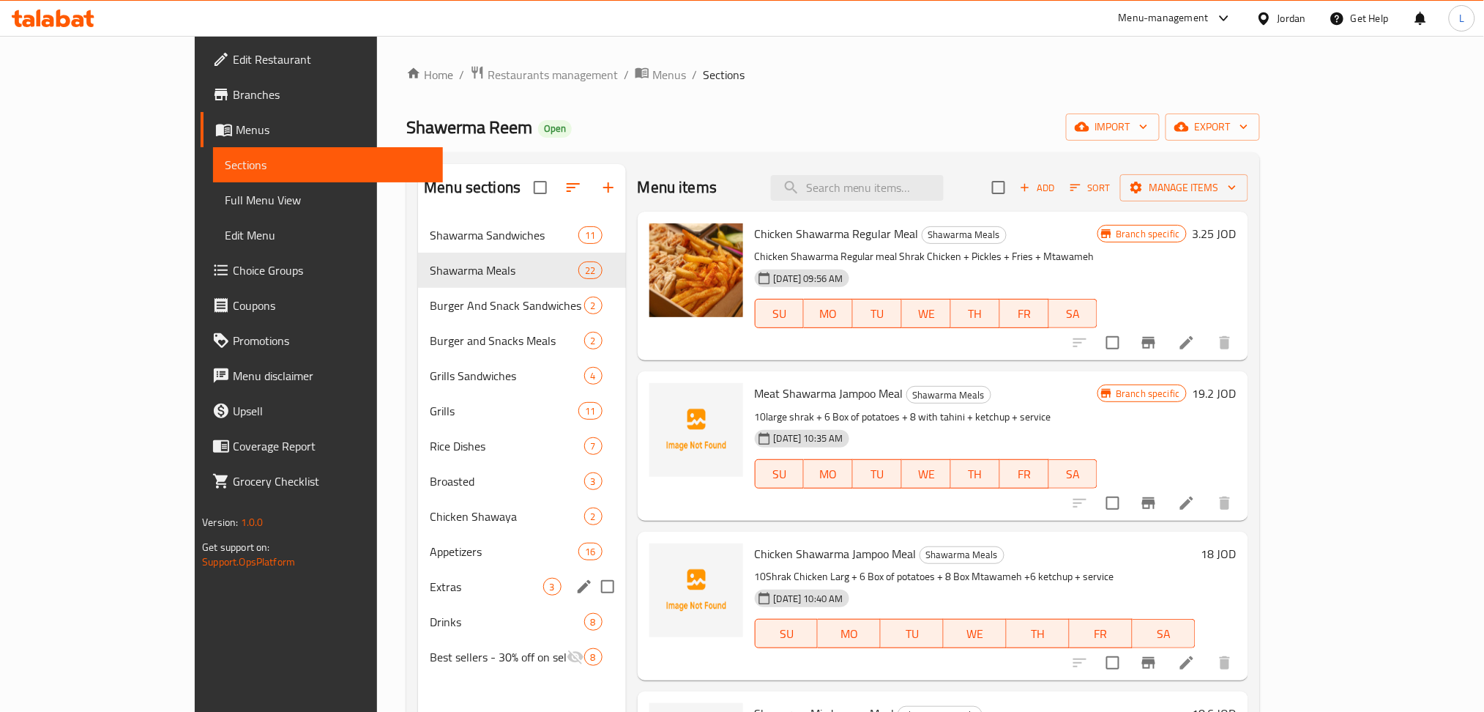
click at [418, 569] on div "Extras 3" at bounding box center [521, 586] width 207 height 35
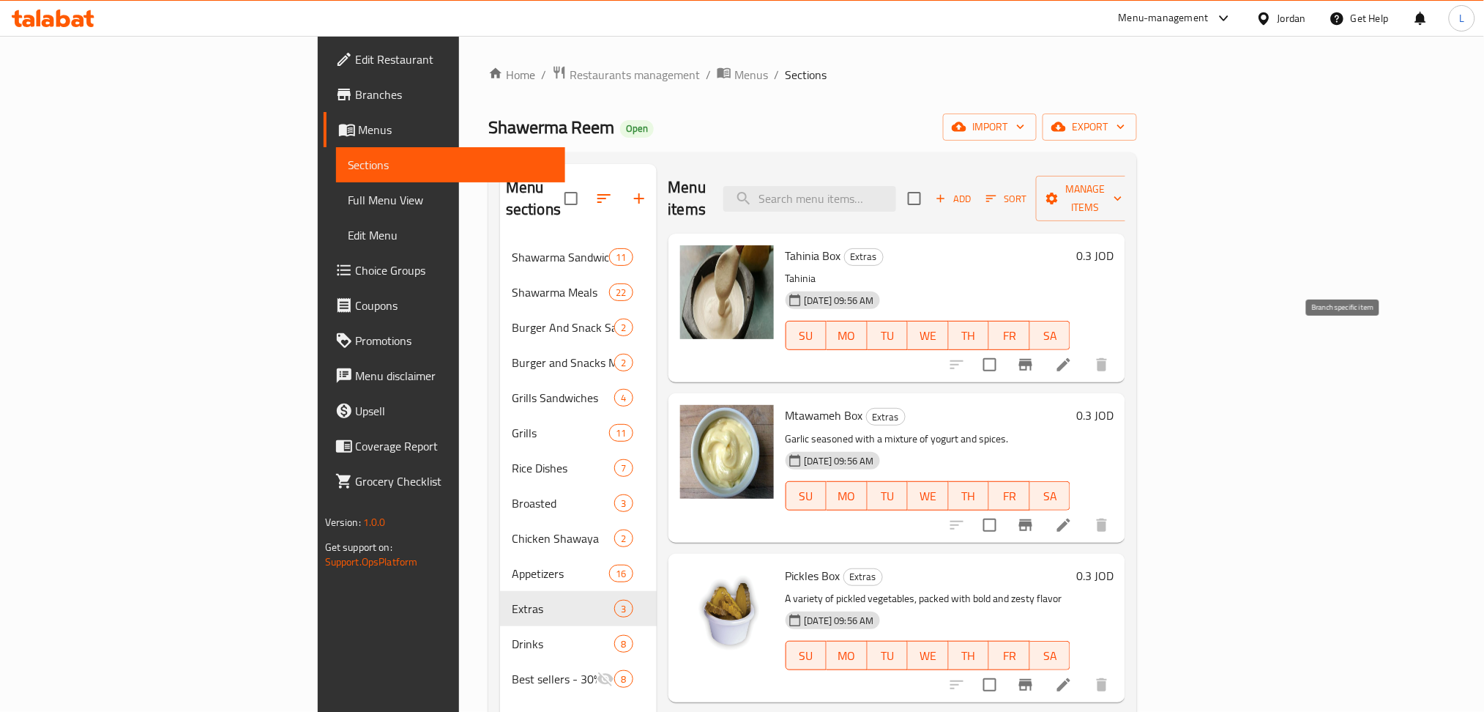
click at [1035, 356] on icon "Branch-specific-item" at bounding box center [1026, 365] width 18 height 18
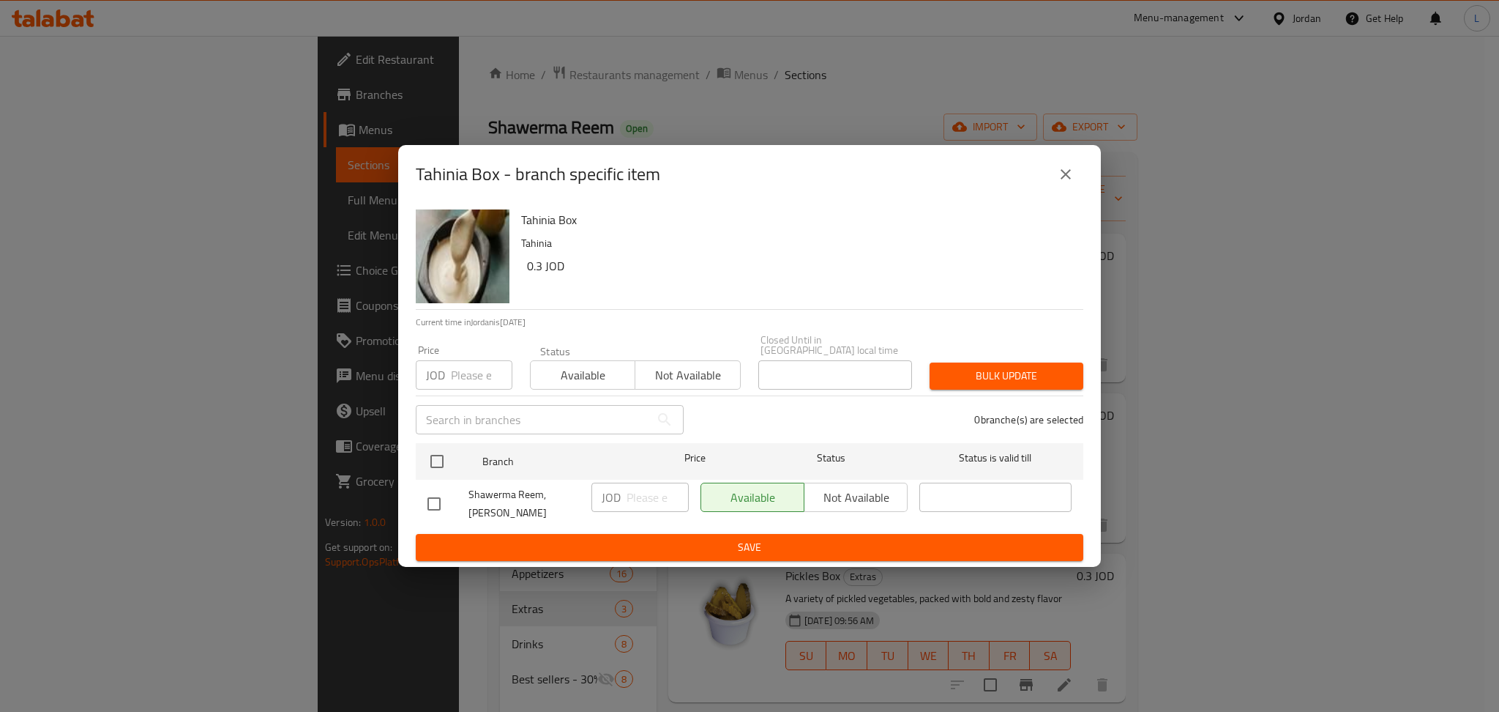
click at [460, 376] on input "number" at bounding box center [482, 374] width 62 height 29
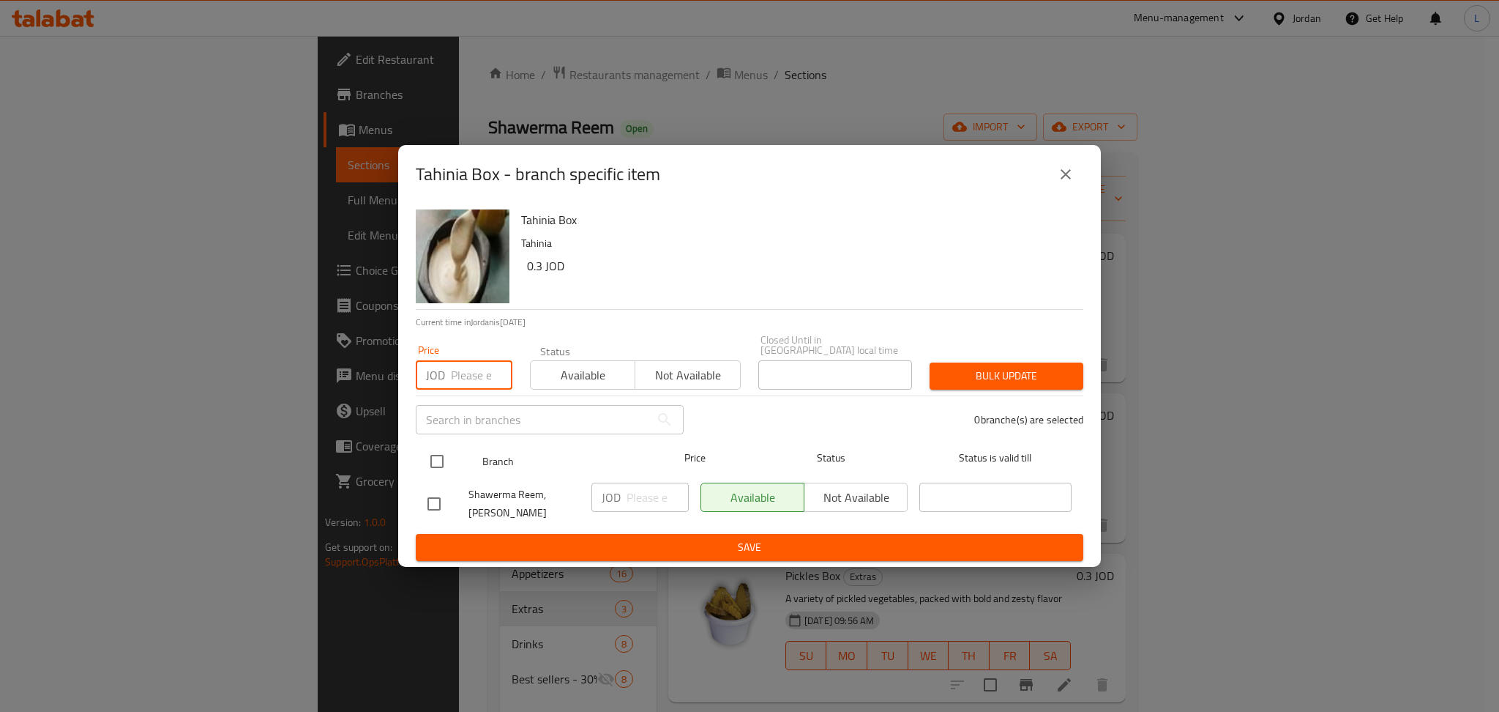
paste input "0.30"
type input "0.30"
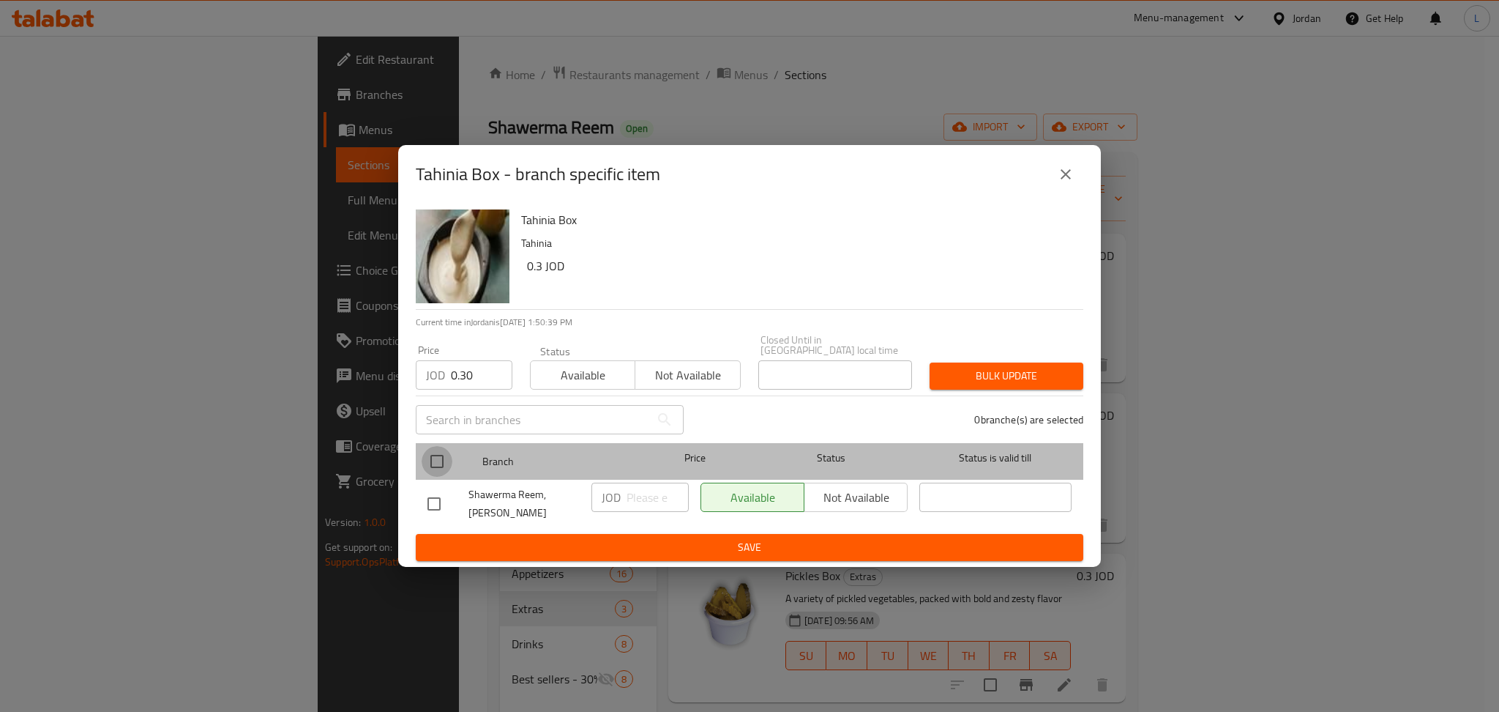
click at [433, 452] on input "checkbox" at bounding box center [437, 461] width 31 height 31
checkbox input "true"
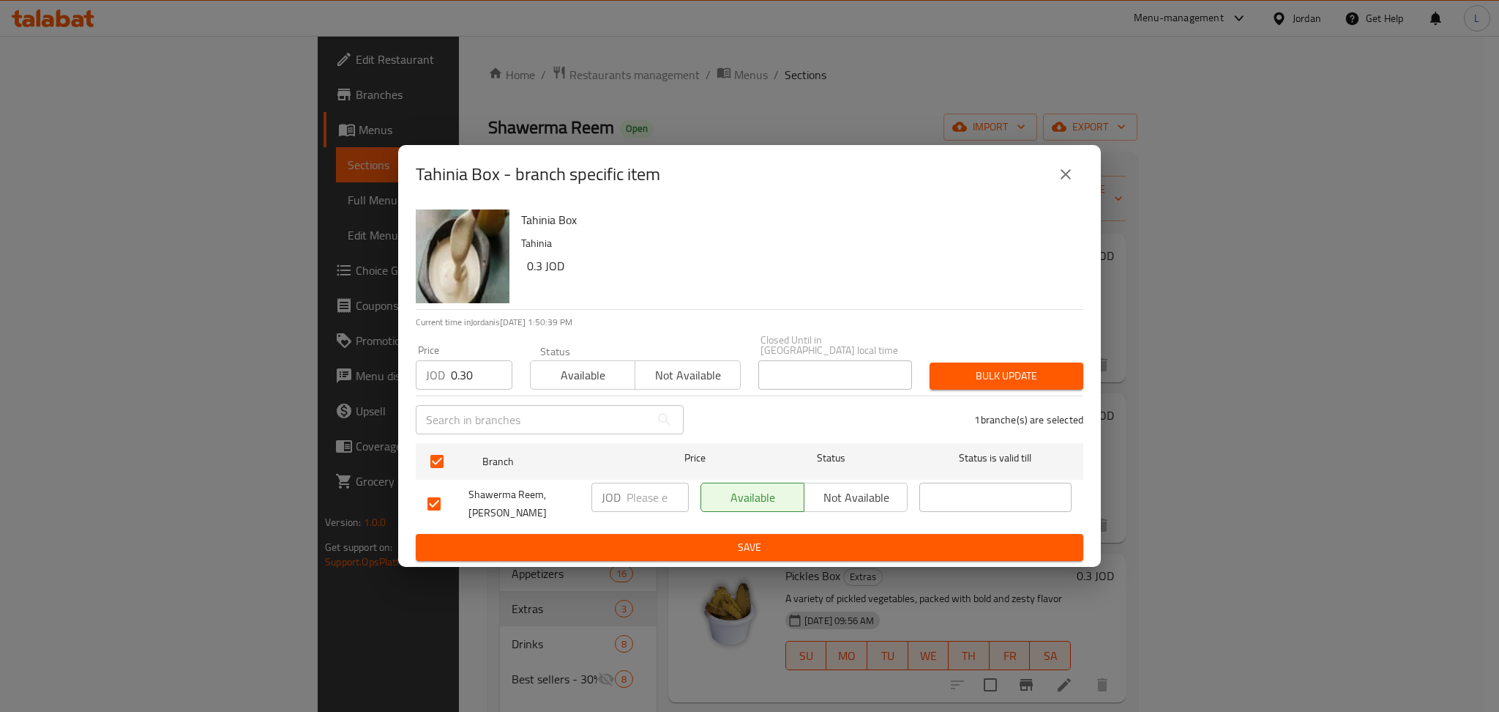
click at [1043, 379] on span "Bulk update" at bounding box center [1007, 376] width 130 height 18
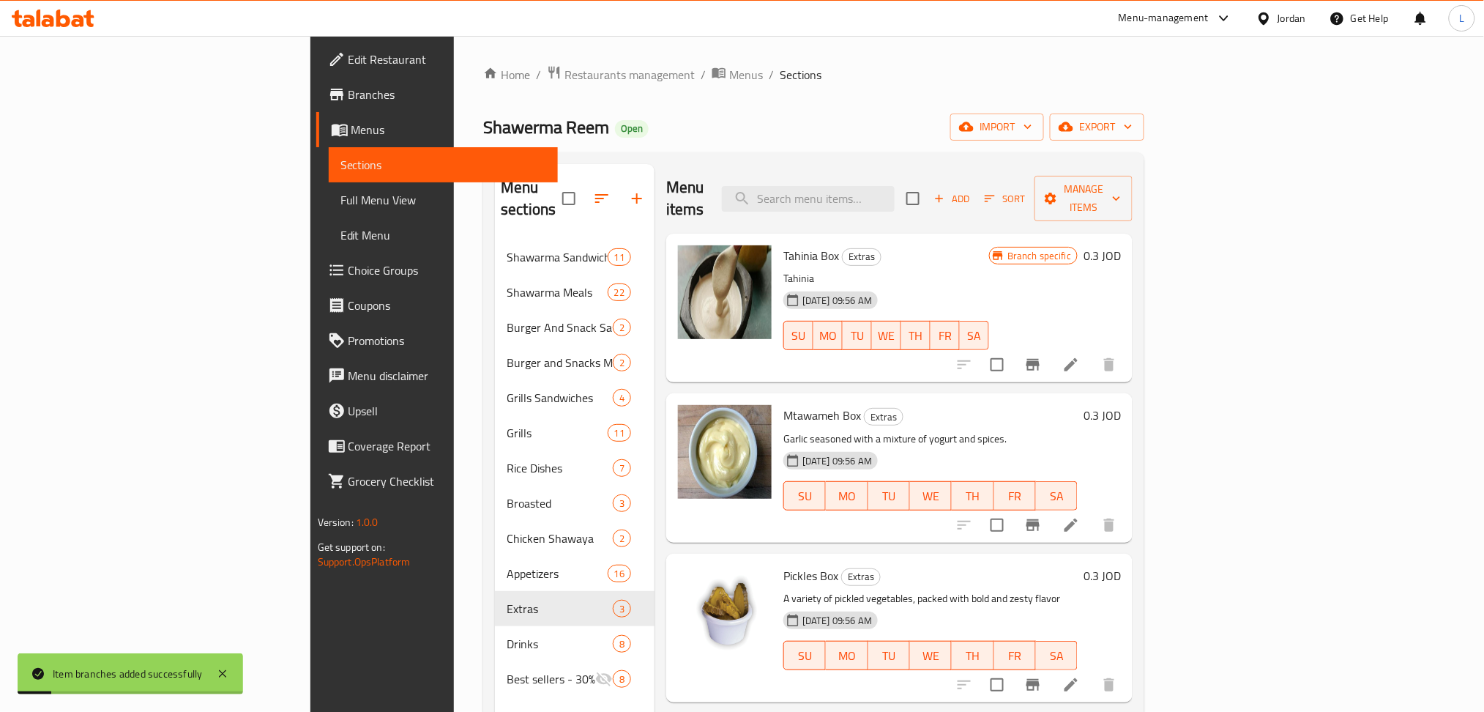
click at [1042, 516] on icon "Branch-specific-item" at bounding box center [1033, 525] width 18 height 18
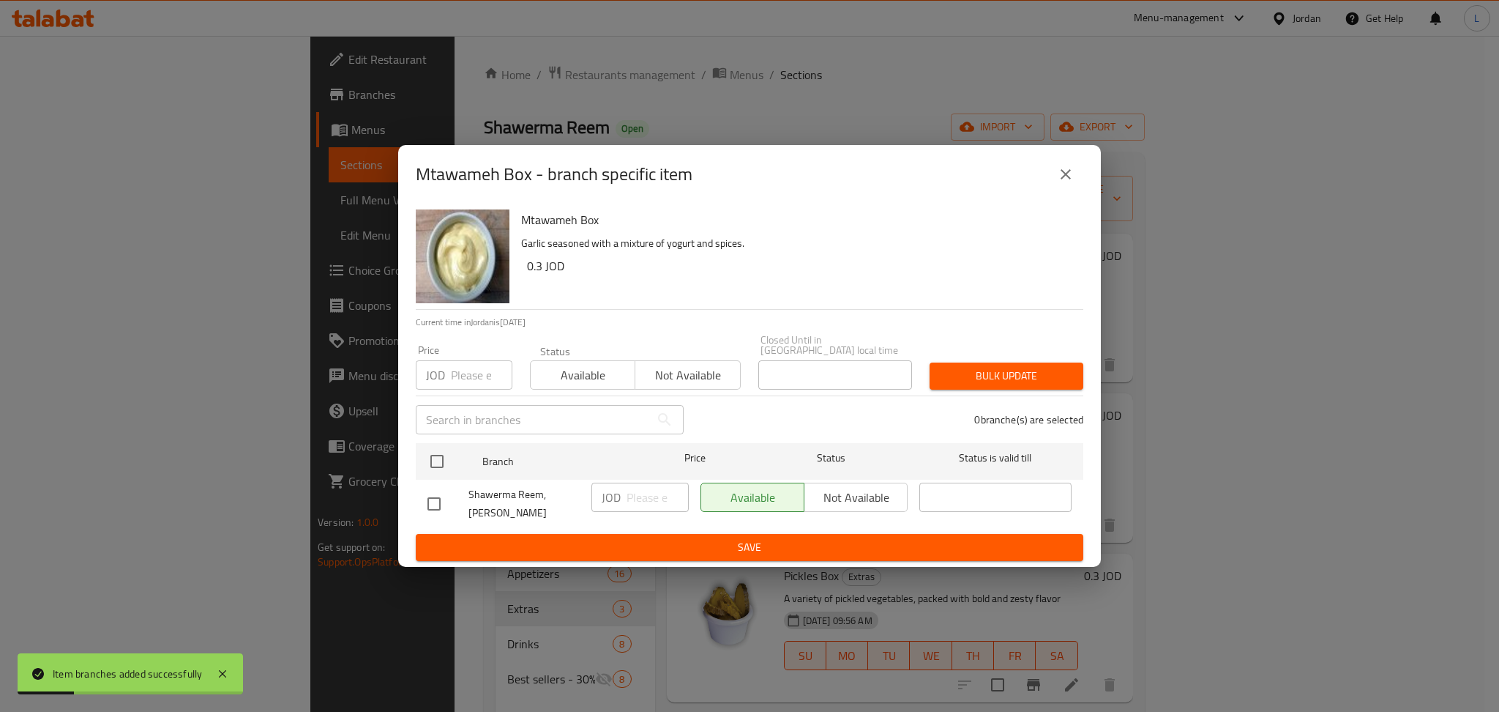
click at [486, 376] on input "number" at bounding box center [482, 374] width 62 height 29
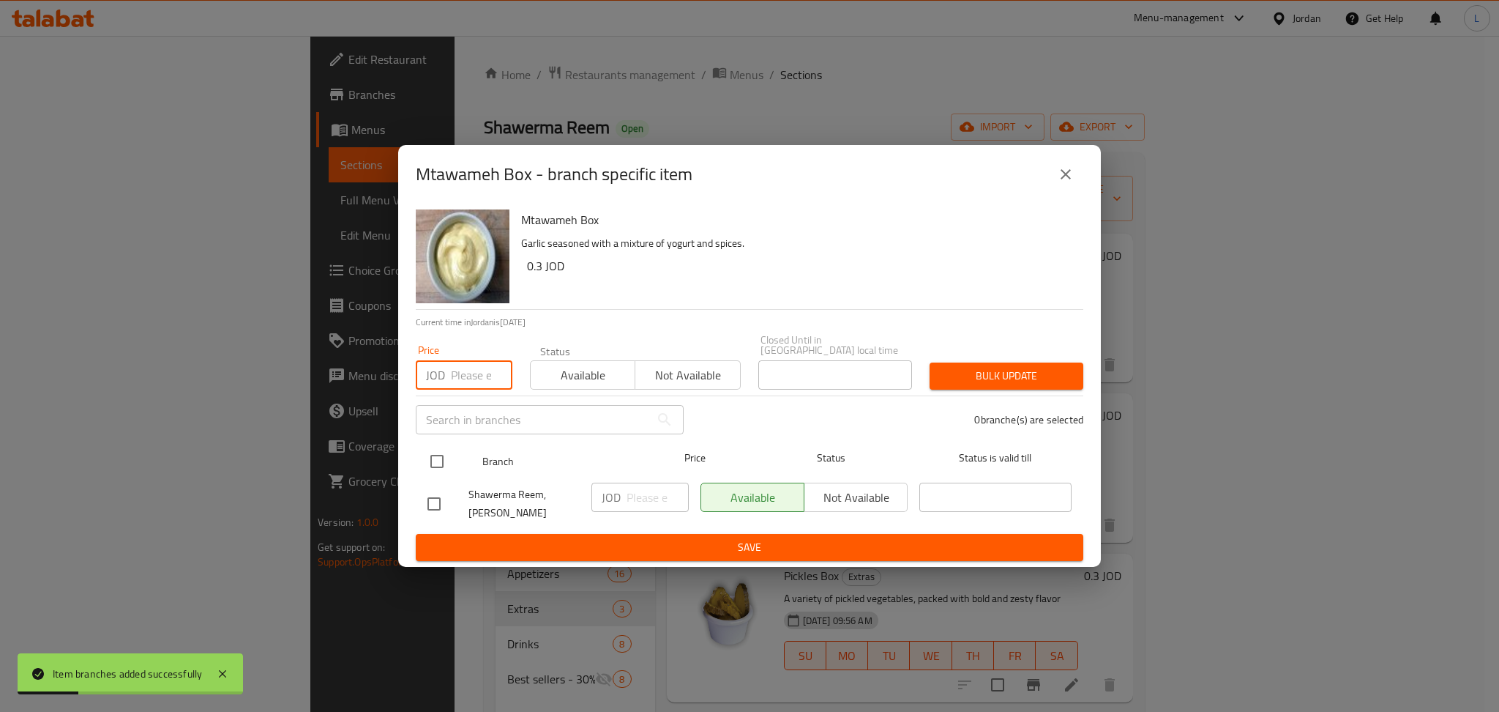
paste input "0.30"
type input "0.30"
click at [438, 452] on input "checkbox" at bounding box center [437, 461] width 31 height 31
checkbox input "true"
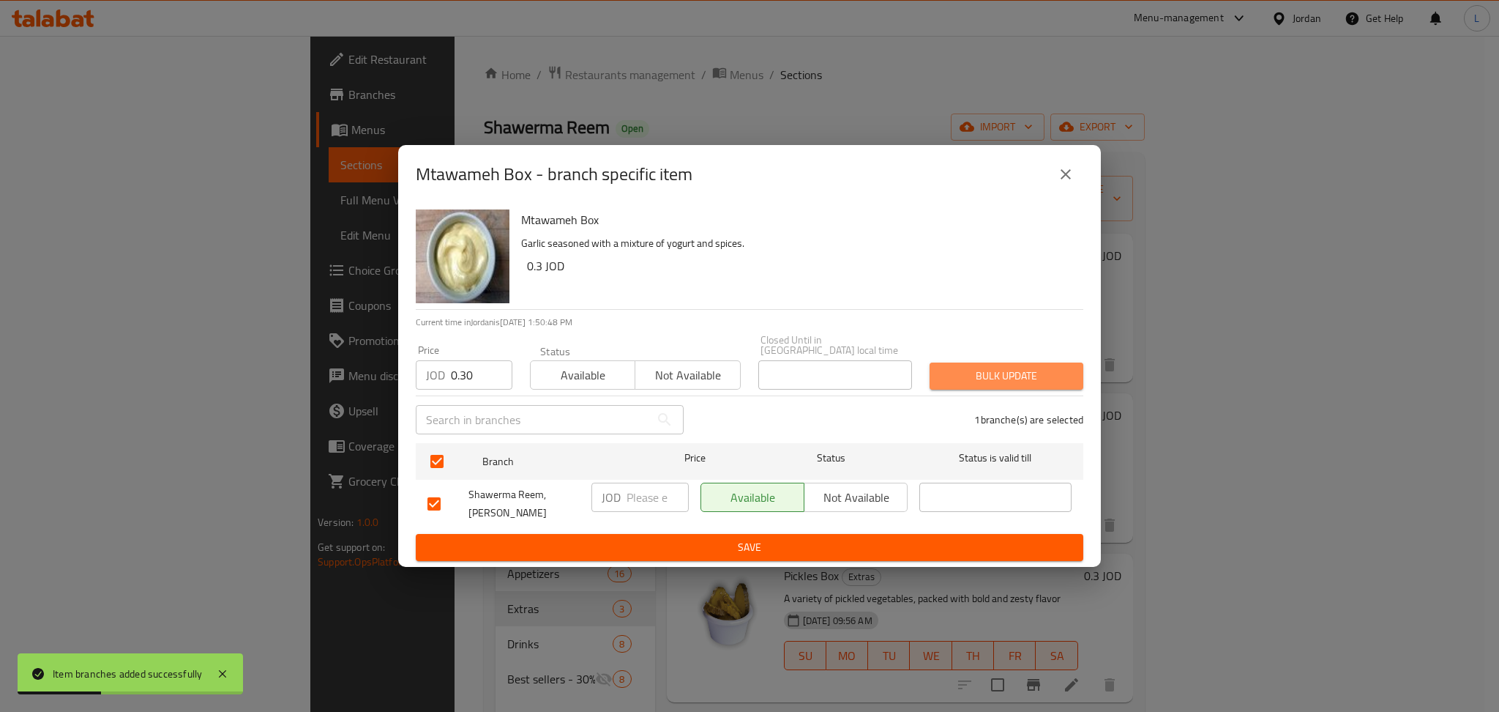
click at [961, 372] on span "Bulk update" at bounding box center [1007, 376] width 130 height 18
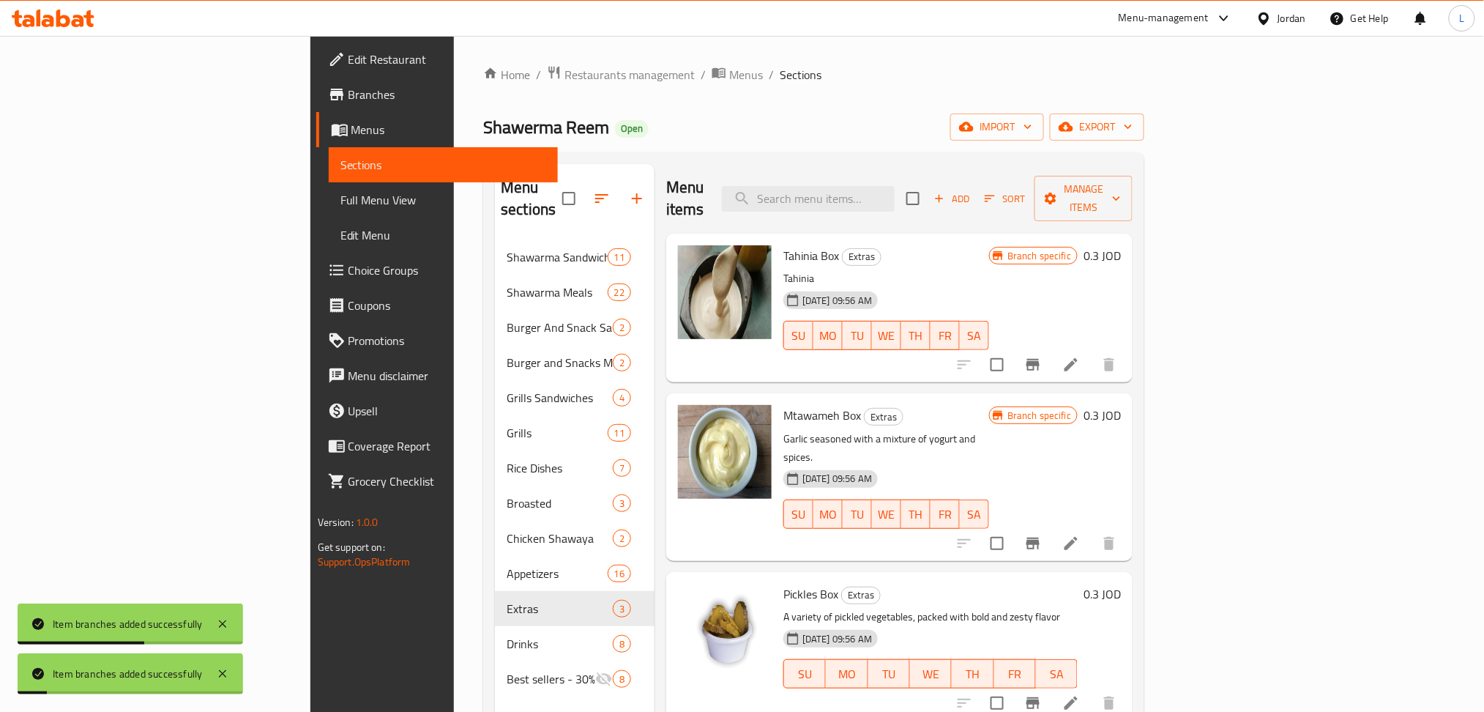
scroll to position [195, 0]
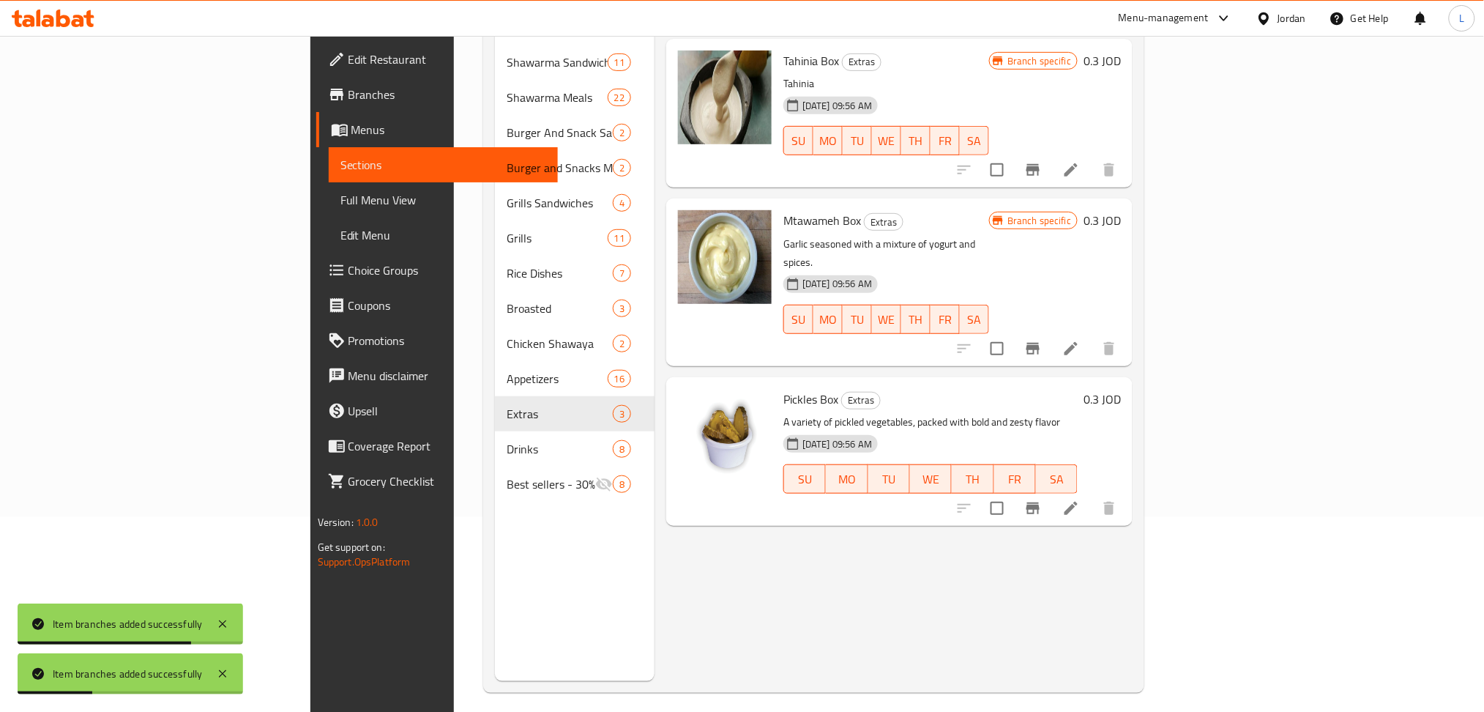
click at [1051, 491] on button "Branch-specific-item" at bounding box center [1033, 508] width 35 height 35
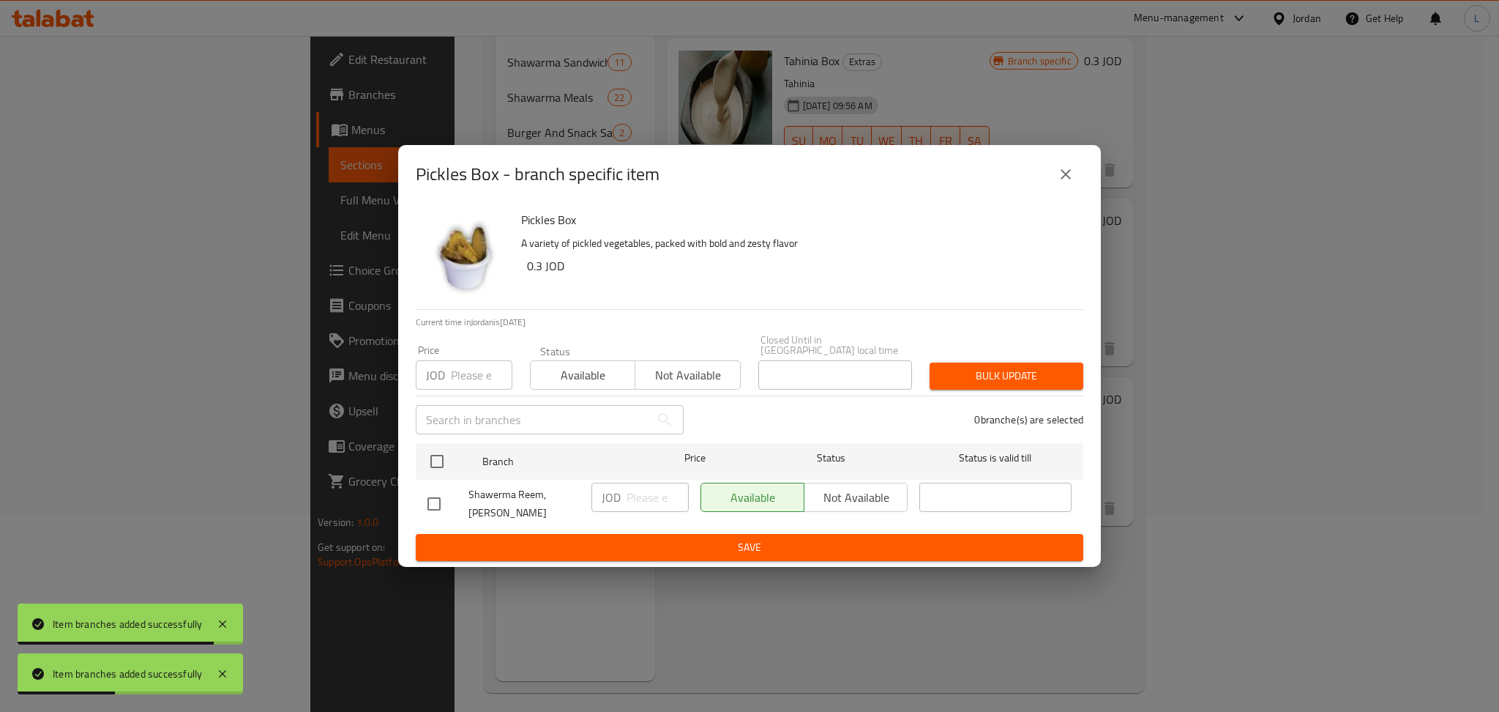
click at [466, 387] on input "number" at bounding box center [482, 374] width 62 height 29
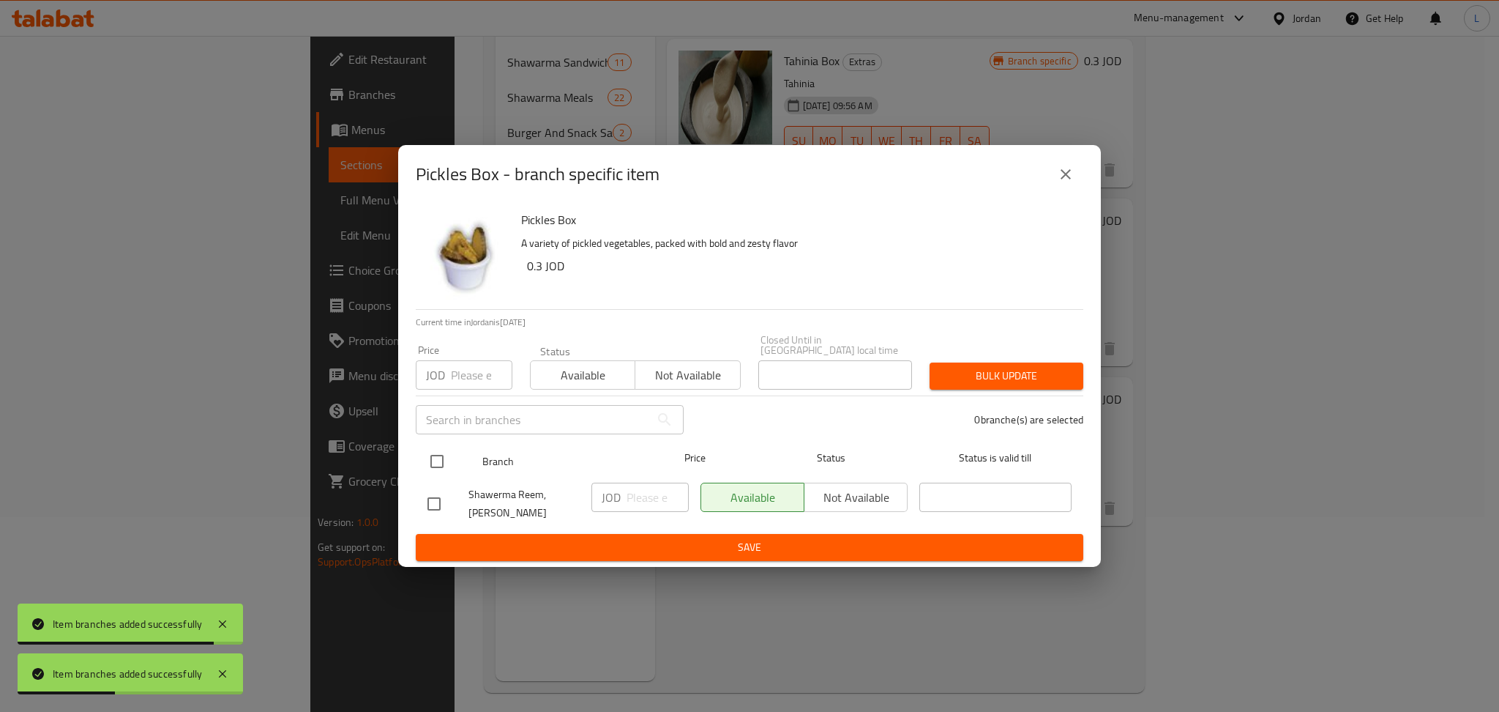
paste input "0.40"
type input "0.40"
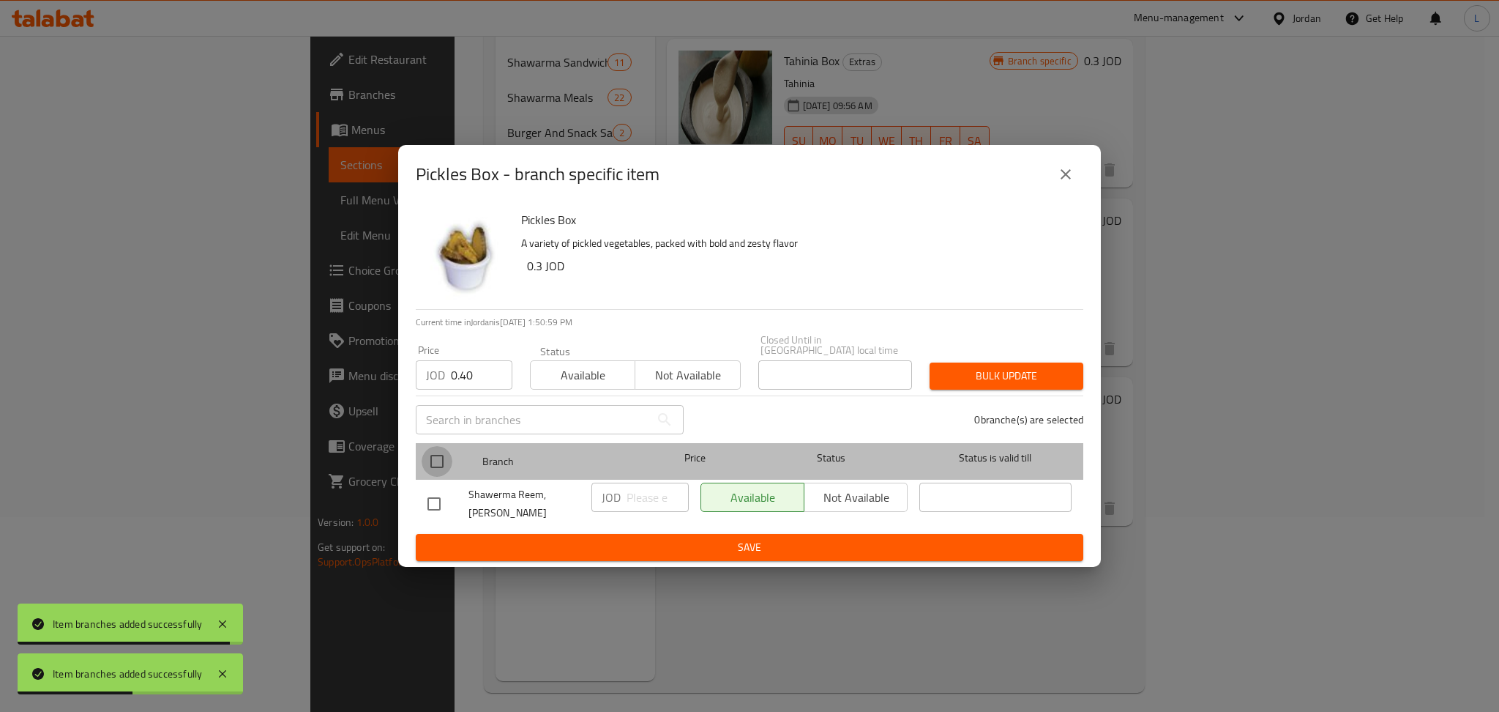
click at [440, 468] on input "checkbox" at bounding box center [437, 461] width 31 height 31
checkbox input "true"
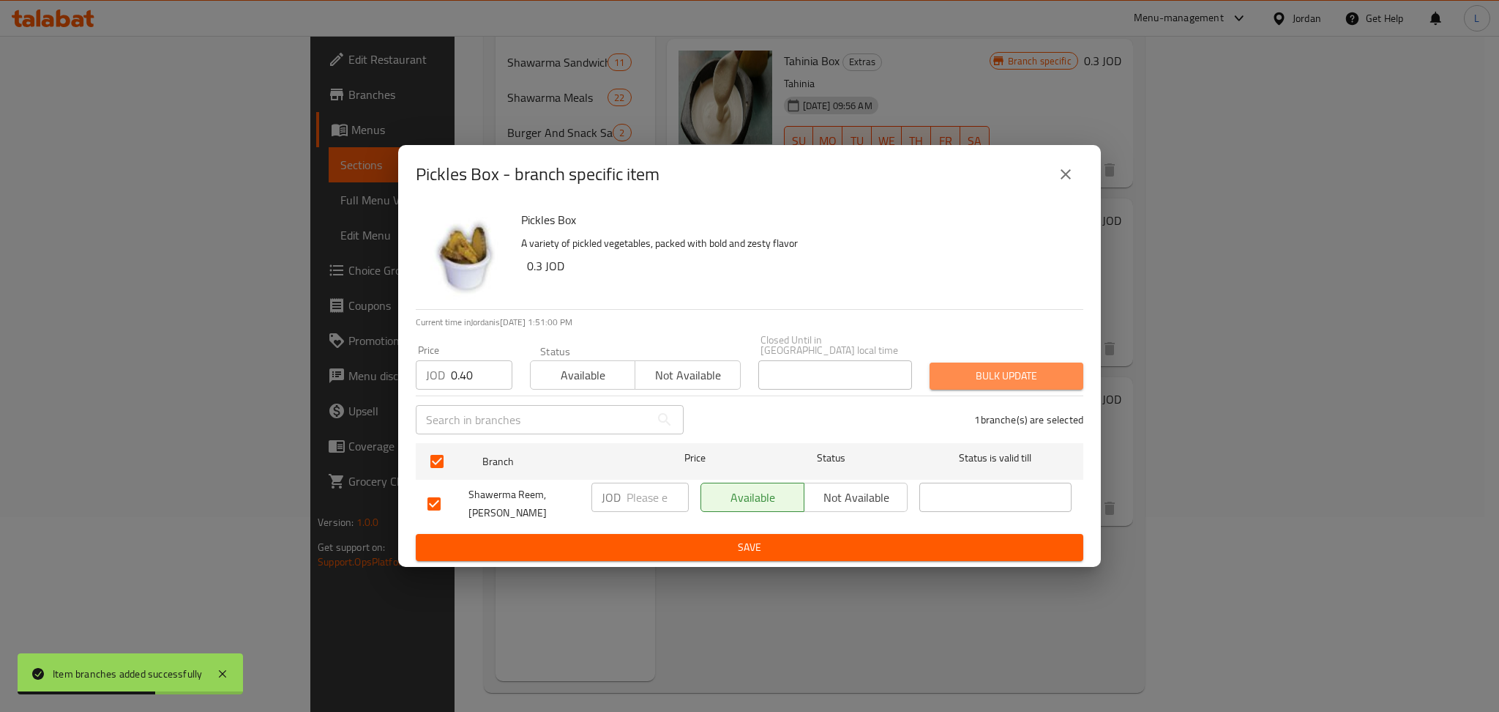
click at [1056, 390] on button "Bulk update" at bounding box center [1007, 375] width 154 height 27
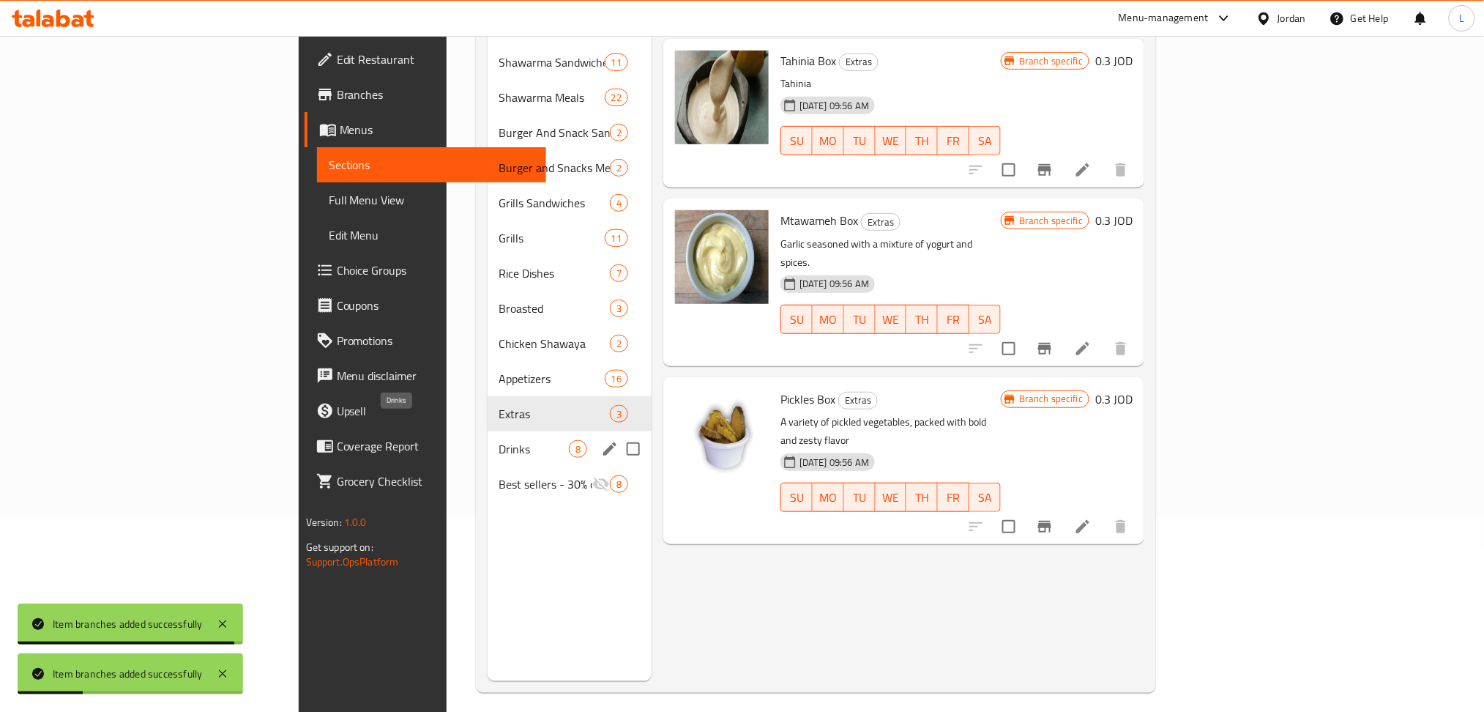
click at [499, 440] on span "Drinks" at bounding box center [534, 449] width 70 height 18
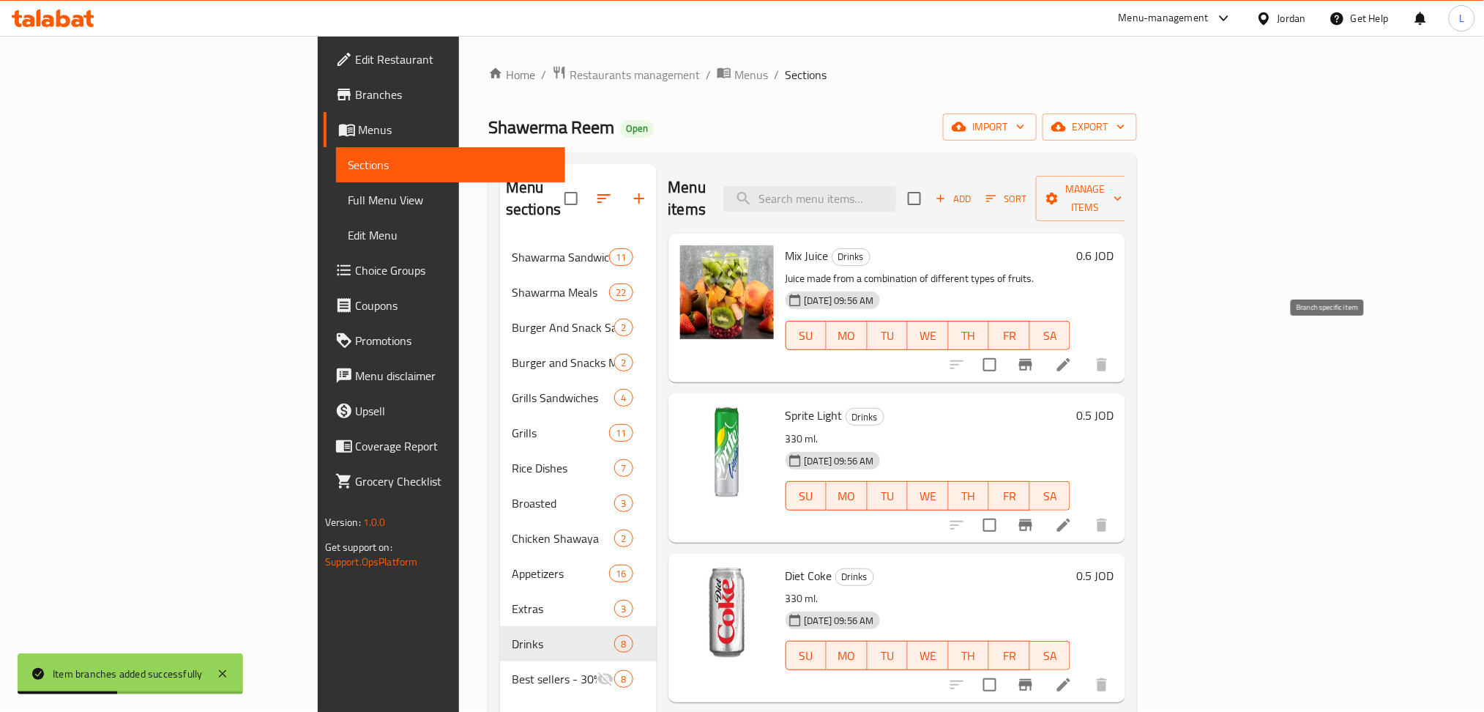
click at [1032, 359] on icon "Branch-specific-item" at bounding box center [1025, 365] width 13 height 12
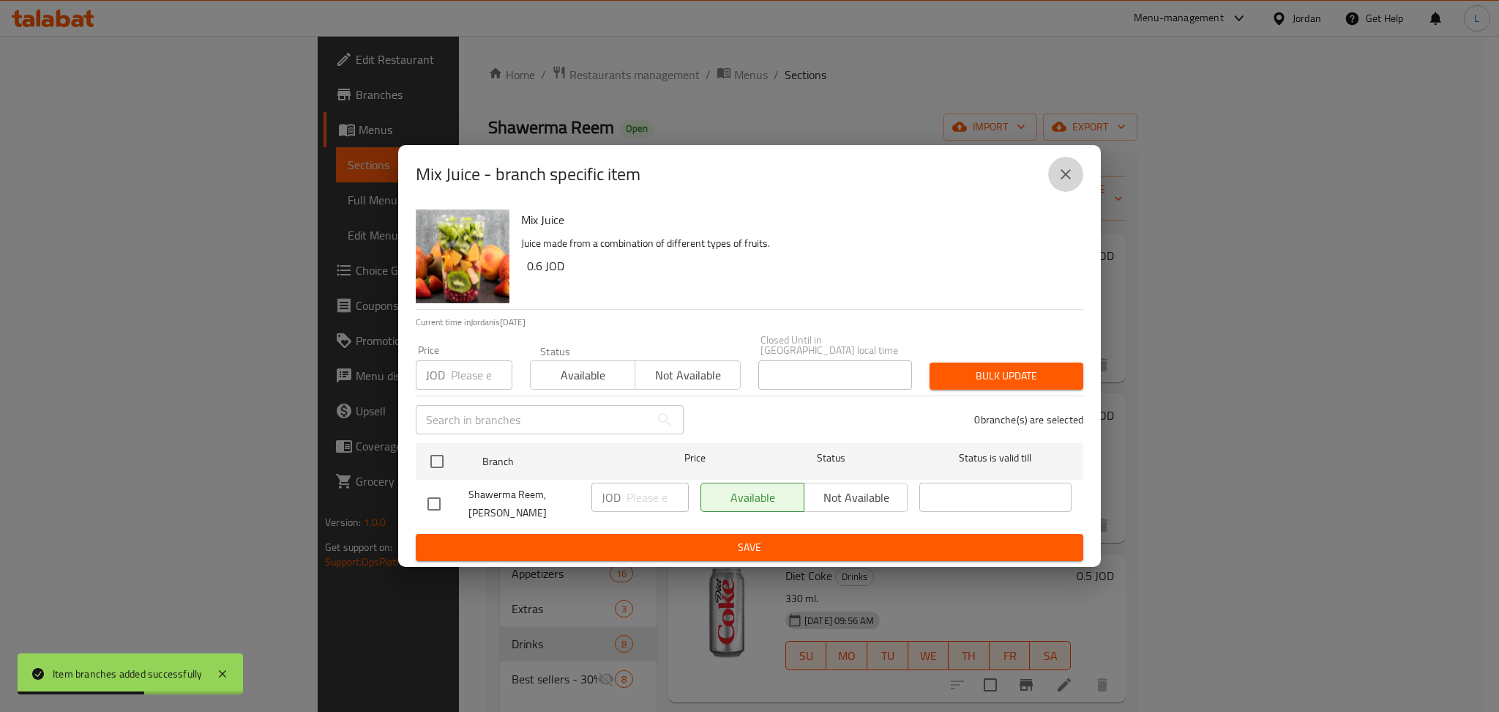
click at [1062, 179] on icon "close" at bounding box center [1066, 174] width 10 height 10
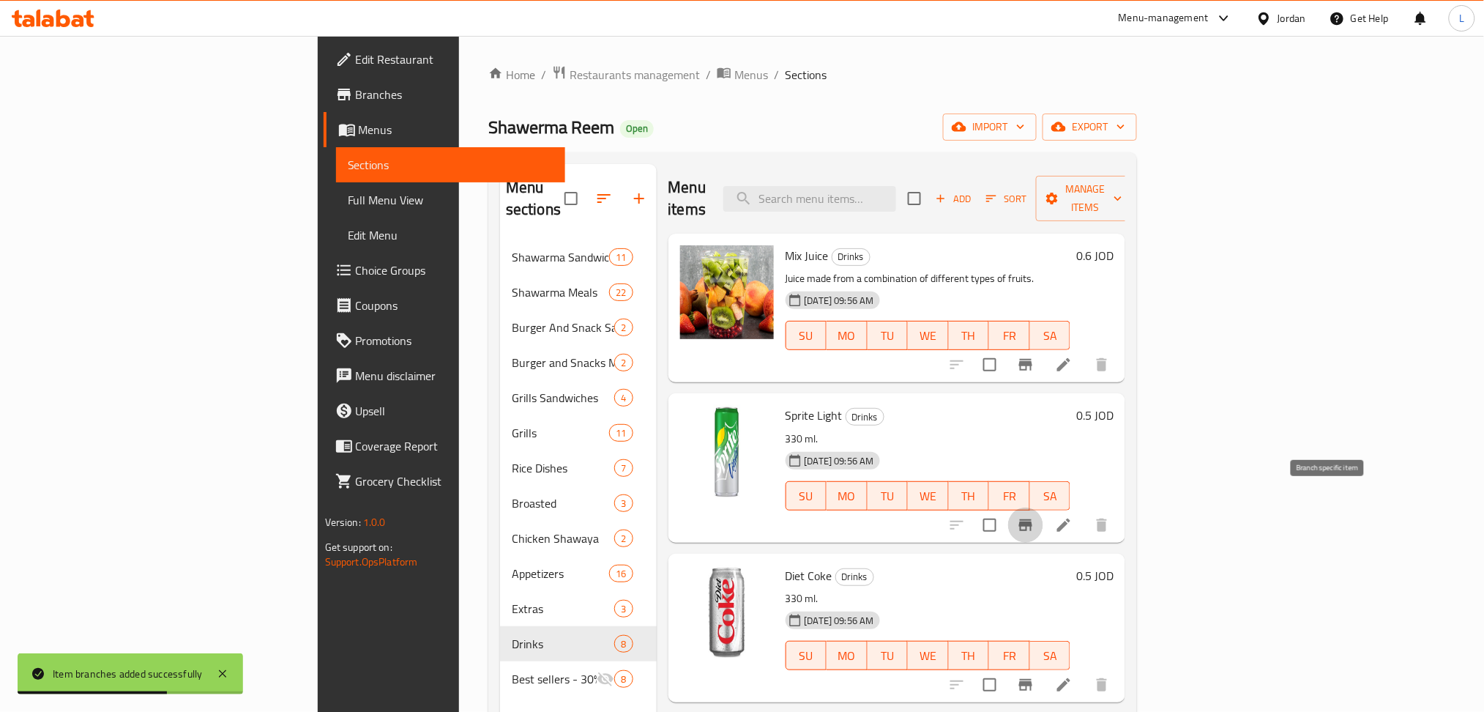
click at [1035, 516] on icon "Branch-specific-item" at bounding box center [1026, 525] width 18 height 18
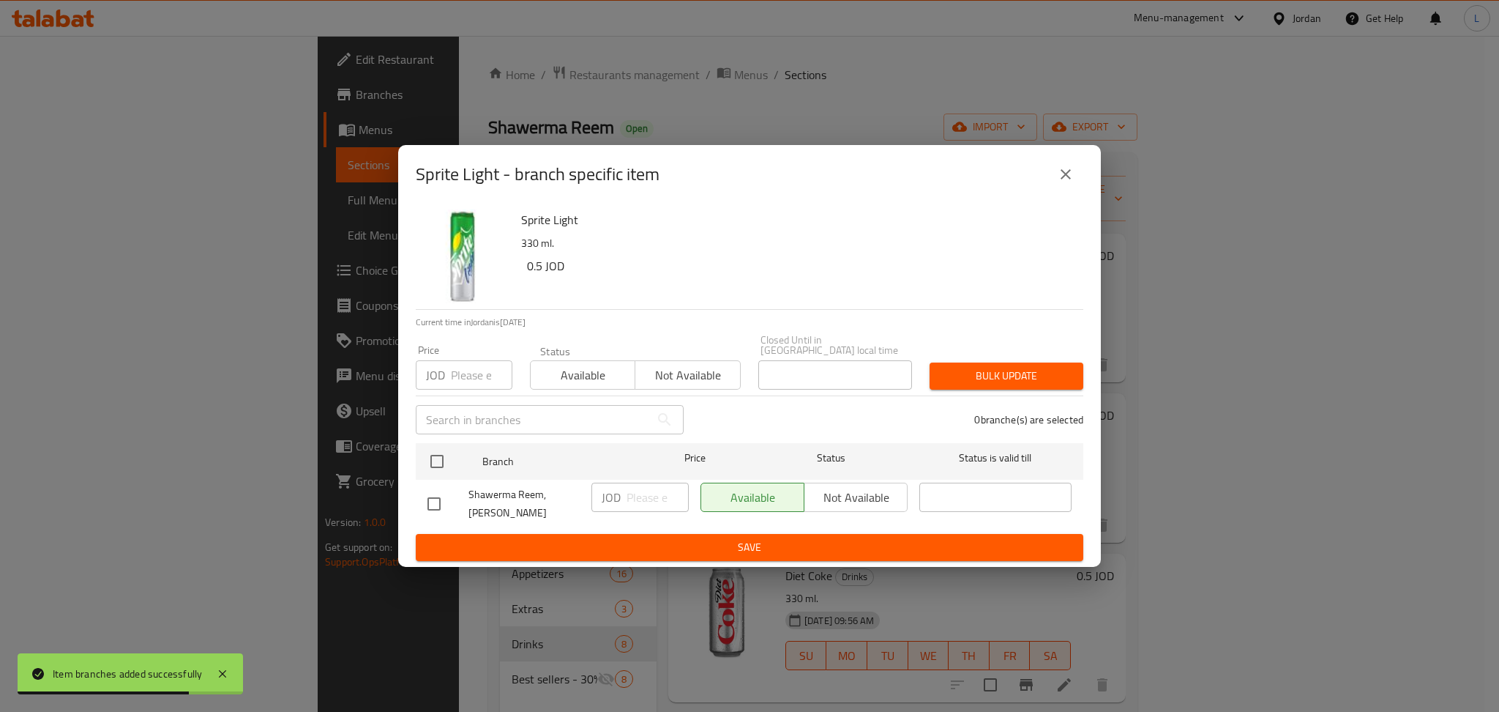
click at [448, 377] on div "JOD Price" at bounding box center [464, 374] width 97 height 29
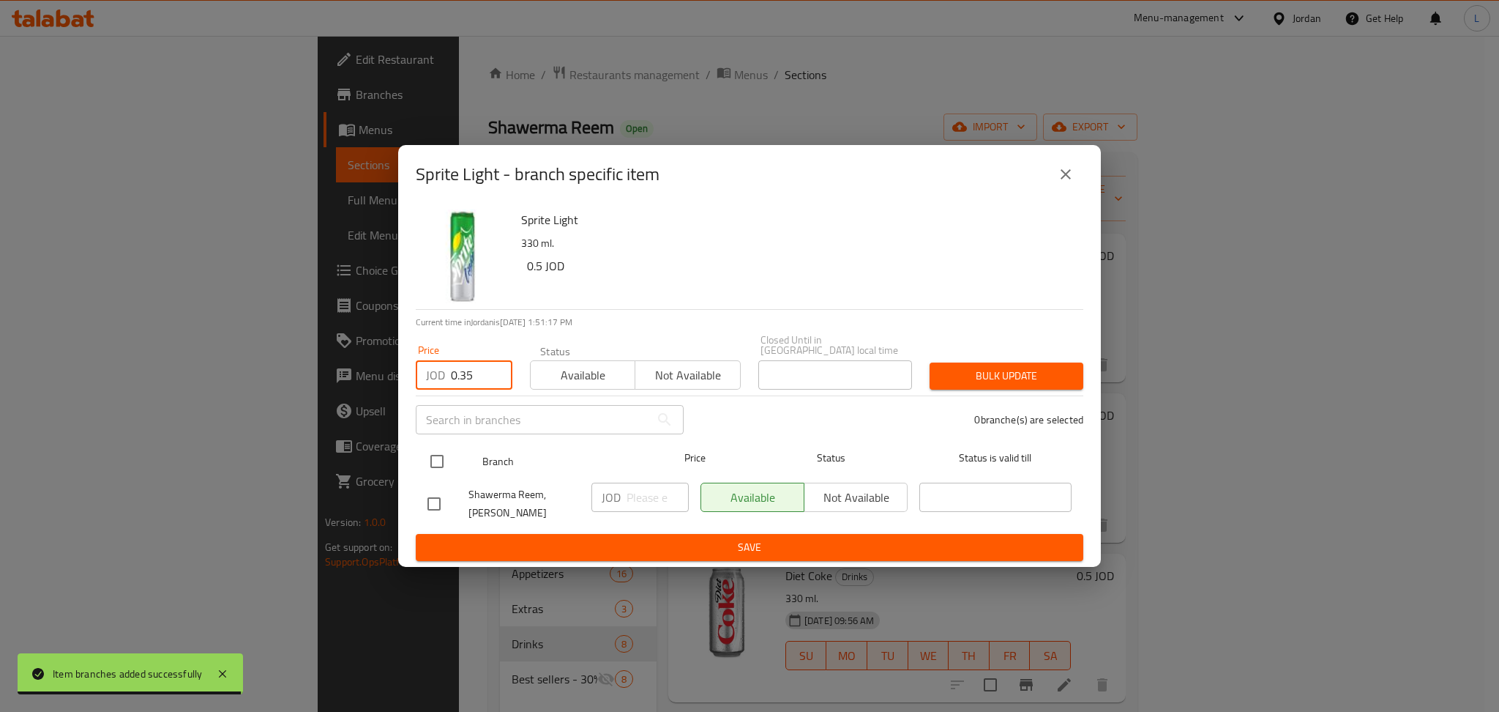
type input "0.35"
click at [432, 458] on input "checkbox" at bounding box center [437, 461] width 31 height 31
checkbox input "true"
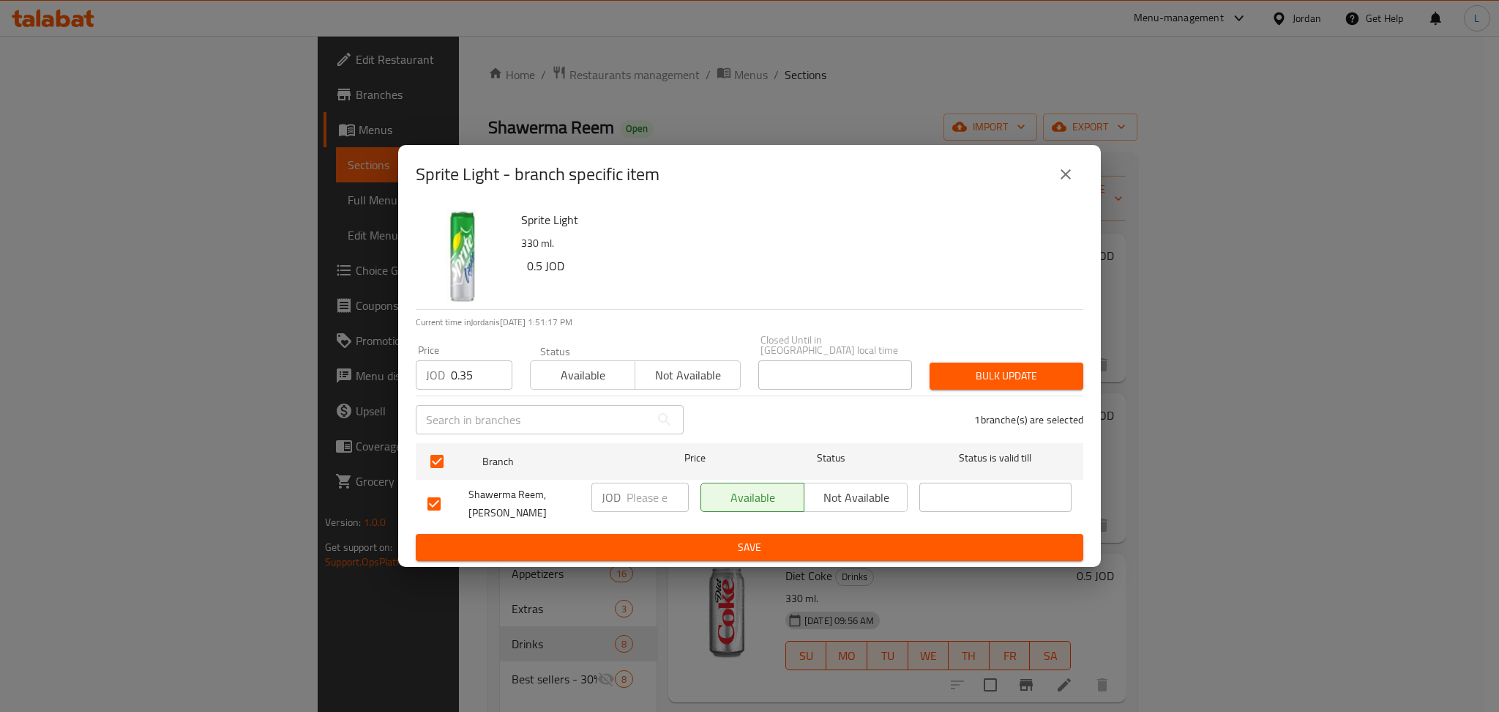
click at [458, 387] on input "0.35" at bounding box center [482, 374] width 62 height 29
click at [981, 370] on span "Bulk update" at bounding box center [1007, 376] width 130 height 18
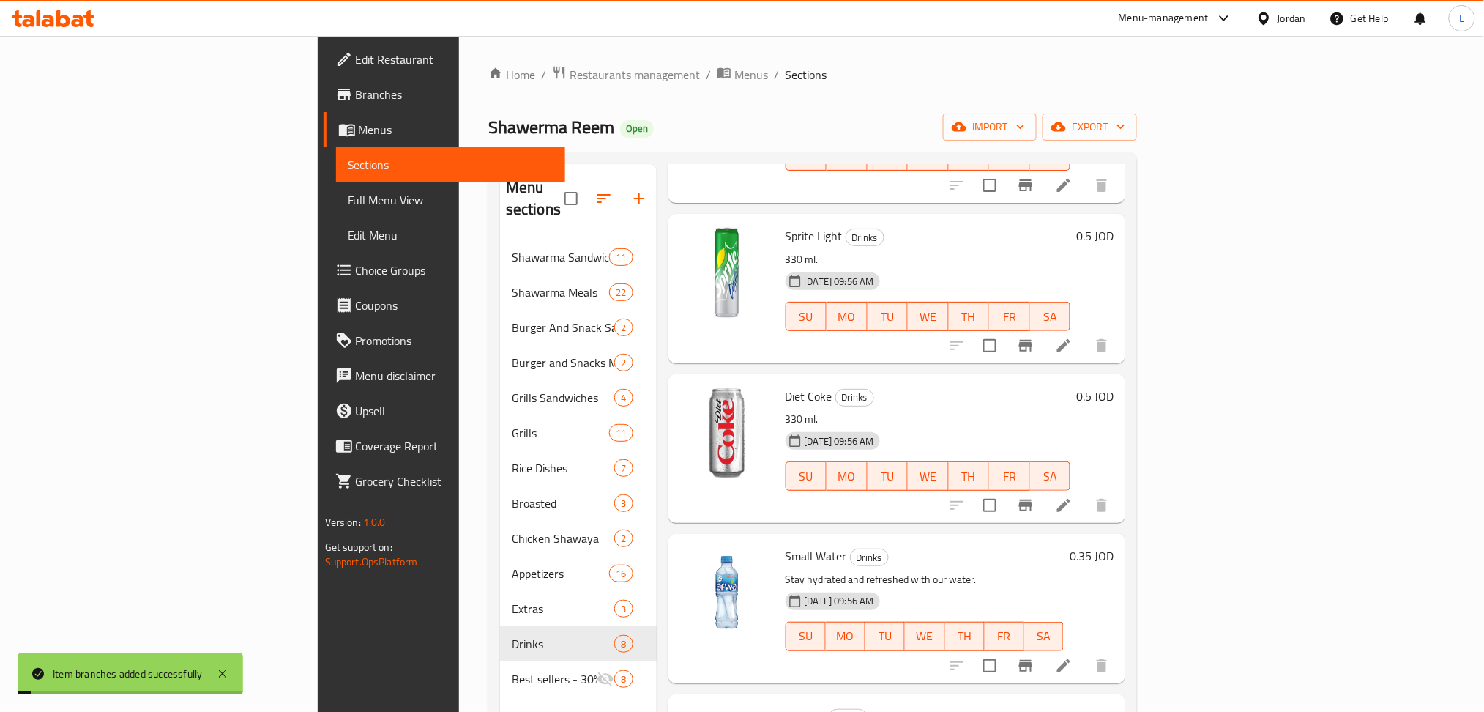
scroll to position [195, 0]
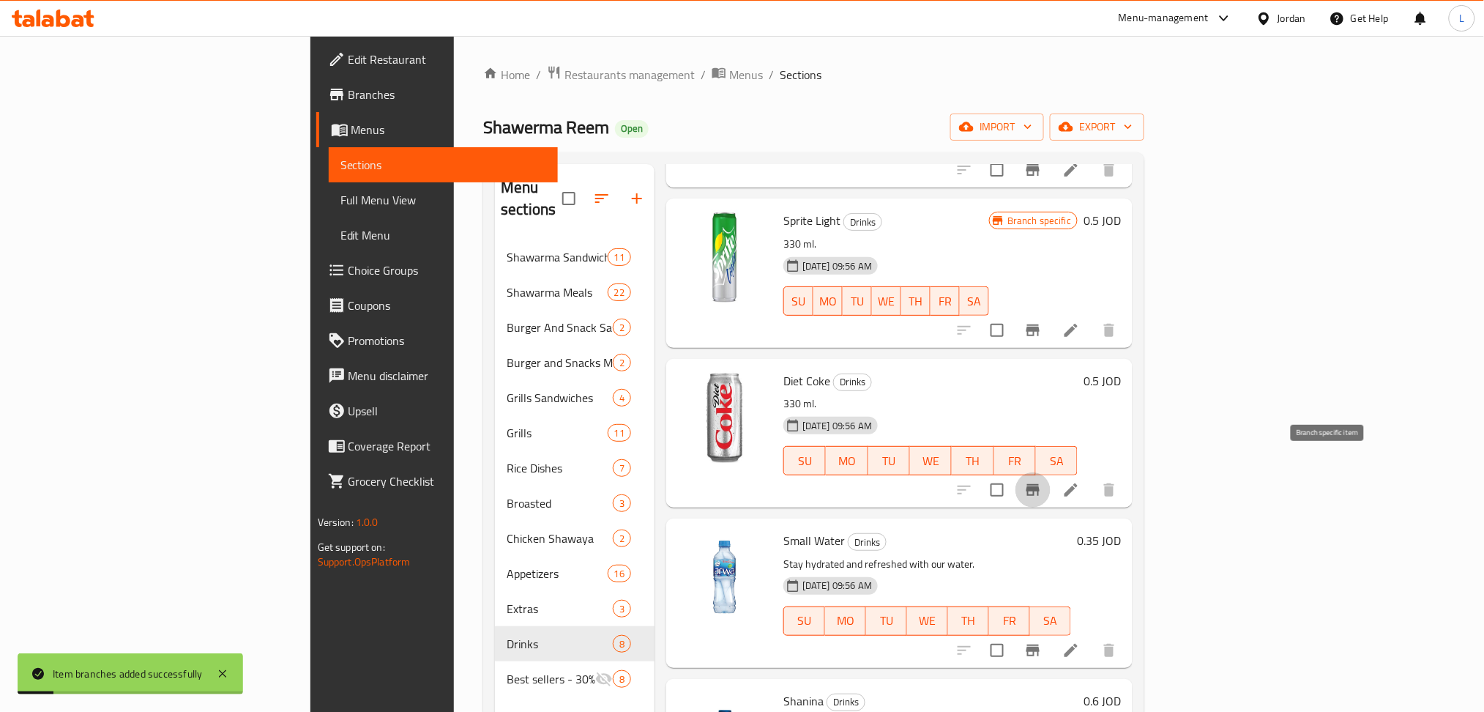
click at [1042, 481] on icon "Branch-specific-item" at bounding box center [1033, 490] width 18 height 18
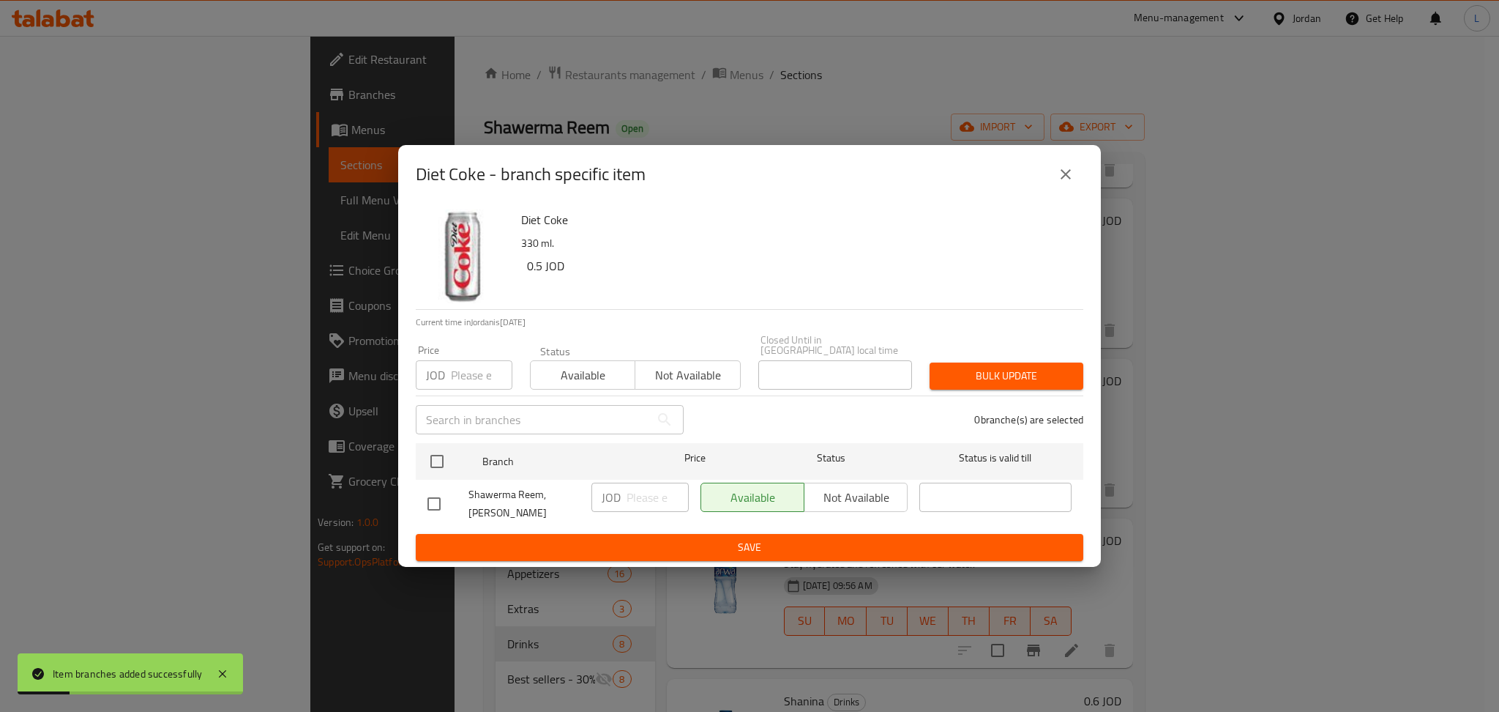
click at [472, 369] on input "number" at bounding box center [482, 374] width 62 height 29
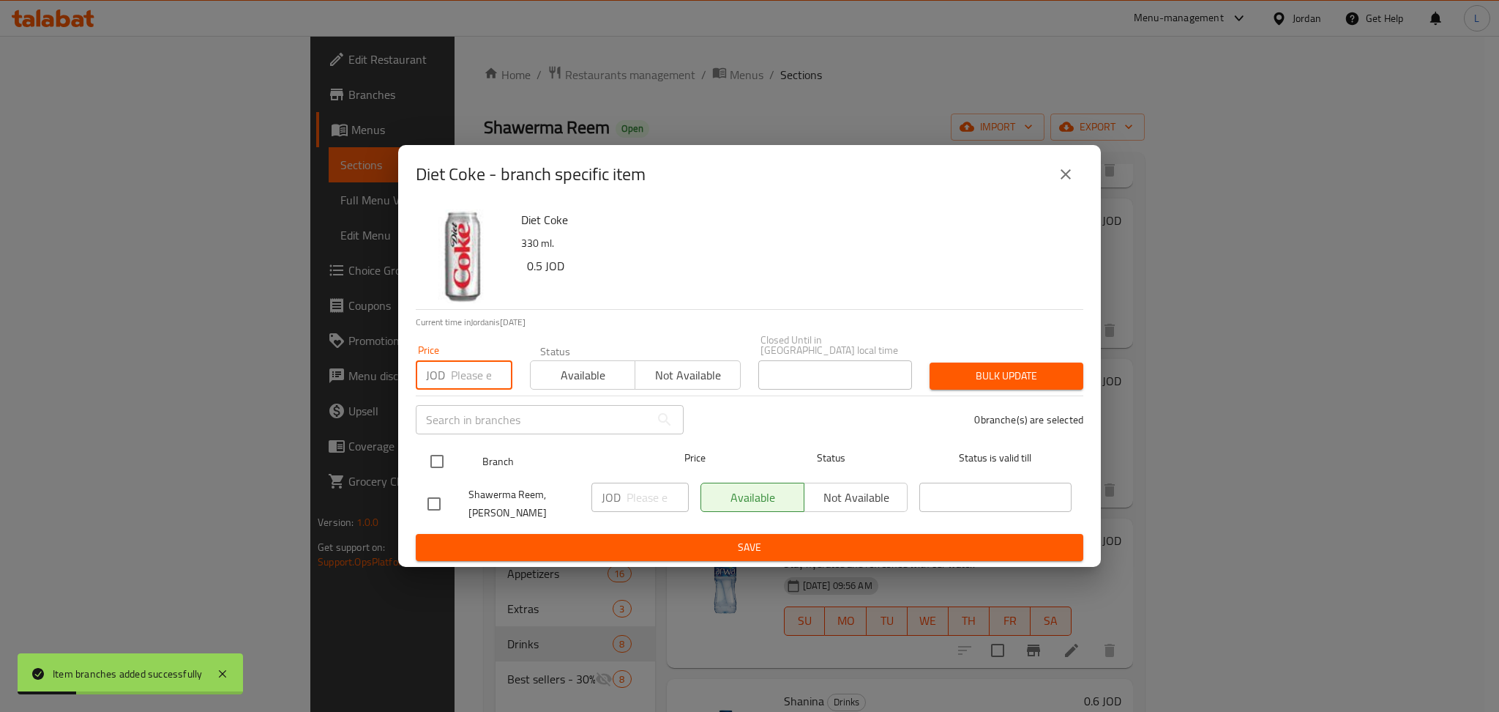
paste input "0.35"
type input "0.35"
click at [435, 464] on input "checkbox" at bounding box center [437, 461] width 31 height 31
checkbox input "true"
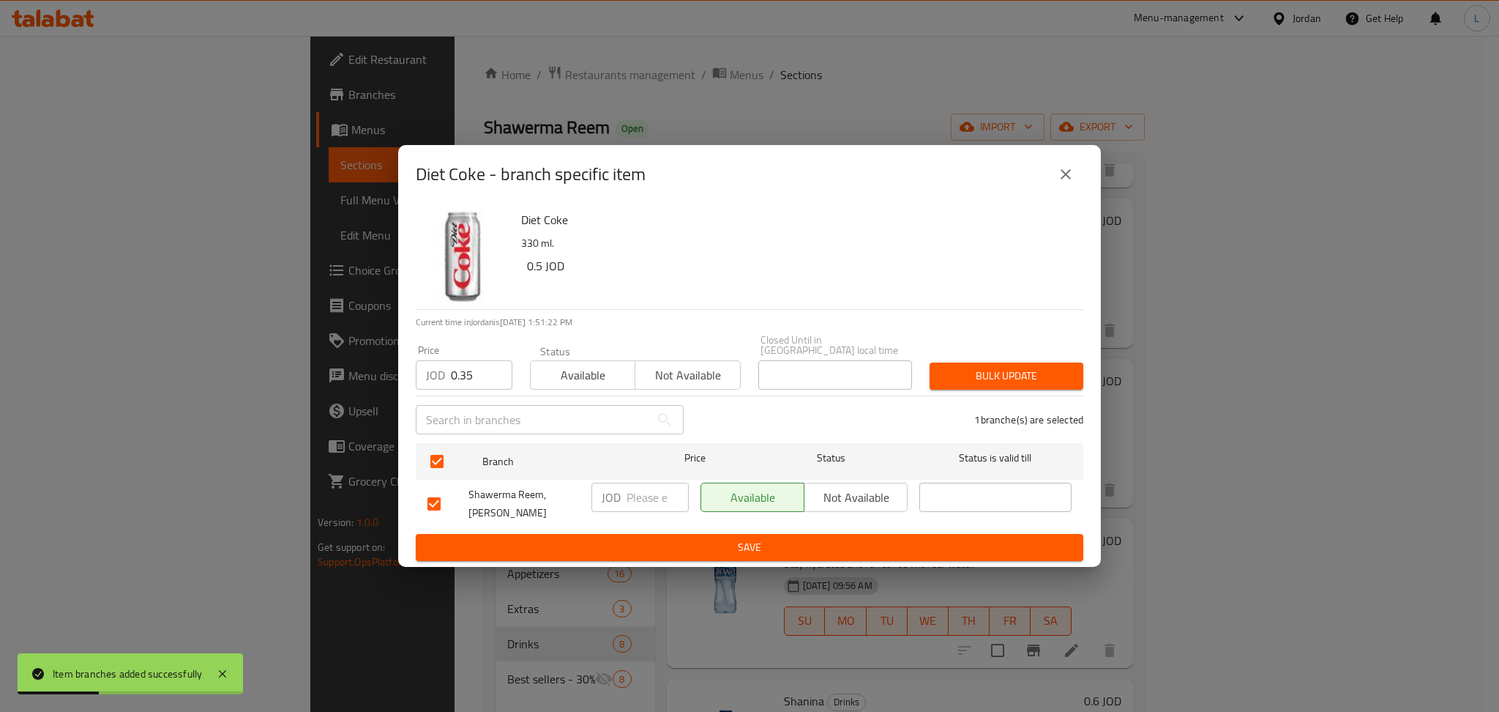
click at [1040, 376] on span "Bulk update" at bounding box center [1007, 376] width 130 height 18
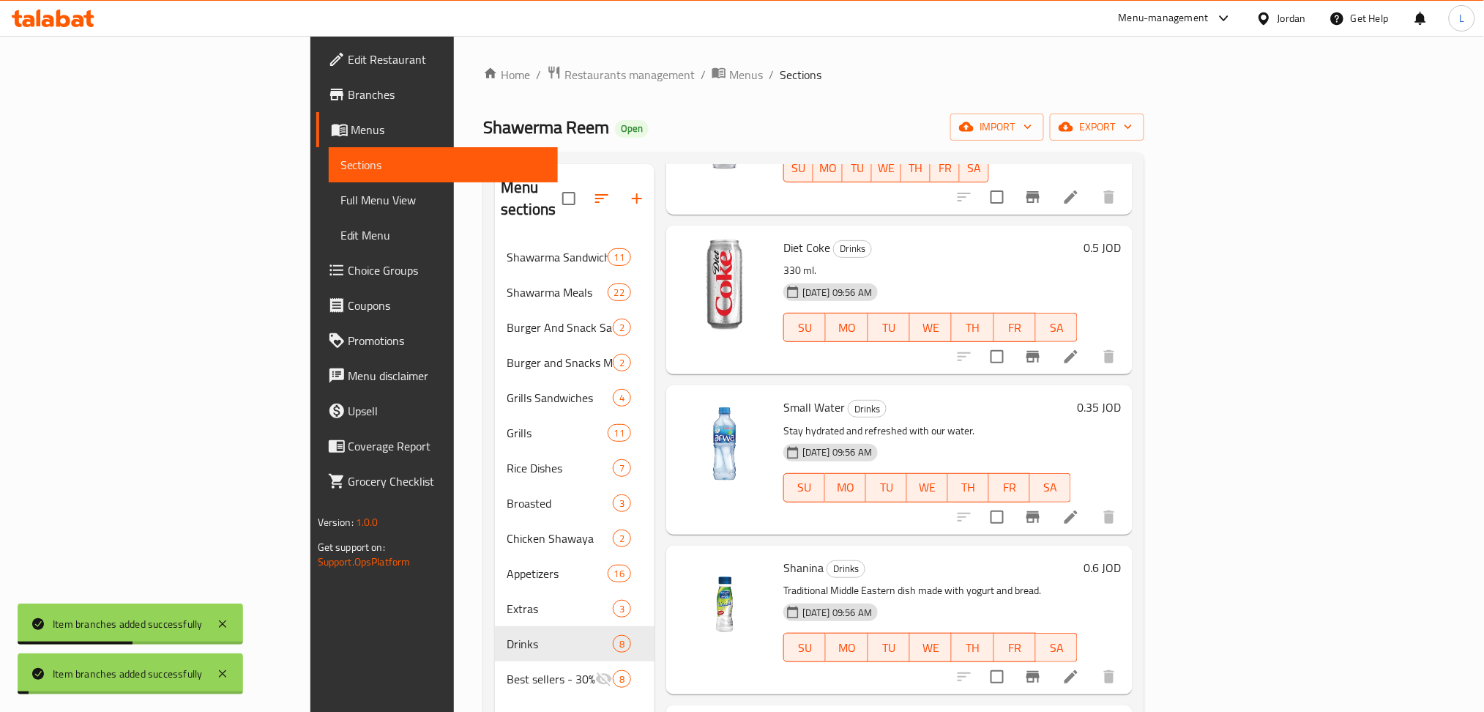
scroll to position [390, 0]
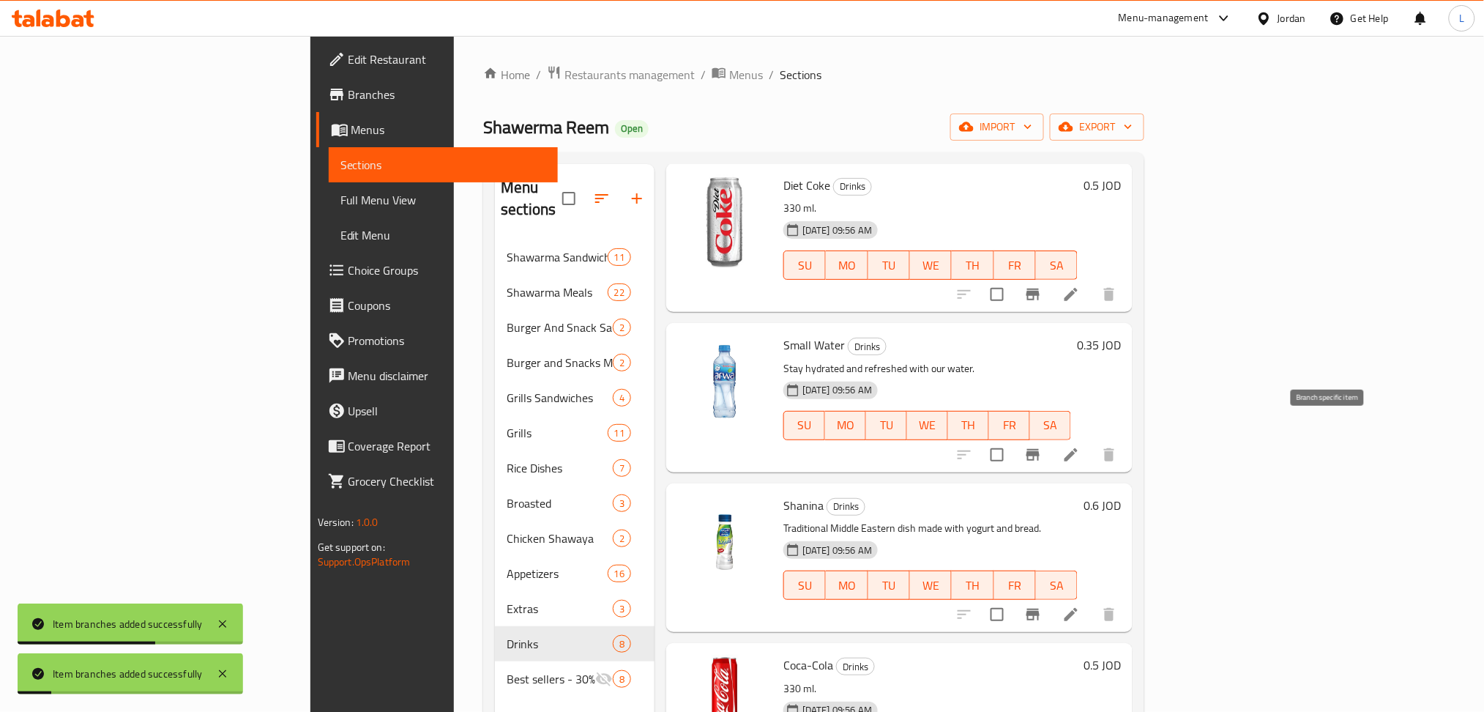
click at [1042, 446] on icon "Branch-specific-item" at bounding box center [1033, 455] width 18 height 18
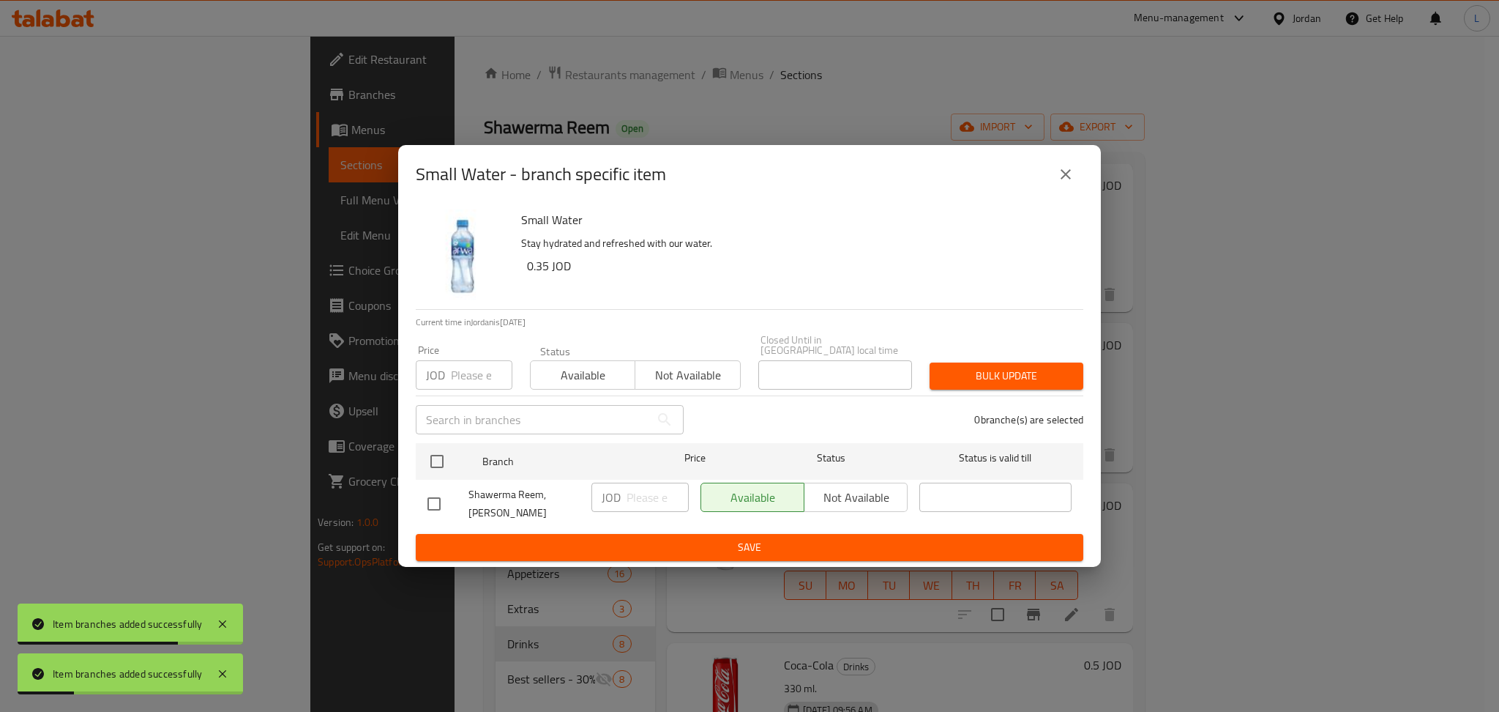
click at [448, 385] on div "JOD Price" at bounding box center [464, 374] width 97 height 29
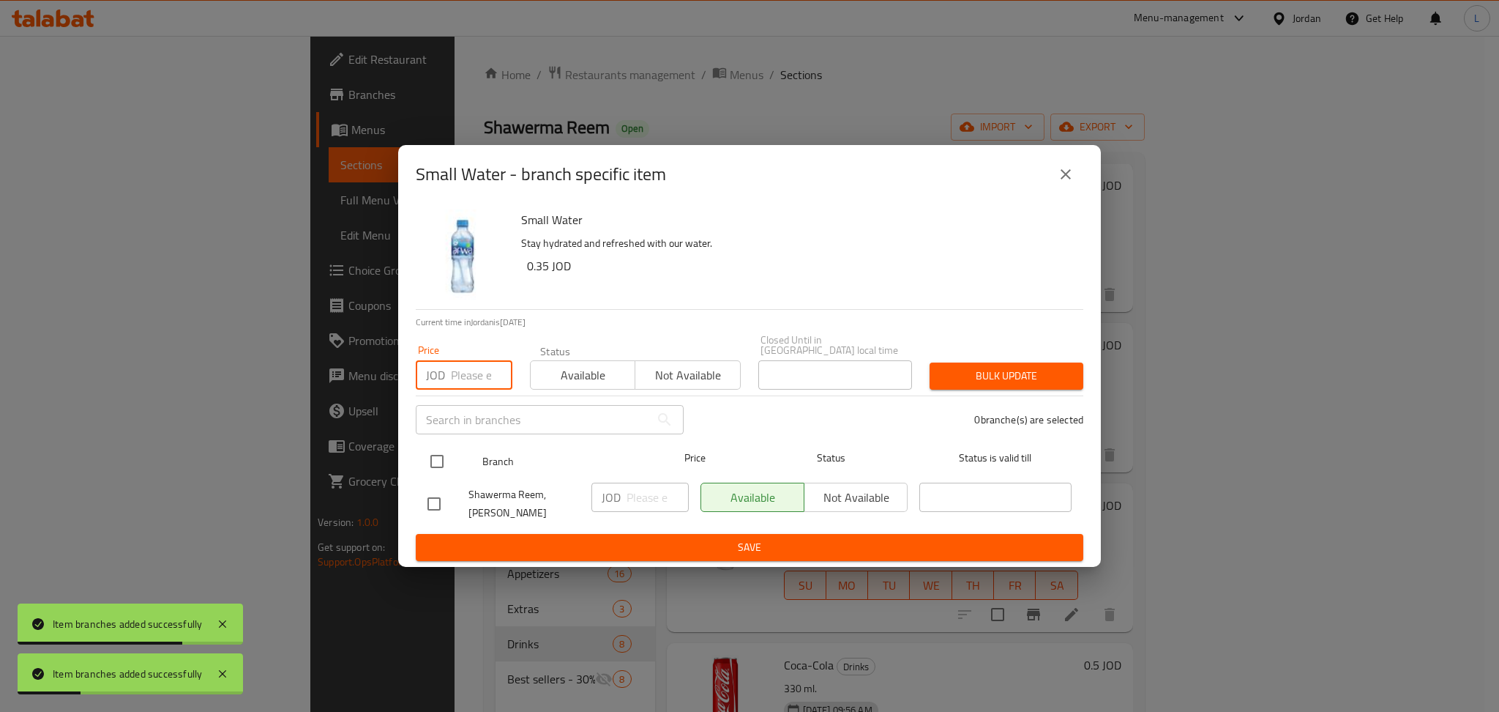
paste input "0.35"
type input "0.35"
drag, startPoint x: 439, startPoint y: 452, endPoint x: 696, endPoint y: 449, distance: 257.0
click at [440, 452] on input "checkbox" at bounding box center [437, 461] width 31 height 31
checkbox input "true"
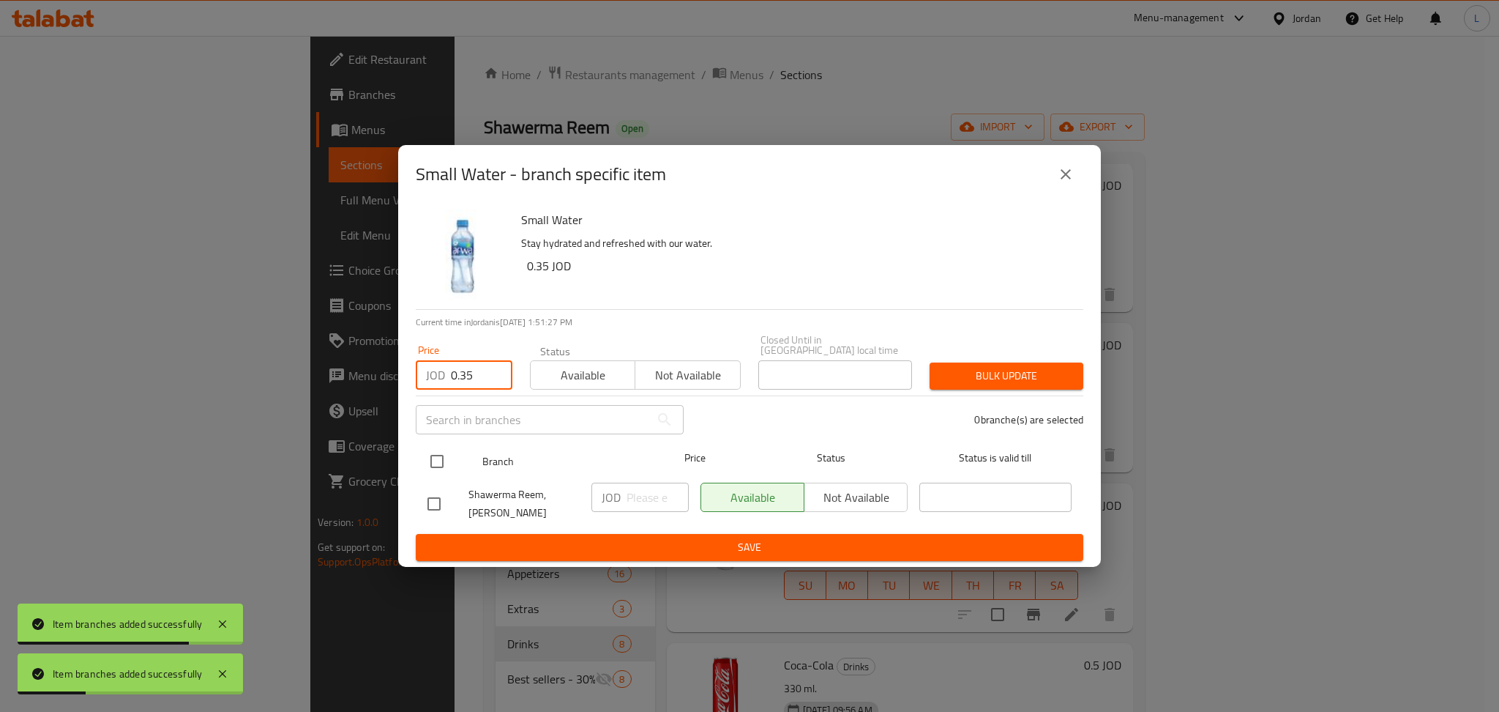
checkbox input "true"
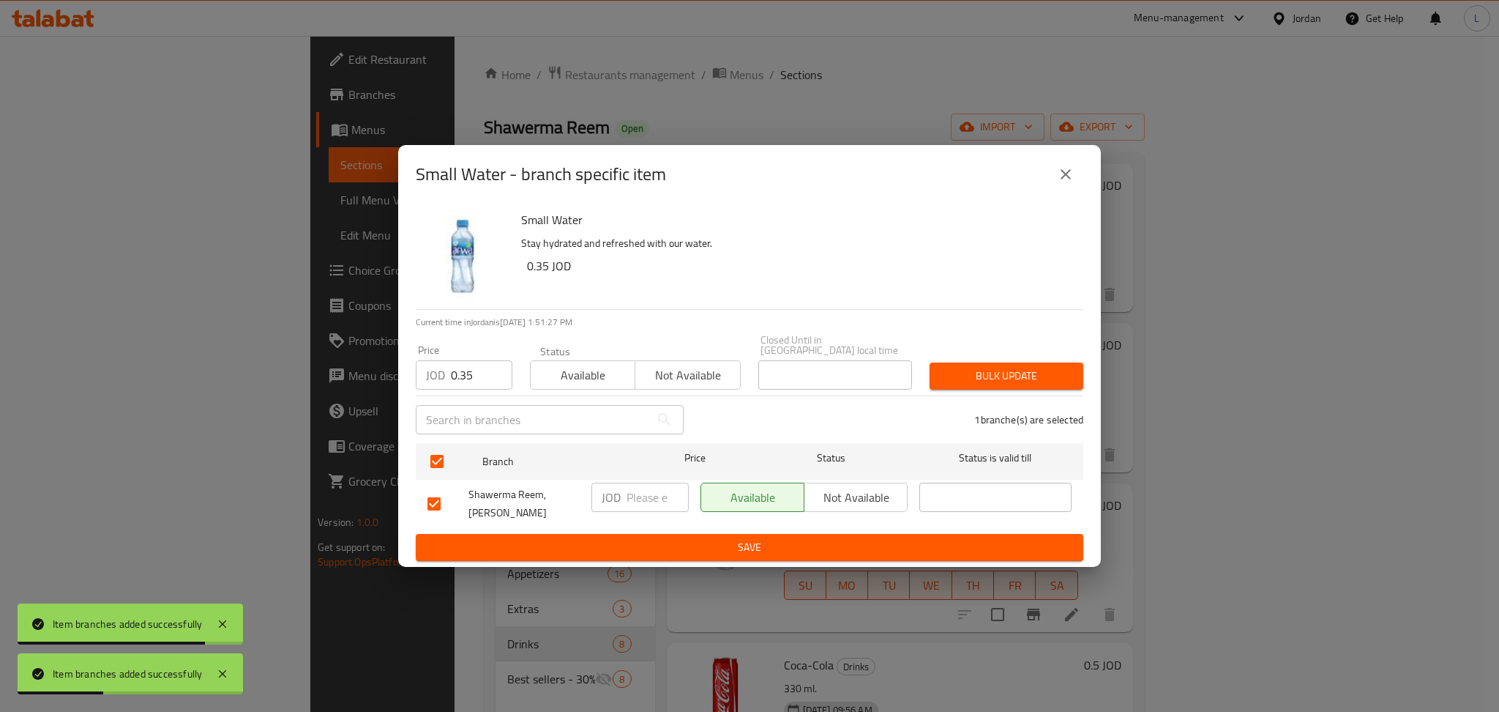
click at [1075, 397] on div "1 branche(s) are selected" at bounding box center [893, 419] width 400 height 53
click at [1037, 381] on span "Bulk update" at bounding box center [1007, 376] width 130 height 18
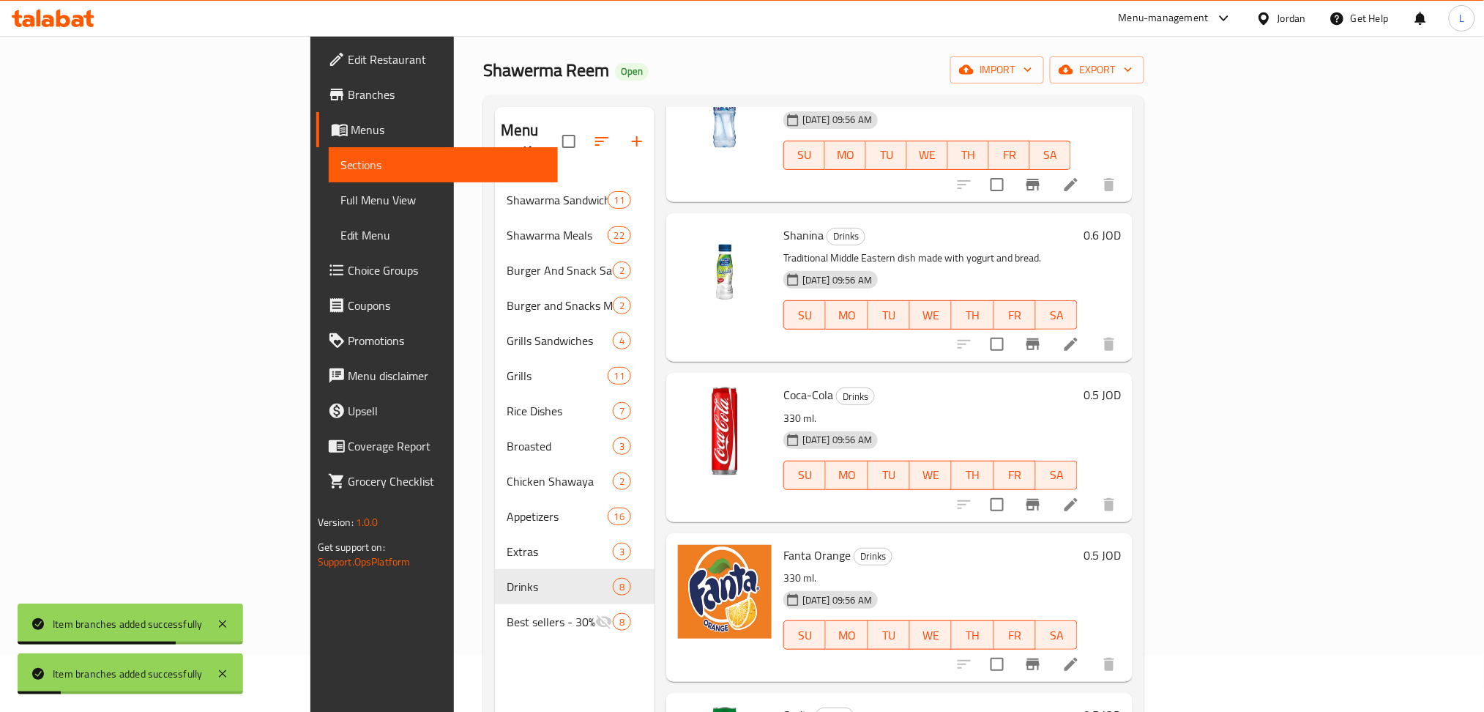
scroll to position [97, 0]
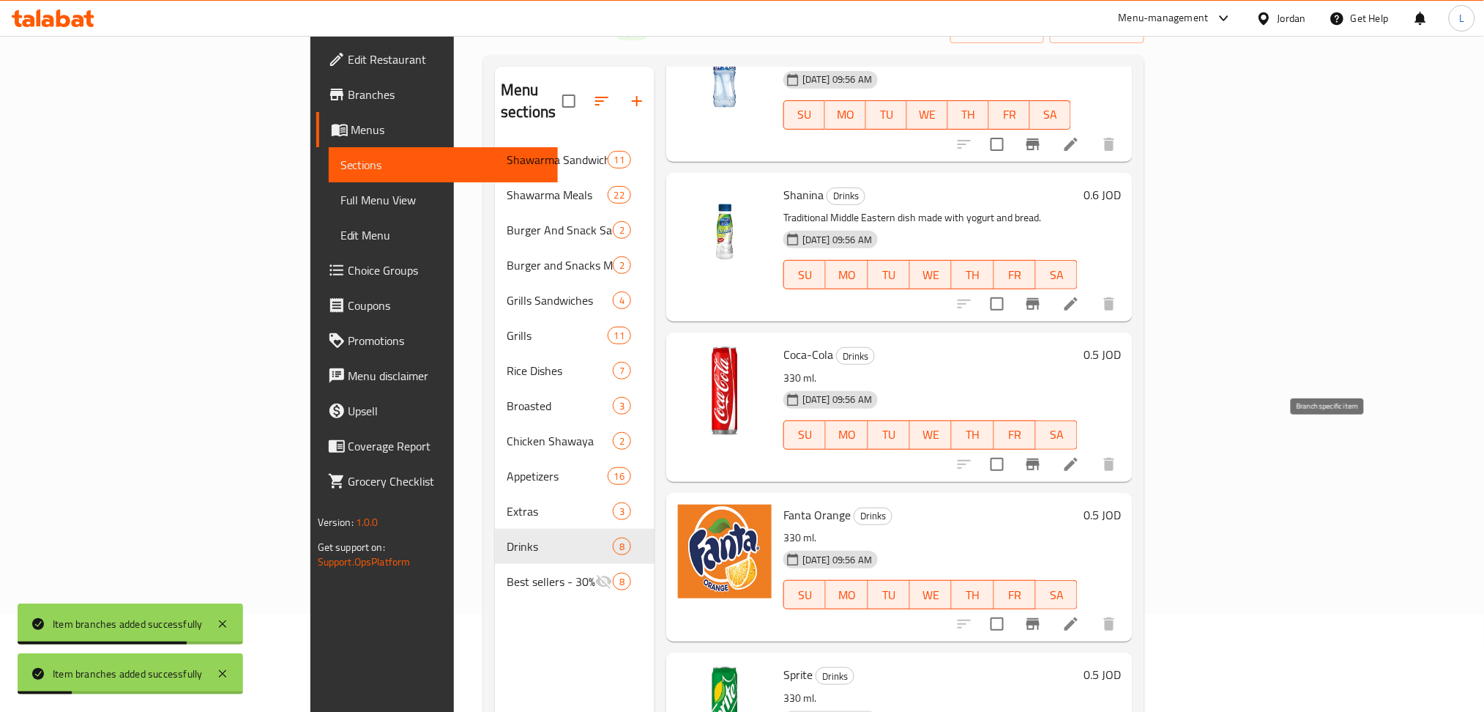
click at [1042, 455] on icon "Branch-specific-item" at bounding box center [1033, 464] width 18 height 18
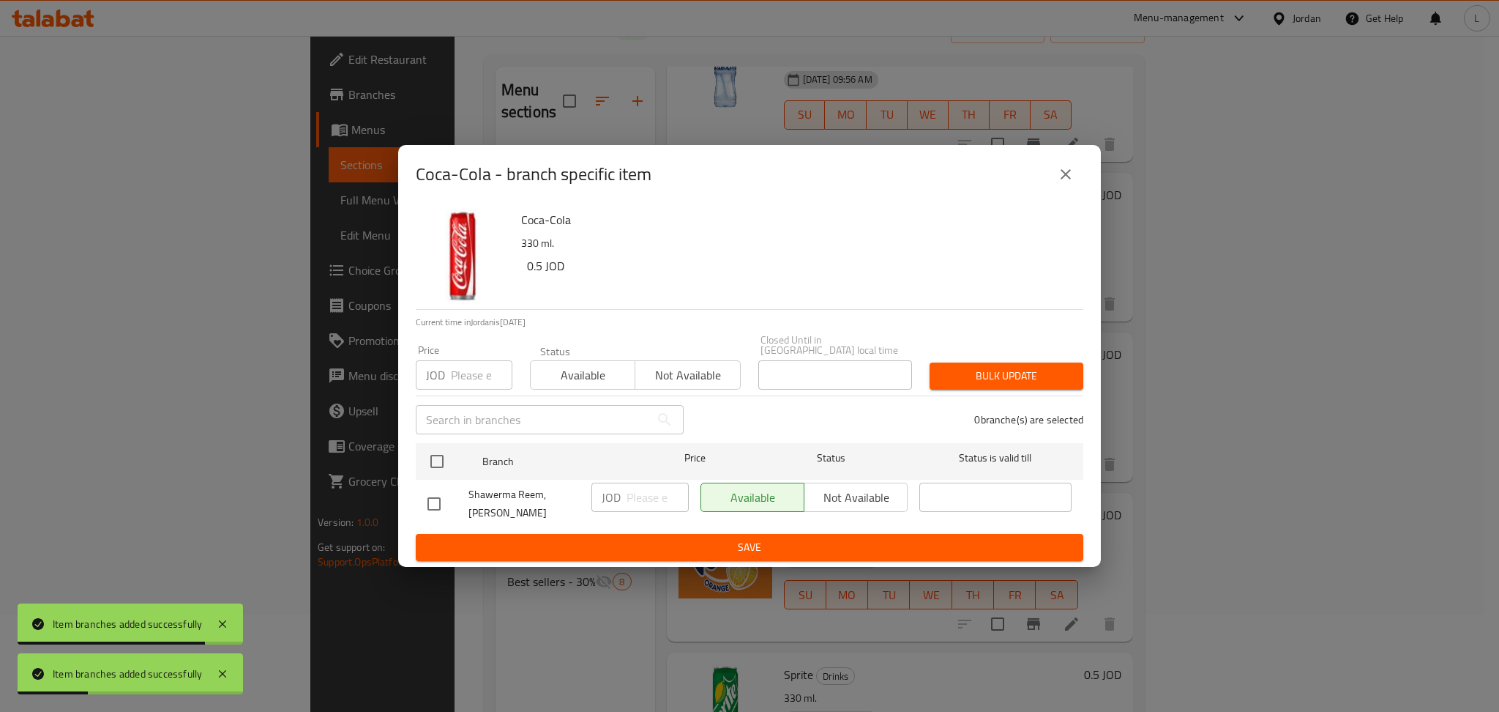
click at [472, 381] on input "number" at bounding box center [482, 374] width 62 height 29
paste input "0.35"
type input "0.35"
click at [422, 481] on div "Shawerma Reem, Marka" at bounding box center [504, 504] width 164 height 54
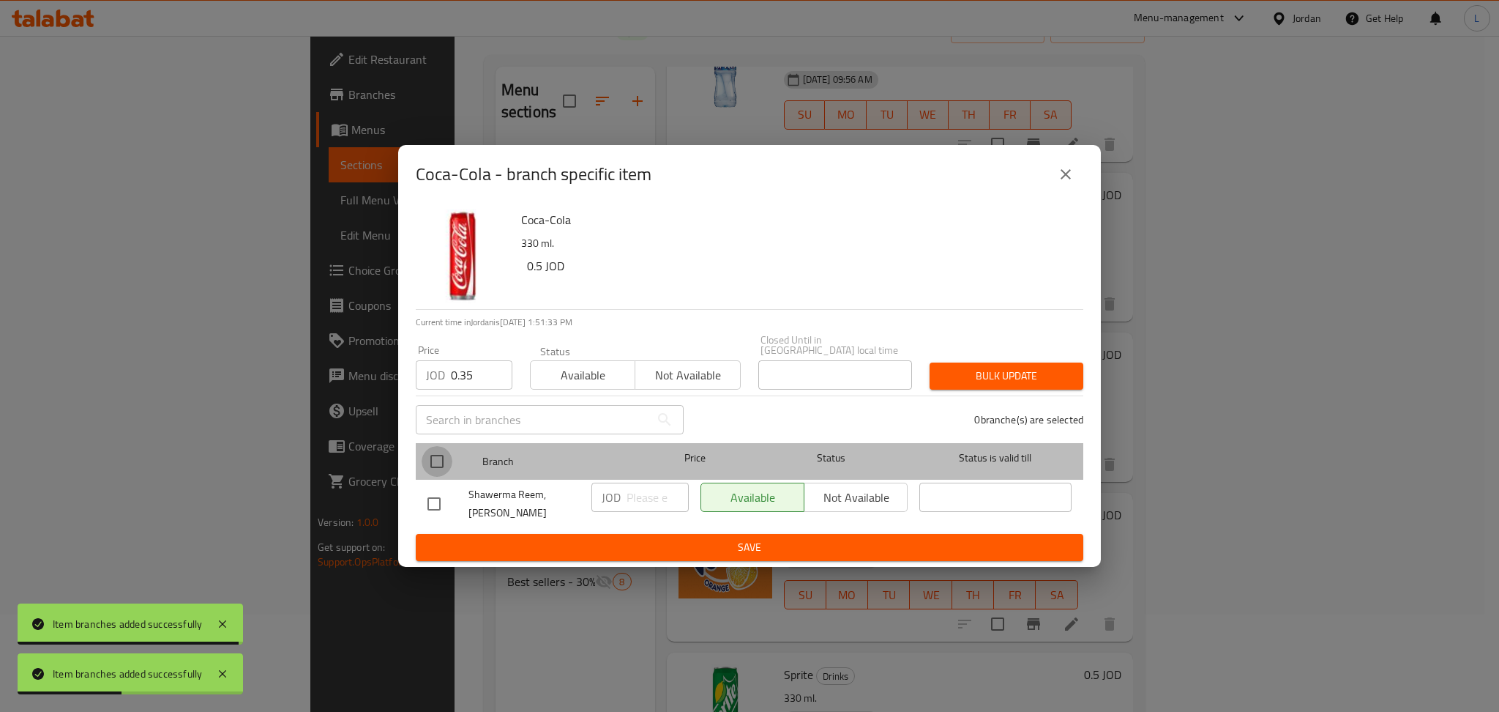
click at [428, 455] on input "checkbox" at bounding box center [437, 461] width 31 height 31
checkbox input "true"
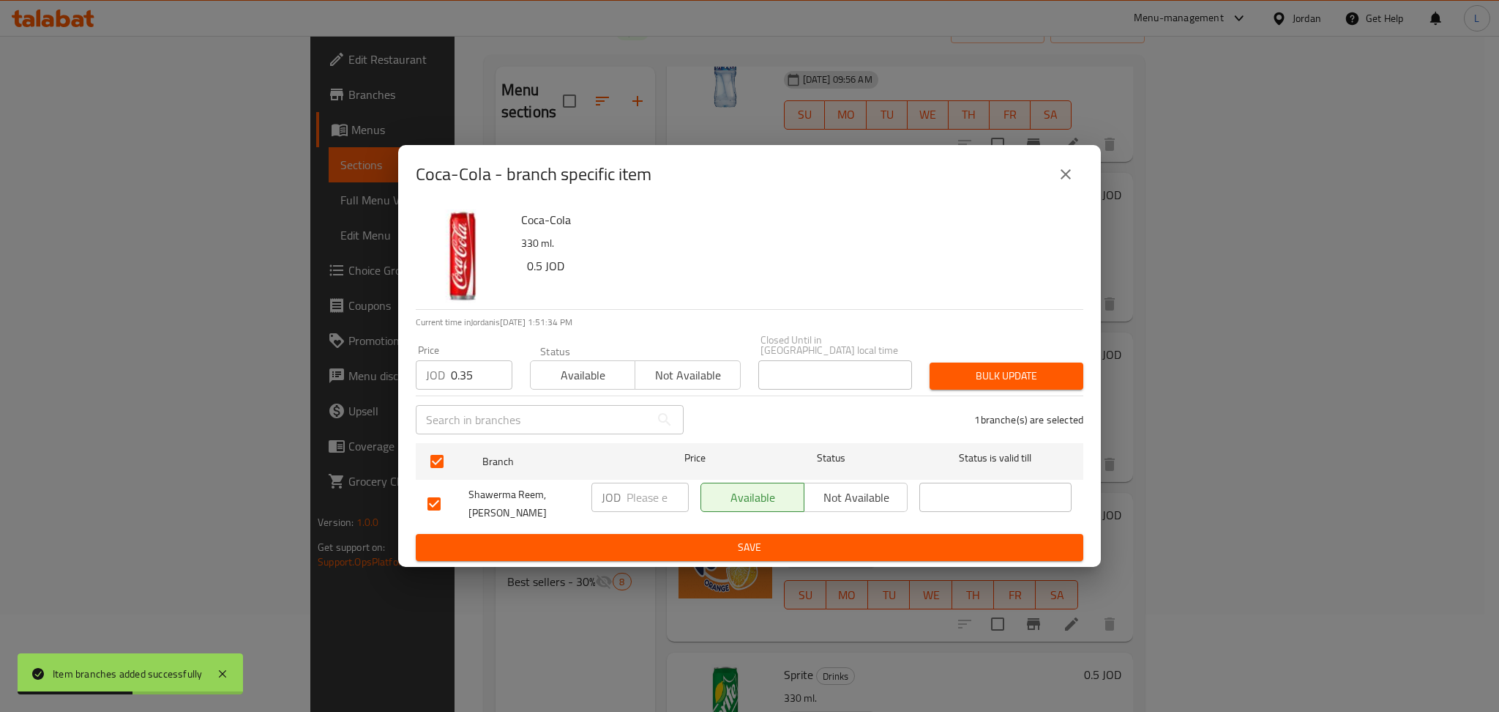
click at [953, 370] on span "Bulk update" at bounding box center [1007, 376] width 130 height 18
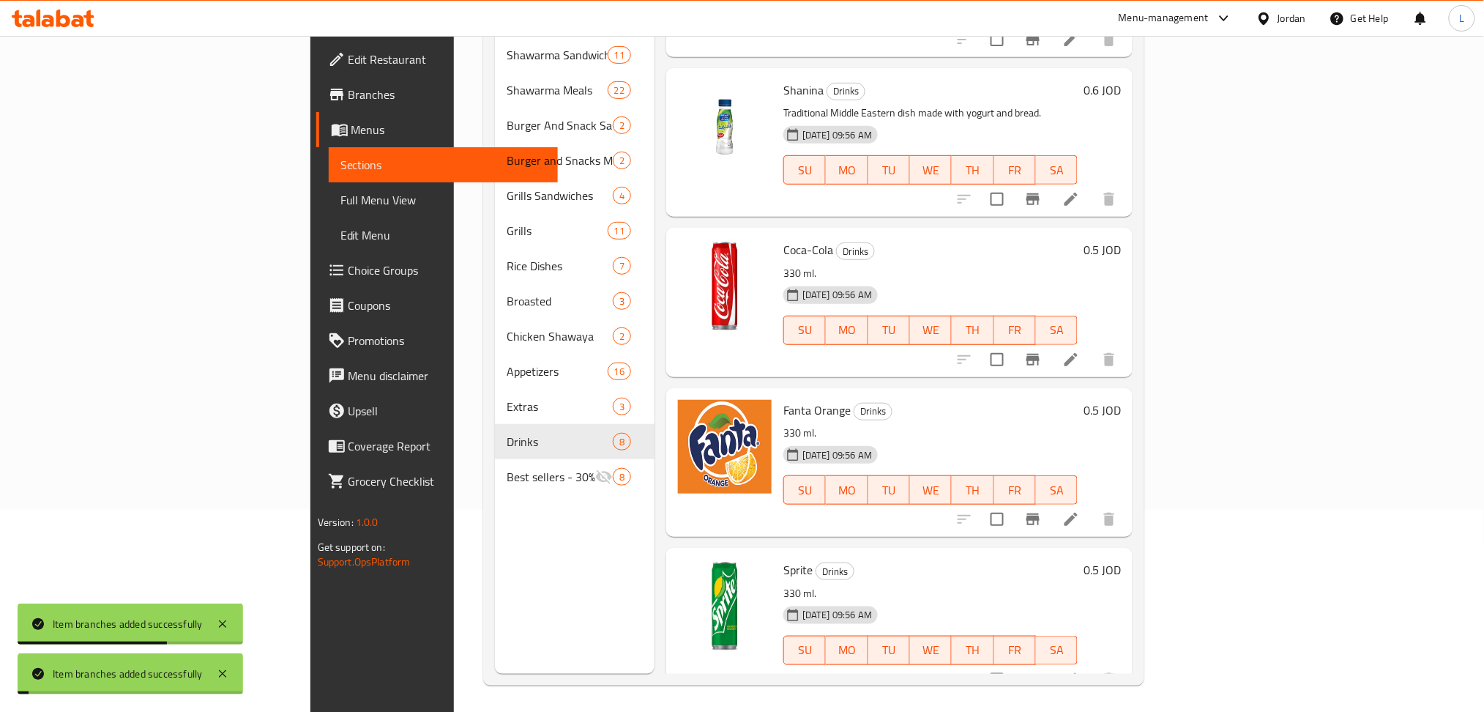
scroll to position [205, 0]
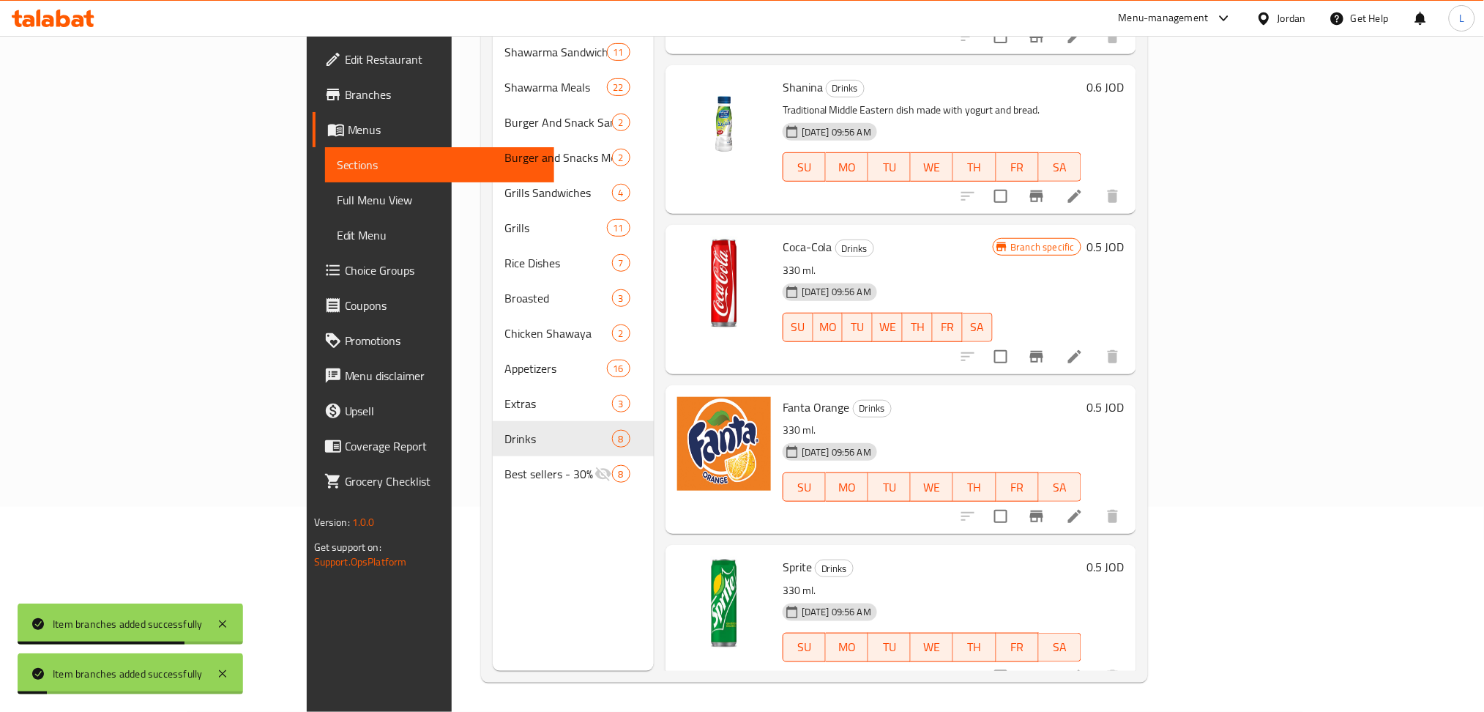
click at [1054, 499] on button "Branch-specific-item" at bounding box center [1036, 516] width 35 height 35
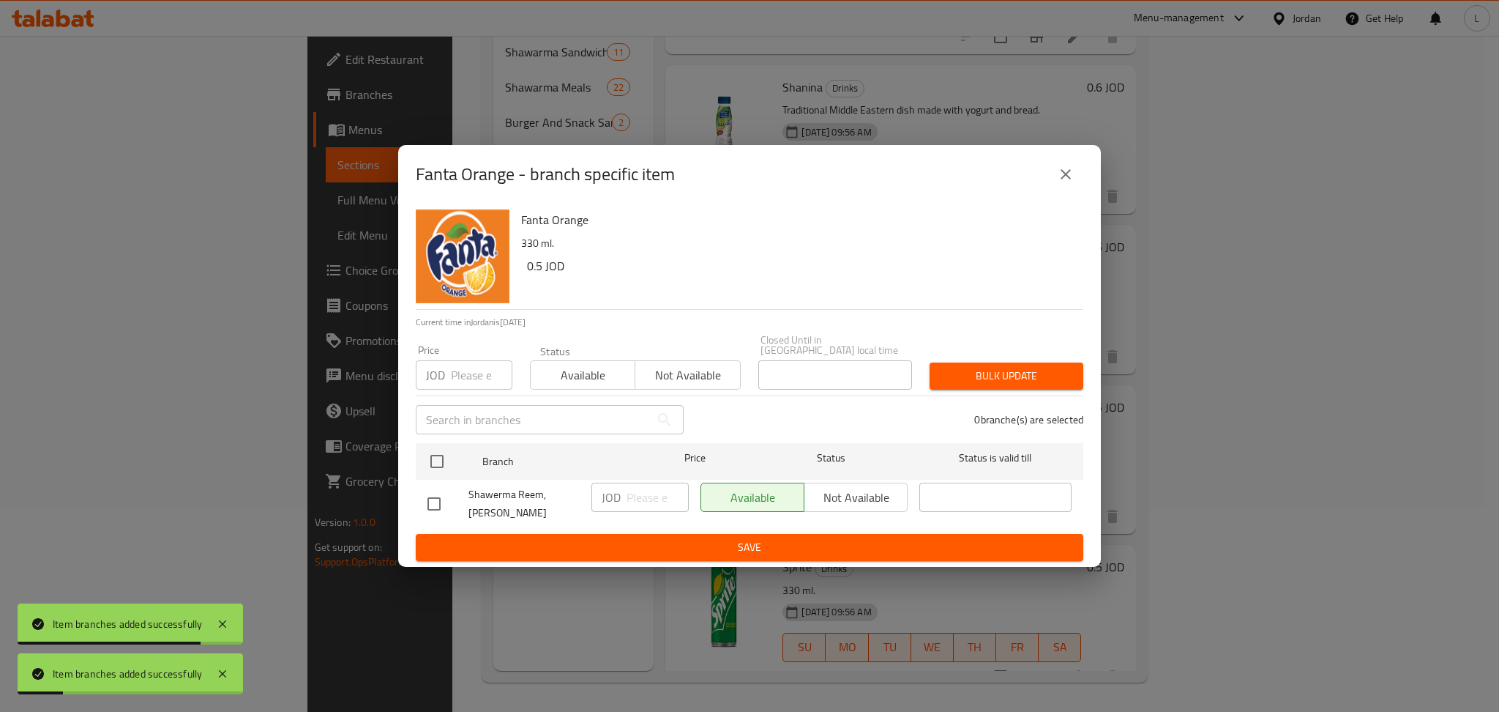
click at [483, 386] on input "number" at bounding box center [482, 374] width 62 height 29
paste input "0.35"
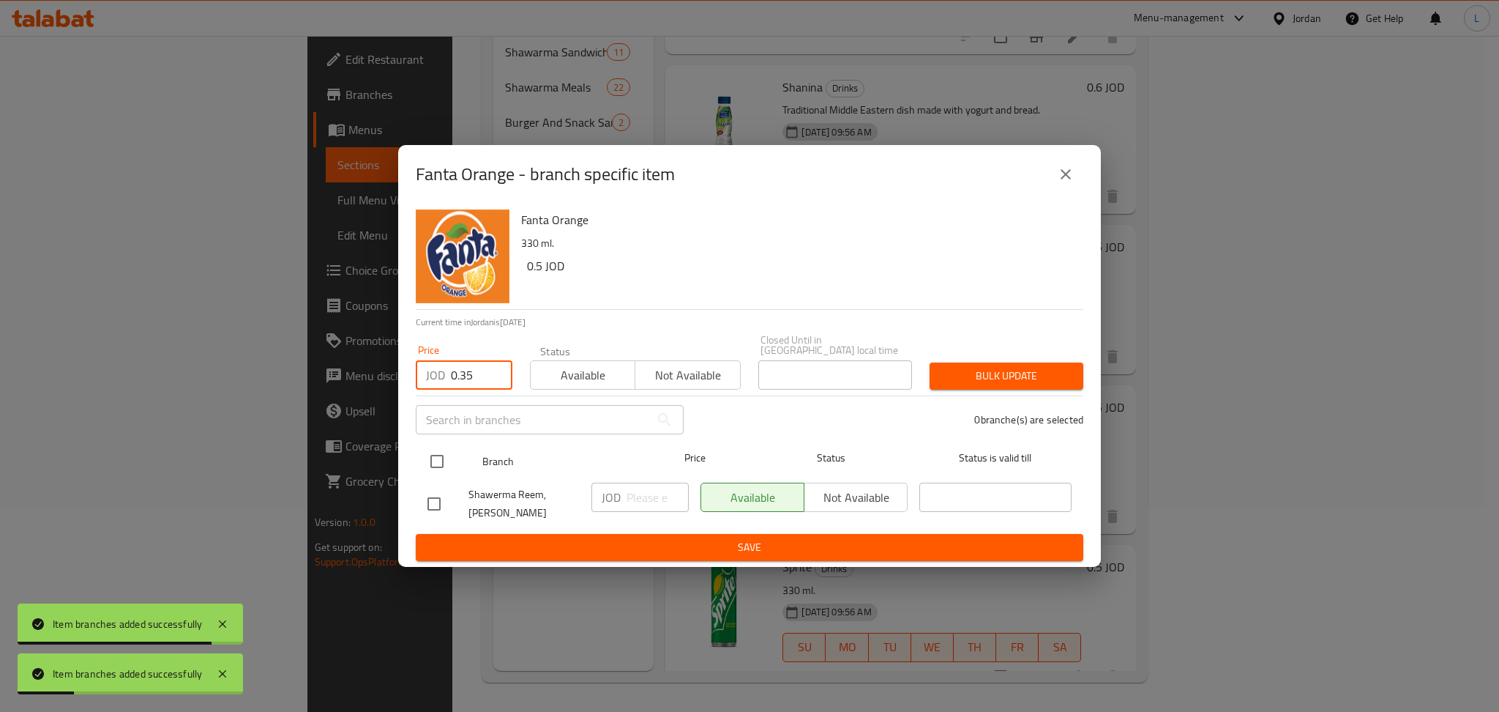
type input "0.35"
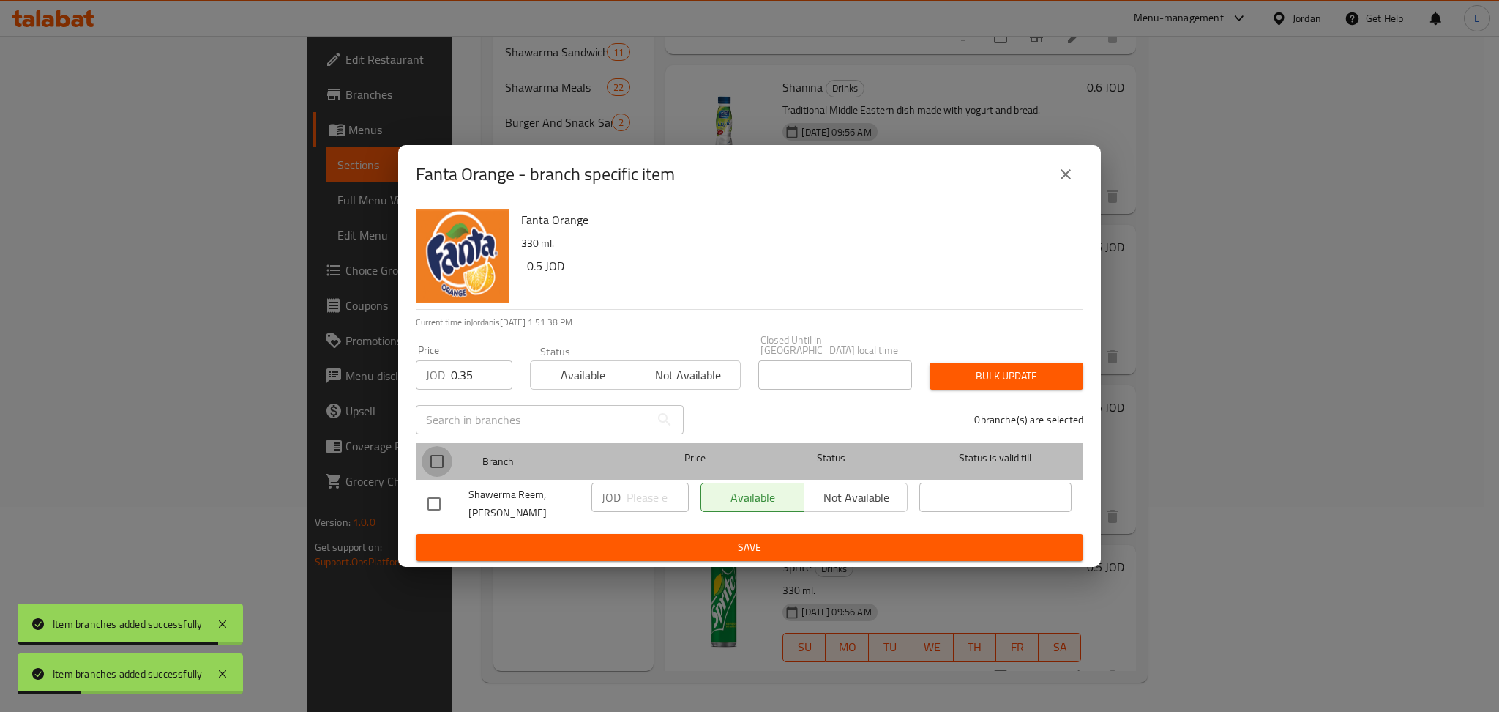
click at [431, 464] on input "checkbox" at bounding box center [437, 461] width 31 height 31
checkbox input "true"
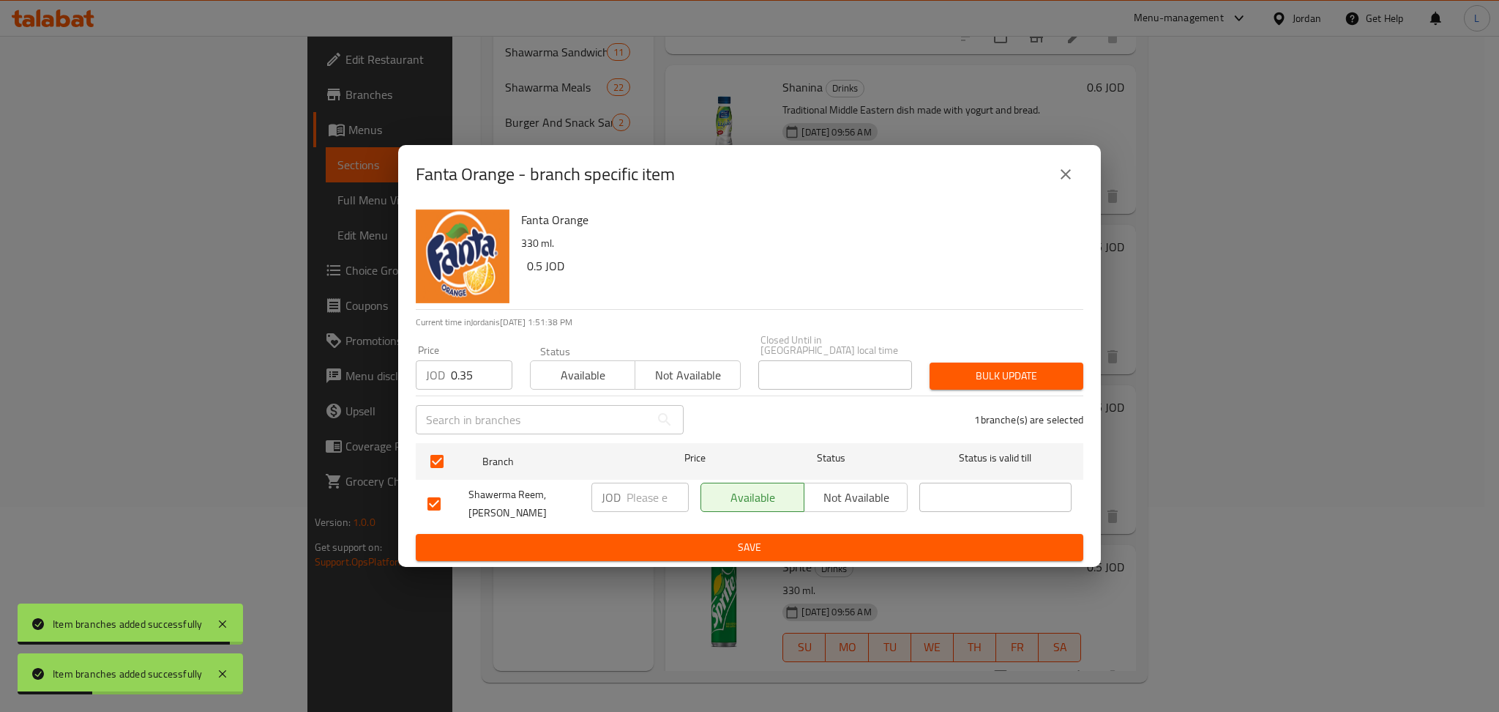
drag, startPoint x: 1005, startPoint y: 360, endPoint x: 1024, endPoint y: 376, distance: 24.4
click at [1006, 359] on div "Bulk update" at bounding box center [1006, 376] width 171 height 45
click at [977, 361] on div "Bulk update" at bounding box center [1006, 376] width 171 height 45
drag, startPoint x: 985, startPoint y: 374, endPoint x: 990, endPoint y: 387, distance: 14.1
click at [985, 376] on span "Bulk update" at bounding box center [1007, 376] width 130 height 18
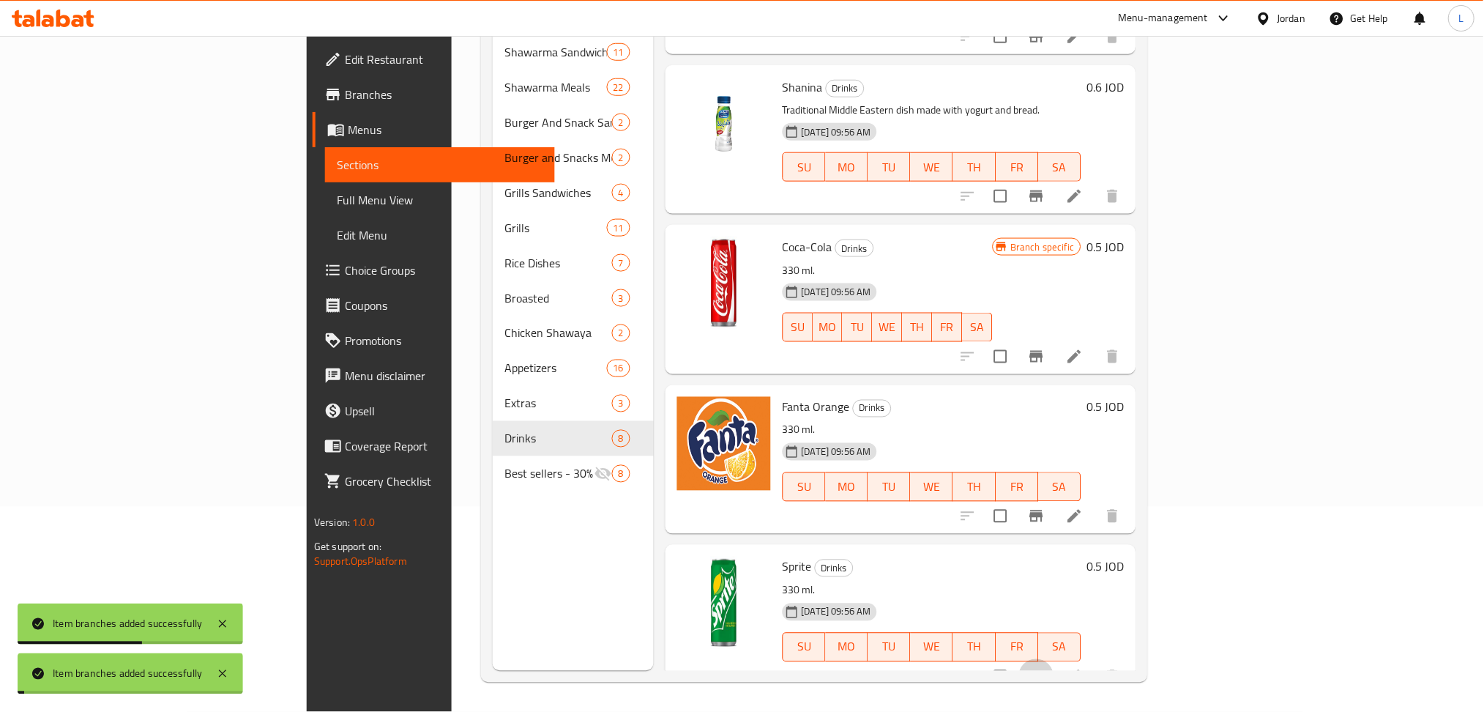
click at [1043, 671] on icon "Branch-specific-item" at bounding box center [1036, 677] width 13 height 12
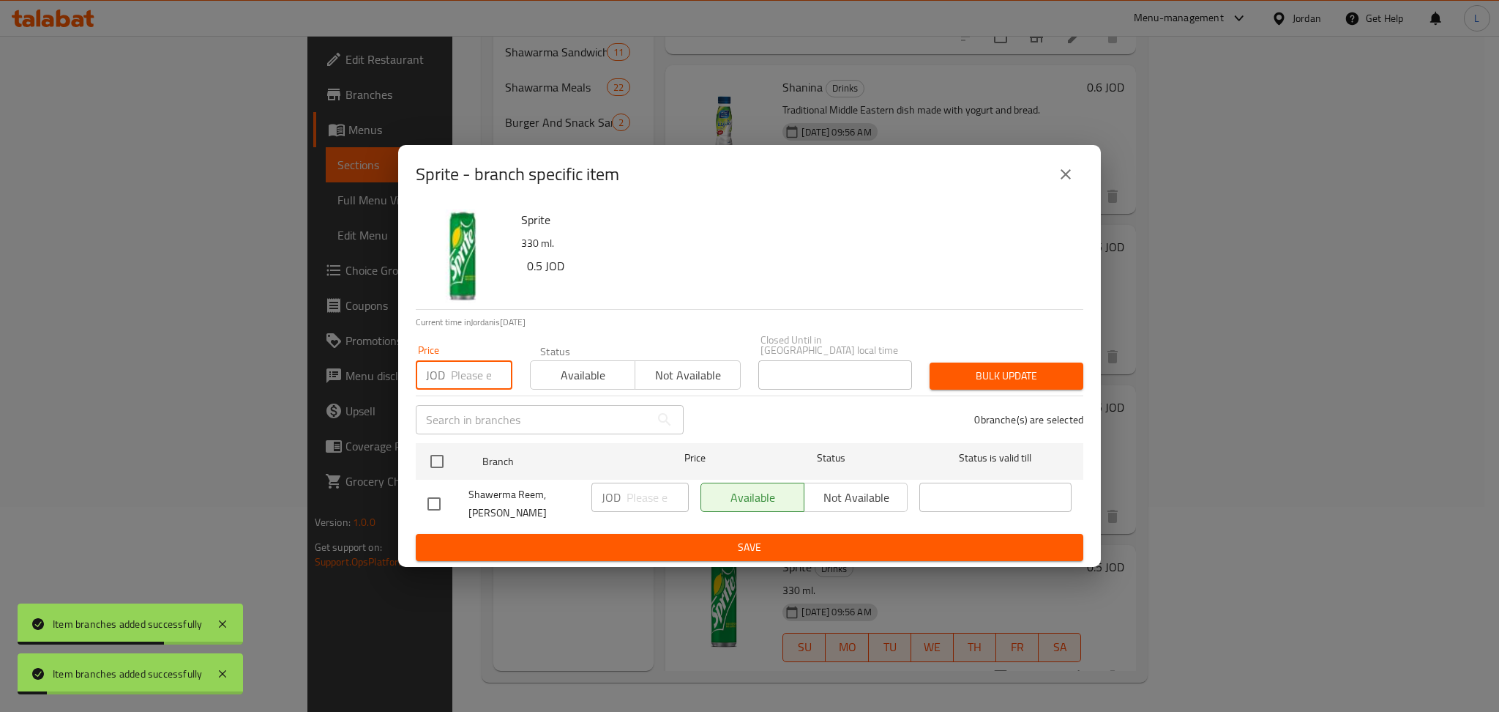
drag, startPoint x: 481, startPoint y: 372, endPoint x: 469, endPoint y: 394, distance: 24.9
click at [481, 373] on input "number" at bounding box center [482, 374] width 62 height 29
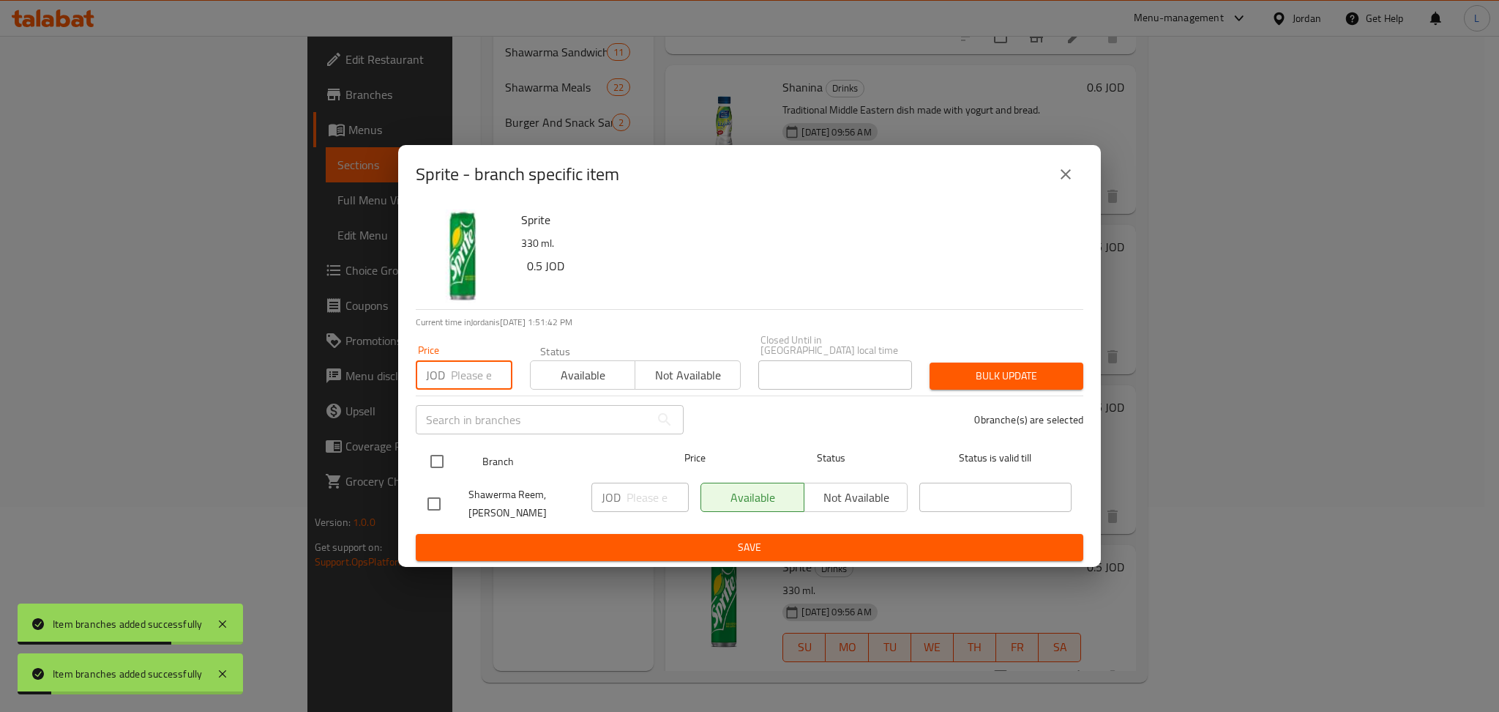
paste input "0.35"
type input "0.35"
drag, startPoint x: 431, startPoint y: 452, endPoint x: 490, endPoint y: 461, distance: 60.1
click at [431, 455] on input "checkbox" at bounding box center [437, 461] width 31 height 31
checkbox input "true"
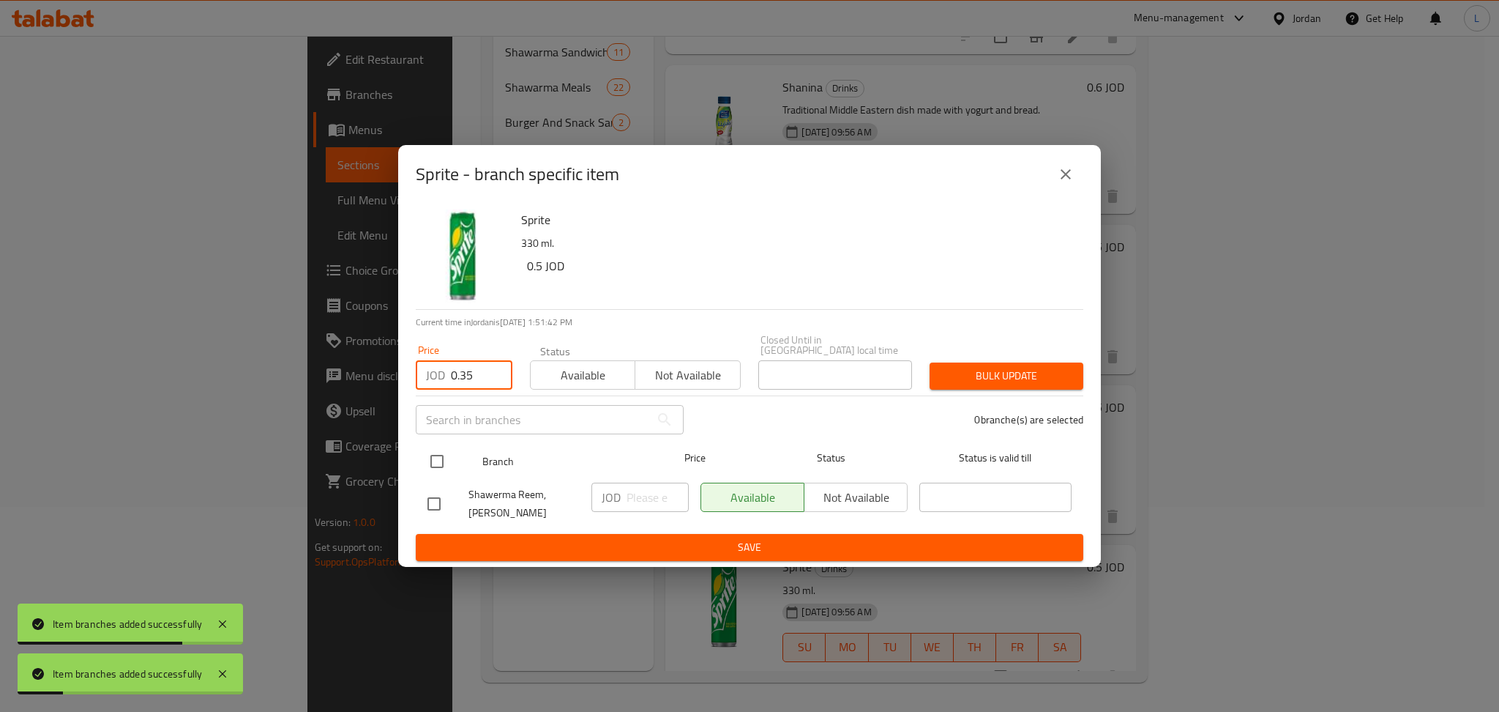
checkbox input "true"
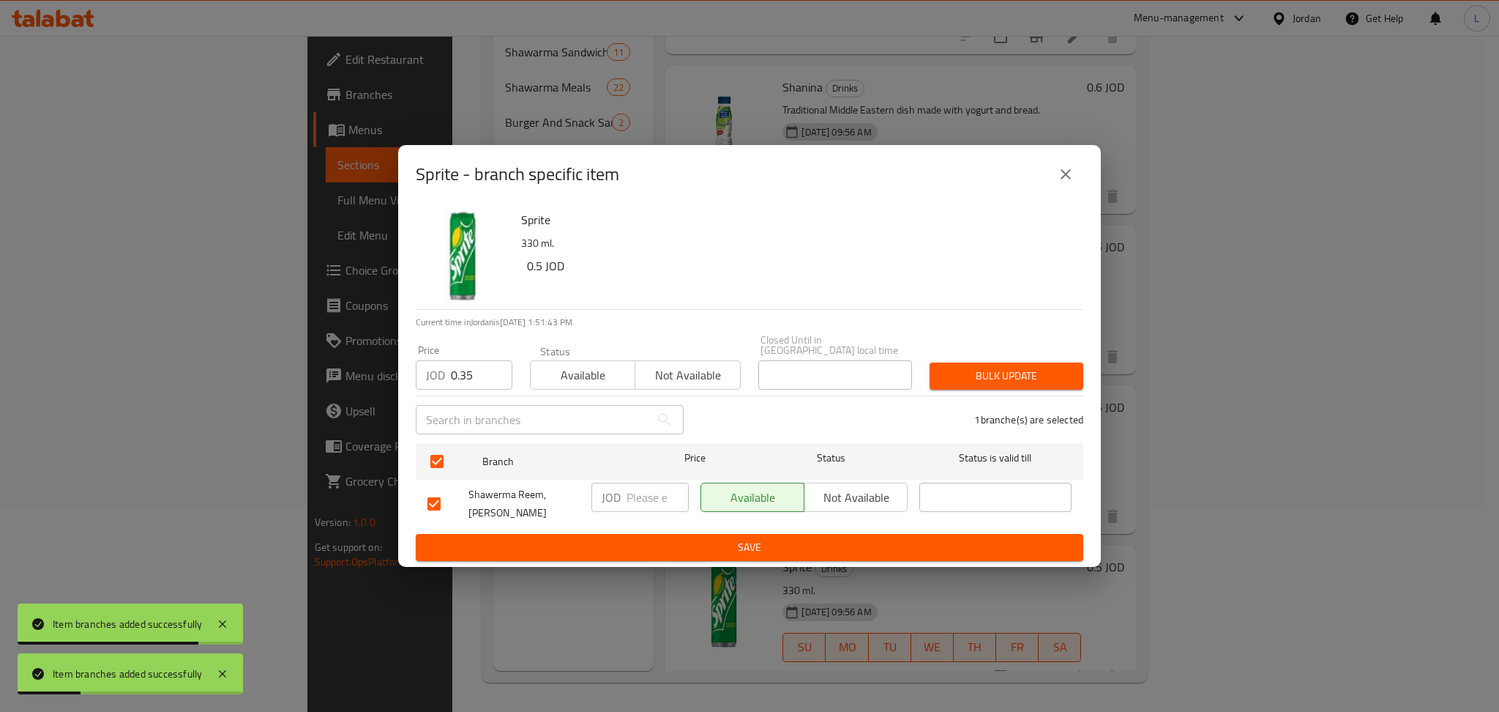
click at [946, 369] on span "Bulk update" at bounding box center [1007, 376] width 130 height 18
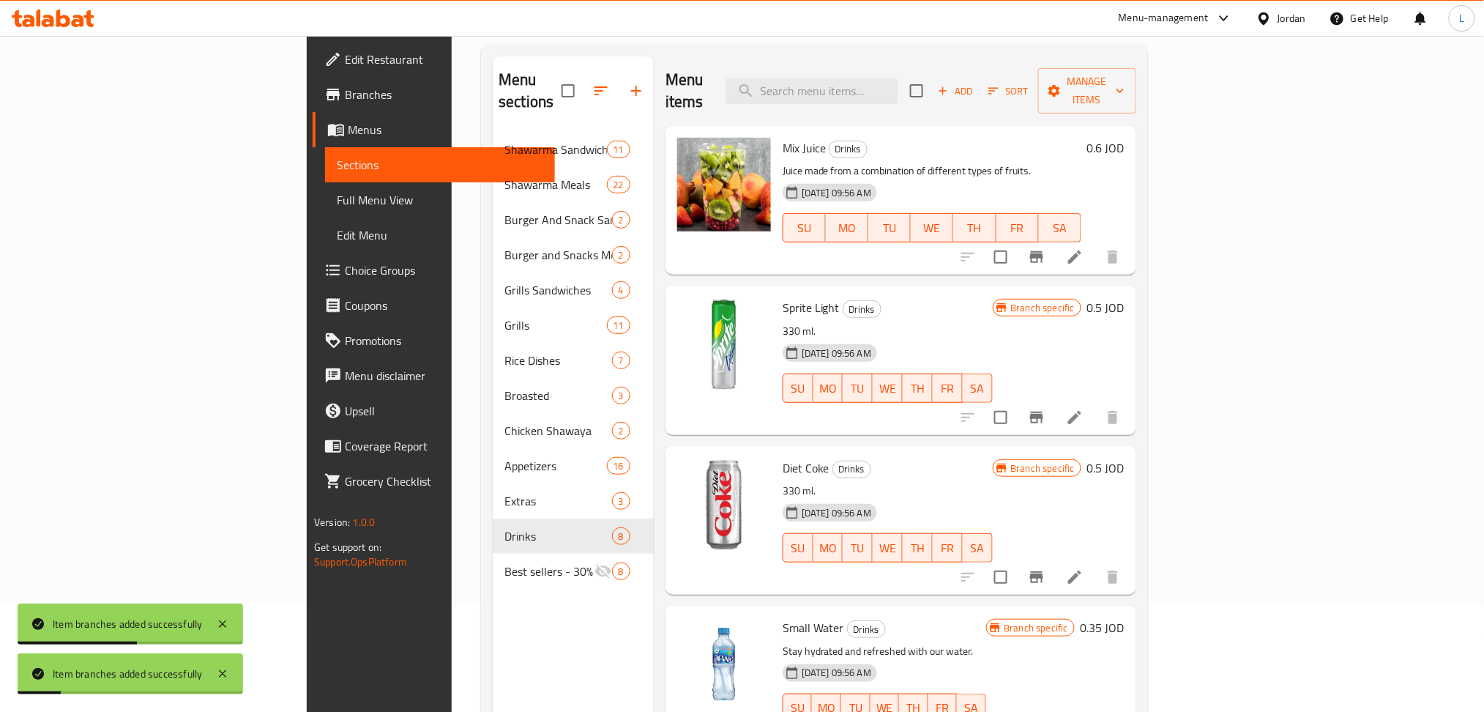
scroll to position [0, 0]
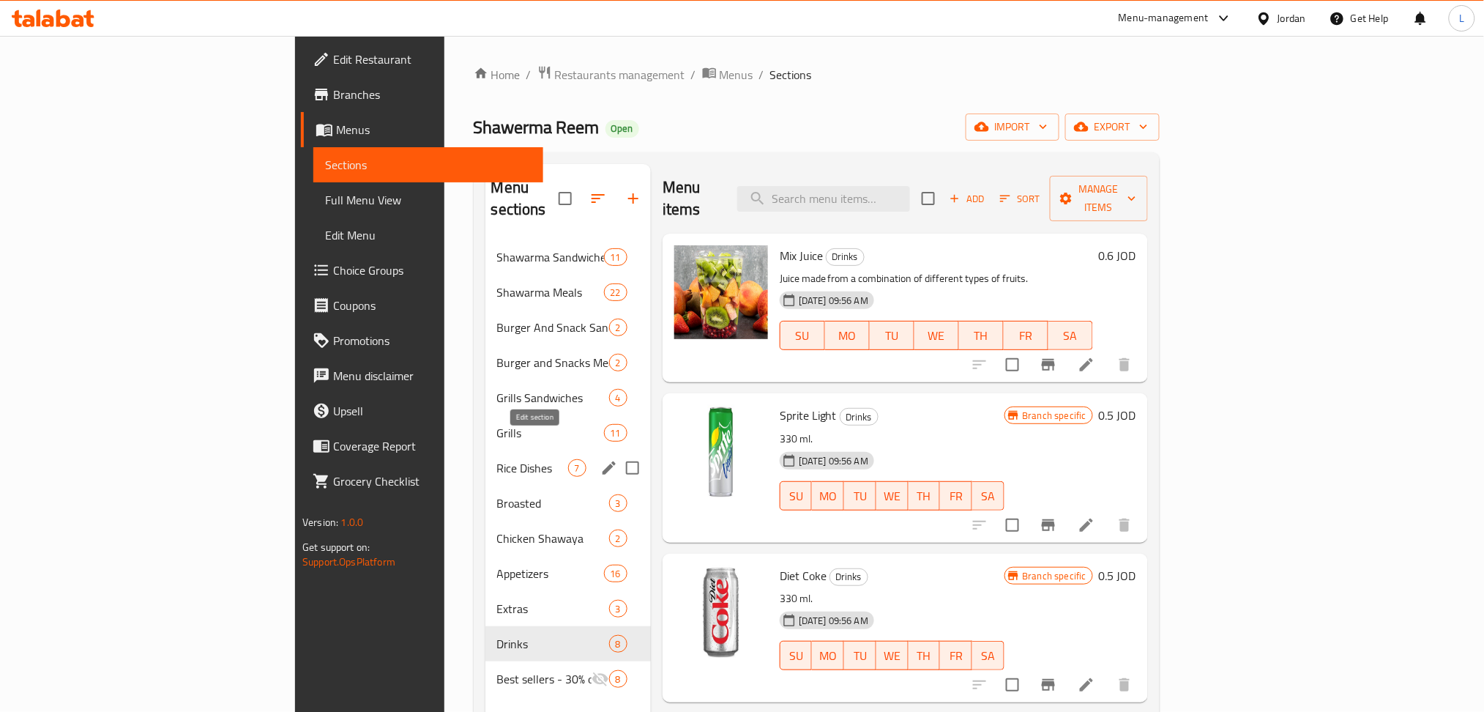
click at [600, 459] on icon "edit" at bounding box center [609, 468] width 18 height 18
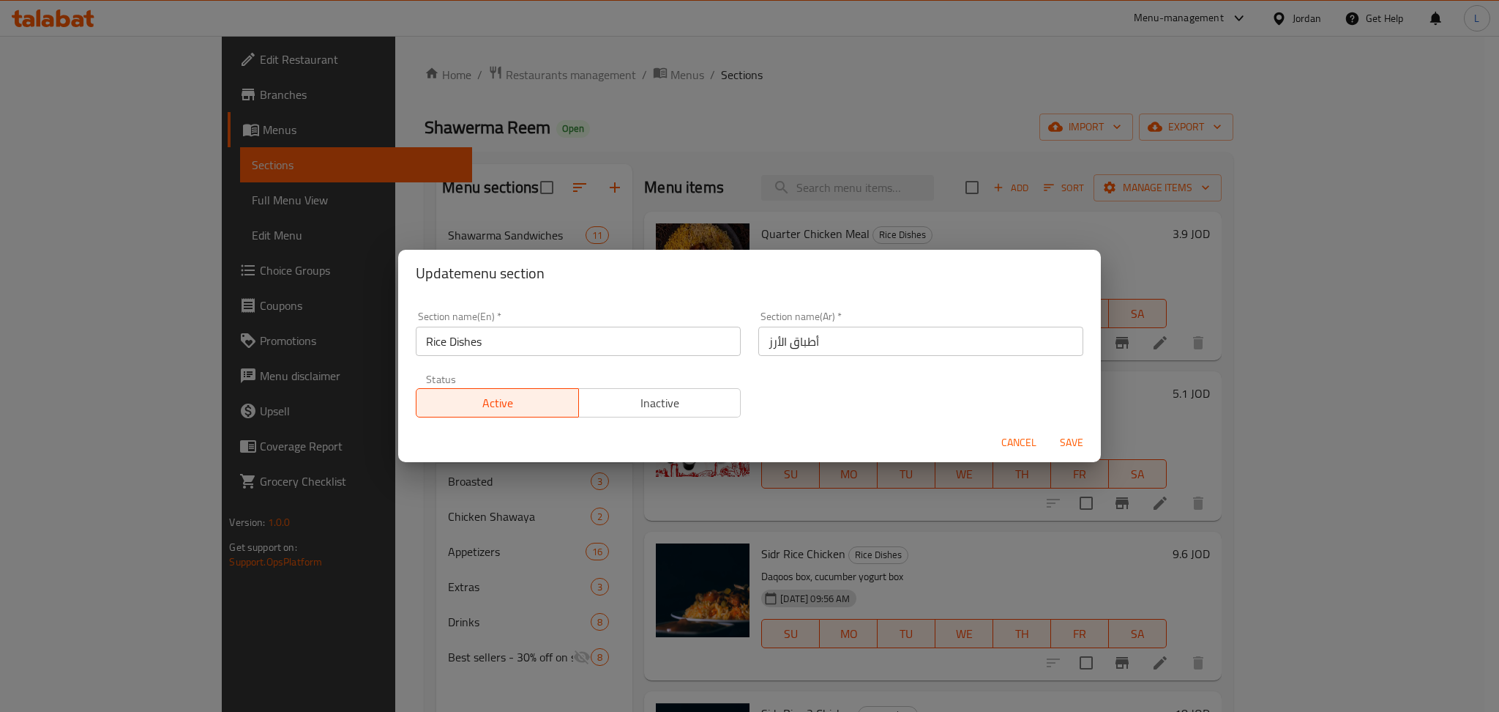
click at [694, 403] on span "Inactive" at bounding box center [660, 402] width 151 height 21
drag, startPoint x: 1071, startPoint y: 441, endPoint x: 1032, endPoint y: 448, distance: 39.5
click at [1070, 442] on span "Save" at bounding box center [1071, 442] width 35 height 18
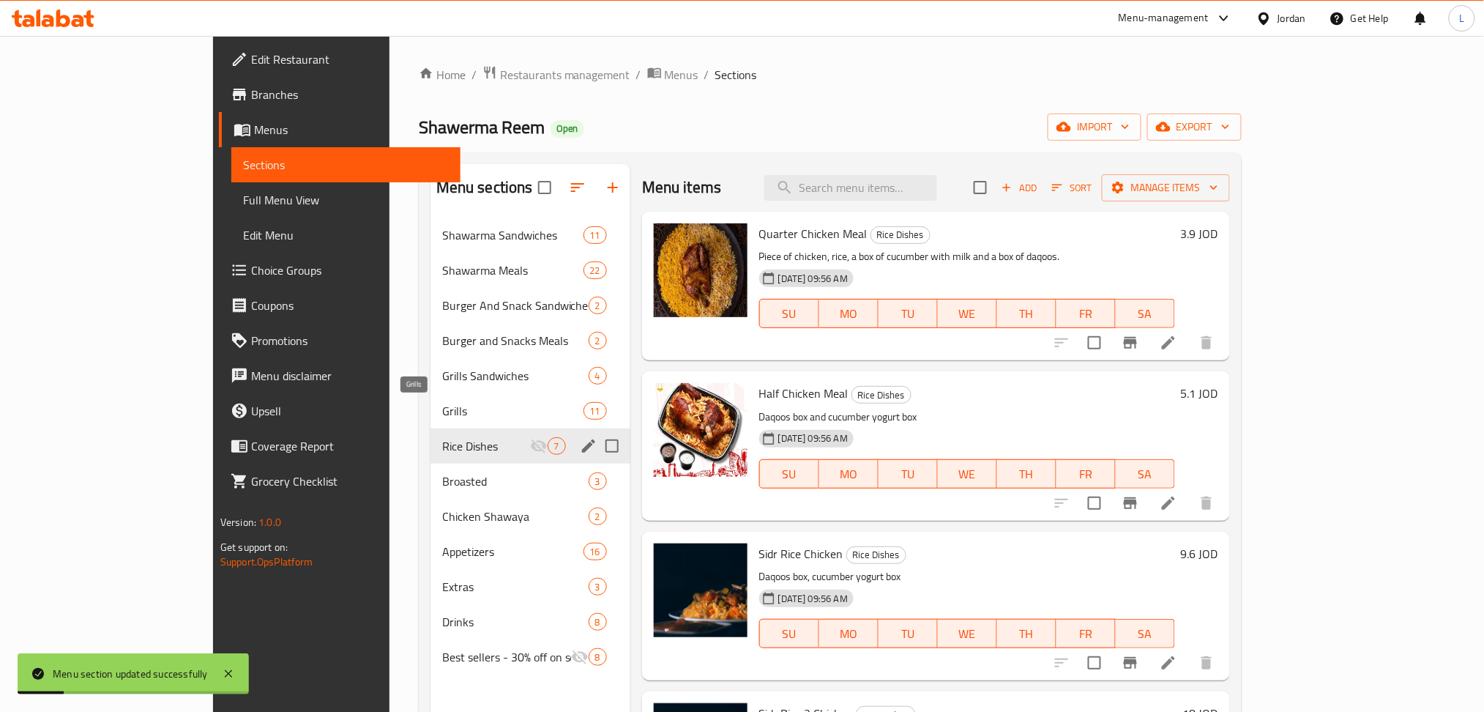
click at [501, 405] on span "Grills" at bounding box center [512, 411] width 141 height 18
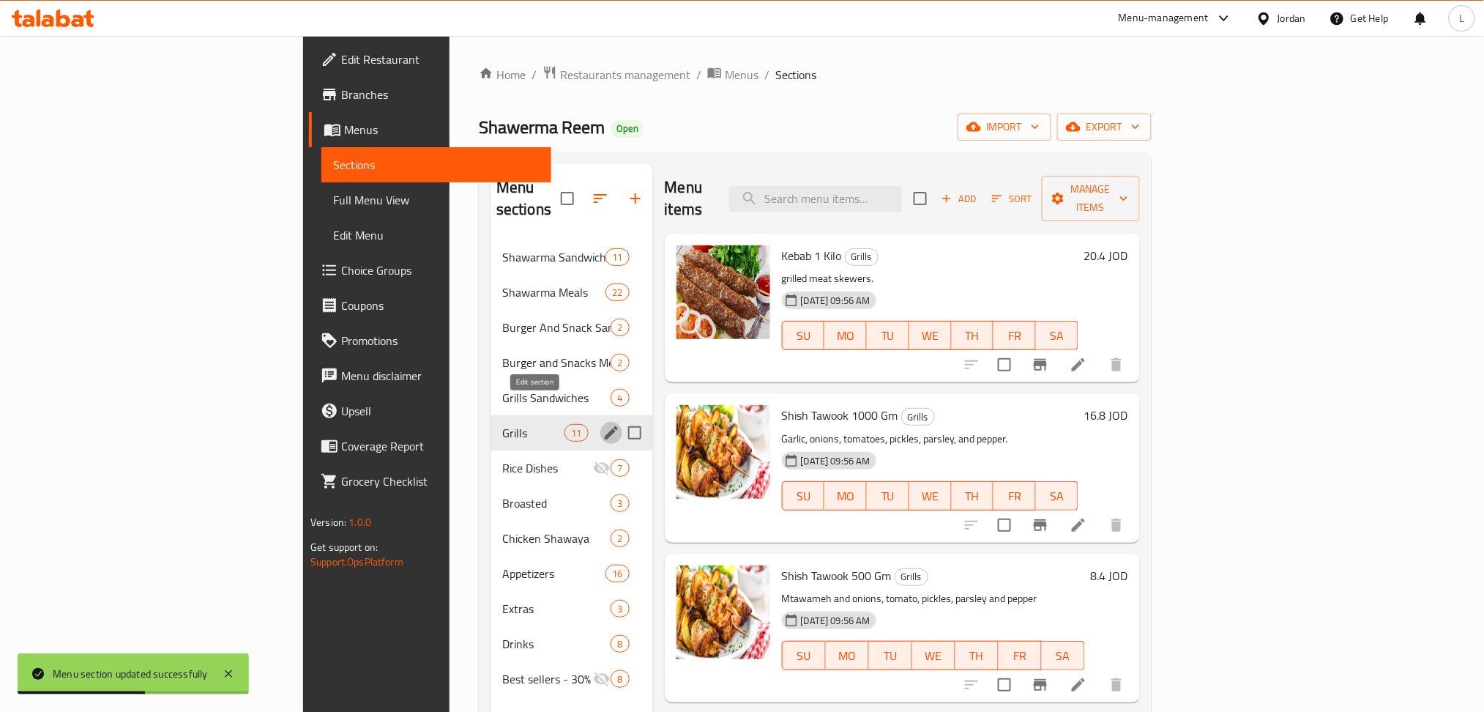
click at [605, 426] on icon "edit" at bounding box center [611, 432] width 13 height 13
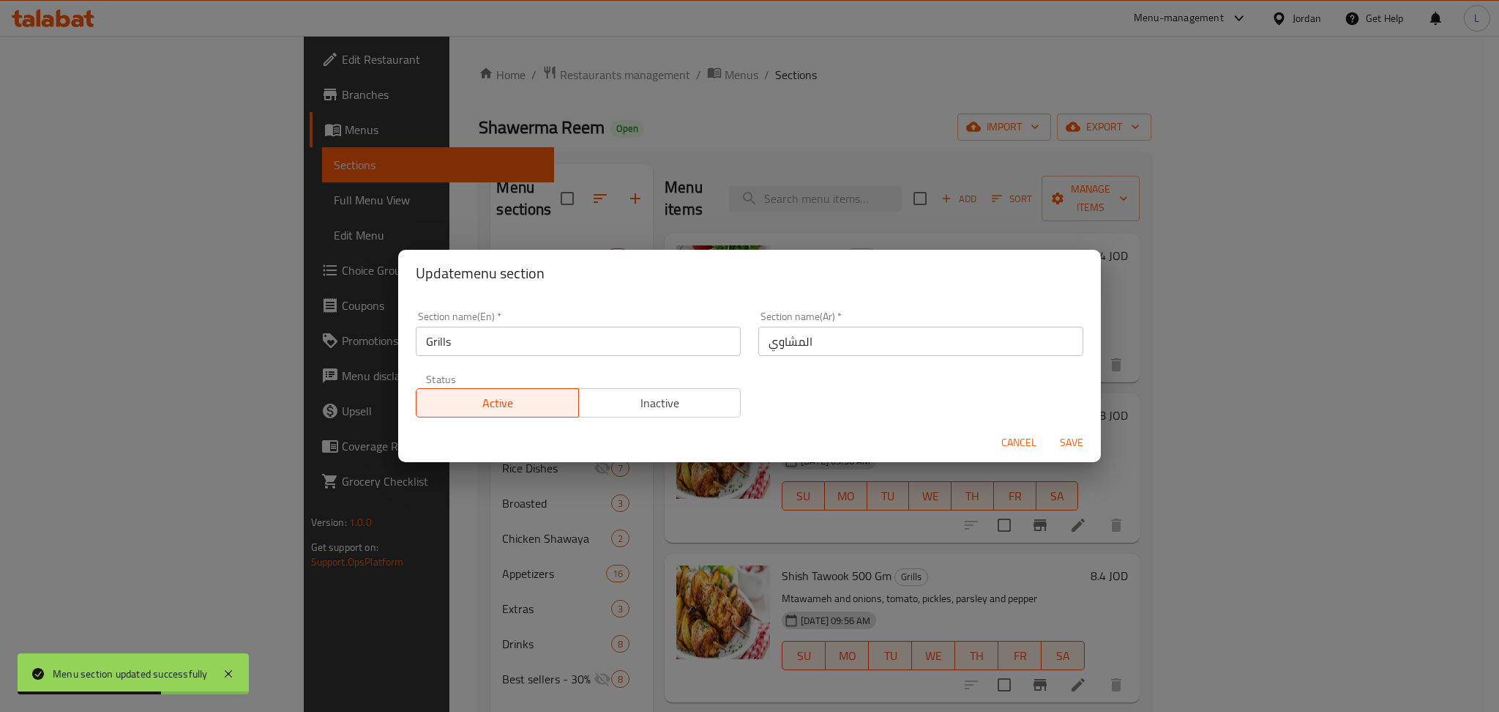
click at [701, 409] on span "Inactive" at bounding box center [660, 402] width 151 height 21
click at [1076, 445] on span "Save" at bounding box center [1071, 442] width 35 height 18
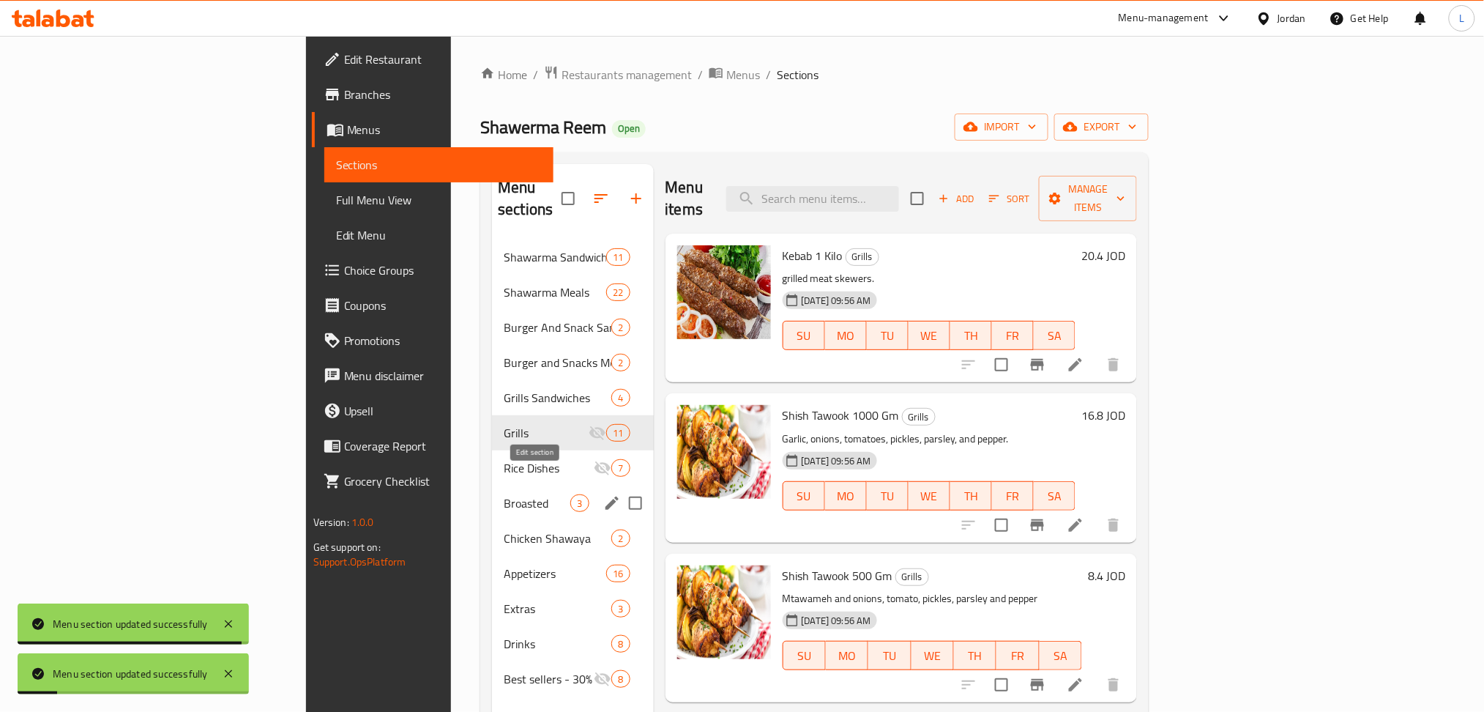
click at [606, 496] on icon "edit" at bounding box center [612, 502] width 13 height 13
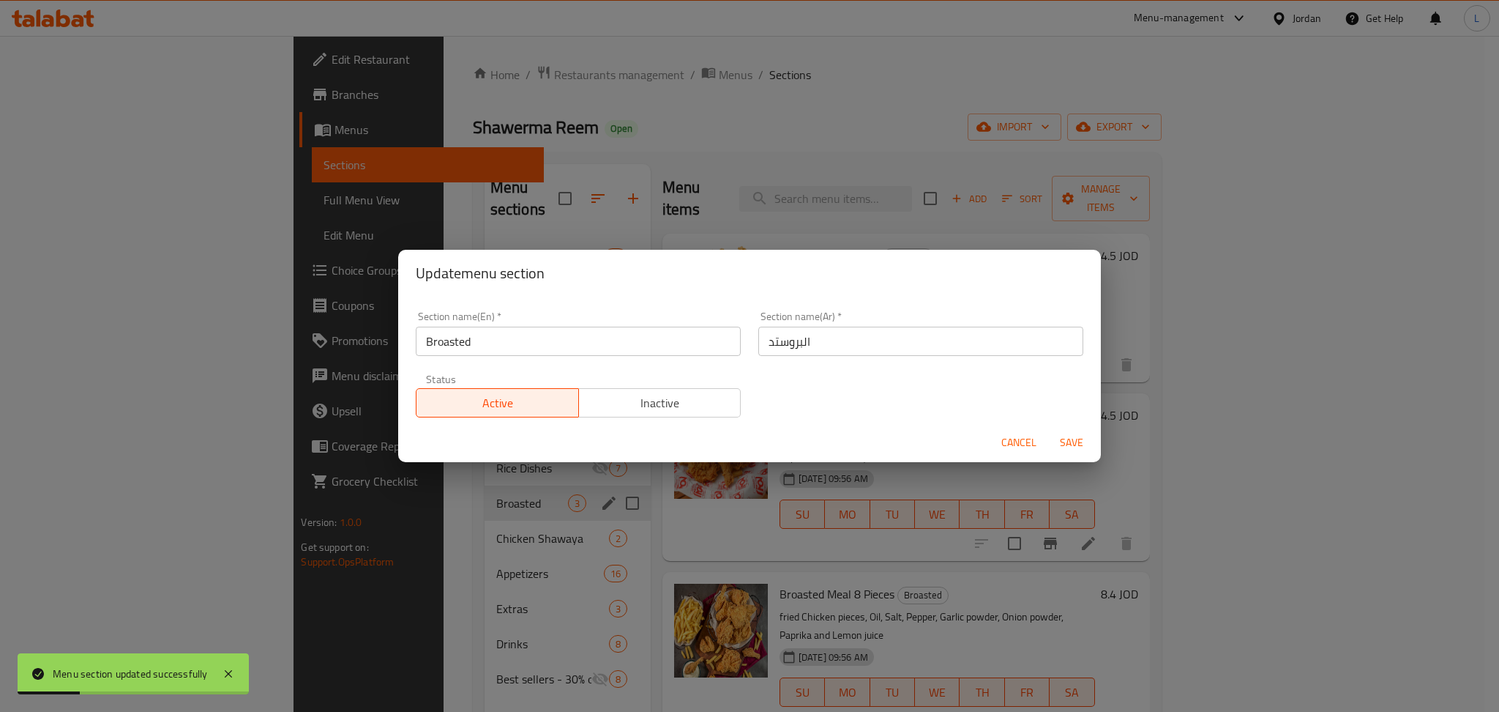
click at [706, 402] on span "Inactive" at bounding box center [660, 402] width 151 height 21
click at [1074, 444] on span "Save" at bounding box center [1071, 442] width 35 height 18
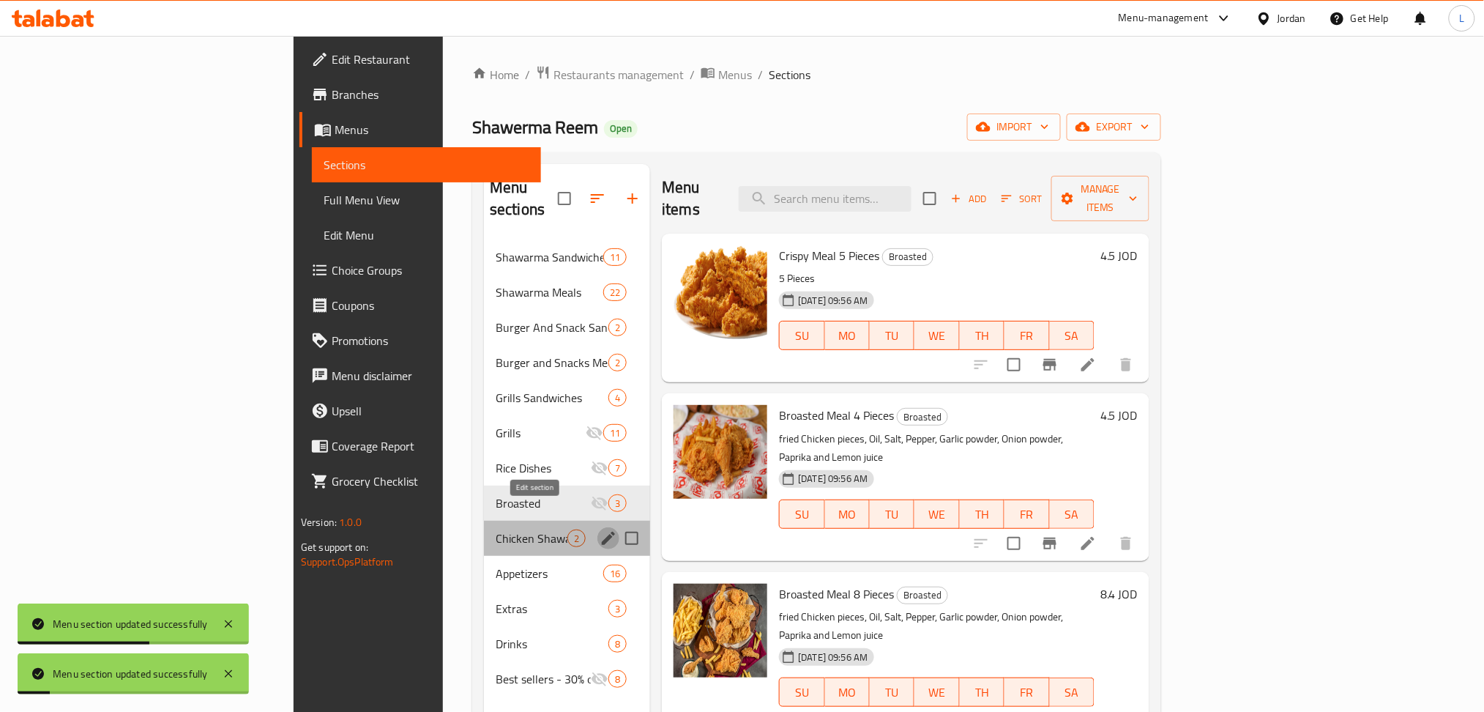
click at [602, 532] on icon "edit" at bounding box center [608, 538] width 13 height 13
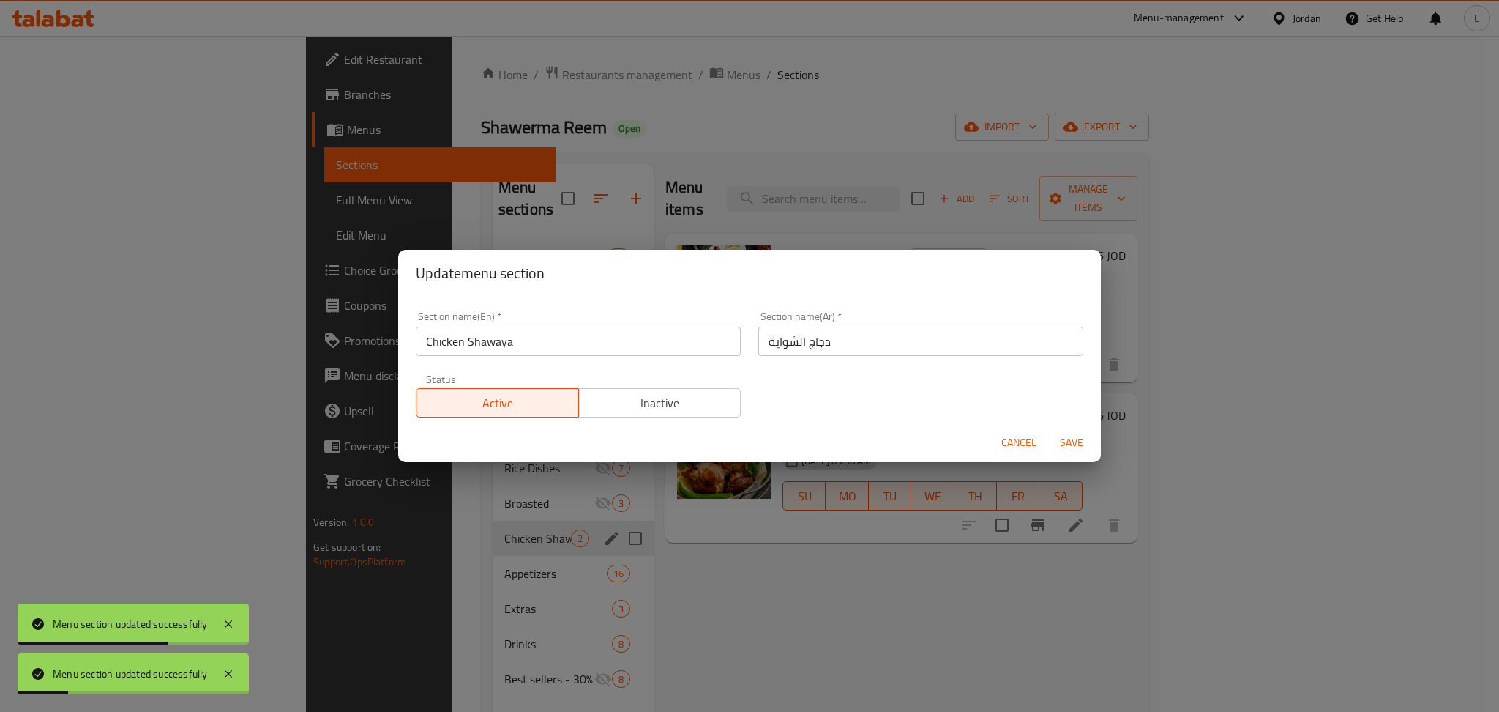
click at [721, 405] on span "Inactive" at bounding box center [660, 402] width 151 height 21
click at [1067, 447] on span "Save" at bounding box center [1071, 442] width 35 height 18
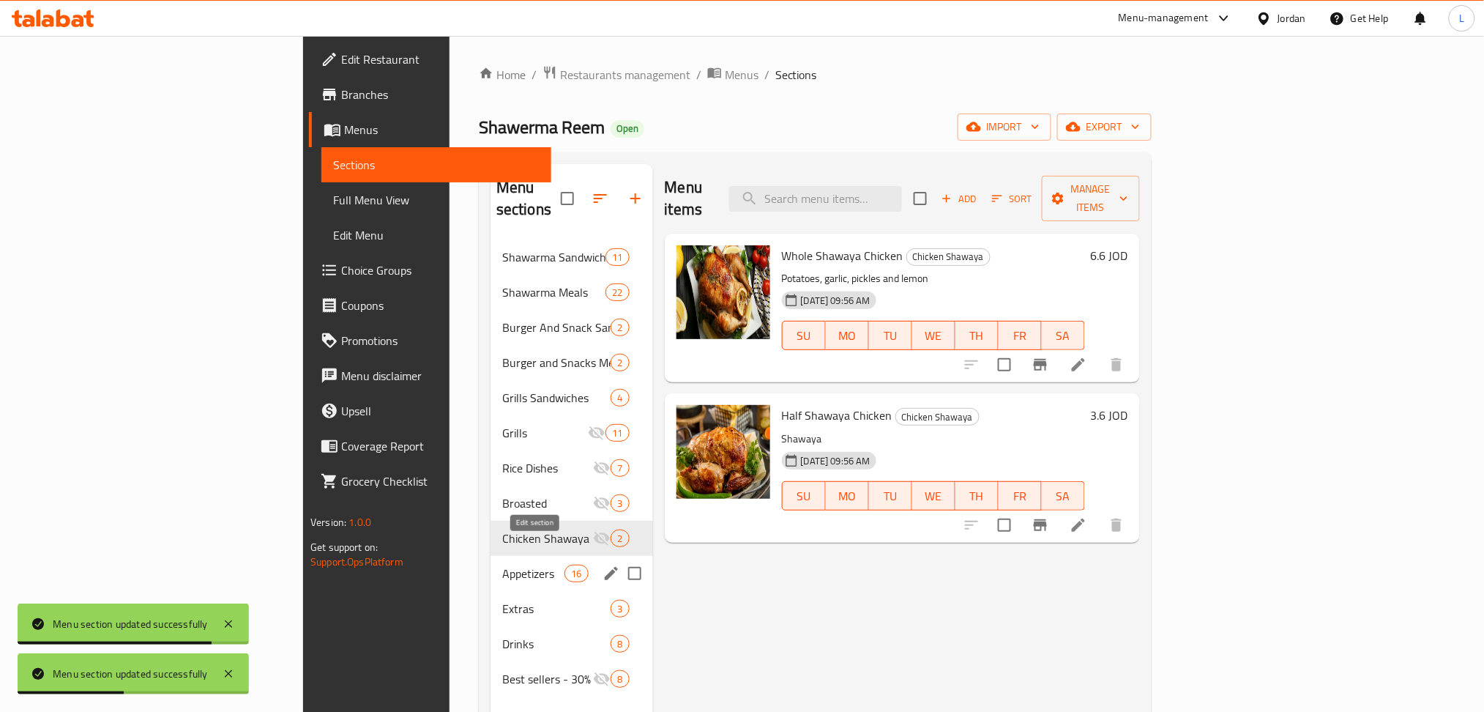
click at [603, 565] on icon "edit" at bounding box center [612, 574] width 18 height 18
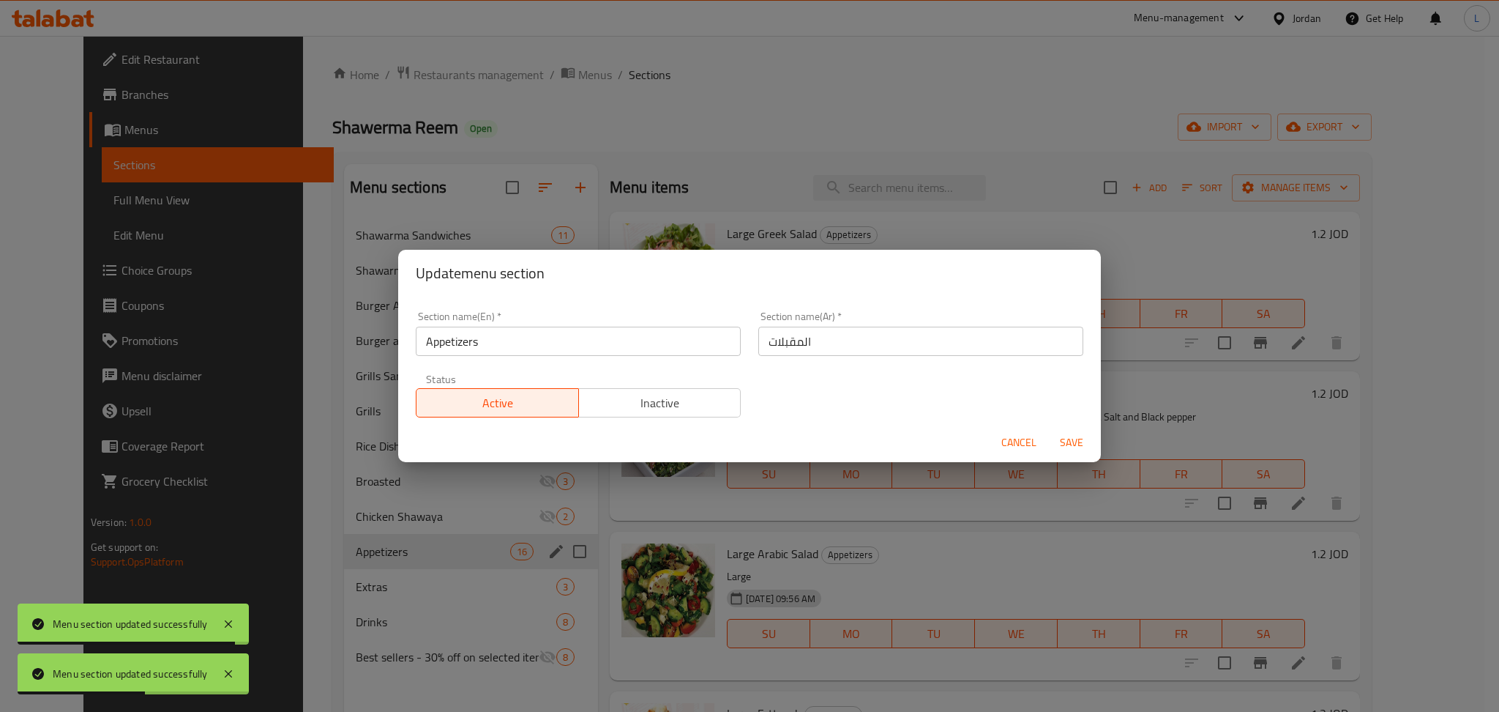
click at [709, 408] on span "Inactive" at bounding box center [660, 402] width 151 height 21
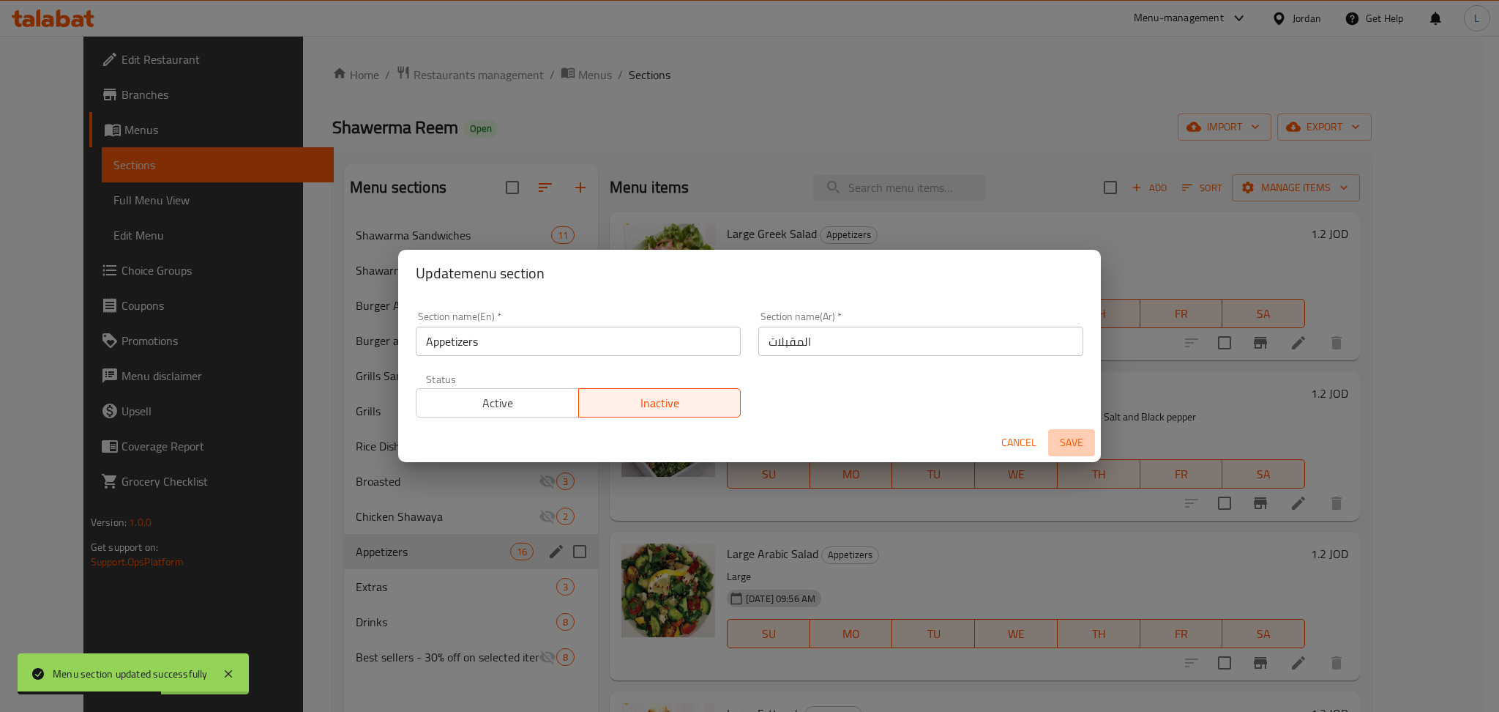
click at [1076, 447] on span "Save" at bounding box center [1071, 442] width 35 height 18
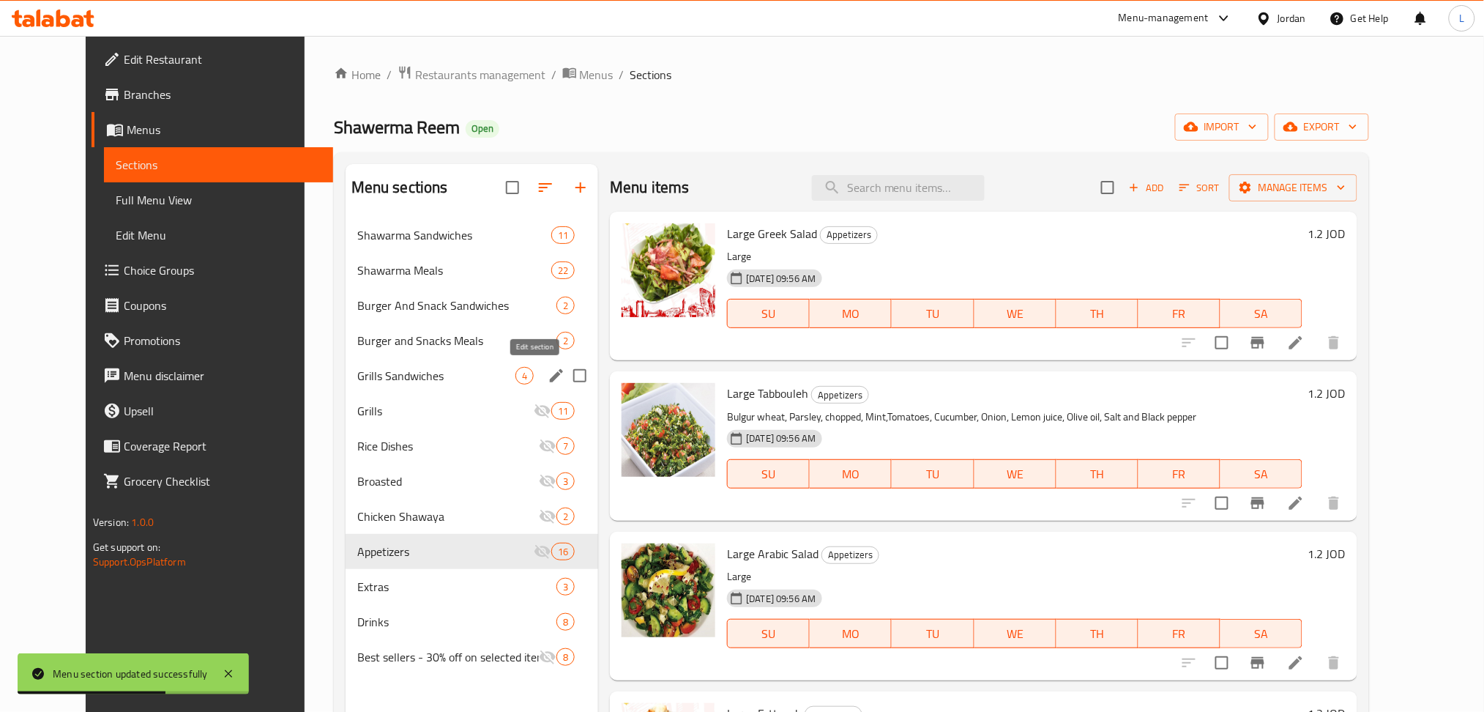
click at [550, 379] on icon "edit" at bounding box center [556, 375] width 13 height 13
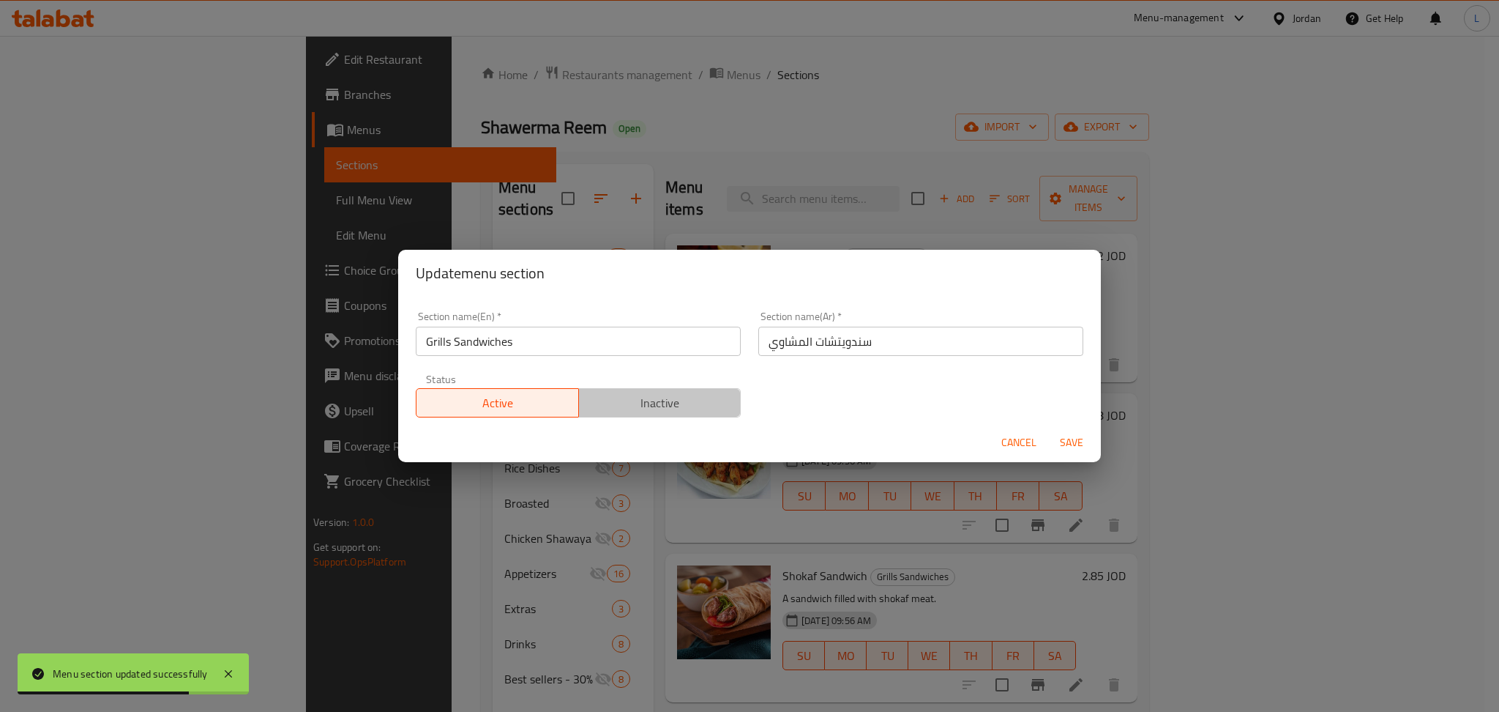
click at [723, 408] on span "Inactive" at bounding box center [660, 402] width 151 height 21
click at [1071, 446] on span "Save" at bounding box center [1071, 442] width 35 height 18
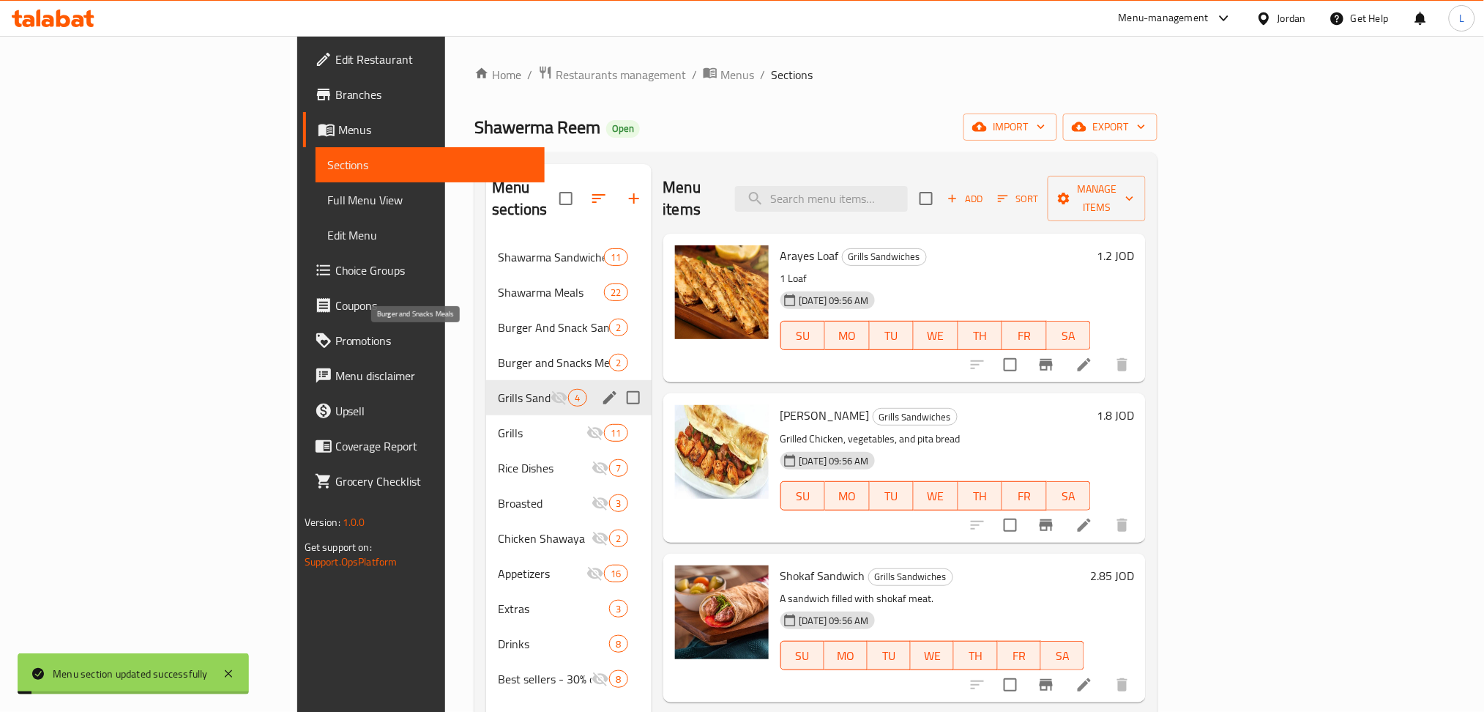
click at [498, 354] on span "Burger and Snacks Meals" at bounding box center [553, 363] width 111 height 18
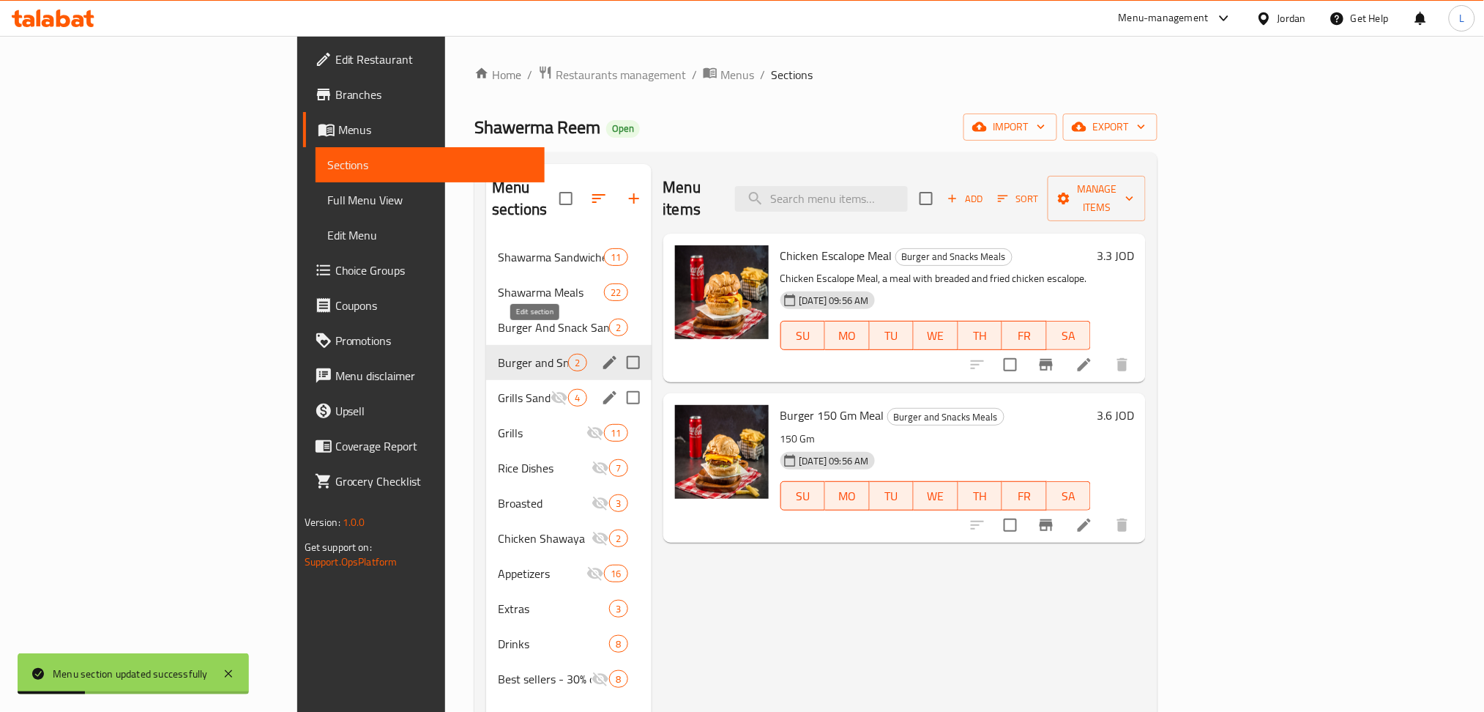
click at [601, 354] on icon "edit" at bounding box center [610, 363] width 18 height 18
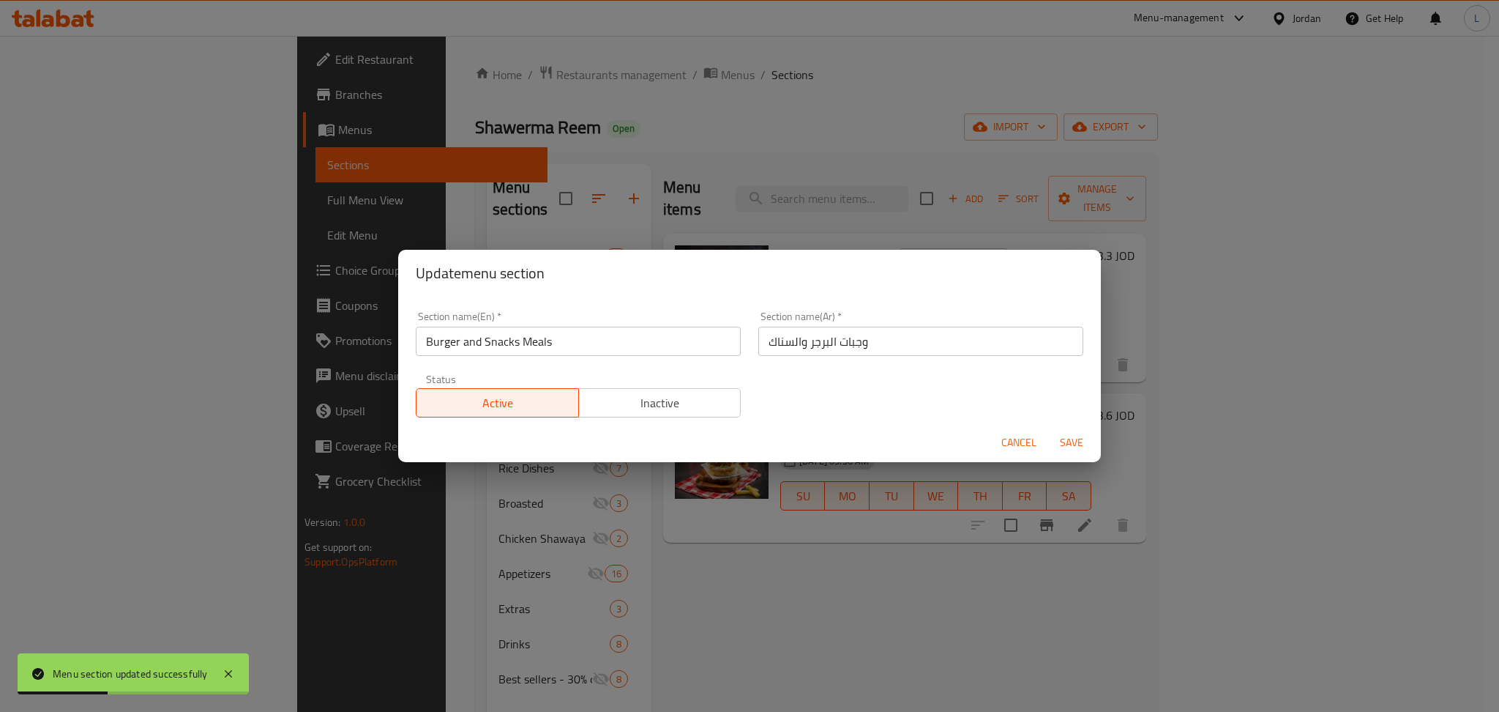
click at [648, 393] on span "Inactive" at bounding box center [660, 402] width 151 height 21
click at [1063, 439] on span "Save" at bounding box center [1071, 442] width 35 height 18
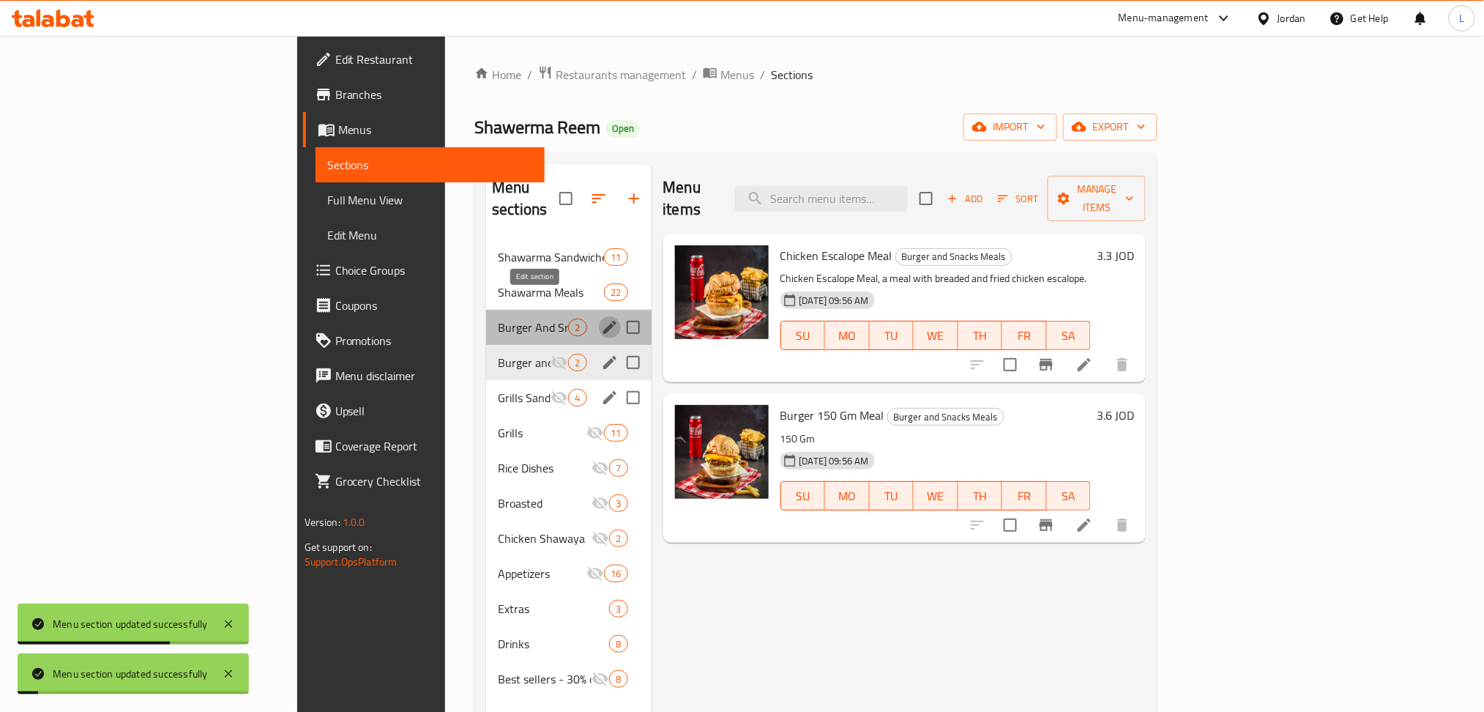
click at [601, 318] on icon "edit" at bounding box center [610, 327] width 18 height 18
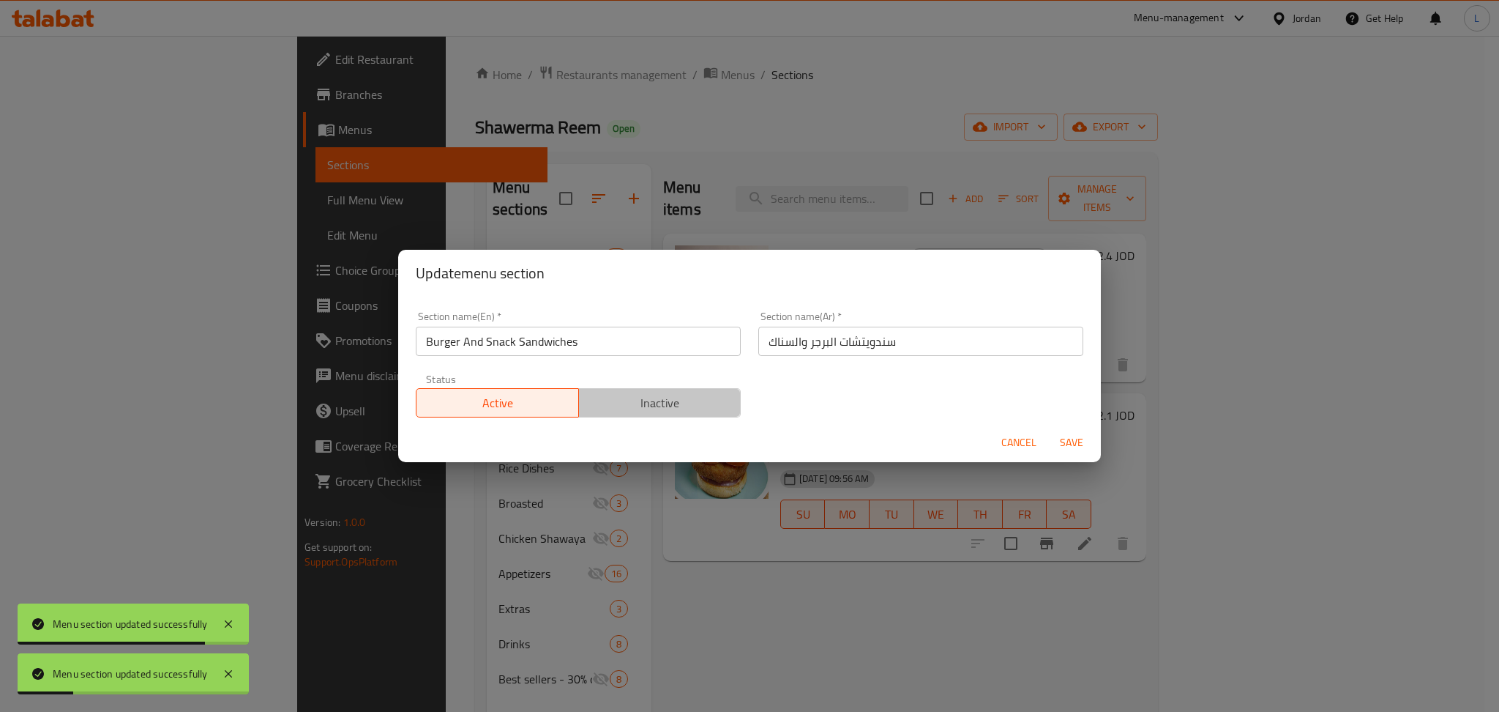
drag, startPoint x: 708, startPoint y: 407, endPoint x: 812, endPoint y: 413, distance: 104.1
click at [708, 407] on span "Inactive" at bounding box center [660, 402] width 151 height 21
drag, startPoint x: 1066, startPoint y: 445, endPoint x: 1000, endPoint y: 441, distance: 66.0
click at [1066, 444] on span "Save" at bounding box center [1071, 442] width 35 height 18
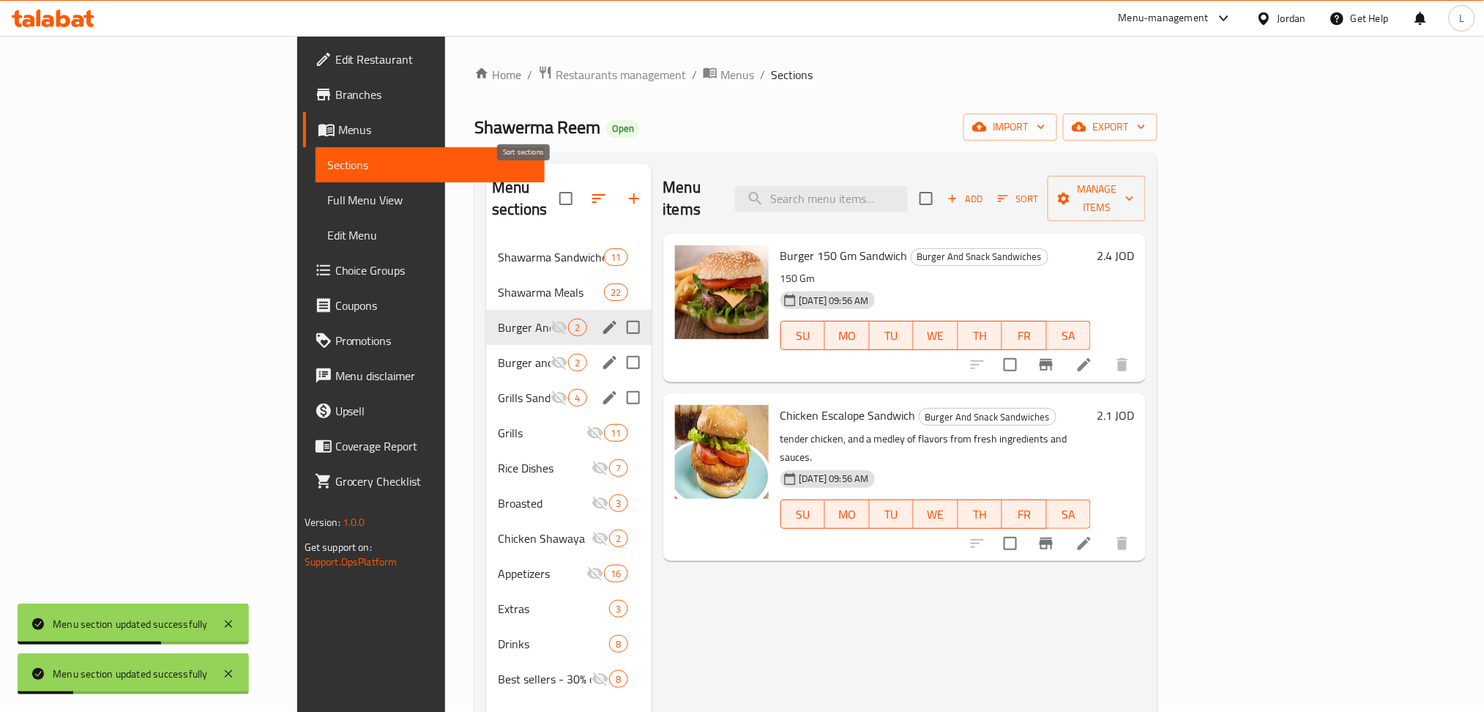
click at [581, 195] on button "button" at bounding box center [598, 198] width 35 height 35
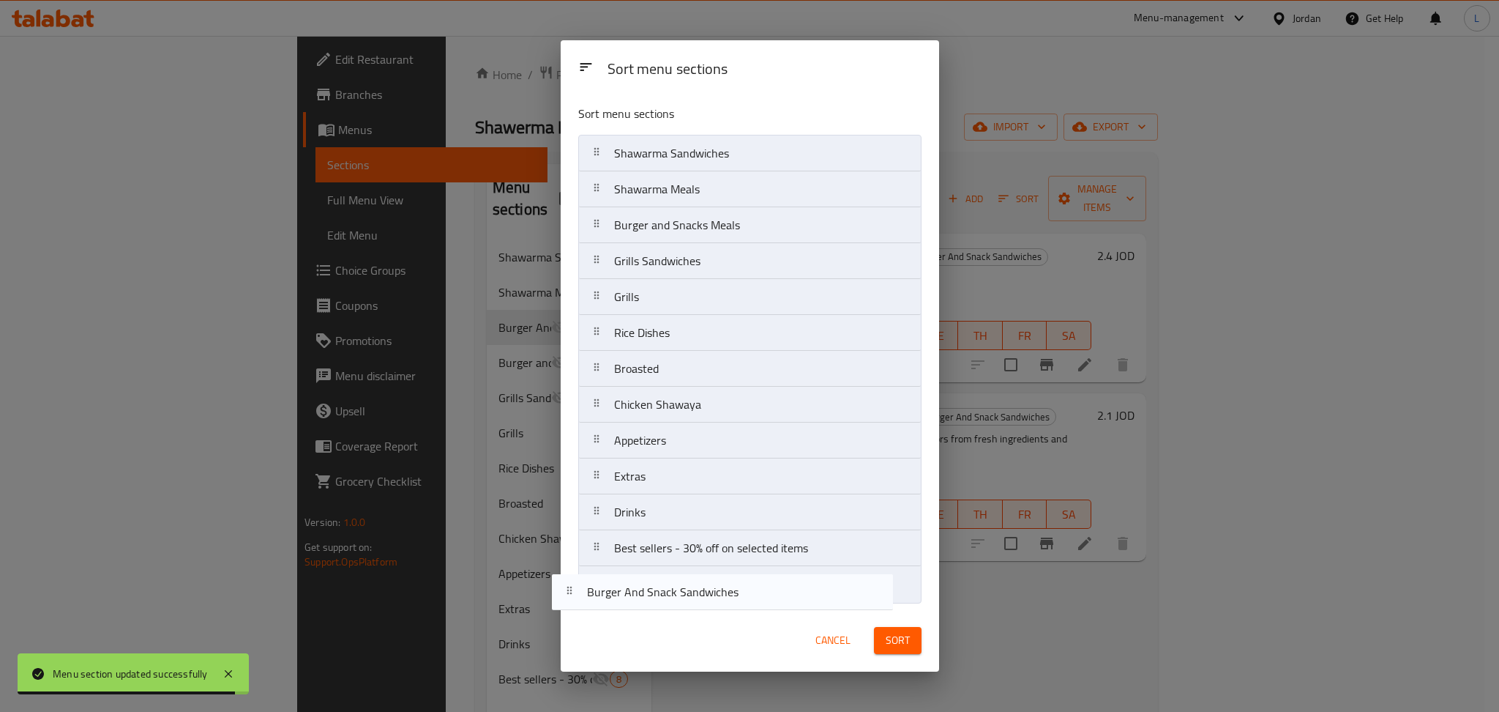
drag, startPoint x: 762, startPoint y: 236, endPoint x: 745, endPoint y: 553, distance: 317.5
click at [734, 607] on div "Sort menu sections Shawarma Sandwiches Shawarma Meals Burger And Snack Sandwich…" at bounding box center [750, 350] width 379 height 515
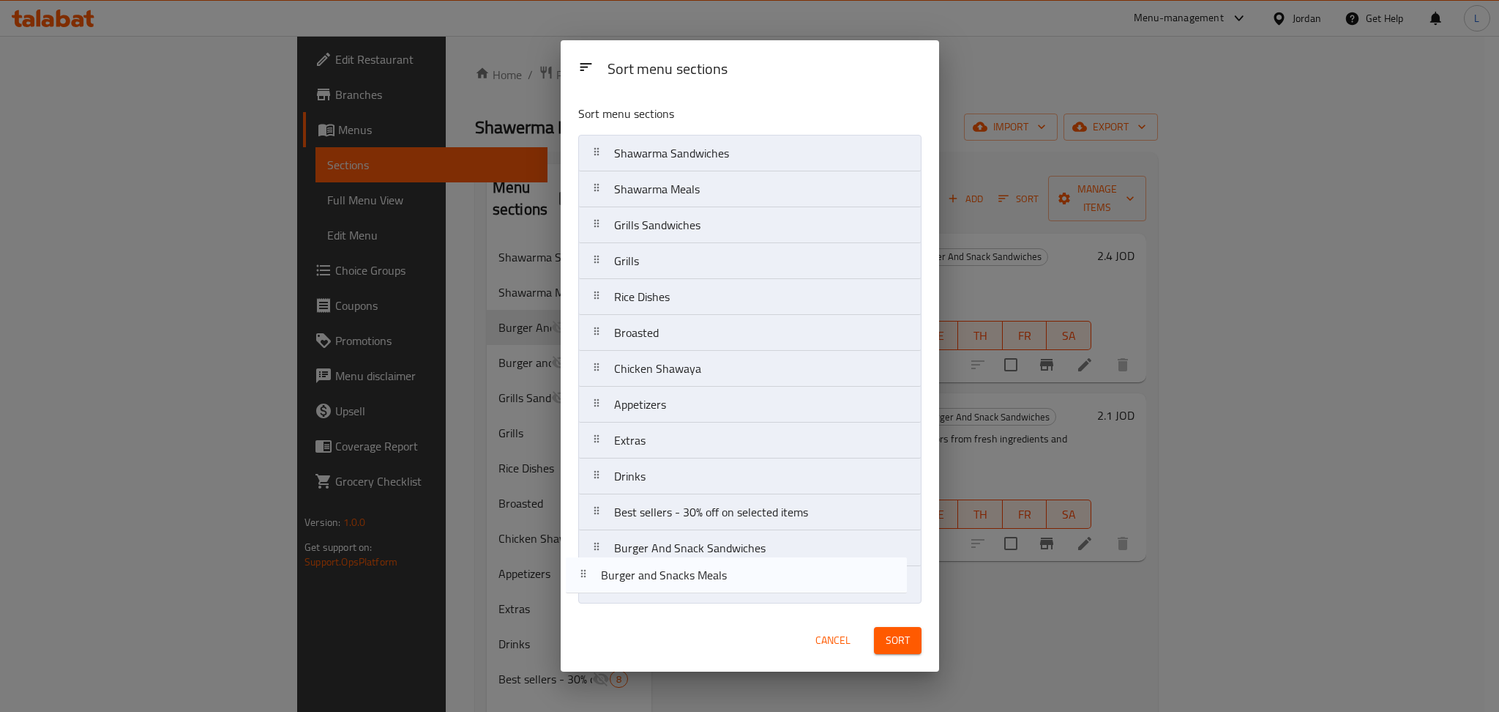
drag, startPoint x: 712, startPoint y: 194, endPoint x: 685, endPoint y: 309, distance: 118.3
click at [713, 592] on nav "Shawarma Sandwiches Shawarma Meals Burger and Snacks Meals Grills Sandwiches Gr…" at bounding box center [749, 369] width 343 height 468
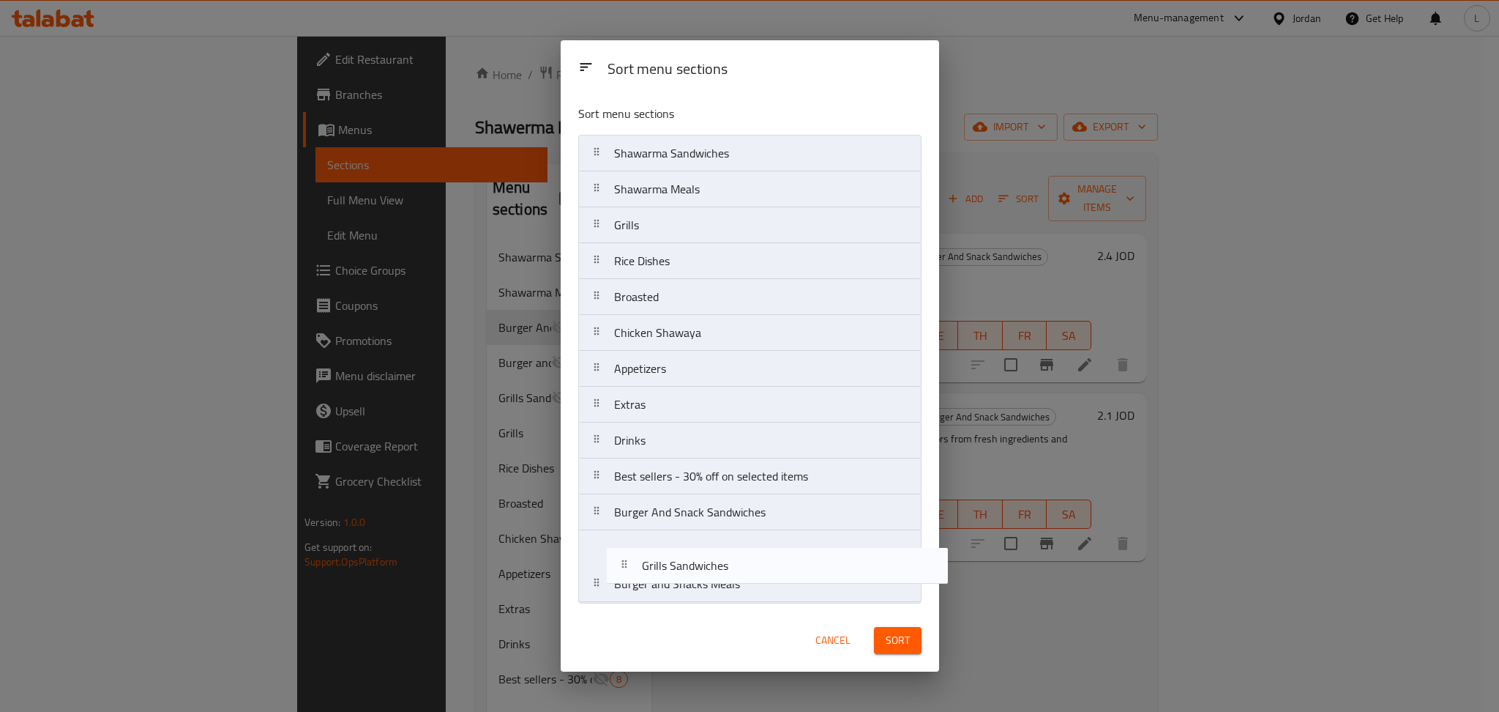
drag, startPoint x: 685, startPoint y: 224, endPoint x: 715, endPoint y: 569, distance: 346.2
click at [715, 569] on nav "Shawarma Sandwiches Shawarma Meals Grills Sandwiches Grills Rice Dishes Broaste…" at bounding box center [749, 369] width 343 height 468
click at [691, 597] on nav "Shawarma Sandwiches Shawarma Meals Grills Rice Dishes Broasted Chicken Shawaya …" at bounding box center [749, 369] width 343 height 468
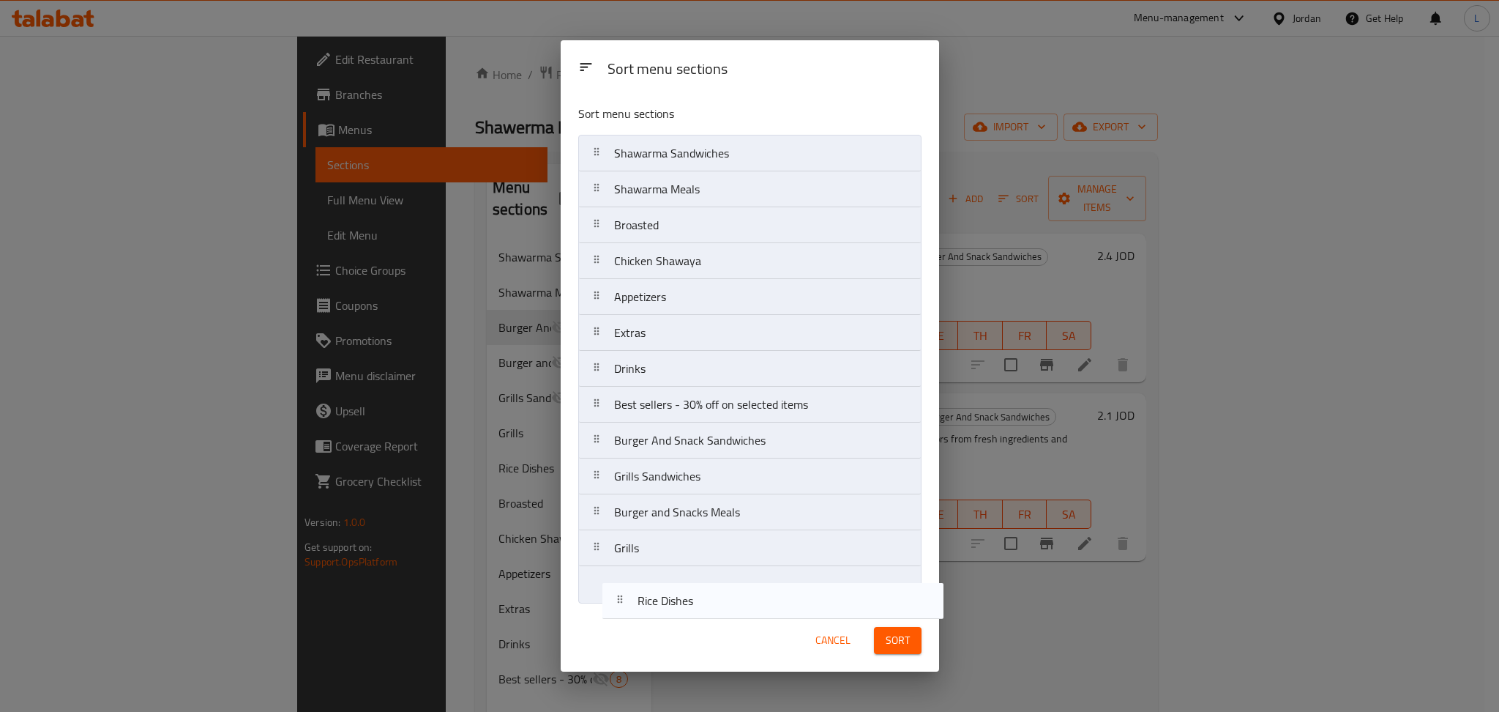
drag, startPoint x: 681, startPoint y: 225, endPoint x: 704, endPoint y: 599, distance: 374.9
click at [707, 606] on div "Sort menu sections Shawarma Sandwiches Shawarma Meals Rice Dishes Broasted Chic…" at bounding box center [750, 350] width 379 height 515
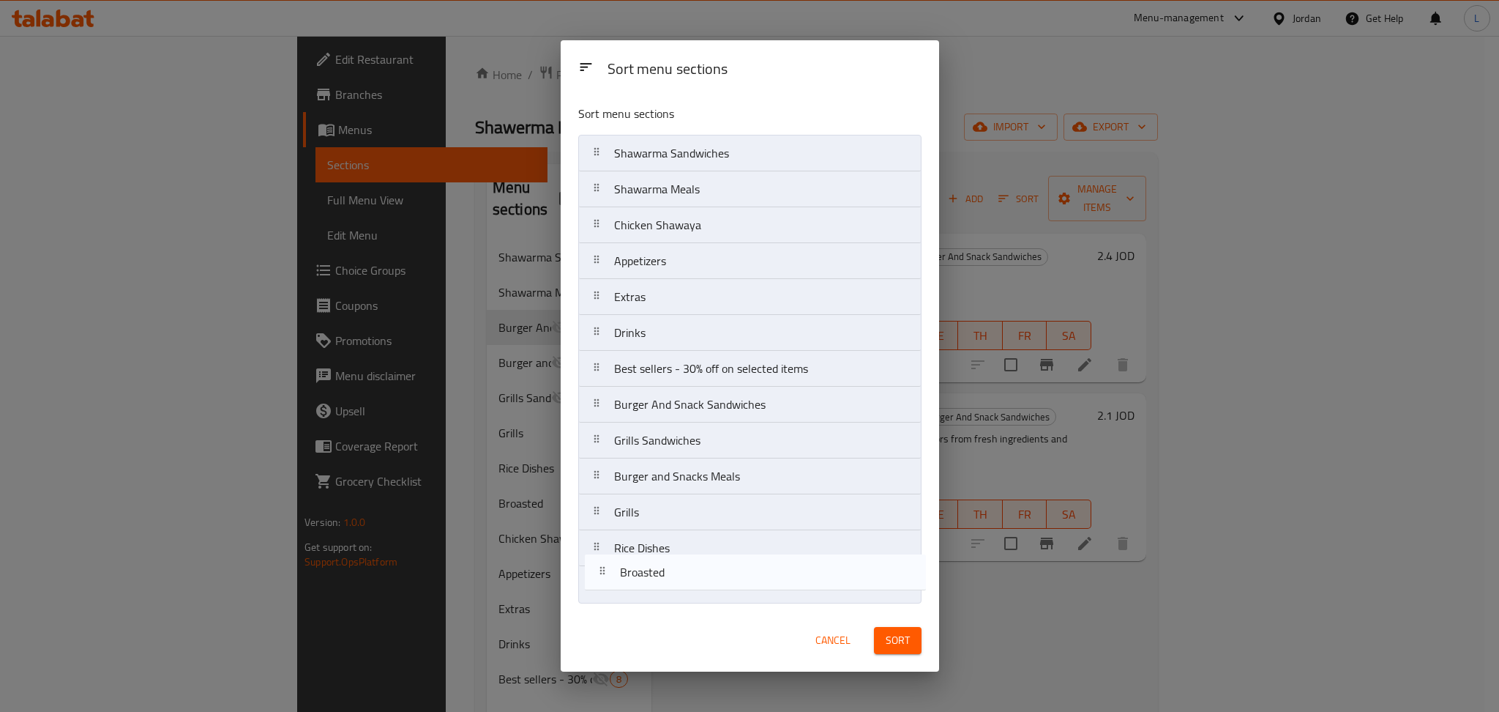
drag, startPoint x: 679, startPoint y: 234, endPoint x: 689, endPoint y: 589, distance: 355.2
click at [689, 589] on nav "Shawarma Sandwiches Shawarma Meals Broasted Chicken Shawaya Appetizers Extras D…" at bounding box center [749, 369] width 343 height 468
drag, startPoint x: 693, startPoint y: 239, endPoint x: 703, endPoint y: 584, distance: 345.0
click at [703, 584] on nav "Shawarma Sandwiches Shawarma Meals Chicken Shawaya Appetizers Extras Drinks Bes…" at bounding box center [749, 369] width 343 height 468
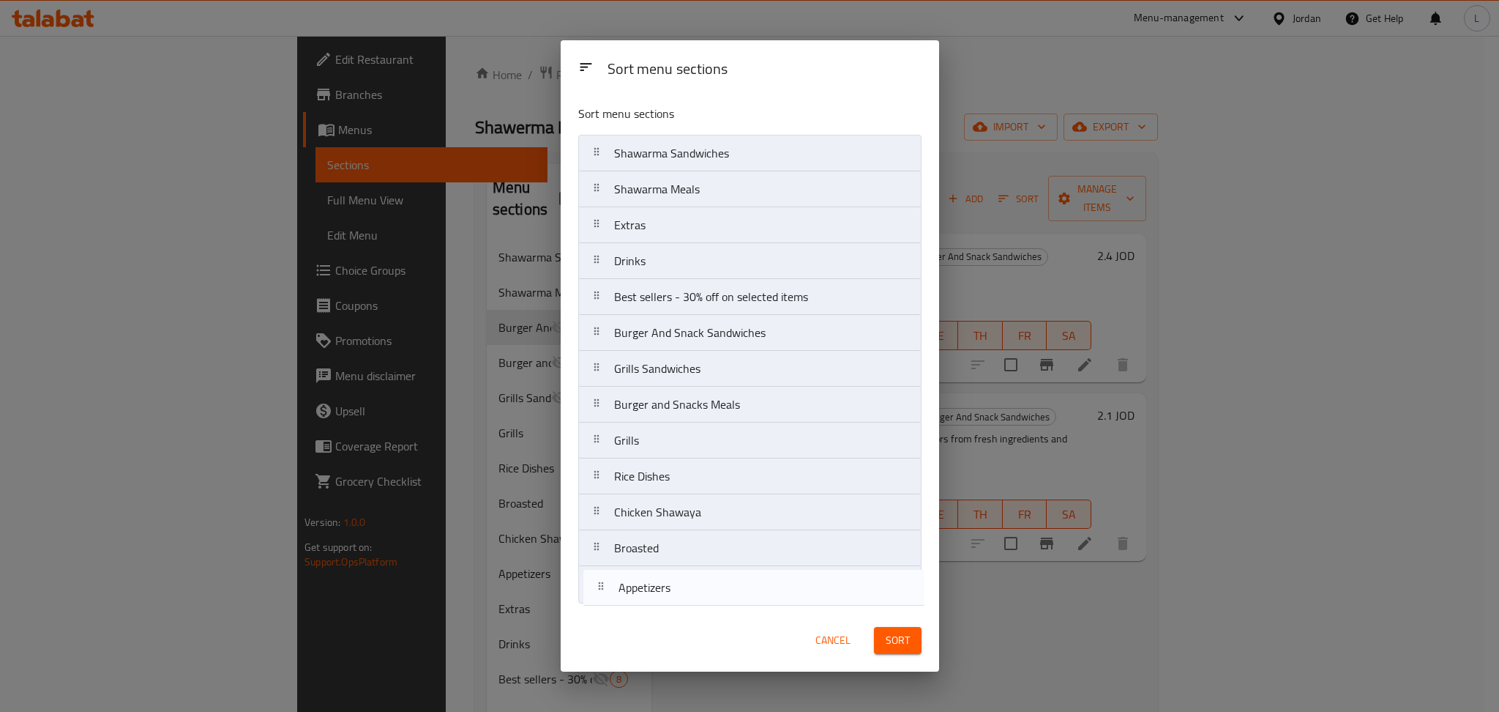
drag, startPoint x: 693, startPoint y: 220, endPoint x: 700, endPoint y: 586, distance: 365.4
click at [700, 586] on nav "Shawarma Sandwiches Shawarma Meals Appetizers Extras Drinks Best sellers - 30% …" at bounding box center [749, 369] width 343 height 468
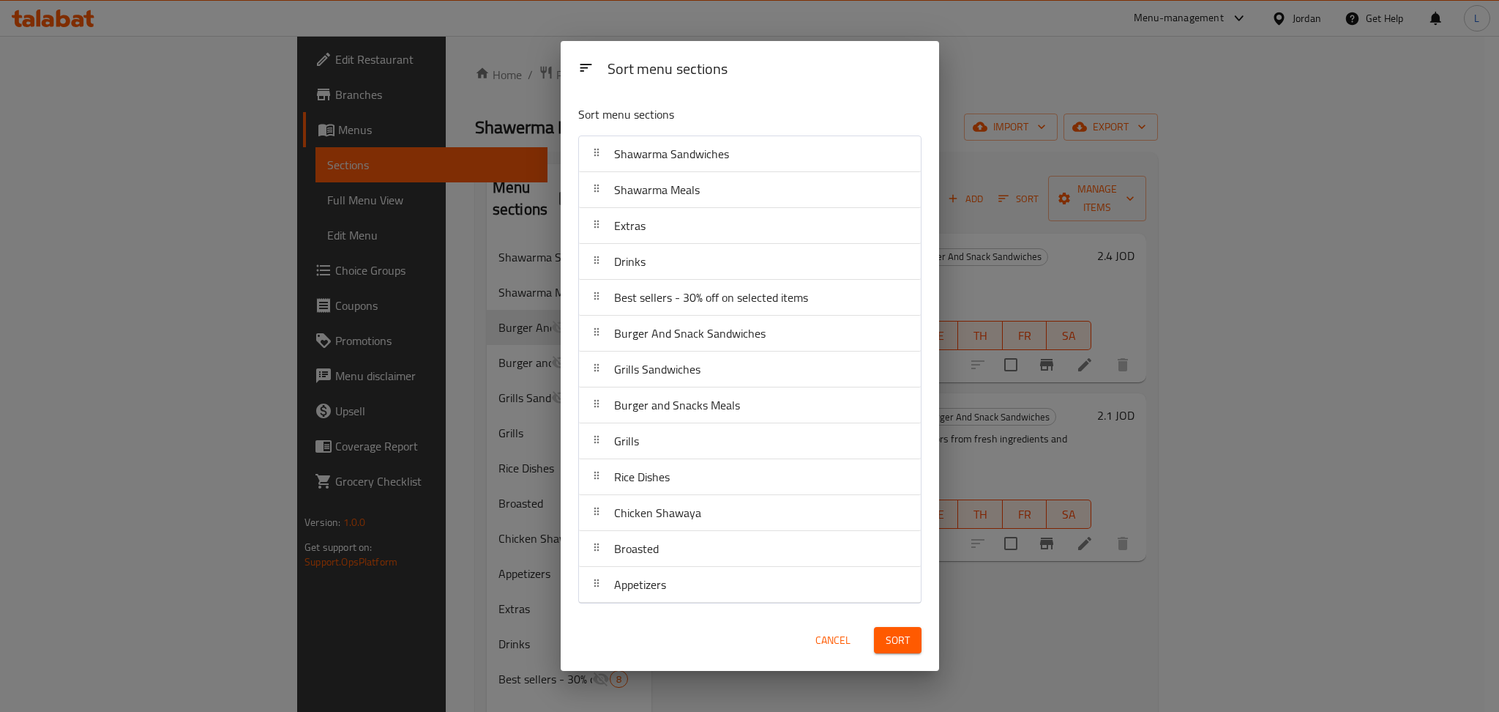
drag, startPoint x: 874, startPoint y: 624, endPoint x: 887, endPoint y: 625, distance: 12.5
click at [877, 624] on div "Sort" at bounding box center [897, 640] width 65 height 45
click at [892, 627] on button "Sort" at bounding box center [898, 640] width 48 height 27
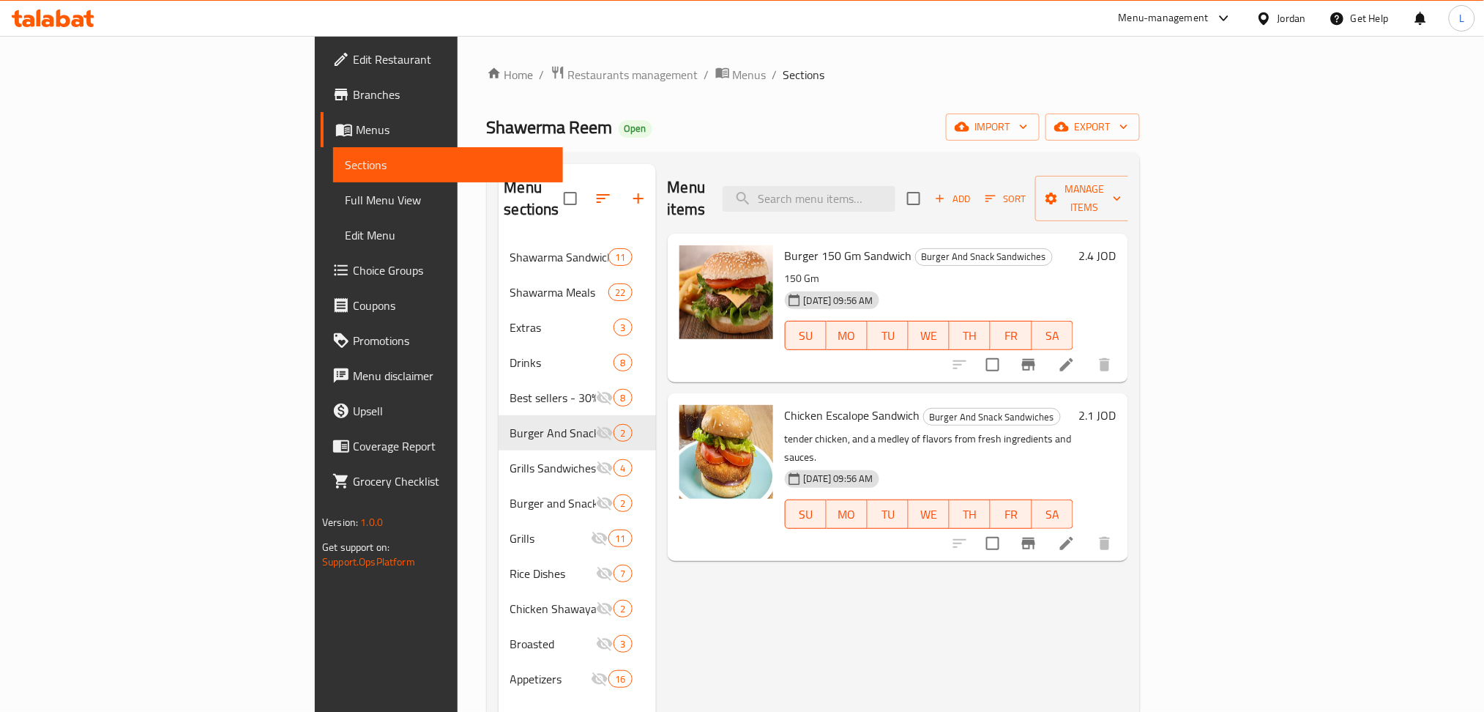
click at [79, 22] on icon at bounding box center [78, 21] width 12 height 12
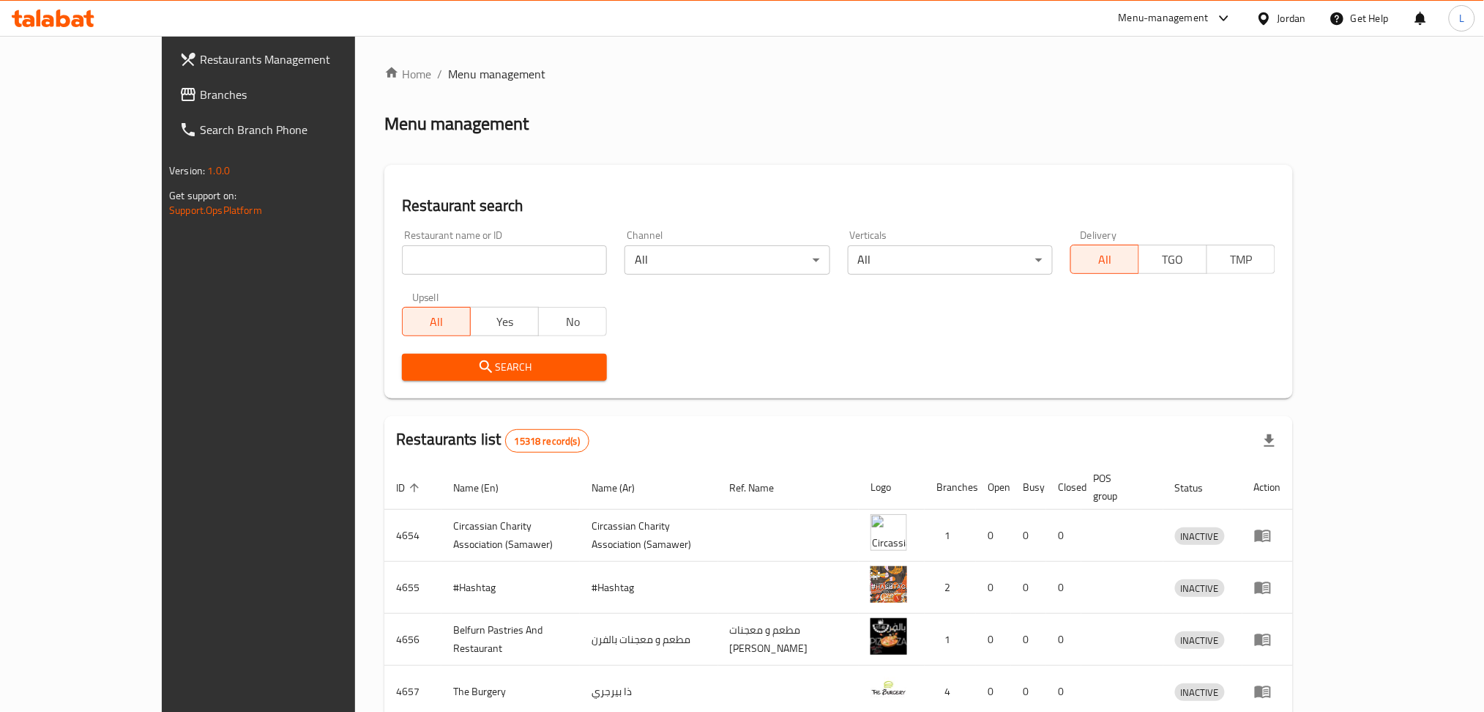
click at [424, 278] on div "Restaurant name or ID Restaurant name or ID" at bounding box center [504, 252] width 223 height 62
click at [425, 262] on input "search" at bounding box center [504, 259] width 205 height 29
paste input "Alrousha Pastries"
type input "Alrousha Pastries"
click button "Search" at bounding box center [504, 367] width 205 height 27
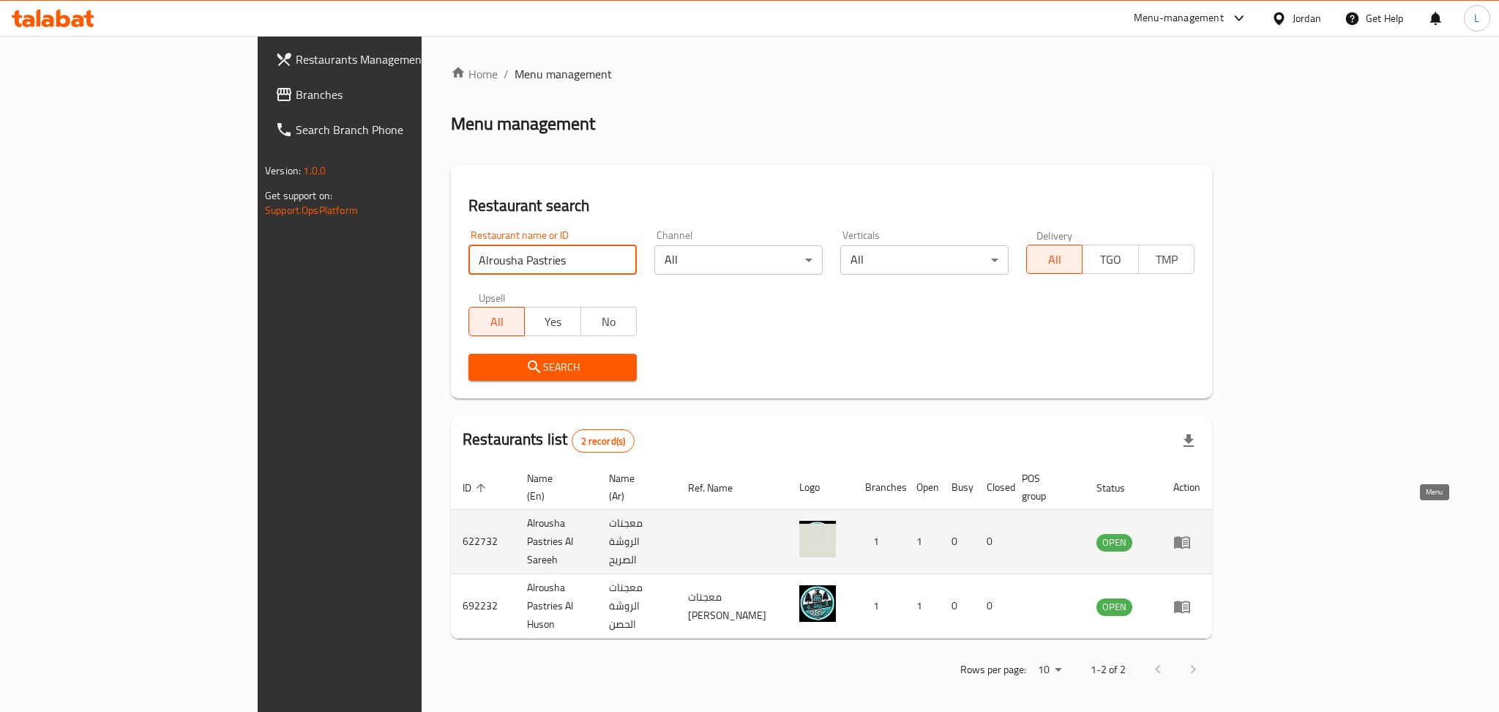
click at [1191, 533] on icon "enhanced table" at bounding box center [1183, 542] width 18 height 18
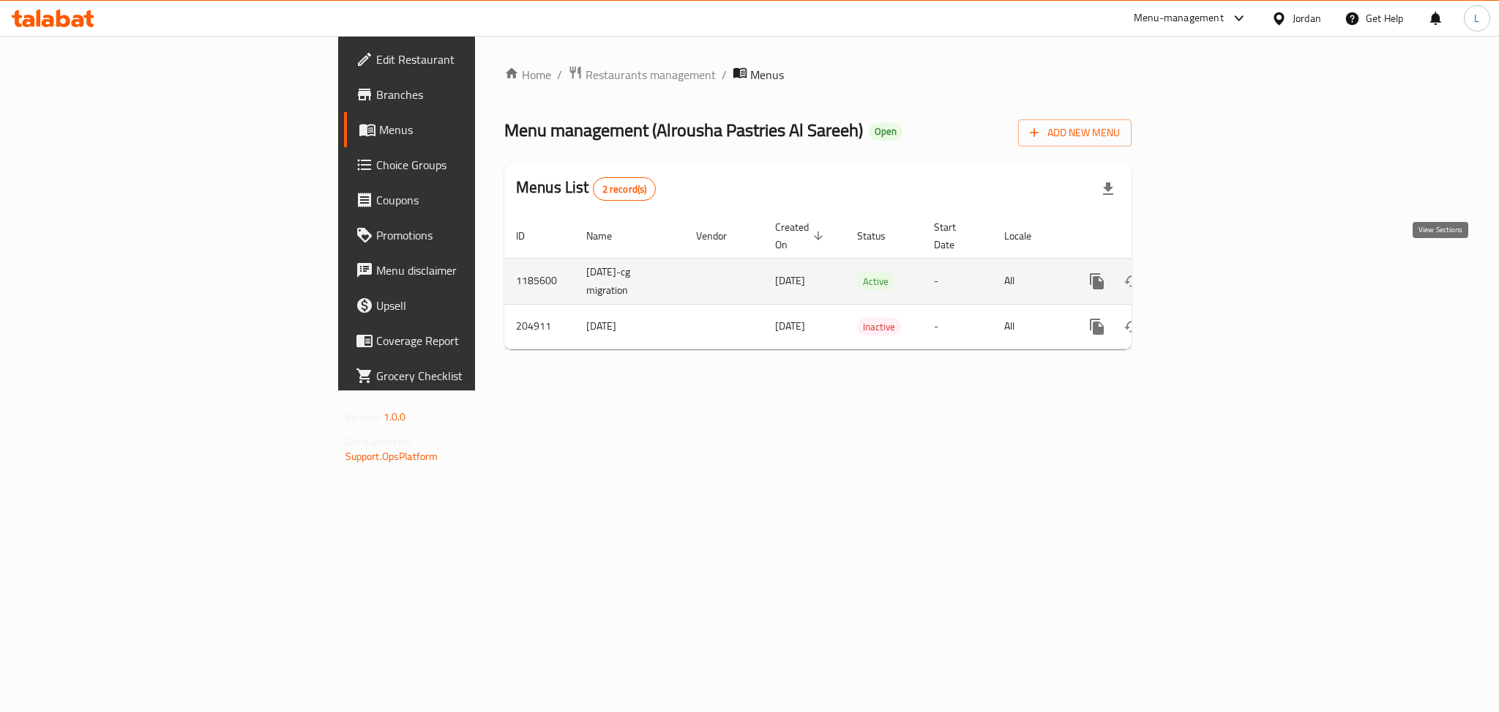
click at [1212, 272] on icon "enhanced table" at bounding box center [1203, 281] width 18 height 18
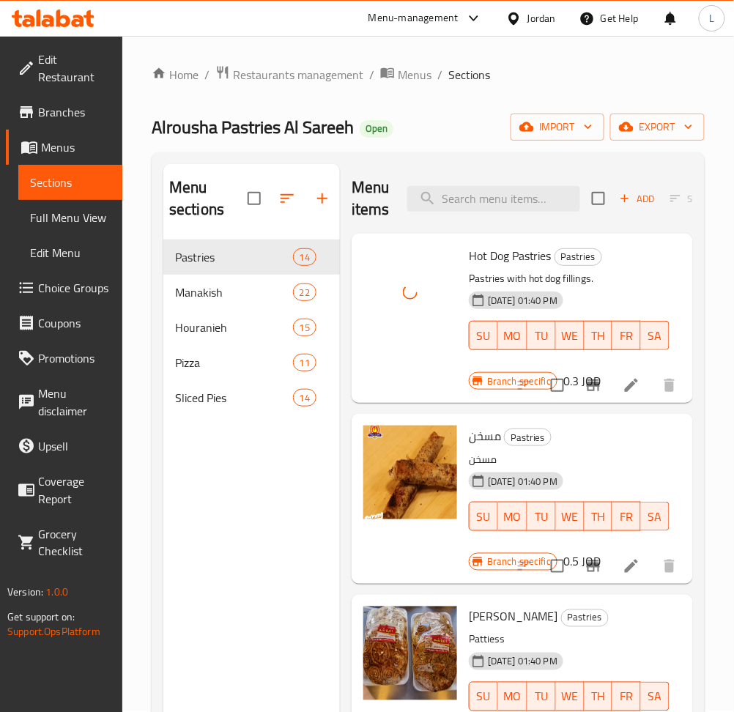
scroll to position [97, 0]
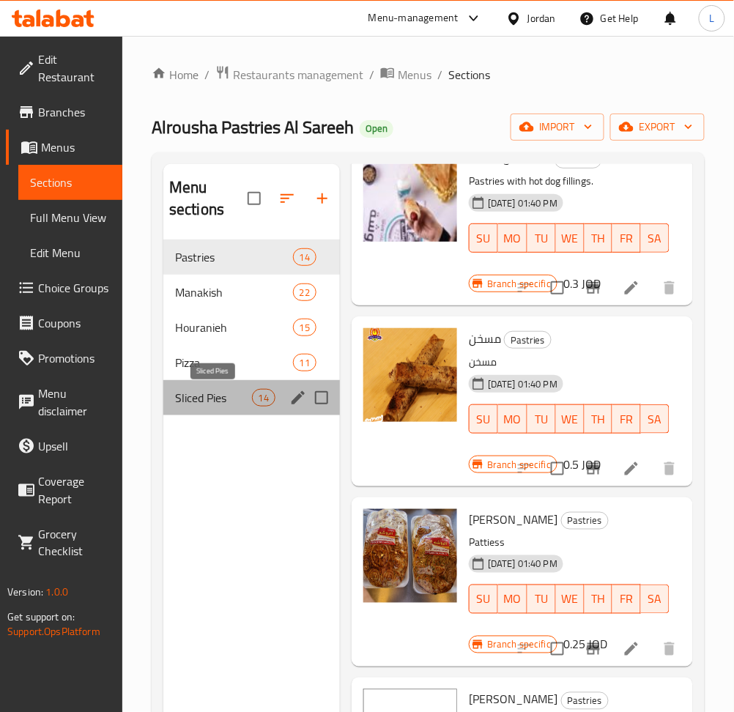
click at [206, 395] on span "Sliced Pies" at bounding box center [213, 398] width 77 height 18
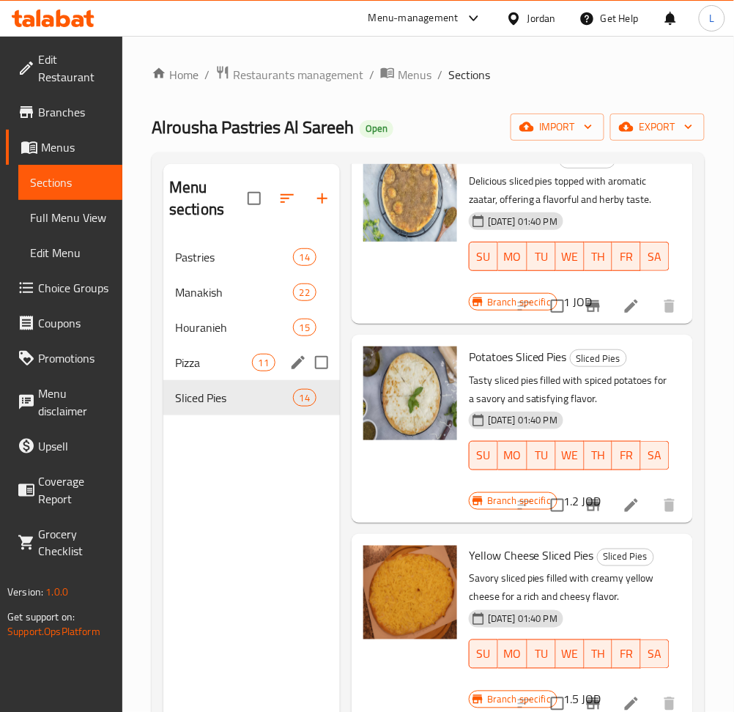
click at [212, 376] on div "Pizza 11" at bounding box center [251, 362] width 176 height 35
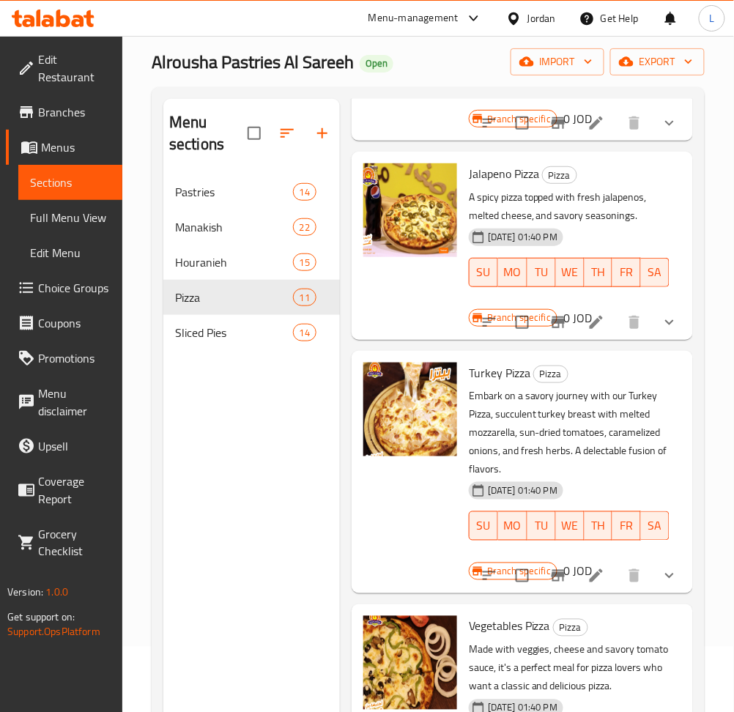
scroll to position [195, 0]
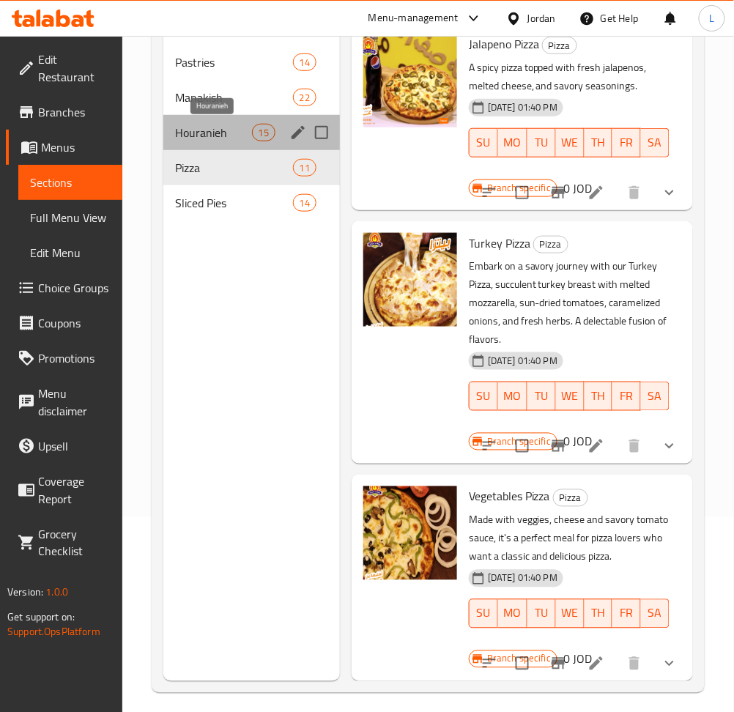
click at [214, 140] on span "Houranieh" at bounding box center [213, 133] width 77 height 18
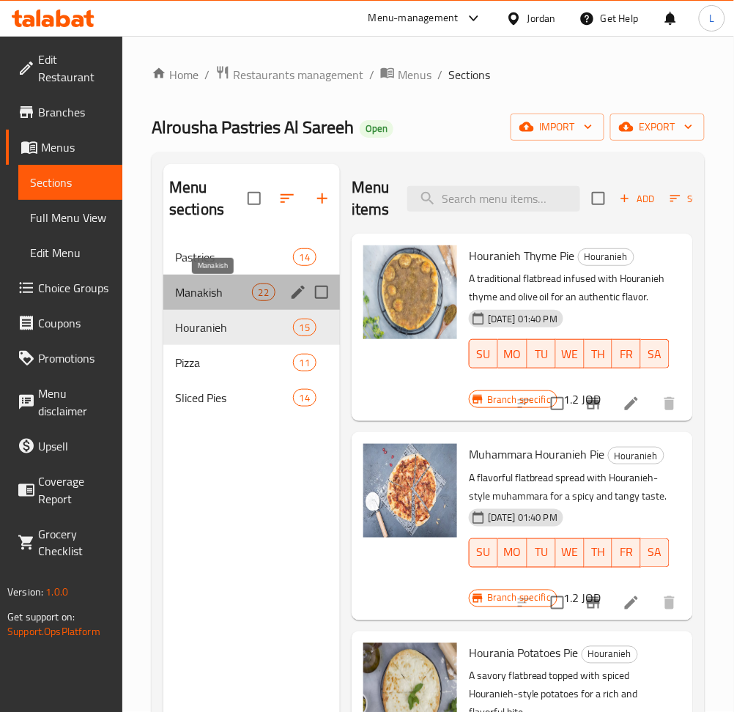
click at [209, 287] on span "Manakish" at bounding box center [213, 292] width 77 height 18
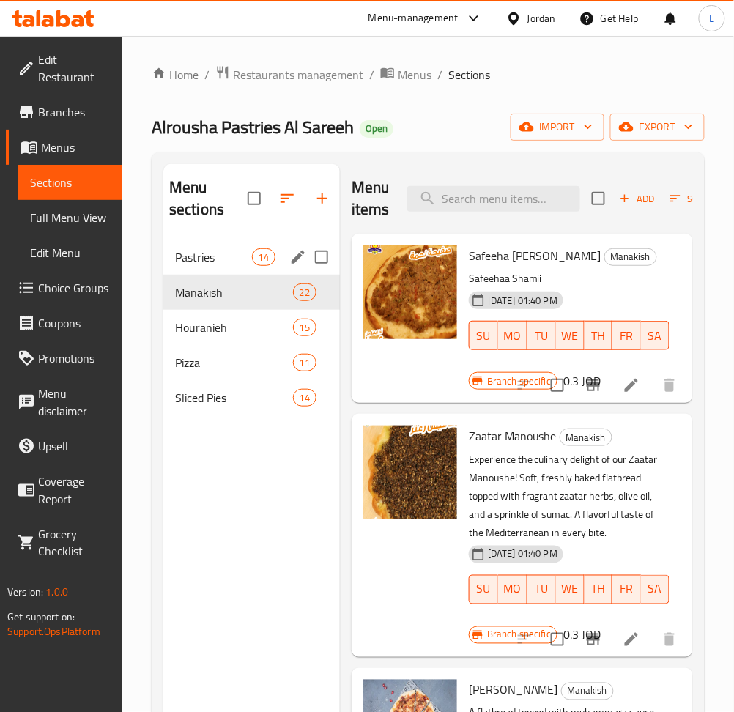
click at [197, 264] on span "Pastries" at bounding box center [213, 257] width 77 height 18
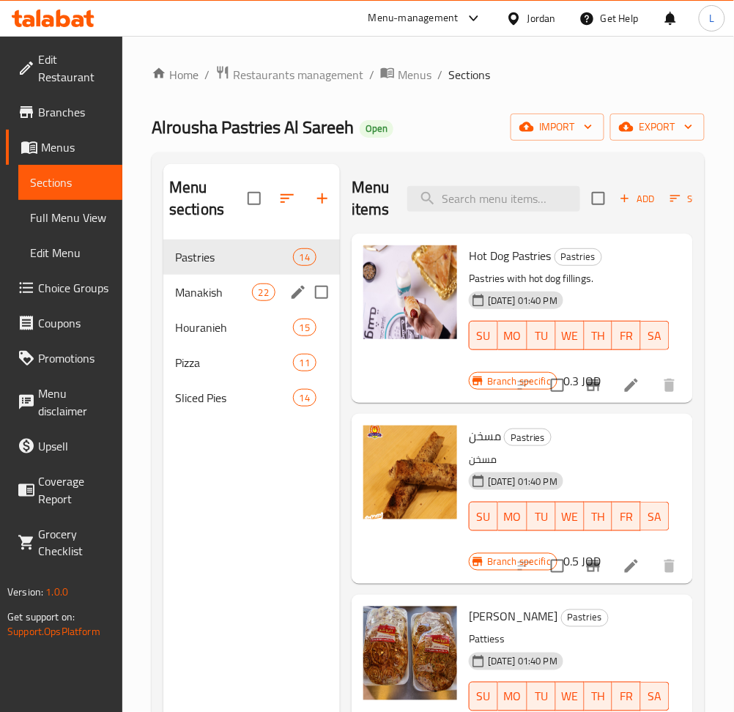
click at [220, 297] on span "Manakish" at bounding box center [213, 292] width 77 height 18
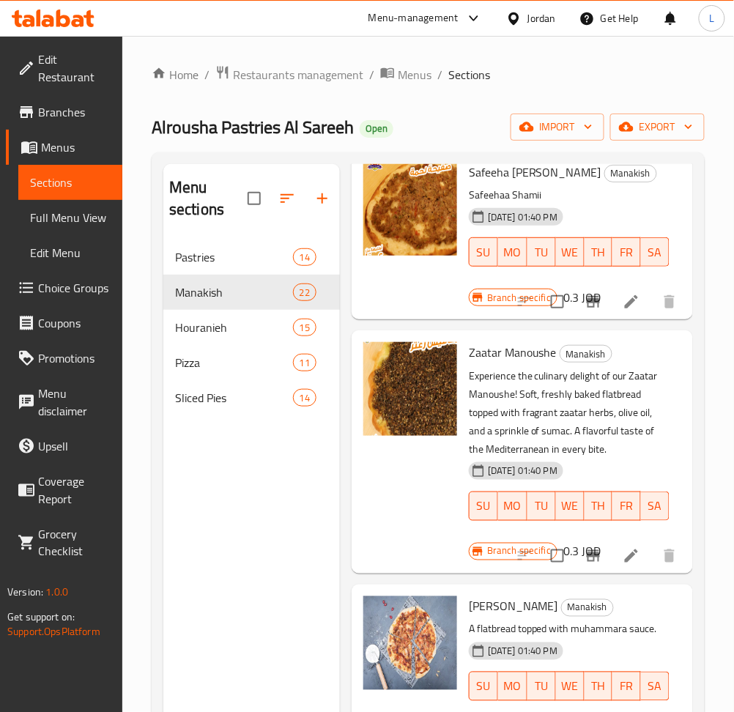
scroll to position [195, 0]
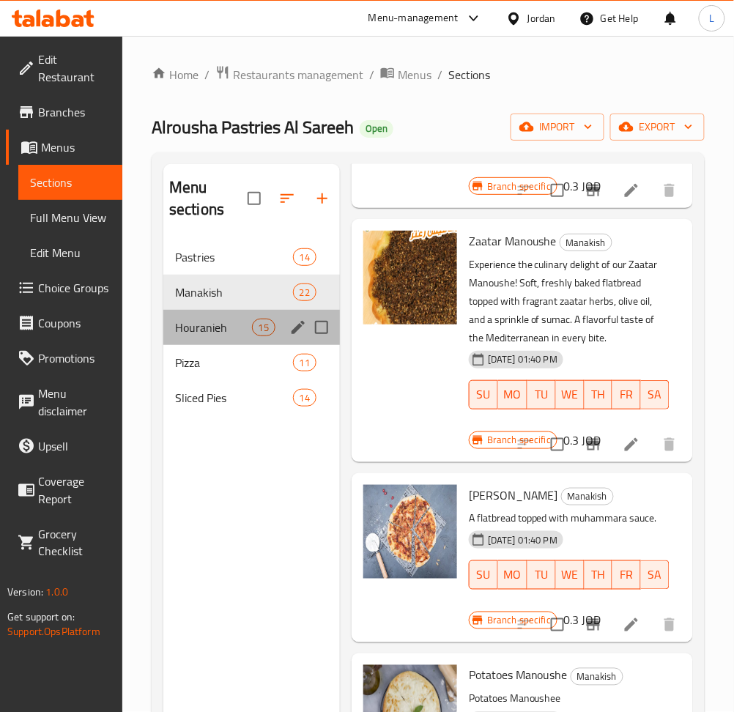
click at [235, 339] on div "Houranieh 15" at bounding box center [251, 327] width 176 height 35
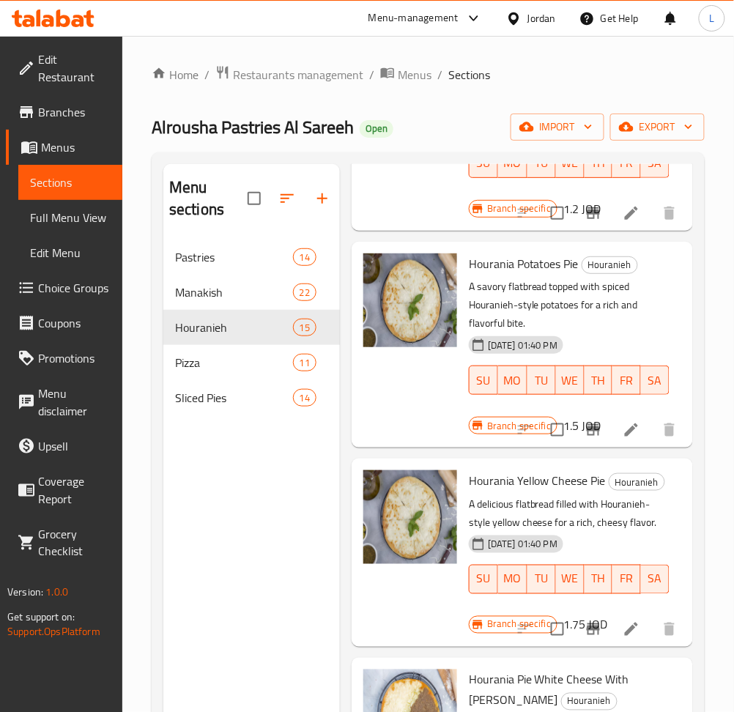
scroll to position [390, 0]
click at [195, 370] on span "Pizza" at bounding box center [213, 363] width 77 height 18
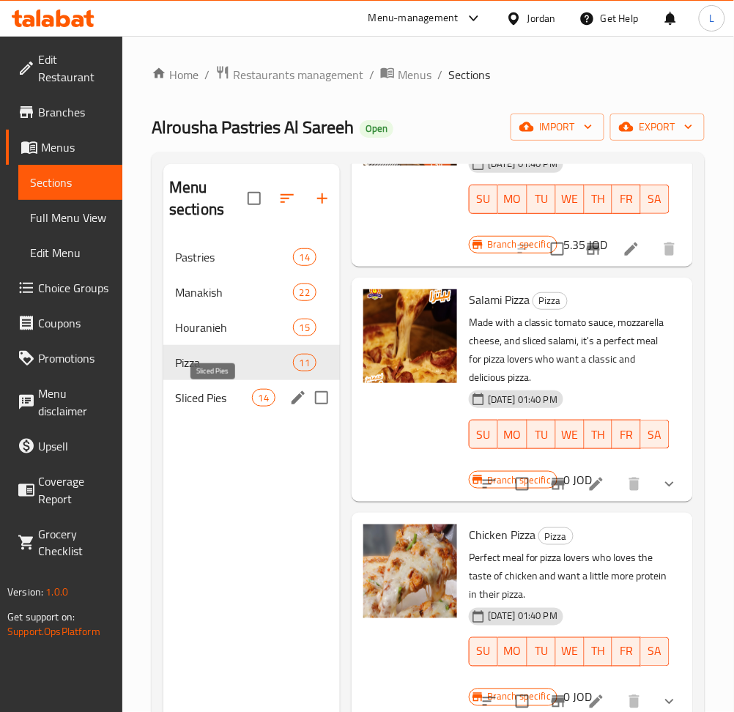
click at [209, 401] on span "Sliced Pies" at bounding box center [213, 398] width 77 height 18
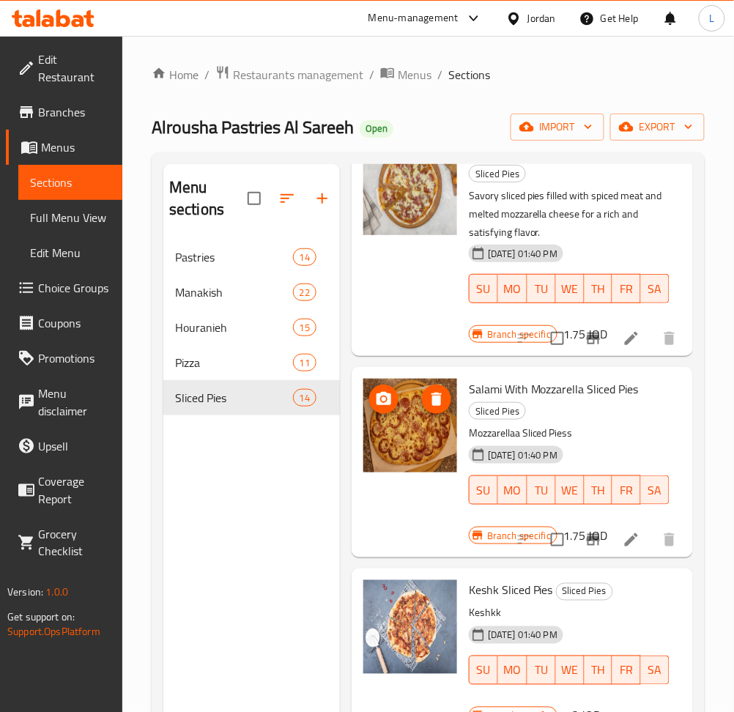
scroll to position [1952, 0]
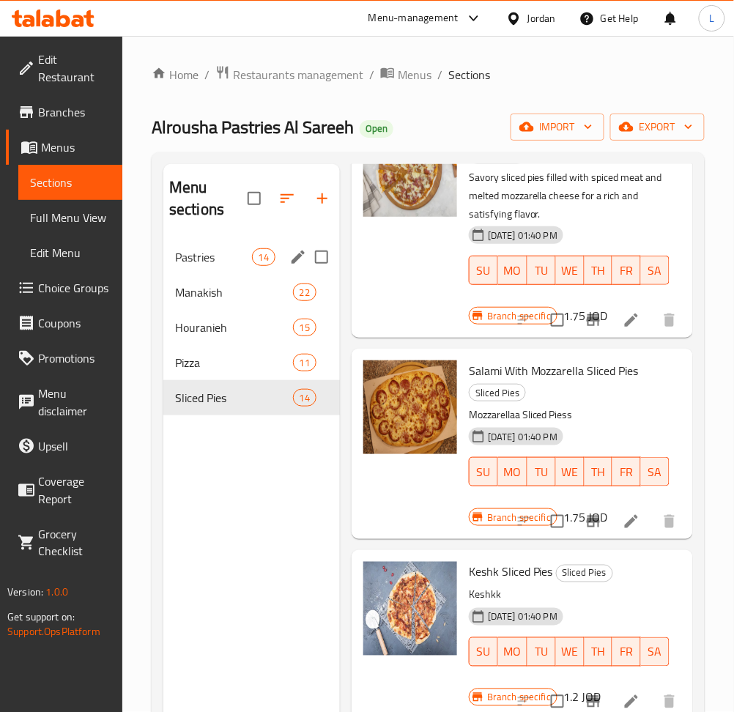
click at [230, 264] on span "Pastries" at bounding box center [213, 257] width 77 height 18
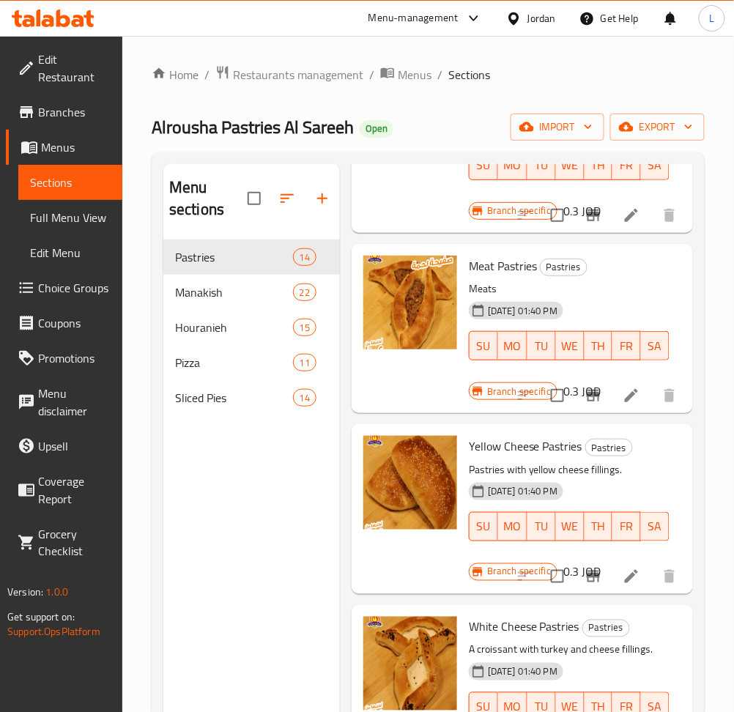
scroll to position [1171, 0]
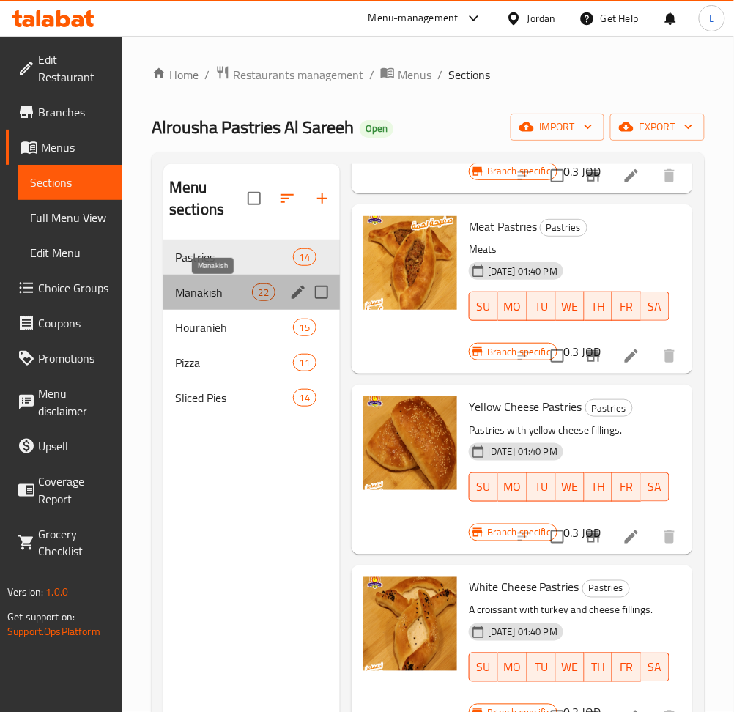
click at [240, 296] on span "Manakish" at bounding box center [213, 292] width 77 height 18
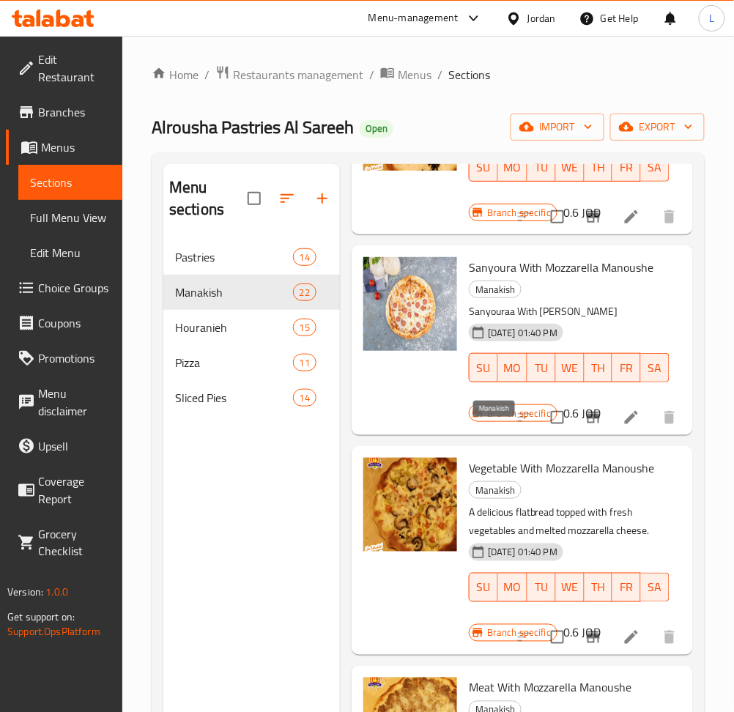
scroll to position [1659, 0]
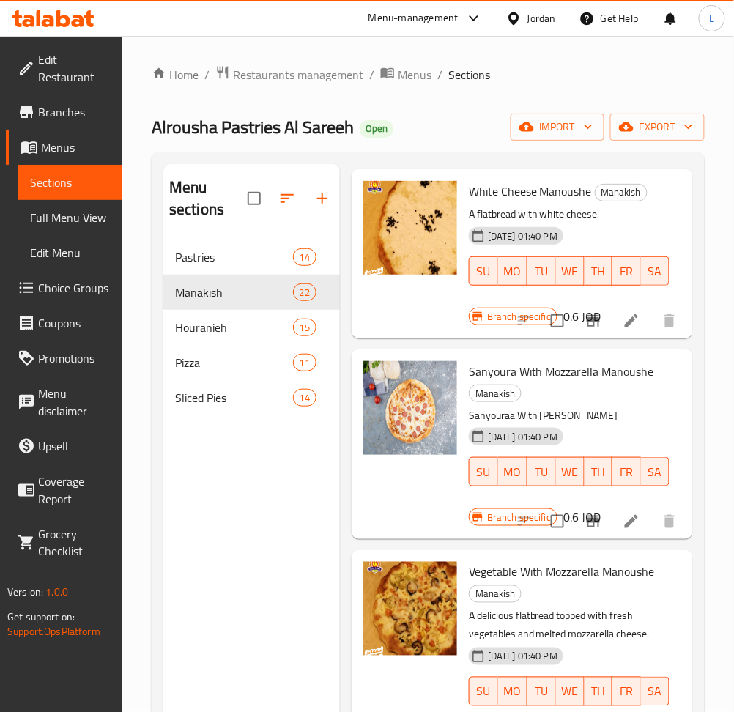
click at [89, 21] on icon at bounding box center [88, 18] width 10 height 17
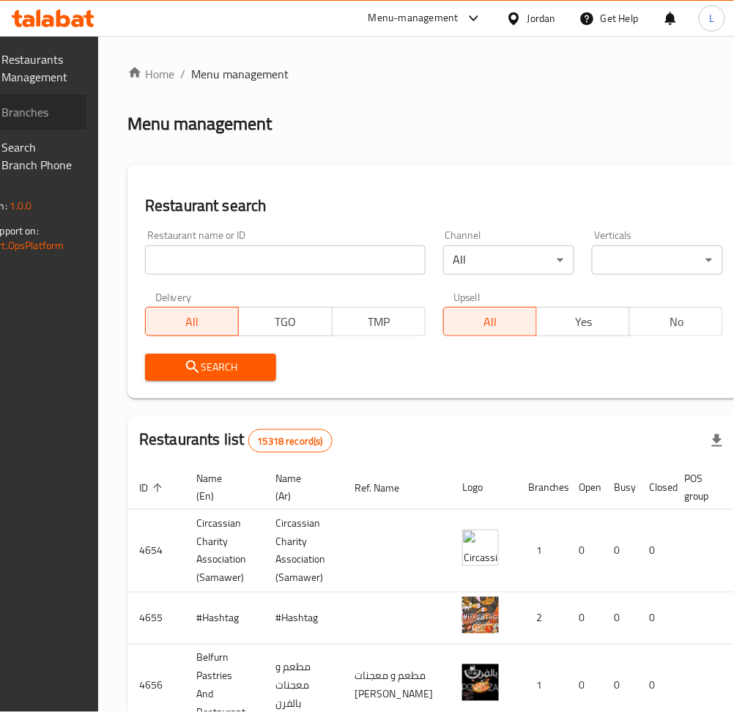
click at [54, 113] on span "Branches" at bounding box center [38, 112] width 72 height 18
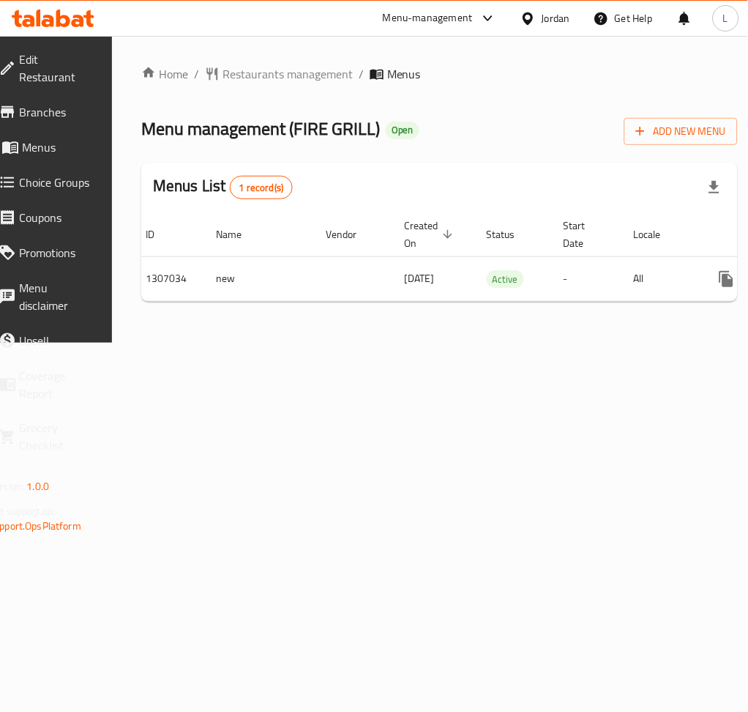
scroll to position [0, 162]
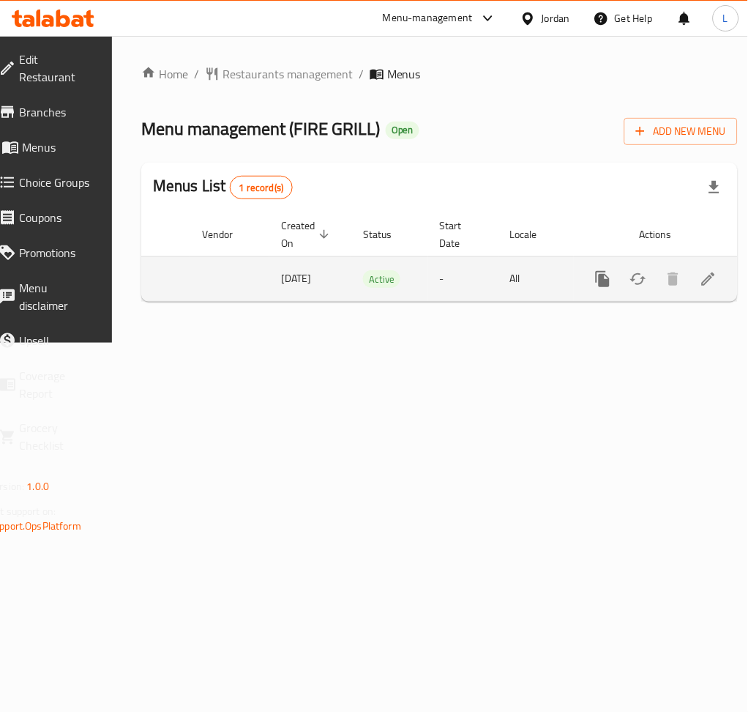
click at [700, 277] on icon "enhanced table" at bounding box center [709, 279] width 18 height 18
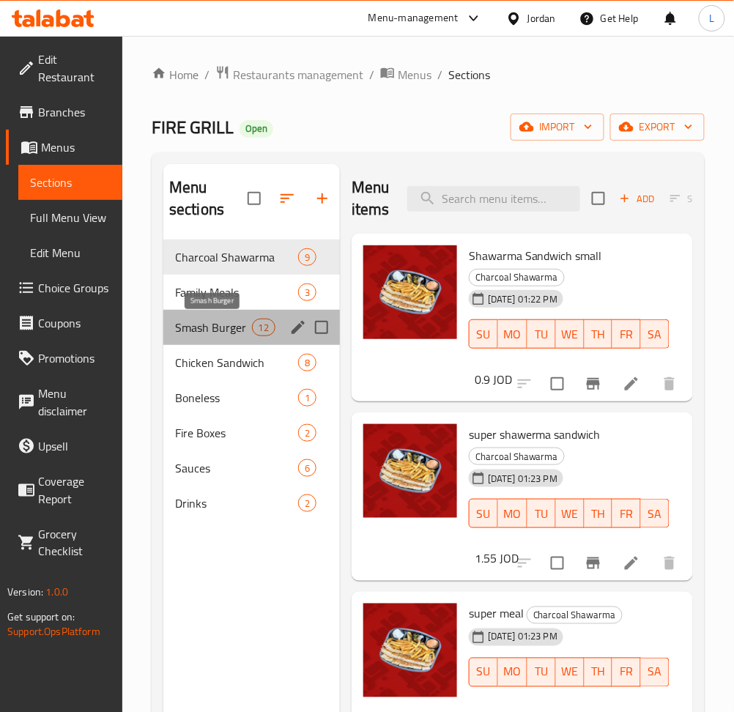
click at [215, 320] on span "Smash Burger" at bounding box center [213, 327] width 77 height 18
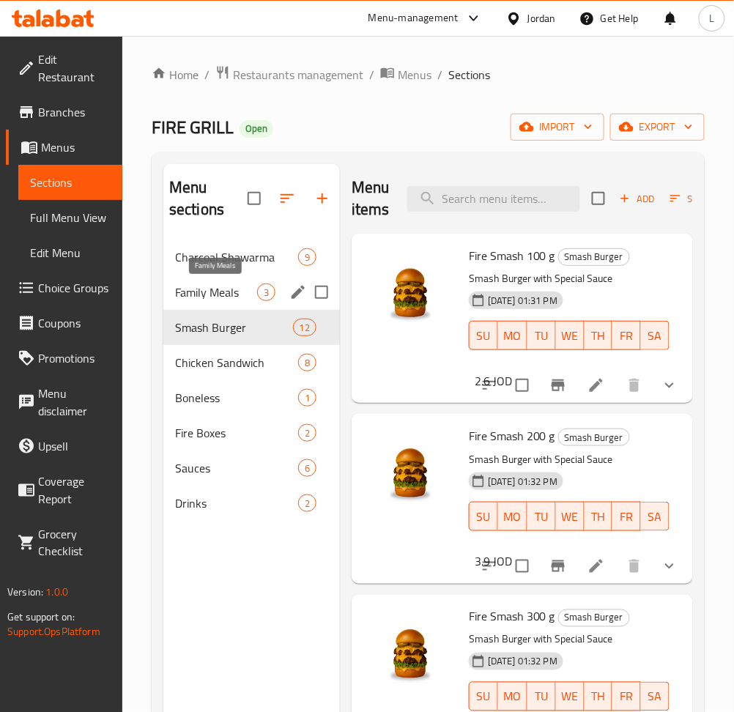
click at [215, 296] on span "Family Meals" at bounding box center [216, 292] width 82 height 18
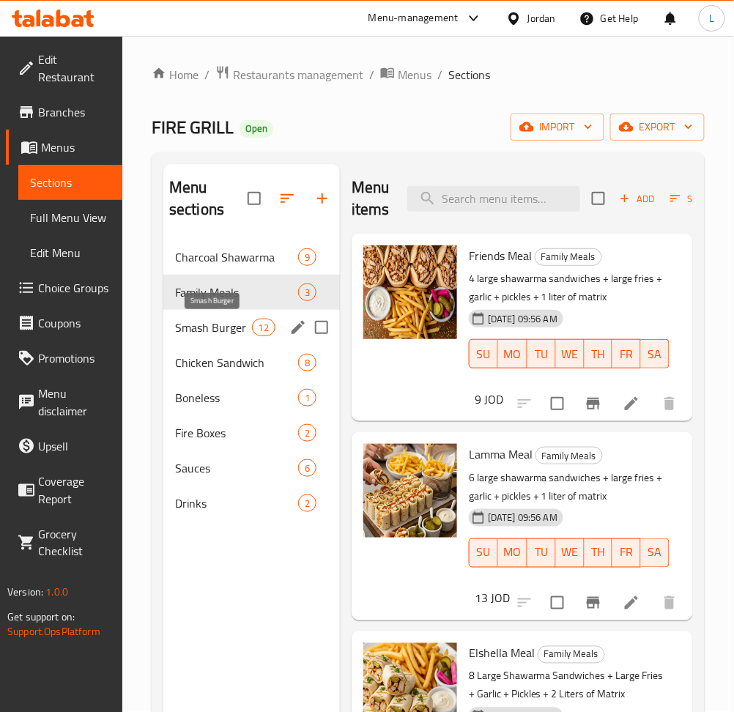
drag, startPoint x: 223, startPoint y: 335, endPoint x: 256, endPoint y: 346, distance: 35.7
click at [223, 335] on span "Smash Burger" at bounding box center [213, 327] width 77 height 18
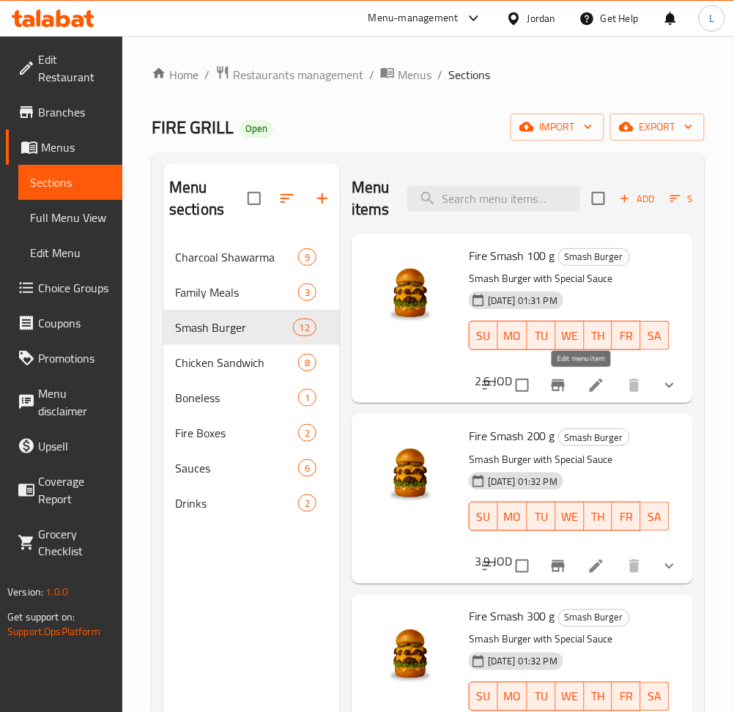
click at [587, 390] on icon at bounding box center [596, 385] width 18 height 18
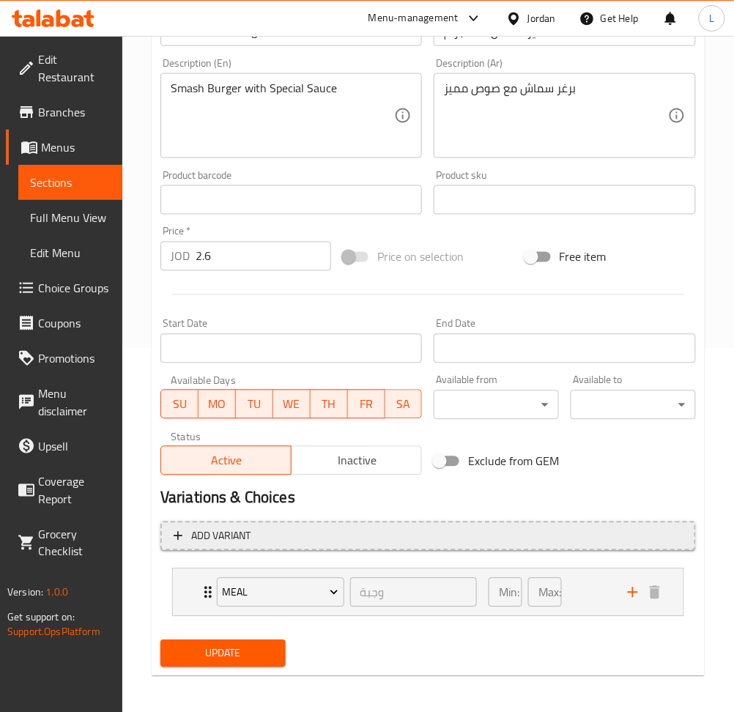
scroll to position [368, 0]
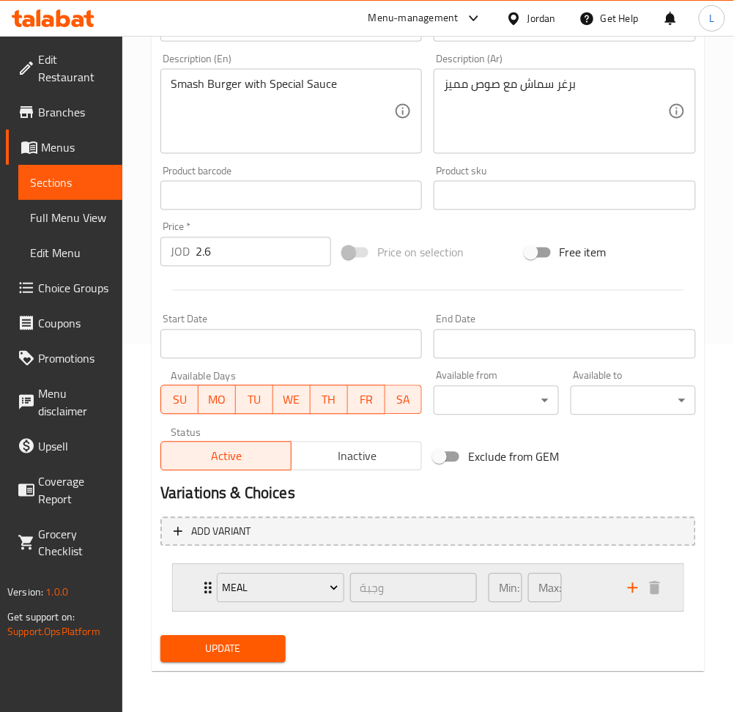
click at [195, 575] on div "Meal وجبة ​ Min: 0 ​ Max: 1 ​" at bounding box center [428, 588] width 510 height 47
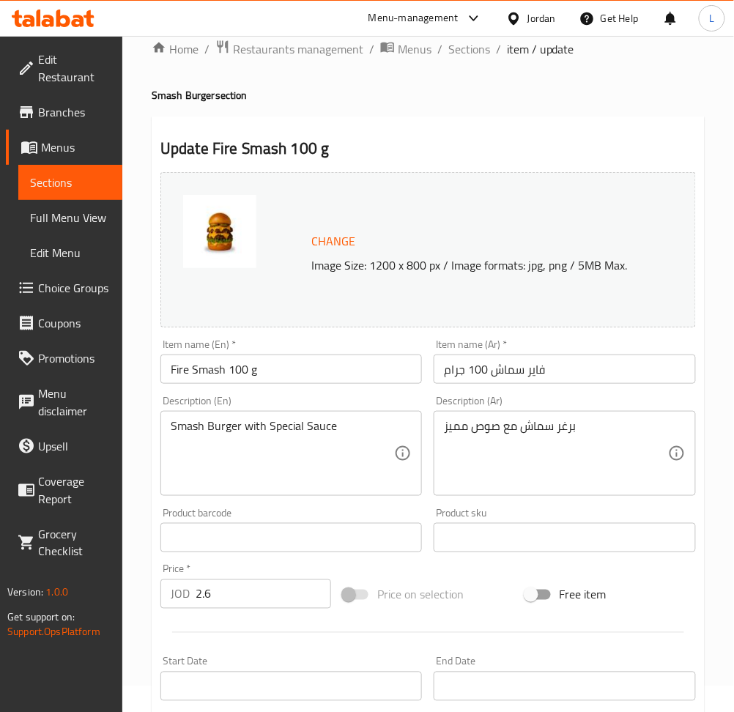
scroll to position [0, 0]
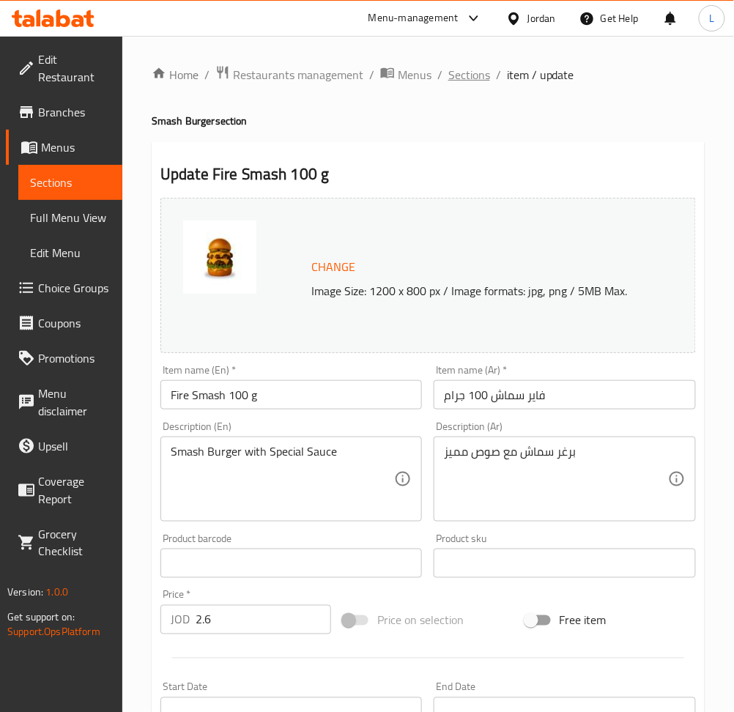
click at [455, 73] on span "Sections" at bounding box center [469, 75] width 42 height 18
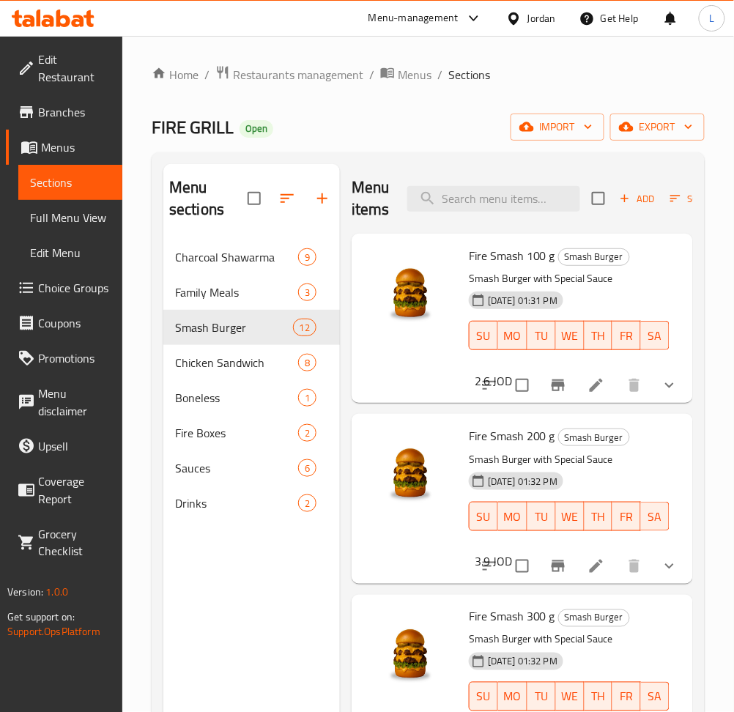
click at [75, 286] on span "Choice Groups" at bounding box center [74, 288] width 72 height 18
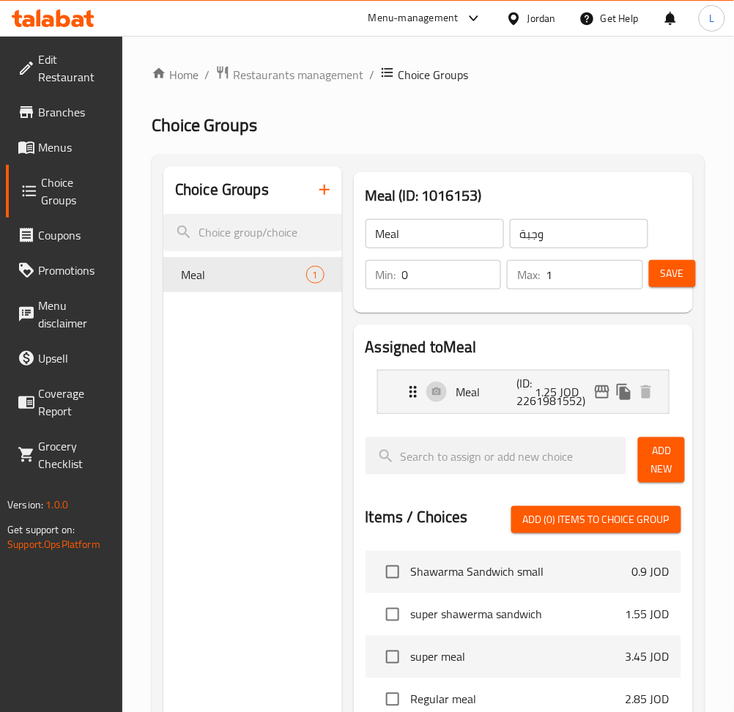
click at [447, 279] on input "0" at bounding box center [452, 274] width 100 height 29
type input "1"
click at [53, 150] on span "Menus" at bounding box center [74, 147] width 72 height 18
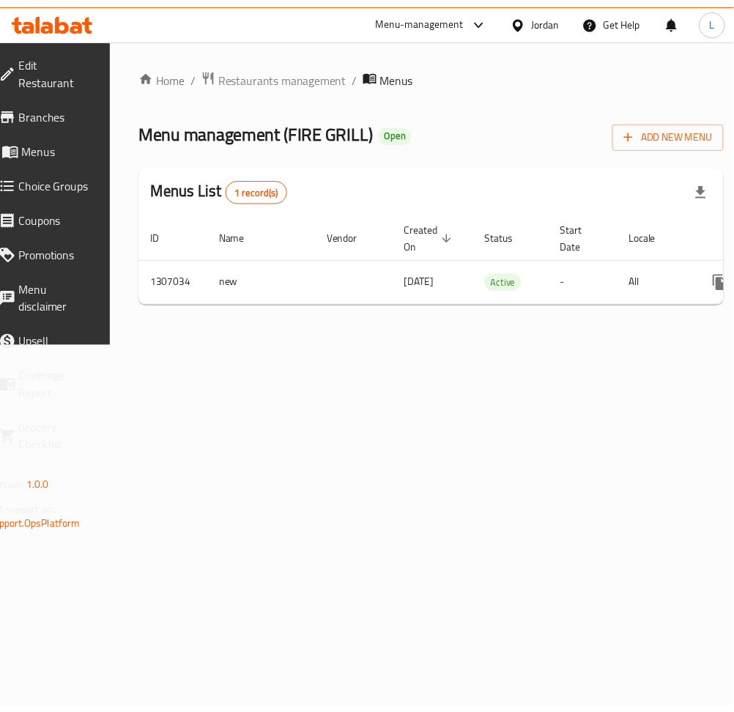
scroll to position [0, 162]
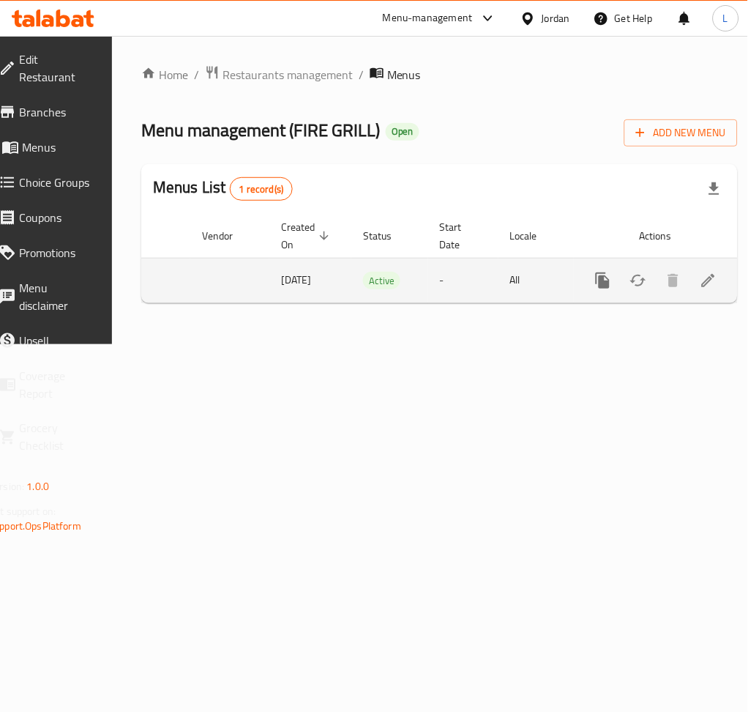
click at [700, 282] on icon "enhanced table" at bounding box center [709, 281] width 18 height 18
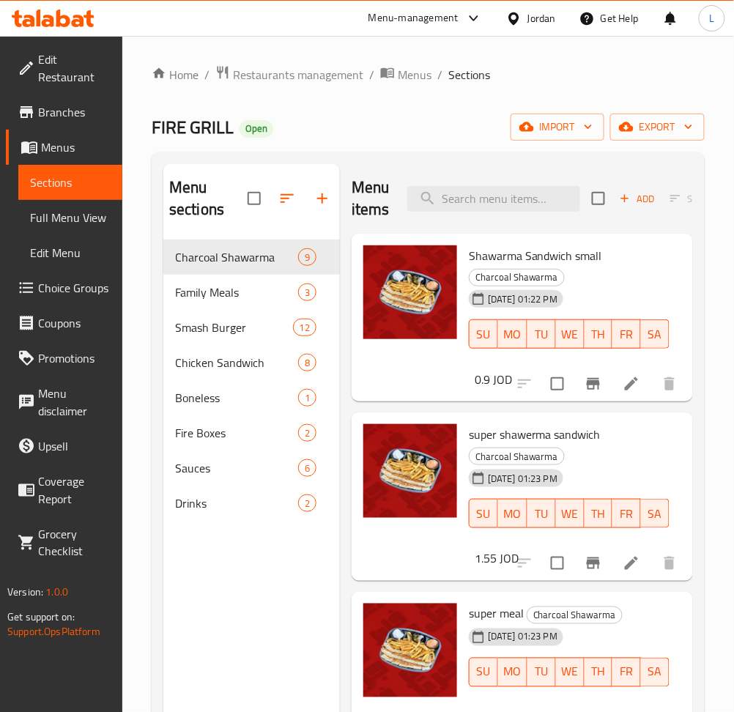
click at [71, 26] on icon at bounding box center [53, 19] width 83 height 18
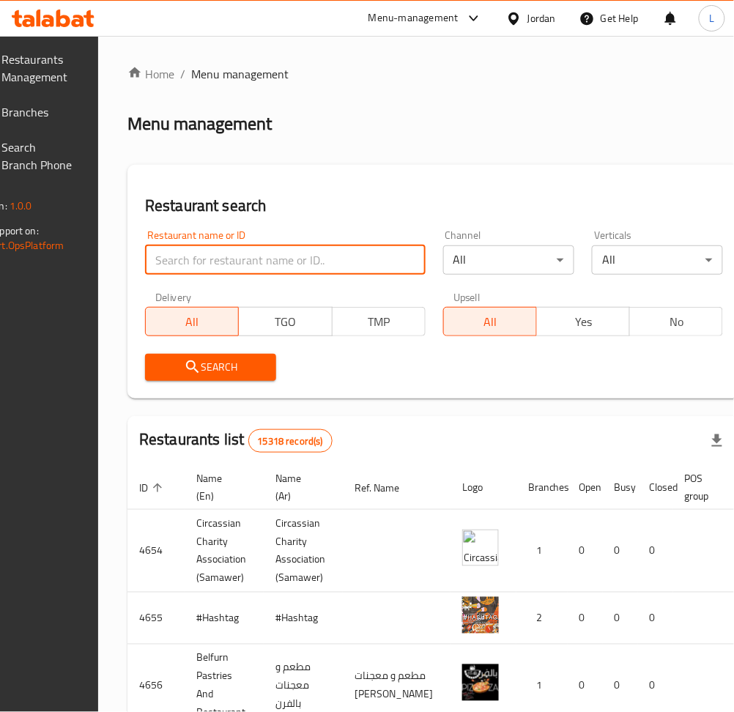
click input "search"
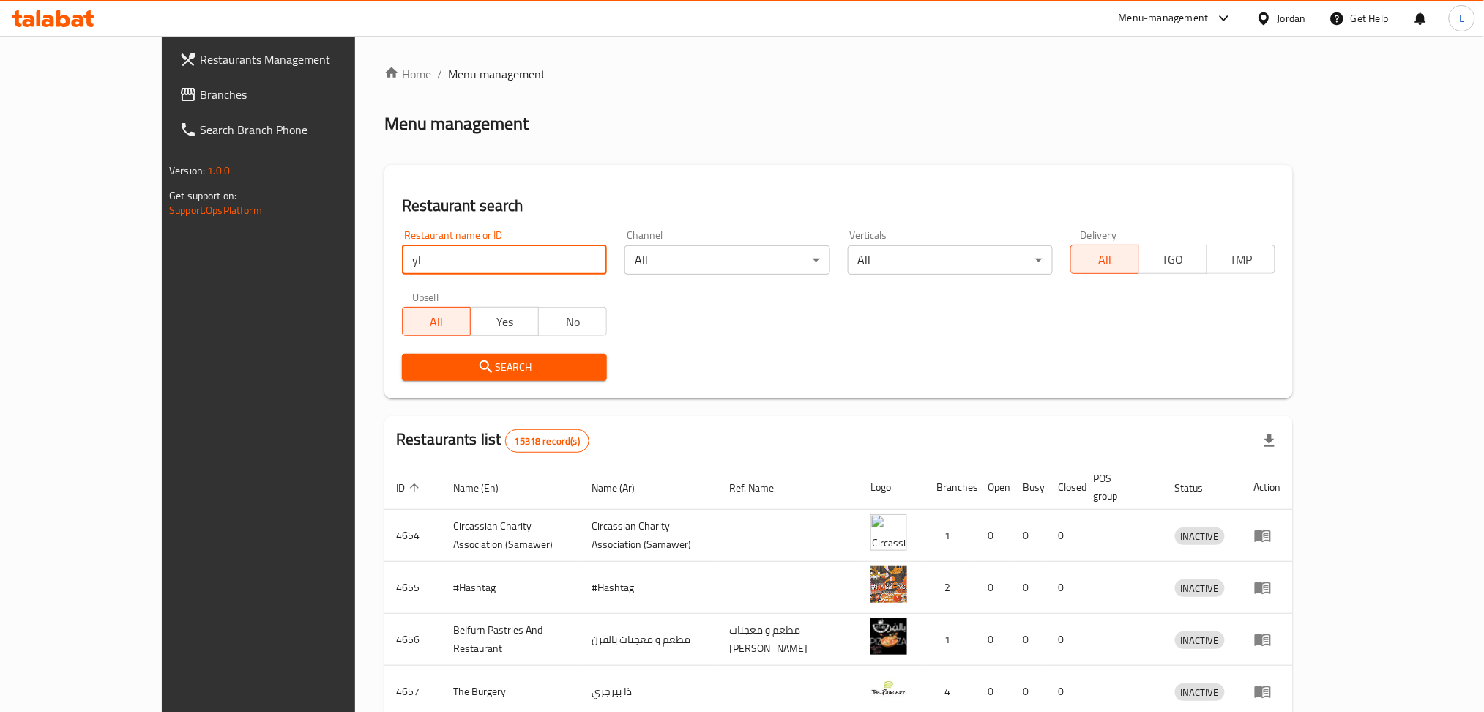
type input "y"
type input "غماس بلدي"
click button "Search"
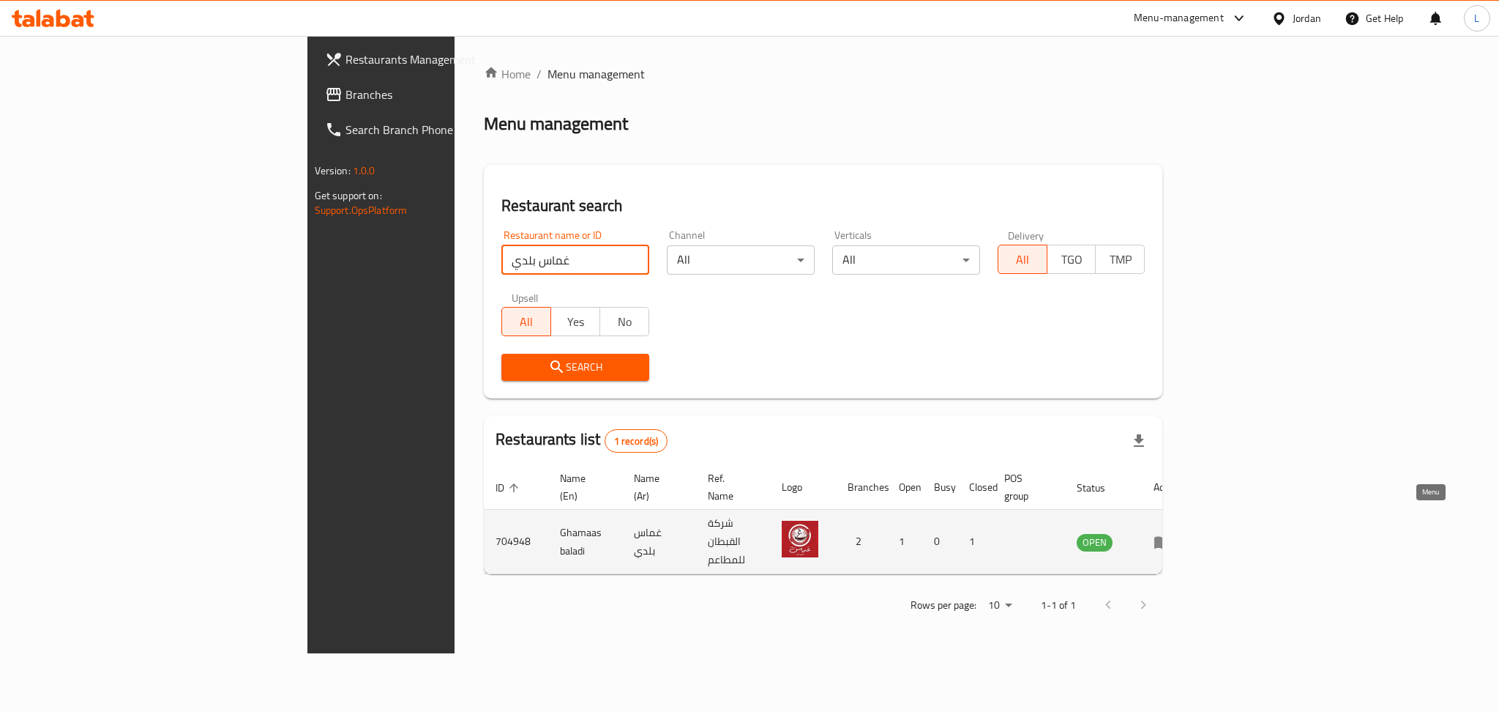
click icon "enhanced table"
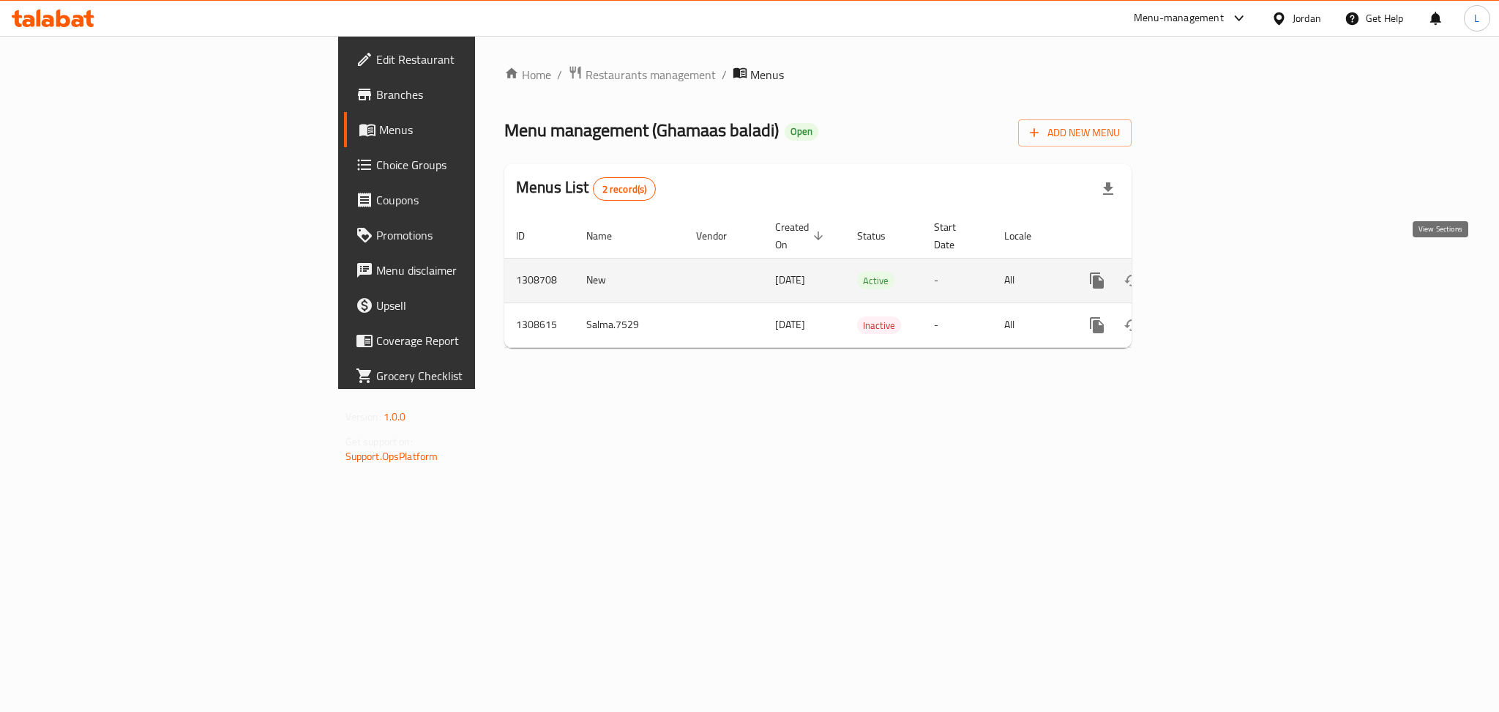
click link "enhanced table"
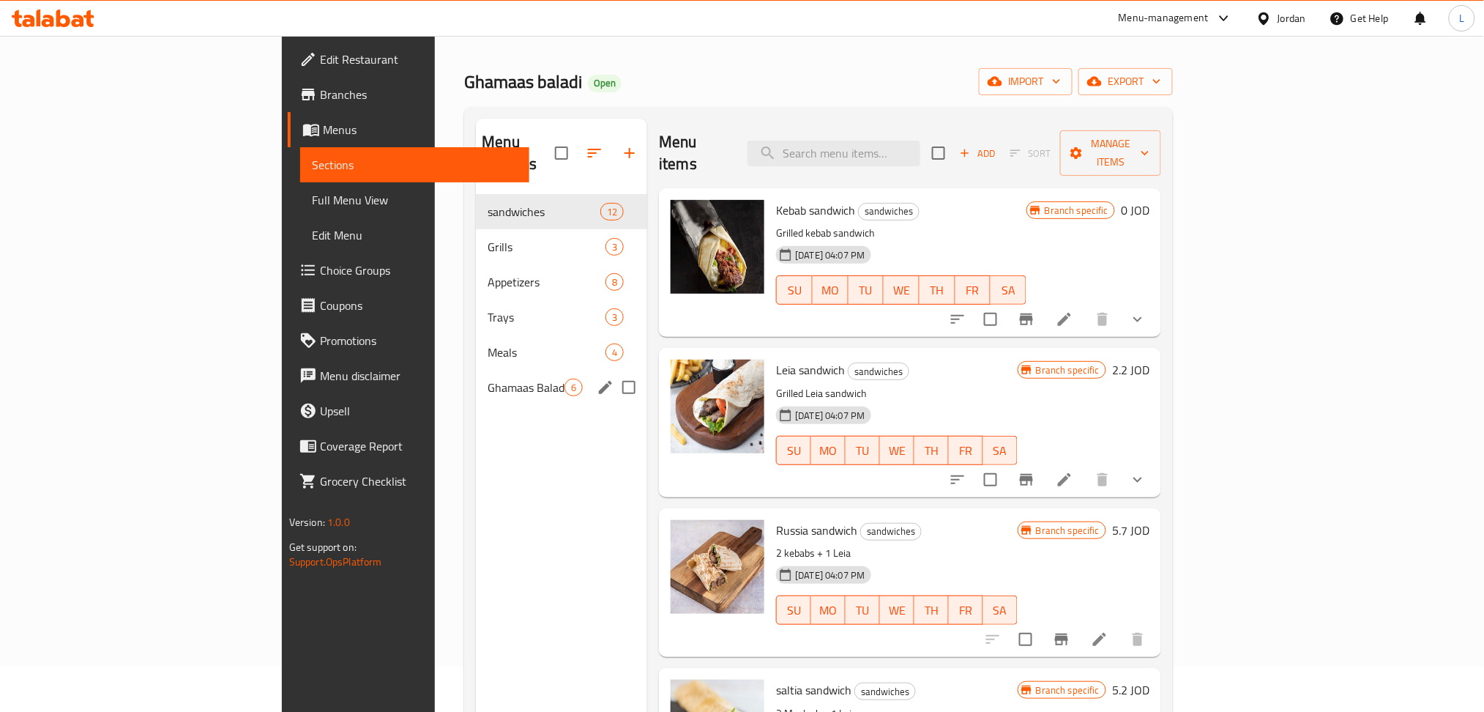
scroll to position [97, 0]
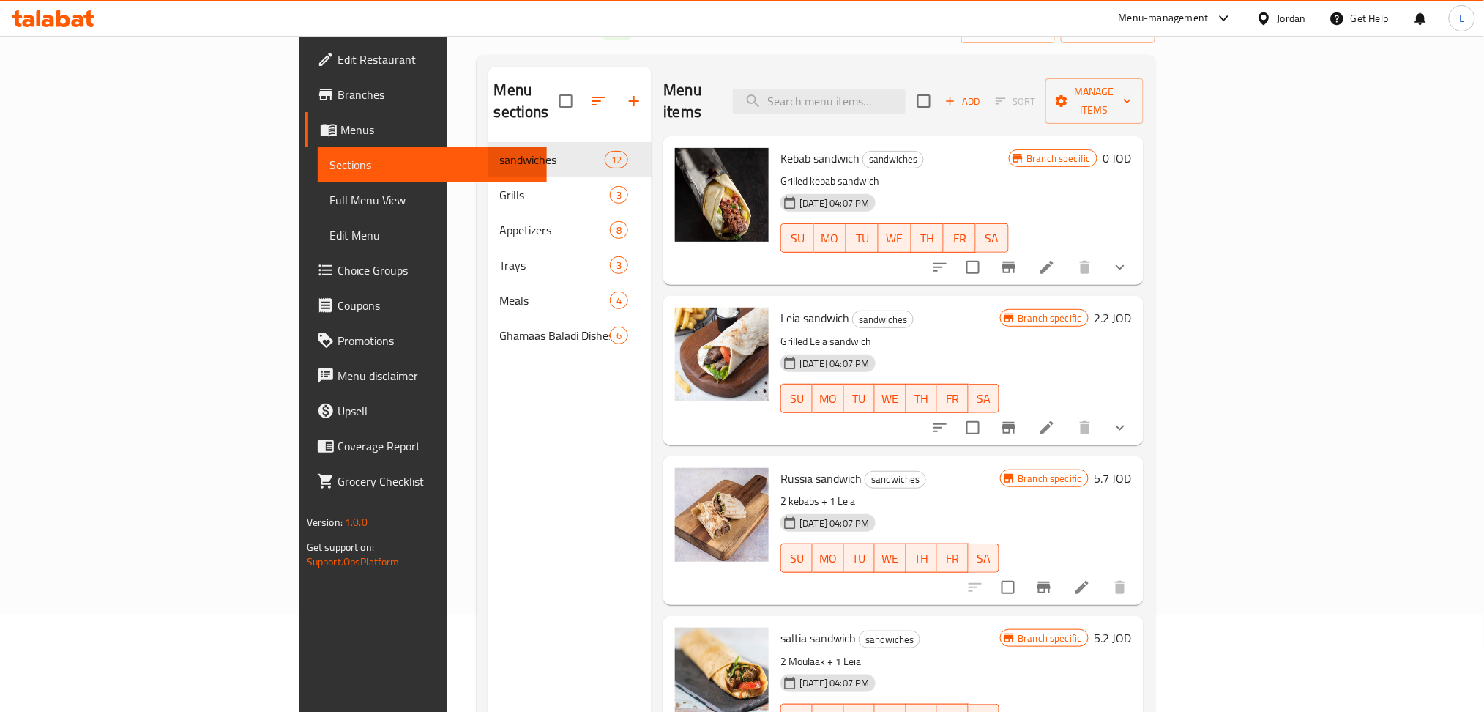
click span "Edit Restaurant"
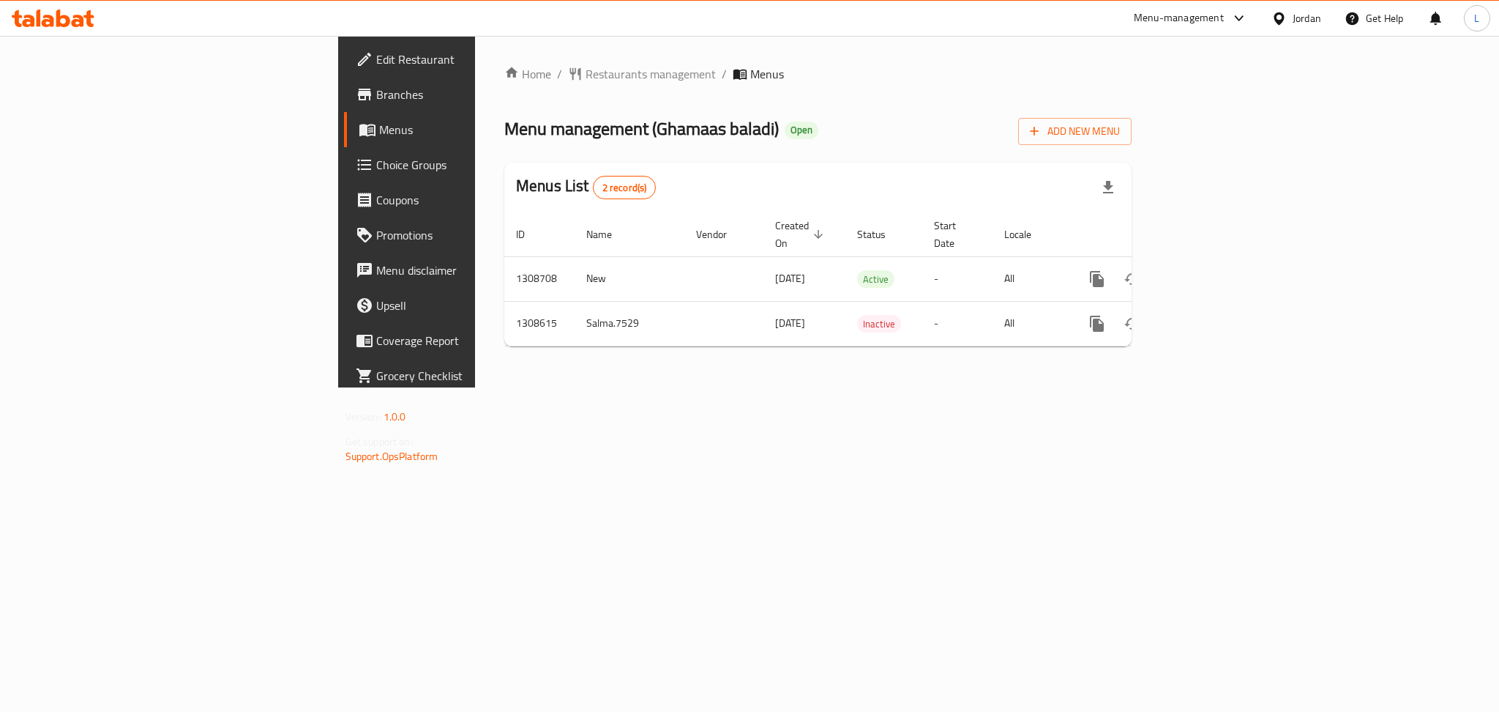
click at [376, 163] on span "Choice Groups" at bounding box center [476, 165] width 201 height 18
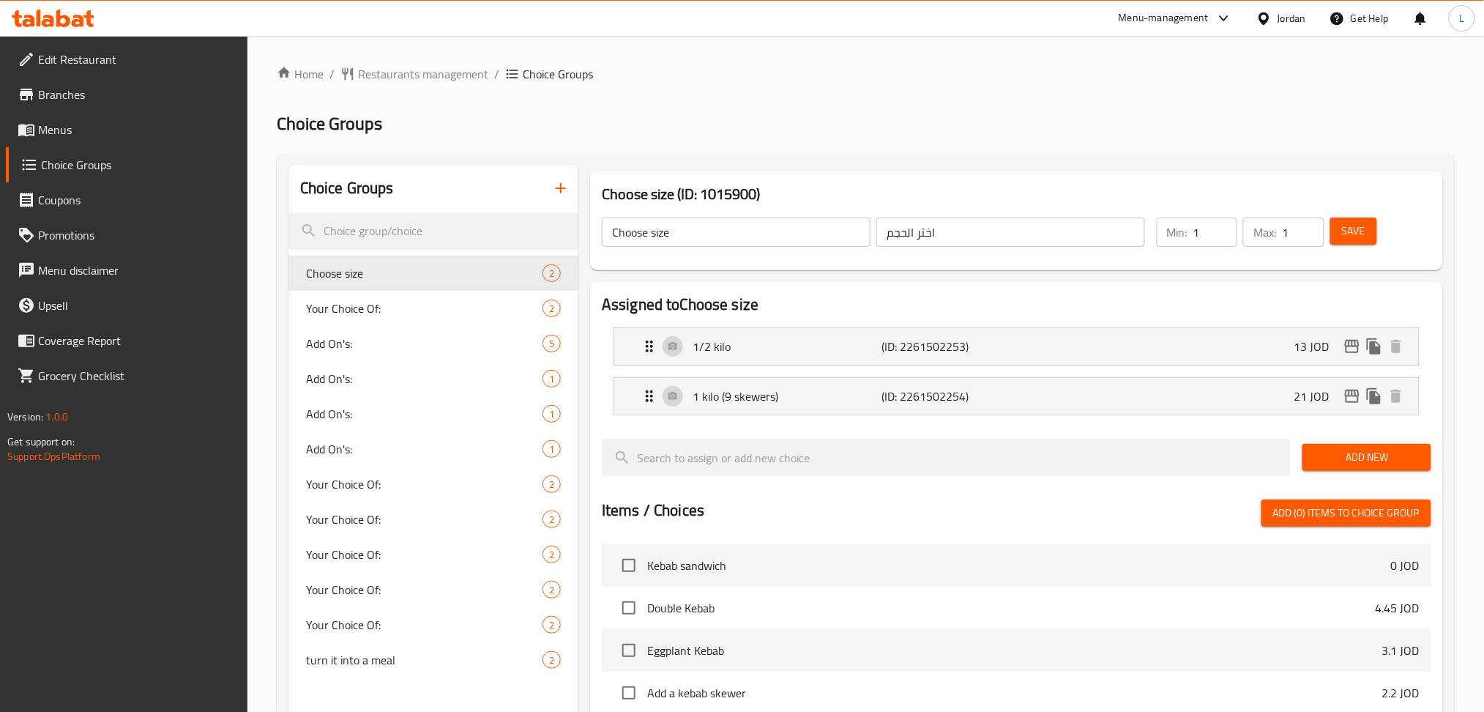
click at [144, 196] on span "Coupons" at bounding box center [137, 200] width 198 height 18
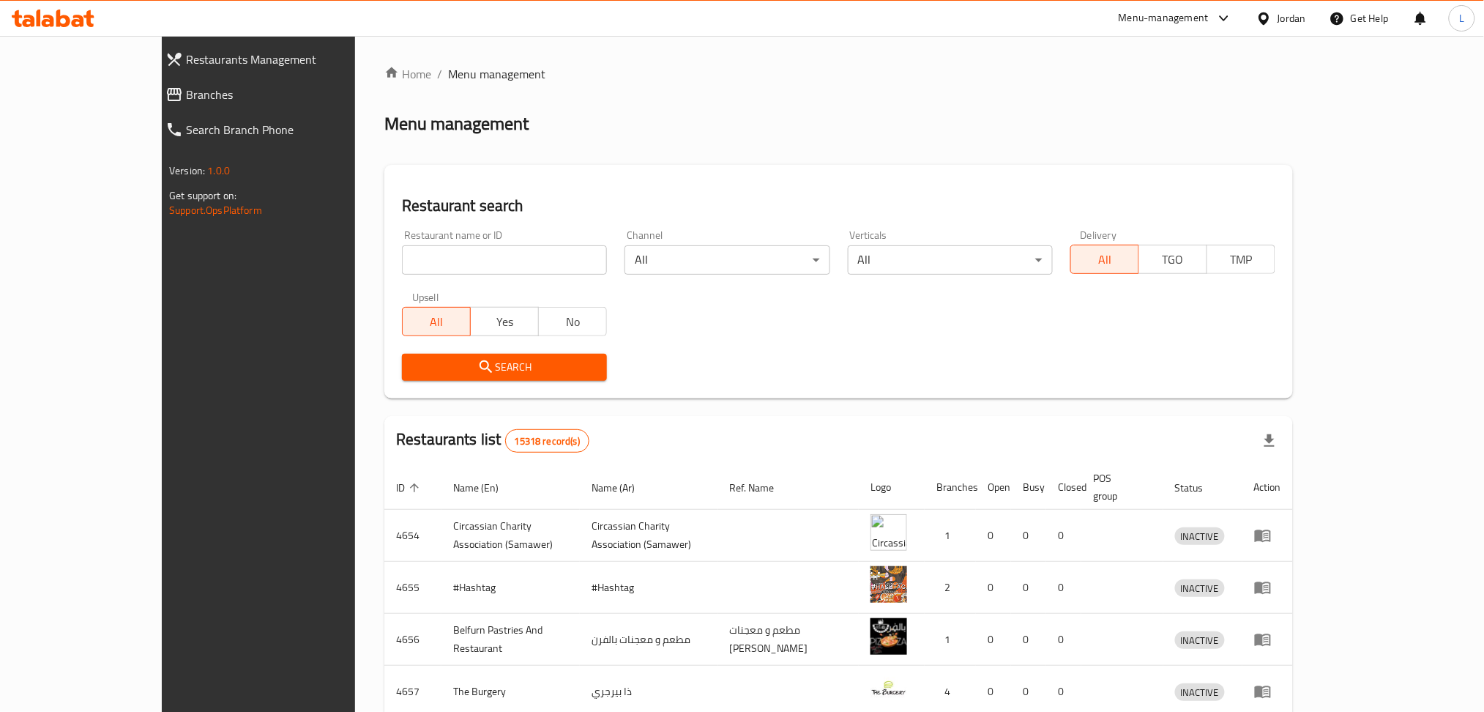
click at [431, 264] on input "search" at bounding box center [504, 259] width 205 height 29
type input "غماس بلدي"
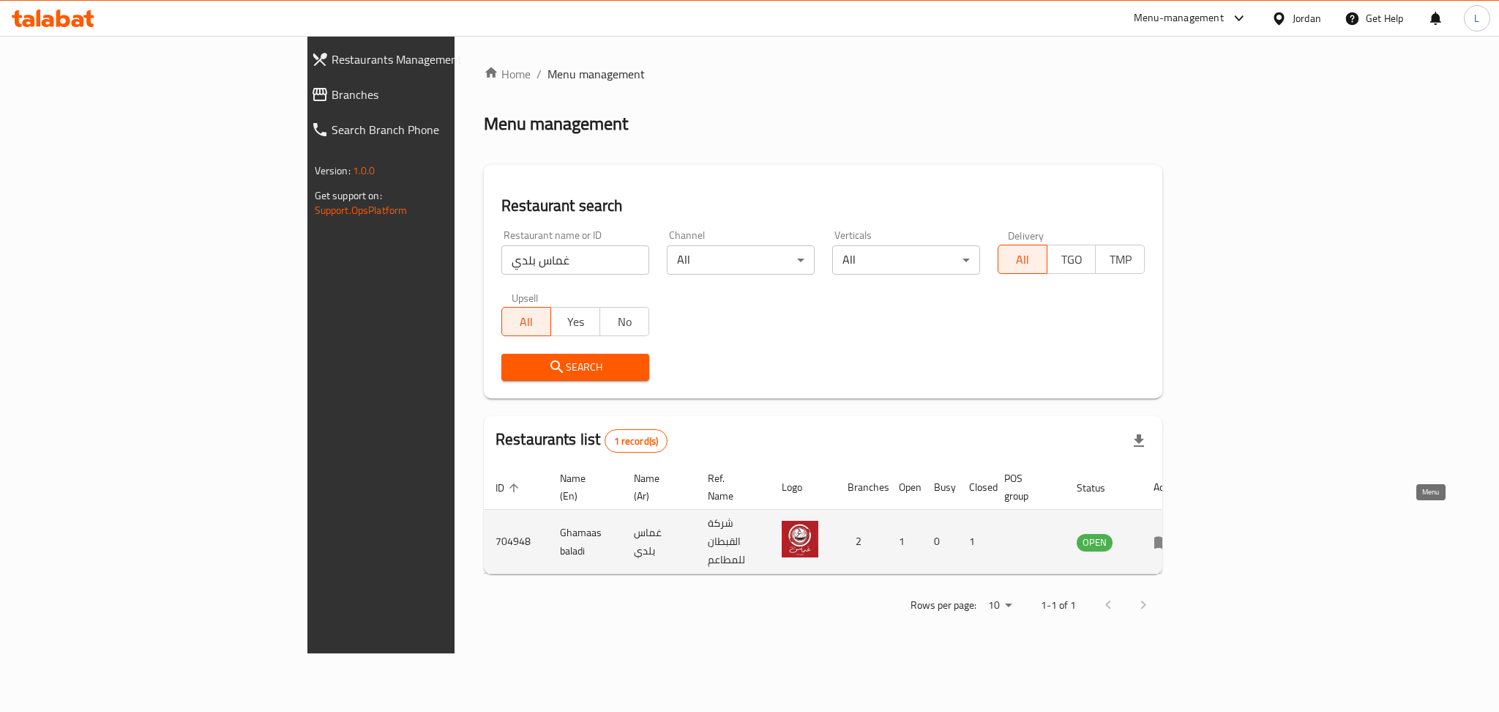
click at [1171, 536] on icon "enhanced table" at bounding box center [1163, 542] width 16 height 12
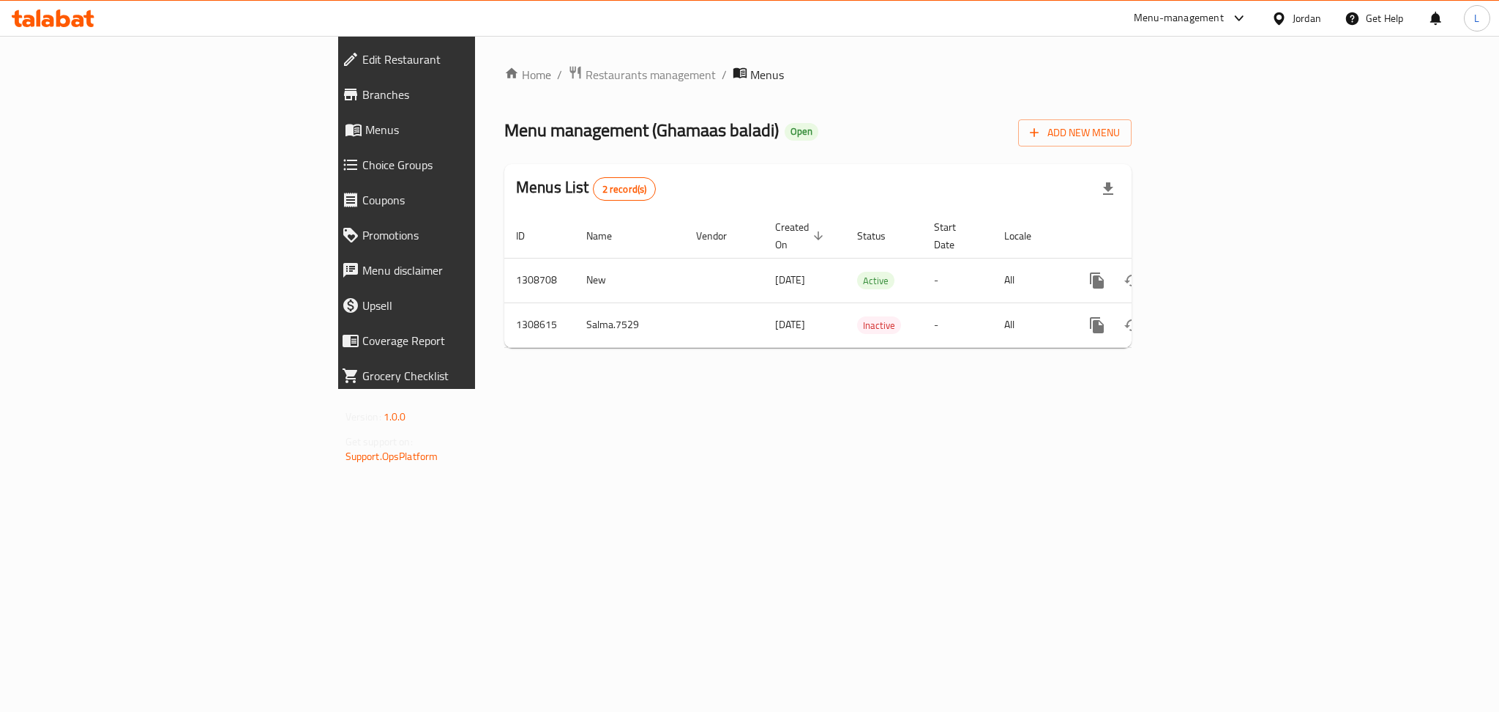
click at [362, 65] on span "Edit Restaurant" at bounding box center [469, 60] width 215 height 18
